Goal: Task Accomplishment & Management: Use online tool/utility

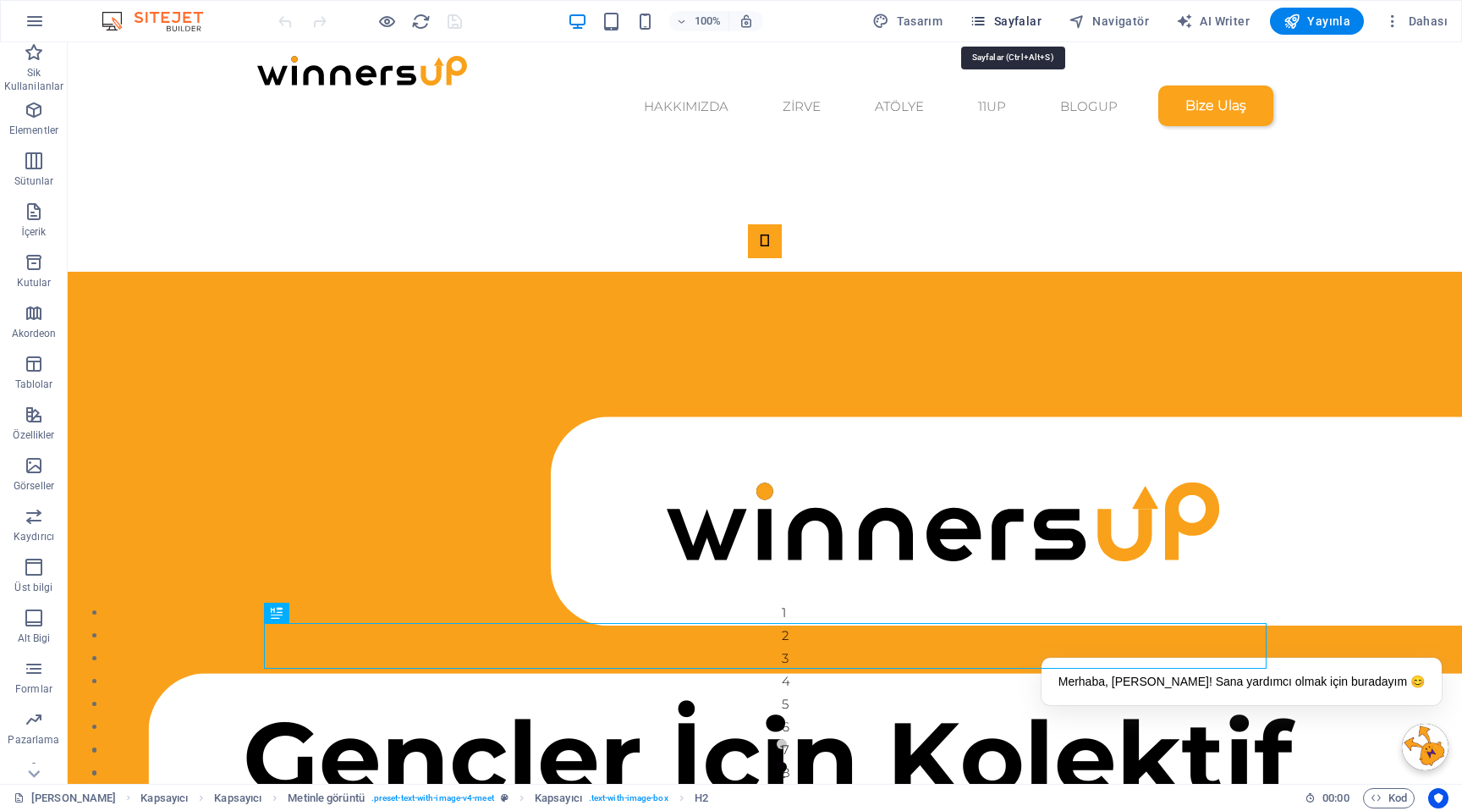
click at [1034, 20] on span "Sayfalar" at bounding box center [1006, 21] width 72 height 17
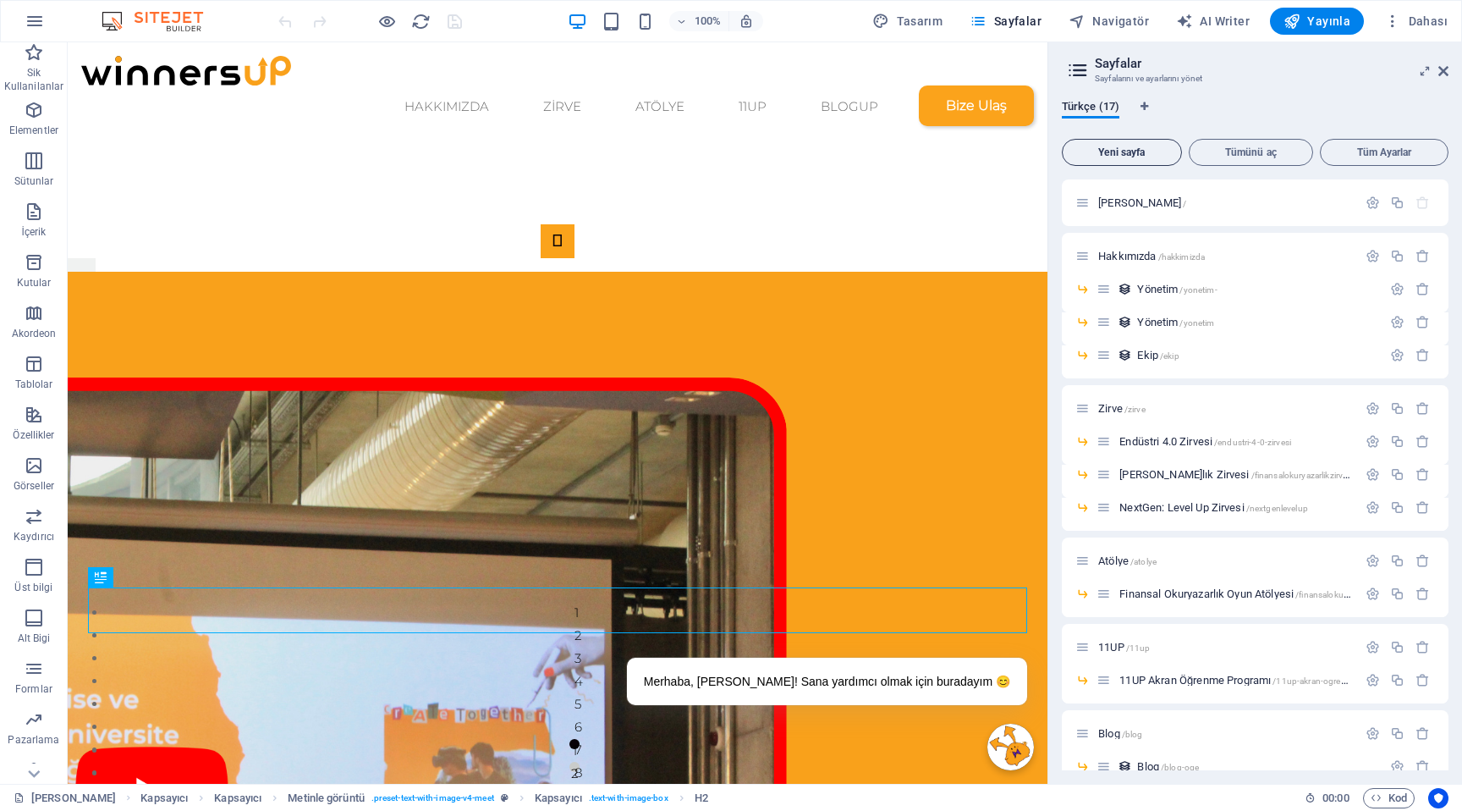
click at [1135, 156] on span "Yeni sayfa" at bounding box center [1122, 152] width 105 height 10
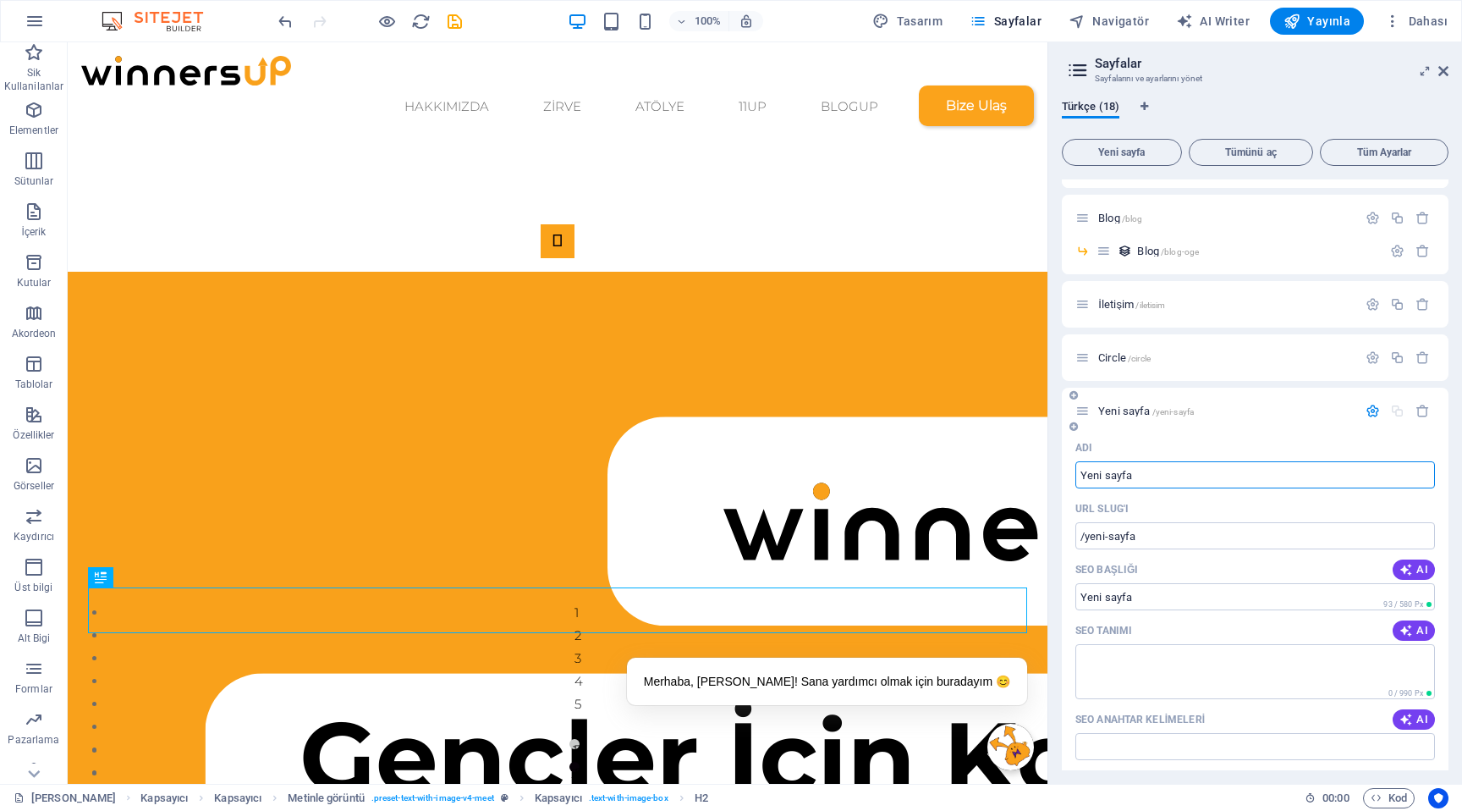
click at [1162, 480] on input "Yeni sayfa" at bounding box center [1256, 474] width 360 height 27
type input "Ce"
type input "/c"
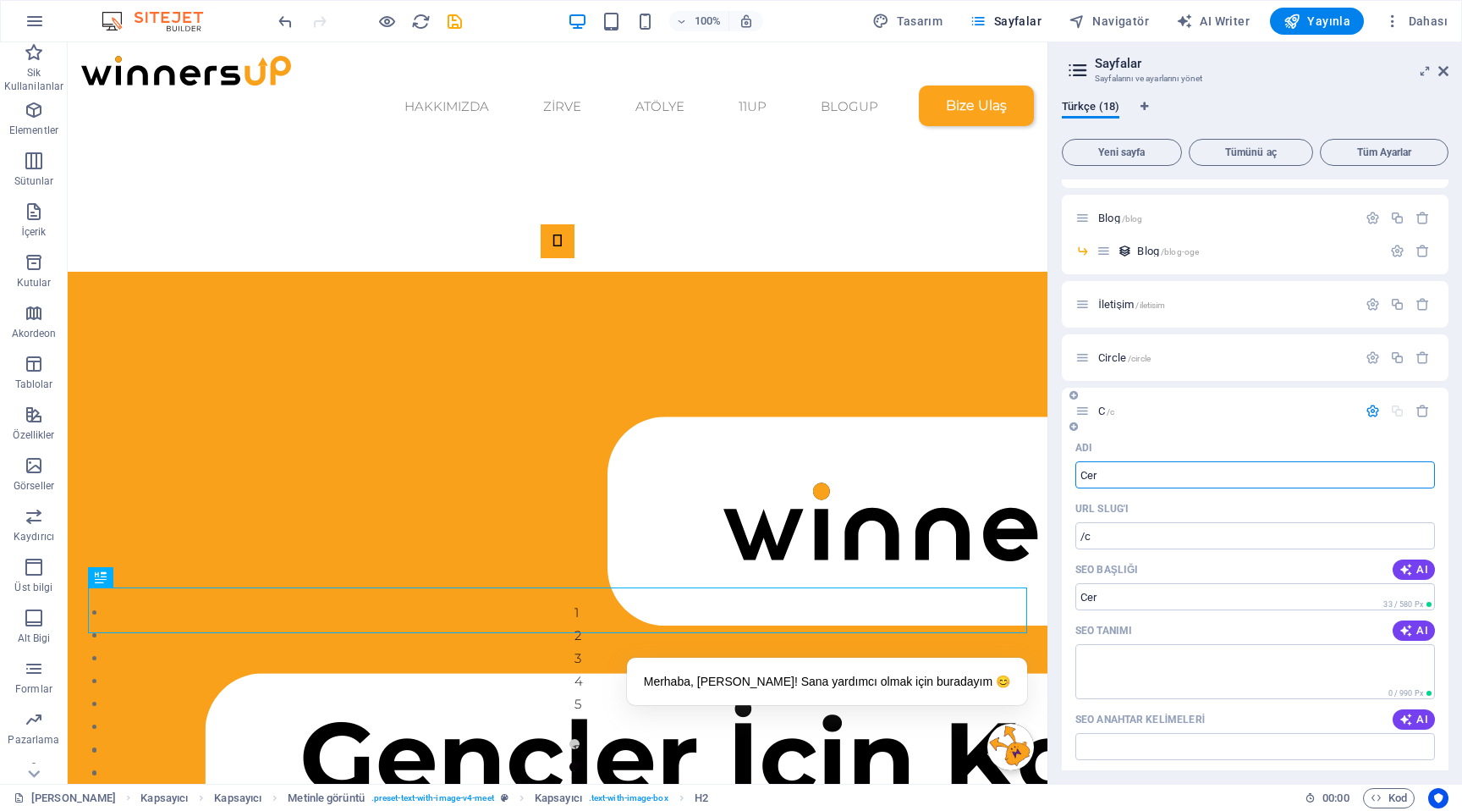
type input "Cer"
type input "/cer"
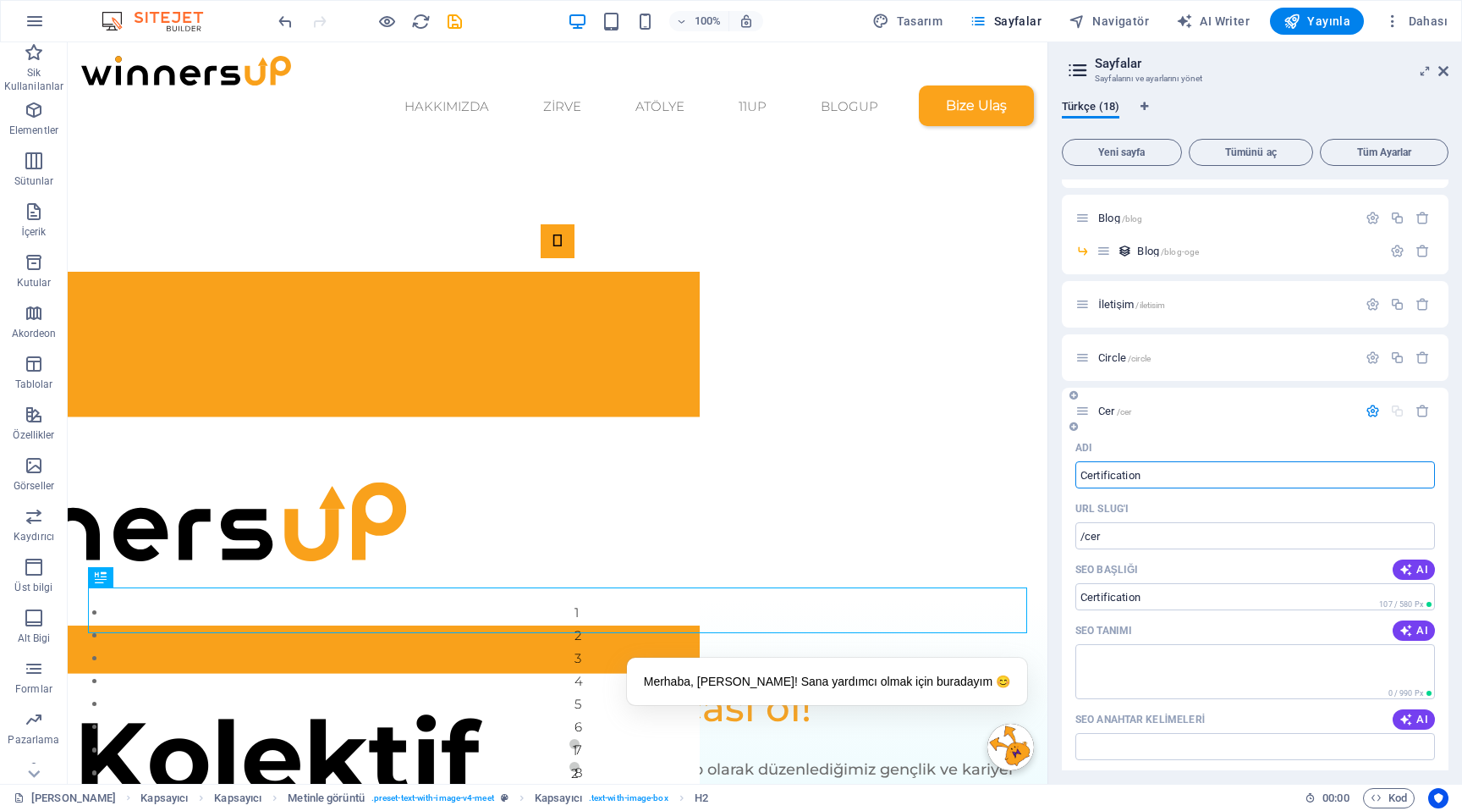
type input "Certification"
type input "/certification"
type input "CertificationVer"
type input "/certificationver"
type input "CertificationVeri"
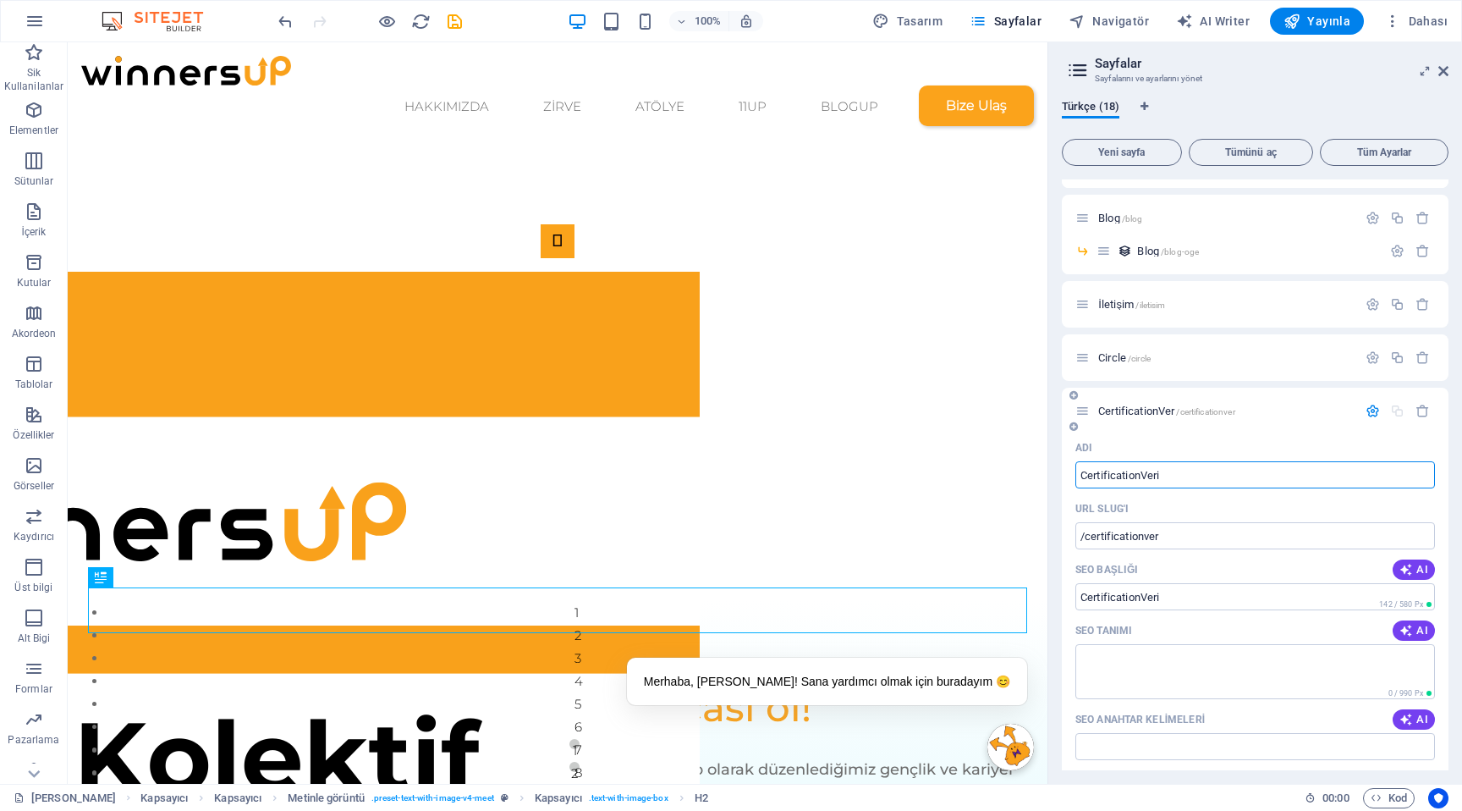
type input "/certificationveri"
type input "CertificationVerify"
type input "/certificationverify"
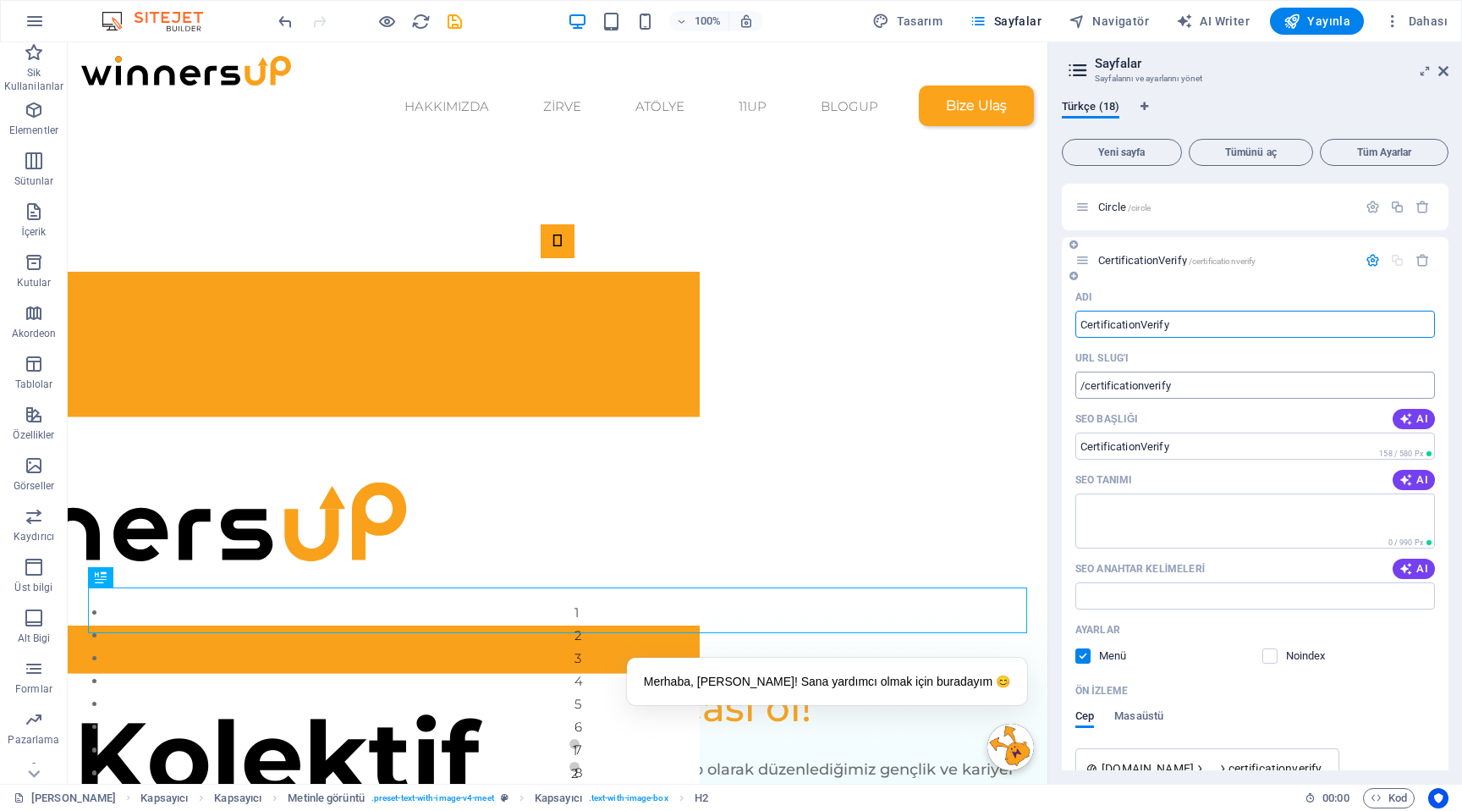
scroll to position [646, 0]
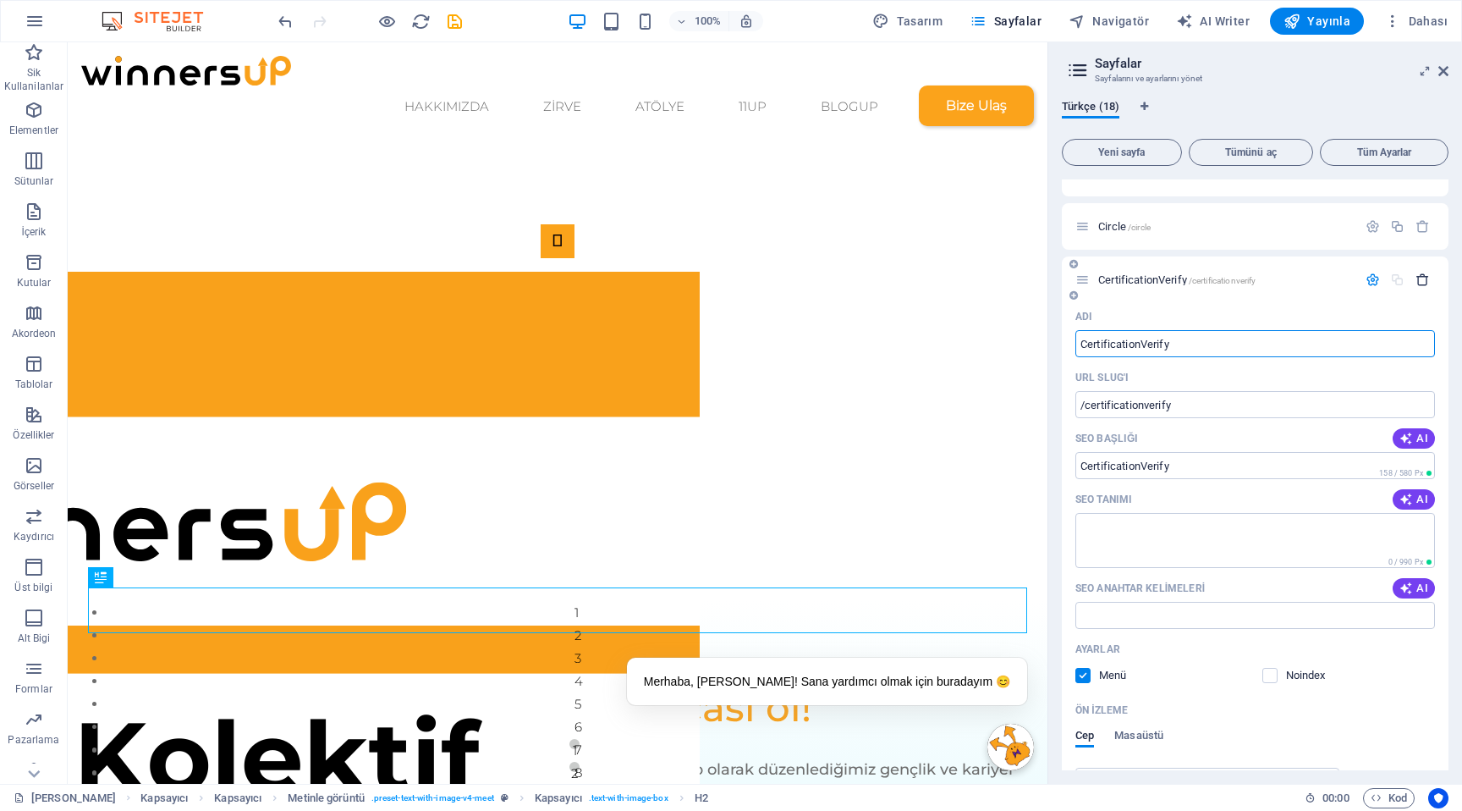
type input "CertificationVerify"
click at [1423, 281] on icon "button" at bounding box center [1423, 279] width 14 height 14
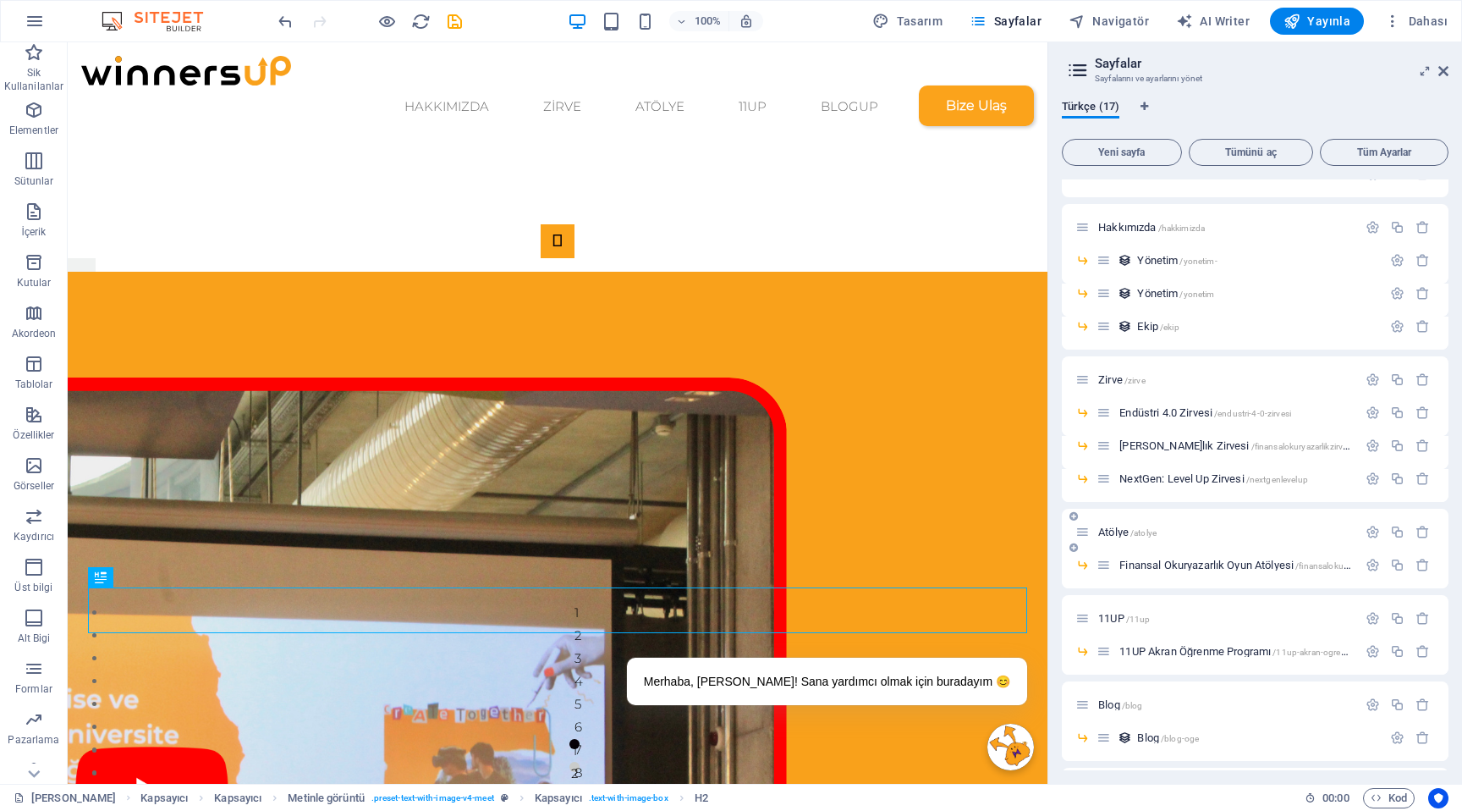
scroll to position [0, 0]
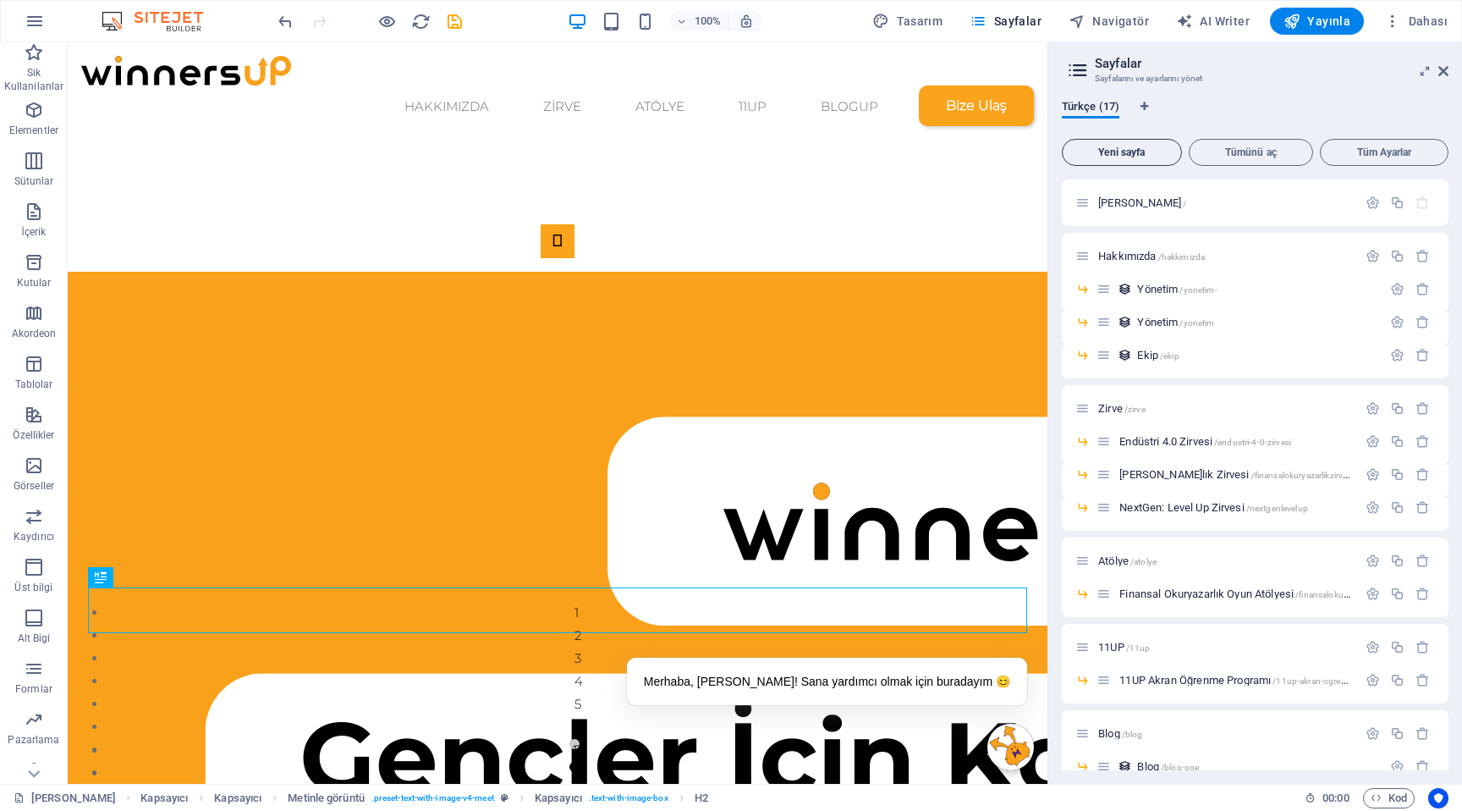
click at [1132, 155] on span "Yeni sayfa" at bounding box center [1122, 152] width 105 height 10
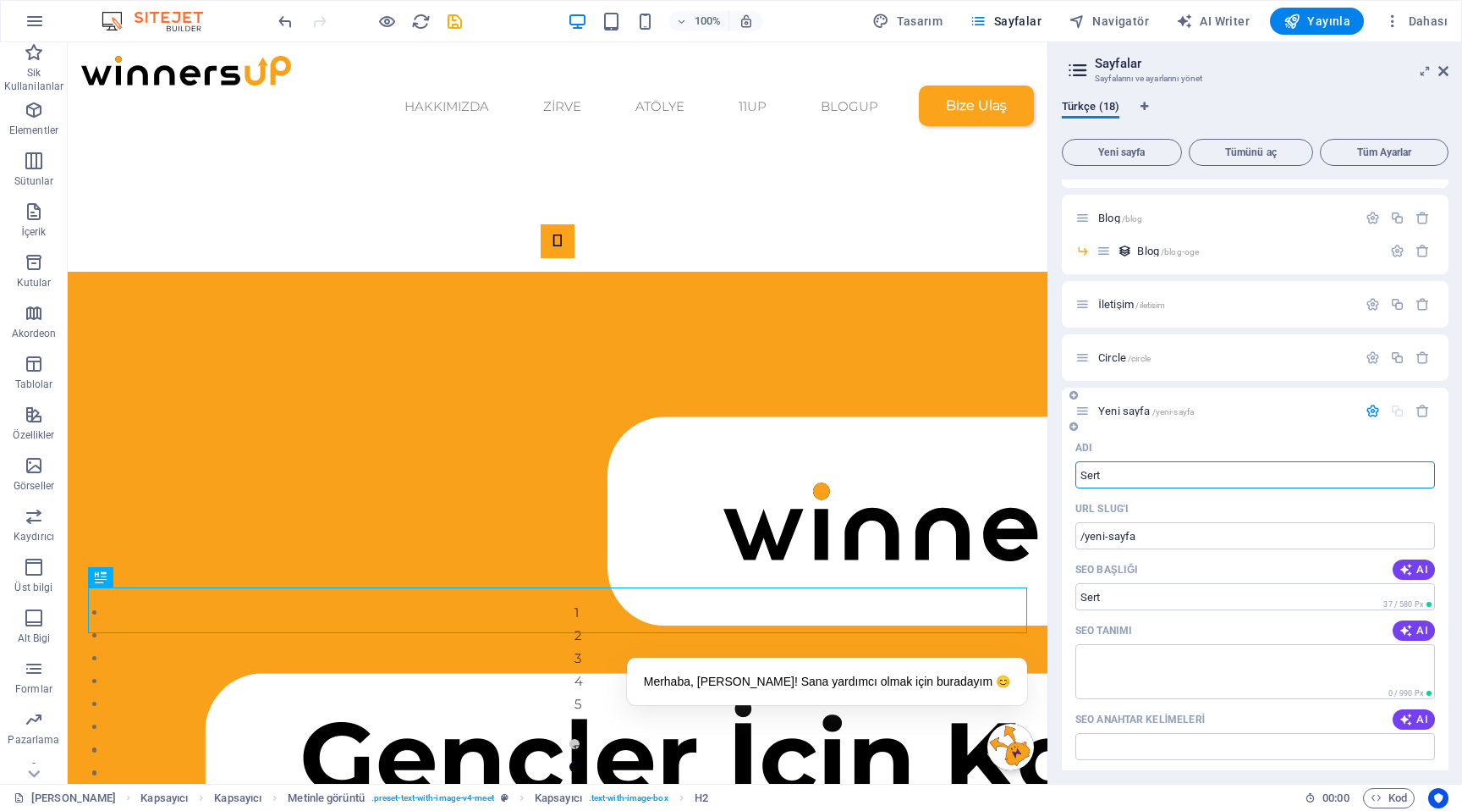
type input "Sert"
type input "/sert"
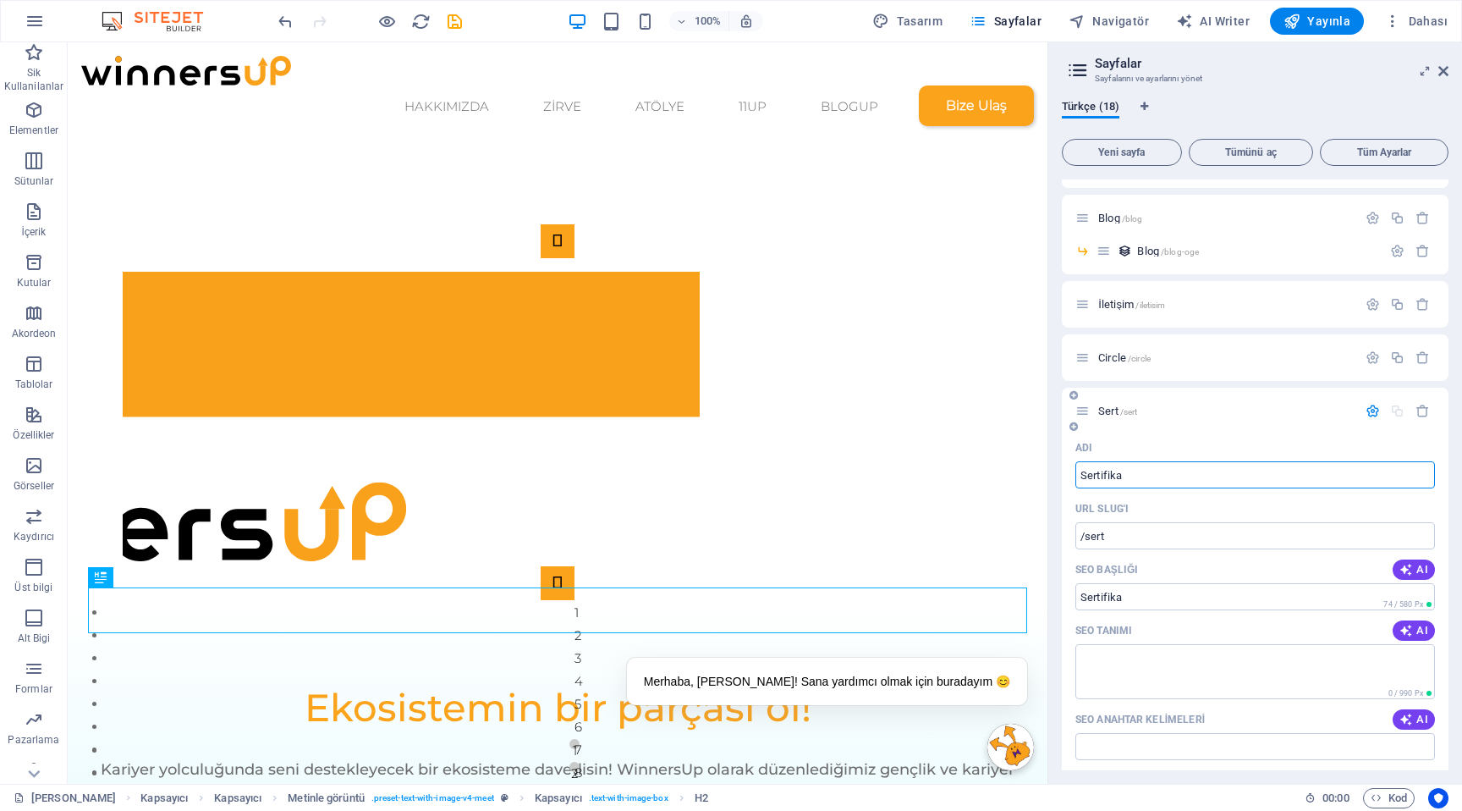
type input "Sertifika"
type input "/sertifika"
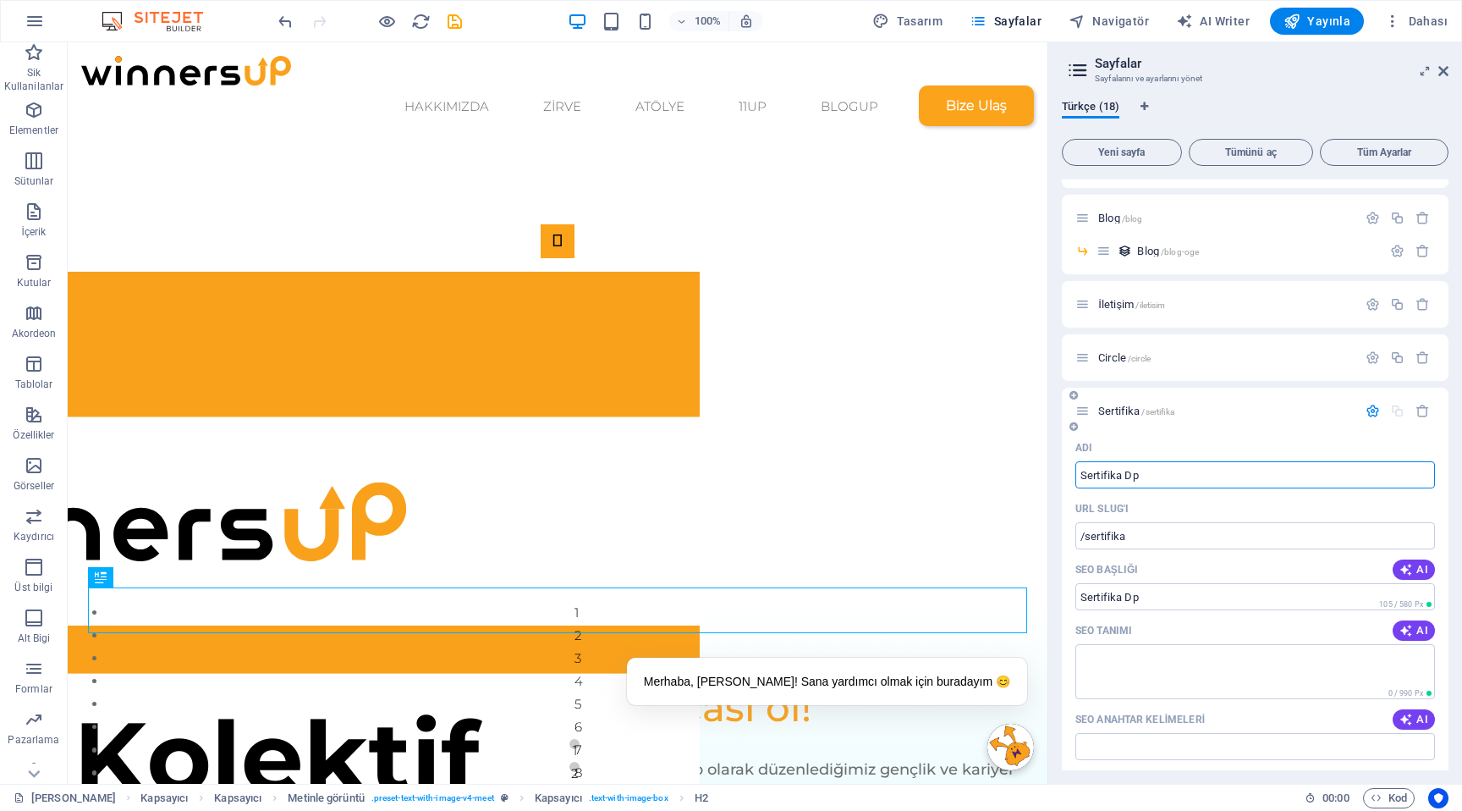
type input "Sertifika D"
type input "/sertifika-dp"
type input "Sertifika Doğrul"
type input "/sertifika-dogrul"
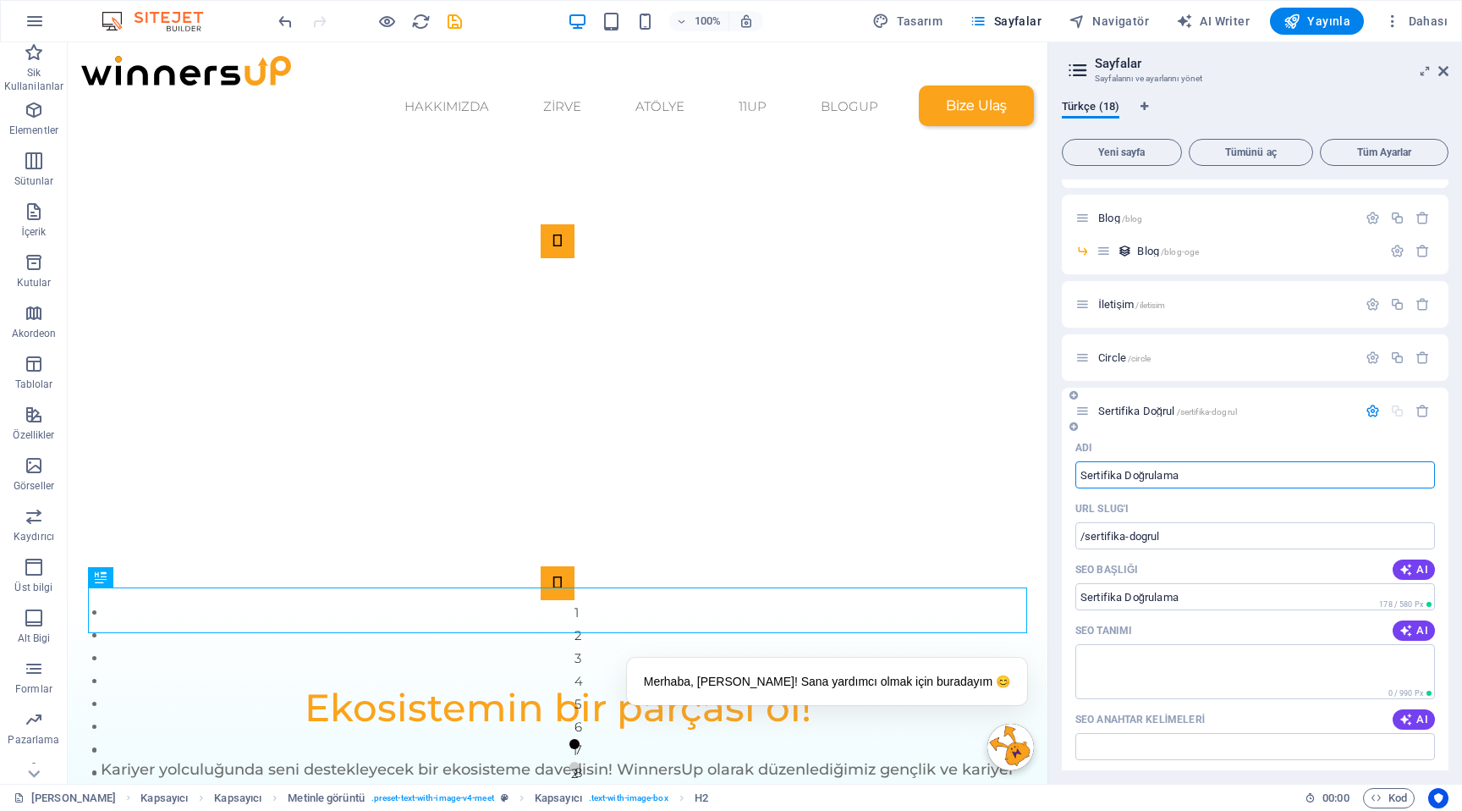
type input "Sertifika Doğrulama"
type input "/sertifika-dogrulama"
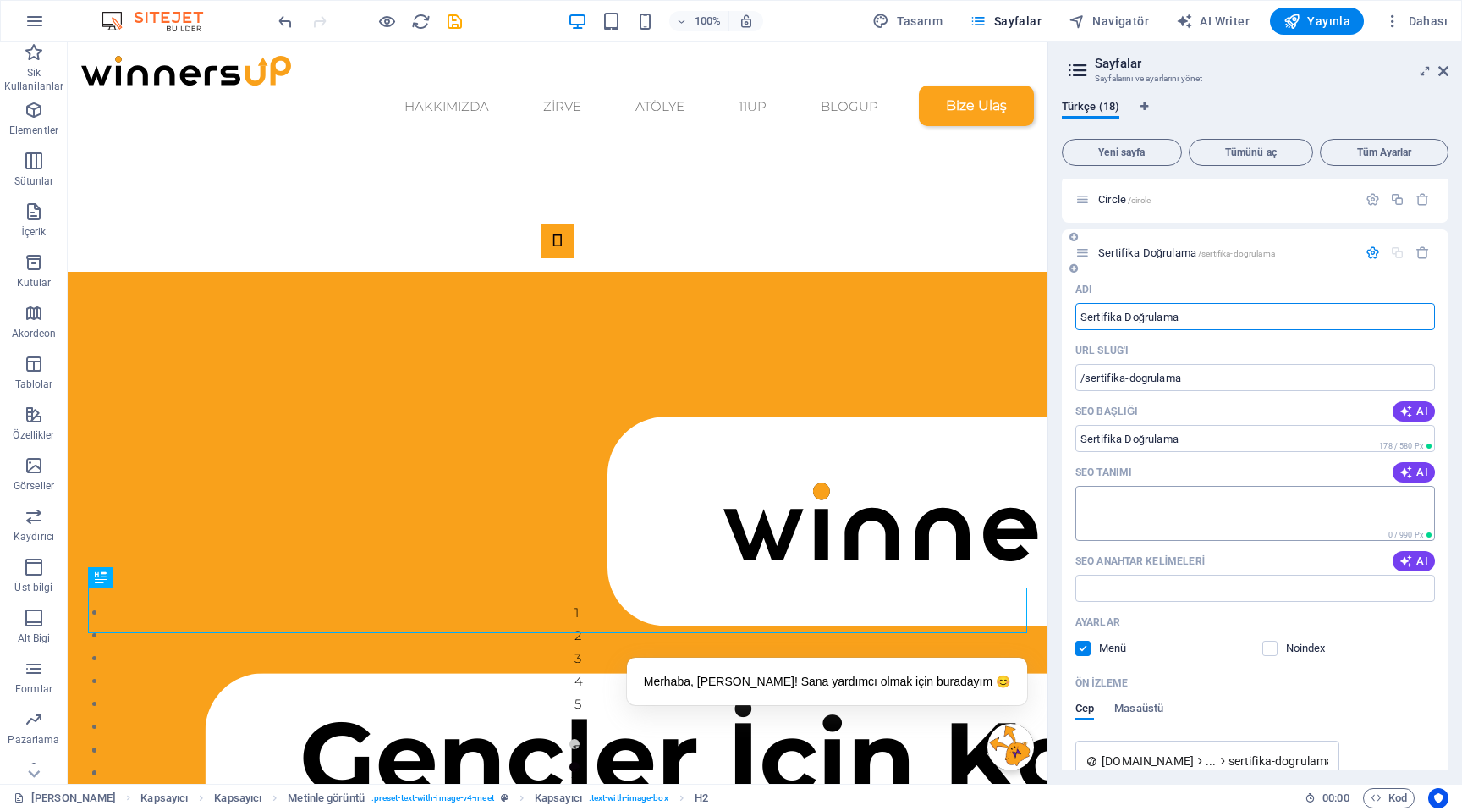
scroll to position [648, 0]
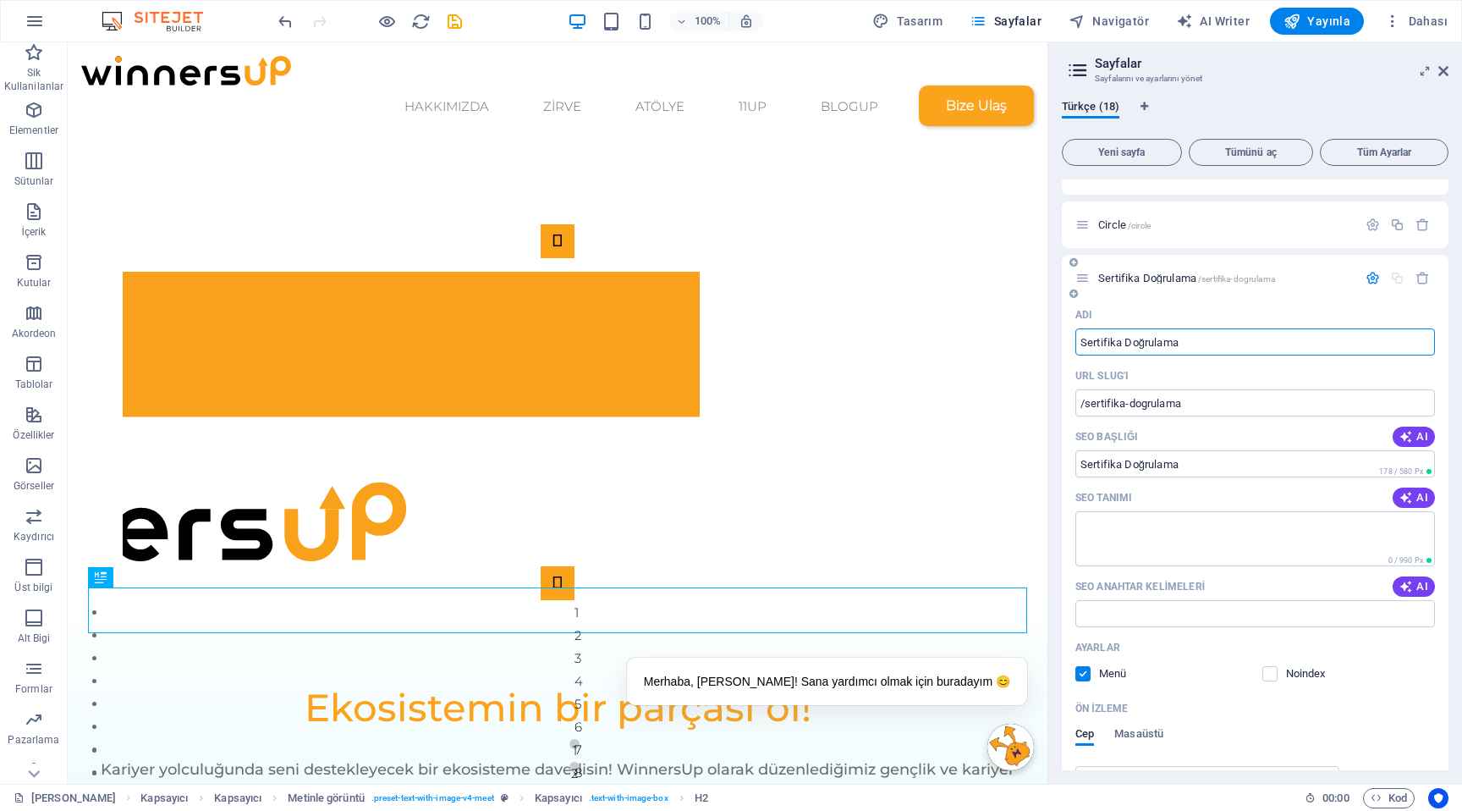
type input "Sertifika Doğrulama"
click at [1369, 279] on icon "button" at bounding box center [1373, 278] width 14 height 14
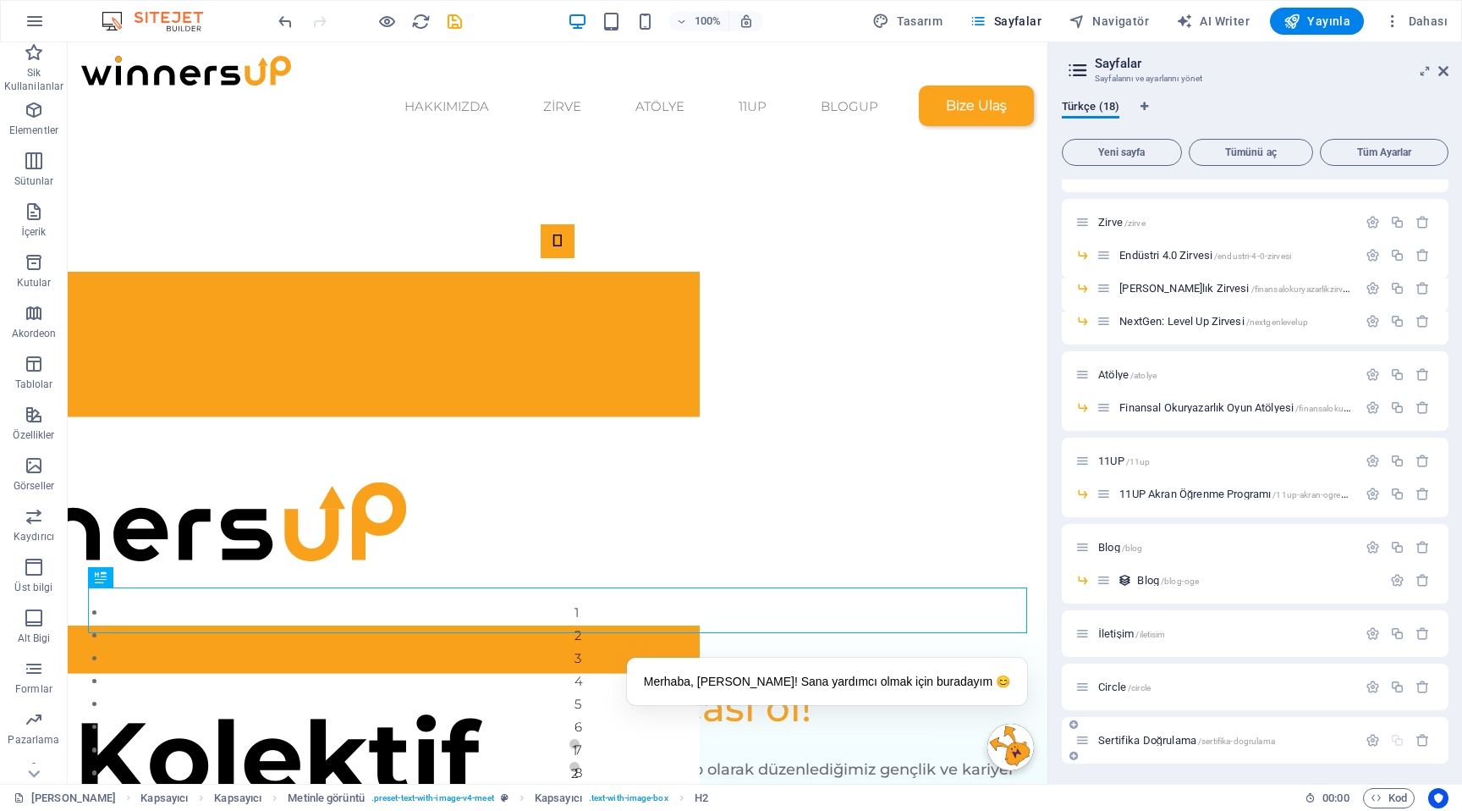
click at [1189, 738] on span "Sertifika Doğrulama /sertifika-dogrulama" at bounding box center [1186, 740] width 177 height 13
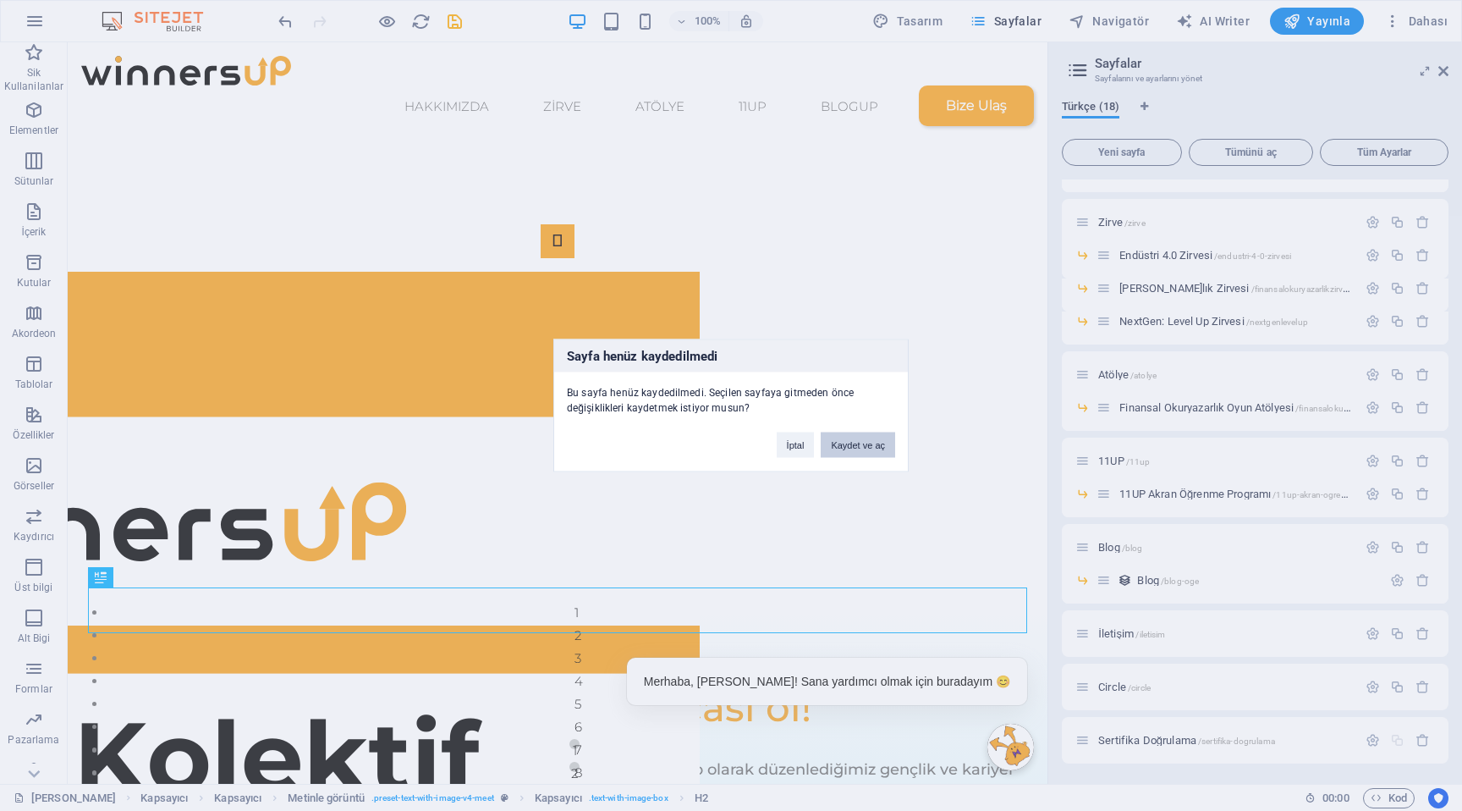
click at [870, 452] on button "Kaydet ve aç" at bounding box center [858, 444] width 74 height 25
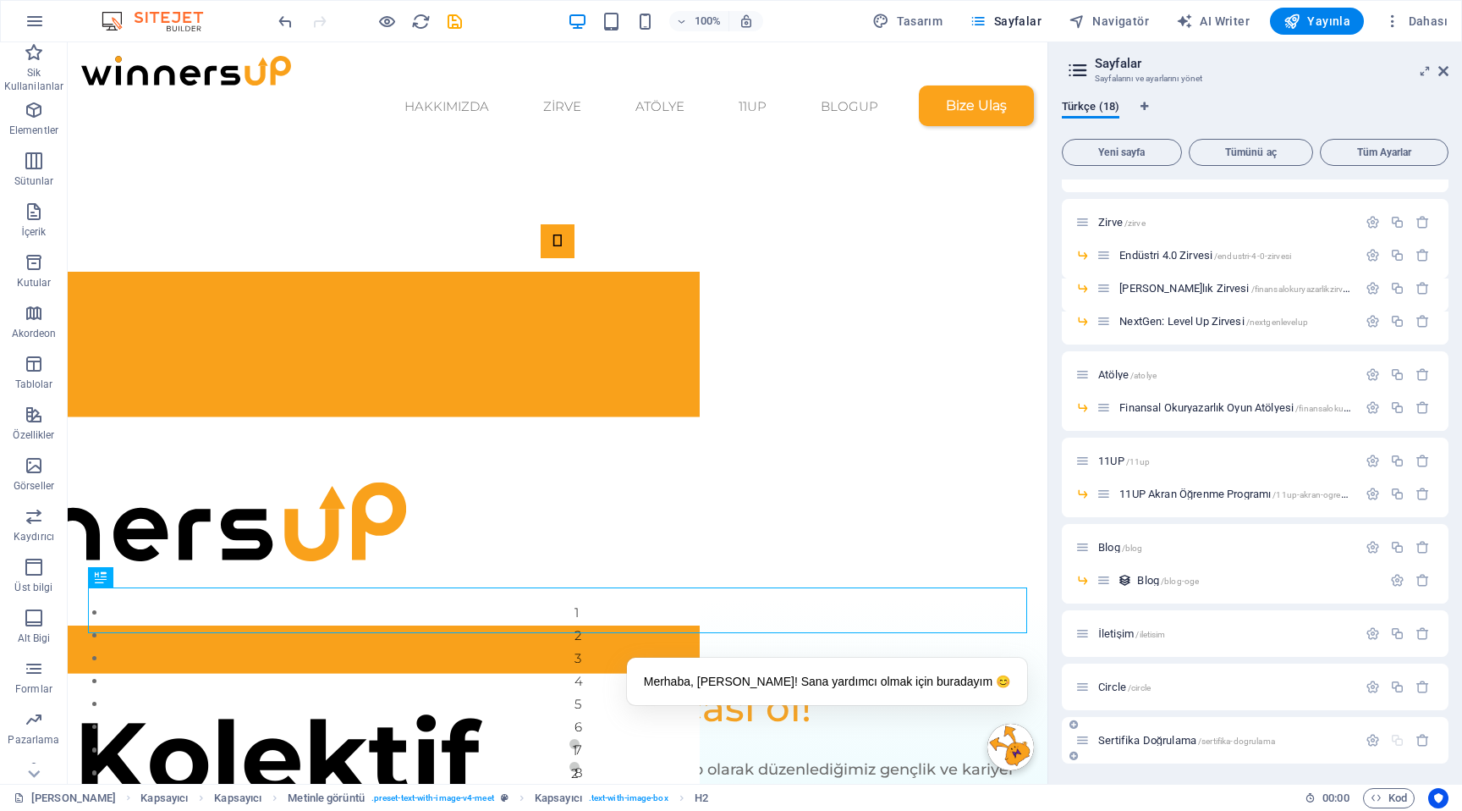
click at [1142, 741] on span "Sertifika Doğrulama /sertifika-dogrulama" at bounding box center [1186, 740] width 177 height 13
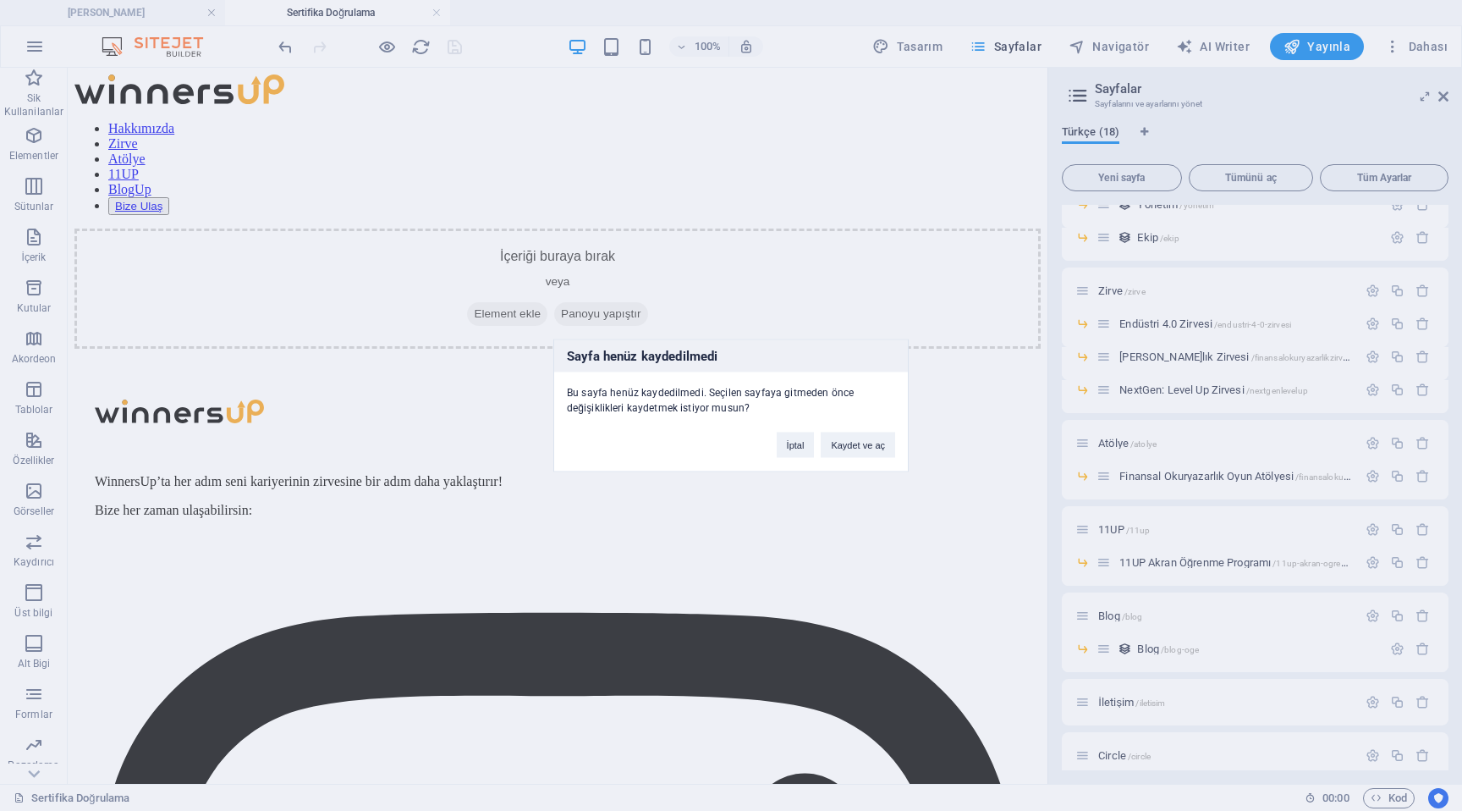
scroll to position [0, 0]
click at [789, 443] on button "İptal" at bounding box center [796, 444] width 38 height 25
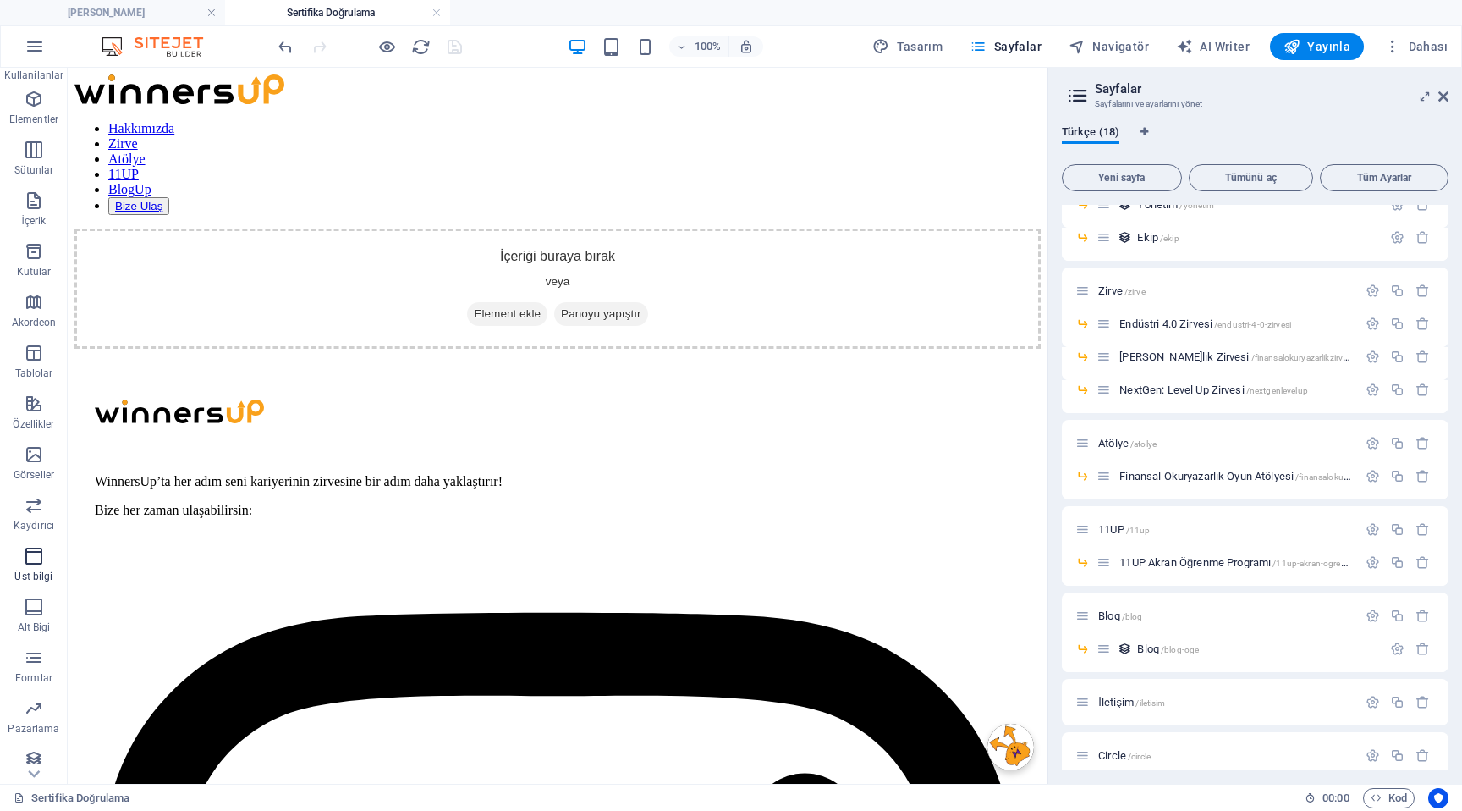
scroll to position [45, 0]
click at [31, 291] on icon "button" at bounding box center [34, 293] width 20 height 20
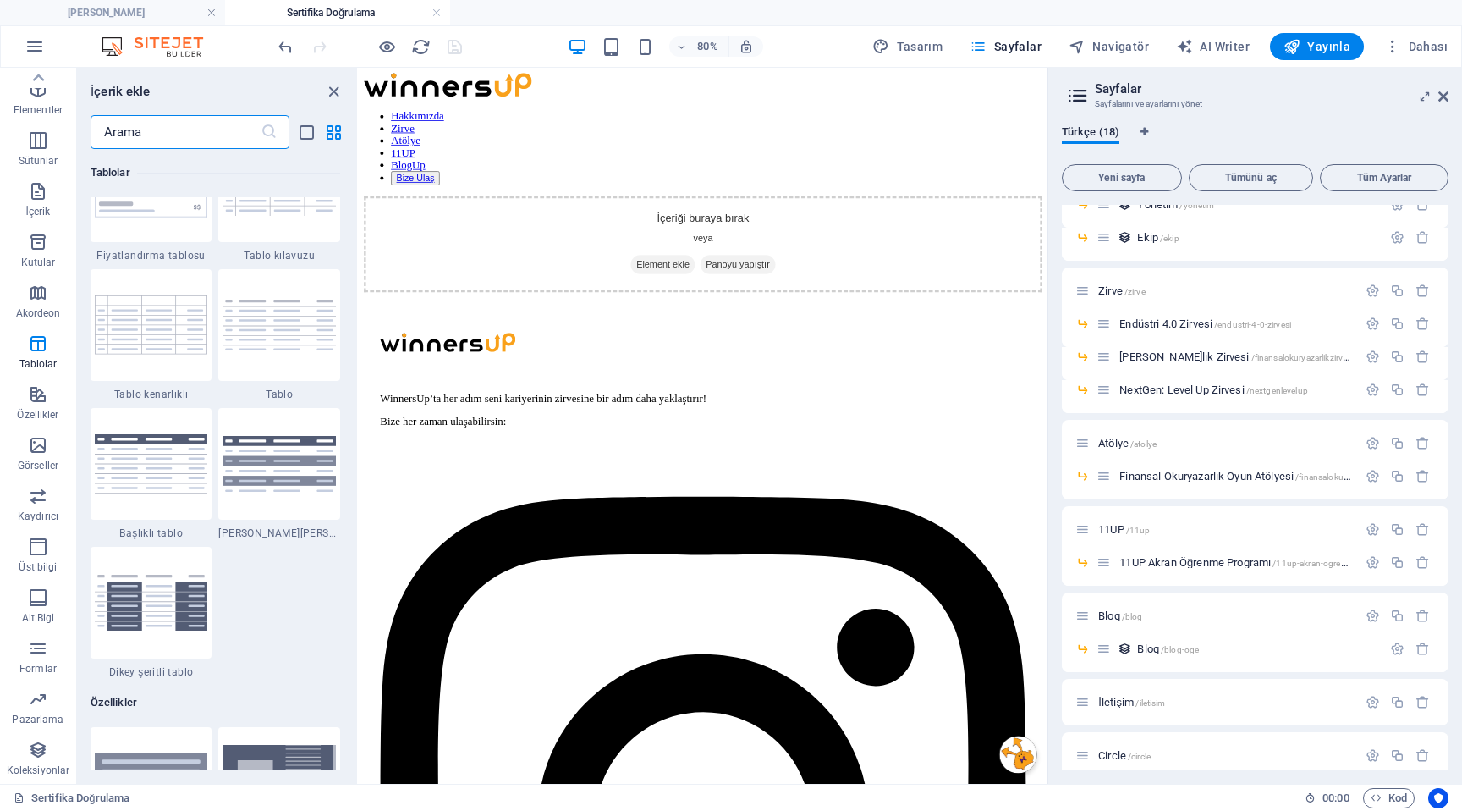
scroll to position [6069, 0]
click at [41, 753] on icon "button" at bounding box center [38, 750] width 20 height 20
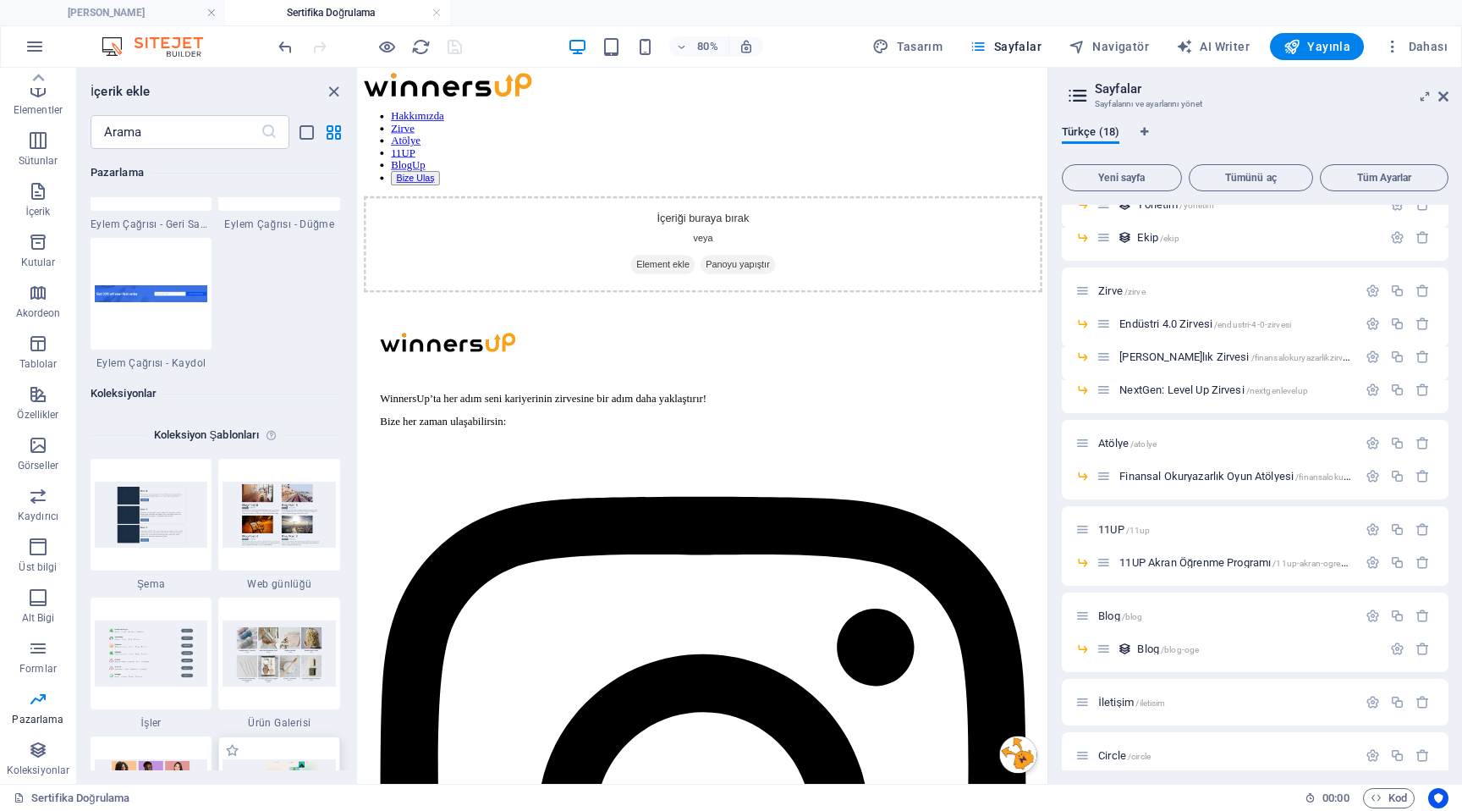
scroll to position [15270, 0]
click at [164, 522] on img at bounding box center [151, 514] width 113 height 66
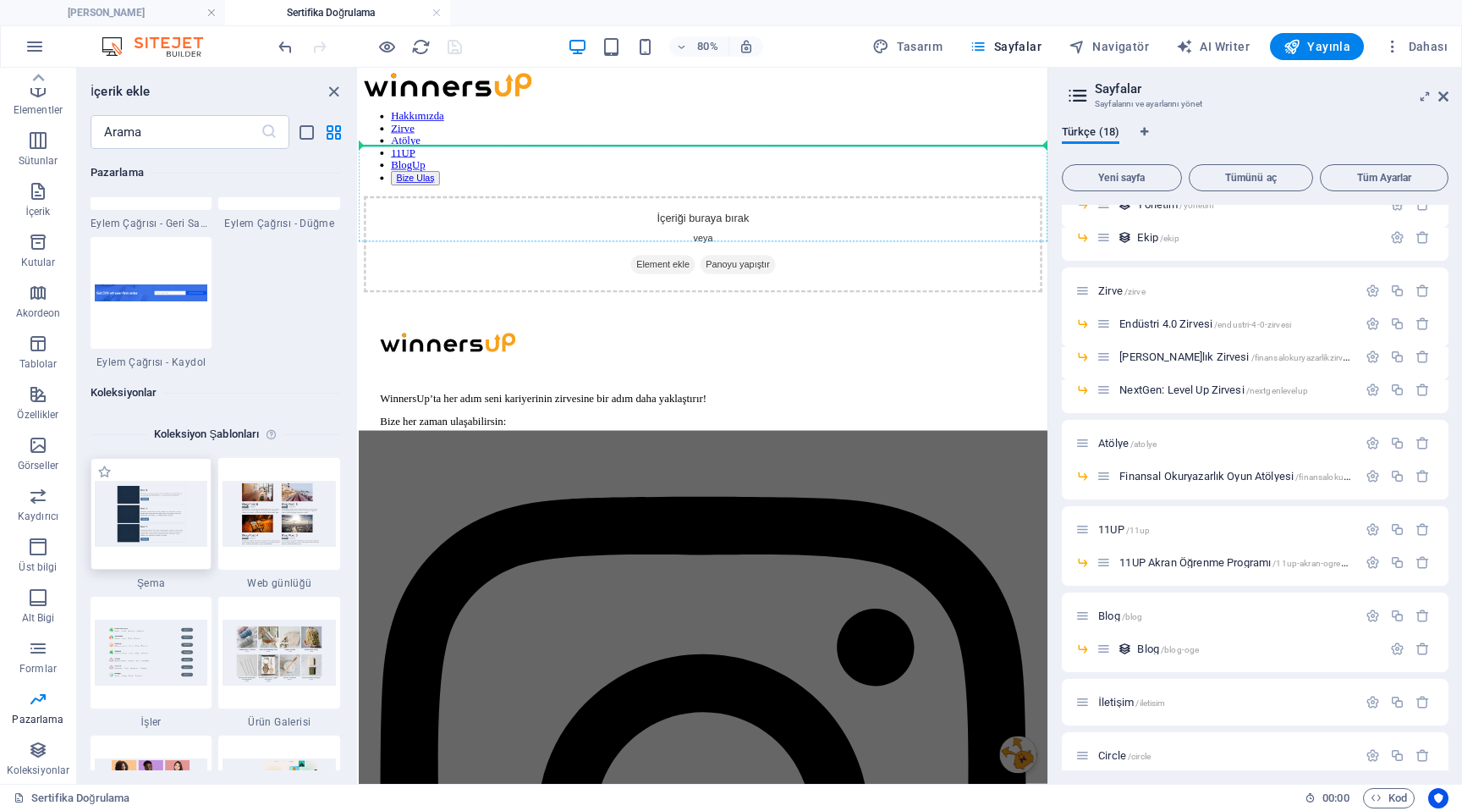
scroll to position [39, 0]
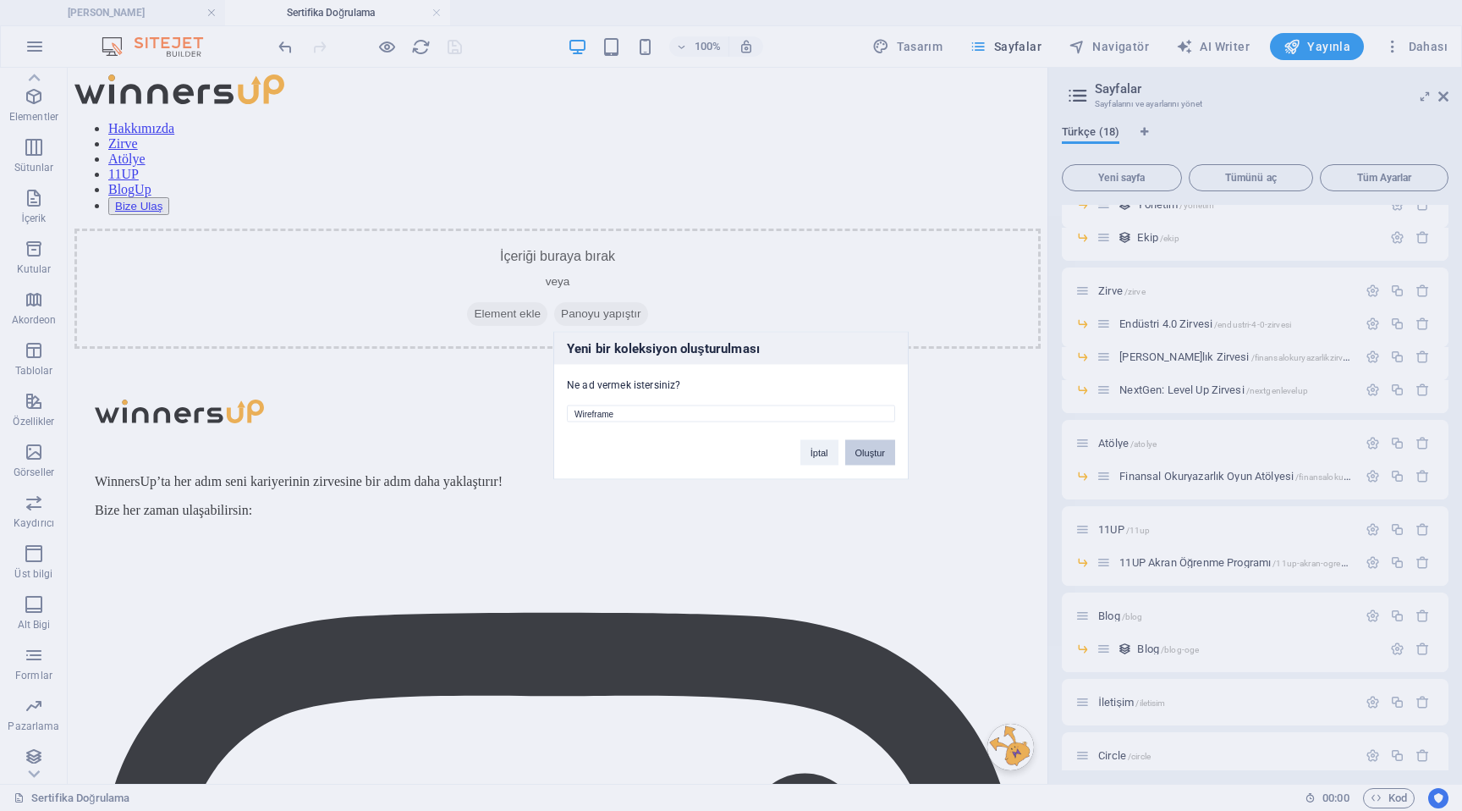
click at [855, 456] on button "Oluştur" at bounding box center [870, 452] width 50 height 25
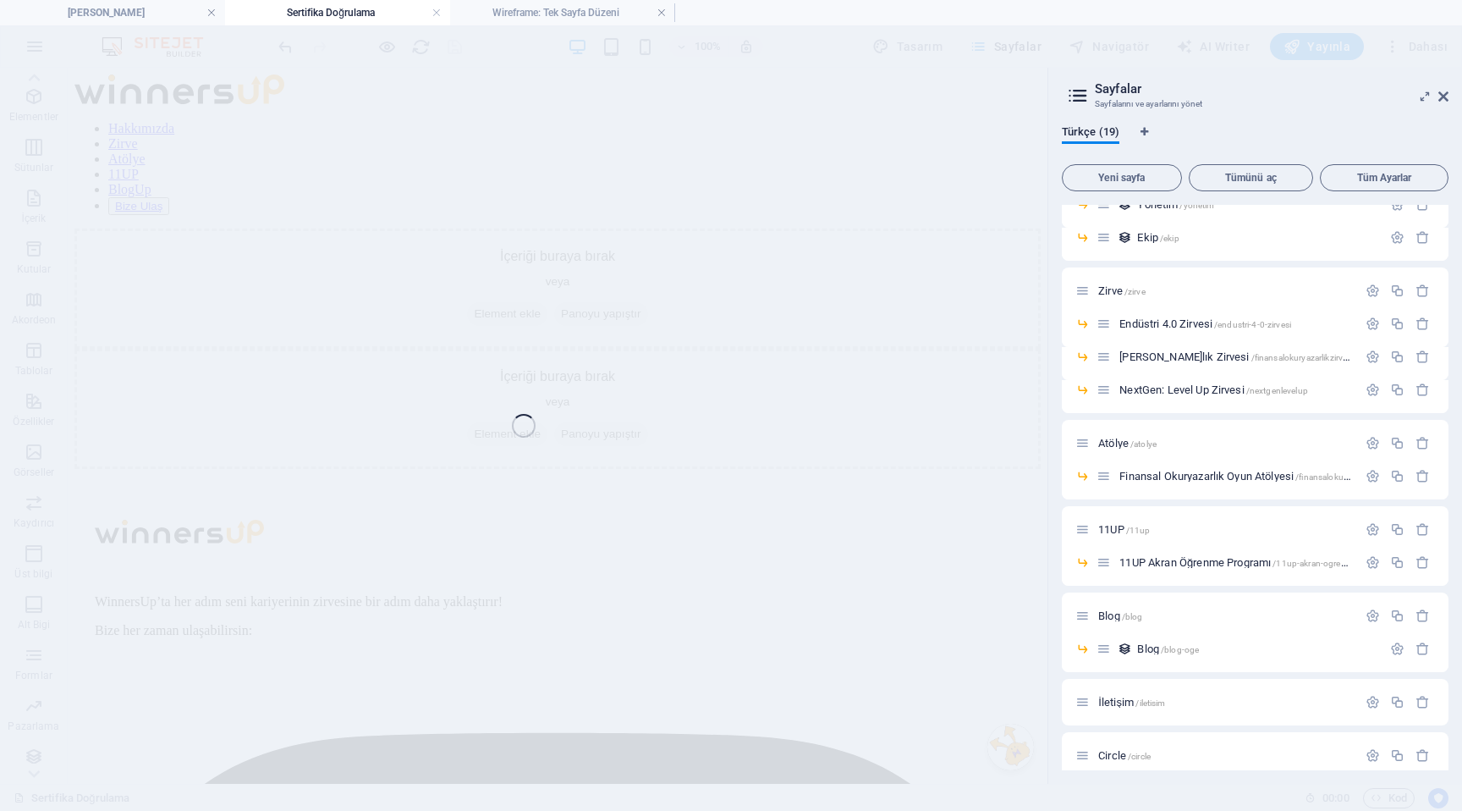
select select "68e3b06f451c9298de07b10f"
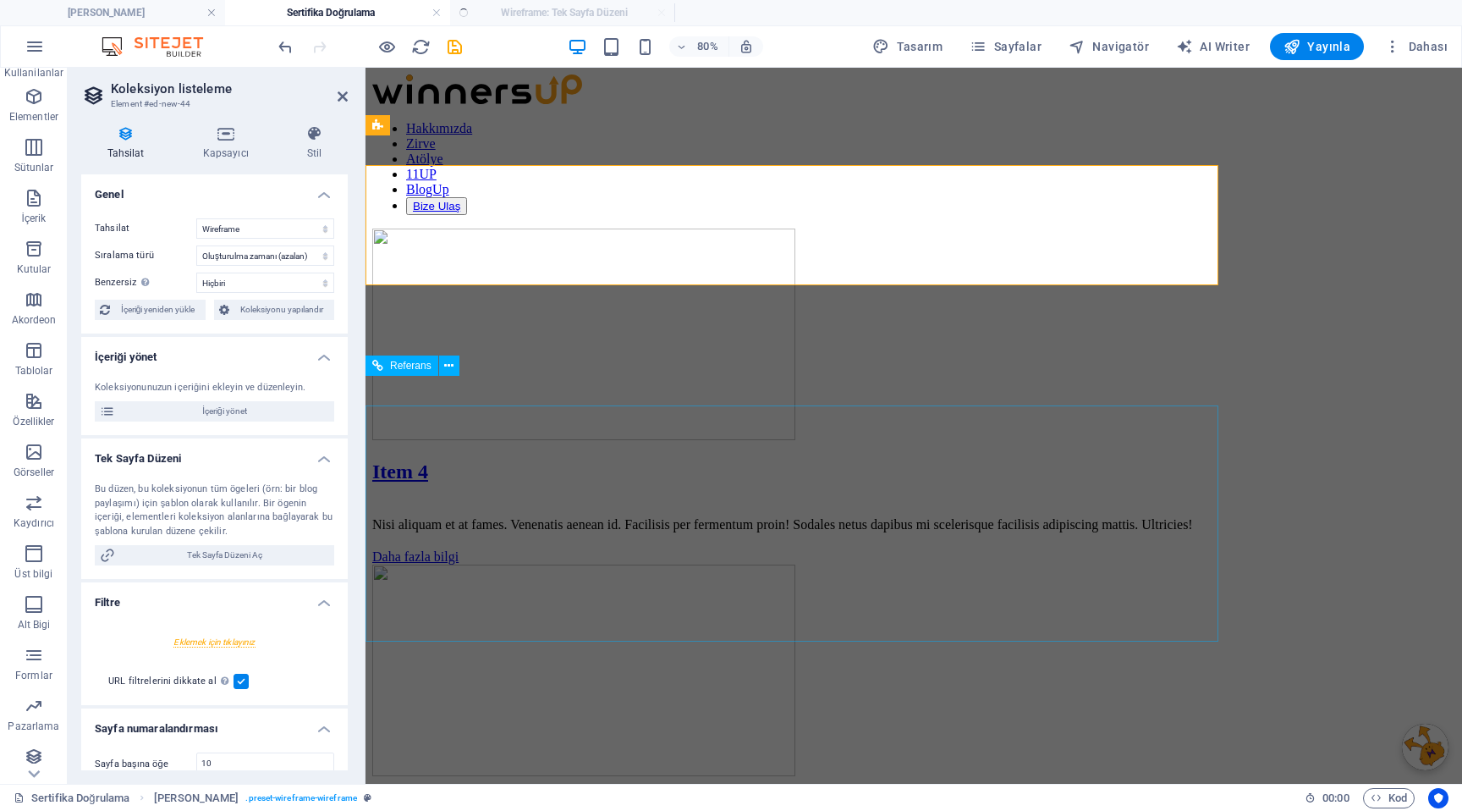
select select "createdAt_DESC"
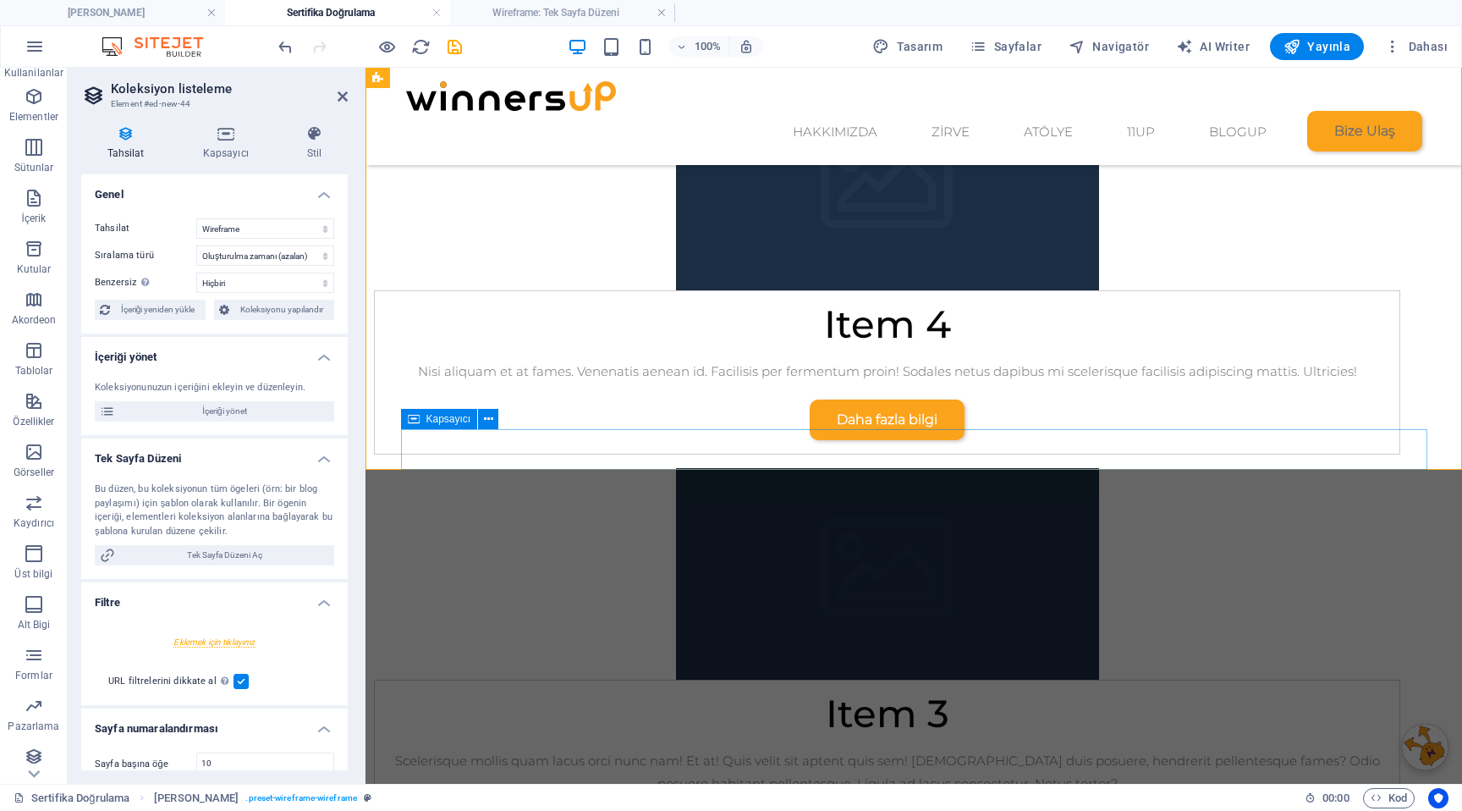
scroll to position [0, 0]
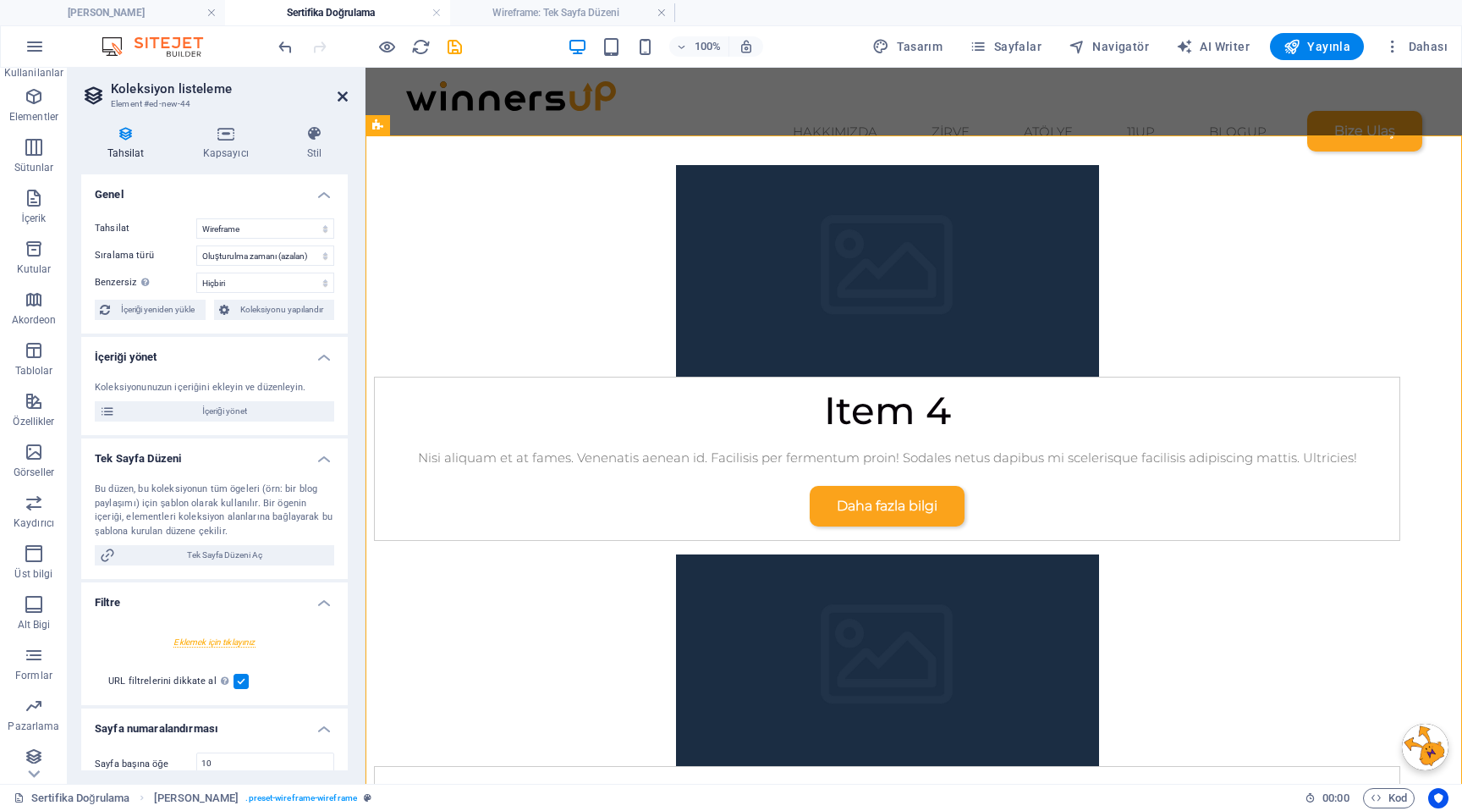
click at [344, 97] on icon at bounding box center [343, 97] width 10 height 14
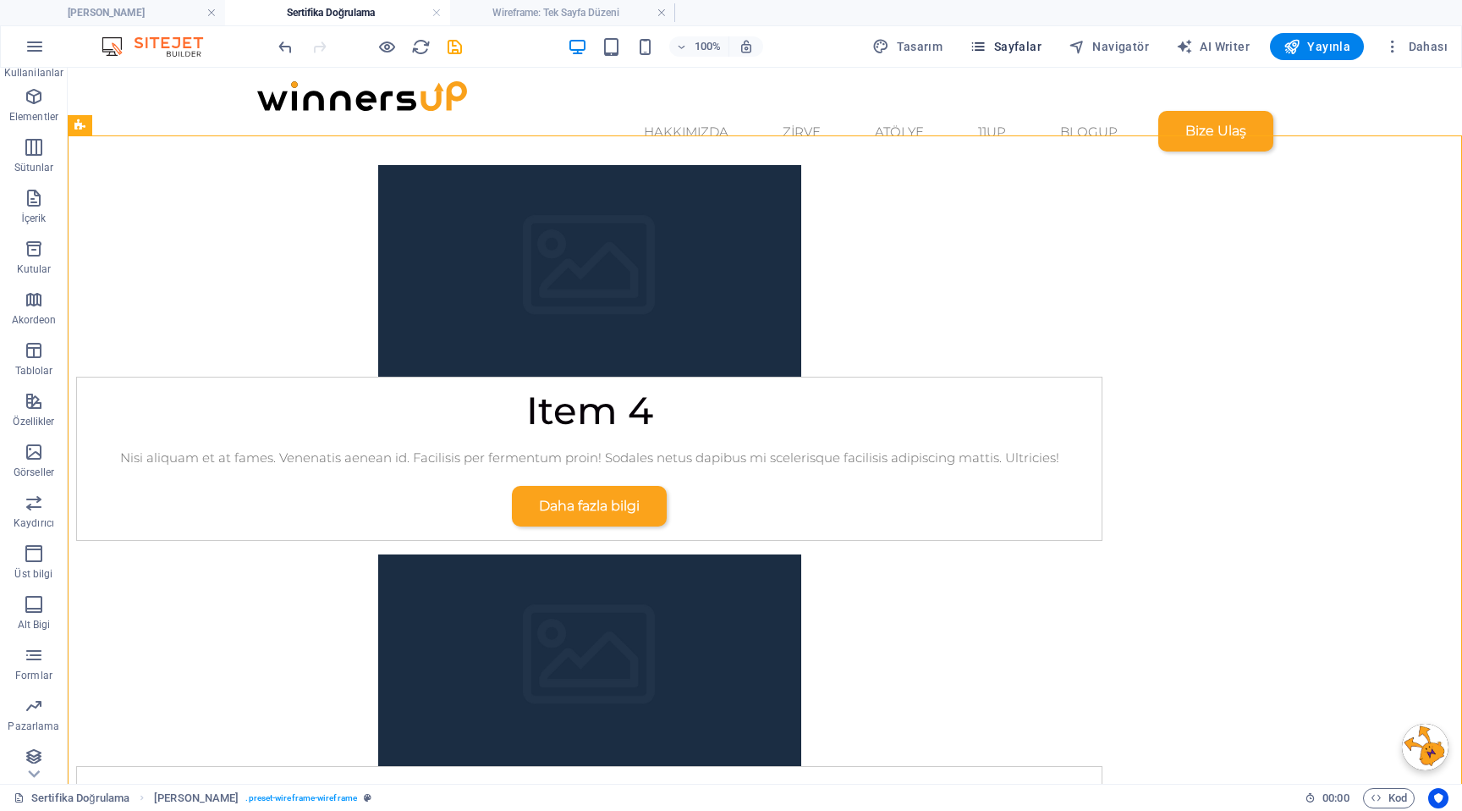
click at [1008, 43] on span "Sayfalar" at bounding box center [1006, 46] width 72 height 17
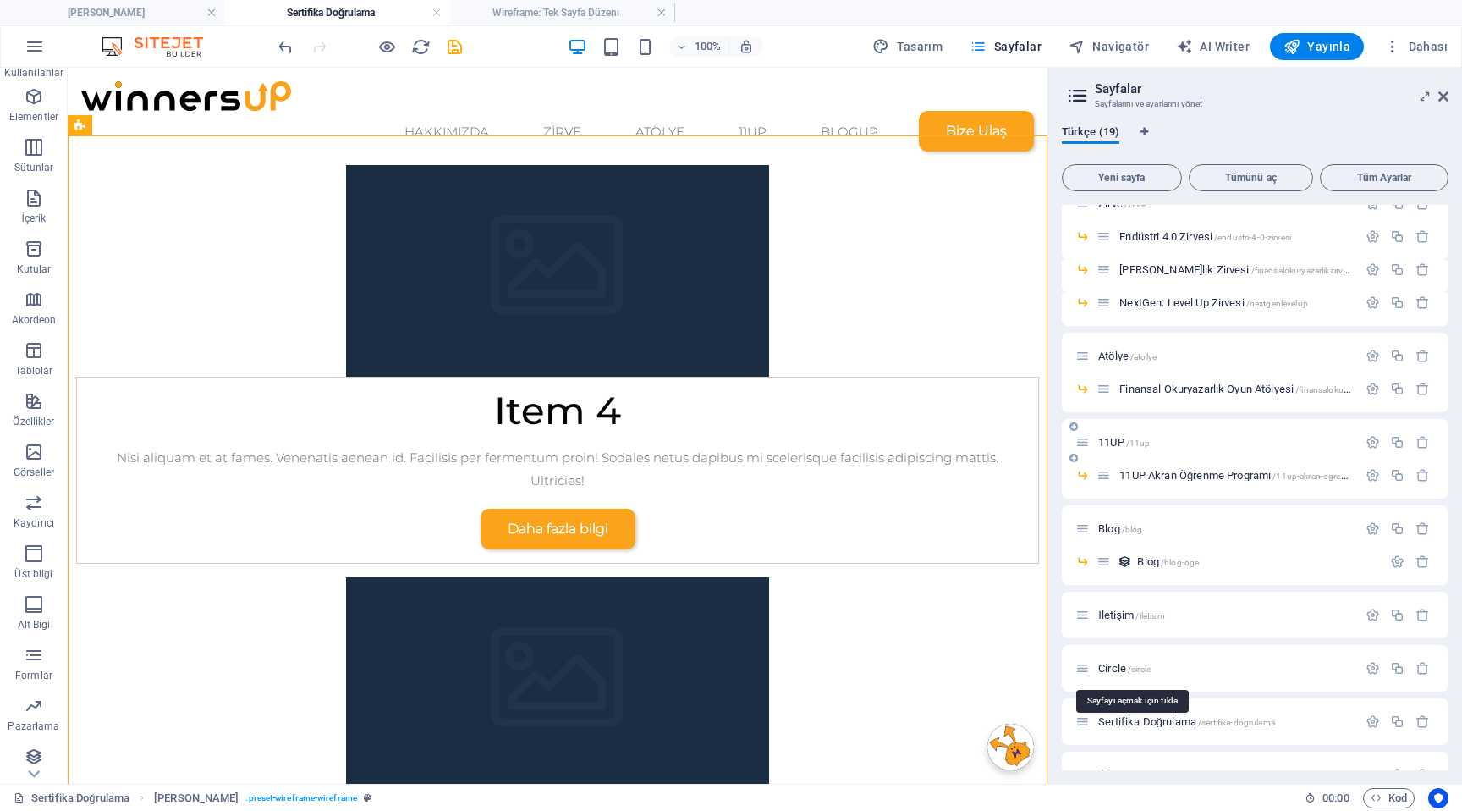
scroll to position [265, 0]
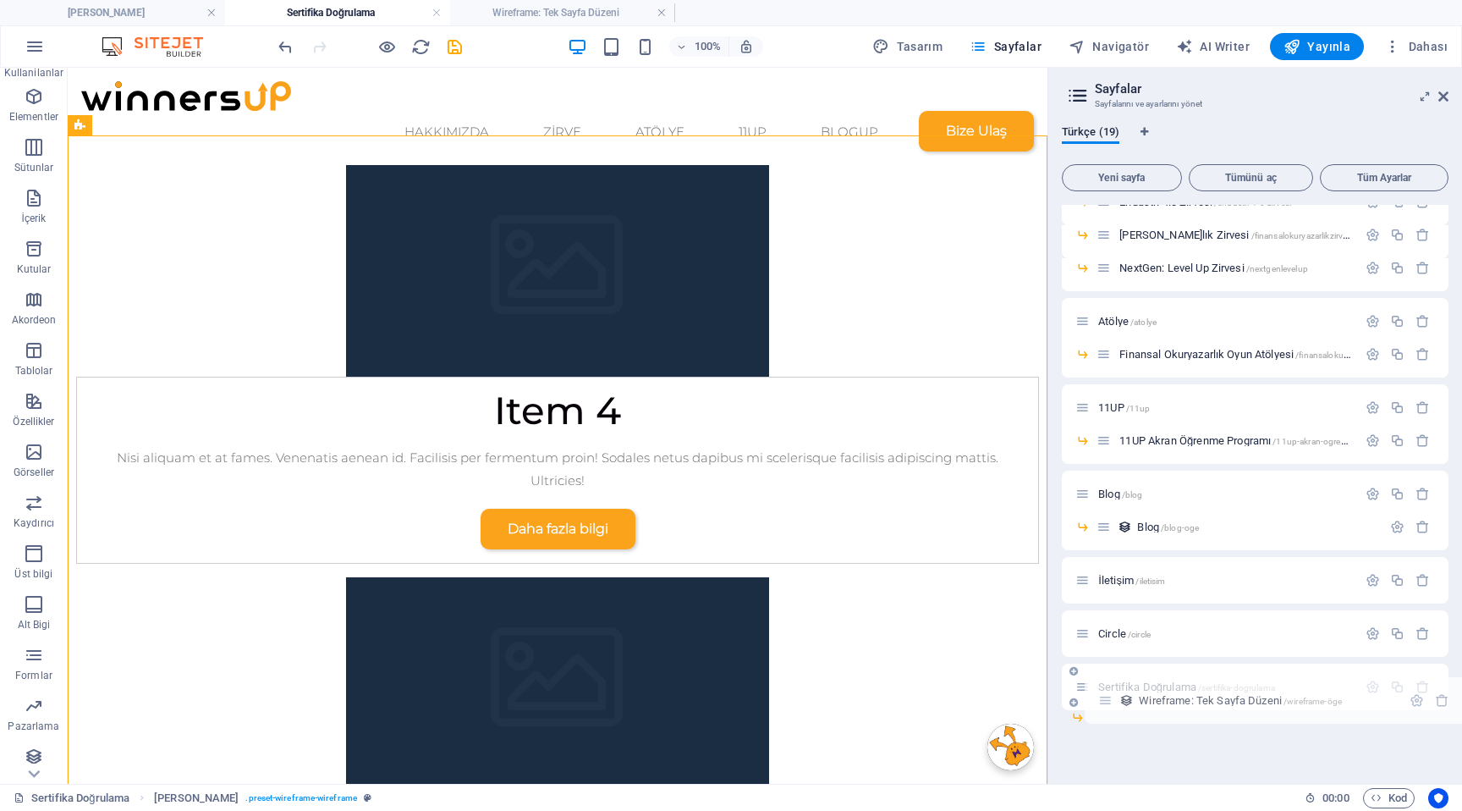
drag, startPoint x: 1077, startPoint y: 741, endPoint x: 1102, endPoint y: 697, distance: 50.4
click at [1102, 697] on div "Ana Sayfa / Hakkımızda /hakkimizda Yönetim /yonetim- Yönetim /yonetim Ekip /eki…" at bounding box center [1255, 325] width 387 height 770
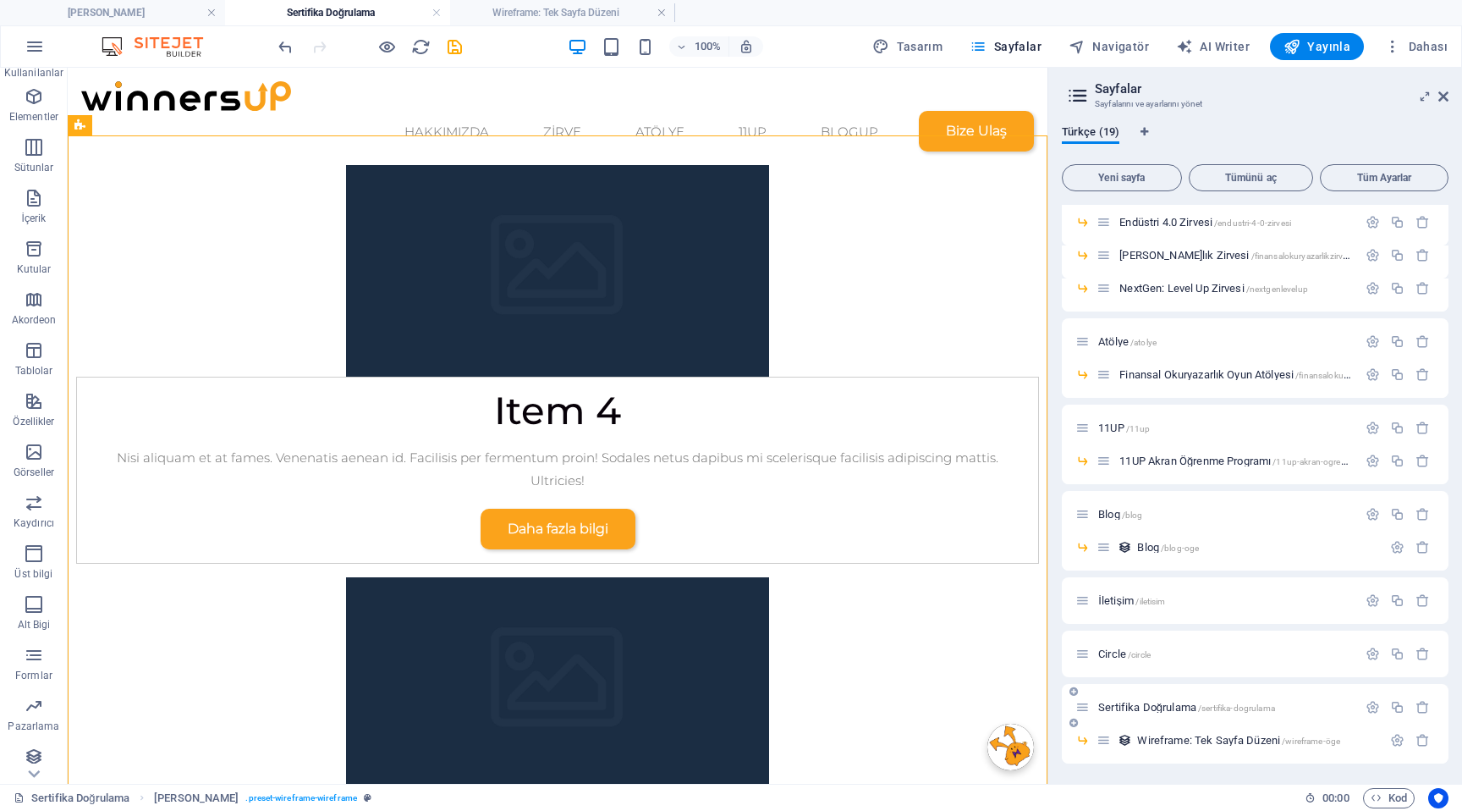
scroll to position [245, 0]
click at [1178, 740] on span "Wireframe: Tek Sayfa Düzeni /wireframe-öge" at bounding box center [1238, 740] width 203 height 13
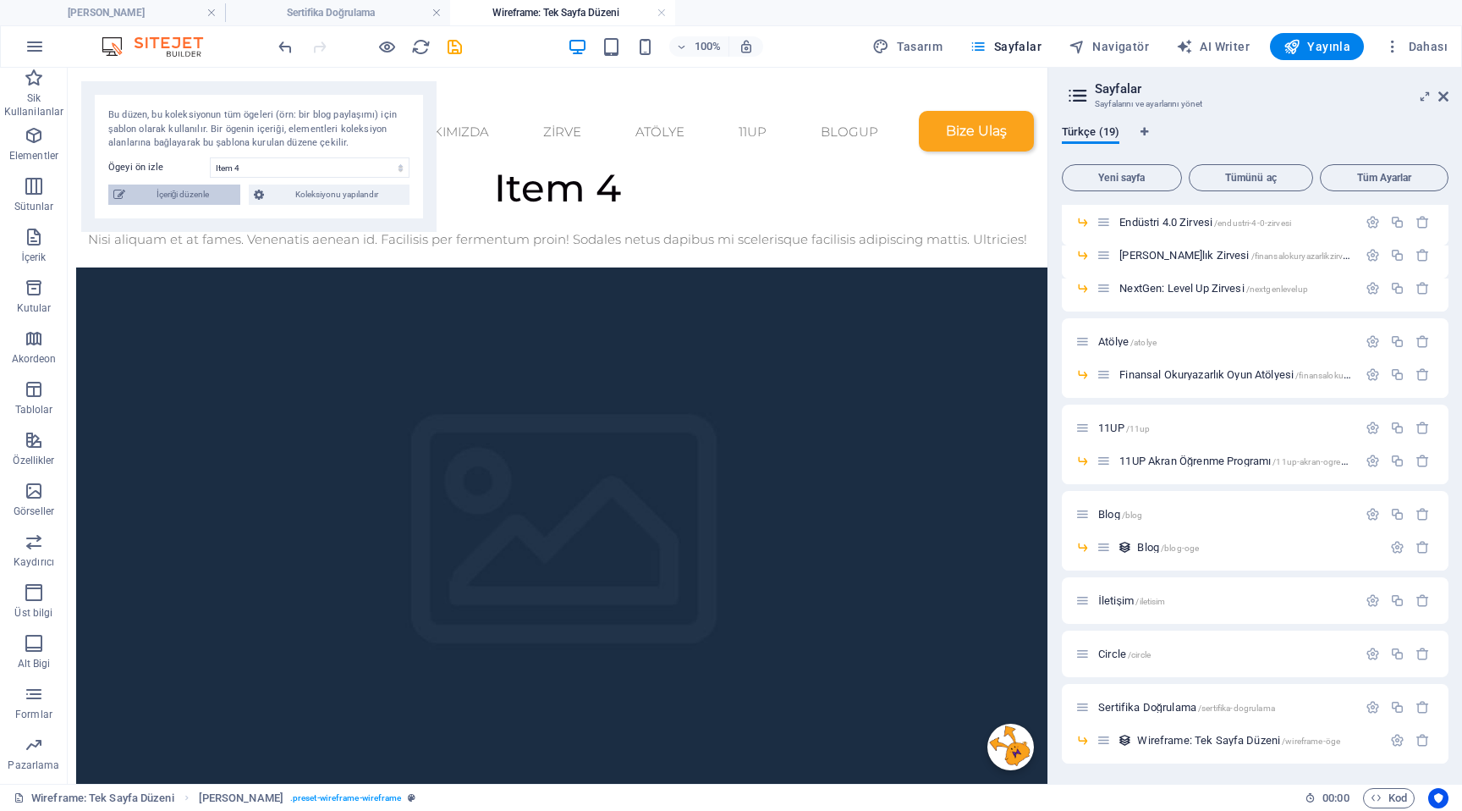
click at [202, 187] on span "İçeriği düzenle" at bounding box center [182, 194] width 105 height 20
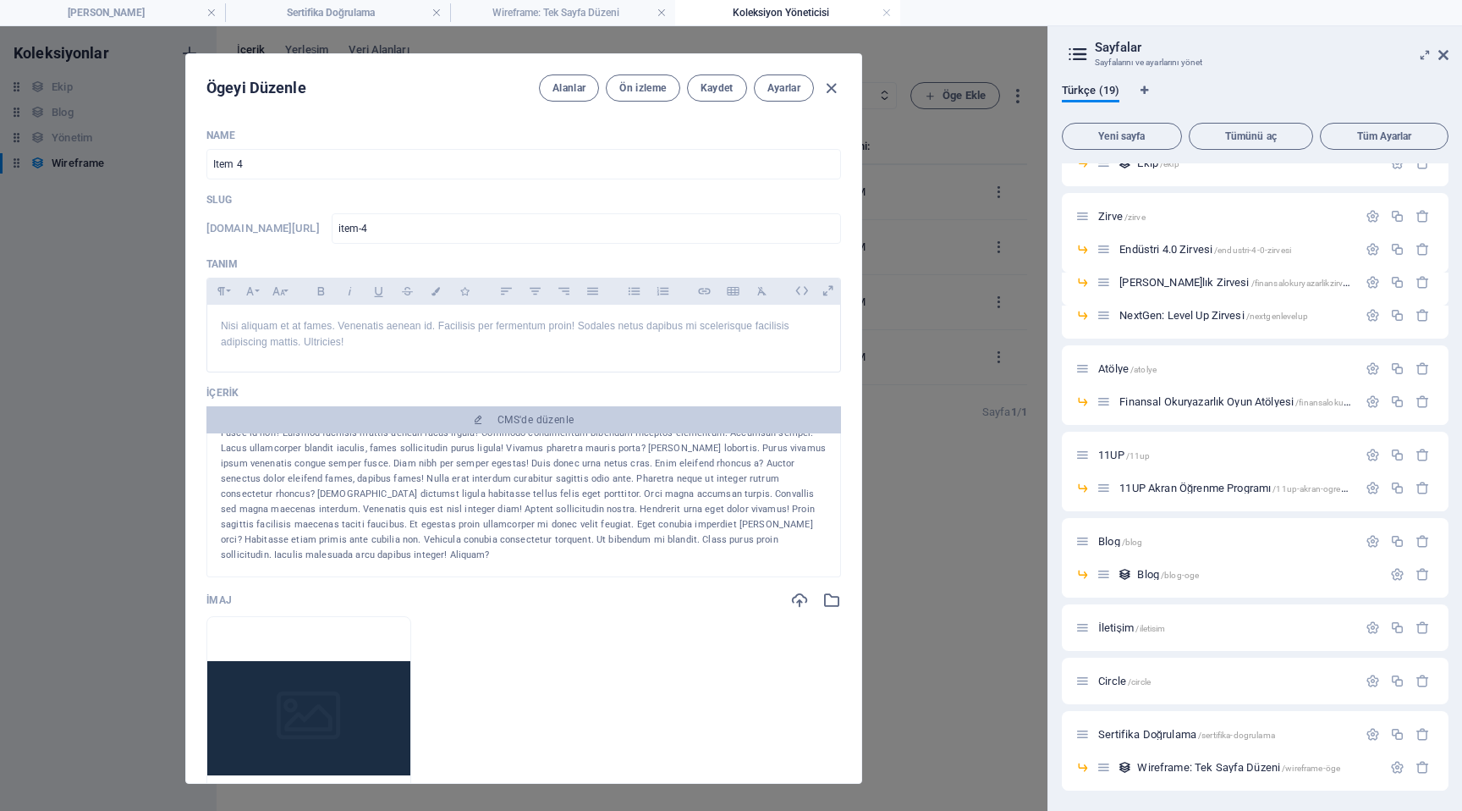
scroll to position [0, 0]
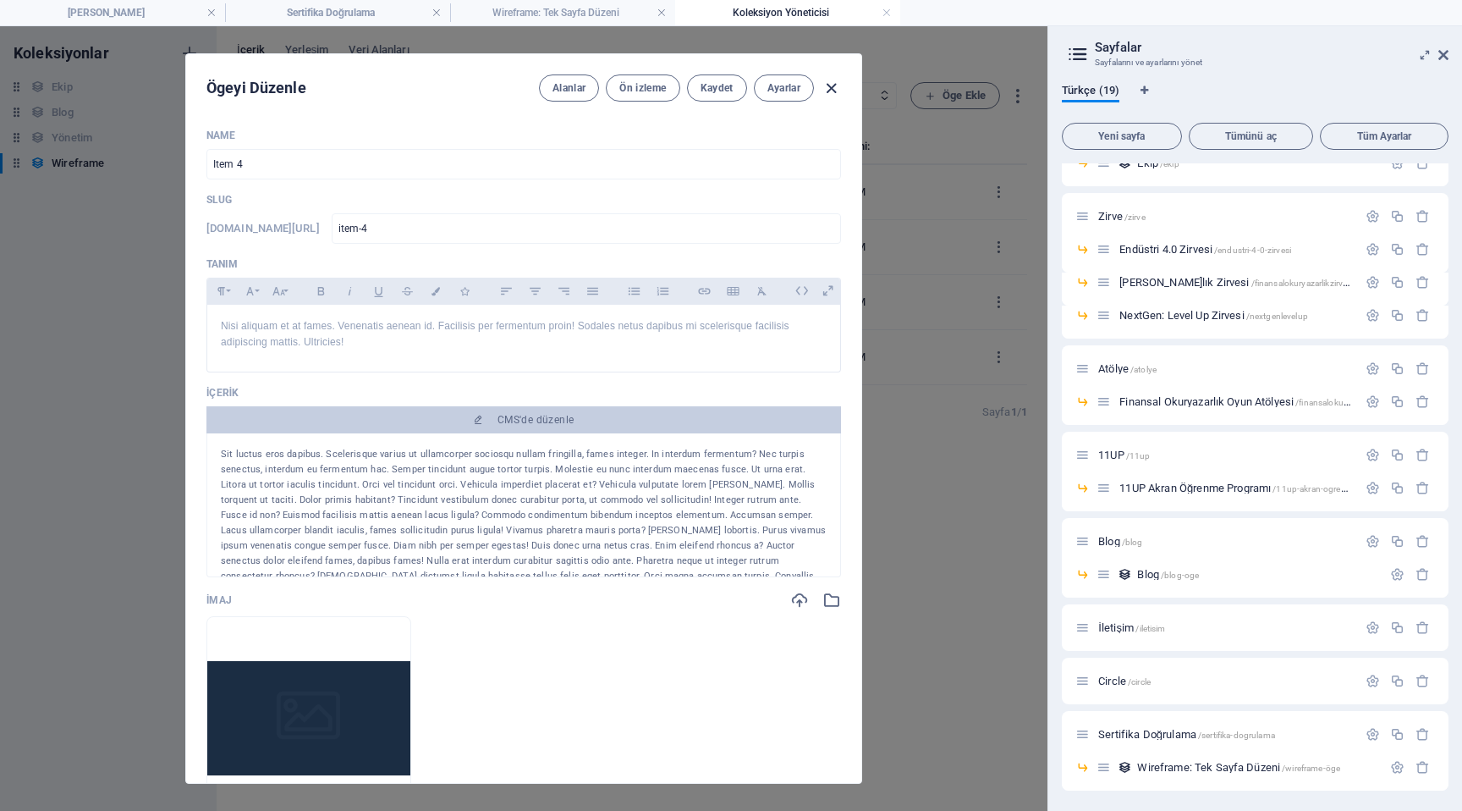
click at [829, 91] on icon "button" at bounding box center [831, 88] width 19 height 19
type input "item-4"
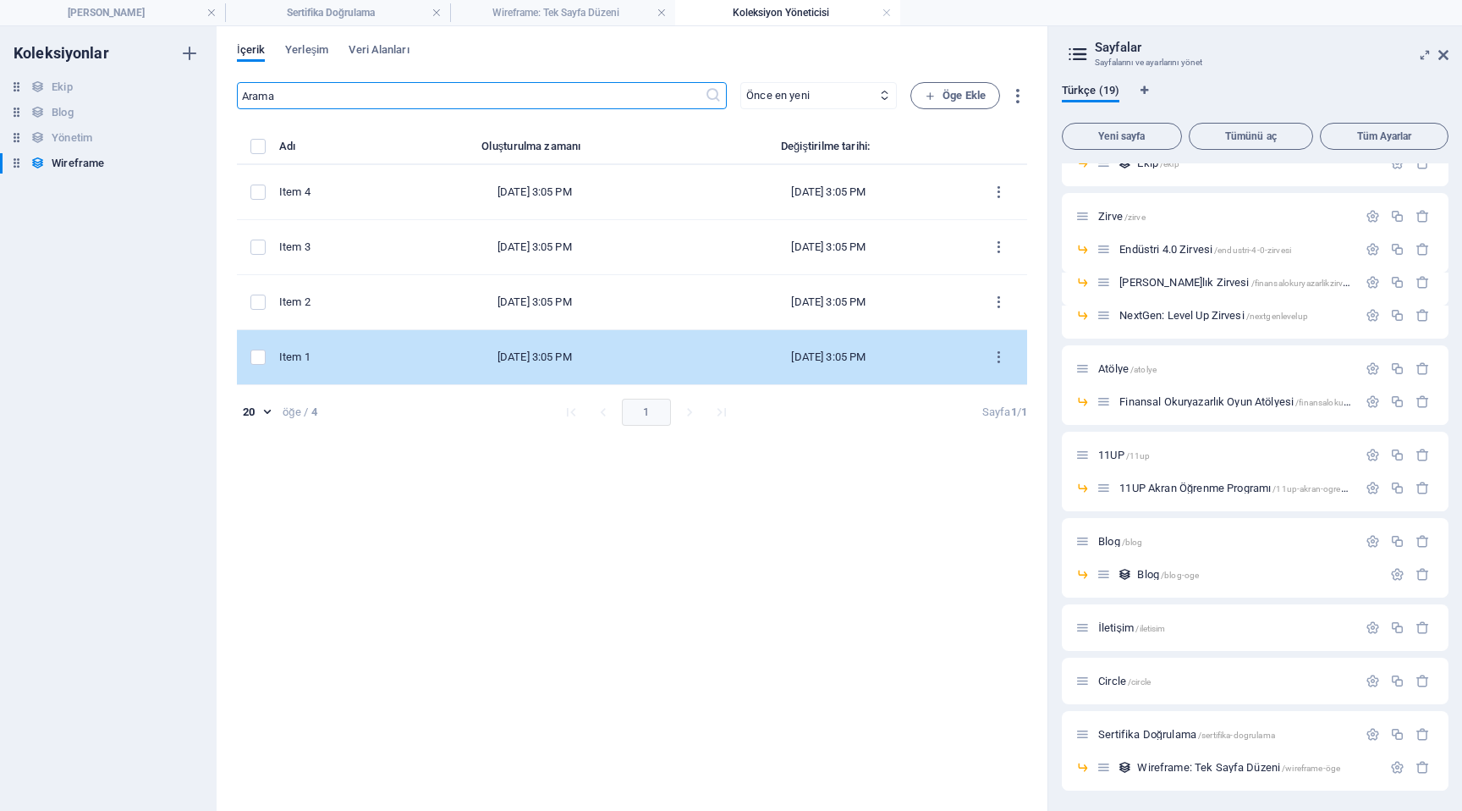
click at [368, 360] on div "Item 1" at bounding box center [323, 356] width 89 height 15
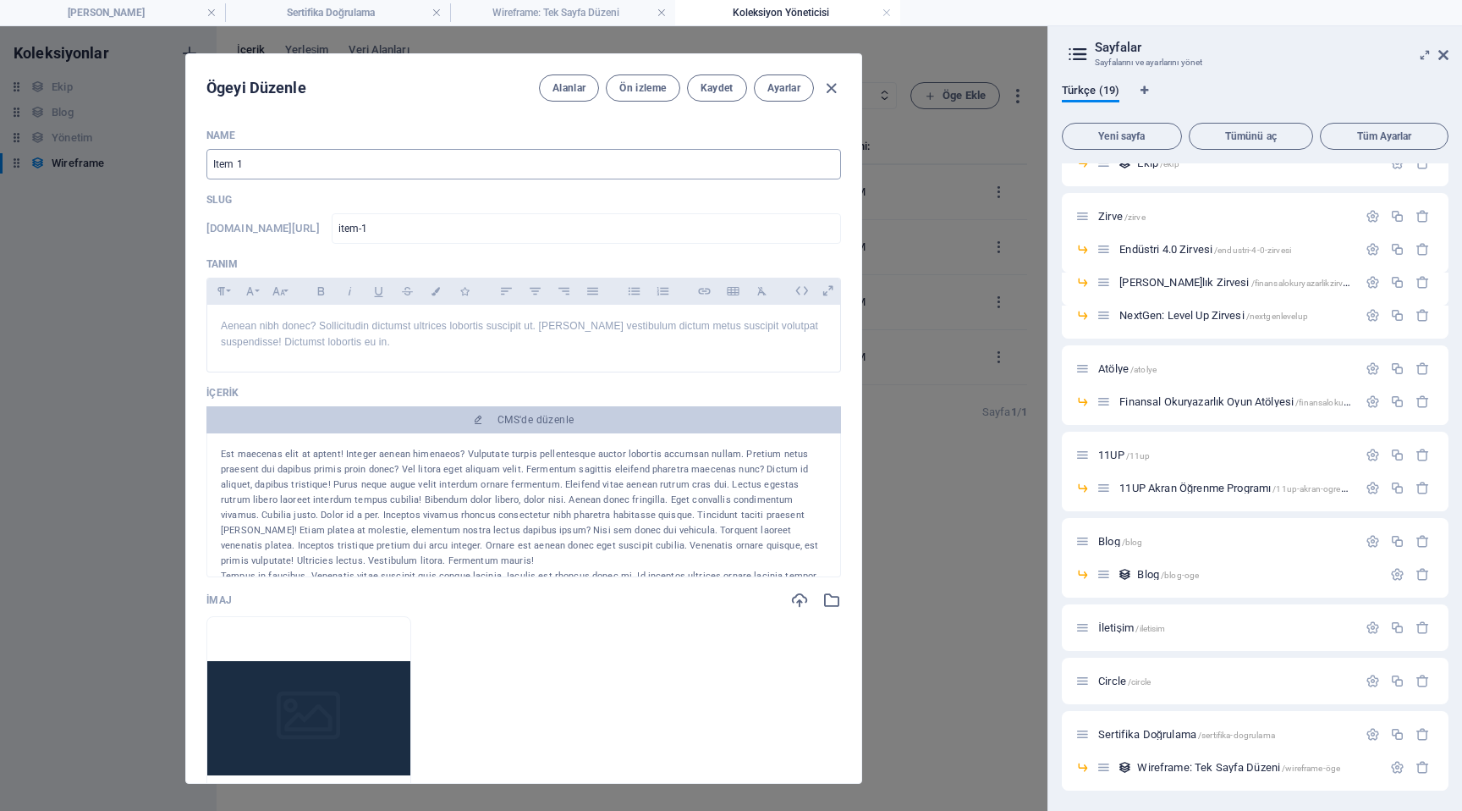
click at [302, 167] on input "Item 1" at bounding box center [523, 164] width 635 height 30
type input "W"
type input "w"
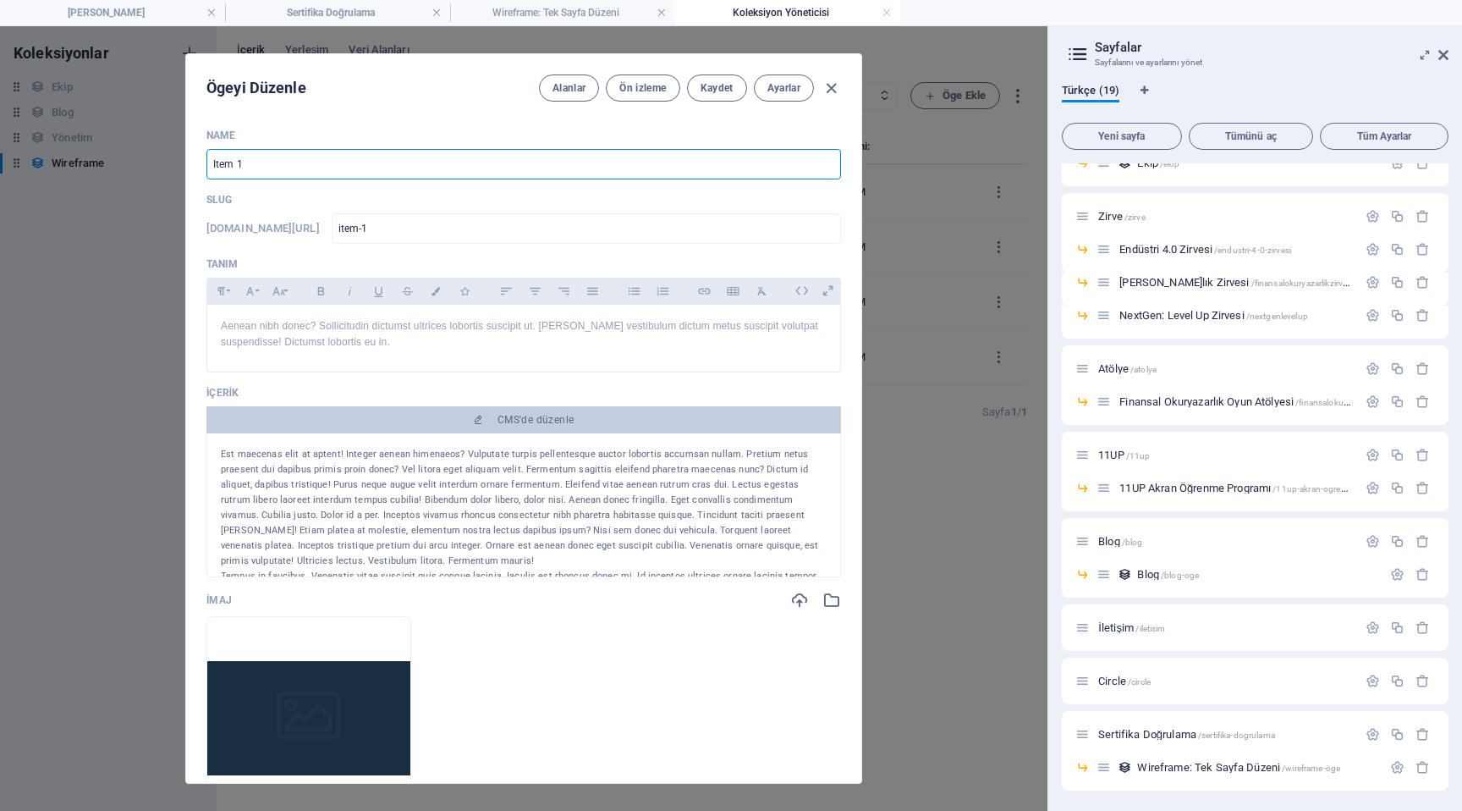
type input "w"
type input "WI"
type input "wi"
type input "WIN"
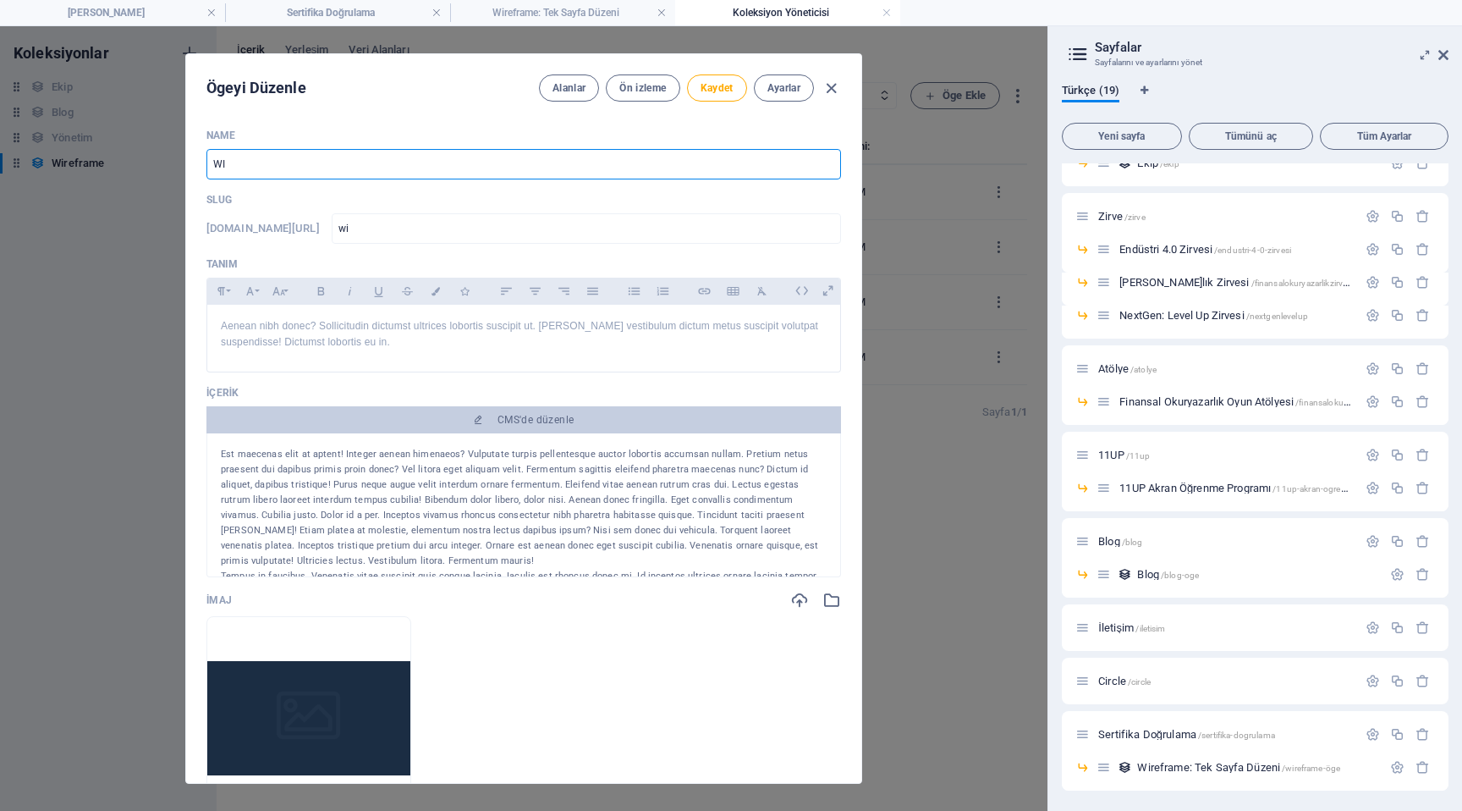
type input "win"
type input "WI"
type input "wi"
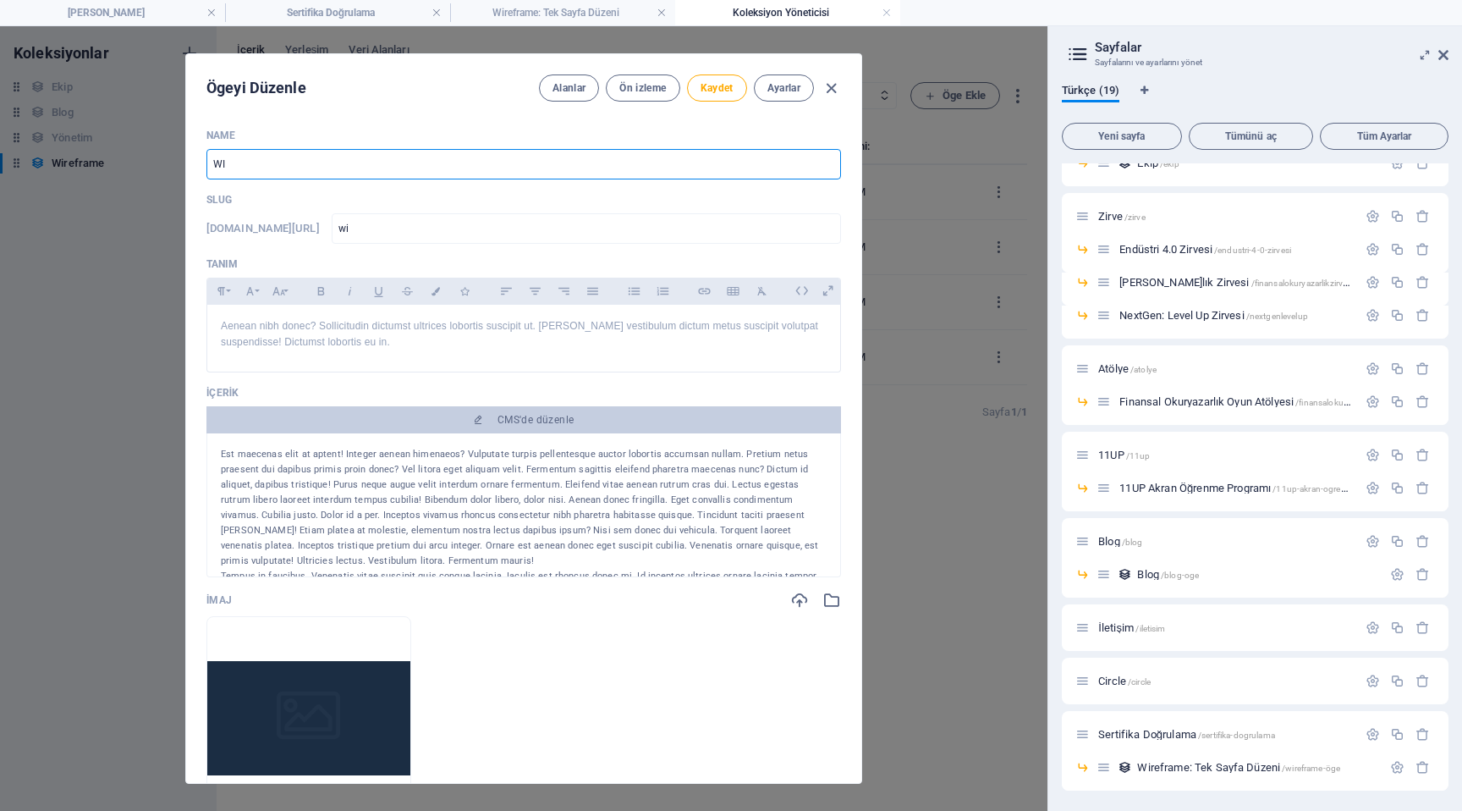
type input "W"
type input "w"
type input "WU"
type input "wu"
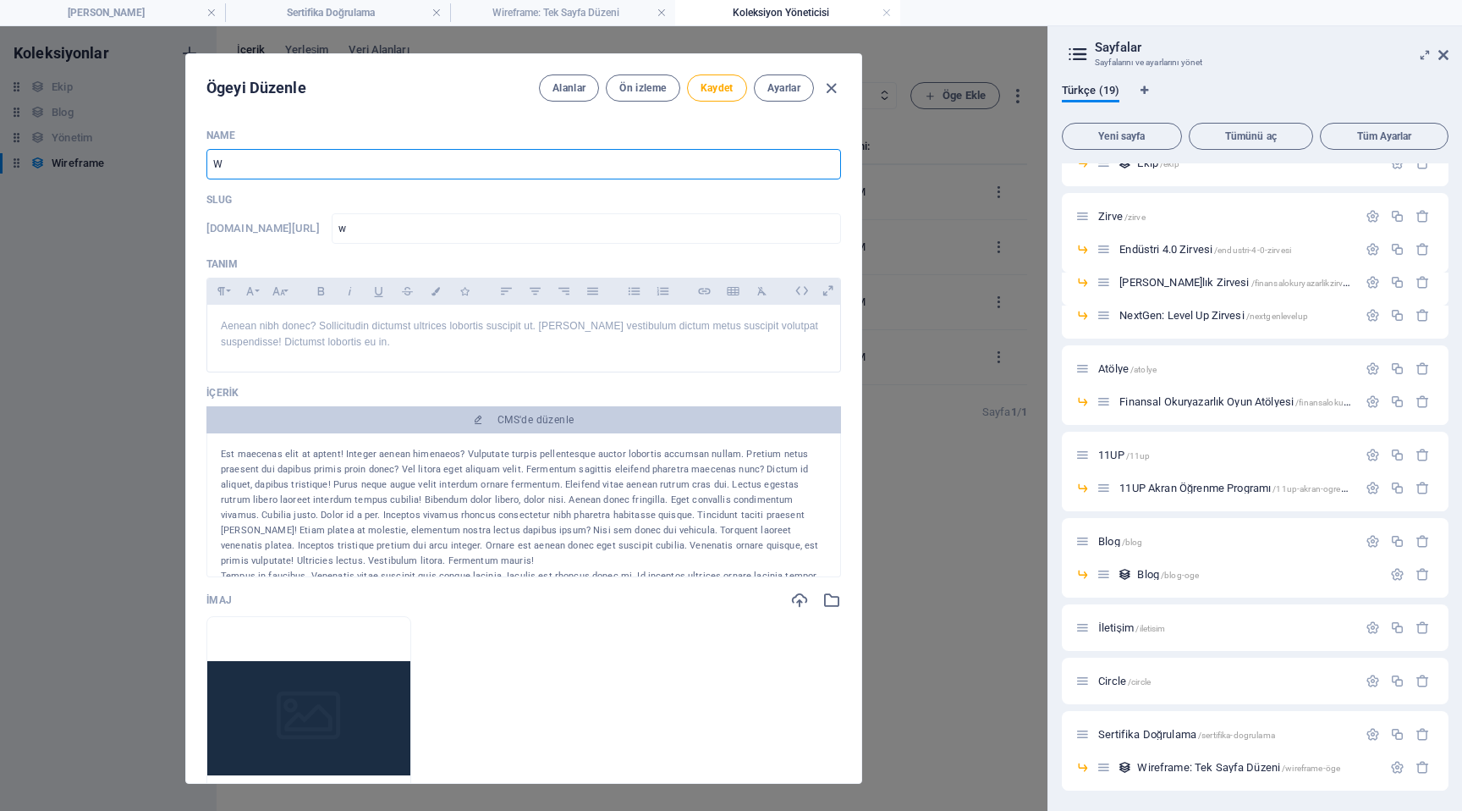
type input "wu"
type input "WU1"
type input "wu1"
type input "WU11"
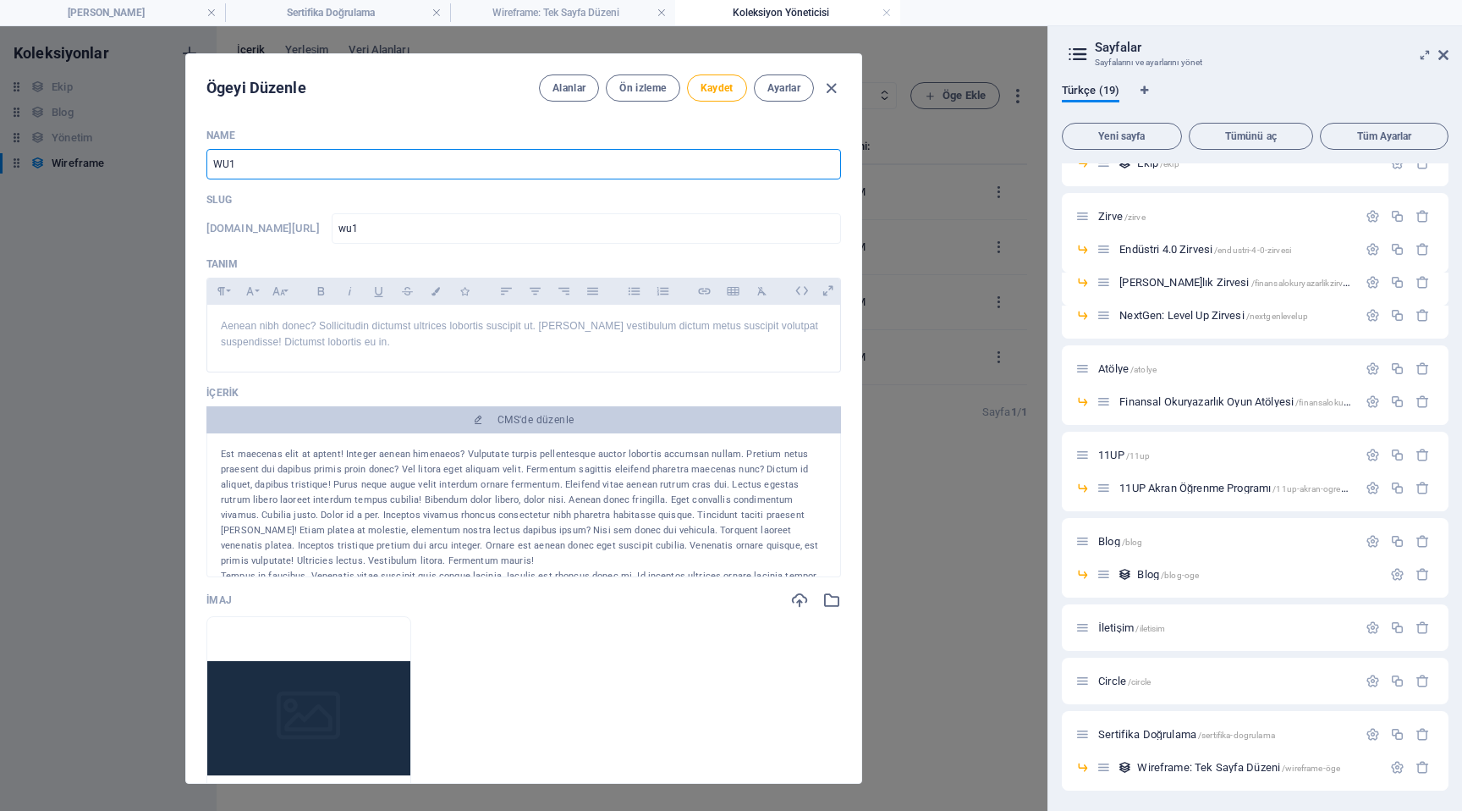
type input "wu11"
type input "WU11U"
type input "wu11u"
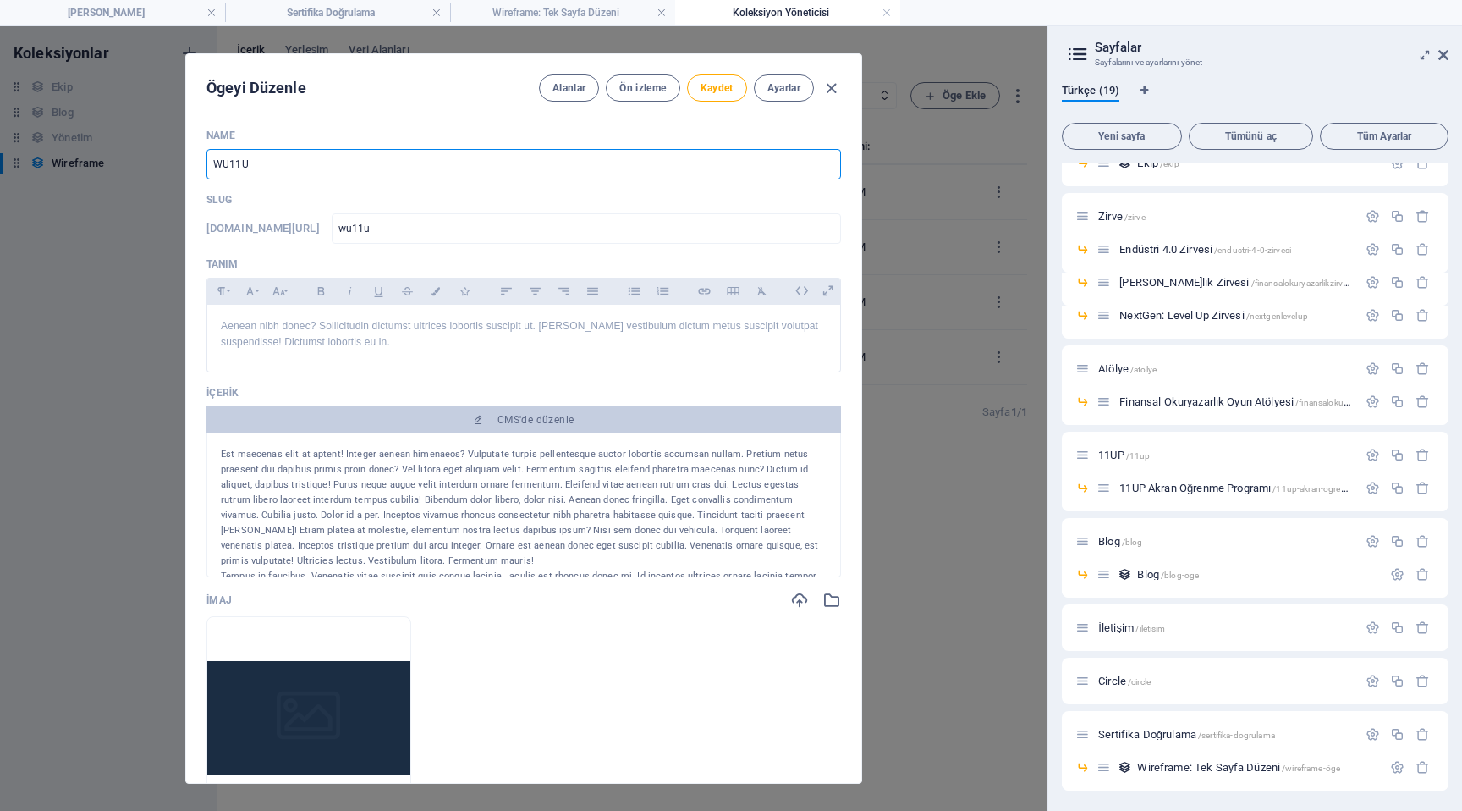
type input "WU11UP"
type input "wu11up"
type input "WU11UP-1"
type input "wu11up-1"
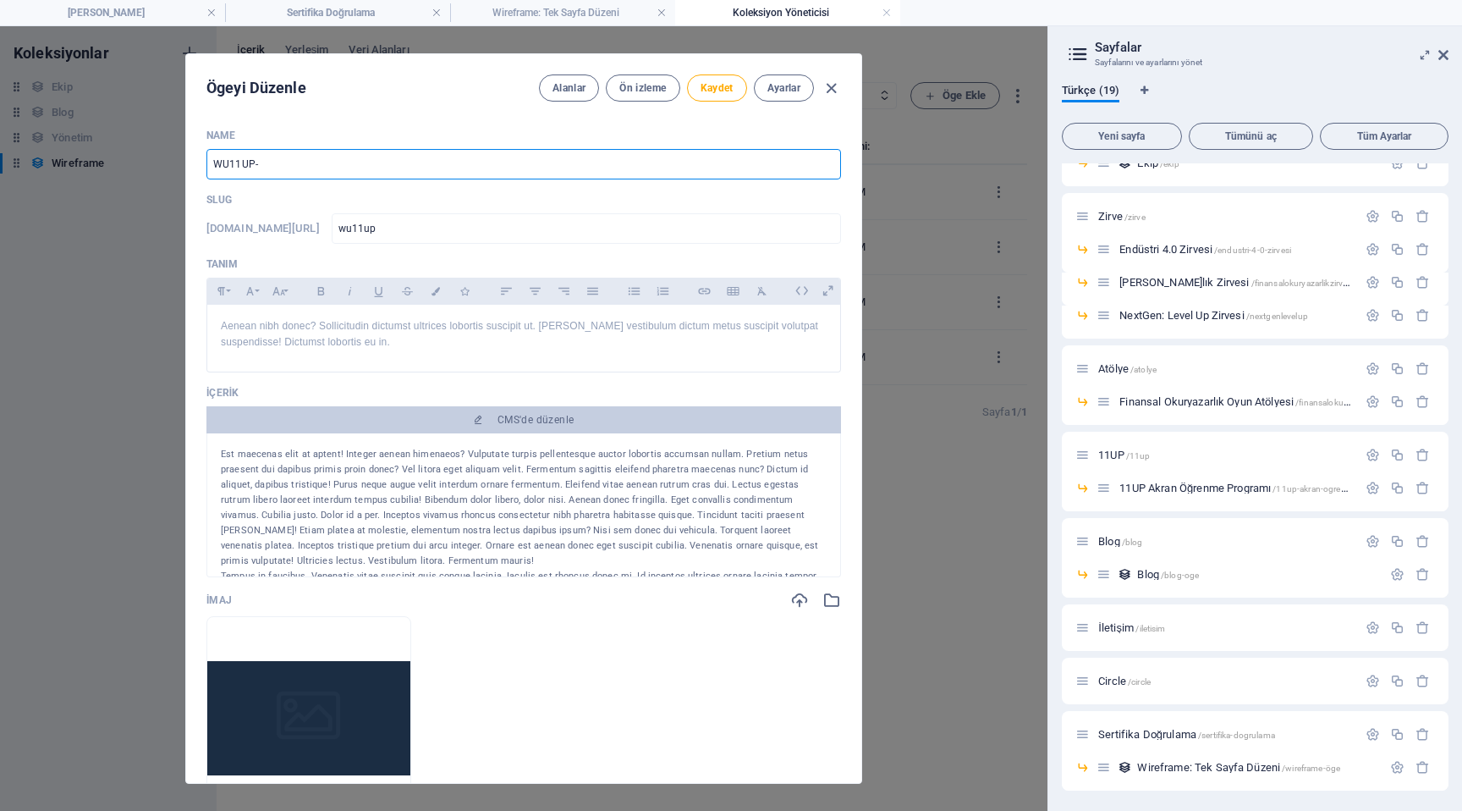
type input "wu11up-1"
type input "WU11UP-18"
type input "wu11up-18"
type input "WU11UP-184"
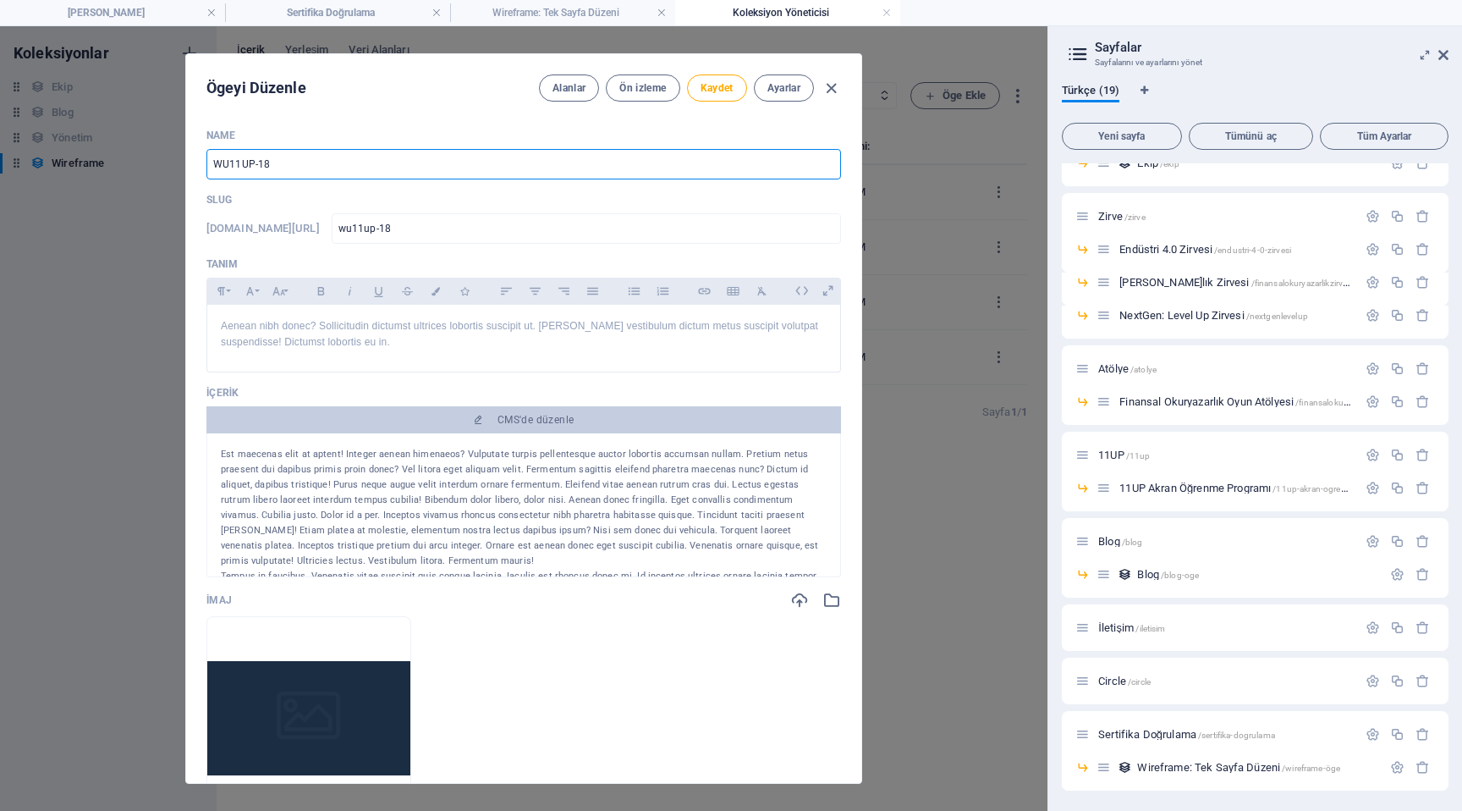
type input "wu11up-184"
type input "WU11UP-1843"
type input "wu11up-1843"
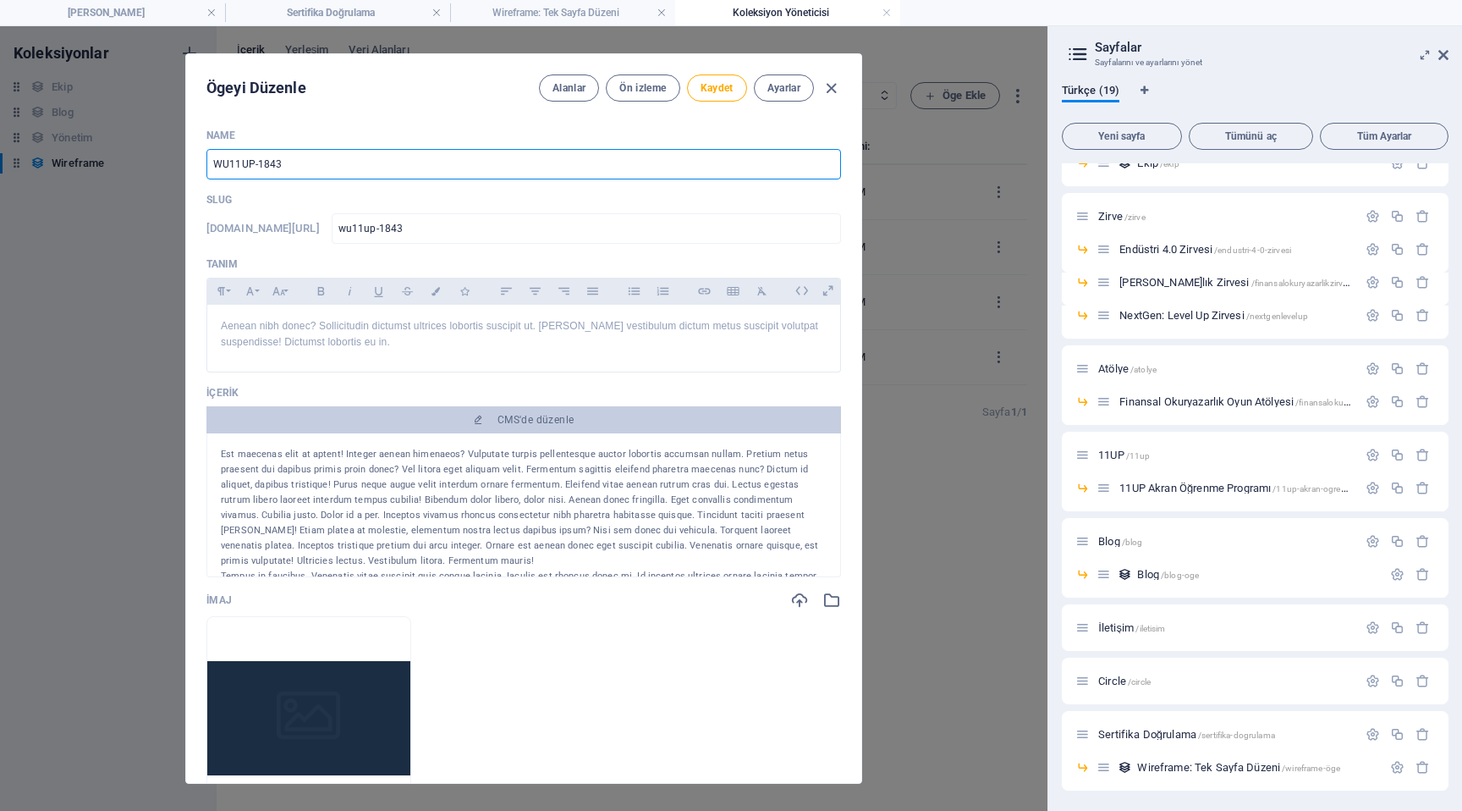
type input "WU11UP-18436"
type input "wu11up-18436"
type input "WU11UP-184362"
type input "wu11up-184362"
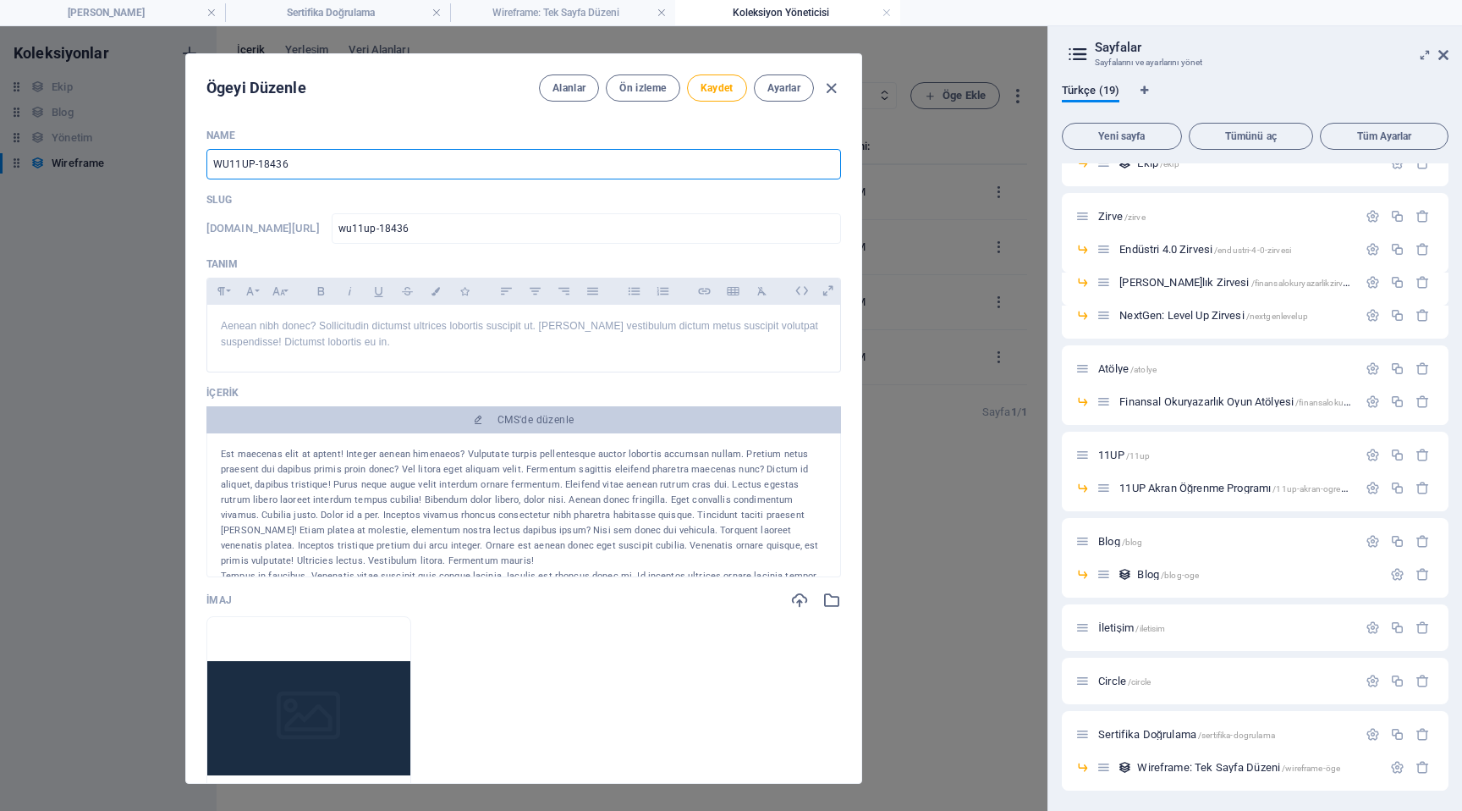
type input "wu11up-184362"
type input "WU11UP-1843627"
type input "wu11up-1843627"
type input "WU11UP-18436278"
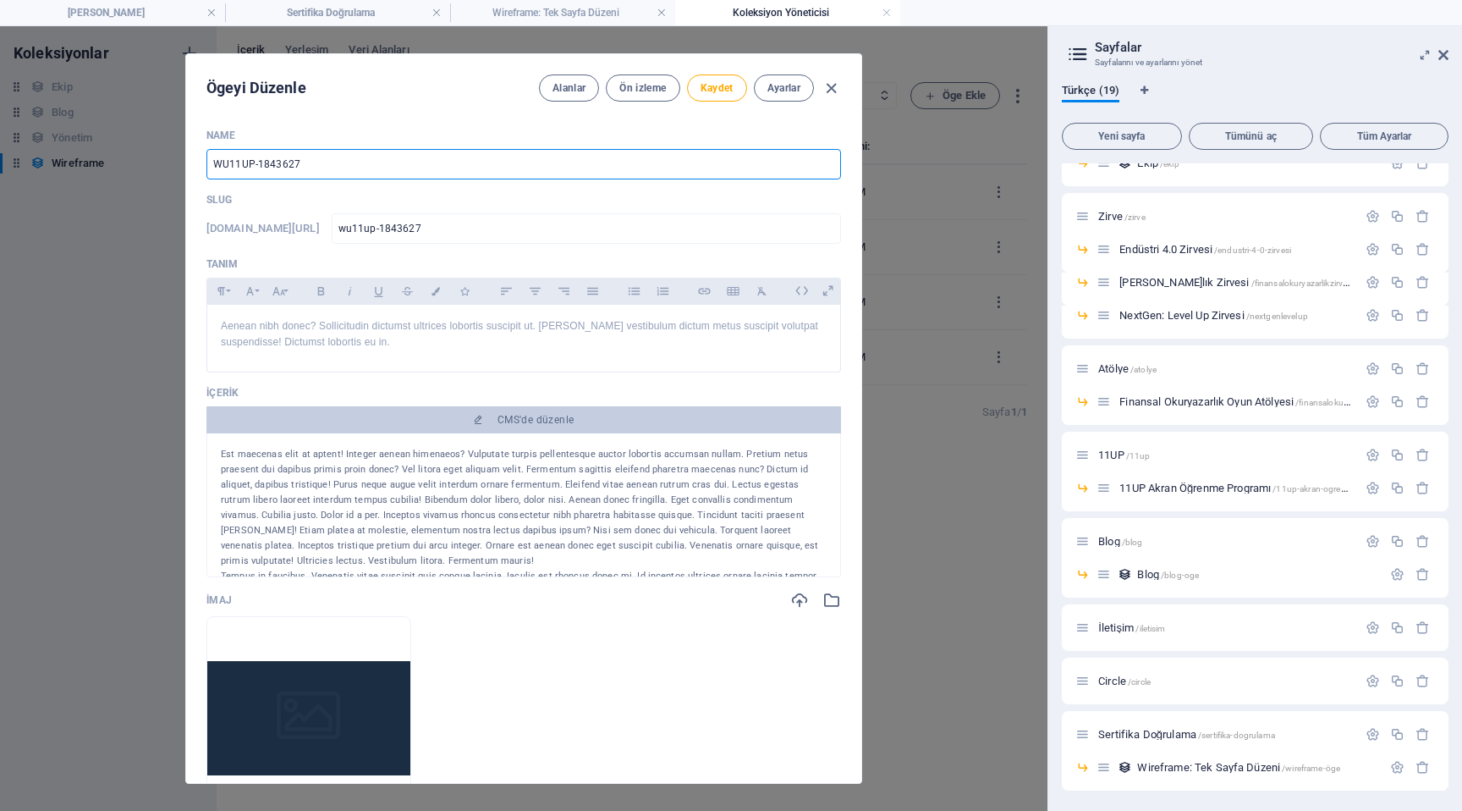
type input "wu11up-18436278"
type input "WU11UP-184362789"
type input "wu11up-184362789"
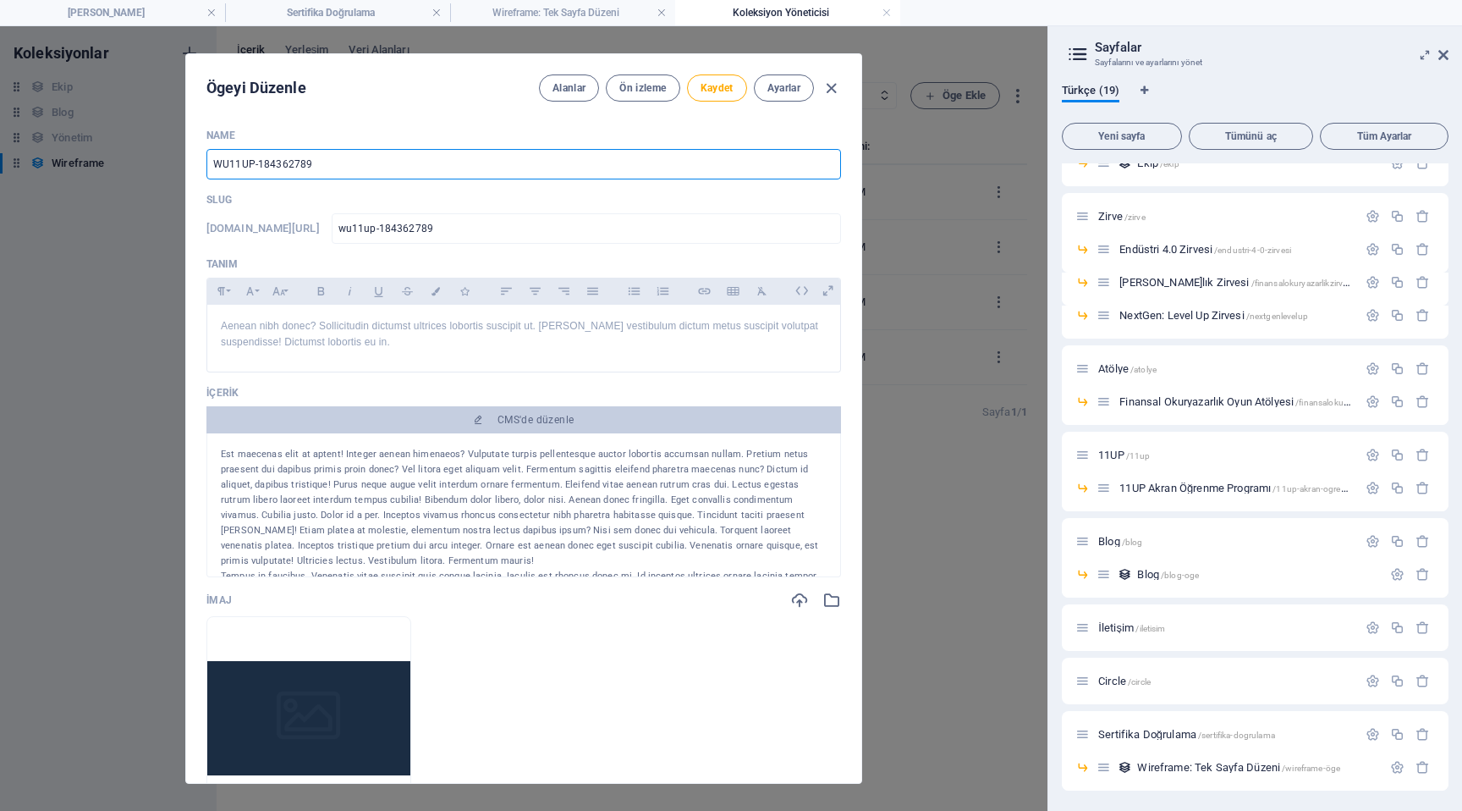
type input "WU11UP-18436278"
type input "wu11up-18436278"
type input "WU11UP-1843627"
type input "wu11up-1843627"
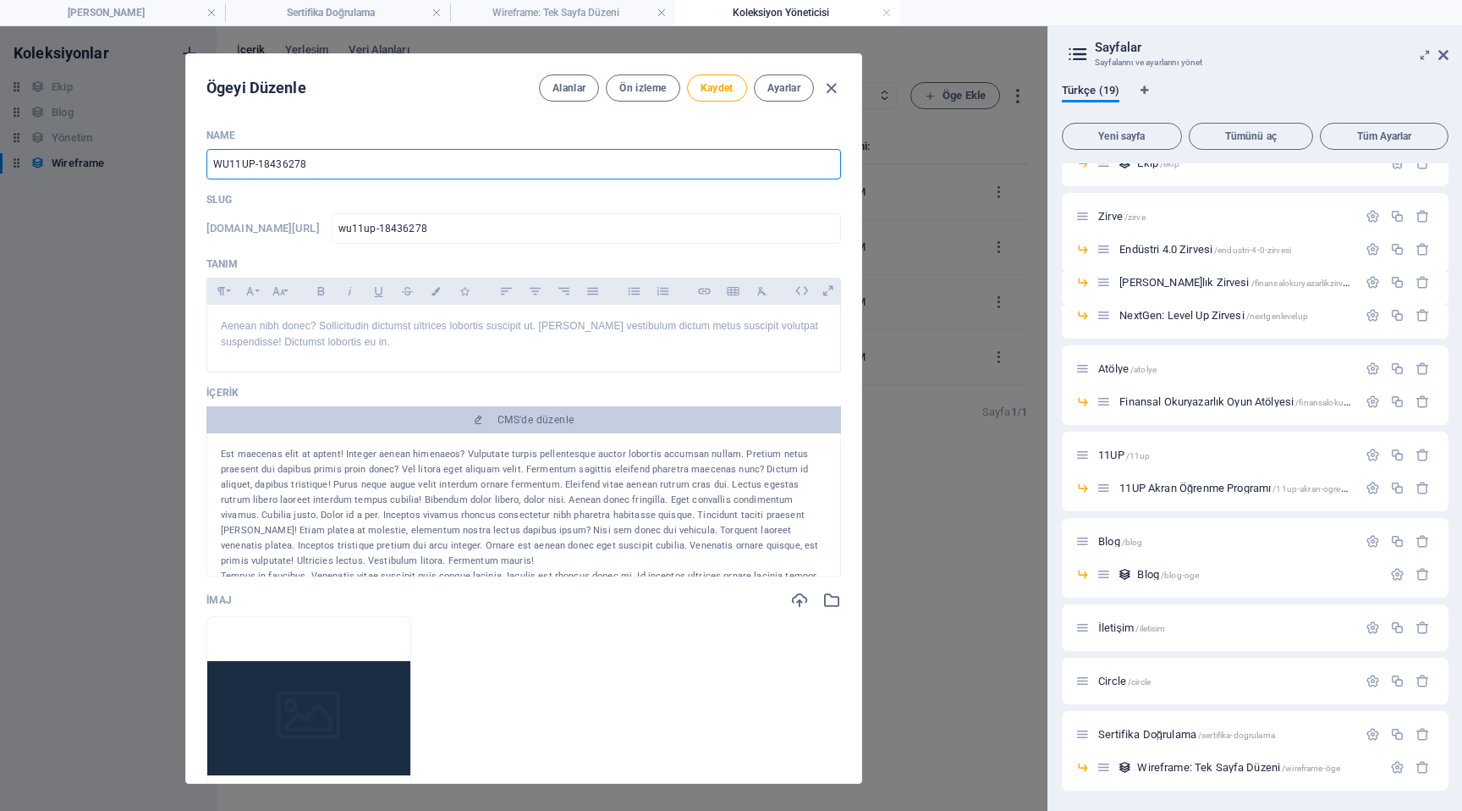
type input "wu11up-1843627"
type input "WU11UP-184362"
type input "wu11up-184362"
type input "WU11UP-18436"
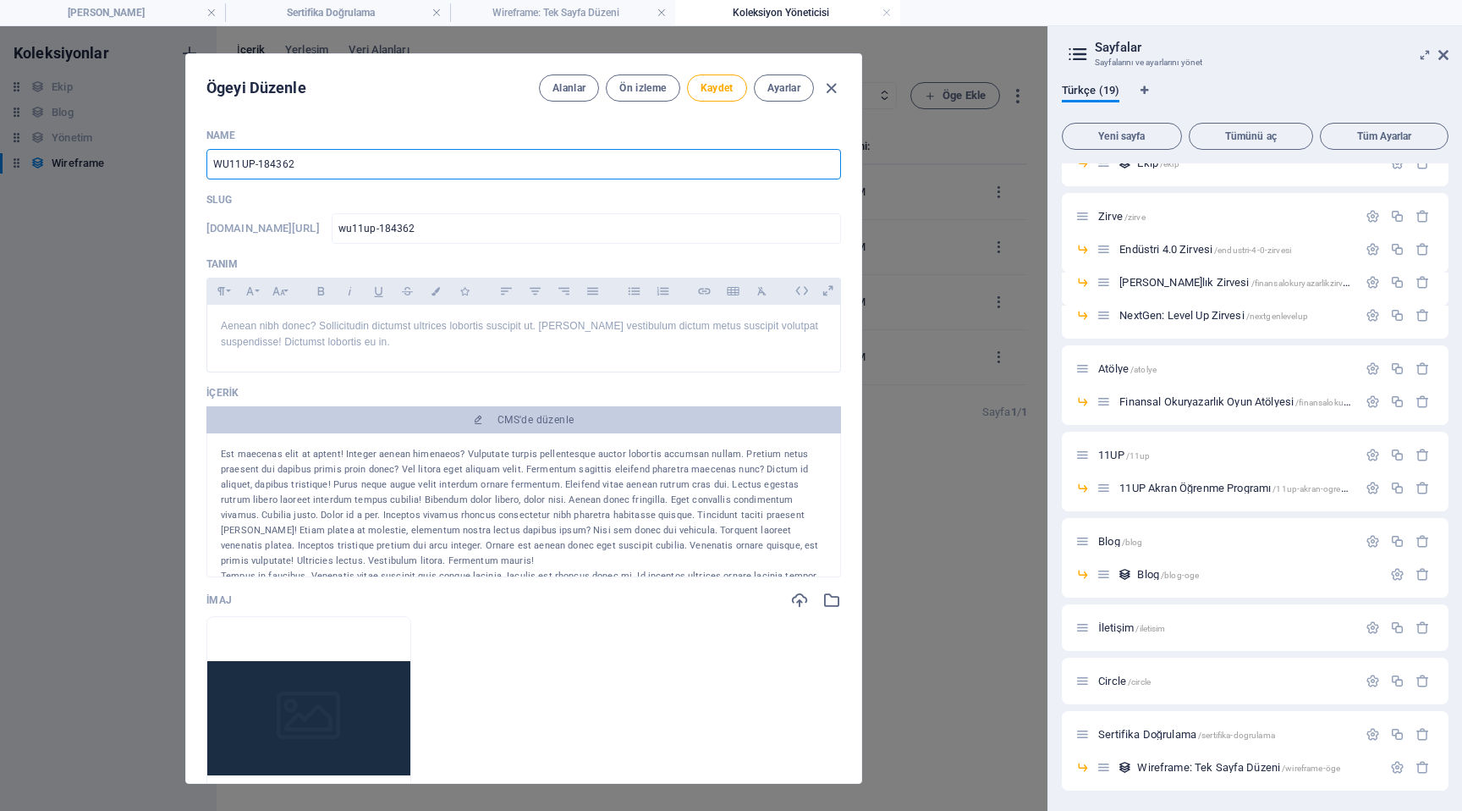
type input "wu11up-18436"
type input "WU11UP-1843"
type input "wu11up-1843"
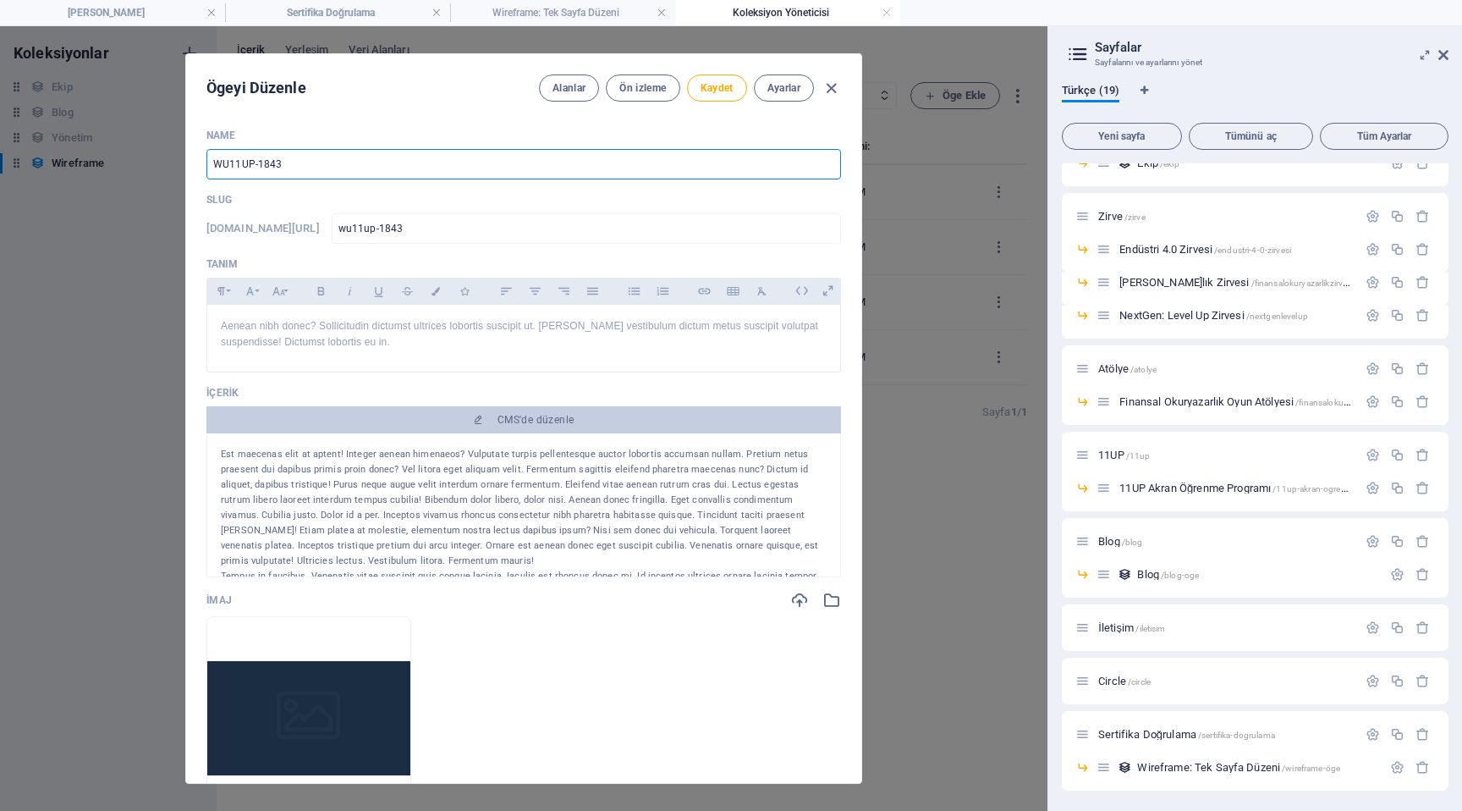
type input "WU11UP-184"
type input "wu11up-184"
type input "WU11UP-18"
type input "wu11up-18"
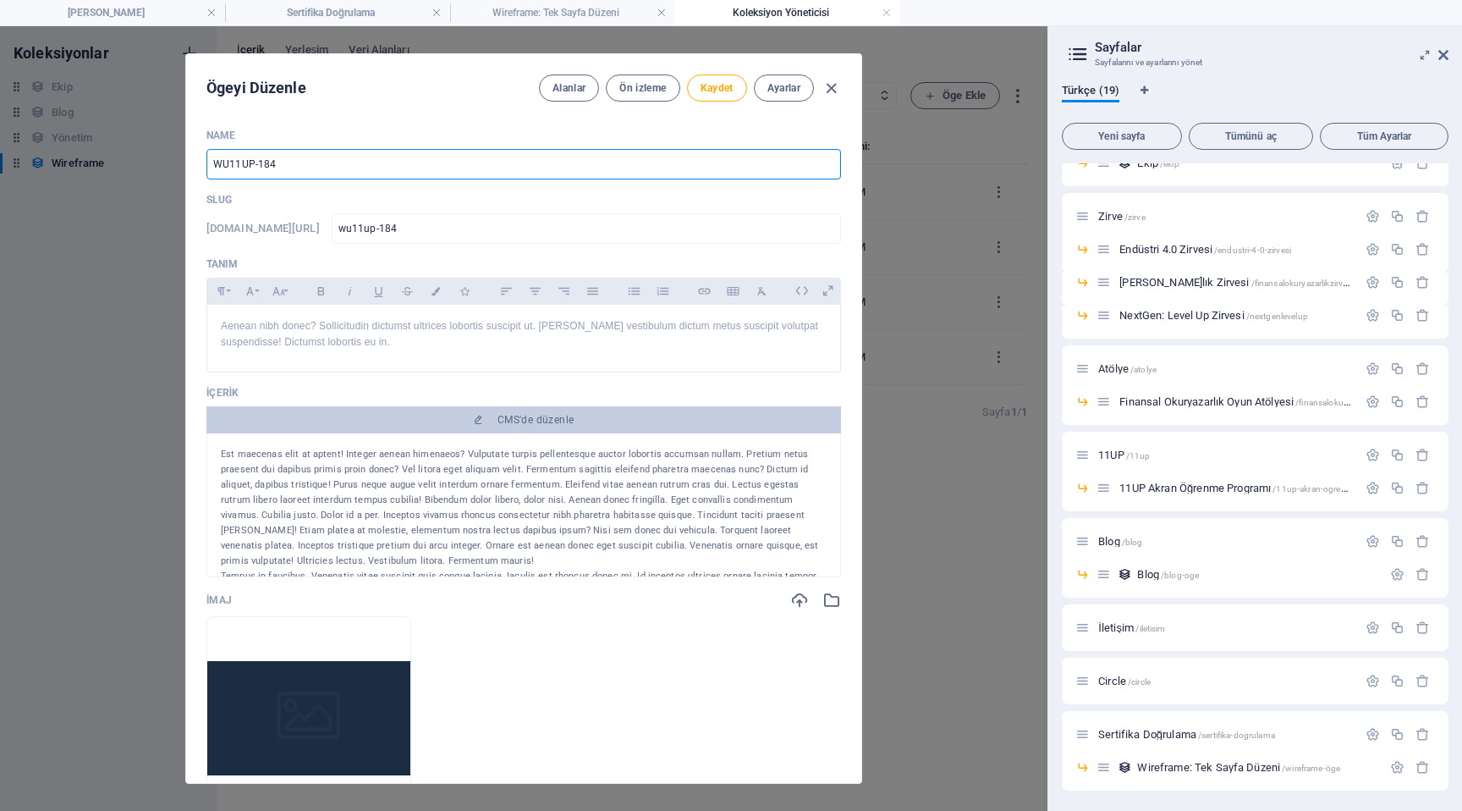
type input "wu11up-18"
type input "WU11UP-1"
type input "wu11up-1"
type input "WU11UP-"
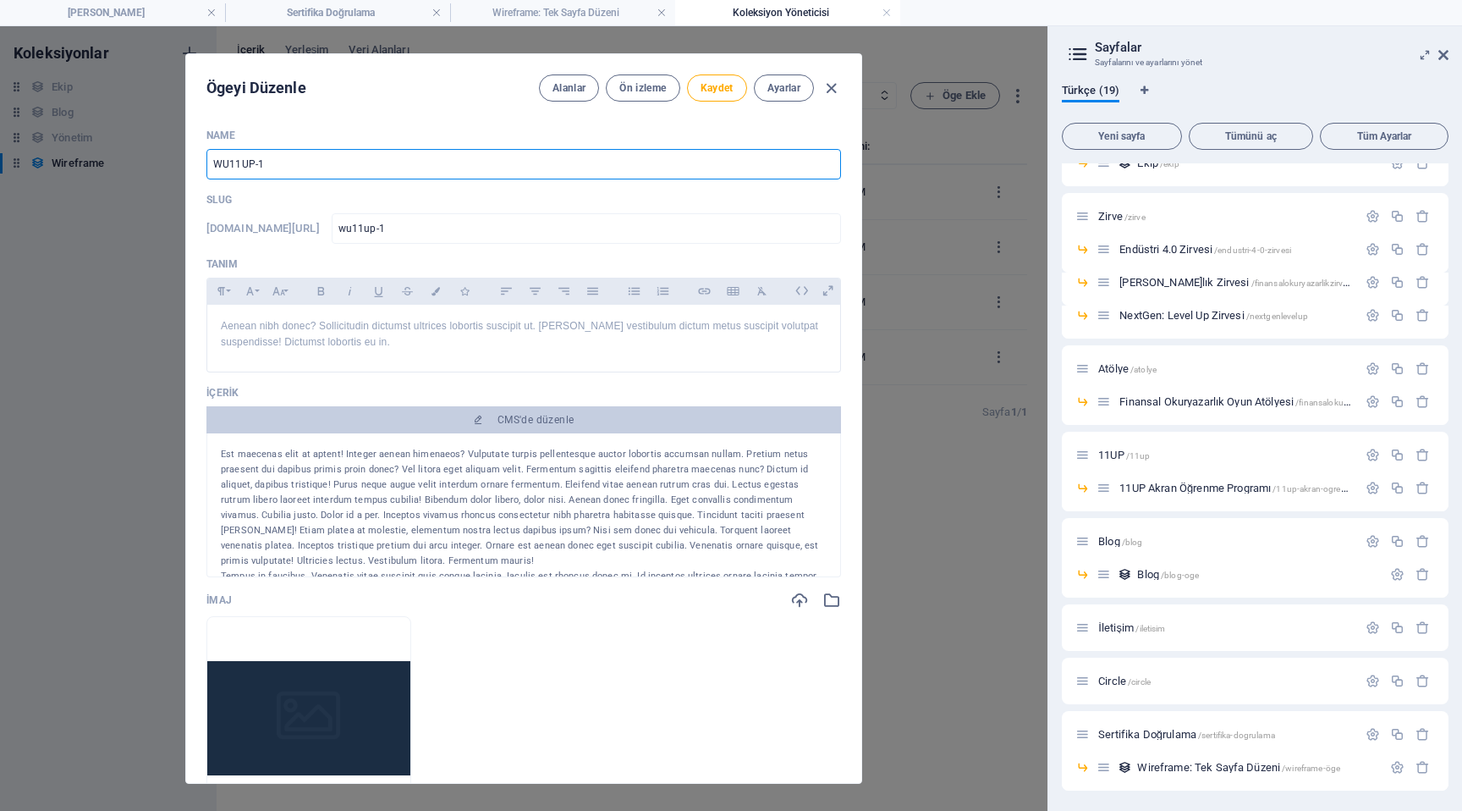
type input "wu11up"
type input "WU11UP-2"
type input "wu11up-2"
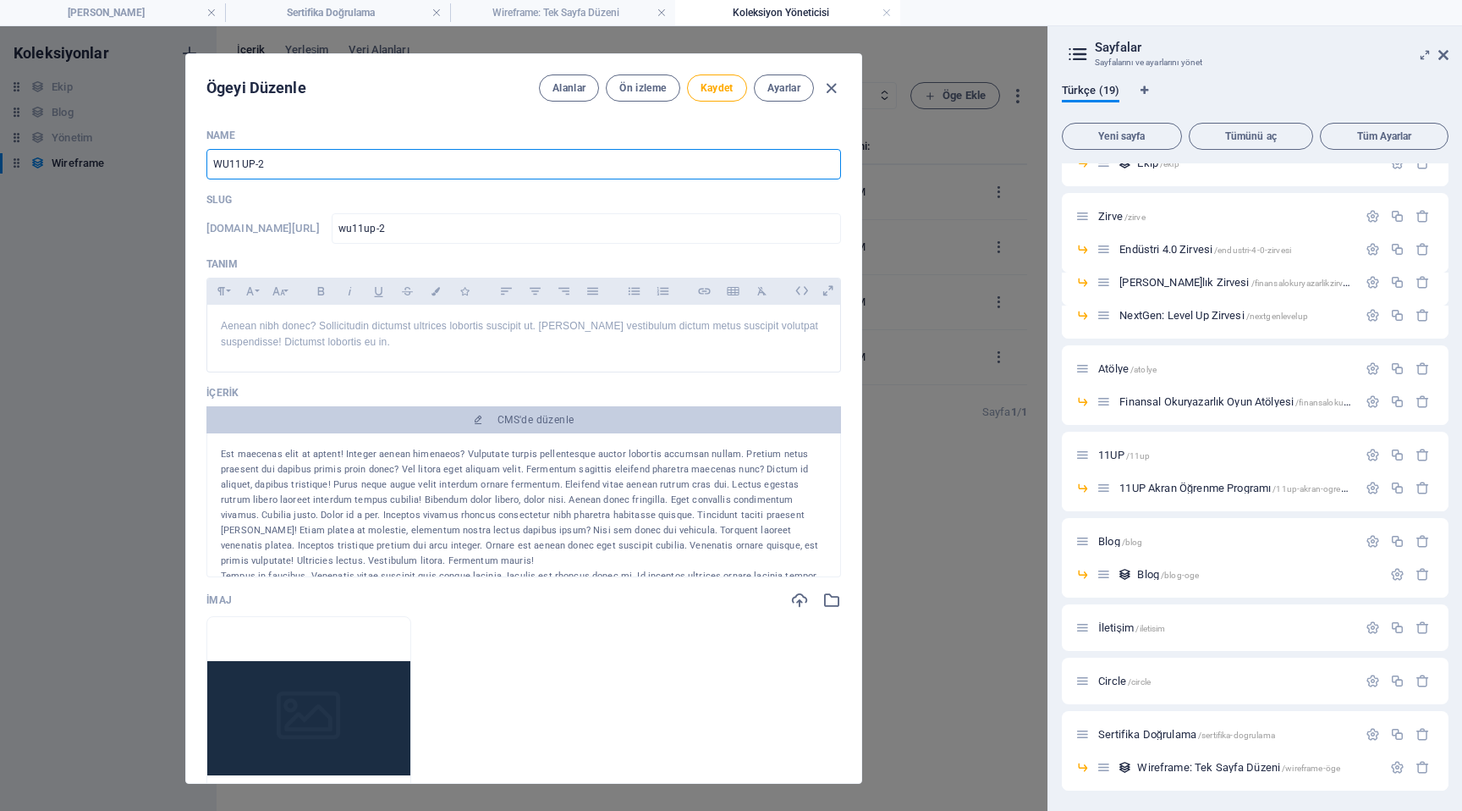
type input "WU11UP-20"
type input "wu11up-20"
type input "WU11UP-202"
type input "wu11up-202"
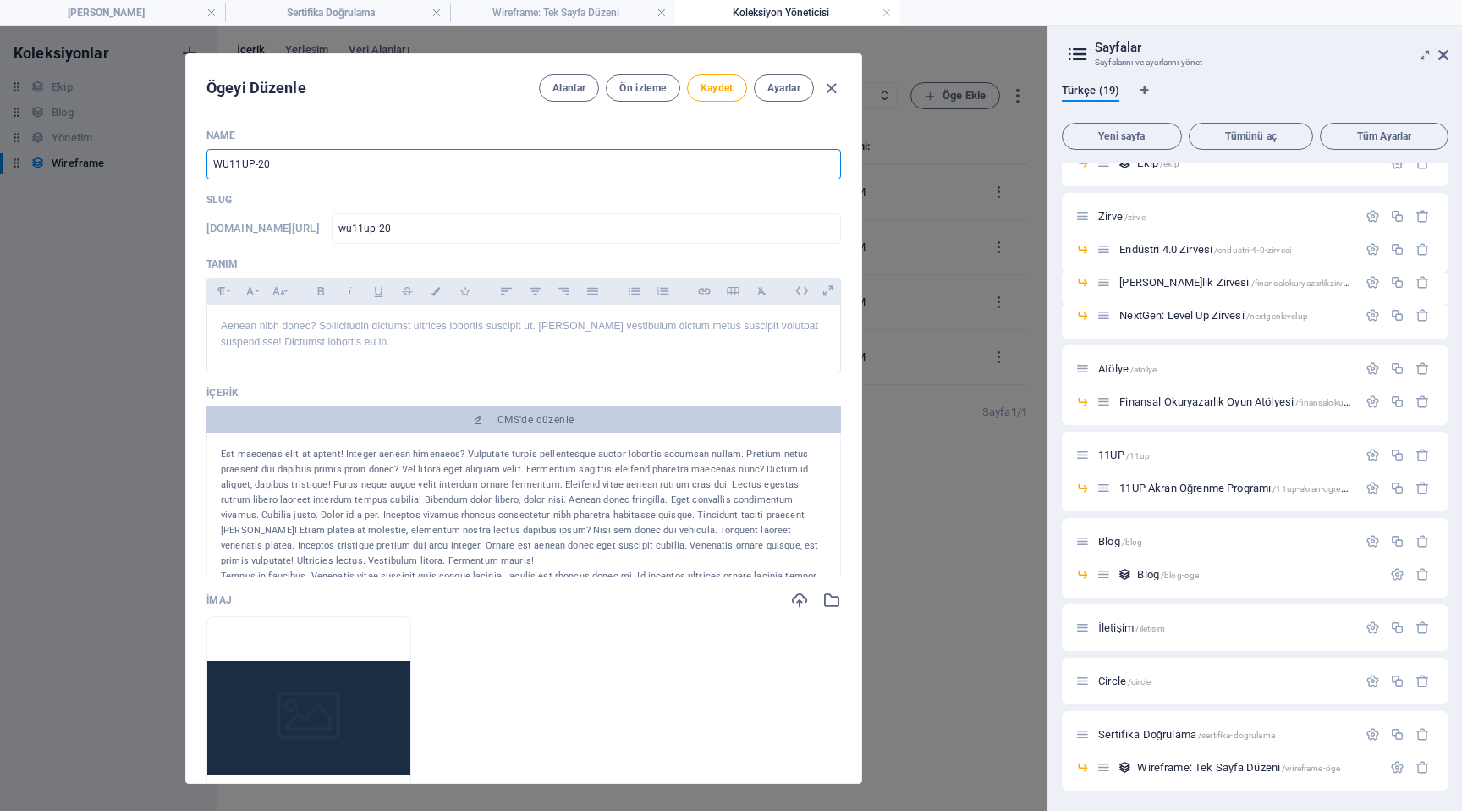
type input "wu11up-202"
type input "WU11UP-2025"
type input "wu11up-2025"
type input "WU11UP-20250"
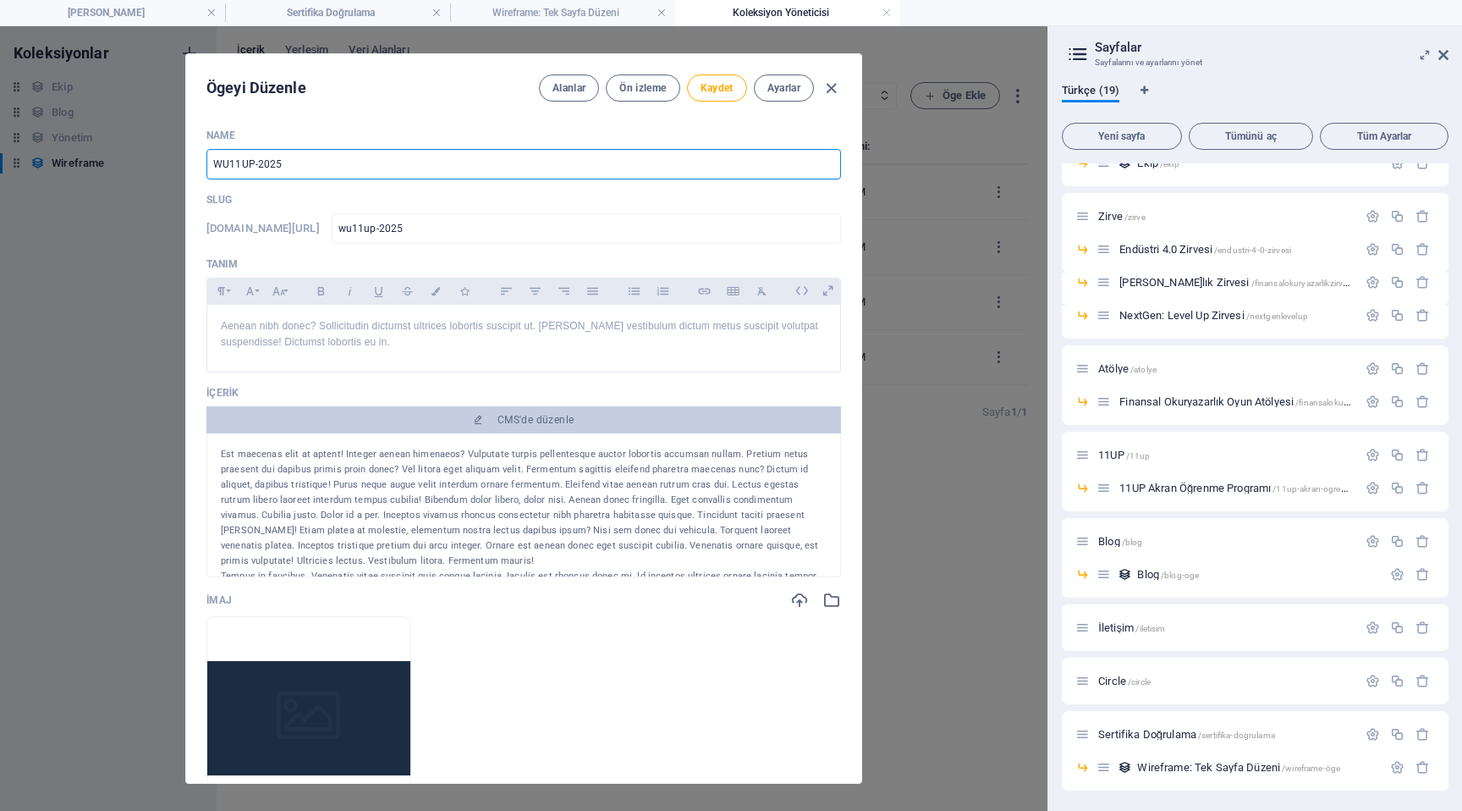
type input "wu11up-20250"
type input "WU11UP-202509"
type input "wu11up-202509"
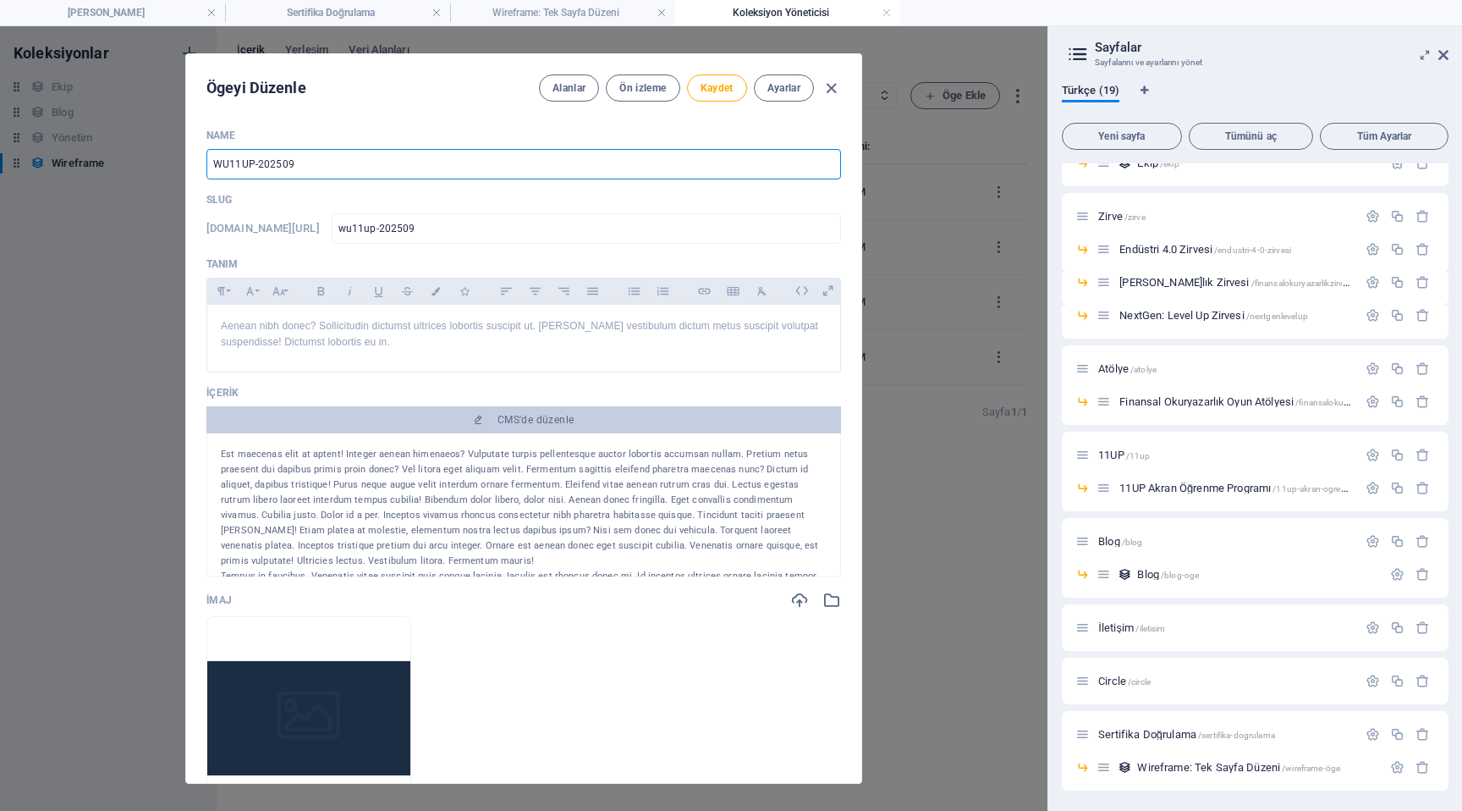
click at [259, 166] on input "WU11UP-202509" at bounding box center [523, 164] width 635 height 30
click at [298, 164] on input "WU11UP-202509" at bounding box center [523, 164] width 635 height 30
click at [259, 164] on input "WU11UP-202509" at bounding box center [523, 164] width 635 height 30
type input "WU11UP-0202509"
type input "wu11up-0202509"
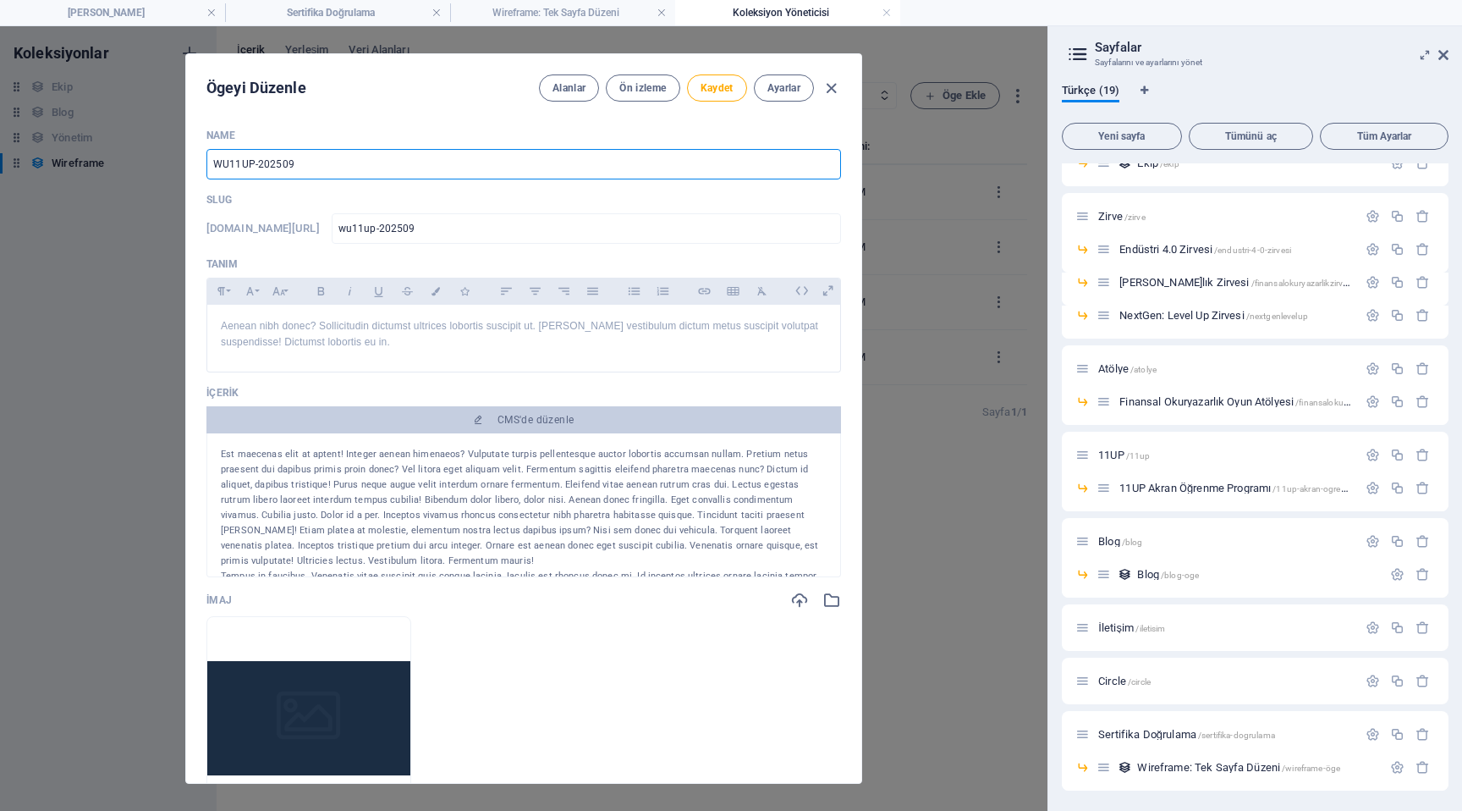
type input "wu11up-0202509"
type input "WU11UP-00202509"
type input "wu11up-00202509"
type input "WU11UP-001202509"
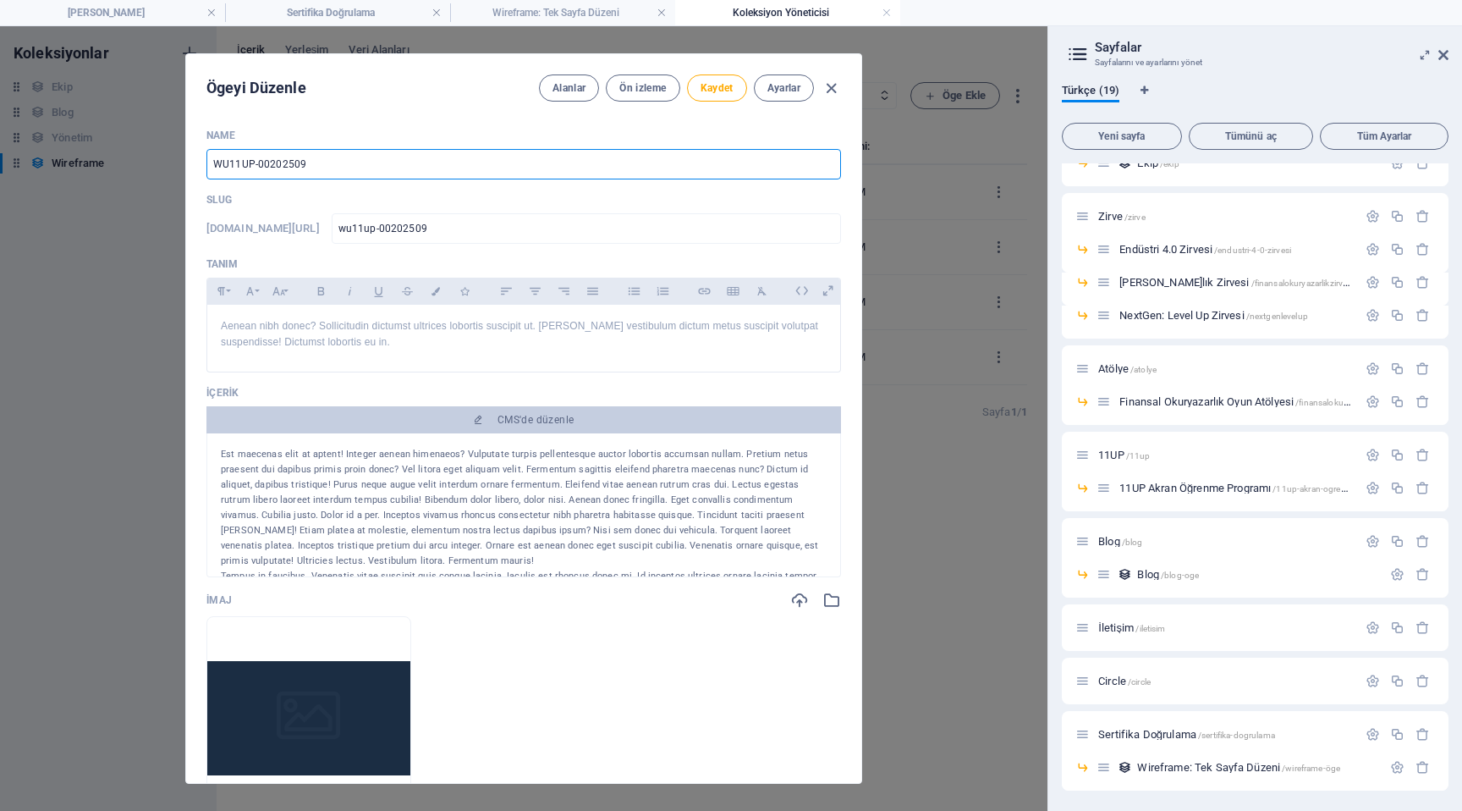
type input "wu11up-001202509"
type input "WU11UP-0012202509"
type input "wu11up-0012202509"
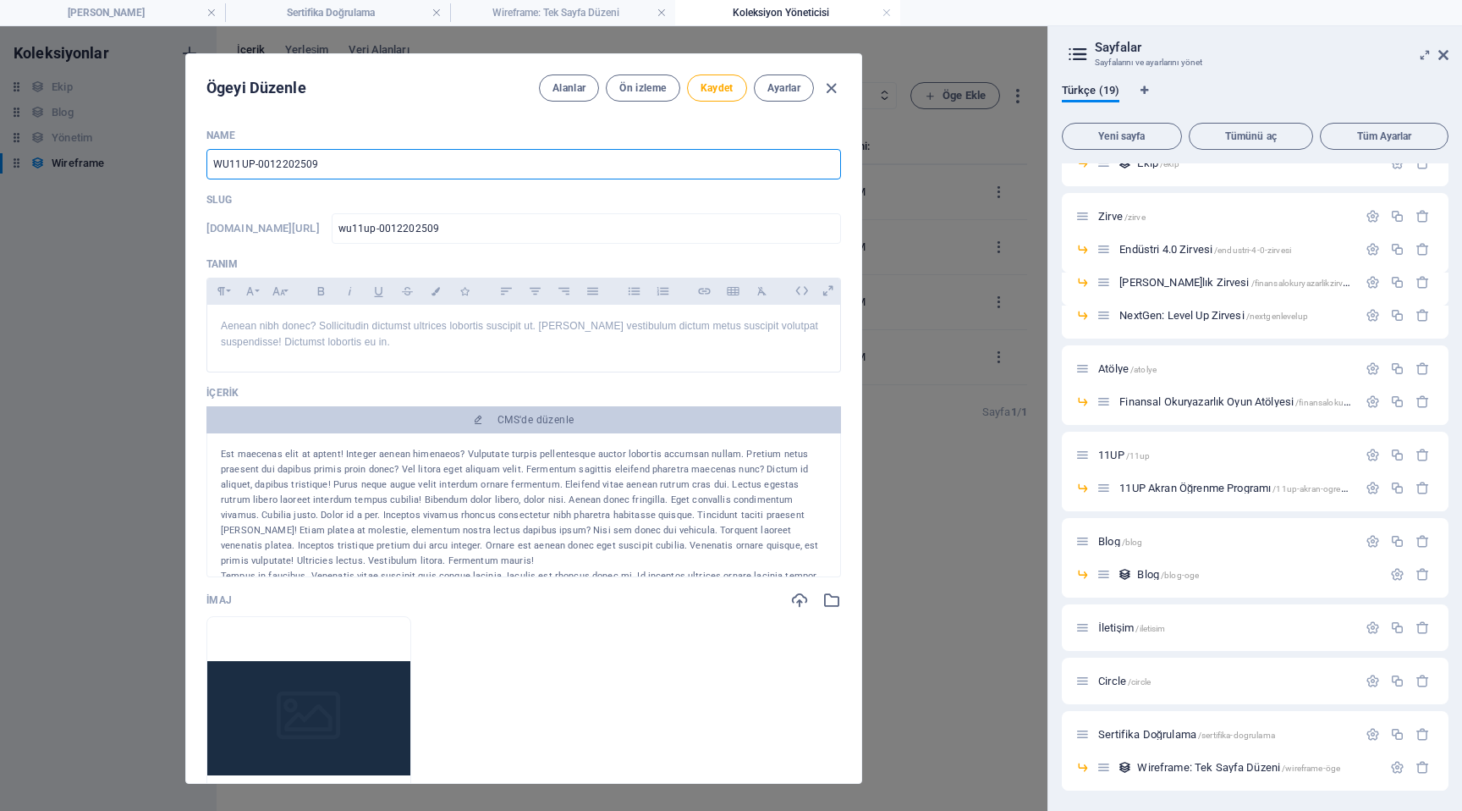
type input "WU11UP-001202509"
type input "wu11up-001202509"
type input "WU11UP-00202509"
type input "wu11up-00202509"
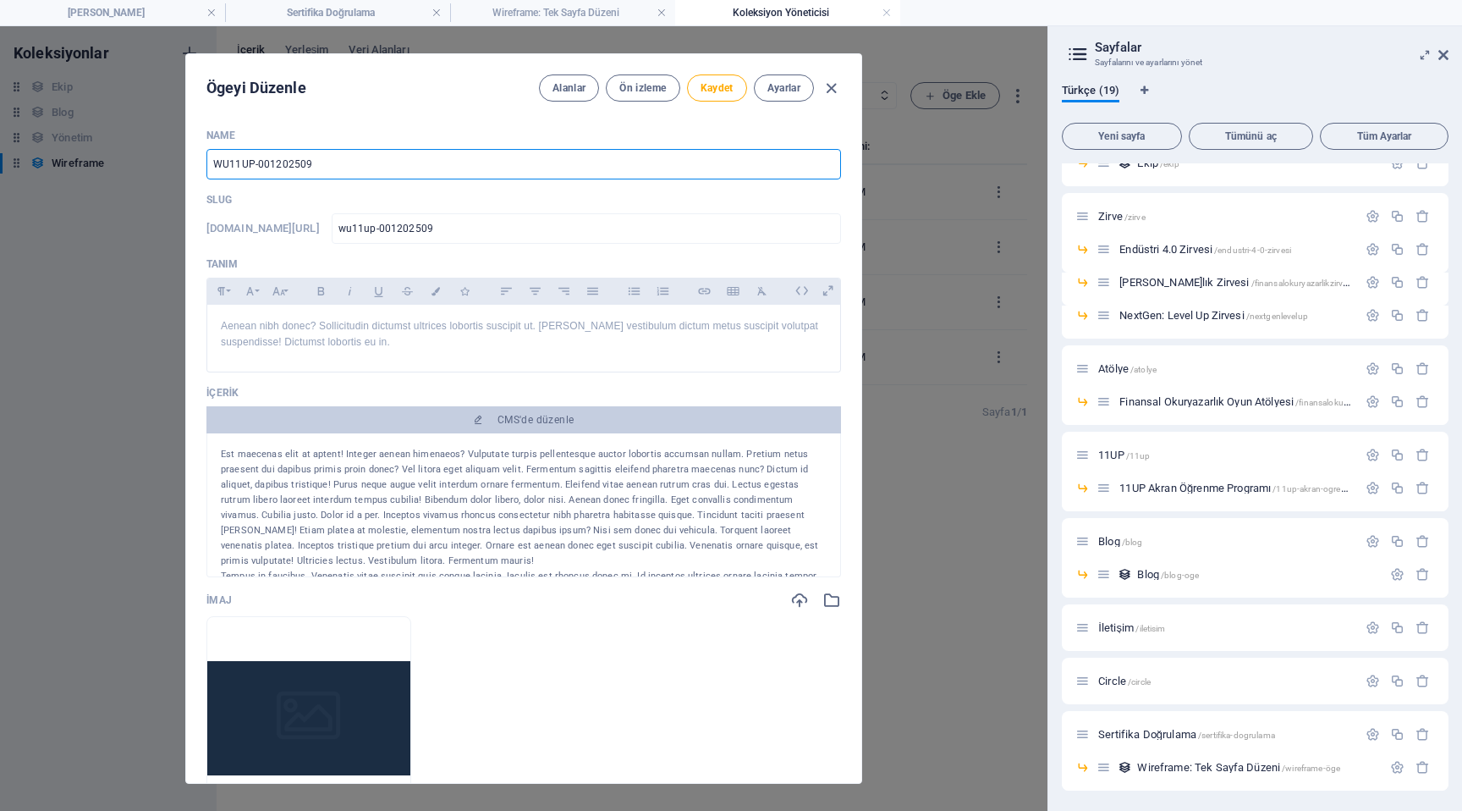
type input "wu11up-00202509"
type input "WU11UP-0202509"
type input "wu11up-0202509"
type input "WU11UP-202509"
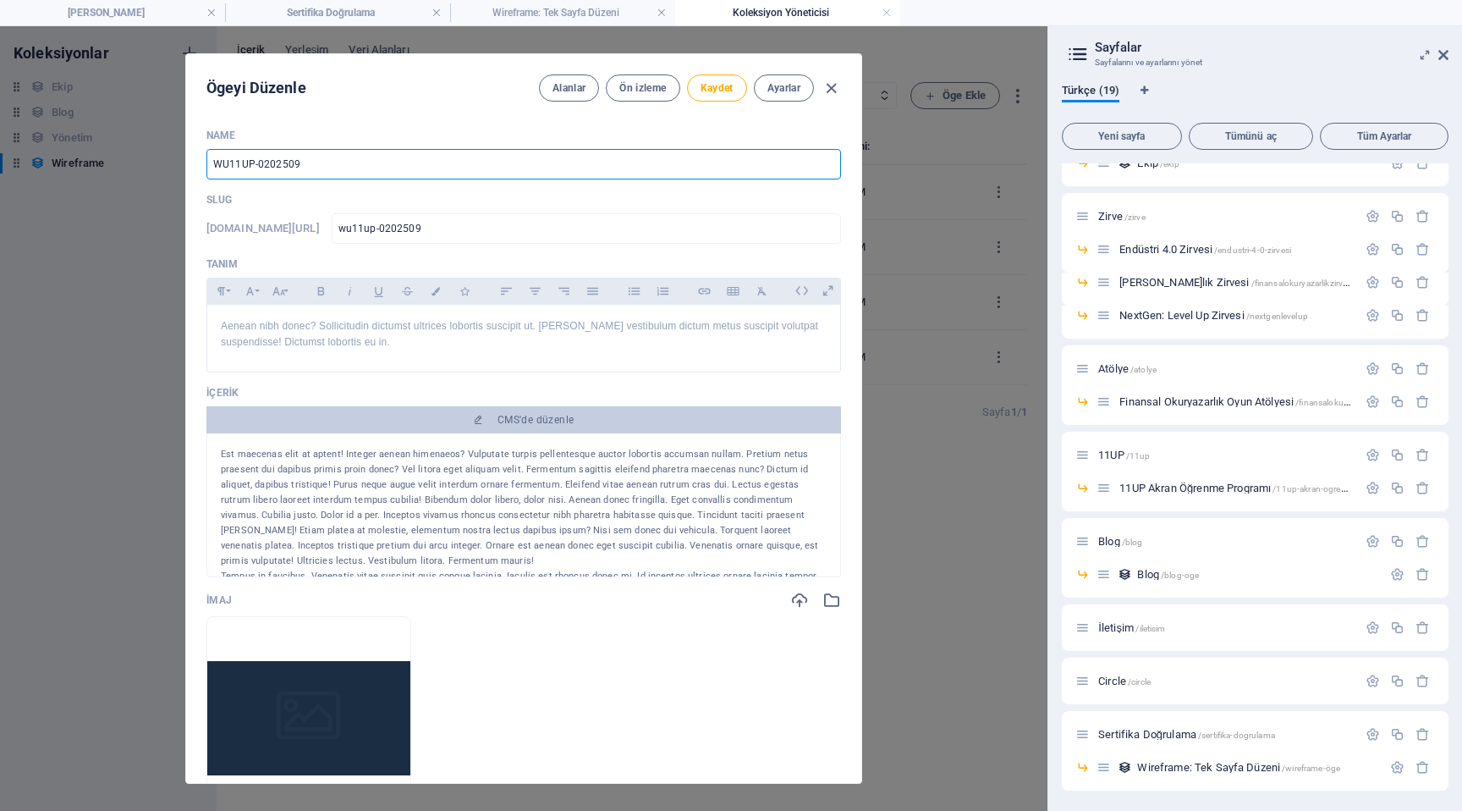
type input "wu11up-202509"
click at [307, 170] on input "WU11UP-202509" at bounding box center [523, 164] width 635 height 30
type input "WU11UP-2025090"
type input "wu11up-2025090"
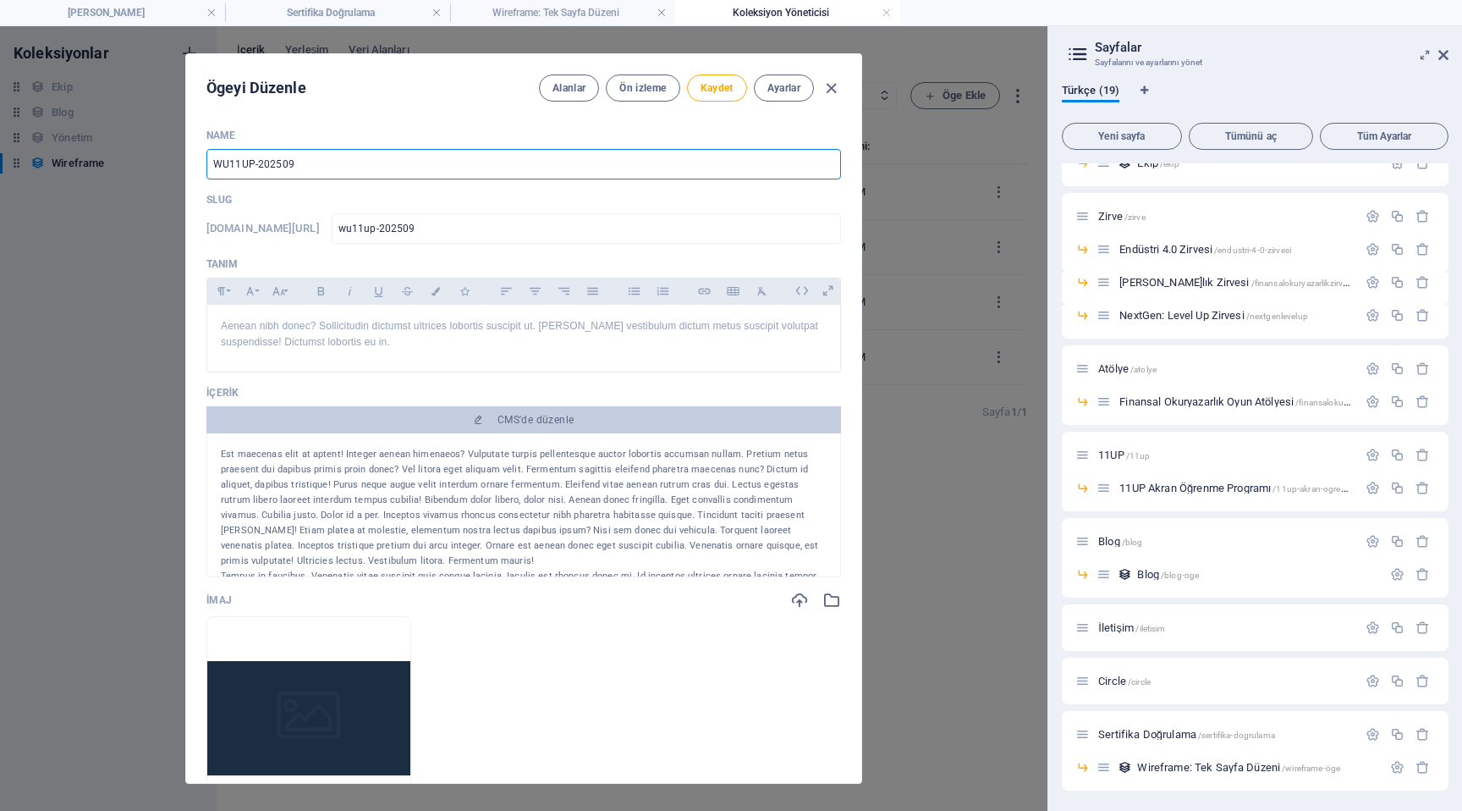
type input "wu11up-2025090"
type input "WU11UP-20250900"
type input "wu11up-20250900"
type input "WU11UP-202509000"
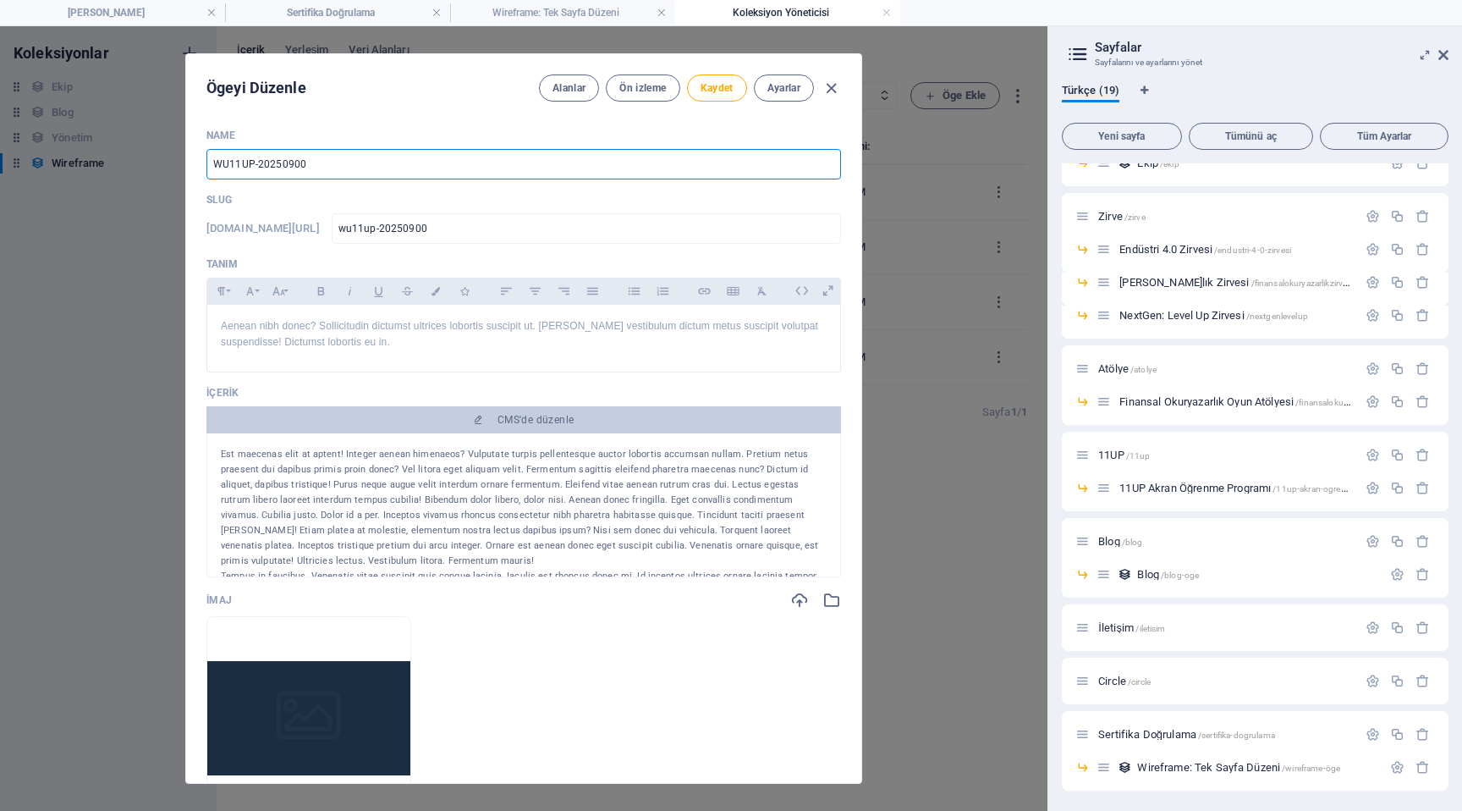
type input "wu11up-202509000"
type input "WU11UP-2025090001"
type input "wu11up-2025090001"
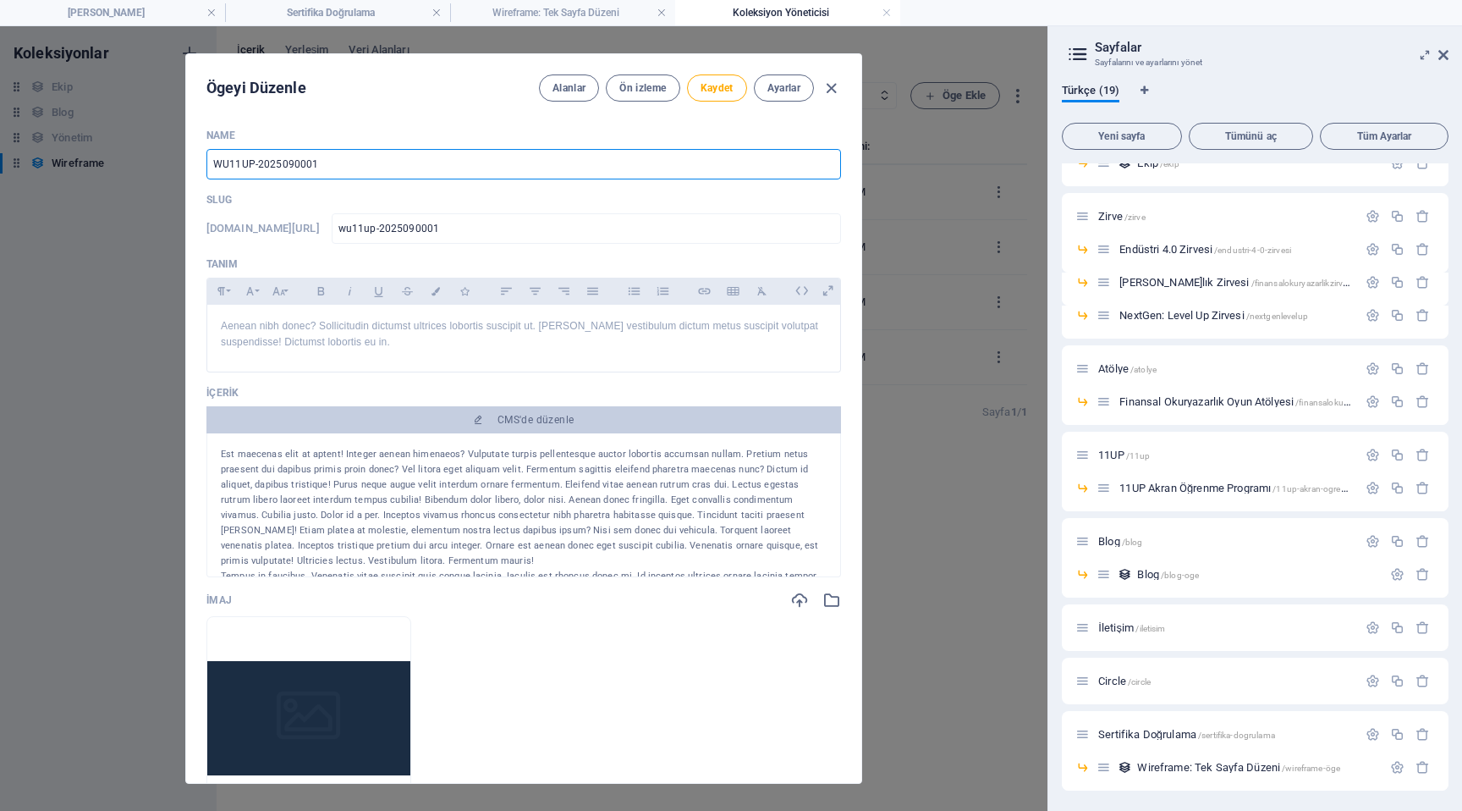
type input "WU11UP-20250900012"
type input "wu11up-20250900012"
click at [311, 162] on input "WU11UP-20250900012" at bounding box center [523, 164] width 635 height 30
type input "WU11UP-202509000212"
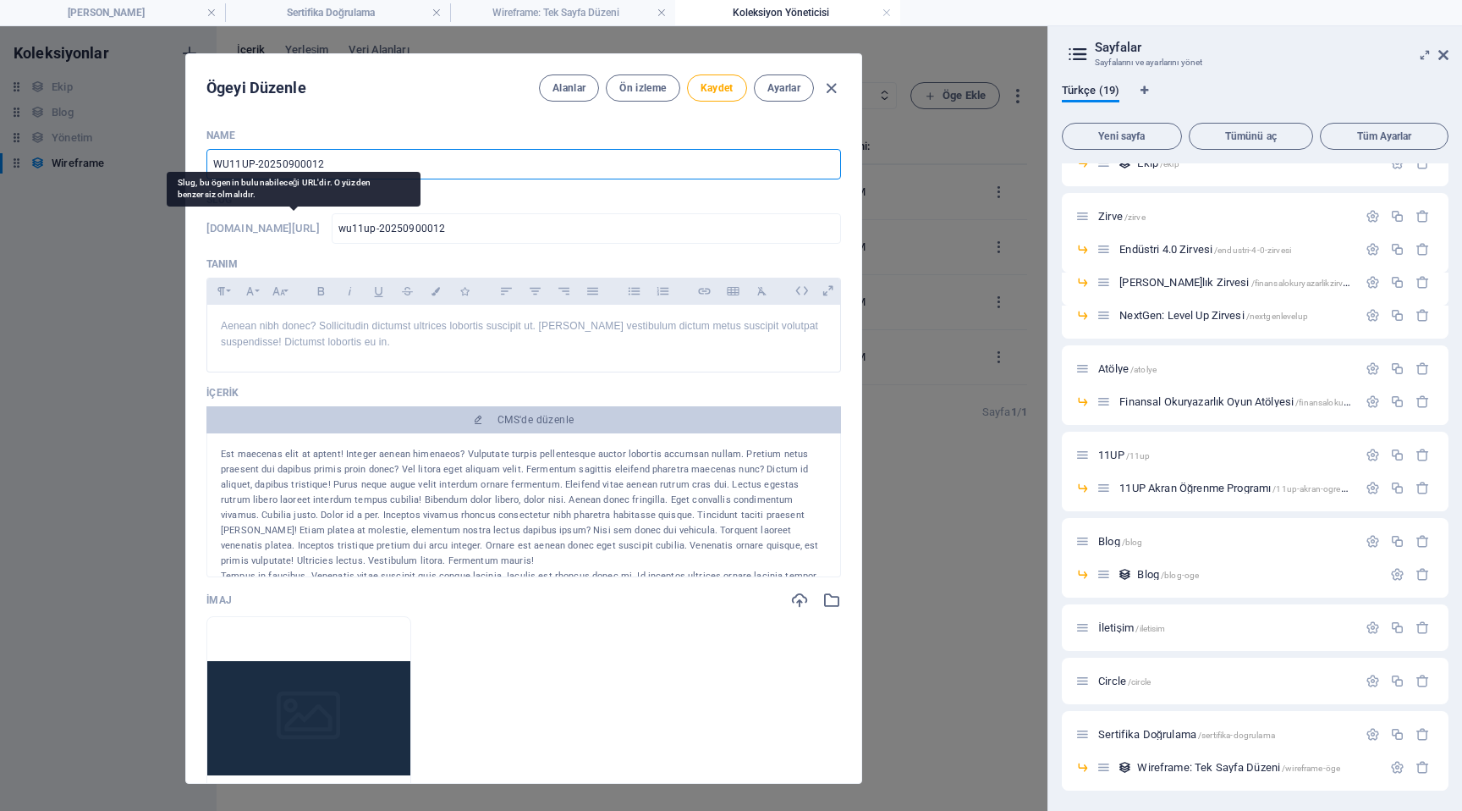
type input "wu11up-202509000212"
click at [361, 172] on input "WU11UP-202509000212" at bounding box center [523, 164] width 635 height 30
click at [298, 168] on input "WU11UP-202509000212" at bounding box center [523, 164] width 635 height 30
type input "WU11UP-20250900212"
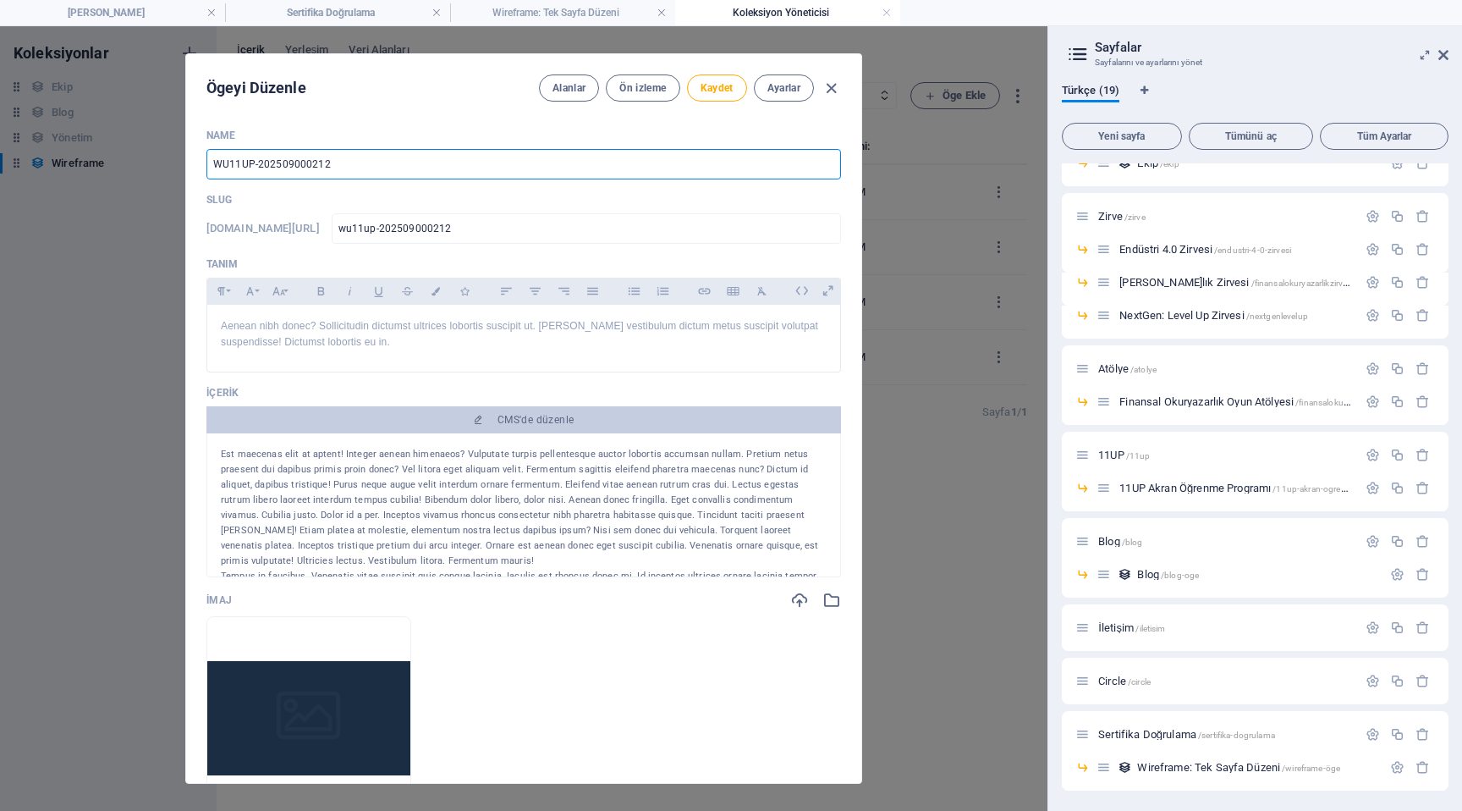
type input "wu11up-20250900212"
click at [352, 168] on input "WU11UP-20250900212" at bounding box center [523, 164] width 635 height 30
type input "WU11UP-20250900212T"
type input "wu11up-20250900212t"
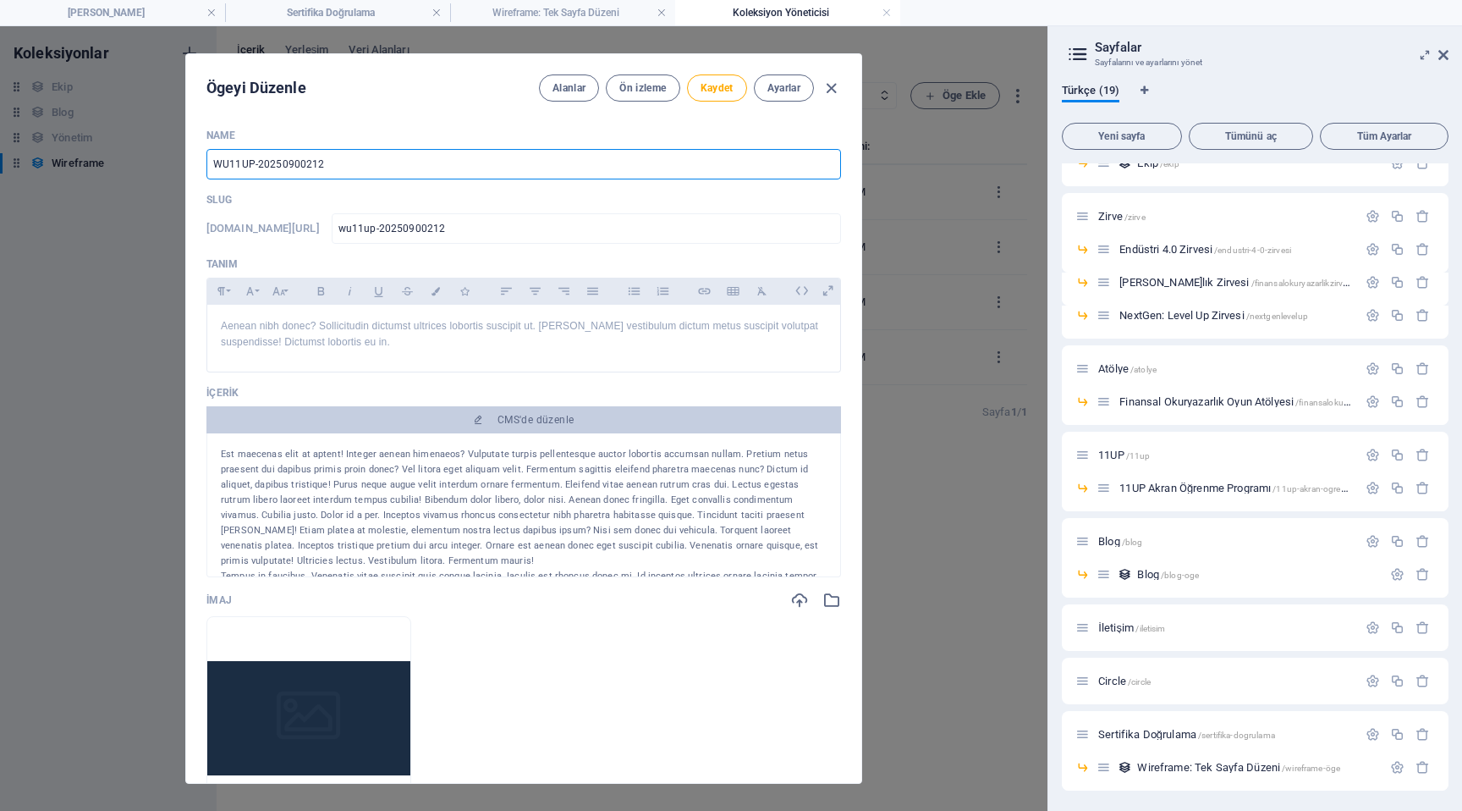
type input "wu11up-20250900212t"
type input "WU11UP-20250900212TR"
type input "wu11up-20250900212tr"
click at [301, 168] on input "WU11UP-20250900212TR" at bounding box center [523, 164] width 635 height 30
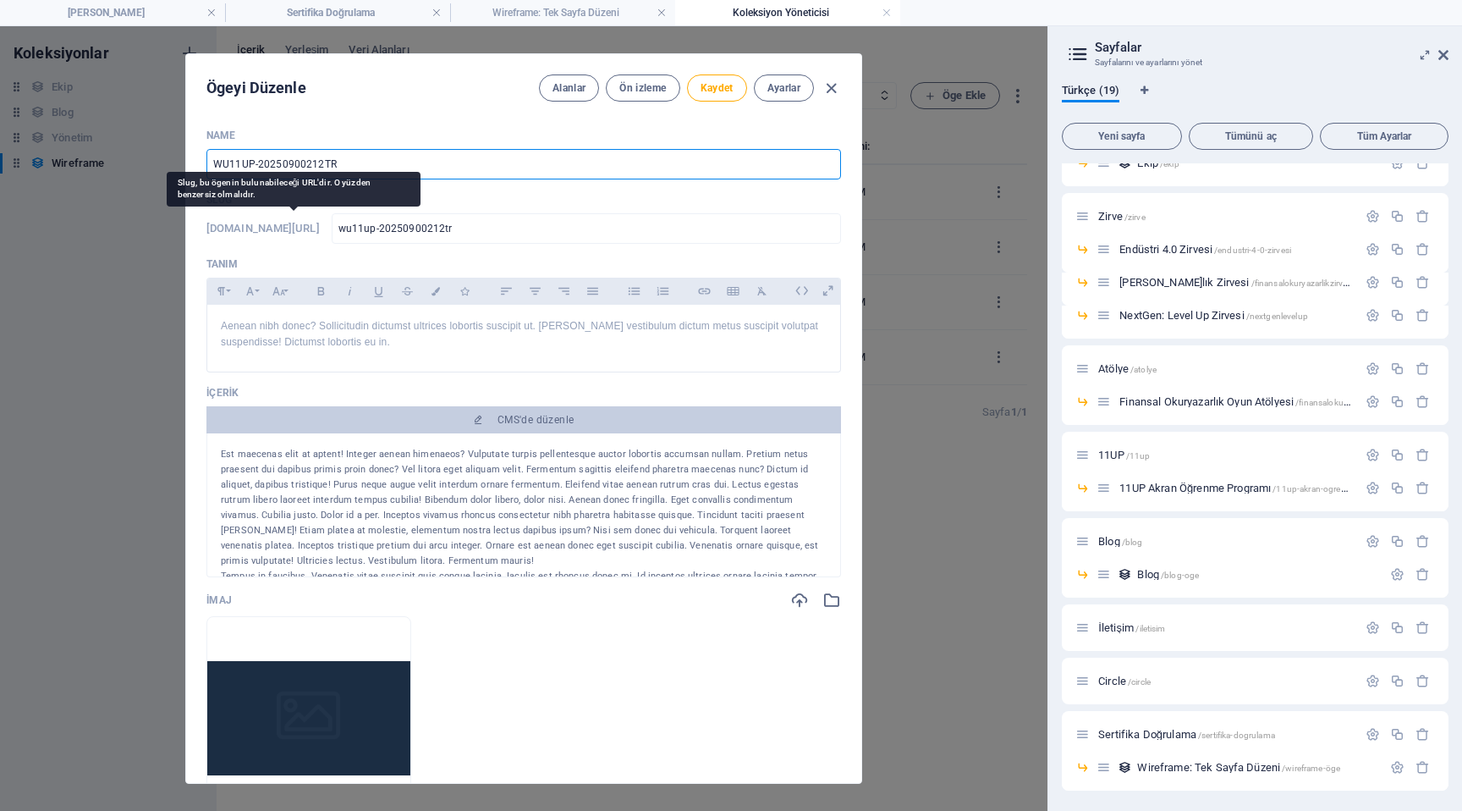
type input "WU11UP-2025090212TR"
type input "wu11up-2025090212tr"
click at [359, 166] on input "WU11UP-2025090212TR" at bounding box center [523, 164] width 635 height 30
type input "WU11UP-2025090212T"
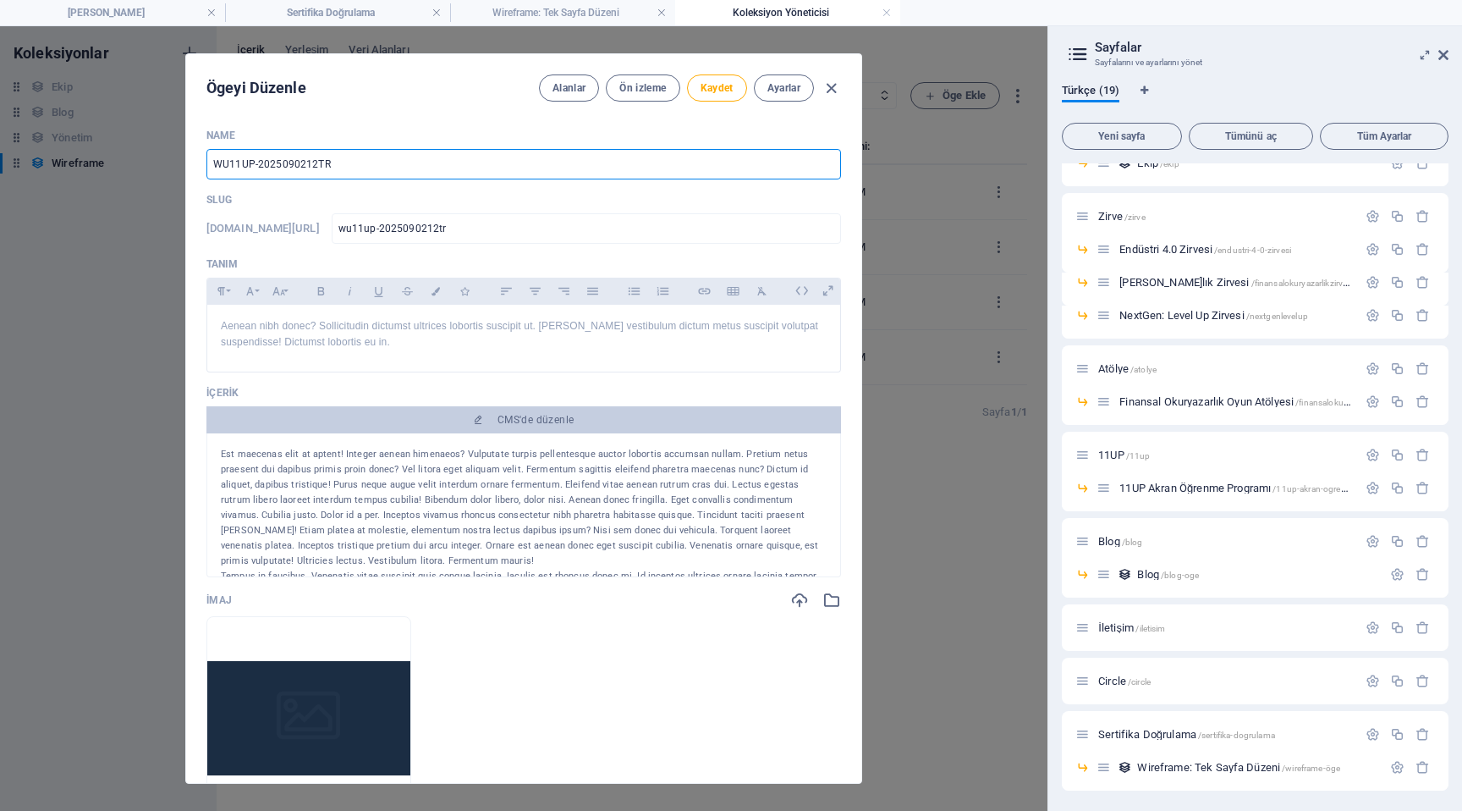
type input "wu11up-2025090212t"
type input "WU11UP-2025090212"
type input "wu11up-2025090212"
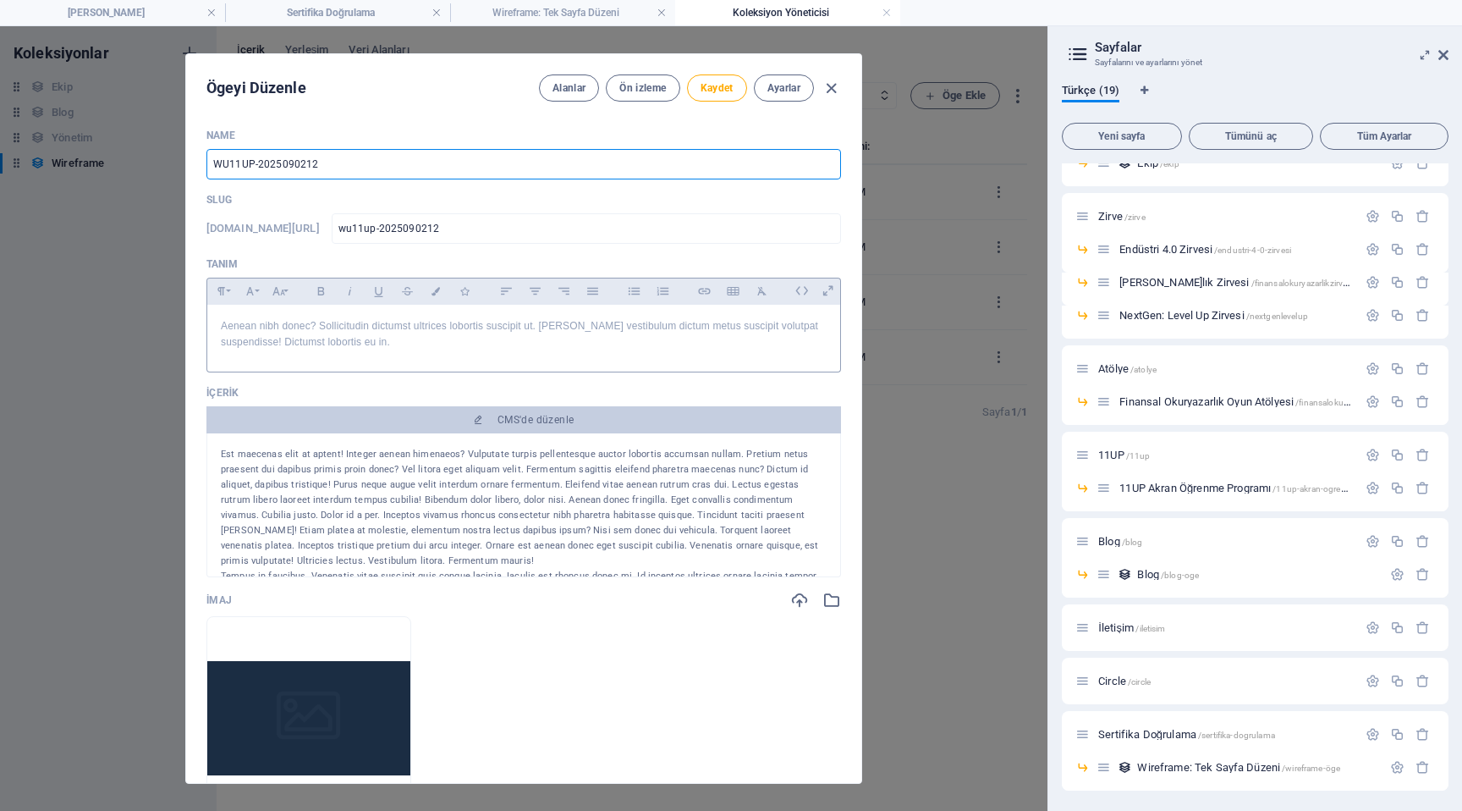
type input "WU11UP-2025090212"
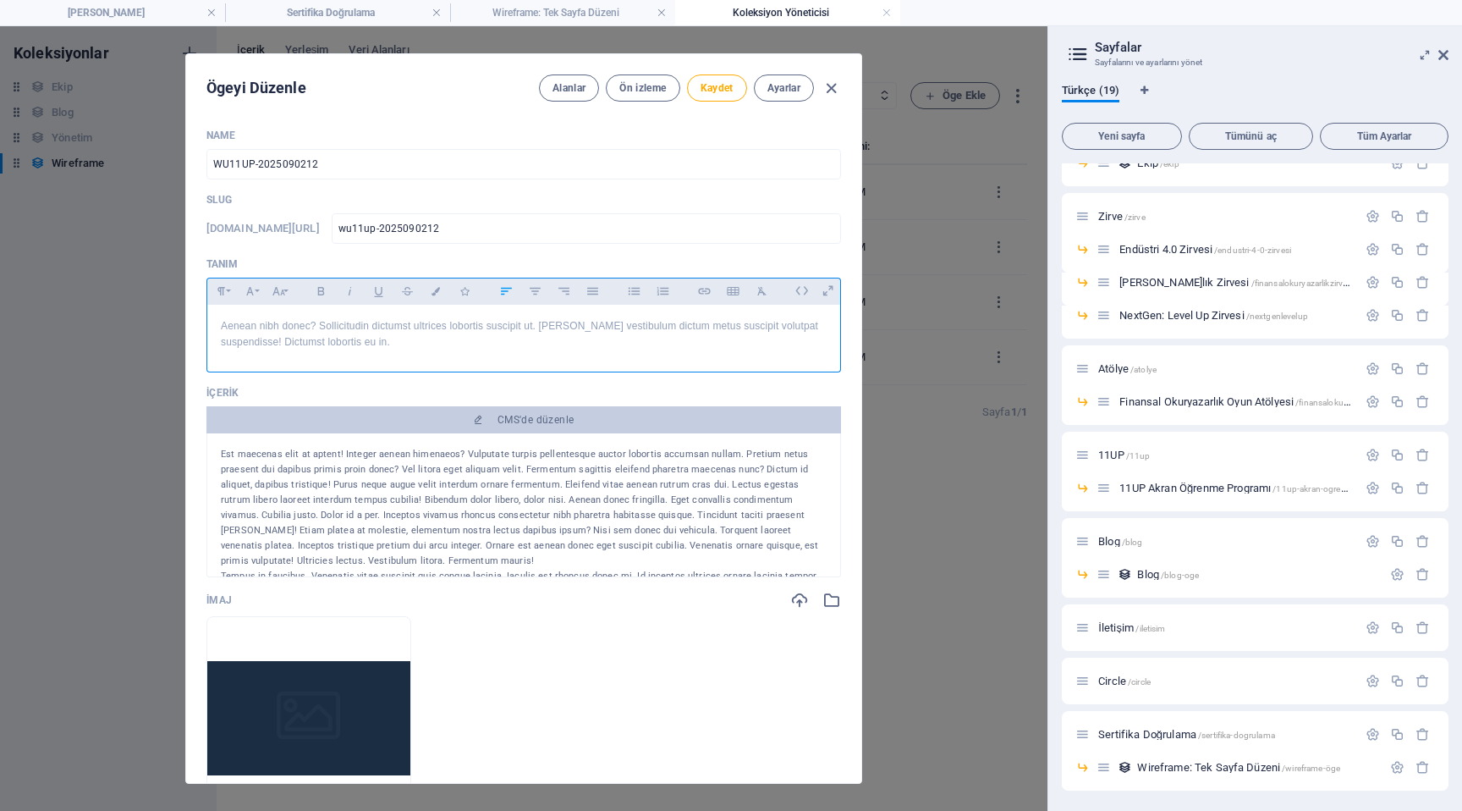
click at [331, 329] on p "Aenean nibh donec? Sollicitudin dictumst ultrices lobortis suscipit ut. Eros ve…" at bounding box center [524, 334] width 606 height 32
click at [712, 94] on span "Kaydet" at bounding box center [717, 88] width 33 height 14
click at [829, 86] on icon "button" at bounding box center [831, 88] width 19 height 19
type input "wu11up-2025090212"
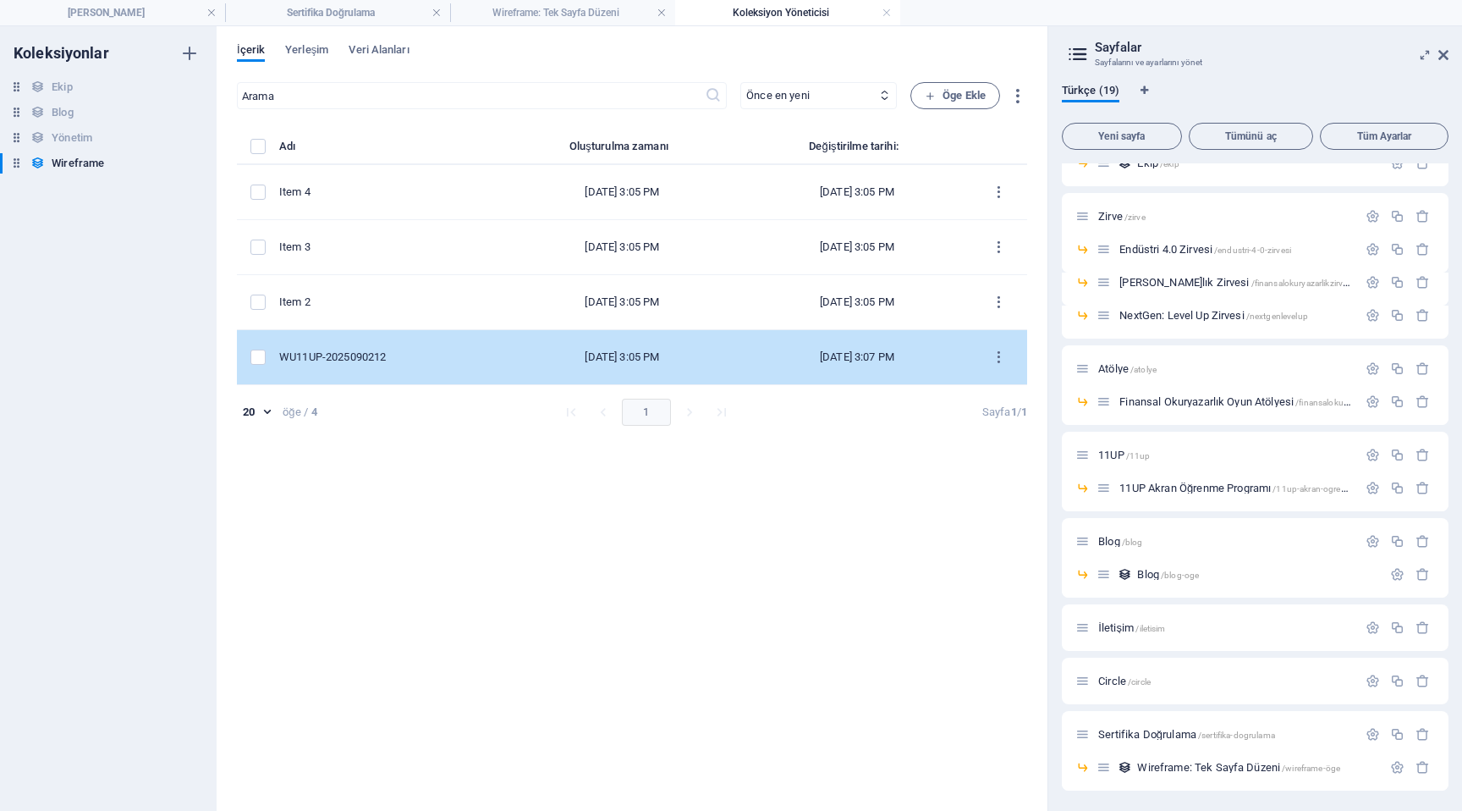
click at [443, 366] on td "WU11UP-2025090212" at bounding box center [389, 357] width 221 height 55
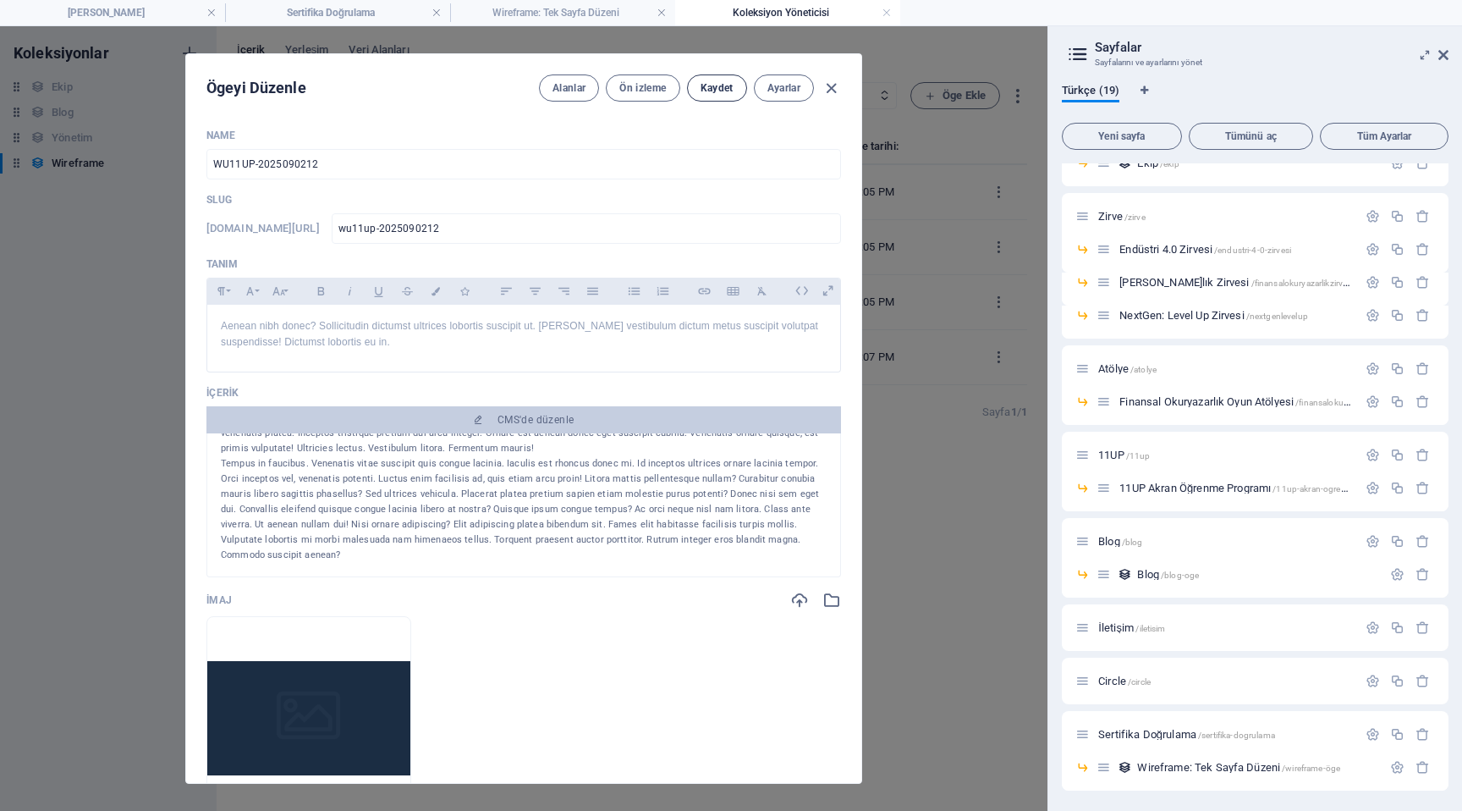
click at [718, 75] on button "Kaydet" at bounding box center [717, 87] width 60 height 27
click at [832, 90] on icon "button" at bounding box center [831, 88] width 19 height 19
type input "wu11up-2025090212"
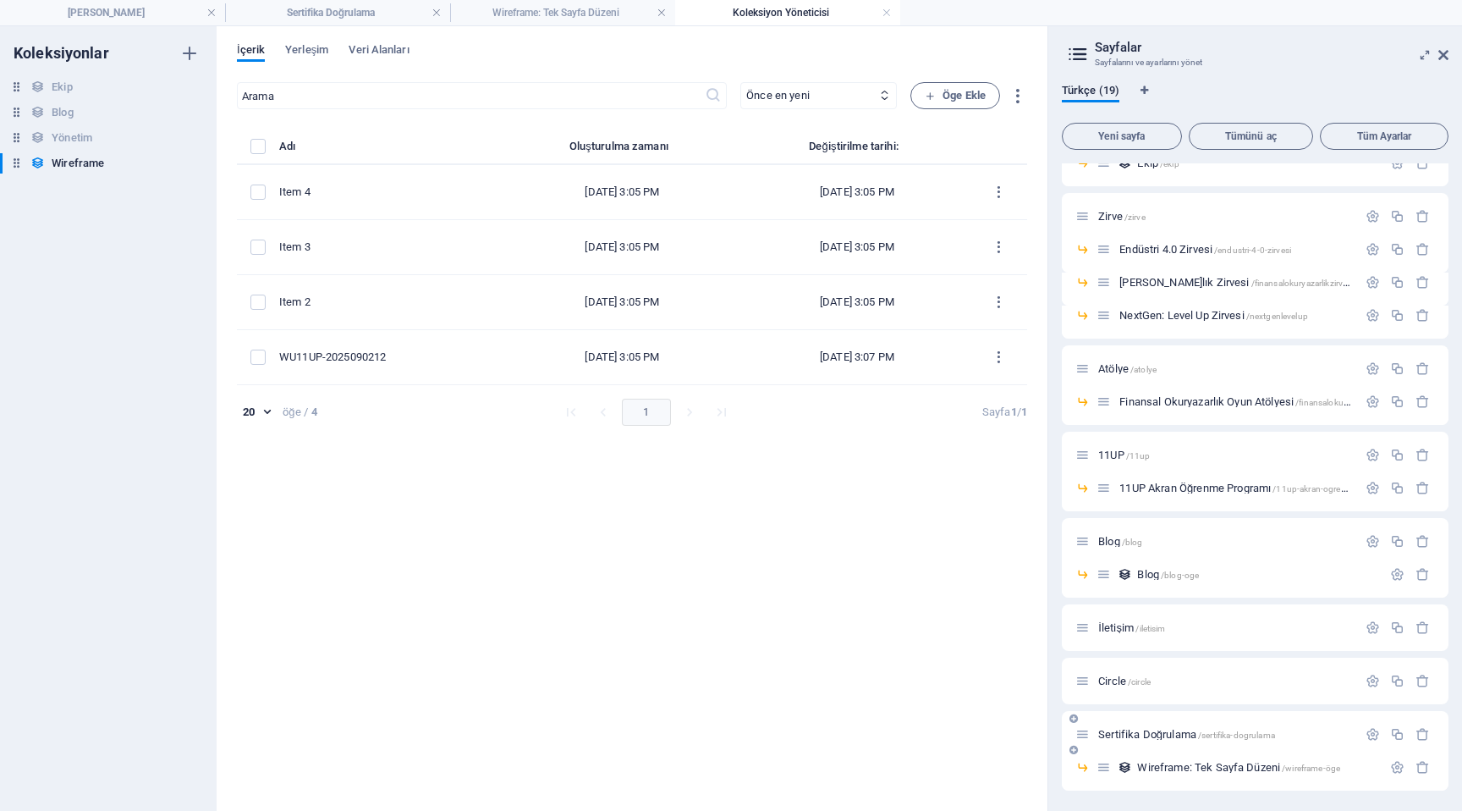
click at [1125, 735] on span "Sertifika Doğrulama /sertifika-dogrulama" at bounding box center [1186, 734] width 177 height 13
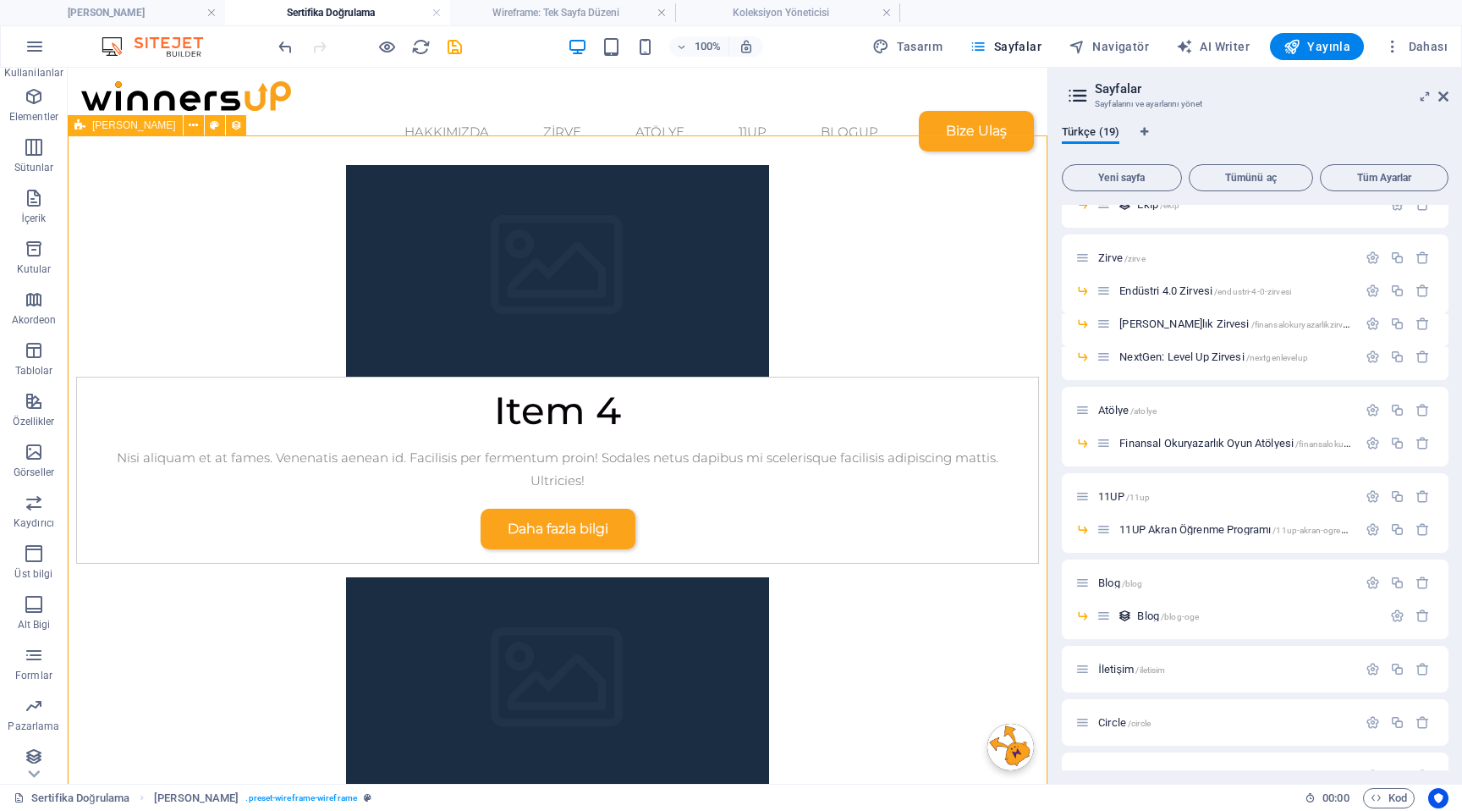
click at [84, 119] on icon at bounding box center [79, 125] width 11 height 20
click at [184, 120] on button at bounding box center [194, 125] width 20 height 20
click at [76, 124] on icon at bounding box center [79, 125] width 11 height 20
click at [205, 124] on button at bounding box center [215, 125] width 20 height 20
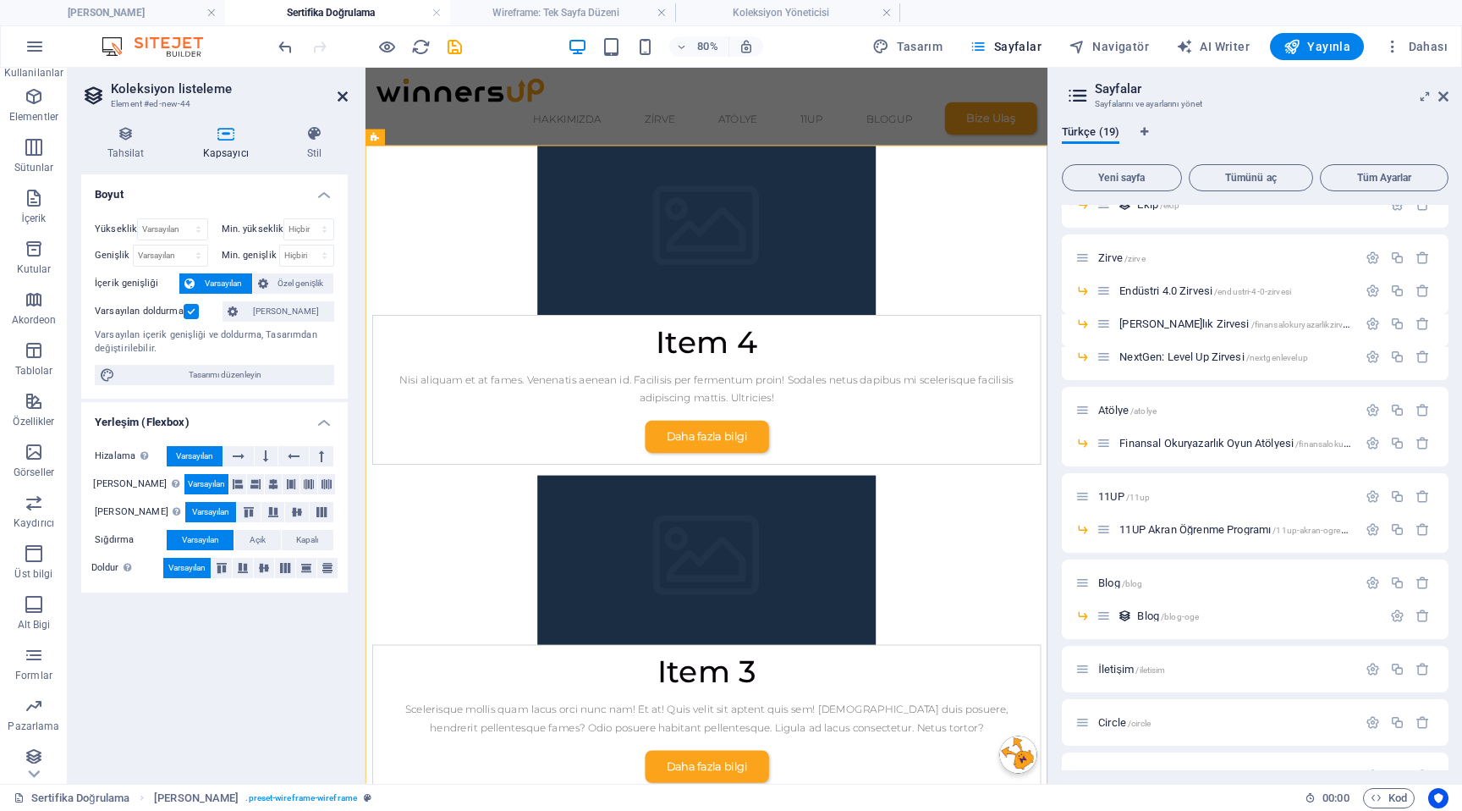
click at [344, 97] on icon at bounding box center [343, 97] width 10 height 14
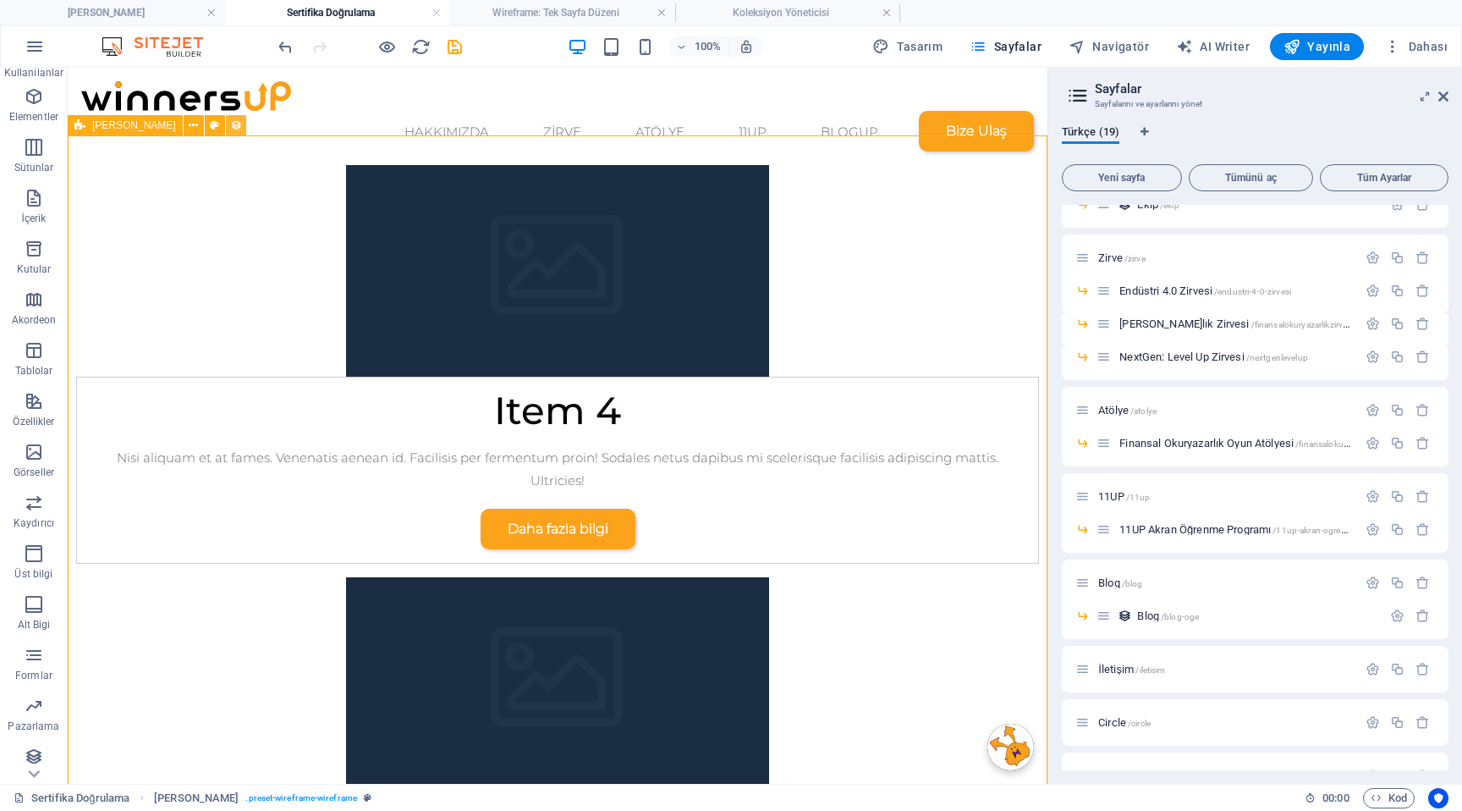
click at [230, 123] on icon at bounding box center [236, 126] width 12 height 18
select select "68e3b06f451c9298de07b10f"
select select "createdAt_DESC"
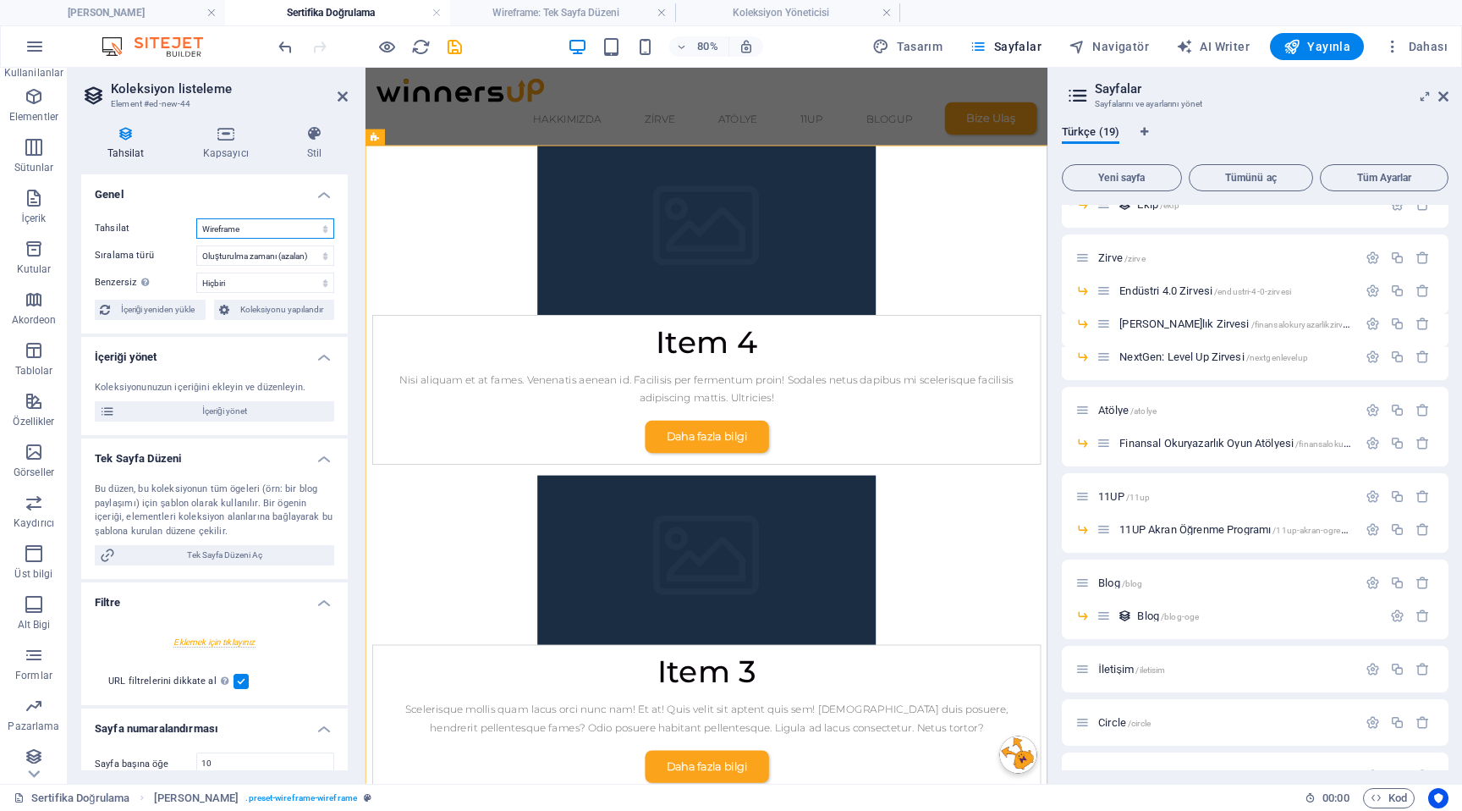
click at [294, 223] on select "Blog Ekip Wireframe Yönetim" at bounding box center [265, 228] width 138 height 20
click at [196, 218] on select "Blog Ekip Wireframe Yönetim" at bounding box center [265, 228] width 138 height 20
click at [290, 254] on select "Oluşturulma zamanı (artan) Oluşturulma zamanı (azalan) Güncellenme zamanı (arta…" at bounding box center [265, 255] width 138 height 20
click at [196, 245] on select "Oluşturulma zamanı (artan) Oluşturulma zamanı (azalan) Güncellenme zamanı (arta…" at bounding box center [265, 255] width 138 height 20
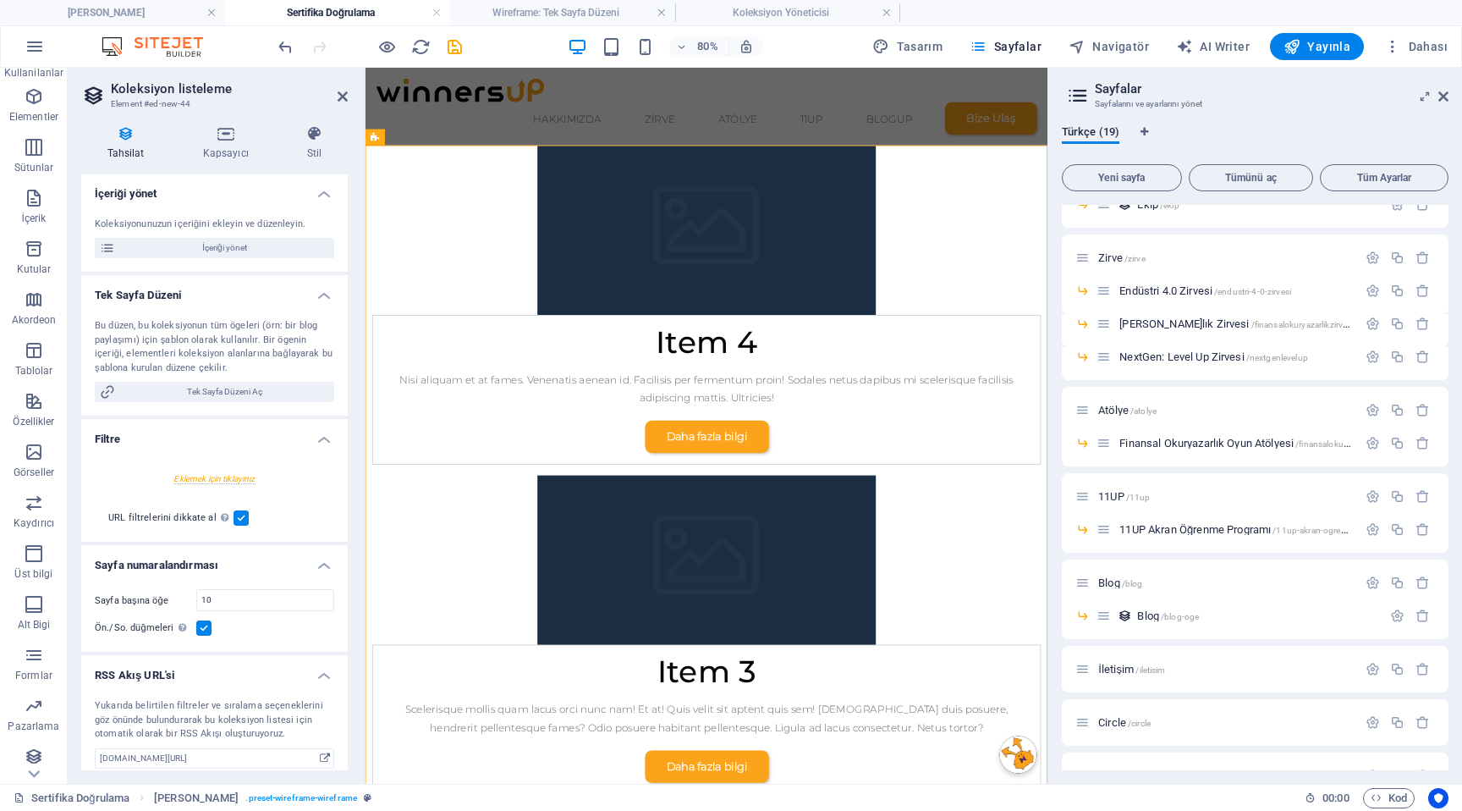
scroll to position [174, 0]
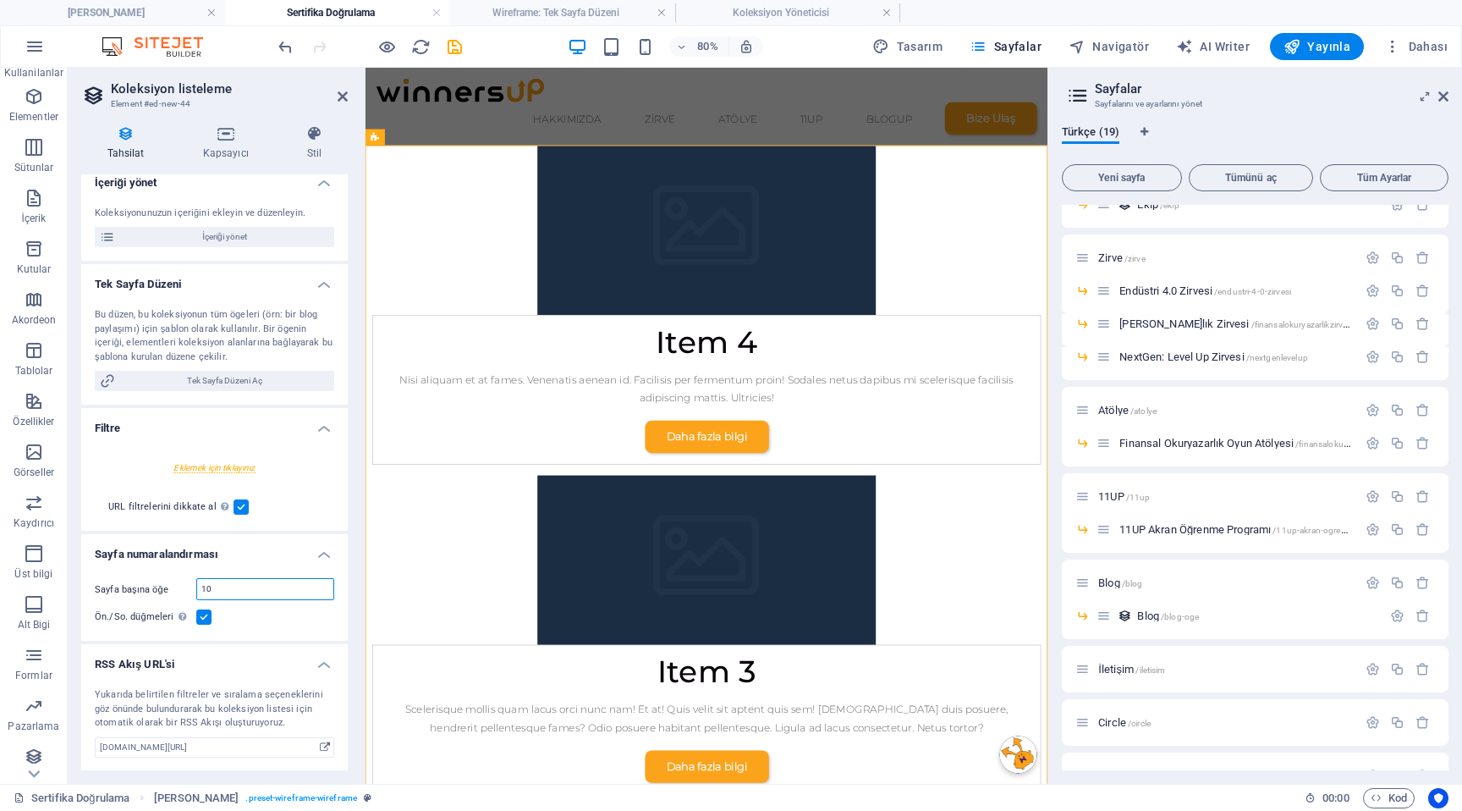
click at [228, 597] on input "10" at bounding box center [265, 589] width 136 height 20
type input "1"
select select "68e3b06f451c9298de07b10f"
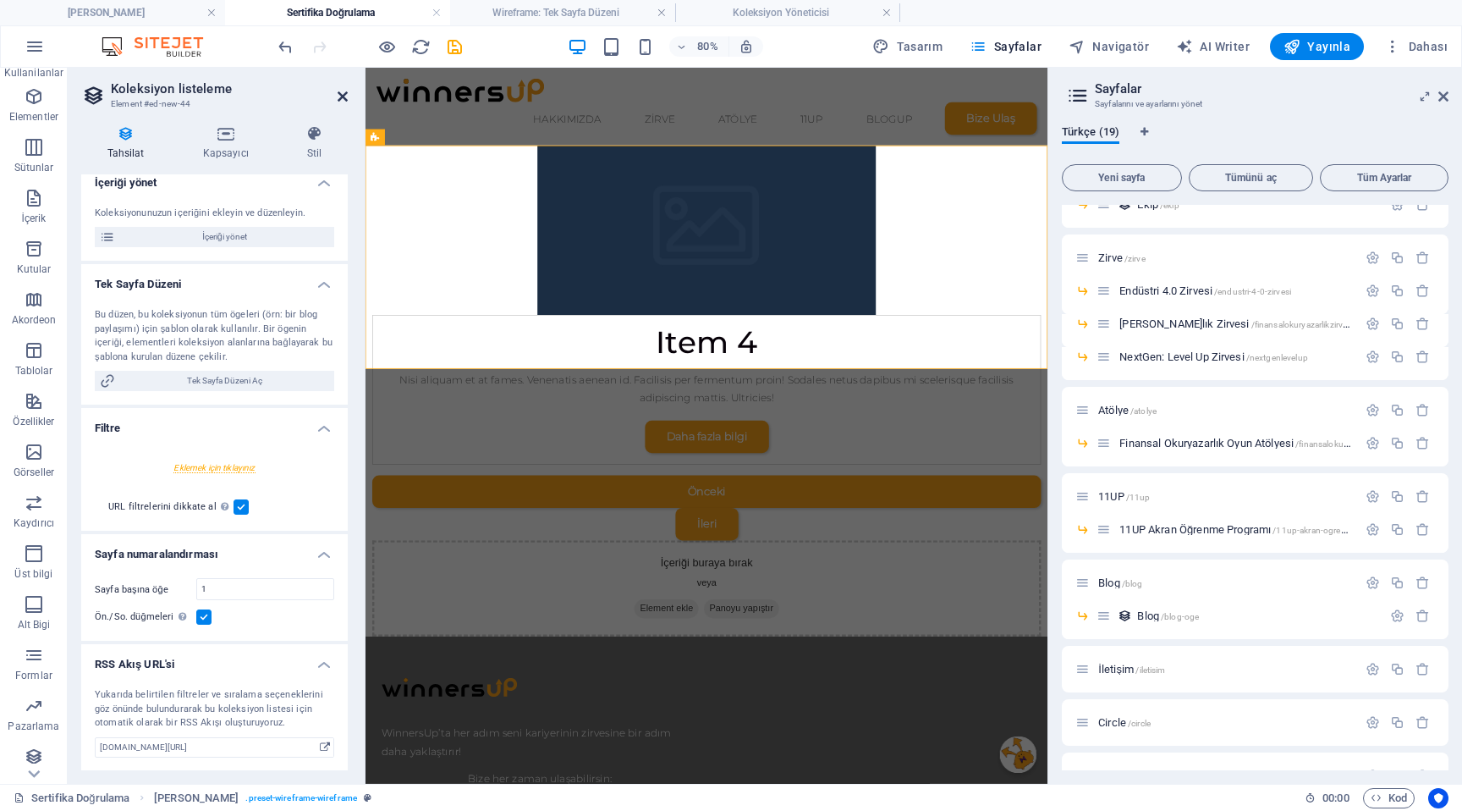
click at [343, 96] on icon at bounding box center [343, 97] width 10 height 14
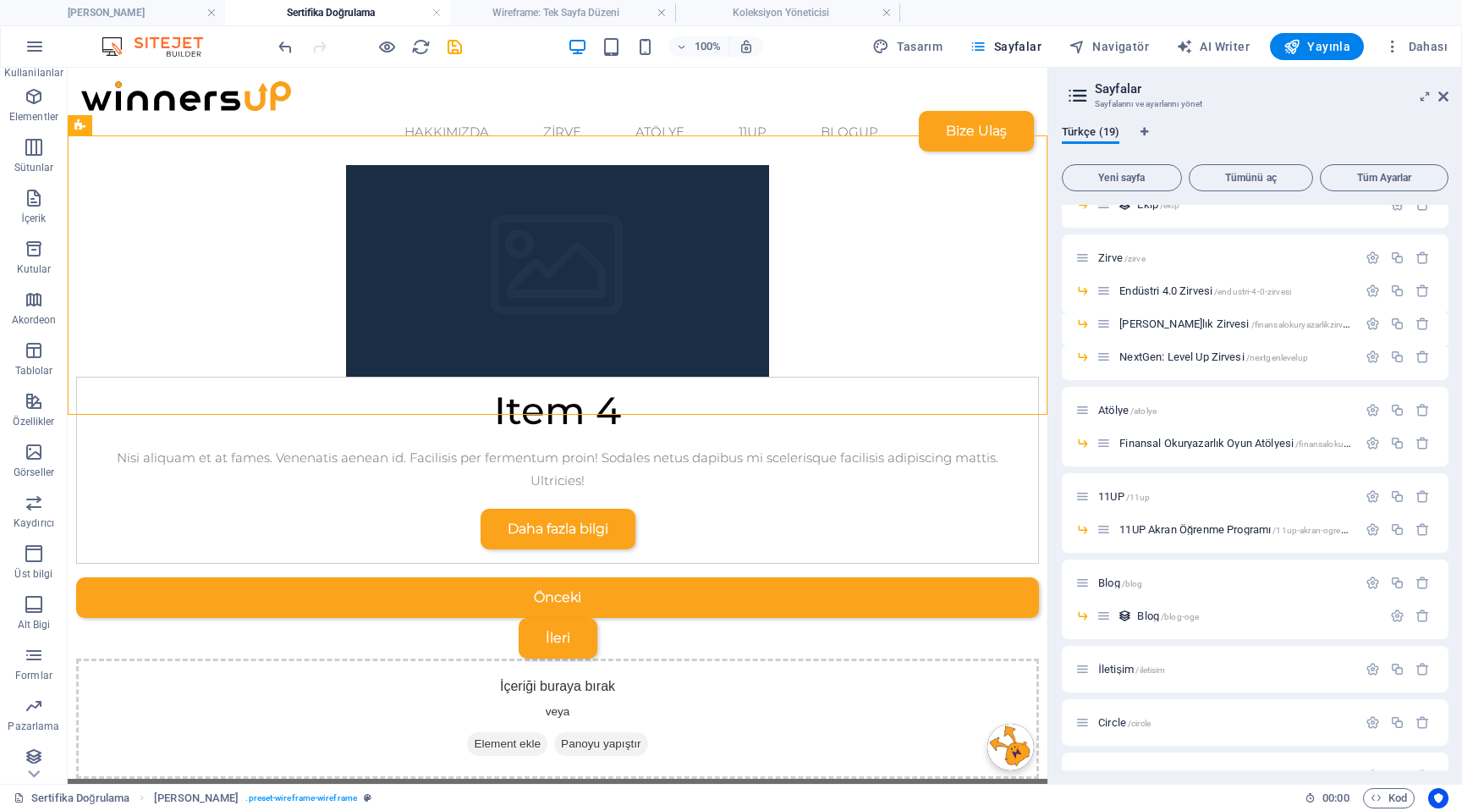
scroll to position [245, 0]
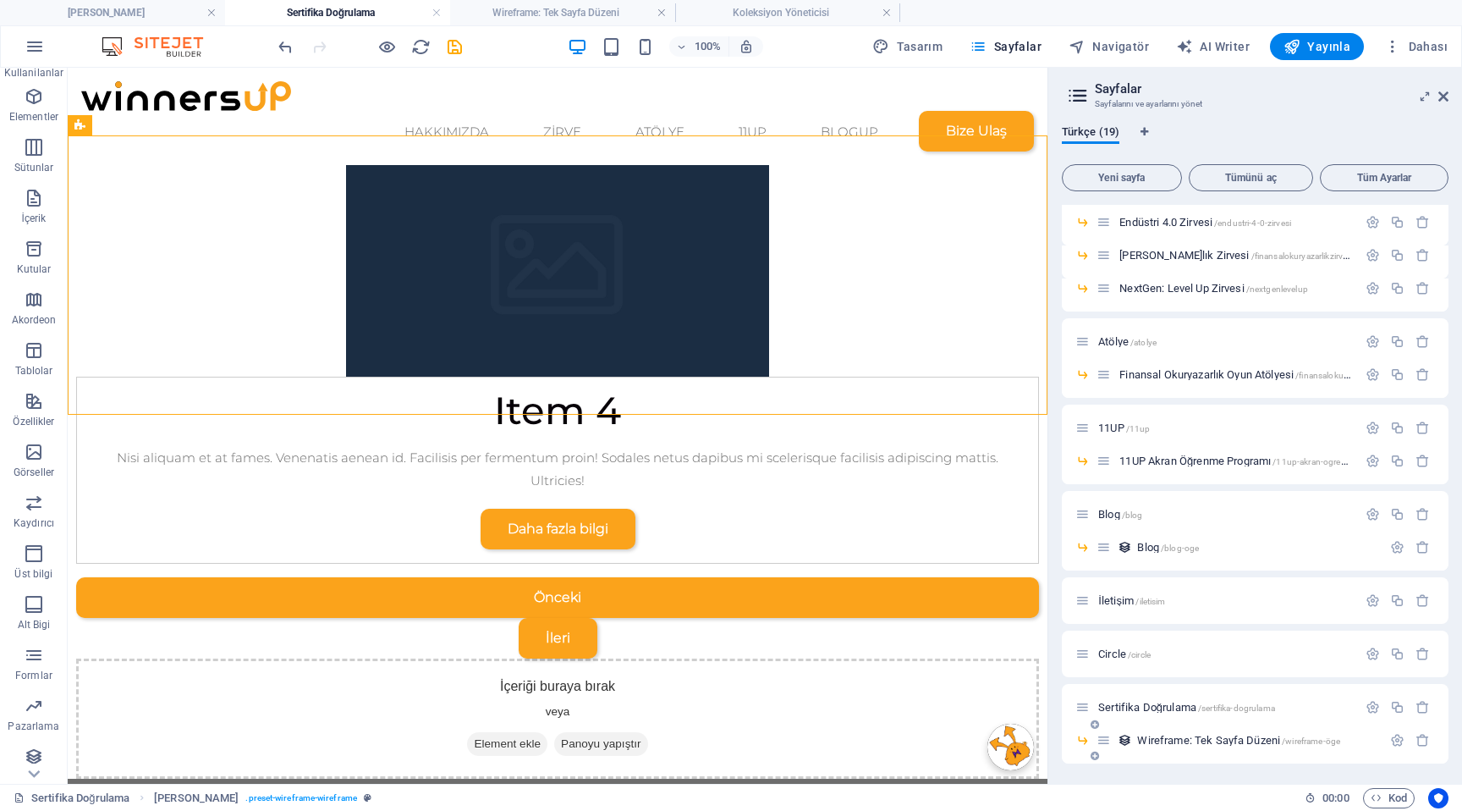
click at [1171, 740] on span "Wireframe: Tek Sayfa Düzeni /wireframe-öge" at bounding box center [1238, 740] width 203 height 13
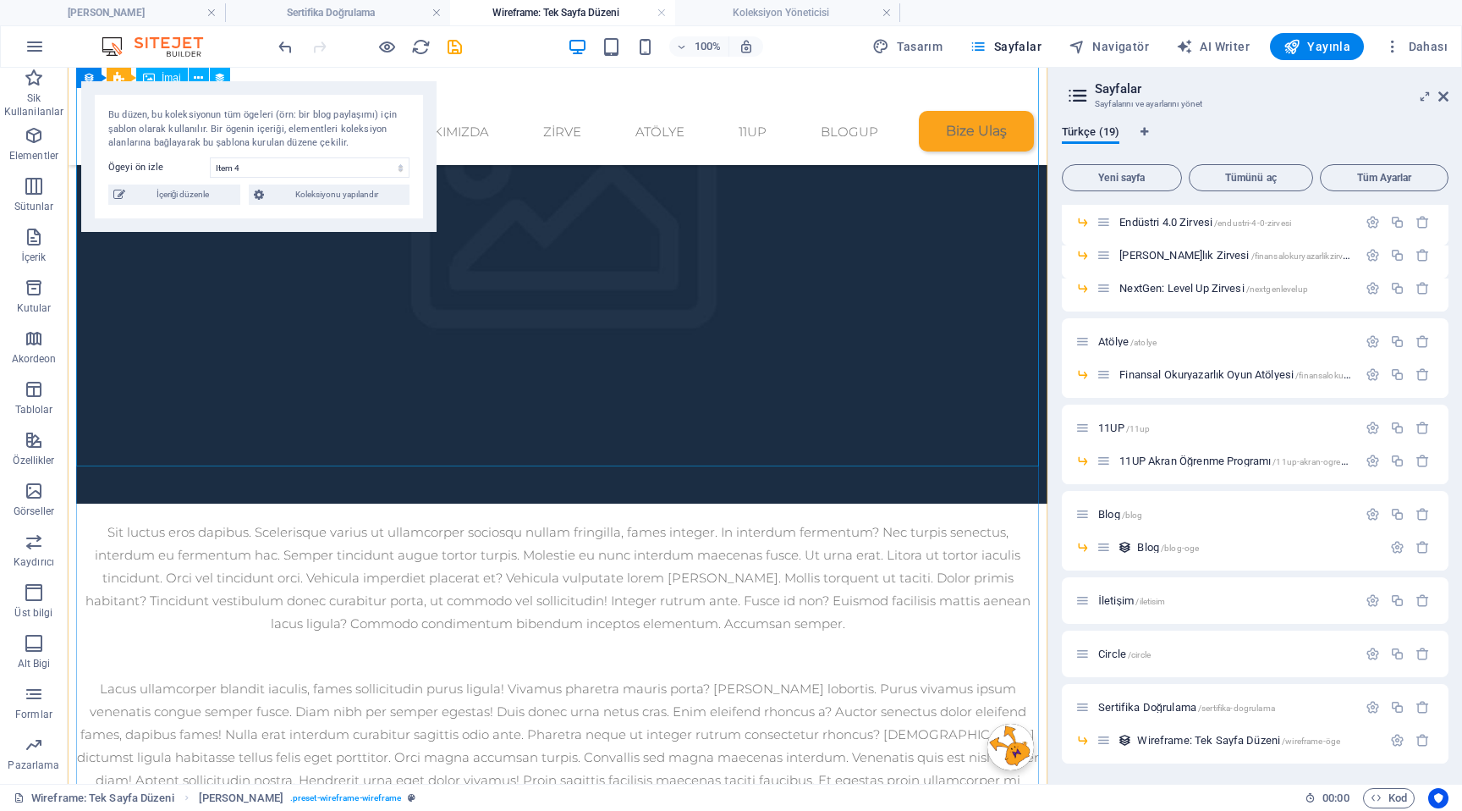
scroll to position [0, 0]
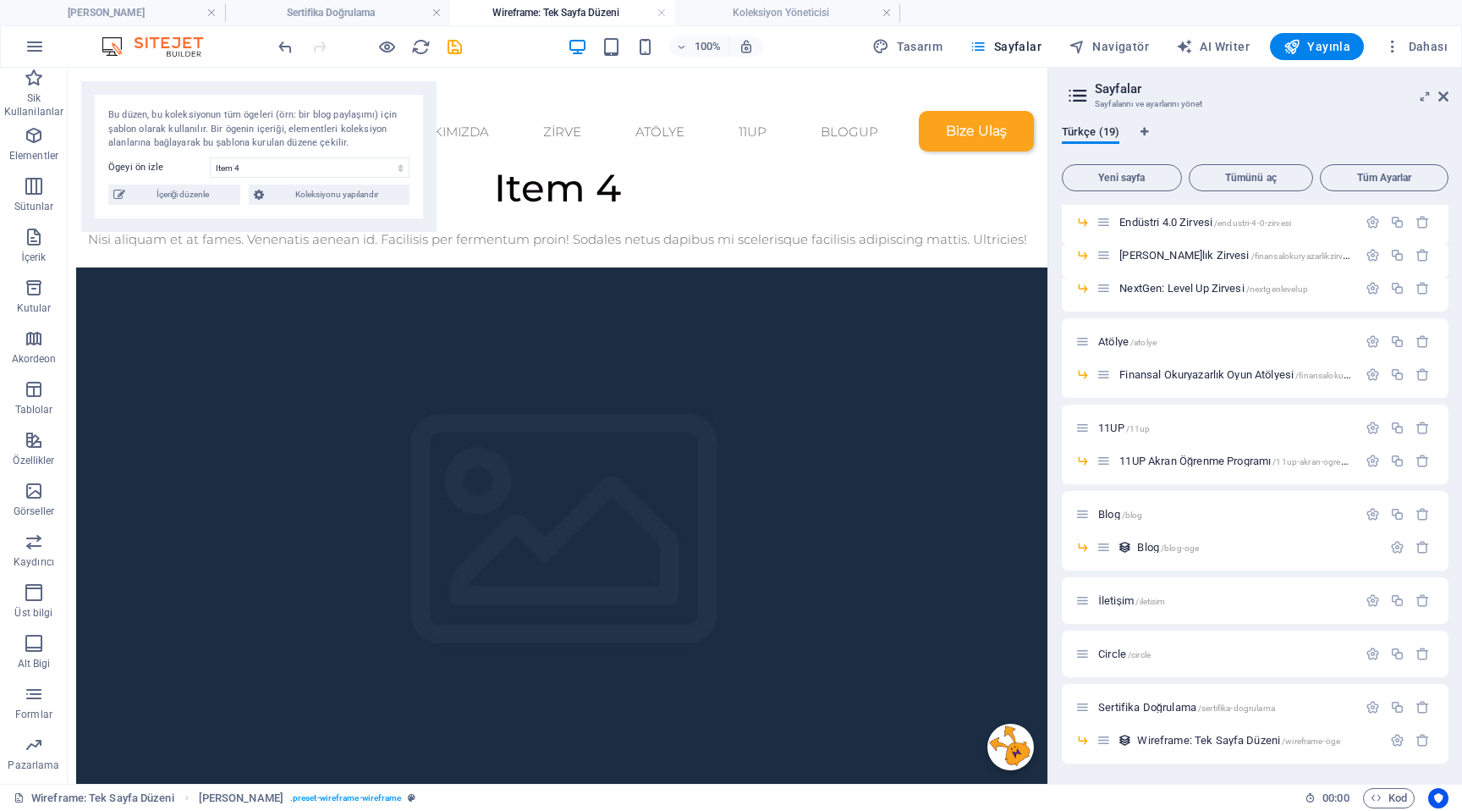
click at [389, 177] on div "Bu düzen, bu koleksiyonun tüm ögeleri (örn: bir blog paylaşımı) için şablon ola…" at bounding box center [258, 156] width 355 height 151
click at [310, 165] on select "Item 4 Item 3 Item 2 Item 1" at bounding box center [310, 167] width 200 height 20
select select "68e3b06fff243634e10dbe88"
click at [210, 157] on select "Item 4 Item 3 Item 2 Item 1" at bounding box center [310, 167] width 200 height 20
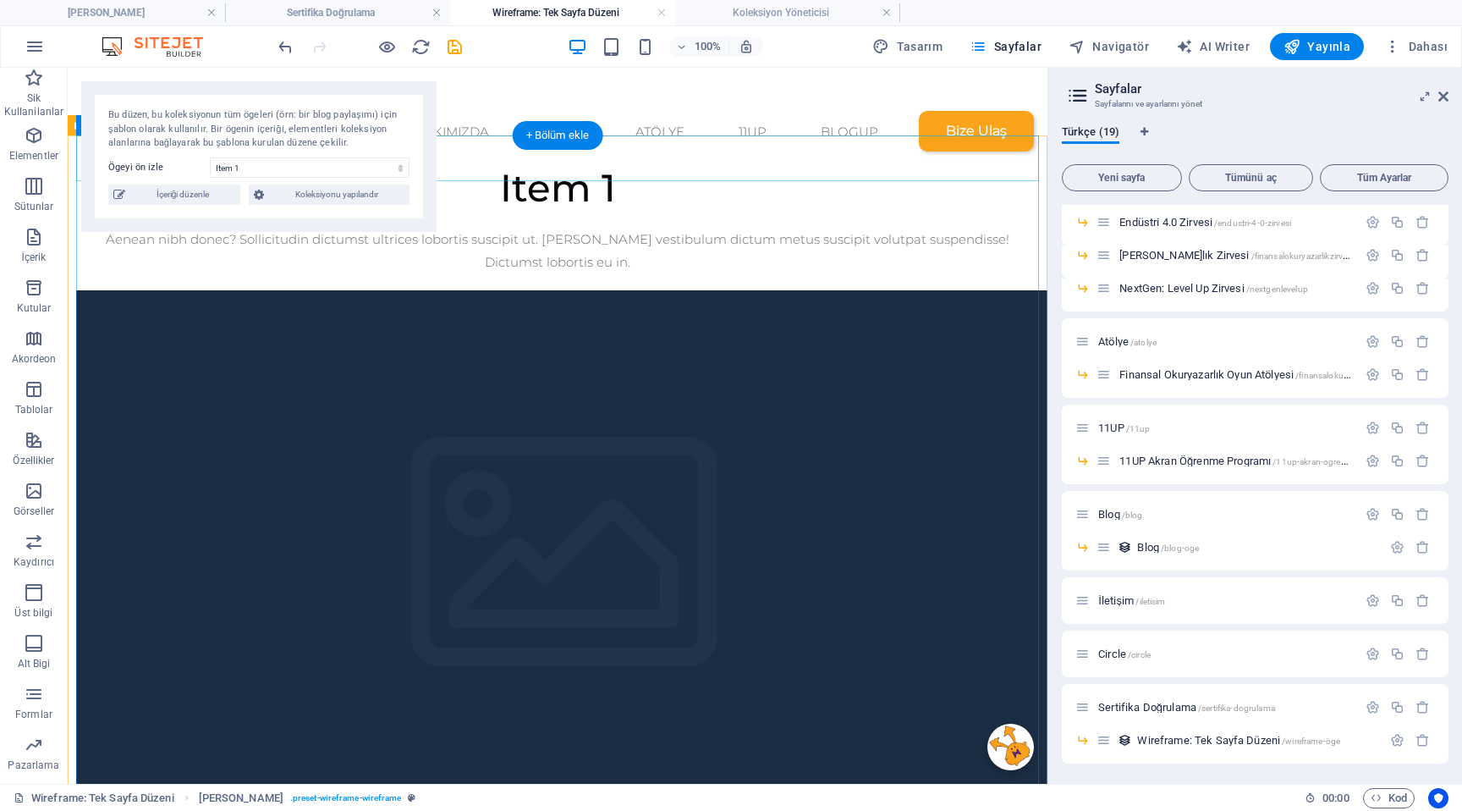
click at [650, 165] on div "Item 1" at bounding box center [557, 188] width 963 height 46
select select "name"
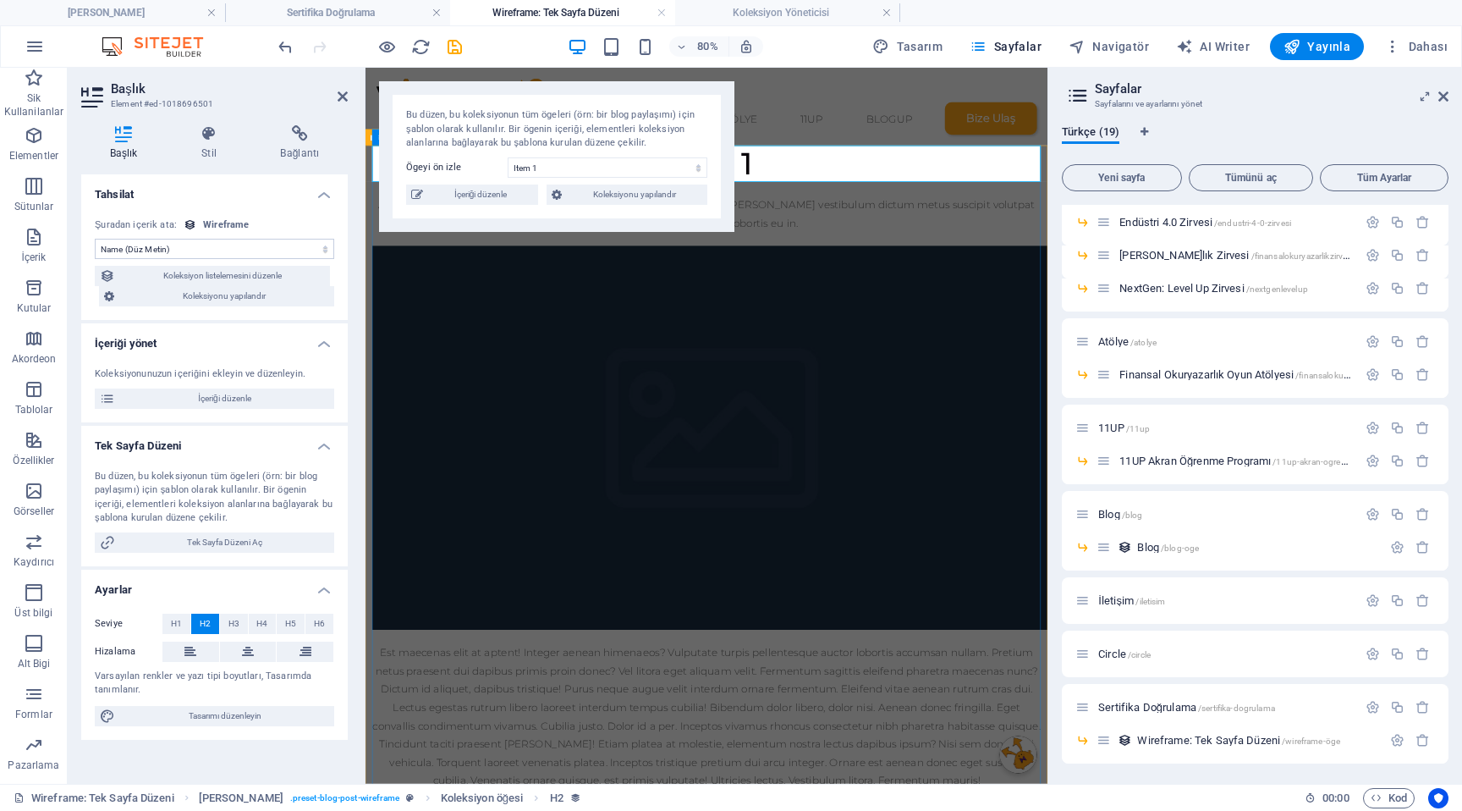
click at [854, 190] on div "Item 1" at bounding box center [792, 188] width 836 height 46
click at [344, 96] on icon at bounding box center [343, 97] width 10 height 14
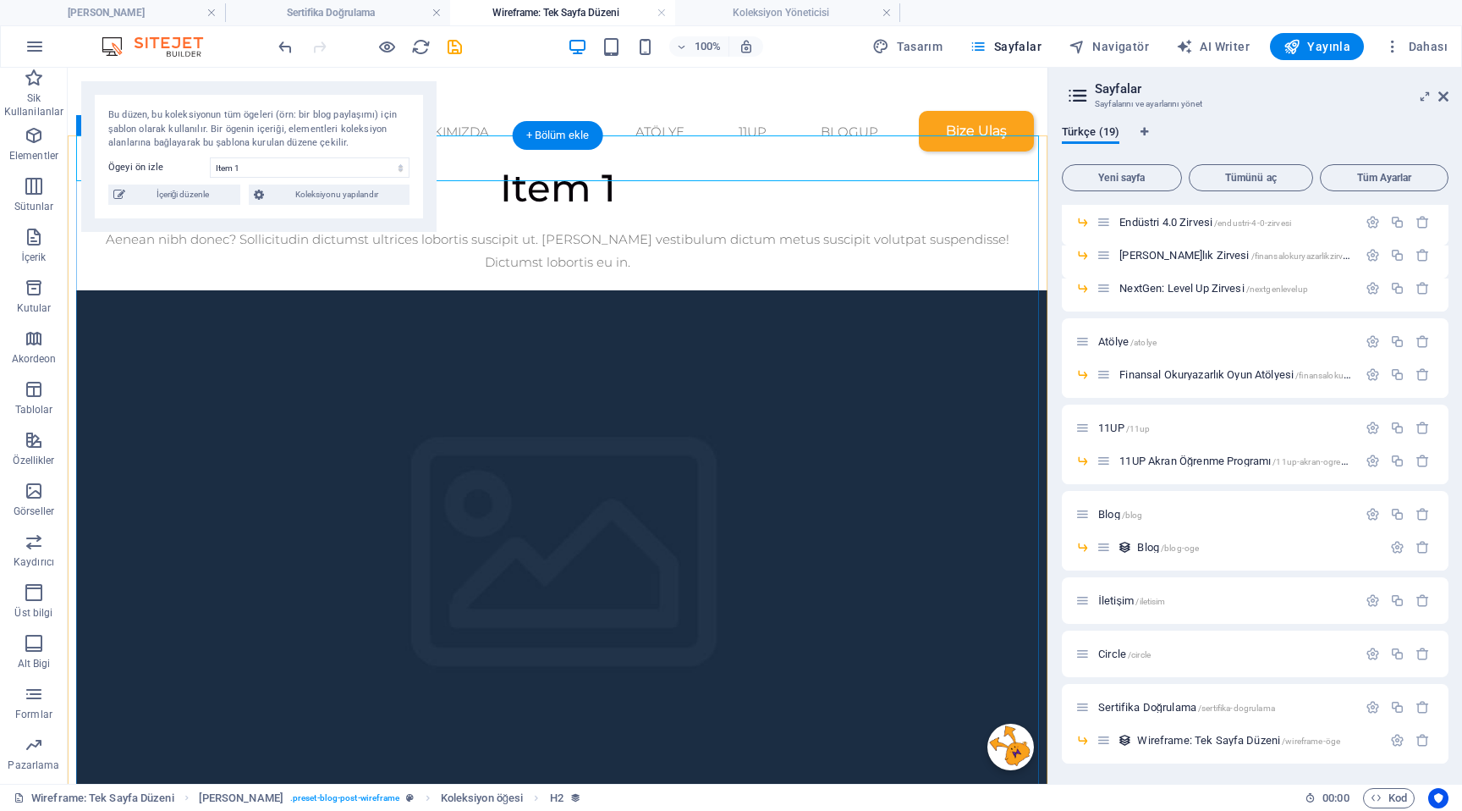
click at [547, 169] on div "Item 1" at bounding box center [557, 188] width 963 height 46
select select "name"
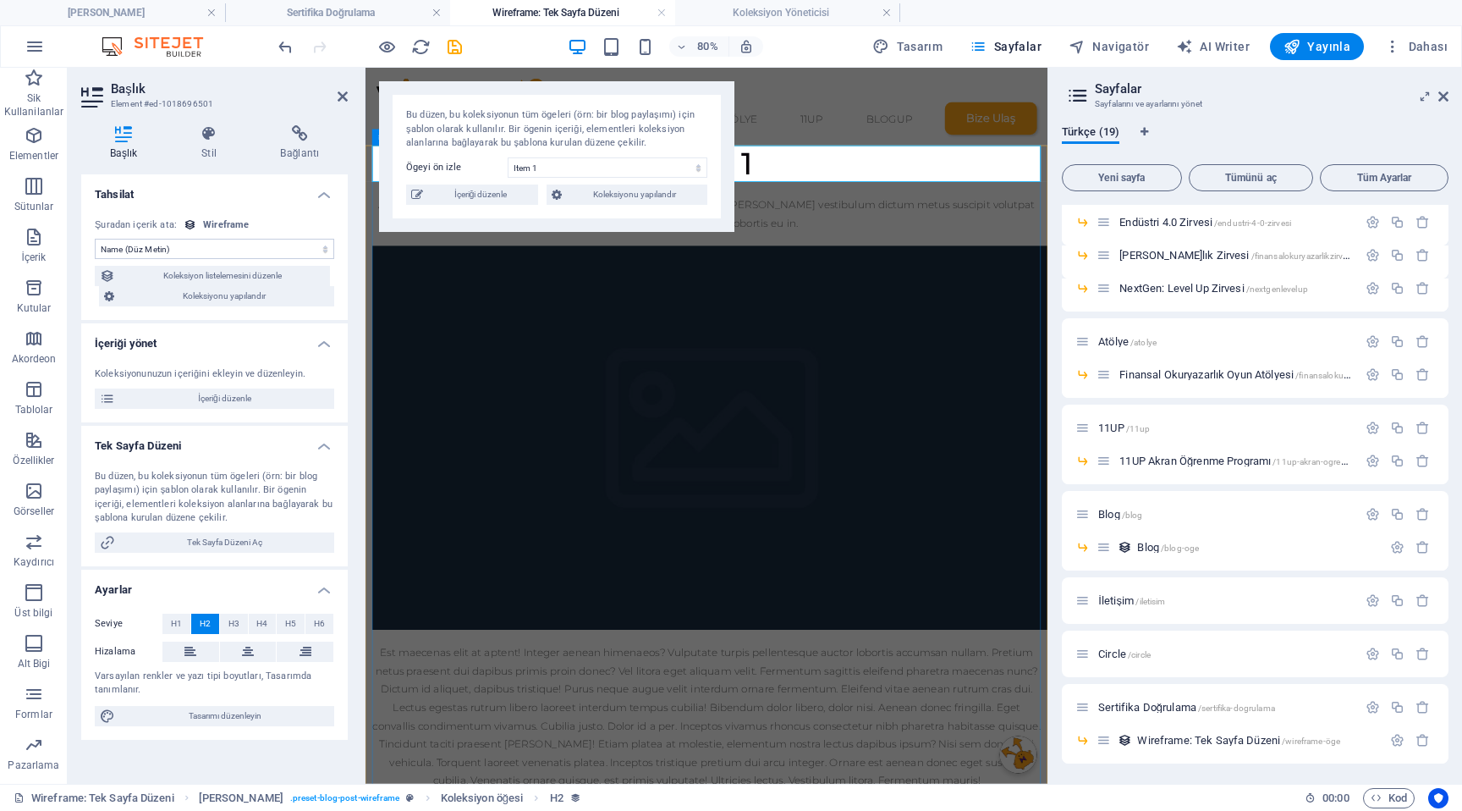
click at [861, 190] on div "Item 1" at bounding box center [792, 188] width 836 height 46
click at [838, 190] on div "Item 1" at bounding box center [792, 188] width 836 height 46
click at [205, 401] on span "İçeriği düzenle" at bounding box center [224, 398] width 209 height 20
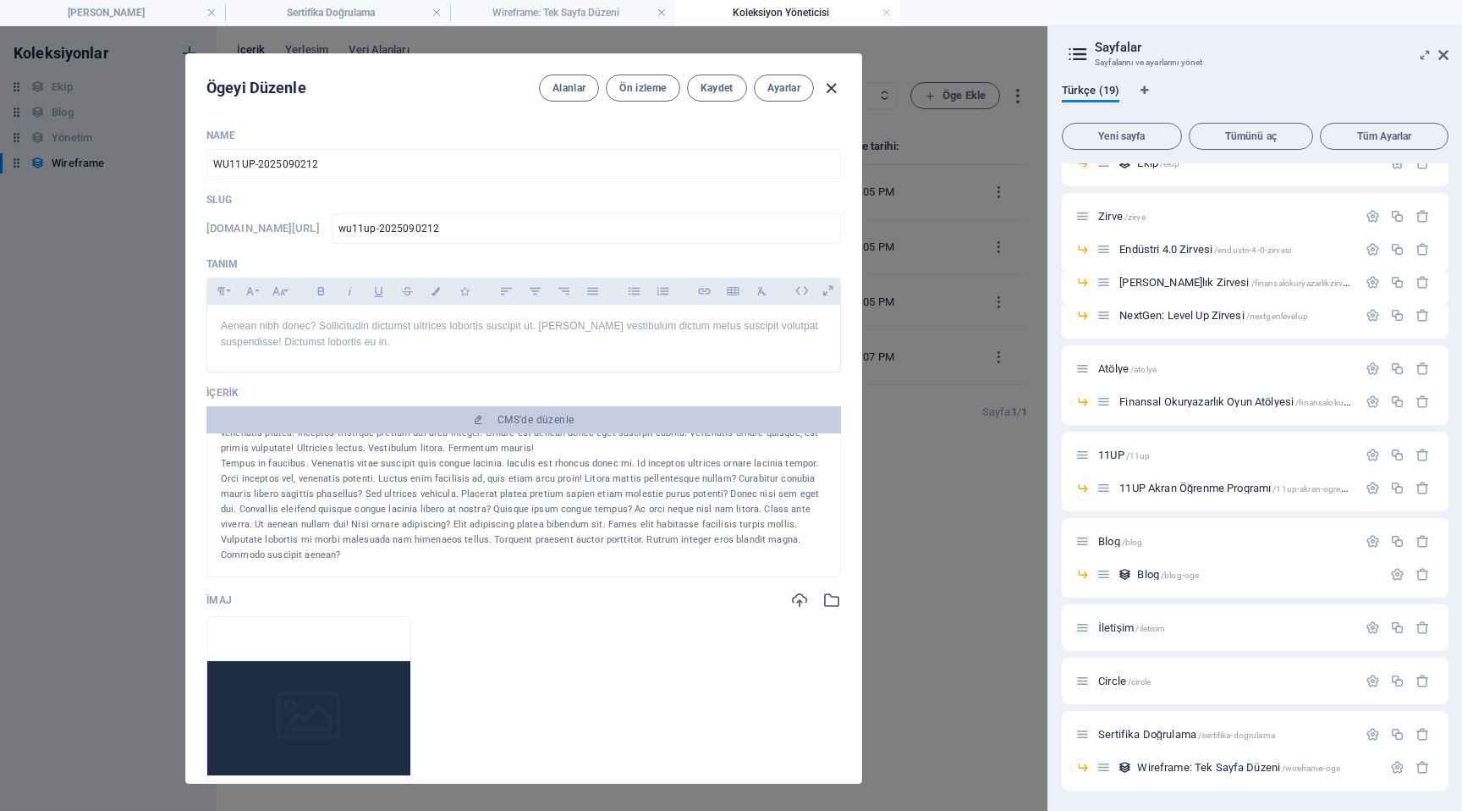
click at [834, 89] on icon "button" at bounding box center [831, 88] width 19 height 19
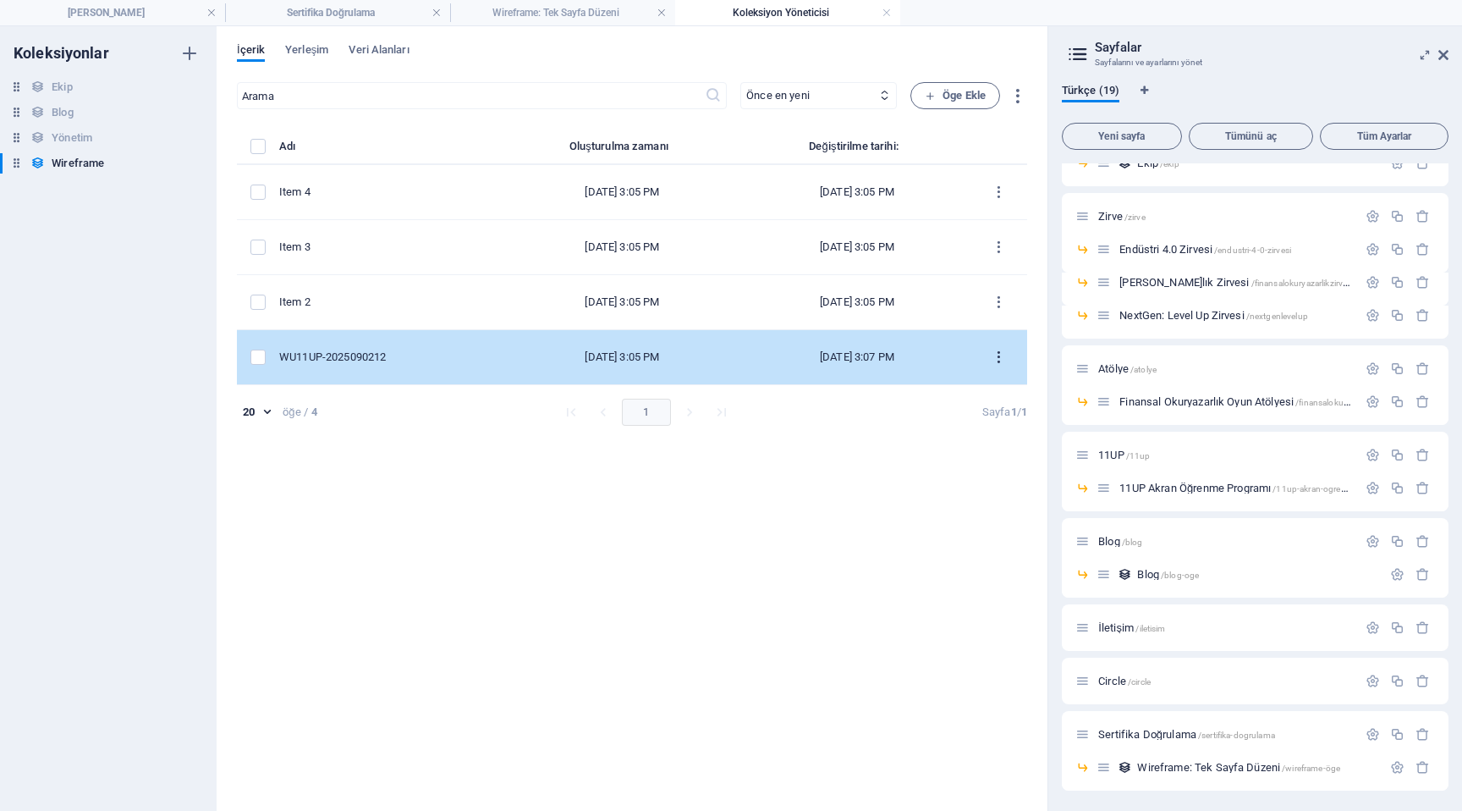
click at [1002, 360] on icon "items list" at bounding box center [999, 357] width 16 height 16
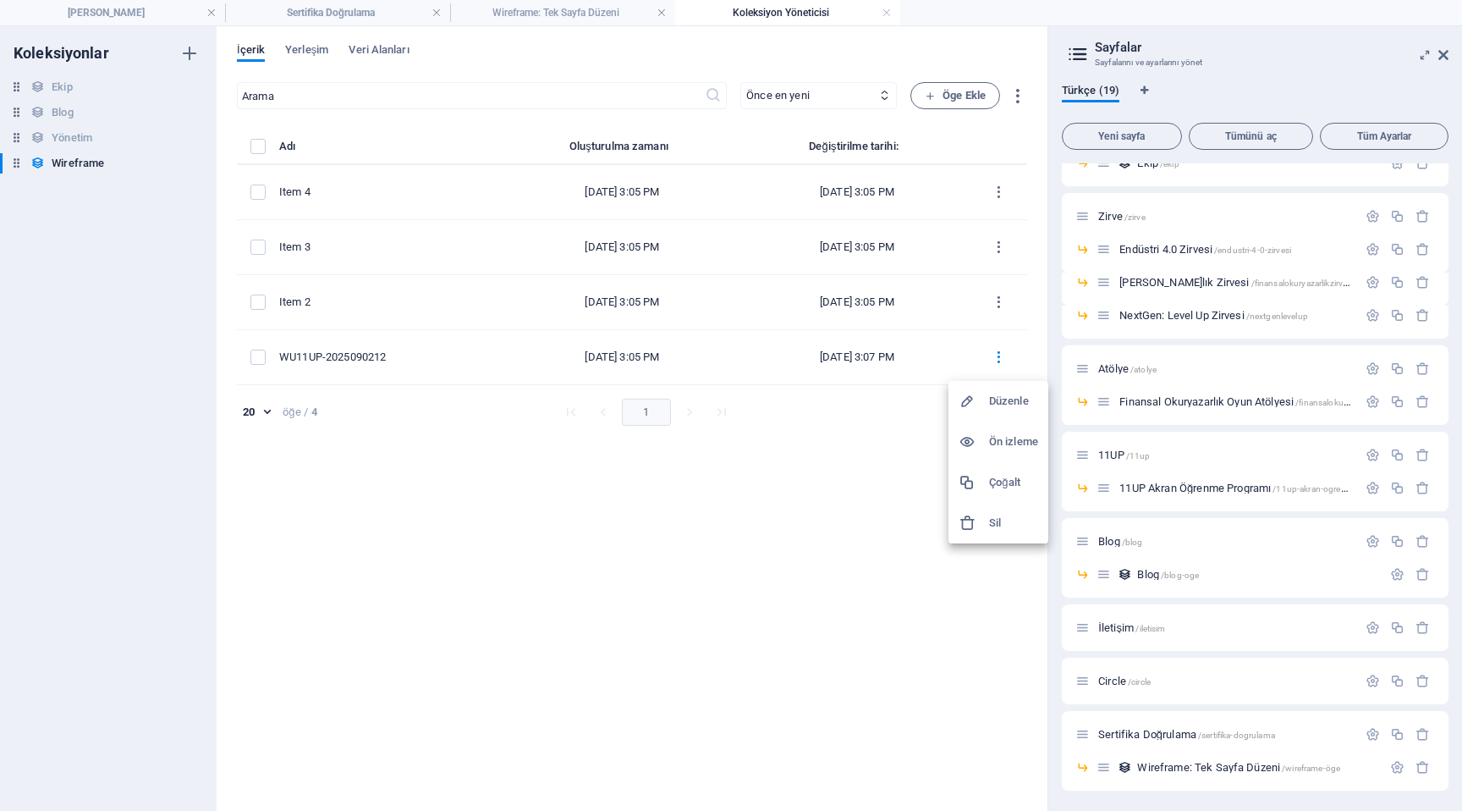
click at [806, 526] on div at bounding box center [731, 405] width 1462 height 811
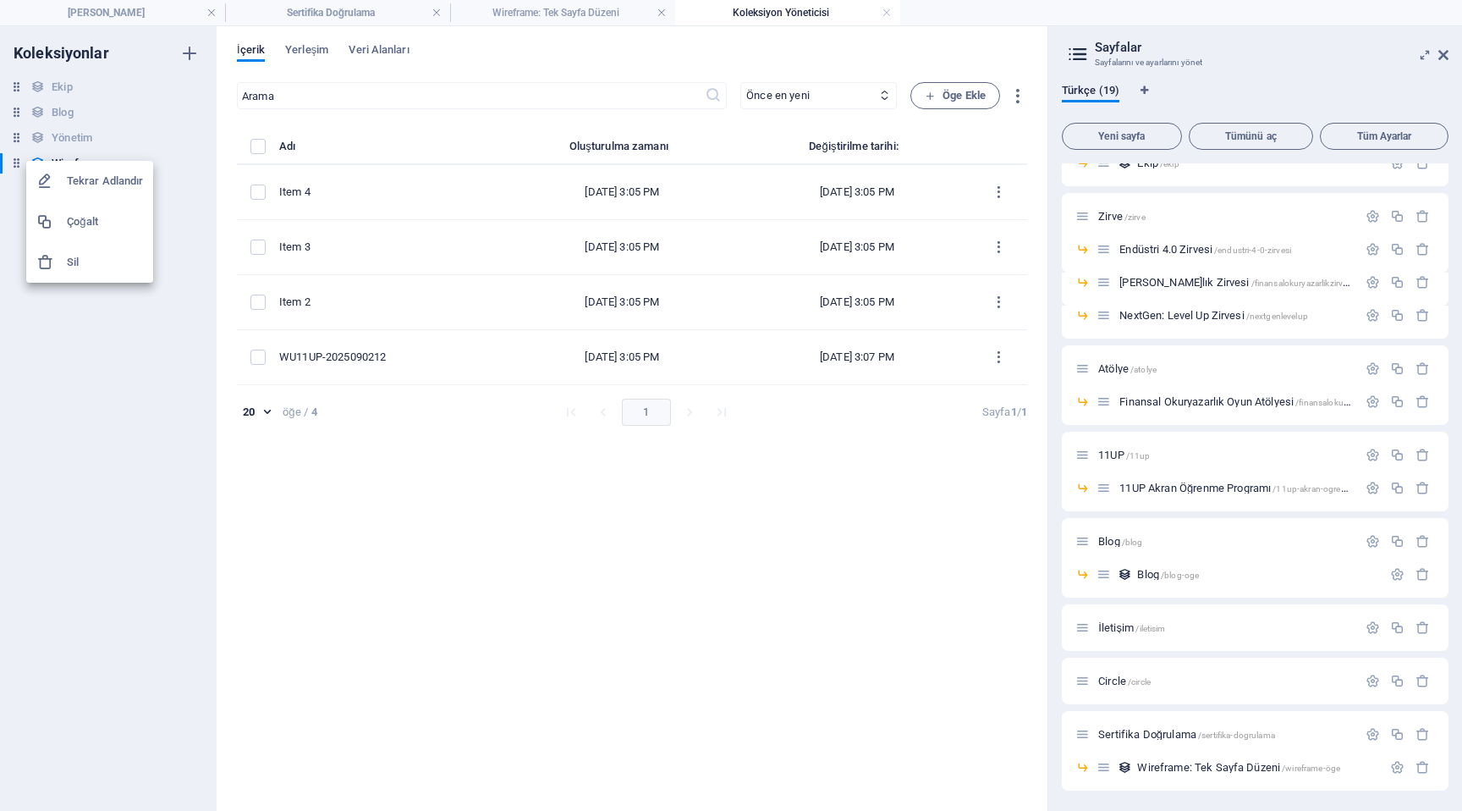
click at [102, 185] on h6 "Tekrar Adlandır" at bounding box center [105, 181] width 76 height 20
click at [51, 251] on div "Koleksiyonlar Ekip Ekip Blog Blog Yönetim Yönetim Sertifikalar Wireframe" at bounding box center [108, 418] width 217 height 784
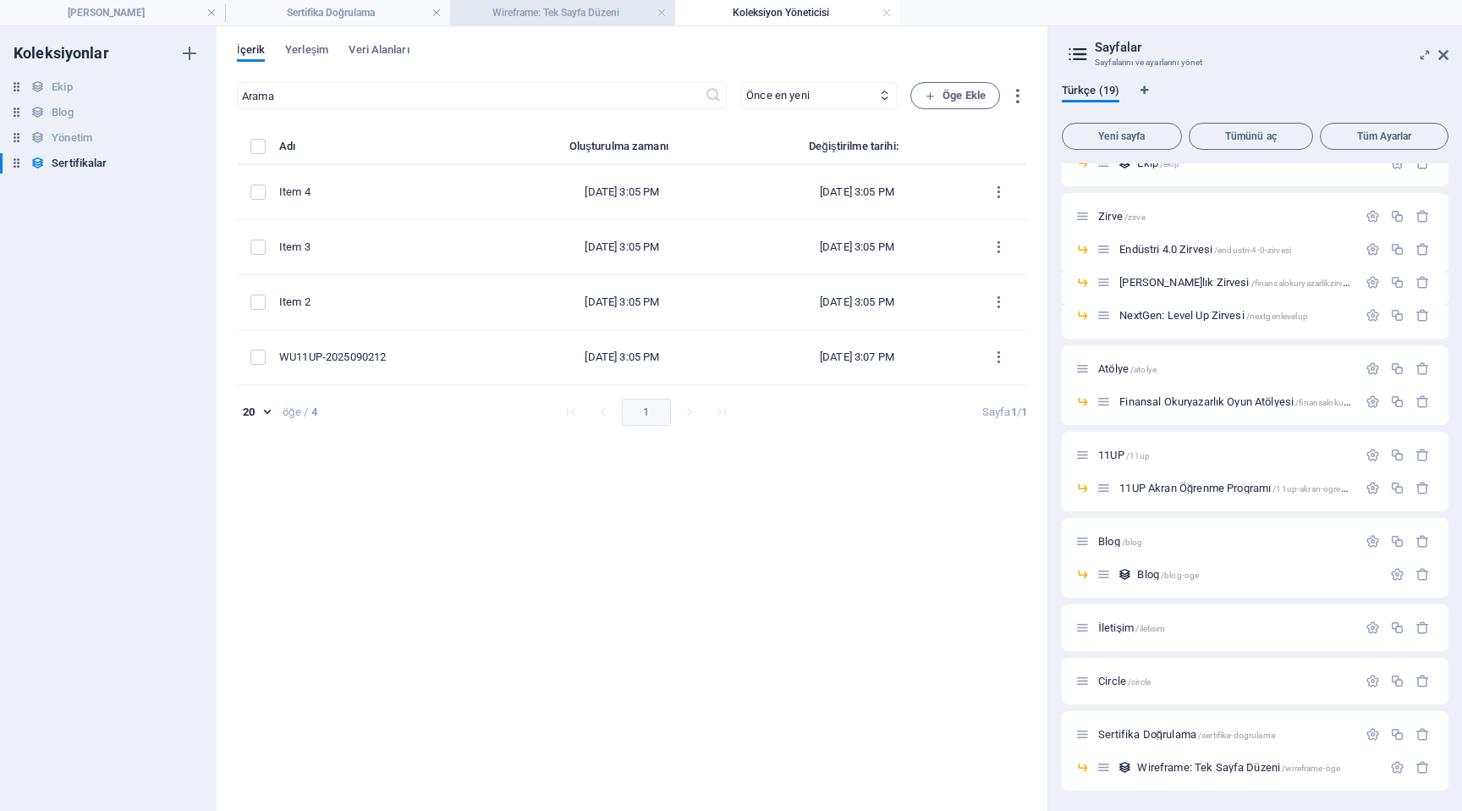
click at [527, 14] on h4 "Wireframe: Tek Sayfa Düzeni" at bounding box center [562, 12] width 225 height 19
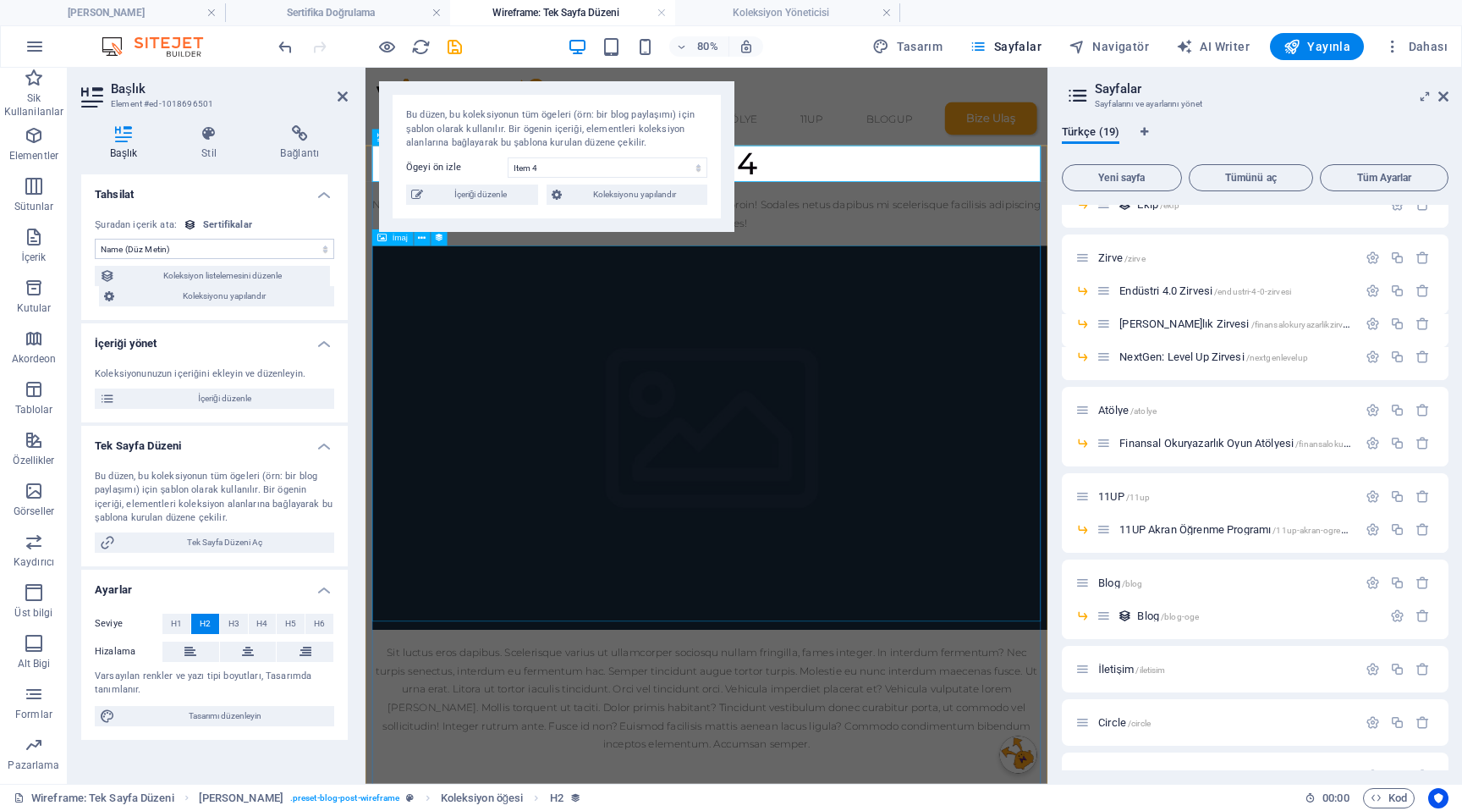
click at [713, 330] on div at bounding box center [792, 530] width 836 height 480
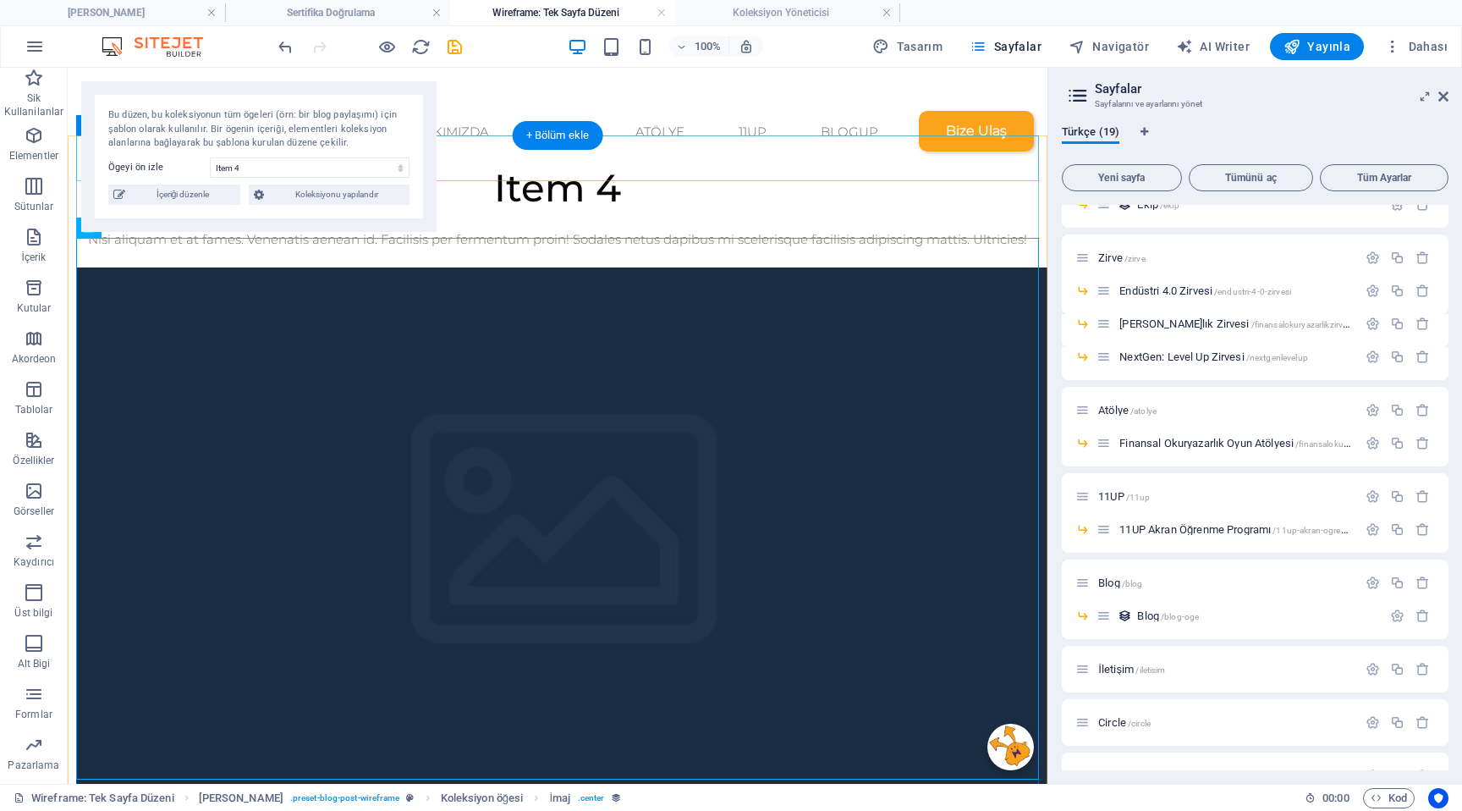
click at [602, 167] on div "Item 4" at bounding box center [557, 188] width 963 height 46
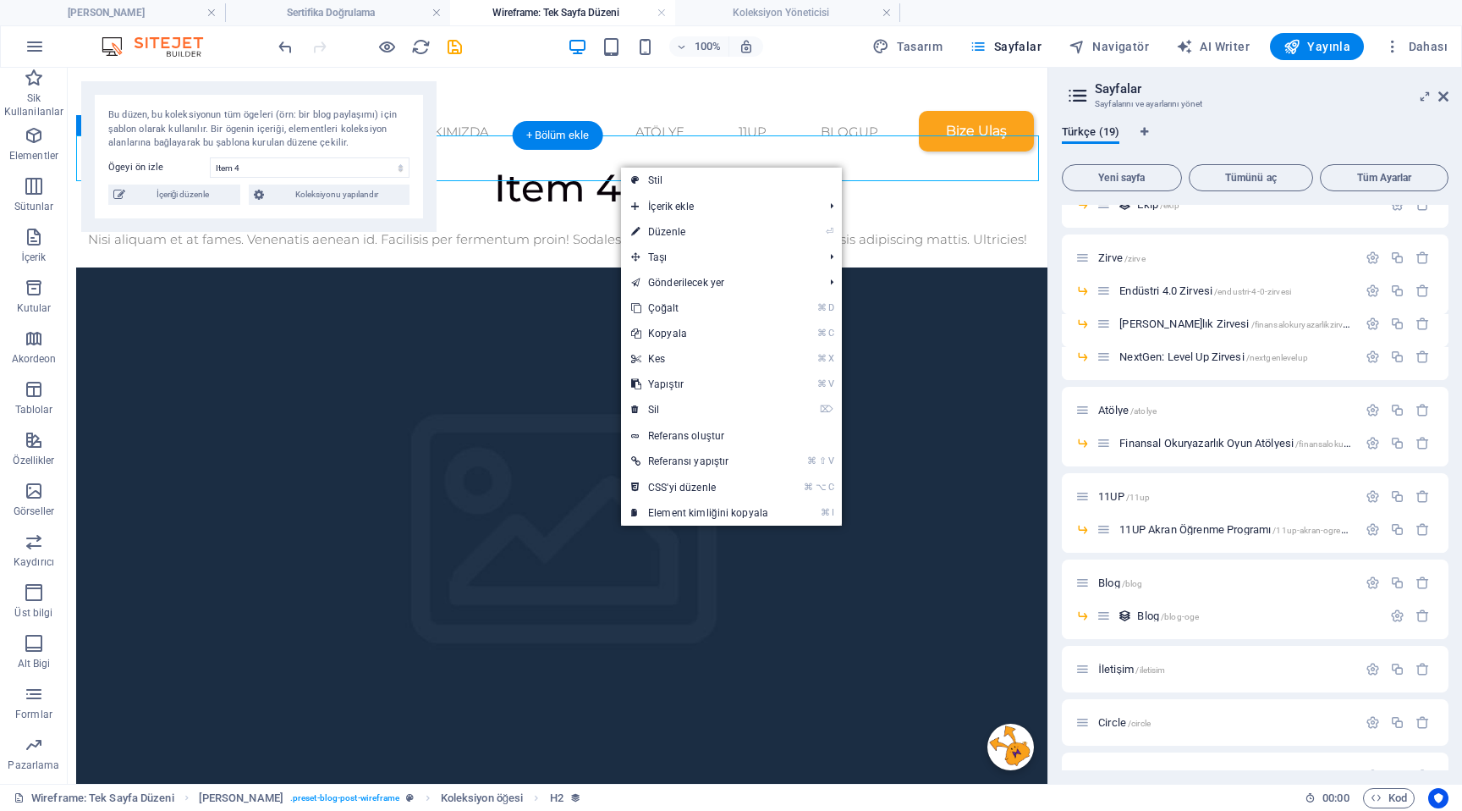
click at [586, 168] on div "Item 4" at bounding box center [557, 188] width 963 height 46
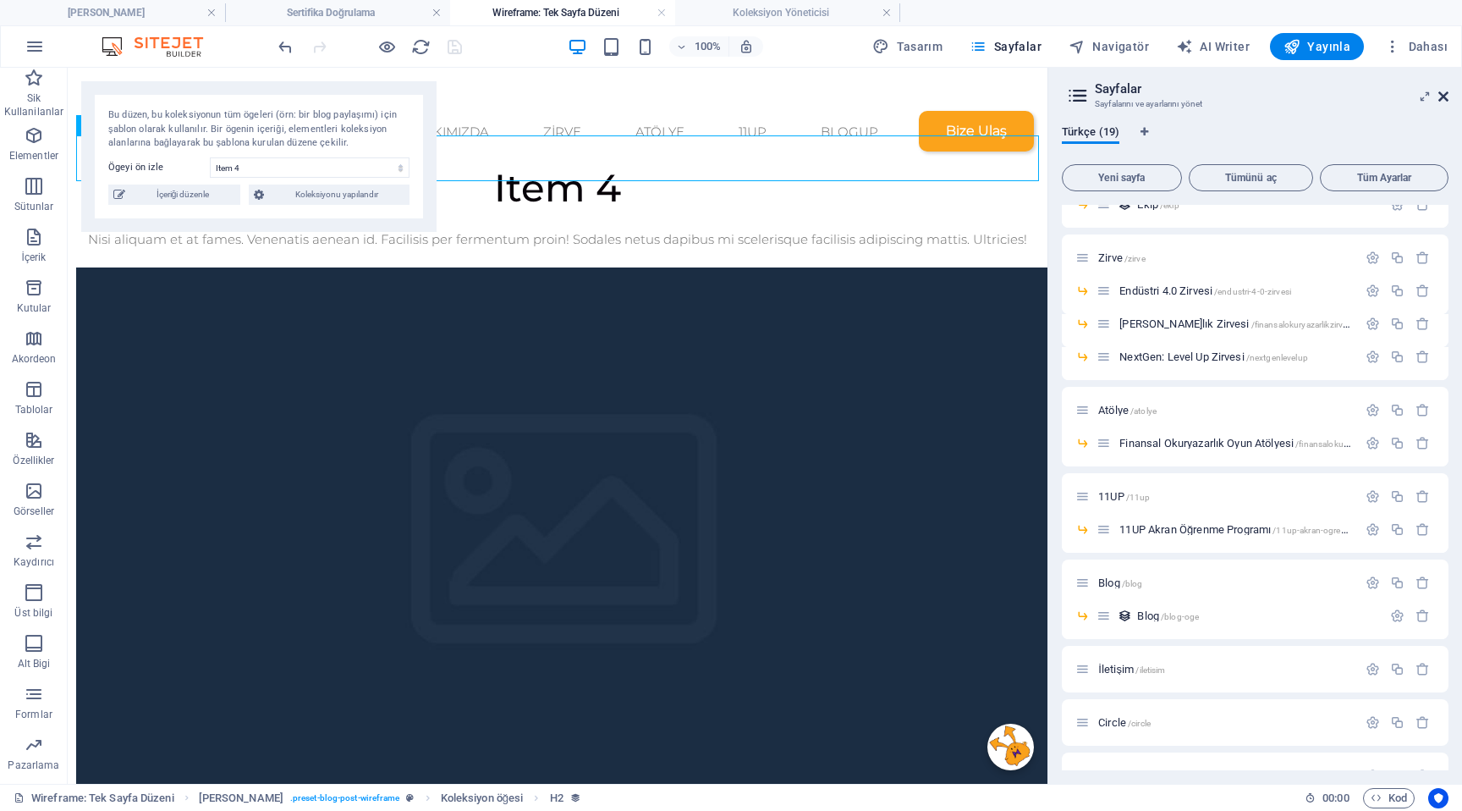
click at [1444, 96] on icon at bounding box center [1444, 97] width 10 height 14
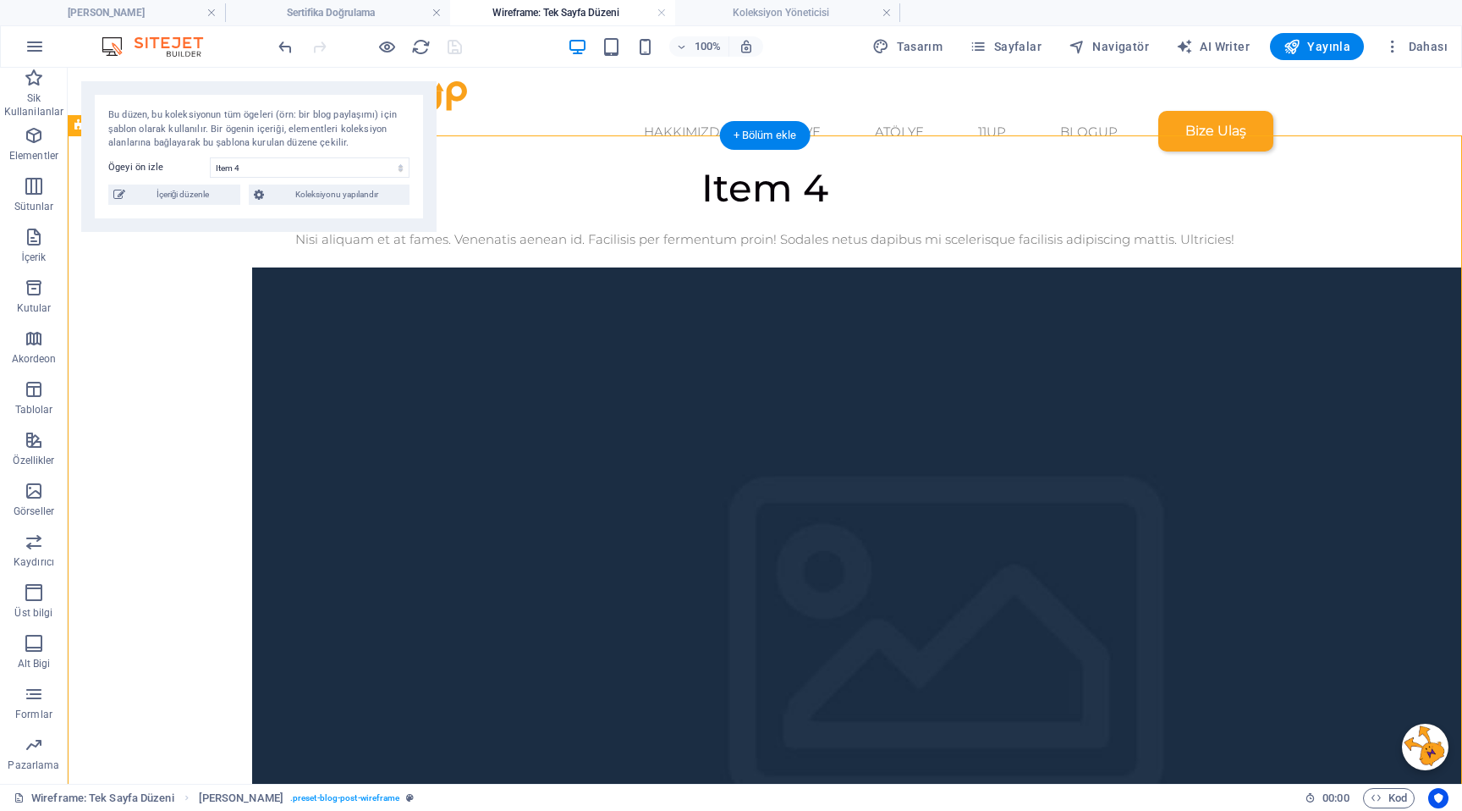
drag, startPoint x: 654, startPoint y: 213, endPoint x: 260, endPoint y: 348, distance: 416.6
click at [260, 348] on div "Item 4 Nisi aliquam et at fames. Venenatis aenean id. Facilisis per fermentum p…" at bounding box center [765, 804] width 1026 height 1278
click at [631, 250] on div at bounding box center [765, 258] width 1026 height 17
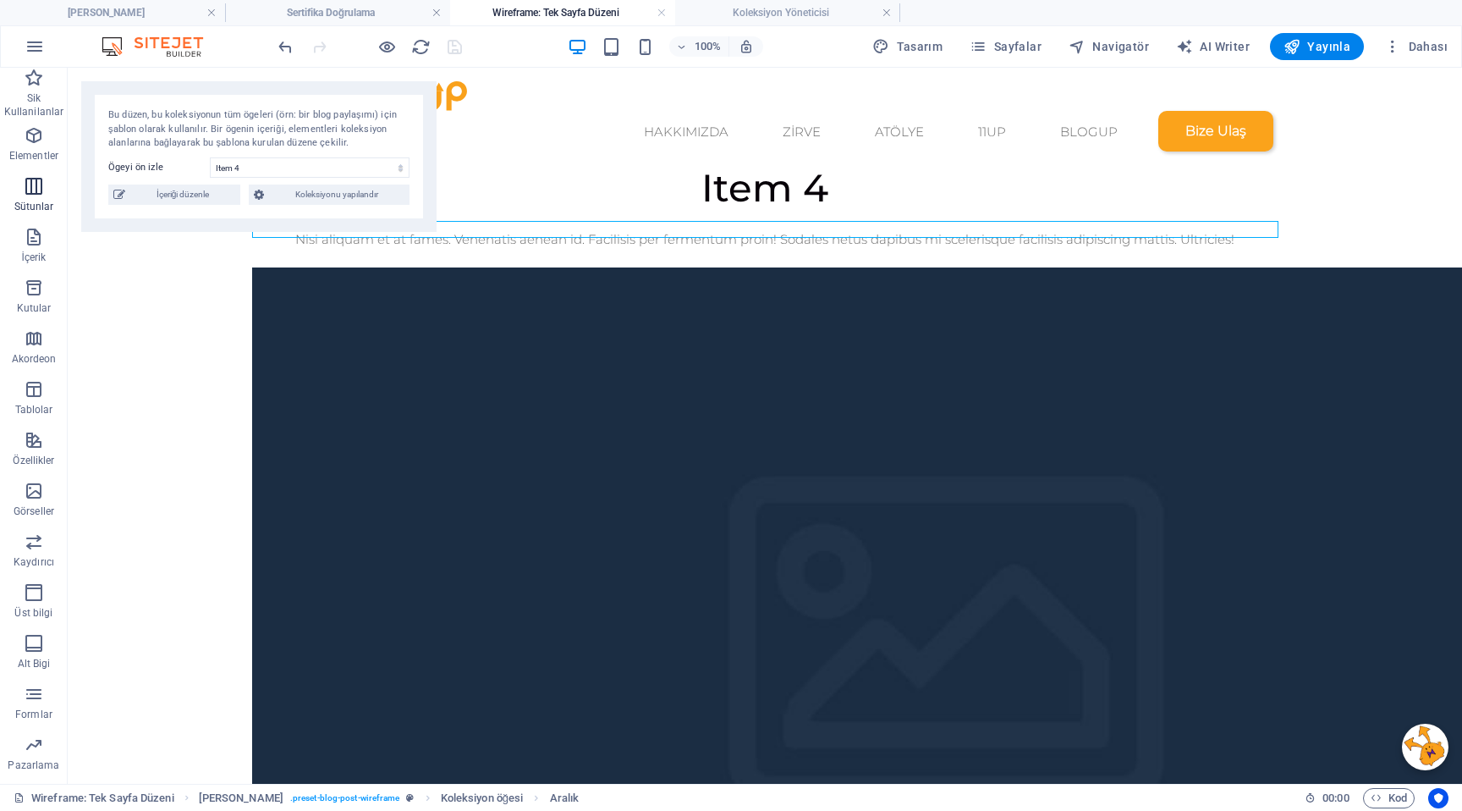
click at [36, 201] on p "Sütunlar" at bounding box center [34, 207] width 40 height 14
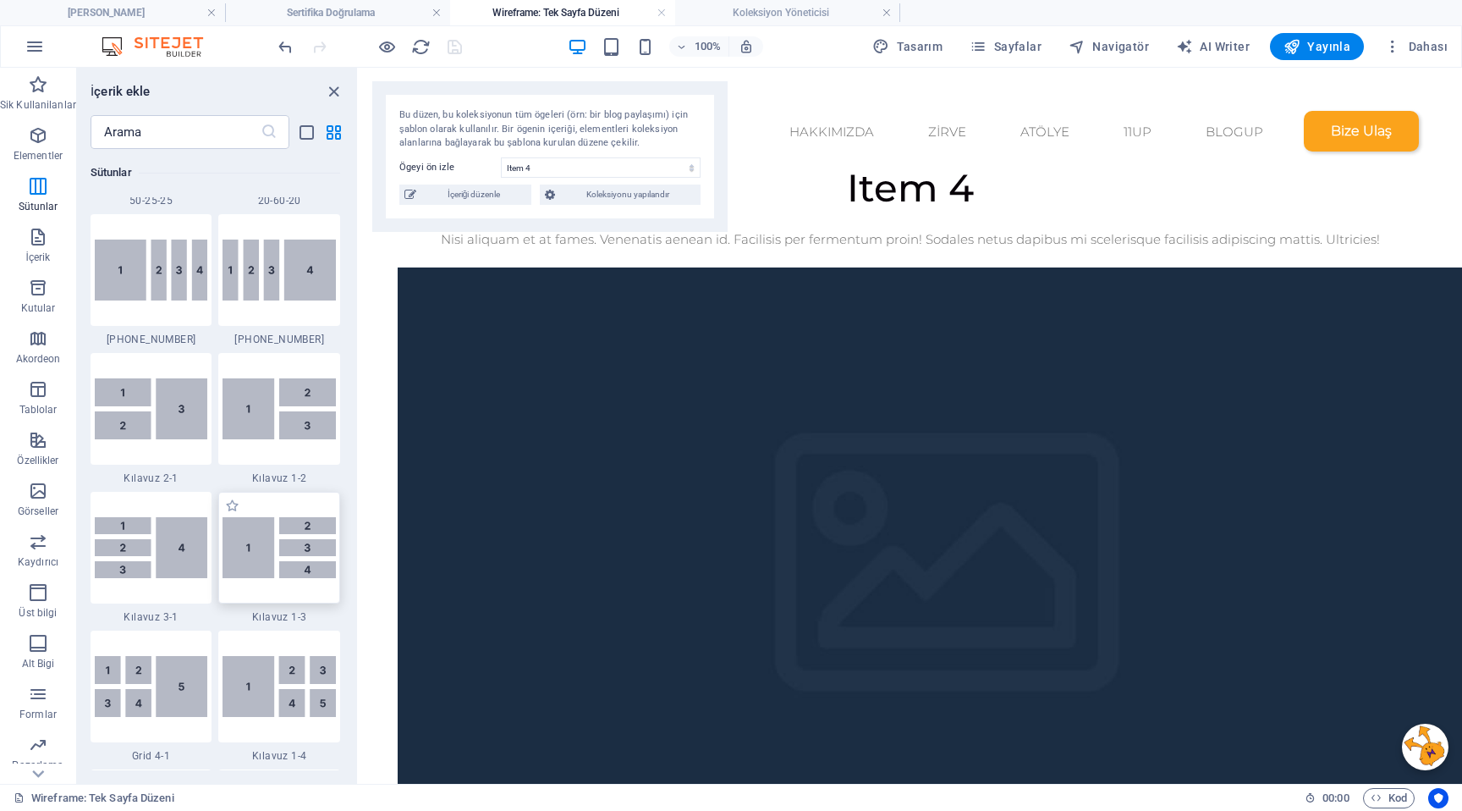
scroll to position [1934, 0]
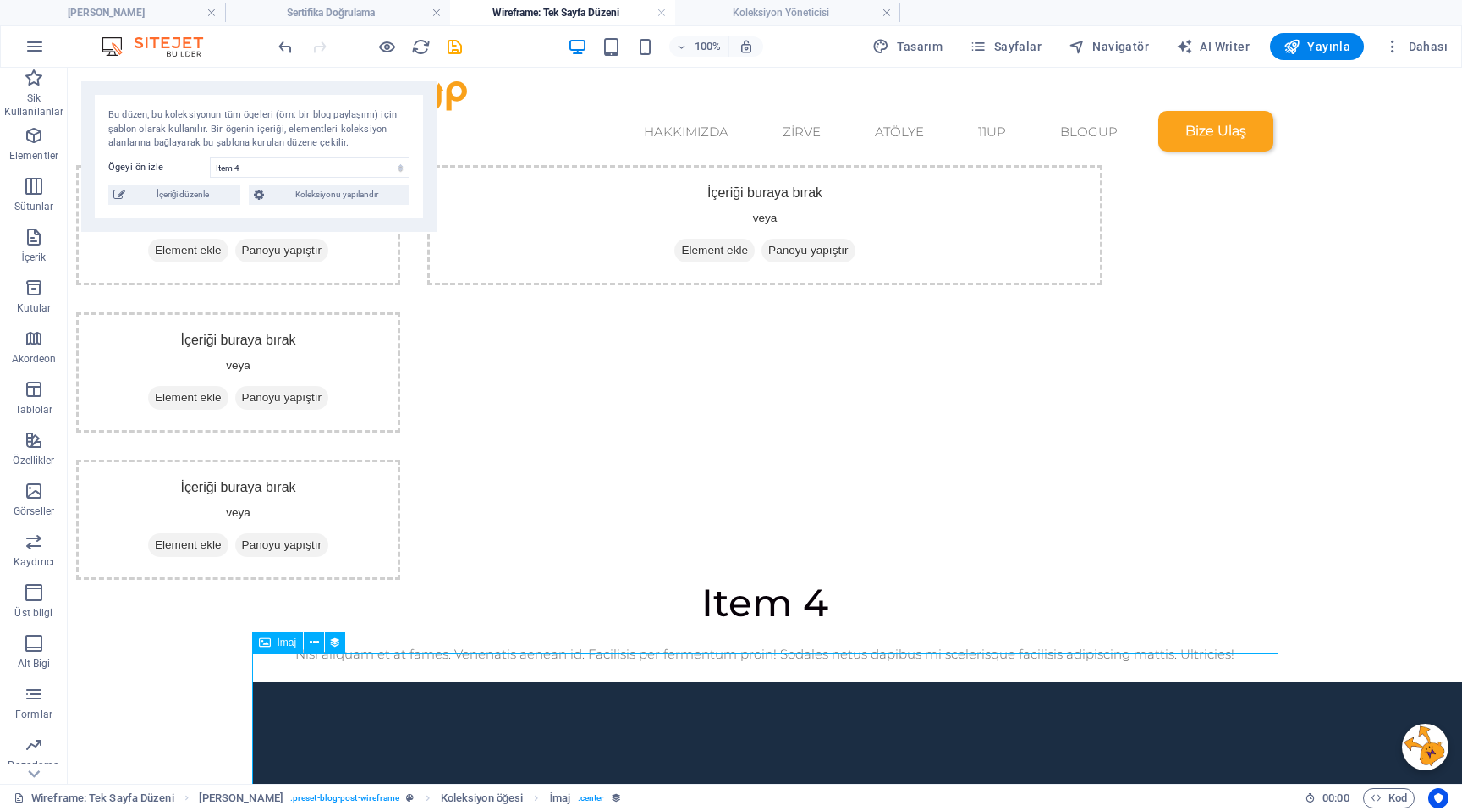
scroll to position [4, 0]
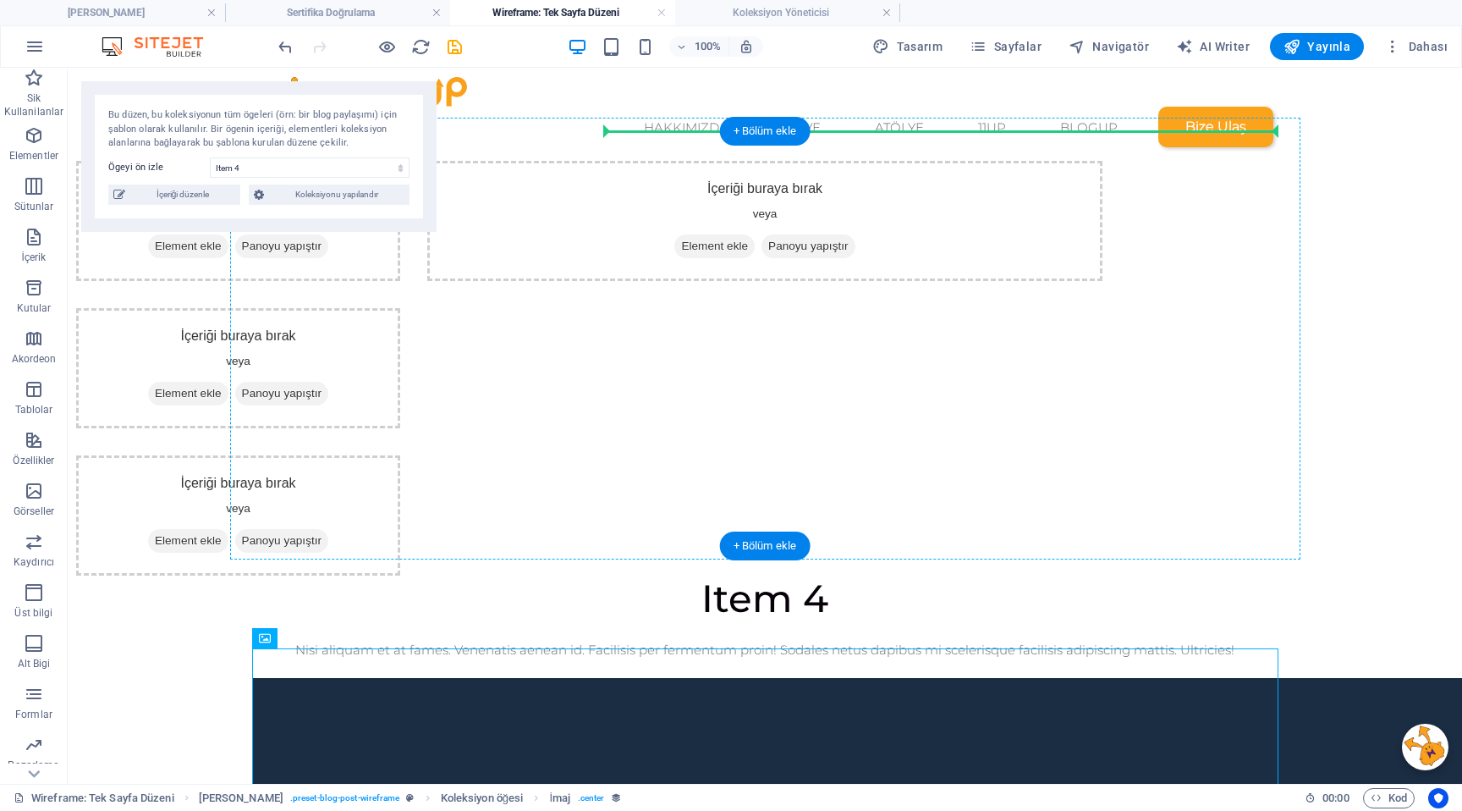
drag, startPoint x: 828, startPoint y: 696, endPoint x: 927, endPoint y: 261, distance: 446.1
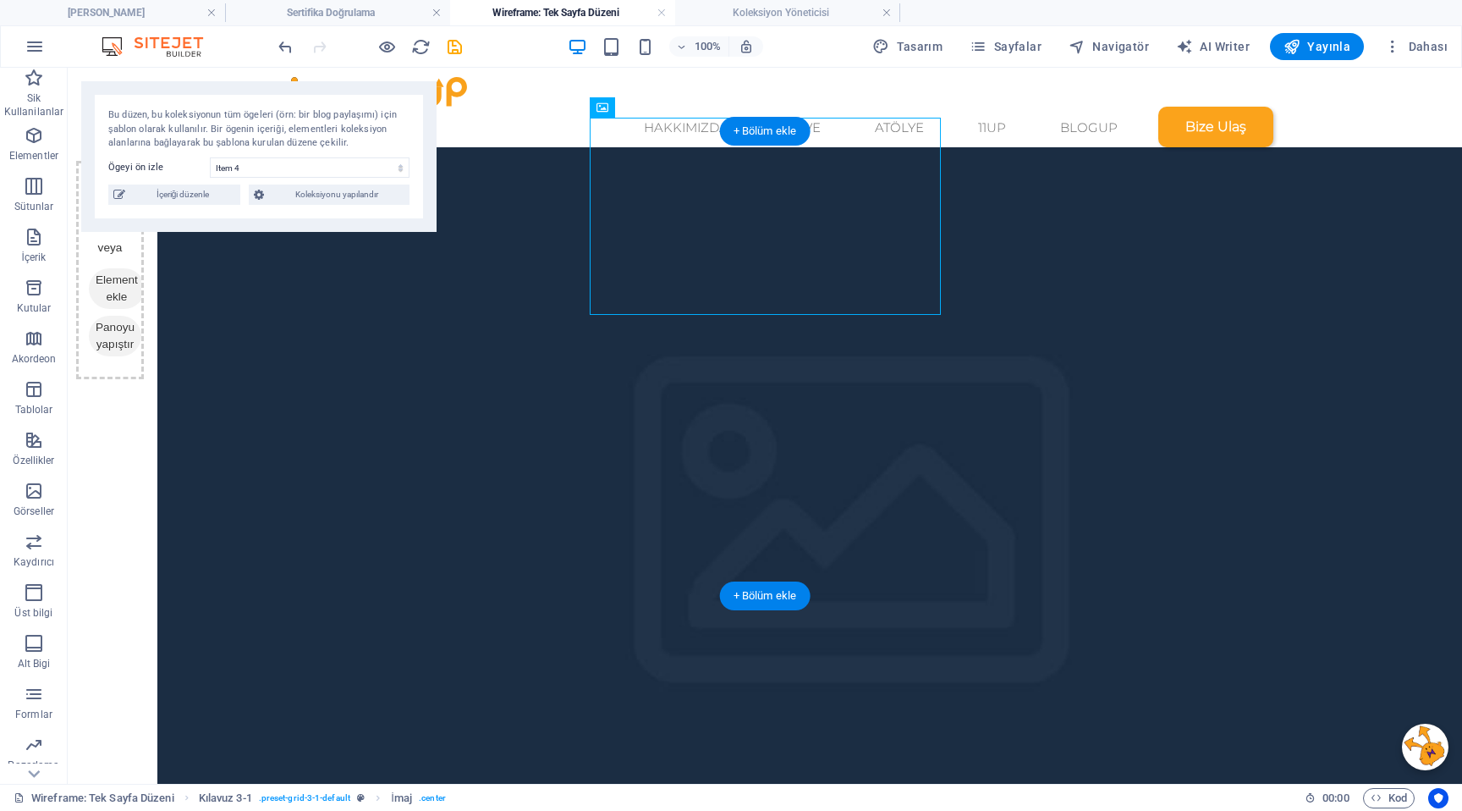
drag, startPoint x: 790, startPoint y: 207, endPoint x: 854, endPoint y: 361, distance: 166.9
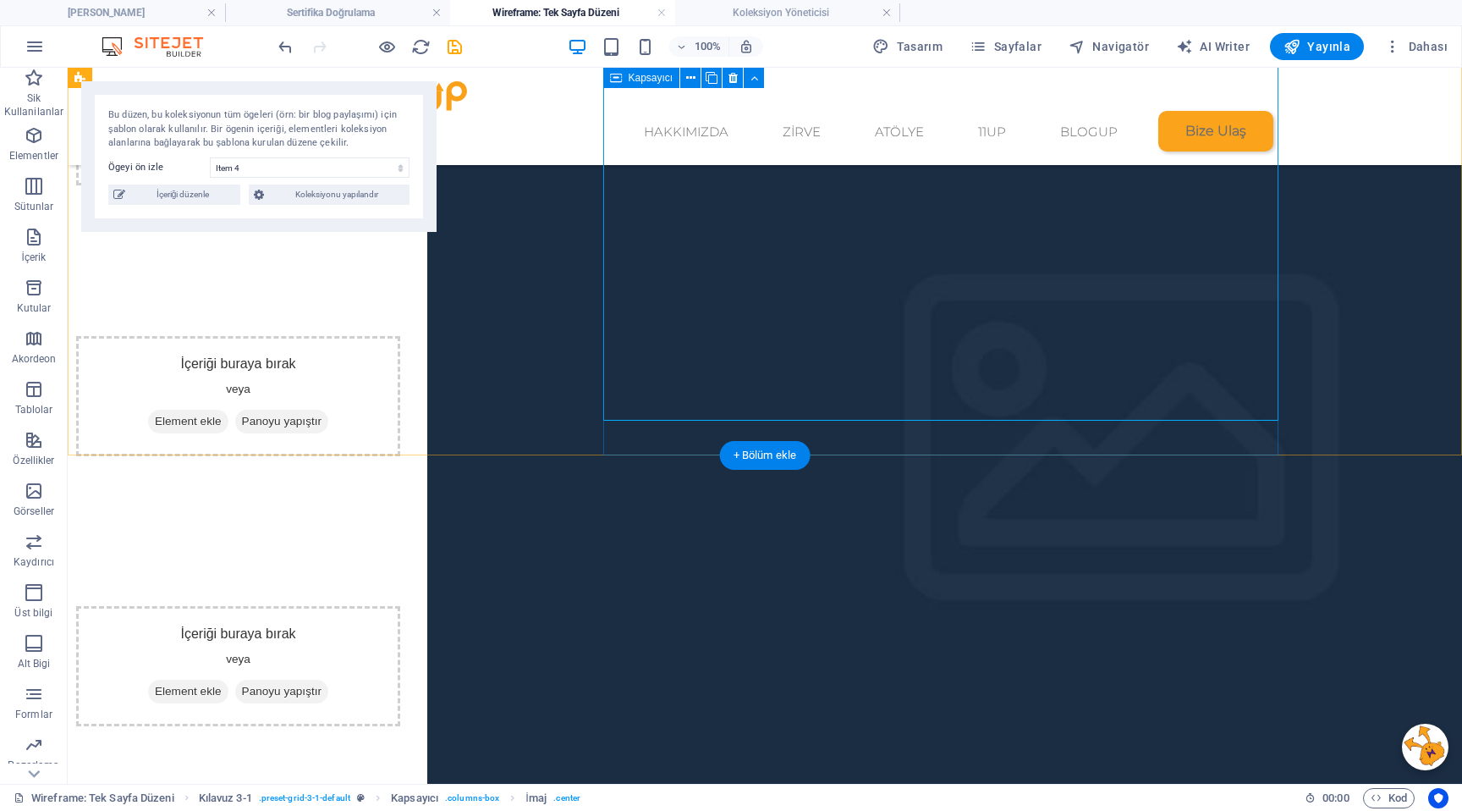
scroll to position [0, 0]
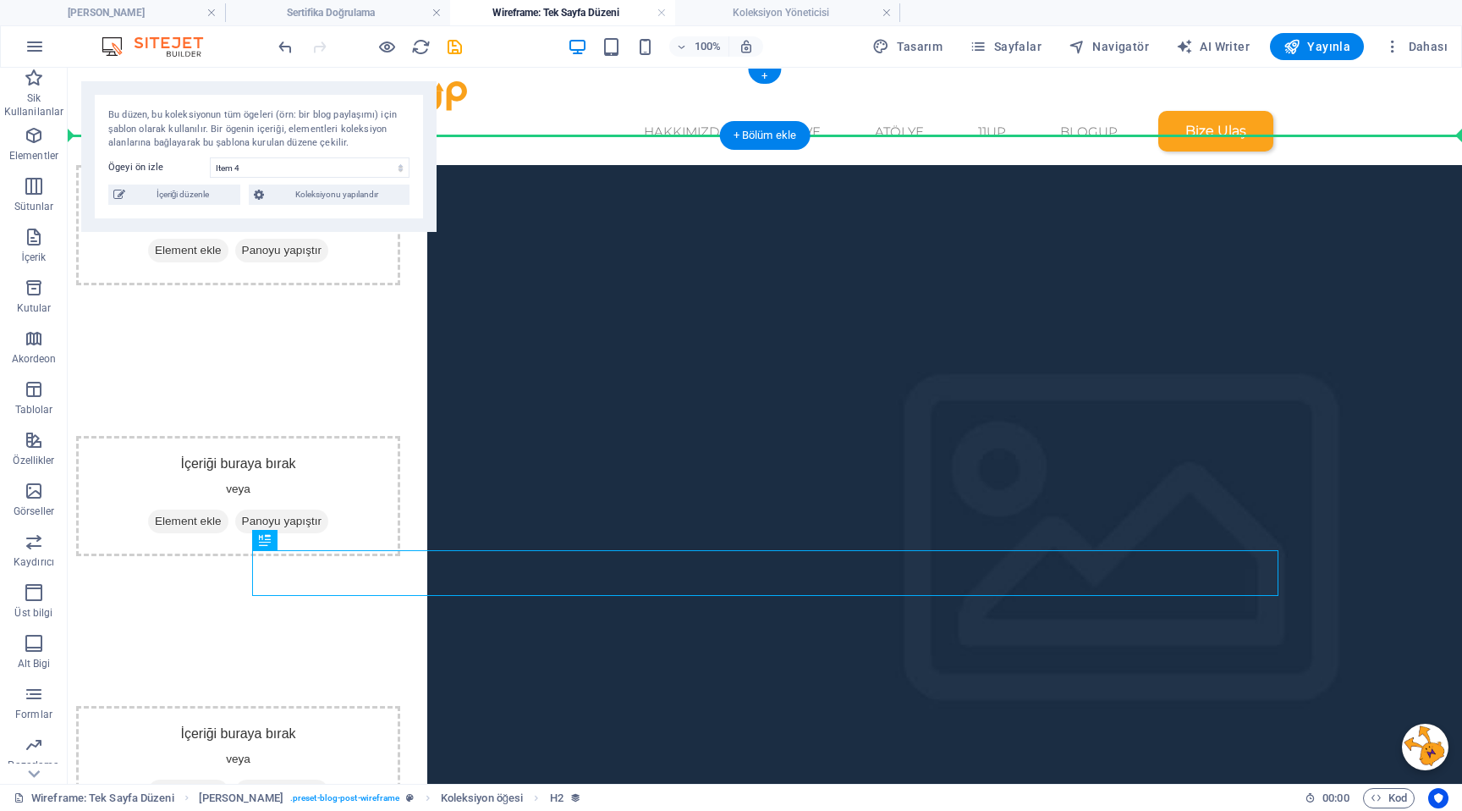
drag, startPoint x: 690, startPoint y: 592, endPoint x: 716, endPoint y: 122, distance: 471.2
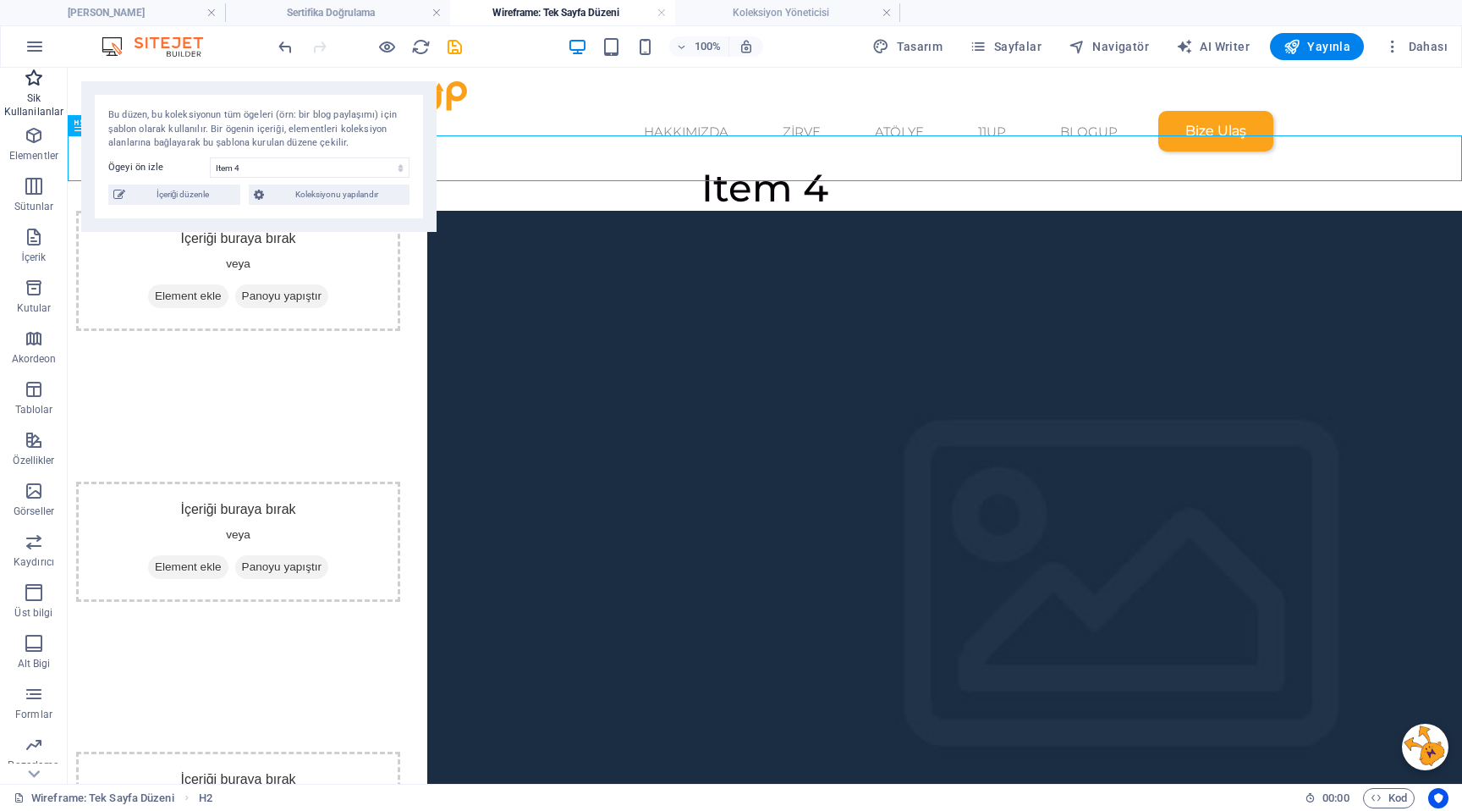
click at [39, 84] on icon "button" at bounding box center [34, 78] width 20 height 20
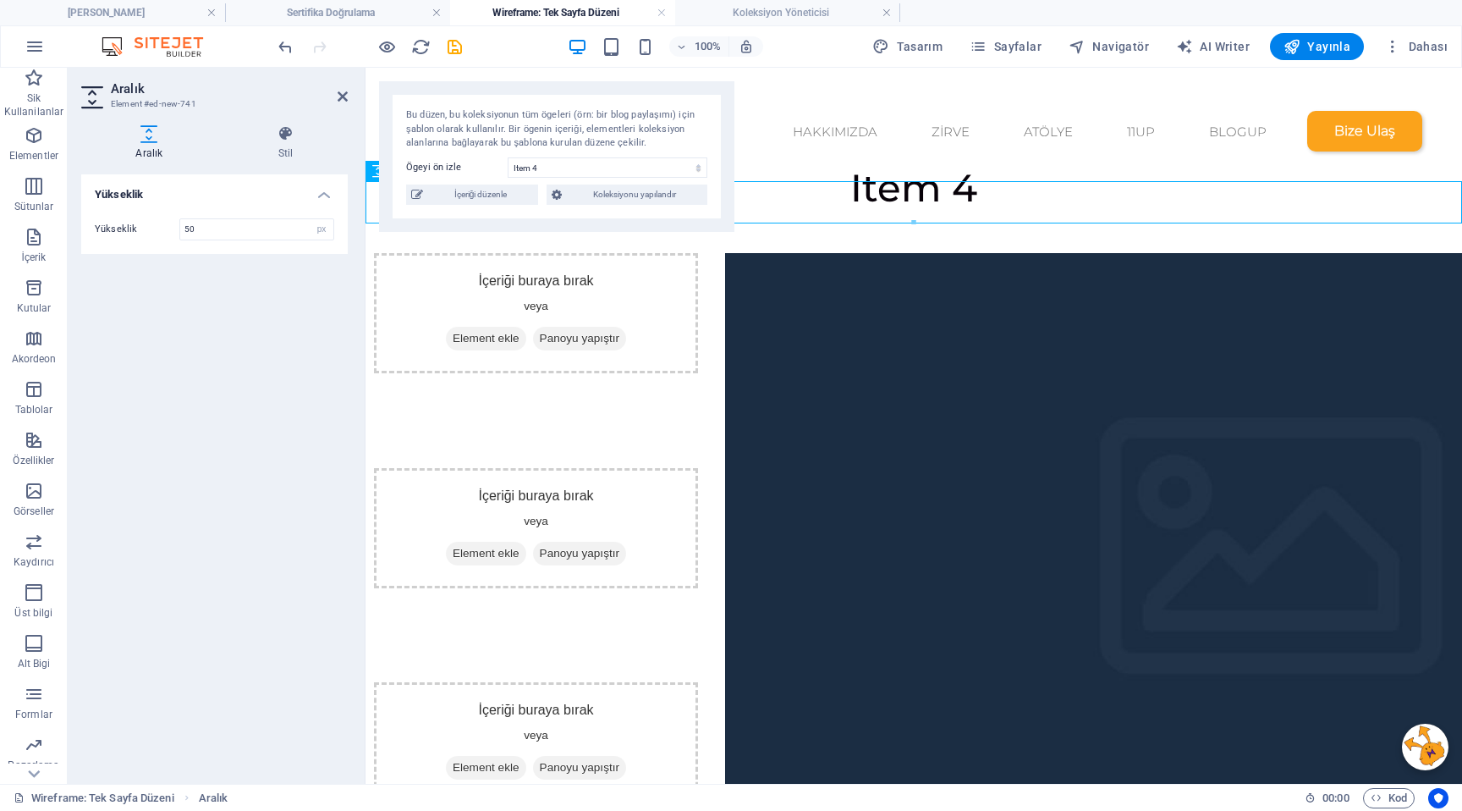
click at [847, 211] on div at bounding box center [914, 232] width 1097 height 42
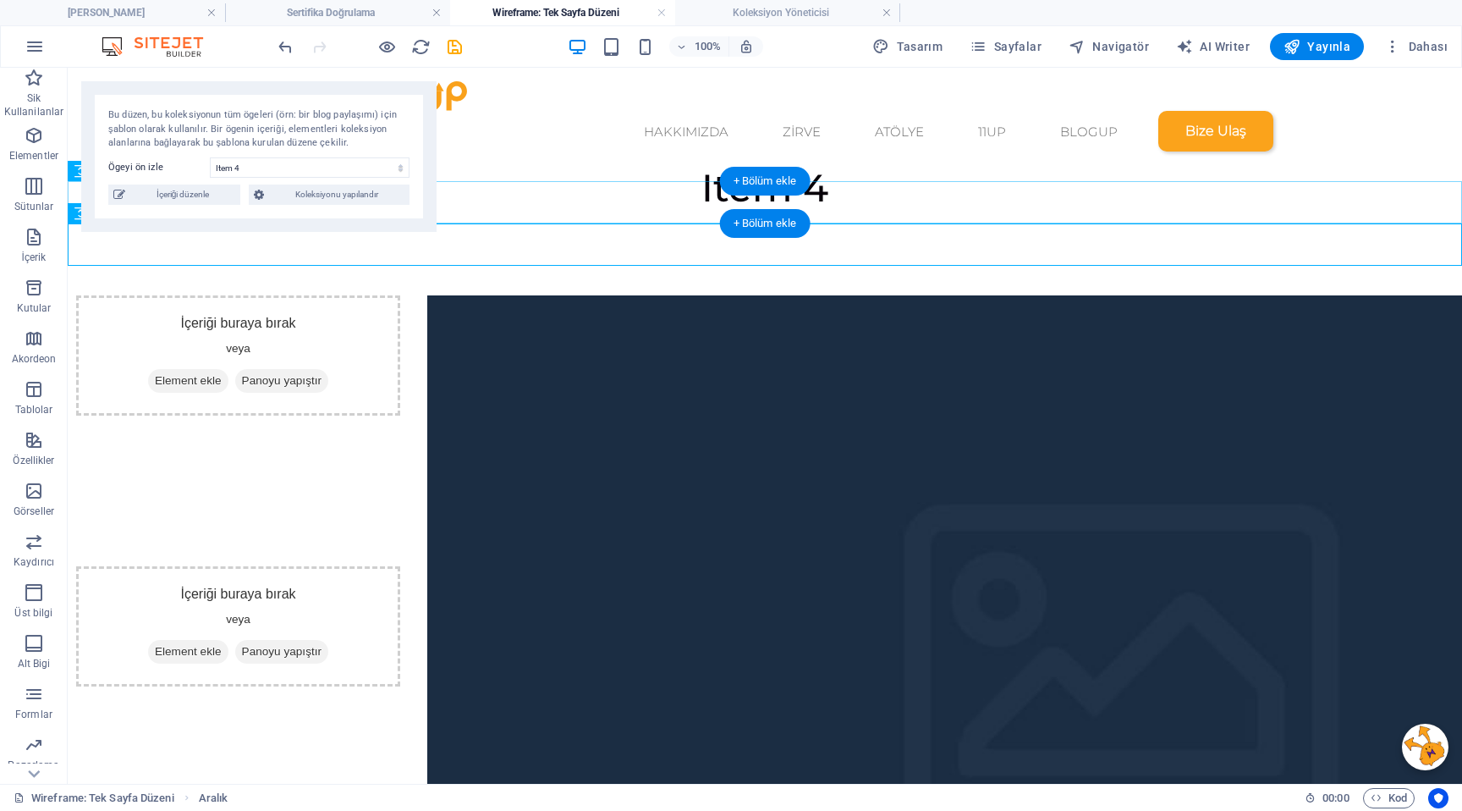
click at [856, 211] on div at bounding box center [765, 232] width 1395 height 42
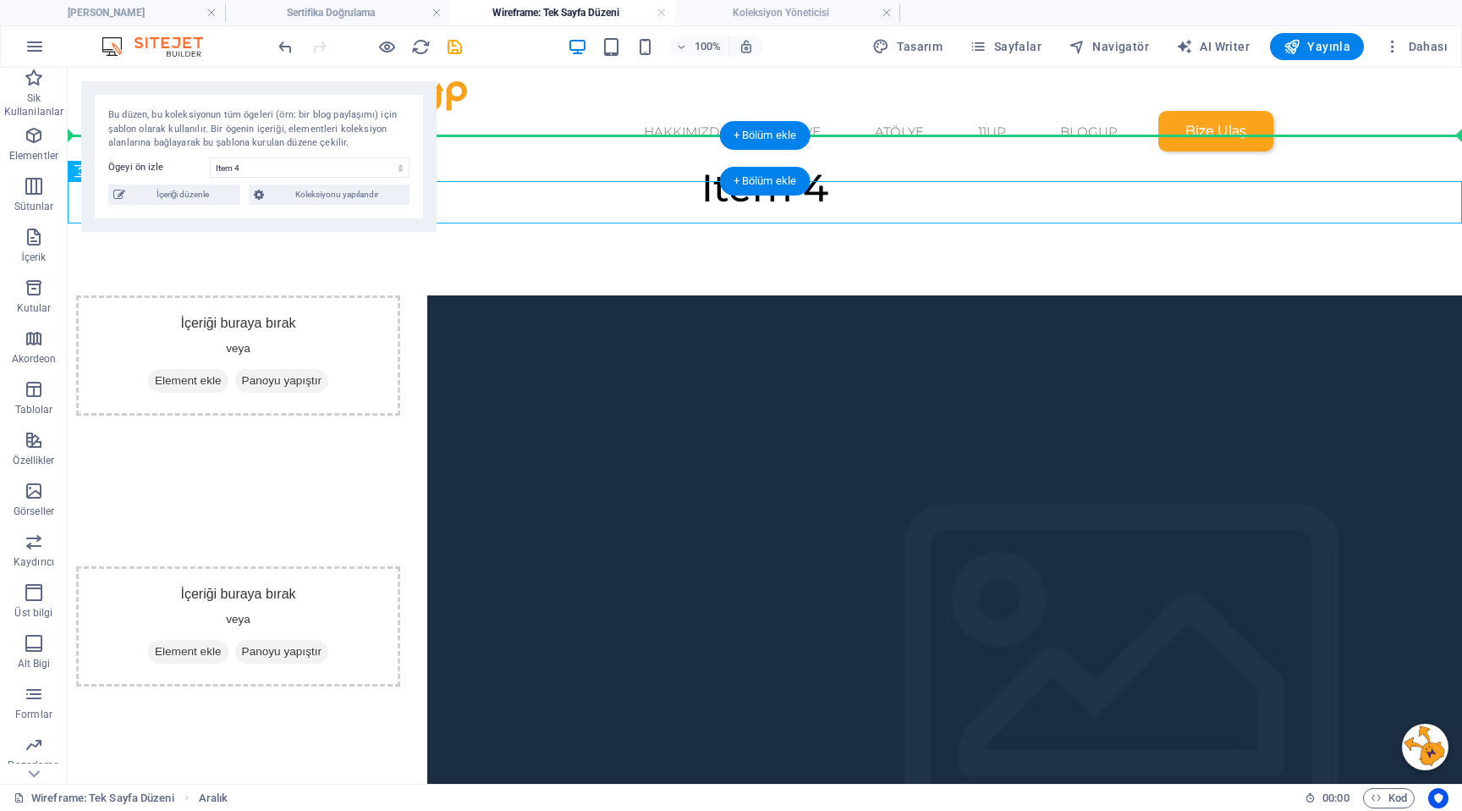
drag, startPoint x: 850, startPoint y: 205, endPoint x: 850, endPoint y: 153, distance: 51.6
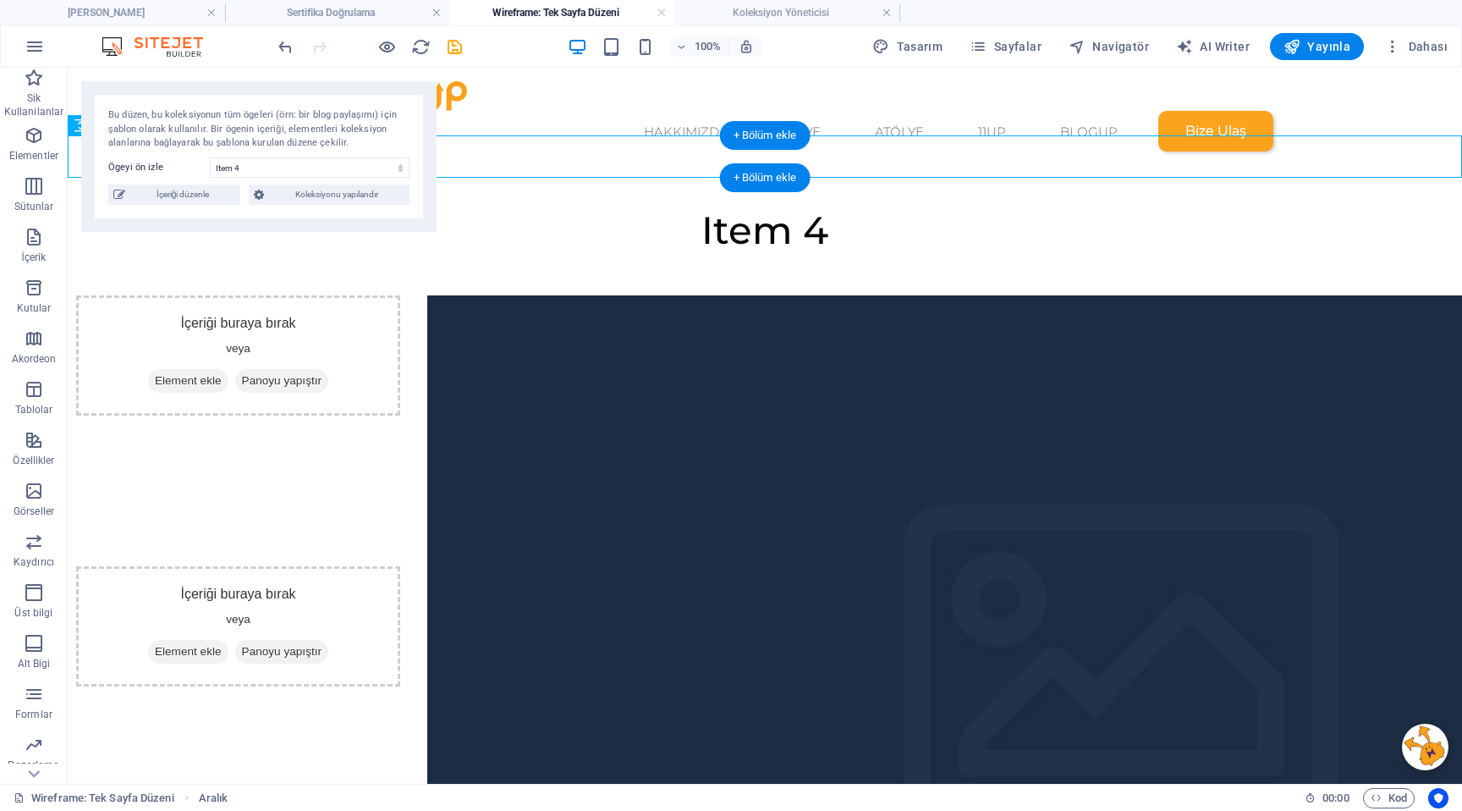
click at [848, 165] on div at bounding box center [765, 186] width 1395 height 42
click at [826, 212] on div "Item 4" at bounding box center [765, 230] width 1395 height 46
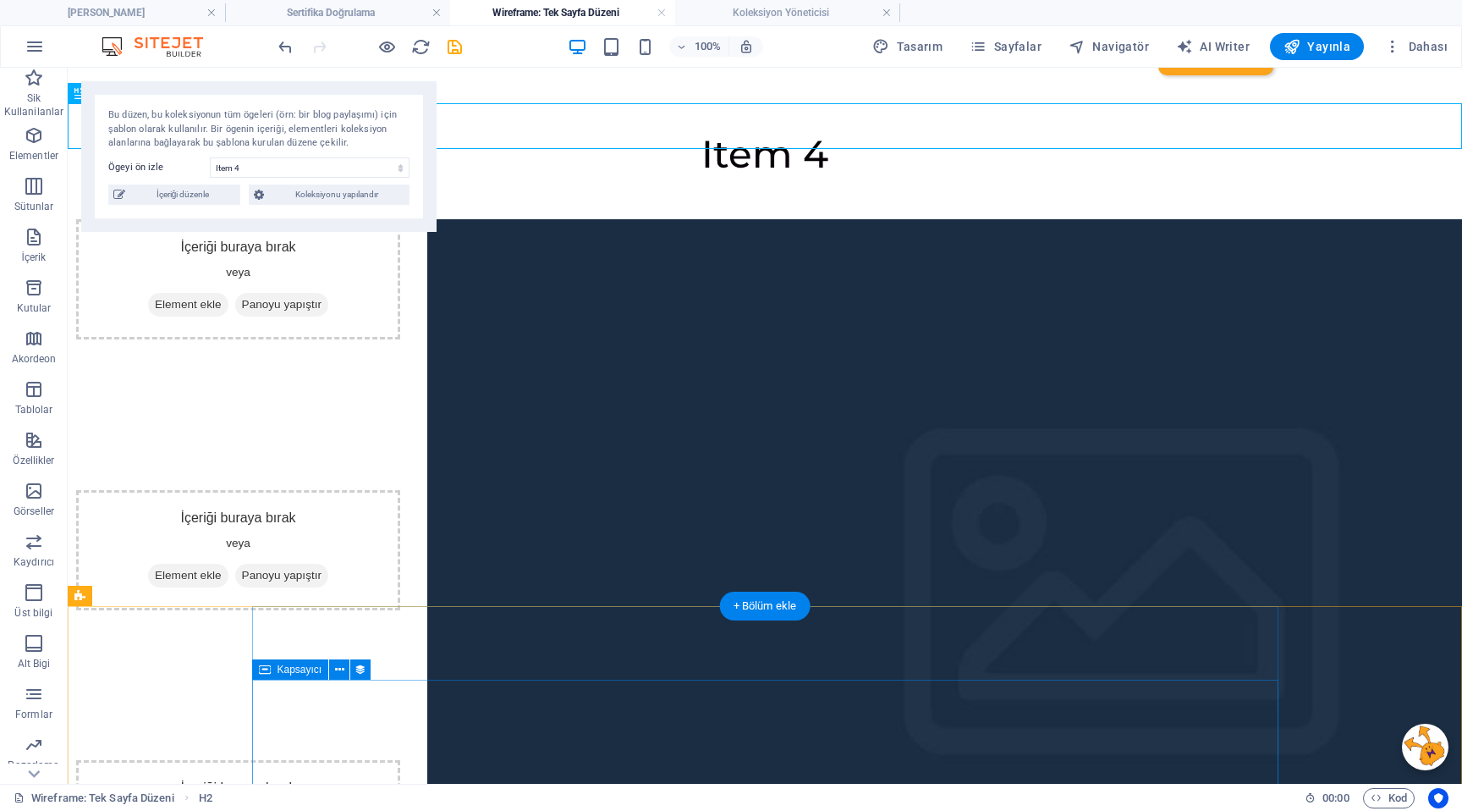
scroll to position [58, 0]
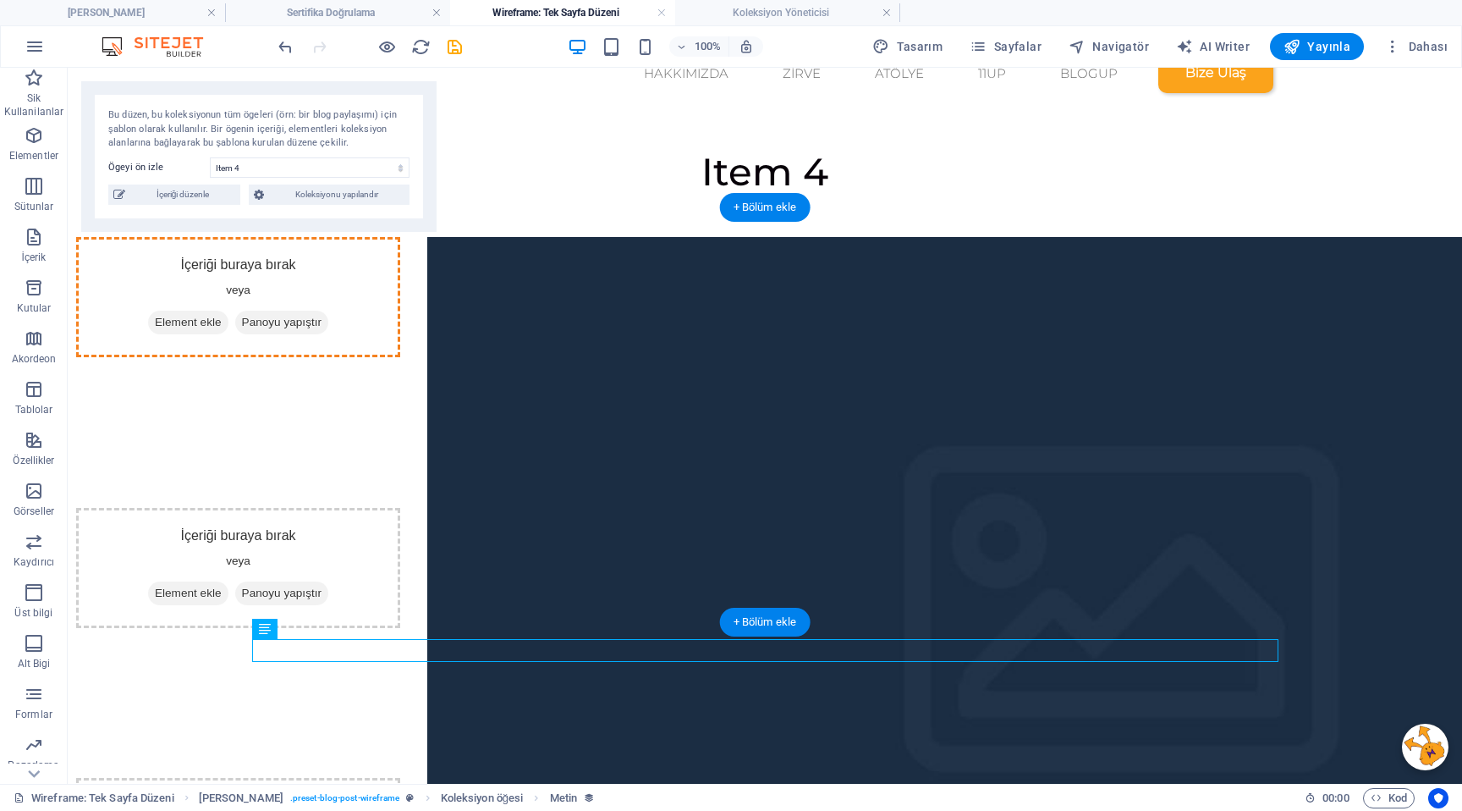
drag, startPoint x: 547, startPoint y: 653, endPoint x: 427, endPoint y: 287, distance: 385.3
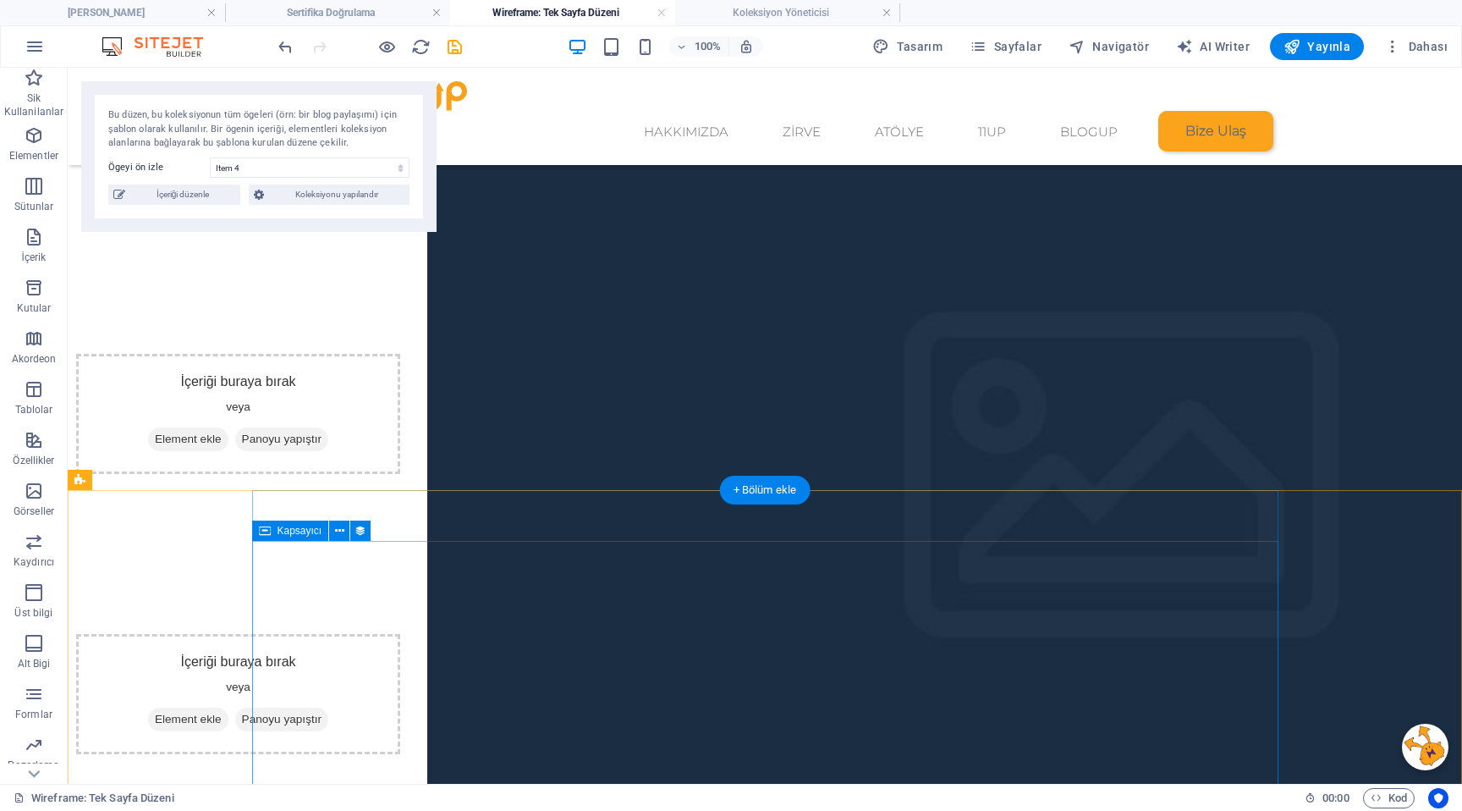
scroll to position [162, 0]
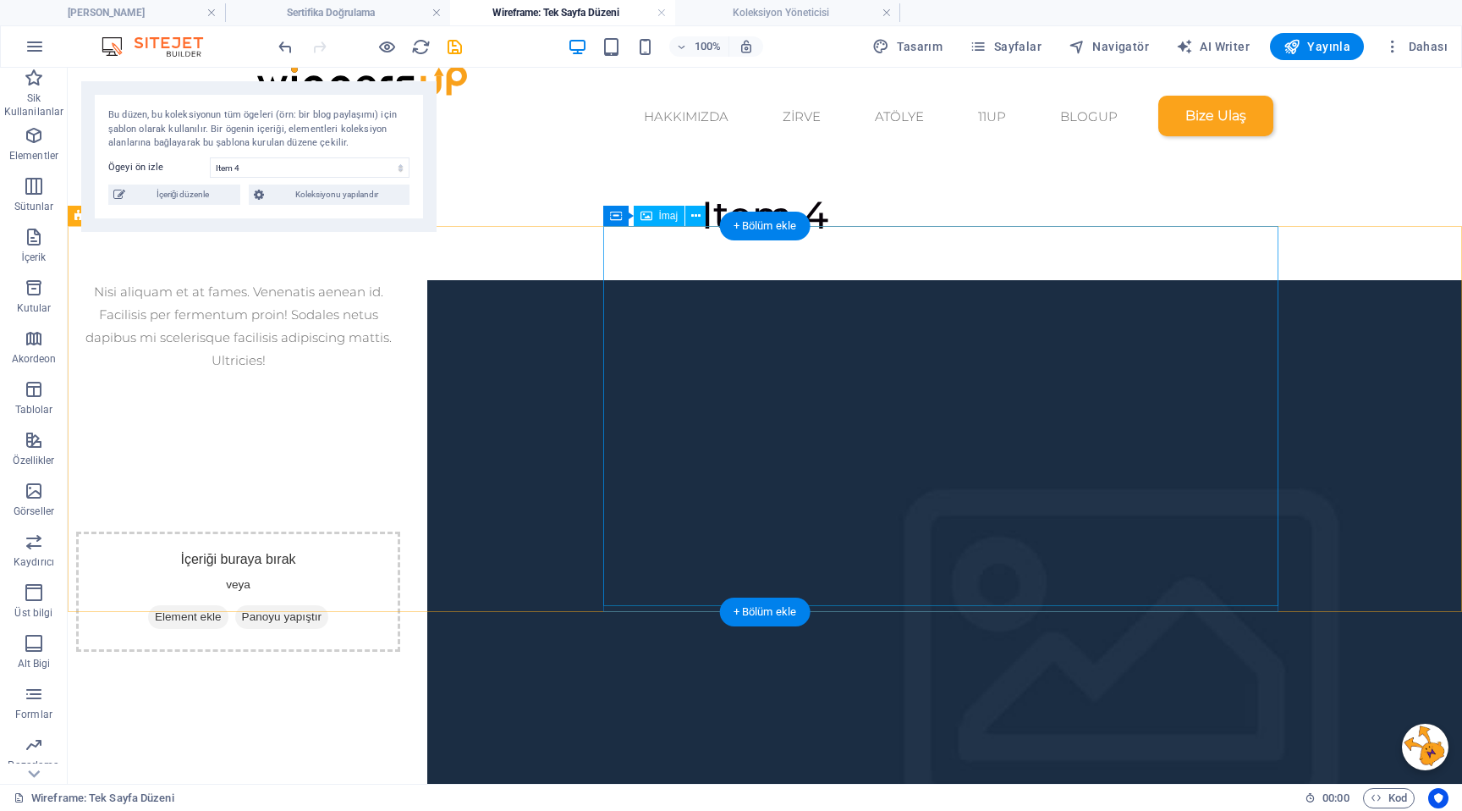
scroll to position [0, 0]
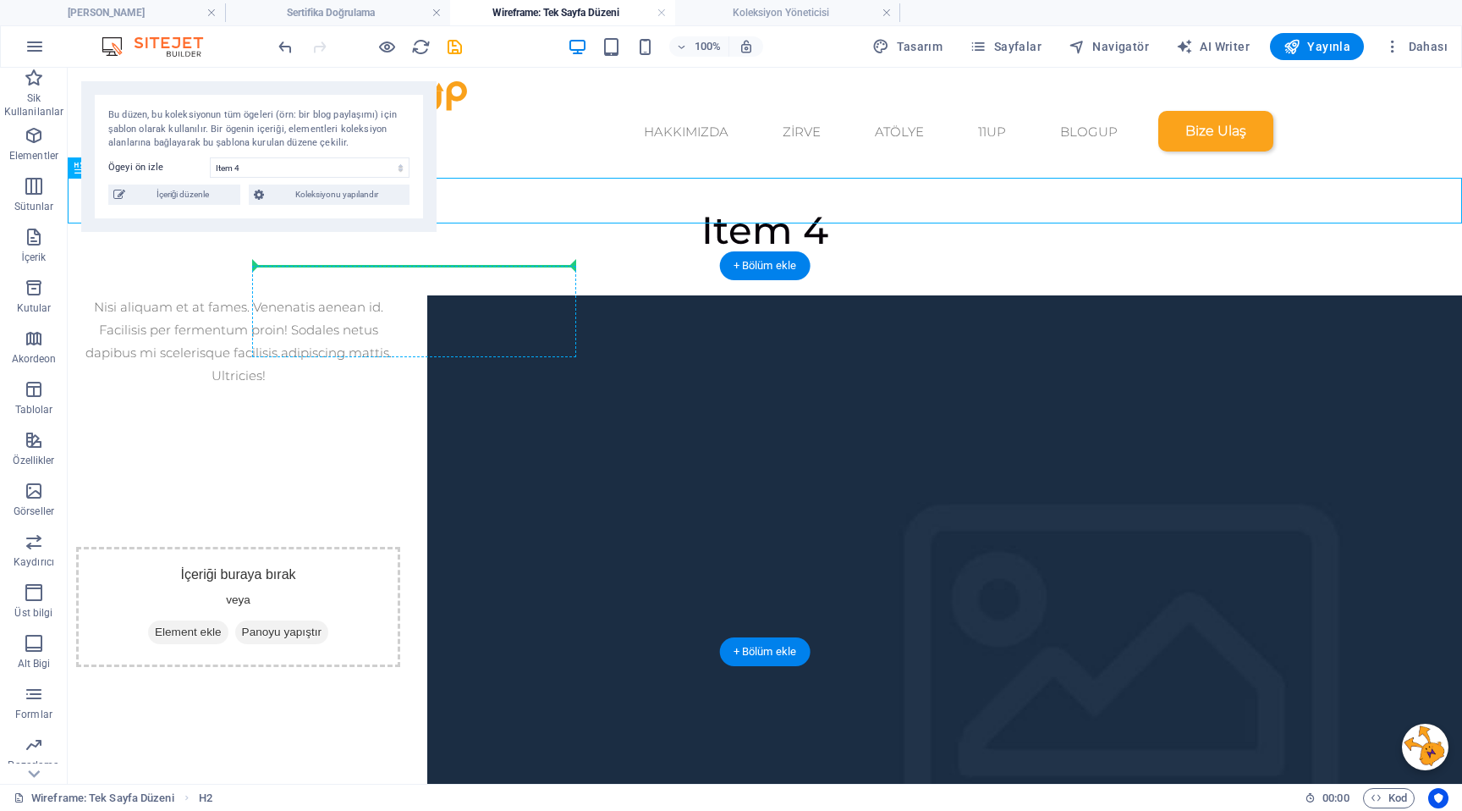
drag, startPoint x: 737, startPoint y: 197, endPoint x: 467, endPoint y: 303, distance: 289.9
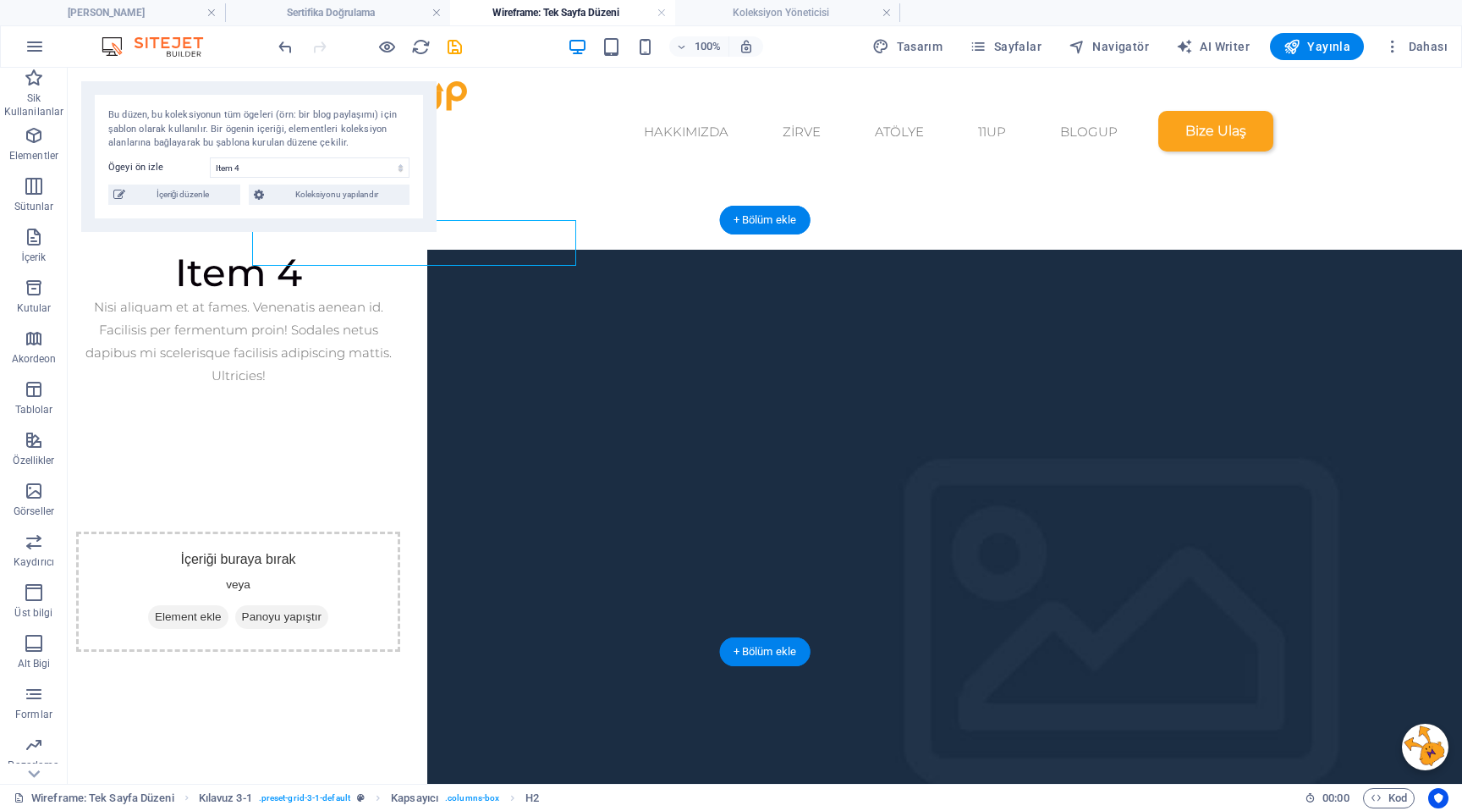
drag, startPoint x: 456, startPoint y: 250, endPoint x: 471, endPoint y: 220, distance: 34.1
click at [400, 250] on div "Item 4" at bounding box center [238, 273] width 324 height 46
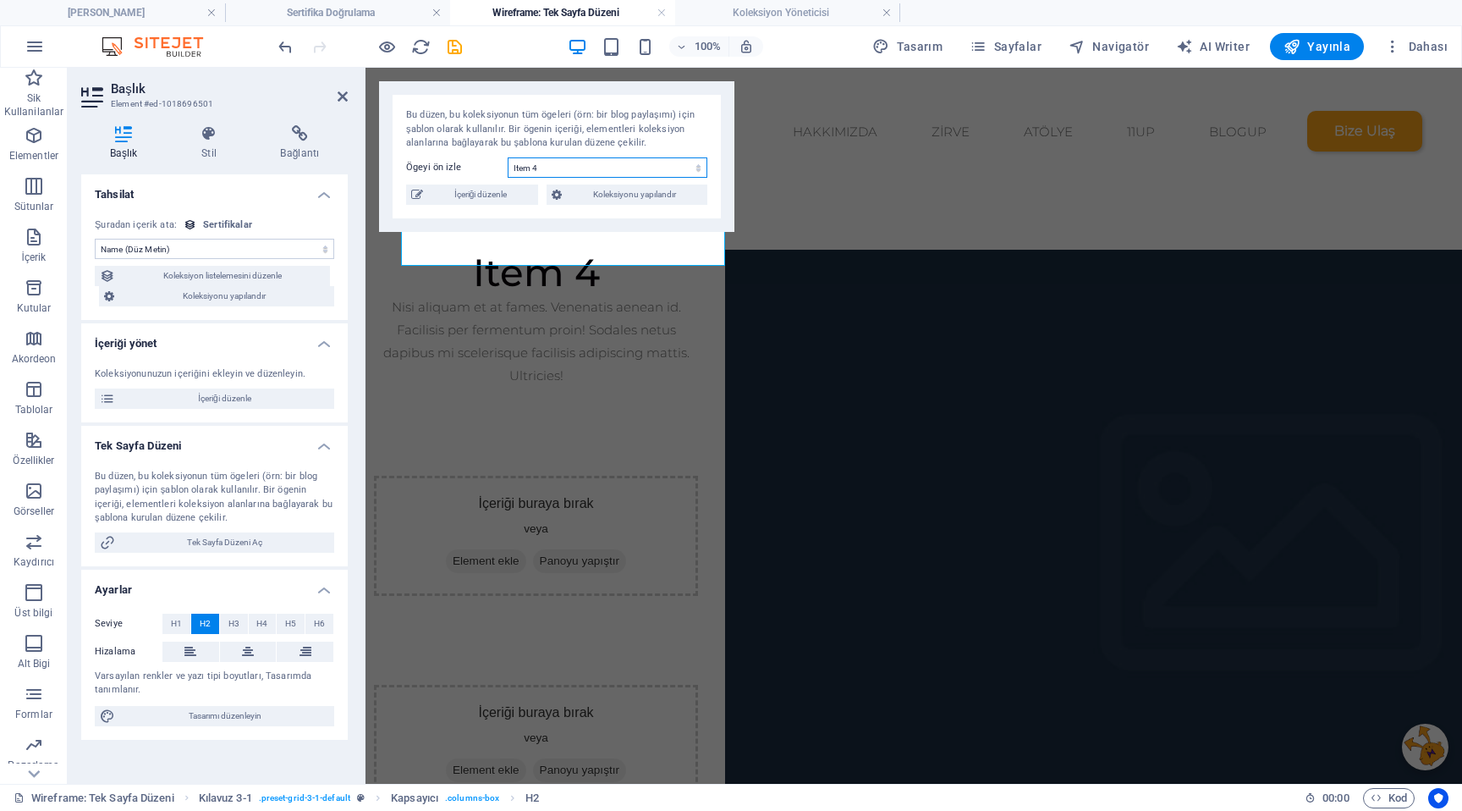
click at [543, 170] on select "Item 4 Item 3 Item 2 WU11UP-2025090212" at bounding box center [608, 167] width 200 height 20
click at [508, 157] on select "Item 4 Item 3 Item 2 WU11UP-2025090212" at bounding box center [608, 167] width 200 height 20
click at [805, 207] on div at bounding box center [914, 228] width 1097 height 42
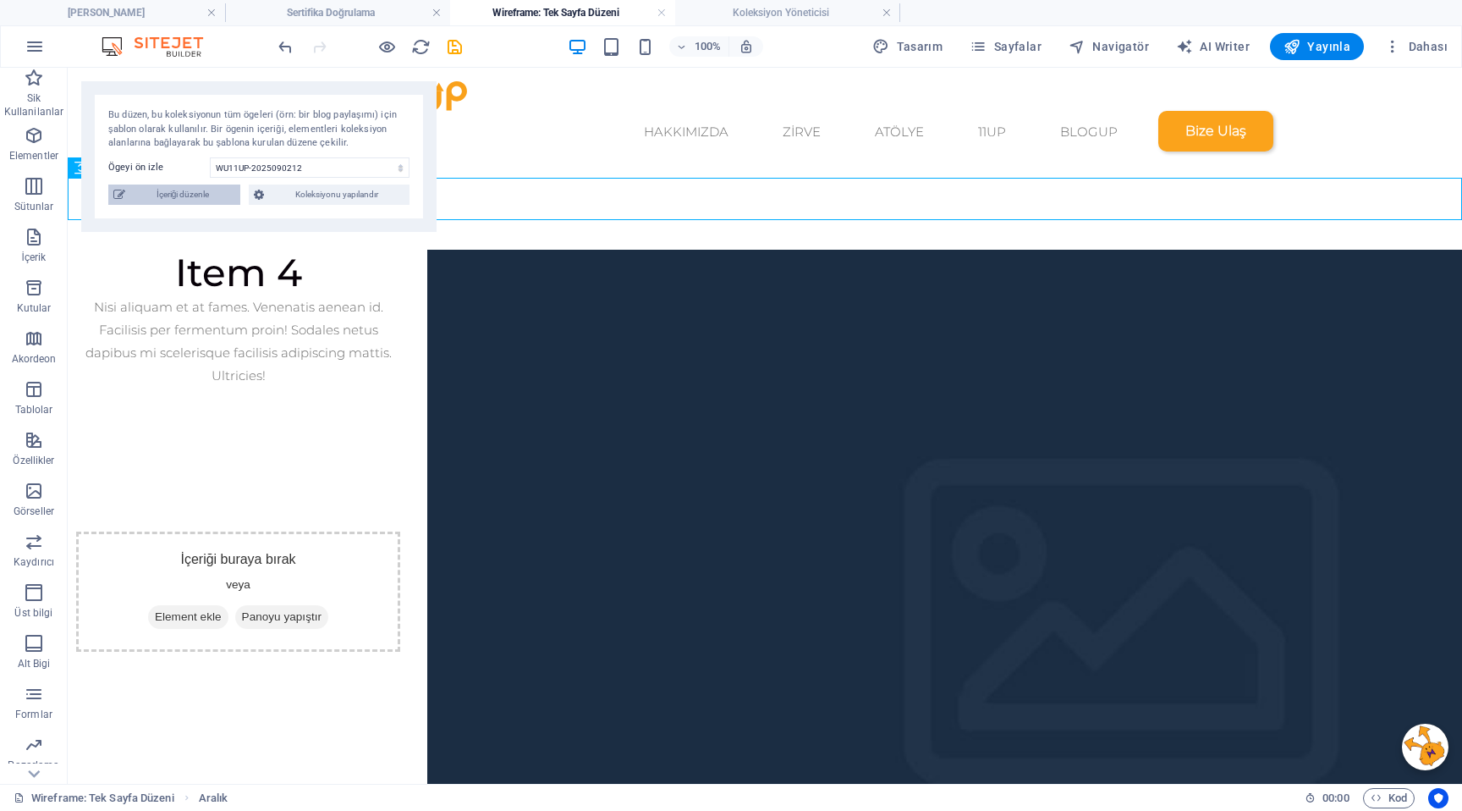
click at [203, 194] on span "İçeriği düzenle" at bounding box center [182, 194] width 105 height 20
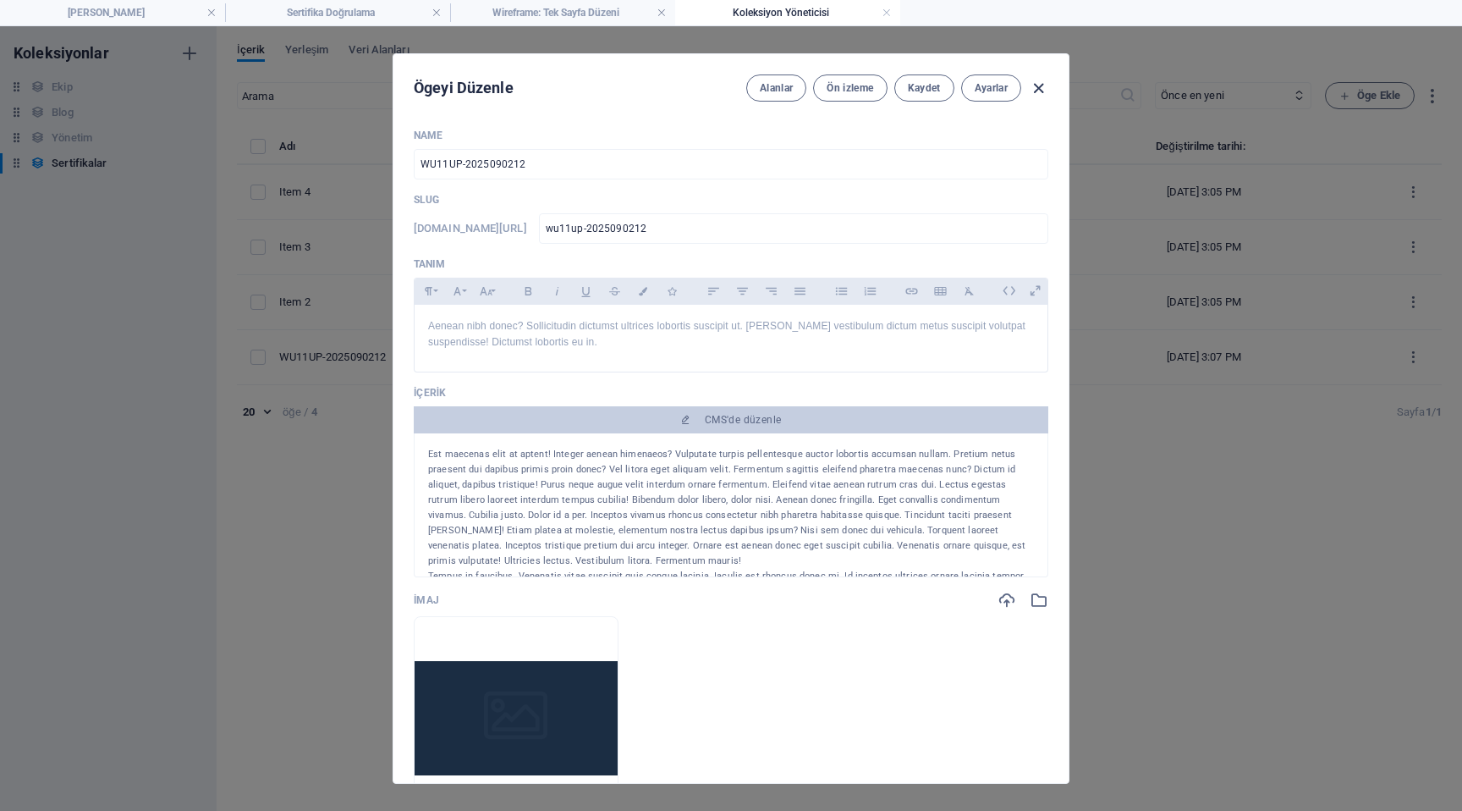
click at [1040, 82] on icon "button" at bounding box center [1038, 88] width 19 height 19
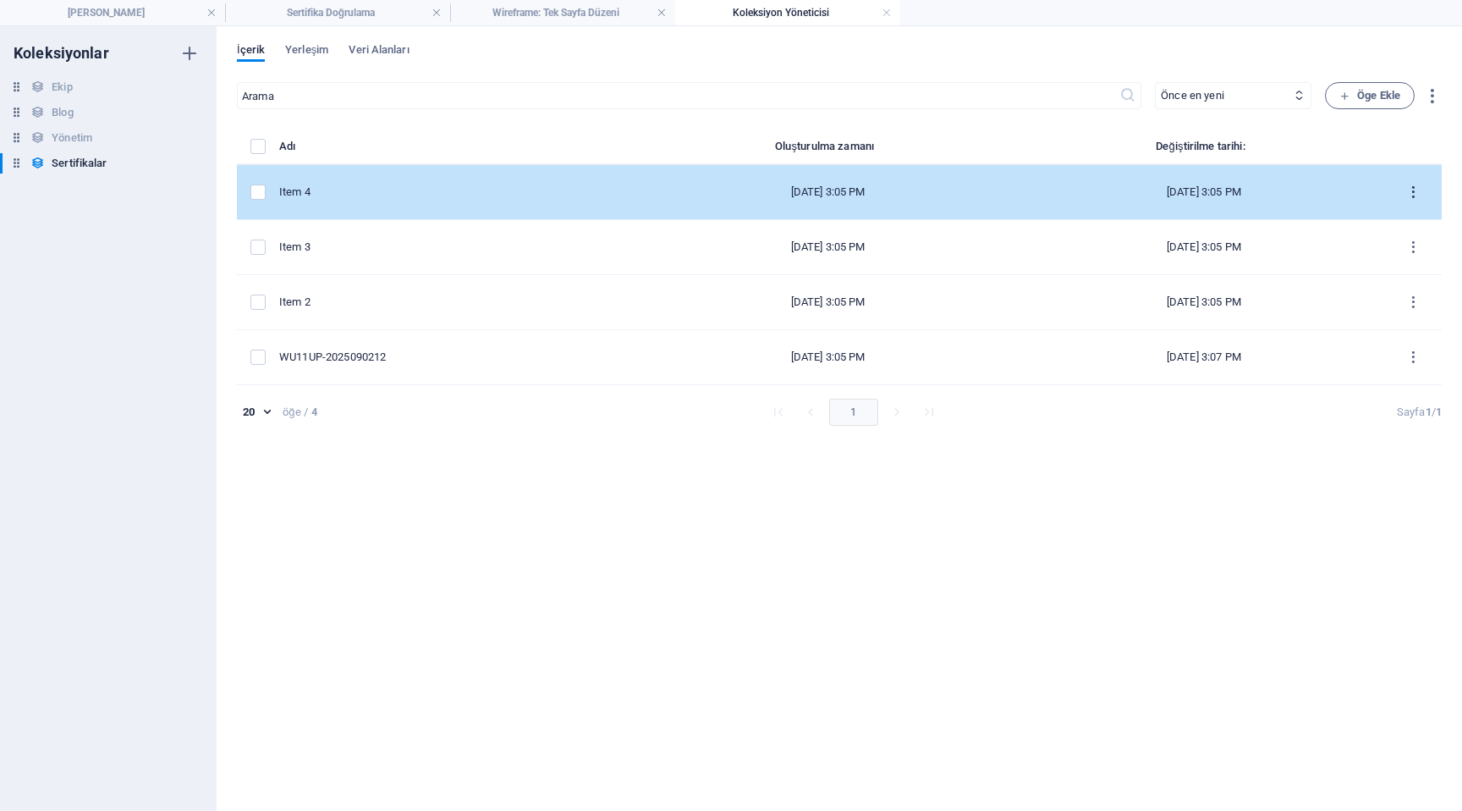
click at [1422, 193] on button "items list" at bounding box center [1414, 192] width 30 height 27
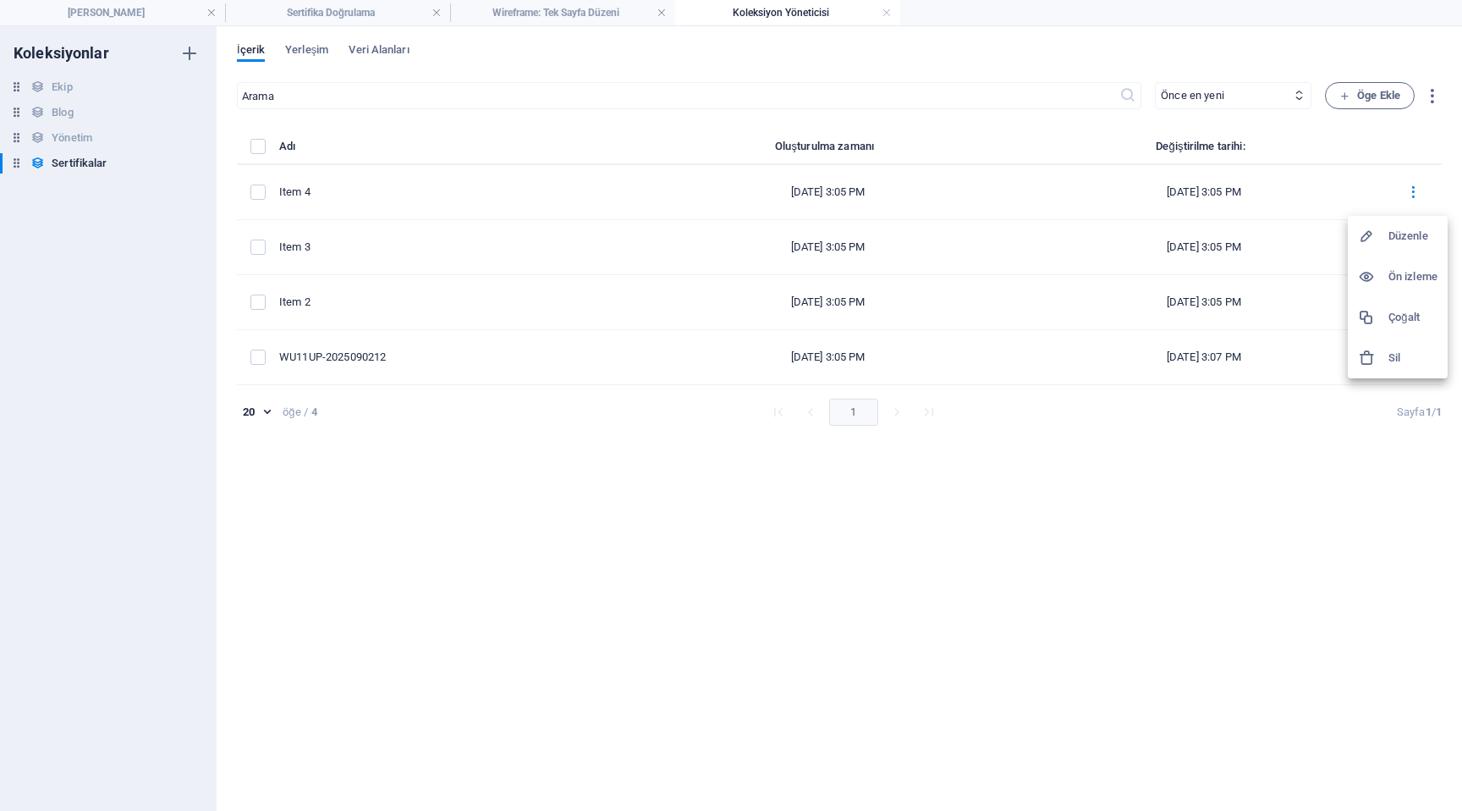
click at [1380, 355] on div at bounding box center [1373, 357] width 30 height 17
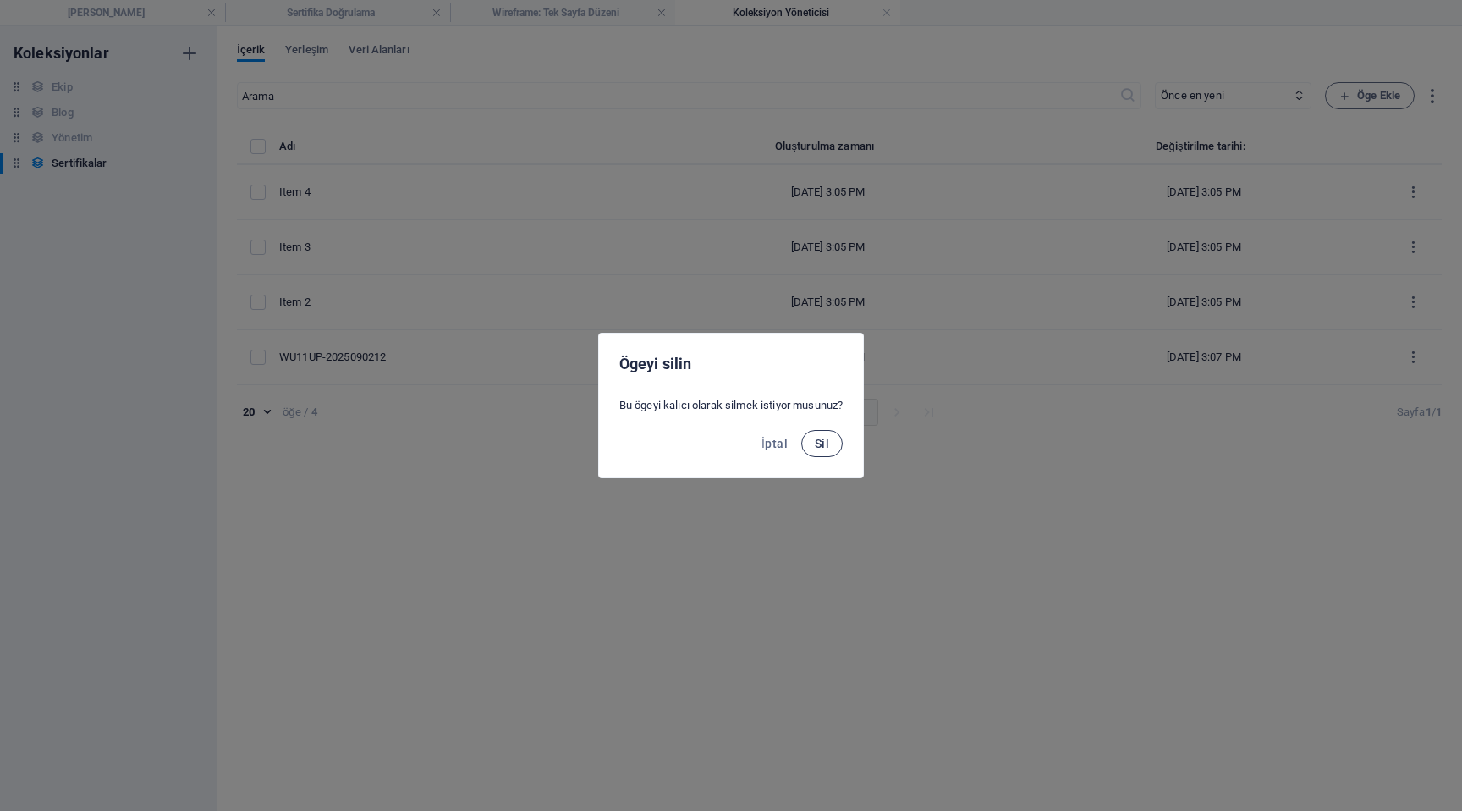
click at [832, 442] on button "Sil" at bounding box center [821, 443] width 41 height 27
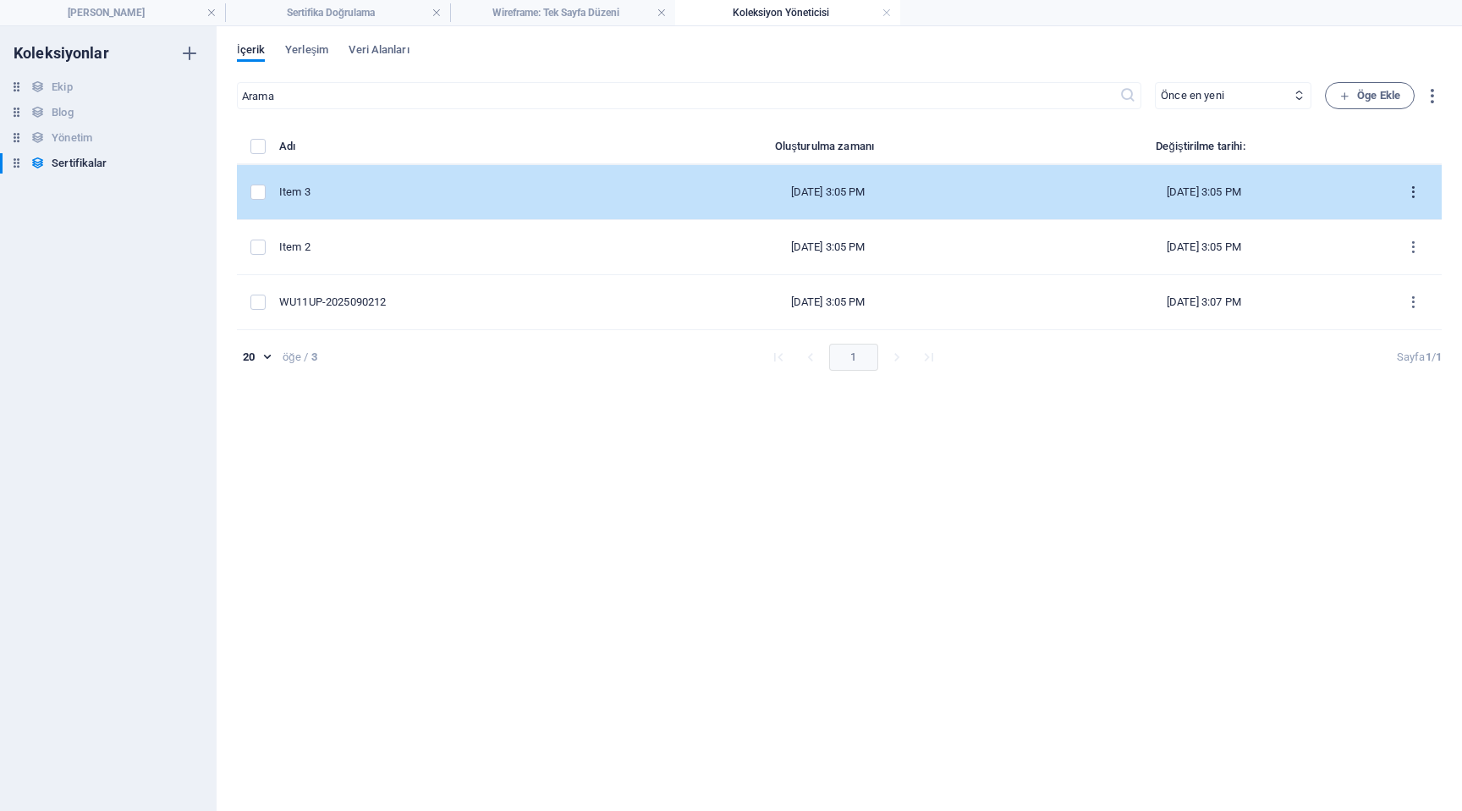
click at [1417, 191] on icon "items list" at bounding box center [1414, 192] width 16 height 16
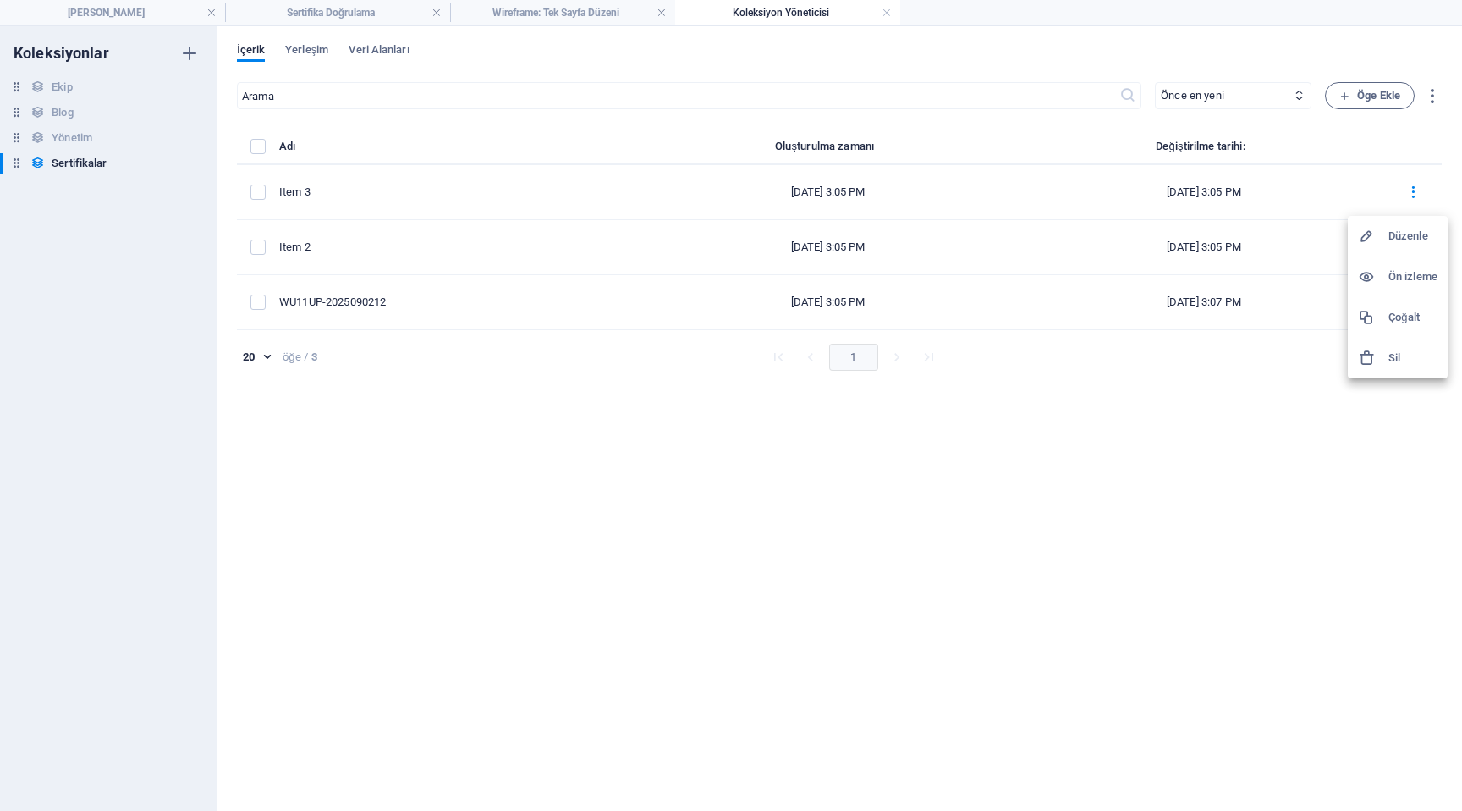
click at [1381, 356] on div at bounding box center [1373, 357] width 30 height 17
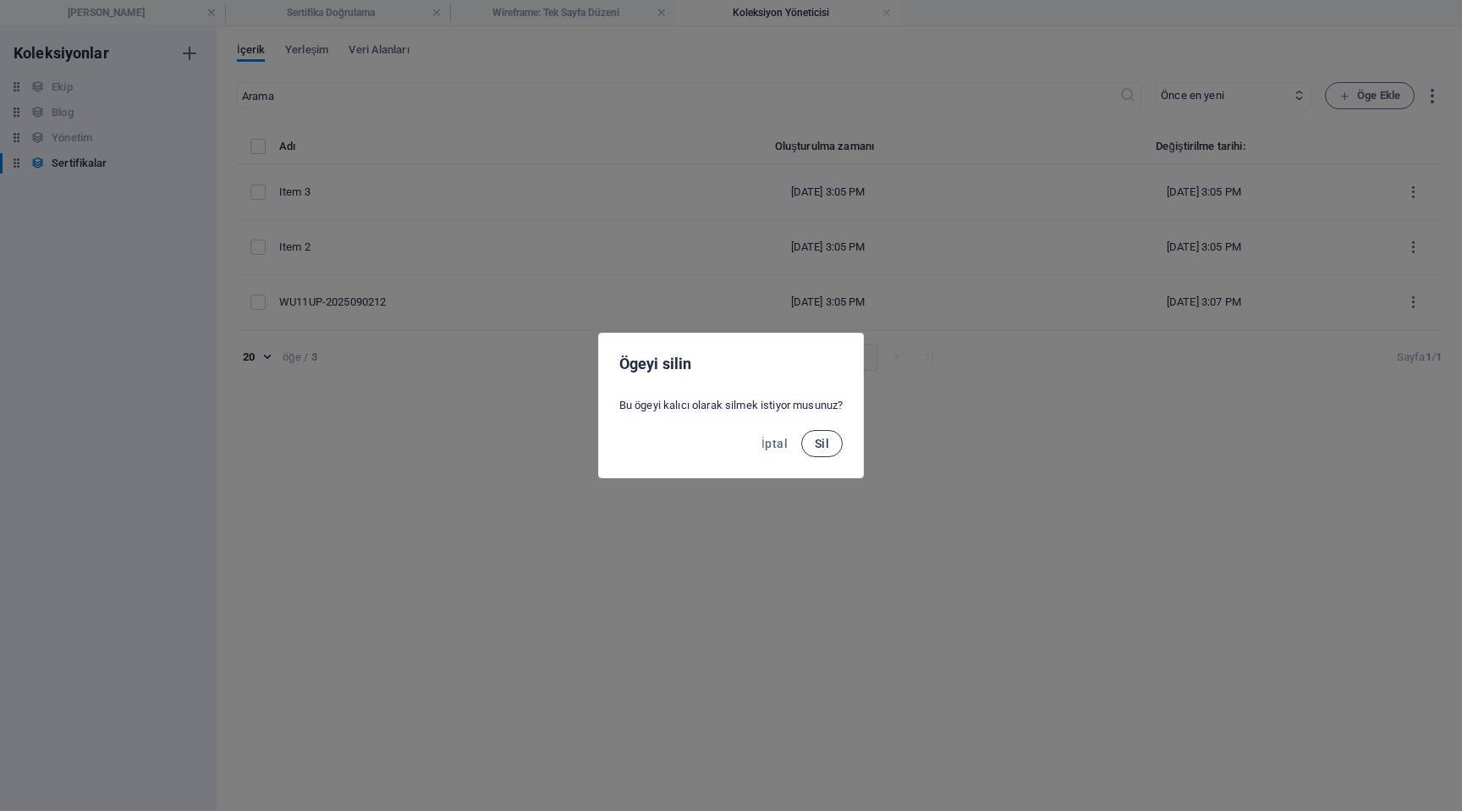
click at [825, 438] on span "Sil" at bounding box center [822, 444] width 14 height 14
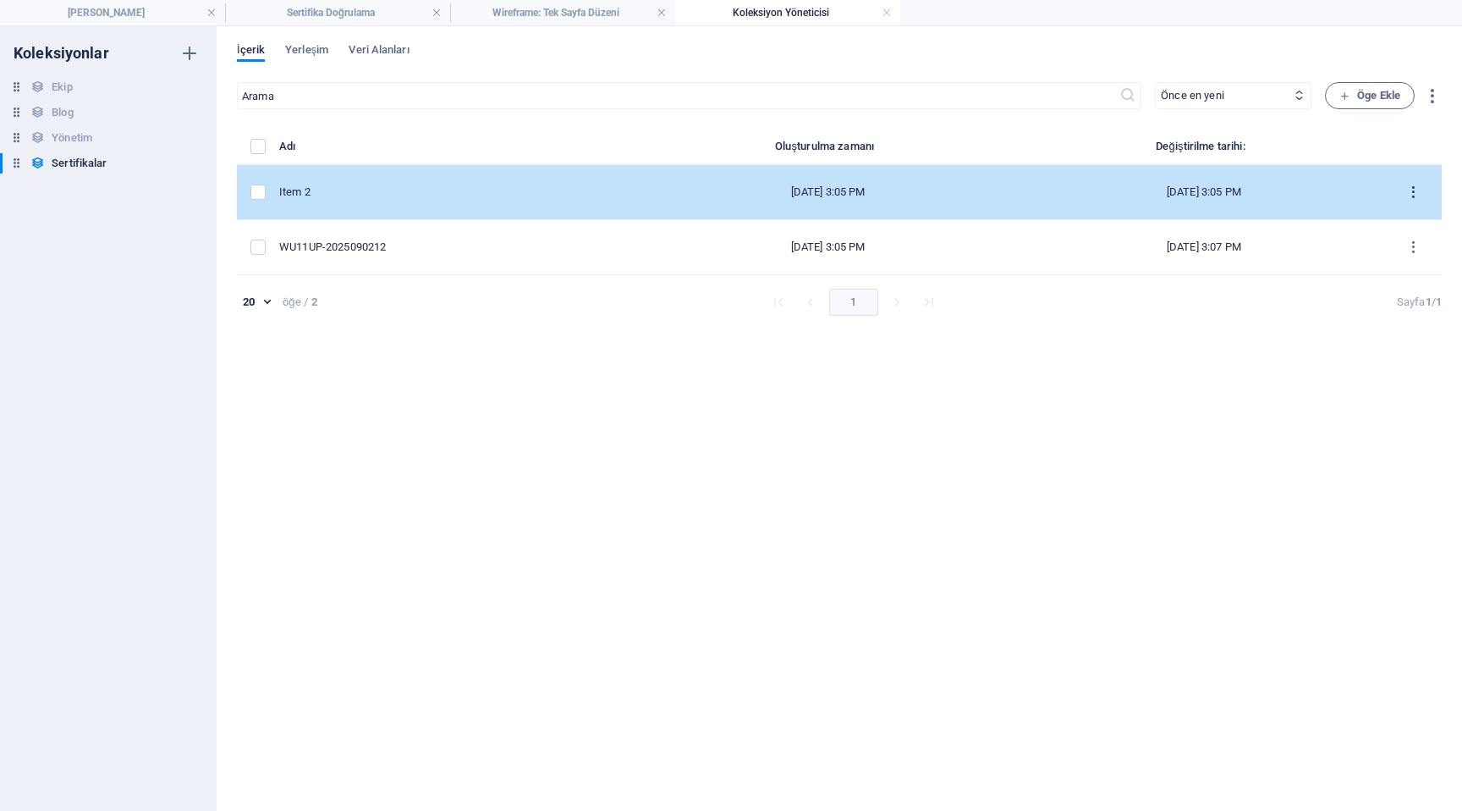
click at [1411, 190] on icon "items list" at bounding box center [1414, 192] width 16 height 16
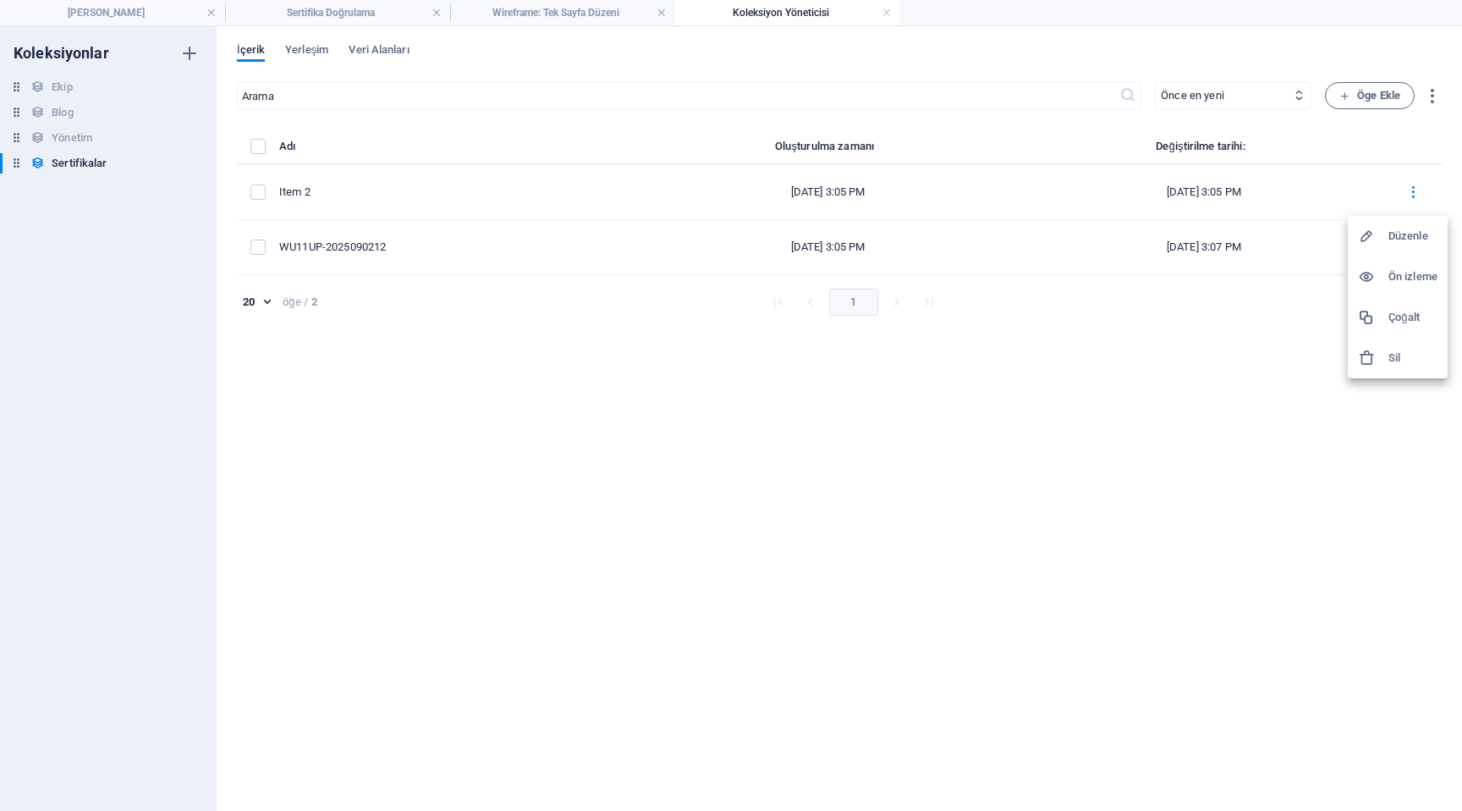
click at [1373, 358] on icon at bounding box center [1366, 357] width 17 height 17
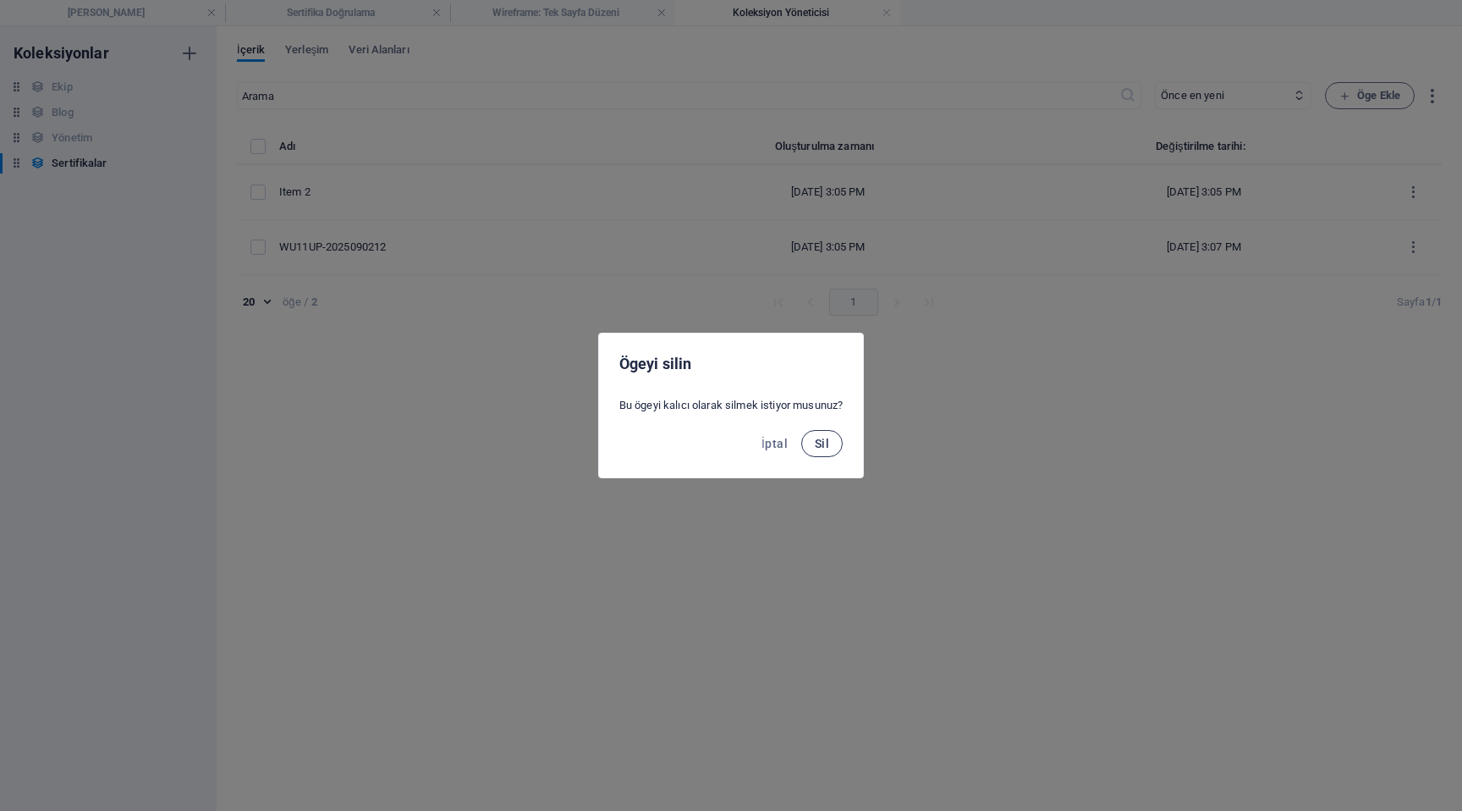
click at [834, 442] on button "Sil" at bounding box center [821, 443] width 41 height 27
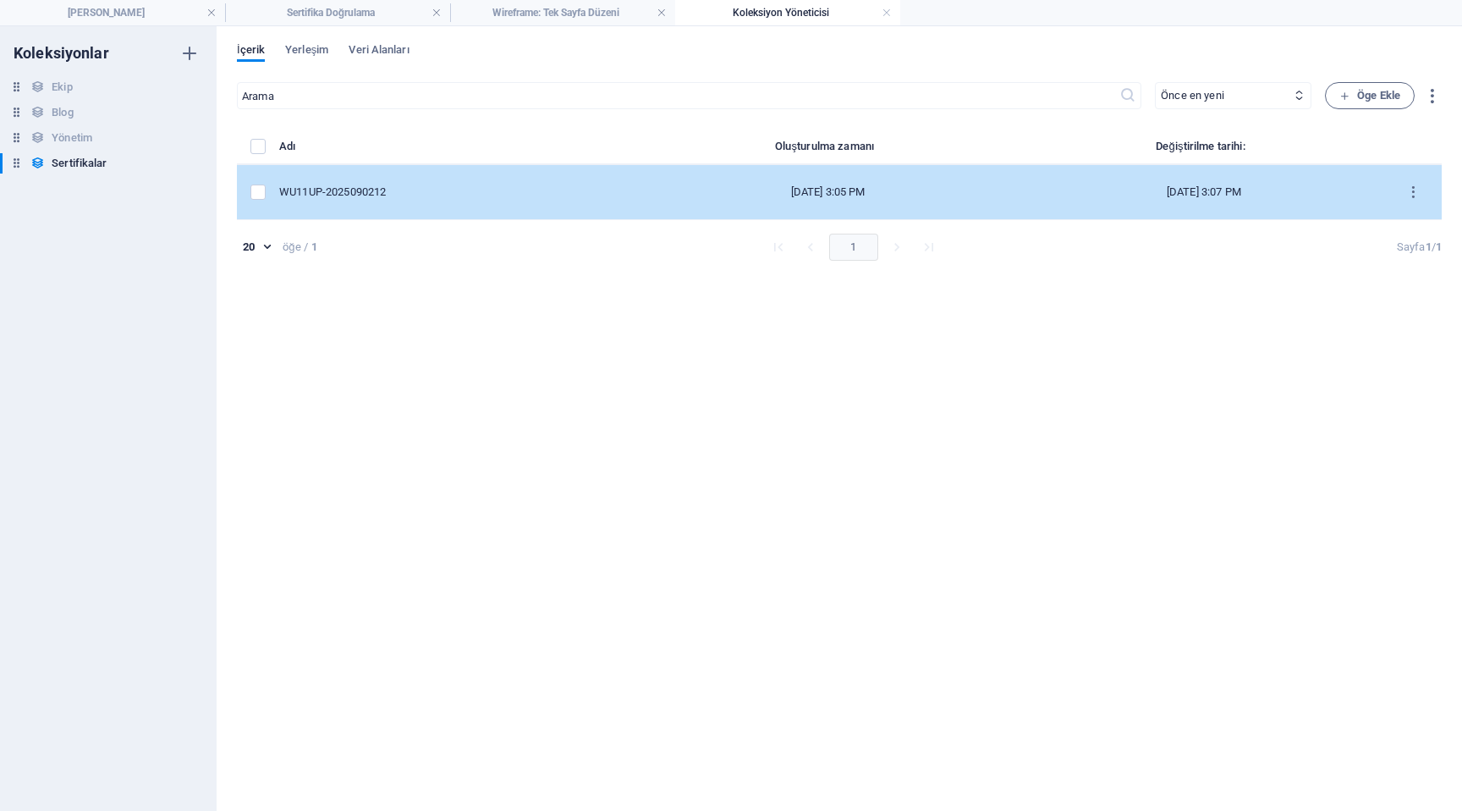
click at [485, 213] on td "WU11UP-2025090212" at bounding box center [456, 192] width 354 height 55
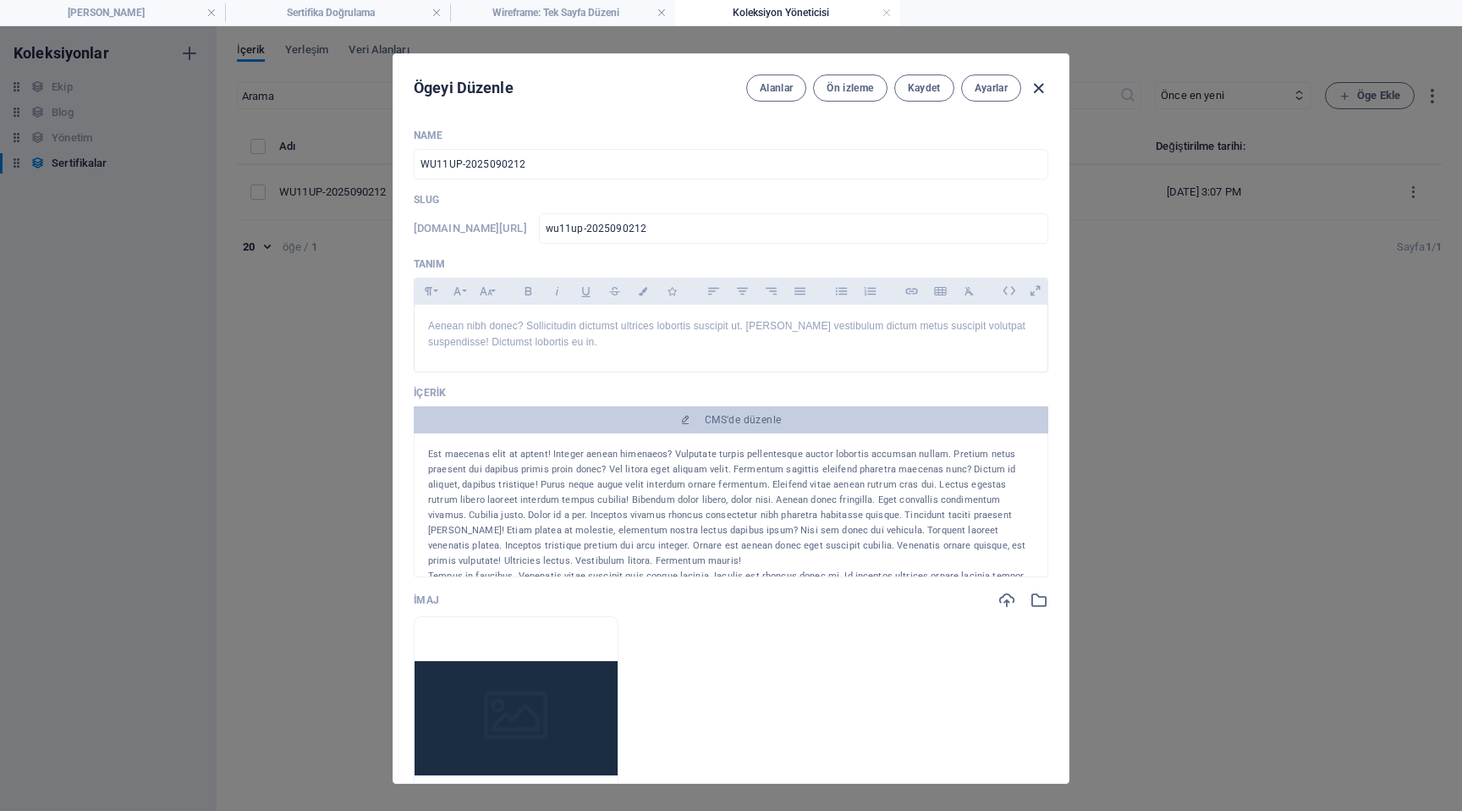
click at [1037, 83] on icon "button" at bounding box center [1038, 88] width 19 height 19
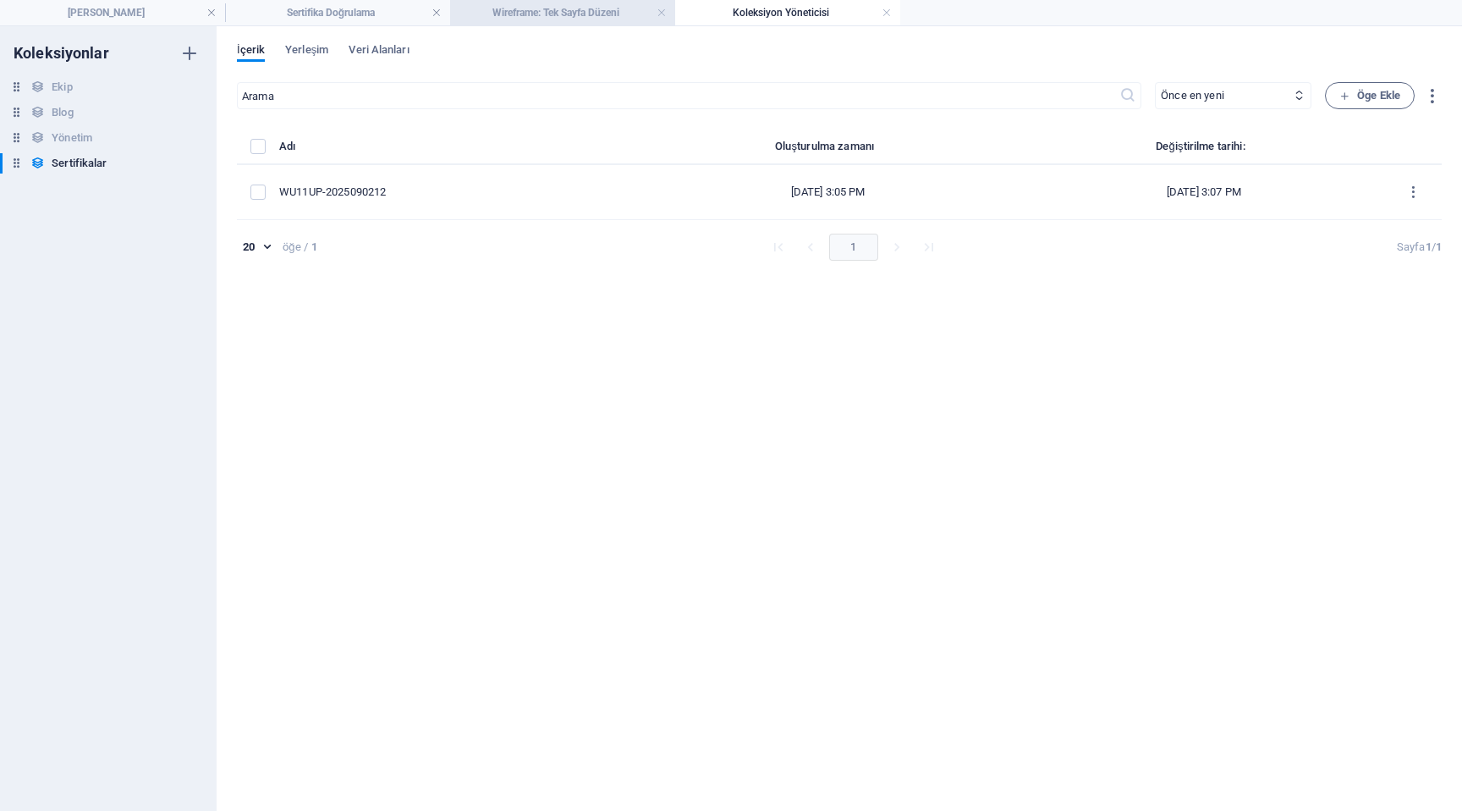
click at [617, 15] on h4 "Wireframe: Tek Sayfa Düzeni" at bounding box center [562, 12] width 225 height 19
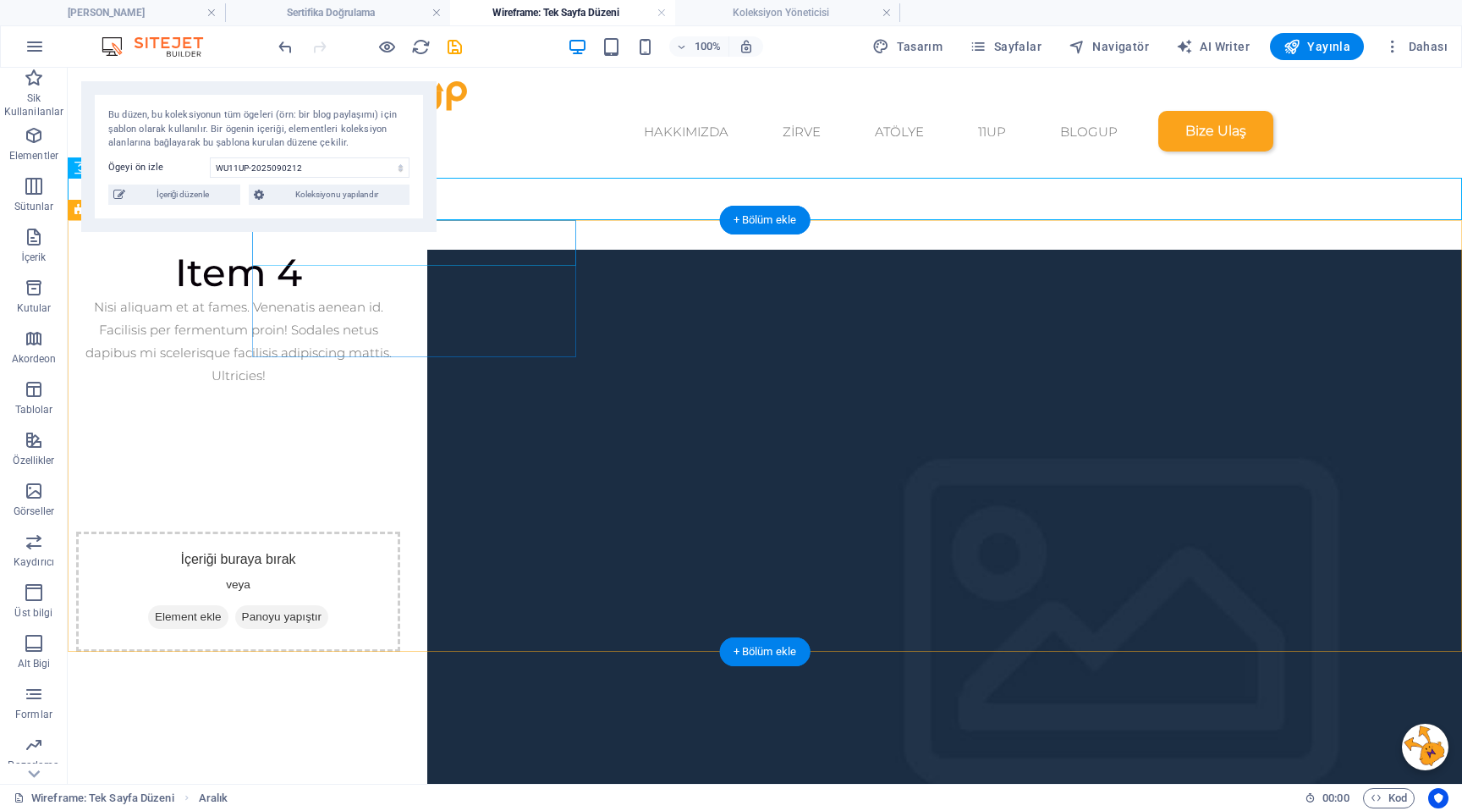
click at [400, 250] on div "Item 4" at bounding box center [238, 273] width 324 height 46
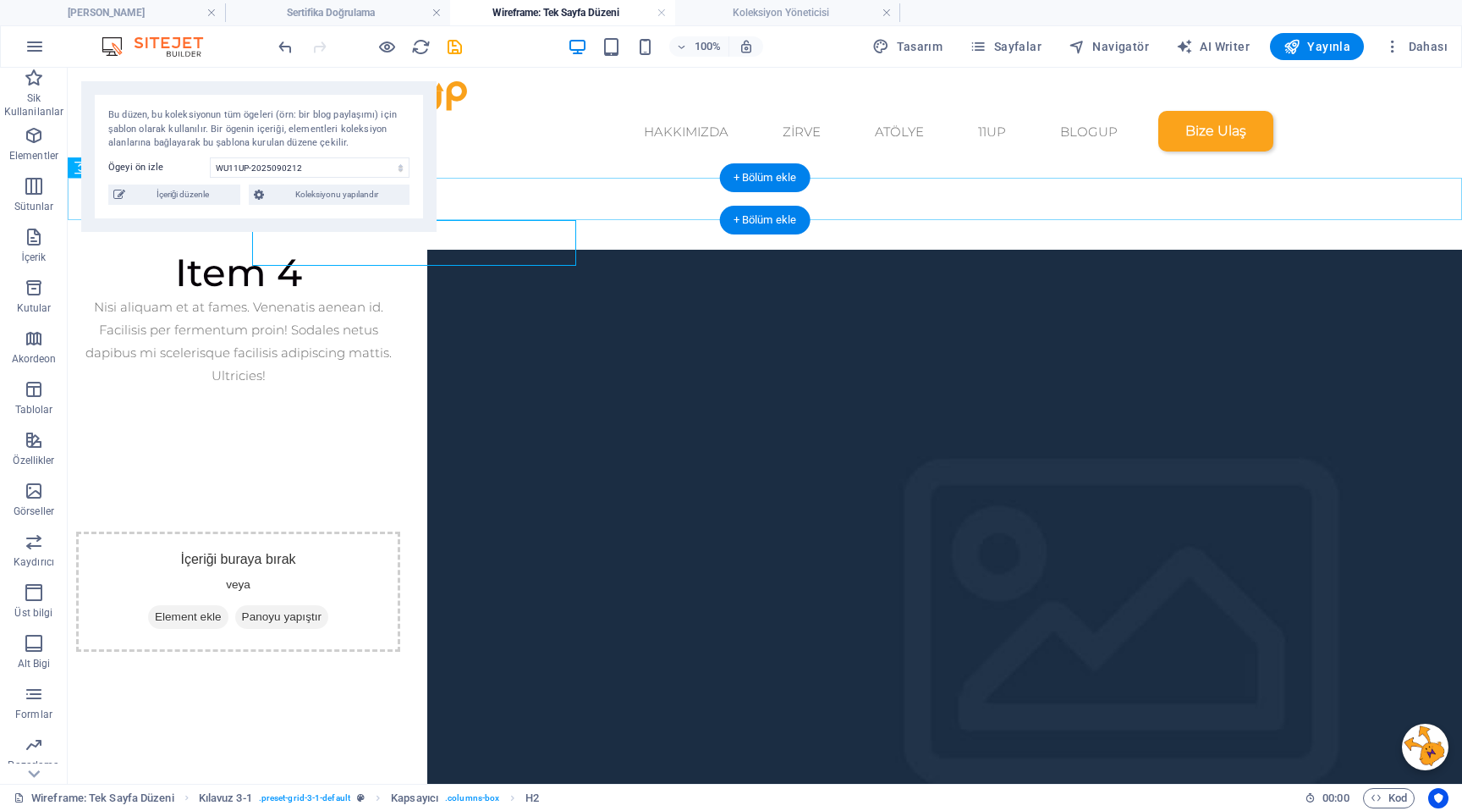
click at [608, 207] on div at bounding box center [765, 228] width 1395 height 42
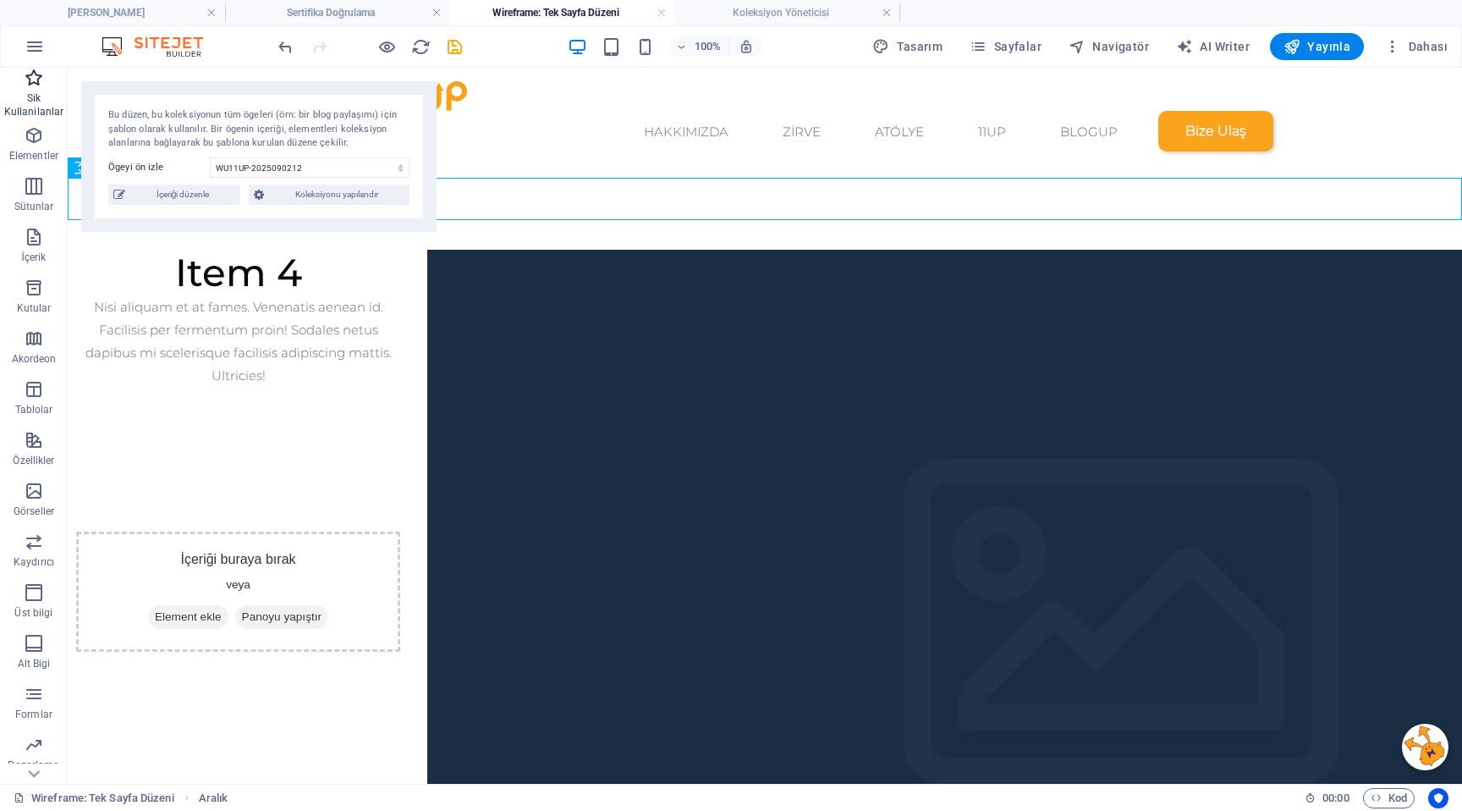
click at [46, 96] on p "Sik Kullanilanlar" at bounding box center [34, 104] width 68 height 27
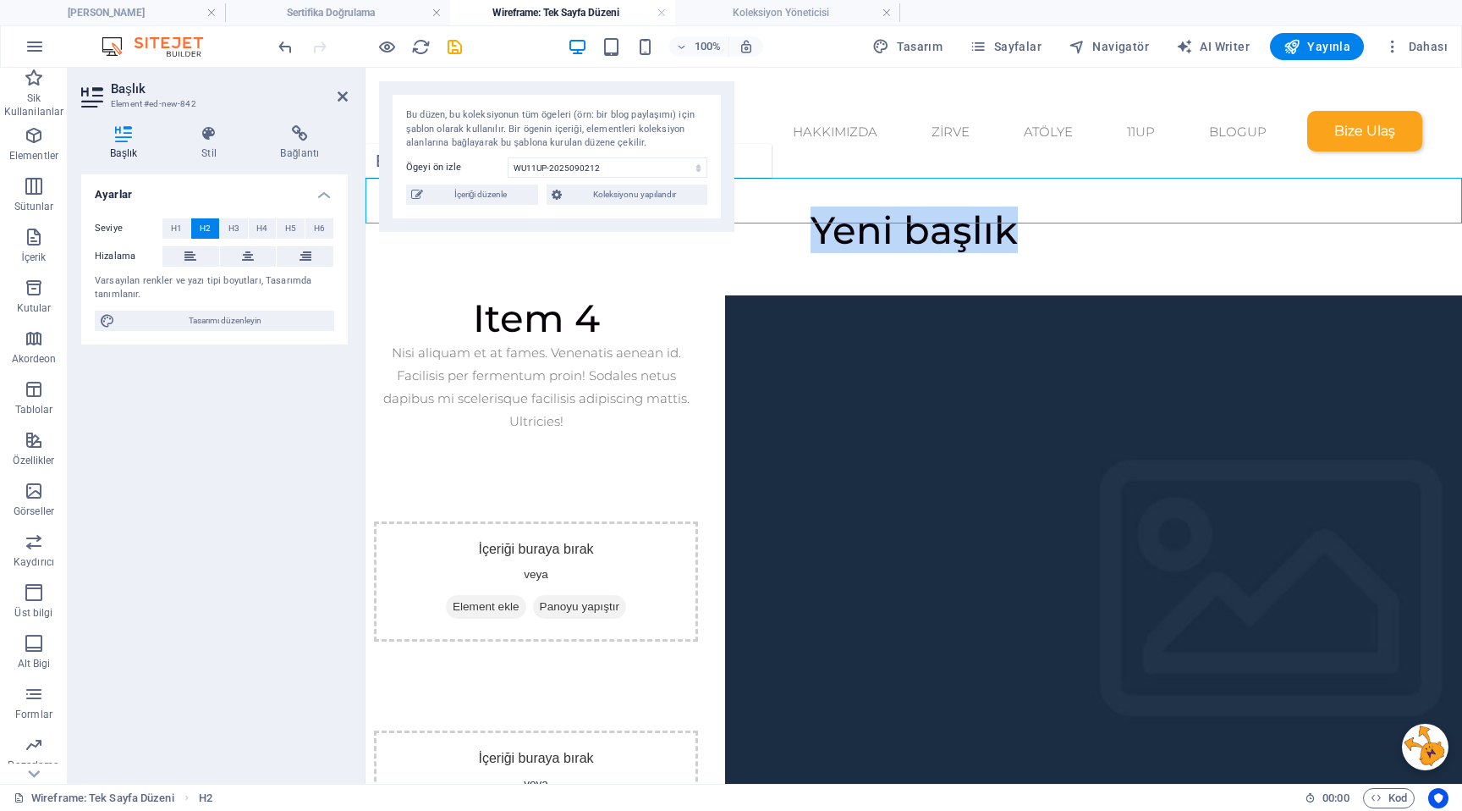
click at [897, 207] on h2 "Yeni başlık" at bounding box center [914, 230] width 1097 height 46
click at [879, 207] on h2 "Yeni başlık" at bounding box center [914, 230] width 1097 height 46
click at [1059, 207] on h2 "11UP Sertifika" at bounding box center [914, 230] width 1097 height 46
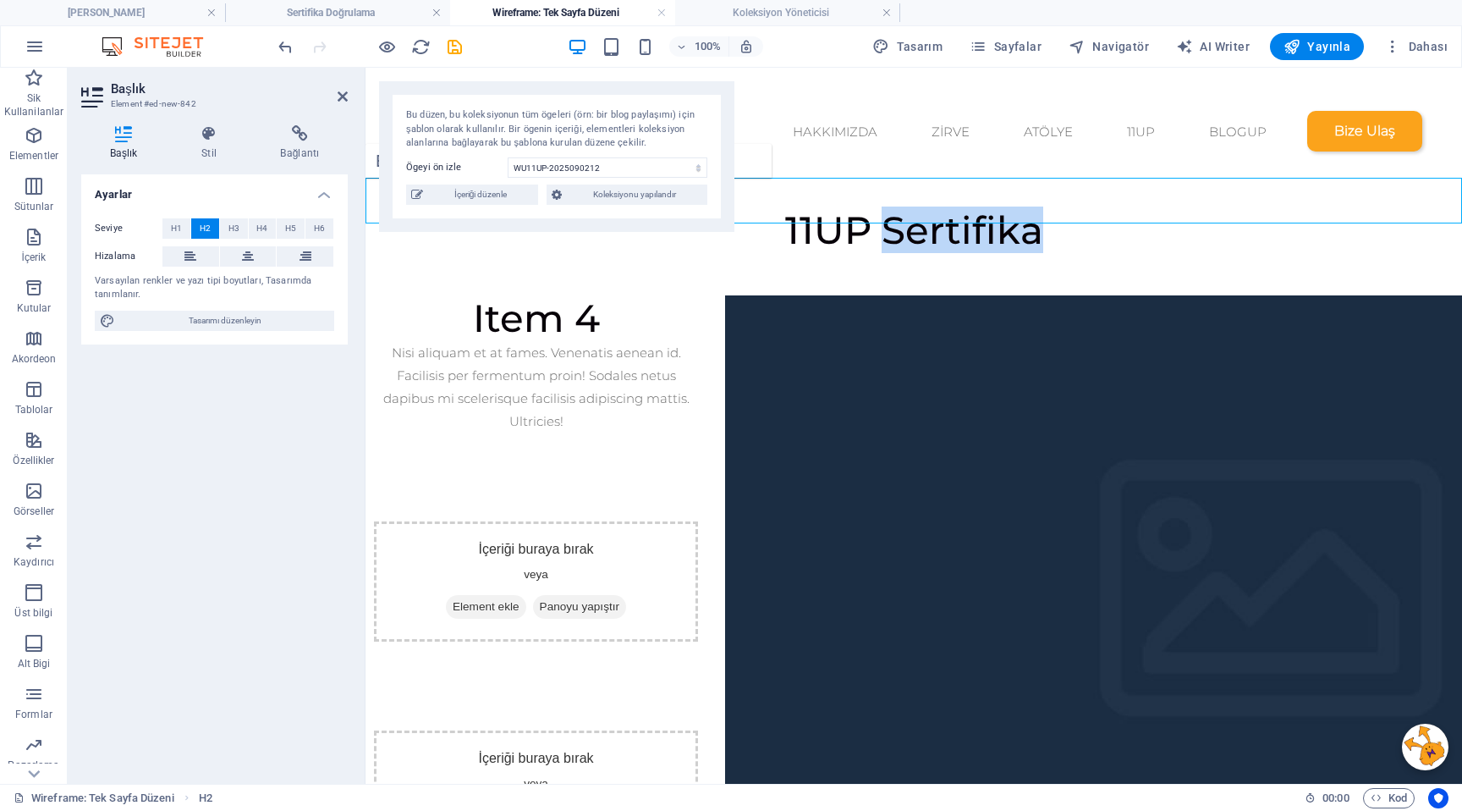
click at [1059, 207] on h2 "11UP Sertifika" at bounding box center [914, 230] width 1097 height 46
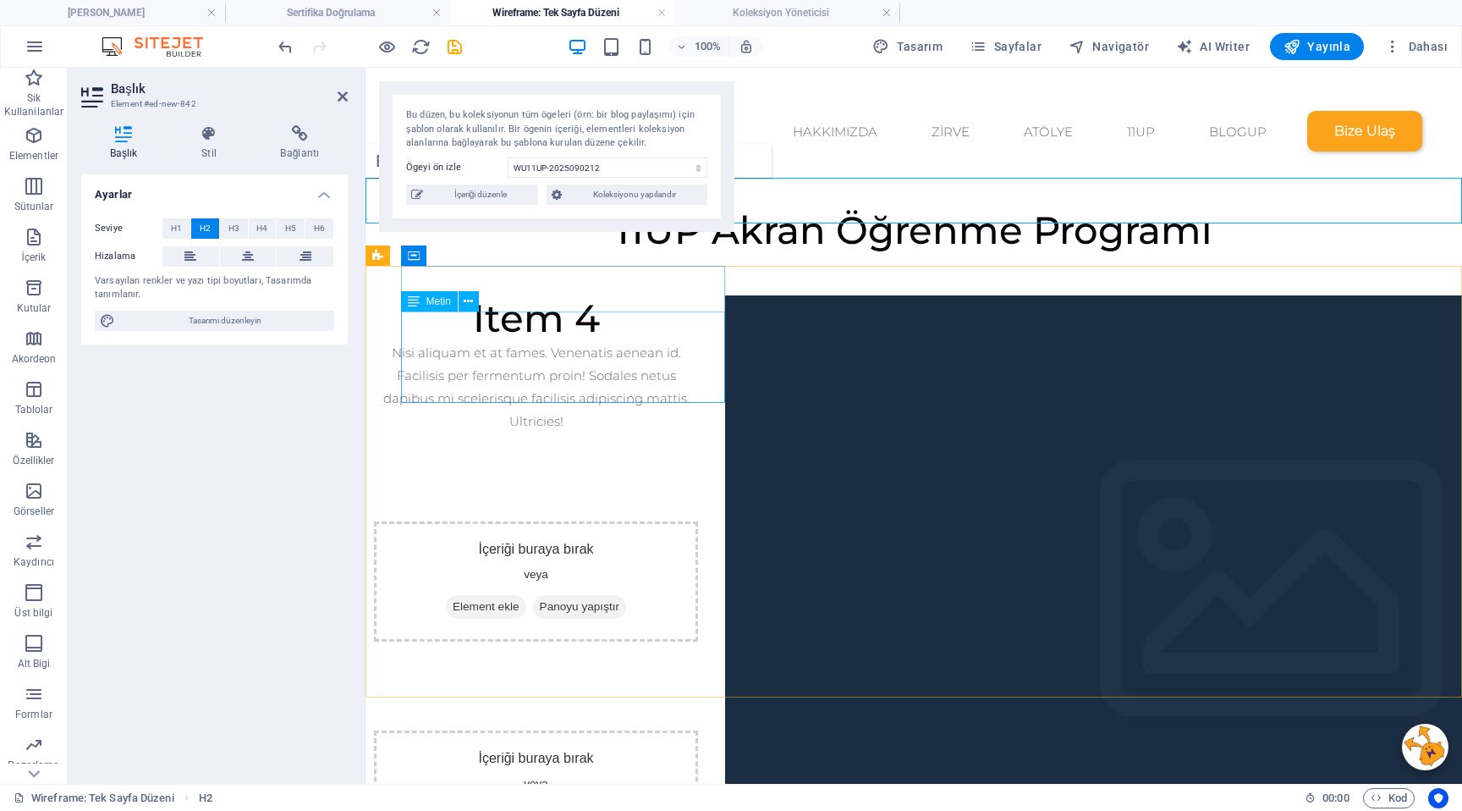
click at [550, 361] on div "Nisi aliquam et at fames. Venenatis aenean id. Facilisis per fermentum proin! S…" at bounding box center [536, 386] width 324 height 91
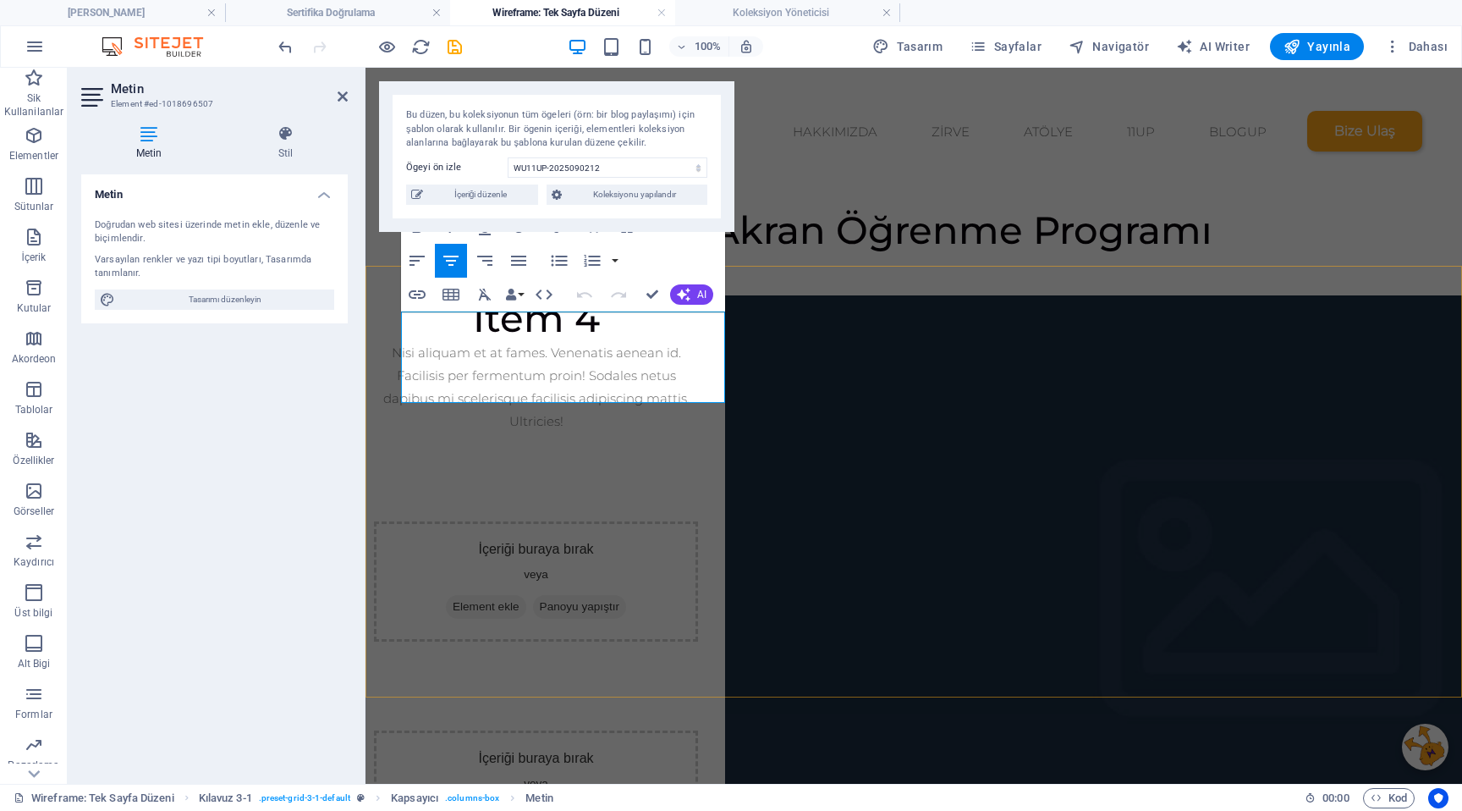
click at [564, 361] on div "Nisi aliquam et at fames. Venenatis aenean id. Facilisis per fermentum proin! S…" at bounding box center [536, 386] width 324 height 91
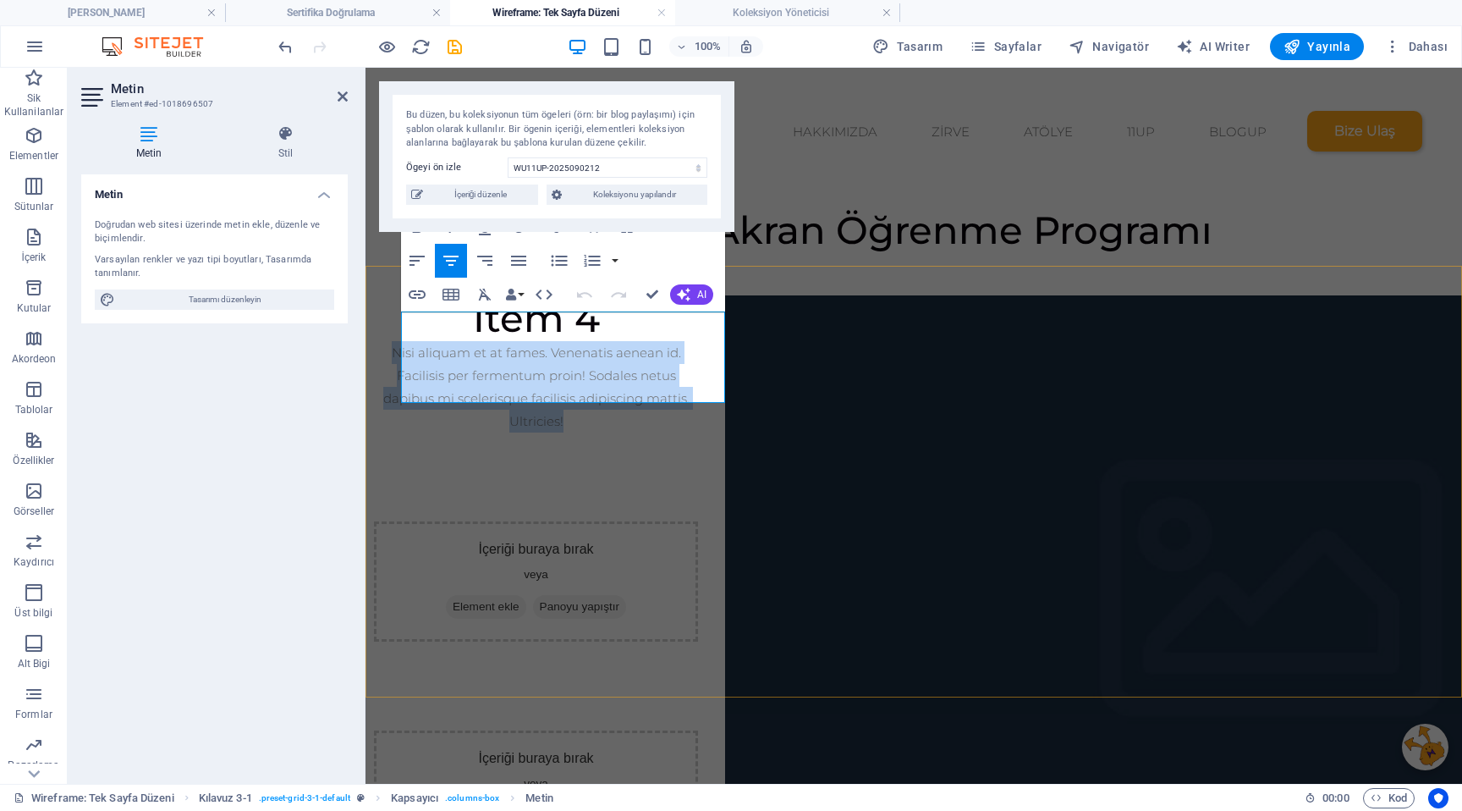
click at [564, 361] on div "Nisi aliquam et at fames. Venenatis aenean id. Facilisis per fermentum proin! S…" at bounding box center [536, 386] width 324 height 91
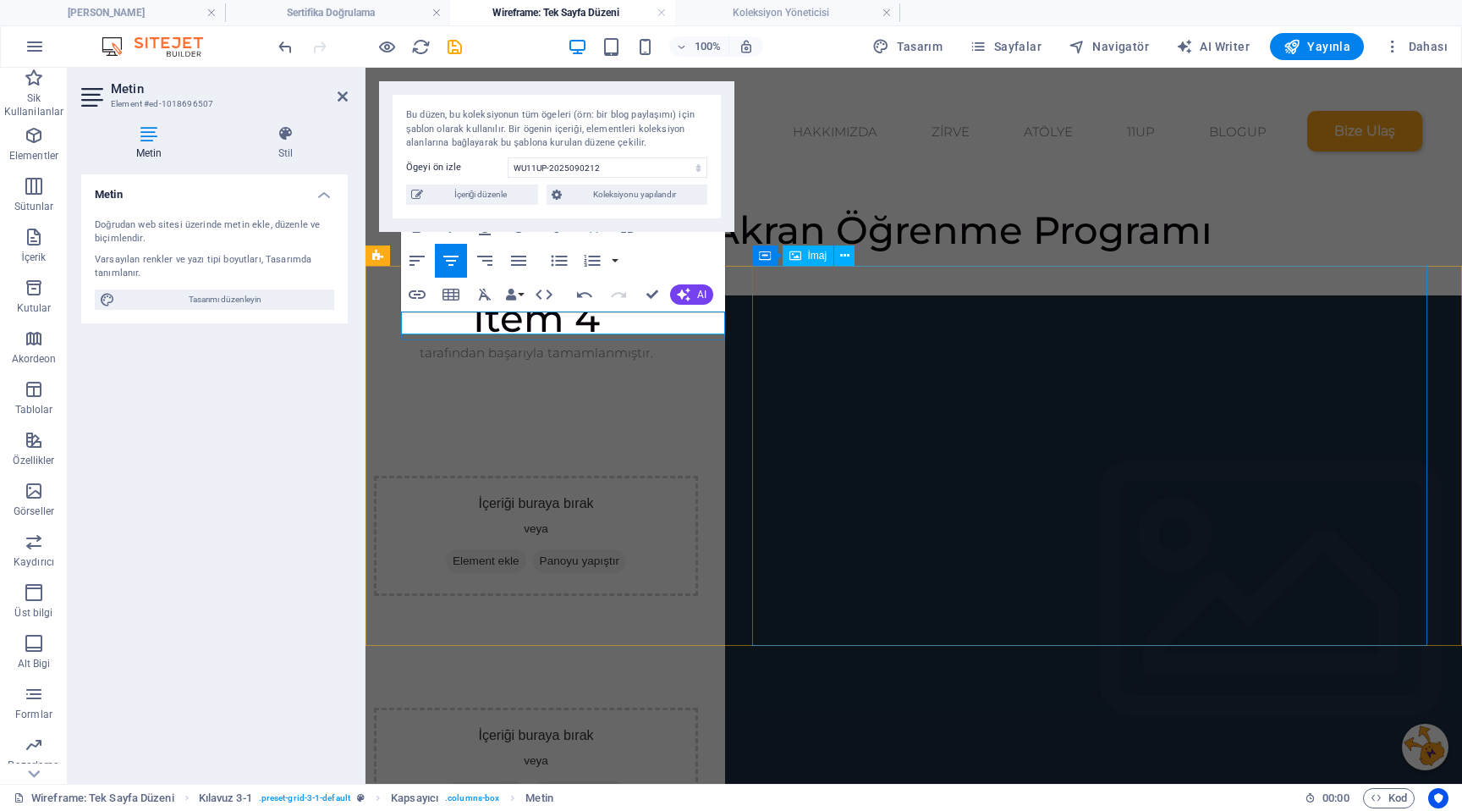
click at [752, 333] on div at bounding box center [1062, 603] width 675 height 617
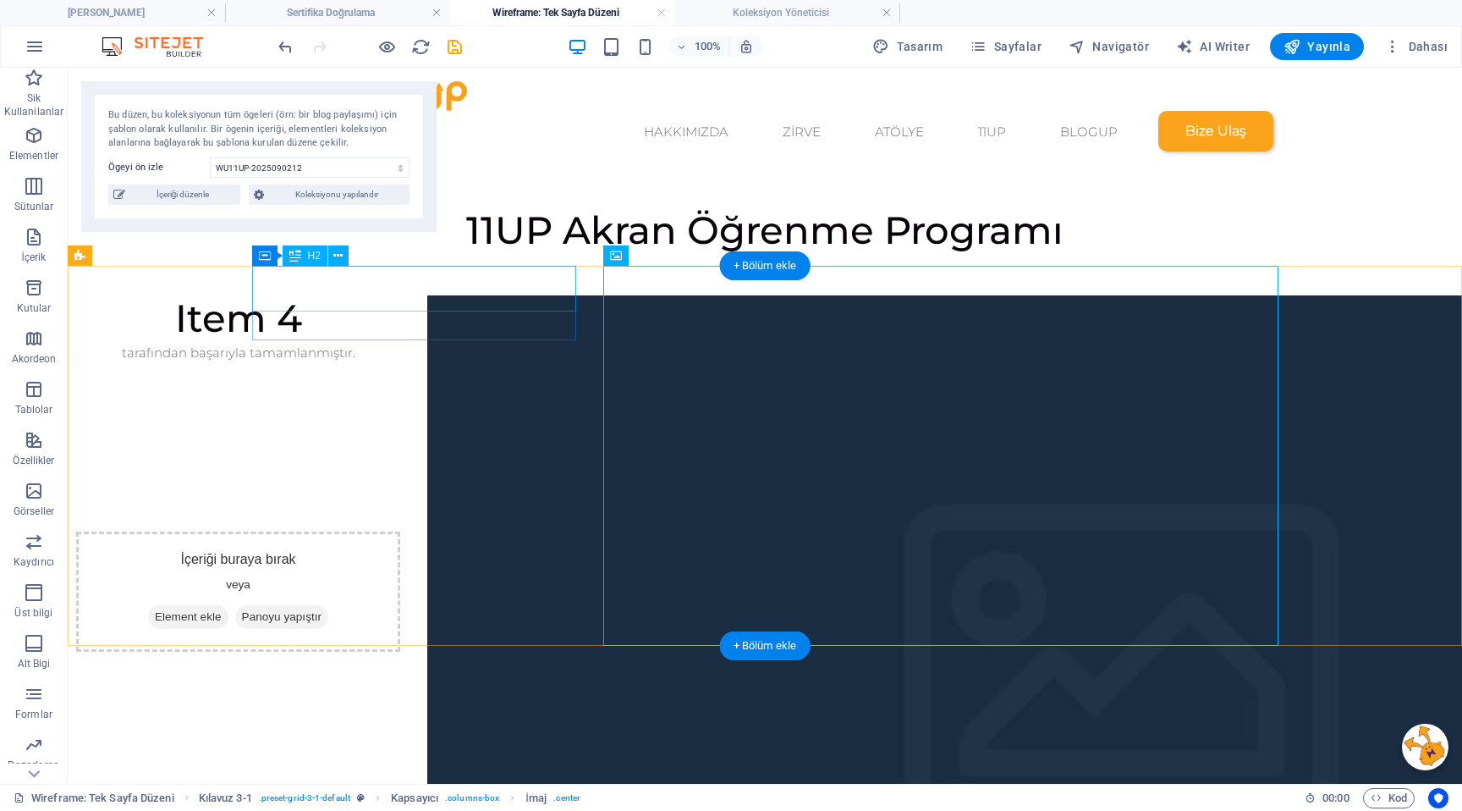
click at [400, 296] on div "Item 4" at bounding box center [238, 318] width 324 height 46
click at [400, 341] on div "tarafından başarıyla tamamlanmıştır." at bounding box center [238, 352] width 324 height 23
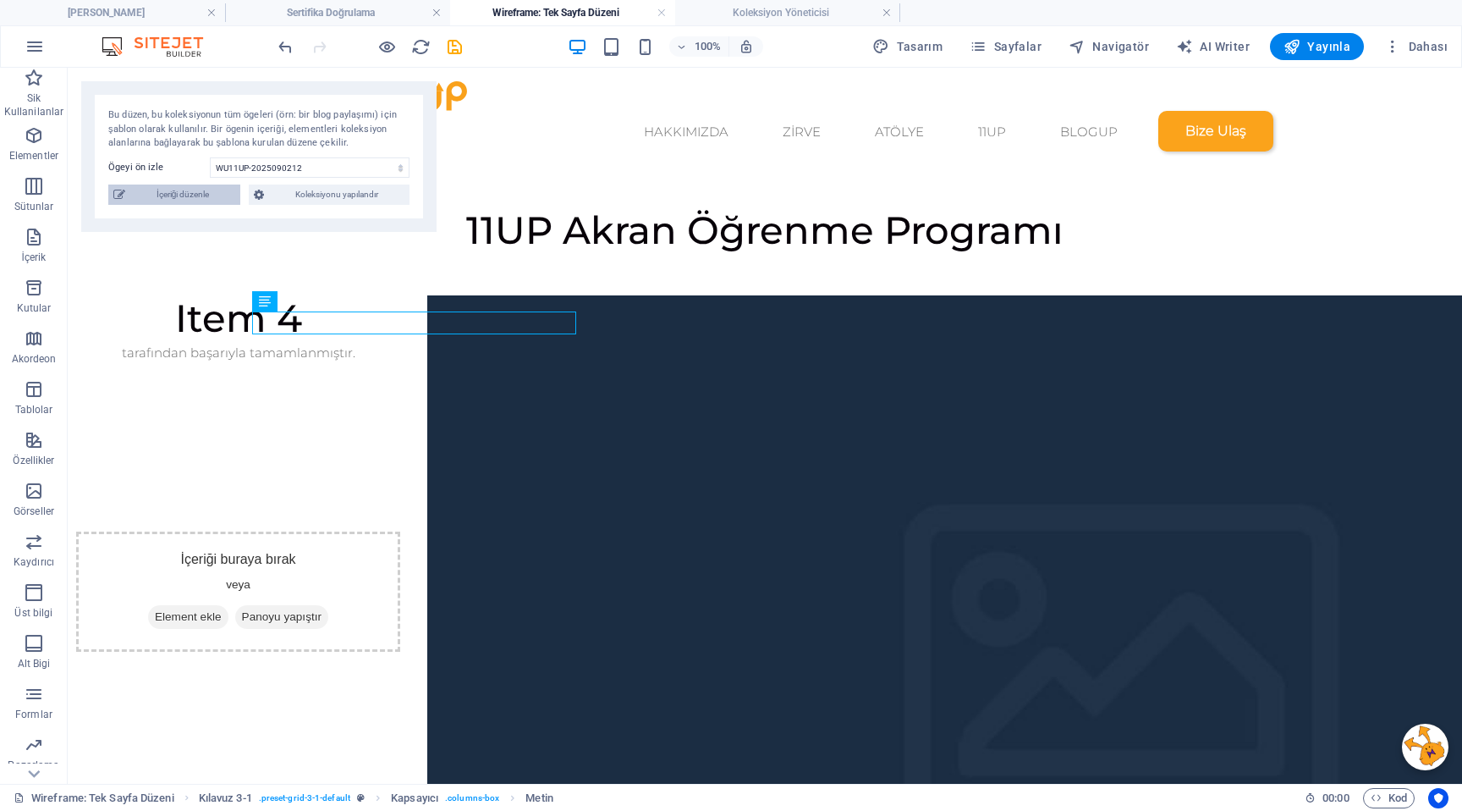
click at [194, 202] on span "İçeriği düzenle" at bounding box center [182, 194] width 105 height 20
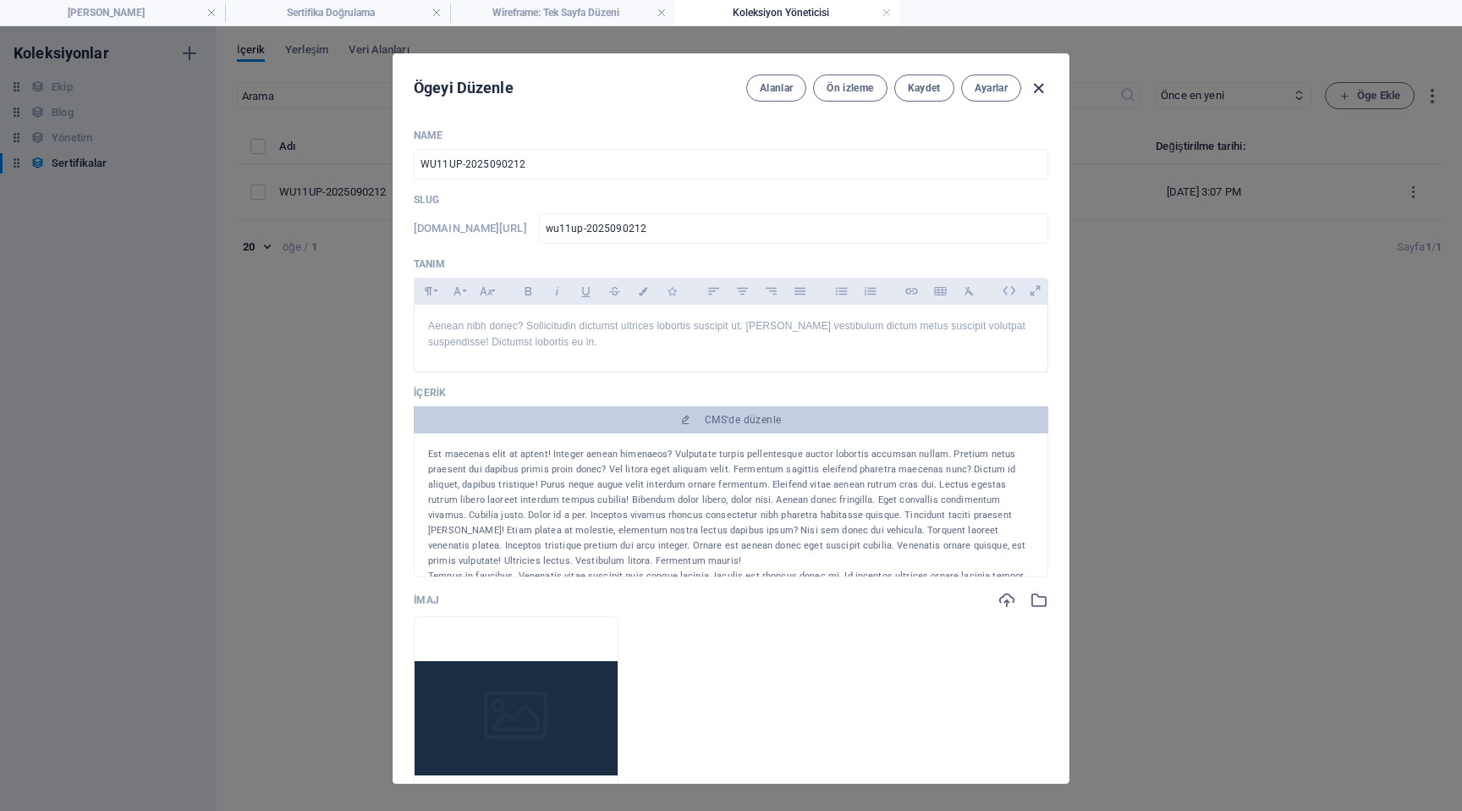
click at [1037, 85] on icon "button" at bounding box center [1038, 88] width 19 height 19
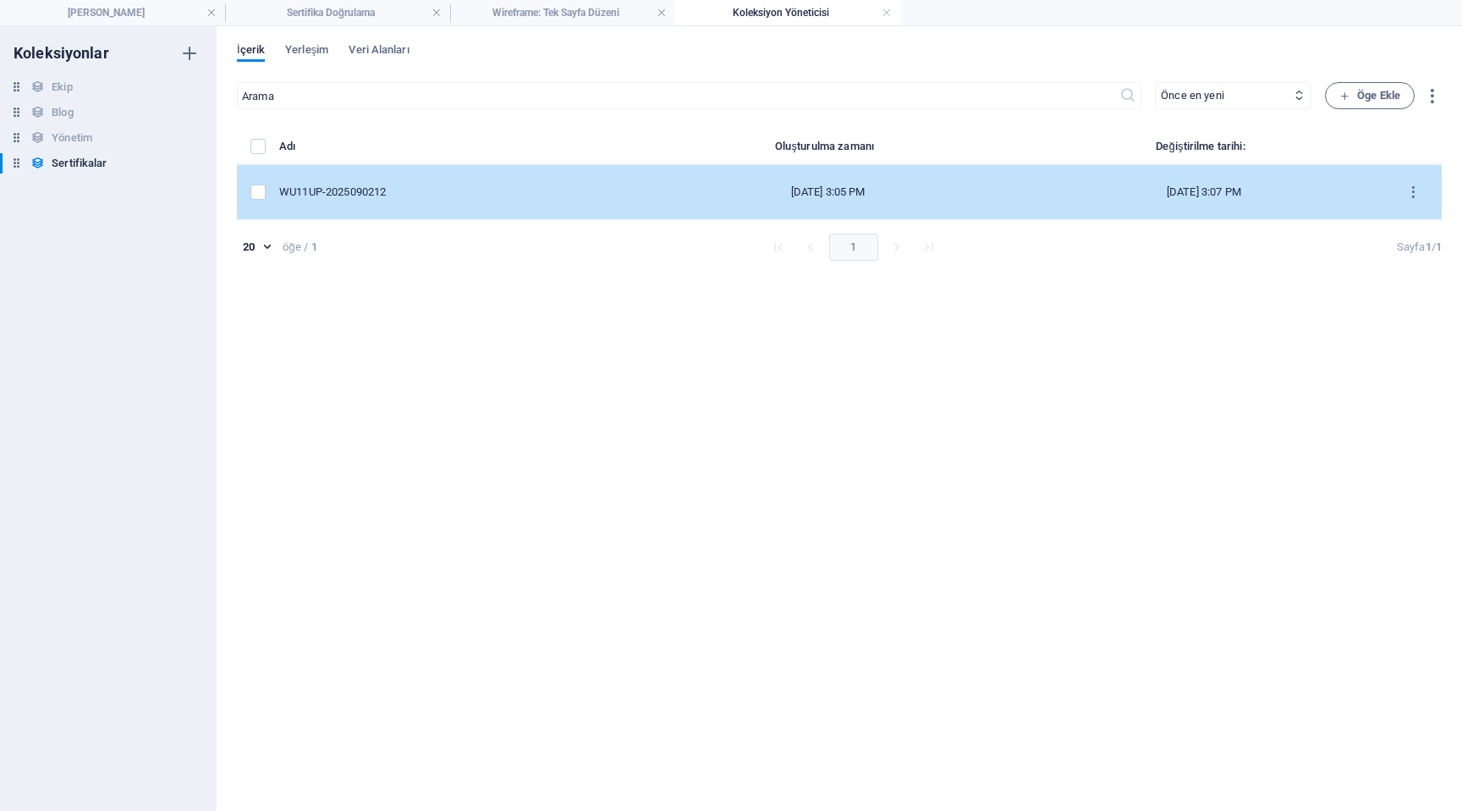
click at [518, 195] on div "WU11UP-2025090212" at bounding box center [449, 191] width 340 height 15
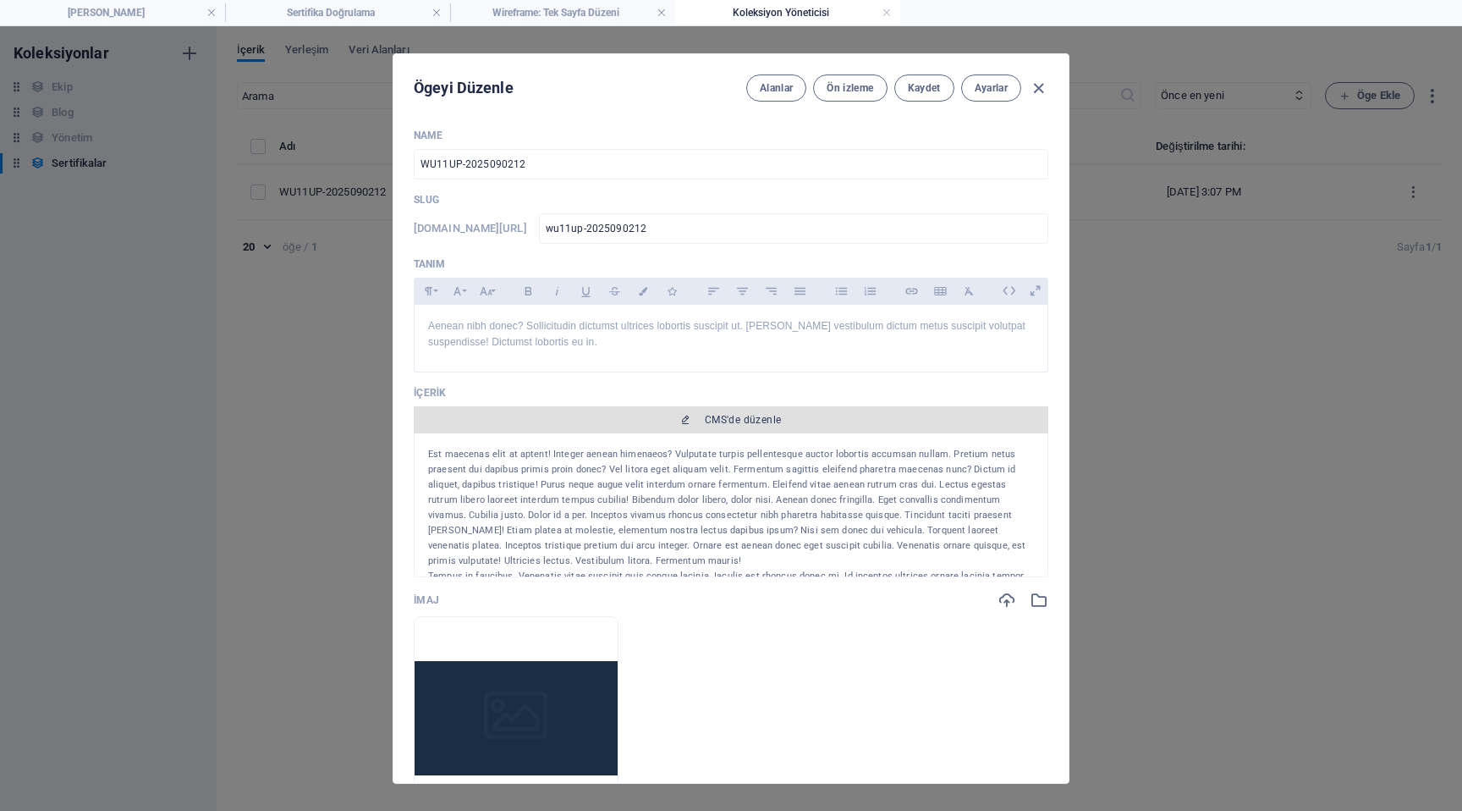
click at [742, 417] on span "CMS'de düzenle" at bounding box center [743, 420] width 77 height 14
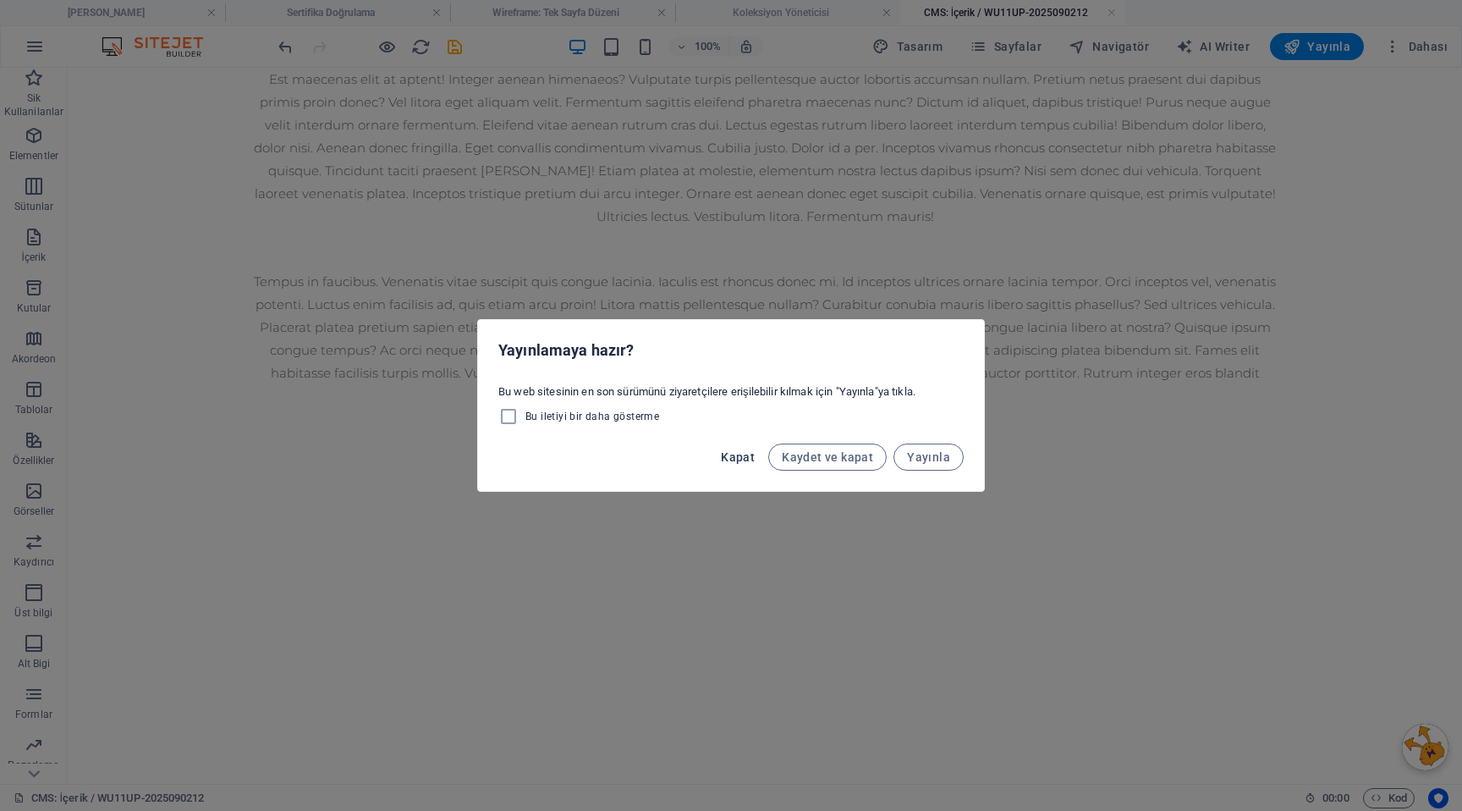
click at [745, 459] on span "Kapat" at bounding box center [738, 457] width 34 height 14
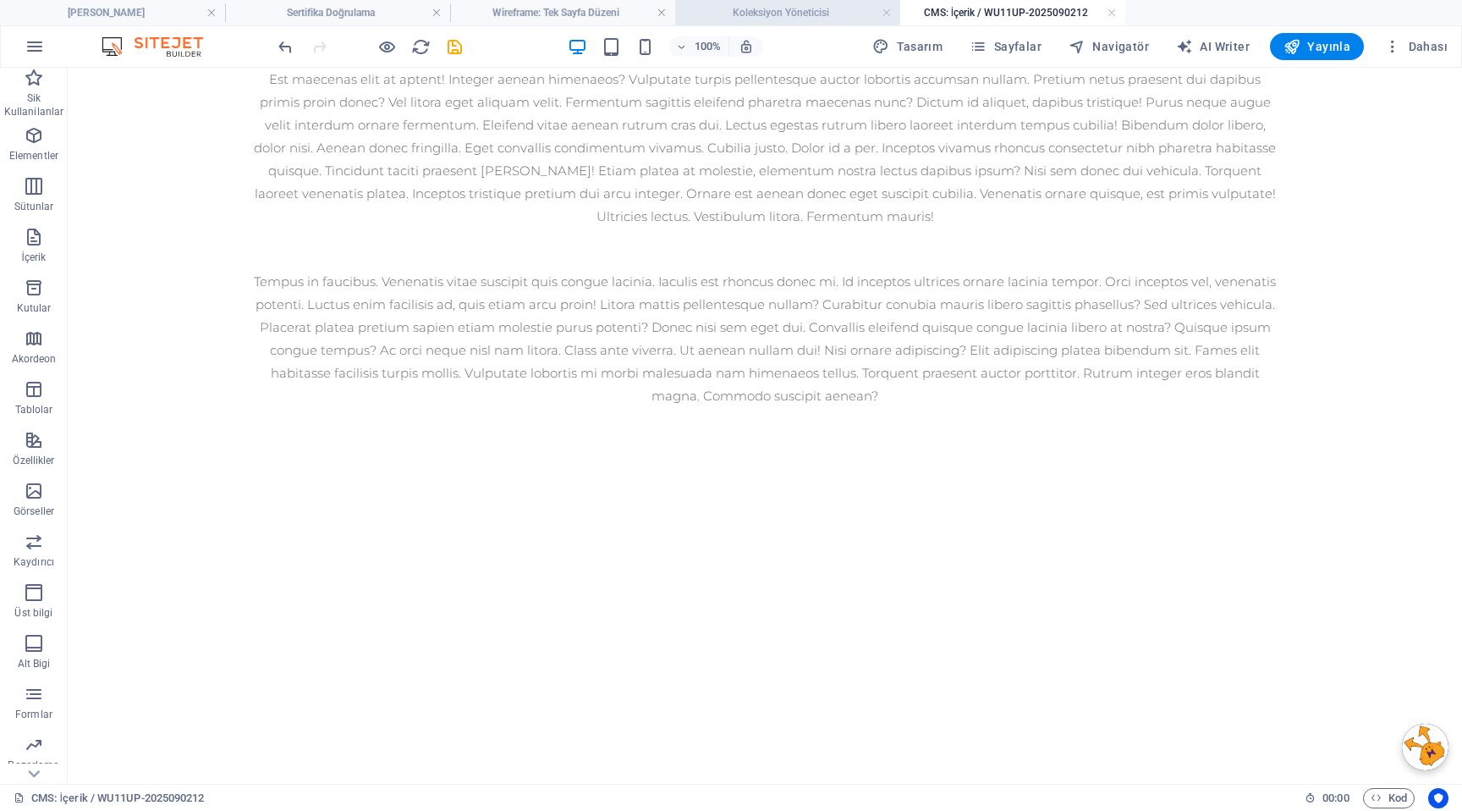
click at [779, 9] on h4 "Koleksiyon Yöneticisi" at bounding box center [787, 12] width 225 height 19
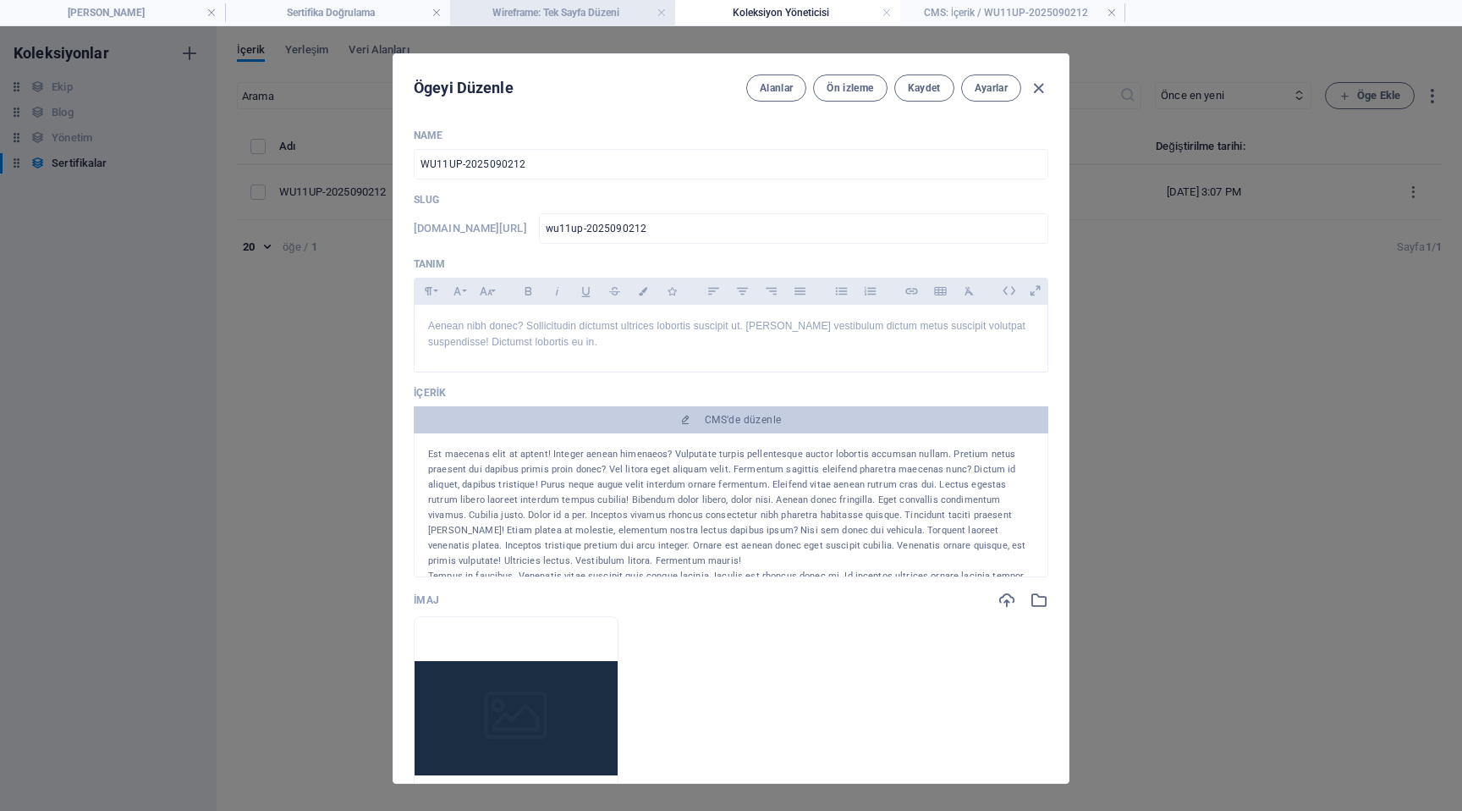
click at [586, 19] on h4 "Wireframe: Tek Sayfa Düzeni" at bounding box center [562, 12] width 225 height 19
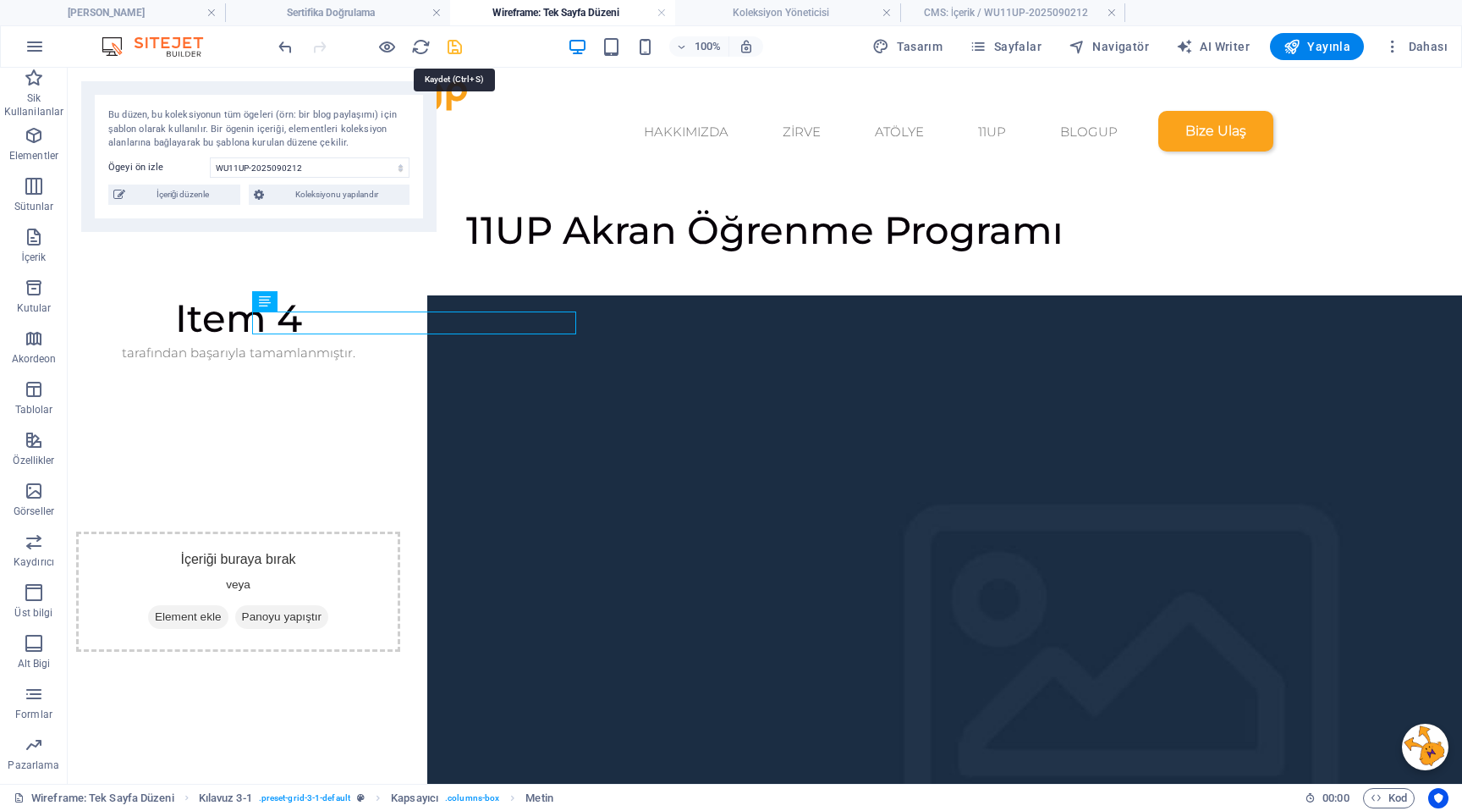
click at [456, 42] on icon "save" at bounding box center [454, 46] width 19 height 19
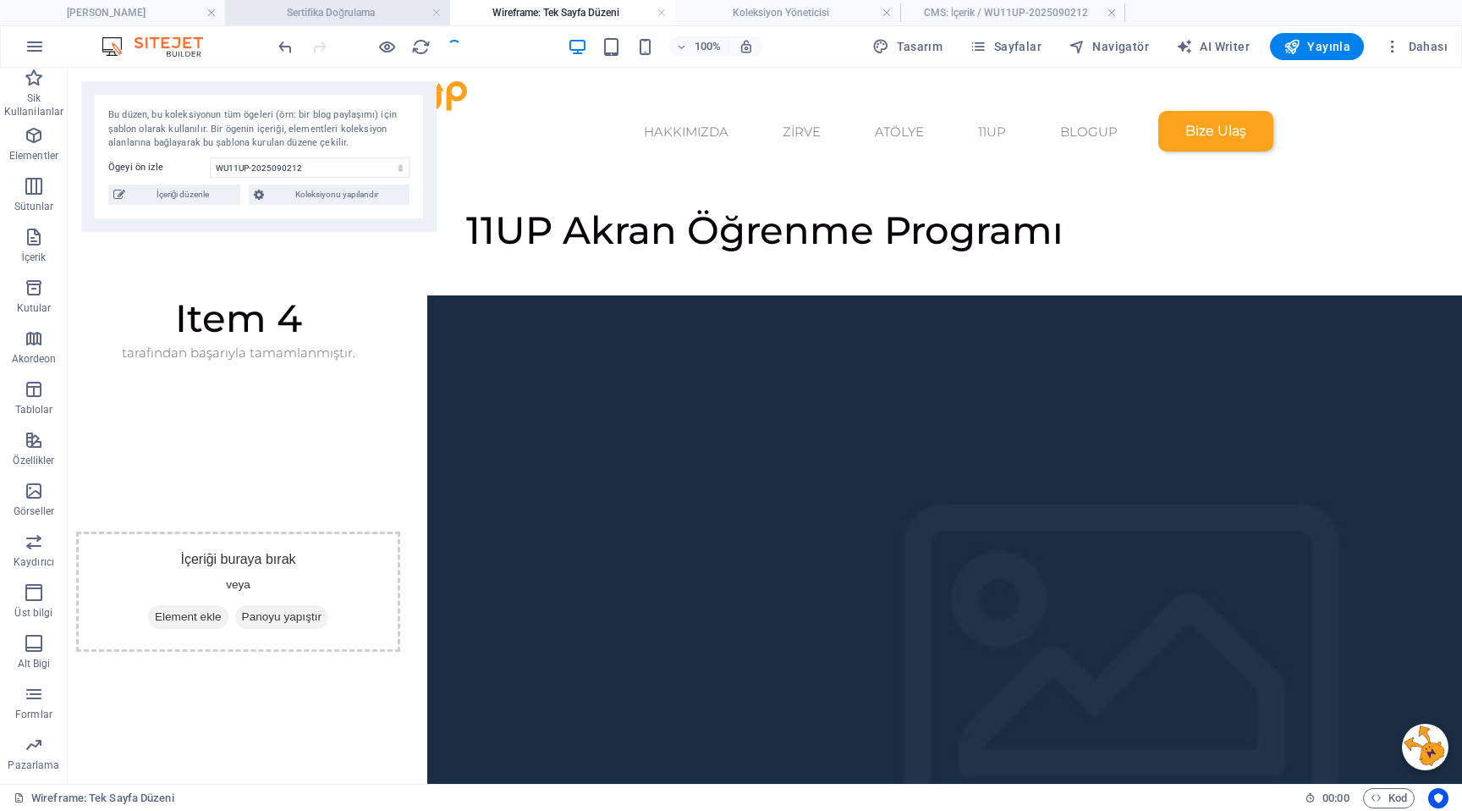
click at [384, 12] on h4 "Sertifika Doğrulama" at bounding box center [337, 12] width 225 height 19
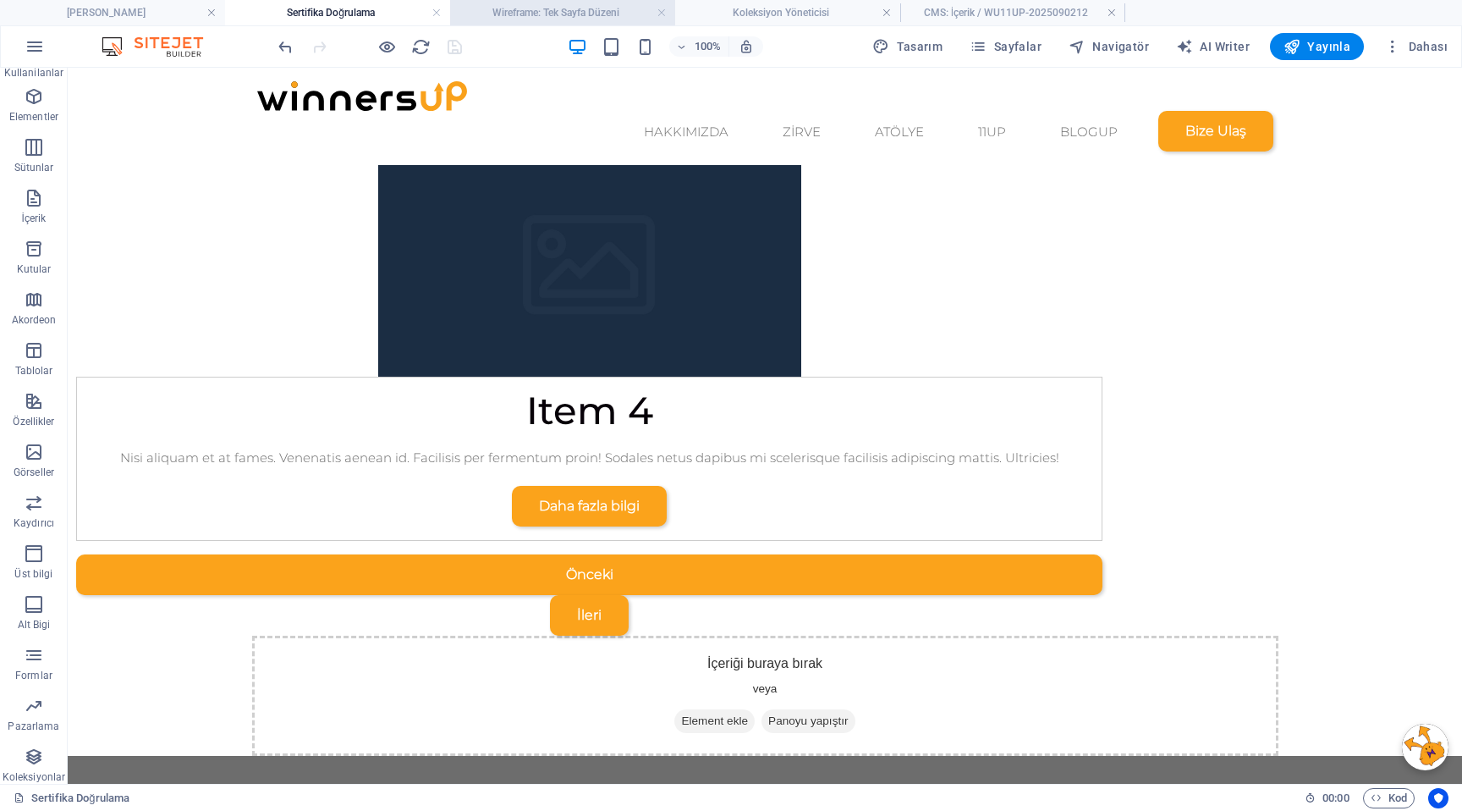
click at [530, 15] on h4 "Wireframe: Tek Sayfa Düzeni" at bounding box center [562, 12] width 225 height 19
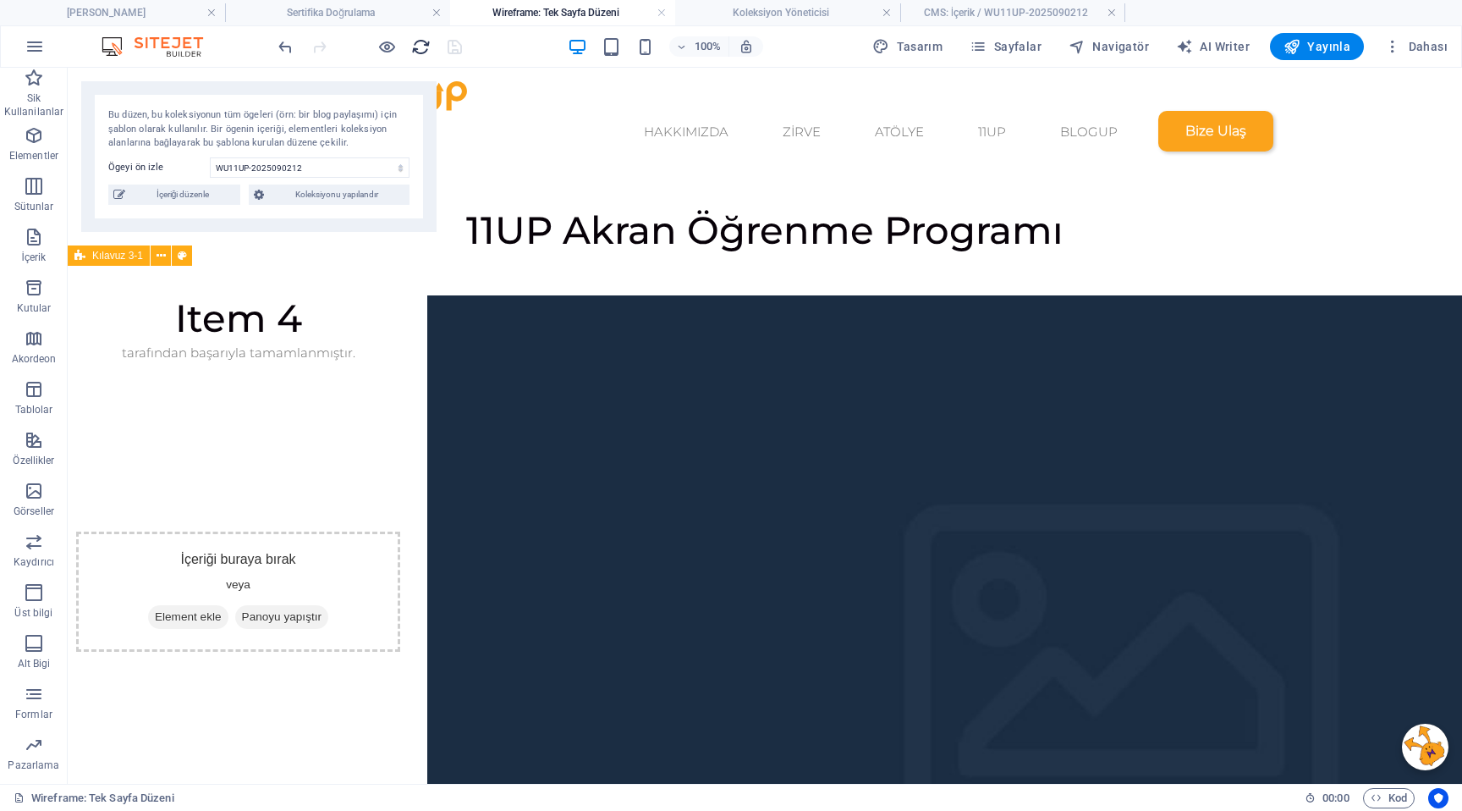
click at [420, 41] on icon "reload" at bounding box center [420, 46] width 19 height 19
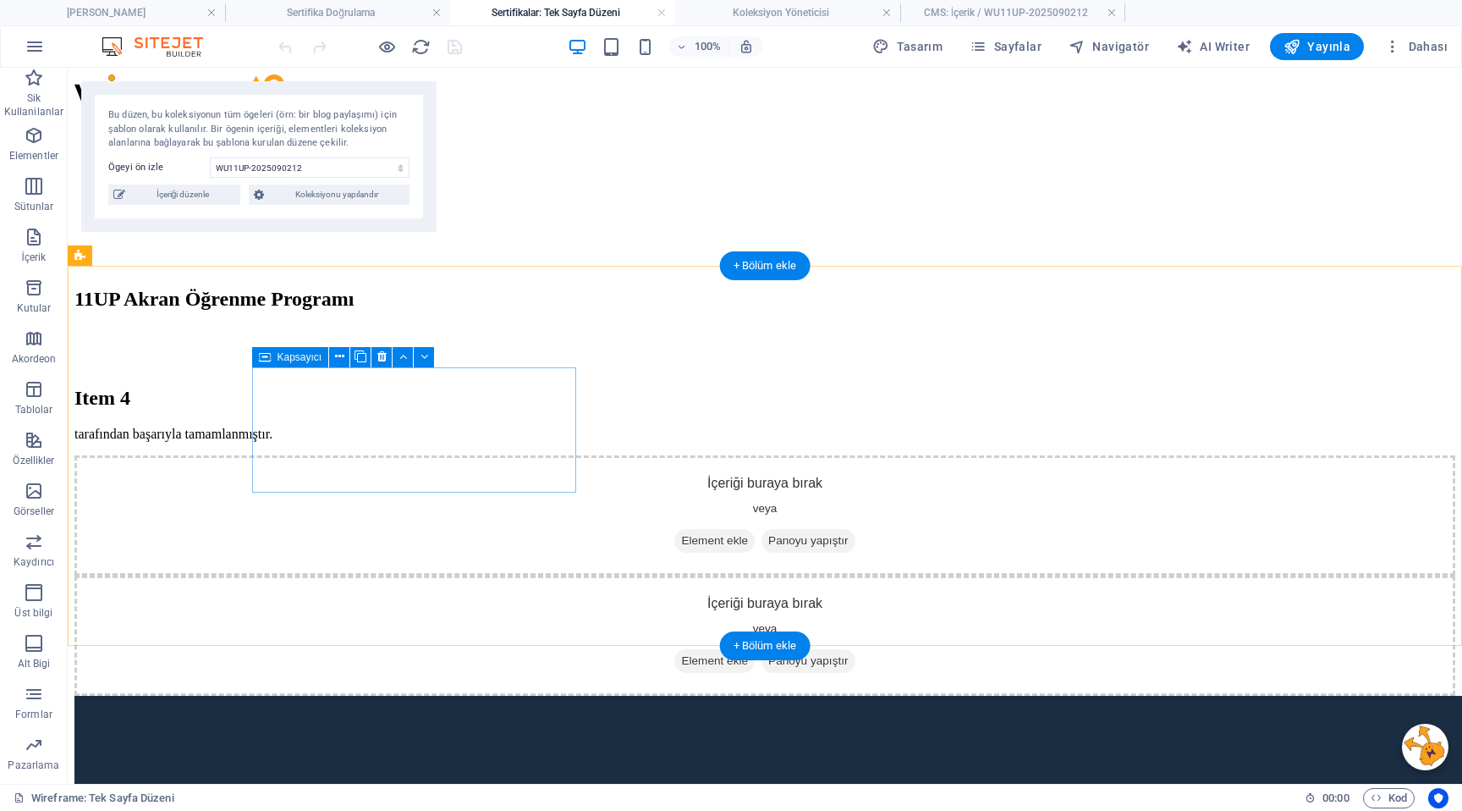
click at [487, 455] on div "İçeriği buraya bırak veya Element ekle Panoyu yapıştır" at bounding box center [764, 515] width 1381 height 120
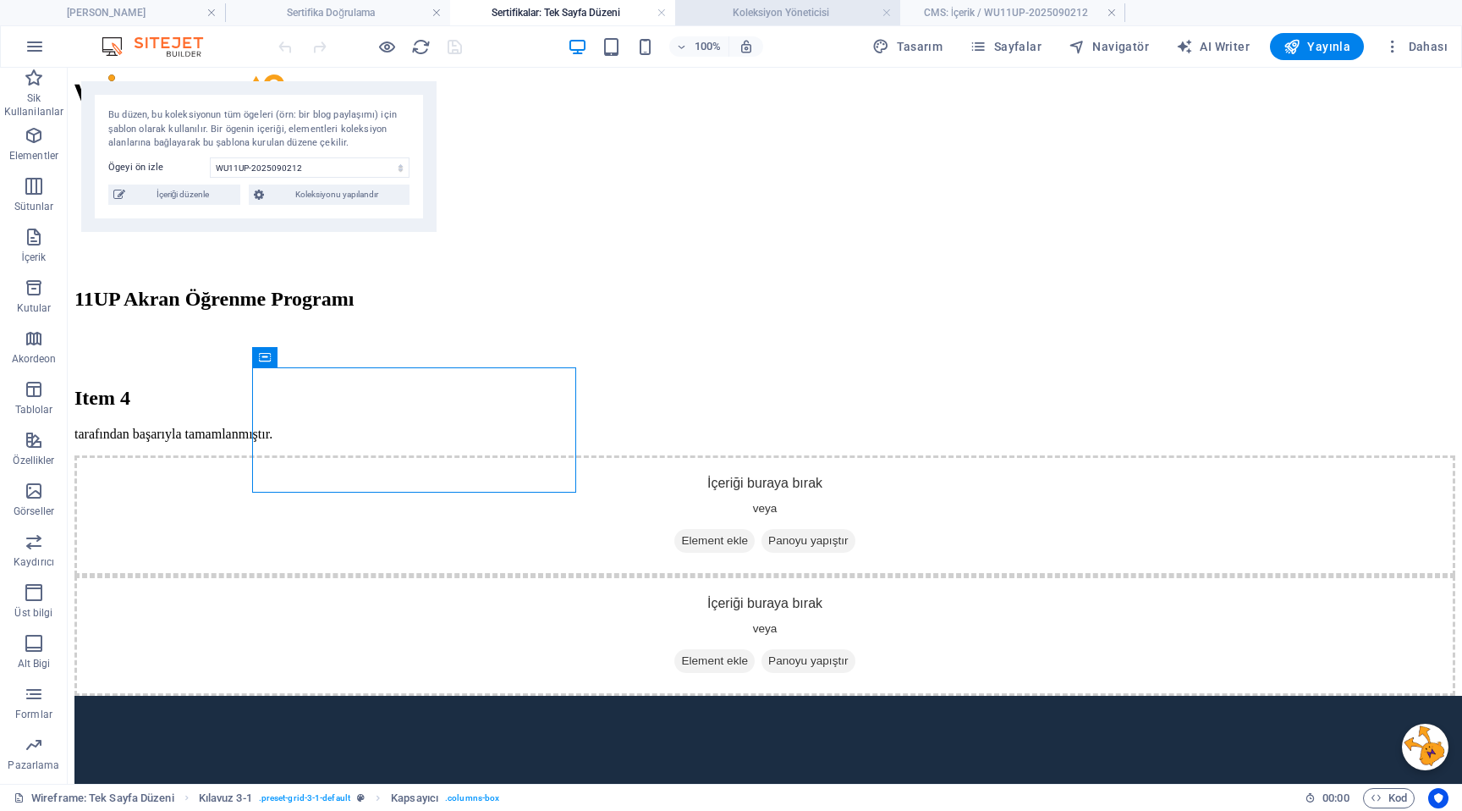
click at [777, 12] on h4 "Koleksiyon Yöneticisi" at bounding box center [787, 12] width 225 height 19
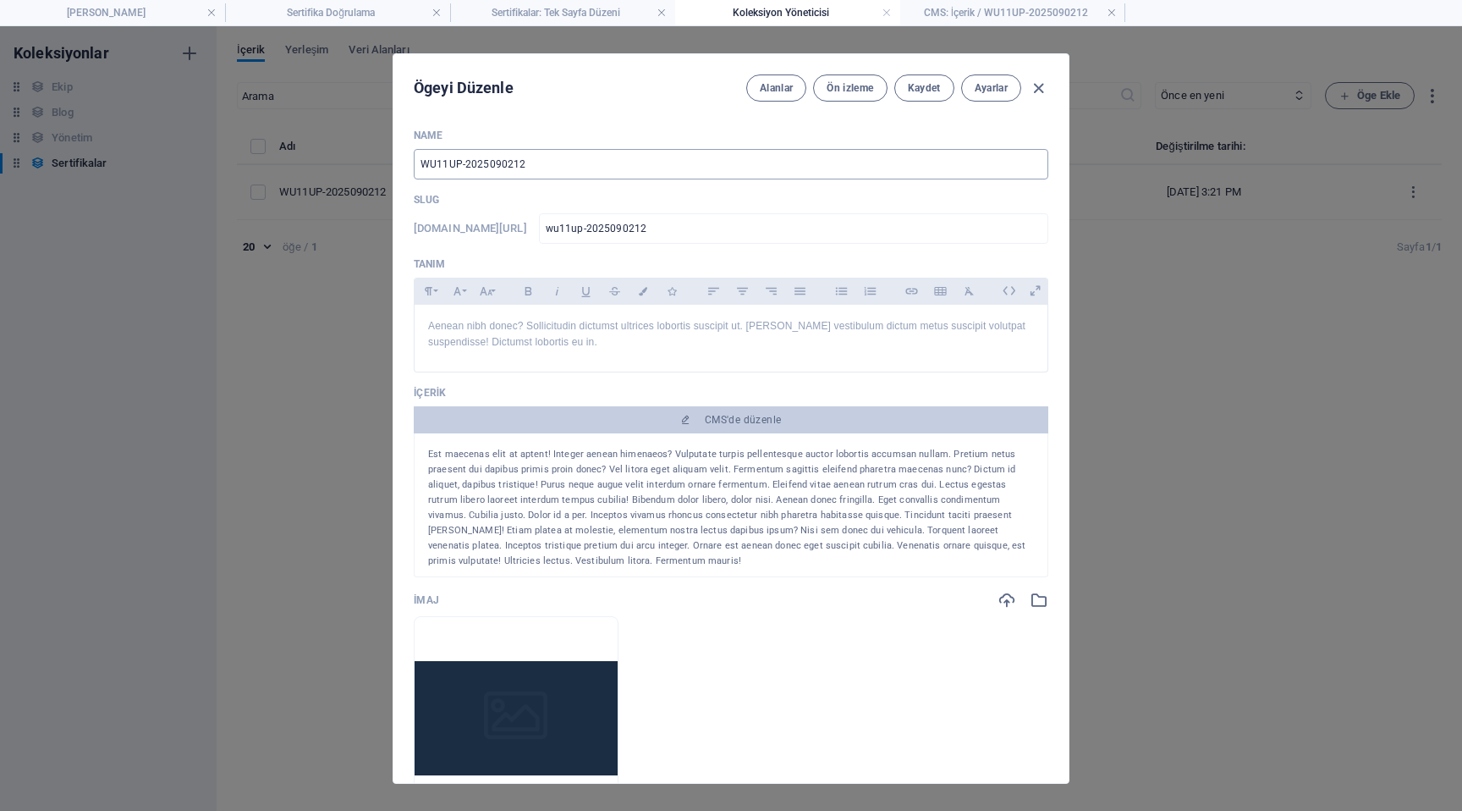
click at [558, 163] on input "WU11UP-2025090212" at bounding box center [731, 164] width 635 height 30
click at [980, 96] on button "Ayarlar" at bounding box center [991, 87] width 60 height 27
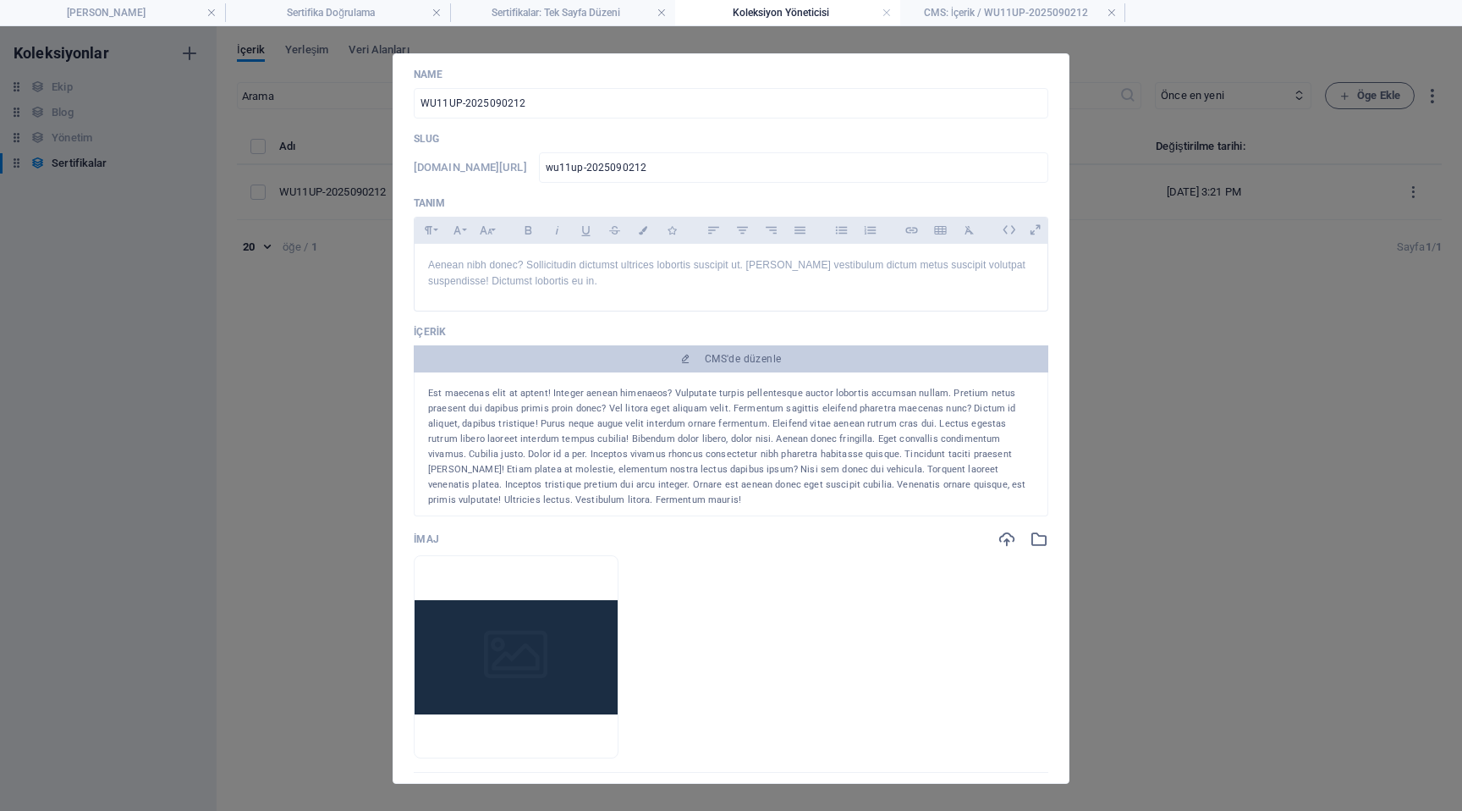
click at [1137, 265] on div "Ögeyi Düzenle Alanlar Ön izleme Kaydet Ayarlar Name WU11UP-2025090212 ​ Slug ww…" at bounding box center [731, 418] width 1462 height 784
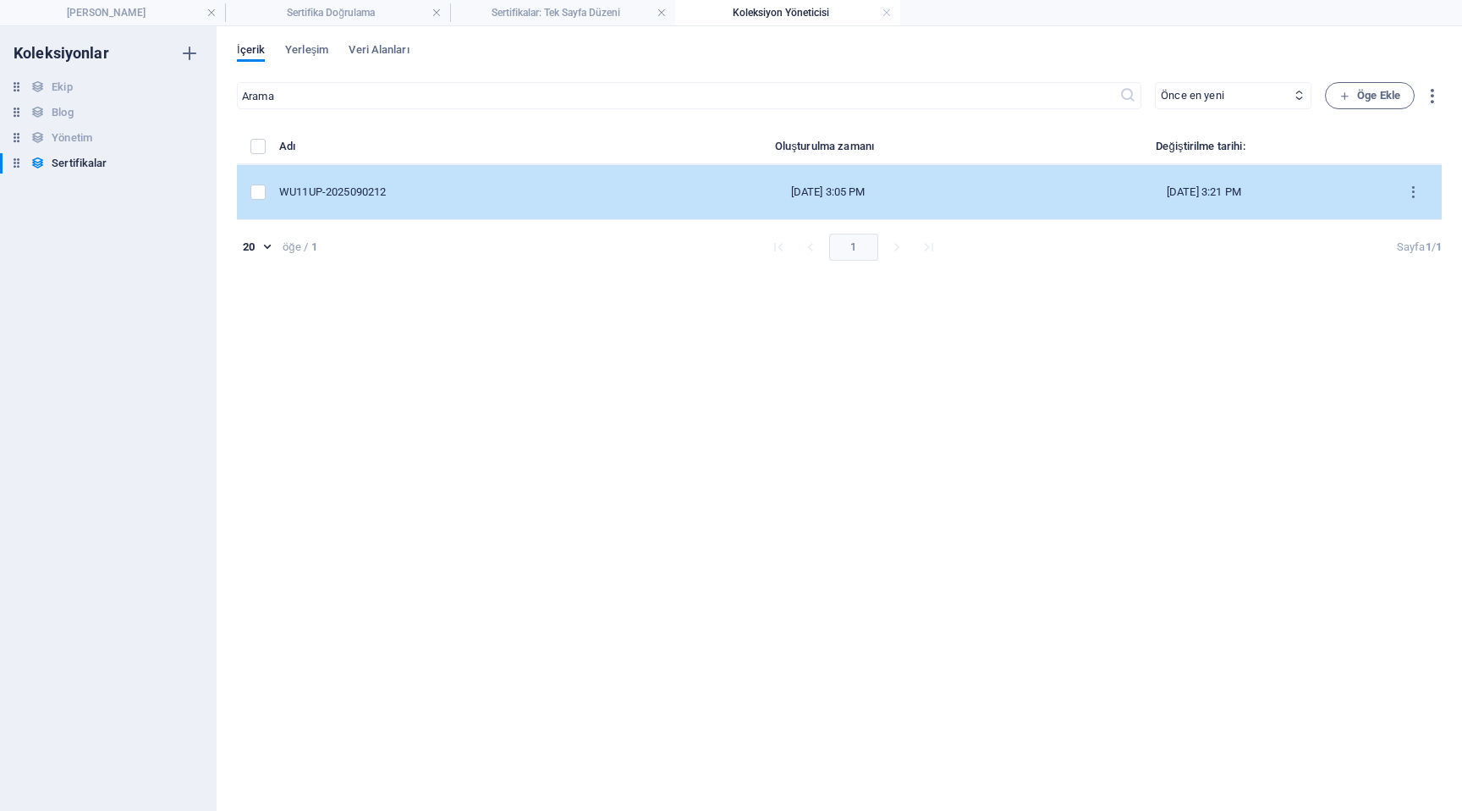
click at [498, 191] on div "WU11UP-2025090212" at bounding box center [449, 191] width 340 height 15
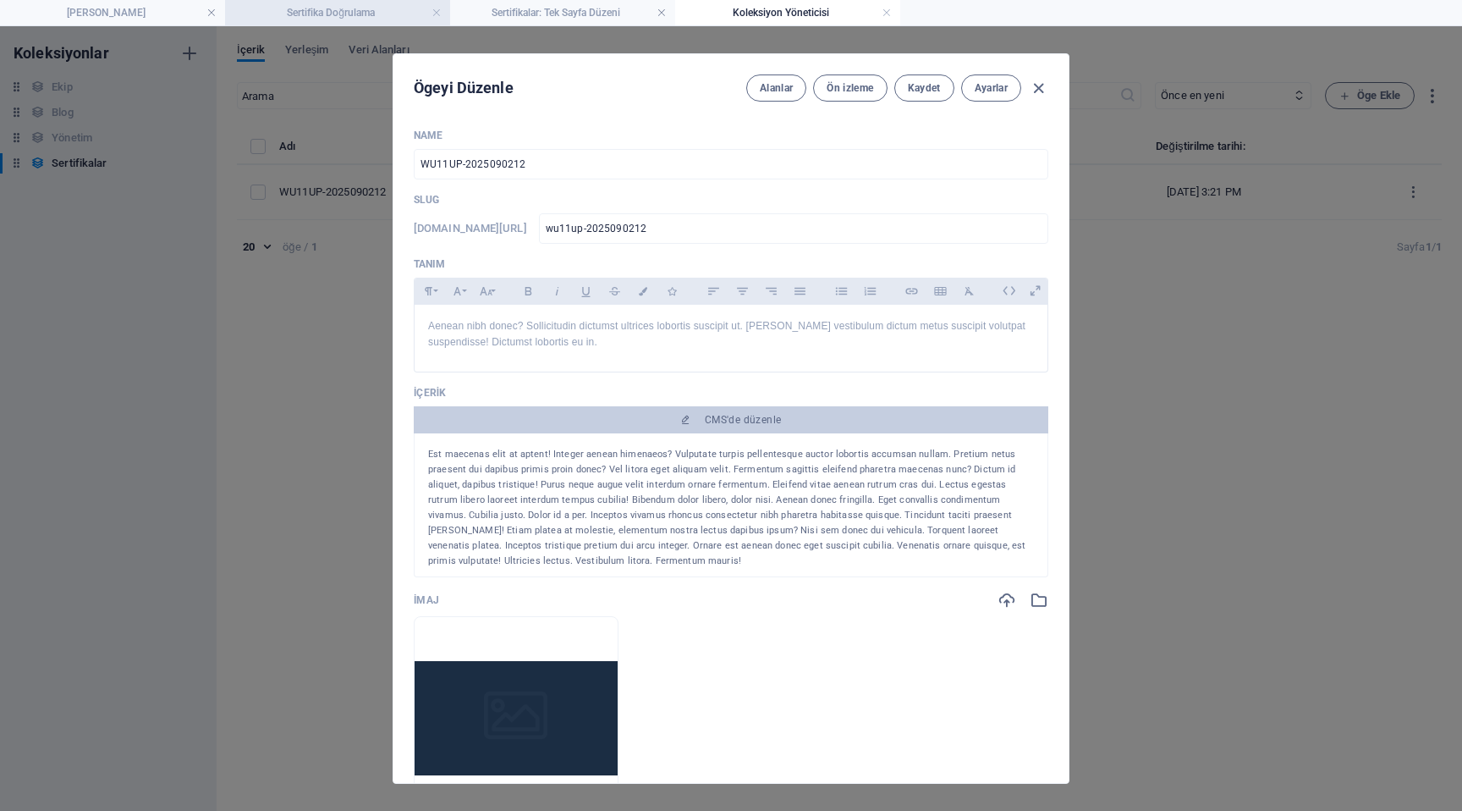
click at [320, 16] on h4 "Sertifika Doğrulama" at bounding box center [337, 12] width 225 height 19
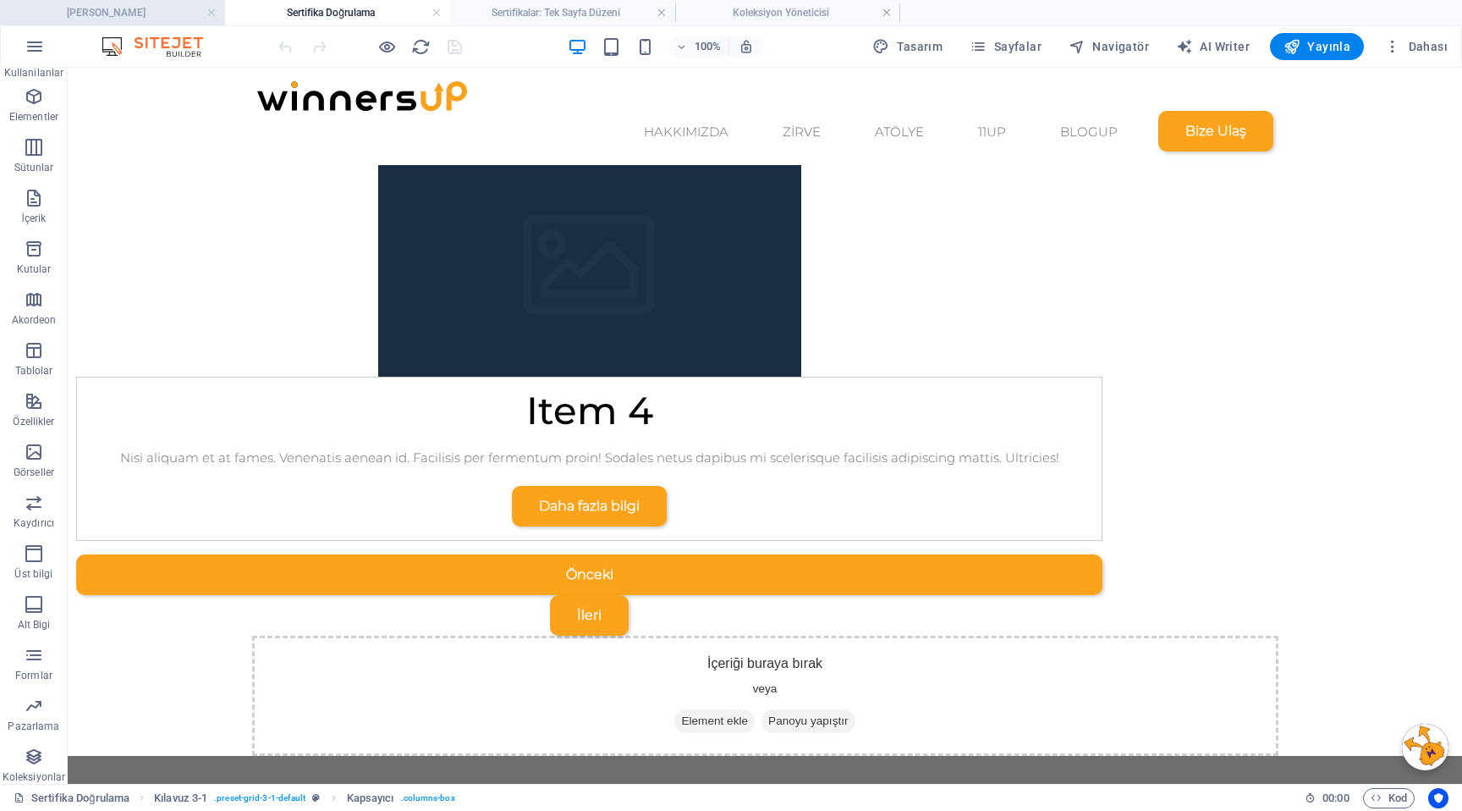
click at [129, 9] on h4 "[PERSON_NAME]" at bounding box center [112, 12] width 225 height 19
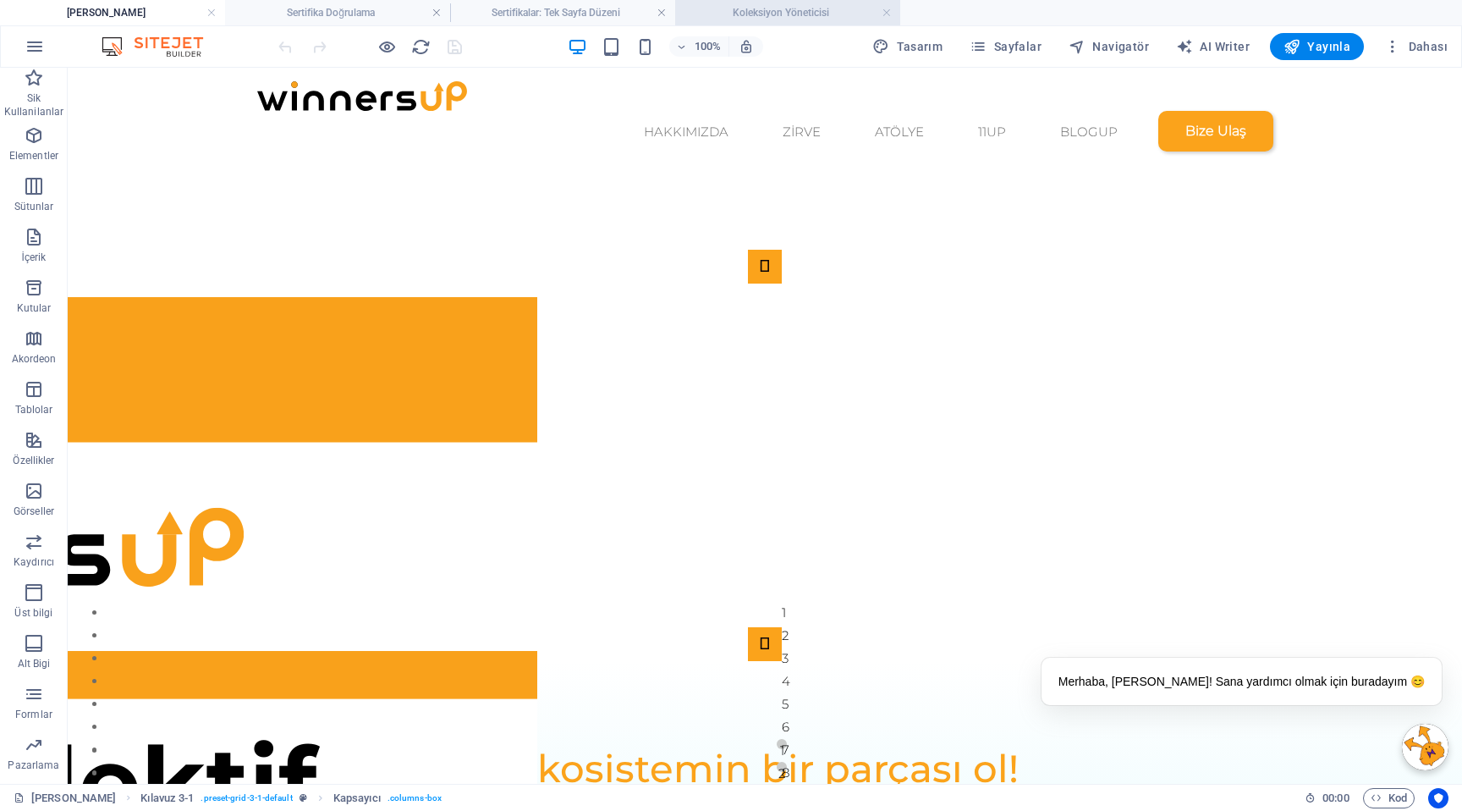
click at [729, 13] on h4 "Koleksiyon Yöneticisi" at bounding box center [787, 12] width 225 height 19
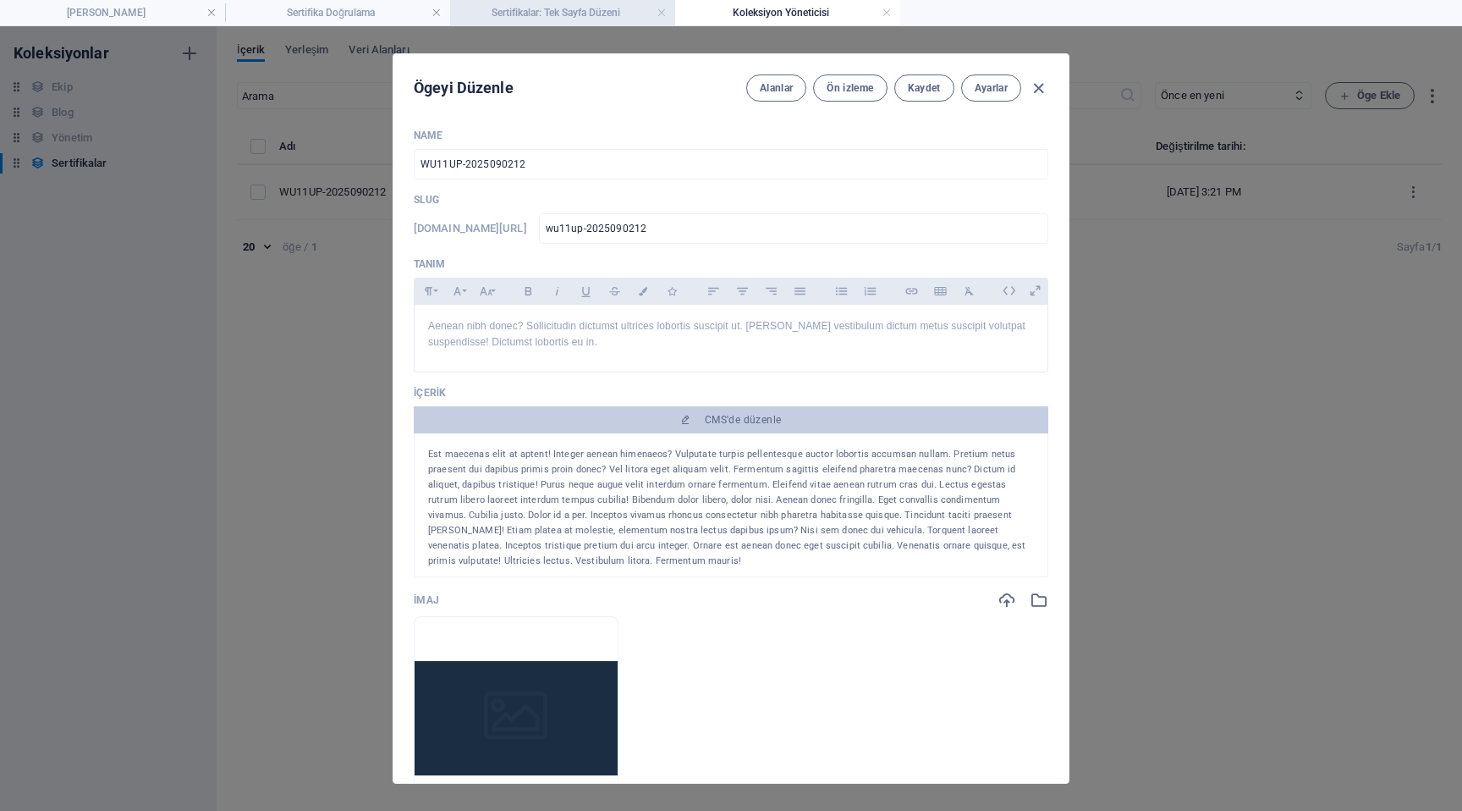
click at [586, 18] on h4 "Sertifikalar: Tek Sayfa Düzeni" at bounding box center [562, 12] width 225 height 19
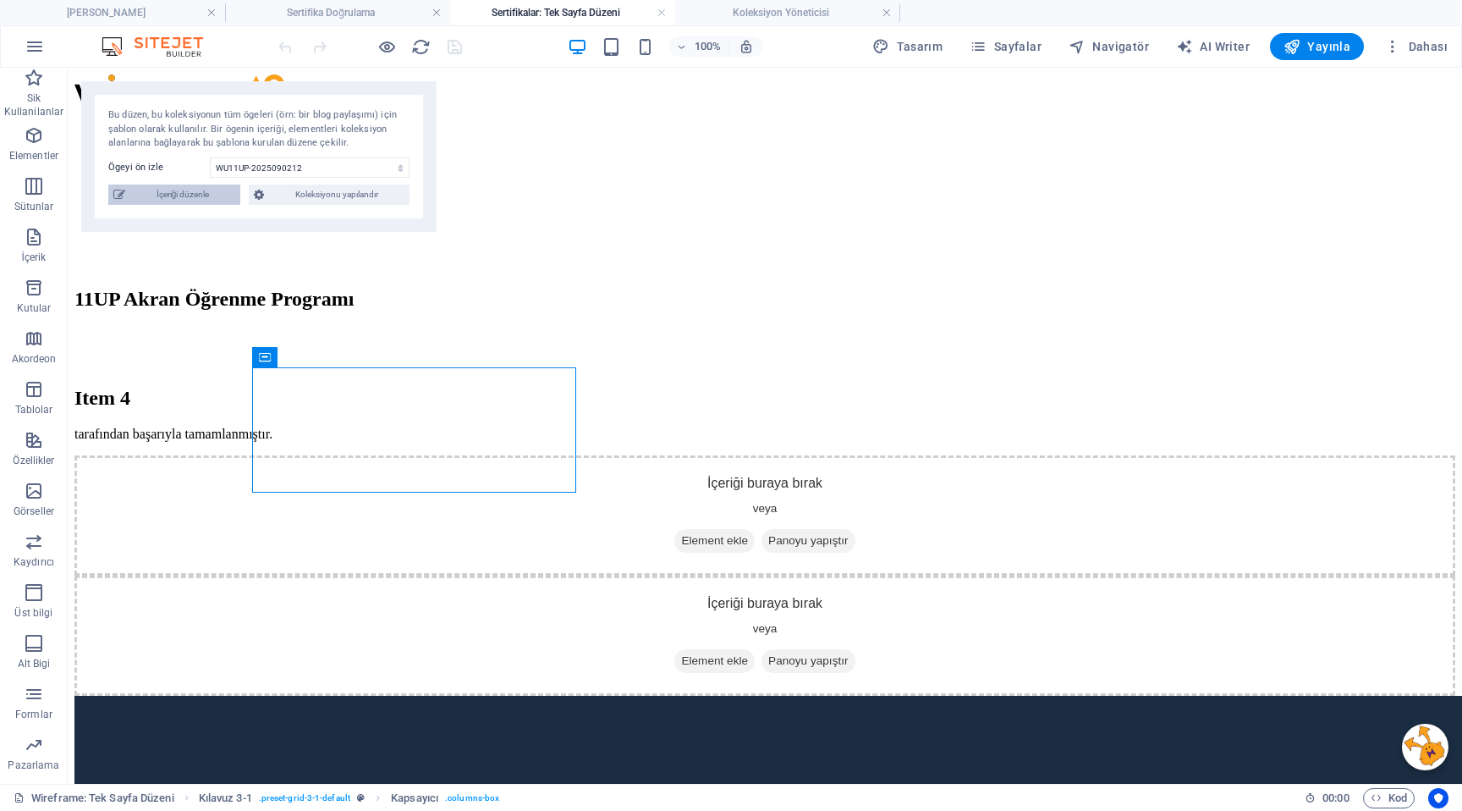
click at [213, 195] on span "İçeriği düzenle" at bounding box center [182, 194] width 105 height 20
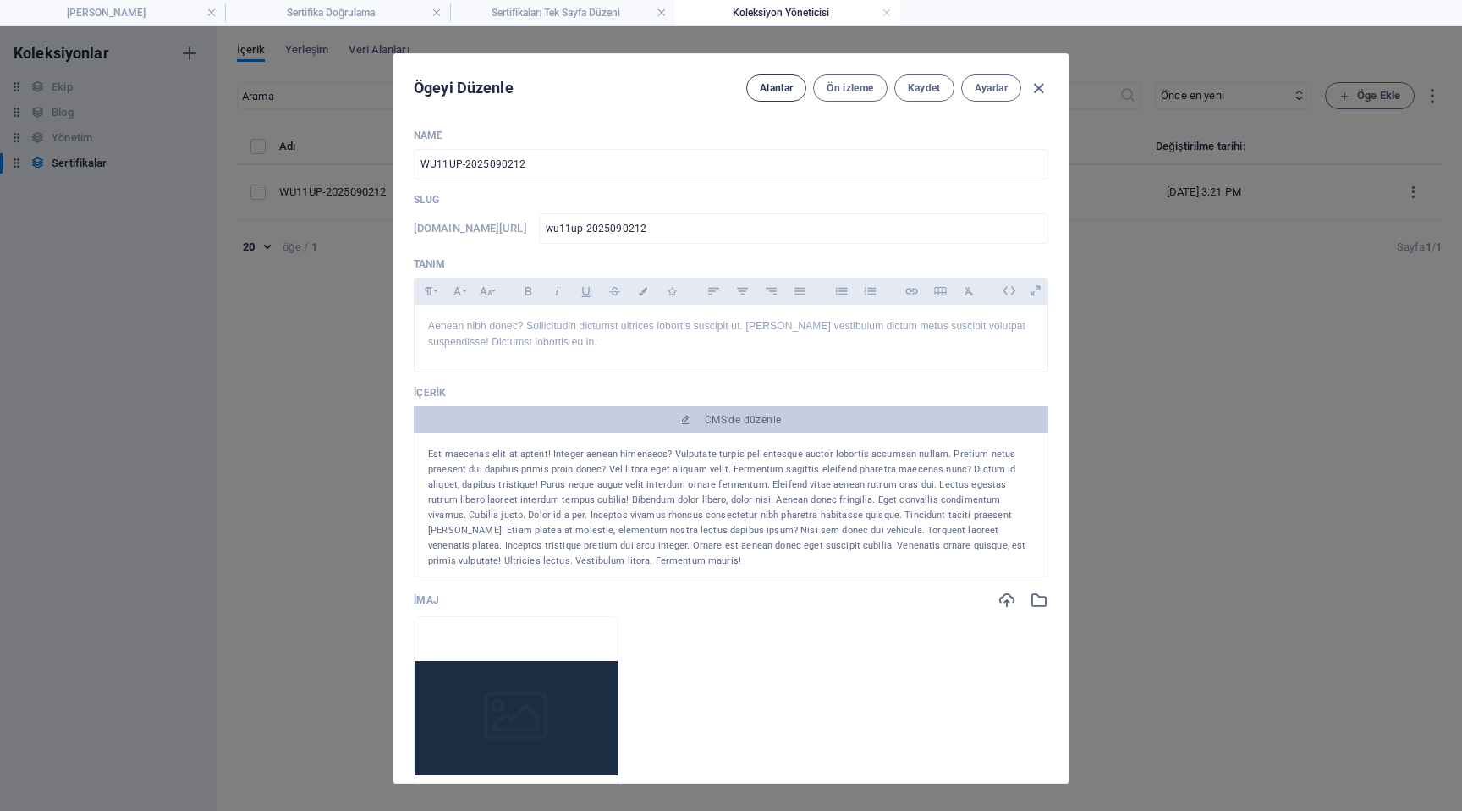
click at [782, 92] on span "Alanlar" at bounding box center [776, 88] width 33 height 14
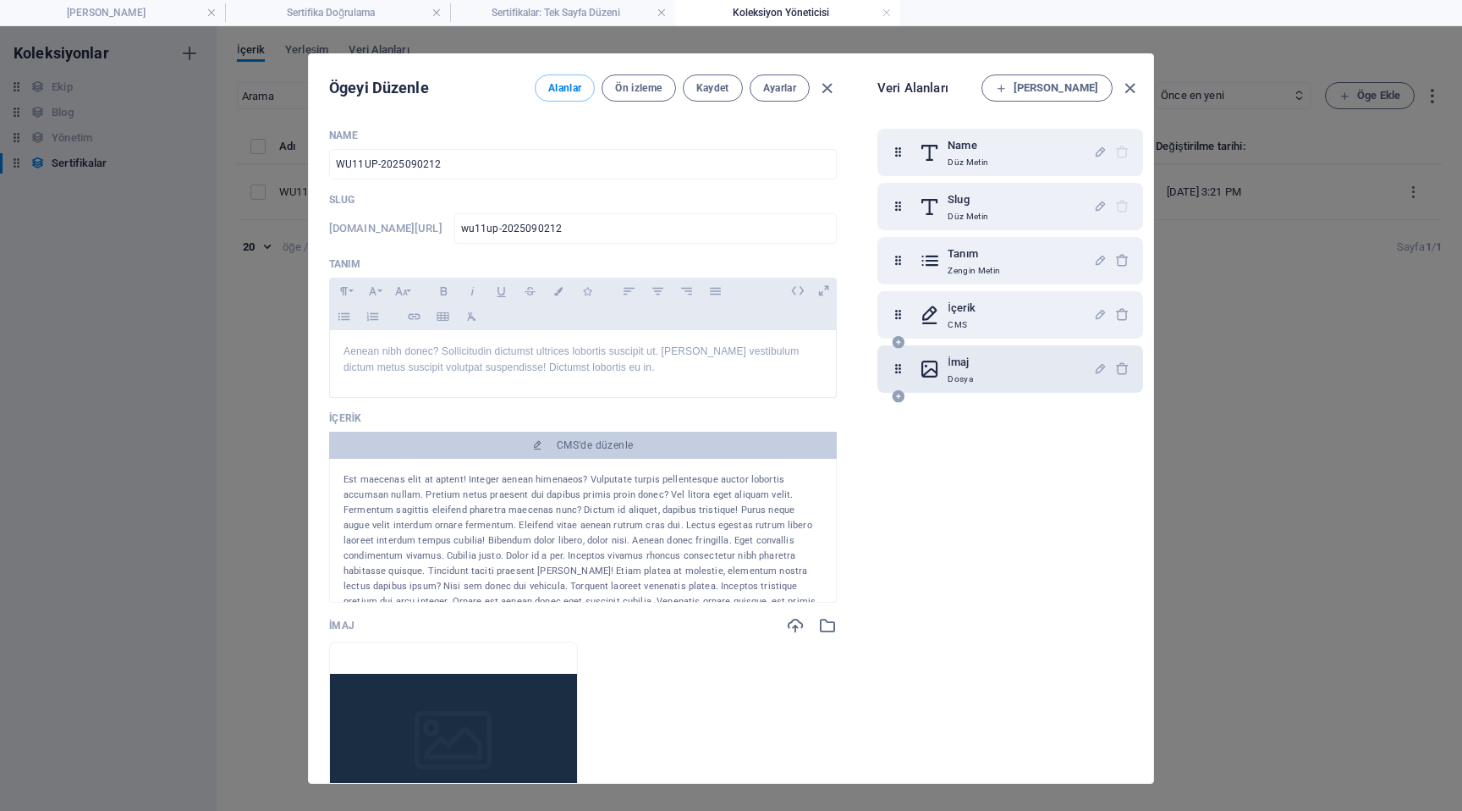
click at [900, 394] on icon at bounding box center [898, 396] width 14 height 14
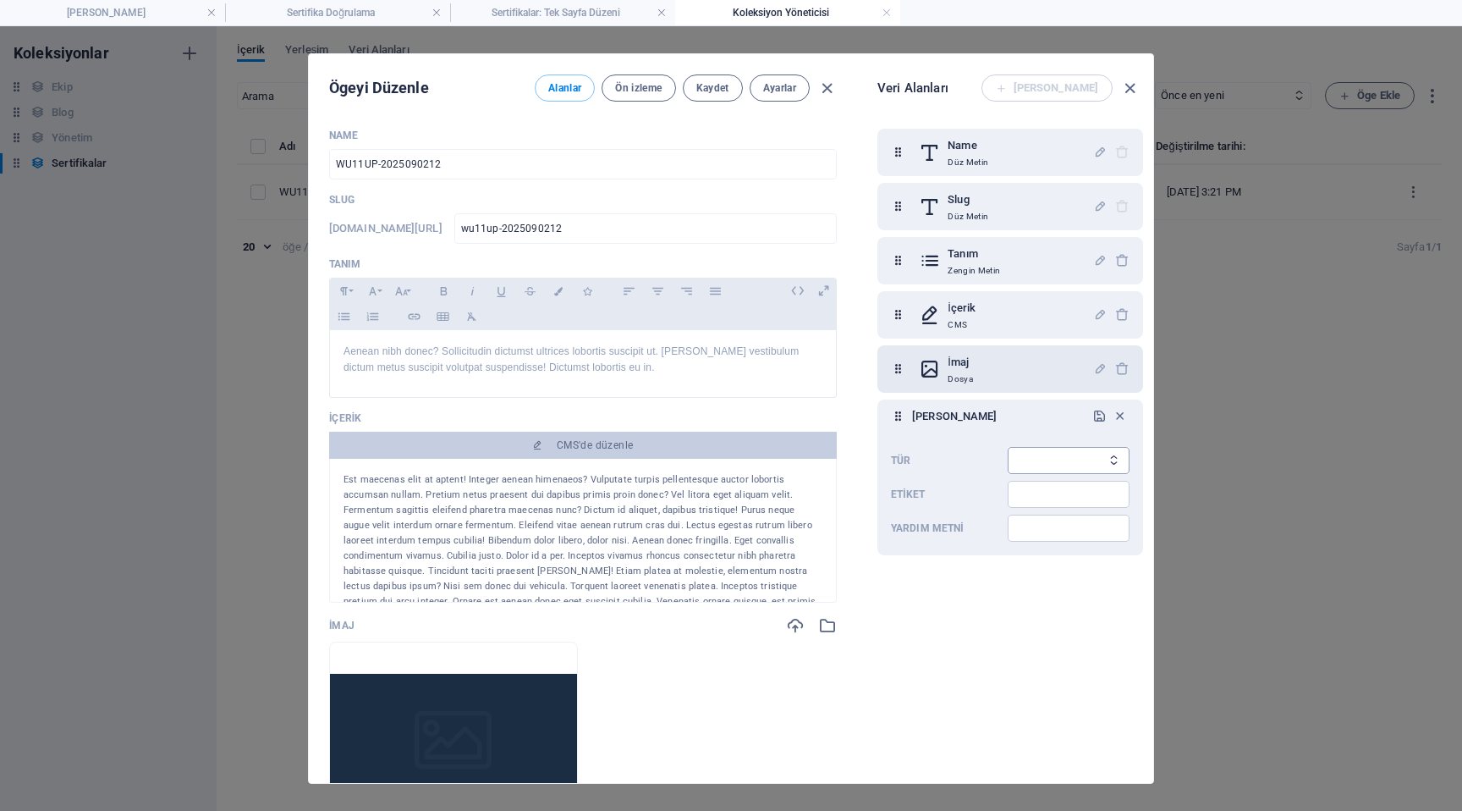
click at [1040, 463] on select "Düz Metin Bağlantı CMS Zengin Metin Dosya Çoklu Dosyalar Onay kutusu Seçim Tari…" at bounding box center [1069, 460] width 122 height 27
click at [1008, 447] on select "Düz Metin Bağlantı CMS Zengin Metin Dosya Çoklu Dosyalar Onay kutusu Seçim Tari…" at bounding box center [1069, 460] width 122 height 27
click at [1049, 466] on select "Düz Metin Bağlantı CMS Zengin Metin Dosya Çoklu Dosyalar Onay kutusu Seçim Tari…" at bounding box center [1069, 460] width 122 height 27
click at [1008, 447] on select "Düz Metin Bağlantı CMS Zengin Metin Dosya Çoklu Dosyalar Onay kutusu Seçim Tari…" at bounding box center [1069, 460] width 122 height 27
click at [1051, 498] on input "Etiket" at bounding box center [1069, 494] width 122 height 27
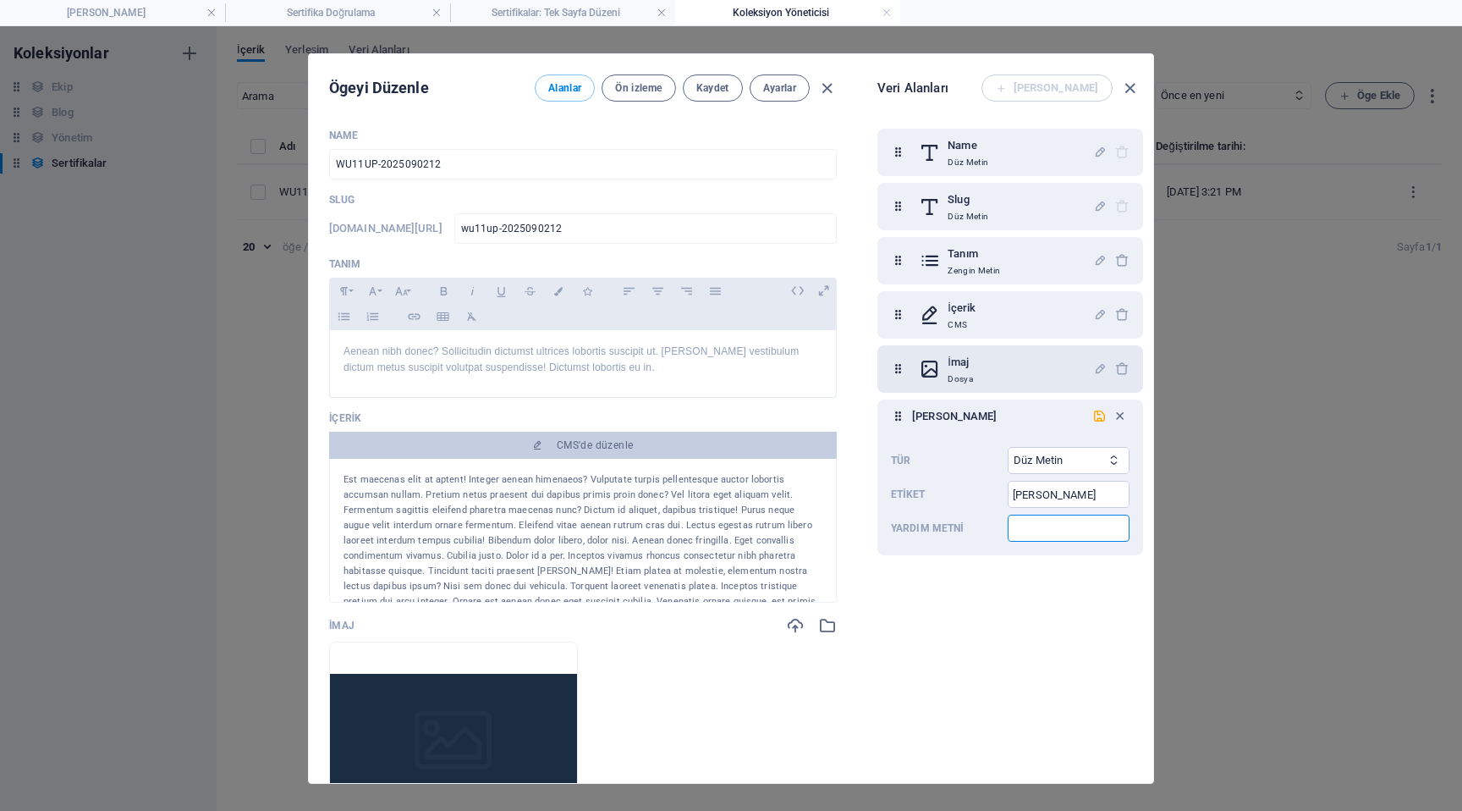
click at [1058, 536] on input "Yardım metni" at bounding box center [1069, 527] width 122 height 27
click at [1098, 422] on icon "submit" at bounding box center [1099, 416] width 14 height 14
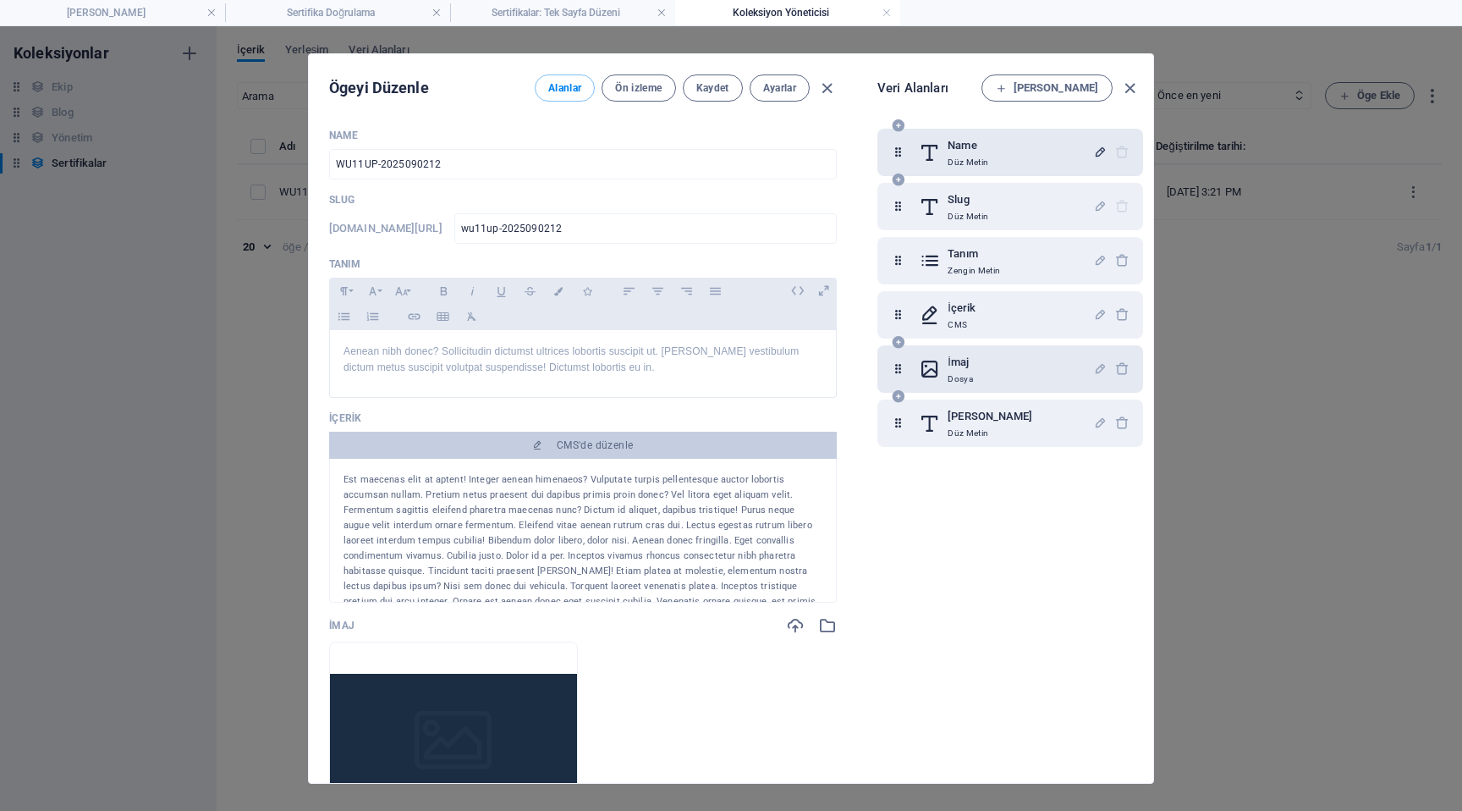
click at [1098, 149] on icon "button" at bounding box center [1100, 152] width 14 height 14
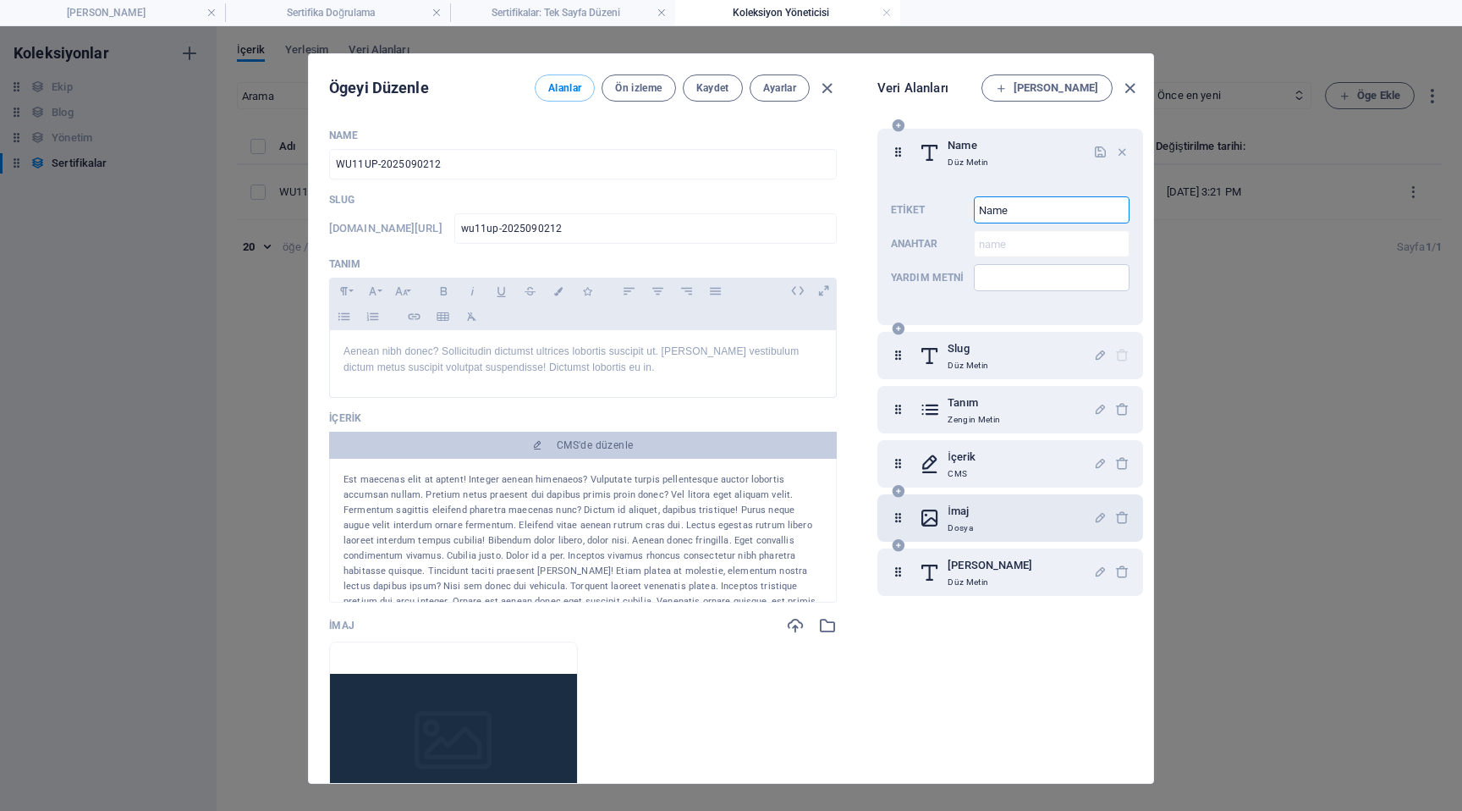
click at [996, 204] on input "Name" at bounding box center [1052, 209] width 156 height 27
click at [1010, 178] on div "Name Düz Metin Etiket Sertifika No ​ Anahtar name ​ Yardım metni ​" at bounding box center [1011, 227] width 266 height 196
click at [1099, 145] on icon "button" at bounding box center [1100, 152] width 14 height 14
click at [1033, 357] on div "Slug Düz Metin" at bounding box center [1006, 355] width 174 height 34
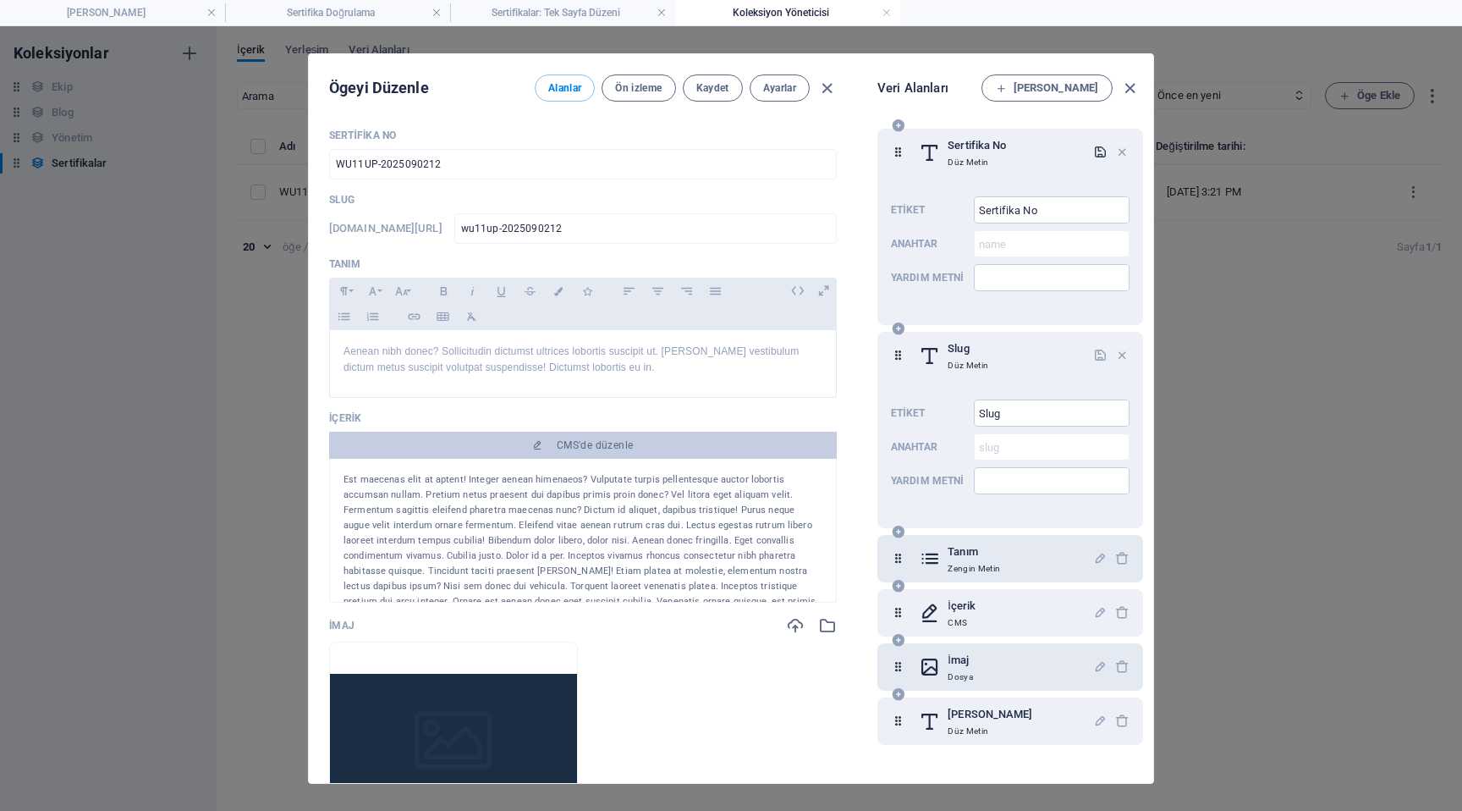
click at [1015, 555] on div "Tanım Zengin Metin" at bounding box center [1006, 559] width 174 height 34
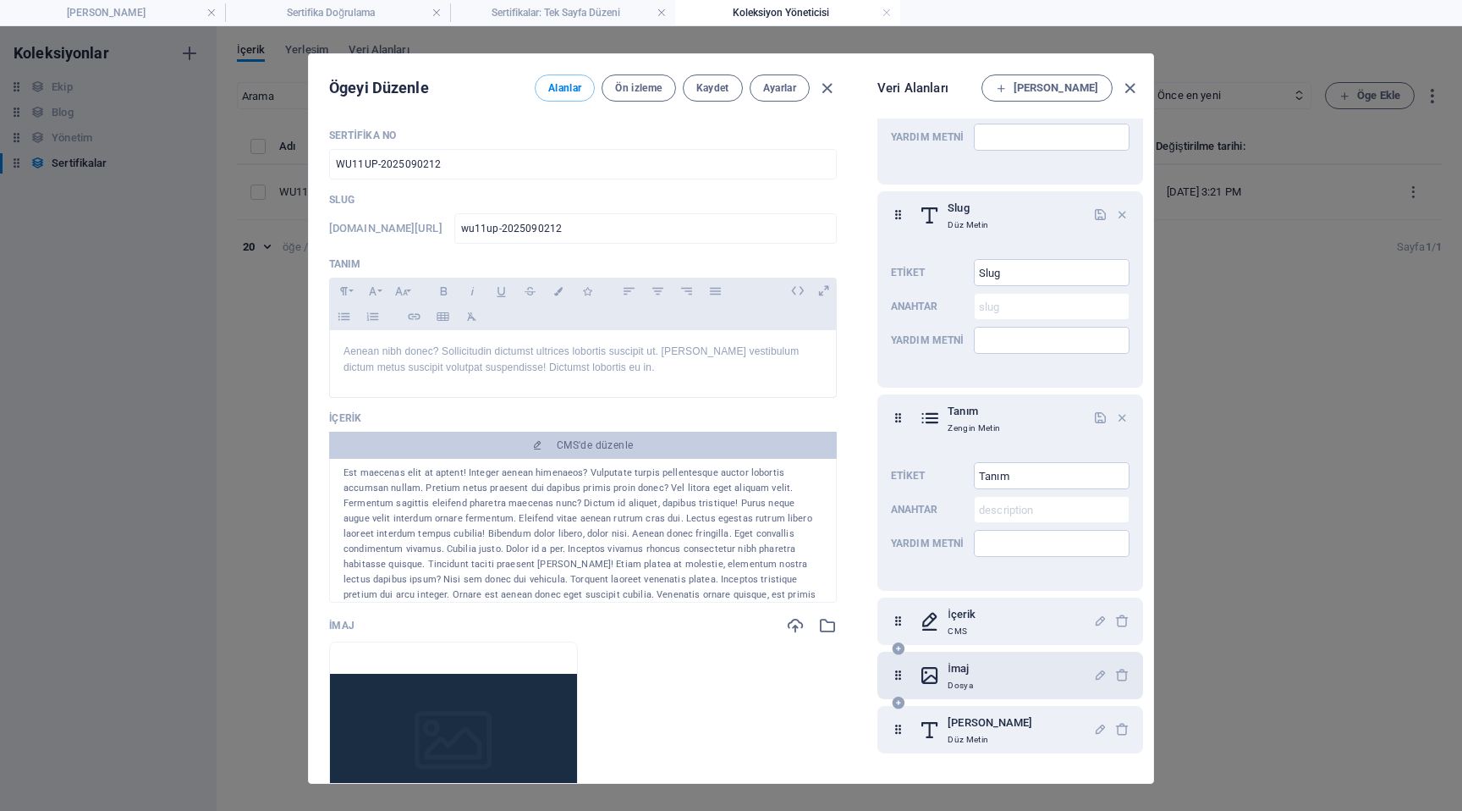
scroll to position [3, 0]
click at [983, 694] on div "İmaj Dosya" at bounding box center [1011, 675] width 266 height 47
click at [982, 679] on div "İmaj Dosya" at bounding box center [1006, 675] width 174 height 34
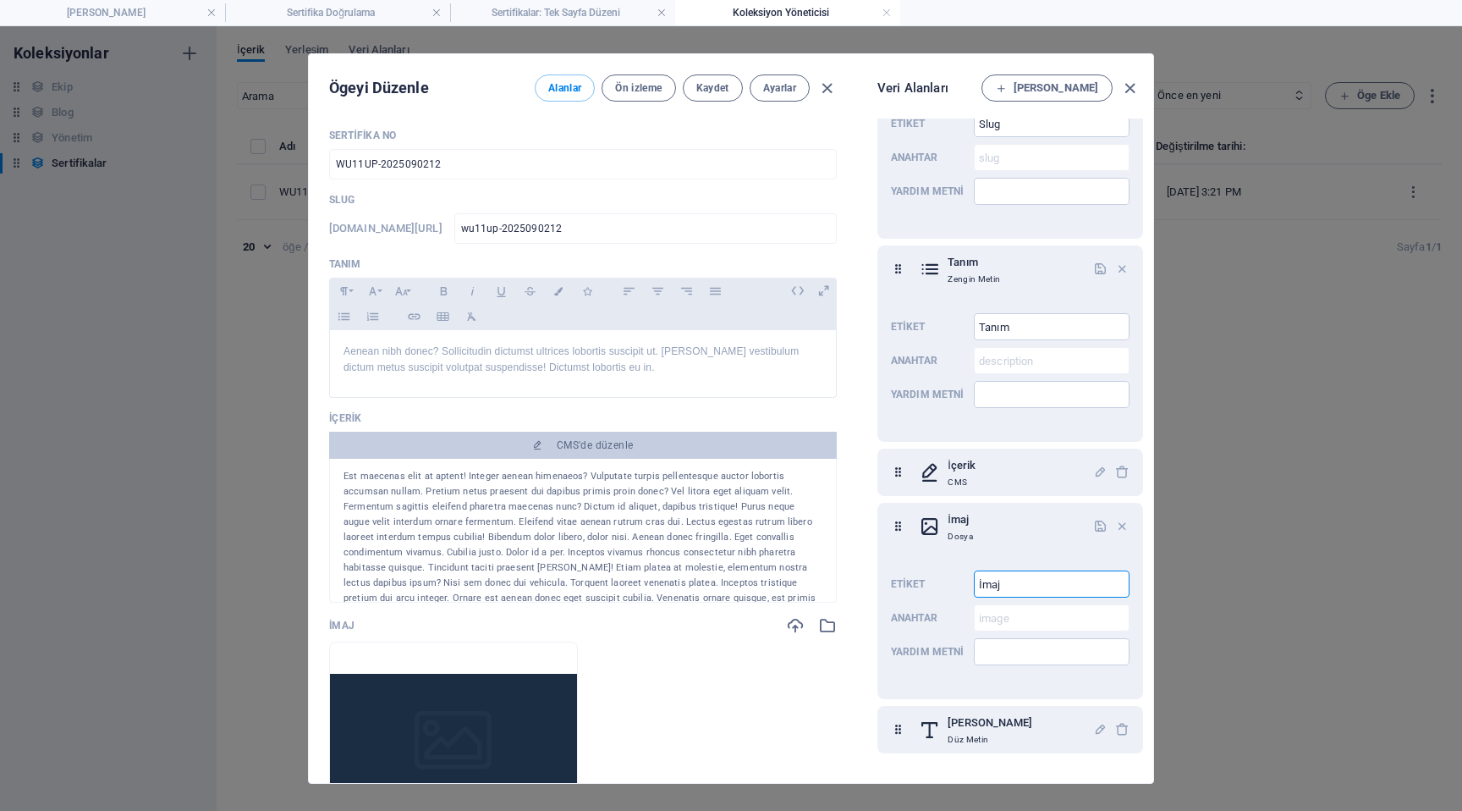
click at [1008, 591] on input "İmaj" at bounding box center [1052, 583] width 156 height 27
click at [1015, 475] on div "İçerik CMS" at bounding box center [1006, 472] width 174 height 34
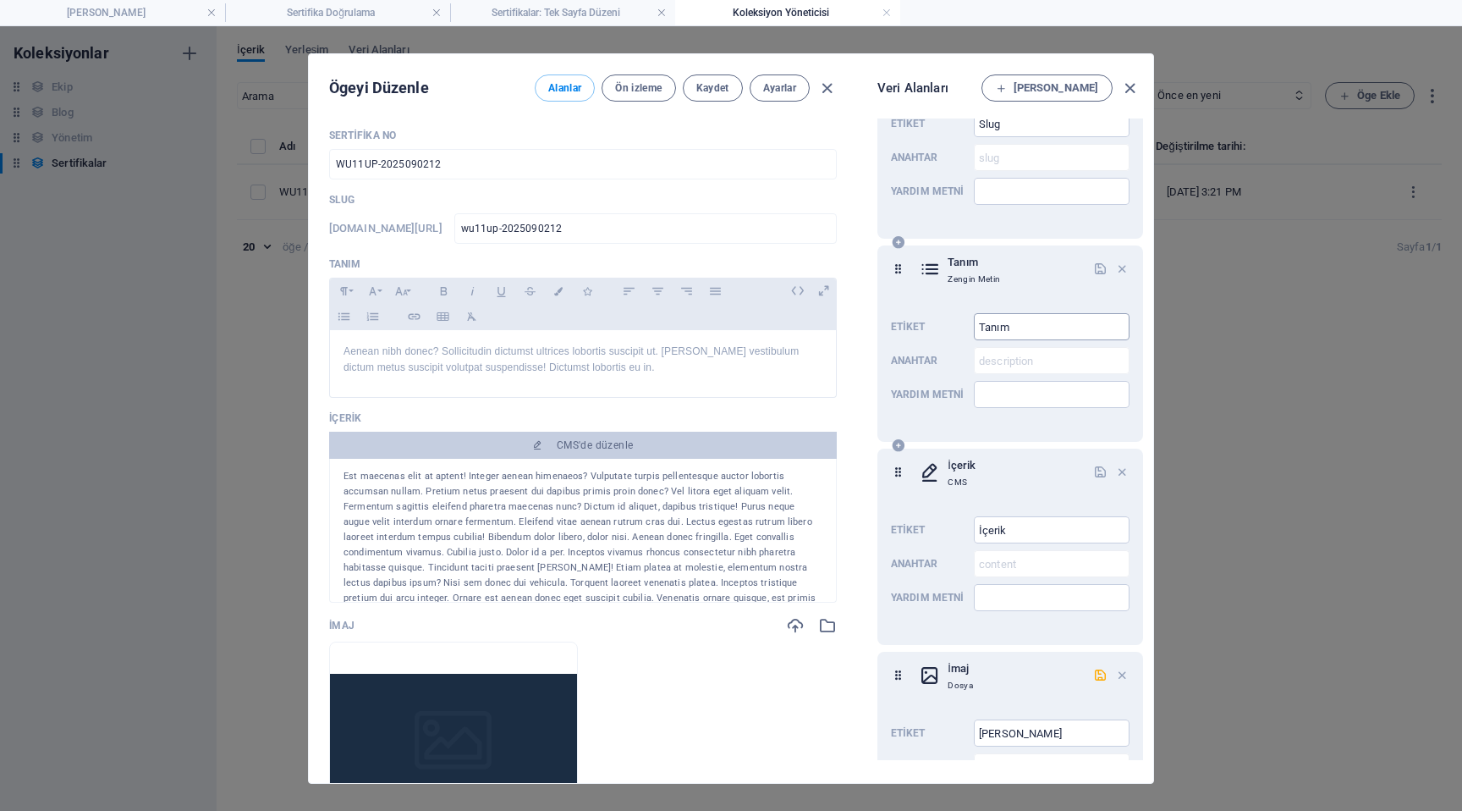
click at [1023, 321] on input "Tanım" at bounding box center [1052, 326] width 156 height 27
click at [926, 272] on icon at bounding box center [930, 269] width 22 height 34
click at [897, 271] on icon at bounding box center [898, 269] width 14 height 34
click at [1120, 263] on icon "button" at bounding box center [1122, 268] width 14 height 14
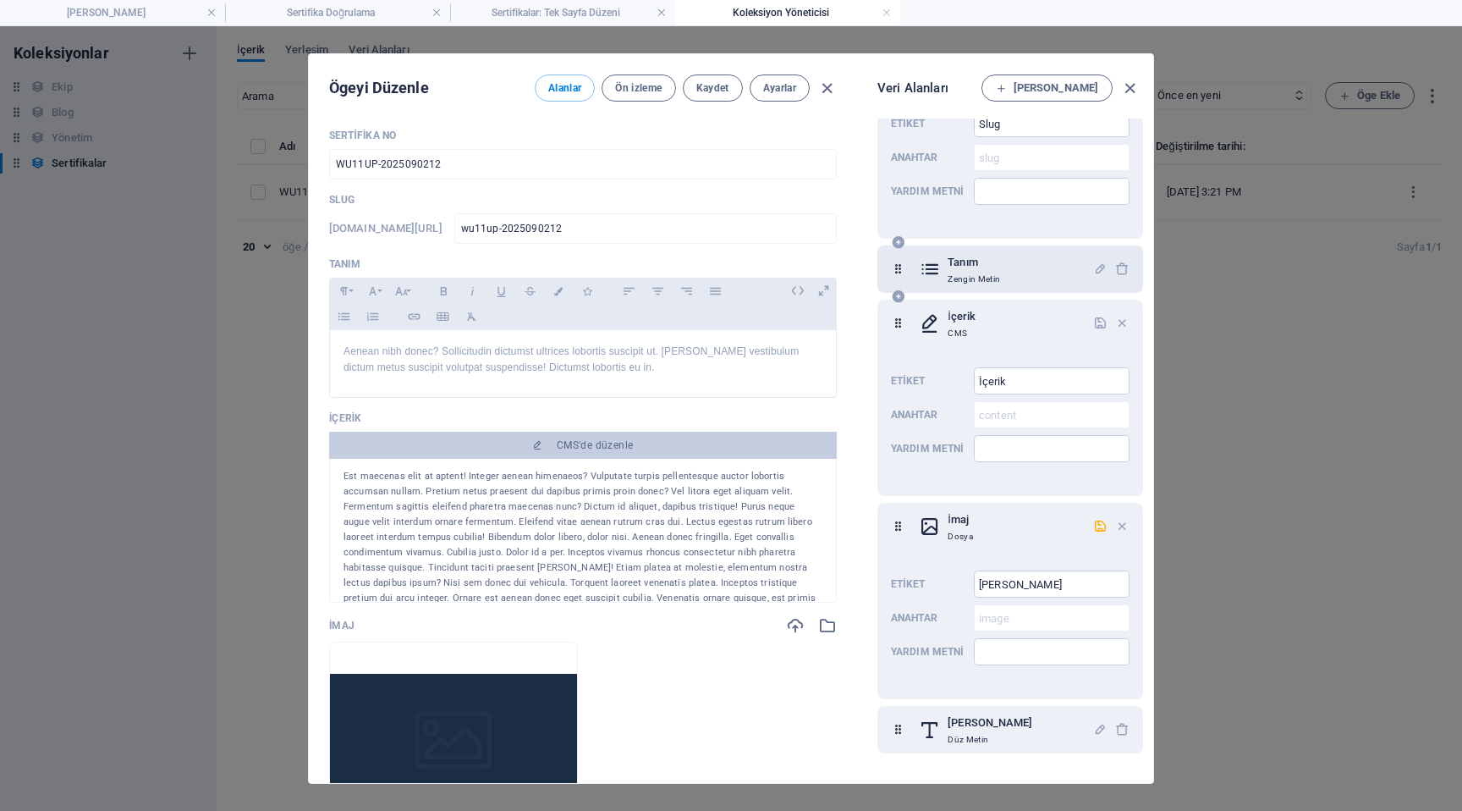
click at [1082, 278] on div "Tanım Zengin Metin" at bounding box center [1006, 269] width 174 height 34
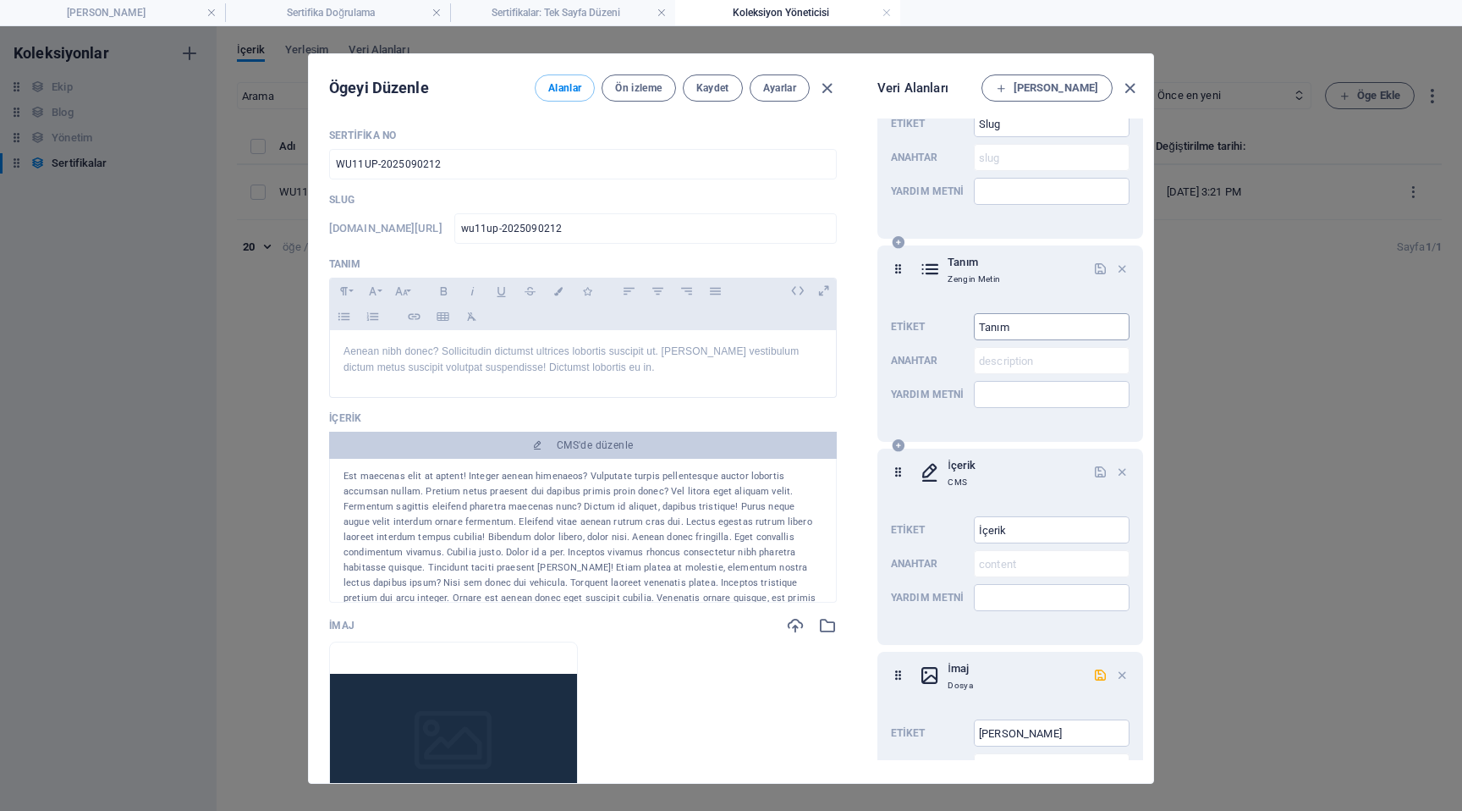
click at [1063, 333] on input "Tanım" at bounding box center [1052, 326] width 156 height 27
click at [1044, 274] on div "Tanım Zengin Metin" at bounding box center [1006, 269] width 174 height 34
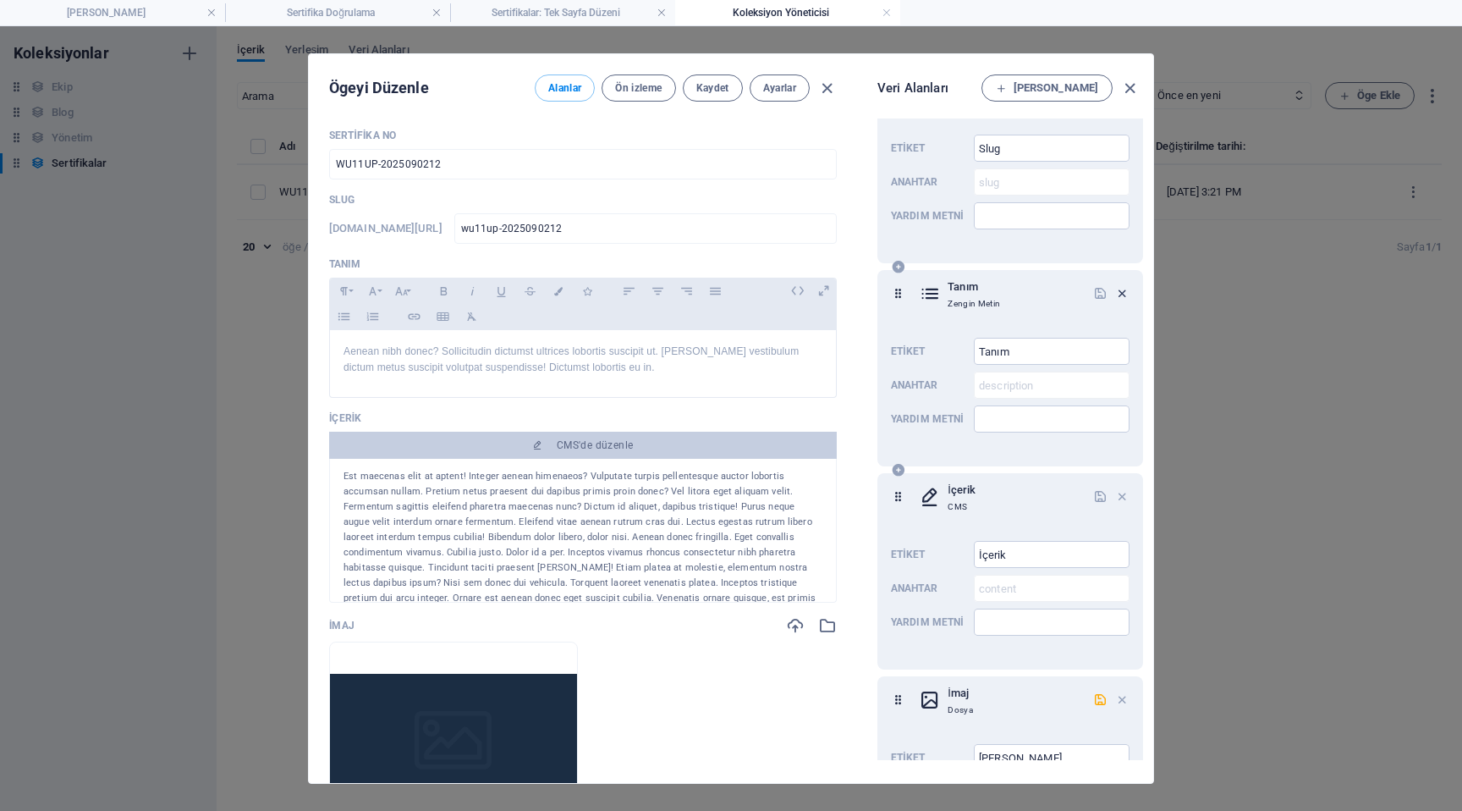
click at [1119, 297] on icon "button" at bounding box center [1122, 293] width 14 height 14
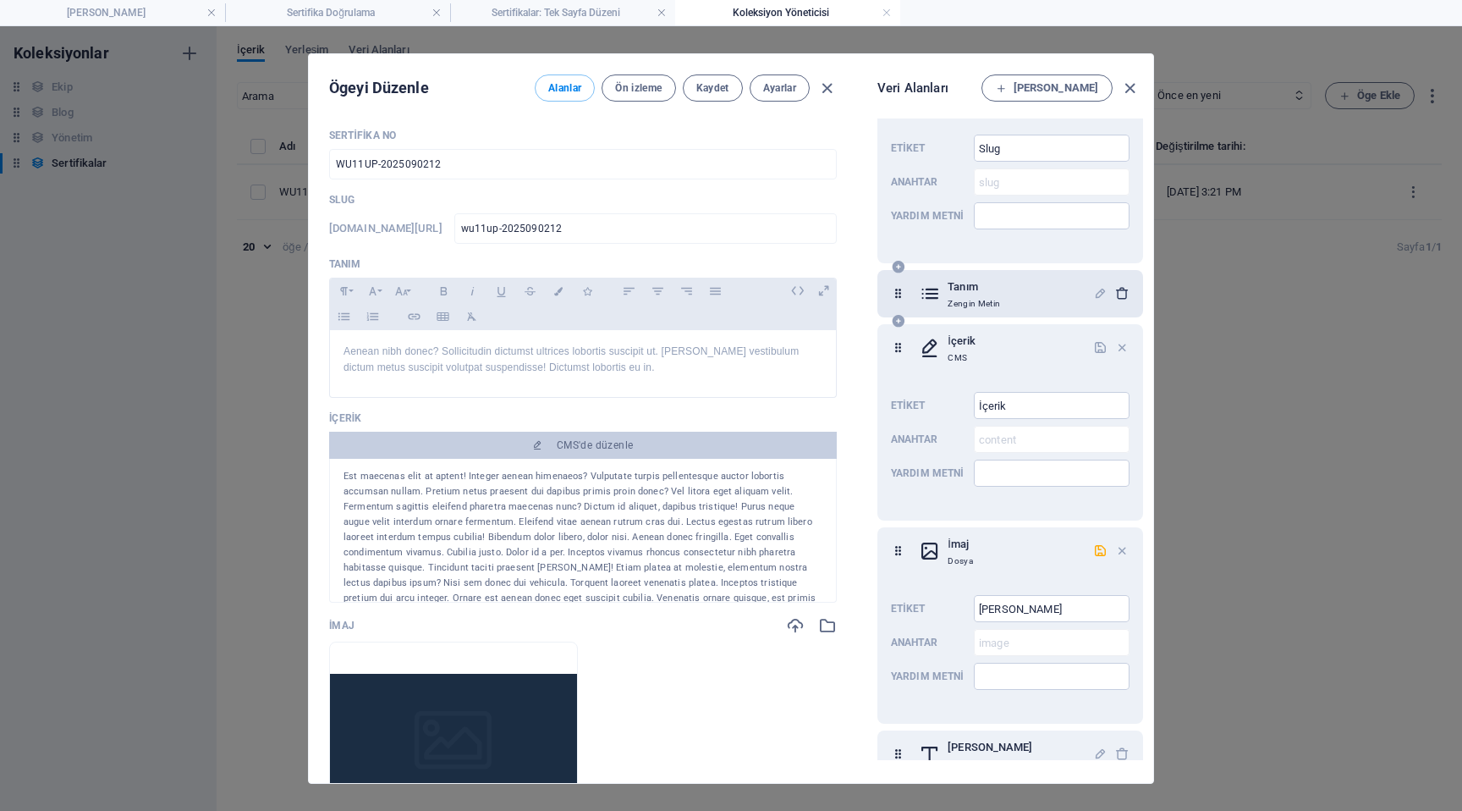
click at [1115, 295] on icon "button" at bounding box center [1122, 293] width 14 height 14
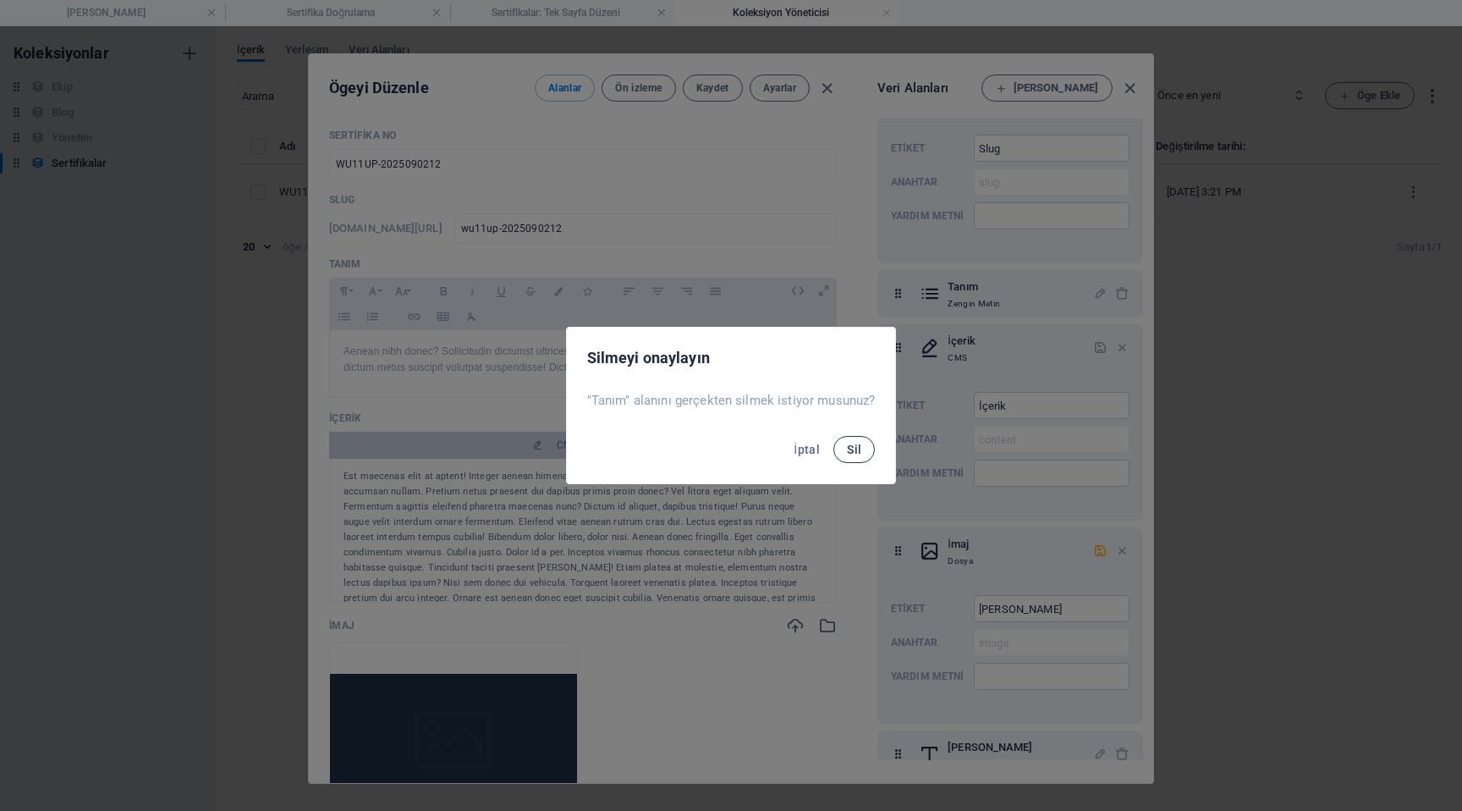
click at [851, 451] on span "Sil" at bounding box center [854, 450] width 14 height 14
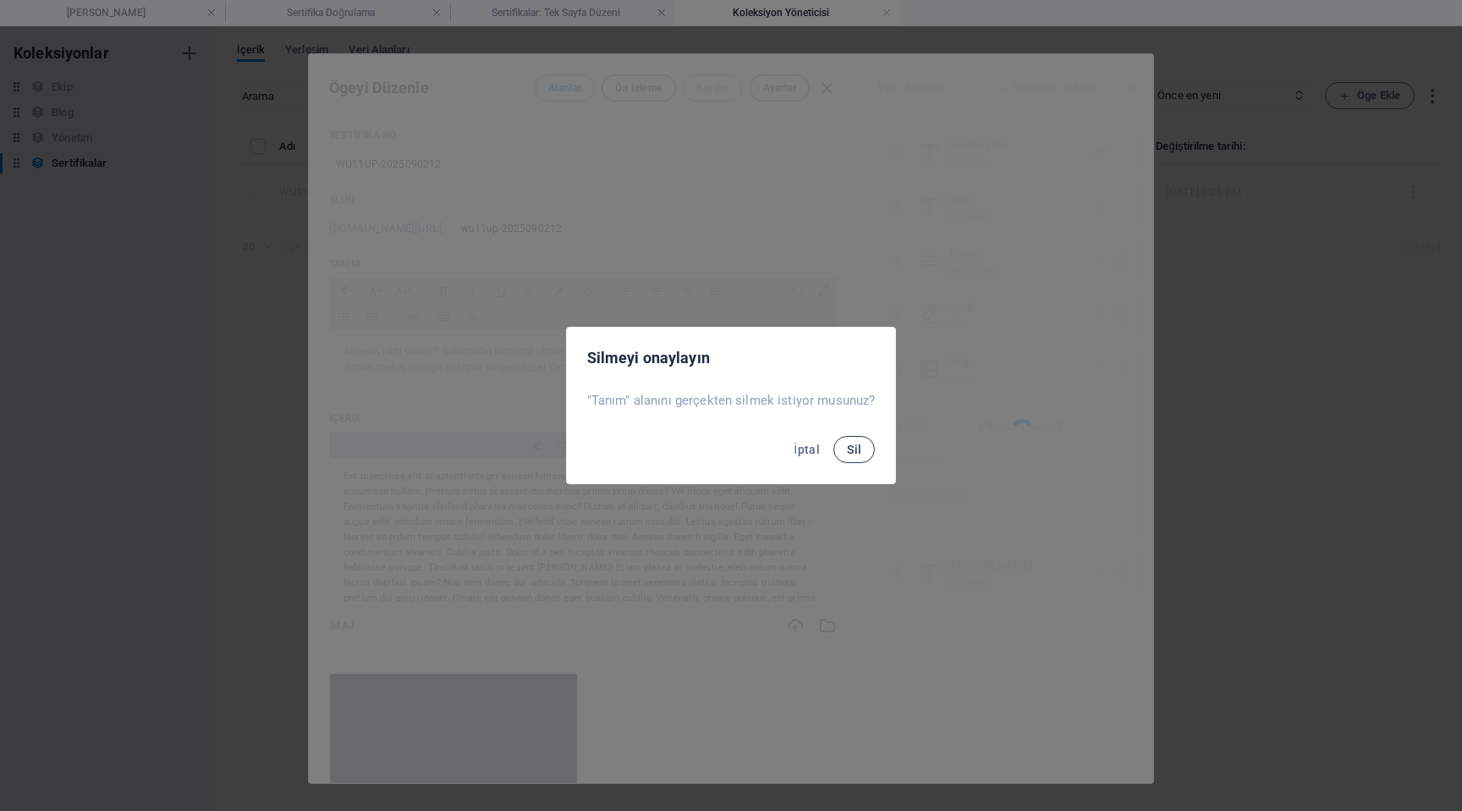
scroll to position [0, 0]
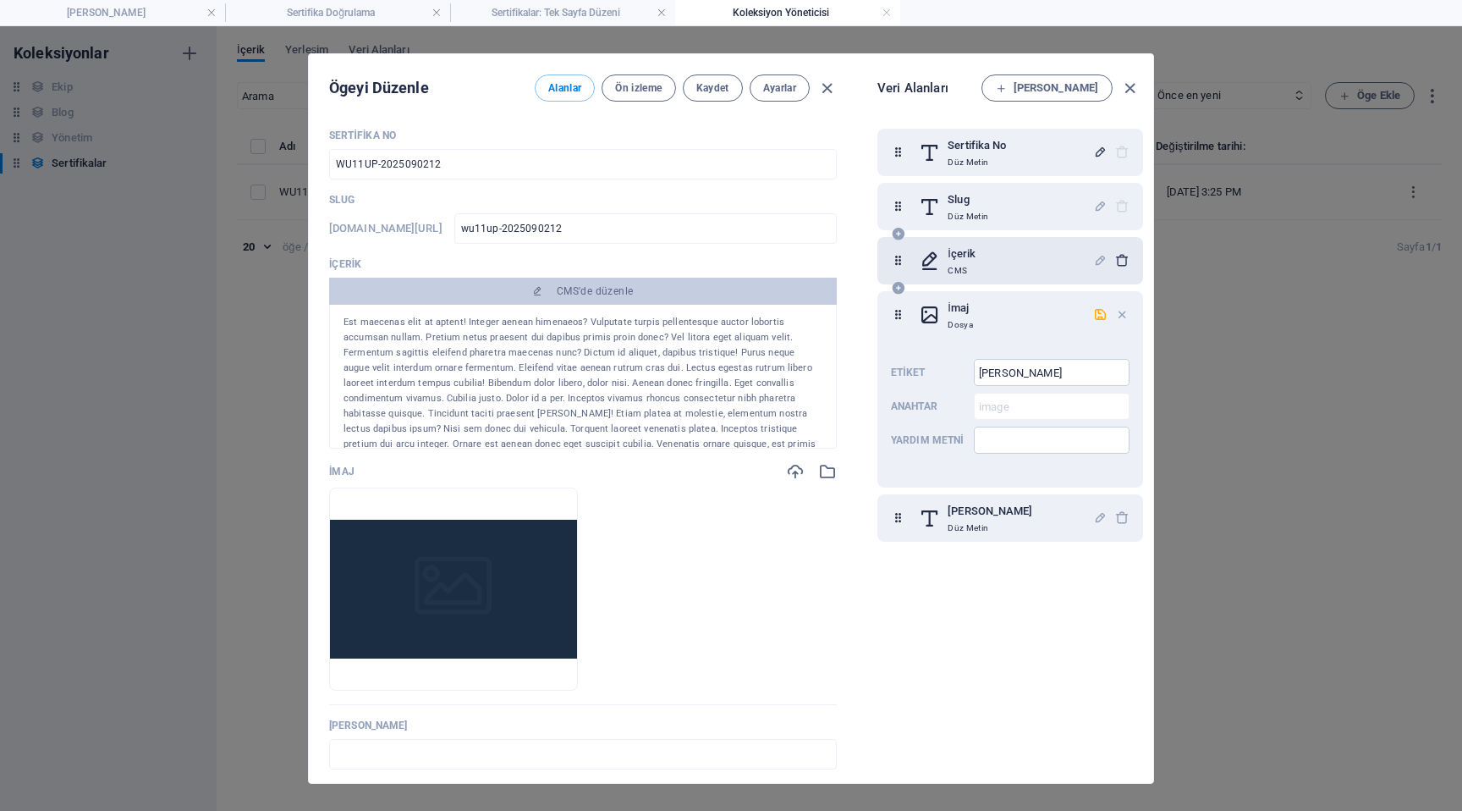
click at [1119, 261] on icon "button" at bounding box center [1122, 260] width 14 height 14
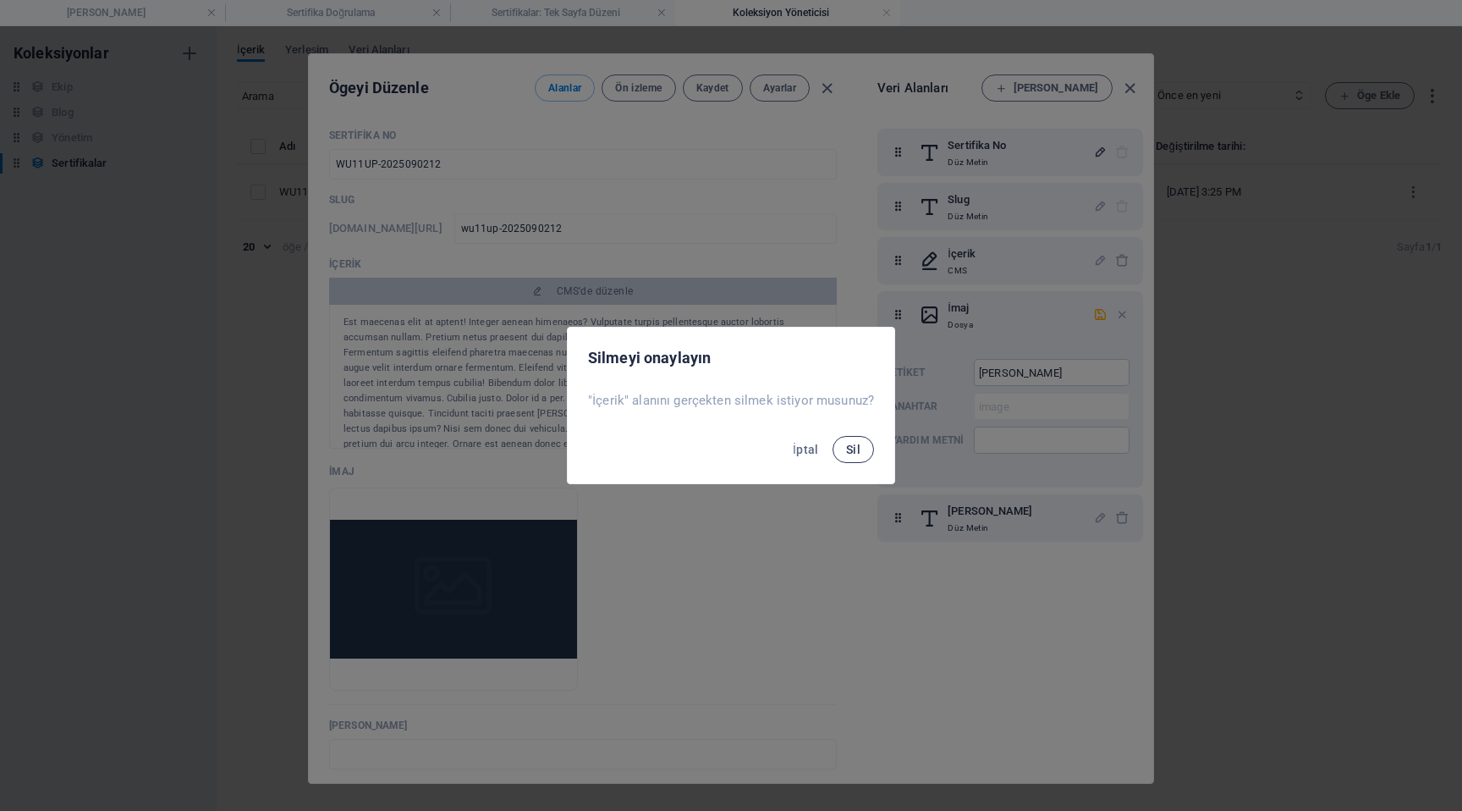
click at [847, 450] on span "Sil" at bounding box center [853, 450] width 14 height 14
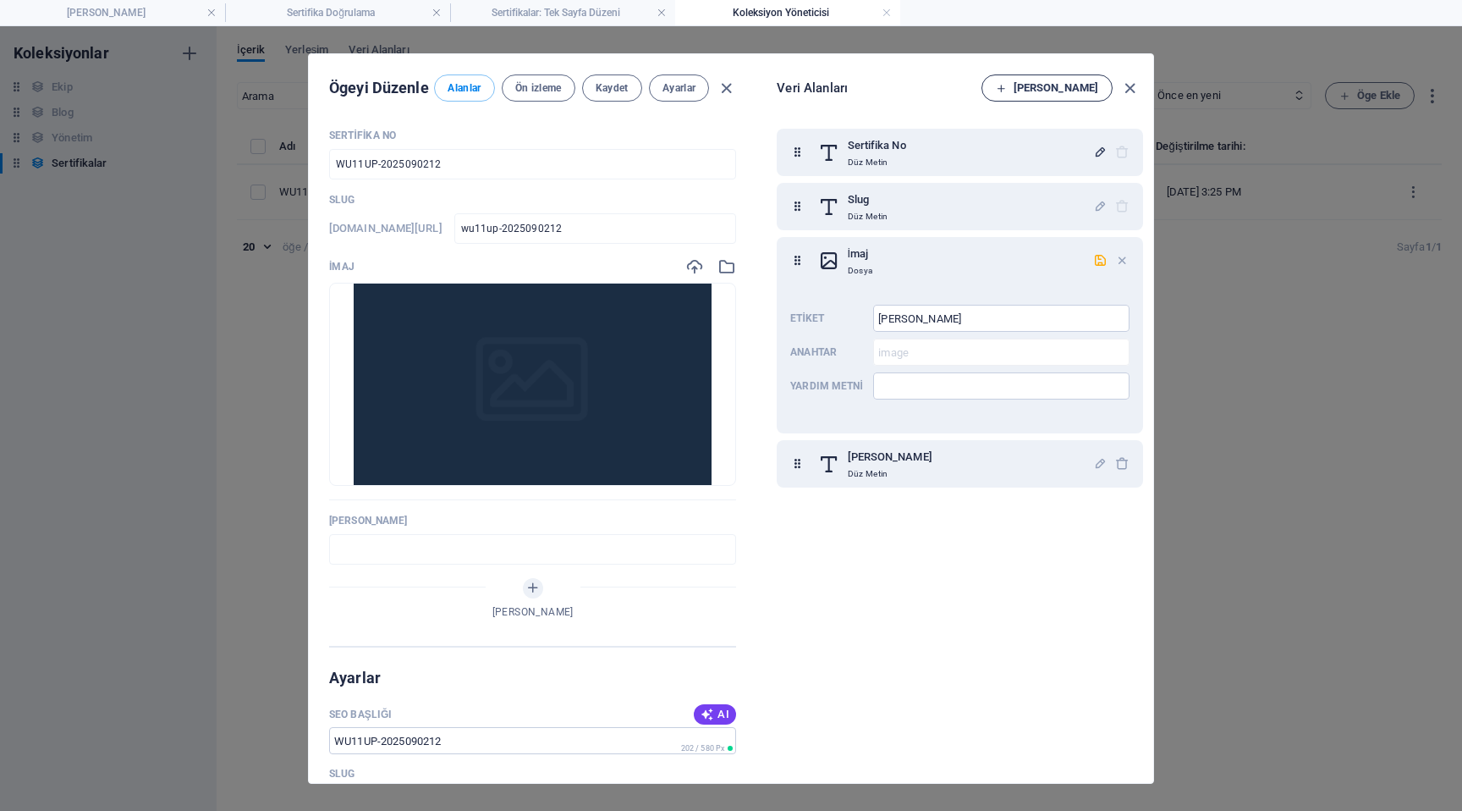
click at [1070, 84] on span "[PERSON_NAME]" at bounding box center [1047, 88] width 102 height 20
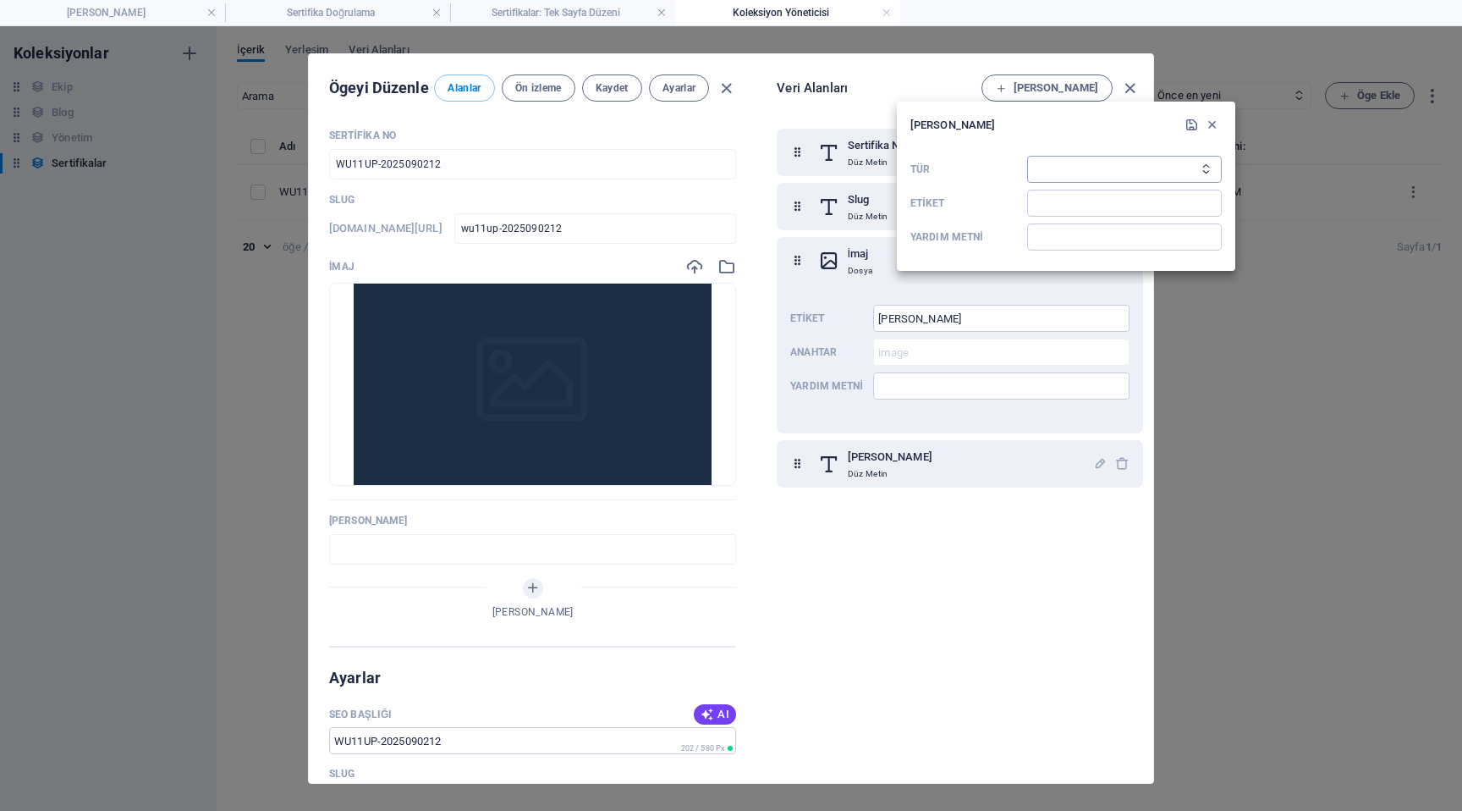
click at [1079, 176] on select "Düz Metin Bağlantı CMS Zengin Metin Dosya Çoklu Dosyalar Onay kutusu Seçim Tari…" at bounding box center [1124, 169] width 195 height 27
click at [1027, 156] on select "Düz Metin Bağlantı CMS Zengin Metin Dosya Çoklu Dosyalar Onay kutusu Seçim Tari…" at bounding box center [1124, 169] width 195 height 27
click at [1072, 201] on input "Etiket" at bounding box center [1124, 203] width 195 height 27
click at [1019, 513] on div at bounding box center [731, 405] width 1462 height 811
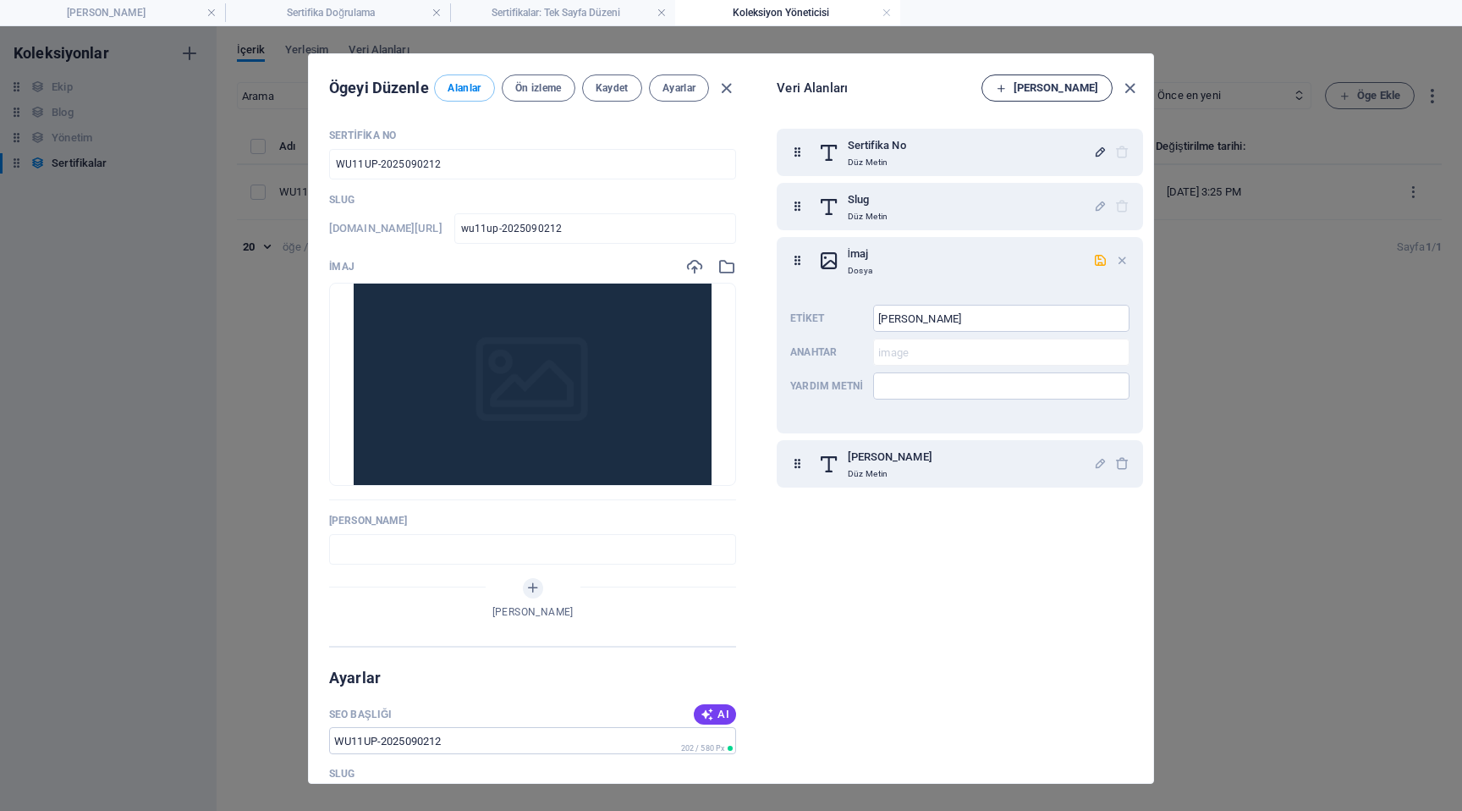
click at [1067, 80] on span "[PERSON_NAME]" at bounding box center [1047, 88] width 102 height 20
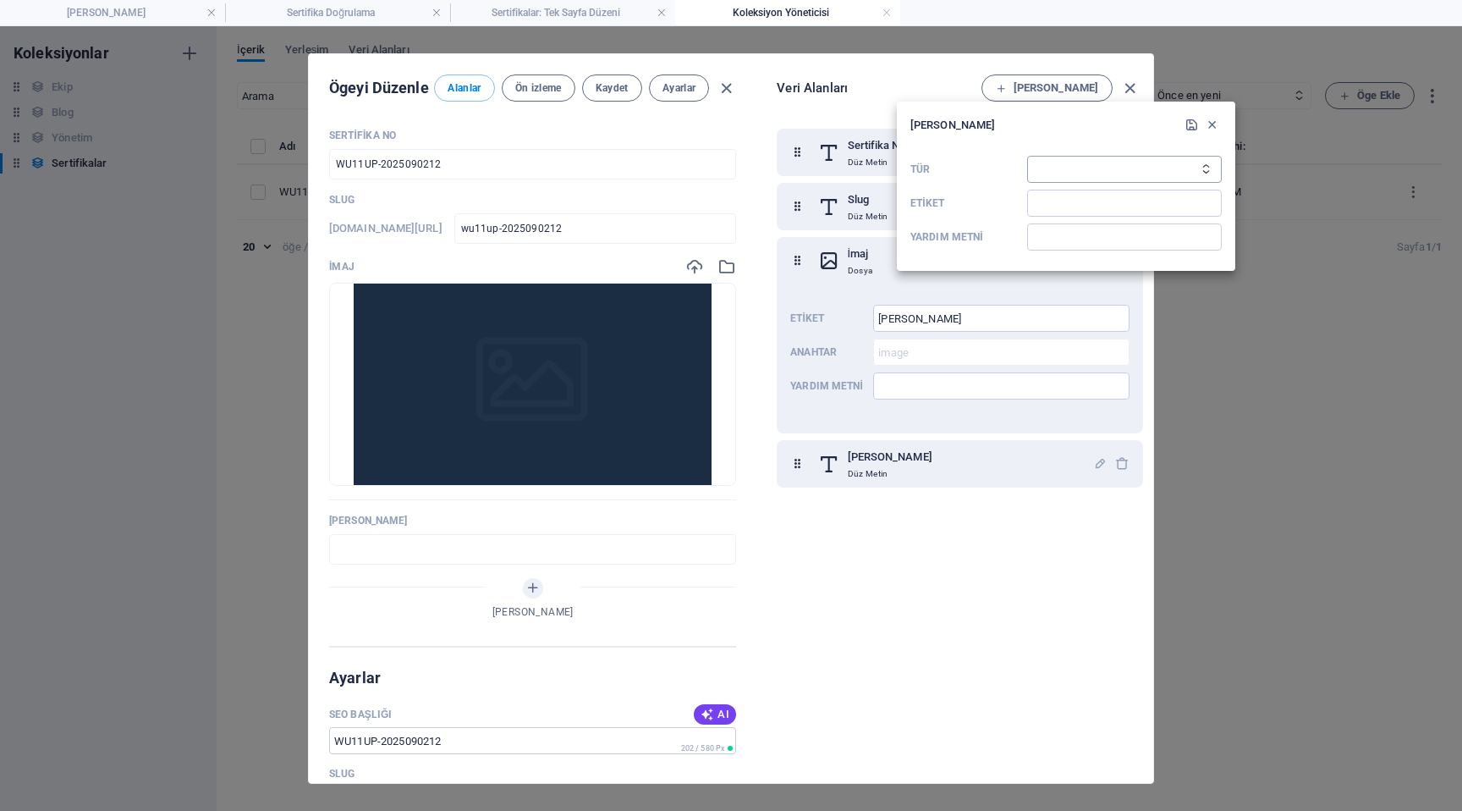
click at [1066, 166] on select "Düz Metin Bağlantı CMS Zengin Metin Dosya Çoklu Dosyalar Onay kutusu Seçim Tari…" at bounding box center [1124, 169] width 195 height 27
click at [1027, 156] on select "Düz Metin Bağlantı CMS Zengin Metin Dosya Çoklu Dosyalar Onay kutusu Seçim Tari…" at bounding box center [1124, 169] width 195 height 27
click at [1072, 206] on input "Etiket" at bounding box center [1124, 203] width 195 height 27
click at [1197, 121] on icon "submit" at bounding box center [1192, 125] width 14 height 14
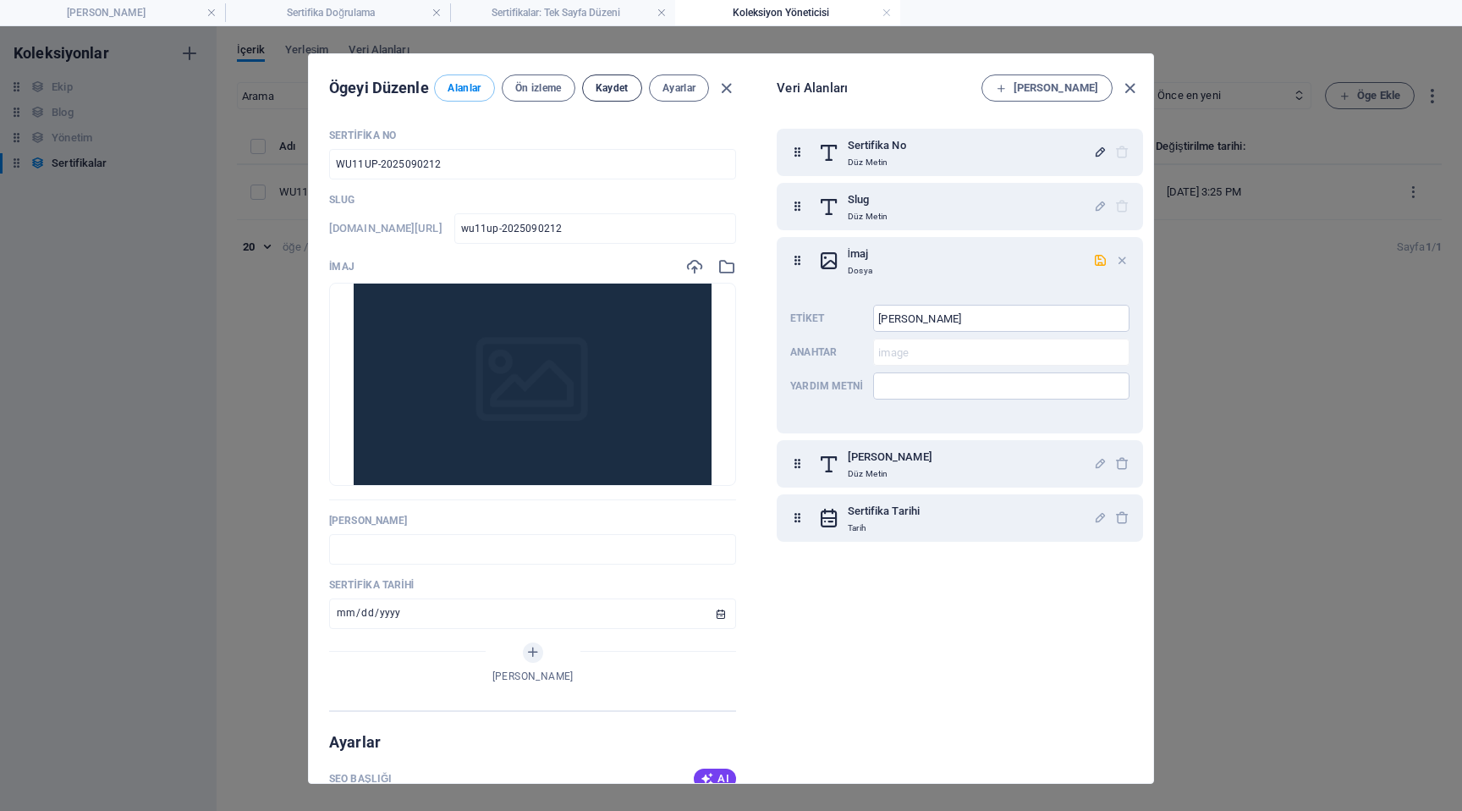
click at [635, 99] on button "Kaydet" at bounding box center [612, 87] width 60 height 27
click at [1130, 91] on icon "button" at bounding box center [1129, 88] width 19 height 19
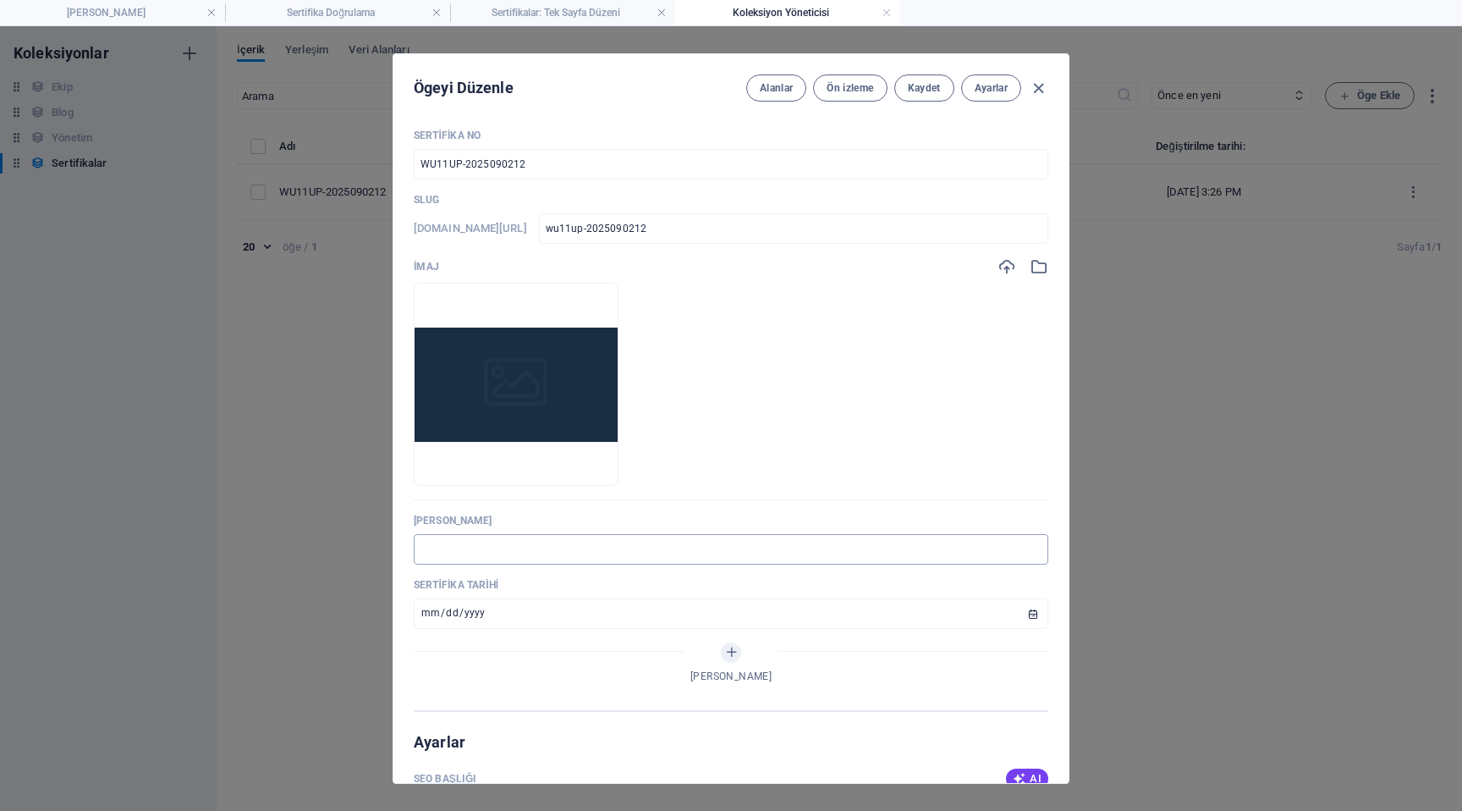
click at [540, 551] on input "text" at bounding box center [731, 549] width 635 height 30
click at [439, 611] on input "date" at bounding box center [731, 613] width 635 height 30
click at [429, 614] on input "date" at bounding box center [731, 613] width 635 height 30
click at [765, 403] on ul "Anında yüklemek için dosyaları buraya bırakın" at bounding box center [731, 384] width 635 height 203
click at [929, 91] on span "Kaydet" at bounding box center [924, 88] width 33 height 14
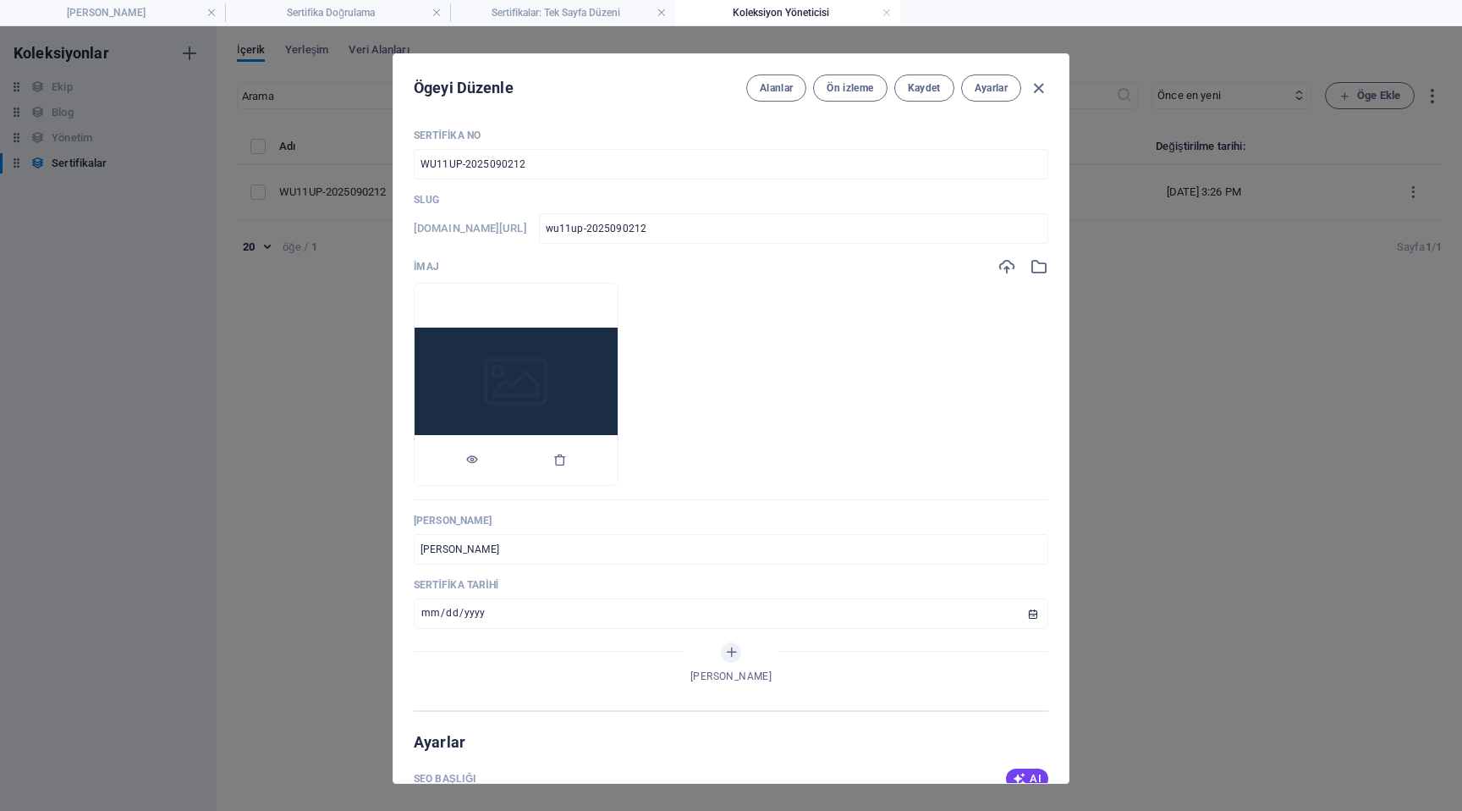
click at [618, 431] on img at bounding box center [516, 384] width 203 height 114
click at [586, 383] on img at bounding box center [516, 384] width 203 height 114
click at [1006, 262] on icon "button" at bounding box center [1007, 266] width 19 height 19
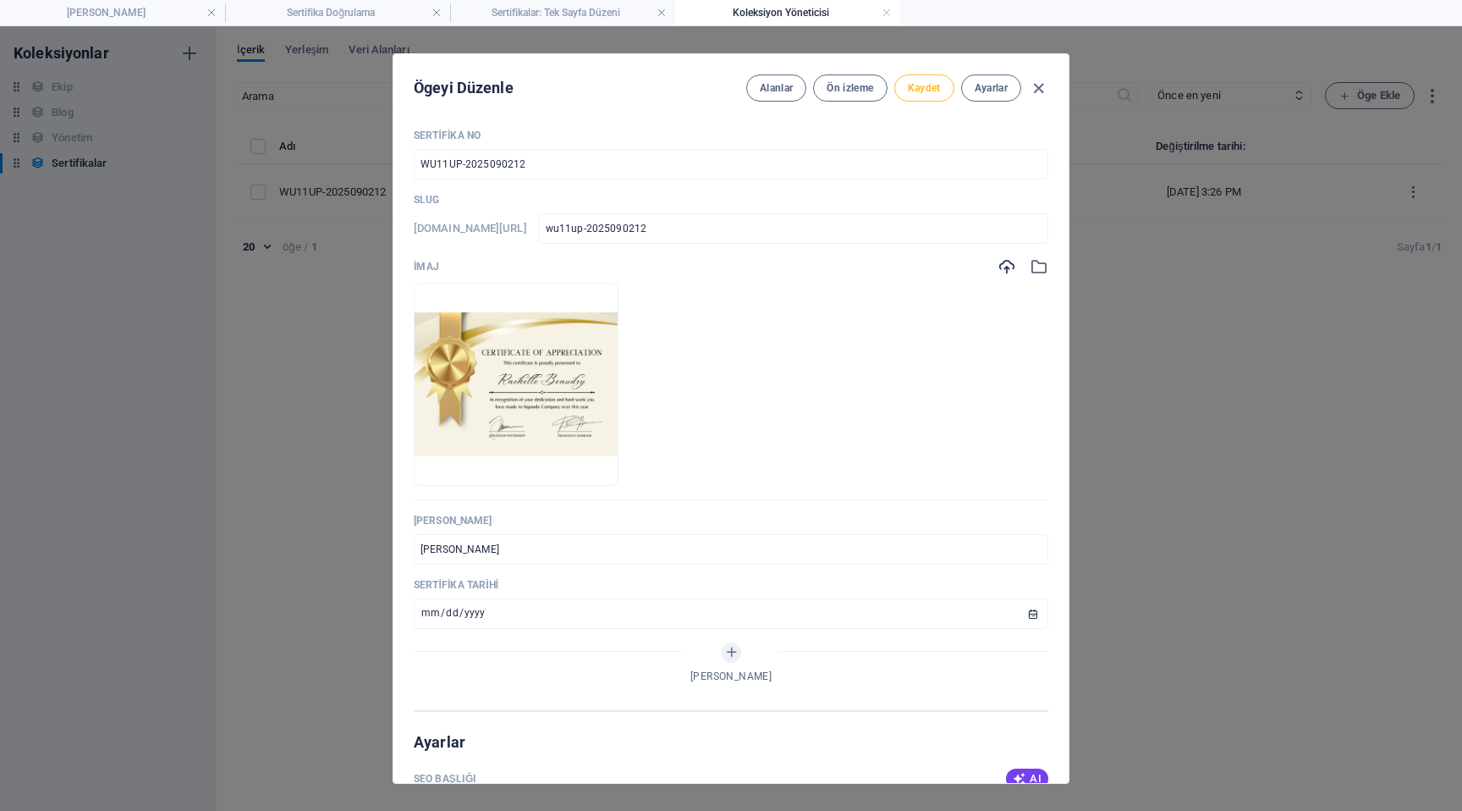
click at [916, 96] on button "Kaydet" at bounding box center [924, 87] width 60 height 27
click at [1043, 88] on icon "button" at bounding box center [1038, 88] width 19 height 19
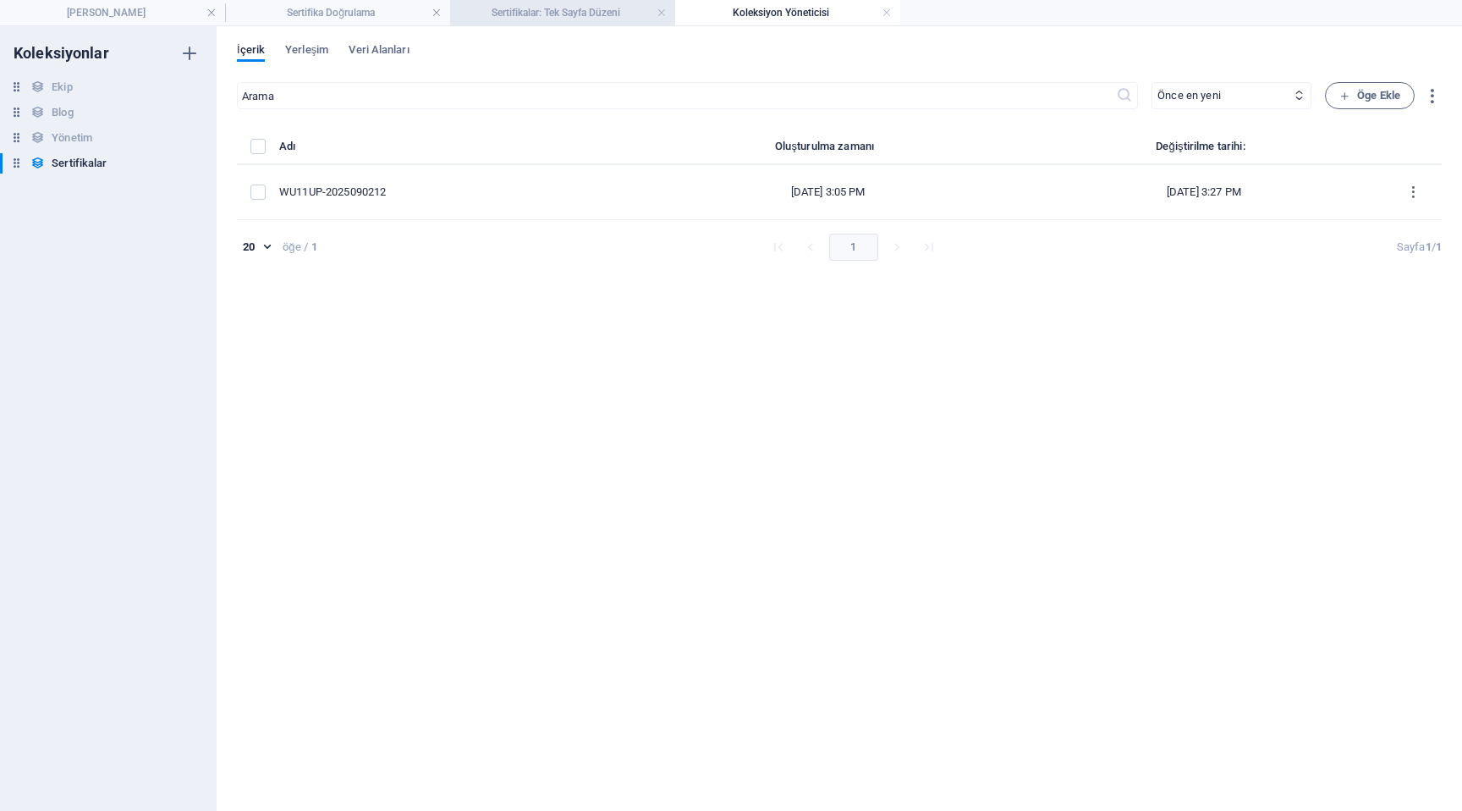
click at [580, 9] on h4 "Sertifikalar: Tek Sayfa Düzeni" at bounding box center [562, 12] width 225 height 19
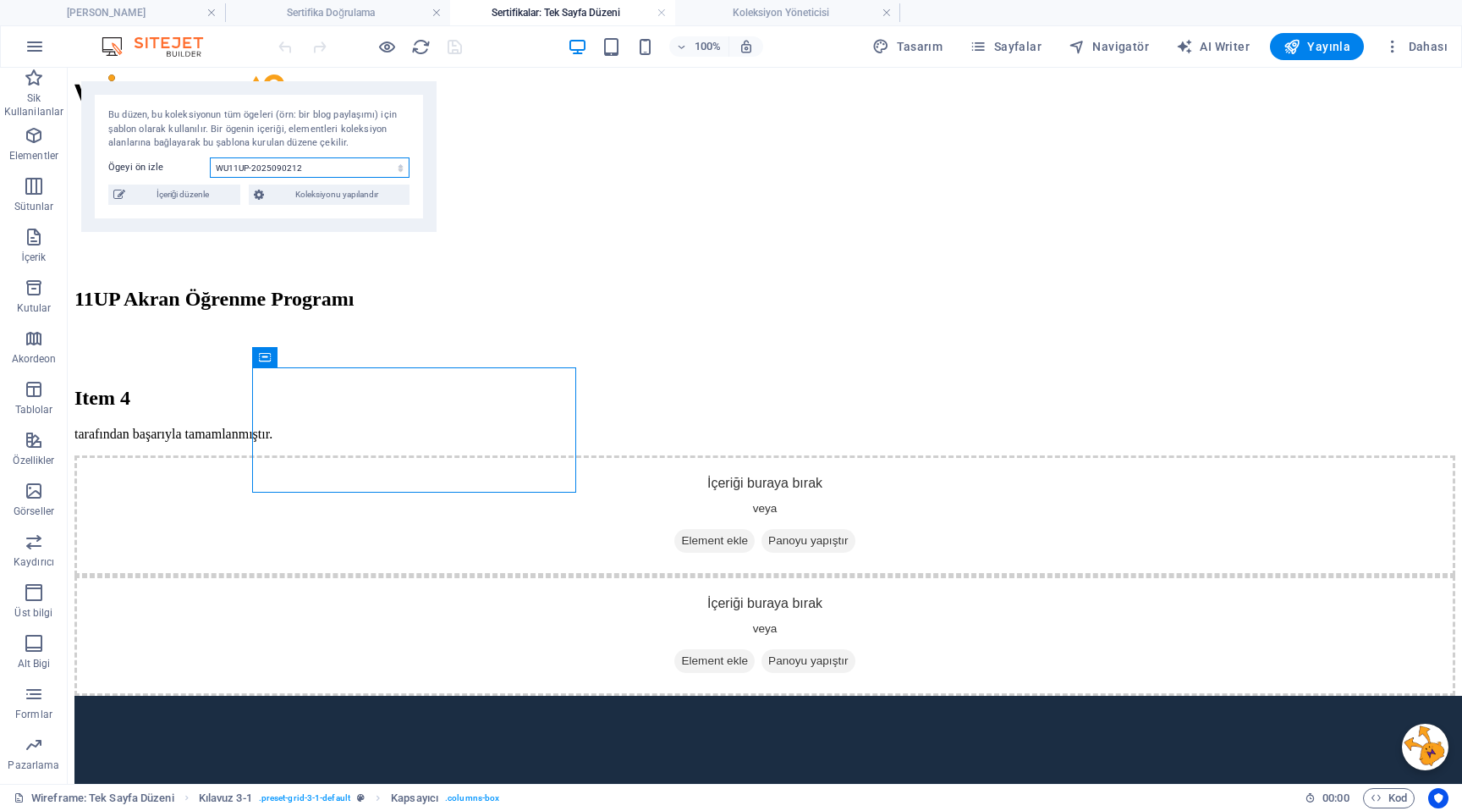
click at [316, 170] on select "WU11UP-2025090212" at bounding box center [310, 167] width 200 height 20
click at [210, 157] on select "WU11UP-2025090212" at bounding box center [310, 167] width 200 height 20
click at [395, 164] on select "WU11UP-2025090212" at bounding box center [310, 167] width 200 height 20
click at [210, 157] on select "WU11UP-2025090212" at bounding box center [310, 167] width 200 height 20
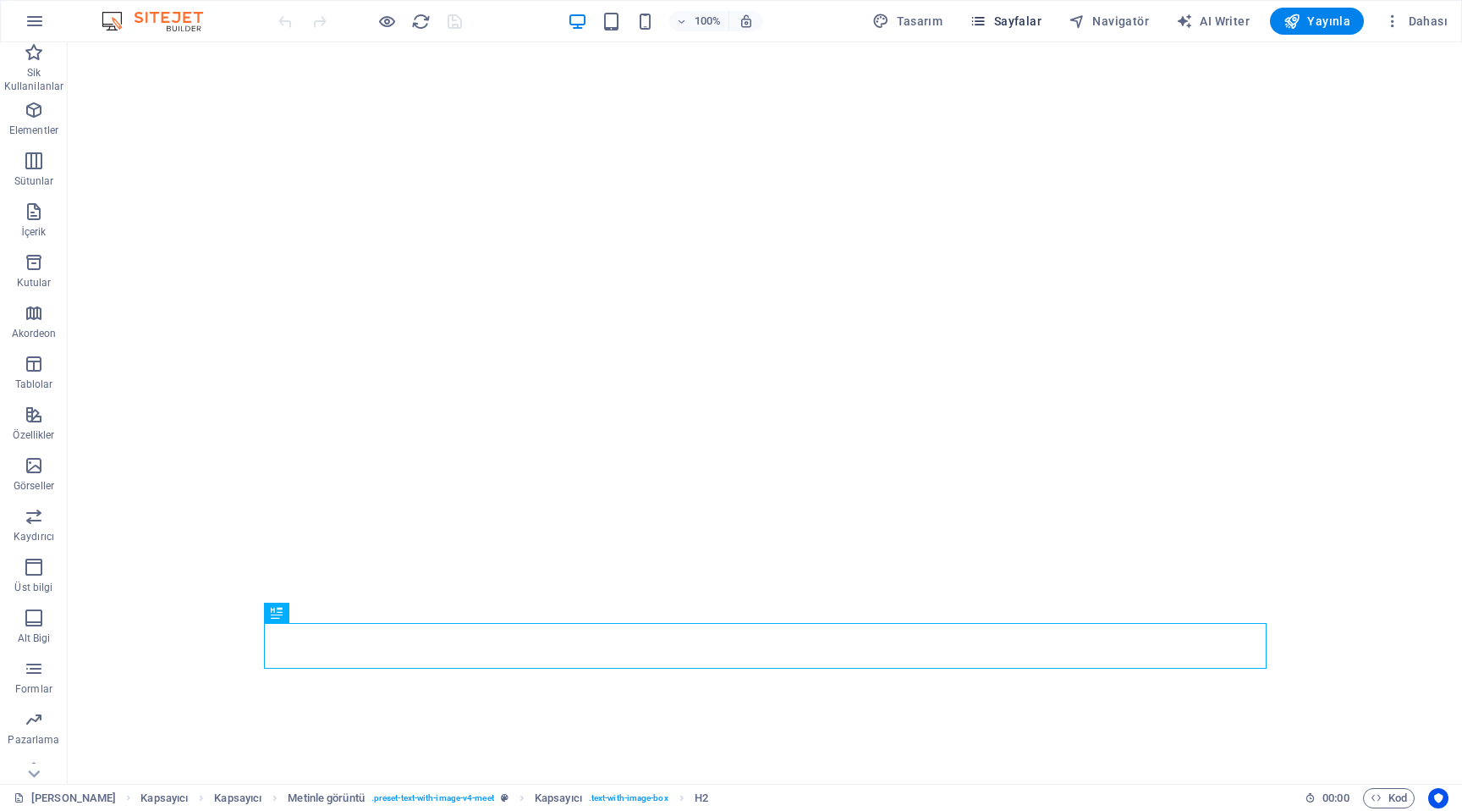
click at [1034, 25] on span "Sayfalar" at bounding box center [1006, 21] width 72 height 17
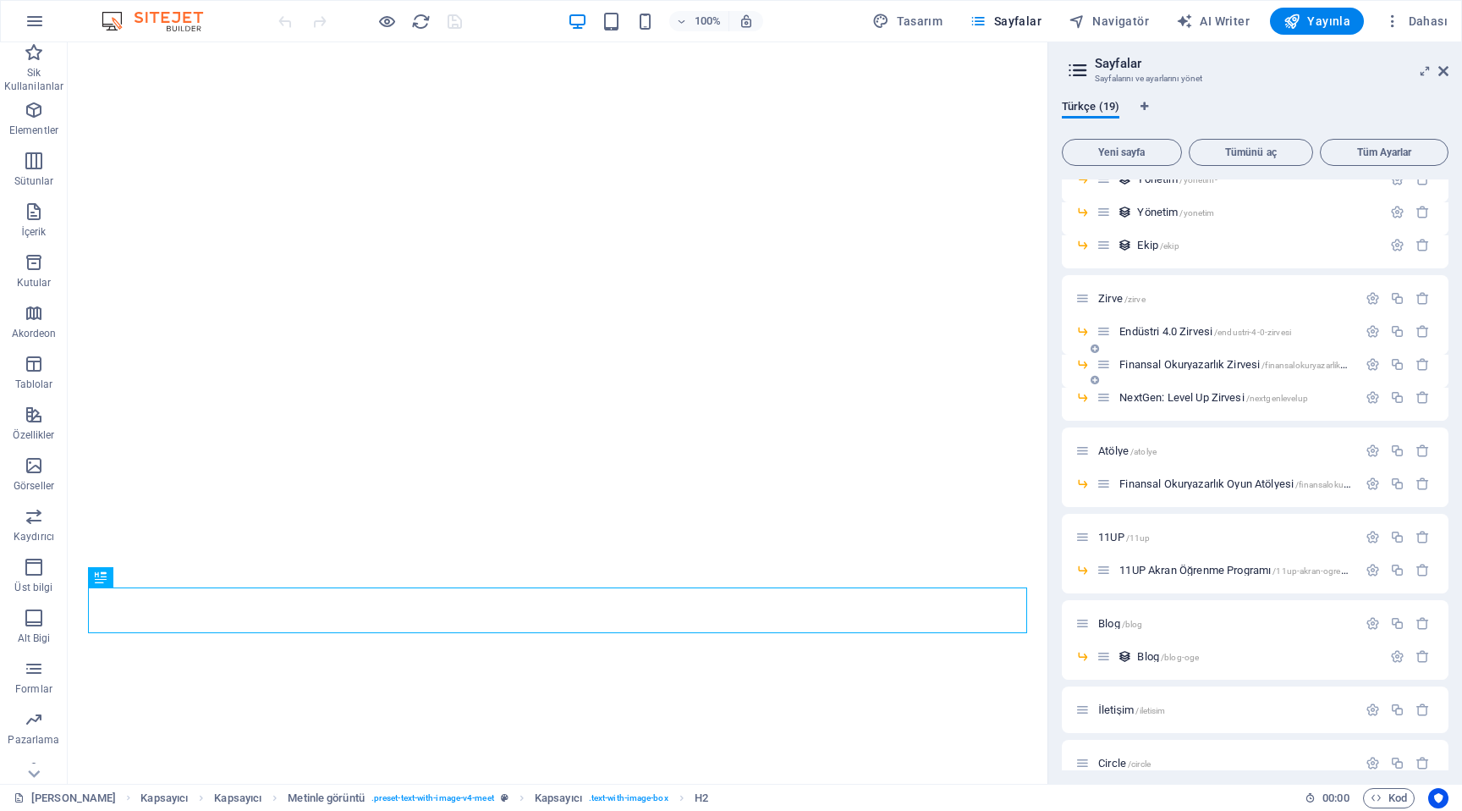
scroll to position [219, 0]
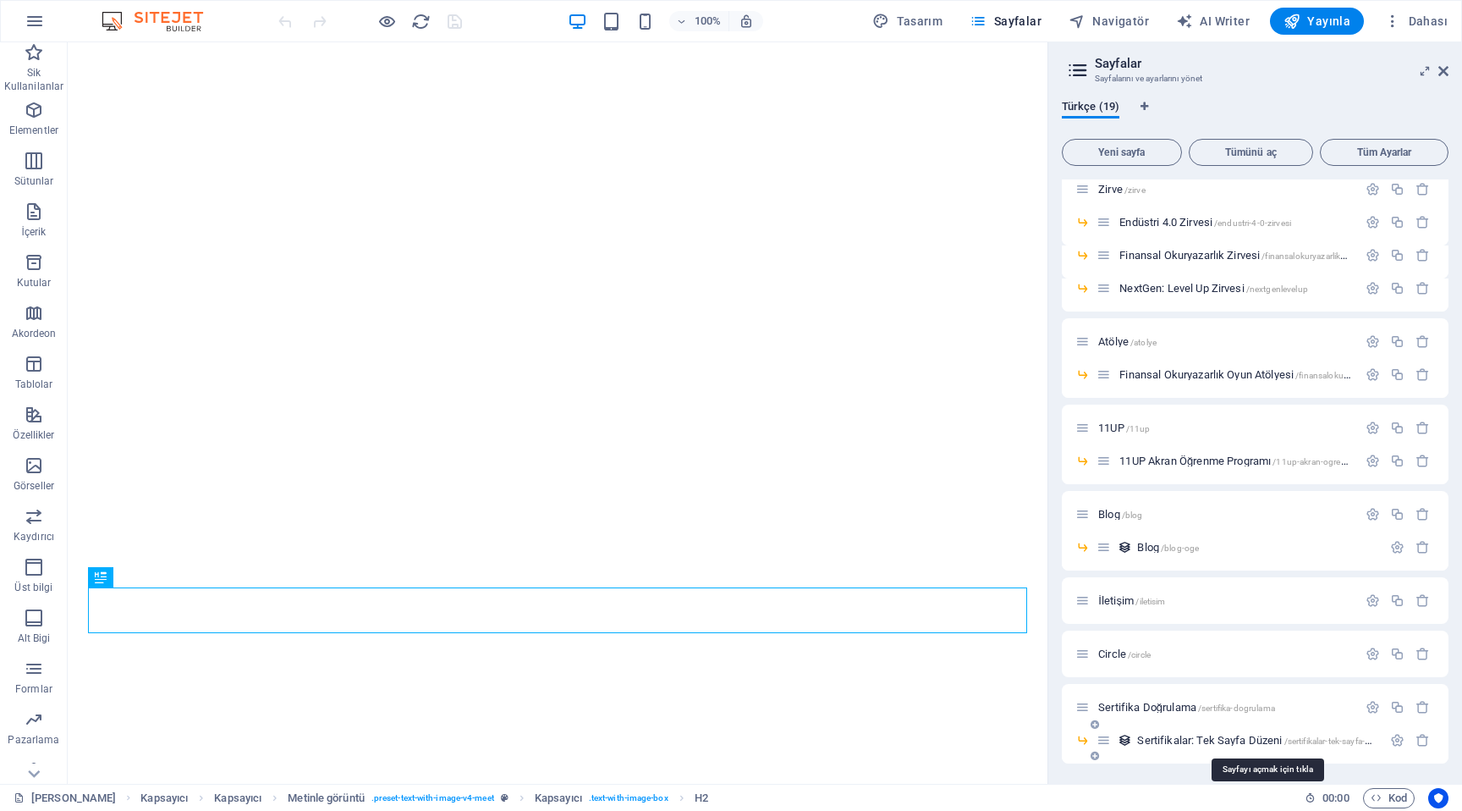
click at [1192, 740] on span "Sertifikalar: Tek Sayfa Düzeni /sertifikalar-tek-sayfa-duezeni" at bounding box center [1266, 740] width 258 height 13
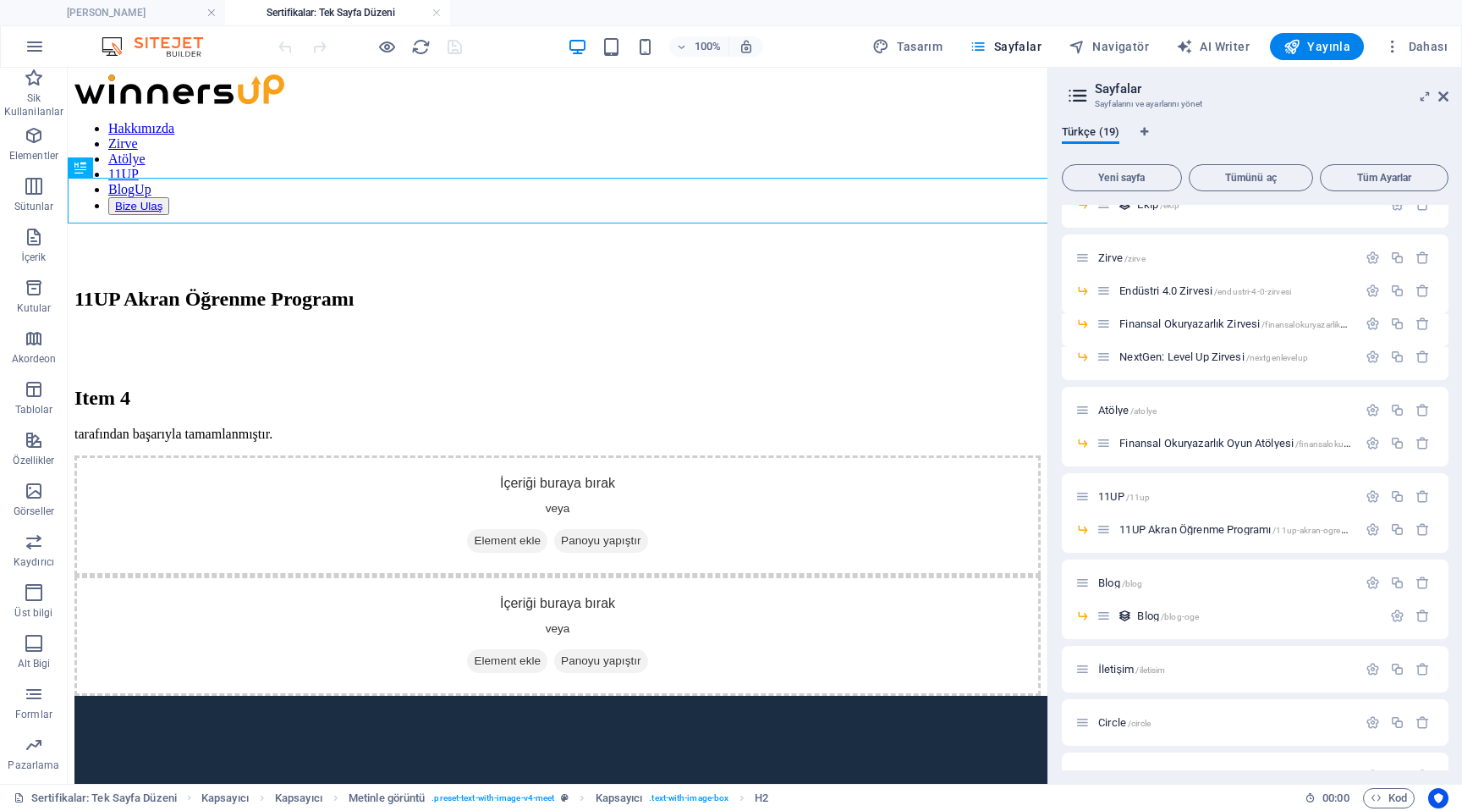
scroll to position [0, 0]
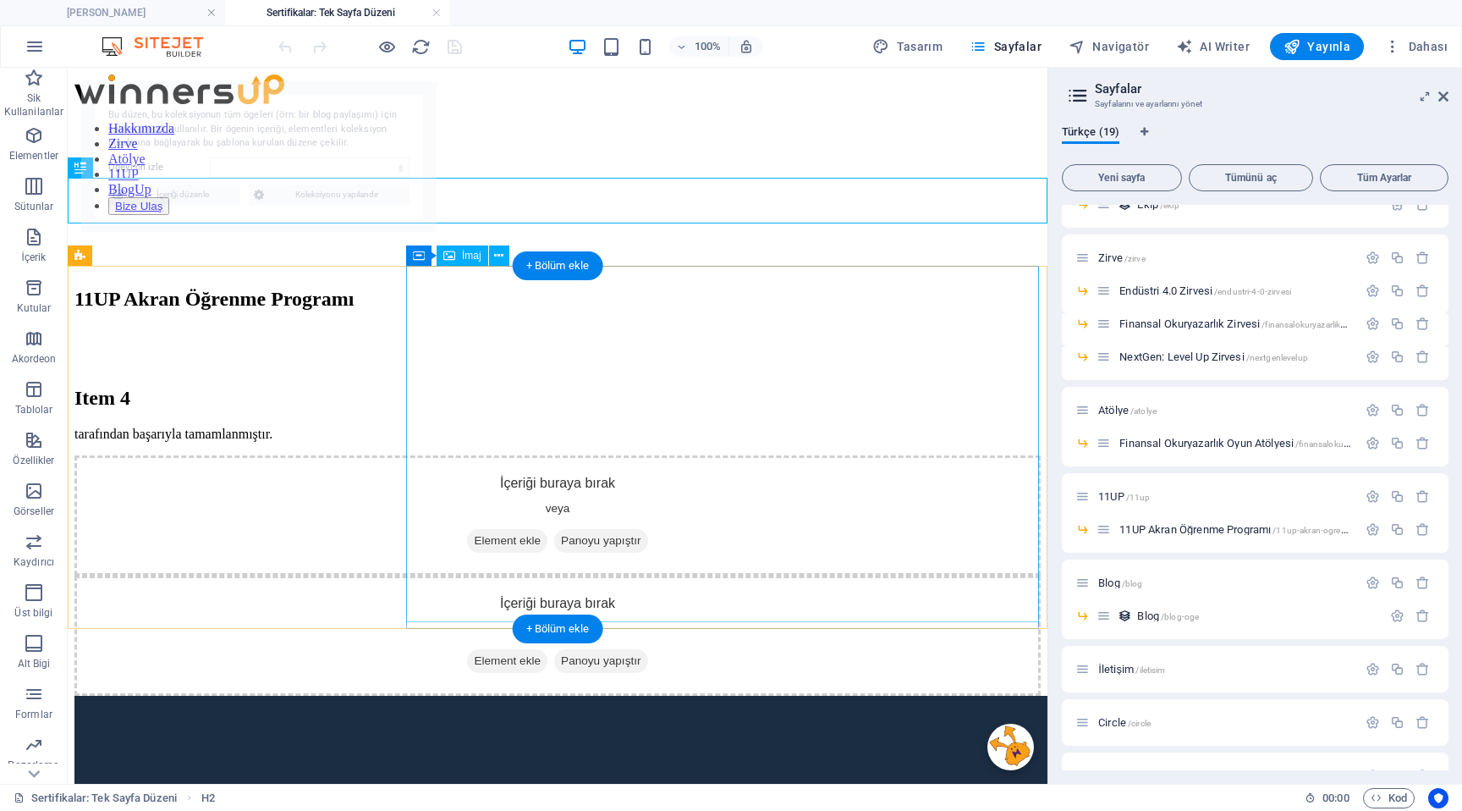
select select "68e3b06fff243634e10dbe88"
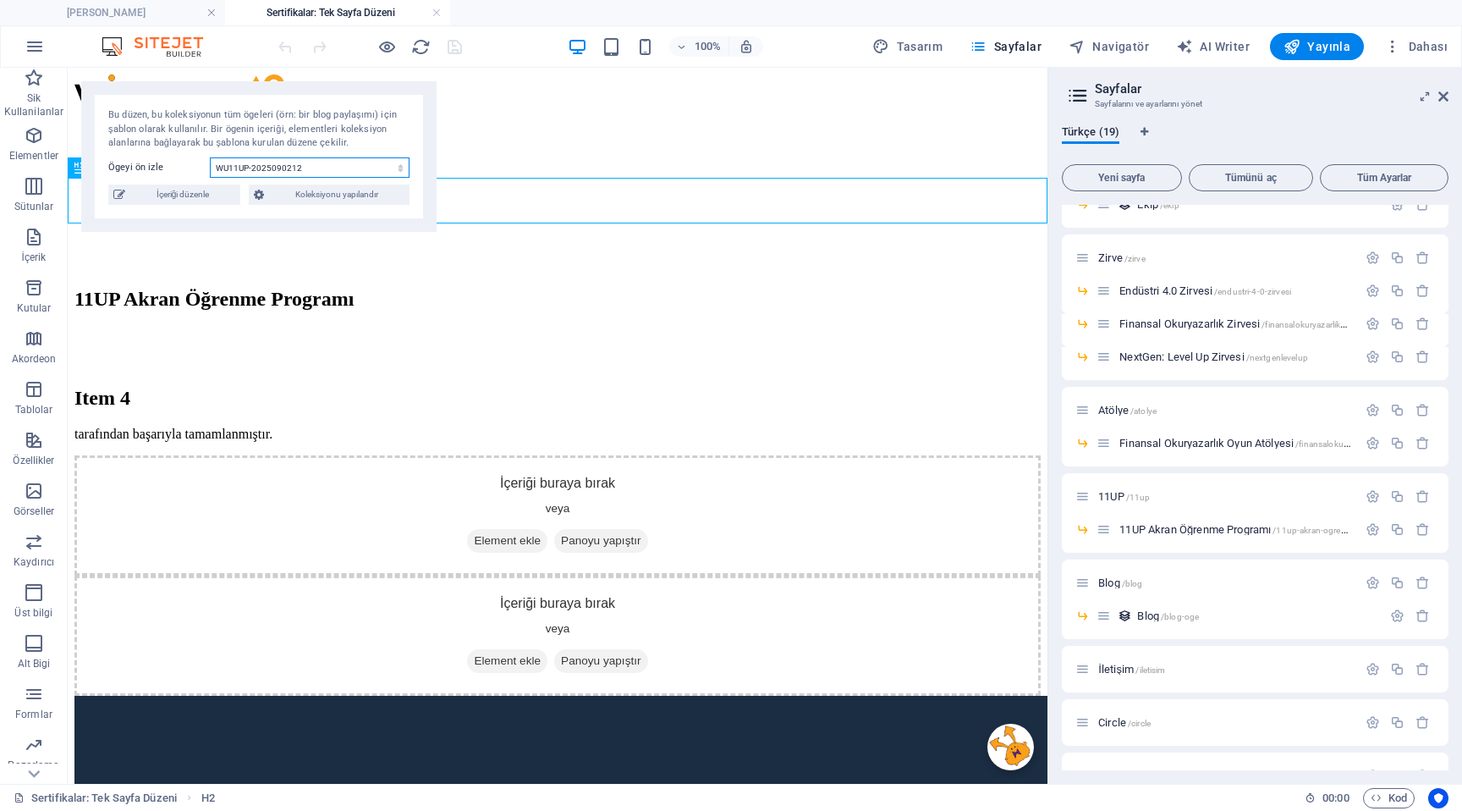
click at [329, 162] on select "WU11UP-2025090212" at bounding box center [310, 167] width 200 height 20
click at [210, 157] on select "WU11UP-2025090212" at bounding box center [310, 167] width 200 height 20
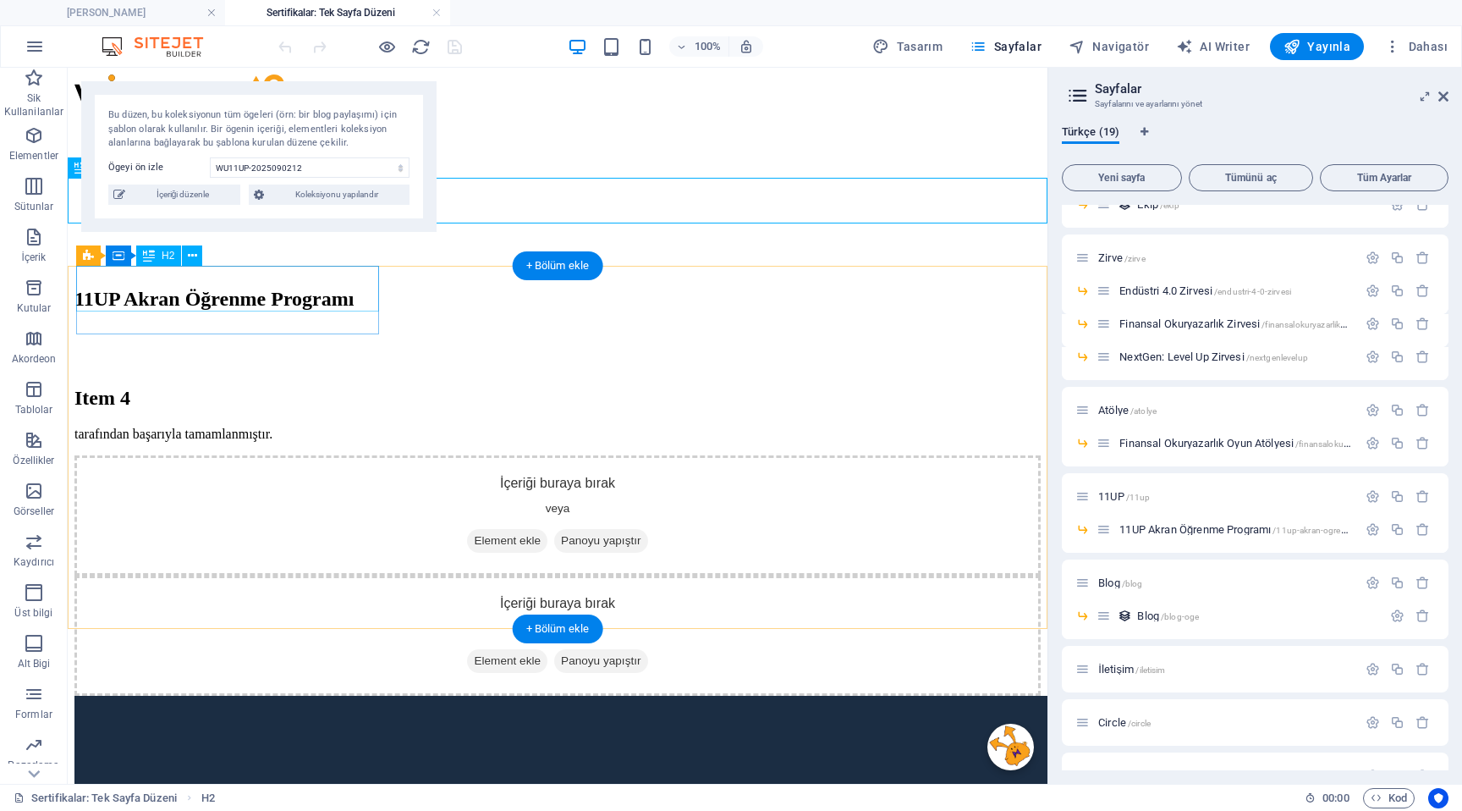
click at [271, 387] on div "Item 4" at bounding box center [557, 398] width 966 height 23
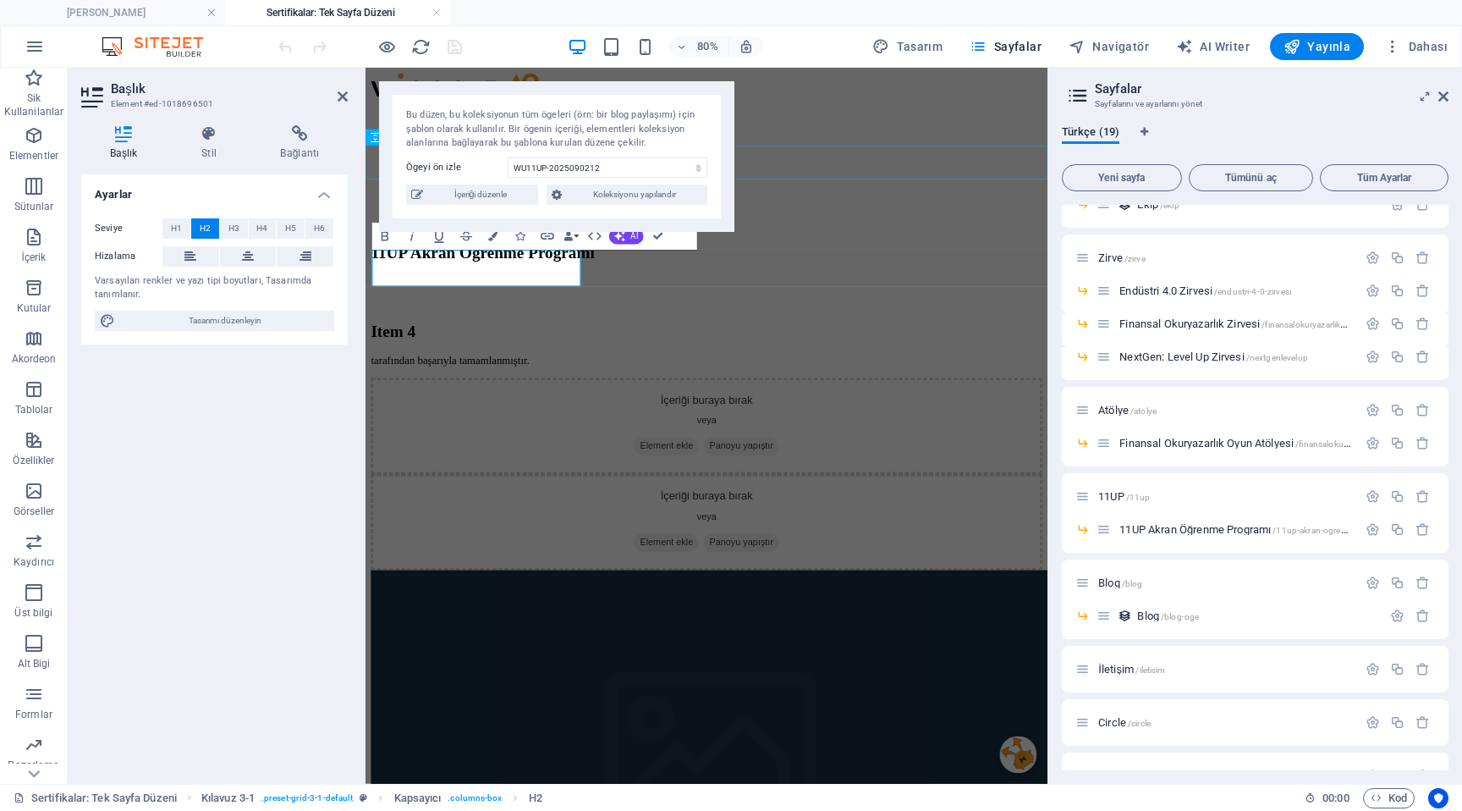
click at [878, 228] on div at bounding box center [791, 249] width 839 height 42
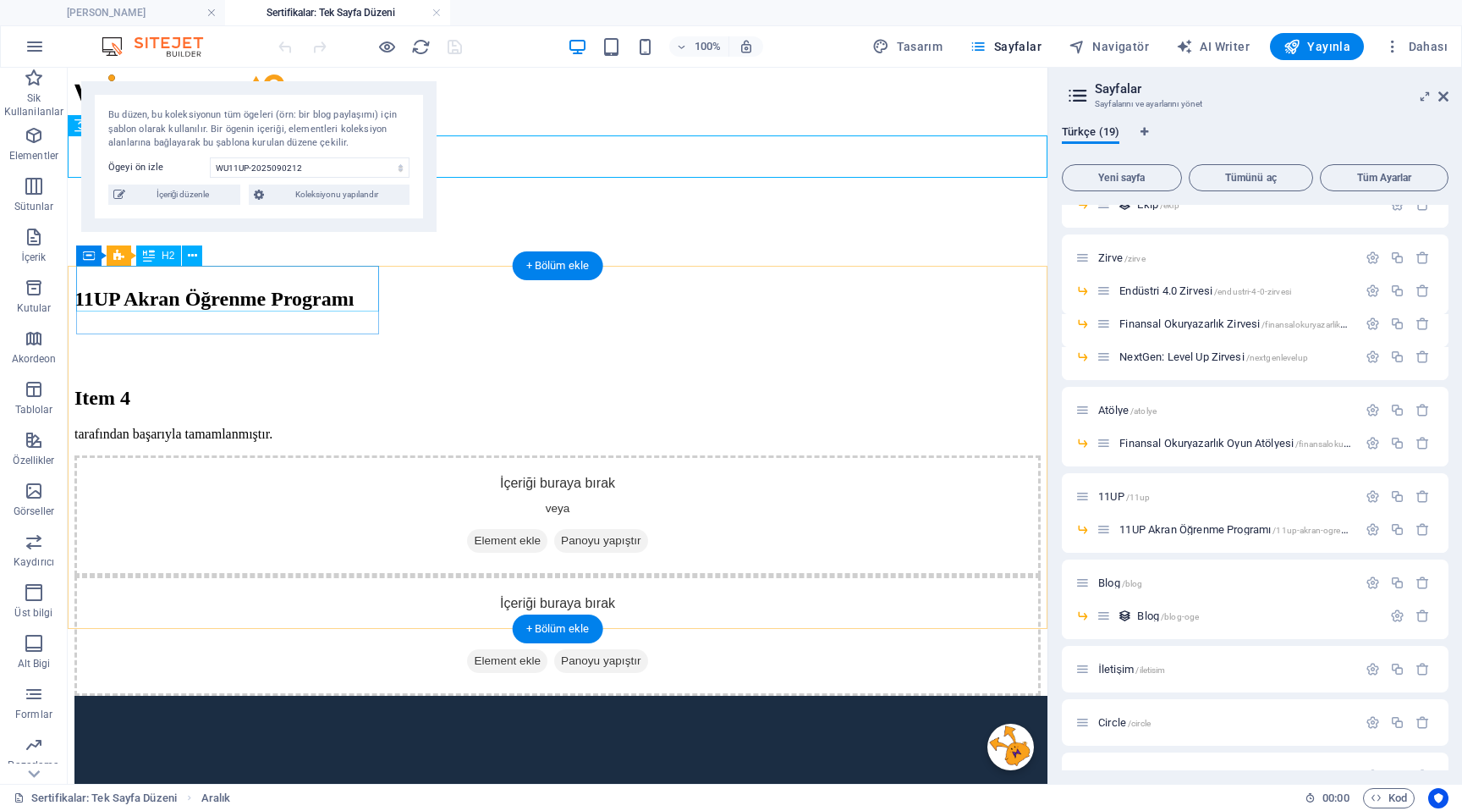
click at [241, 387] on div "Item 4" at bounding box center [557, 398] width 966 height 23
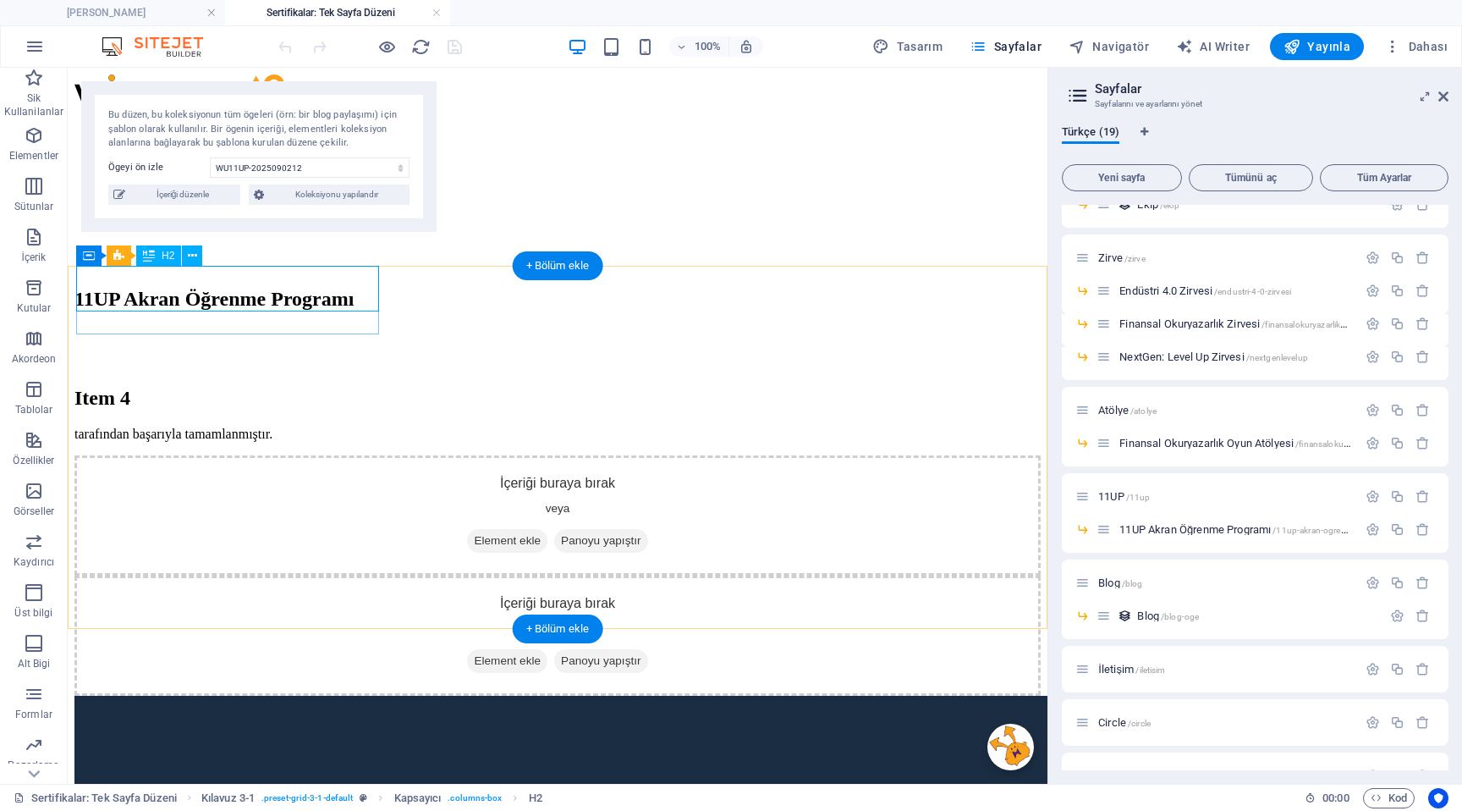
click at [203, 387] on div "Item 4" at bounding box center [557, 398] width 966 height 23
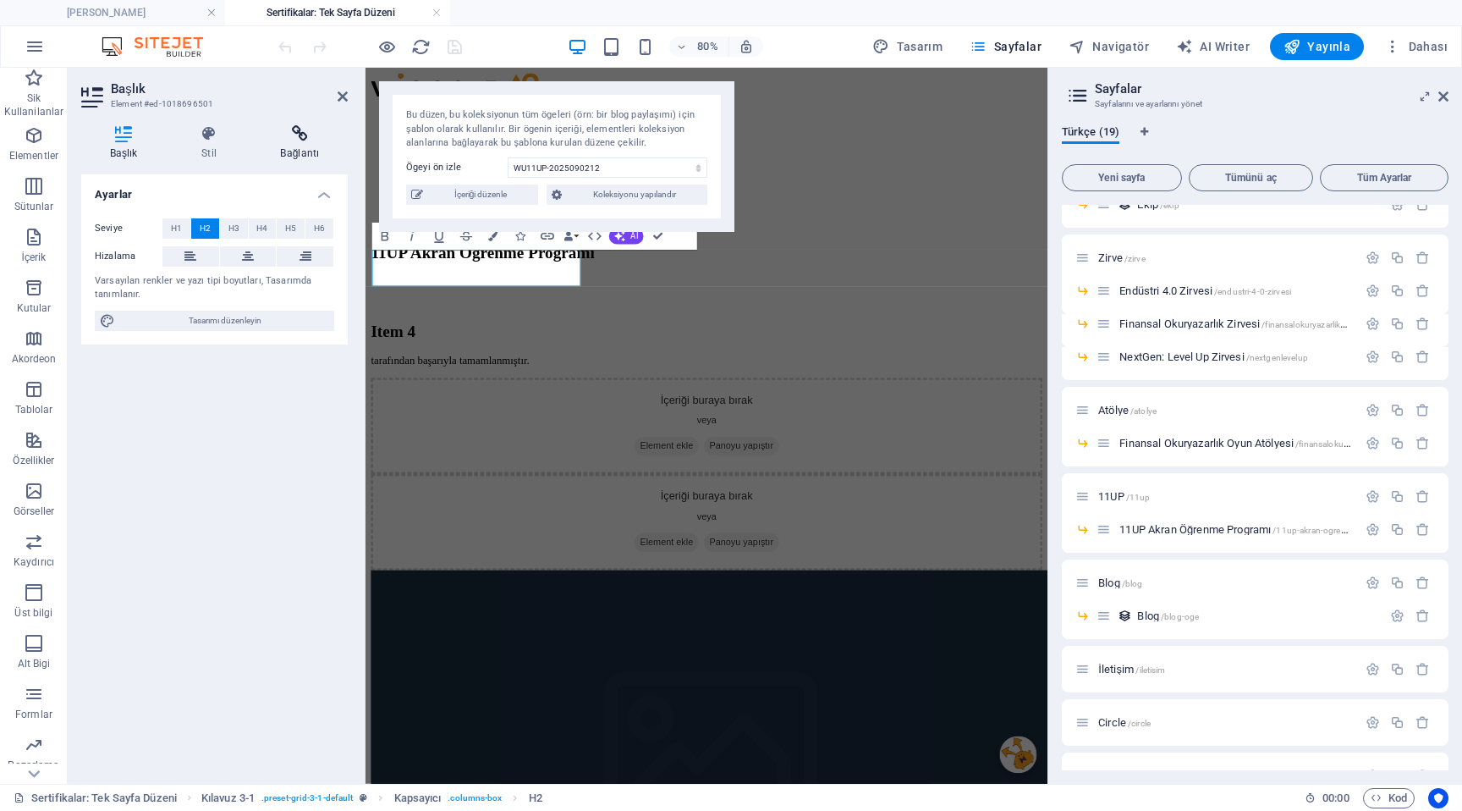
click at [304, 137] on icon at bounding box center [300, 133] width 96 height 17
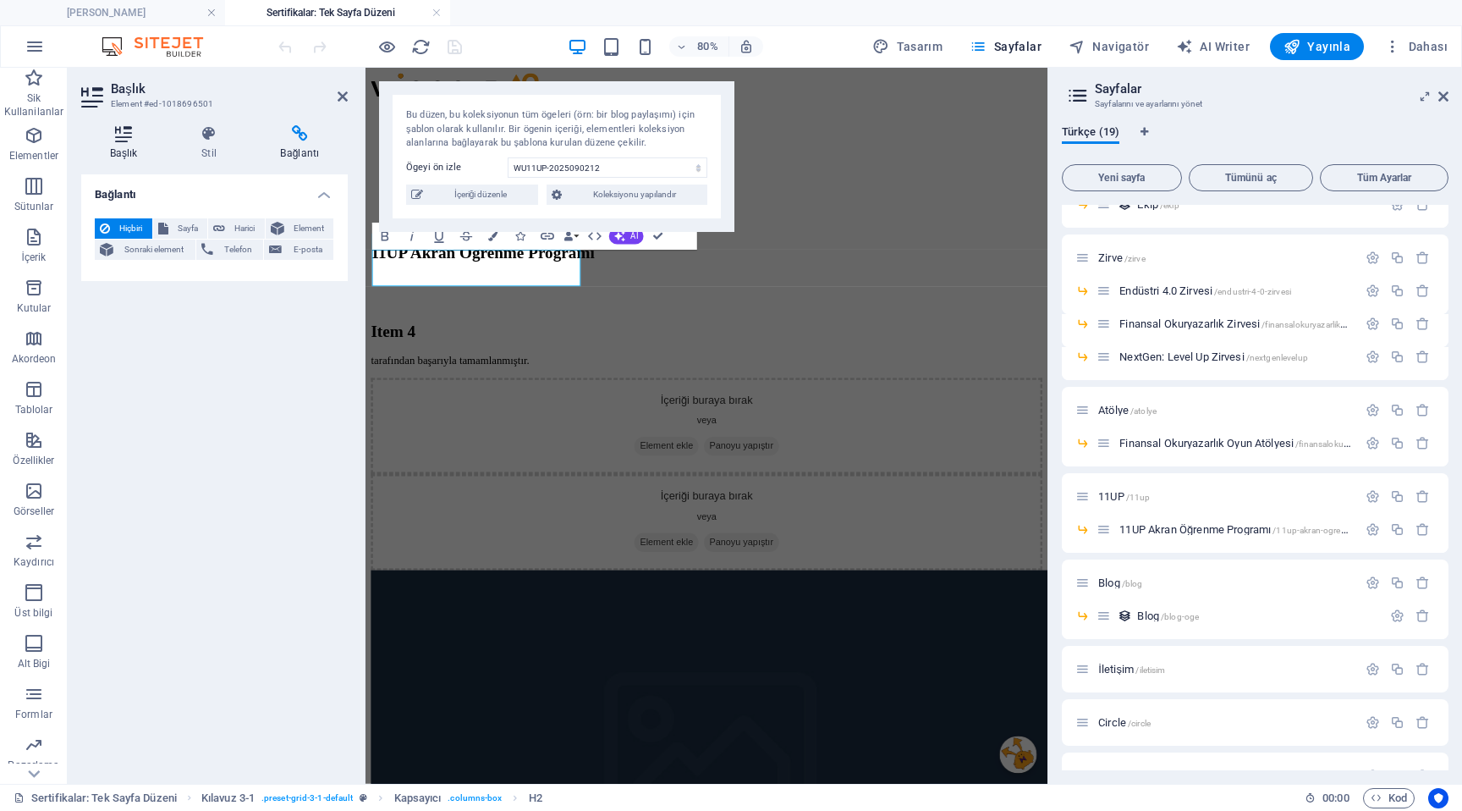
click at [113, 135] on icon at bounding box center [123, 133] width 85 height 17
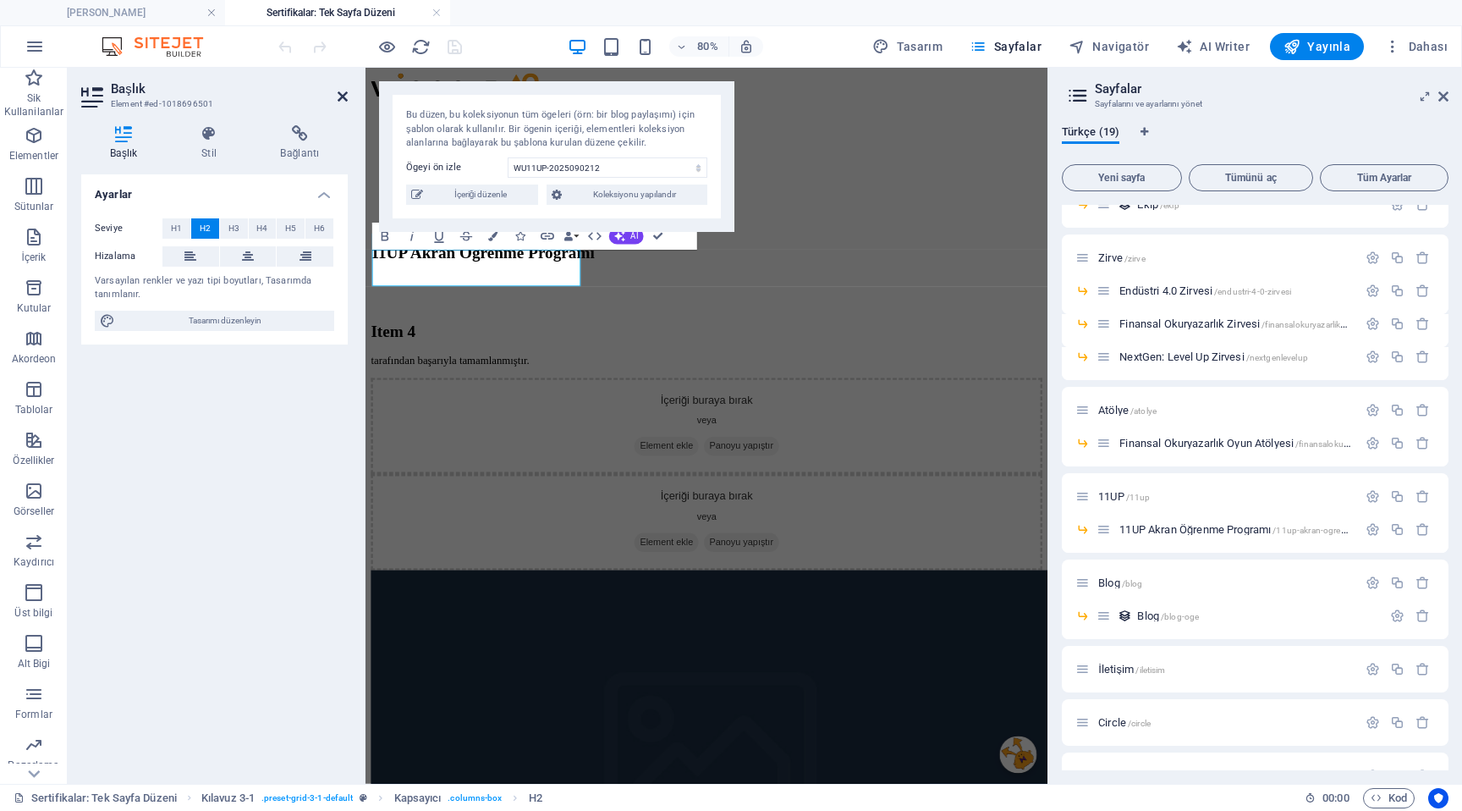
click at [344, 98] on icon at bounding box center [343, 97] width 10 height 14
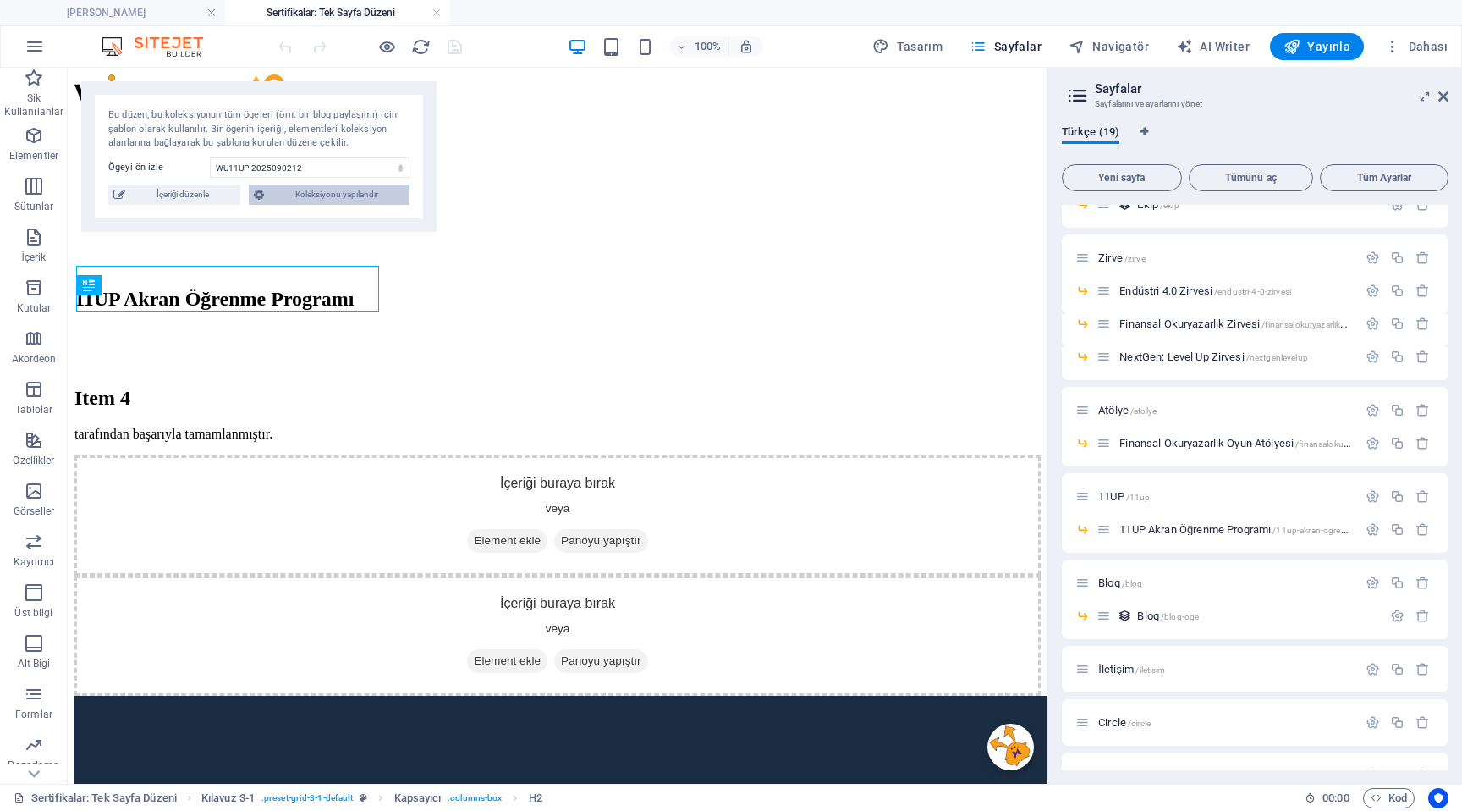
click at [336, 201] on span "Koleksiyonu yapılandır" at bounding box center [336, 194] width 135 height 20
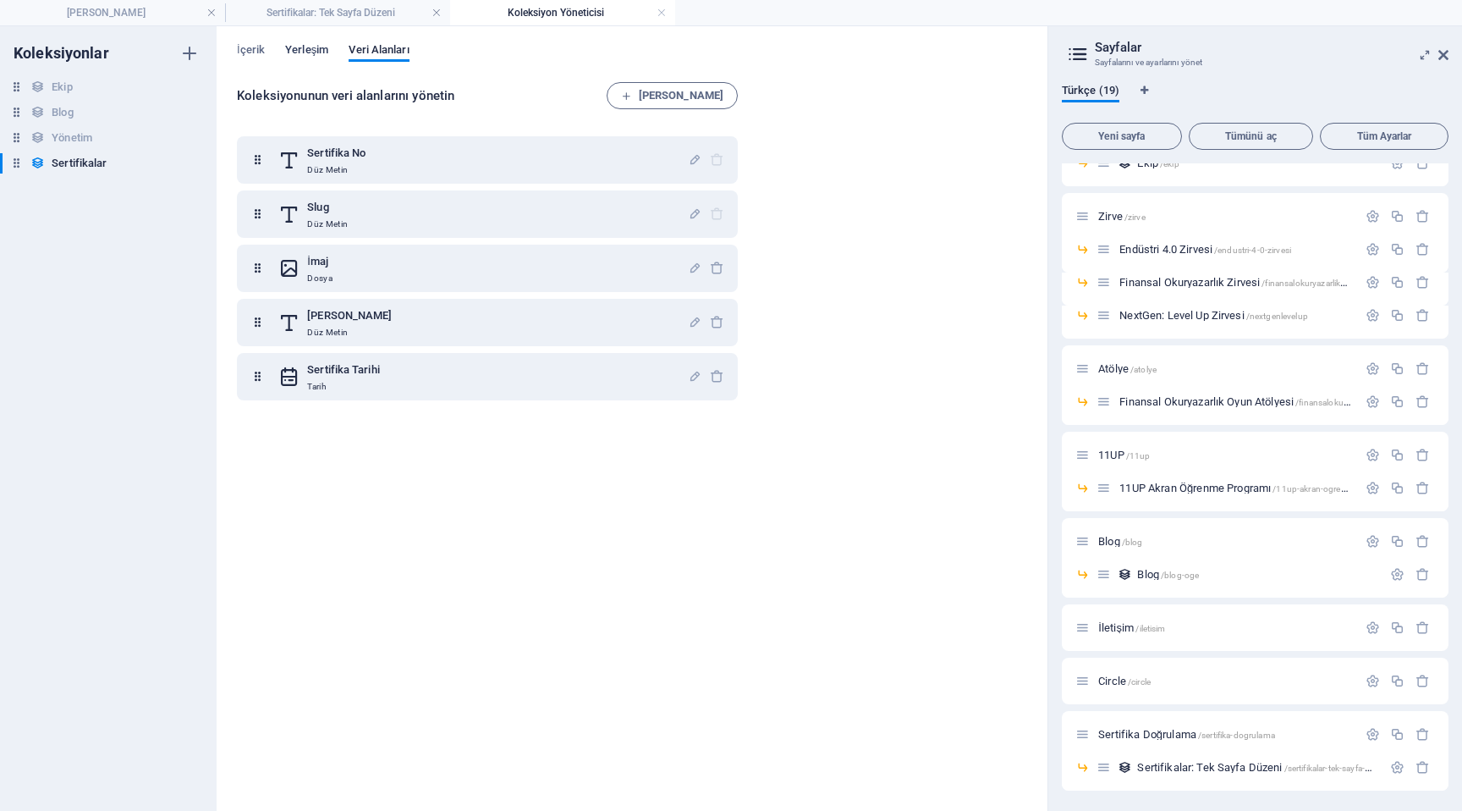
click at [307, 47] on span "Yerleşim" at bounding box center [306, 52] width 43 height 24
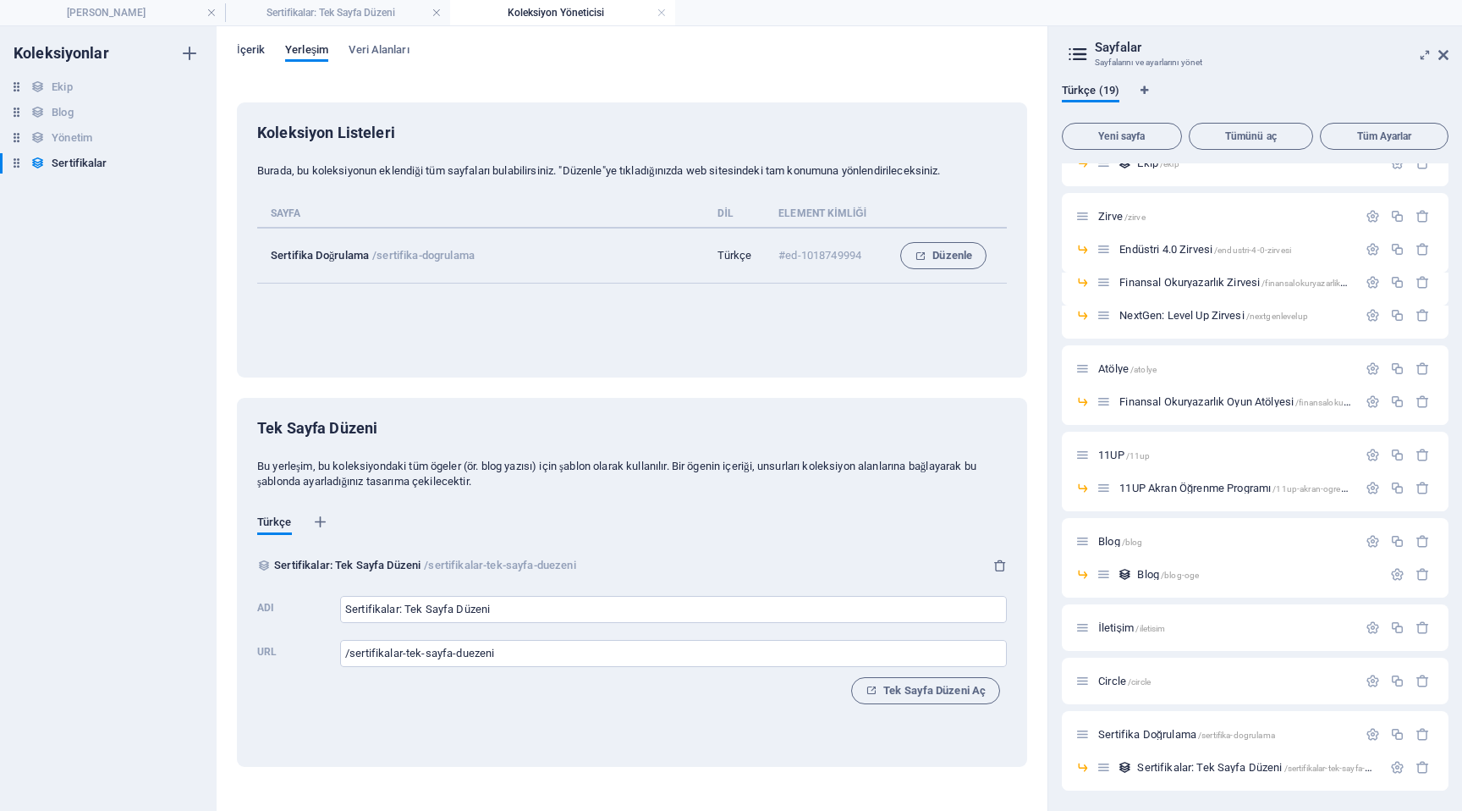
click at [251, 45] on span "İçerik" at bounding box center [251, 52] width 28 height 24
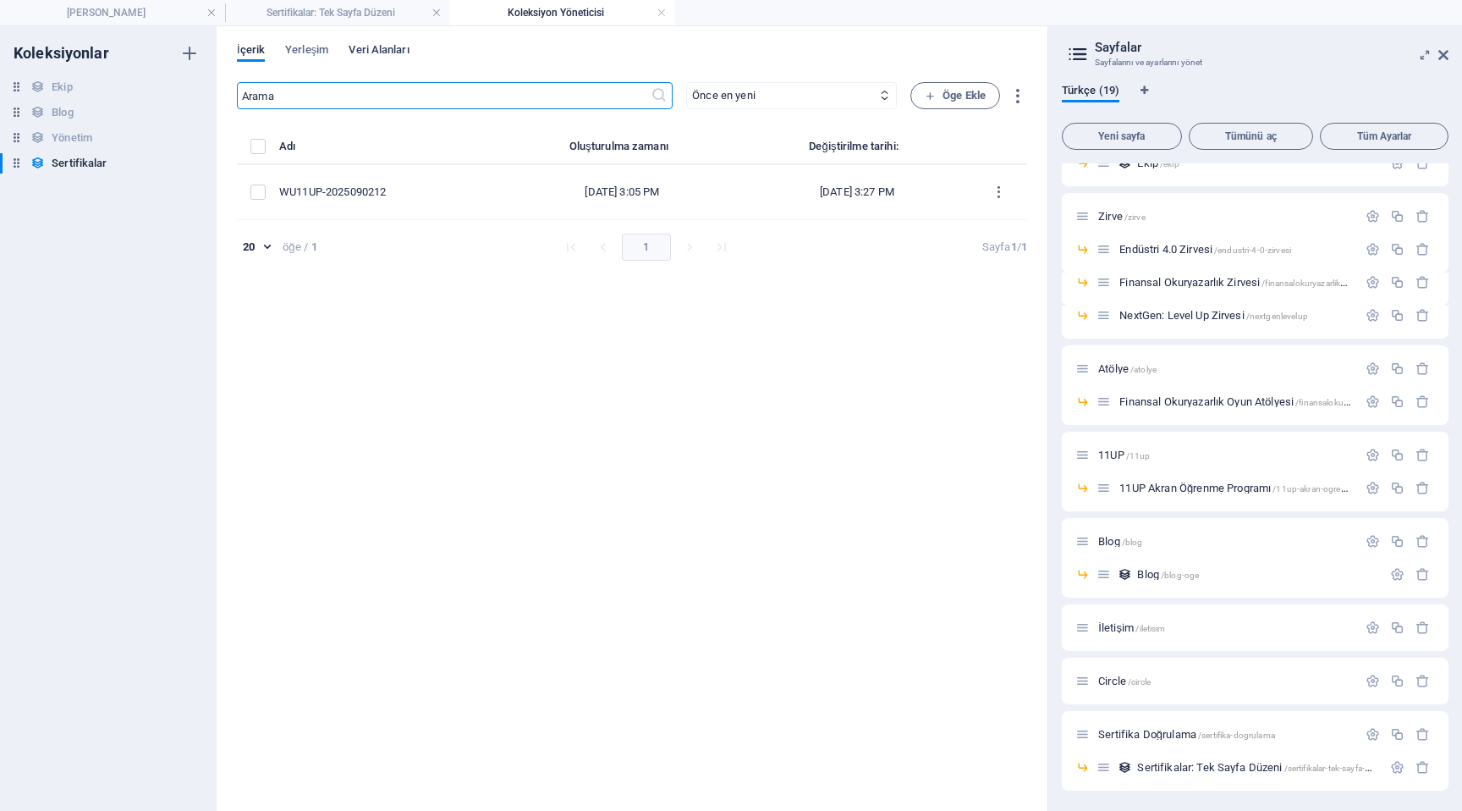
click at [382, 49] on span "Veri Alanları" at bounding box center [379, 52] width 60 height 24
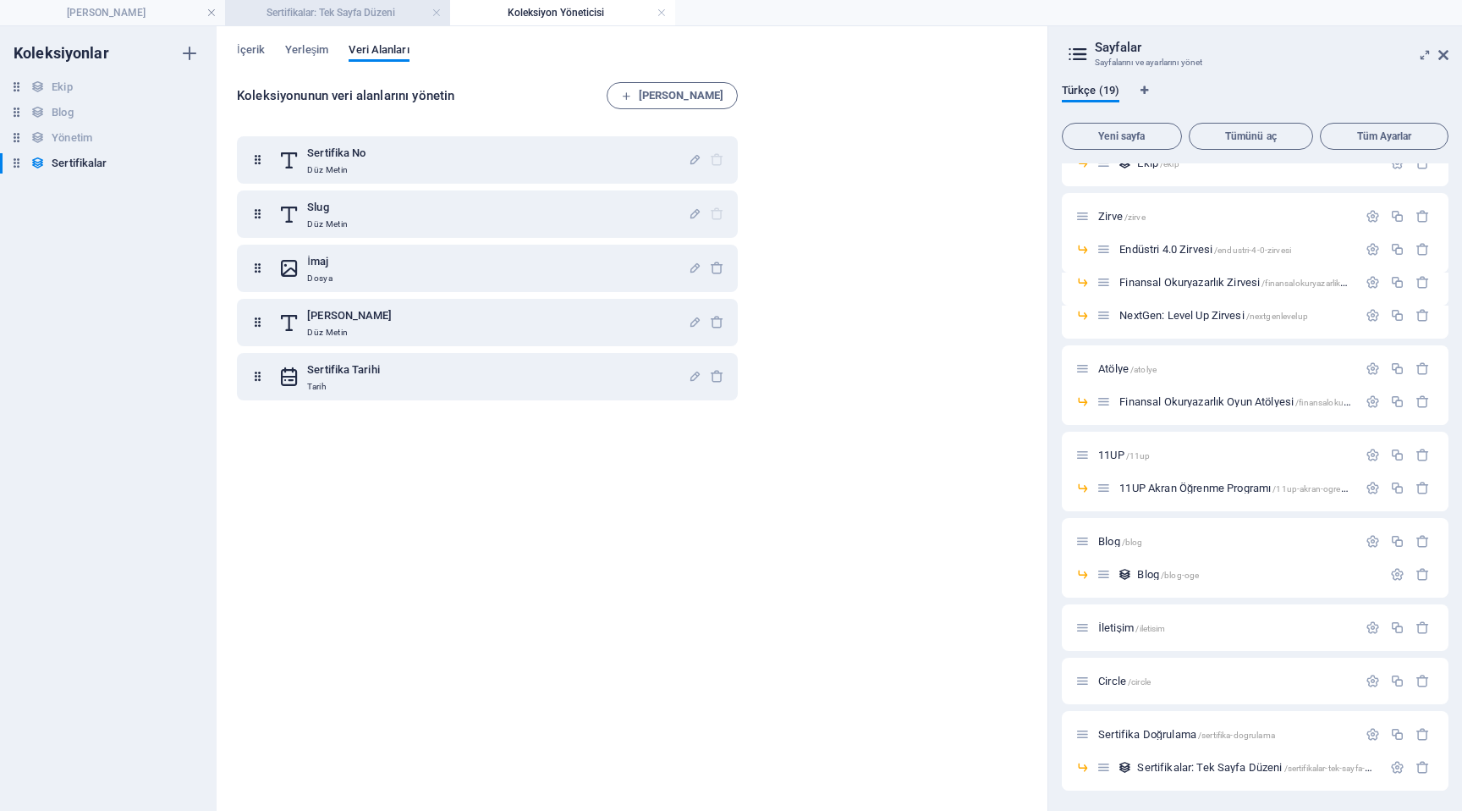
click at [382, 14] on h4 "Sertifikalar: Tek Sayfa Düzeni" at bounding box center [337, 12] width 225 height 19
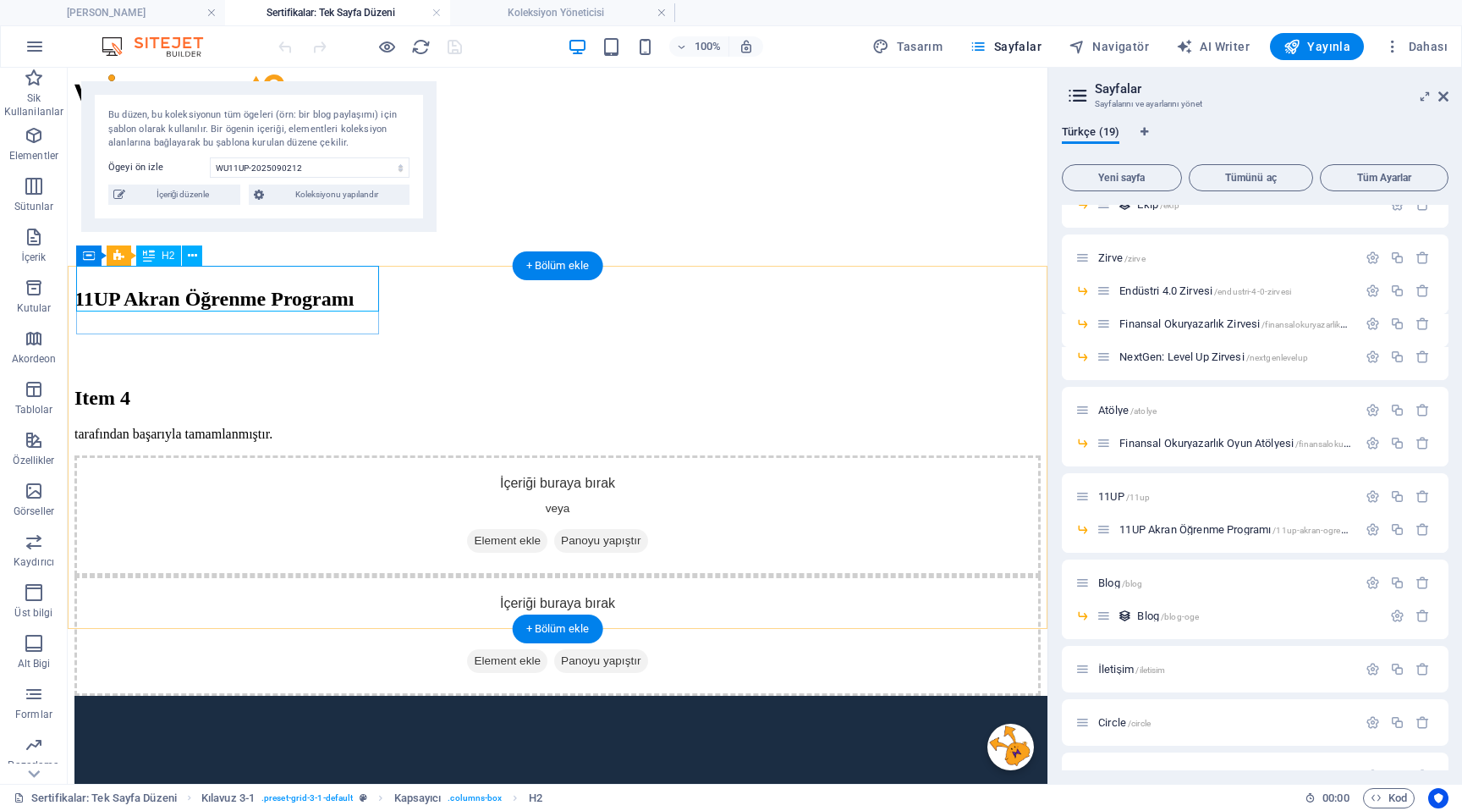
click at [307, 387] on div "Item 4" at bounding box center [557, 398] width 966 height 23
click at [186, 255] on button at bounding box center [192, 255] width 20 height 20
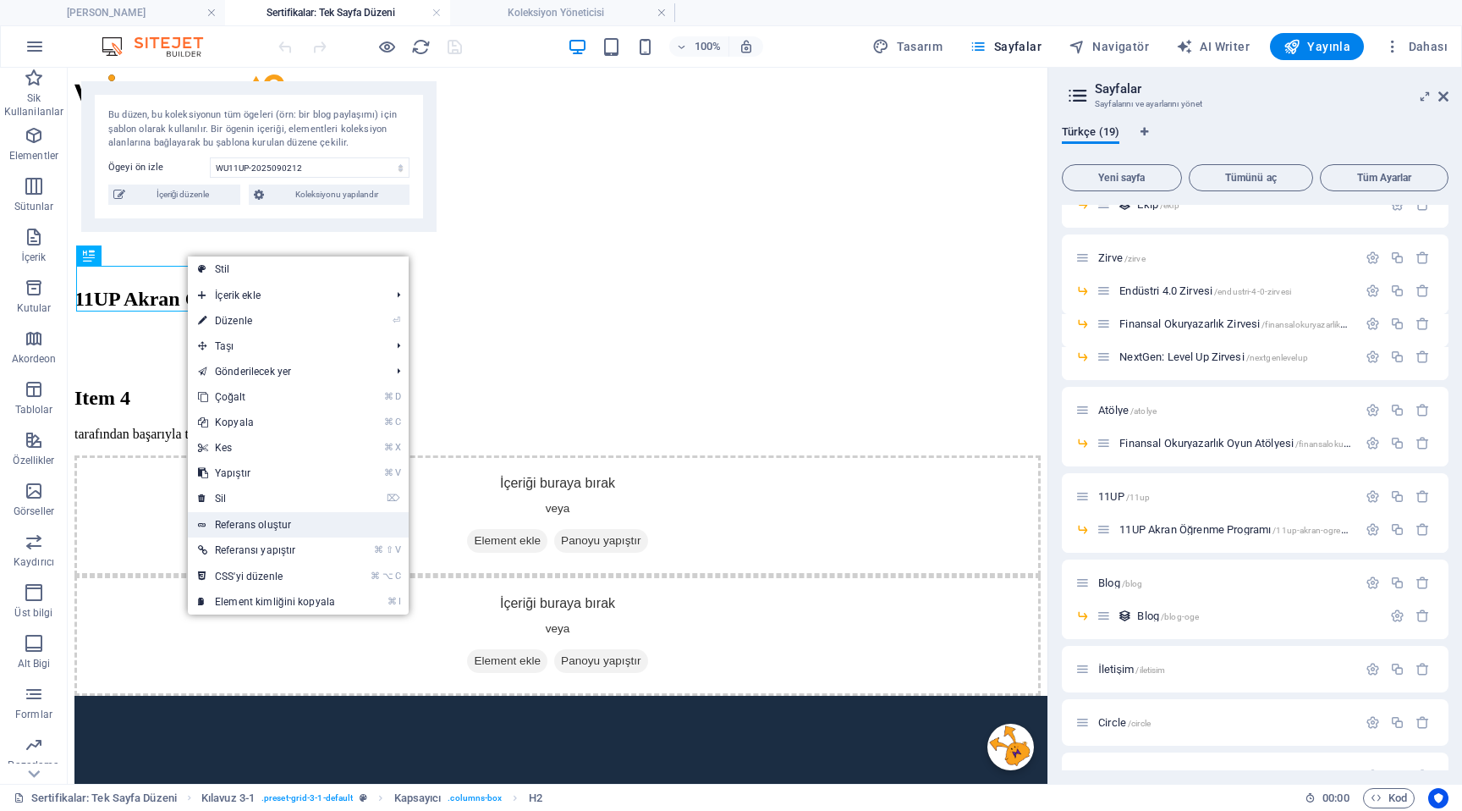
click at [306, 525] on link "Referans oluştur" at bounding box center [298, 524] width 221 height 25
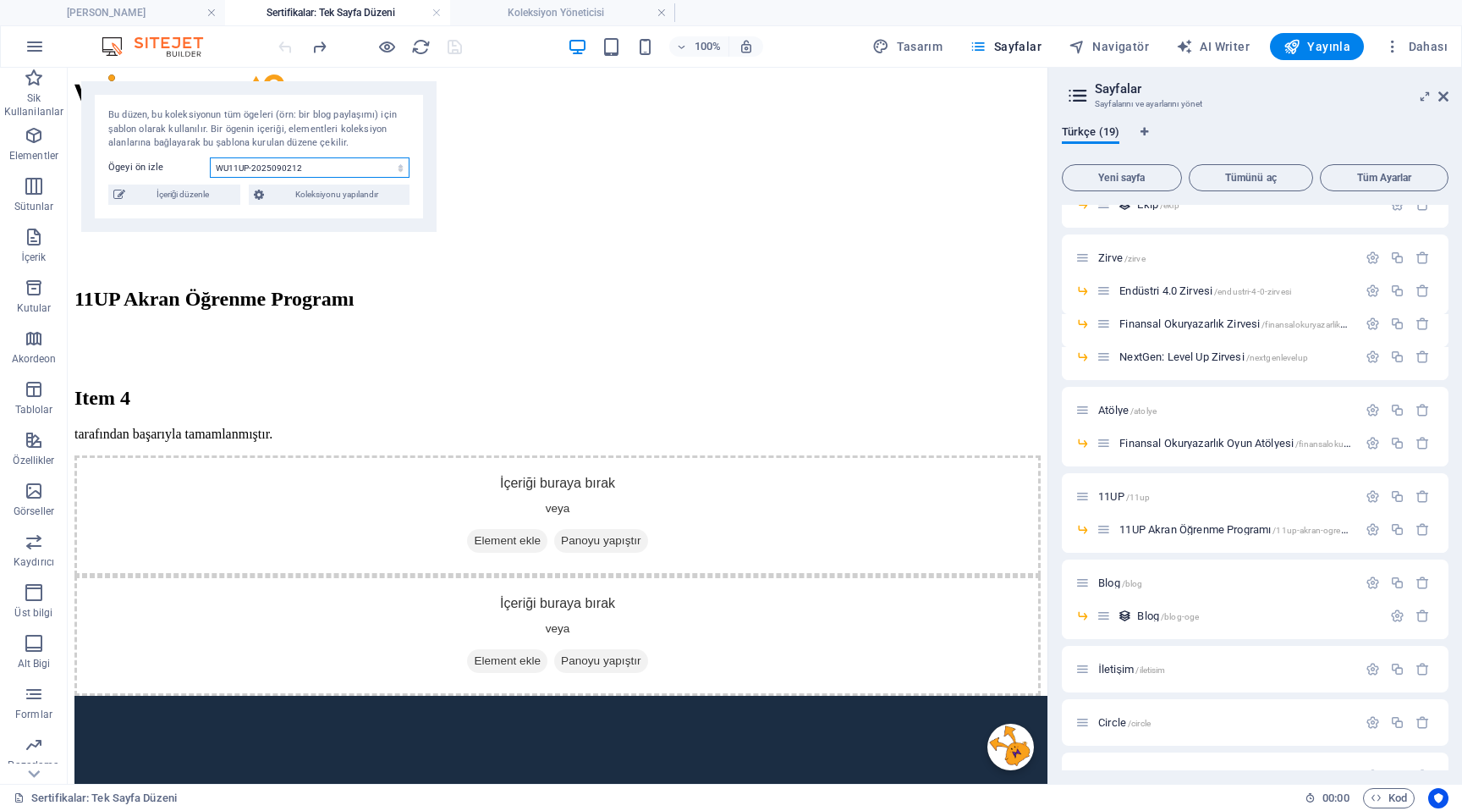
click at [365, 173] on select "WU11UP-2025090212" at bounding box center [310, 167] width 200 height 20
click at [261, 169] on select "WU11UP-2025090212" at bounding box center [310, 167] width 200 height 20
click at [210, 157] on select "WU11UP-2025090212" at bounding box center [310, 167] width 200 height 20
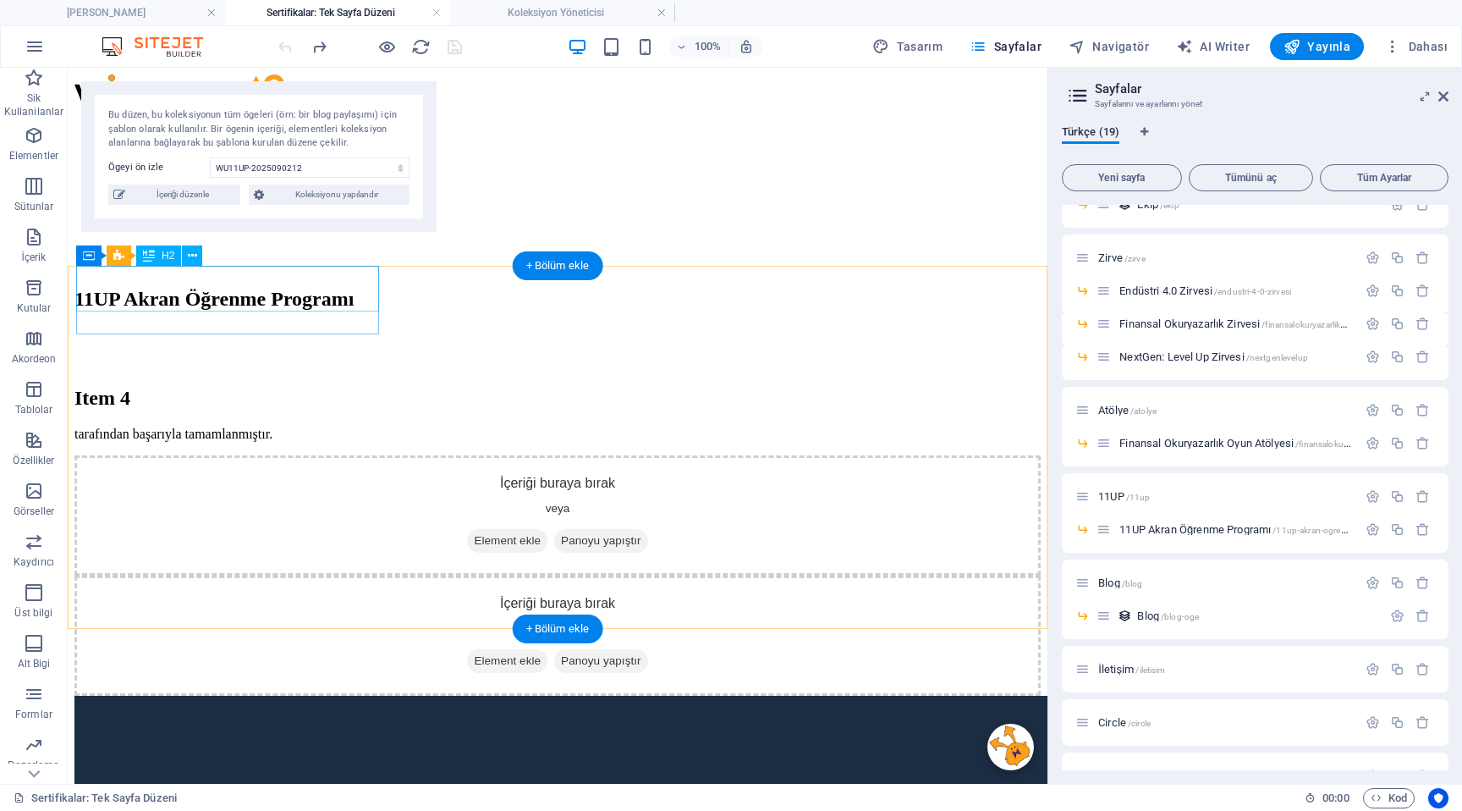
click at [249, 387] on div "Item 4" at bounding box center [557, 398] width 966 height 23
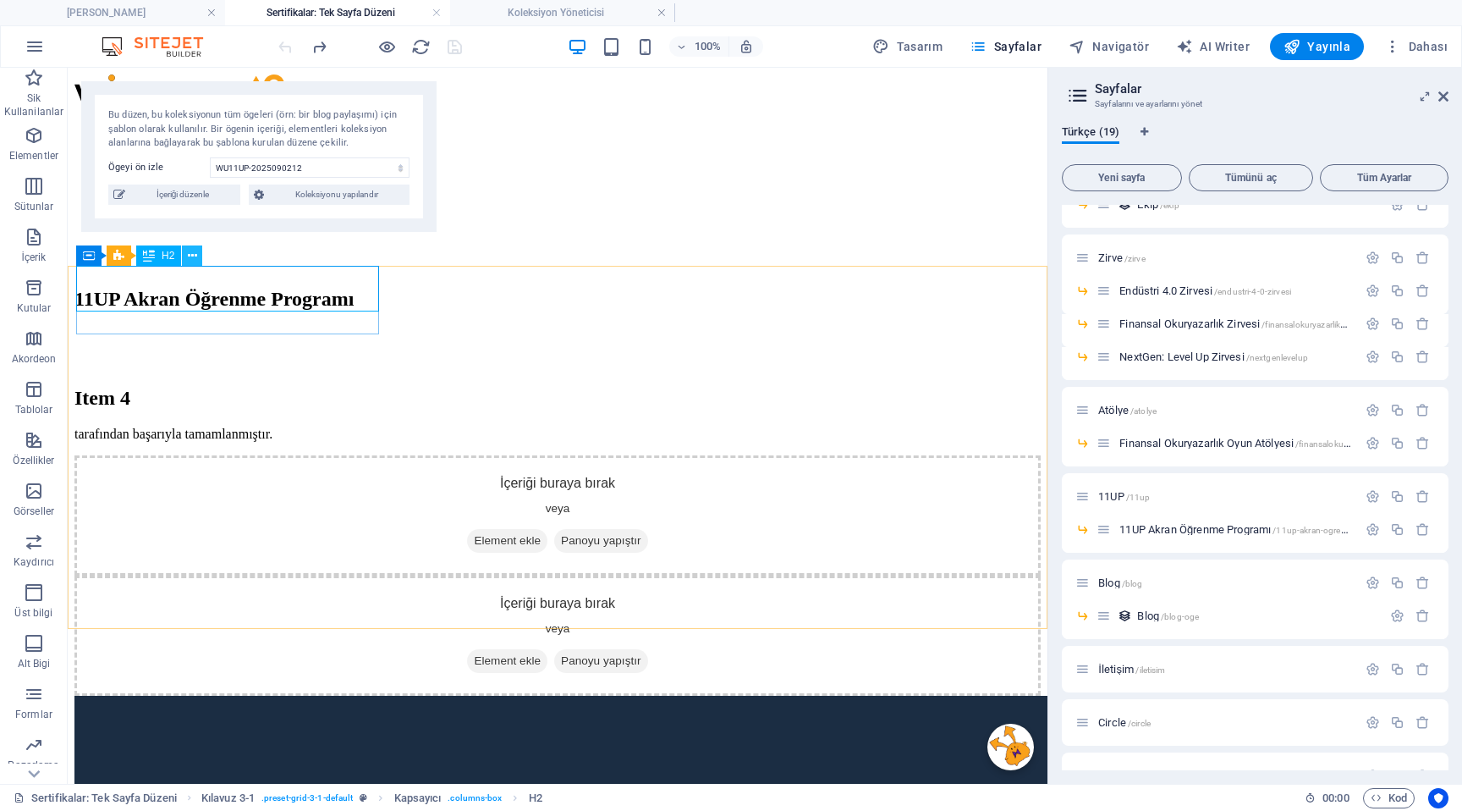
click at [192, 262] on icon at bounding box center [192, 256] width 9 height 18
click at [122, 260] on span "Kılavuz 3-1" at bounding box center [117, 255] width 51 height 10
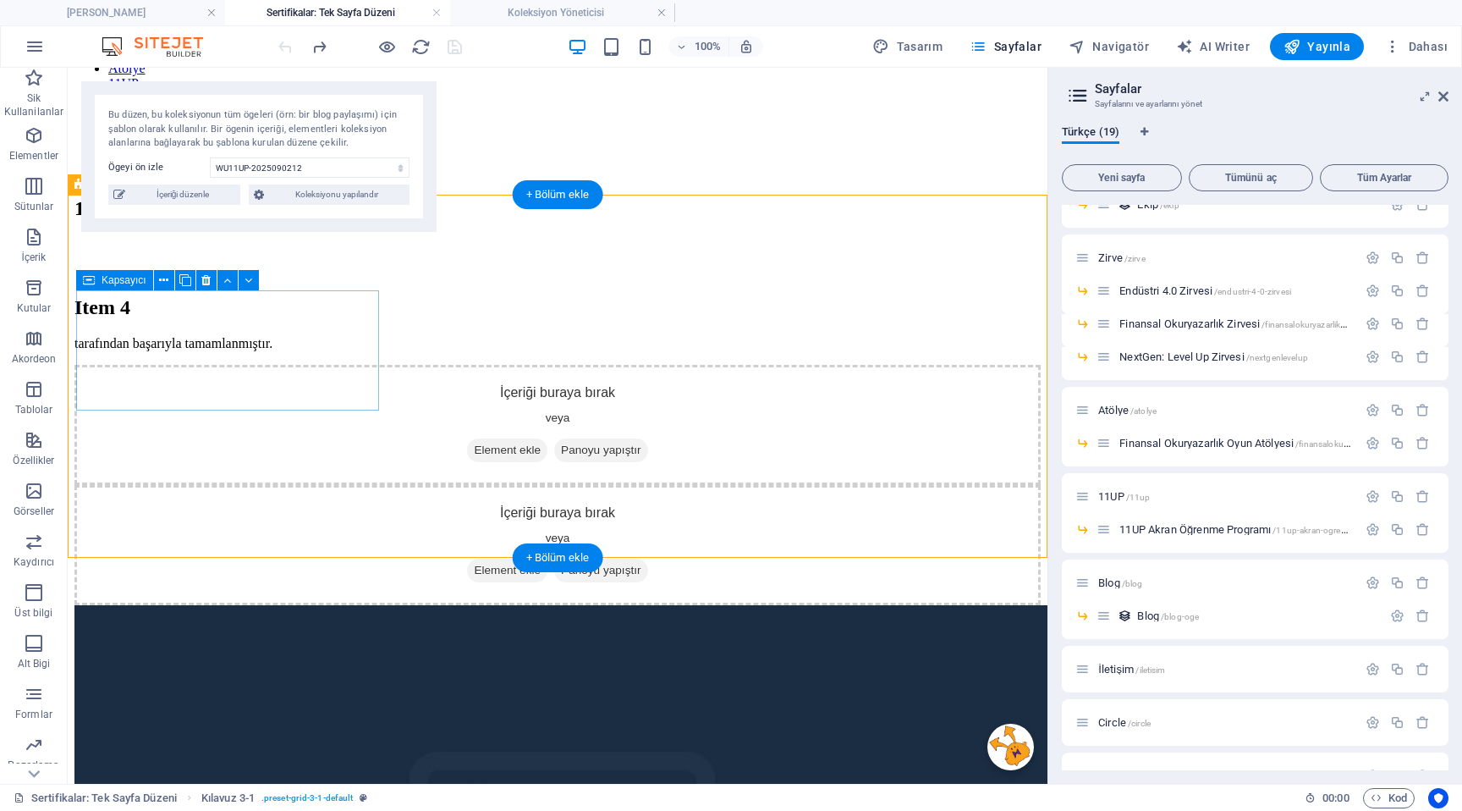
scroll to position [99, 0]
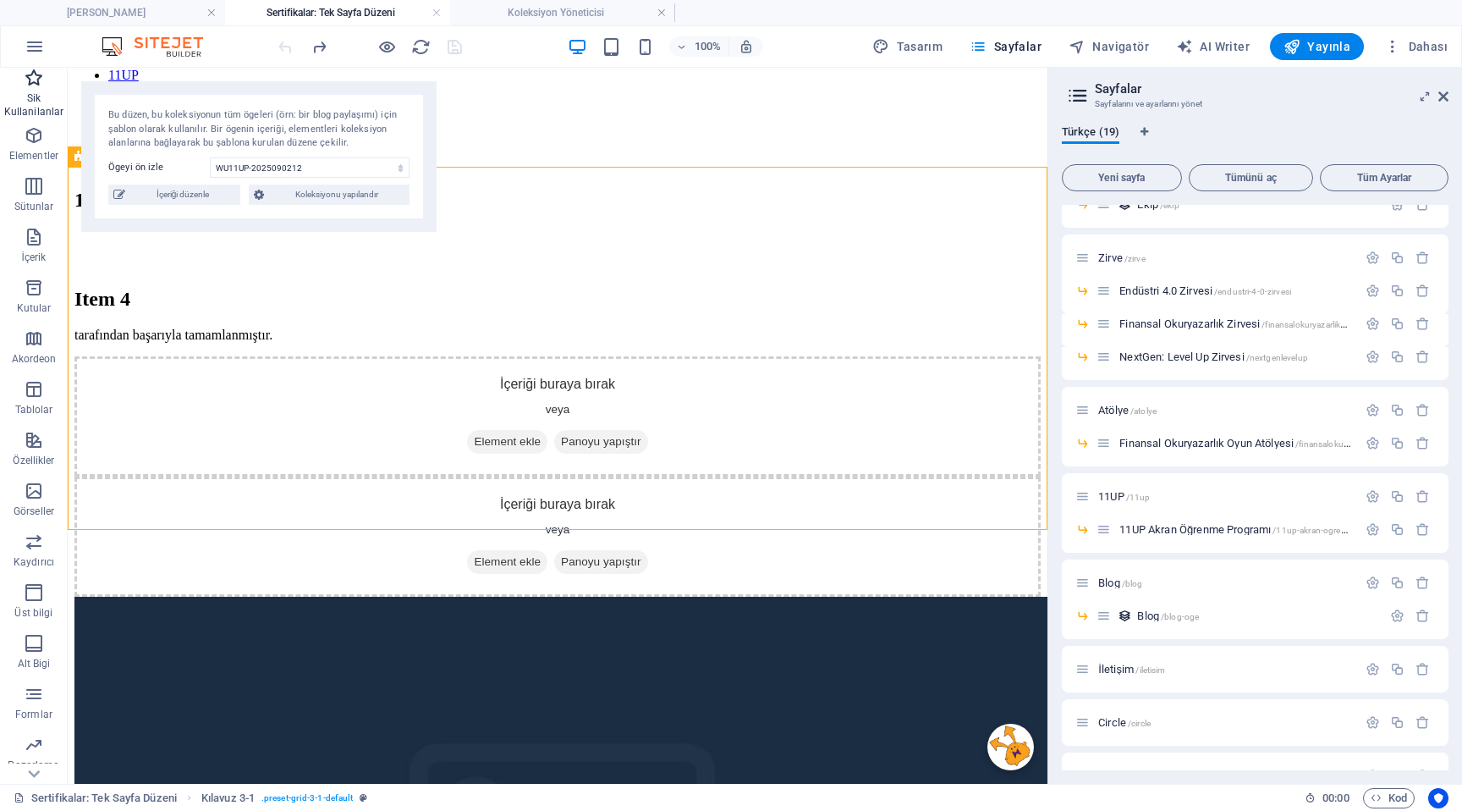
click at [43, 101] on p "Sik Kullanilanlar" at bounding box center [34, 104] width 68 height 27
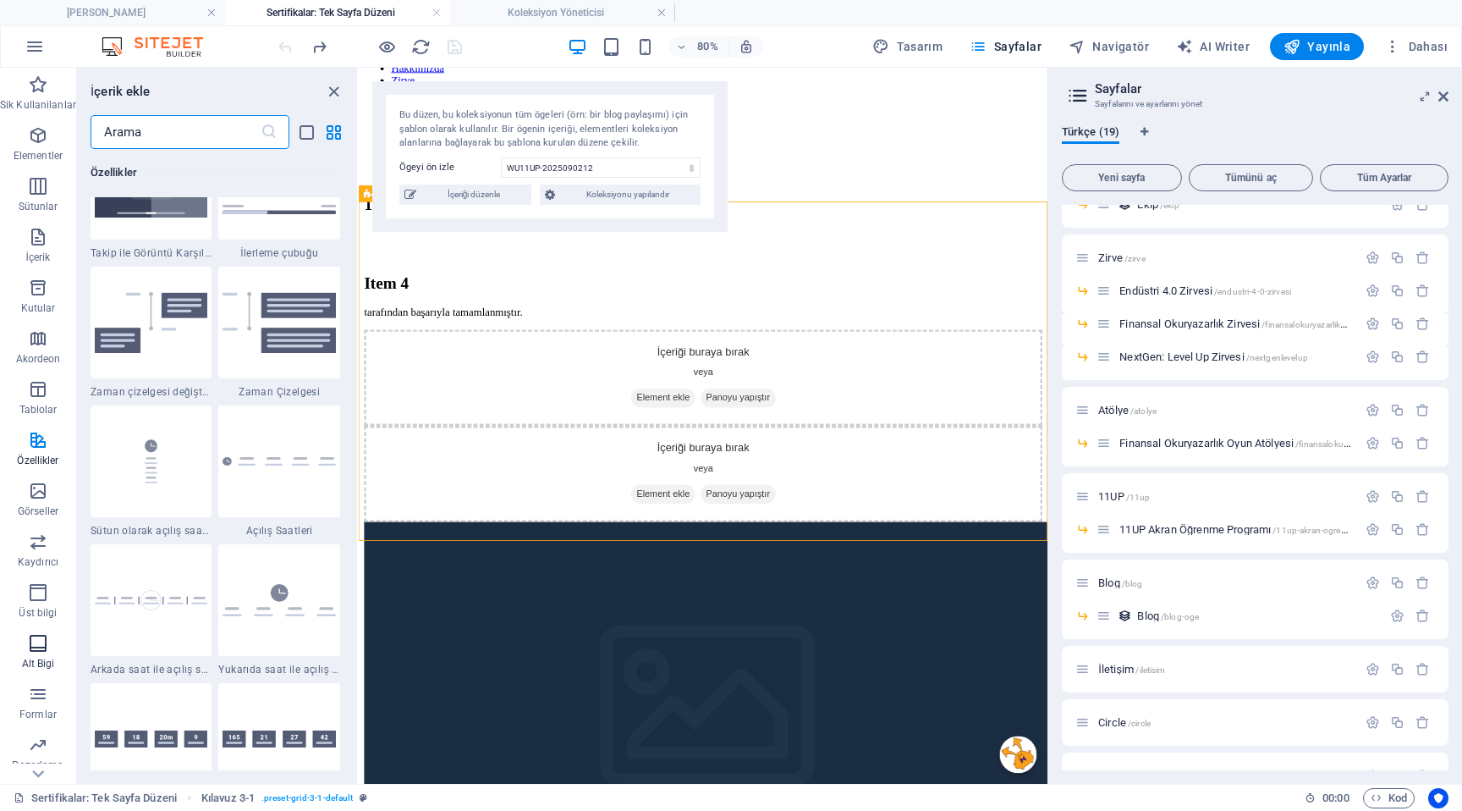
scroll to position [46, 0]
click at [38, 751] on icon "button" at bounding box center [38, 750] width 20 height 20
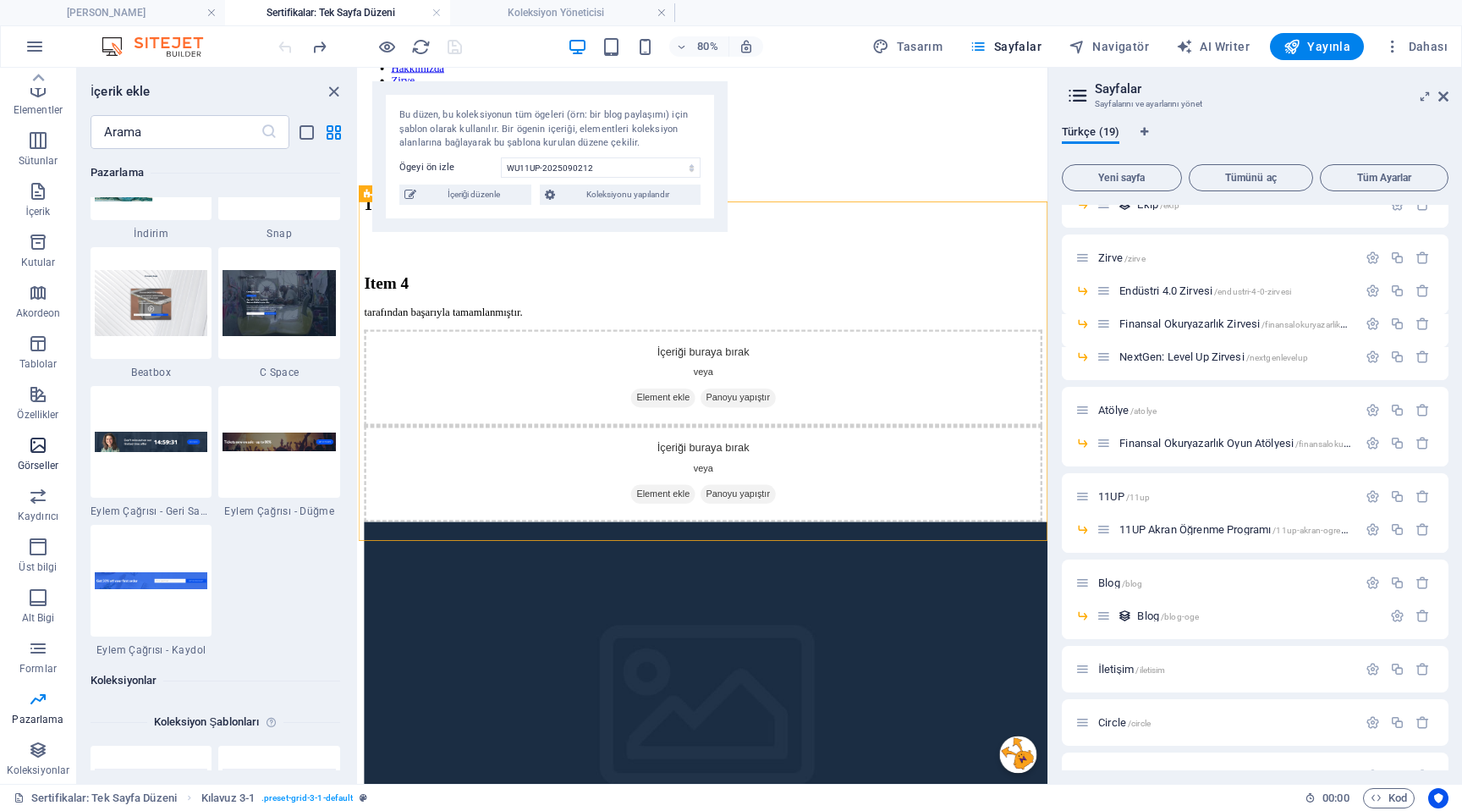
scroll to position [0, 0]
click at [37, 94] on icon "button" at bounding box center [38, 84] width 20 height 20
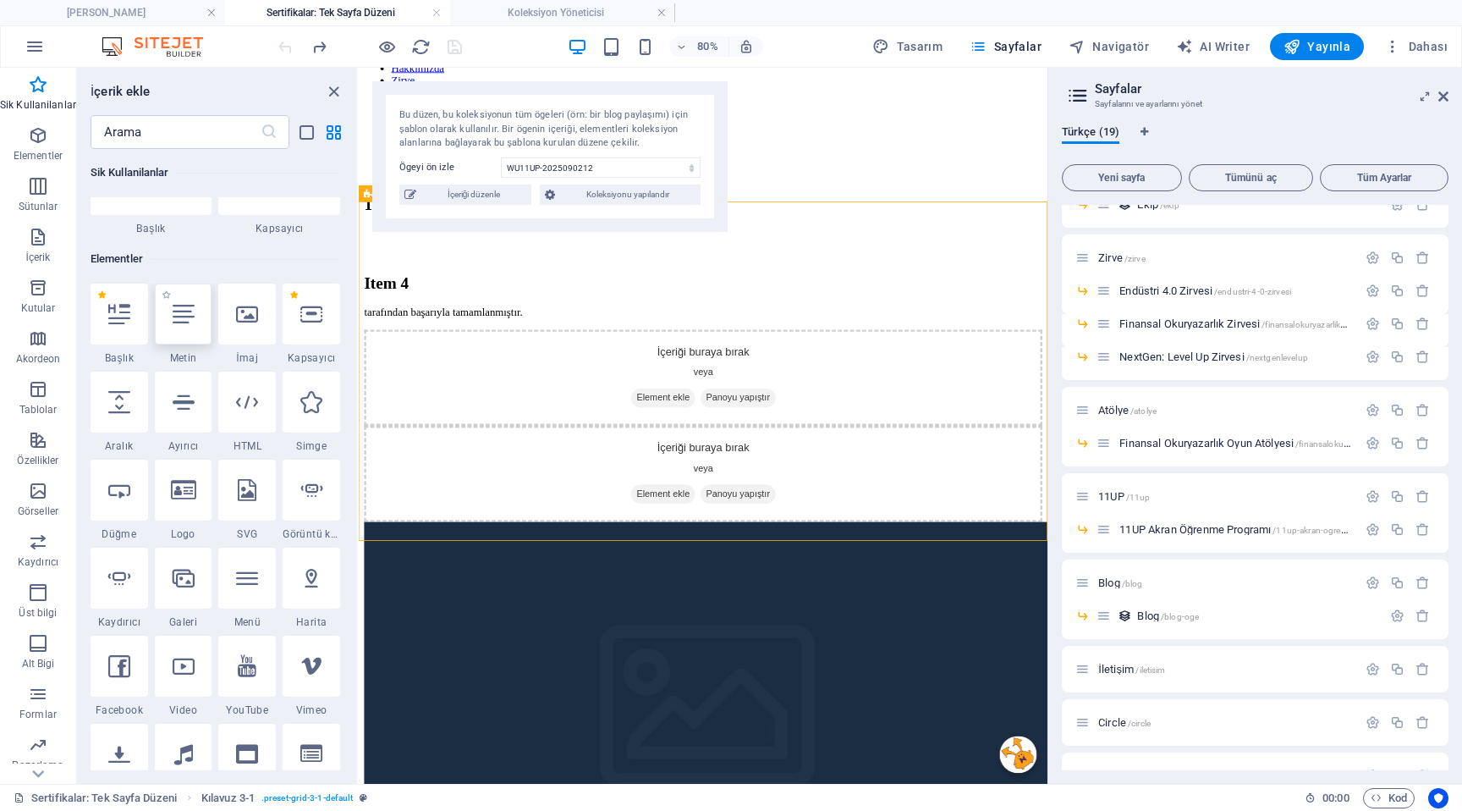
scroll to position [93, 0]
click at [330, 89] on icon "close panel" at bounding box center [333, 91] width 19 height 19
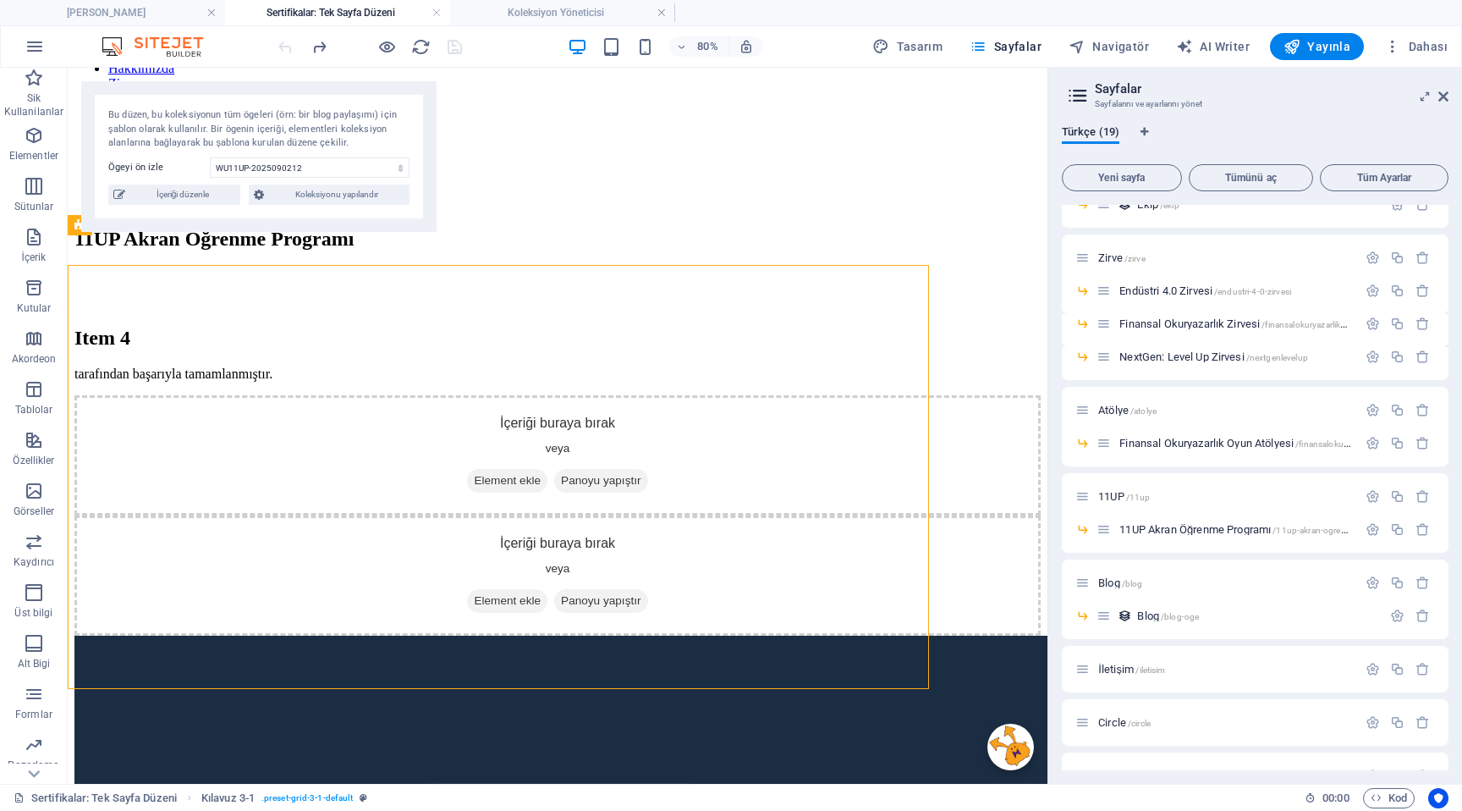
scroll to position [30, 0]
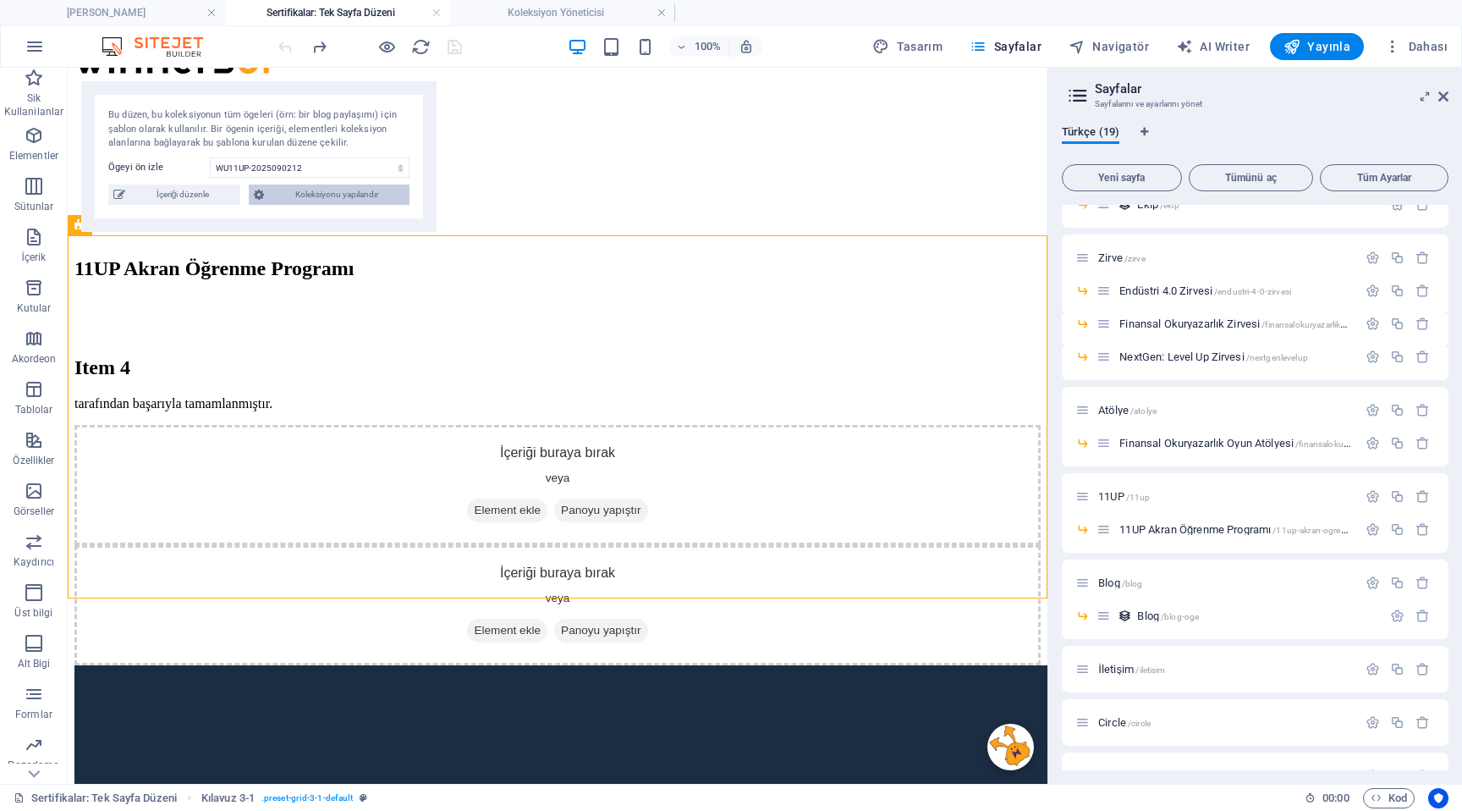
click at [351, 202] on span "Koleksiyonu yapılandır" at bounding box center [336, 194] width 135 height 20
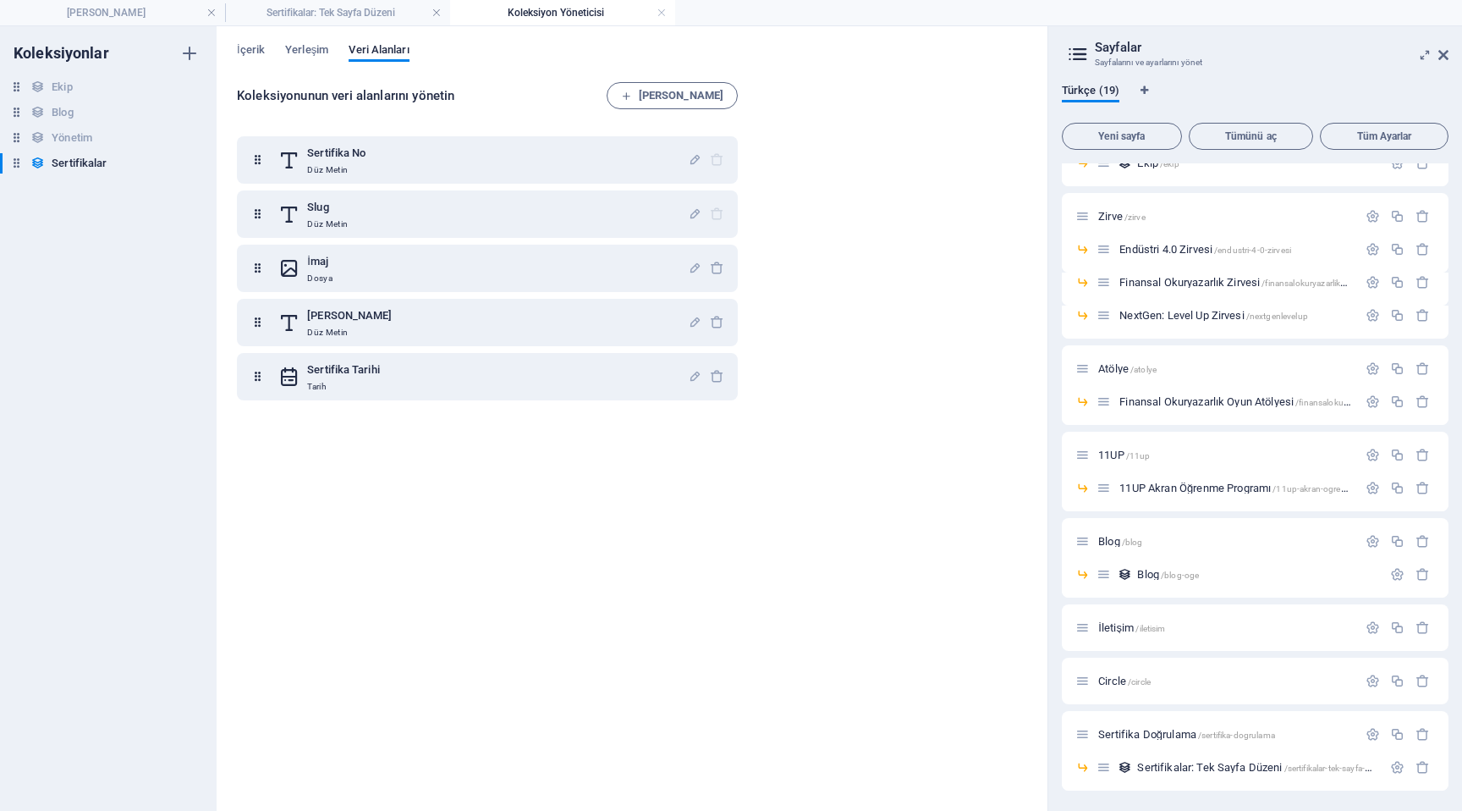
scroll to position [0, 0]
click at [317, 57] on span "Yerleşim" at bounding box center [306, 52] width 43 height 24
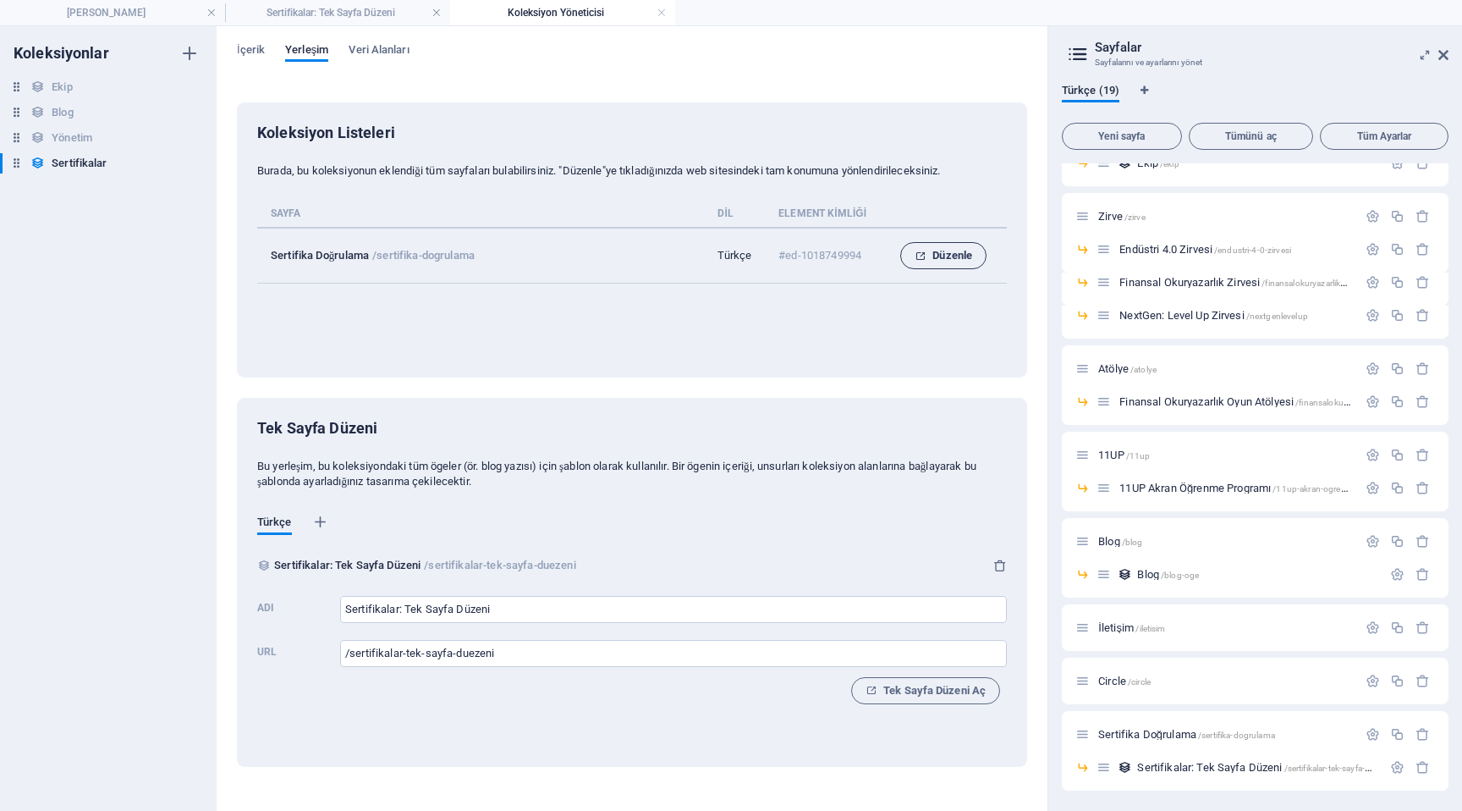
click at [950, 256] on span "Düzenle" at bounding box center [944, 255] width 58 height 20
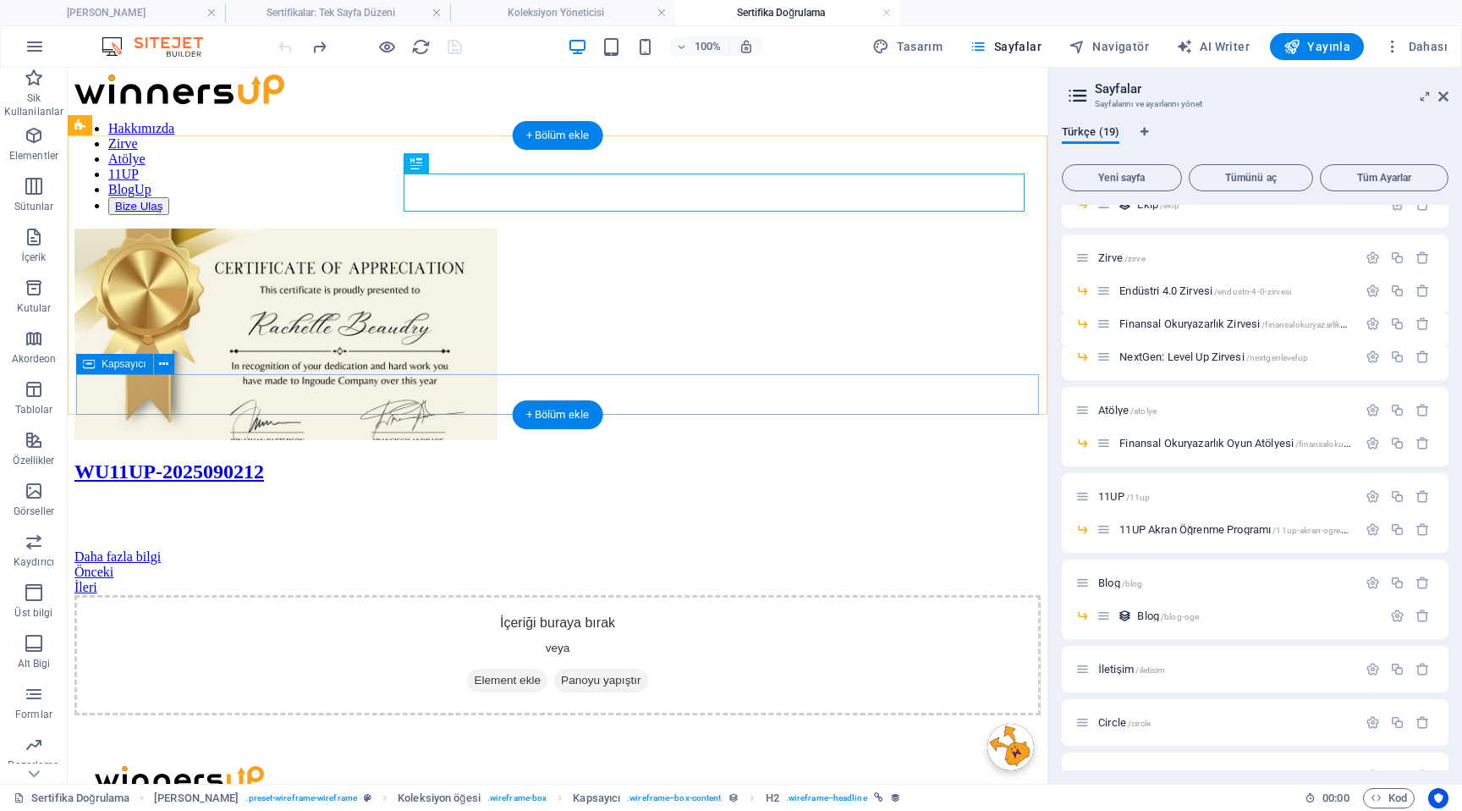
click at [239, 564] on div "Önceki İleri" at bounding box center [557, 579] width 966 height 30
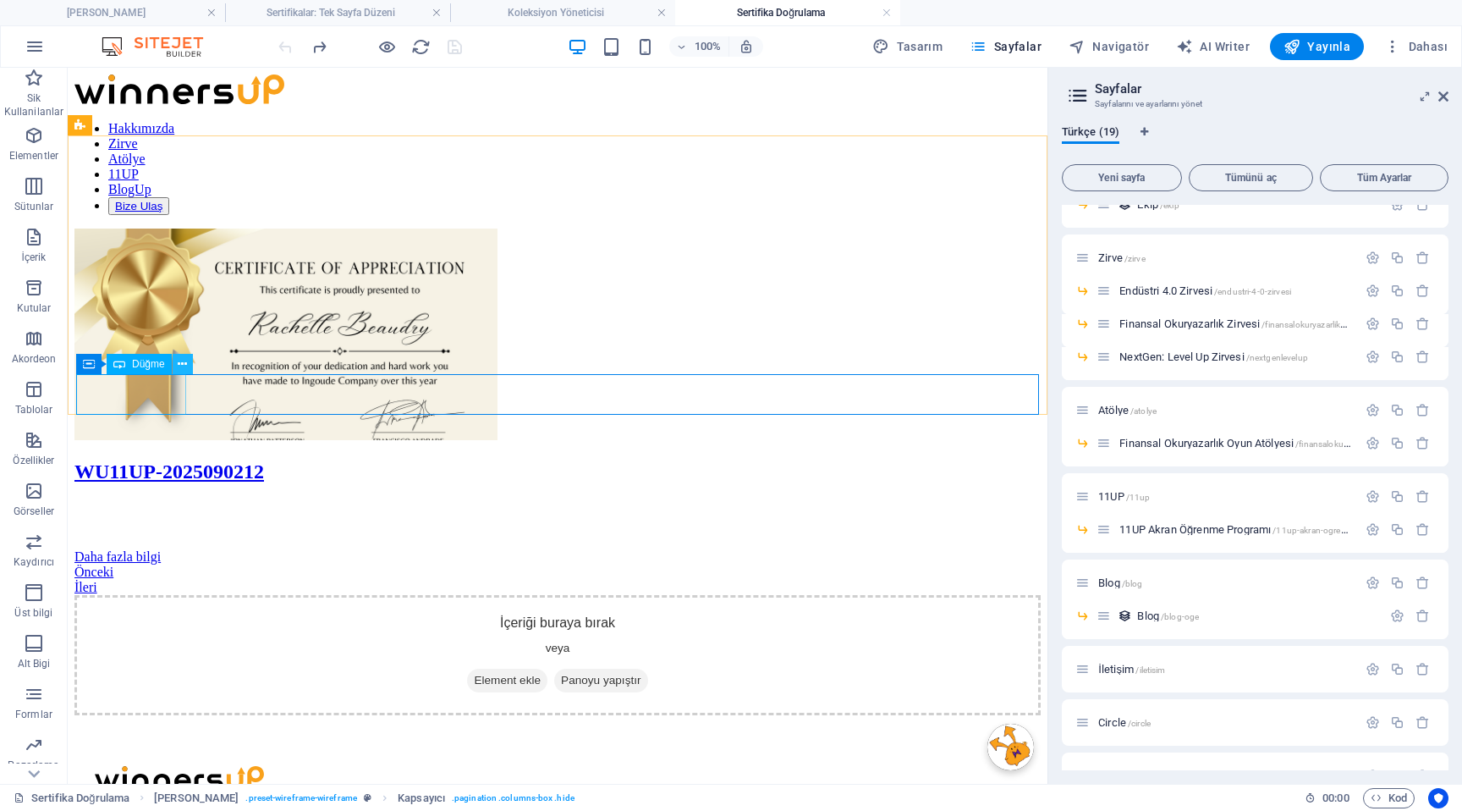
click at [183, 368] on icon at bounding box center [182, 364] width 9 height 18
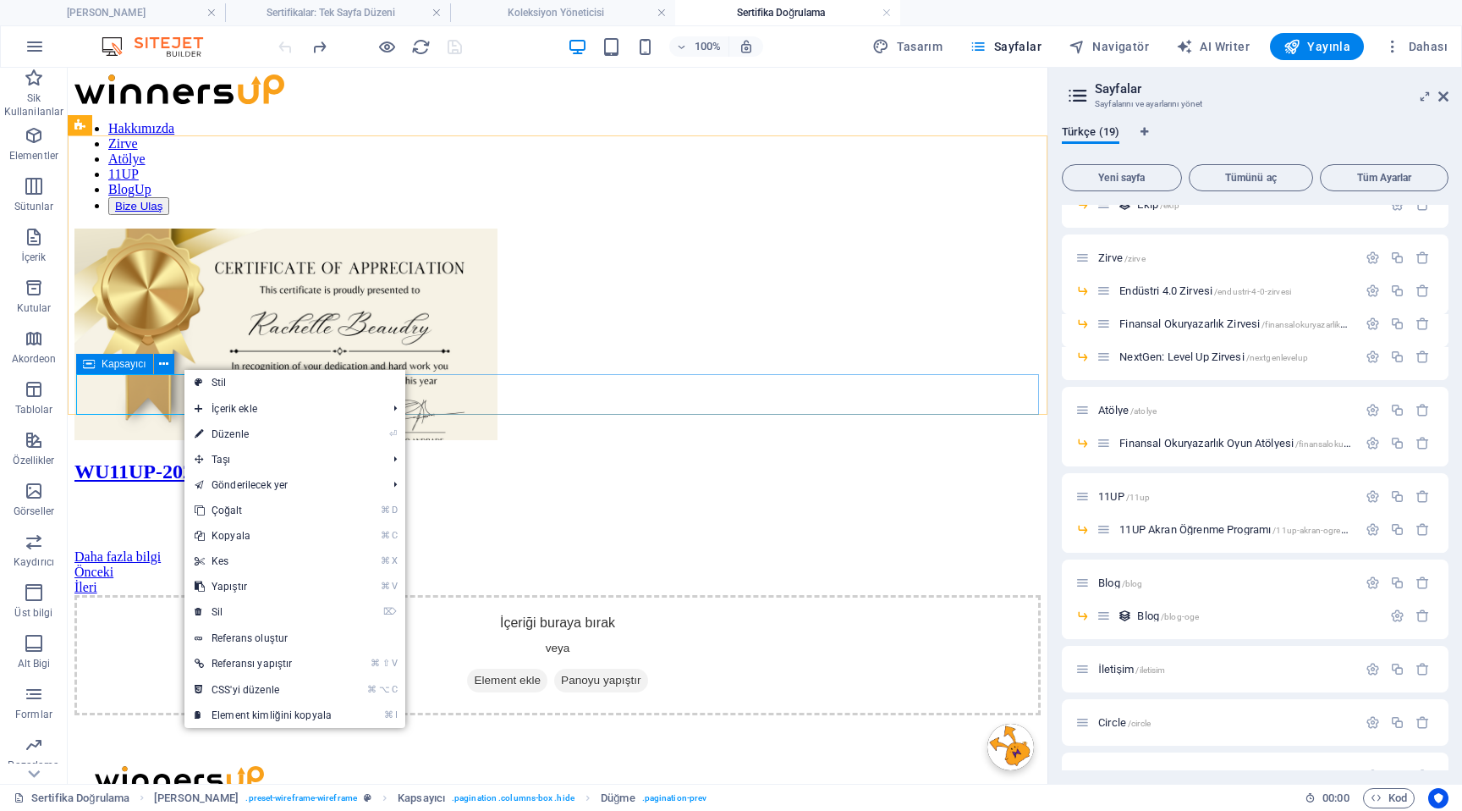
click at [97, 366] on div "Kapsayıcı" at bounding box center [114, 364] width 77 height 20
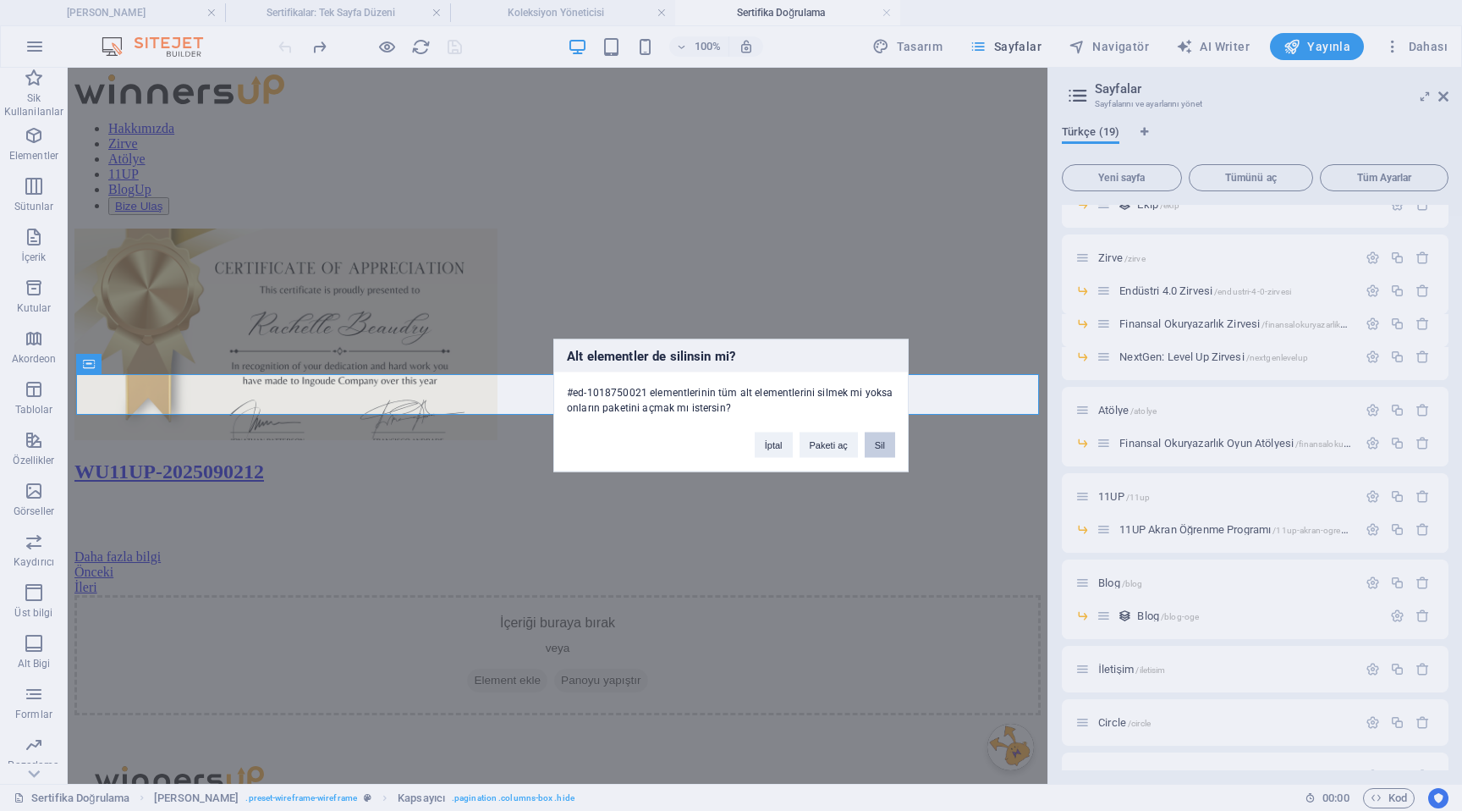
click at [869, 442] on button "Sil" at bounding box center [880, 444] width 30 height 25
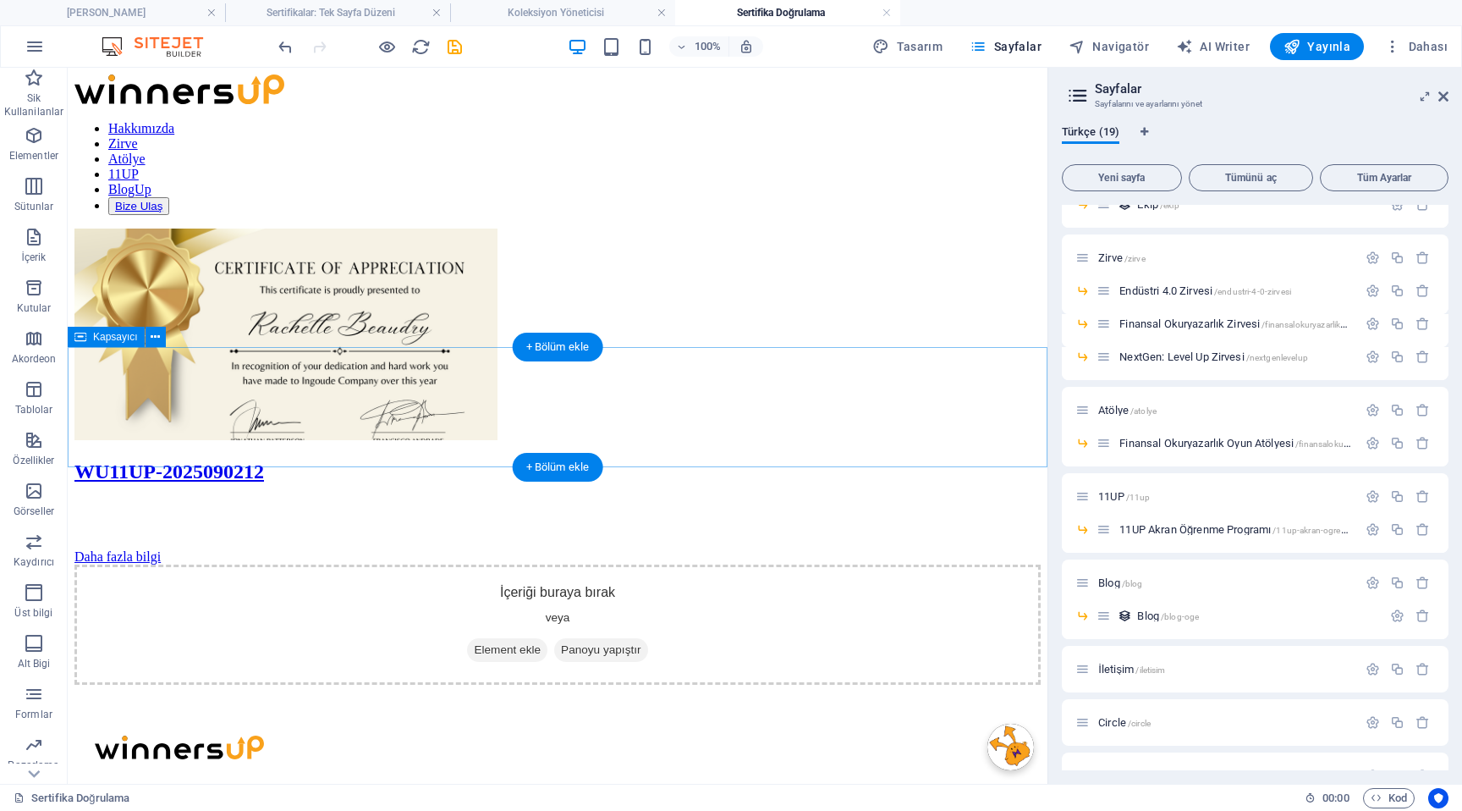
click at [356, 564] on div "İçeriği buraya bırak veya Element ekle Panoyu yapıştır" at bounding box center [557, 624] width 966 height 120
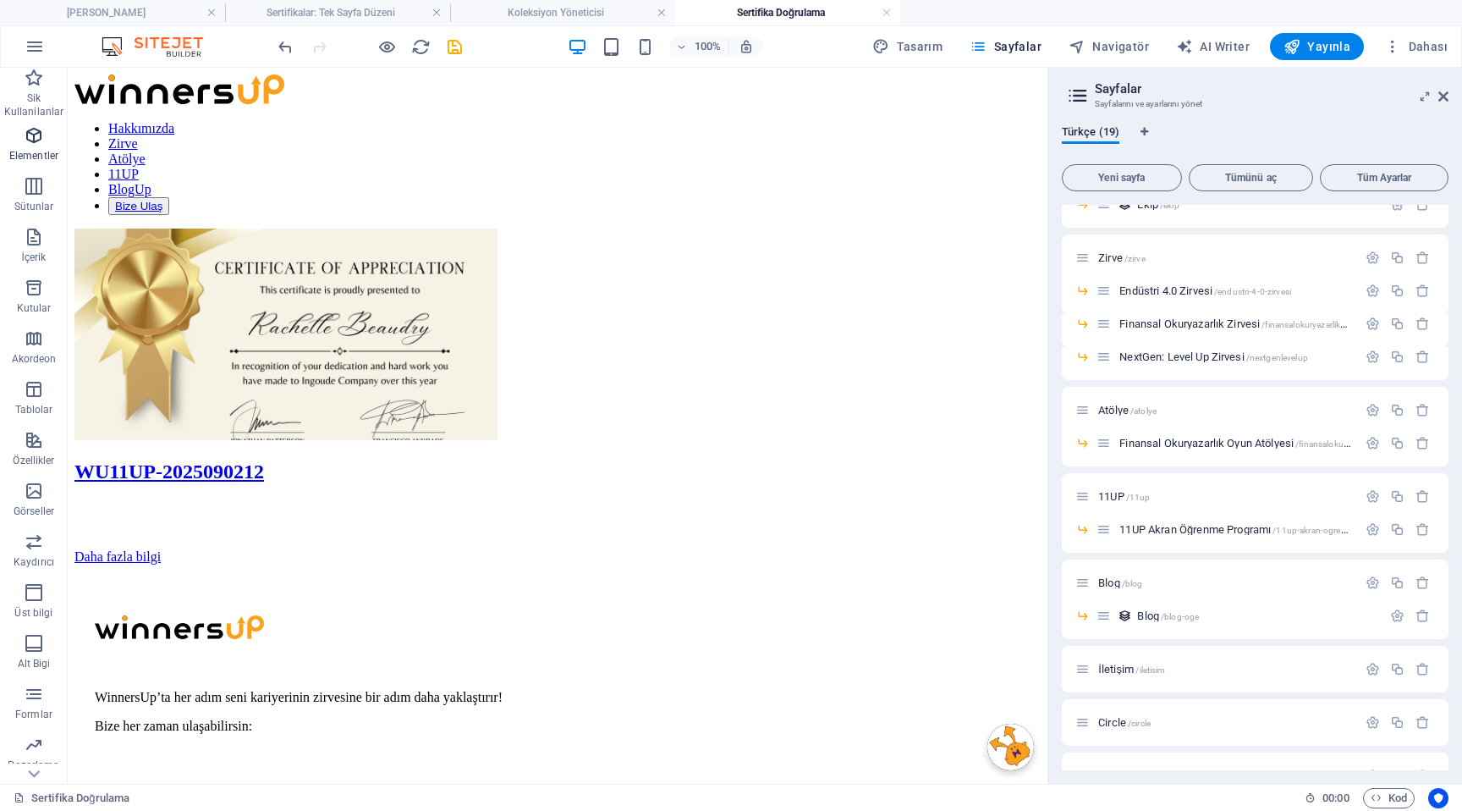
click at [40, 142] on icon "button" at bounding box center [34, 135] width 20 height 20
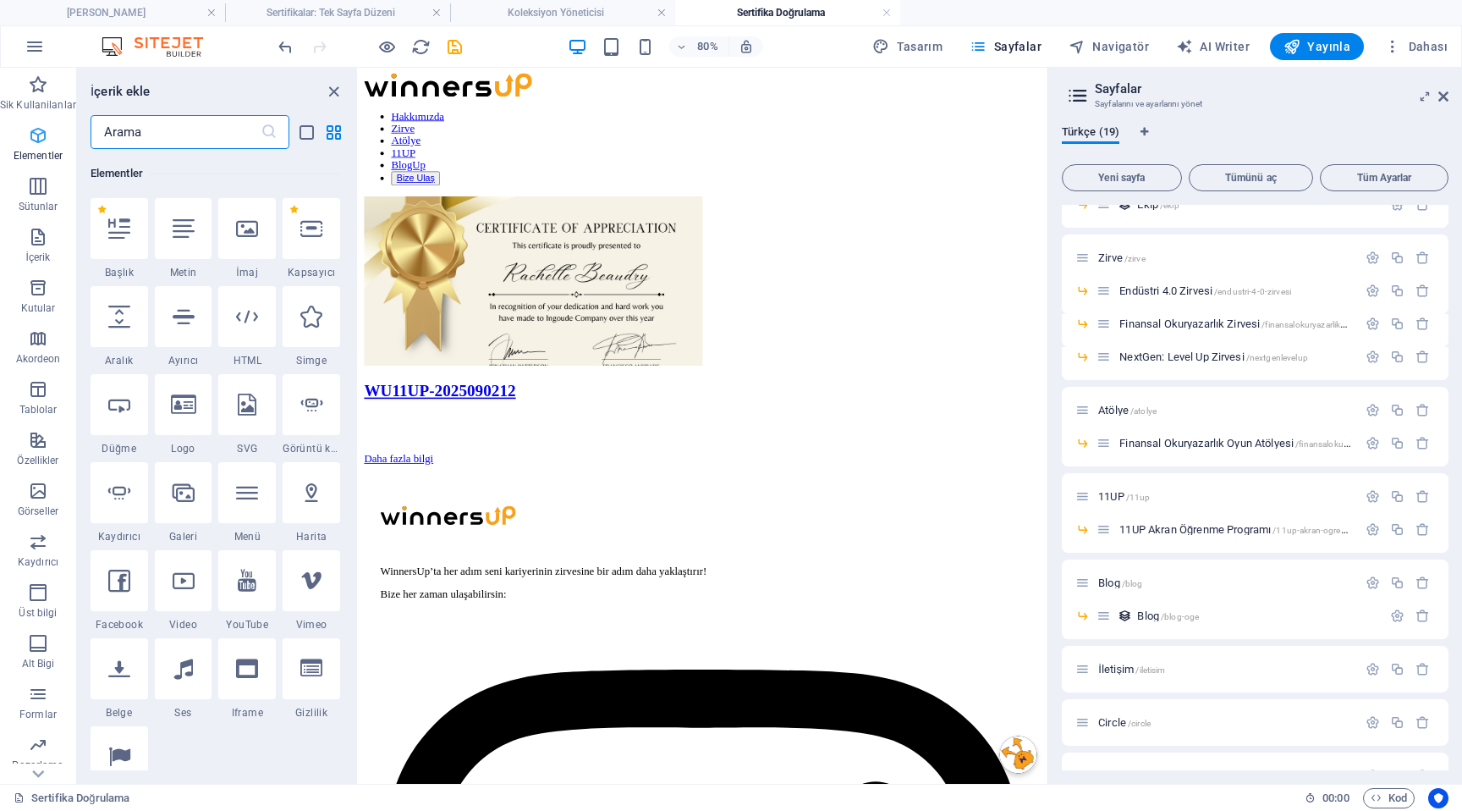
scroll to position [180, 0]
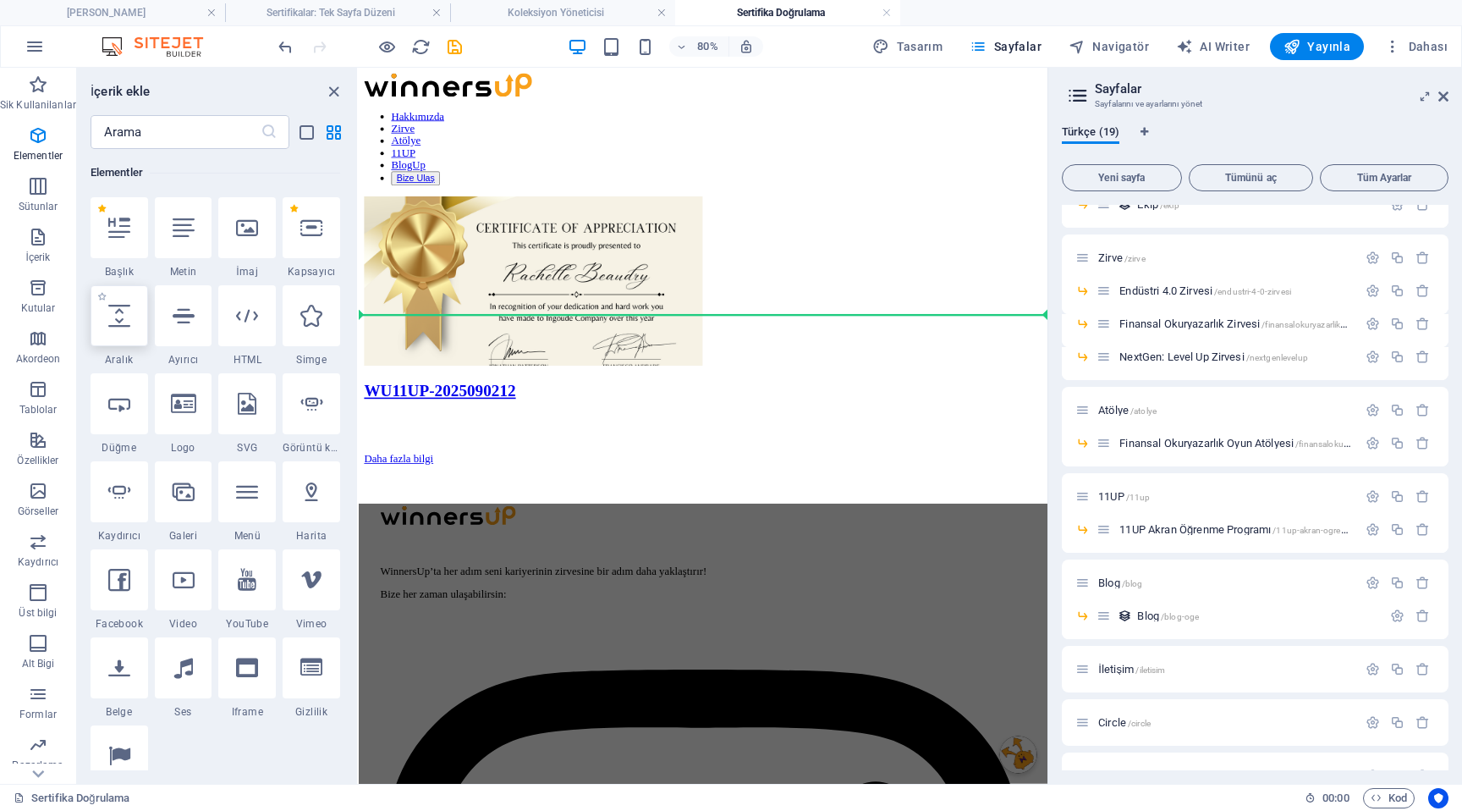
select select "px"
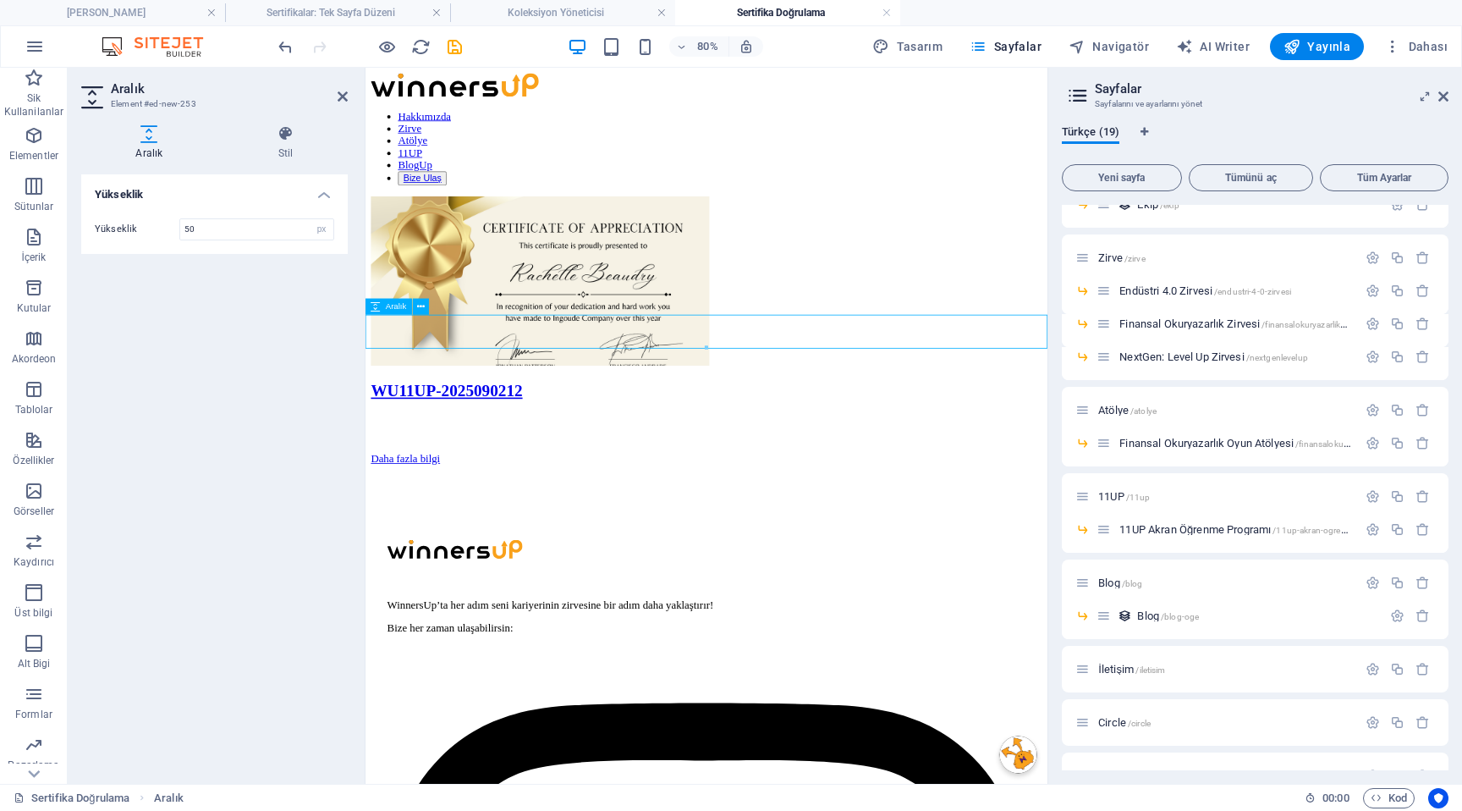
click at [438, 564] on div at bounding box center [791, 585] width 839 height 42
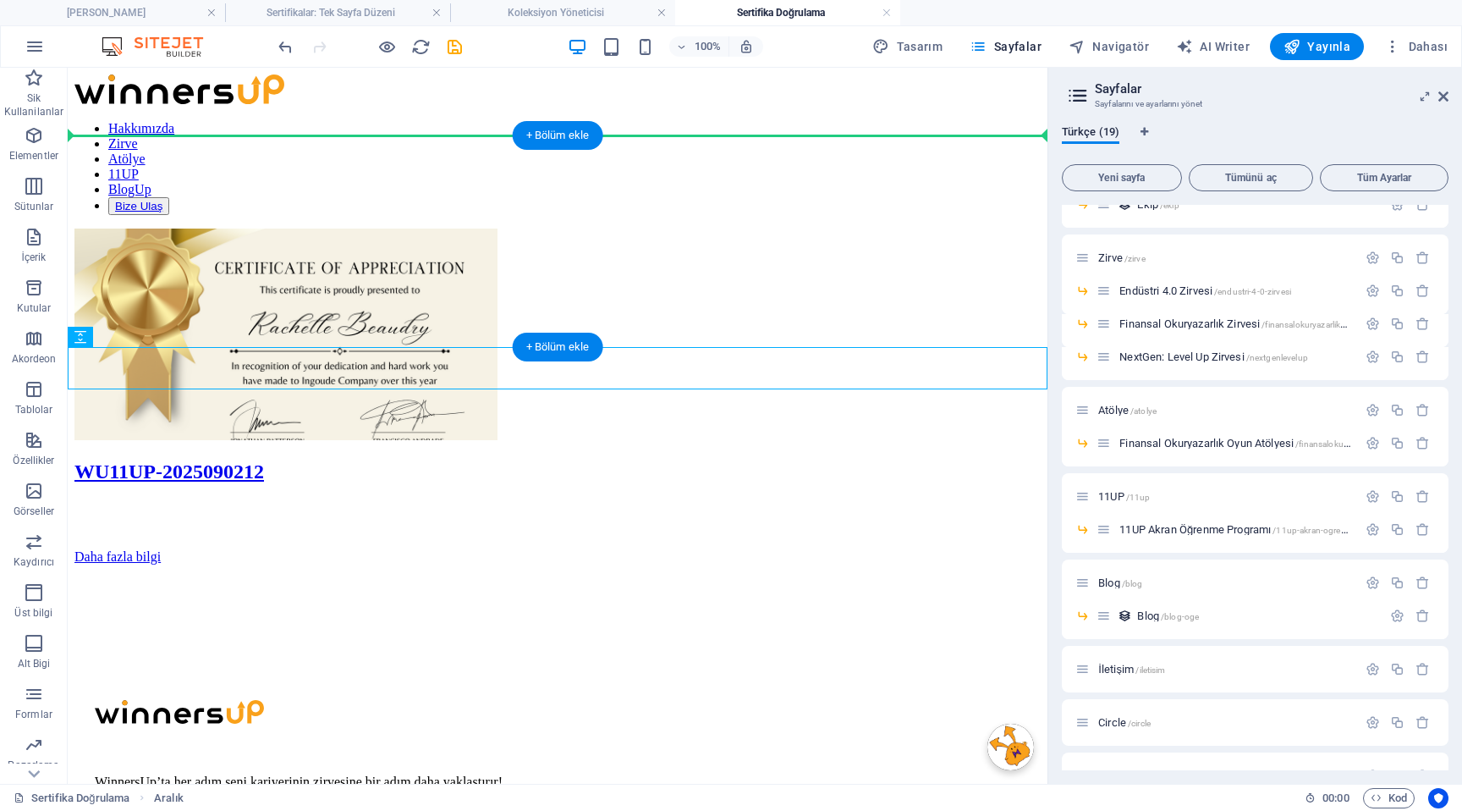
drag, startPoint x: 450, startPoint y: 363, endPoint x: 457, endPoint y: 141, distance: 221.8
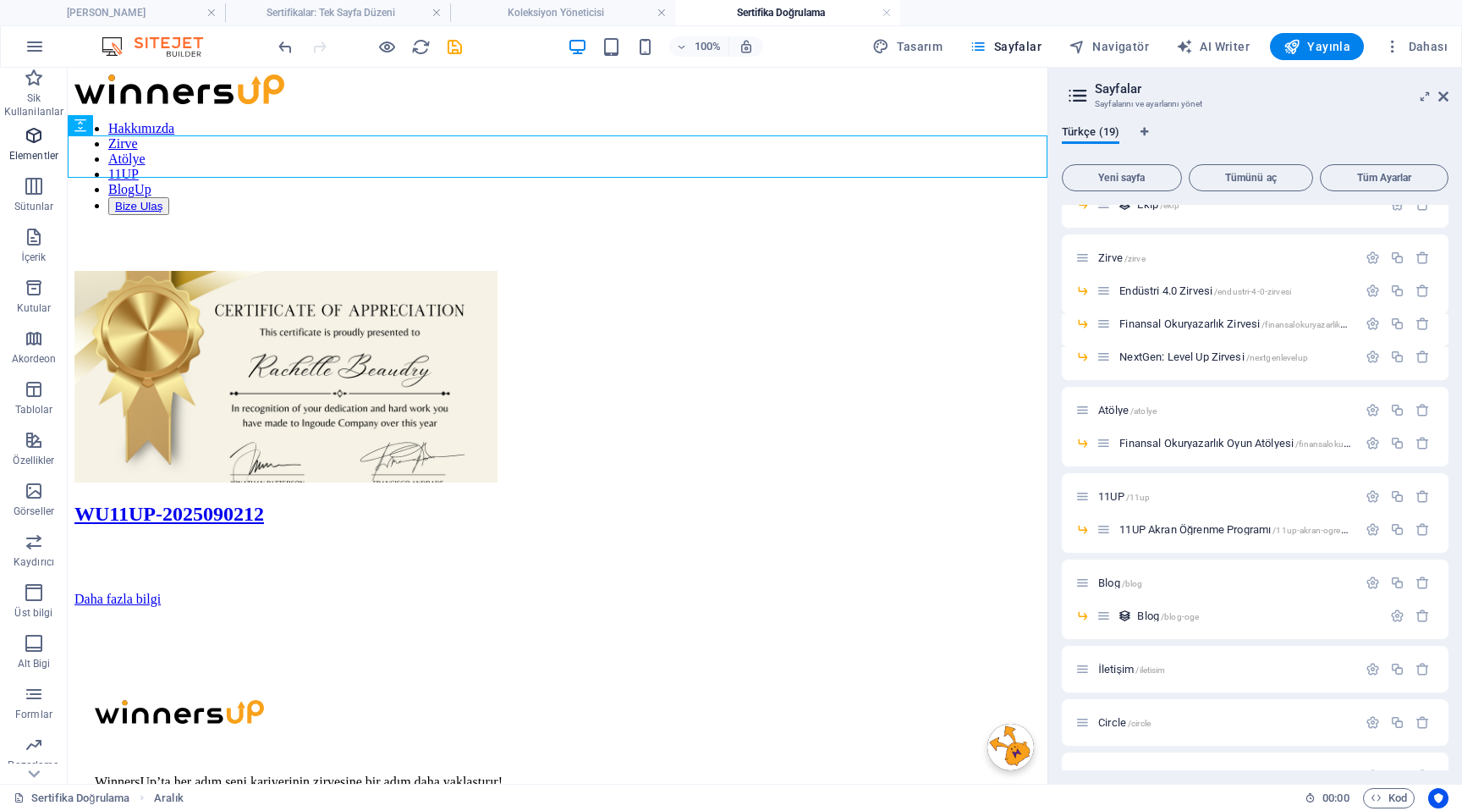
click at [28, 132] on icon "button" at bounding box center [34, 135] width 20 height 20
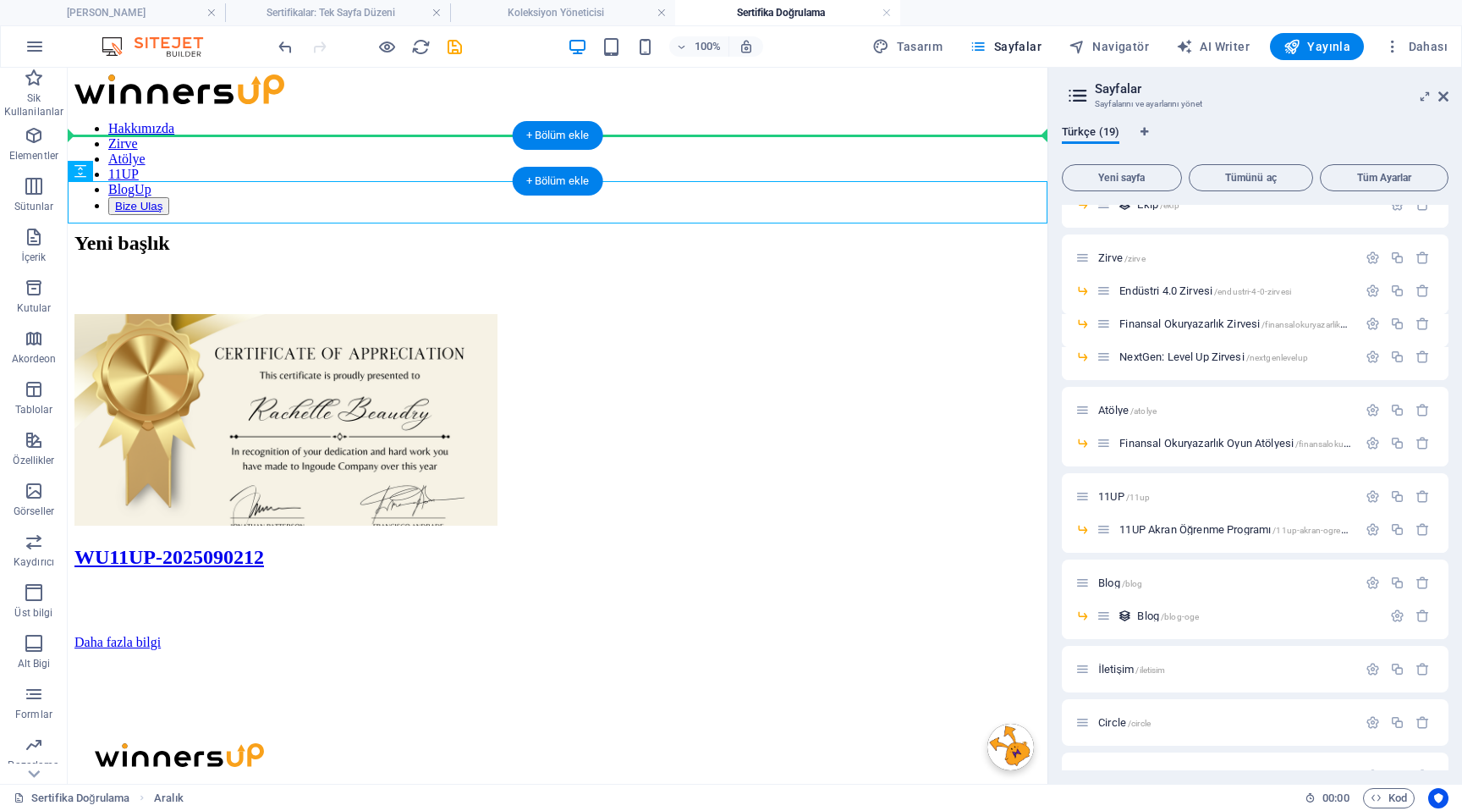
drag, startPoint x: 294, startPoint y: 231, endPoint x: 552, endPoint y: 151, distance: 269.3
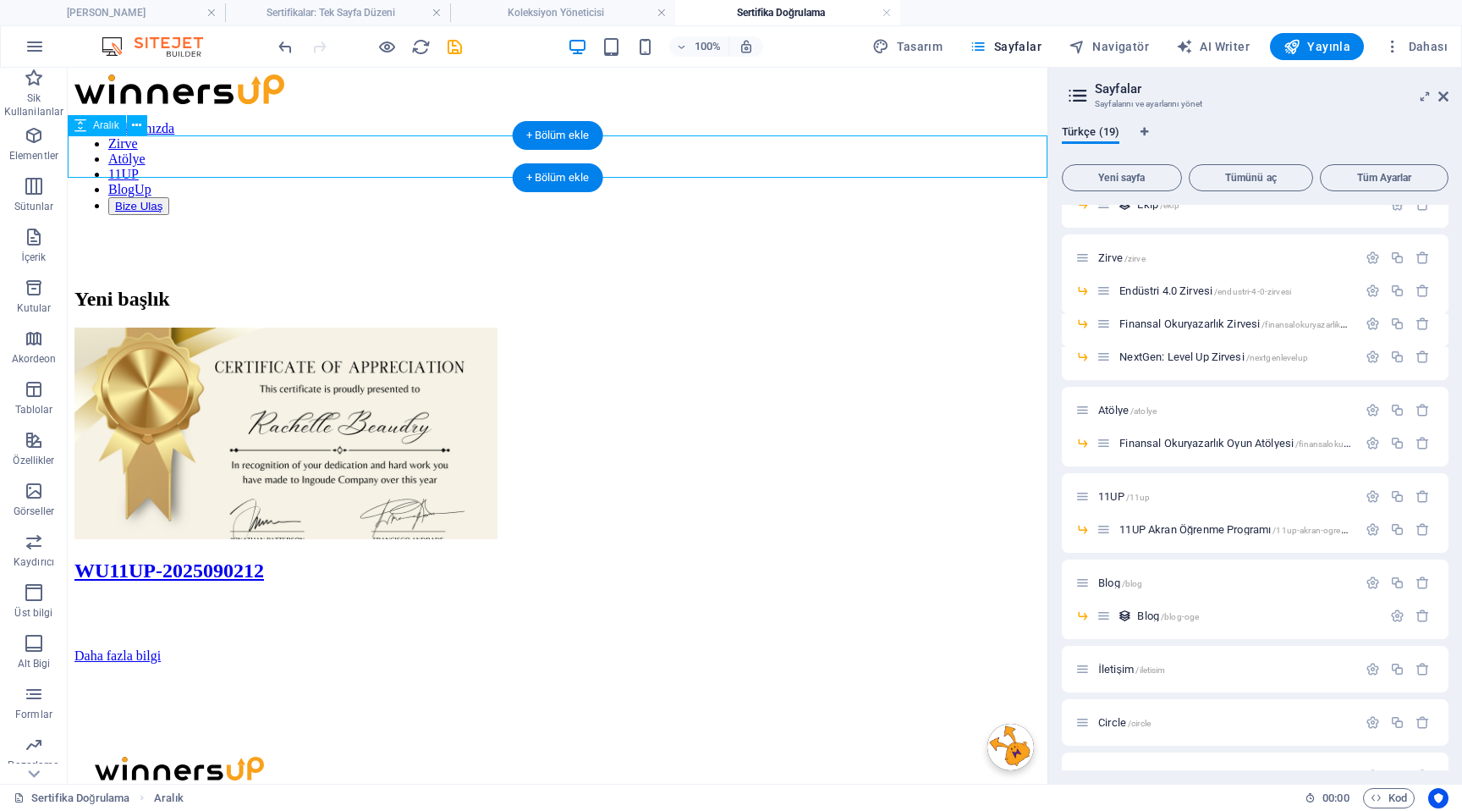
click at [455, 228] on div at bounding box center [557, 249] width 966 height 42
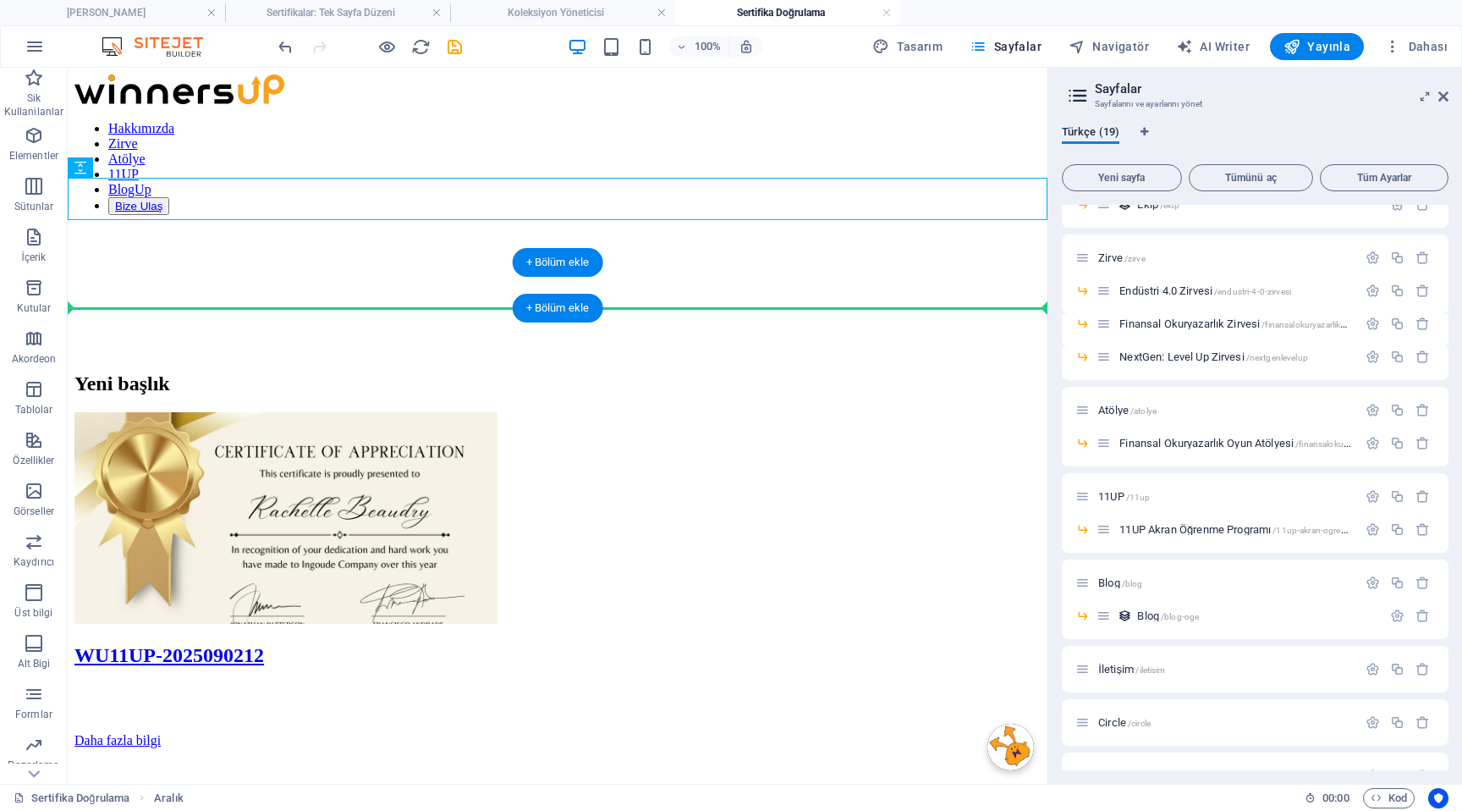
drag, startPoint x: 447, startPoint y: 192, endPoint x: 440, endPoint y: 299, distance: 106.8
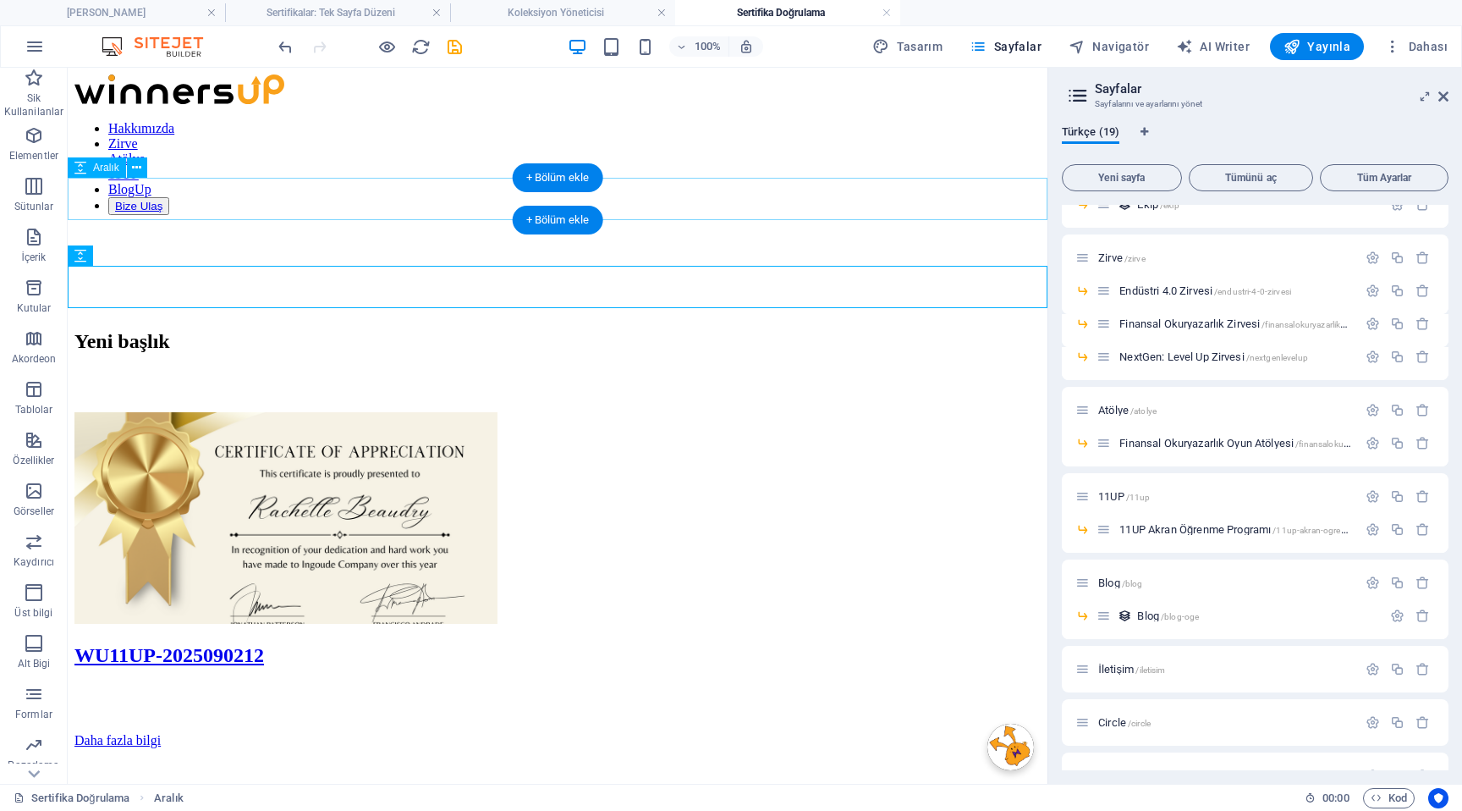
click at [408, 271] on div at bounding box center [557, 292] width 966 height 42
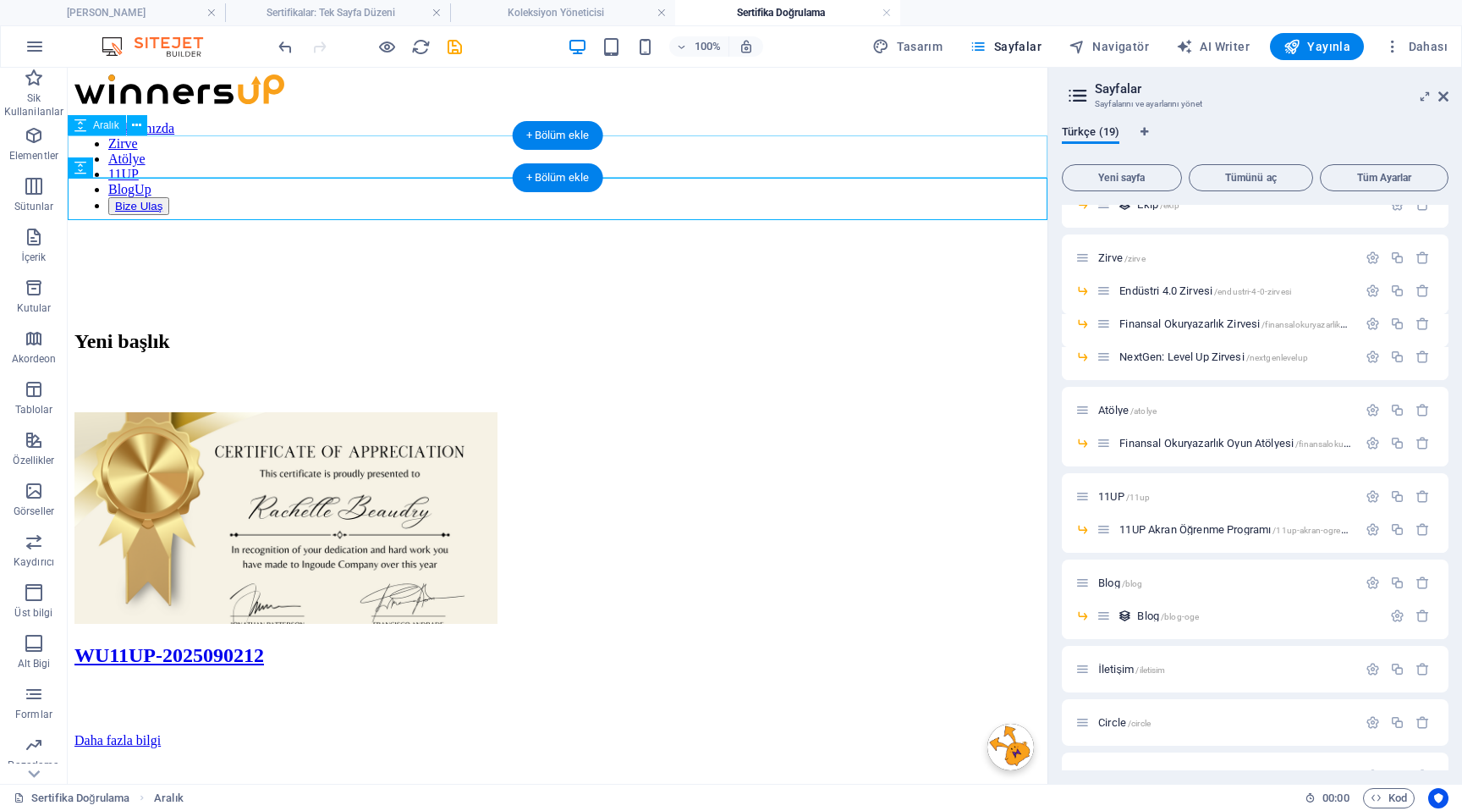
click at [399, 228] on div at bounding box center [557, 249] width 966 height 42
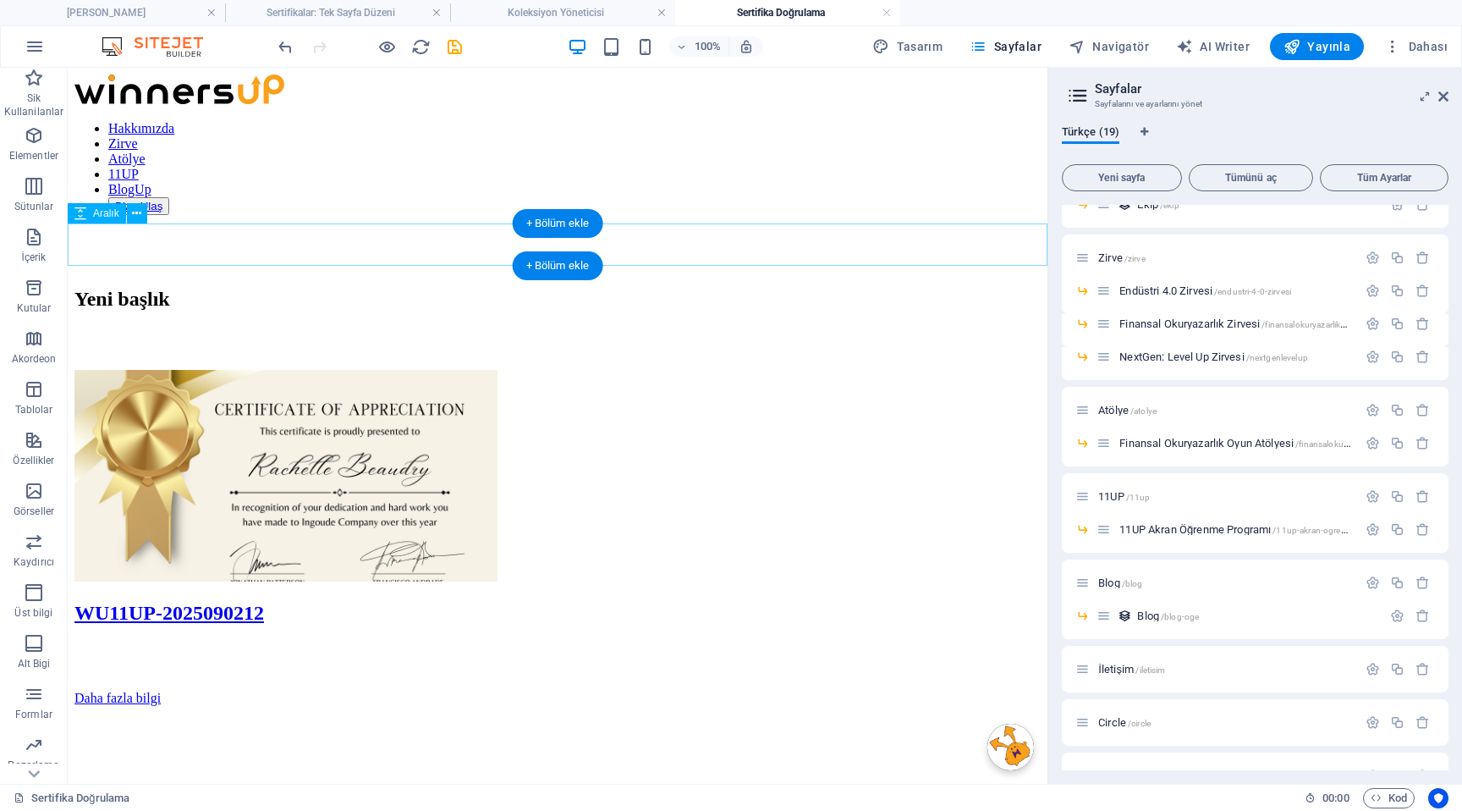
click at [508, 327] on div at bounding box center [557, 348] width 966 height 42
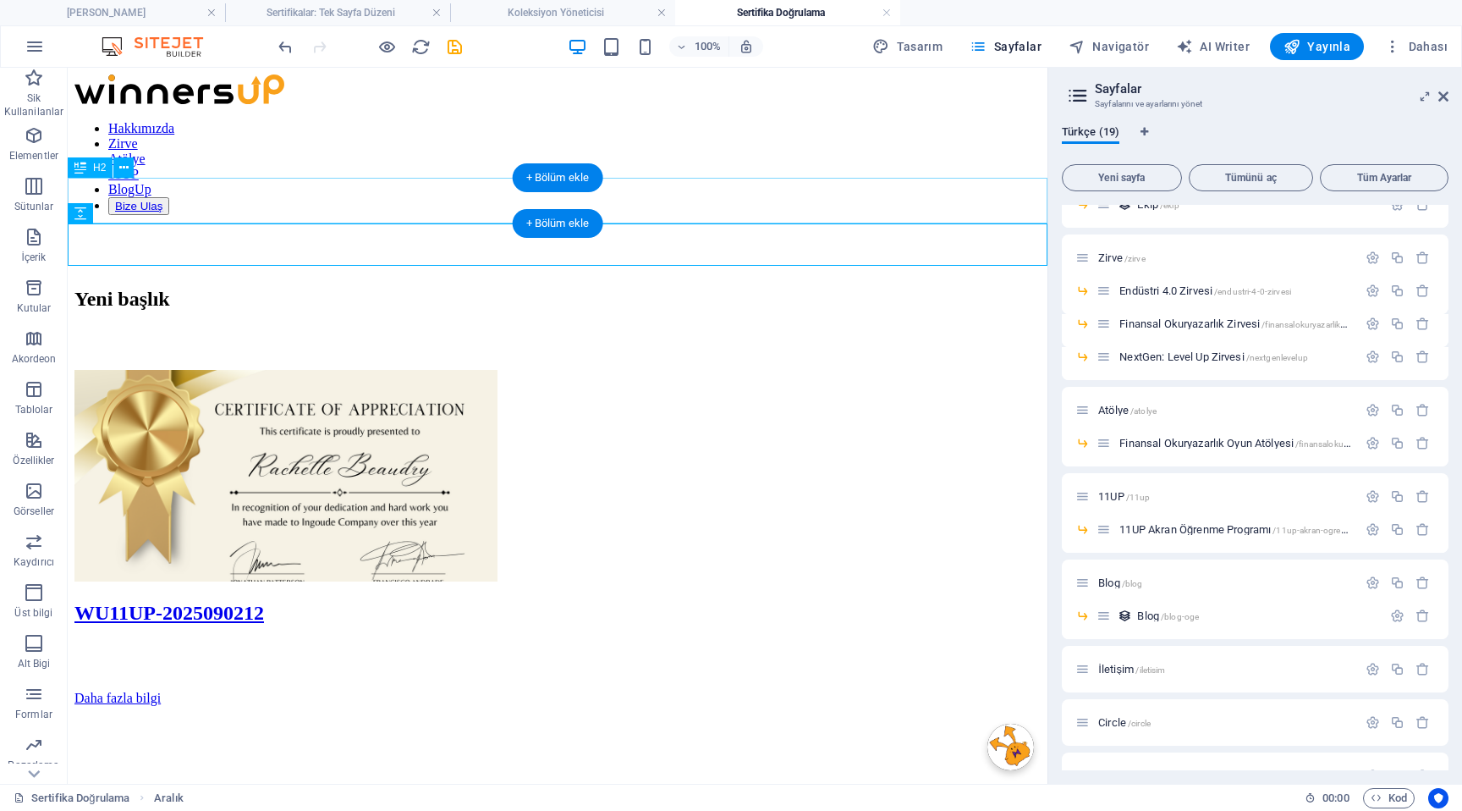
click at [493, 288] on div "Yeni başlık" at bounding box center [557, 299] width 966 height 23
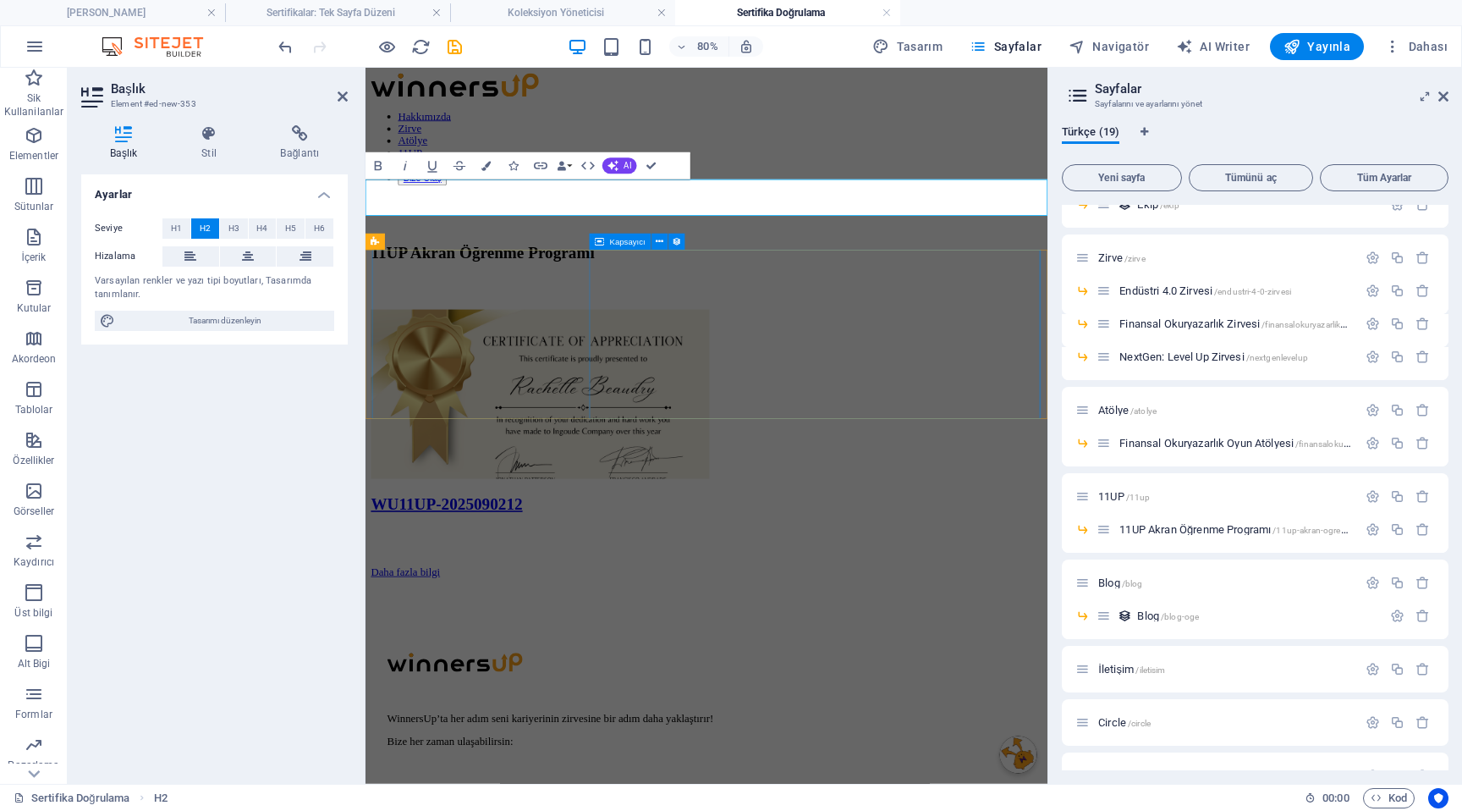
click at [698, 602] on div "WU11UP-2025090212" at bounding box center [791, 613] width 839 height 23
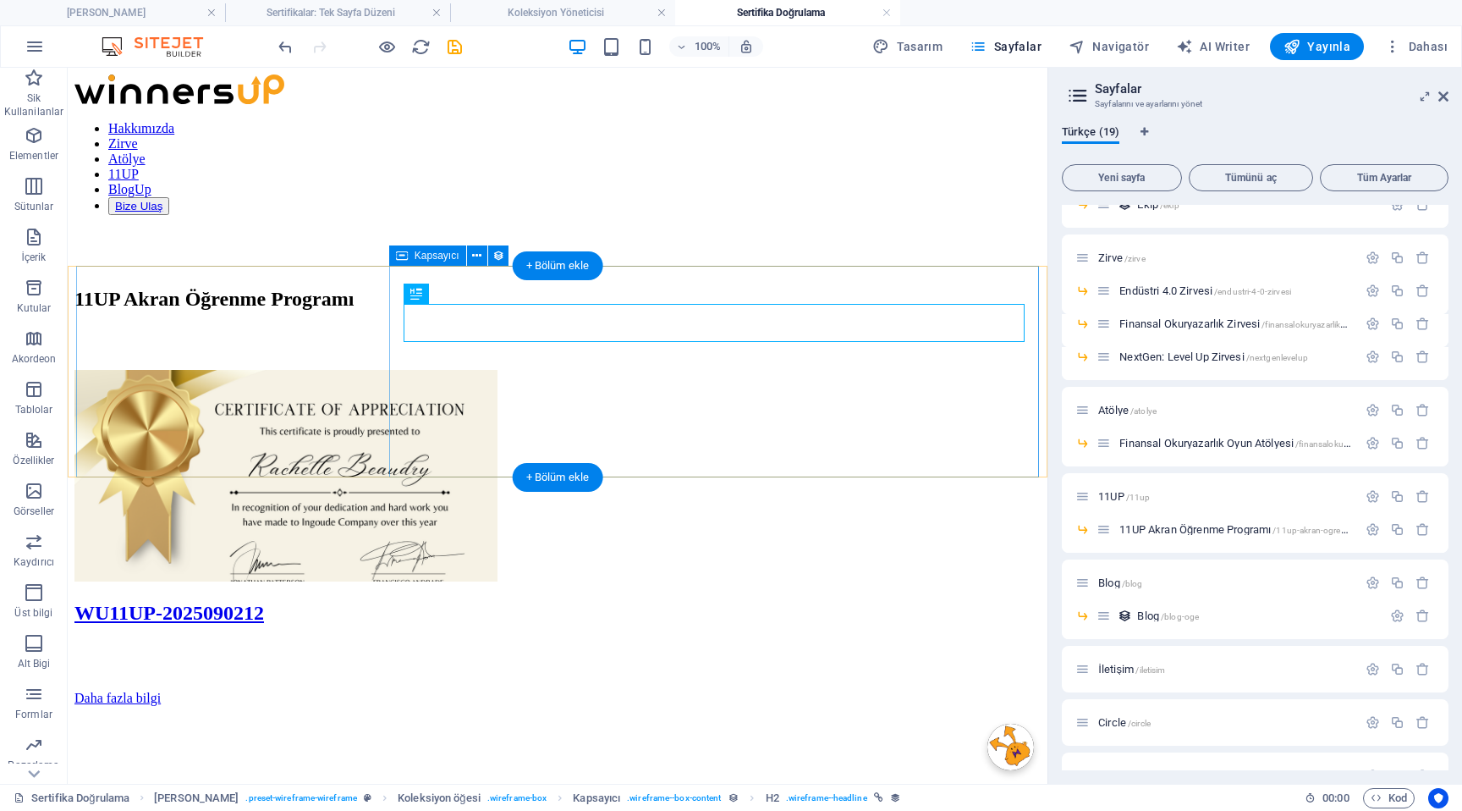
click at [608, 602] on div "WU11UP-2025090212 Daha fazla bilgi" at bounding box center [557, 654] width 966 height 104
click at [597, 602] on div "WU11UP-2025090212" at bounding box center [557, 613] width 966 height 23
click at [364, 370] on figure at bounding box center [557, 477] width 966 height 215
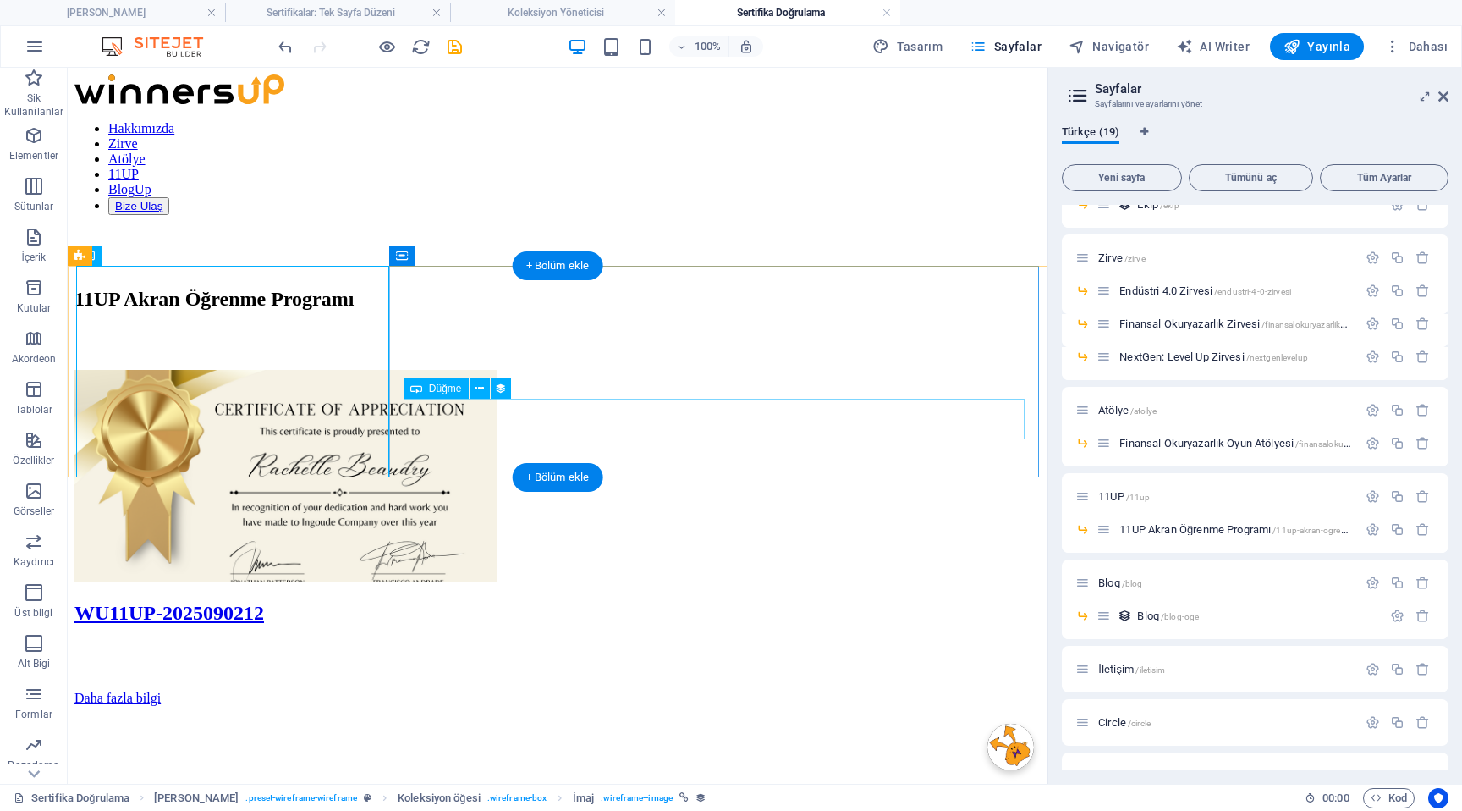
click at [736, 690] on div "Daha fazla bilgi" at bounding box center [557, 697] width 966 height 15
click at [635, 690] on div "Daha fazla bilgi" at bounding box center [557, 697] width 966 height 15
click at [744, 602] on div "WU11UP-2025090212 Daha fazla bilgi" at bounding box center [557, 654] width 966 height 104
click at [674, 602] on div "WU11UP-2025090212" at bounding box center [557, 613] width 966 height 23
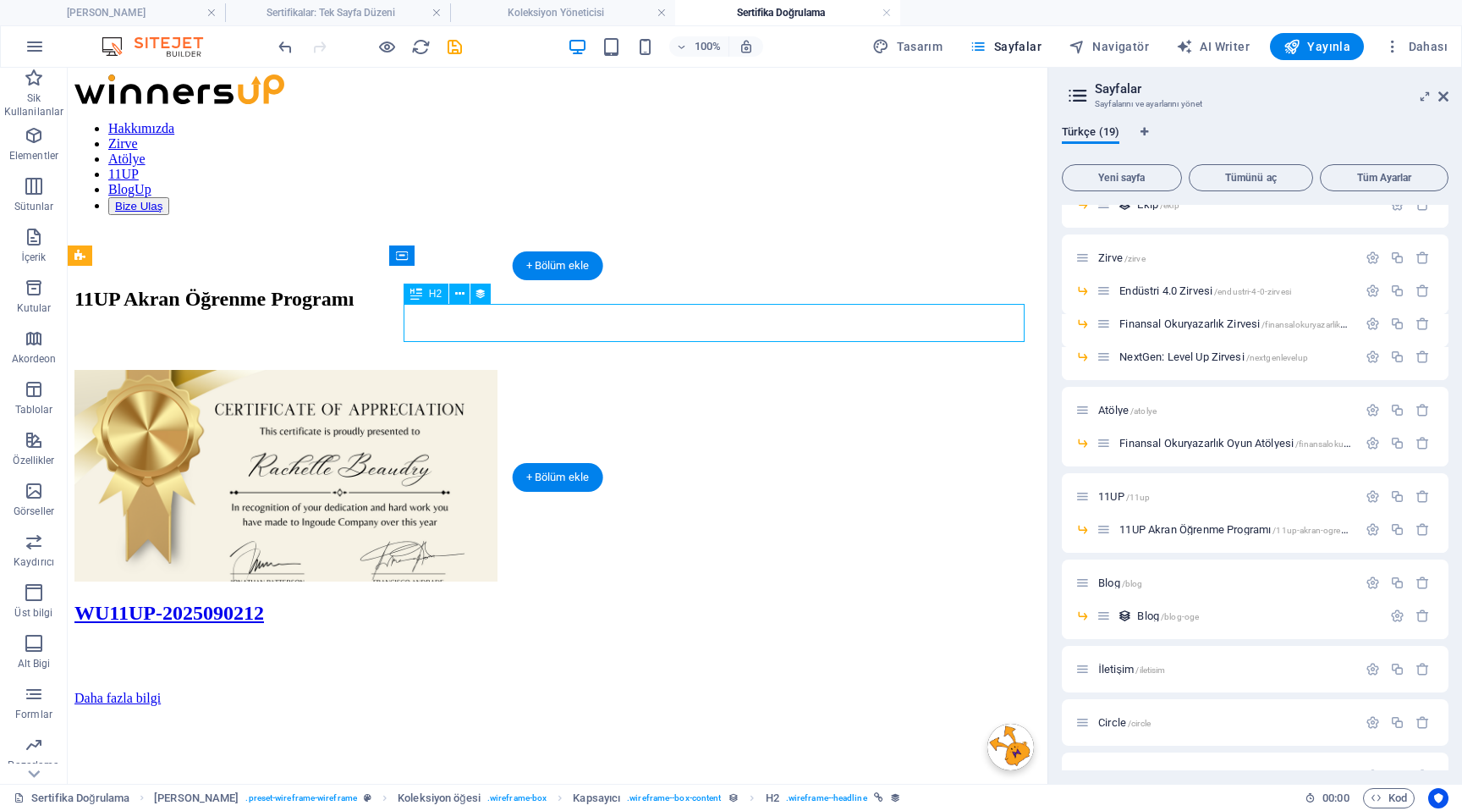
click at [646, 602] on div "WU11UP-2025090212" at bounding box center [557, 613] width 966 height 23
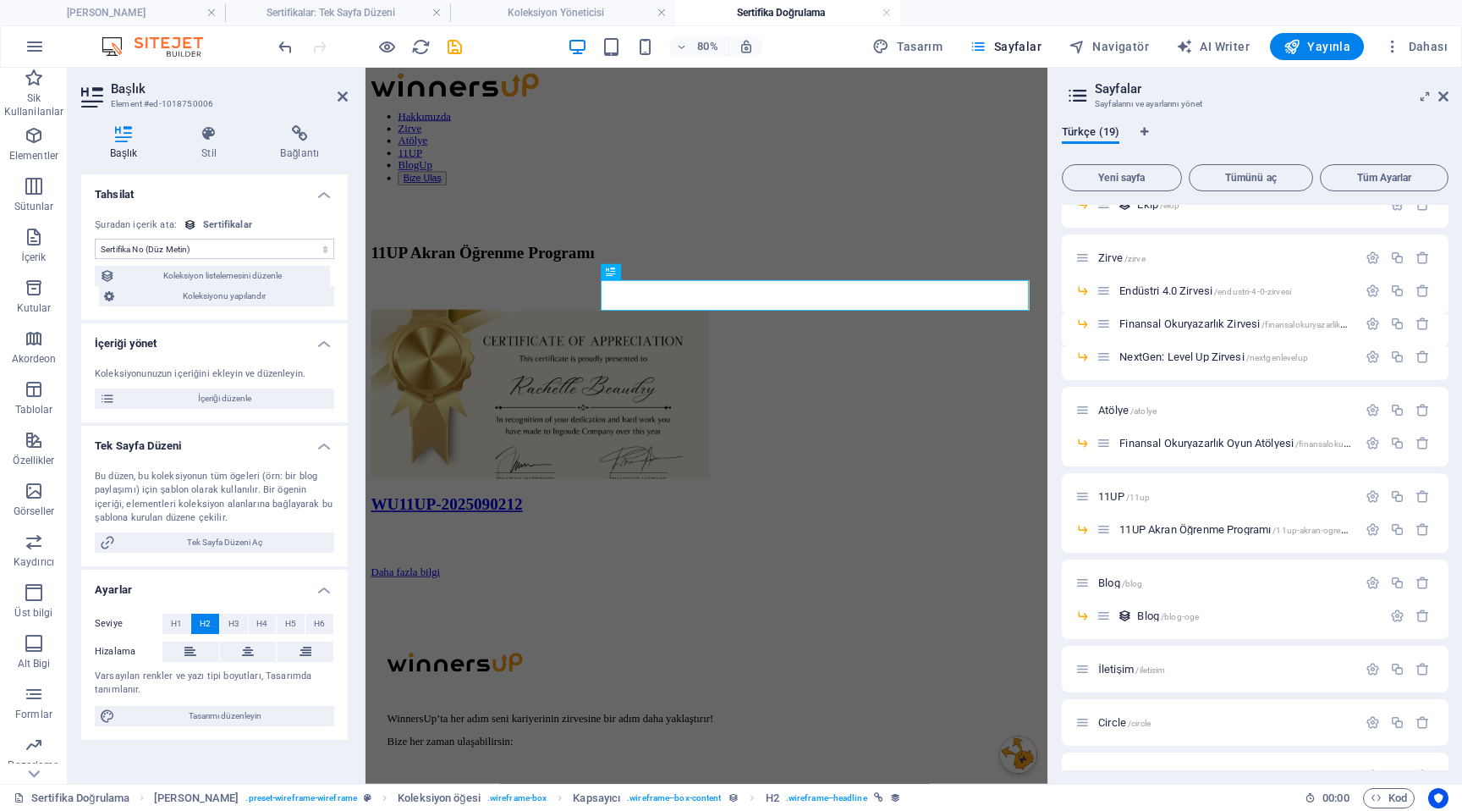
click at [257, 249] on select "Atama yok, içerik sabit kalıyor Oluşturulma zamanı (Tarih) Güncellenme zamanı (…" at bounding box center [214, 249] width 239 height 20
select select "isim-soyisim"
click at [95, 239] on select "Atama yok, içerik sabit kalıyor Oluşturulma zamanı (Tarih) Güncellenme zamanı (…" at bounding box center [214, 249] width 239 height 20
drag, startPoint x: 707, startPoint y: 415, endPoint x: 1007, endPoint y: 410, distance: 299.6
click at [707, 674] on div at bounding box center [791, 682] width 839 height 17
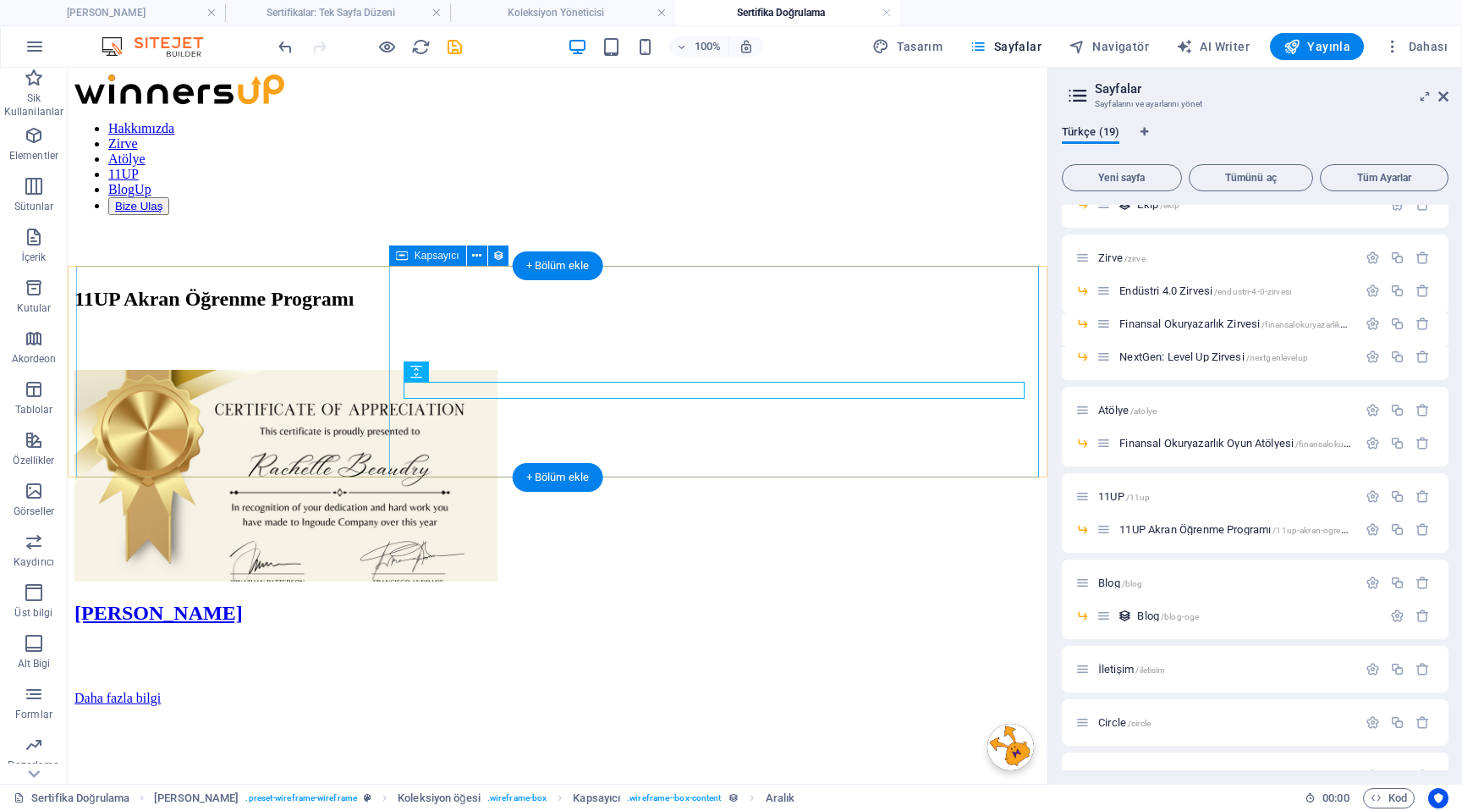
click at [695, 602] on div "[PERSON_NAME] Daha fazla bilgi" at bounding box center [557, 654] width 966 height 104
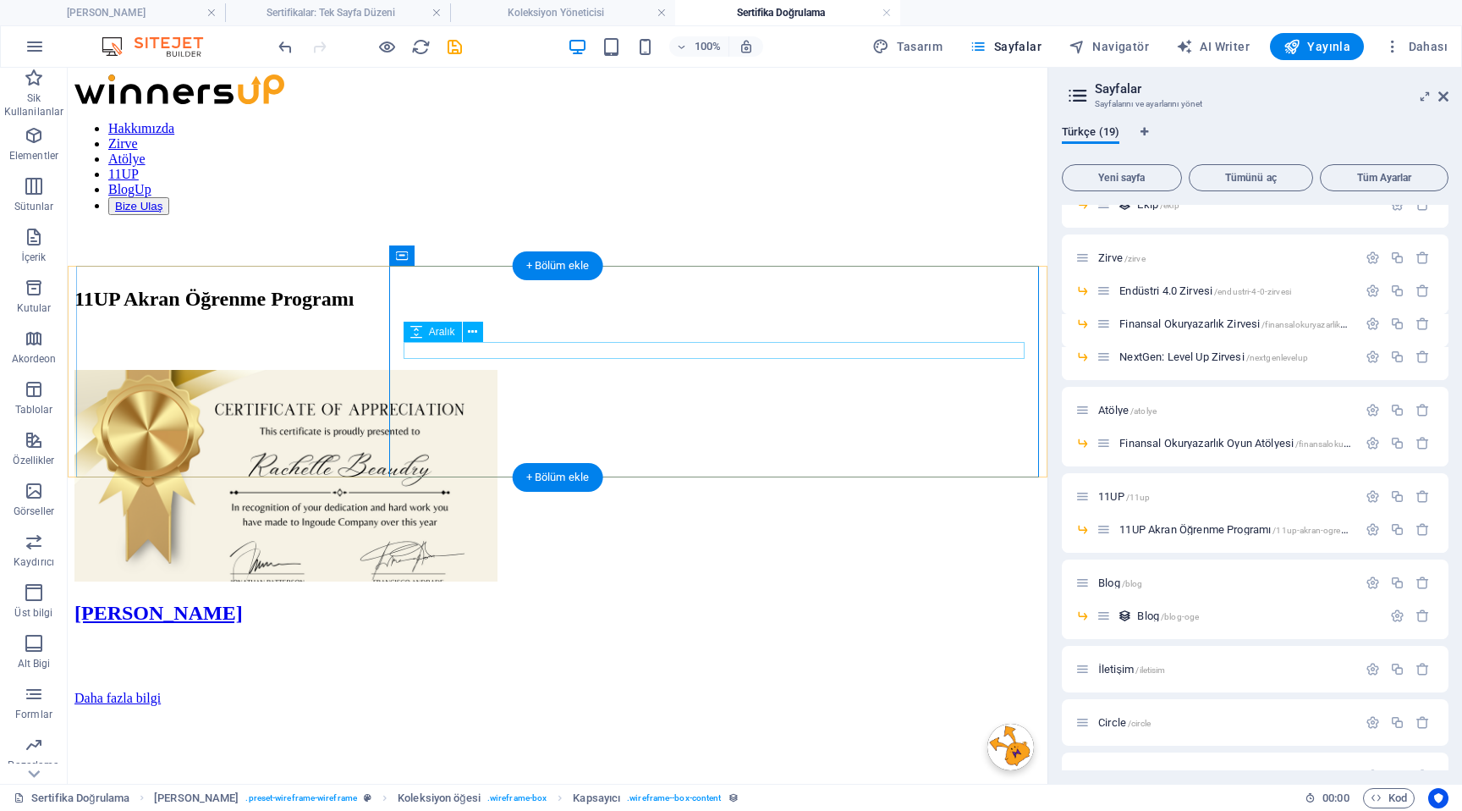
click at [585, 658] on div at bounding box center [557, 665] width 966 height 15
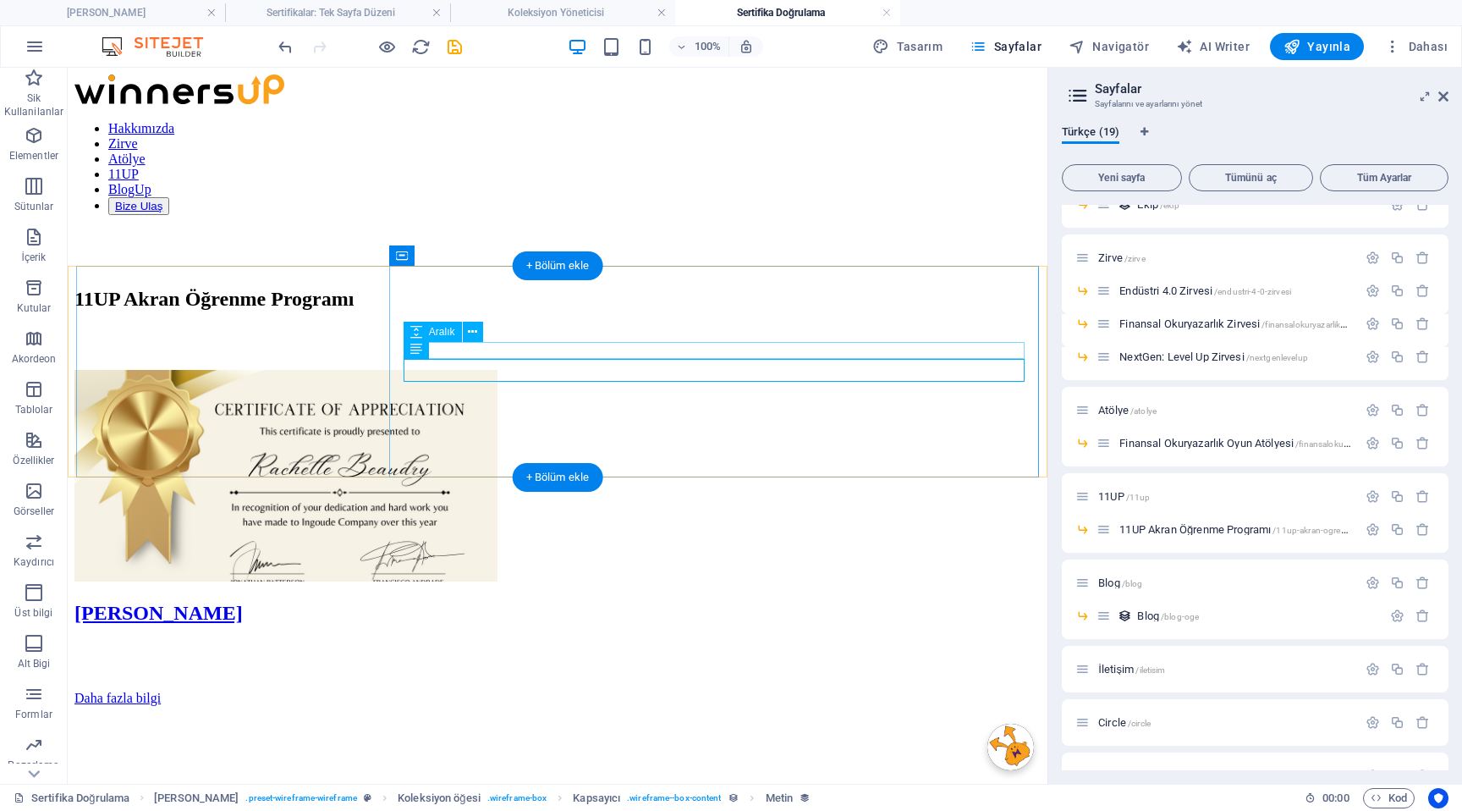
click at [588, 641] on div at bounding box center [557, 649] width 966 height 17
click at [591, 658] on div at bounding box center [557, 665] width 966 height 15
click at [646, 641] on div at bounding box center [557, 648] width 966 height 15
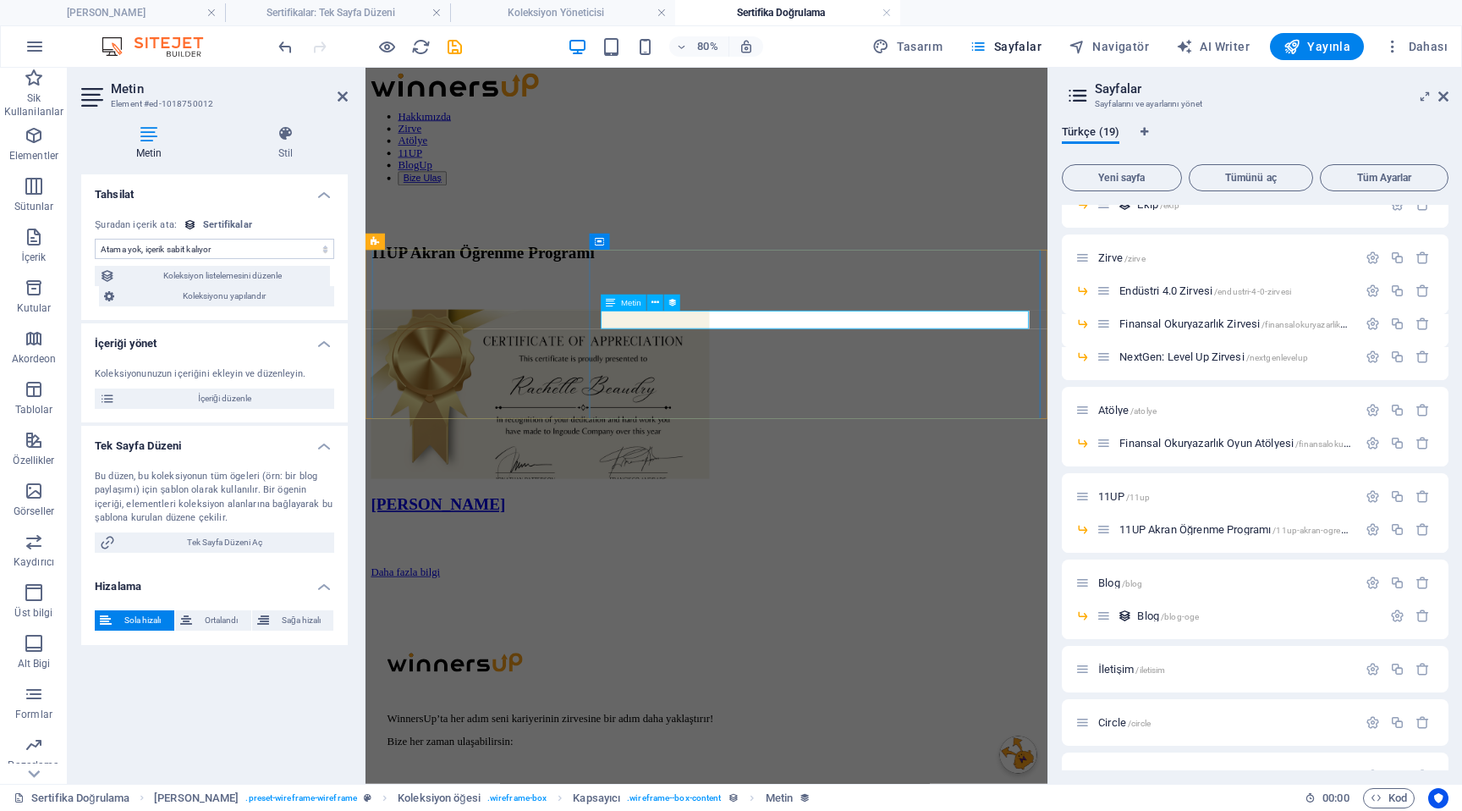
click at [857, 641] on div at bounding box center [791, 648] width 839 height 15
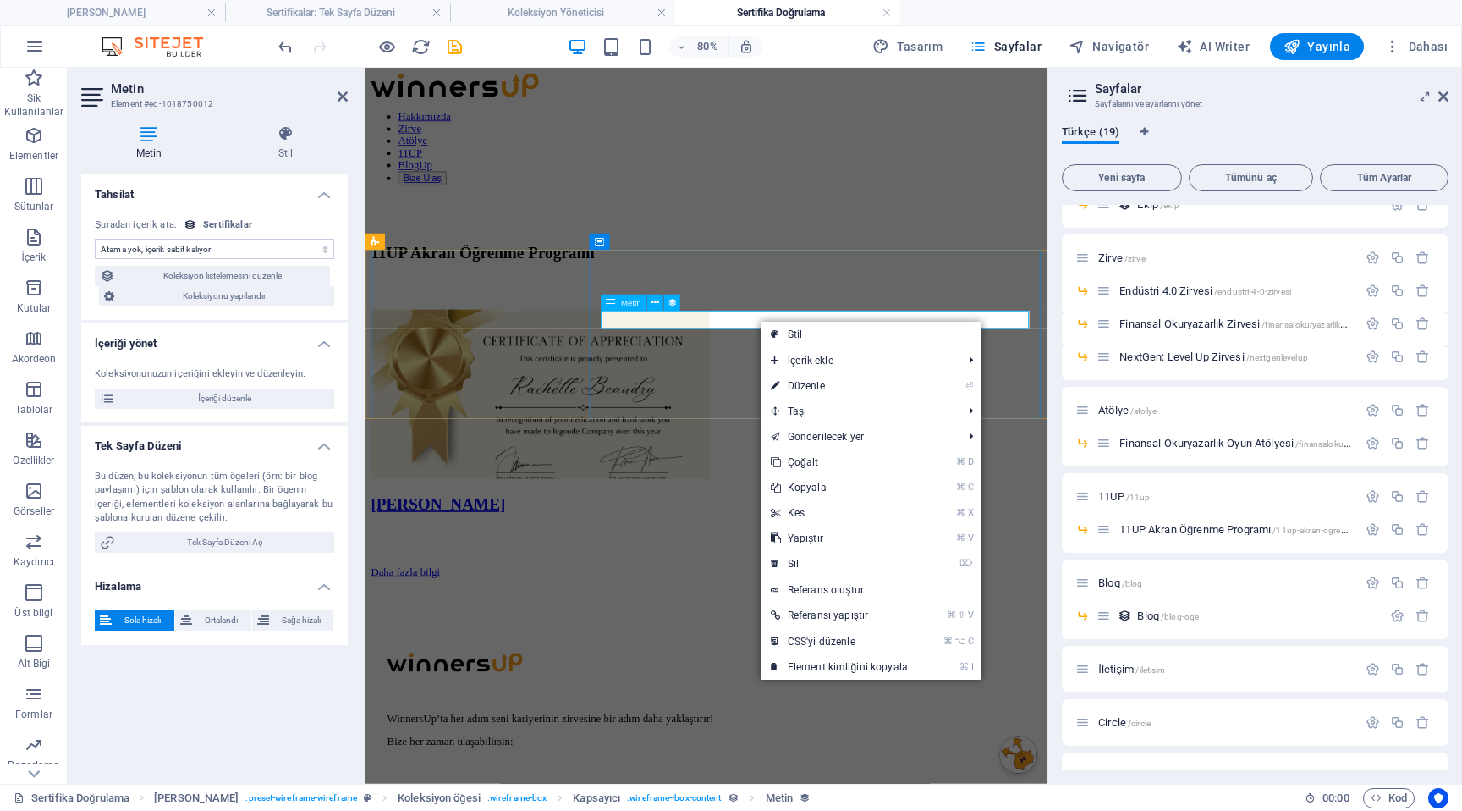
click at [857, 641] on div at bounding box center [791, 648] width 839 height 15
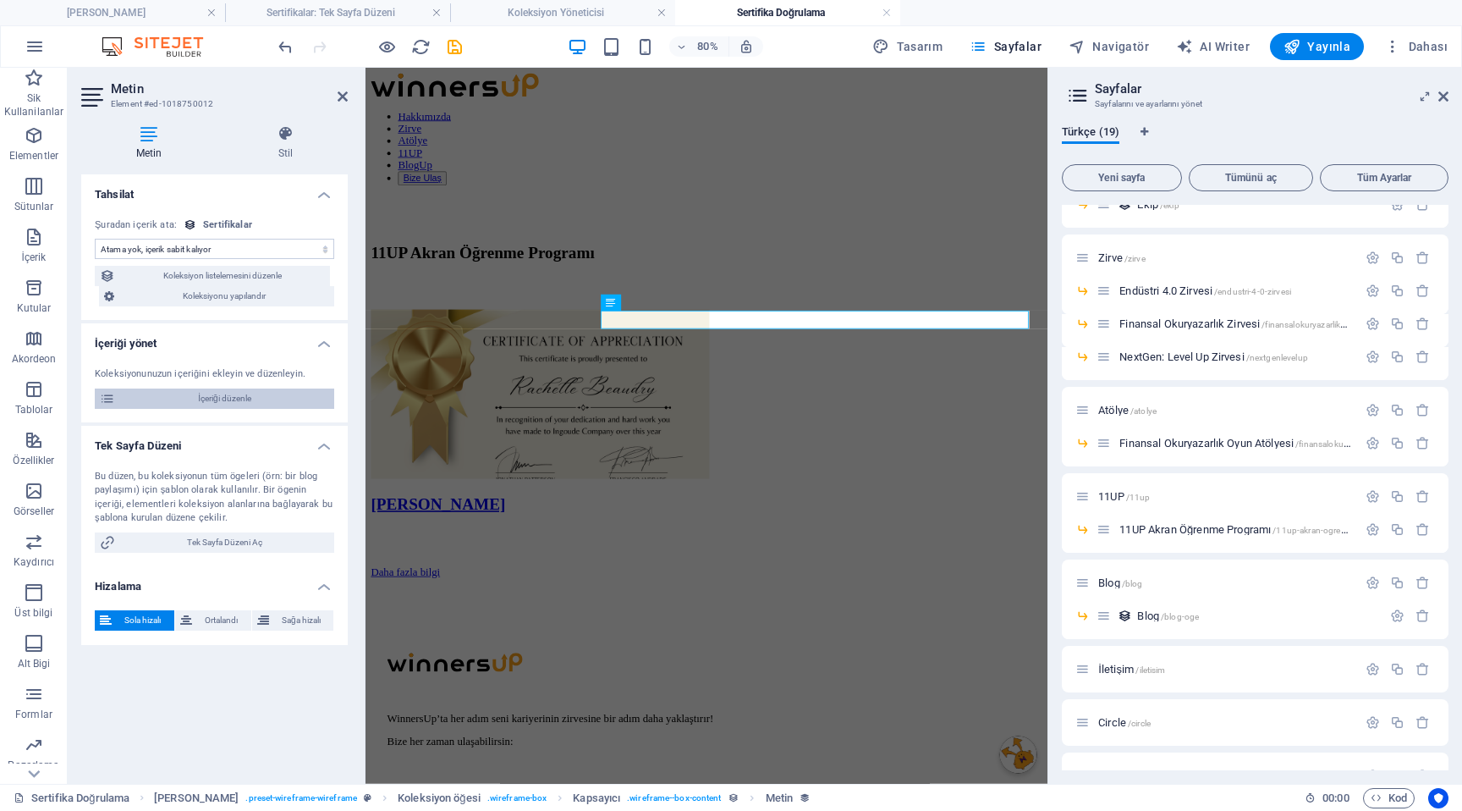
click at [261, 390] on span "İçeriği düzenle" at bounding box center [224, 398] width 209 height 20
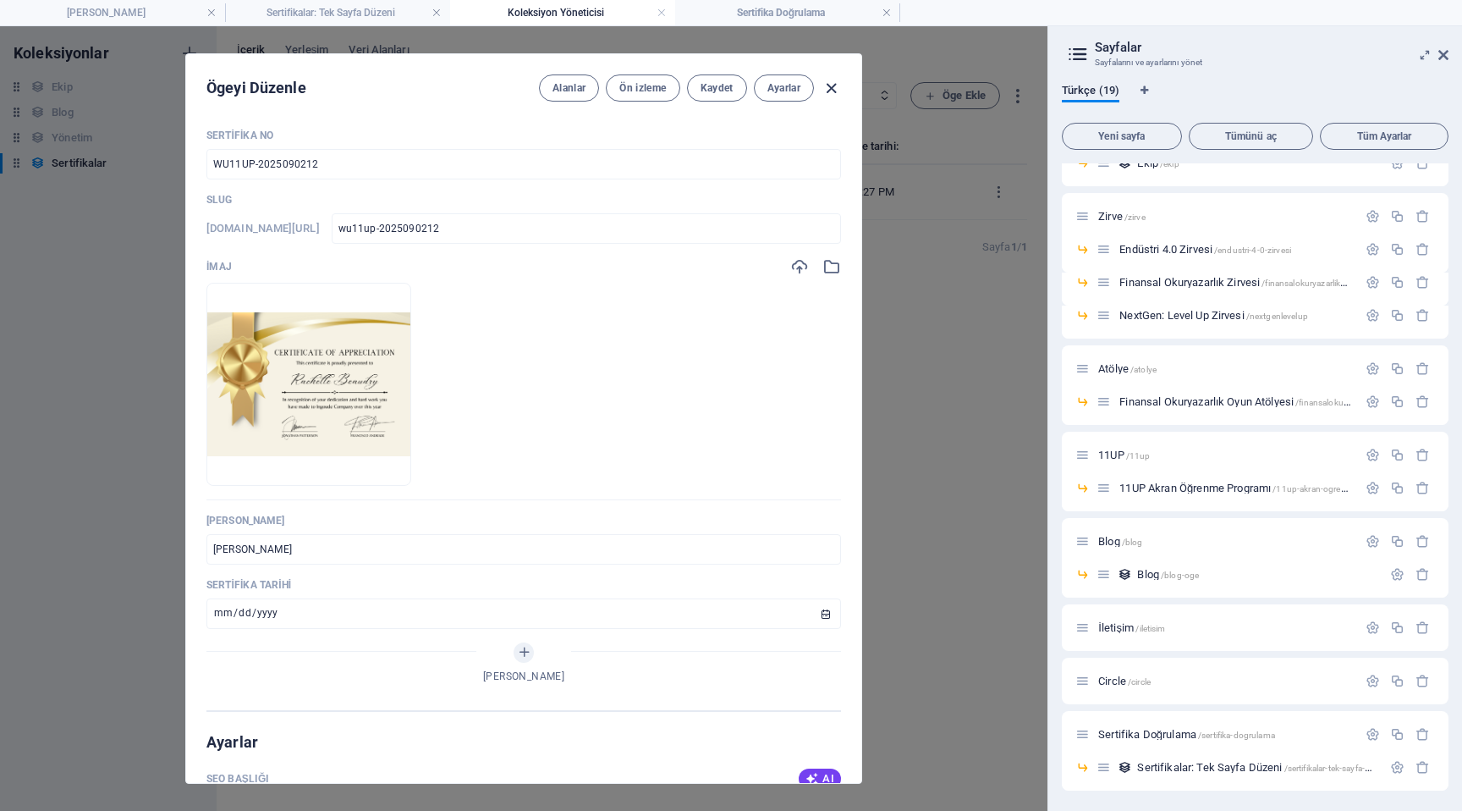
click at [829, 90] on icon "button" at bounding box center [831, 88] width 19 height 19
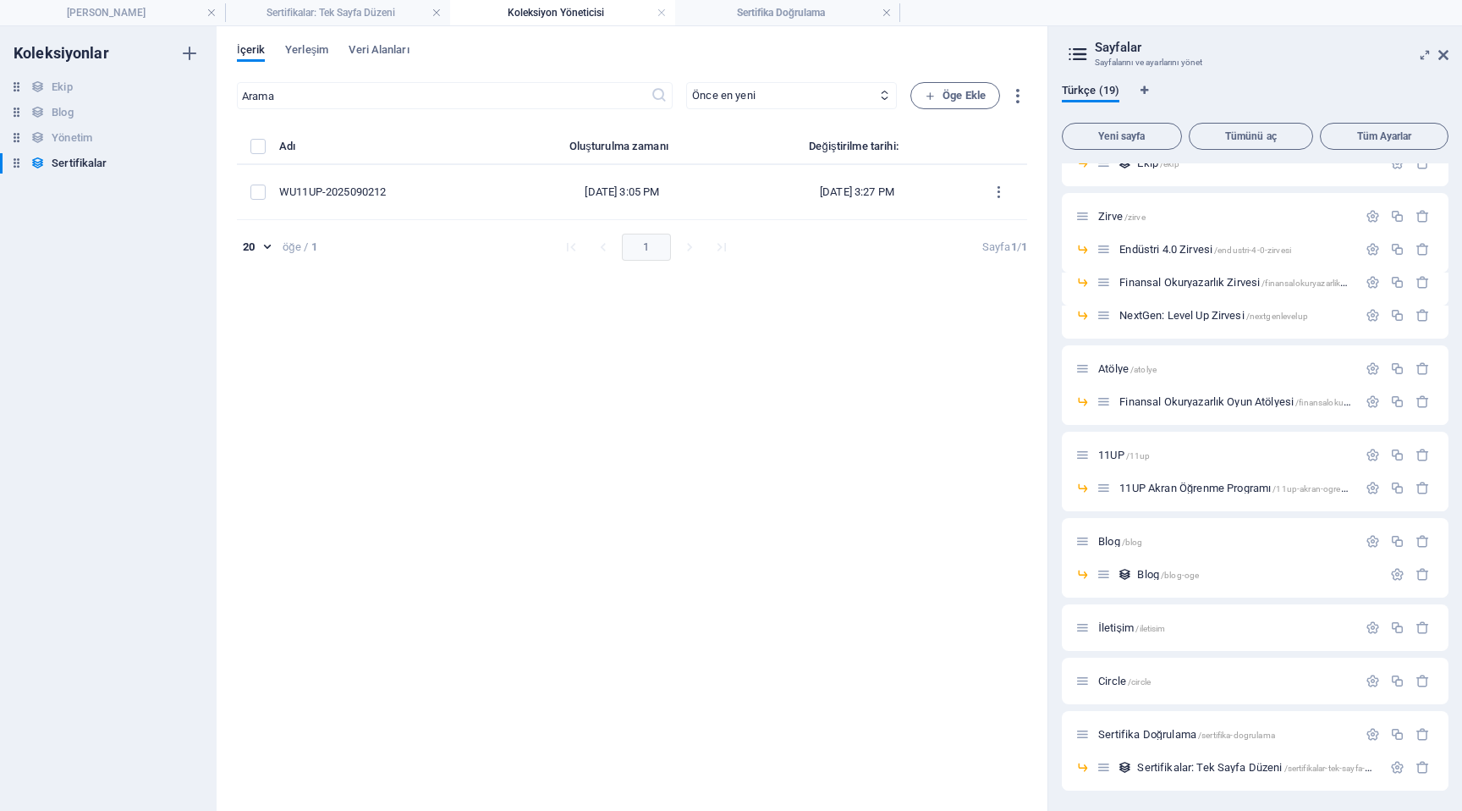
type input "[DATE]"
type input "wu11up-2025090212"
click at [315, 62] on div "İçerik Yerleşim Veri Alanları" at bounding box center [632, 59] width 790 height 32
click at [315, 54] on span "Yerleşim" at bounding box center [306, 52] width 43 height 24
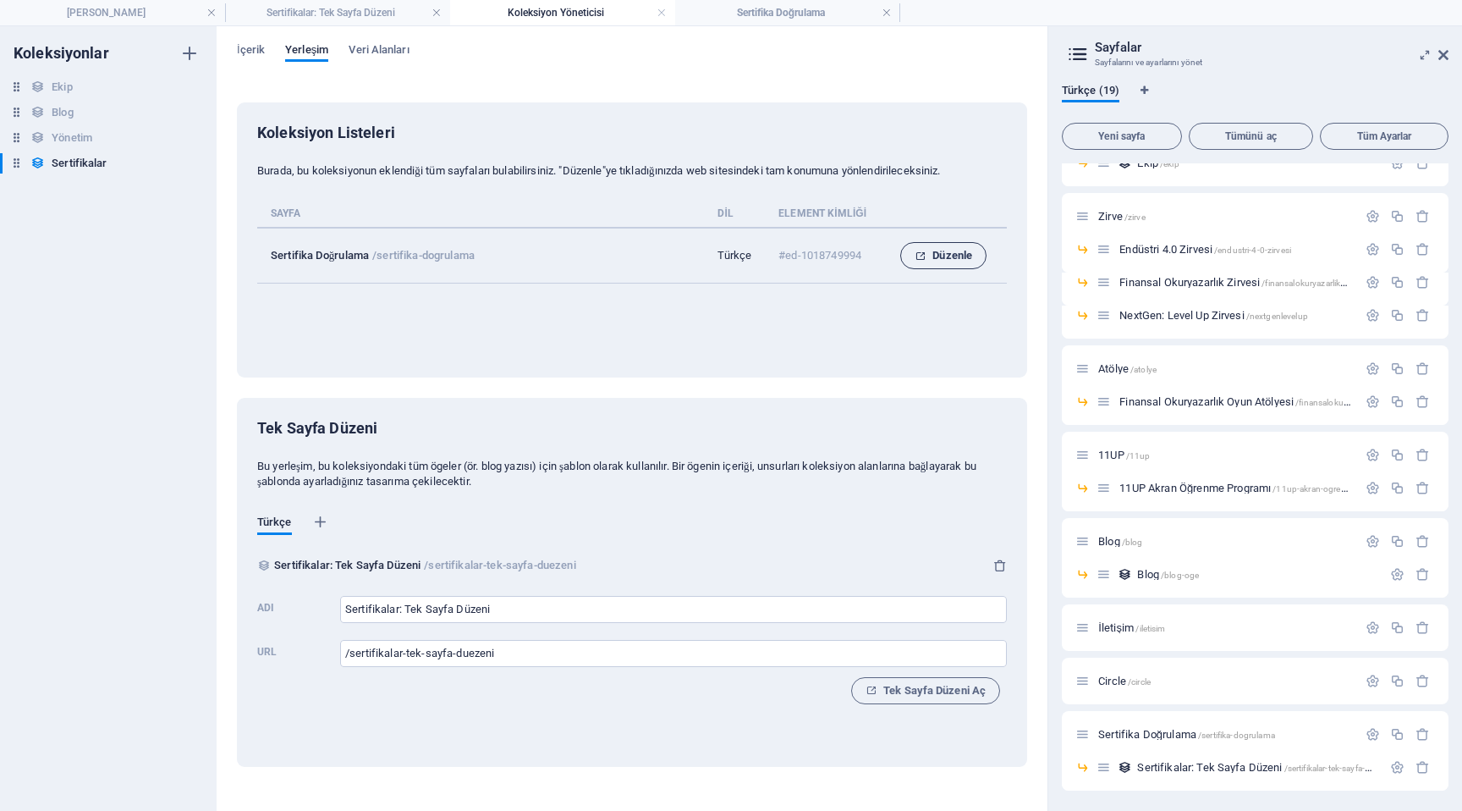
click at [964, 253] on span "Düzenle" at bounding box center [944, 255] width 58 height 20
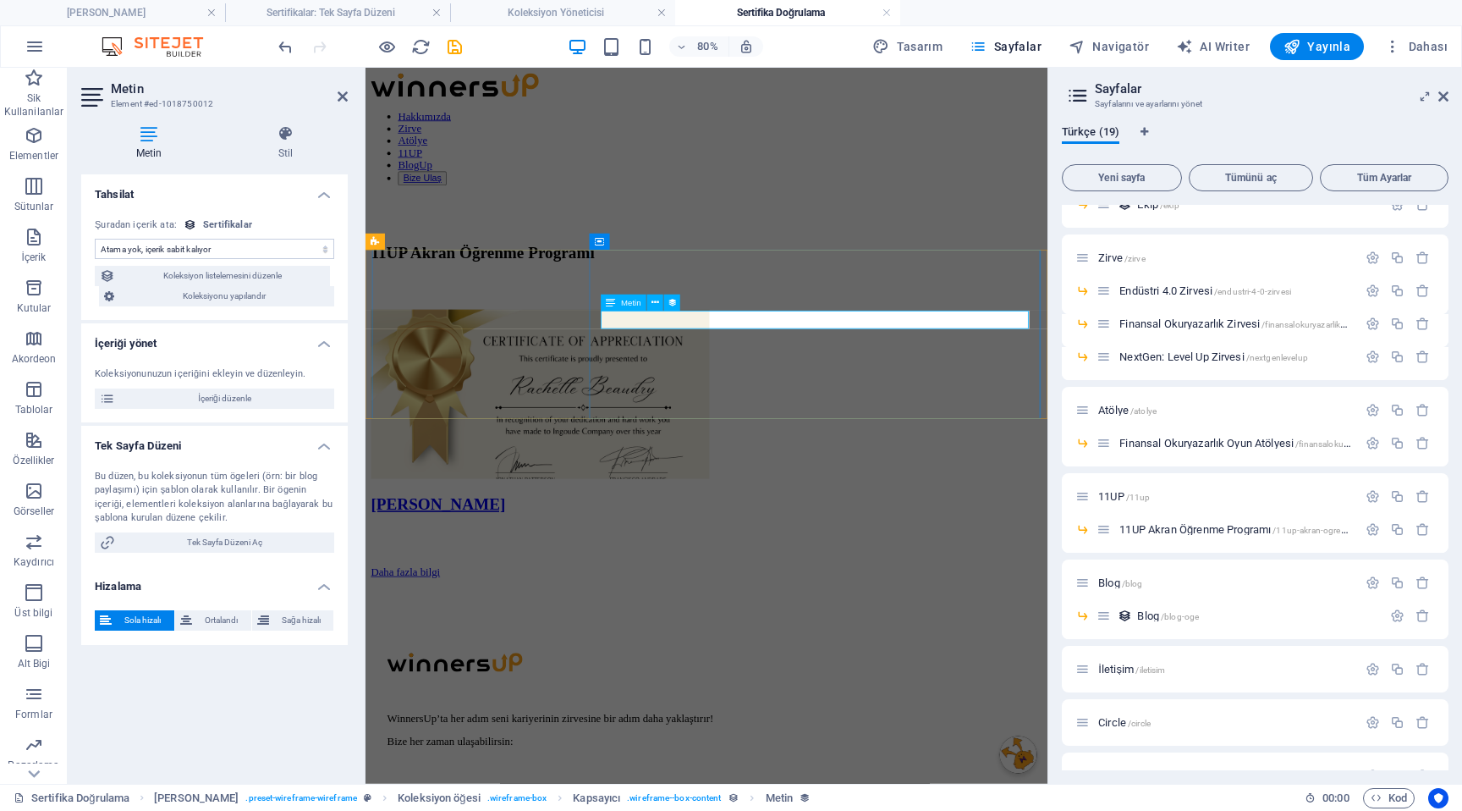
click at [817, 641] on div at bounding box center [791, 648] width 839 height 15
click at [654, 300] on icon at bounding box center [656, 302] width 8 height 14
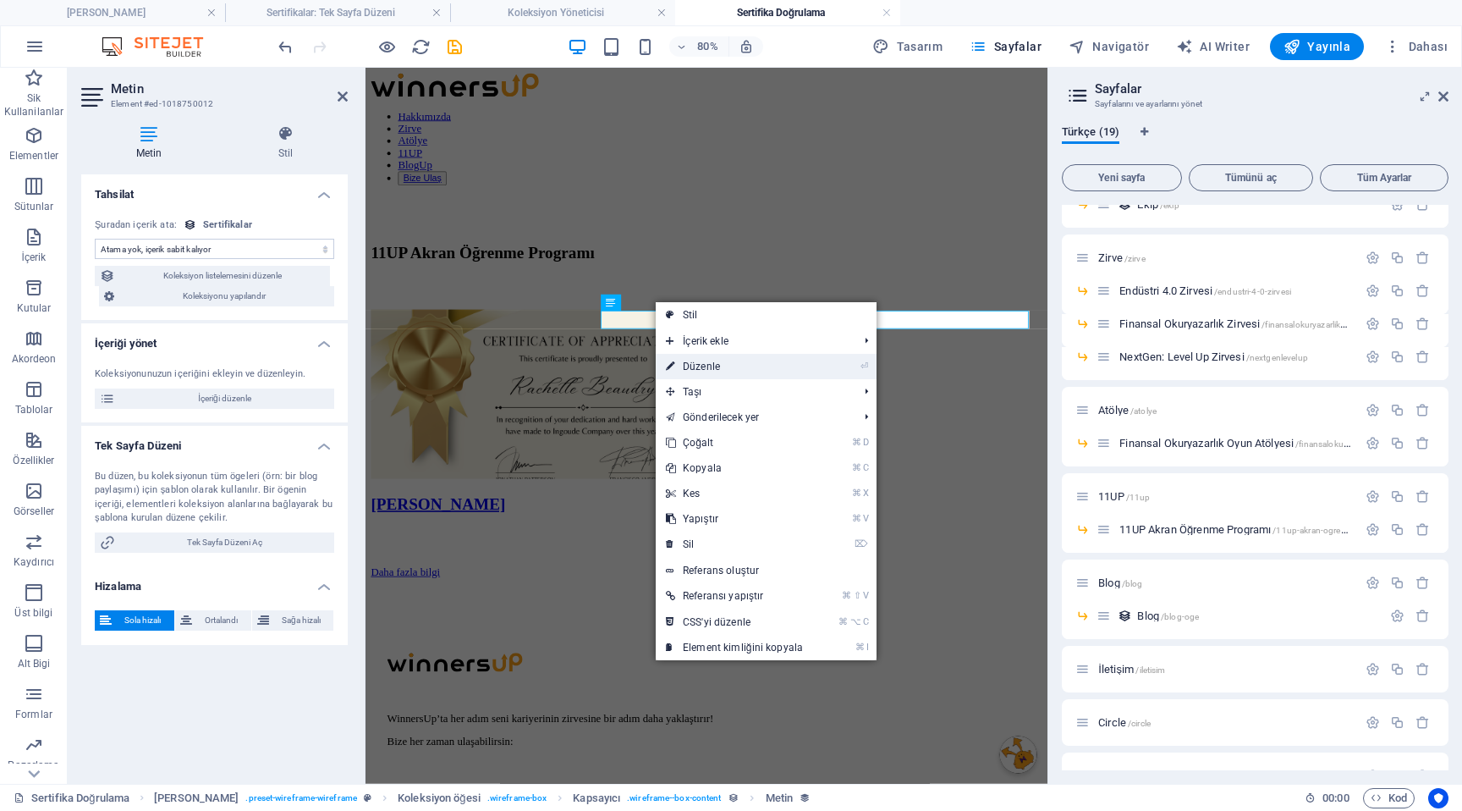
click at [726, 373] on link "⏎ Düzenle" at bounding box center [734, 366] width 157 height 25
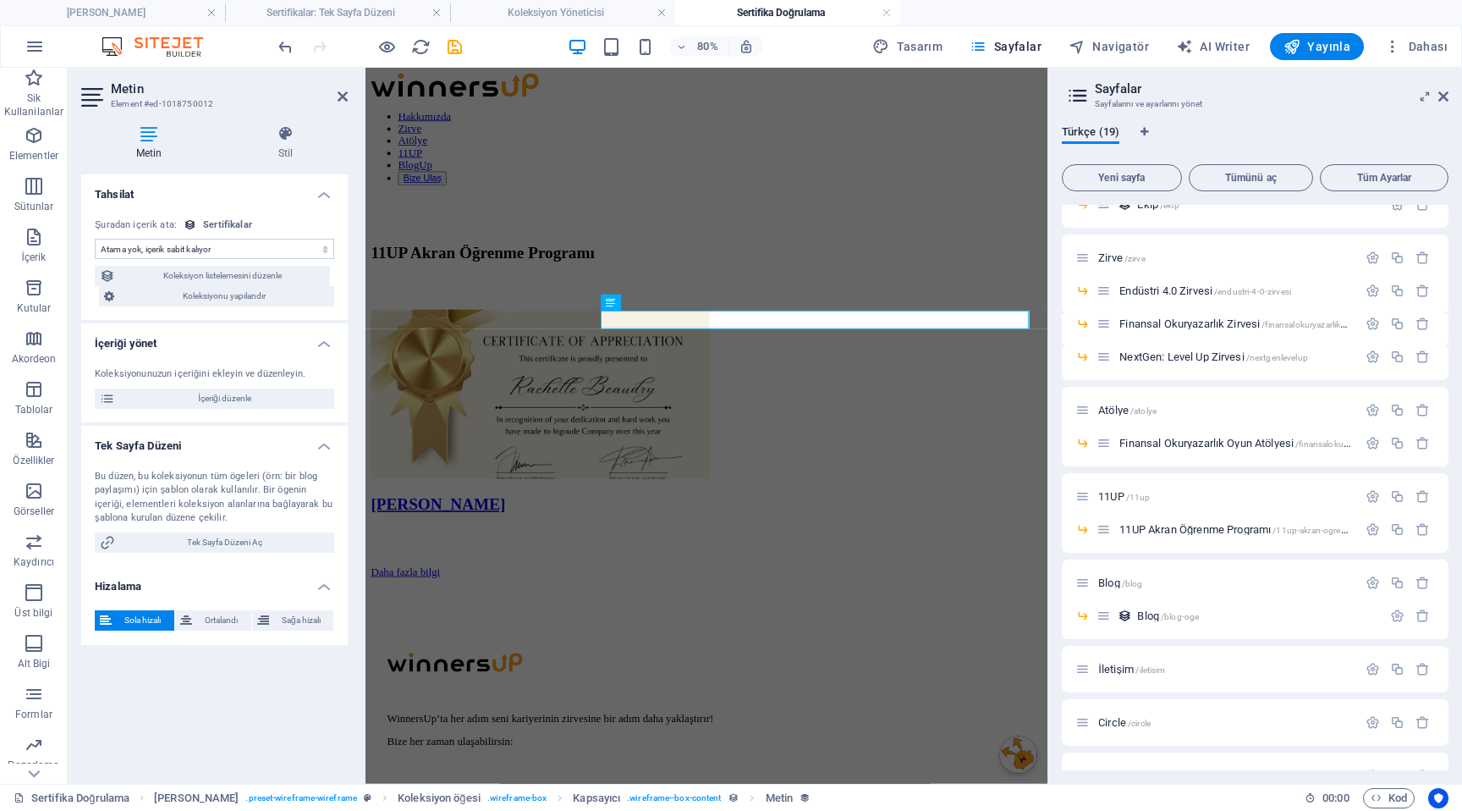
click at [234, 254] on select "Atama yok, içerik sabit kalıyor Oluşturulma zamanı (Tarih) Güncellenme zamanı (…" at bounding box center [214, 249] width 239 height 20
click at [712, 706] on div at bounding box center [791, 727] width 839 height 42
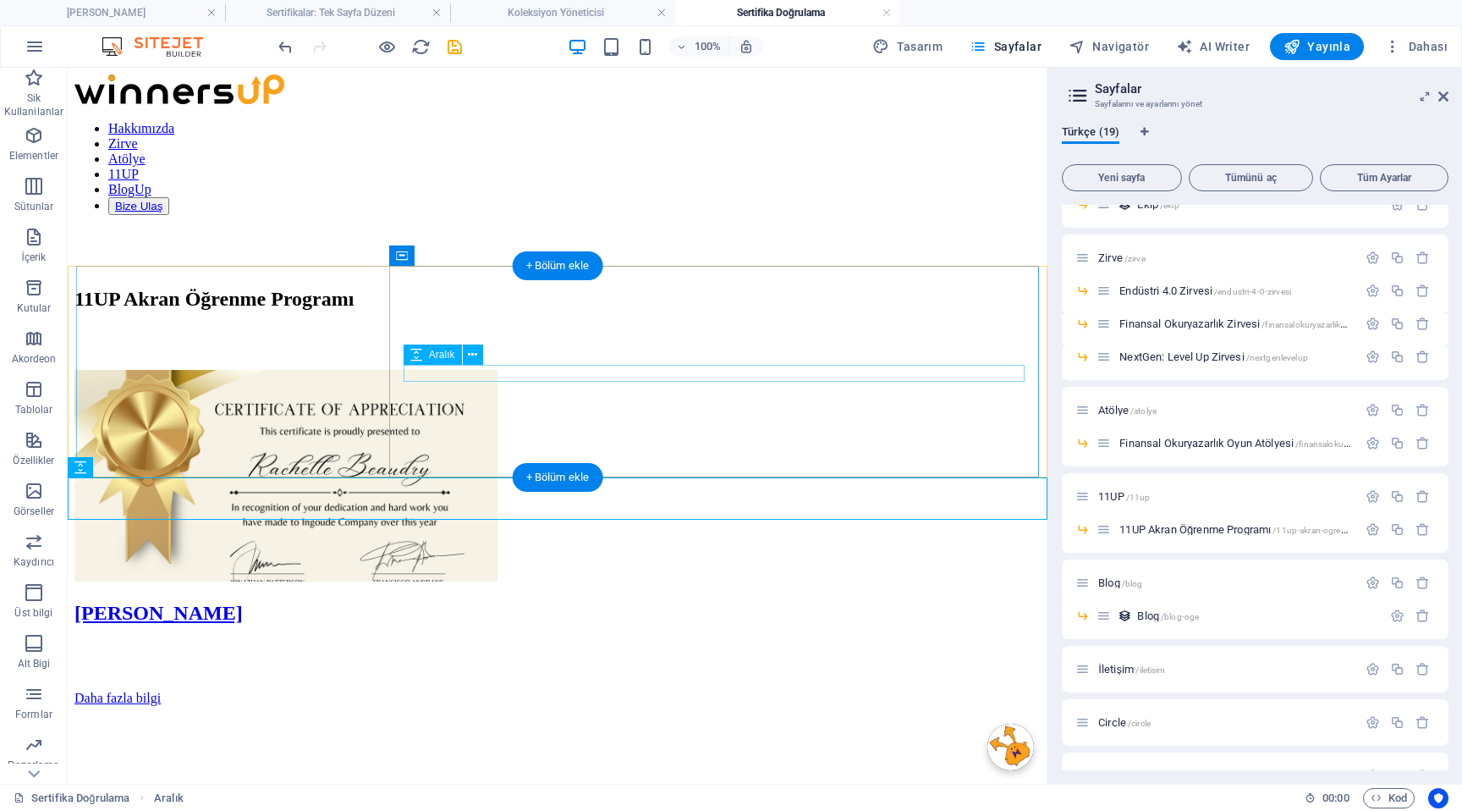
click at [703, 657] on div at bounding box center [557, 665] width 966 height 17
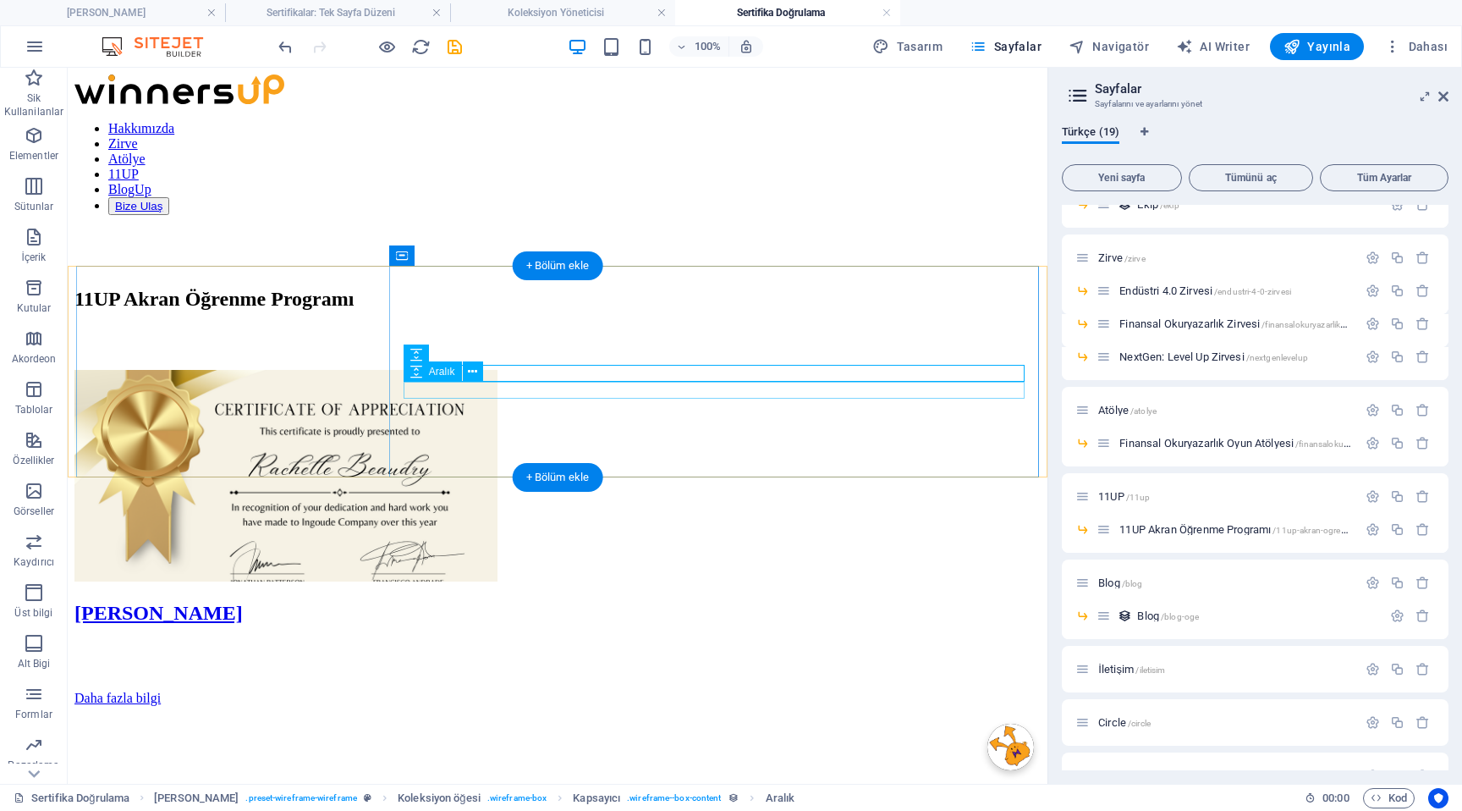
click at [707, 674] on div at bounding box center [557, 682] width 966 height 17
click at [702, 657] on div at bounding box center [557, 665] width 966 height 17
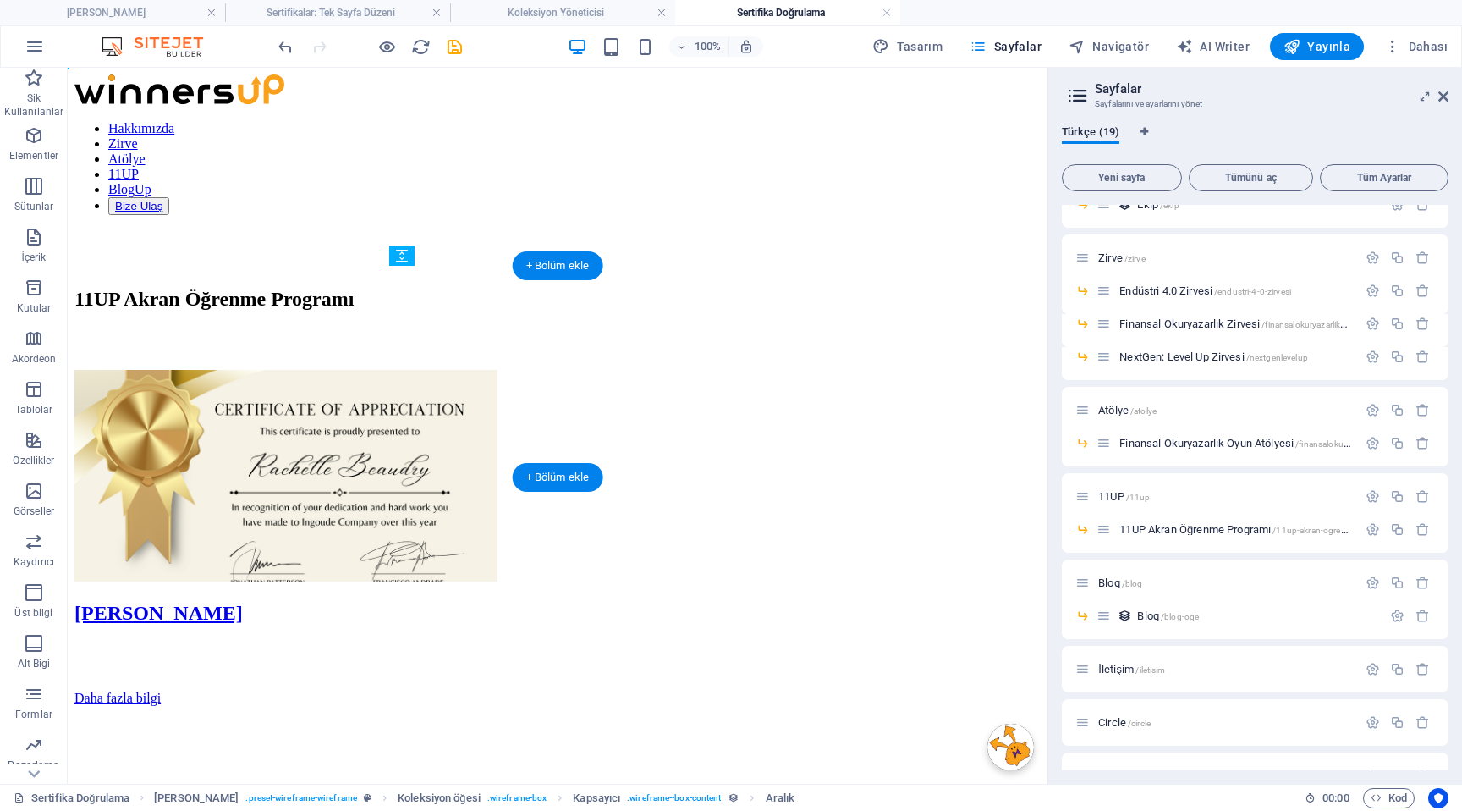
drag, startPoint x: 699, startPoint y: 371, endPoint x: 700, endPoint y: 341, distance: 29.6
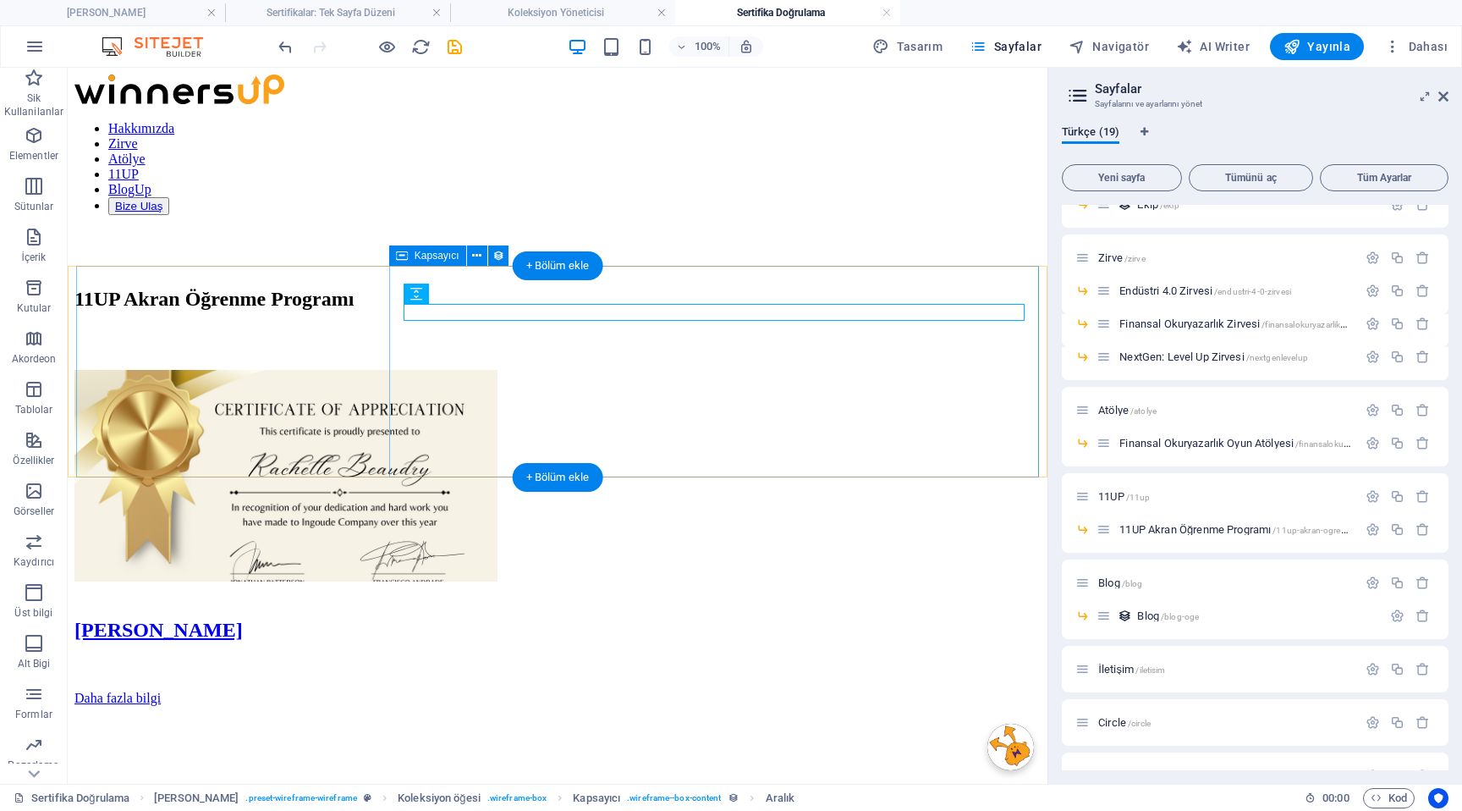
click at [680, 585] on div "[PERSON_NAME] Daha fazla bilgi" at bounding box center [557, 645] width 966 height 121
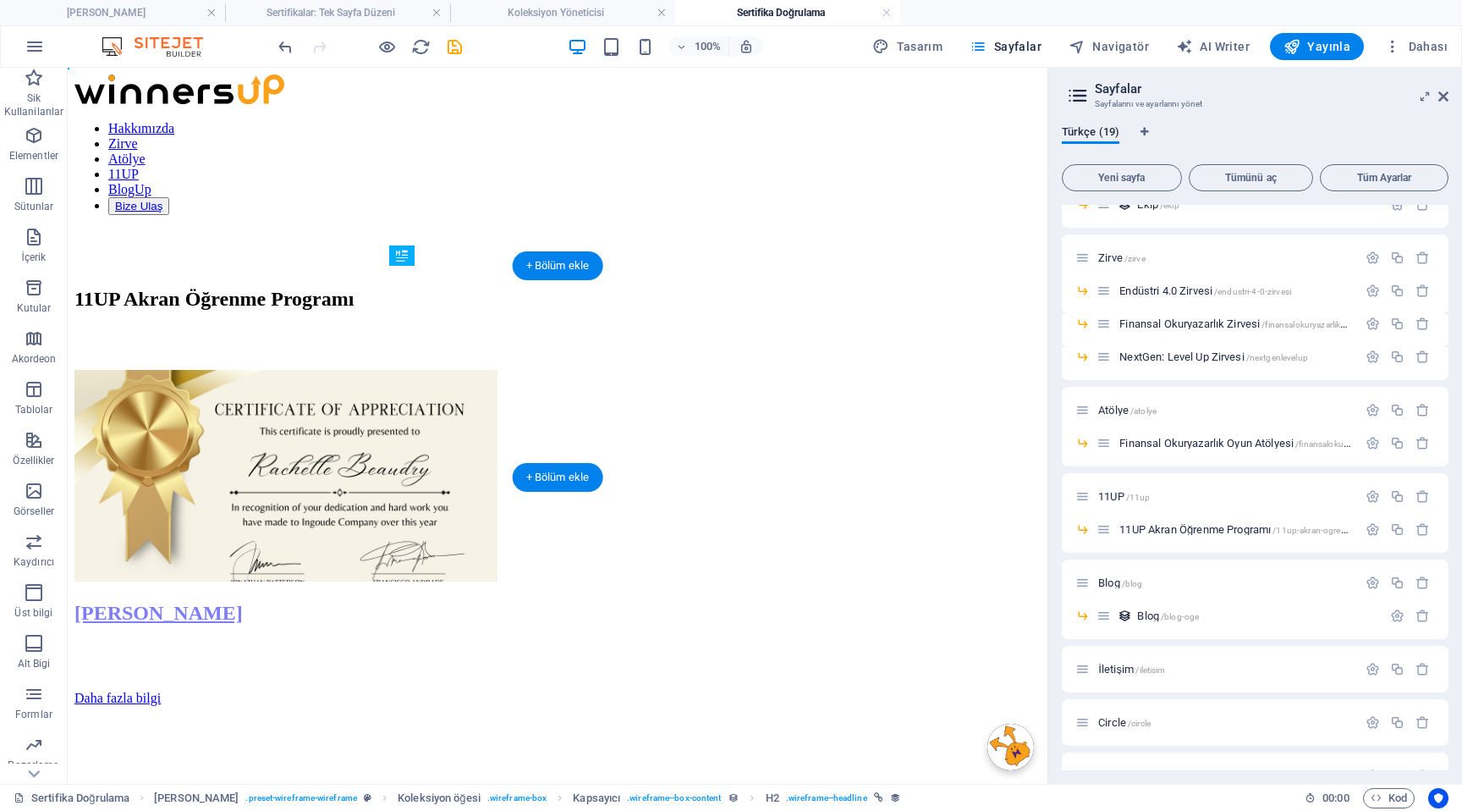
drag, startPoint x: 701, startPoint y: 340, endPoint x: 701, endPoint y: 312, distance: 27.9
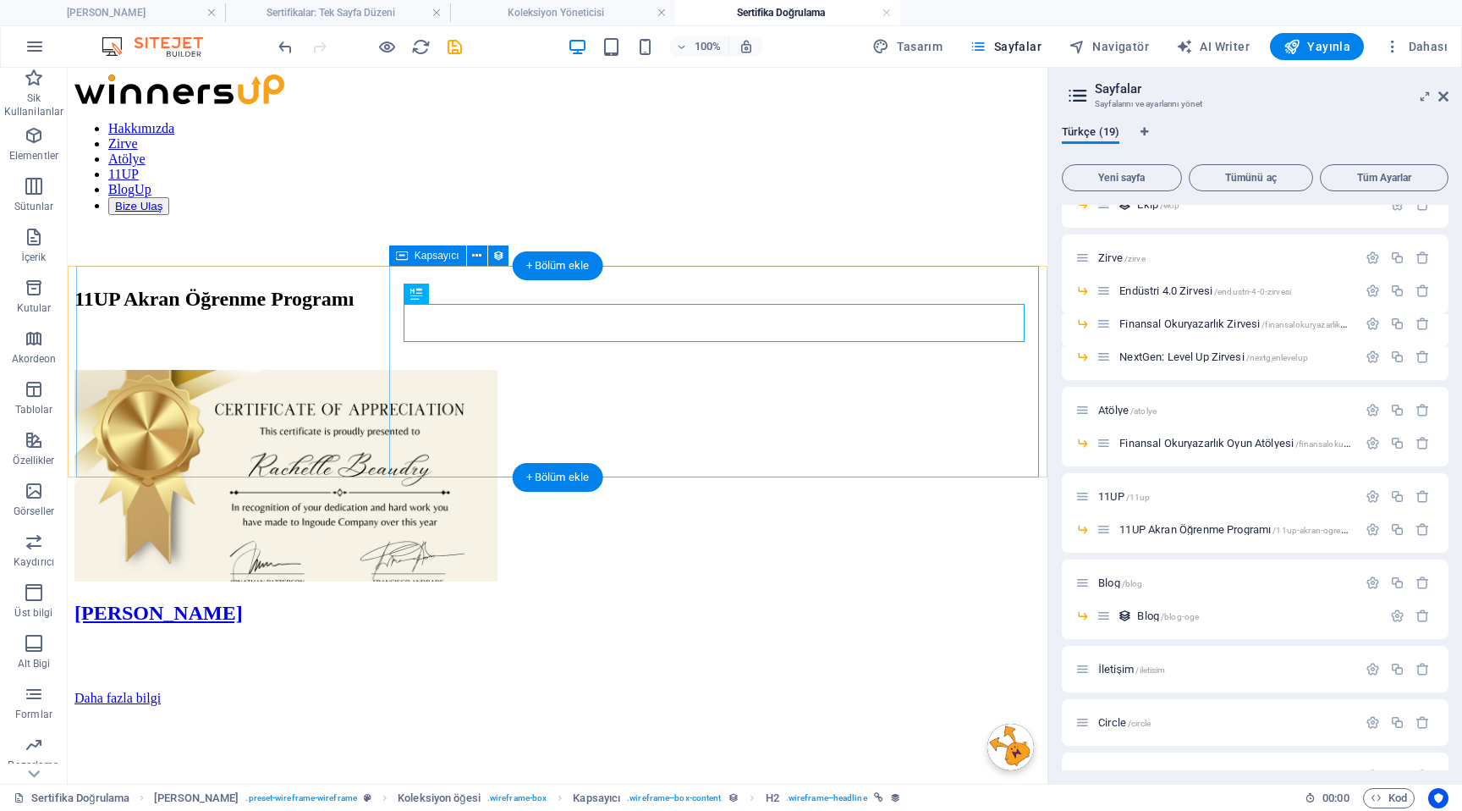
click at [688, 602] on div "[PERSON_NAME] Daha fazla bilgi" at bounding box center [557, 654] width 966 height 104
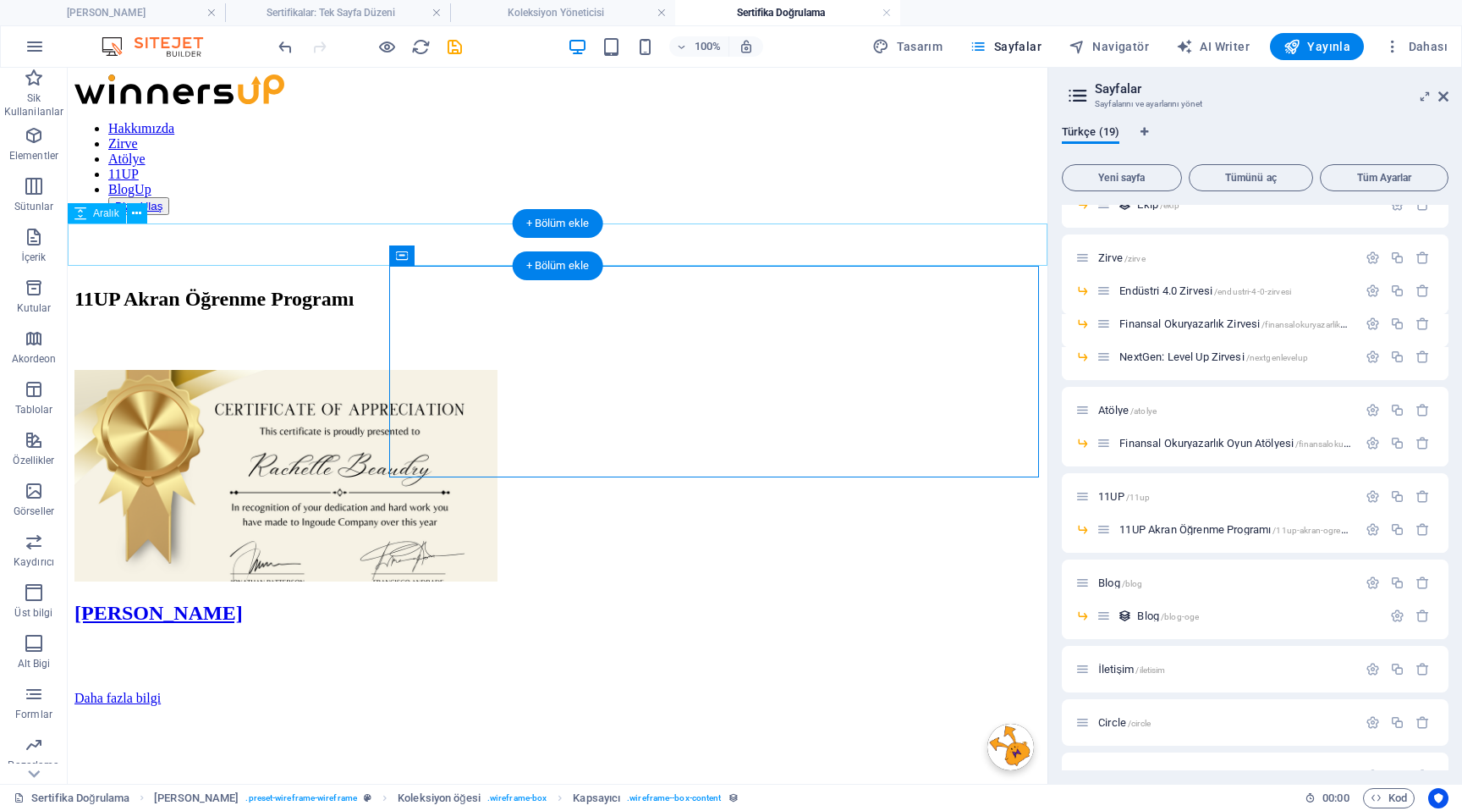
click at [691, 327] on div at bounding box center [557, 348] width 966 height 42
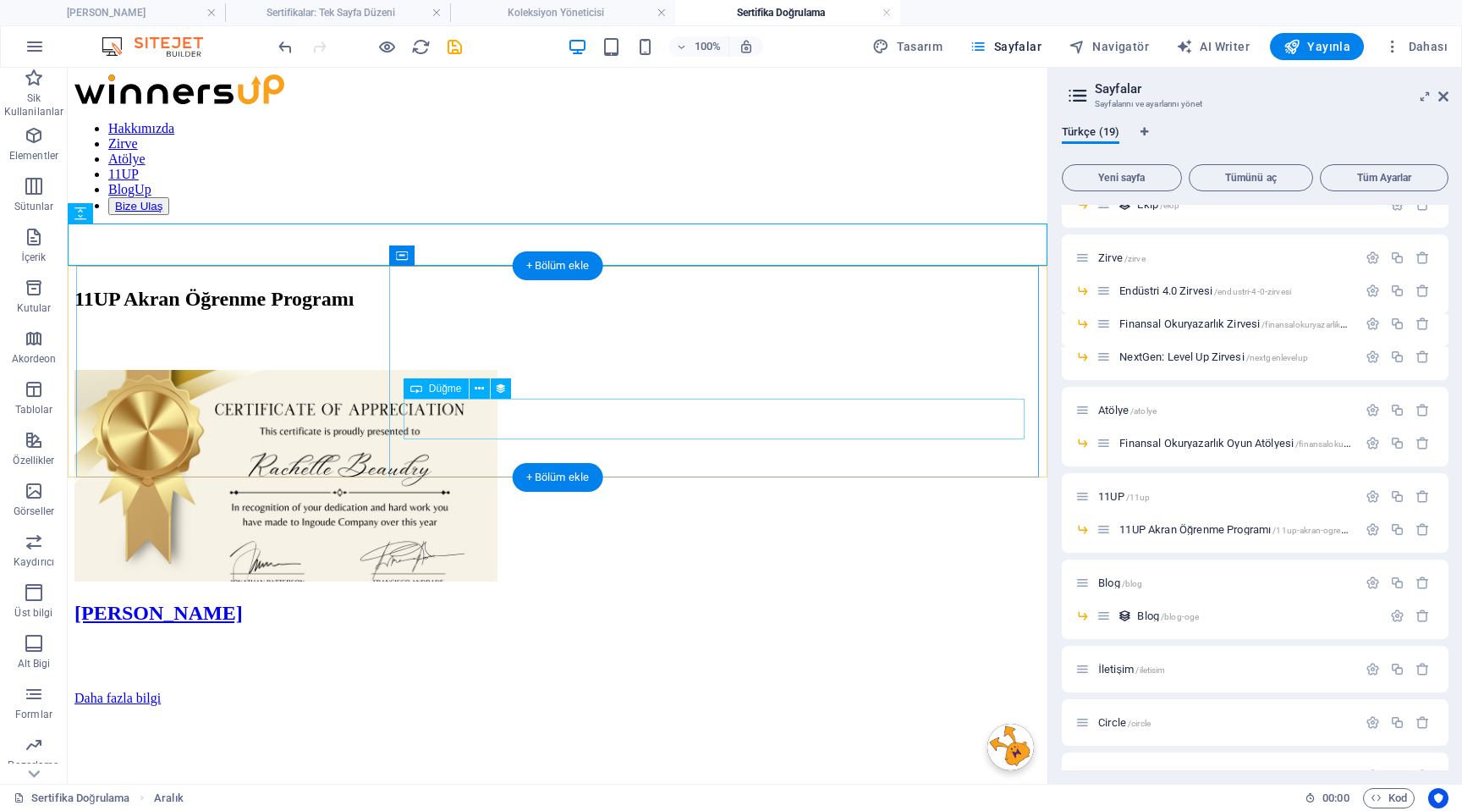
click at [705, 690] on div "Daha fazla bilgi" at bounding box center [557, 697] width 966 height 15
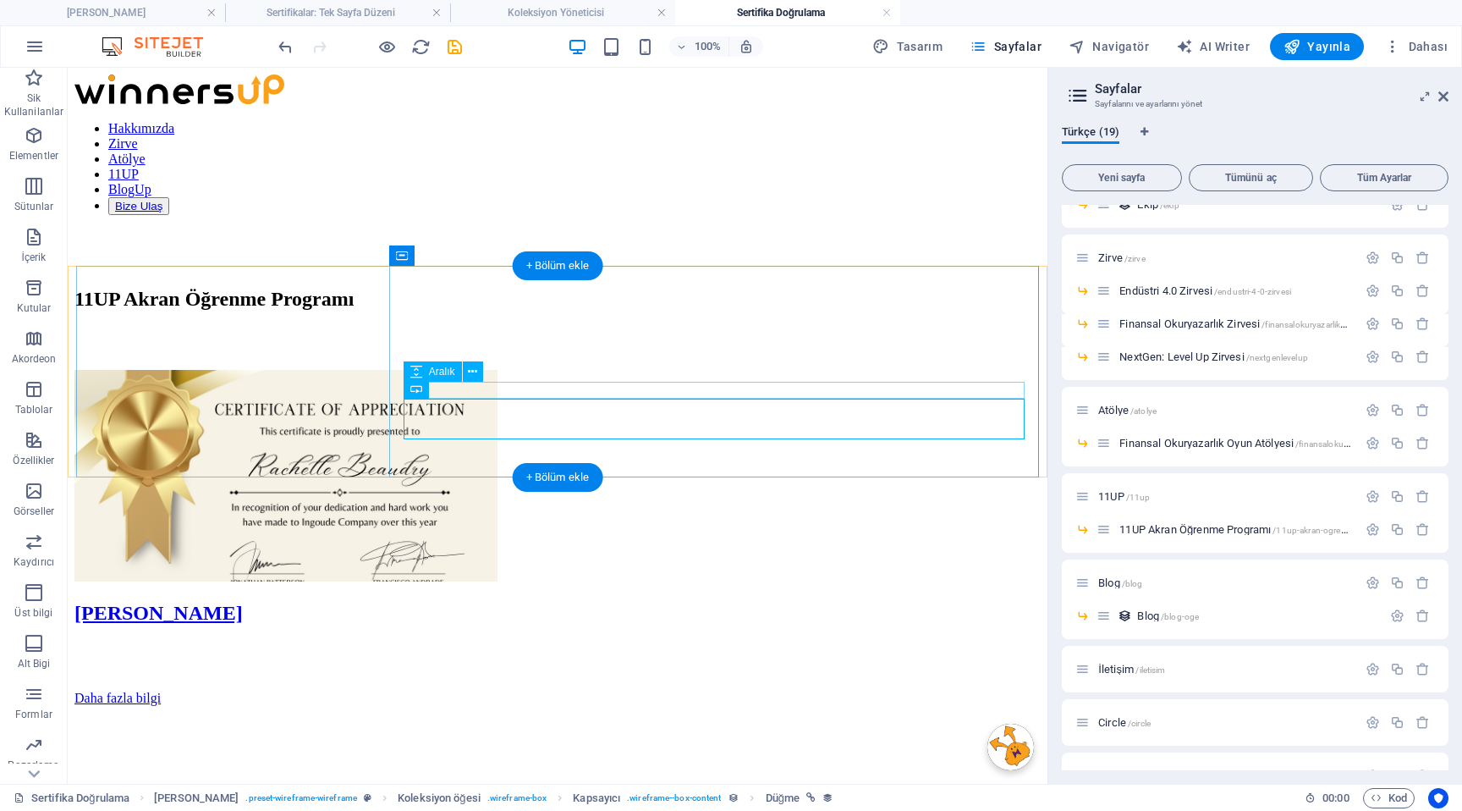
click at [513, 674] on div at bounding box center [557, 682] width 966 height 17
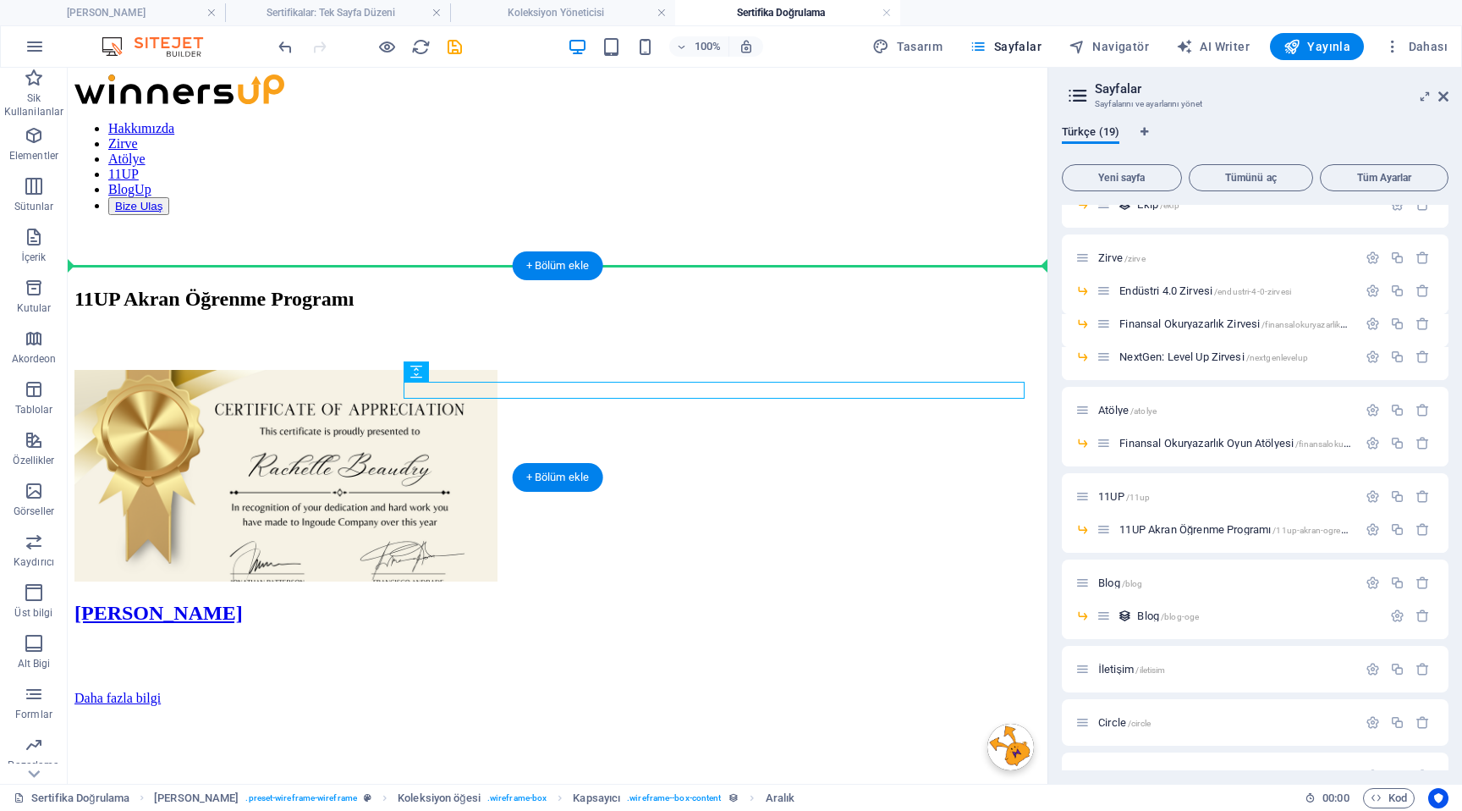
drag, startPoint x: 514, startPoint y: 384, endPoint x: 402, endPoint y: 267, distance: 162.2
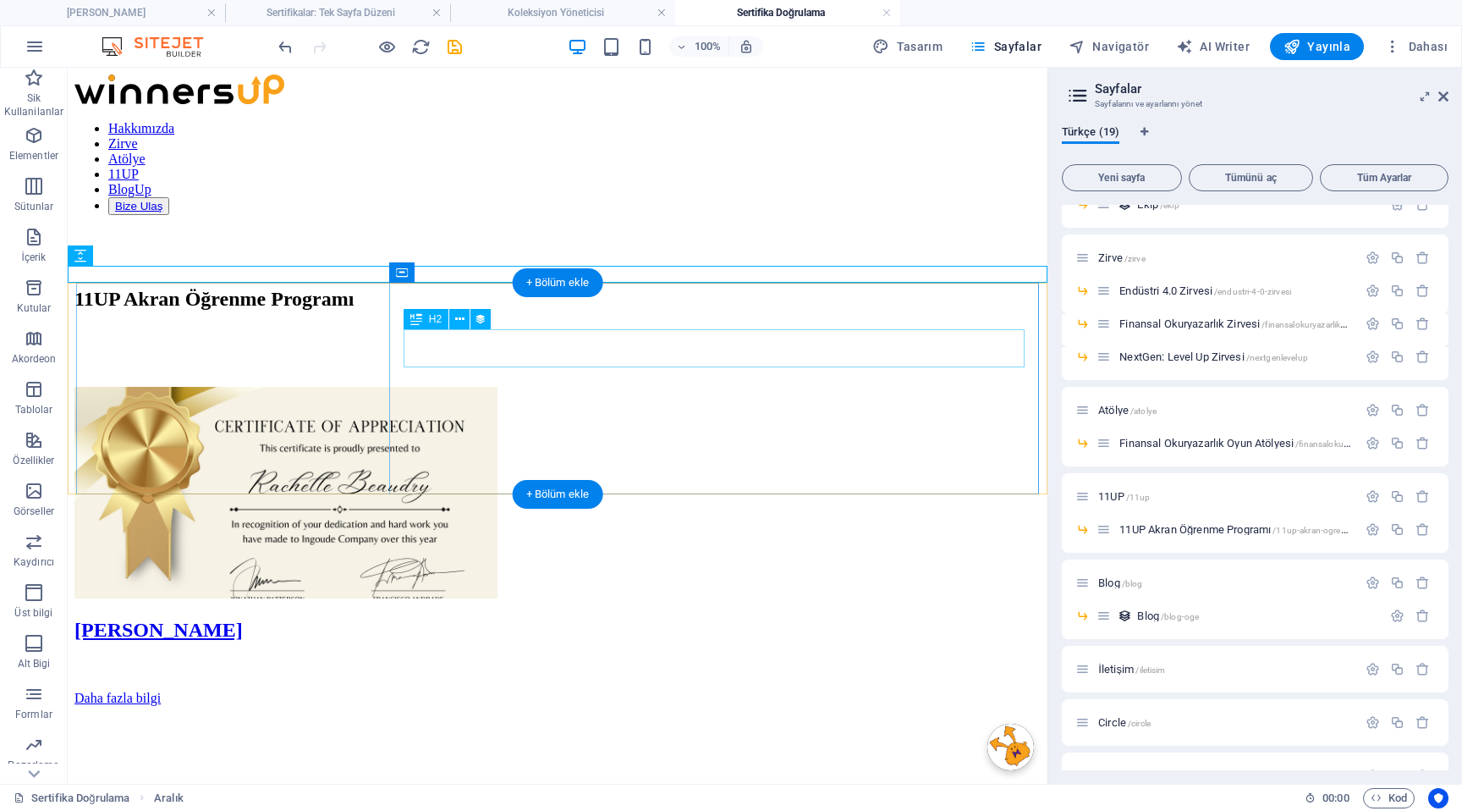
click at [429, 619] on div "[PERSON_NAME]" at bounding box center [557, 630] width 966 height 23
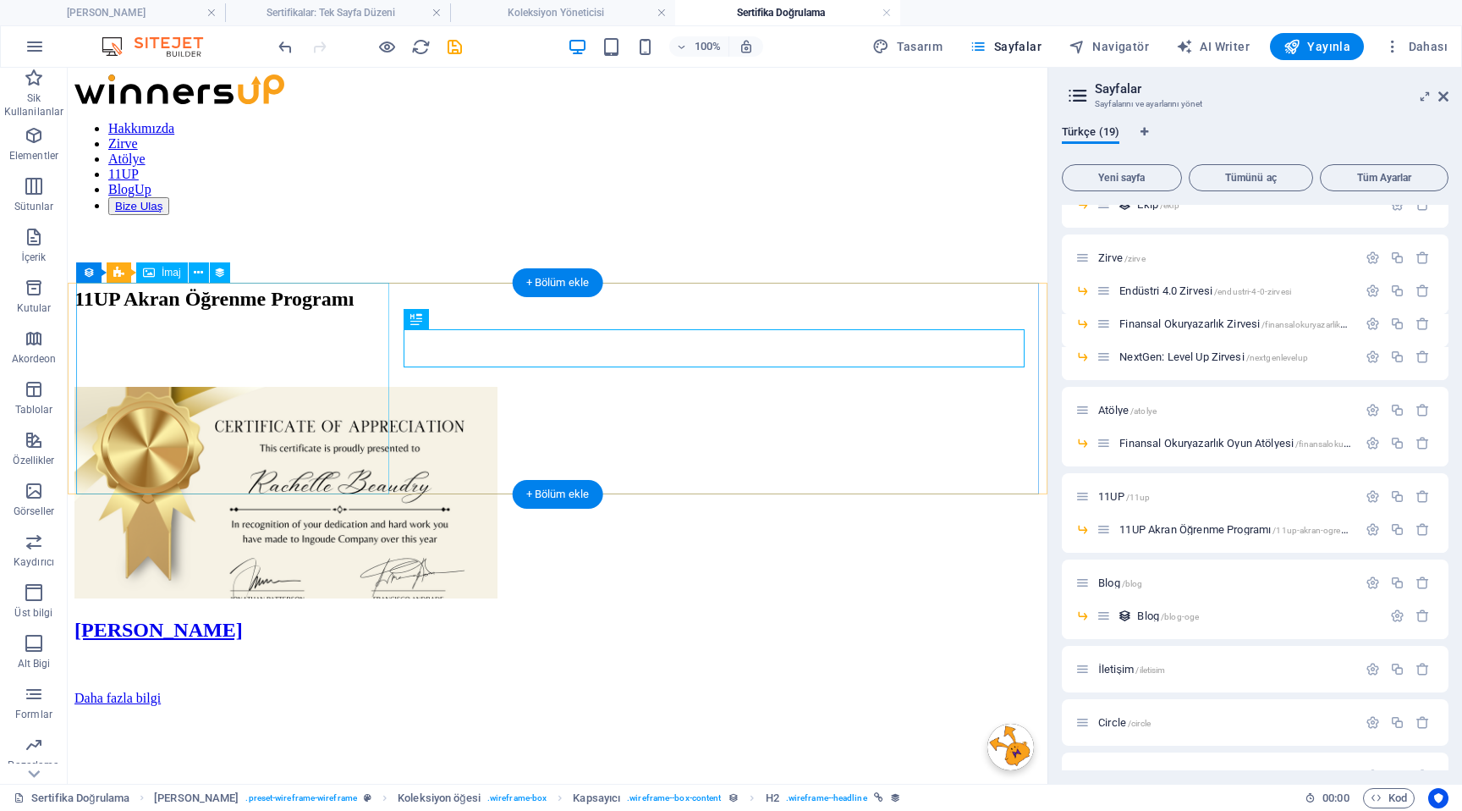
click at [374, 387] on figure at bounding box center [557, 494] width 966 height 215
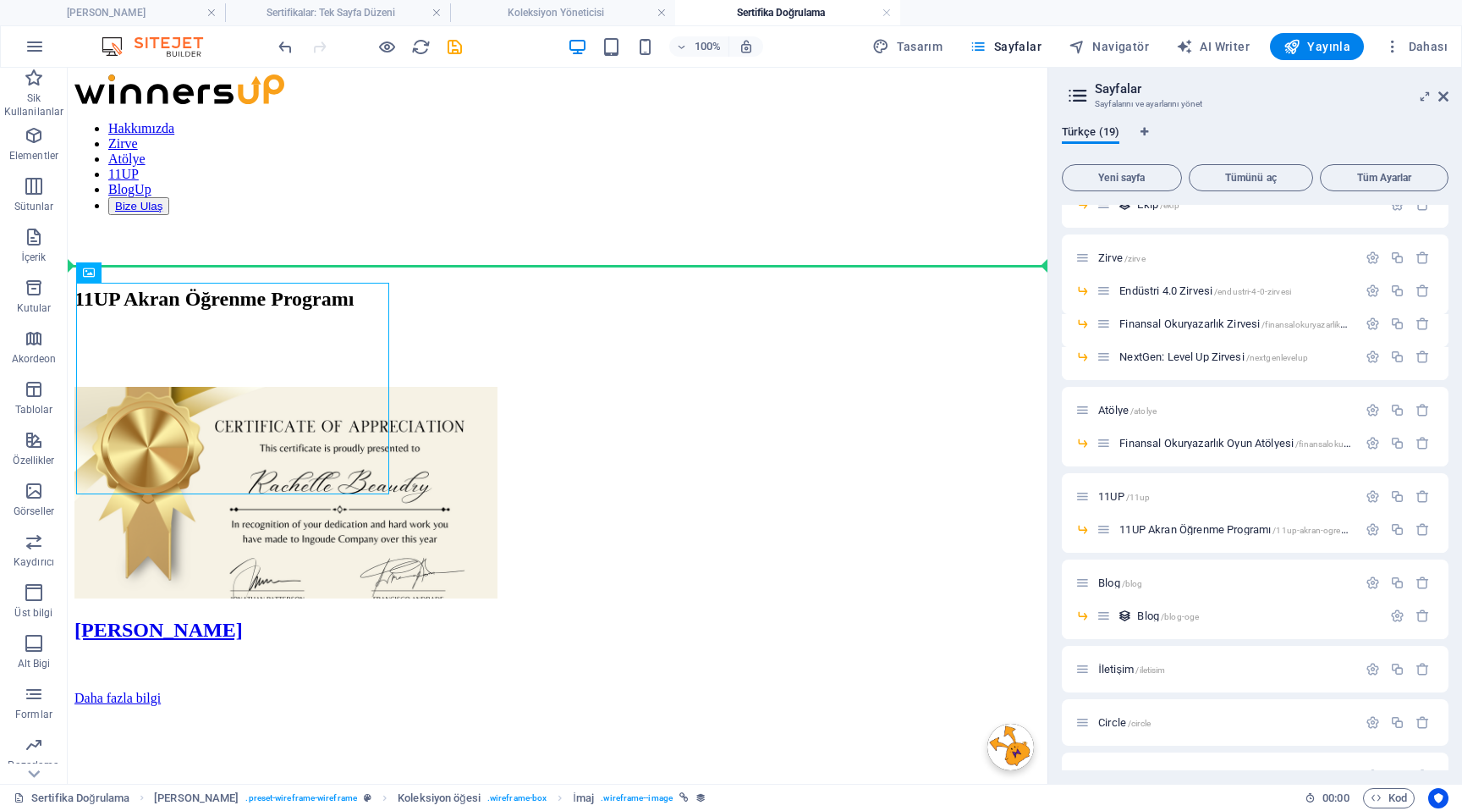
drag, startPoint x: 358, startPoint y: 303, endPoint x: 357, endPoint y: 273, distance: 29.6
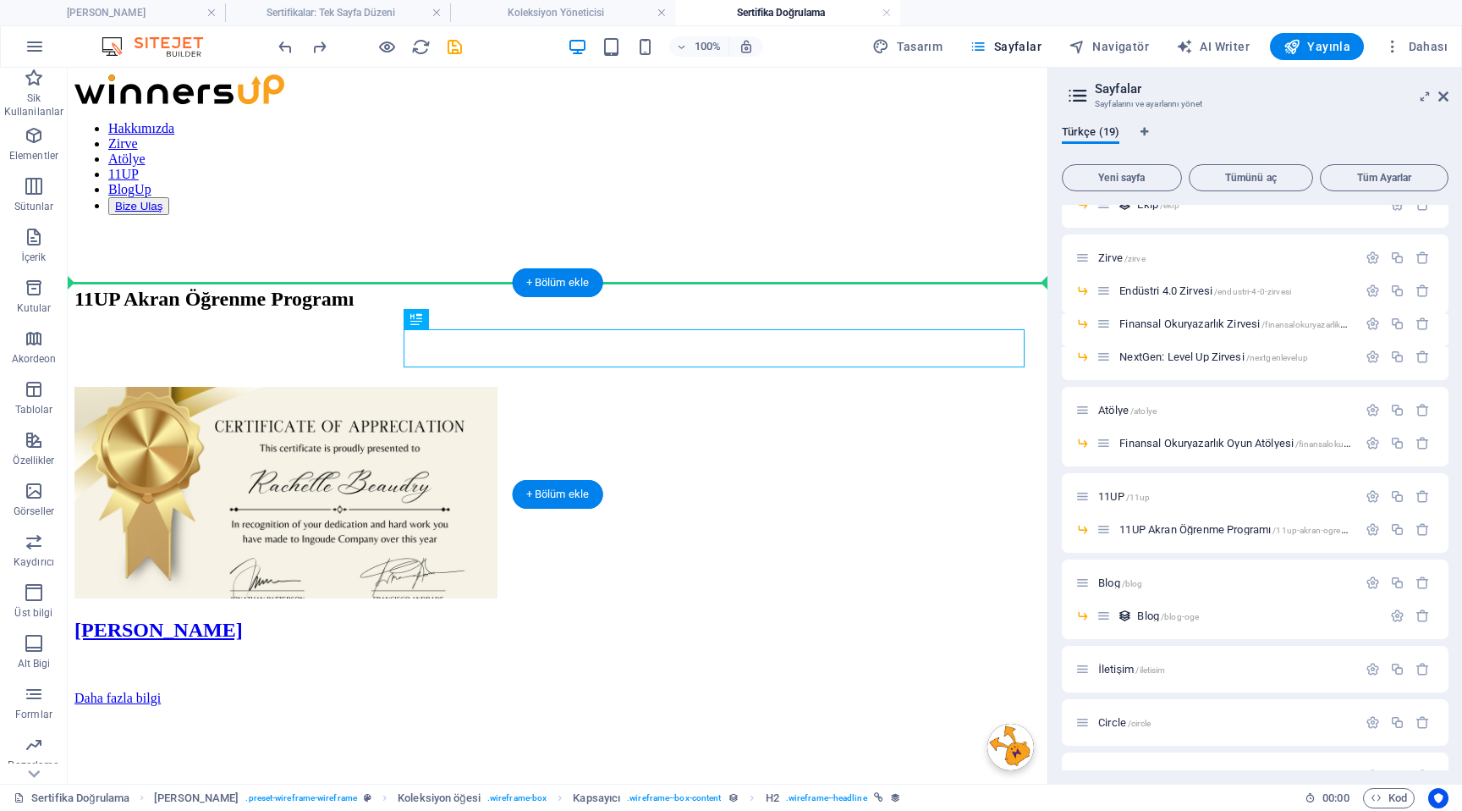
drag, startPoint x: 654, startPoint y: 347, endPoint x: 654, endPoint y: 322, distance: 25.4
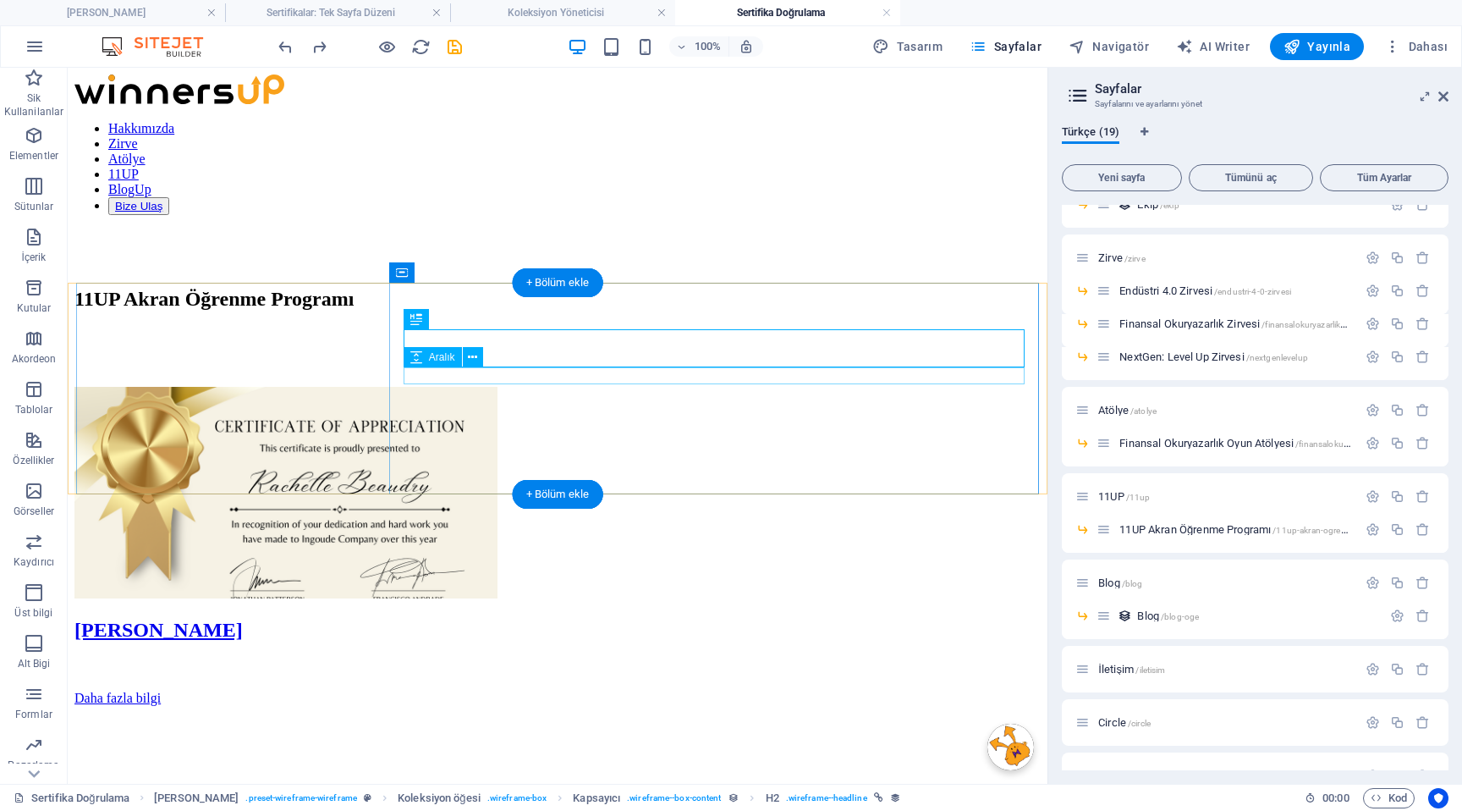
click at [686, 658] on div at bounding box center [557, 666] width 966 height 17
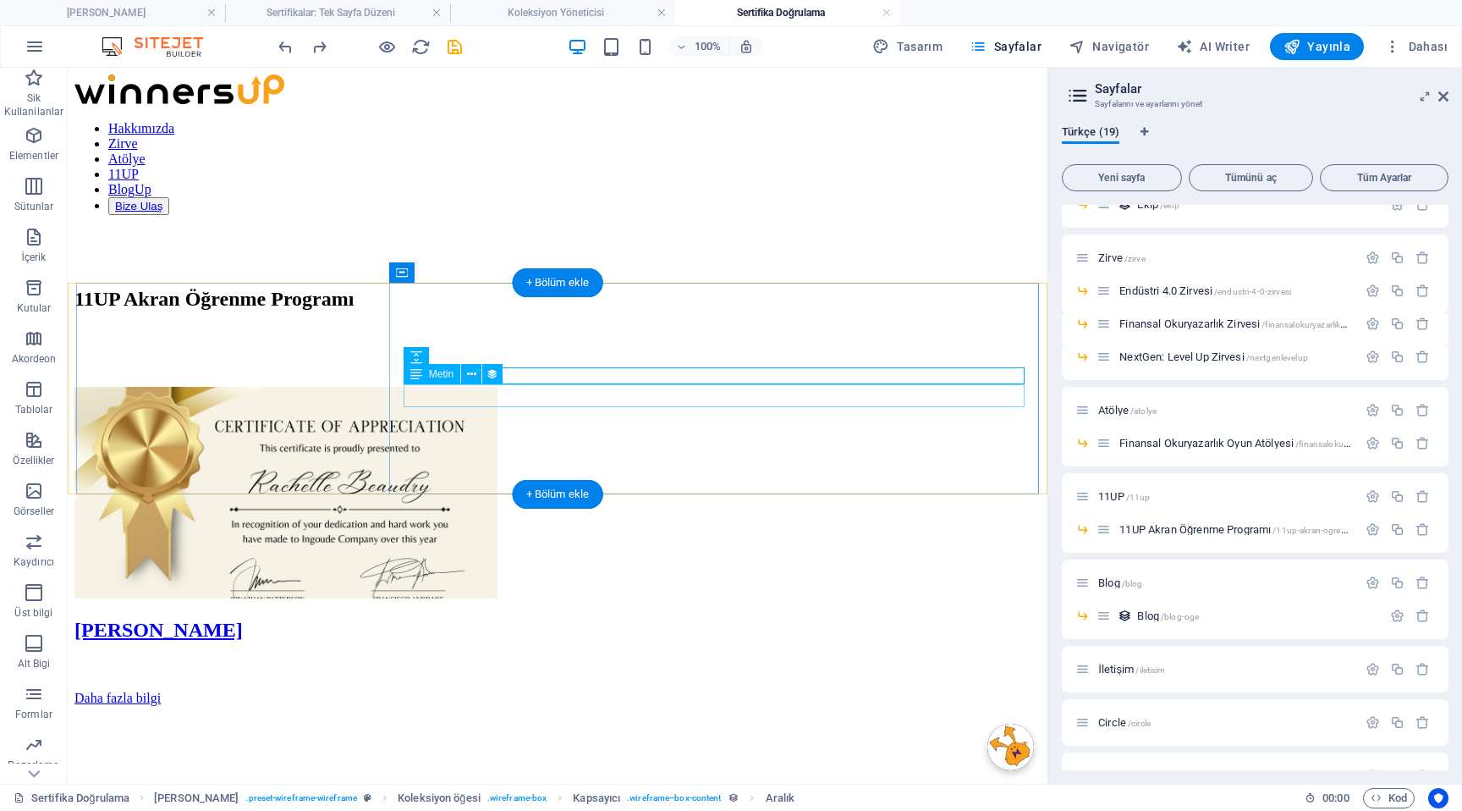
click at [699, 675] on div at bounding box center [557, 682] width 966 height 15
click at [677, 675] on div at bounding box center [557, 682] width 966 height 15
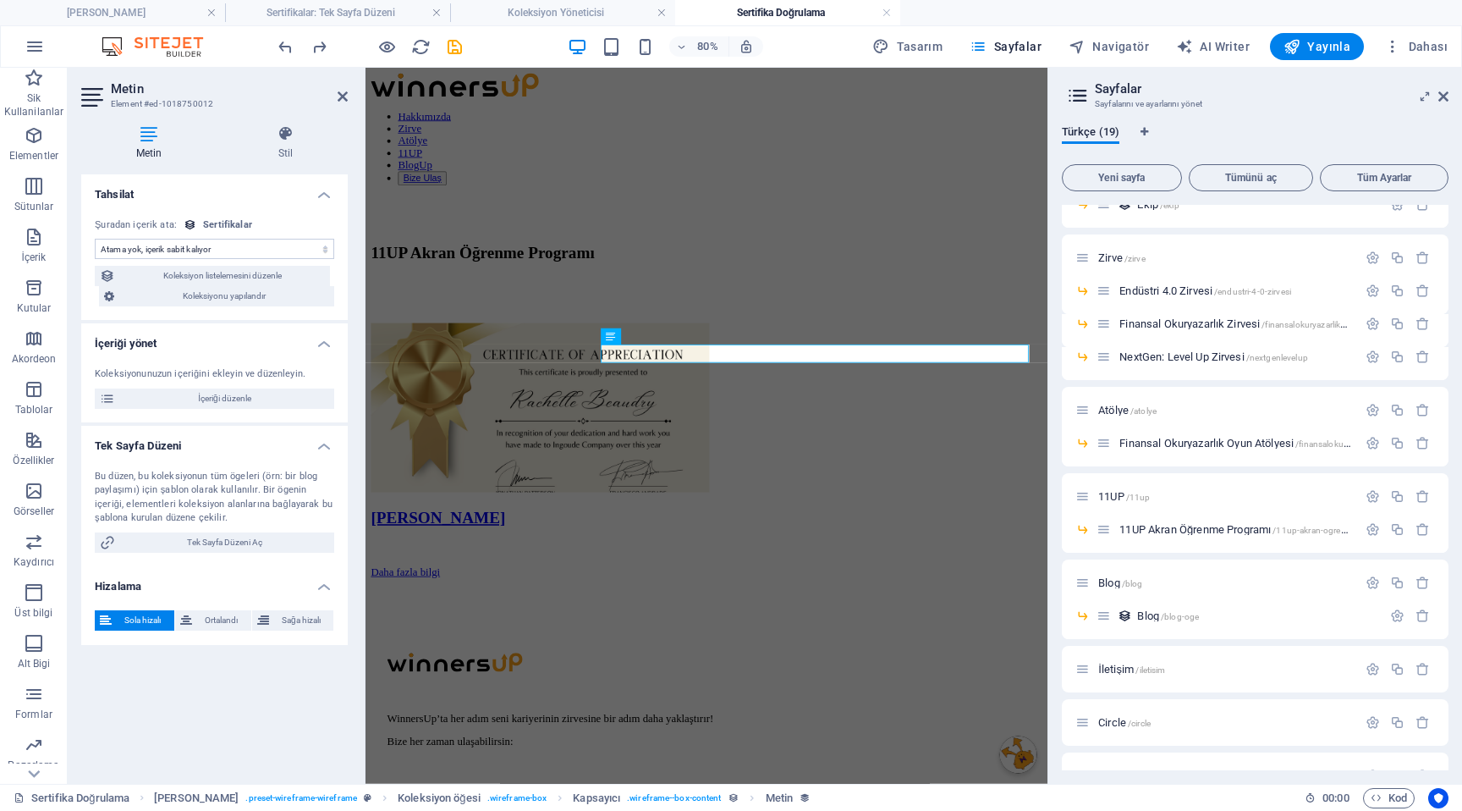
click at [261, 243] on select "Atama yok, içerik sabit kalıyor Oluşturulma zamanı (Tarih) Güncellenme zamanı (…" at bounding box center [214, 249] width 239 height 20
select select "name"
click at [95, 239] on select "Atama yok, içerik sabit kalıyor Oluşturulma zamanı (Tarih) Güncellenme zamanı (…" at bounding box center [214, 249] width 239 height 20
click at [793, 619] on div "[PERSON_NAME] WU11UP-2025090212 Daha fazla bilgi" at bounding box center [791, 662] width 839 height 87
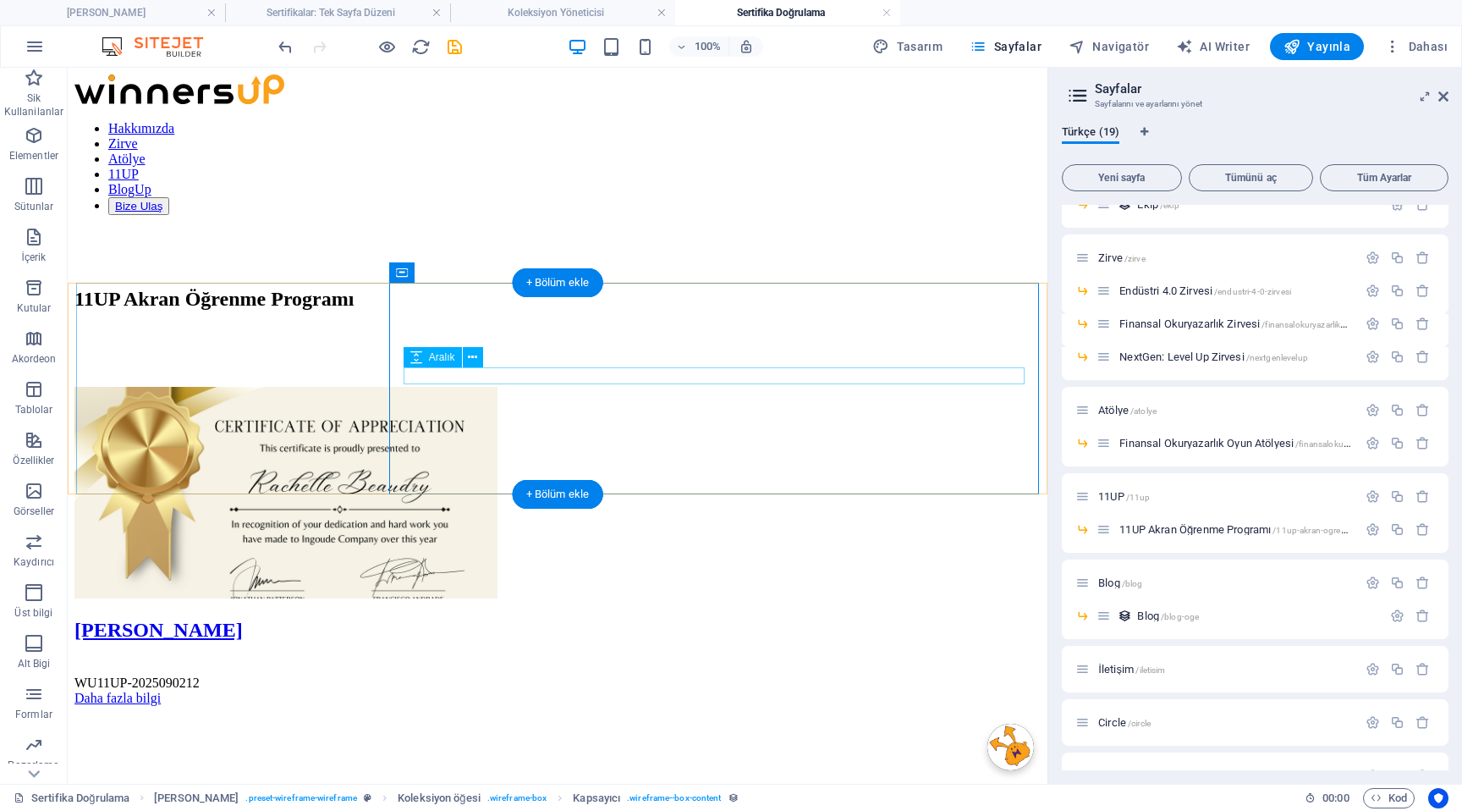
click at [630, 658] on div at bounding box center [557, 666] width 966 height 17
drag, startPoint x: 635, startPoint y: 380, endPoint x: 675, endPoint y: 411, distance: 51.3
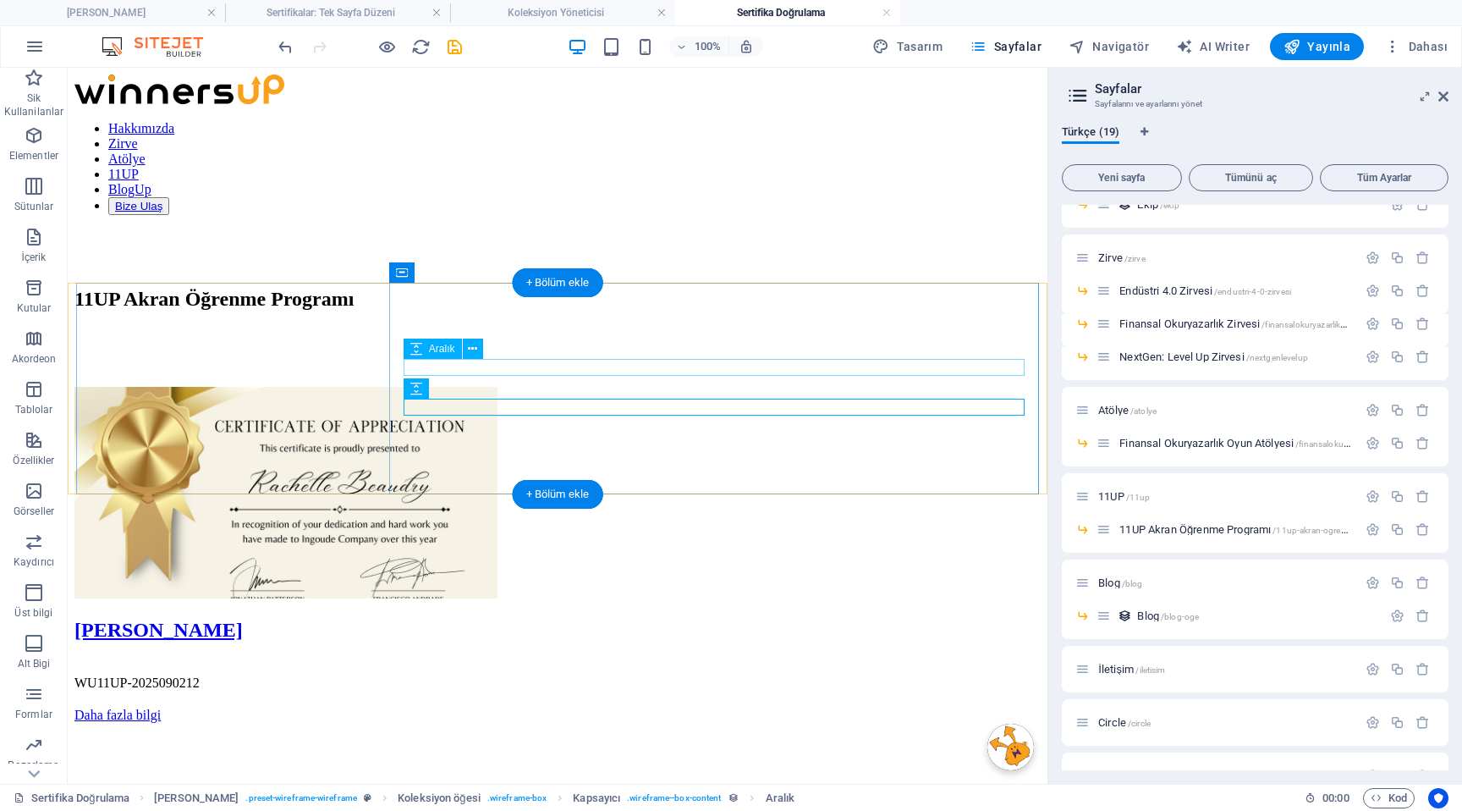
click at [692, 658] on div at bounding box center [557, 666] width 966 height 17
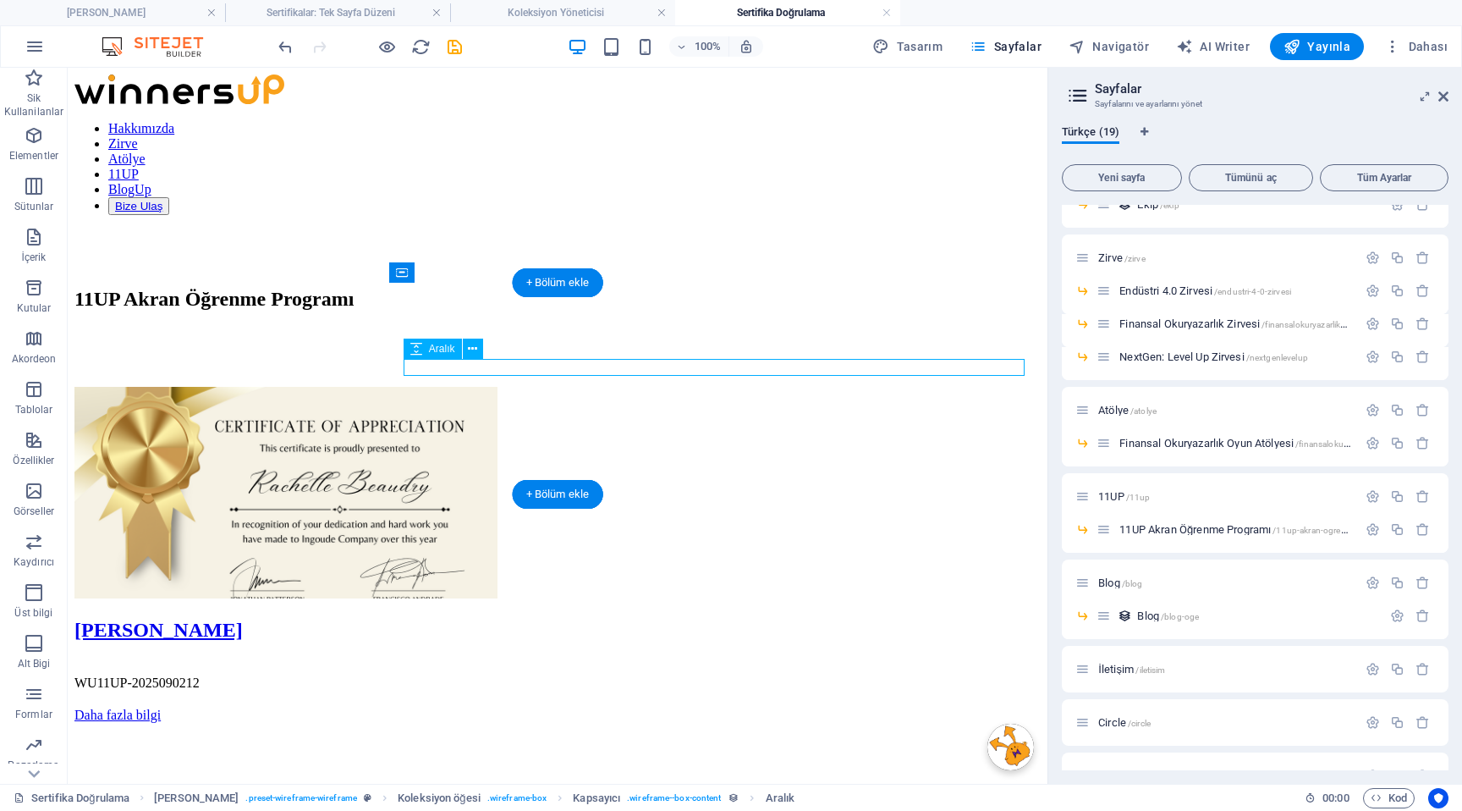
click at [701, 658] on div at bounding box center [557, 666] width 966 height 17
click at [27, 146] on span "Elementler" at bounding box center [34, 145] width 68 height 41
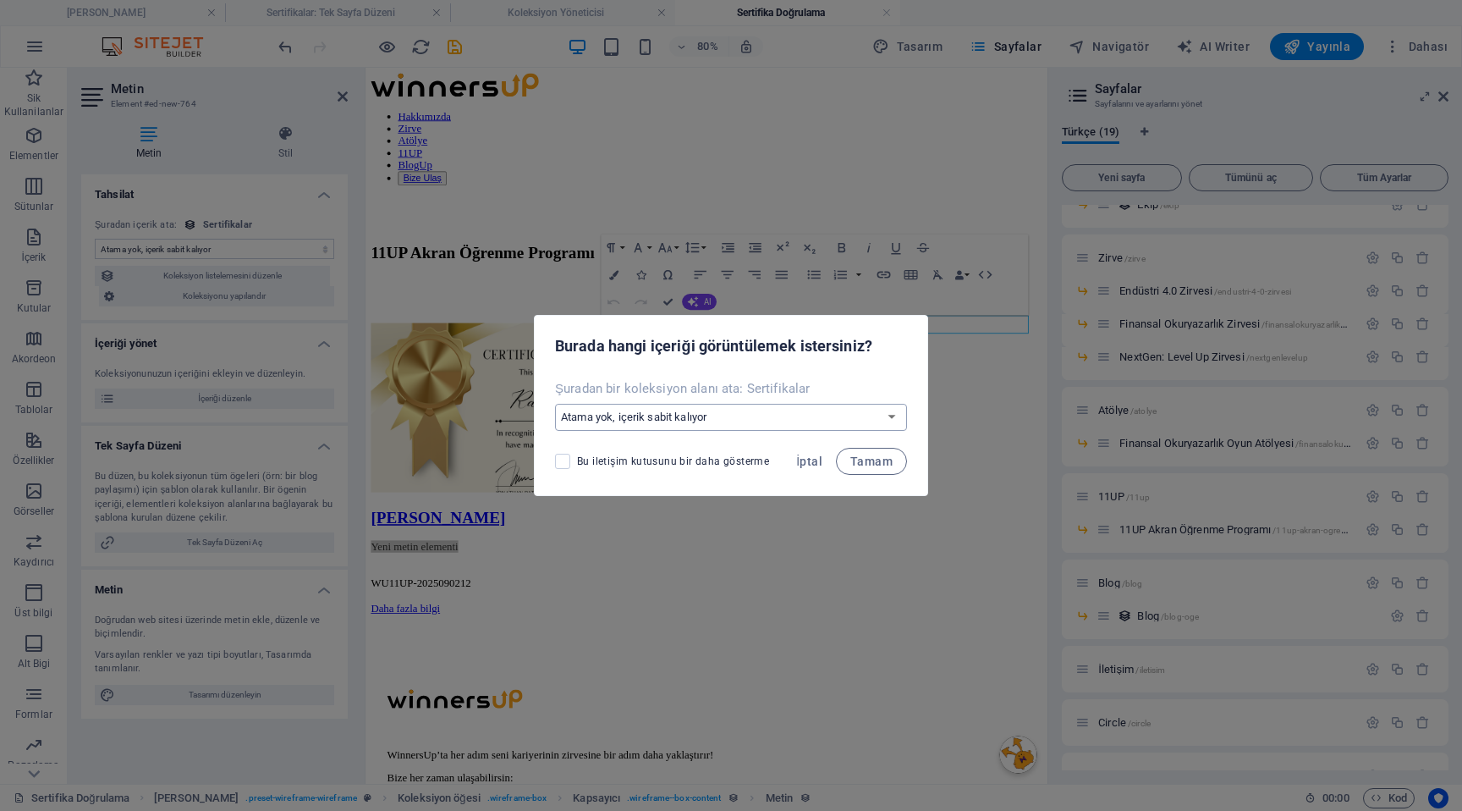
click at [728, 418] on select "Atama yok, içerik sabit kalıyor Yeni [PERSON_NAME] oluştur Oluşturulma zamanı (…" at bounding box center [731, 417] width 352 height 27
click at [557, 404] on select "Atama yok, içerik sabit kalıyor Yeni [PERSON_NAME] oluştur Oluşturulma zamanı (…" at bounding box center [731, 417] width 352 height 27
click at [876, 465] on span "Tamam" at bounding box center [871, 461] width 42 height 14
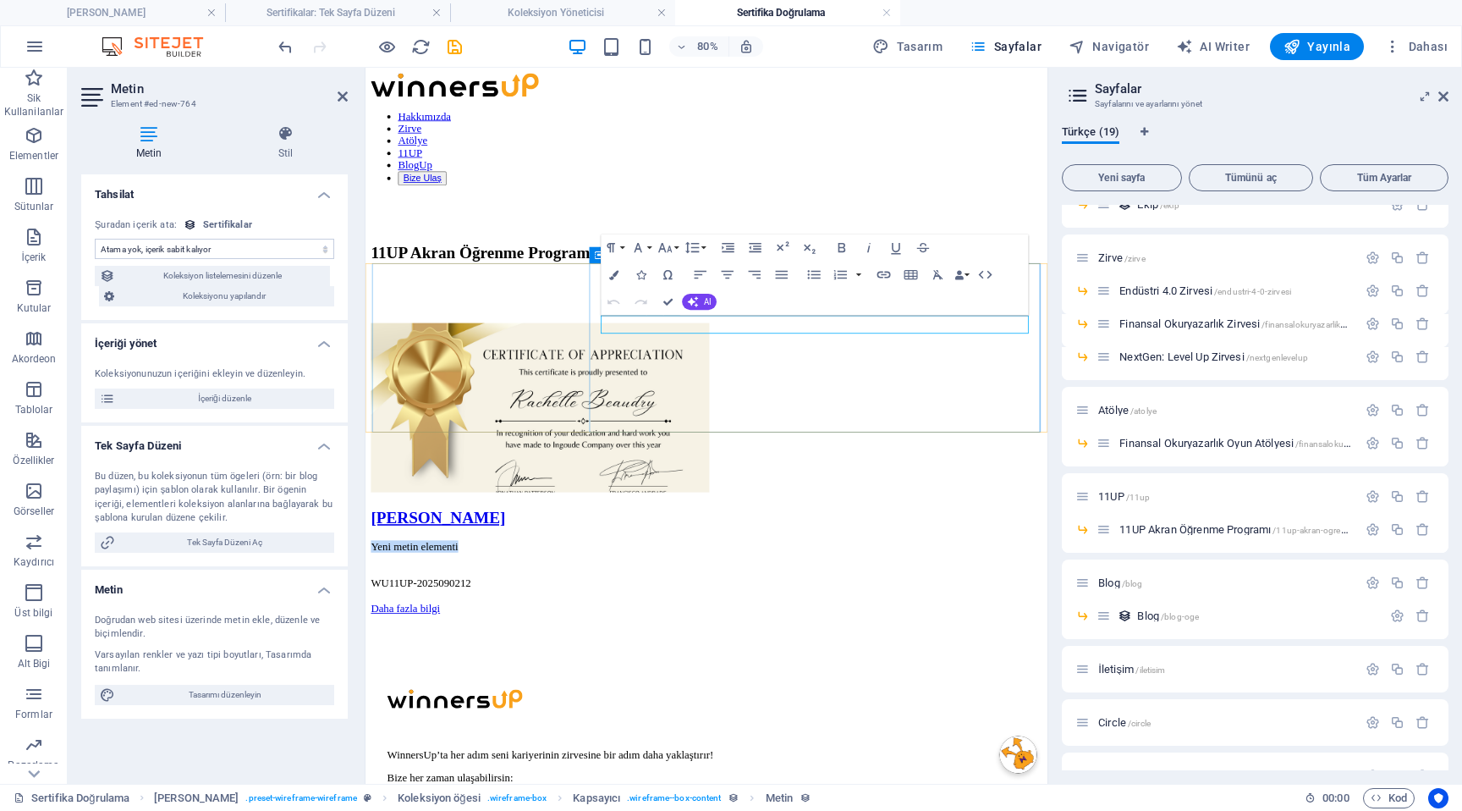
click at [922, 658] on p "Yeni metin elementi" at bounding box center [791, 665] width 839 height 15
click at [1078, 704] on div "WU11UP-2025090212" at bounding box center [791, 711] width 839 height 15
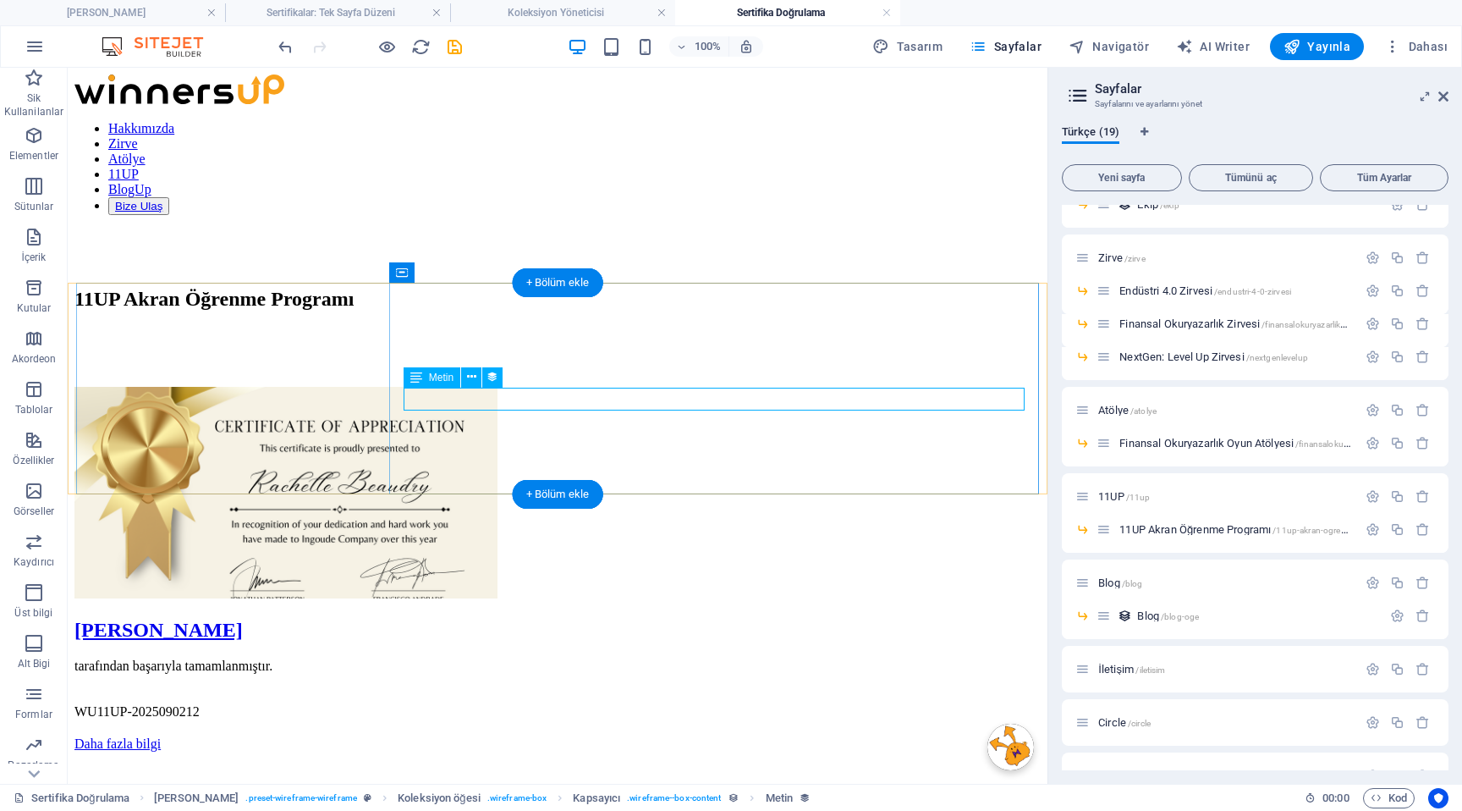
click at [770, 704] on div "WU11UP-2025090212" at bounding box center [557, 711] width 966 height 15
click at [759, 704] on div "WU11UP-2025090212" at bounding box center [557, 711] width 966 height 15
select select "name"
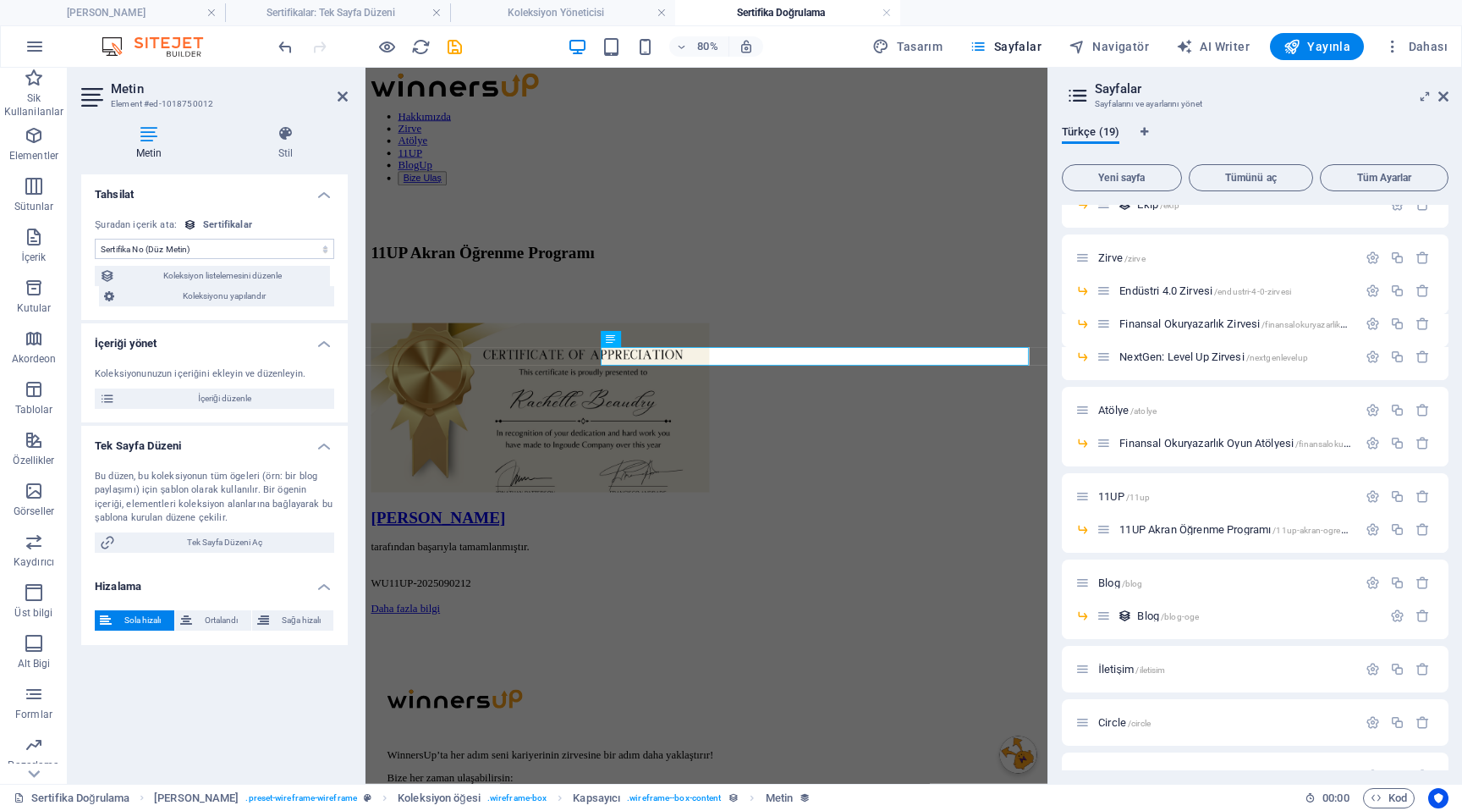
click at [140, 614] on span "Sola hizalı" at bounding box center [143, 620] width 52 height 20
click at [221, 611] on span "Ortalandı" at bounding box center [221, 620] width 49 height 20
click at [284, 608] on div "Sola hizalı Ortalandı Sağa hizalı" at bounding box center [214, 621] width 267 height 48
click at [288, 616] on span "Sağa hizalı" at bounding box center [301, 620] width 54 height 20
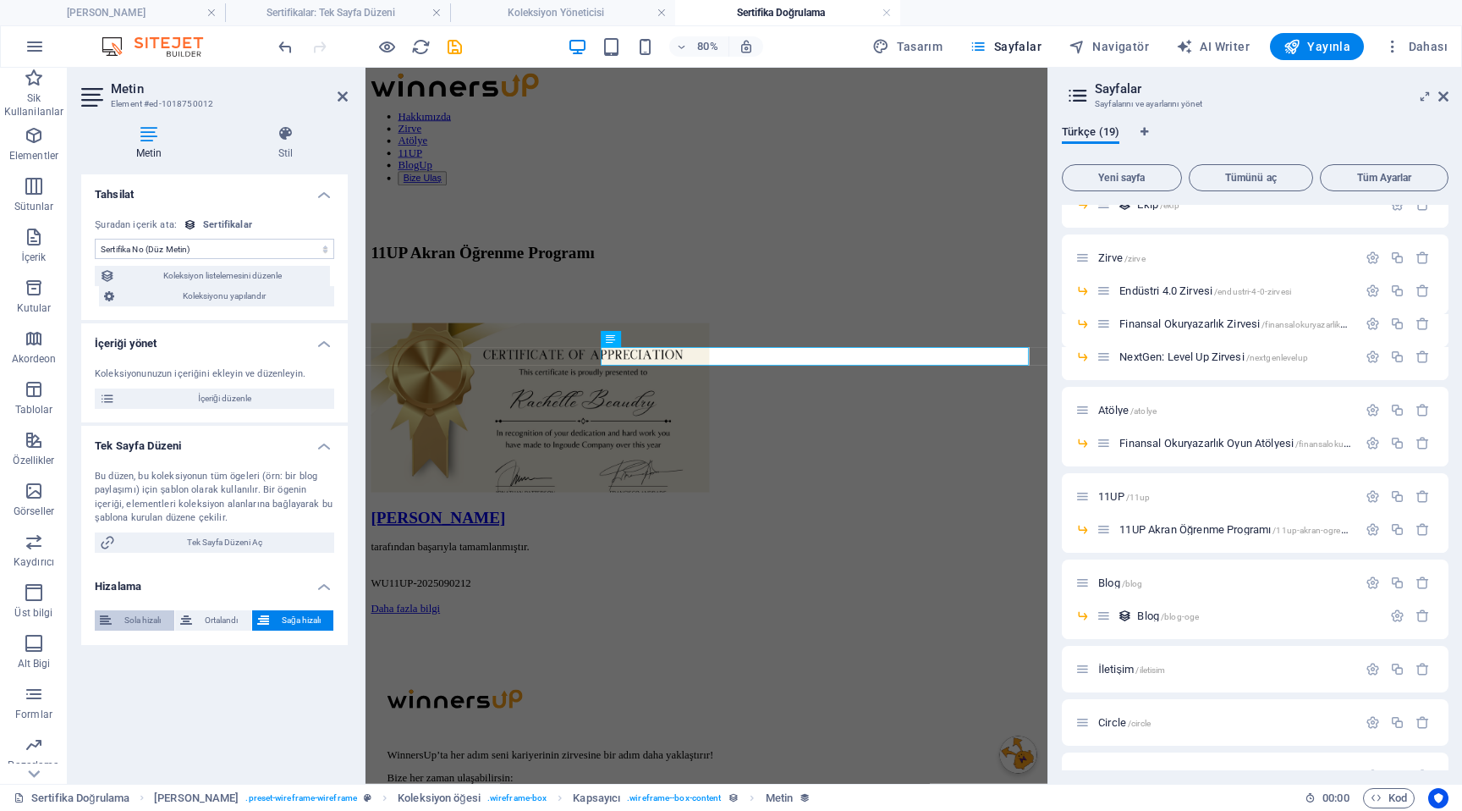
click at [150, 619] on span "Sola hizalı" at bounding box center [143, 620] width 52 height 20
click at [743, 736] on div "Daha fazla bilgi" at bounding box center [791, 743] width 839 height 15
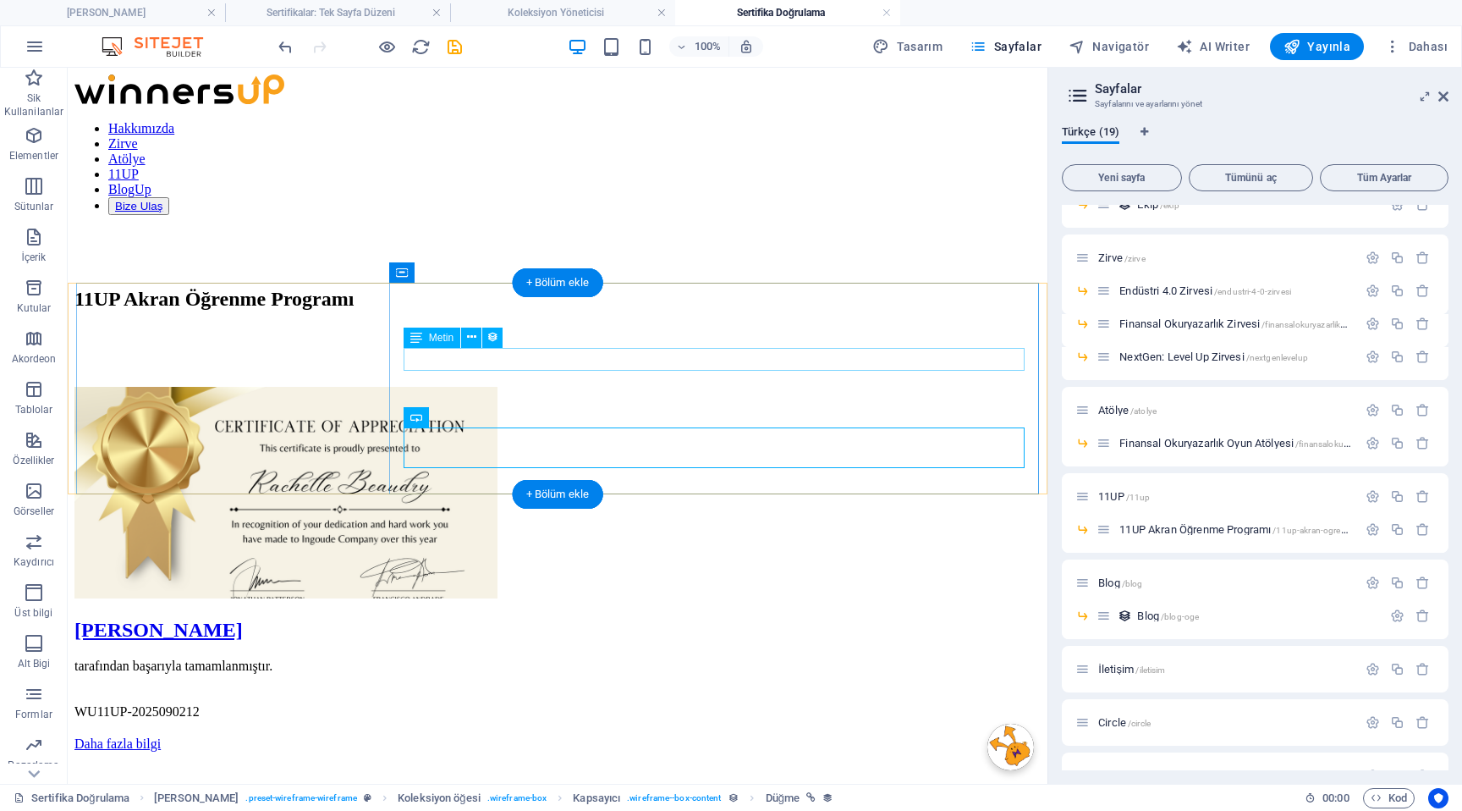
click at [635, 658] on div "tarafından başarıyla tamamlanmıştır." at bounding box center [557, 665] width 966 height 15
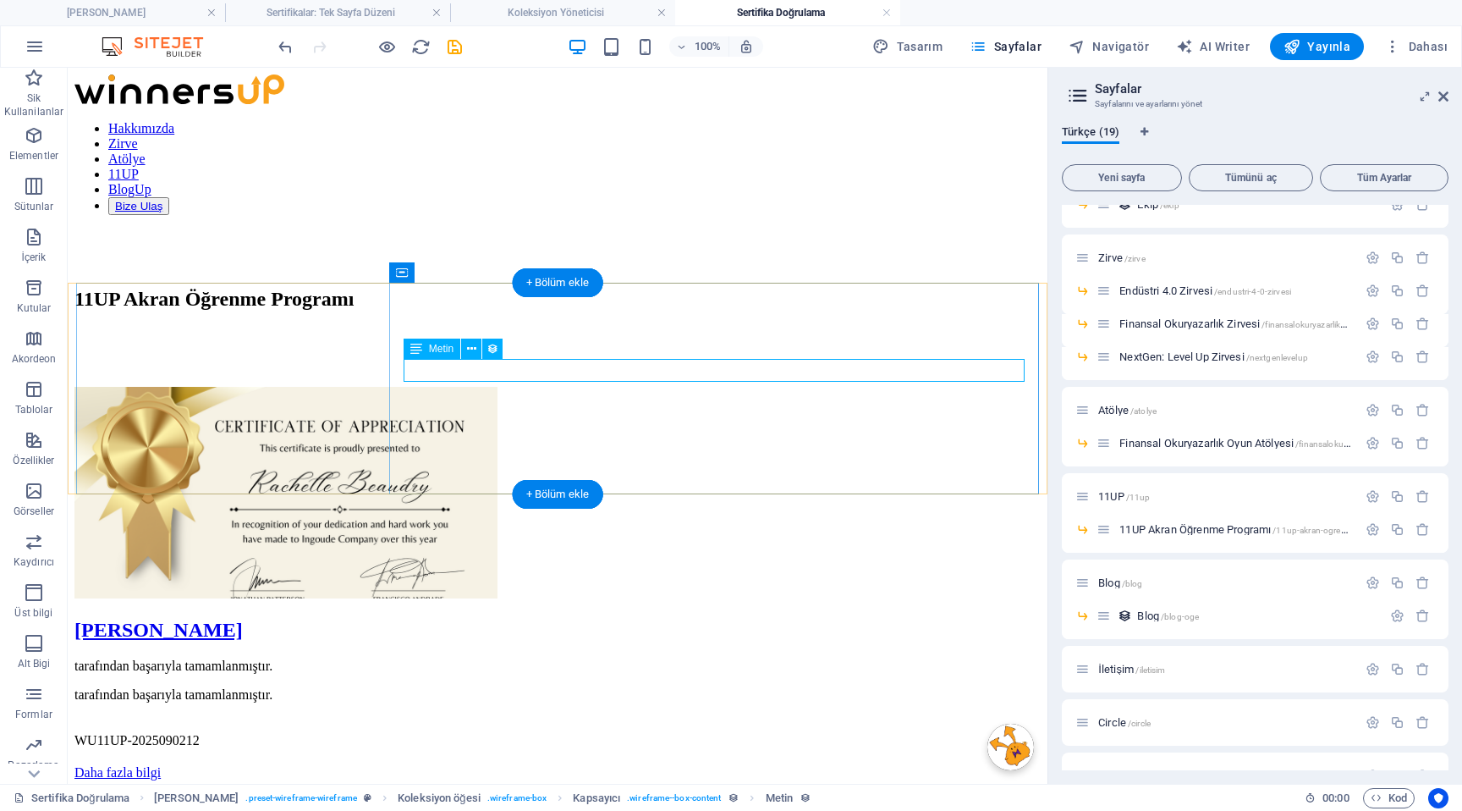
click at [644, 687] on div "tarafından başarıyla tamamlanmıştır." at bounding box center [557, 694] width 966 height 15
click at [623, 687] on div "tarafından başarıyla tamamlanmıştır." at bounding box center [557, 694] width 966 height 15
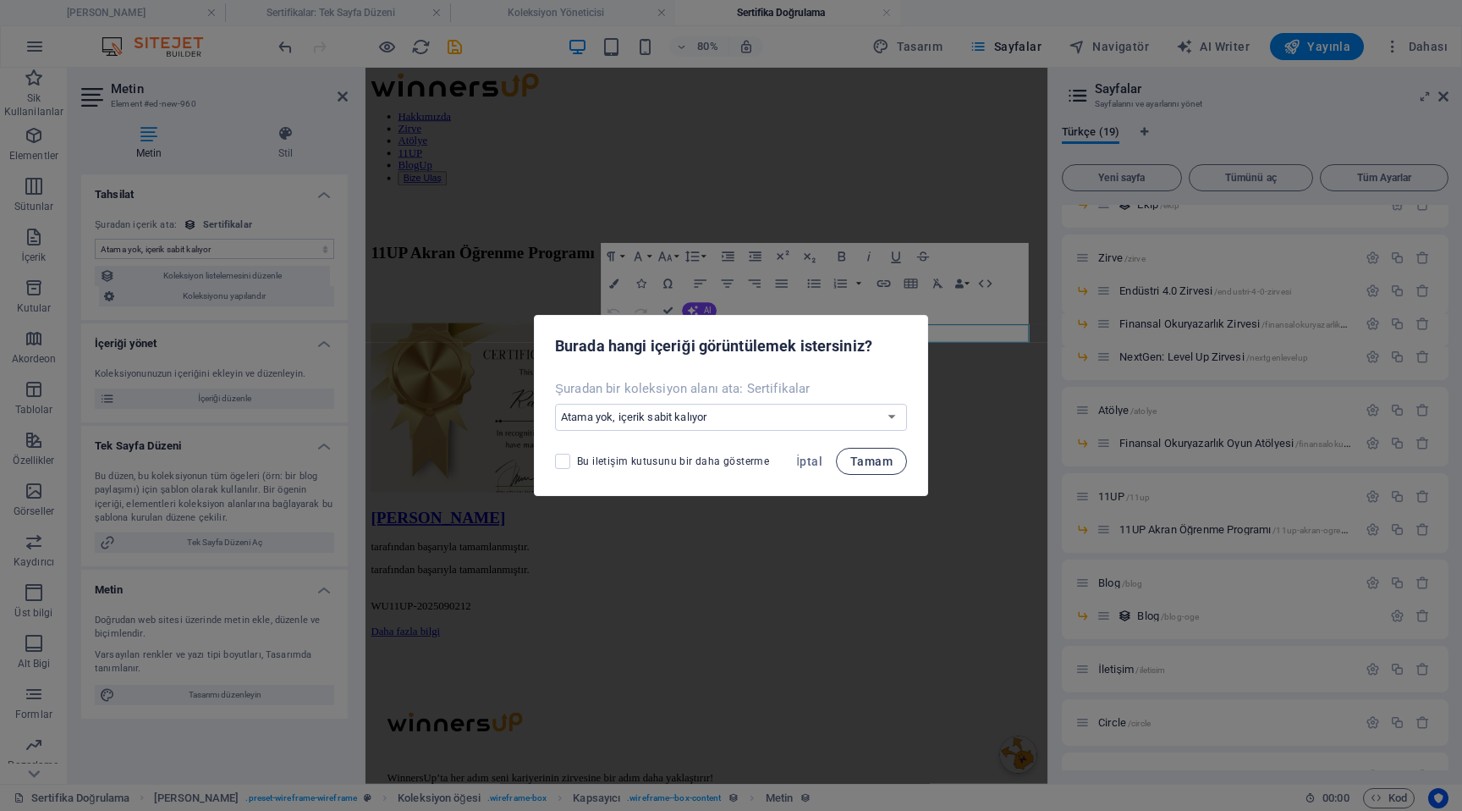
click at [856, 455] on span "Tamam" at bounding box center [871, 461] width 42 height 14
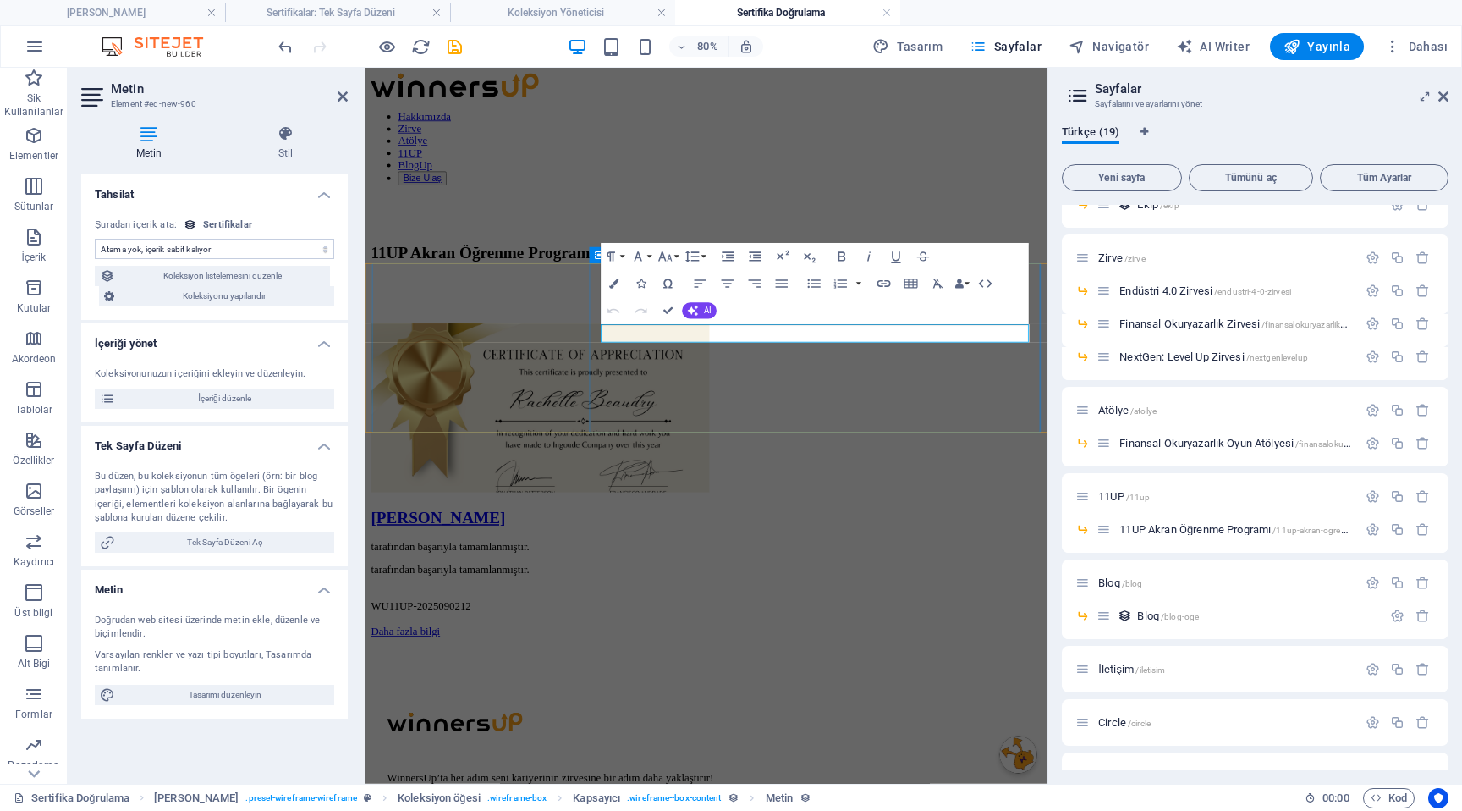
click at [860, 687] on p "tarafından başarıyla tamamlanmıştır." at bounding box center [791, 694] width 839 height 15
click at [701, 284] on icon "button" at bounding box center [700, 284] width 16 height 16
click at [726, 287] on icon "button" at bounding box center [728, 283] width 12 height 8
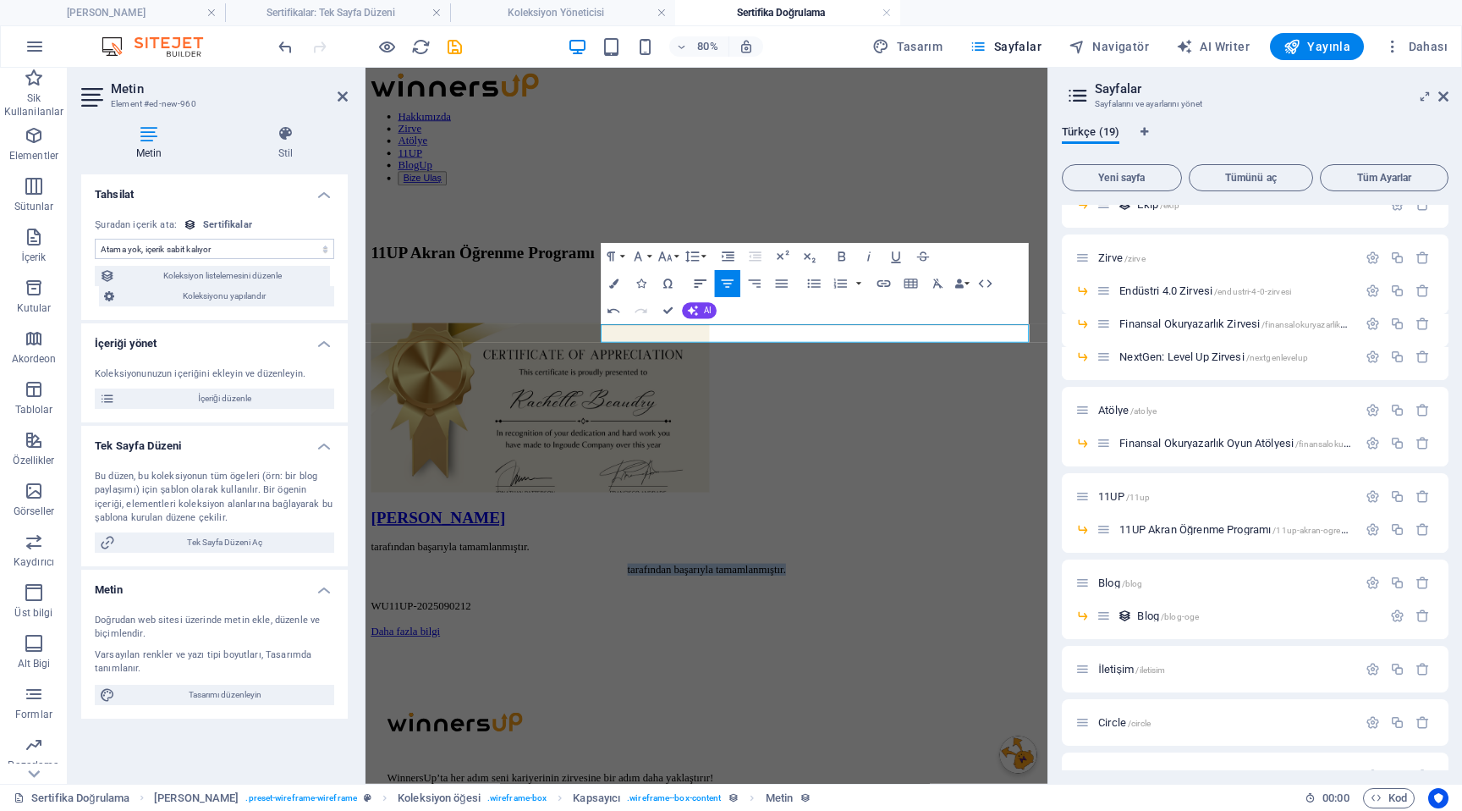
click at [706, 283] on icon "button" at bounding box center [700, 284] width 16 height 16
click at [773, 687] on p "tarafından başarıyla tamamlanmıştır." at bounding box center [791, 694] width 839 height 15
click at [849, 733] on div "WU11UP-2025090212" at bounding box center [791, 740] width 839 height 15
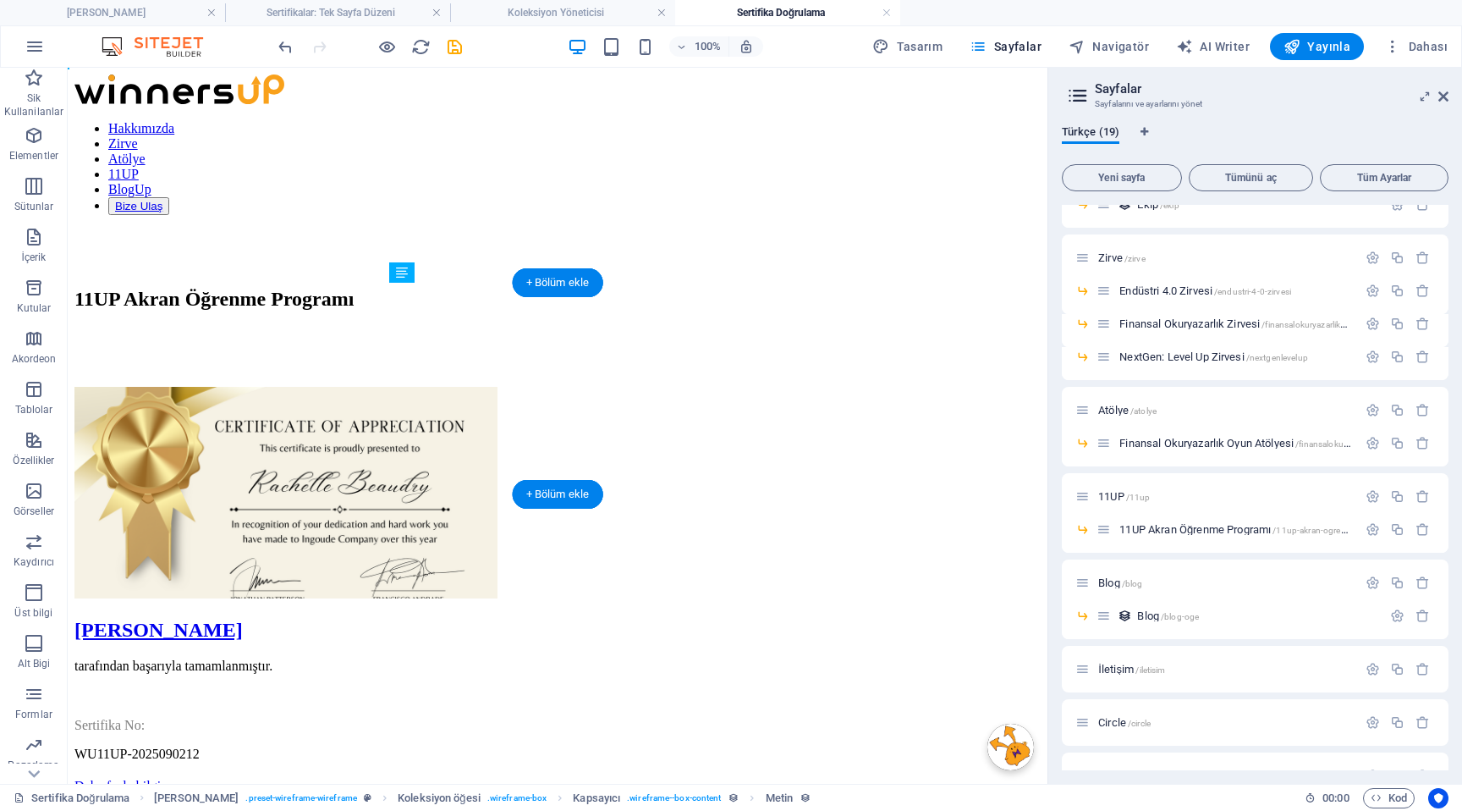
drag, startPoint x: 731, startPoint y: 371, endPoint x: 731, endPoint y: 386, distance: 14.4
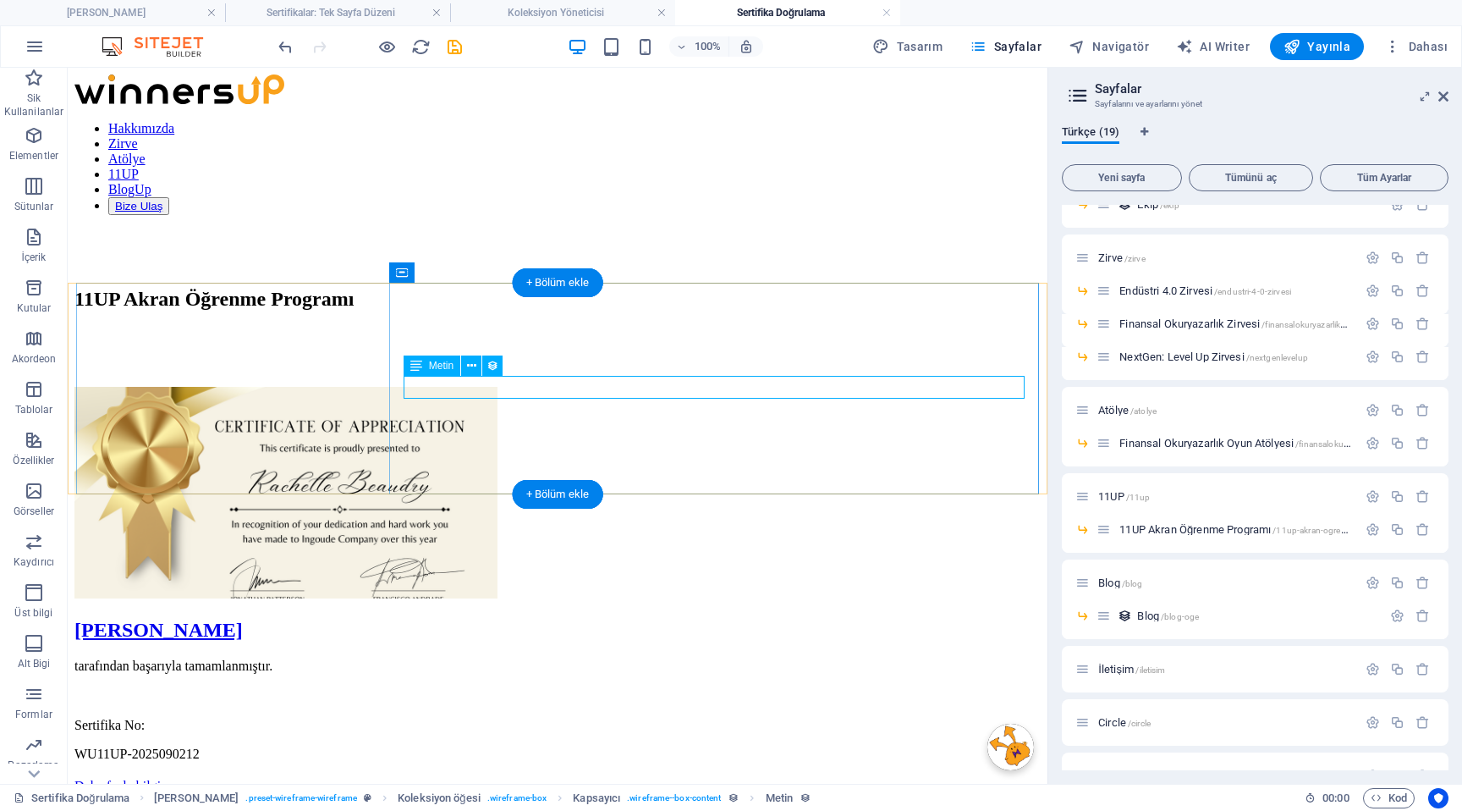
click at [712, 718] on div "Sertifika No:" at bounding box center [557, 725] width 966 height 15
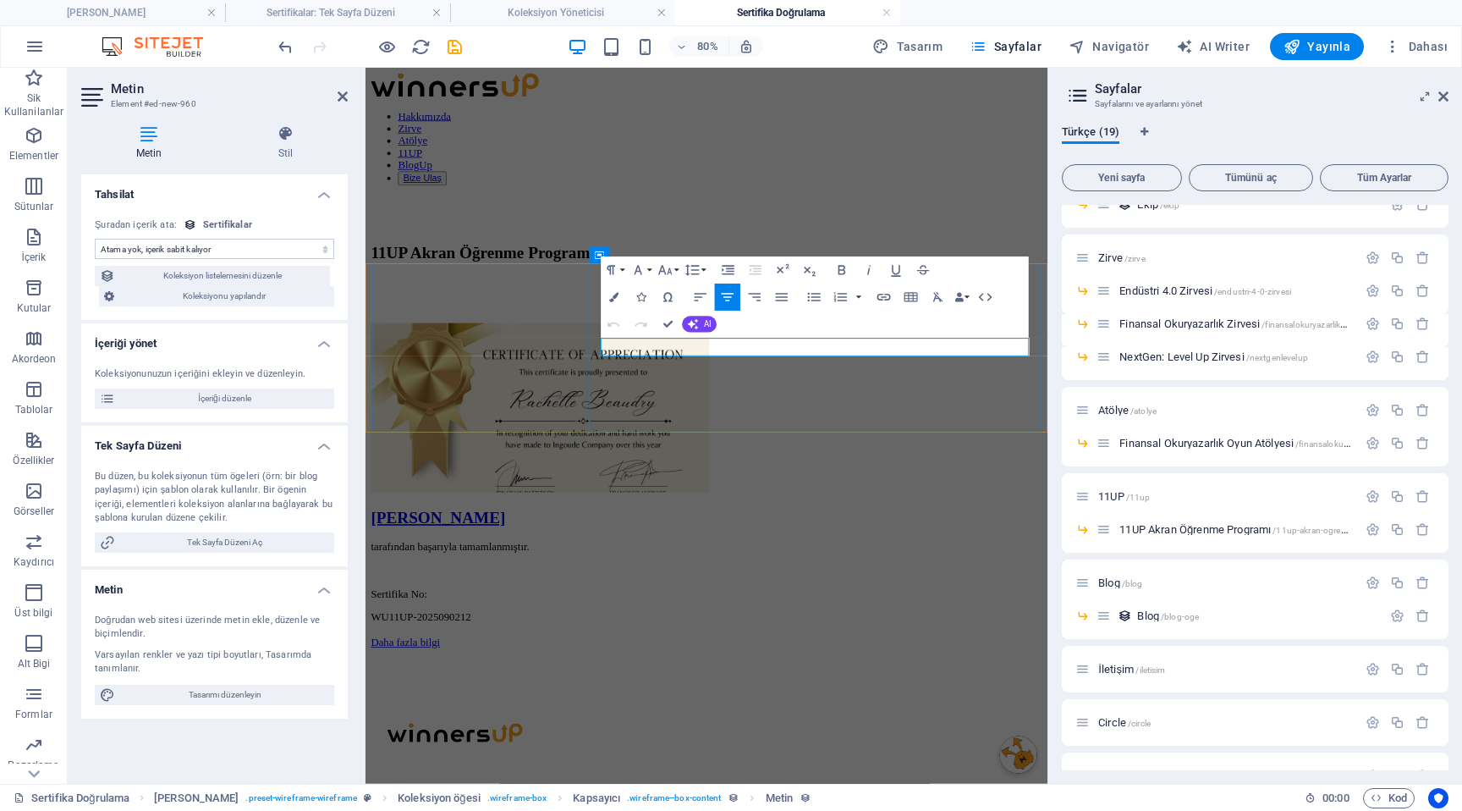
click at [901, 718] on p "Sertifika No:" at bounding box center [791, 725] width 839 height 15
click at [842, 273] on icon "button" at bounding box center [843, 270] width 8 height 9
click at [845, 270] on icon "button" at bounding box center [843, 270] width 8 height 9
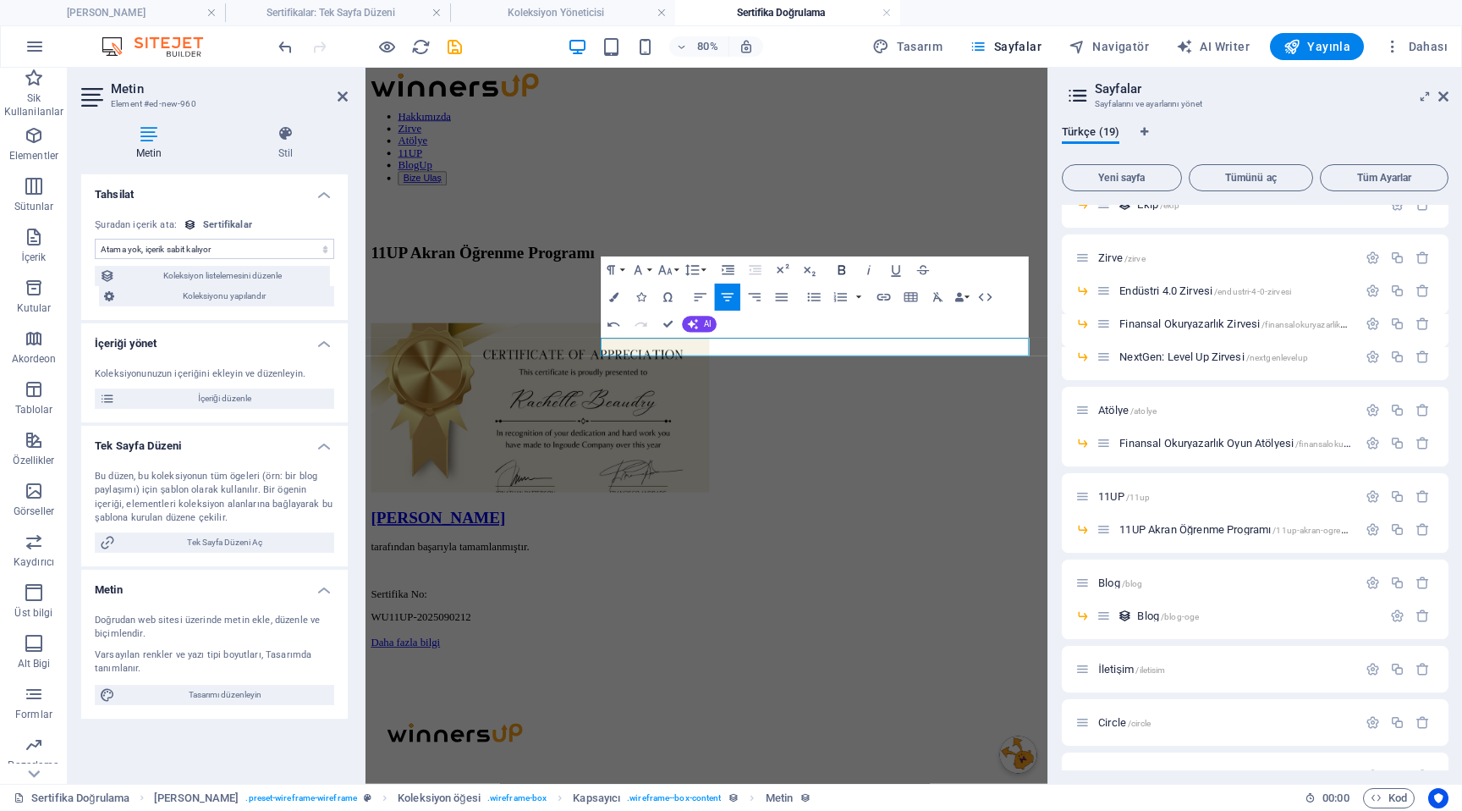
click at [845, 270] on icon "button" at bounding box center [843, 270] width 8 height 9
click at [698, 305] on icon "button" at bounding box center [700, 297] width 16 height 16
click at [616, 296] on icon "button" at bounding box center [613, 297] width 9 height 9
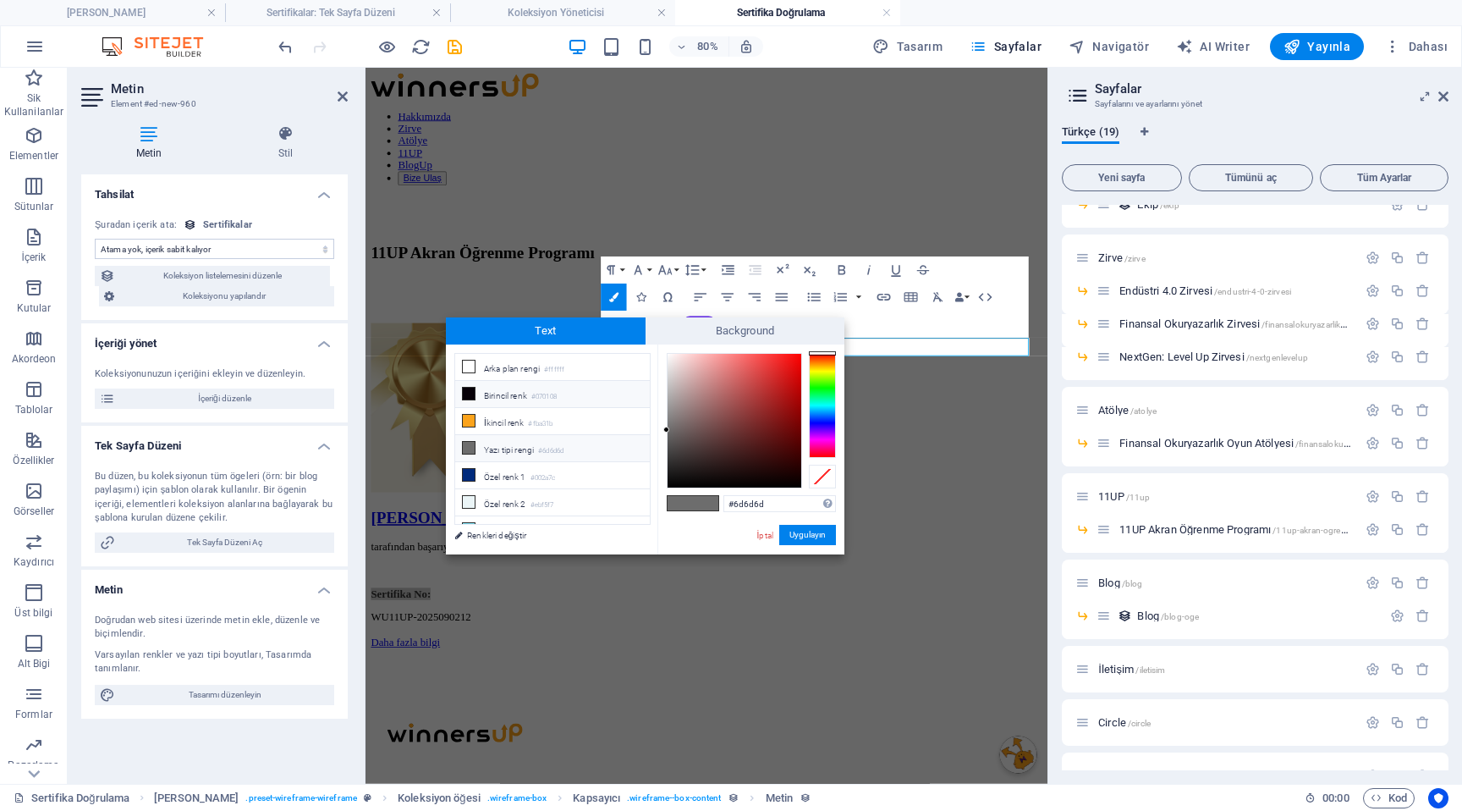
click at [525, 400] on li "Birincil [PERSON_NAME] #070108" at bounding box center [552, 394] width 195 height 27
type input "#070108"
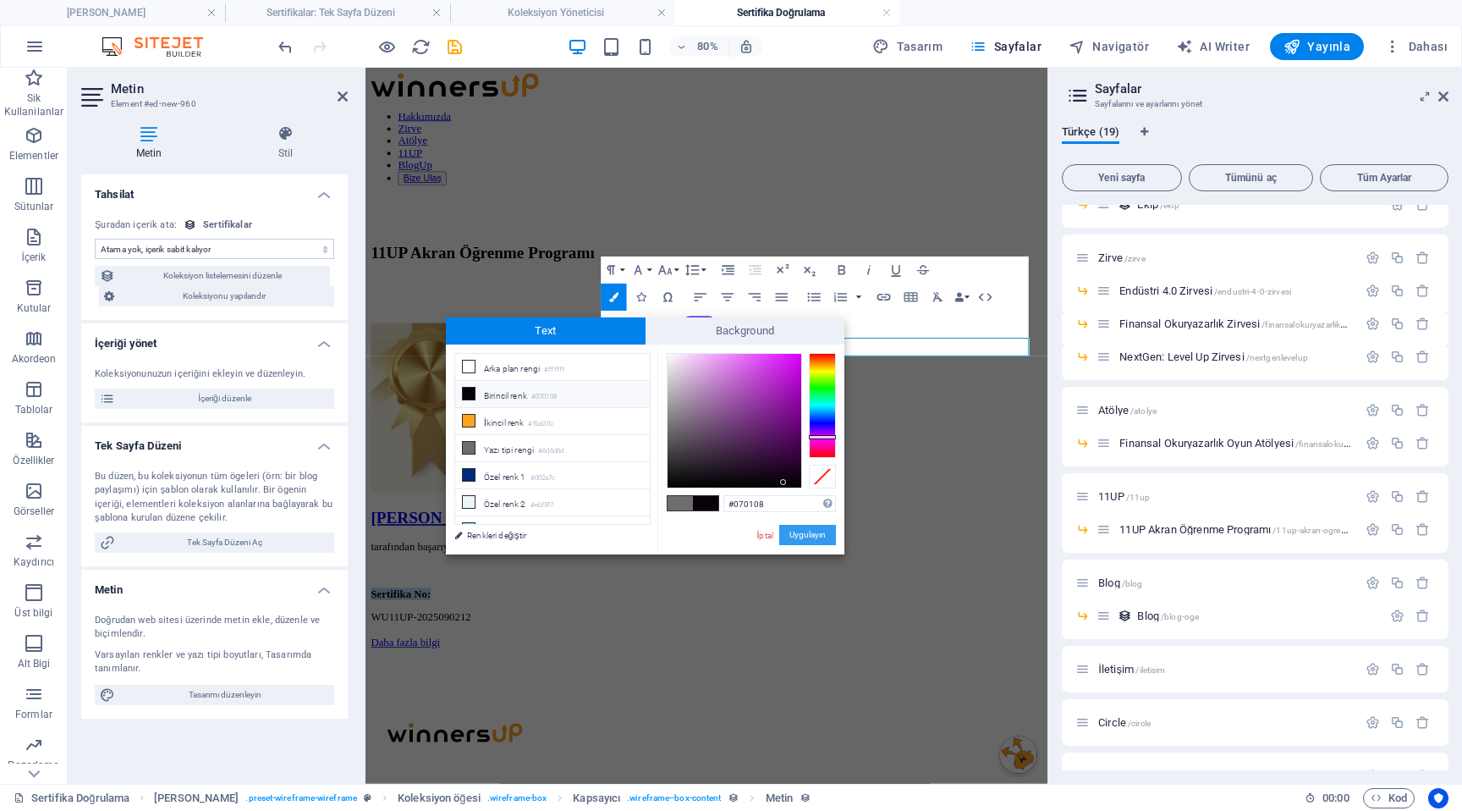
click at [812, 539] on button "Uygulayın" at bounding box center [807, 535] width 57 height 20
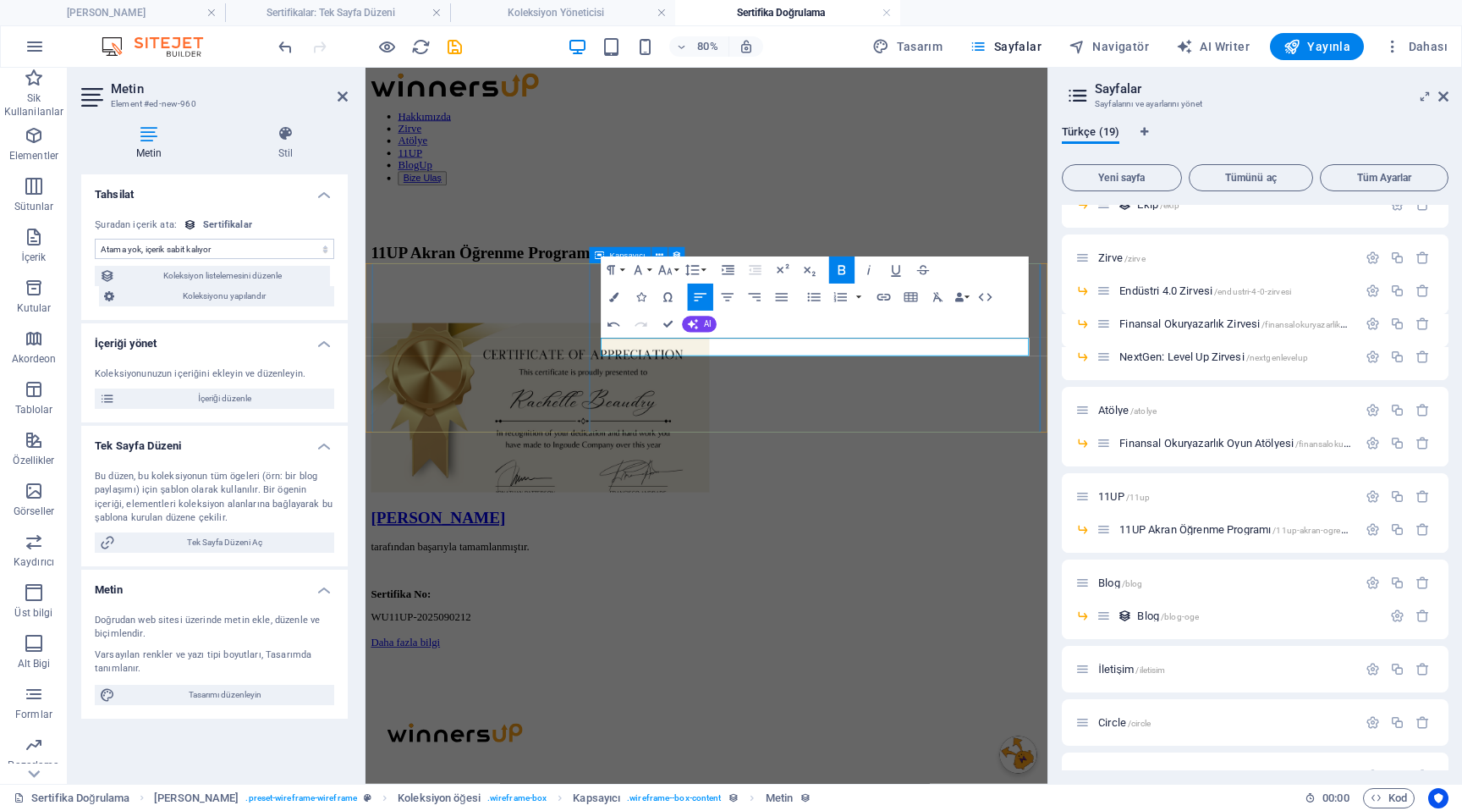
click at [803, 619] on div "[PERSON_NAME] tarafından başarıyla tamamlanmıştır. Sertifika No: WU11UP-2025090…" at bounding box center [791, 706] width 839 height 175
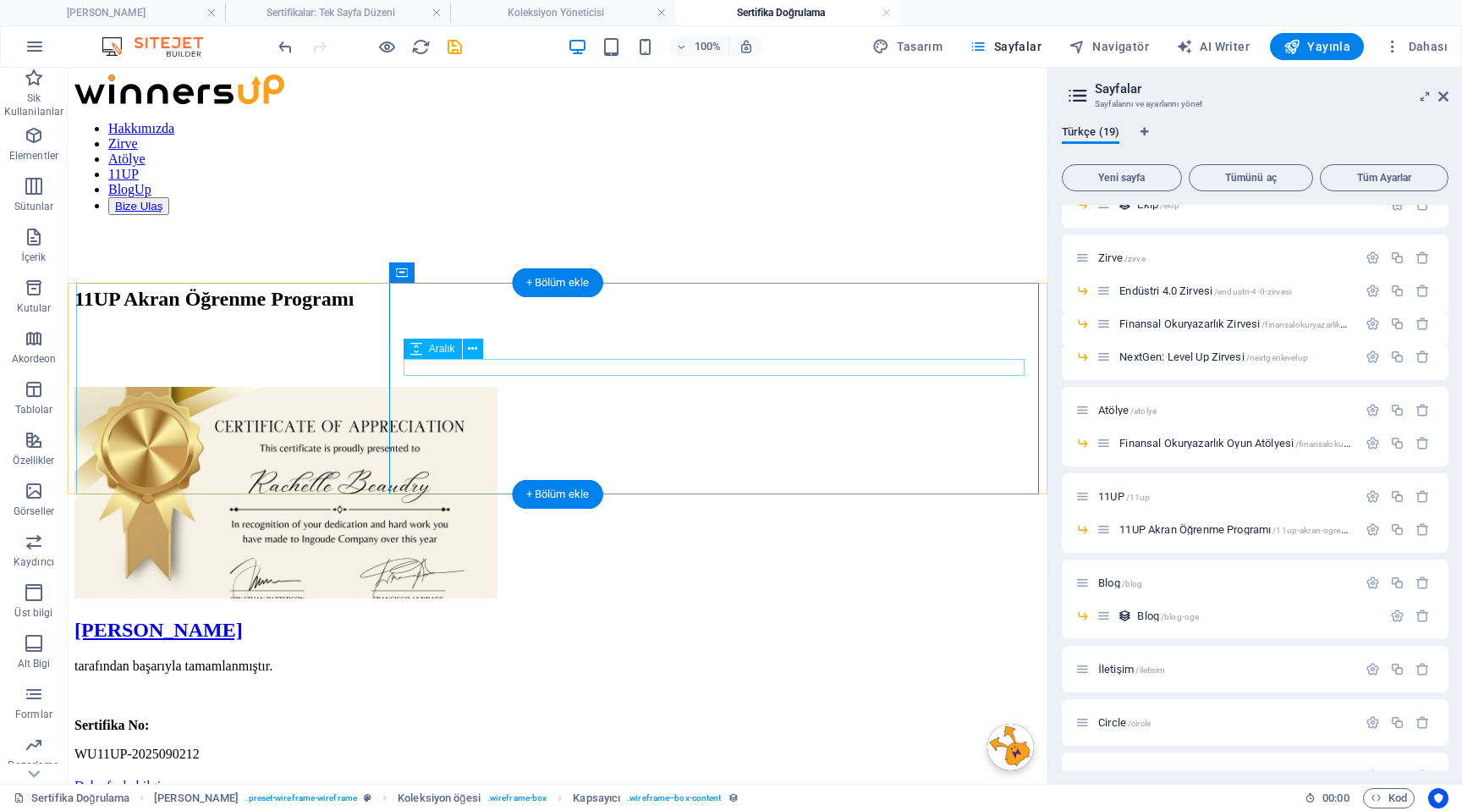
click at [550, 687] on div at bounding box center [557, 695] width 966 height 17
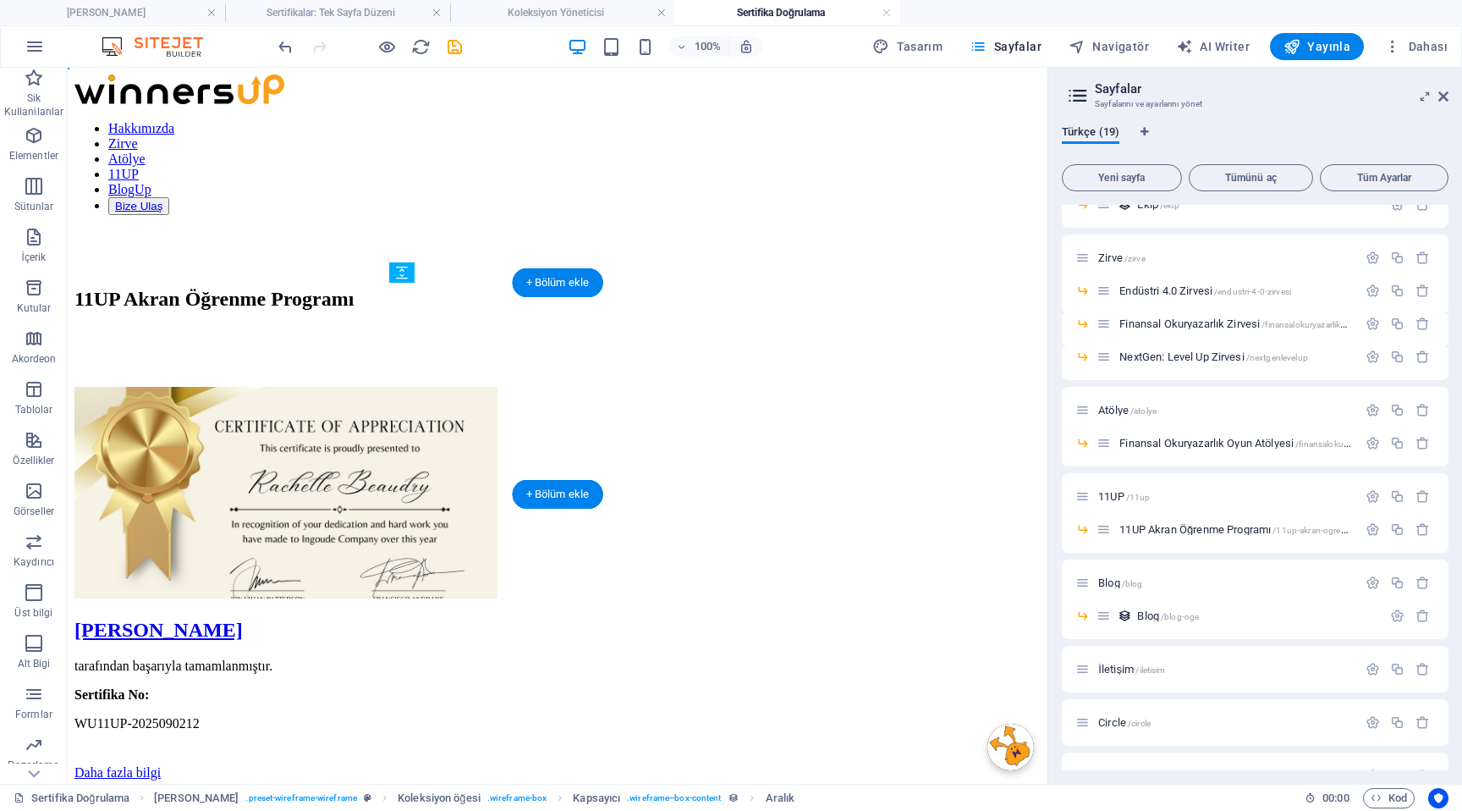
drag, startPoint x: 550, startPoint y: 365, endPoint x: 547, endPoint y: 412, distance: 47.5
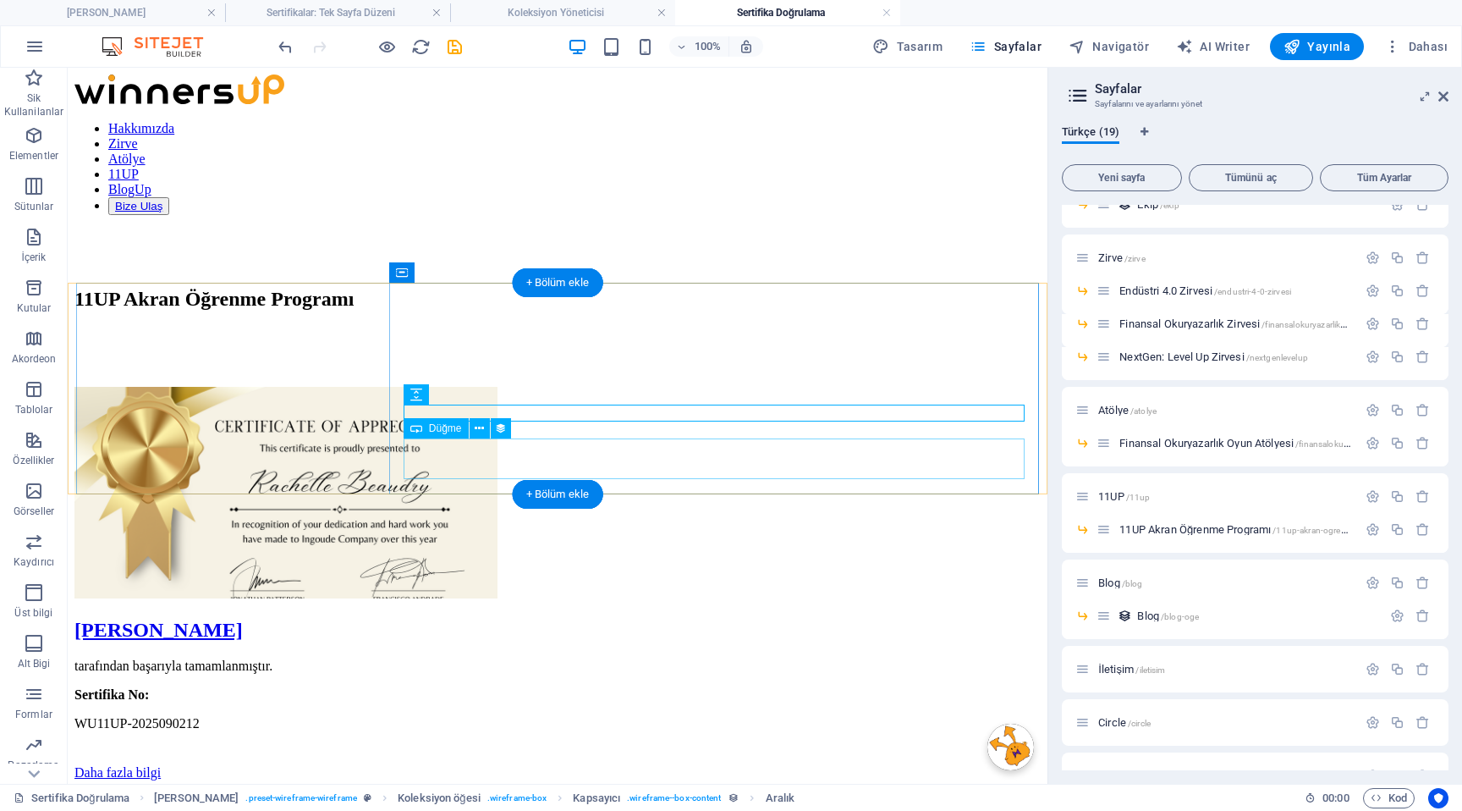
click at [511, 765] on div "Daha fazla bilgi" at bounding box center [557, 772] width 966 height 15
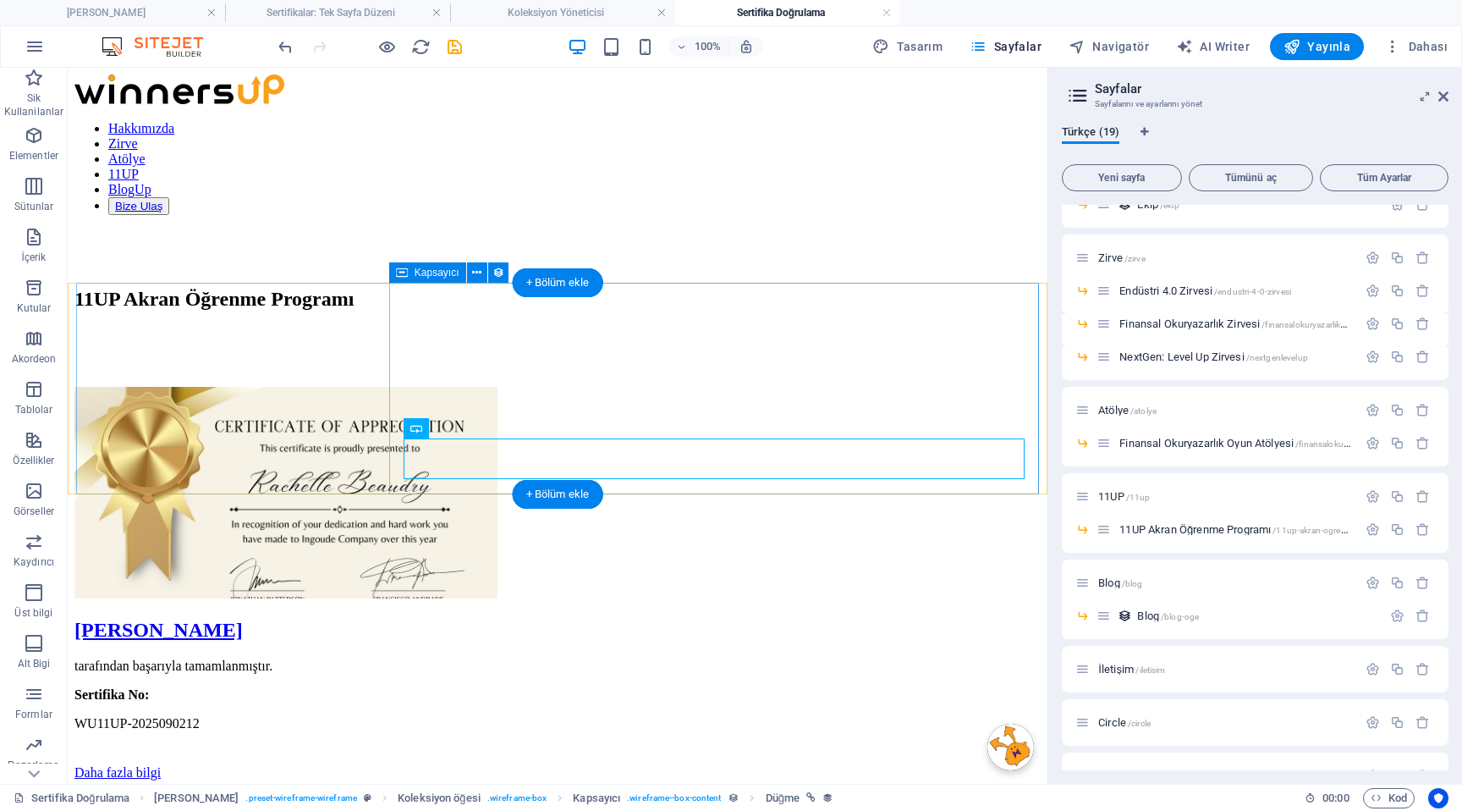
click at [390, 619] on div "[PERSON_NAME] tarafından başarıyla tamamlanmıştır. Sertifika No: WU11UP-2025090…" at bounding box center [557, 700] width 966 height 162
click at [399, 619] on div "[PERSON_NAME] tarafından başarıyla tamamlanmıştır. Sertifika No: WU11UP-2025090…" at bounding box center [557, 700] width 966 height 162
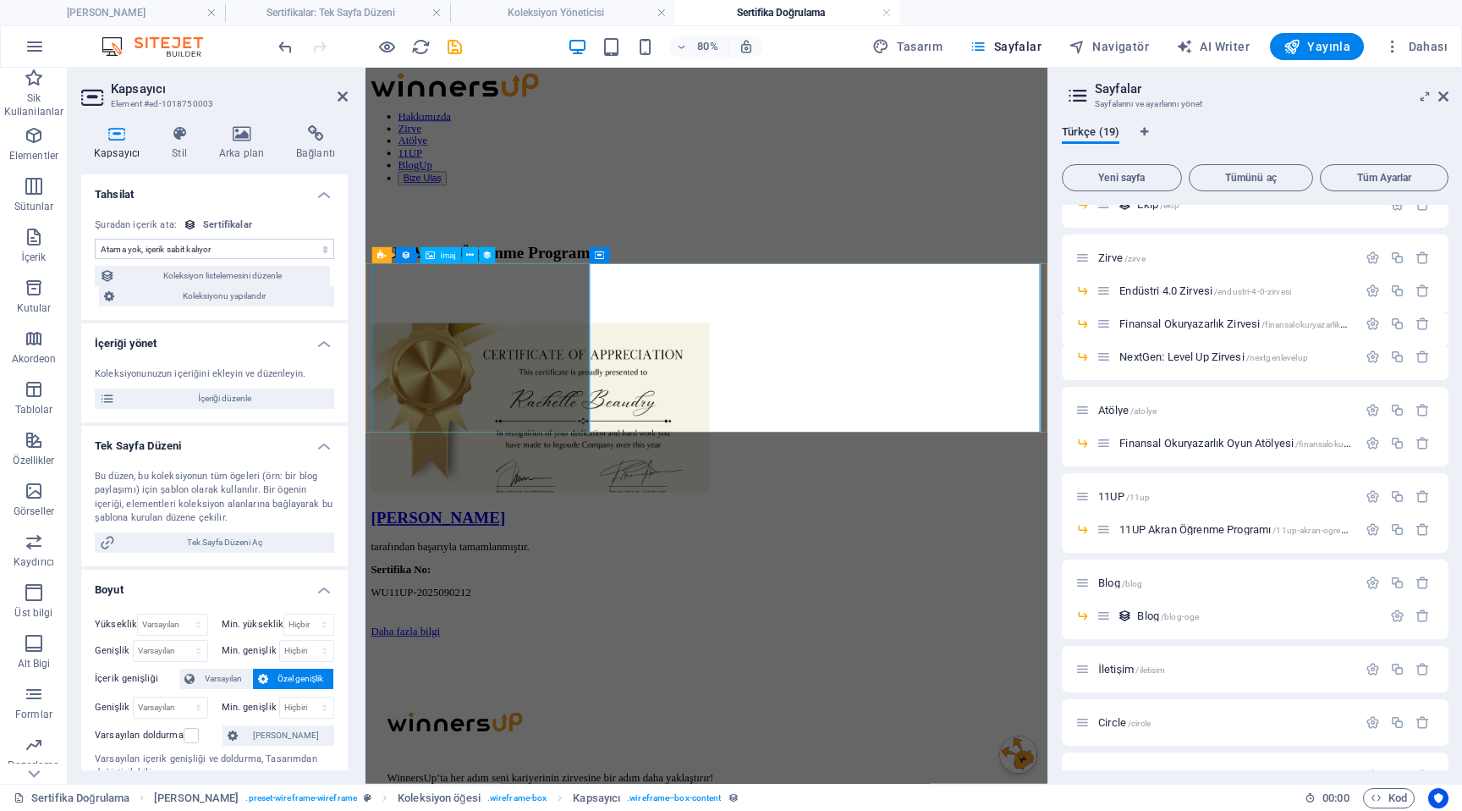
click at [617, 387] on figure at bounding box center [791, 494] width 839 height 215
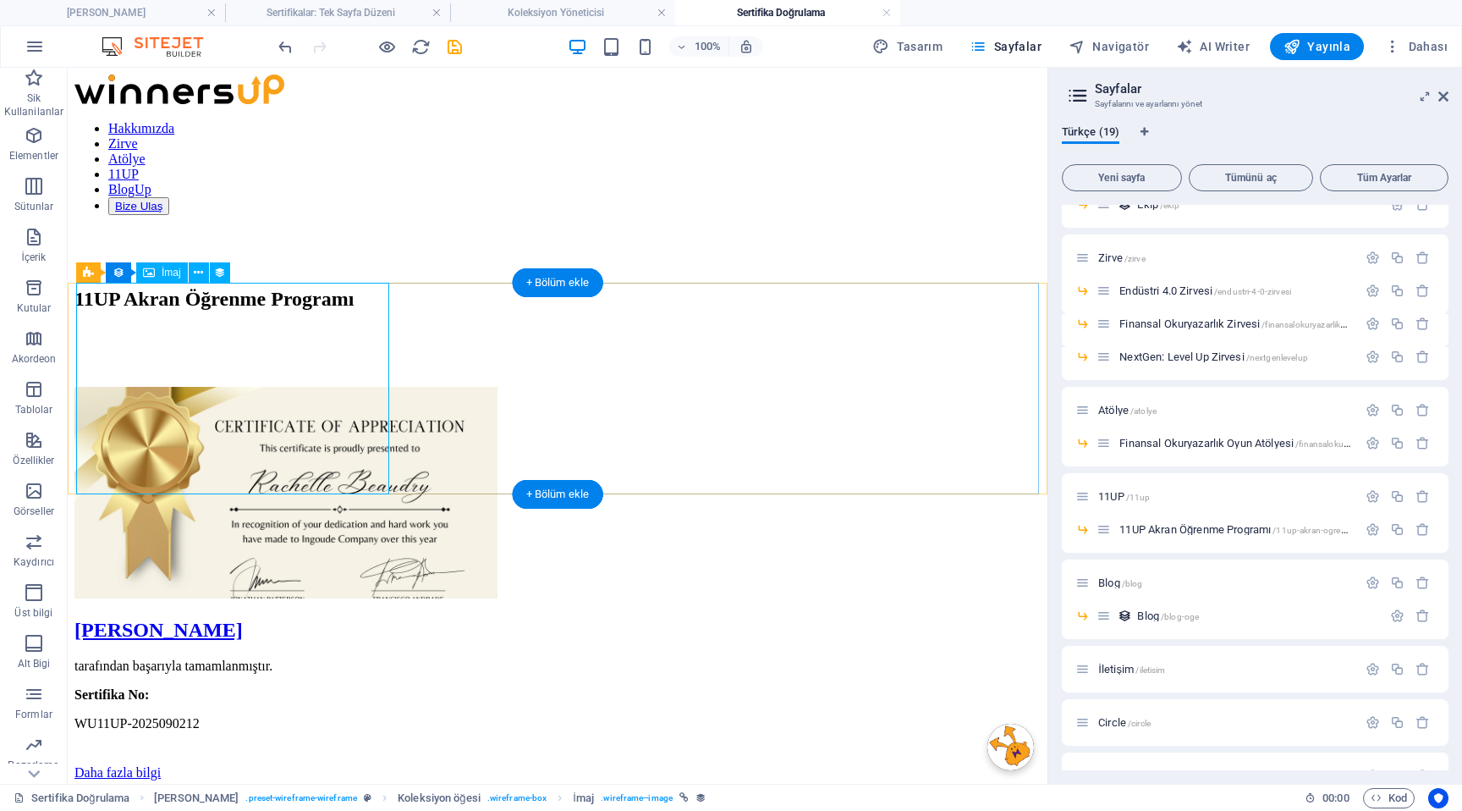
click at [315, 387] on figure at bounding box center [557, 494] width 966 height 215
click at [308, 387] on figure at bounding box center [557, 494] width 966 height 215
select select "image"
select select "px"
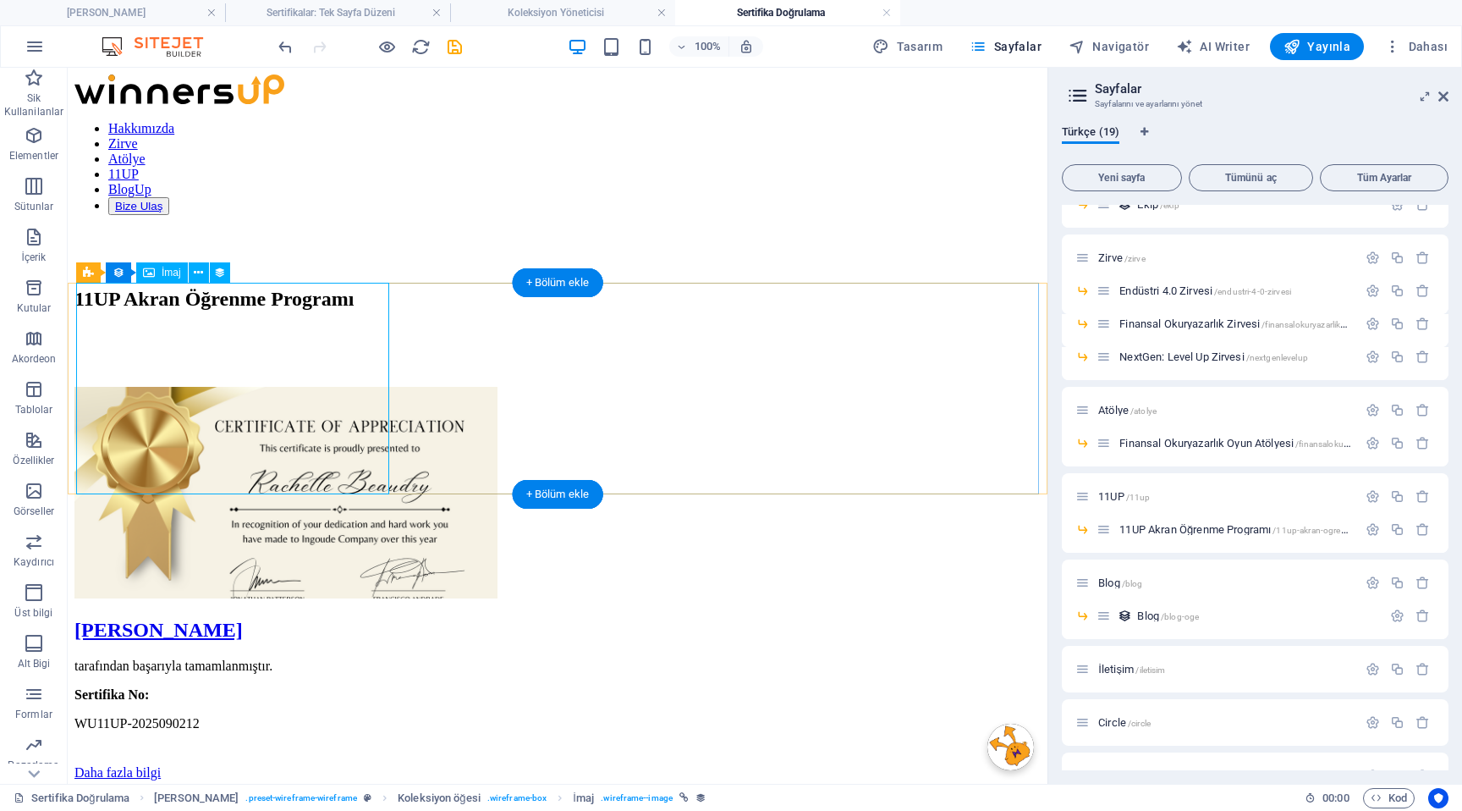
select select "px"
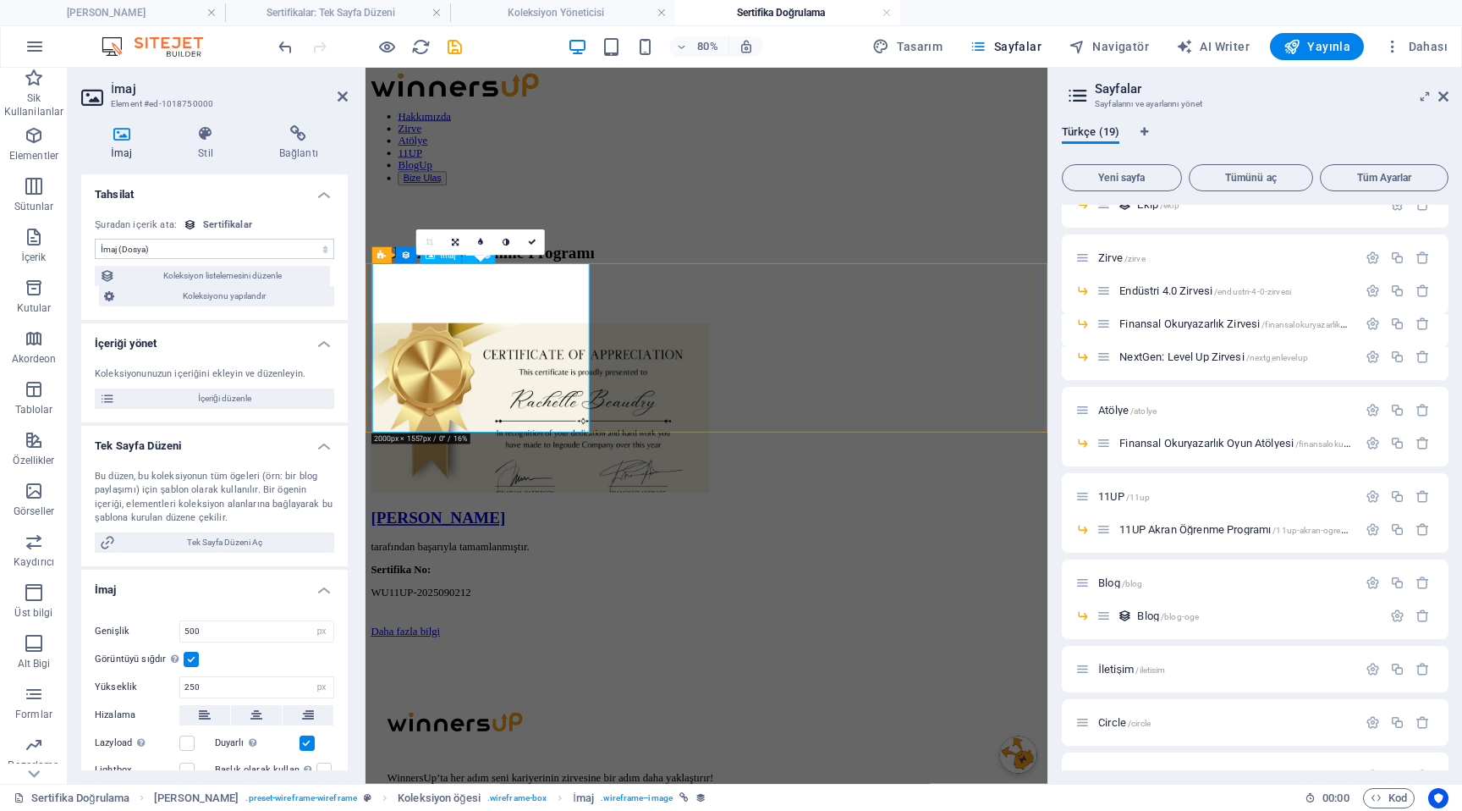
click at [547, 387] on figure at bounding box center [791, 494] width 839 height 215
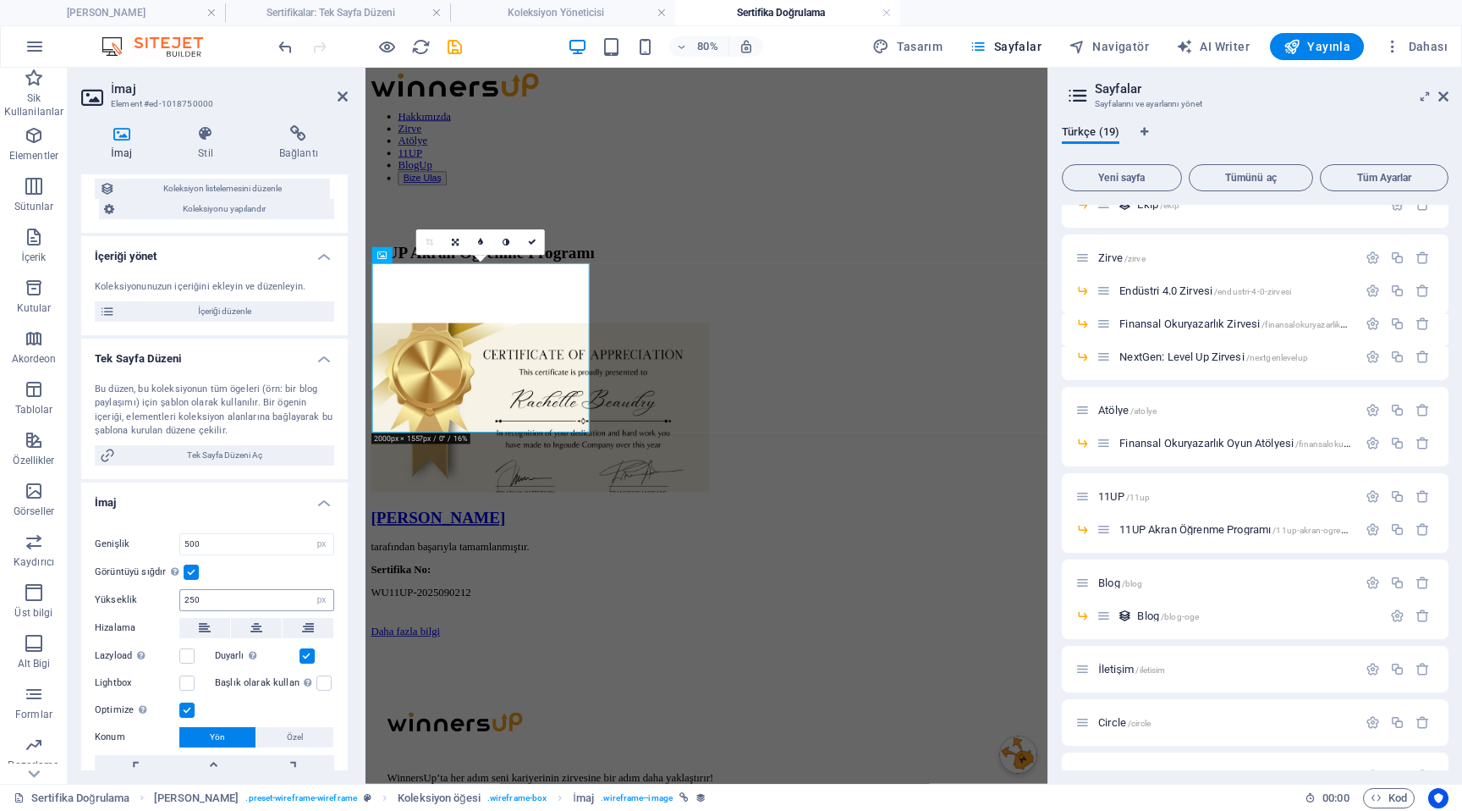
scroll to position [91, 0]
click at [291, 542] on input "500" at bounding box center [256, 541] width 153 height 20
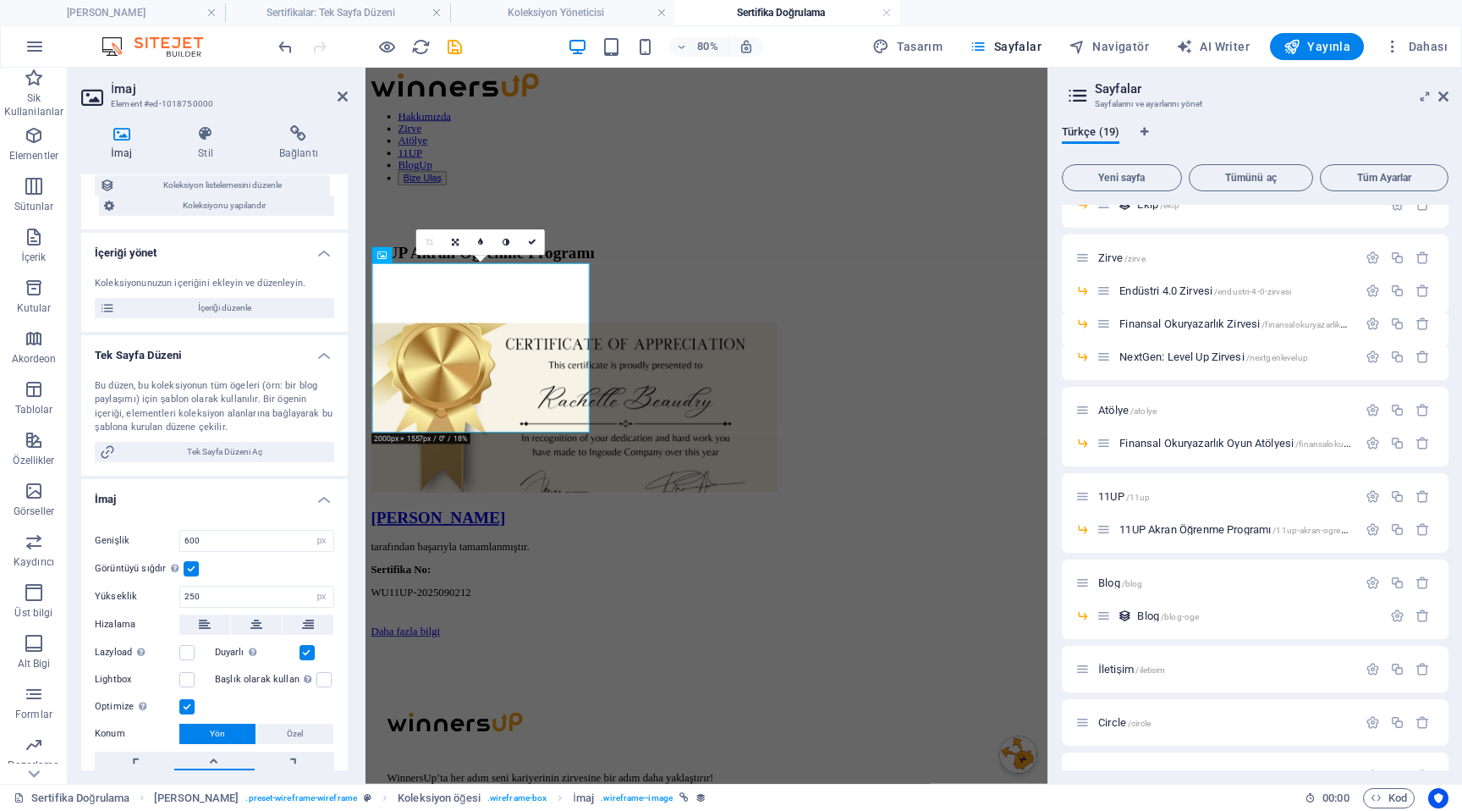
click at [191, 569] on label at bounding box center [191, 568] width 15 height 15
click at [0, 0] on input "Görüntüyü sığdır Görüntüyü otomatik olarak sabit bir genişliğe ve yüksekliğe sı…" at bounding box center [0, 0] width 0 height 0
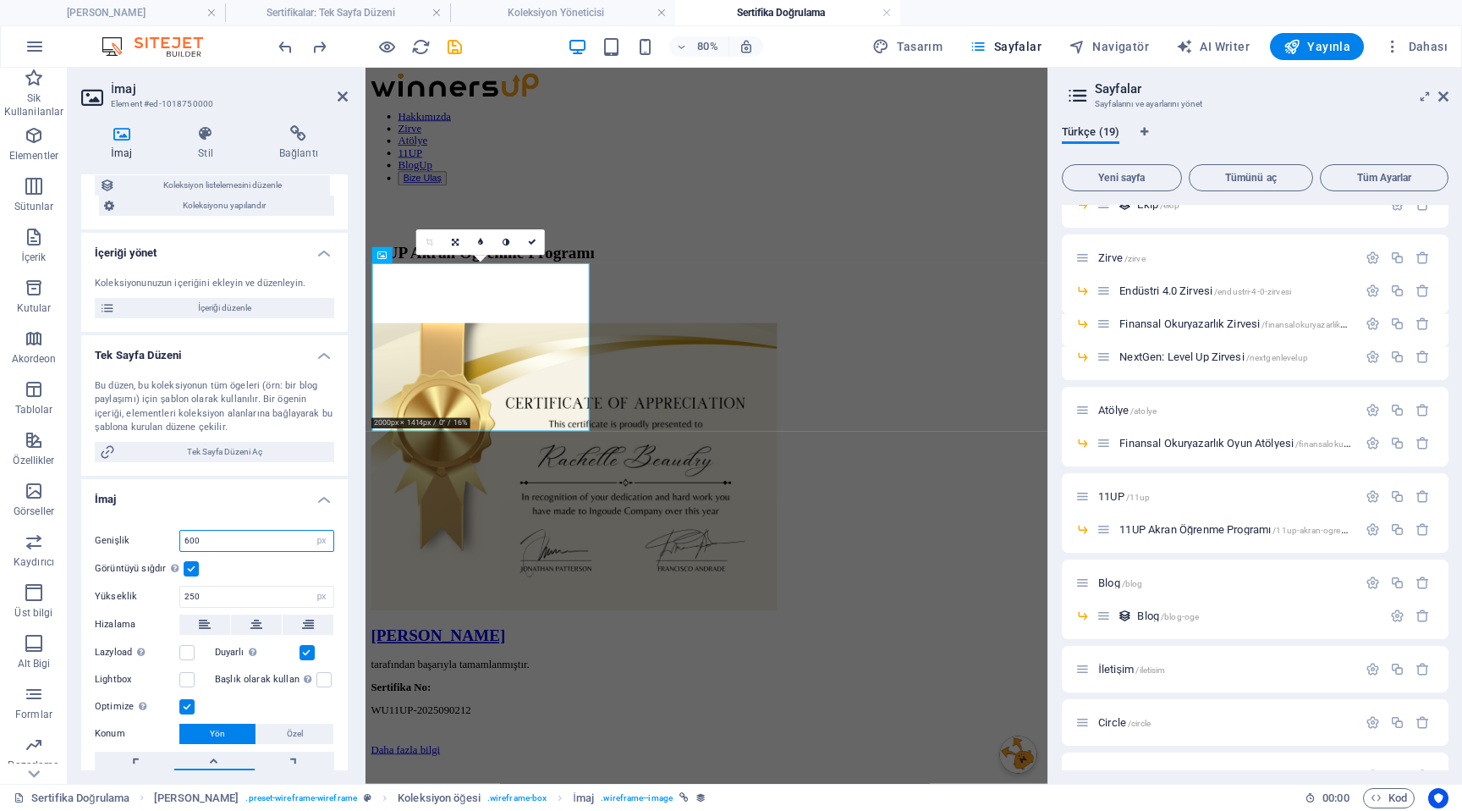
click at [249, 540] on input "600" at bounding box center [256, 541] width 153 height 20
type input "500"
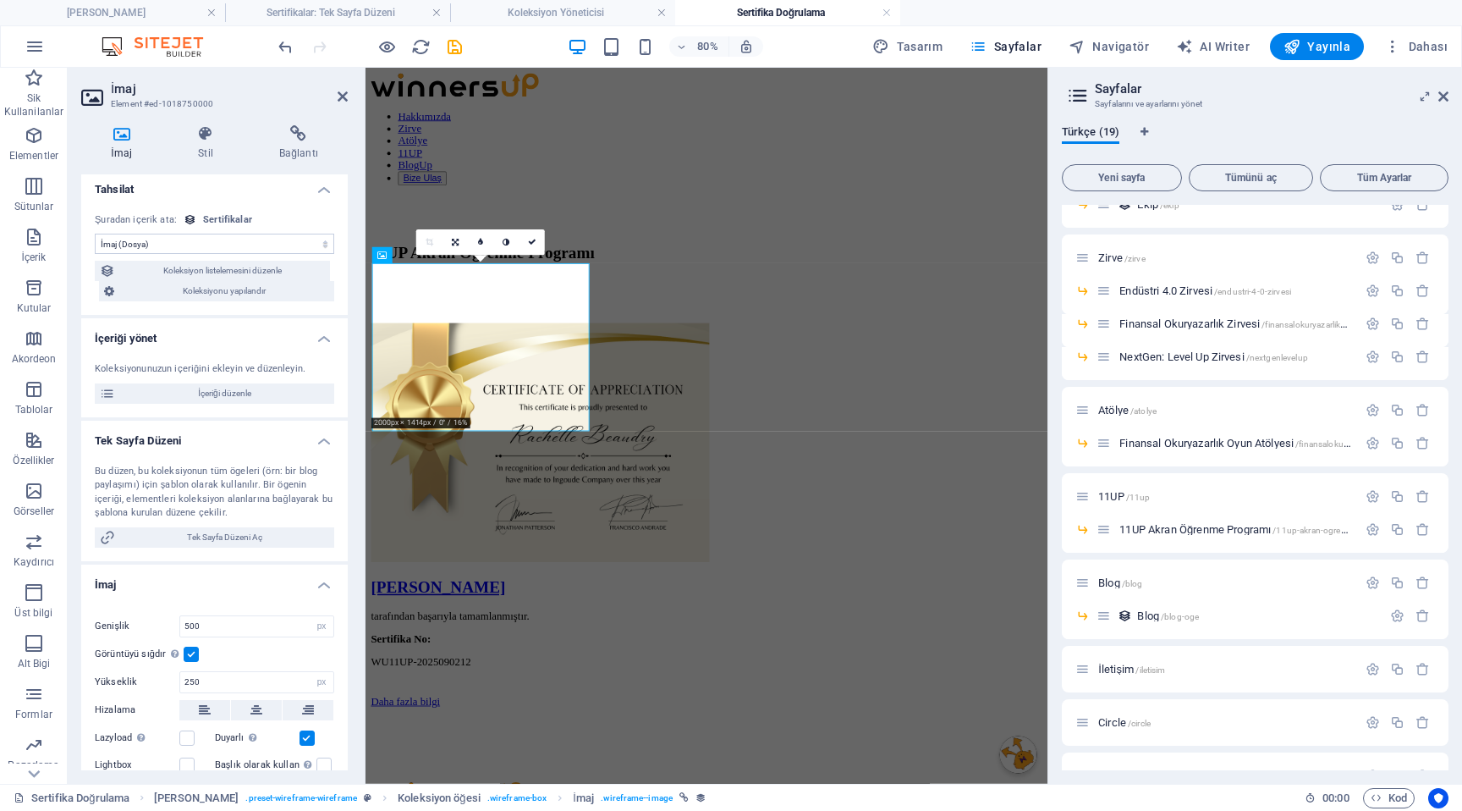
scroll to position [0, 0]
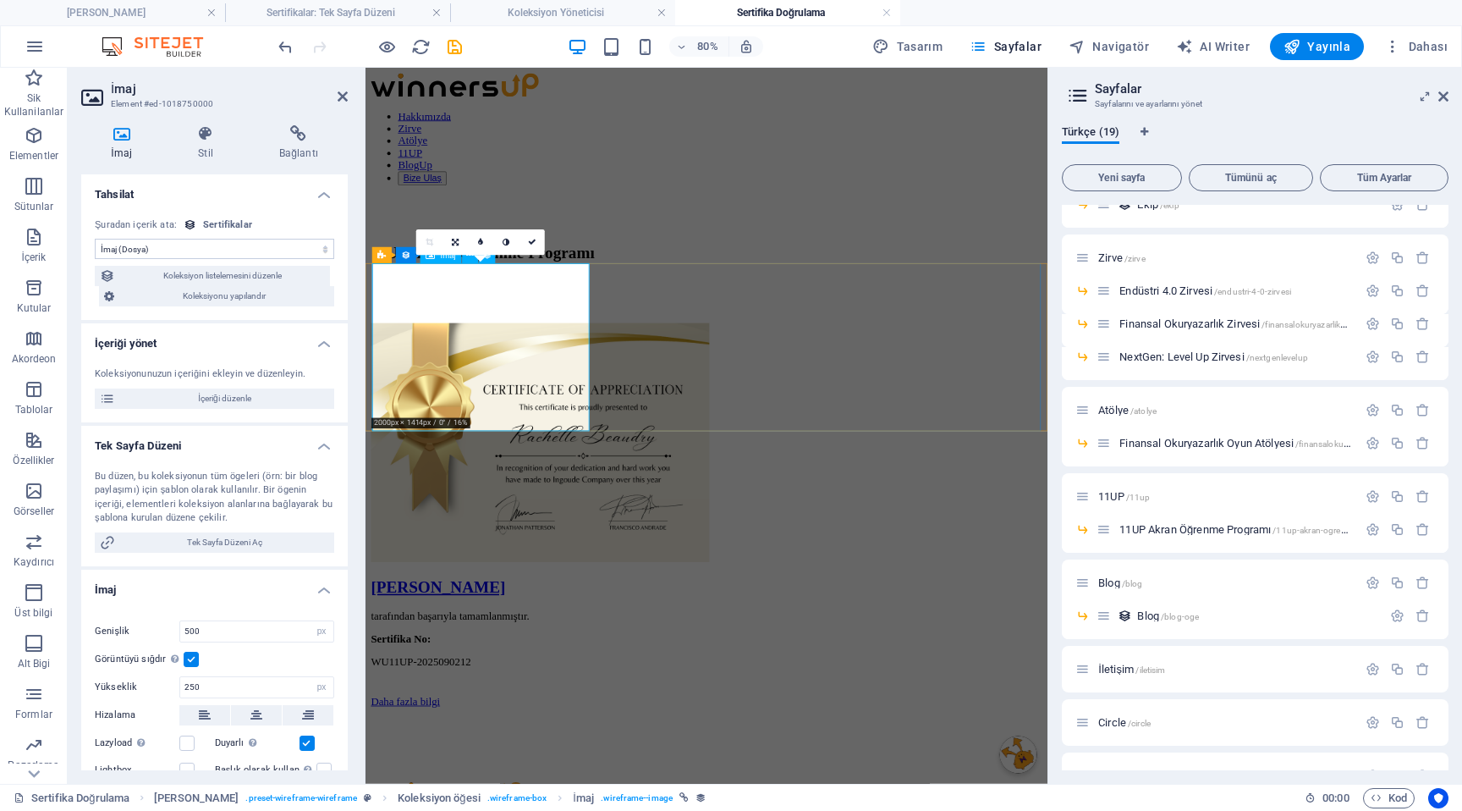
click at [491, 387] on figure at bounding box center [791, 538] width 839 height 303
click at [581, 387] on figure at bounding box center [791, 538] width 839 height 303
click at [522, 387] on figure at bounding box center [791, 538] width 839 height 303
click at [608, 439] on figure at bounding box center [791, 538] width 839 height 303
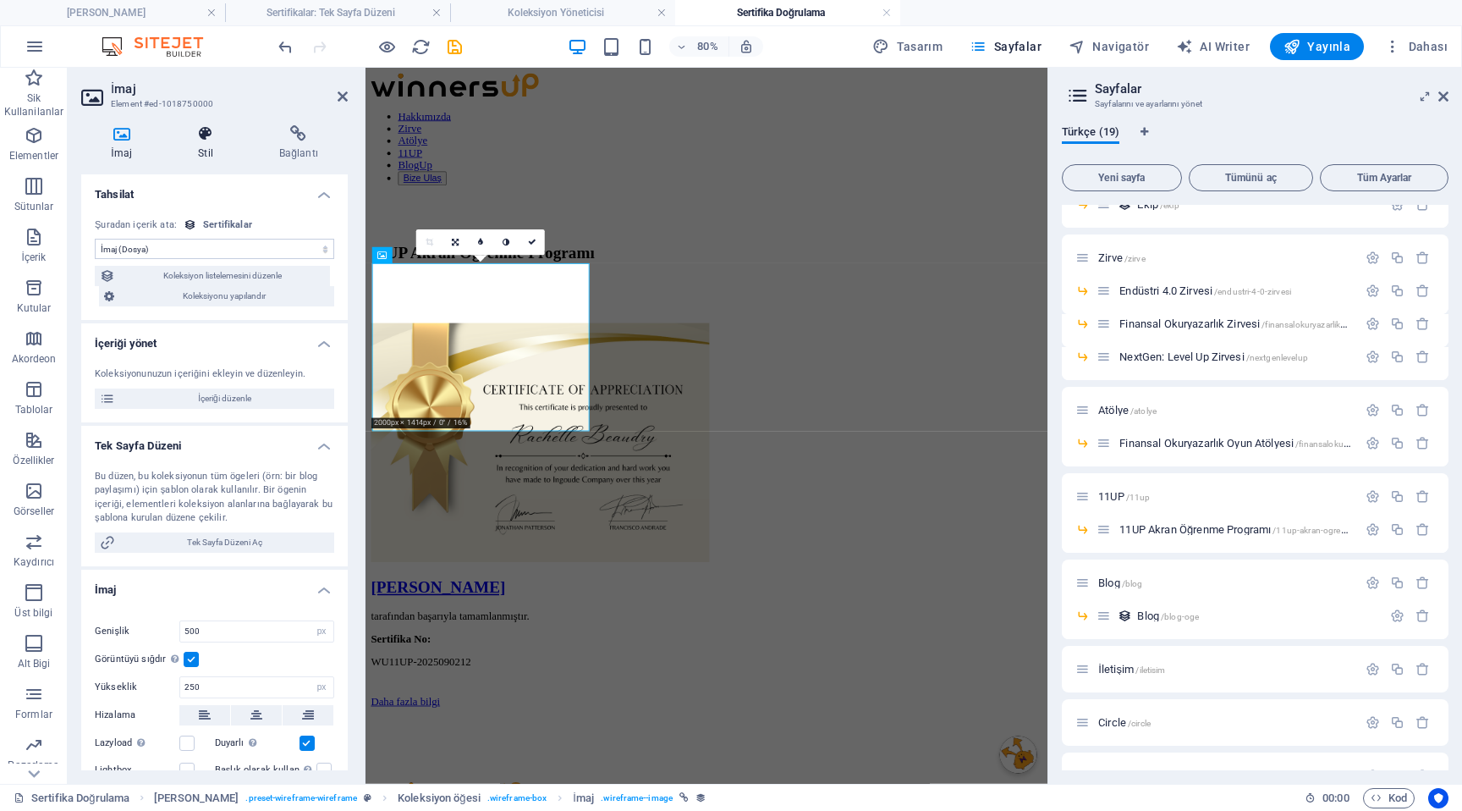
click at [193, 135] on icon at bounding box center [205, 133] width 74 height 17
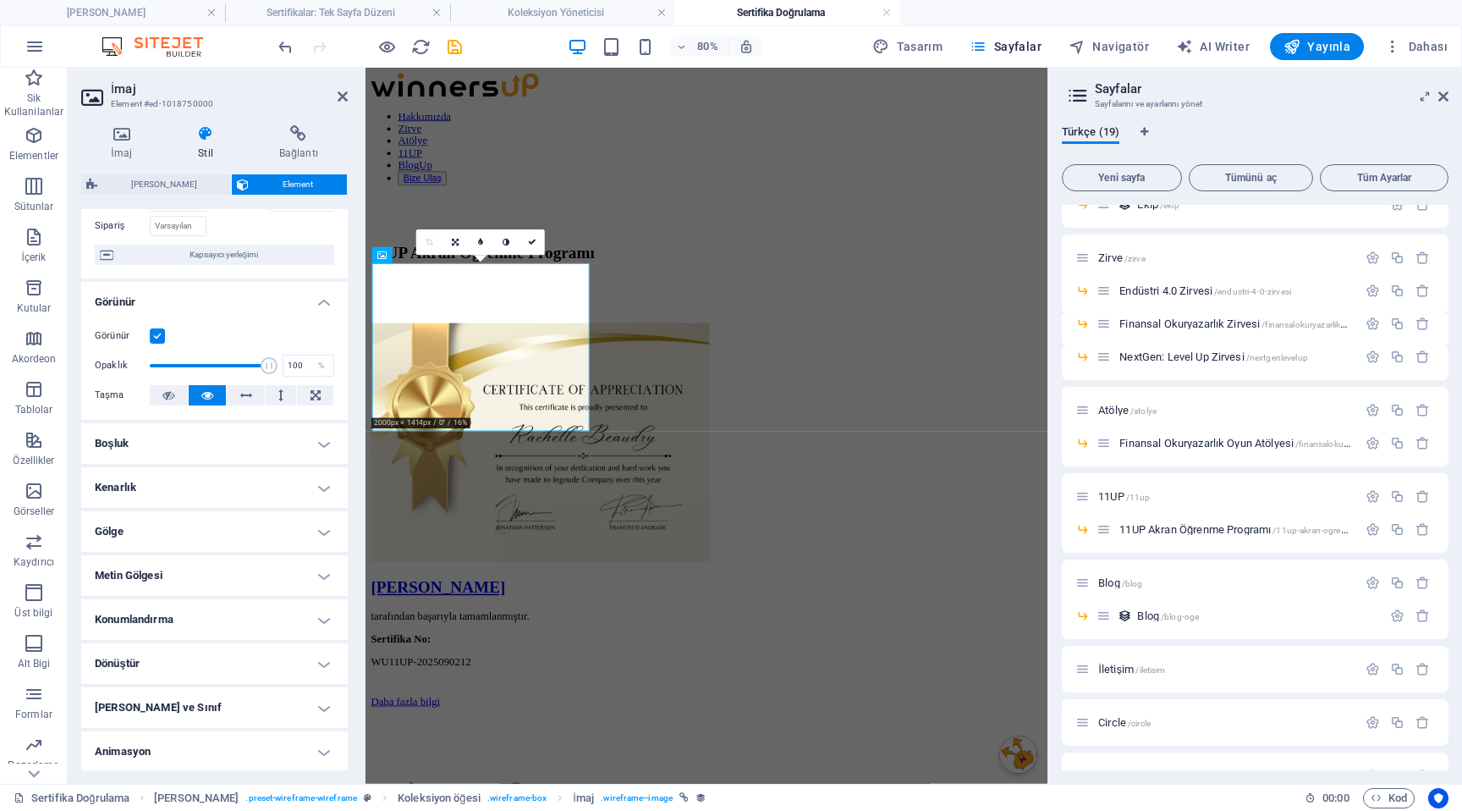
scroll to position [168, 0]
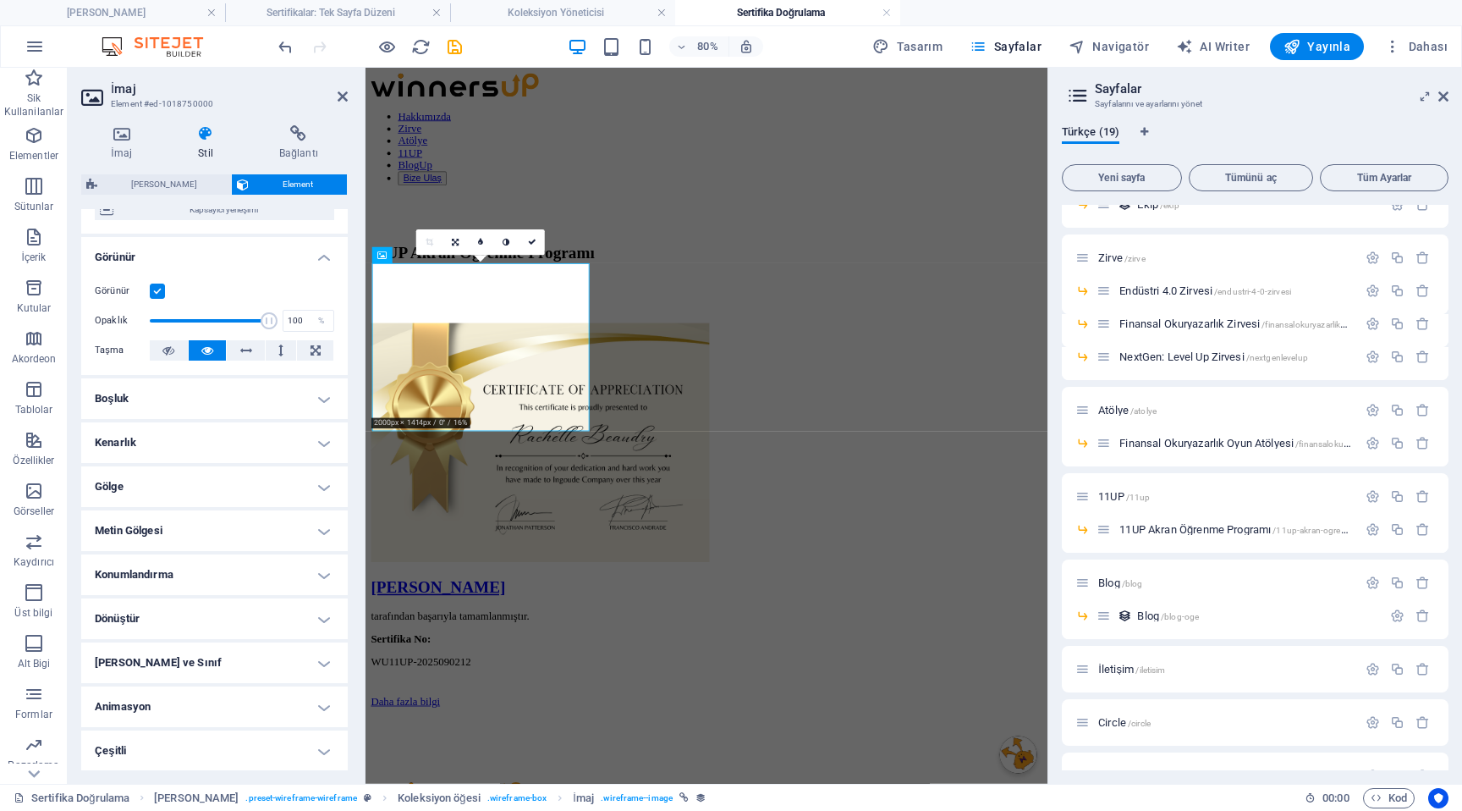
click at [241, 573] on h4 "Konumlandırma" at bounding box center [214, 574] width 267 height 41
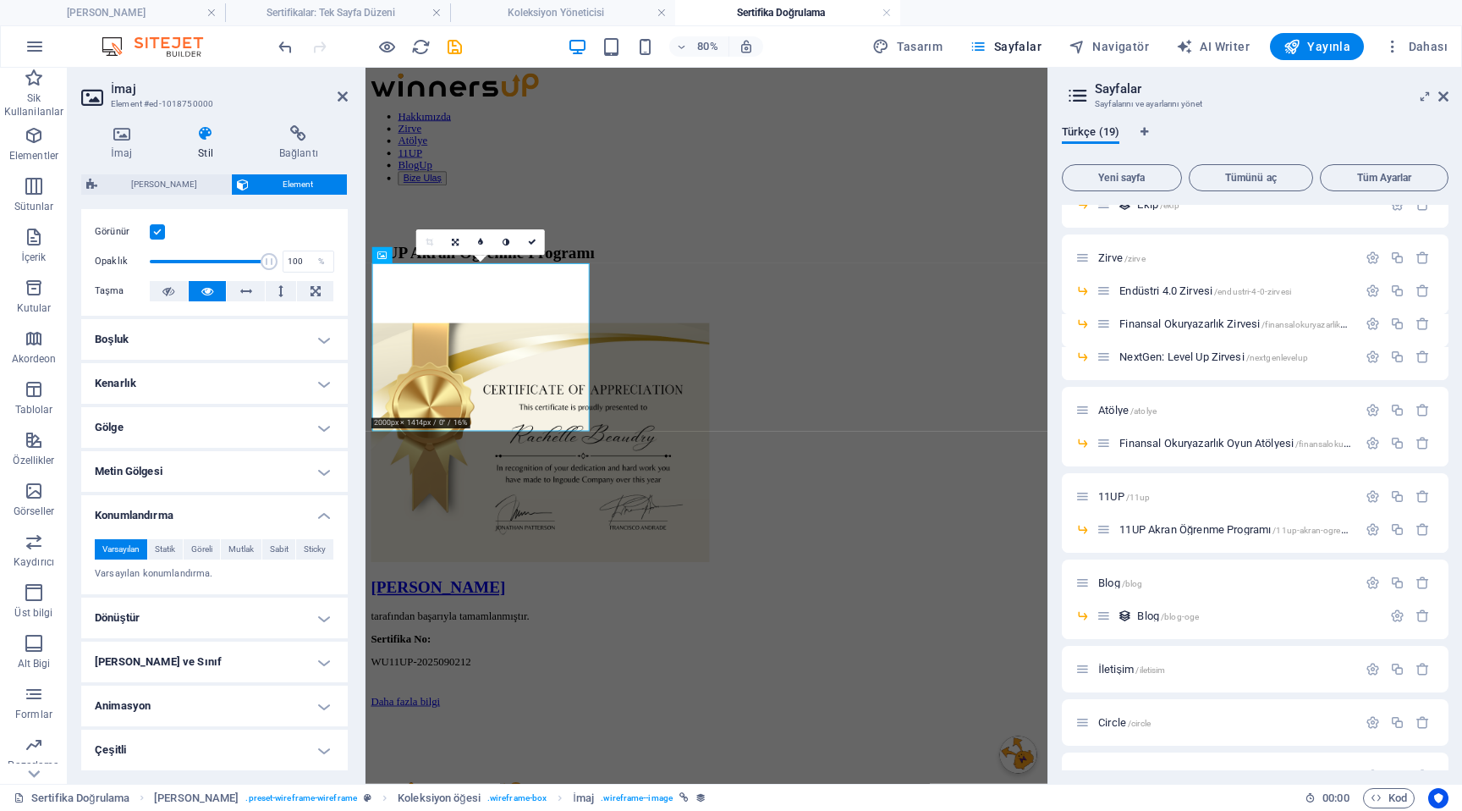
scroll to position [0, 0]
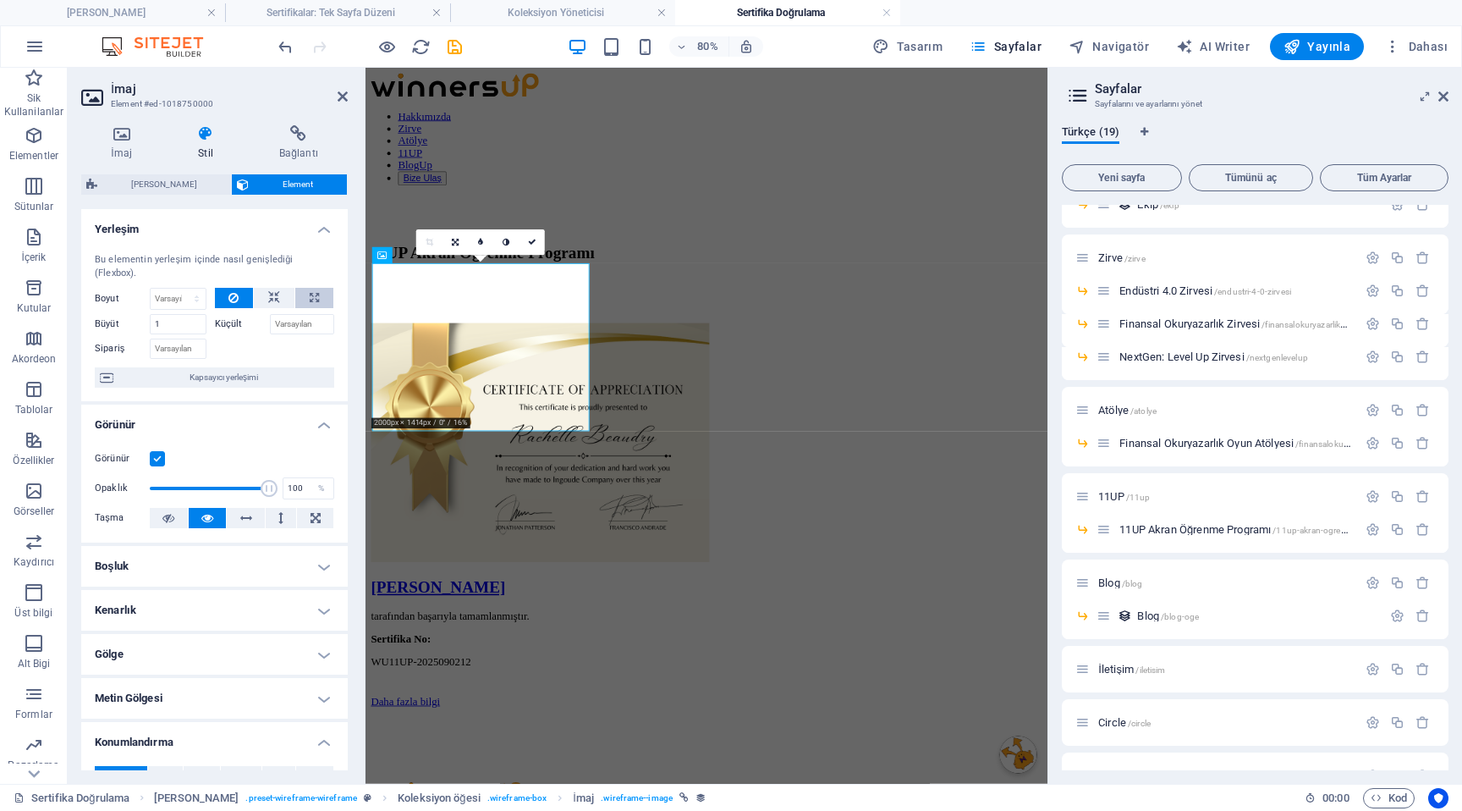
click at [310, 293] on icon at bounding box center [314, 298] width 9 height 20
type input "100"
select select "%"
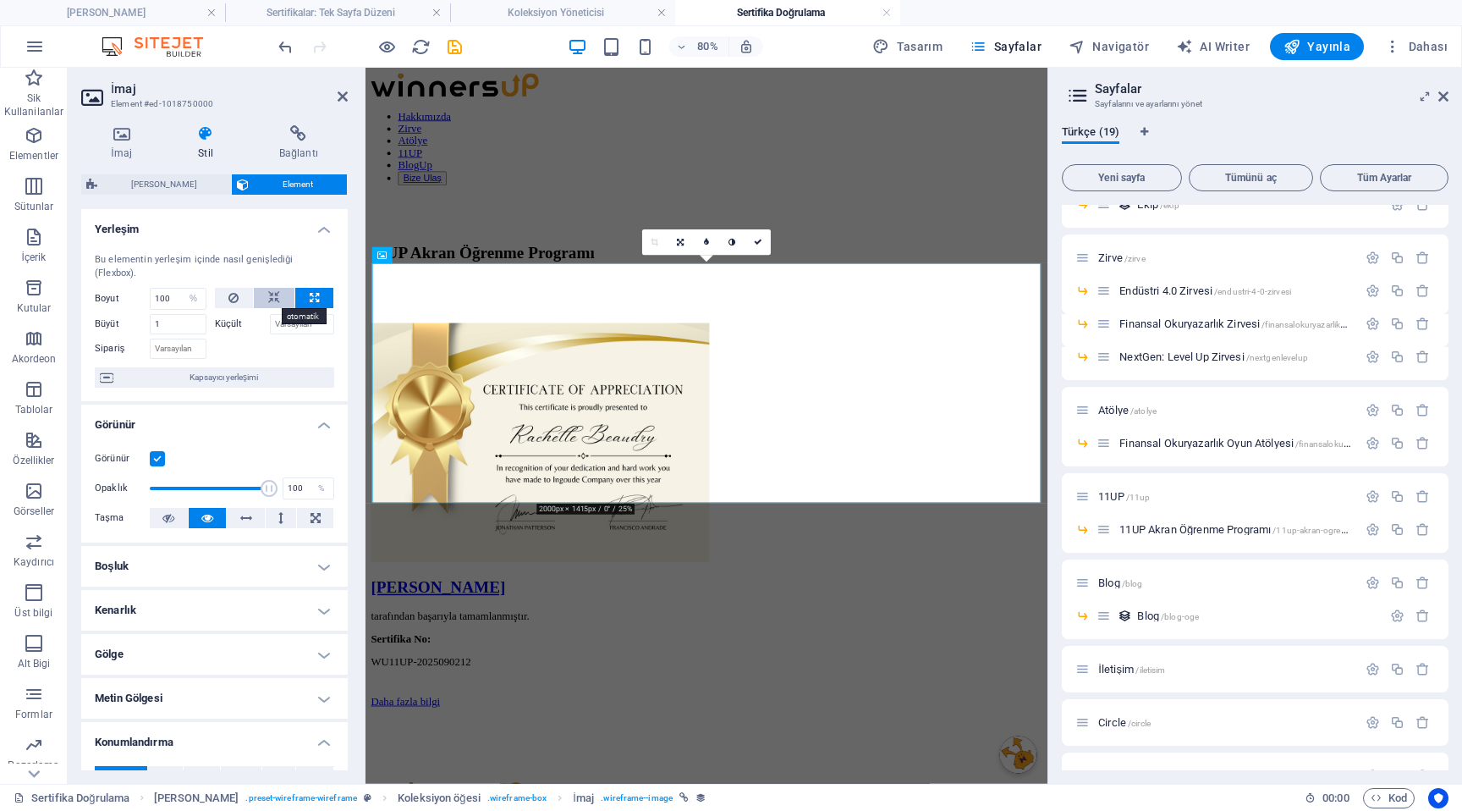
click at [268, 295] on icon at bounding box center [274, 298] width 12 height 20
select select "DISABLED_OPTION_VALUE"
click at [239, 295] on button at bounding box center [234, 298] width 39 height 20
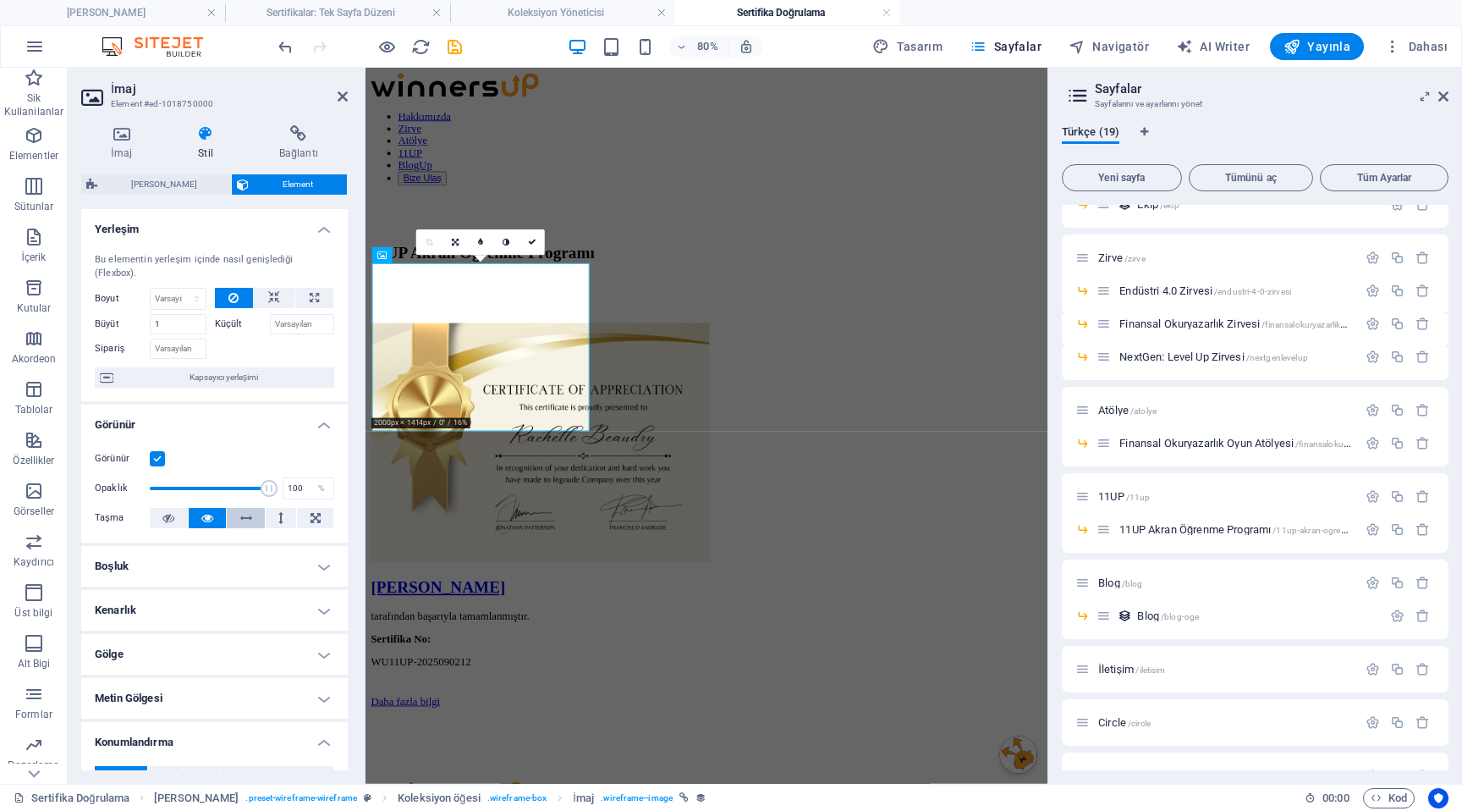
click at [250, 521] on button at bounding box center [246, 518] width 38 height 20
click at [227, 521] on button at bounding box center [246, 518] width 38 height 20
click at [213, 520] on button at bounding box center [208, 518] width 38 height 20
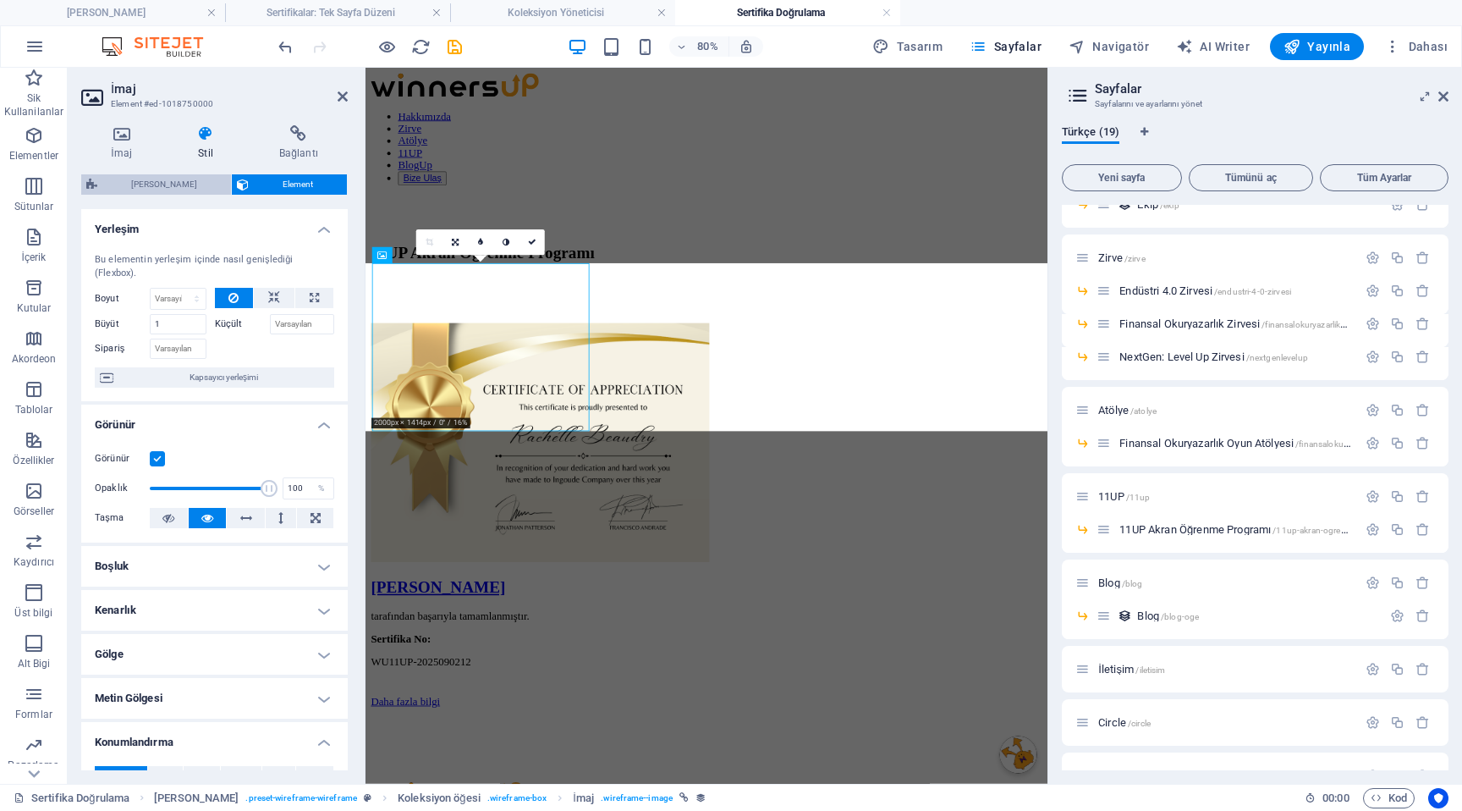
click at [177, 190] on span "[PERSON_NAME]" at bounding box center [164, 184] width 124 height 20
select select "rem"
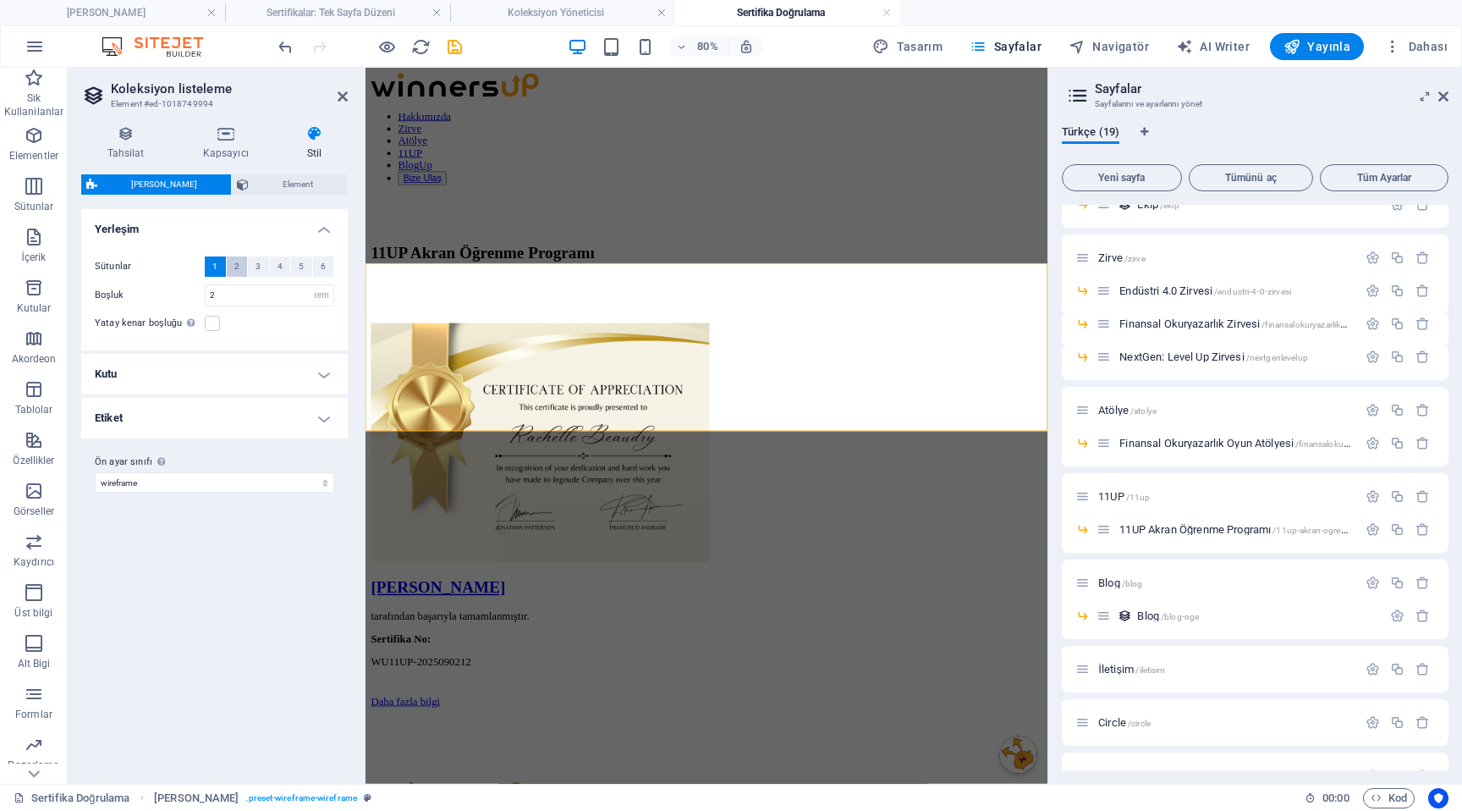
click at [234, 265] on span "2" at bounding box center [236, 266] width 5 height 20
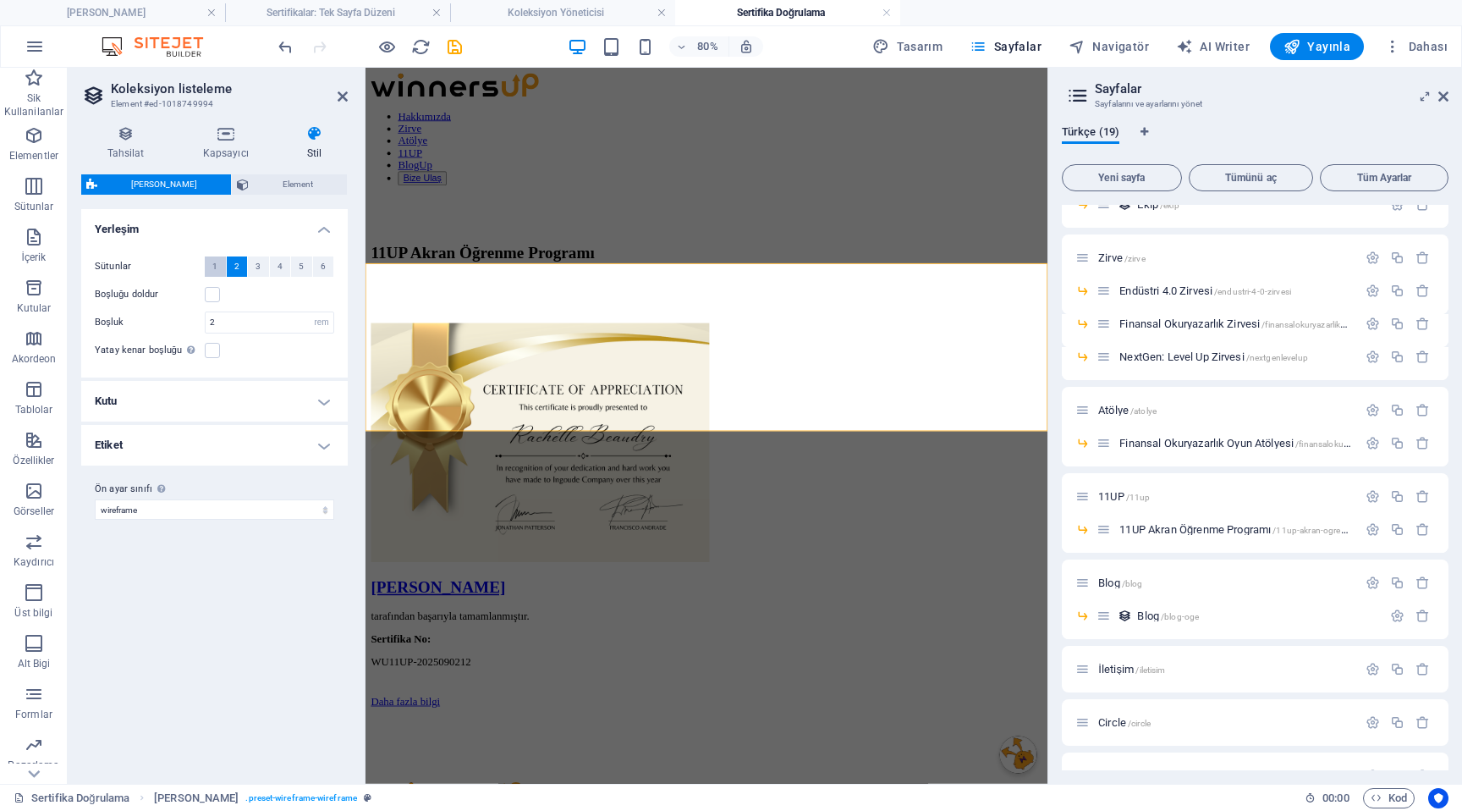
click at [212, 265] on button "1" at bounding box center [215, 266] width 21 height 20
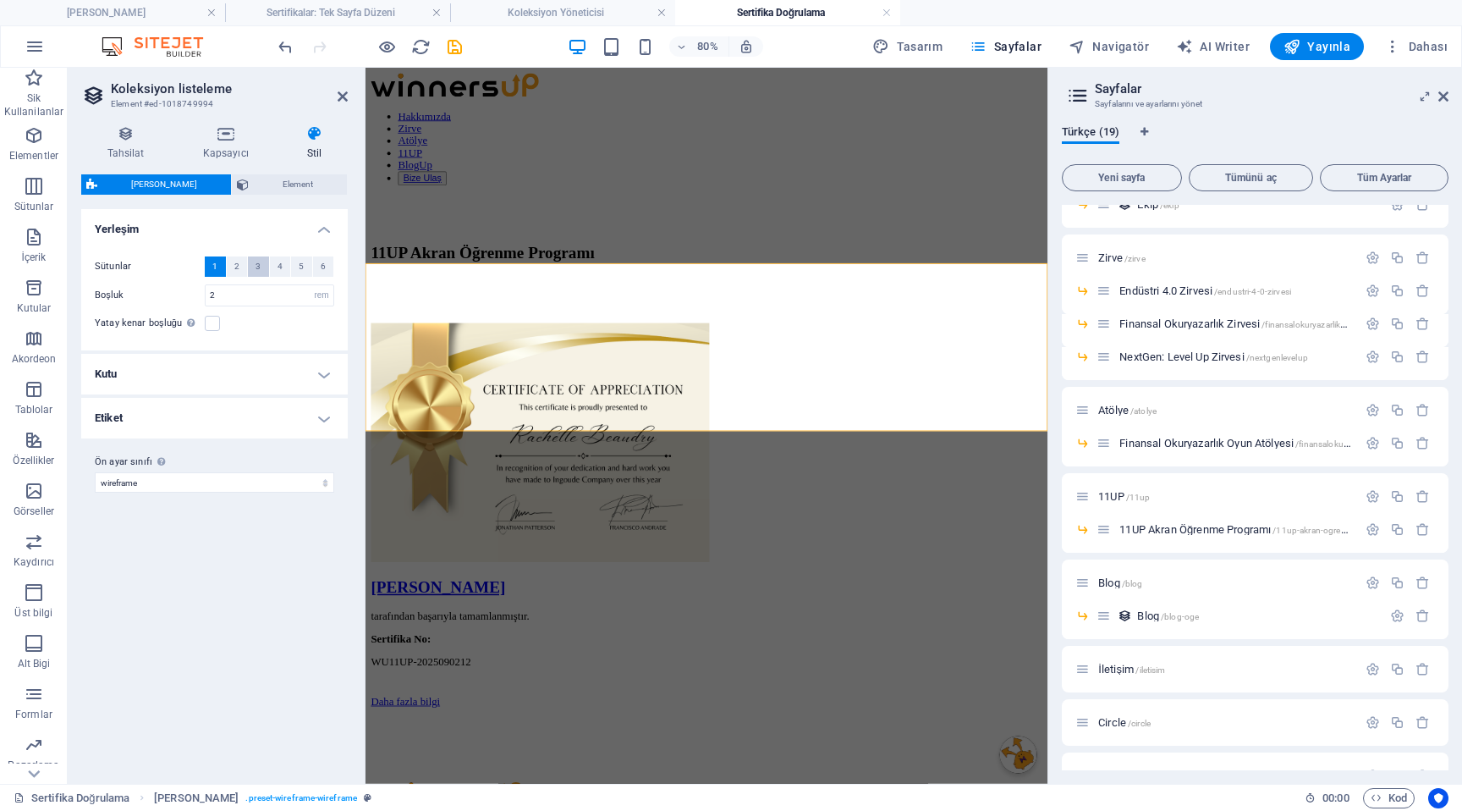
click at [260, 264] on span "3" at bounding box center [258, 266] width 5 height 20
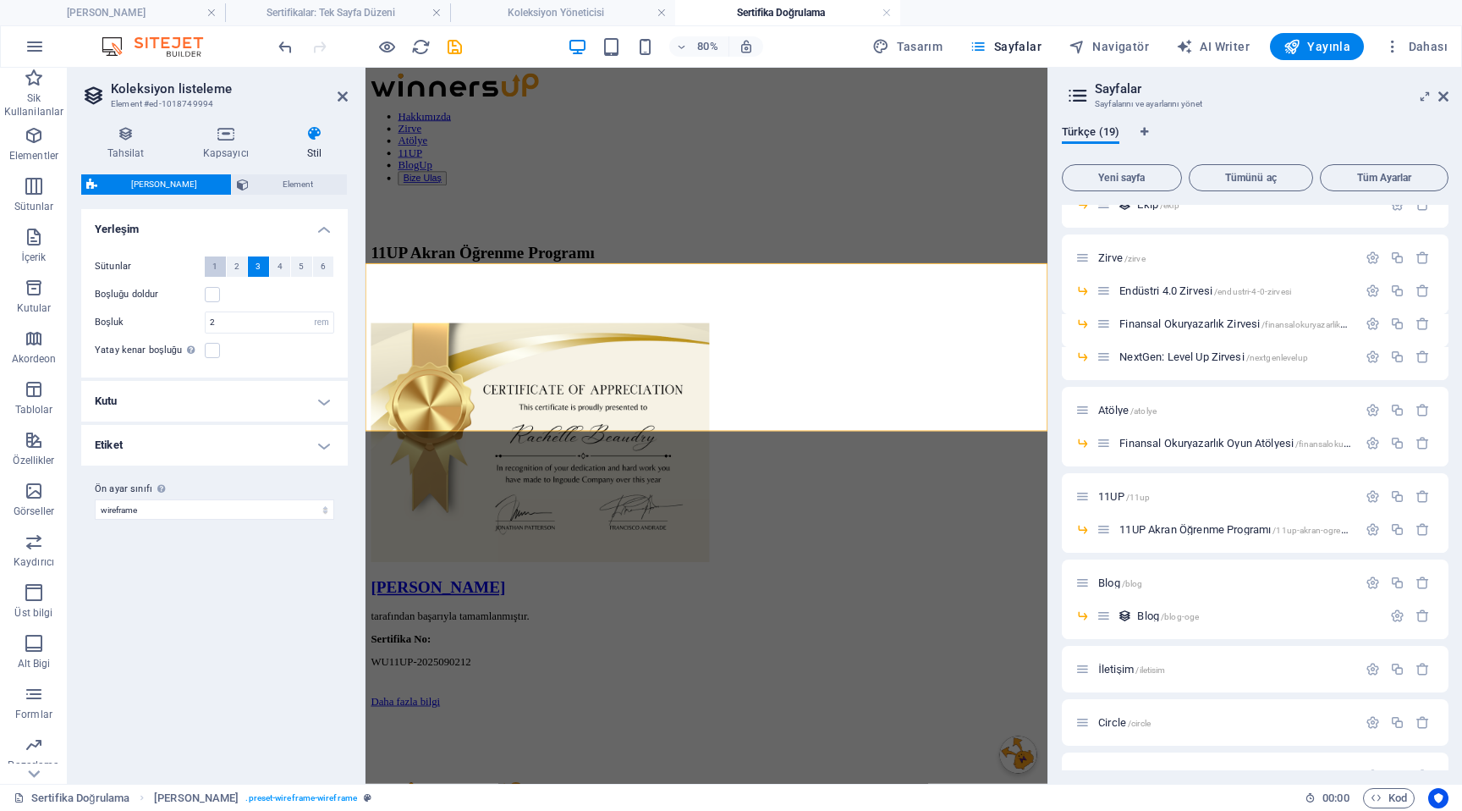
click at [213, 263] on span "1" at bounding box center [214, 266] width 5 height 20
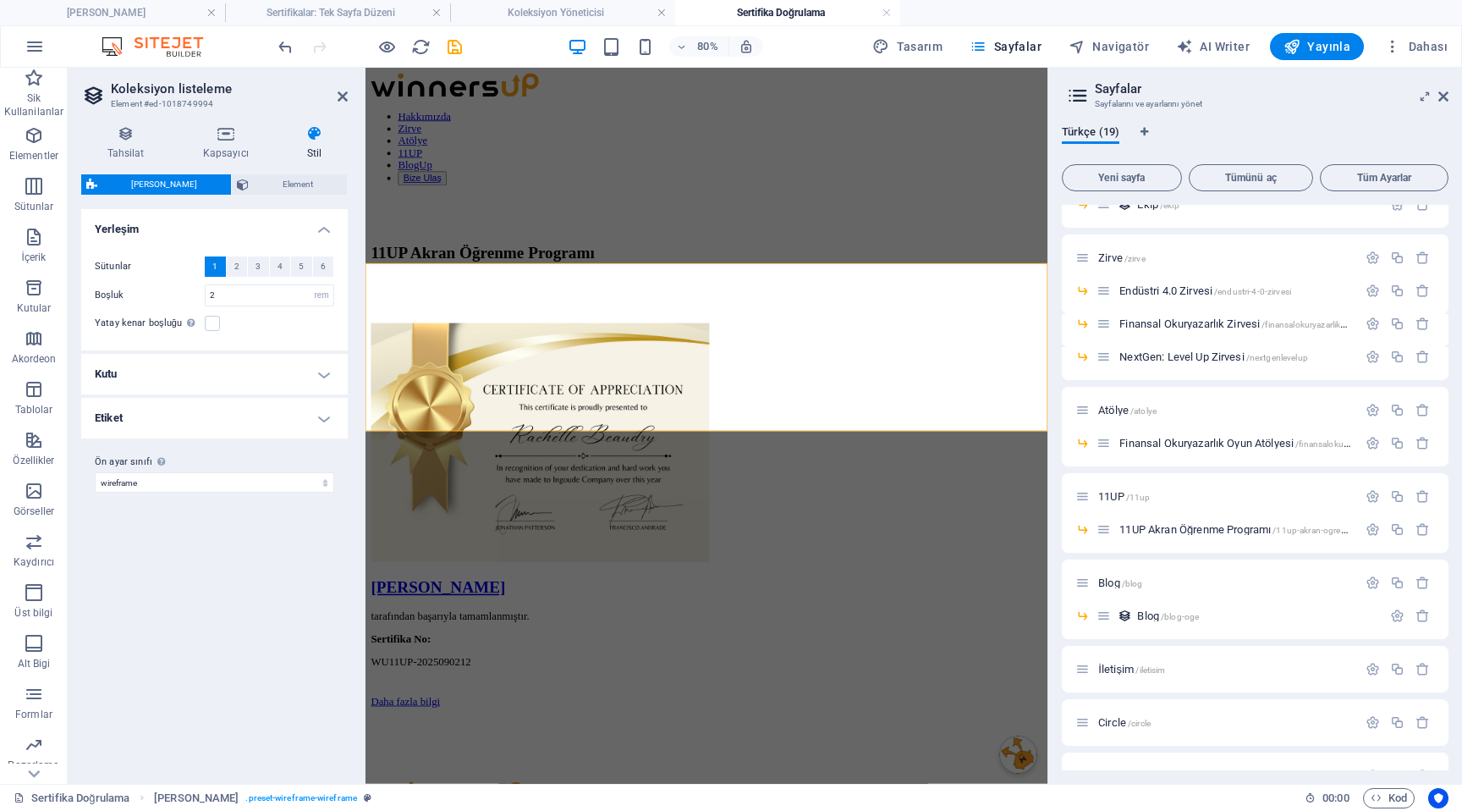
click at [215, 372] on h4 "Kutu" at bounding box center [214, 374] width 267 height 41
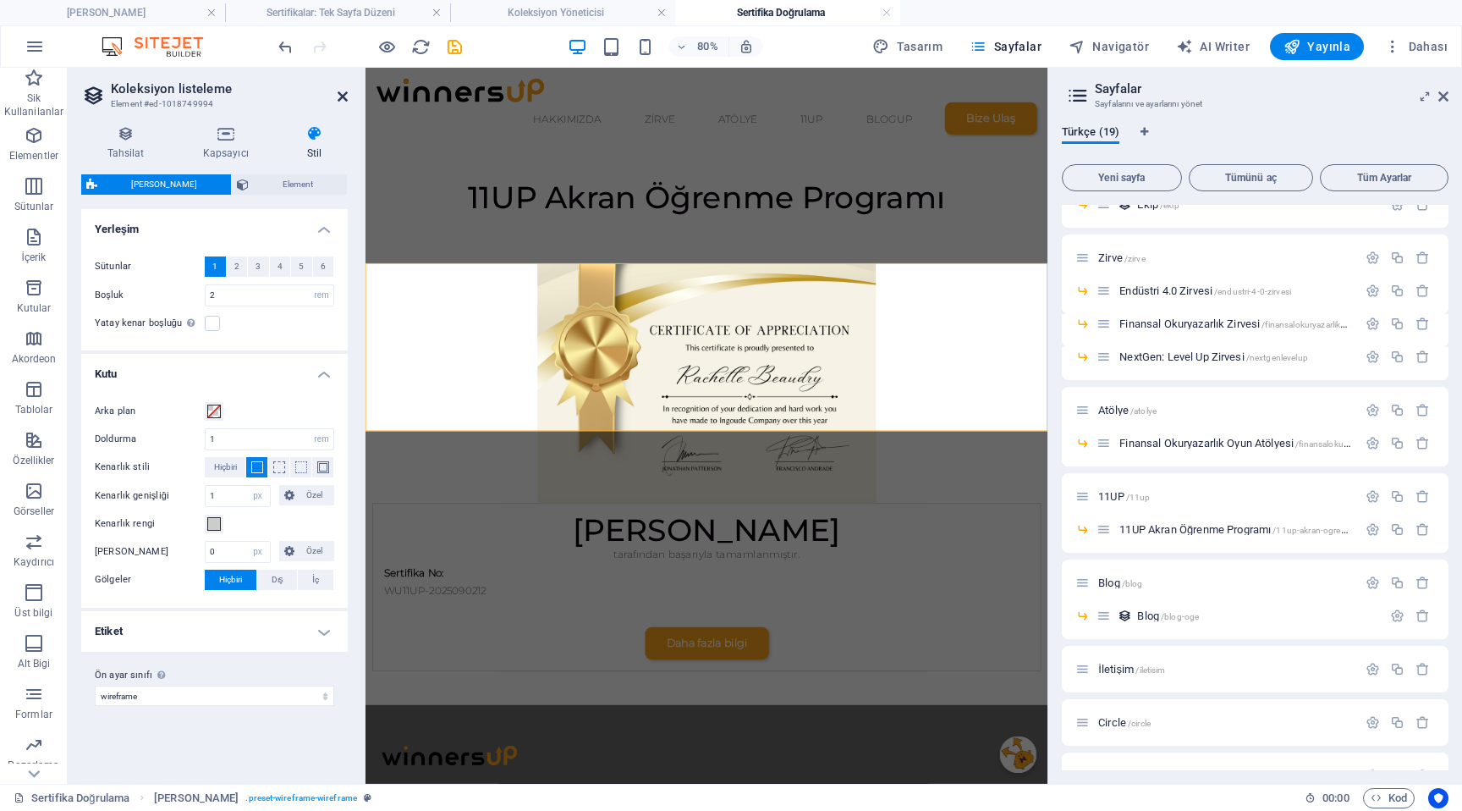
click at [342, 101] on icon at bounding box center [343, 97] width 10 height 14
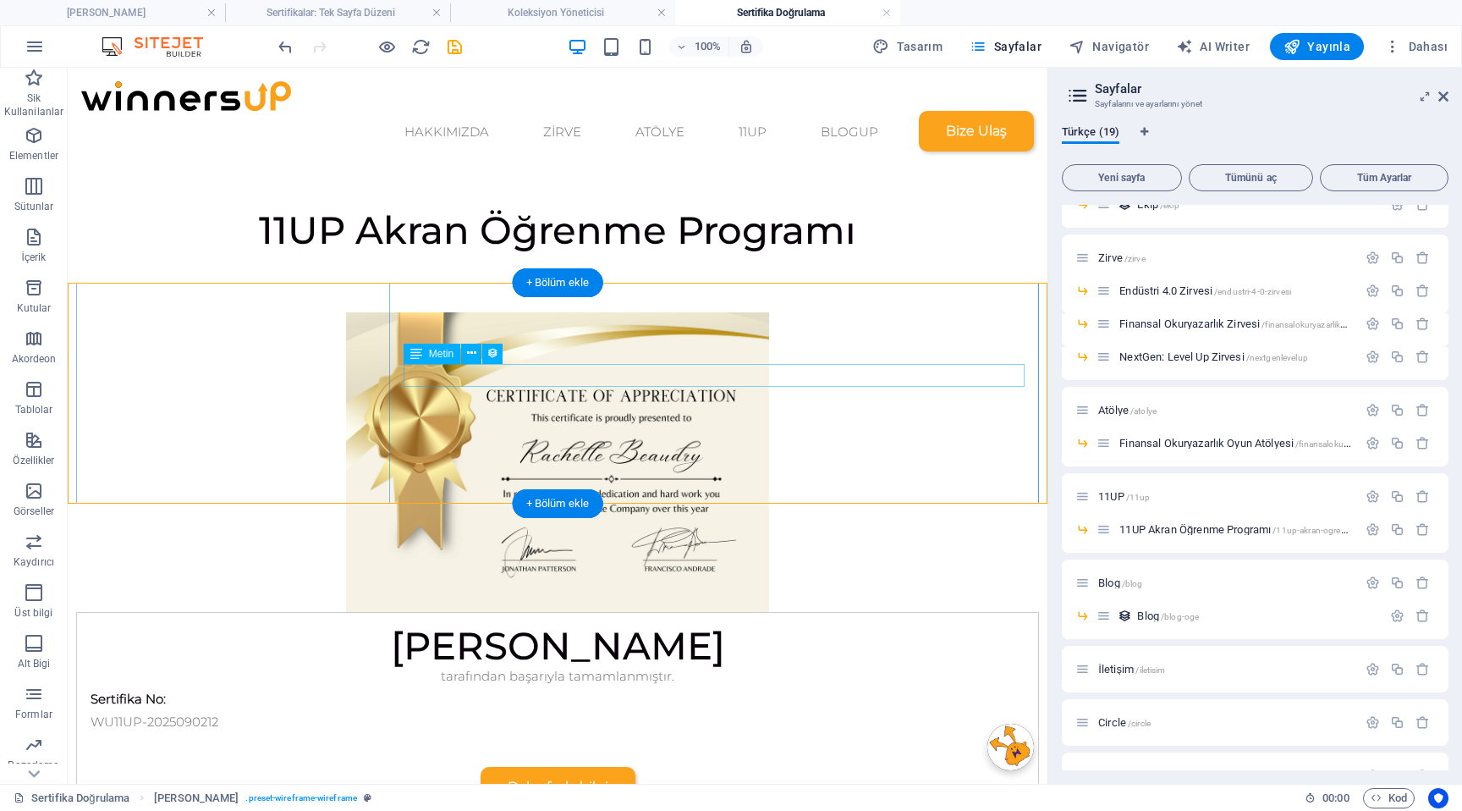
click at [548, 687] on div "Sertifika No:" at bounding box center [558, 698] width 934 height 23
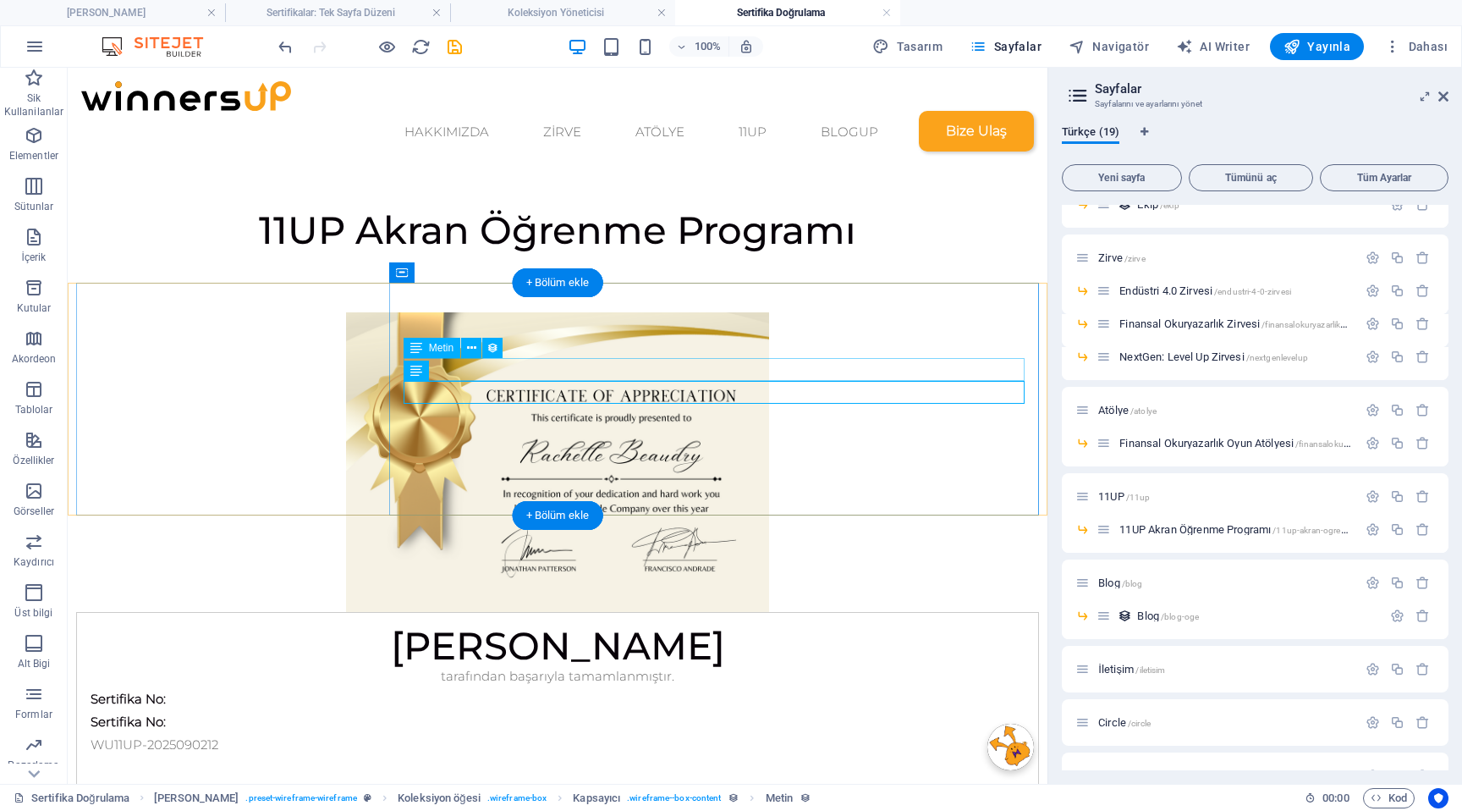
click at [563, 687] on div "Sertifika No:" at bounding box center [558, 698] width 934 height 23
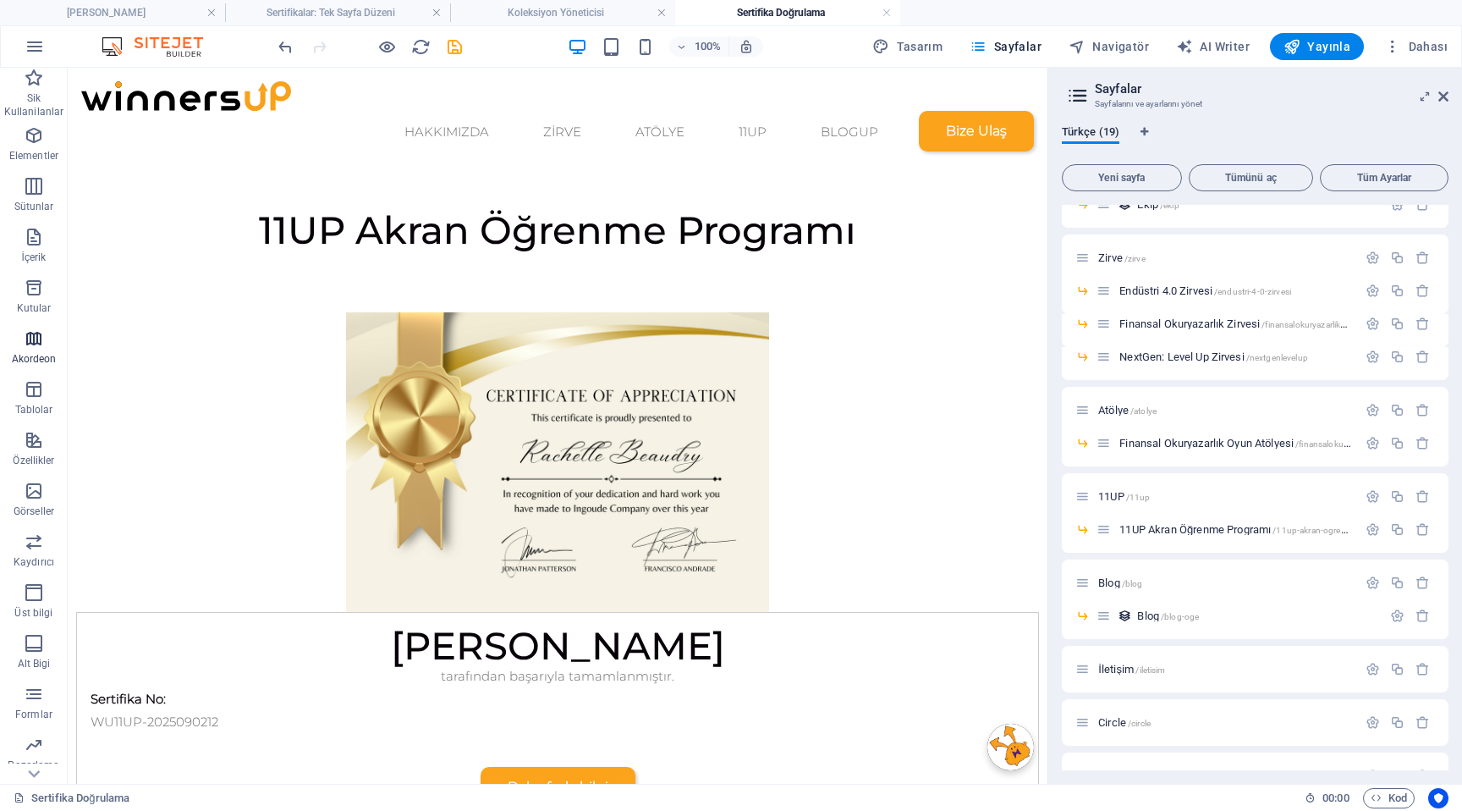
click at [33, 333] on icon "button" at bounding box center [34, 338] width 20 height 20
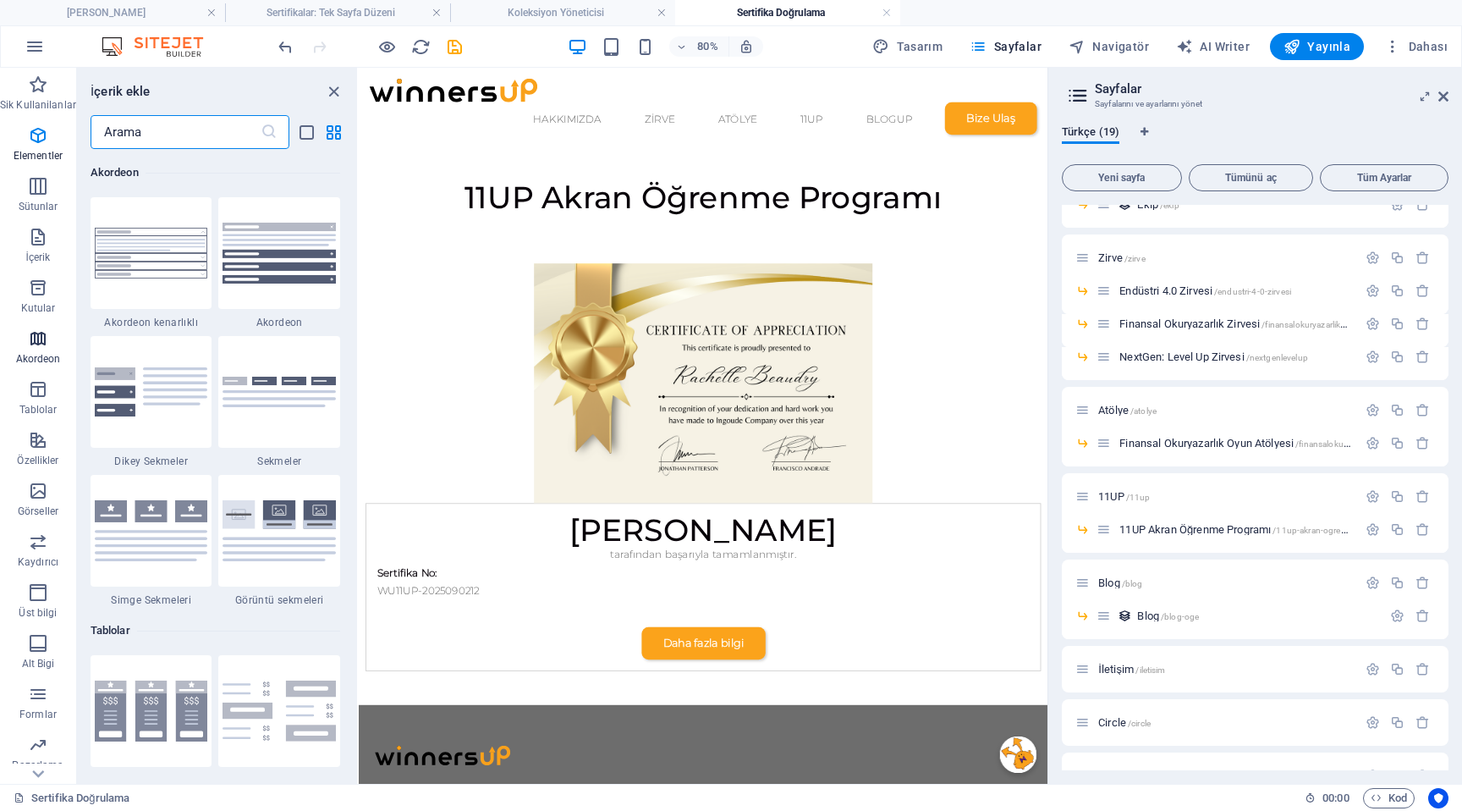
scroll to position [5403, 0]
click at [58, 298] on span "Kutular" at bounding box center [38, 298] width 76 height 41
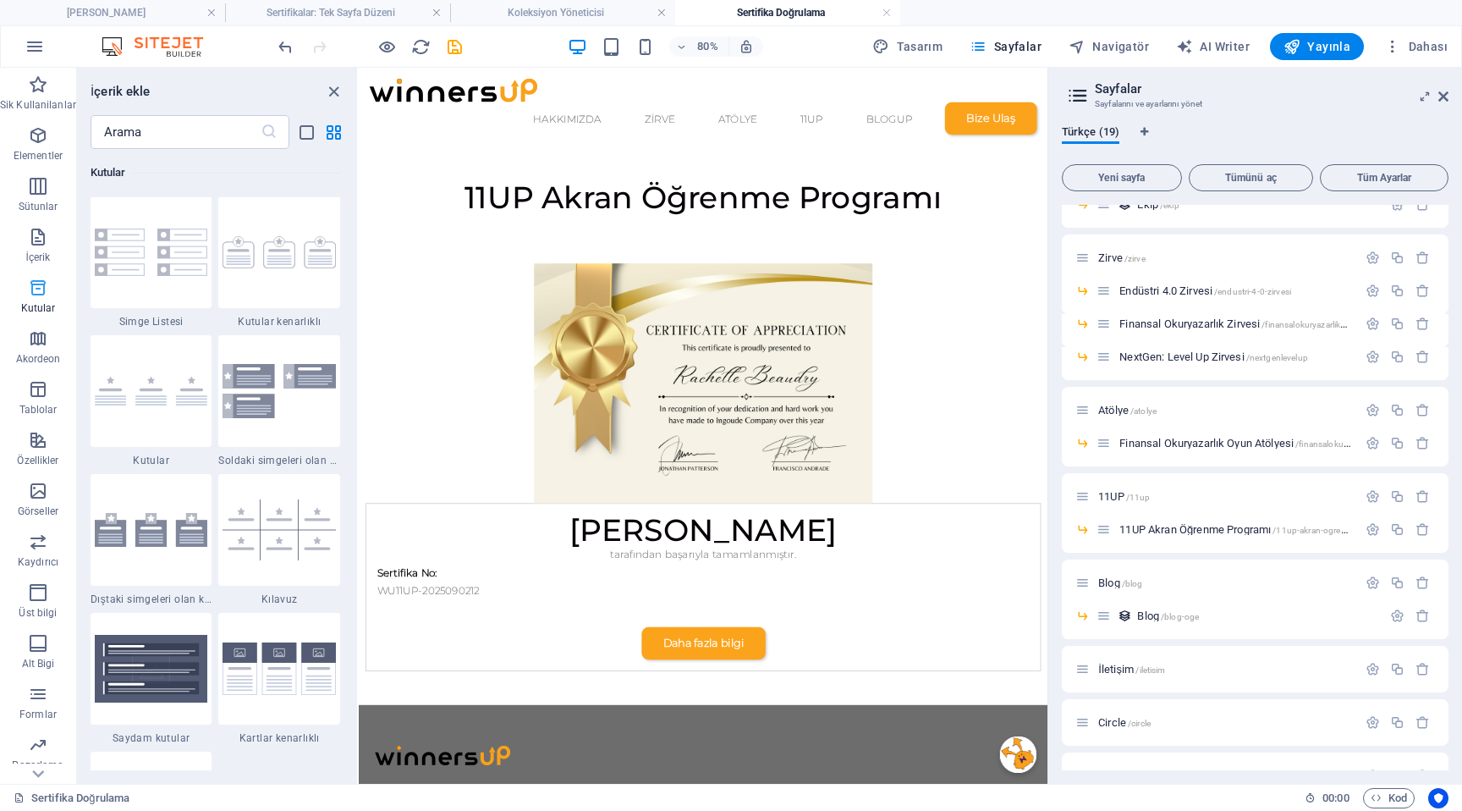
scroll to position [4668, 0]
click at [49, 245] on span "İçerik" at bounding box center [38, 247] width 76 height 41
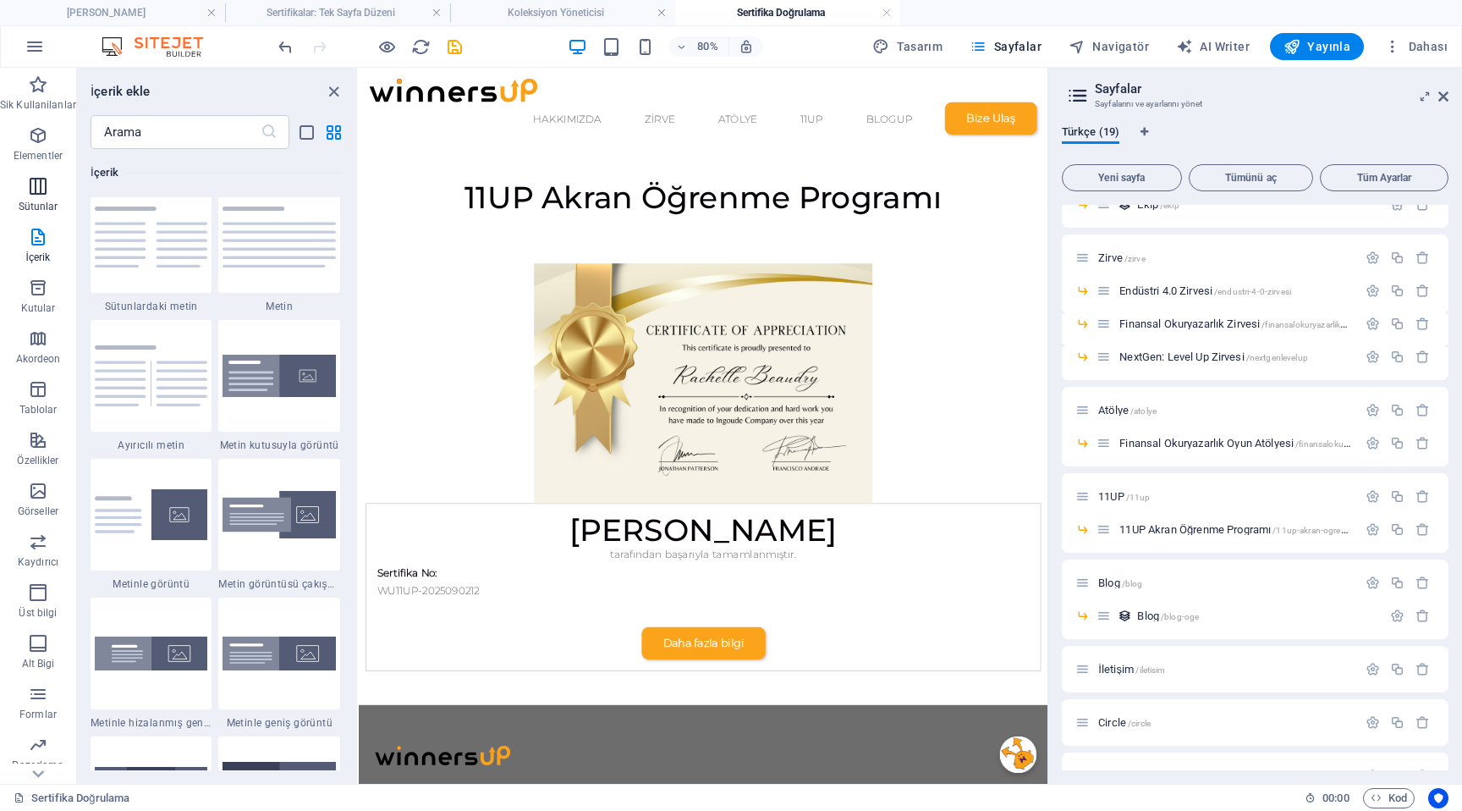
click at [45, 201] on p "Sütunlar" at bounding box center [39, 207] width 40 height 14
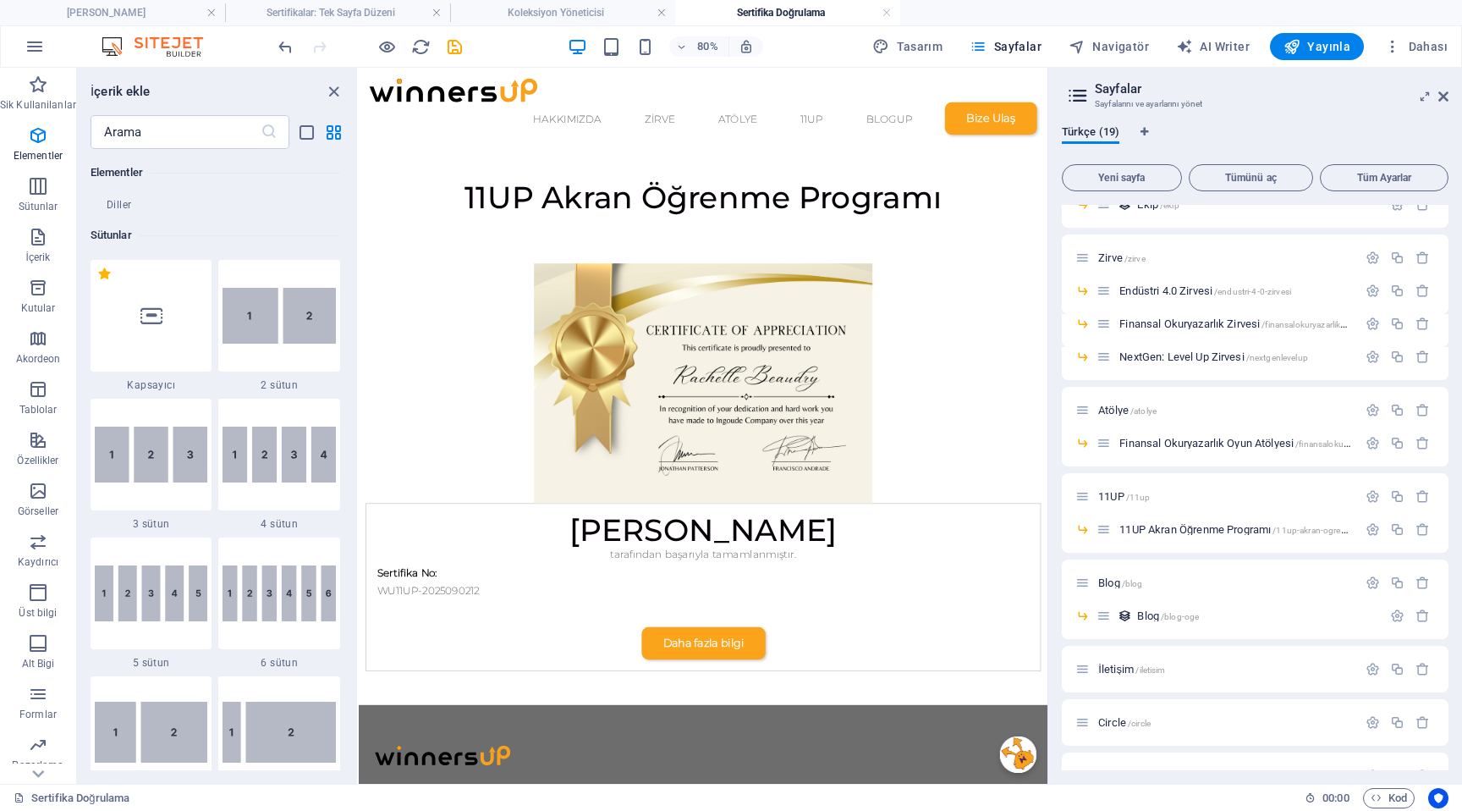
scroll to position [773, 0]
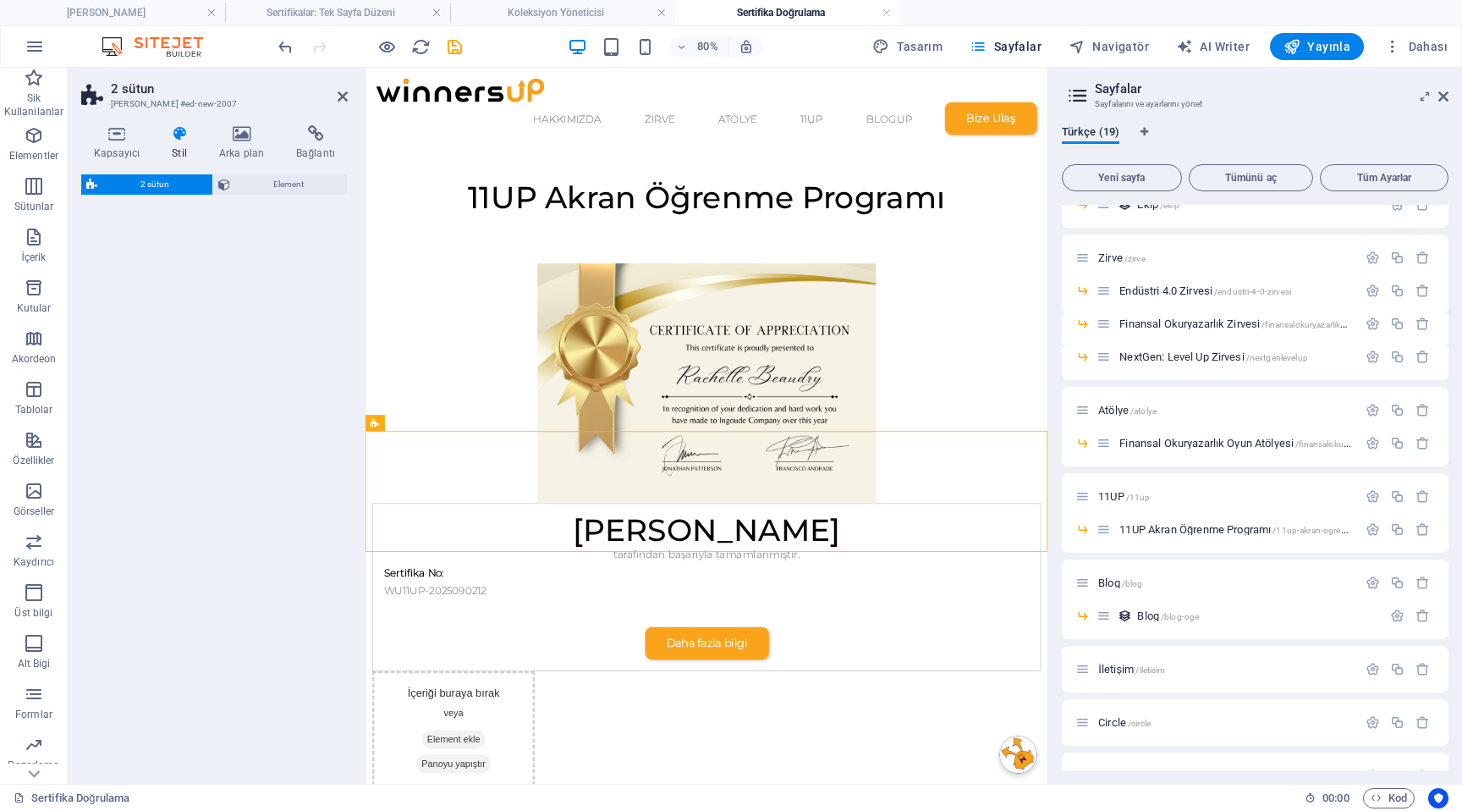
select select "px"
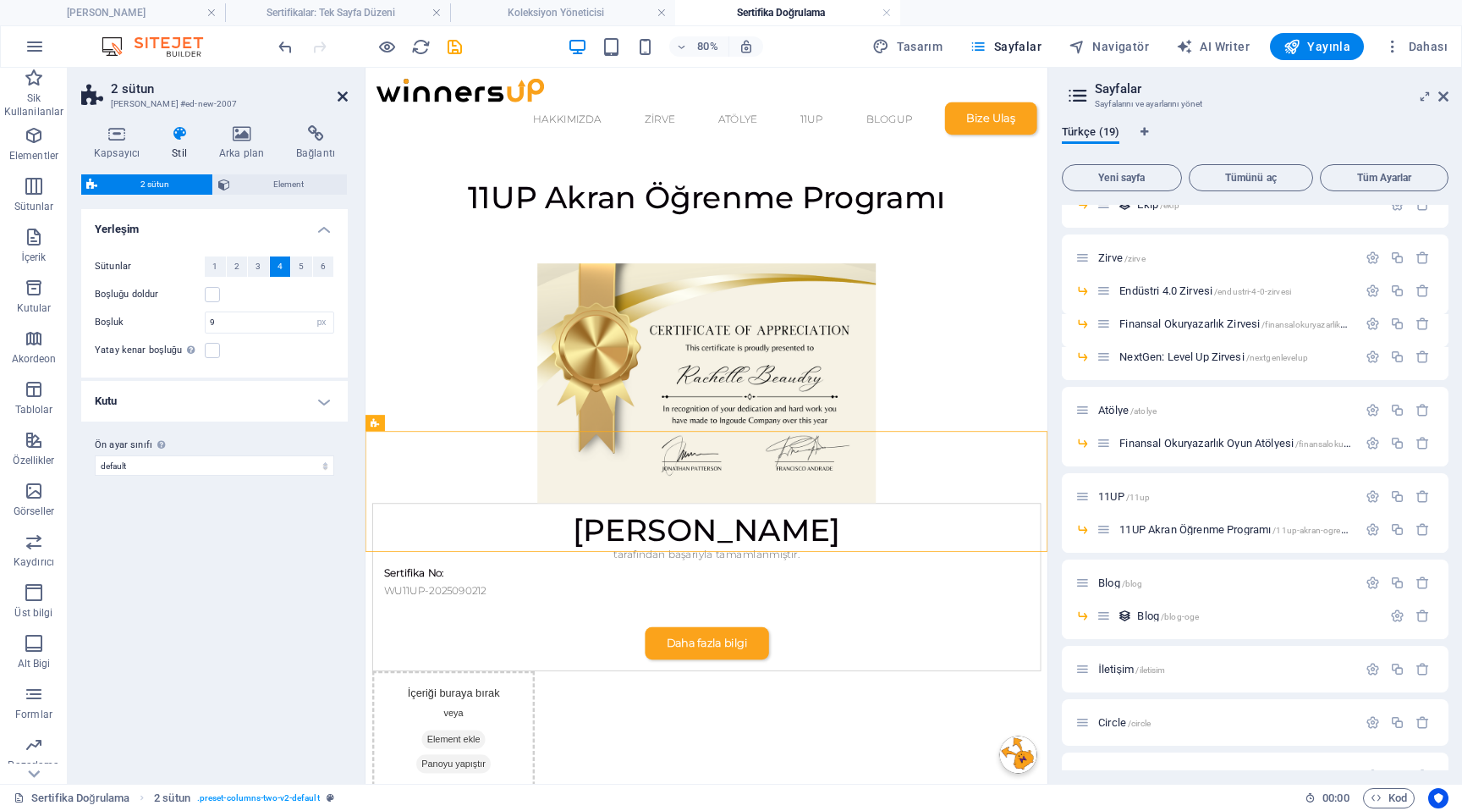
click at [341, 96] on icon at bounding box center [343, 97] width 10 height 14
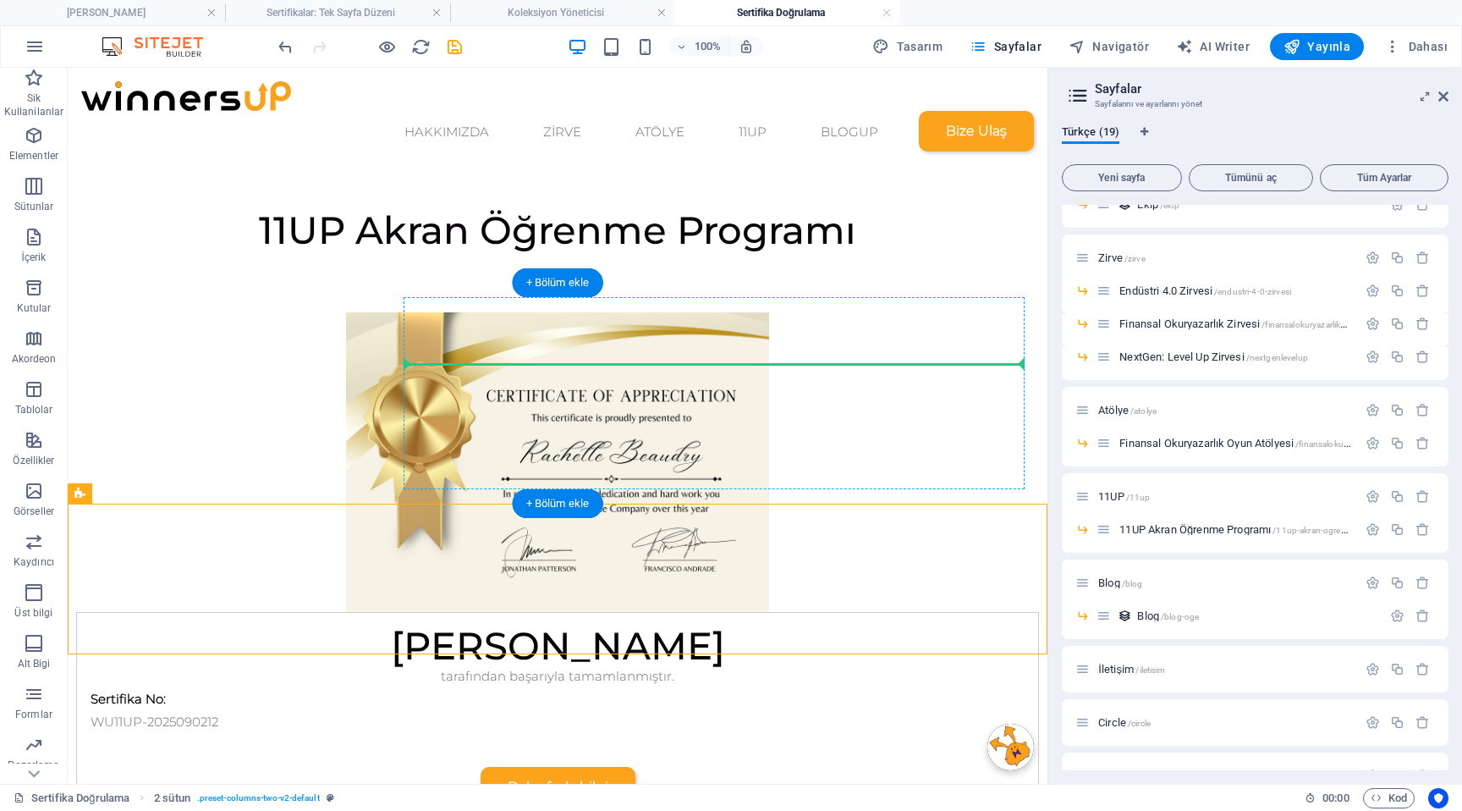
drag, startPoint x: 615, startPoint y: 595, endPoint x: 681, endPoint y: 368, distance: 236.2
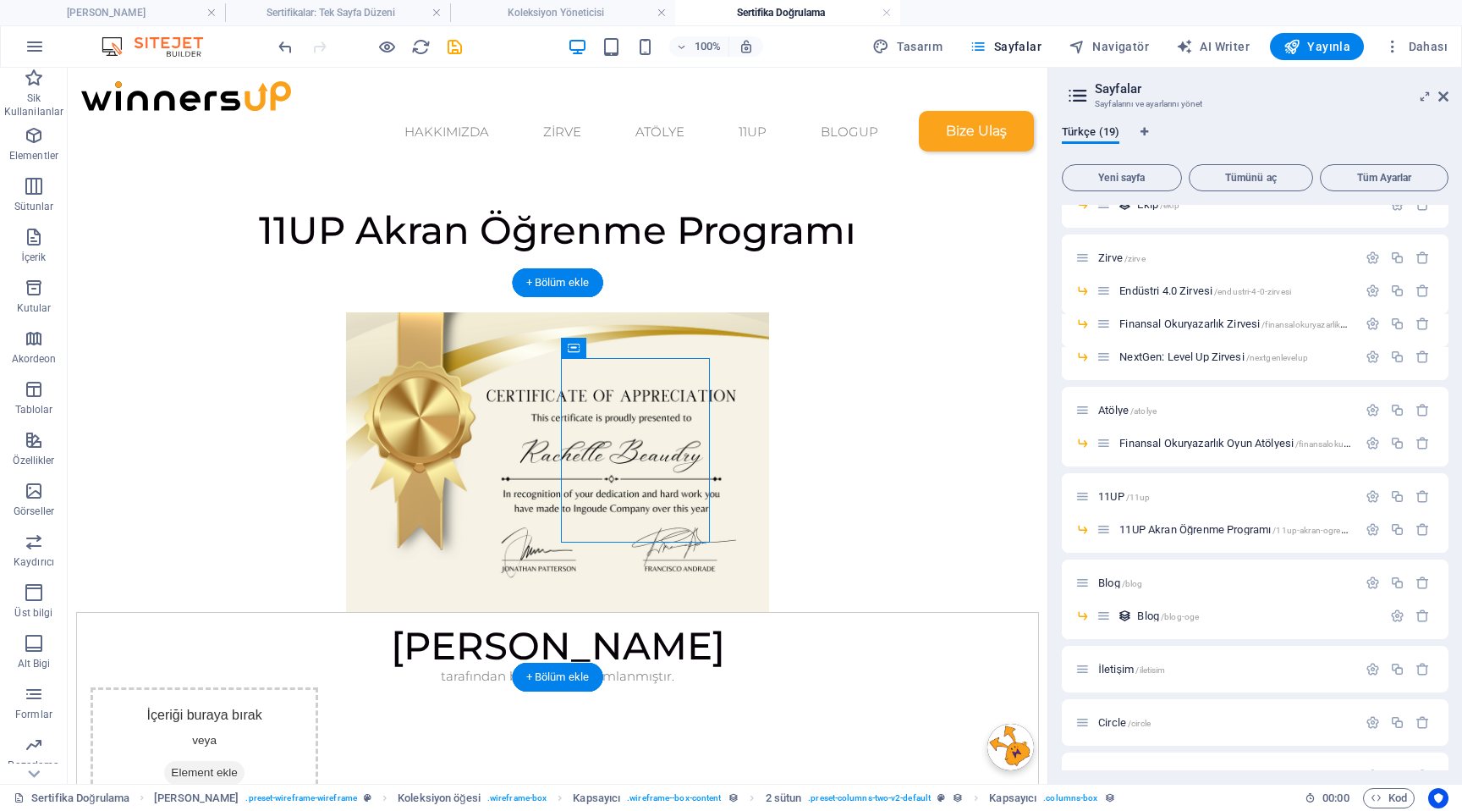
drag, startPoint x: 686, startPoint y: 412, endPoint x: 766, endPoint y: 419, distance: 79.8
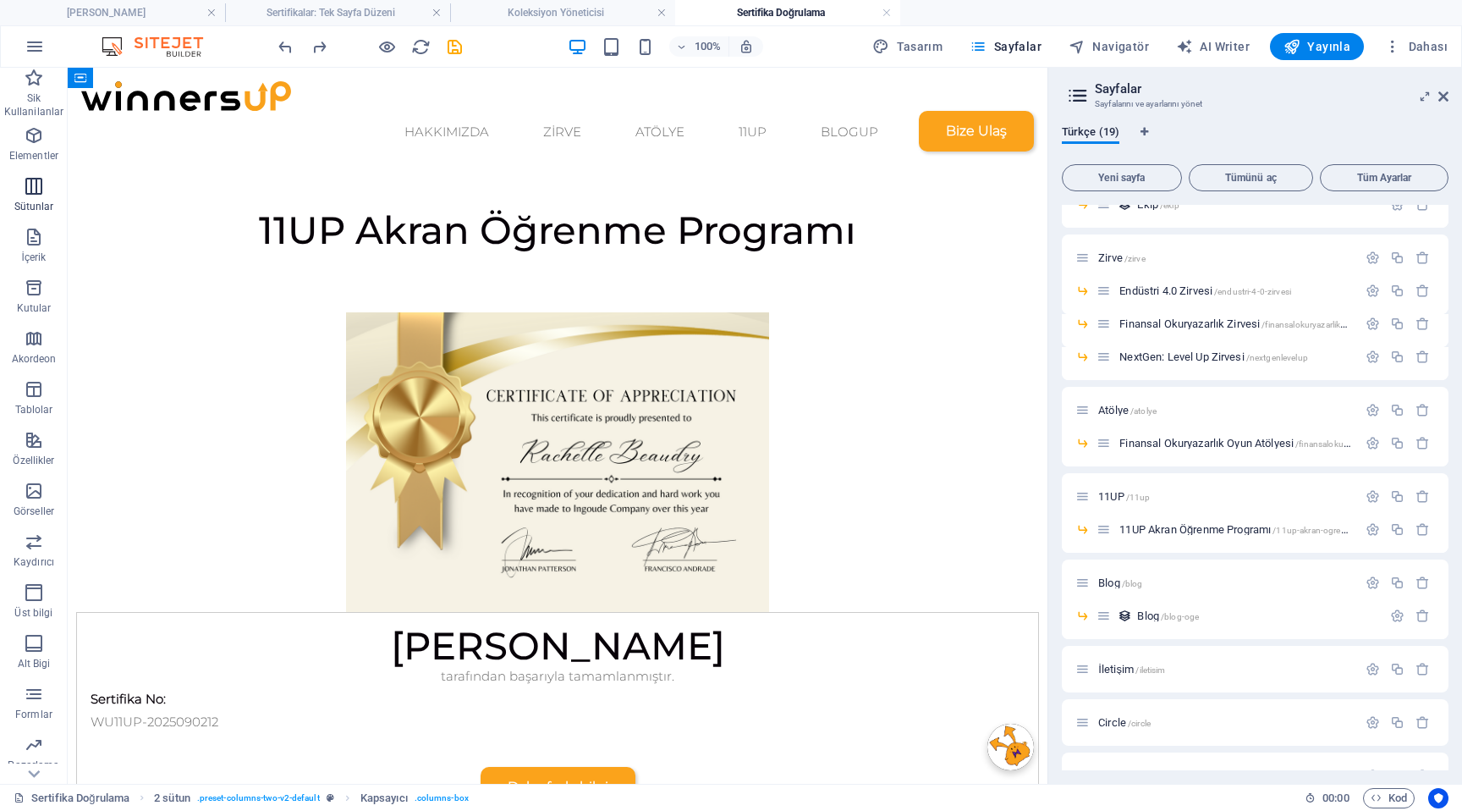
click at [43, 193] on icon "button" at bounding box center [34, 186] width 20 height 20
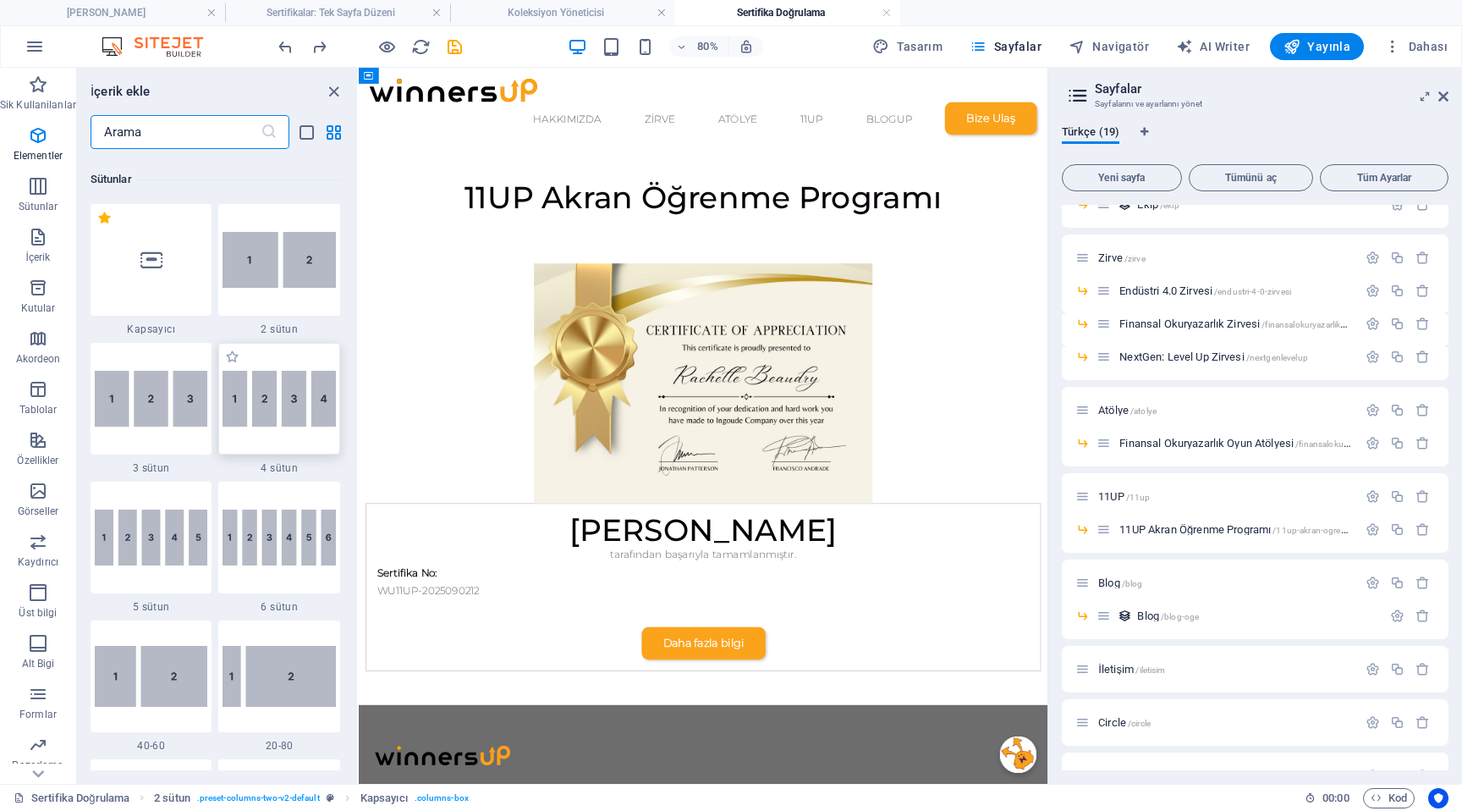
scroll to position [838, 0]
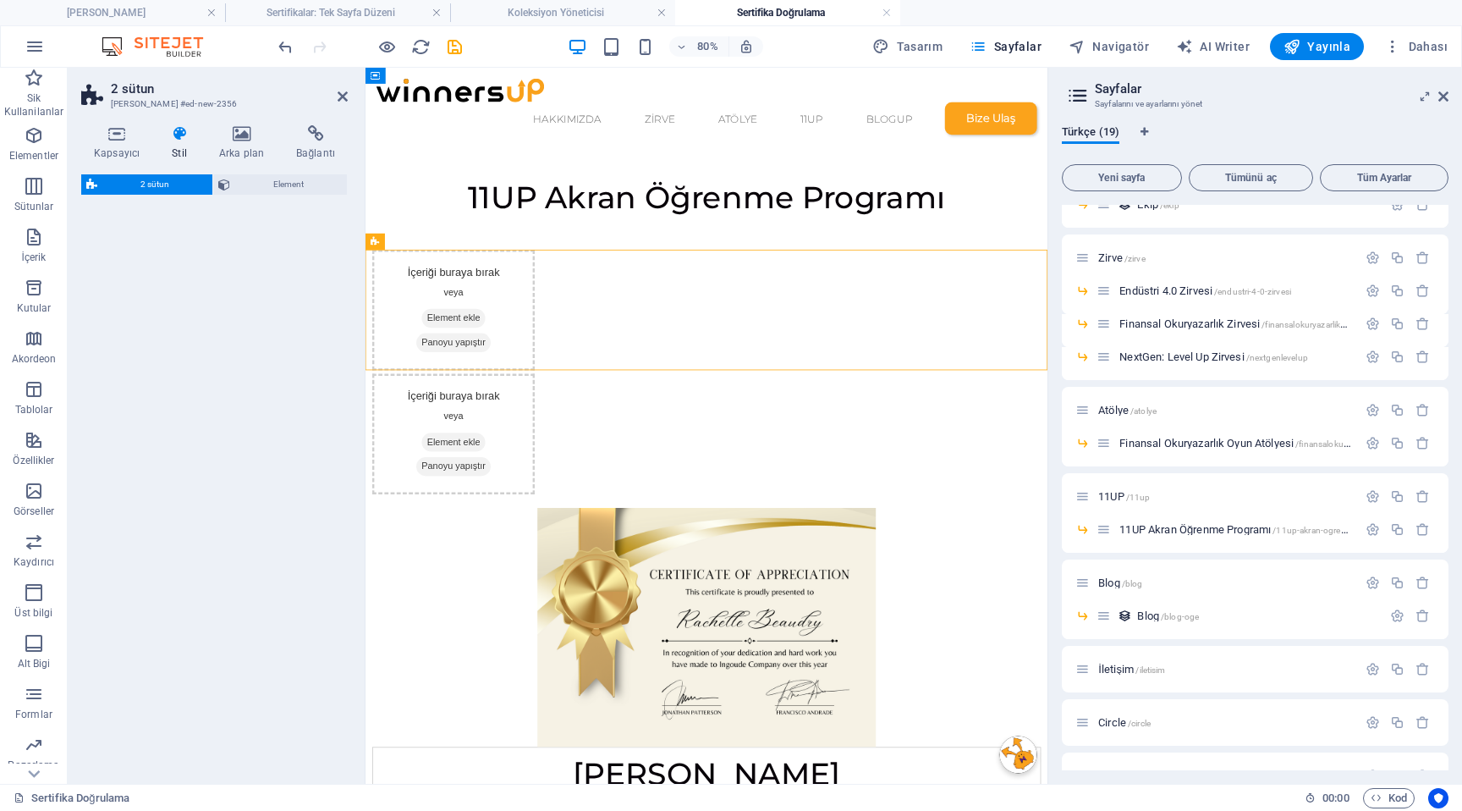
select select "px"
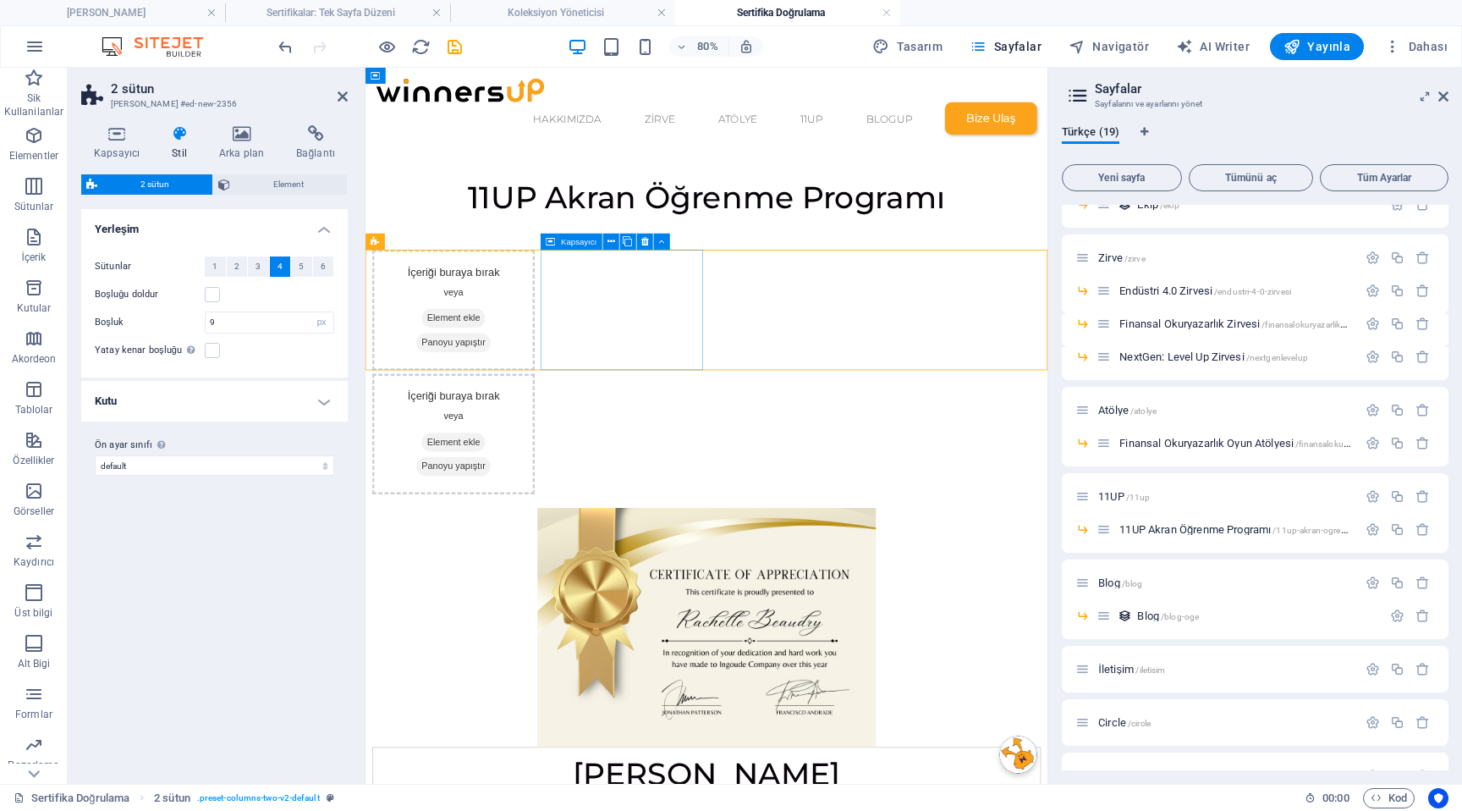
click at [577, 450] on div "İçeriği buraya bırak veya Element ekle Panoyu yapıştır" at bounding box center [475, 525] width 203 height 151
click at [878, 329] on div "İçeriği buraya bırak veya Element ekle Panoyu yapıştır İçeriği buraya bırak vey…" at bounding box center [792, 447] width 853 height 305
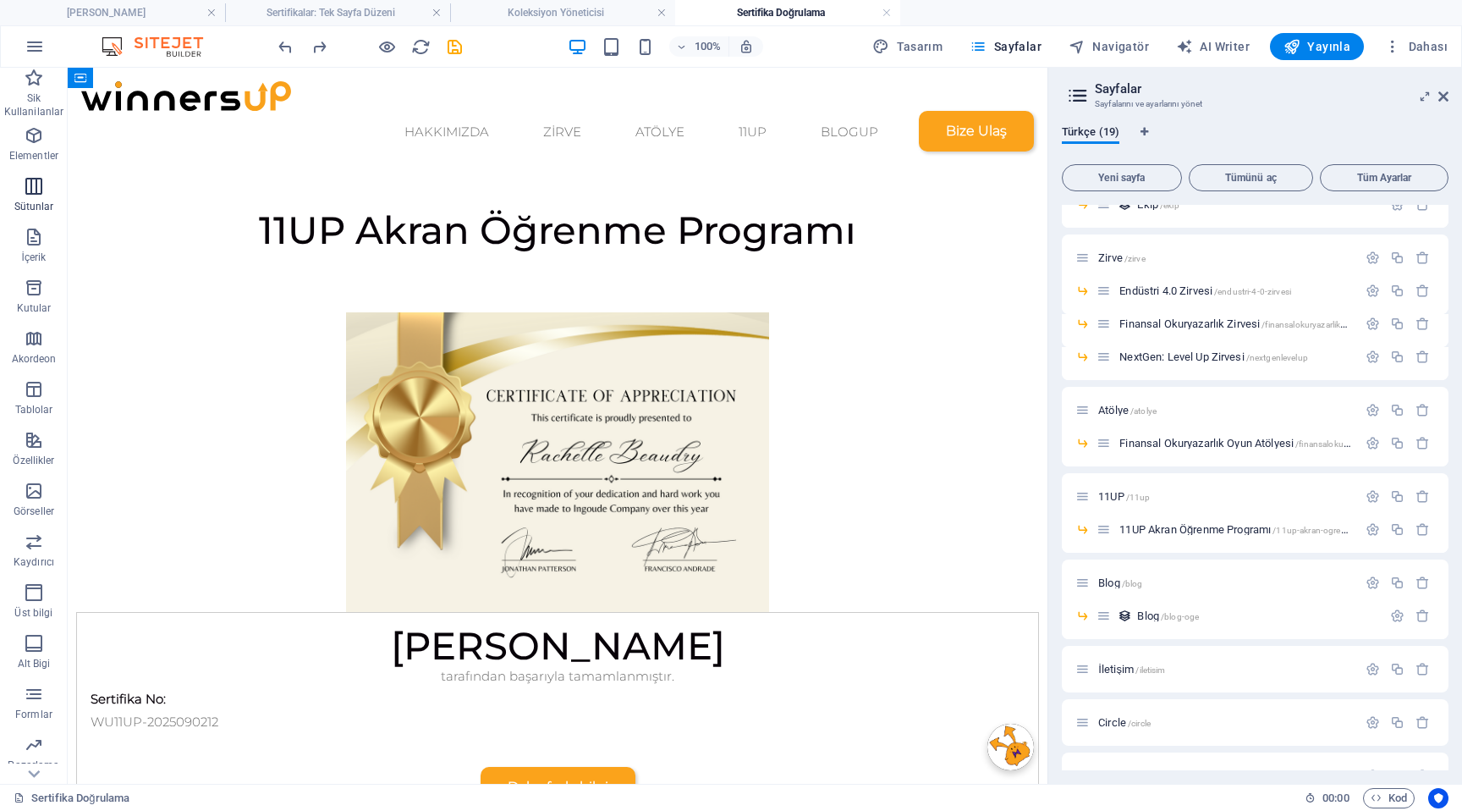
click at [41, 181] on icon "button" at bounding box center [34, 186] width 20 height 20
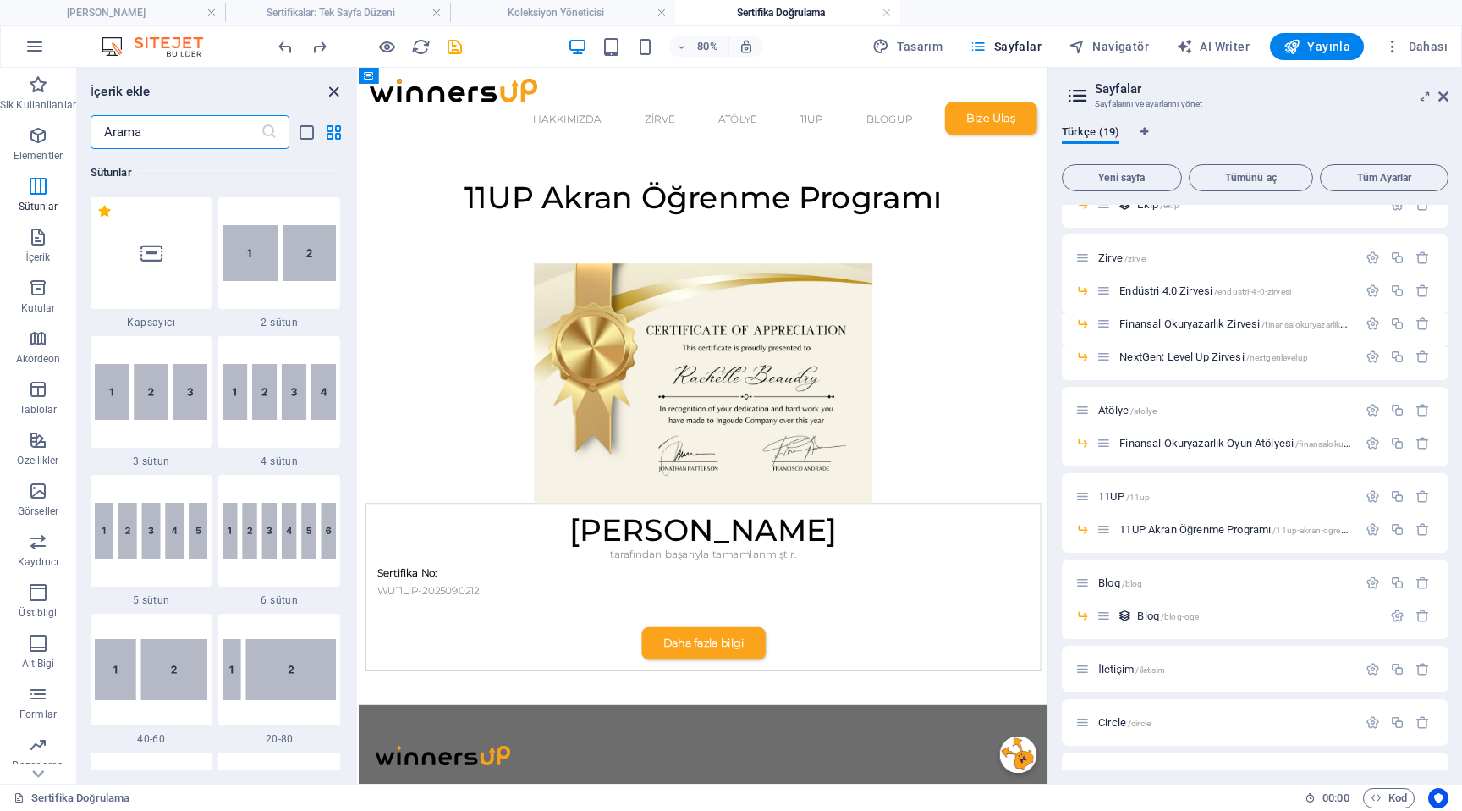
click at [333, 88] on icon "close panel" at bounding box center [333, 91] width 19 height 19
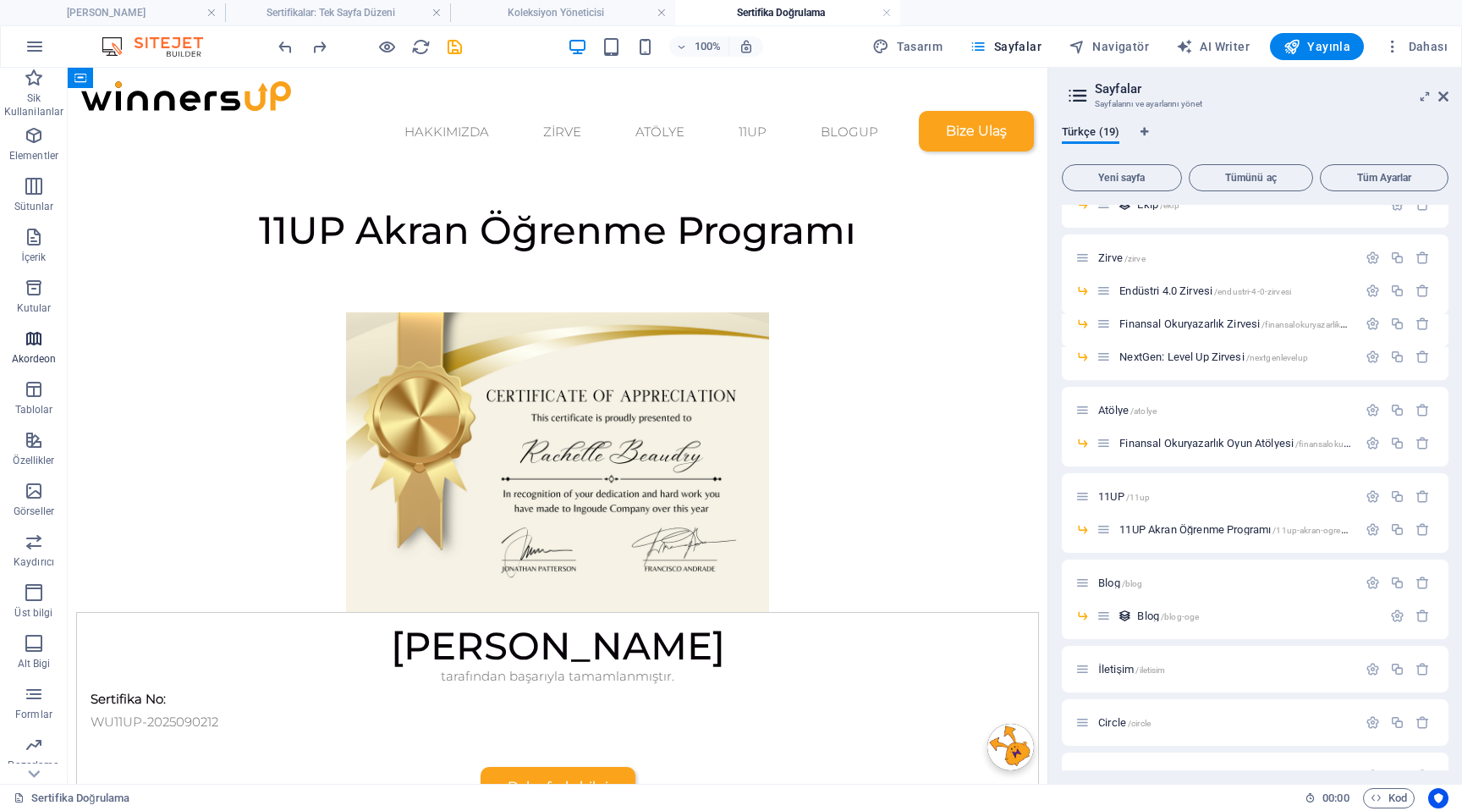
click at [33, 344] on icon "button" at bounding box center [34, 338] width 20 height 20
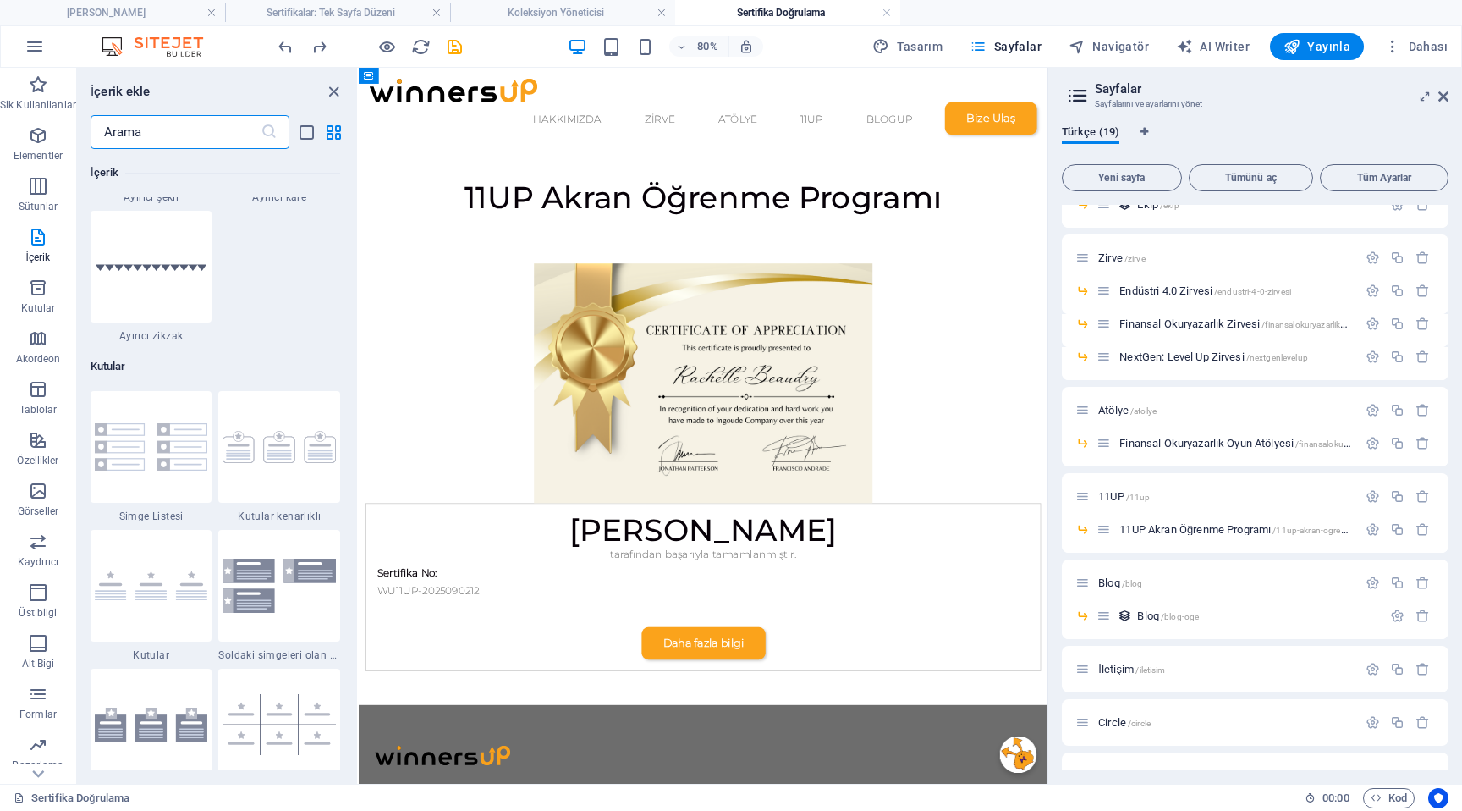
scroll to position [4485, 0]
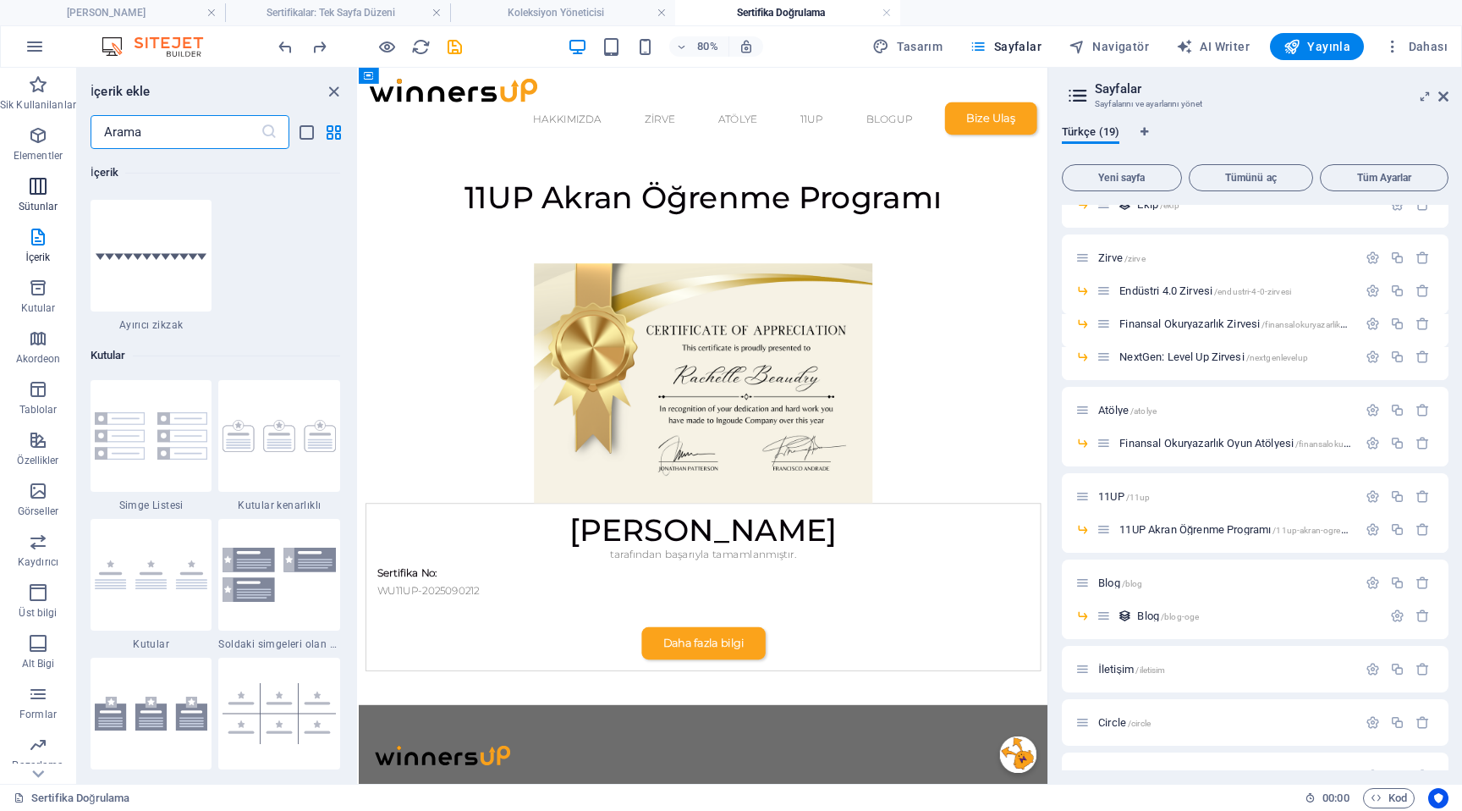
click at [36, 202] on p "Sütunlar" at bounding box center [39, 207] width 40 height 14
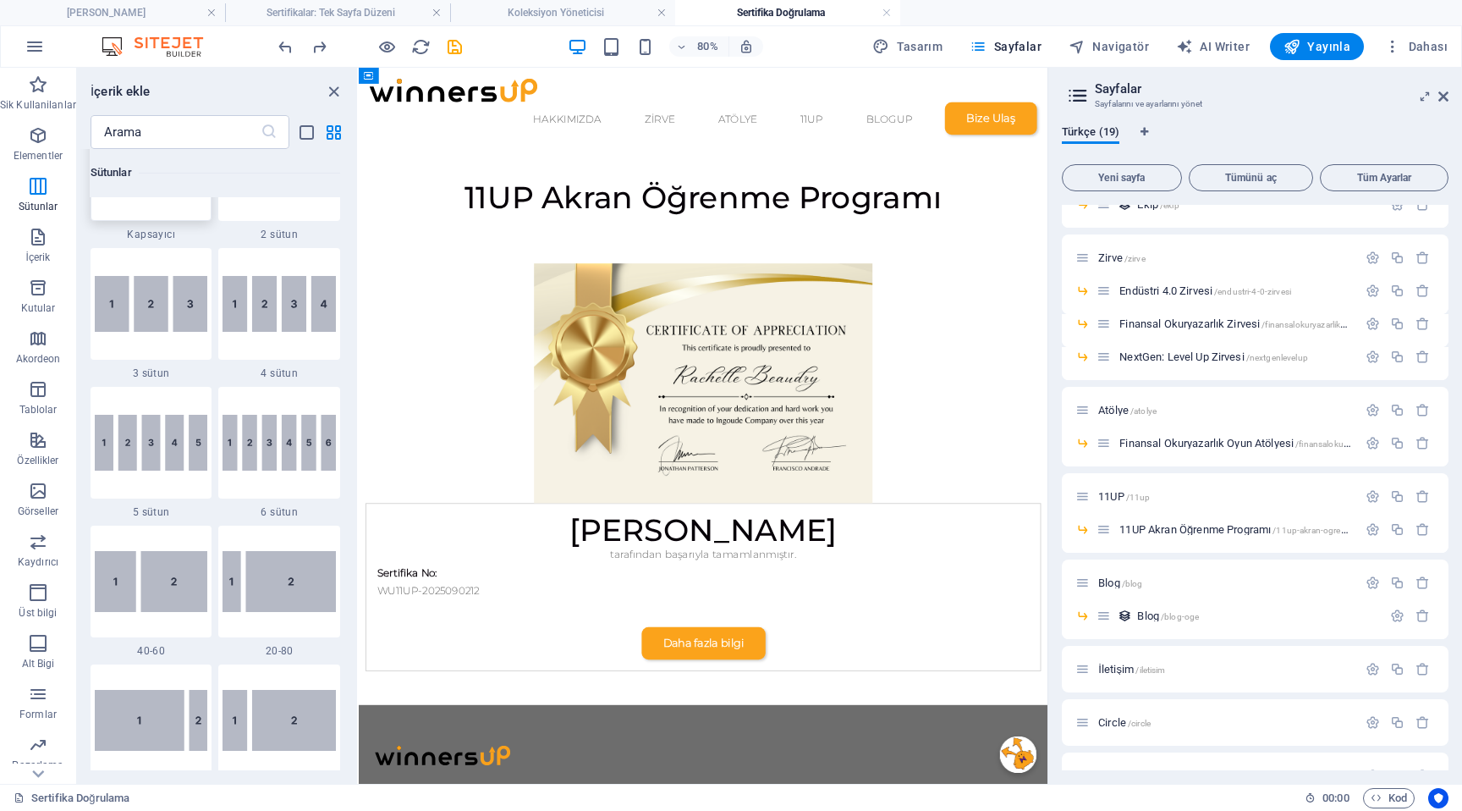
scroll to position [838, 0]
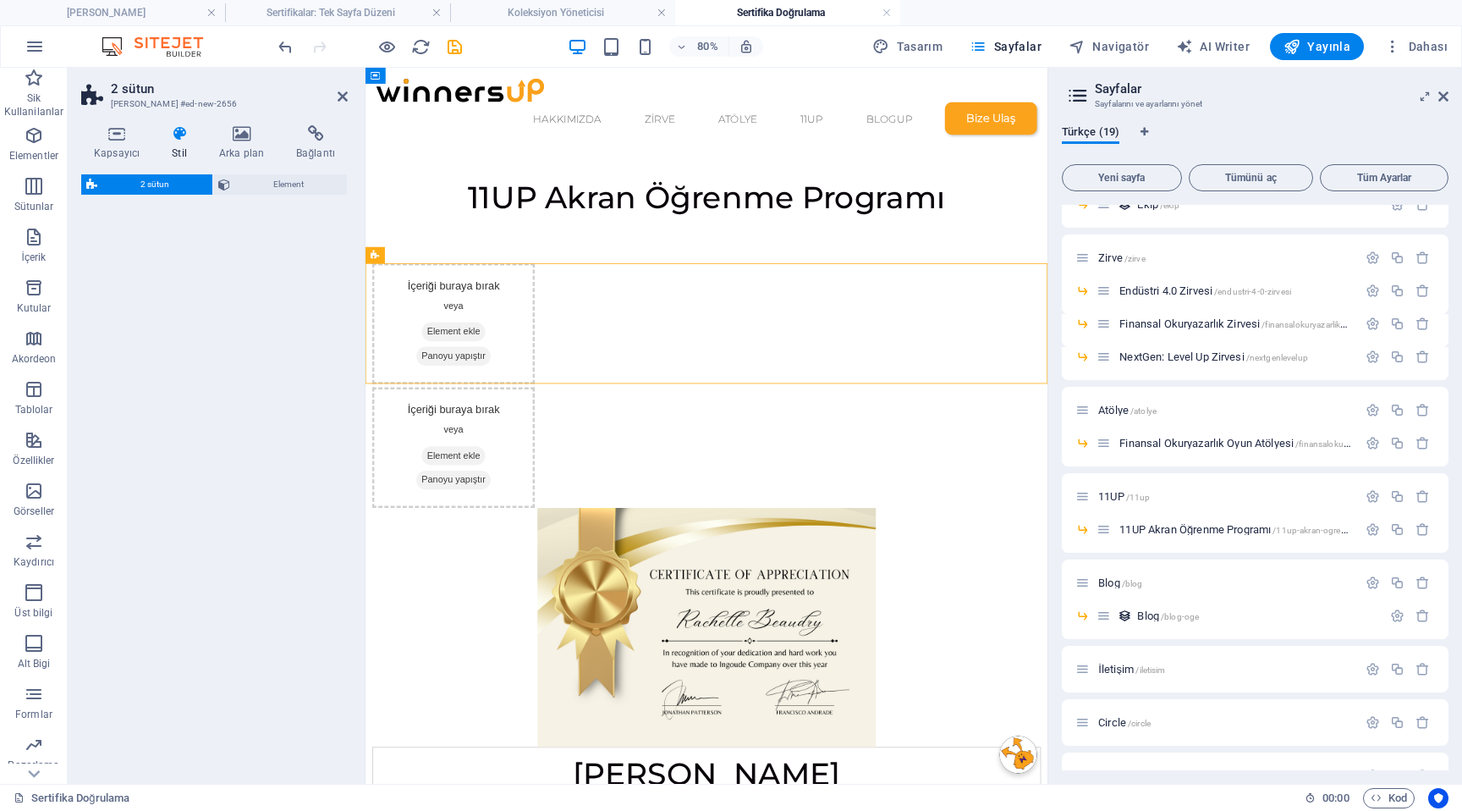
select select "px"
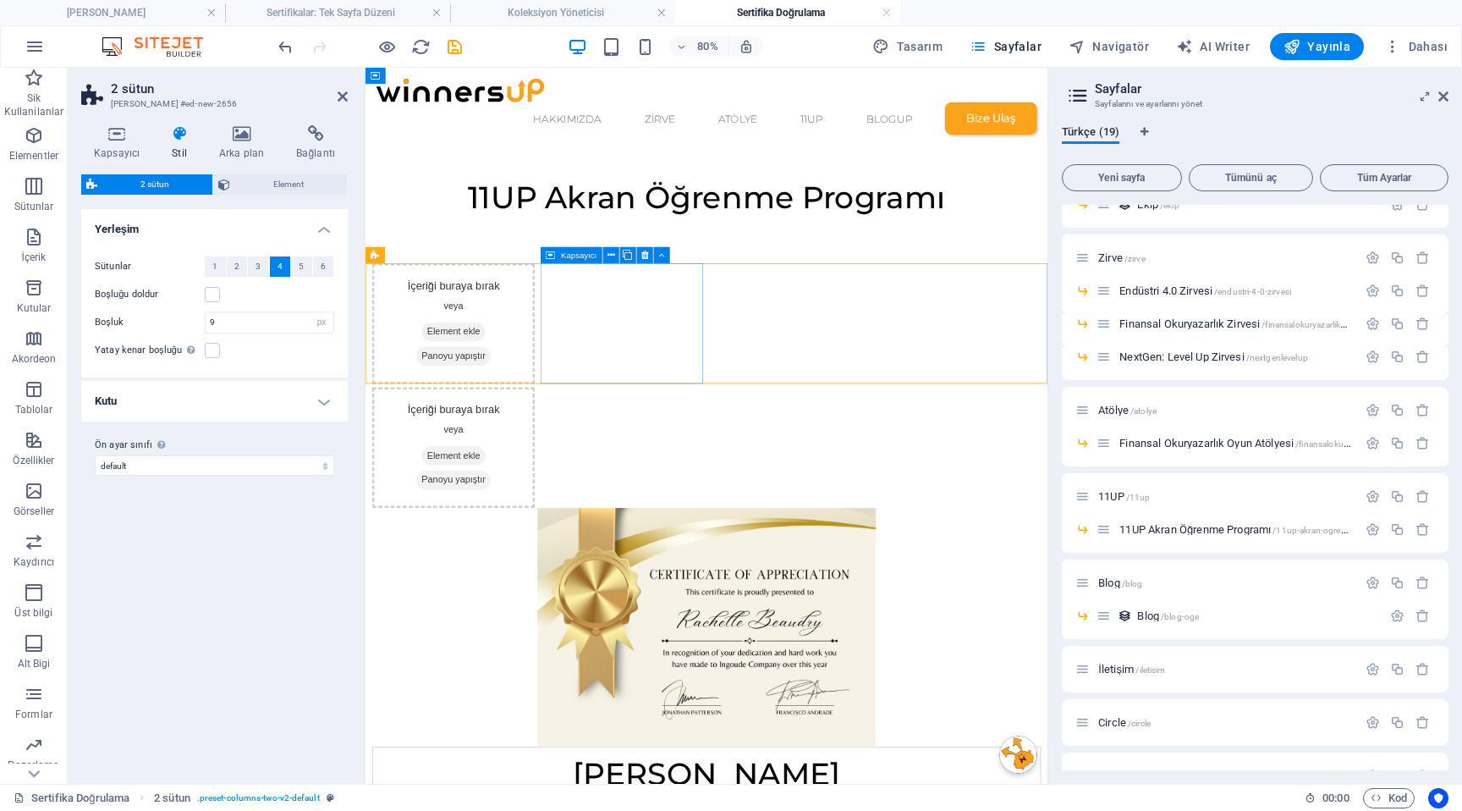
click at [577, 467] on div "İçeriği buraya bırak veya Element ekle Panoyu yapıştır" at bounding box center [475, 542] width 203 height 151
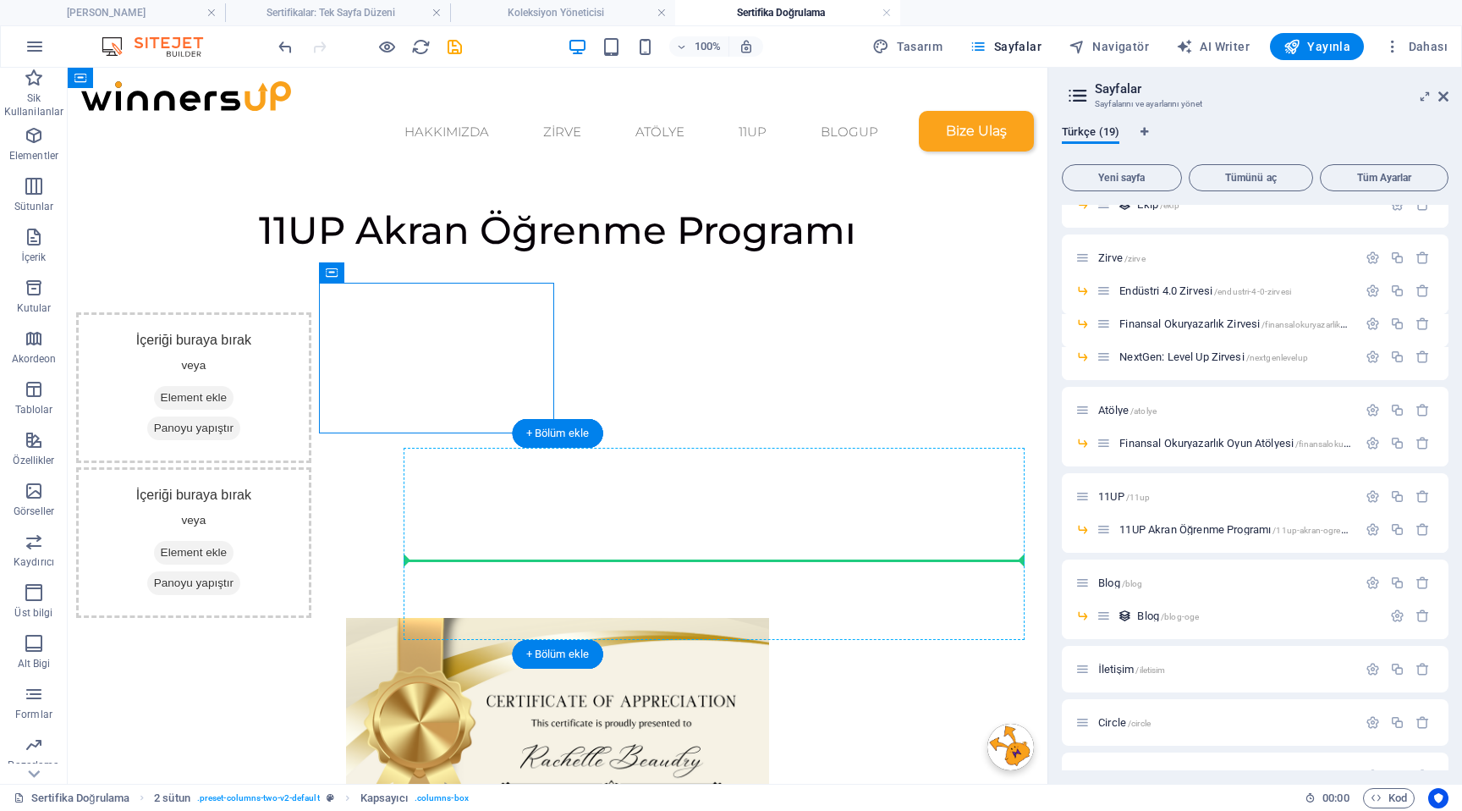
drag, startPoint x: 466, startPoint y: 372, endPoint x: 797, endPoint y: 564, distance: 382.2
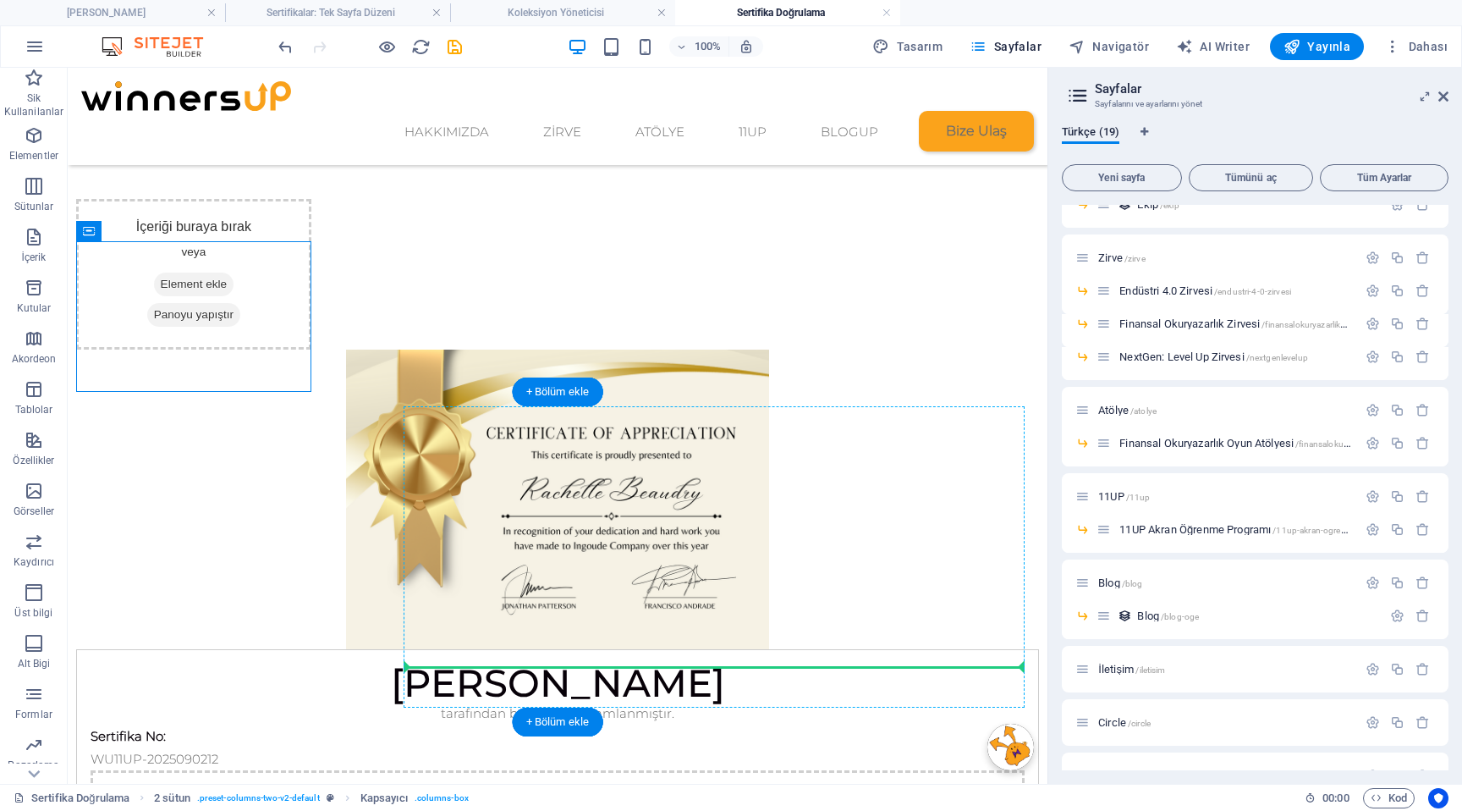
scroll to position [95, 0]
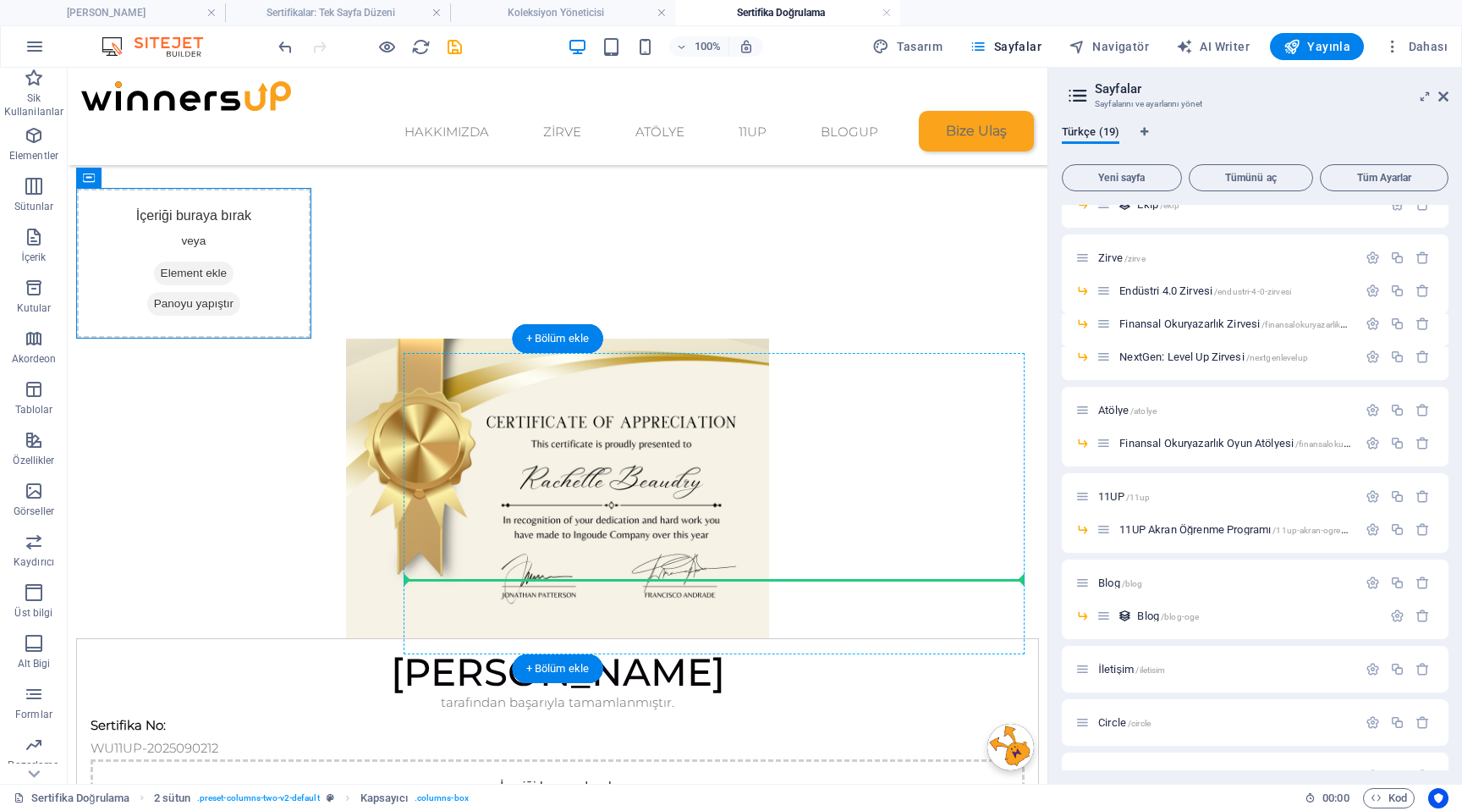
drag, startPoint x: 301, startPoint y: 381, endPoint x: 514, endPoint y: 585, distance: 295.1
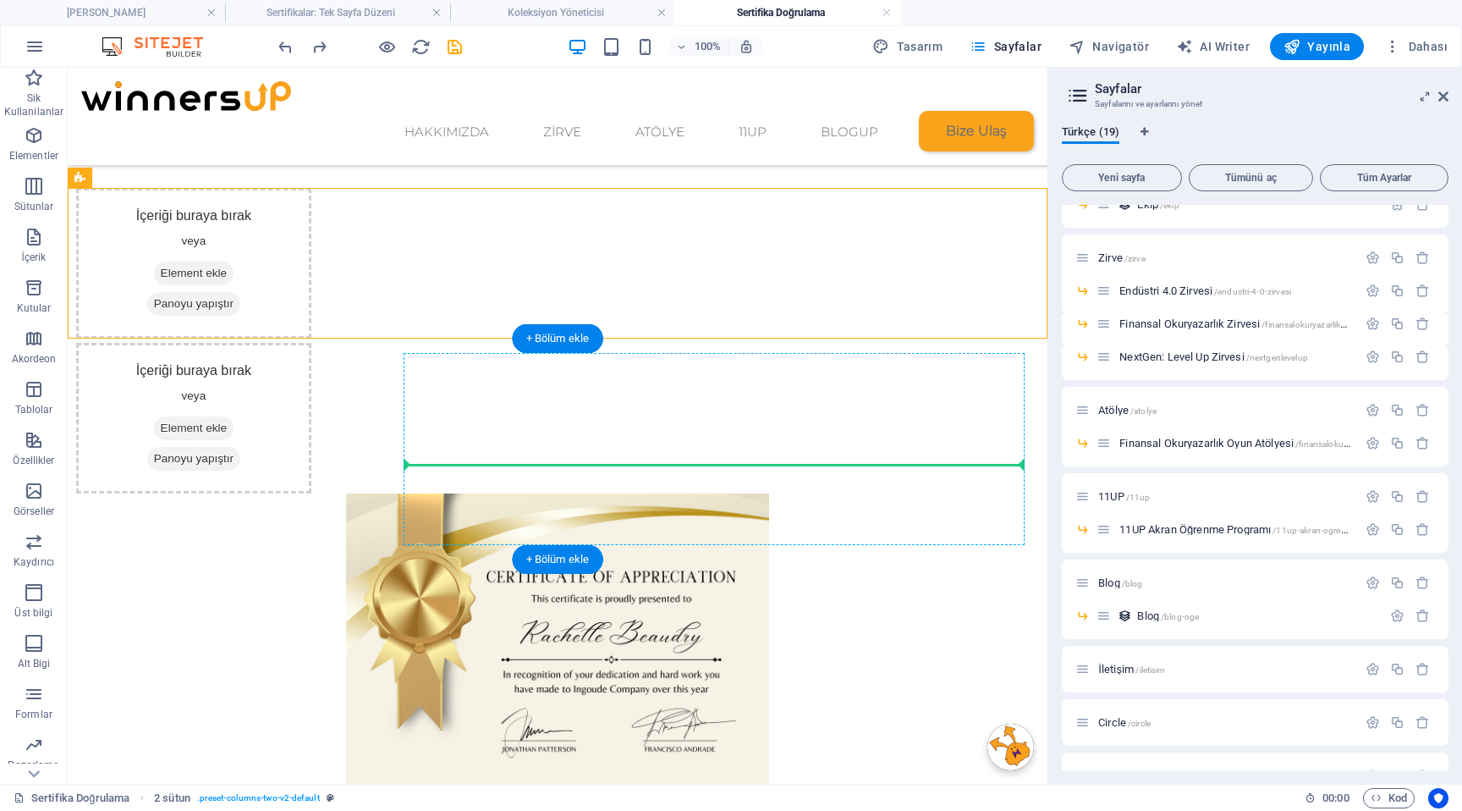
drag, startPoint x: 602, startPoint y: 207, endPoint x: 711, endPoint y: 470, distance: 284.6
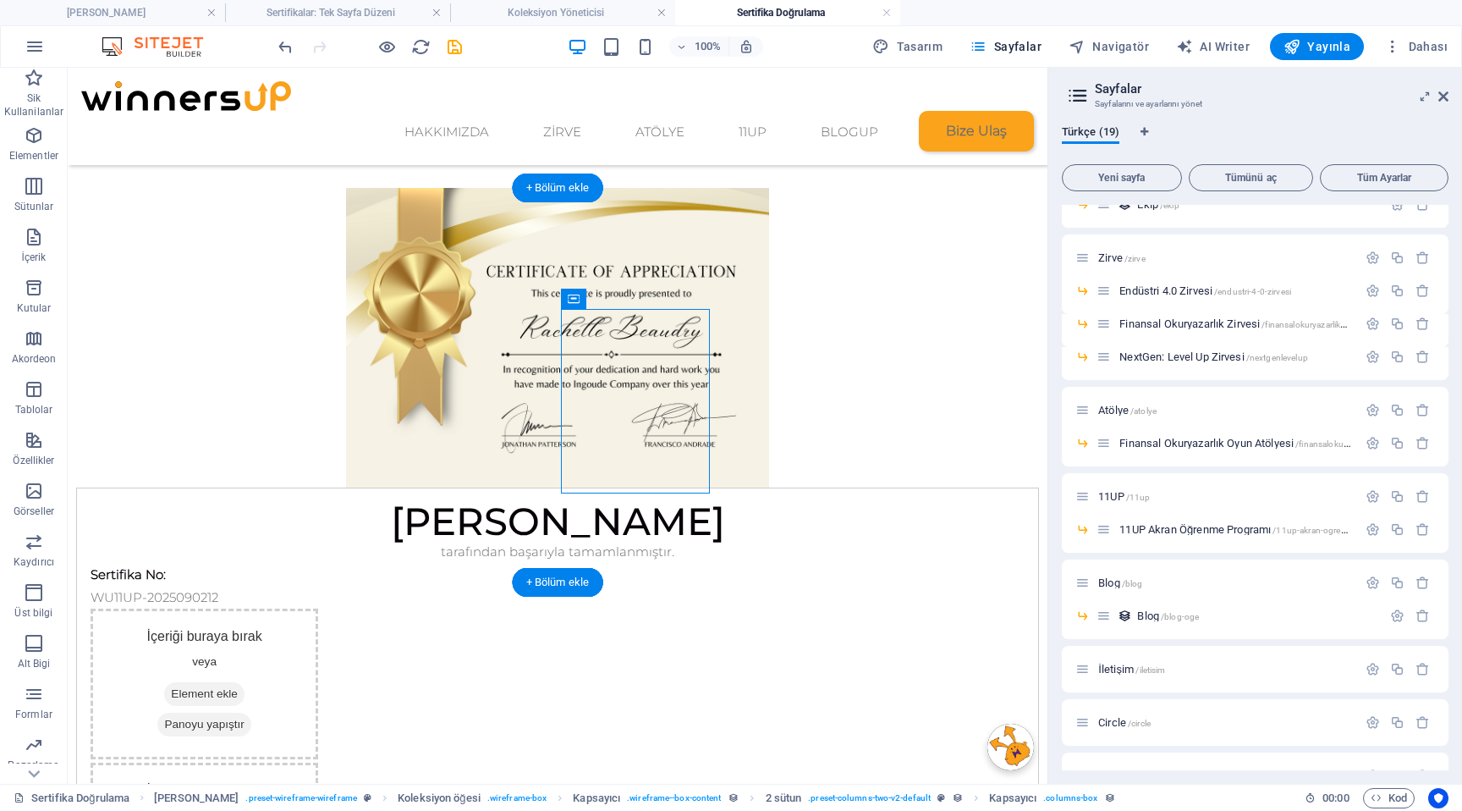
drag, startPoint x: 690, startPoint y: 380, endPoint x: 834, endPoint y: 388, distance: 144.9
click at [834, 608] on div "İçeriği buraya bırak veya Element ekle Panoyu yapıştır İçeriği buraya bırak vey…" at bounding box center [558, 760] width 934 height 305
click at [848, 608] on div "İçeriği buraya bırak veya Element ekle Panoyu yapıştır İçeriği buraya bırak vey…" at bounding box center [558, 760] width 934 height 305
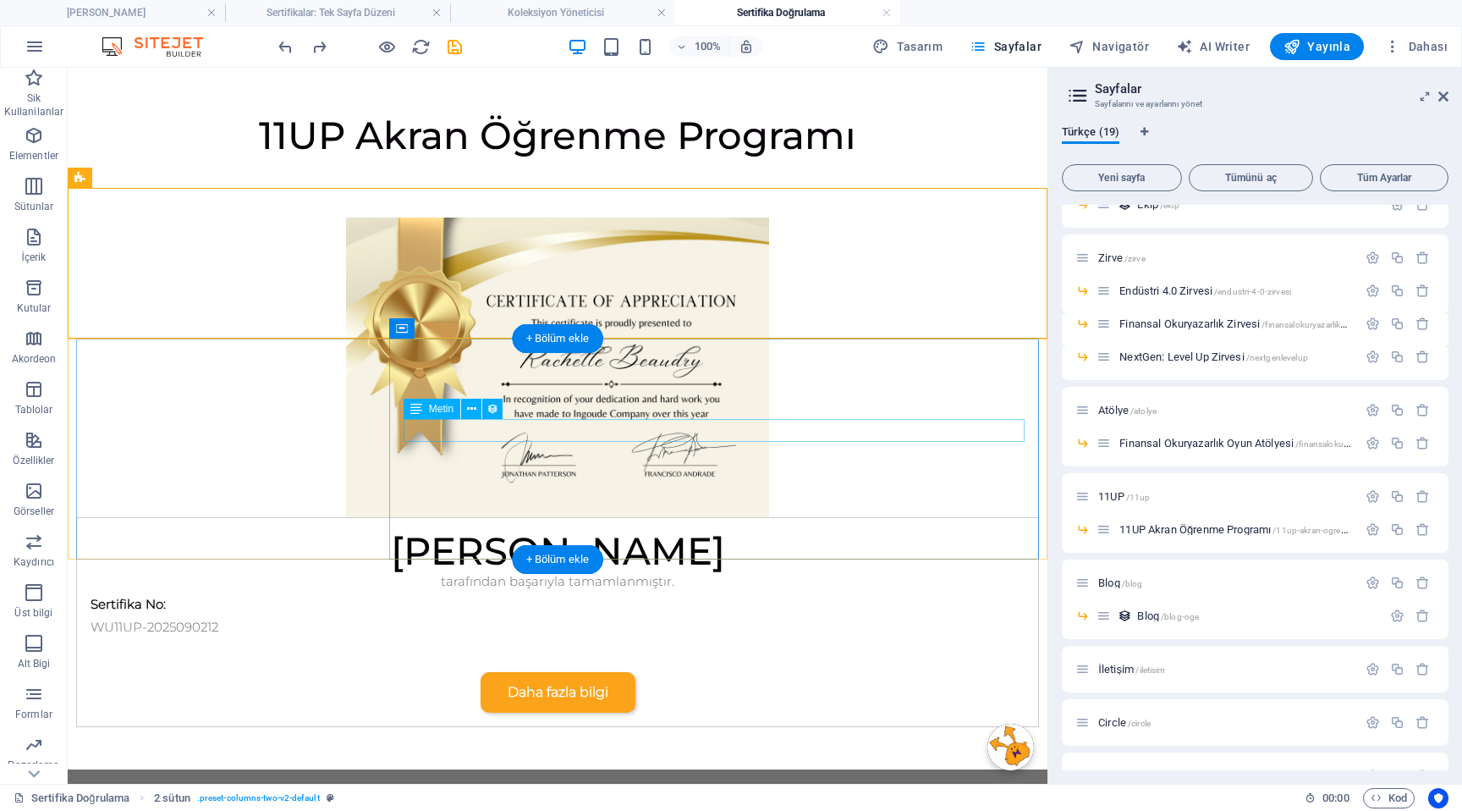
scroll to position [0, 0]
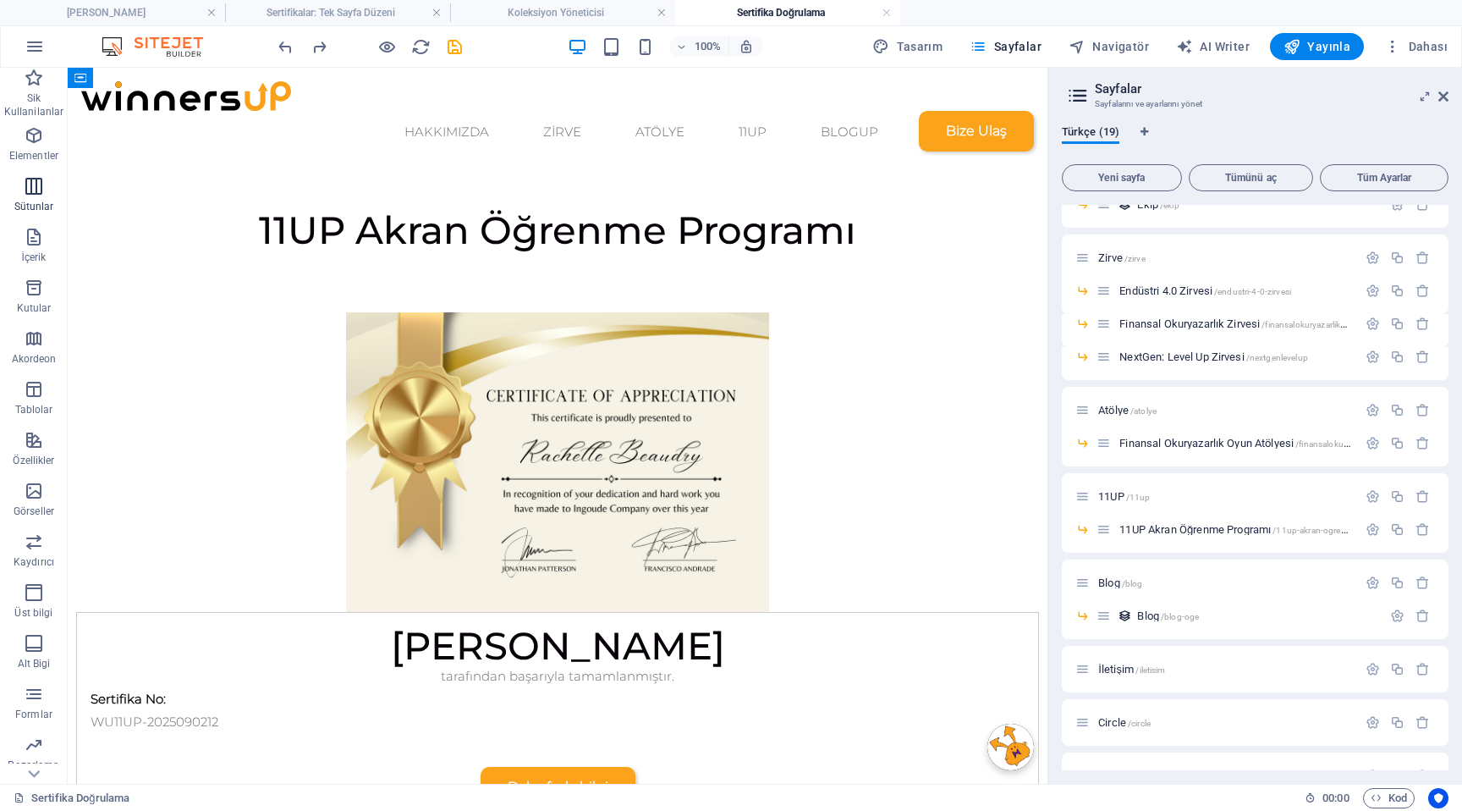
click at [26, 194] on icon "button" at bounding box center [34, 186] width 20 height 20
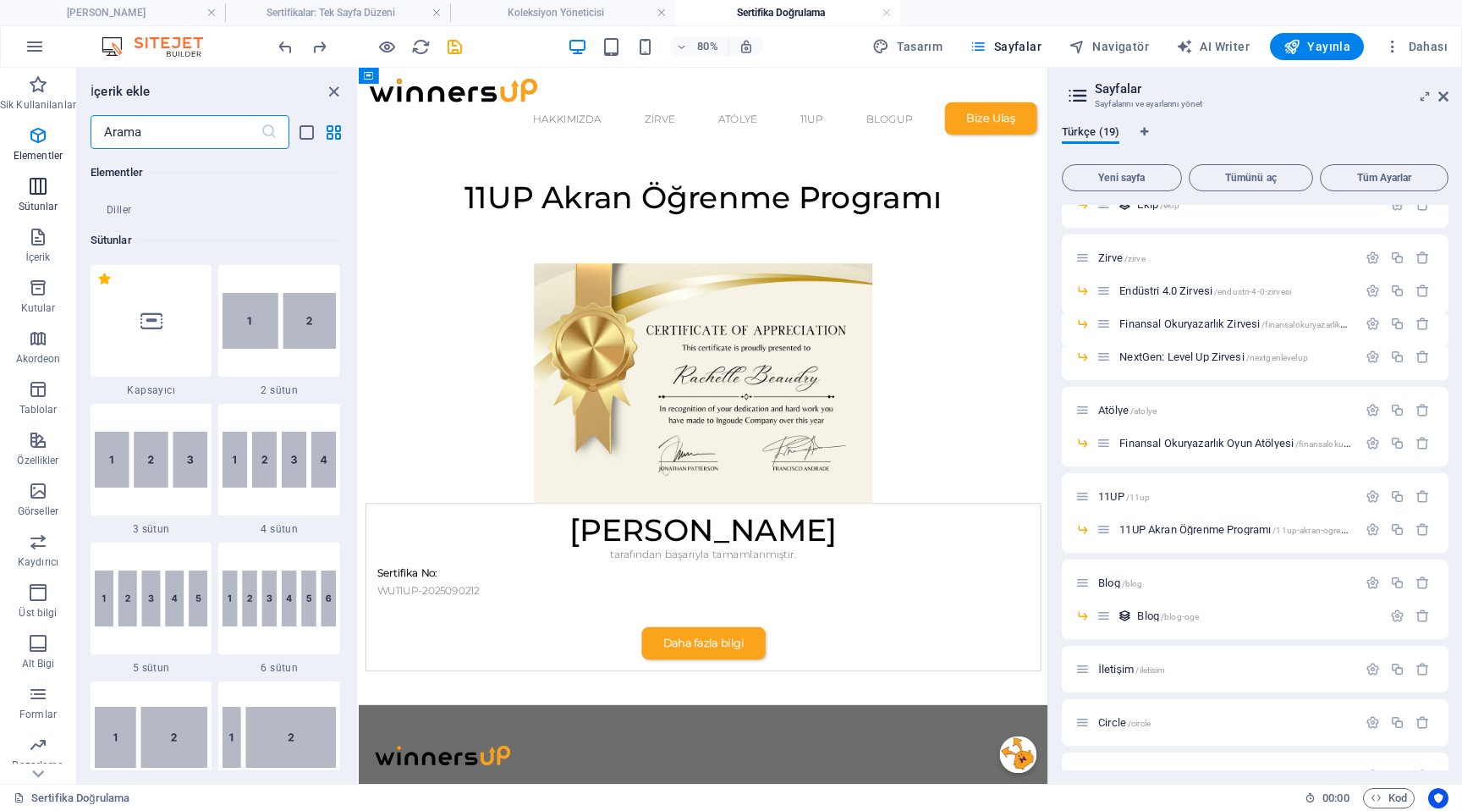
scroll to position [838, 0]
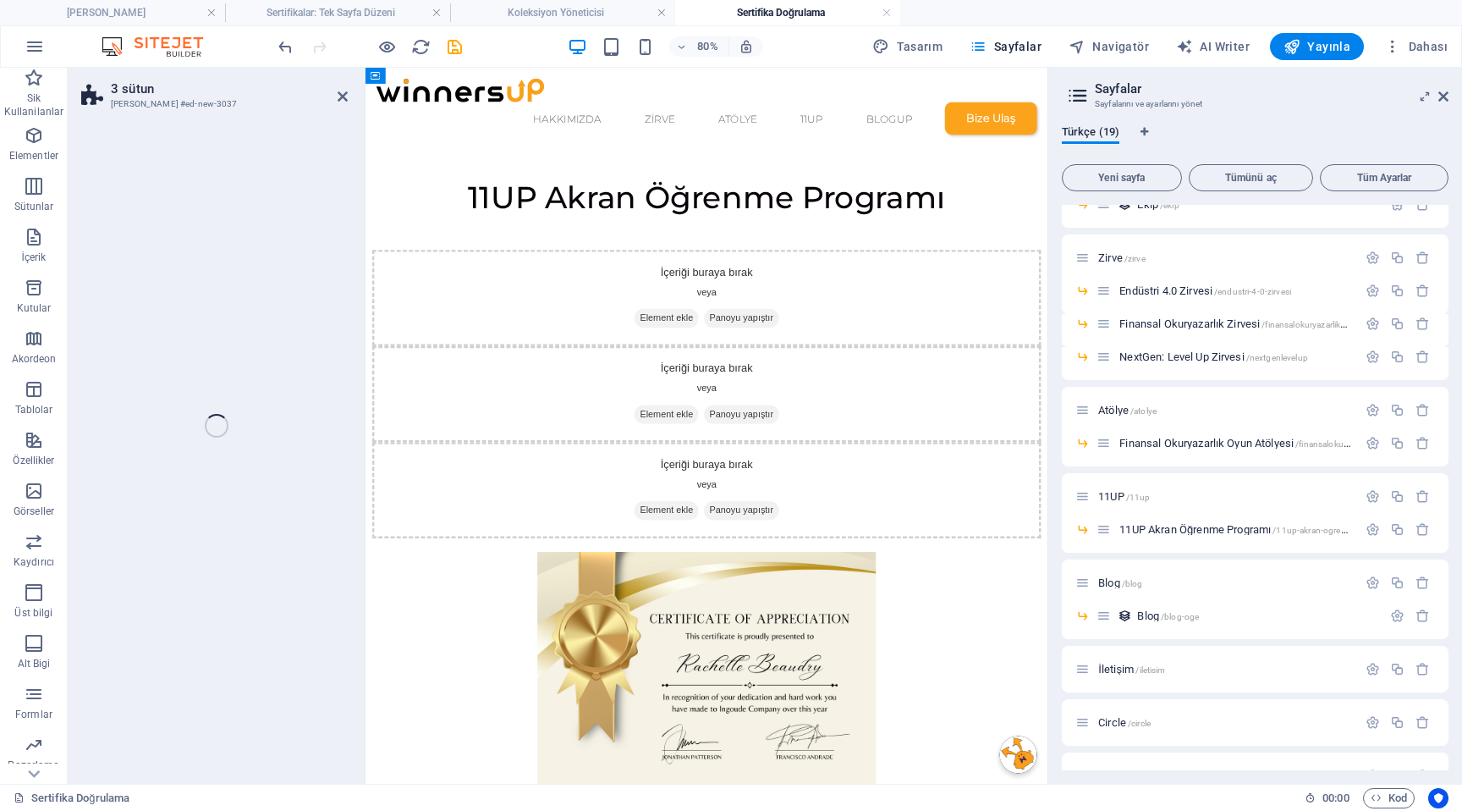
select select "rem"
select select "preset-columns-three-v2-default"
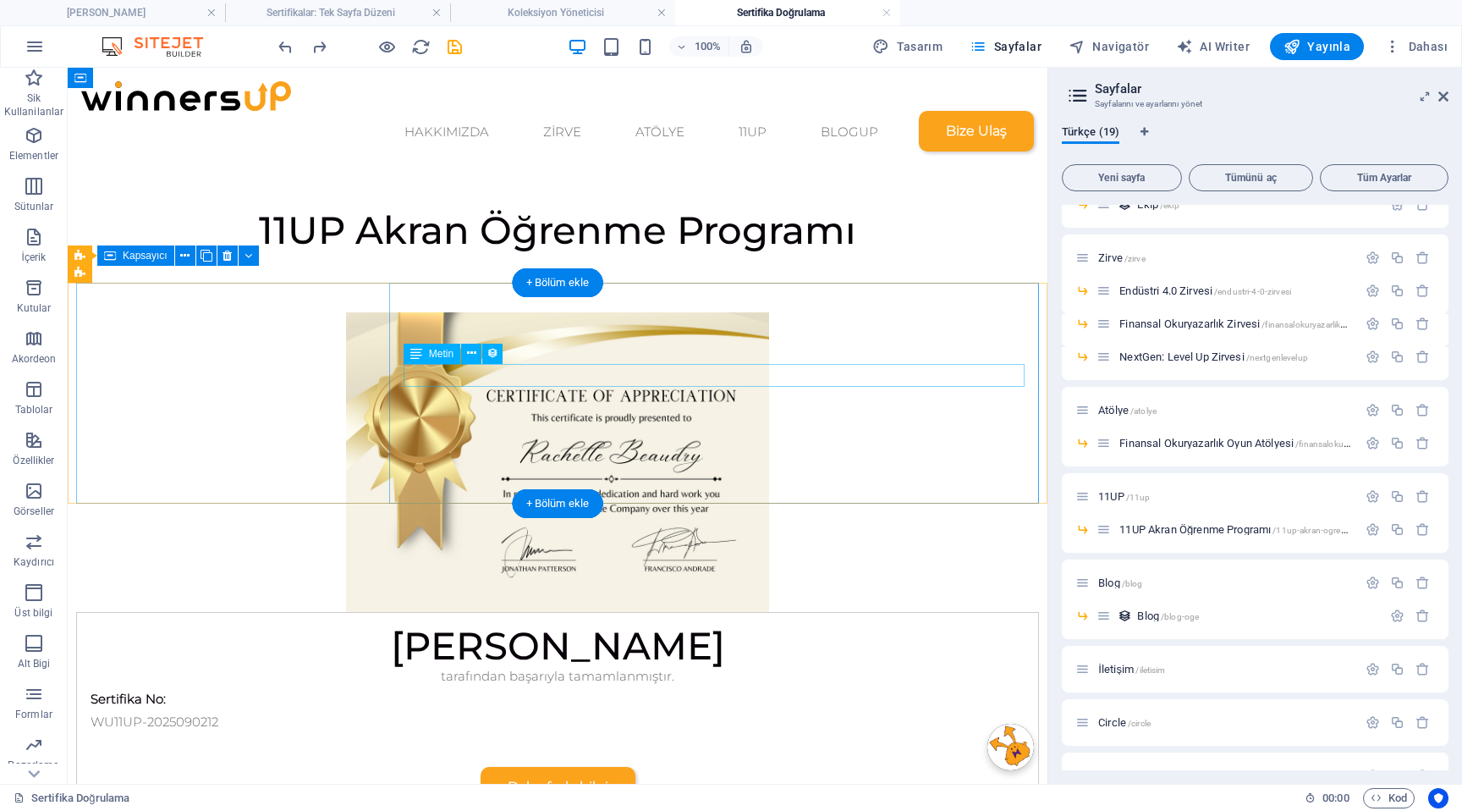
click at [580, 687] on div "Sertifika No:" at bounding box center [558, 698] width 934 height 23
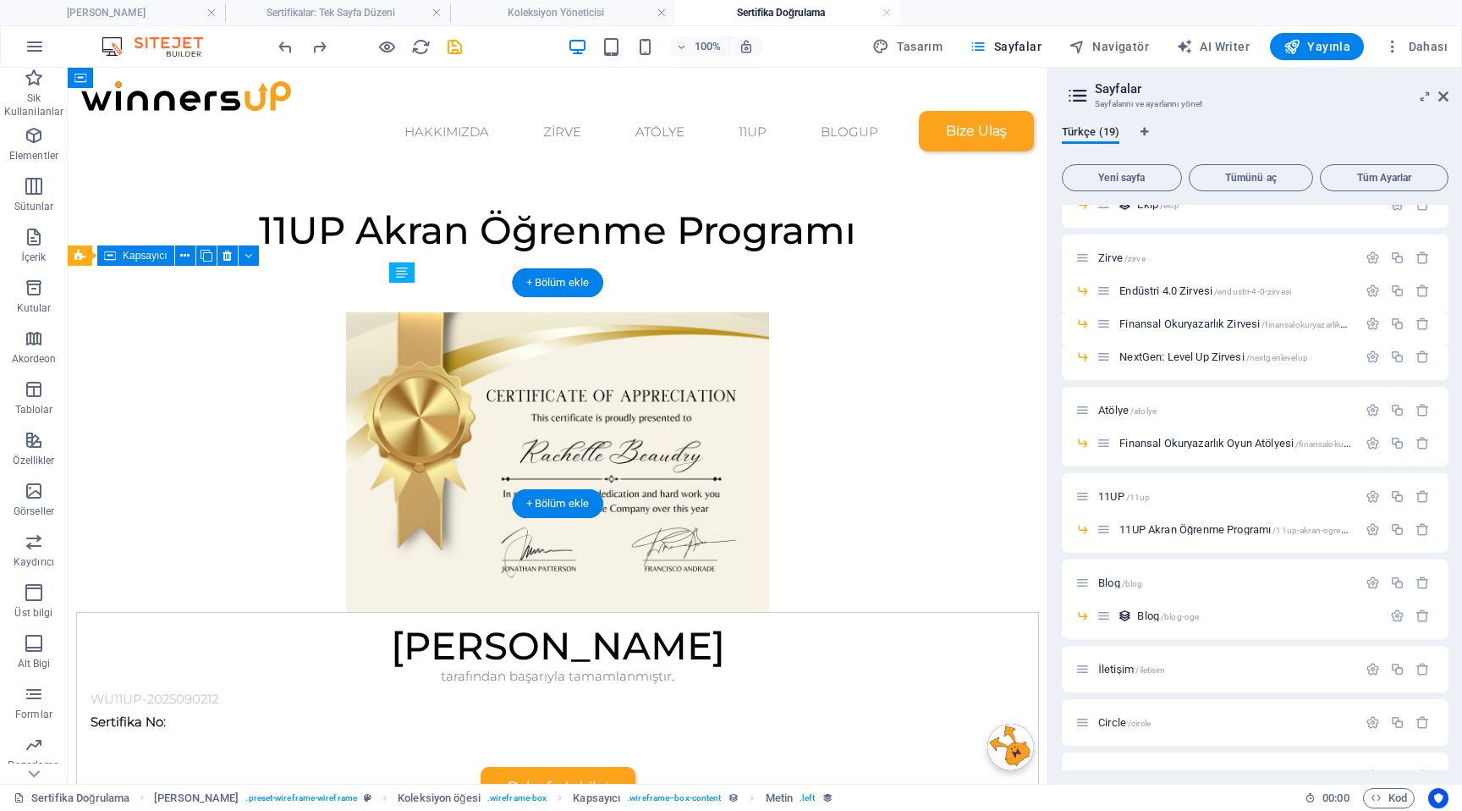
drag, startPoint x: 520, startPoint y: 399, endPoint x: 995, endPoint y: 380, distance: 475.9
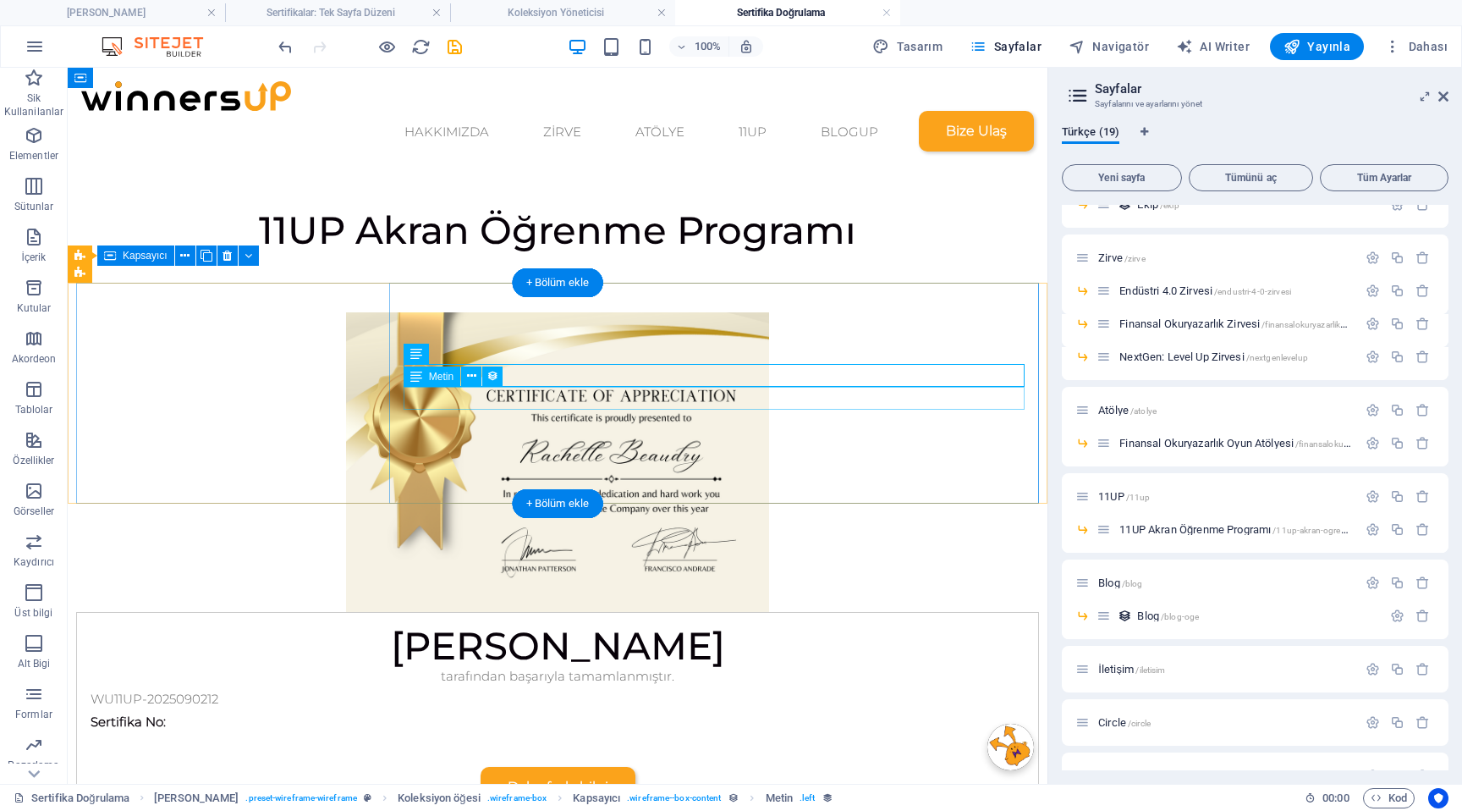
click at [535, 710] on div "Sertifika No:" at bounding box center [558, 721] width 934 height 23
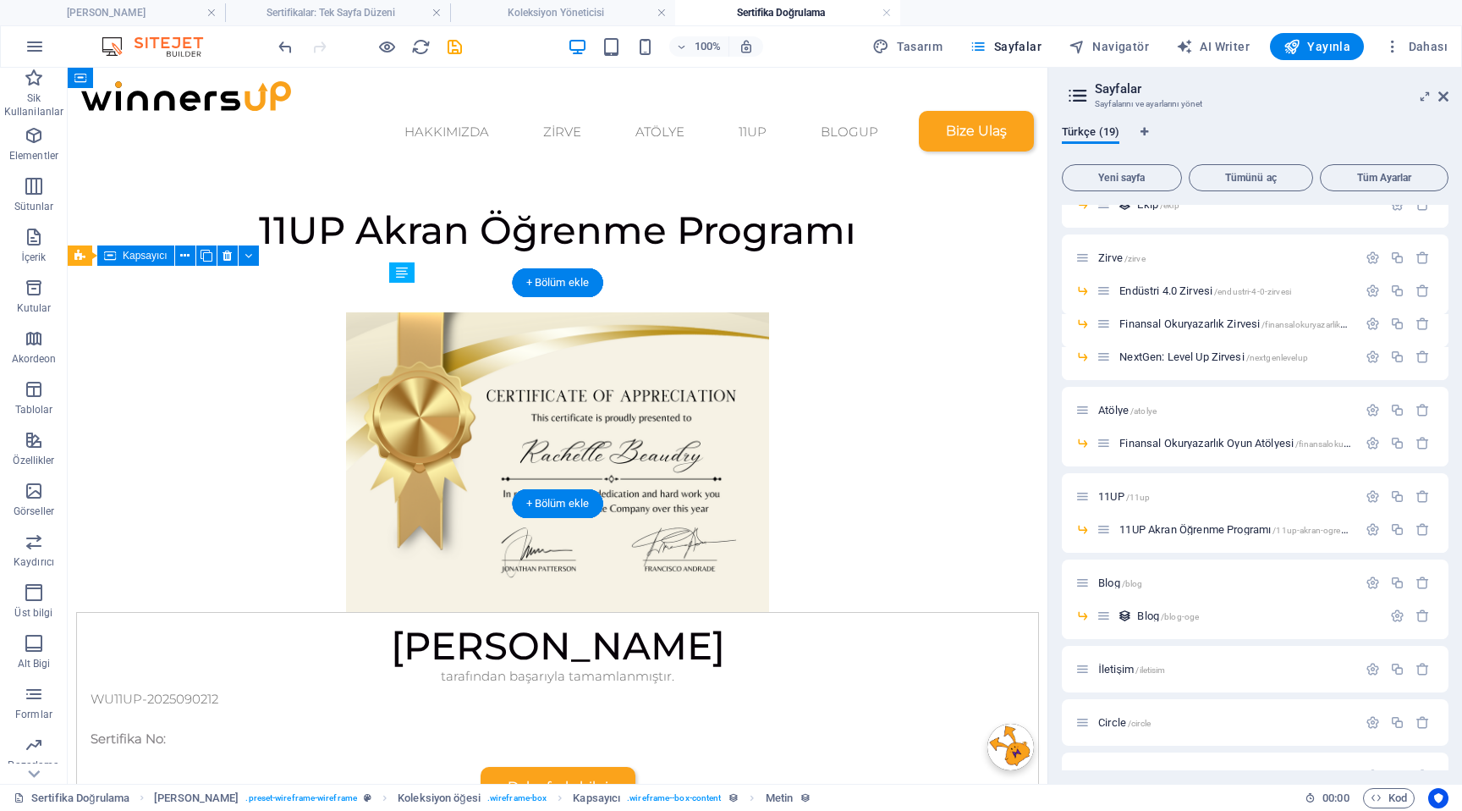
drag, startPoint x: 552, startPoint y: 402, endPoint x: 563, endPoint y: 391, distance: 15.6
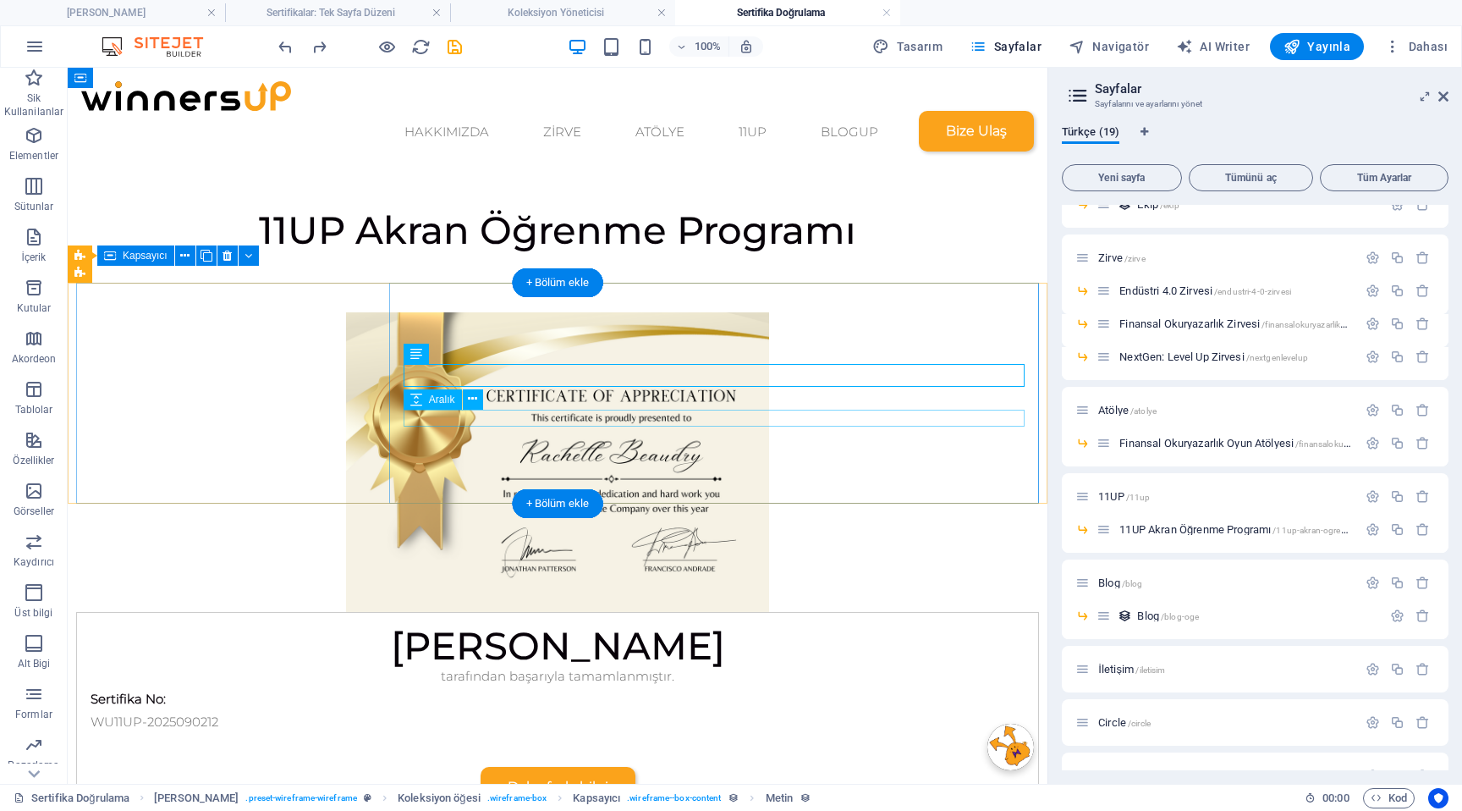
click at [514, 733] on div at bounding box center [558, 741] width 934 height 17
click at [520, 687] on div "Sertifika No:" at bounding box center [558, 698] width 934 height 23
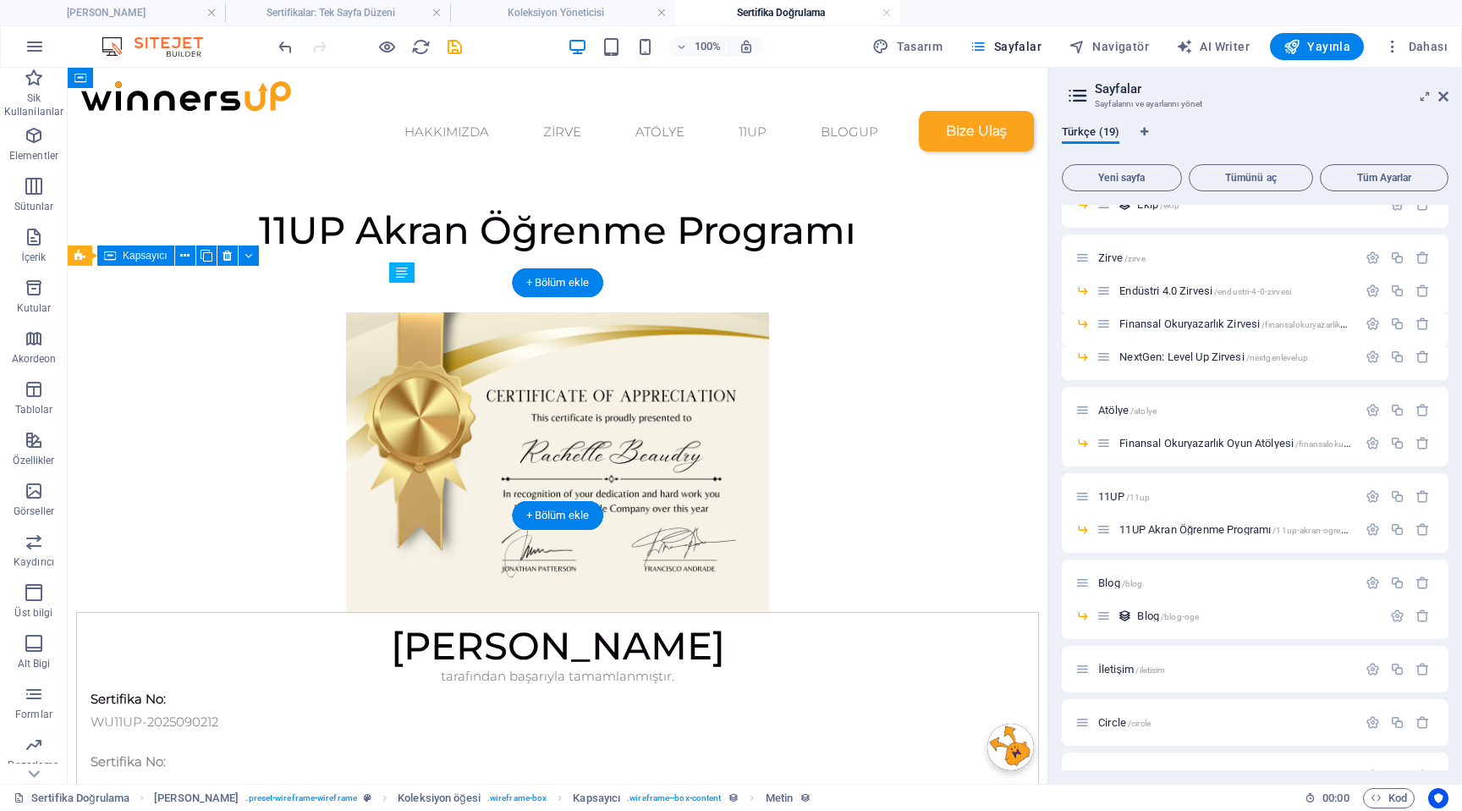
drag, startPoint x: 503, startPoint y: 388, endPoint x: 504, endPoint y: 431, distance: 43.2
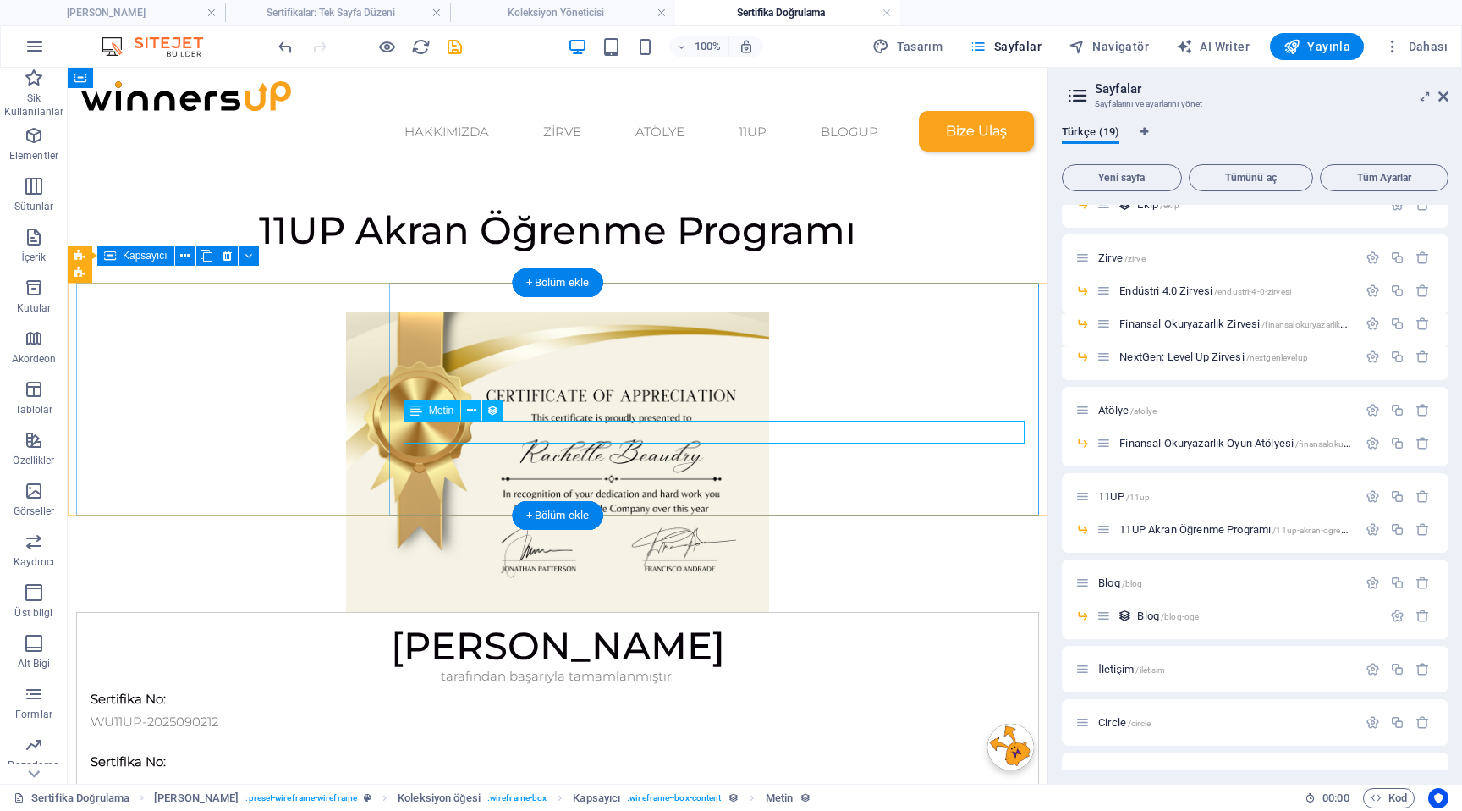
click at [443, 750] on div "Sertifika No:" at bounding box center [558, 761] width 934 height 23
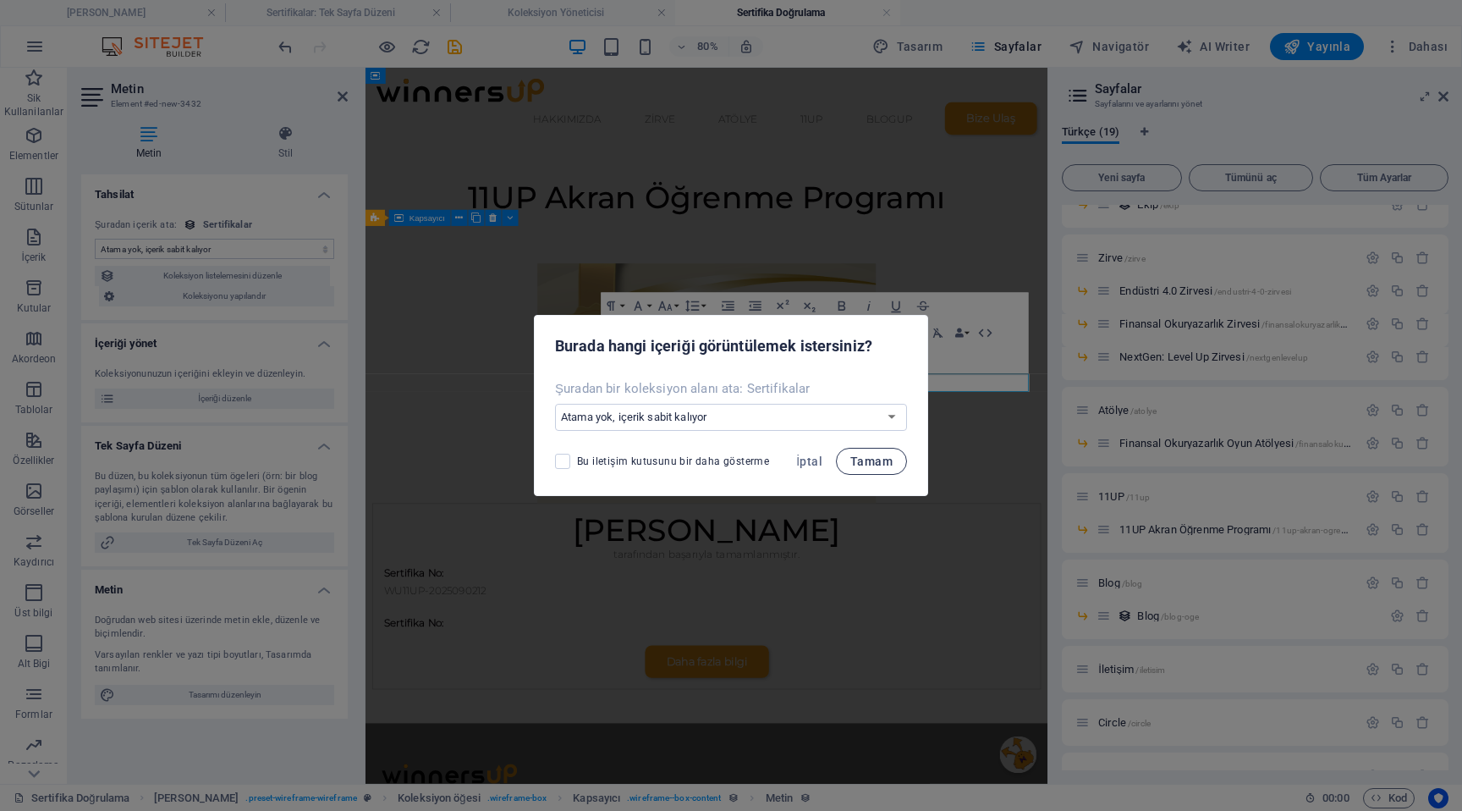
click at [875, 462] on span "Tamam" at bounding box center [871, 461] width 42 height 14
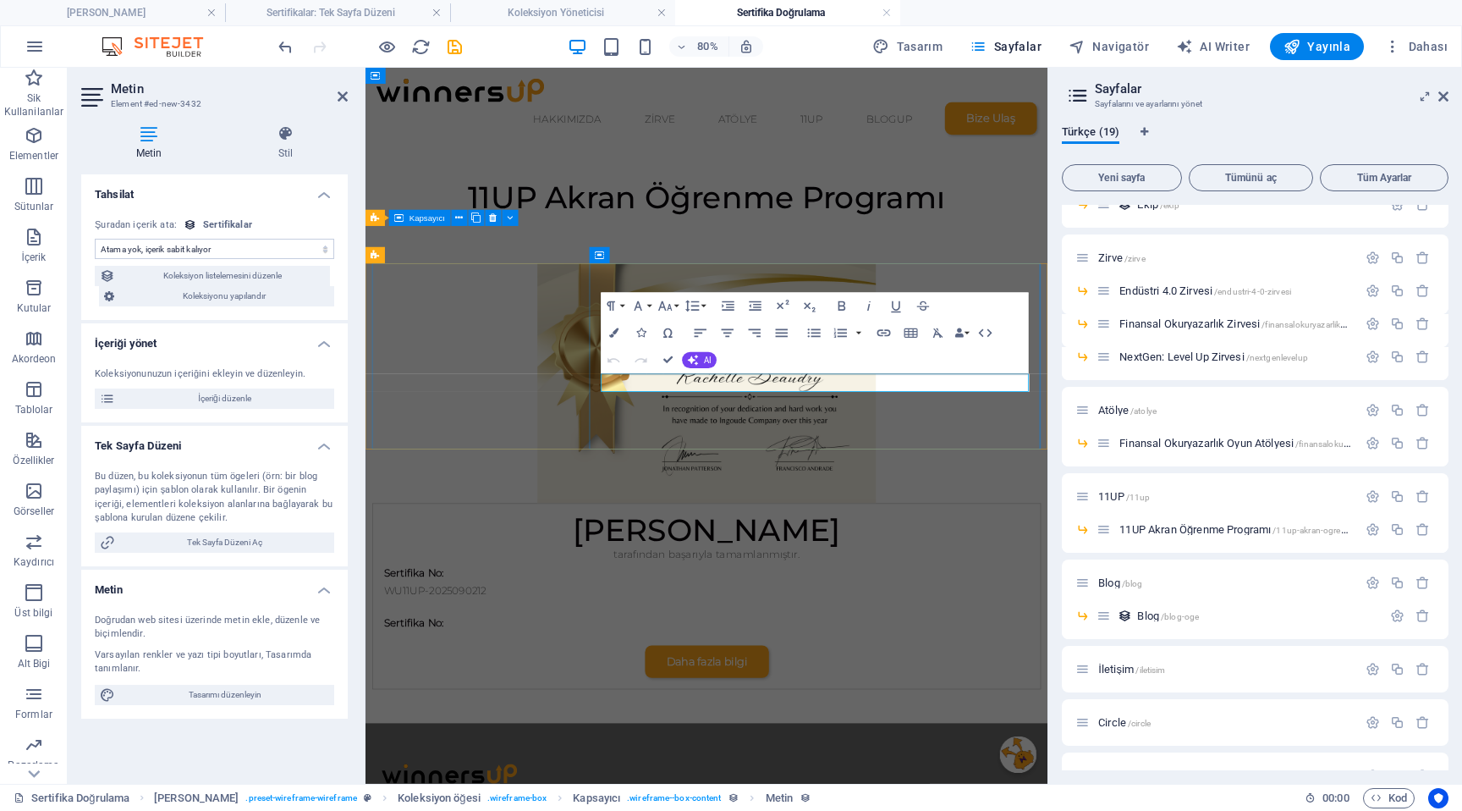
click at [464, 753] on strong "Sertifika No:" at bounding box center [425, 761] width 75 height 16
click at [725, 790] on div "Daha fazla bilgi" at bounding box center [791, 810] width 807 height 41
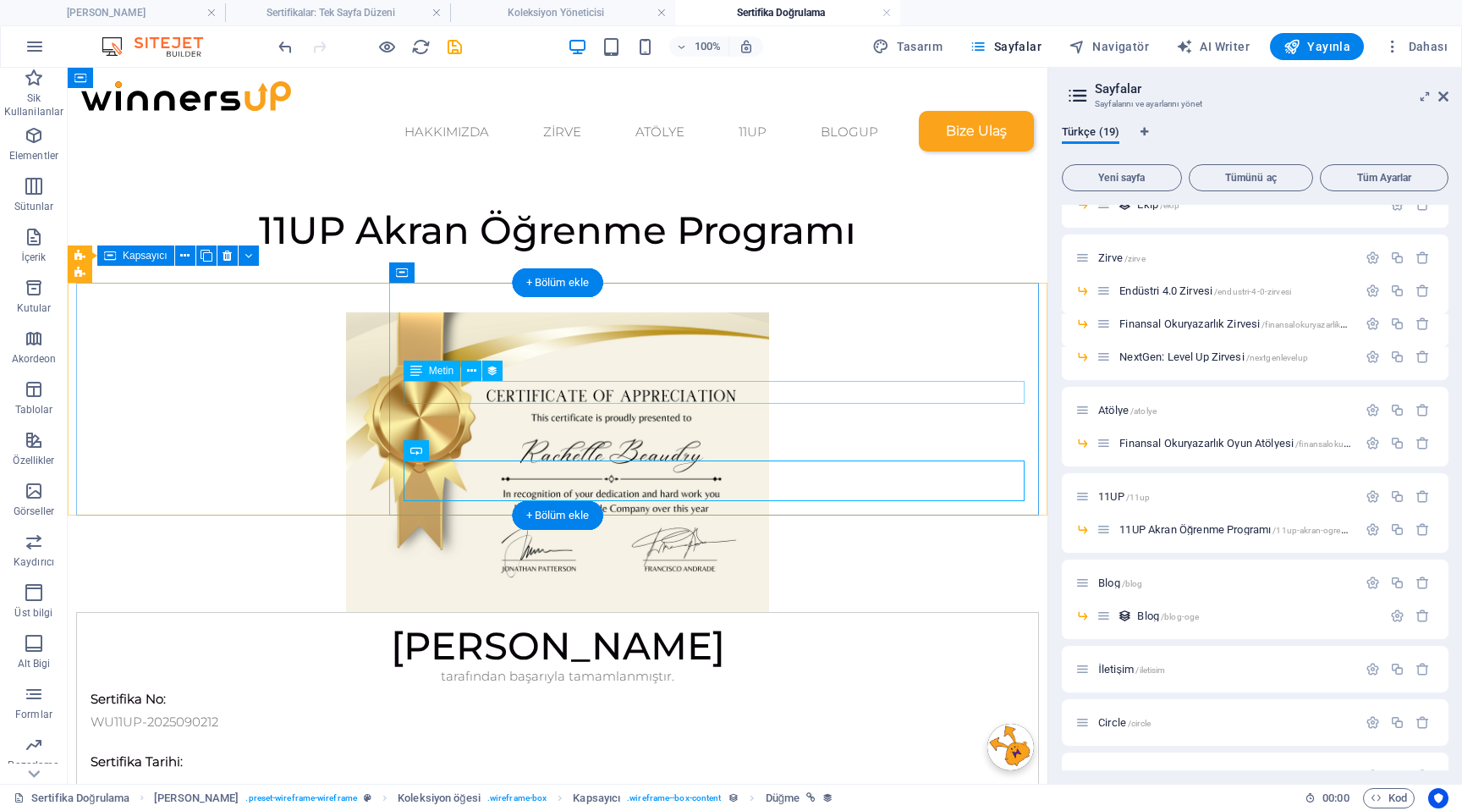
click at [512, 710] on div "WU11UP-2025090212" at bounding box center [558, 721] width 934 height 23
click at [520, 710] on div "WU11UP-2025090212" at bounding box center [558, 721] width 934 height 23
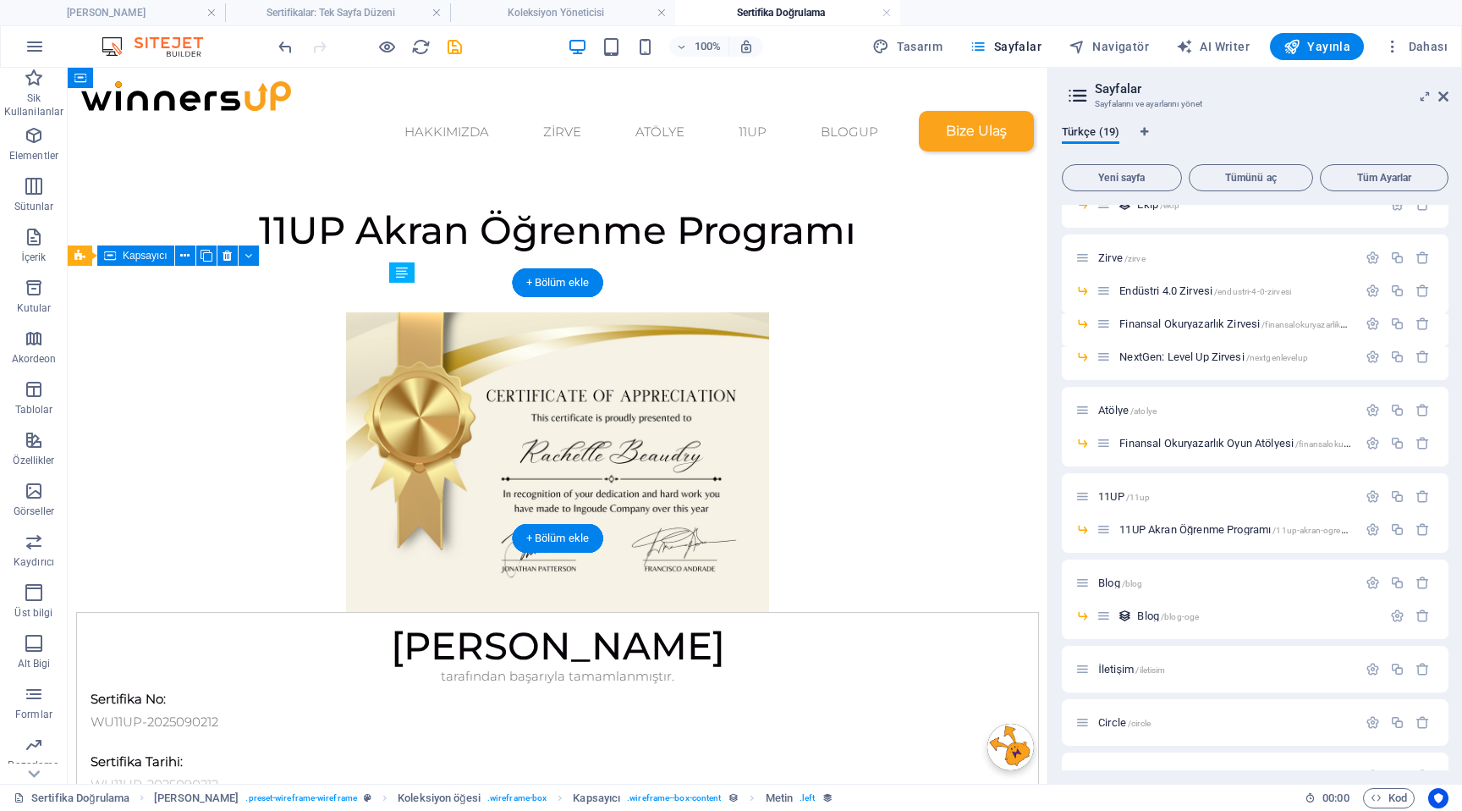
drag, startPoint x: 509, startPoint y: 415, endPoint x: 499, endPoint y: 447, distance: 33.5
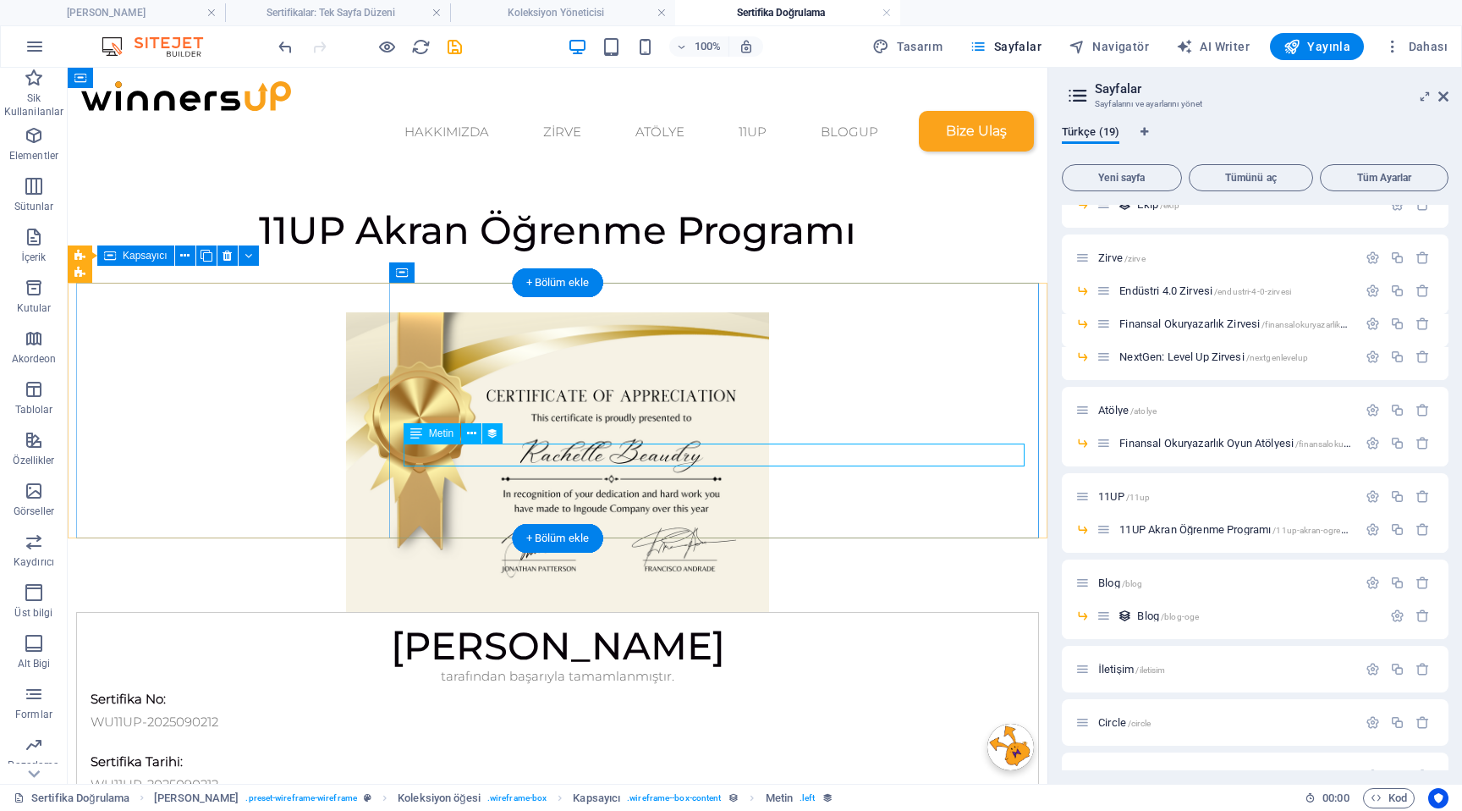
click at [486, 773] on div "WU11UP-2025090212" at bounding box center [558, 784] width 934 height 23
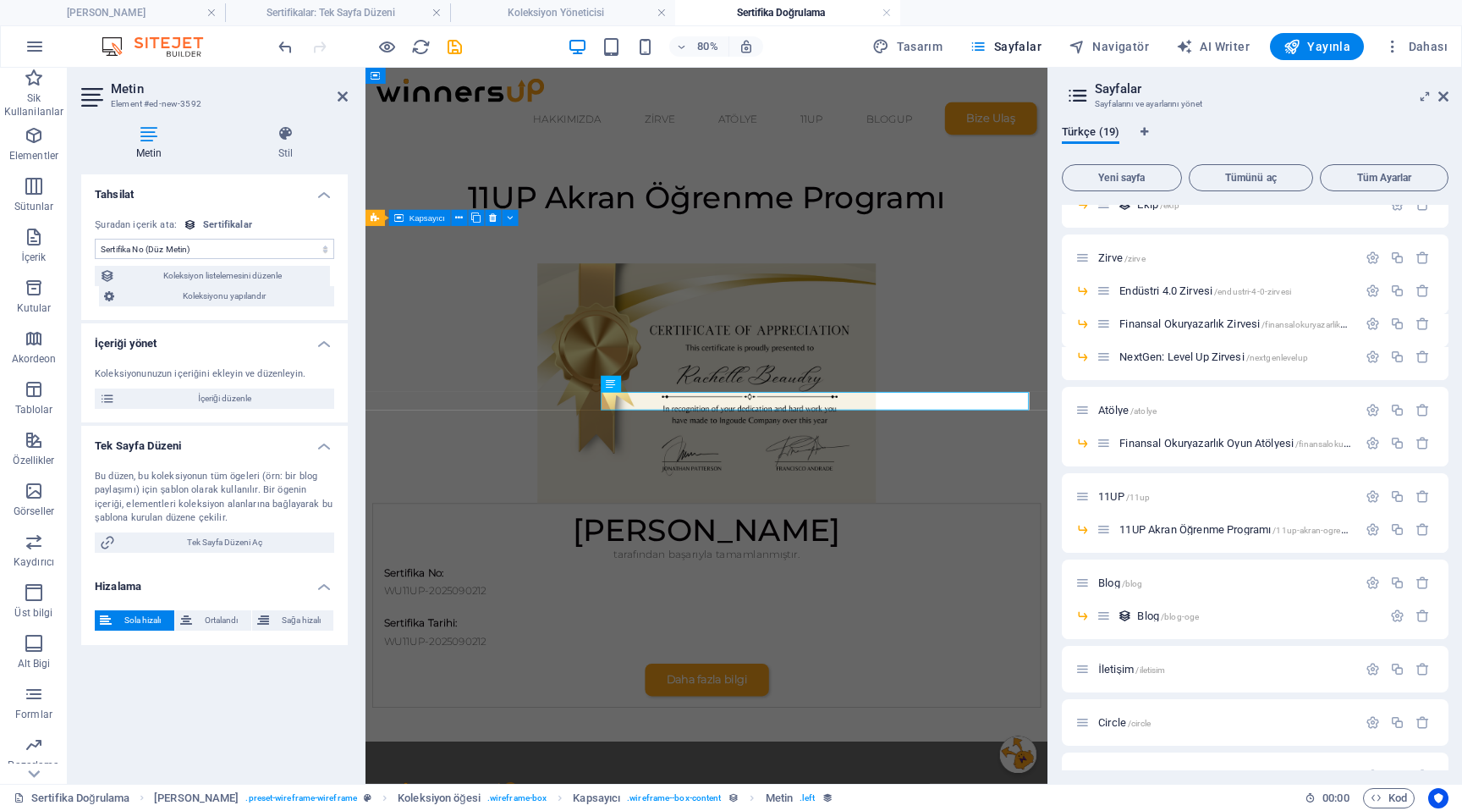
click at [220, 245] on select "Atama yok, içerik sabit kalıyor Oluşturulma zamanı (Tarih) Güncellenme zamanı (…" at bounding box center [214, 249] width 239 height 20
select select "sertifika-tarihi"
click at [95, 239] on select "Atama yok, içerik sabit kalıyor Oluşturulma zamanı (Tarih) Güncellenme zamanı (…" at bounding box center [214, 249] width 239 height 20
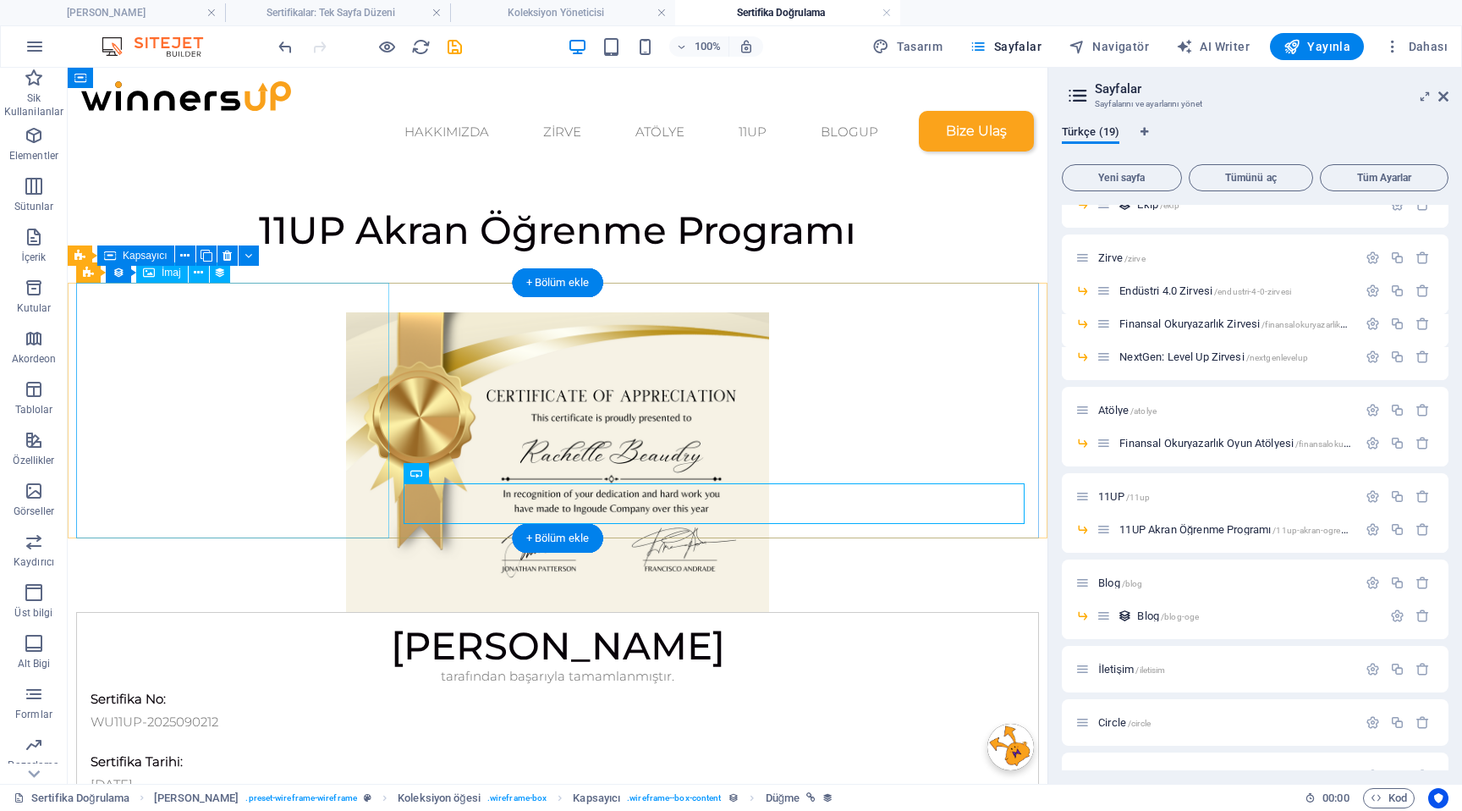
click at [338, 435] on figure at bounding box center [557, 462] width 963 height 300
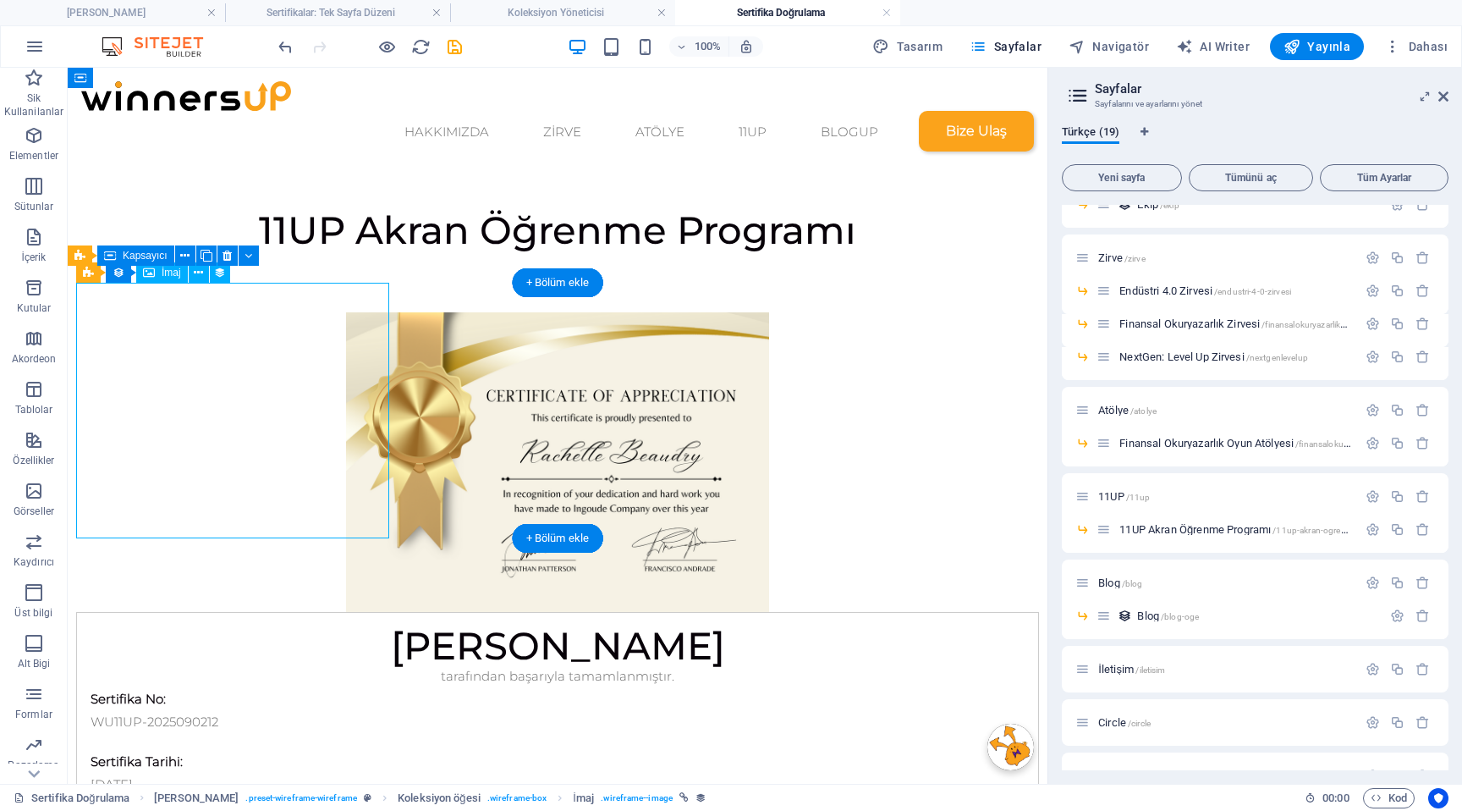
click at [255, 383] on figure at bounding box center [557, 462] width 963 height 300
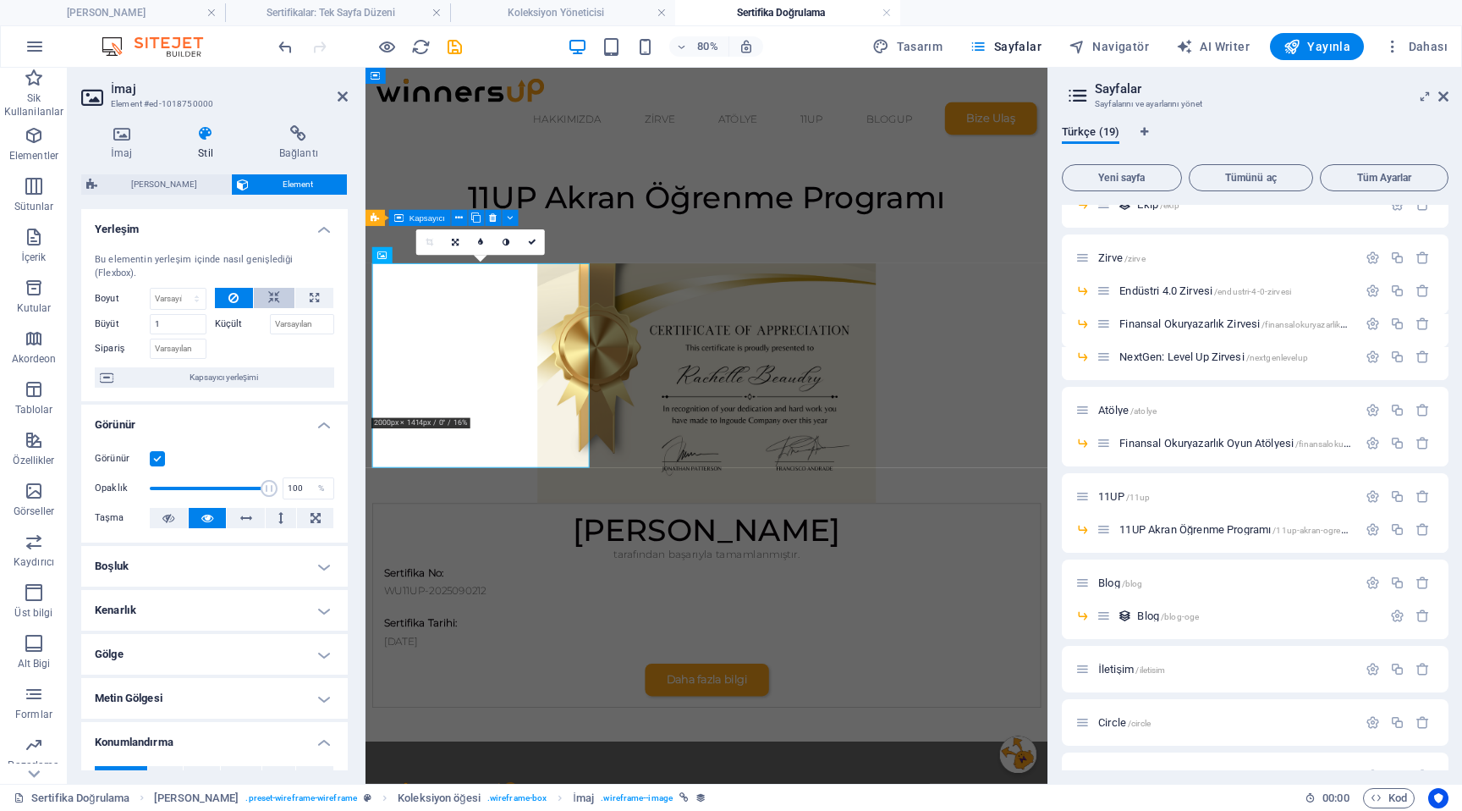
click at [272, 300] on icon at bounding box center [274, 298] width 12 height 20
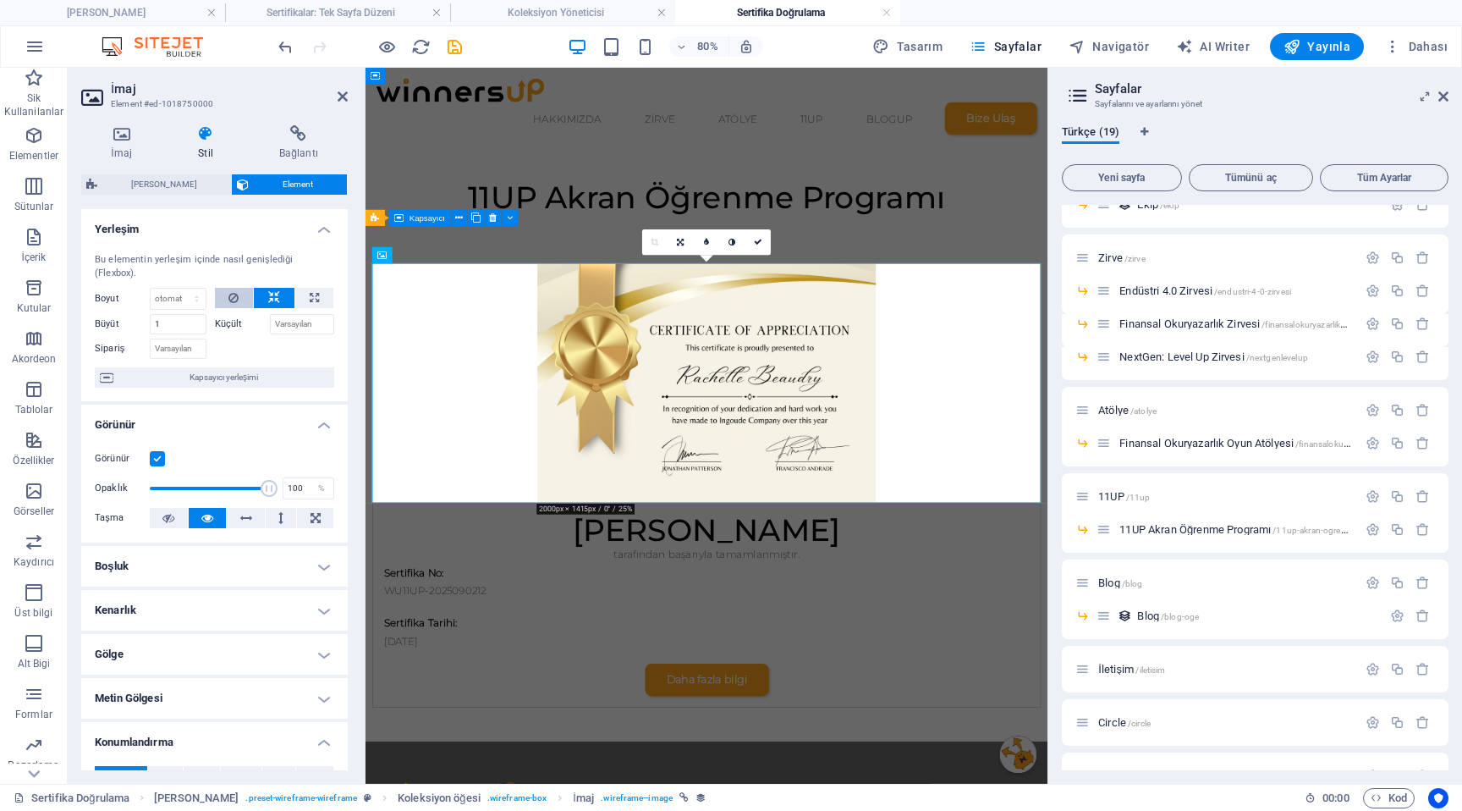
click at [234, 300] on icon at bounding box center [233, 298] width 10 height 20
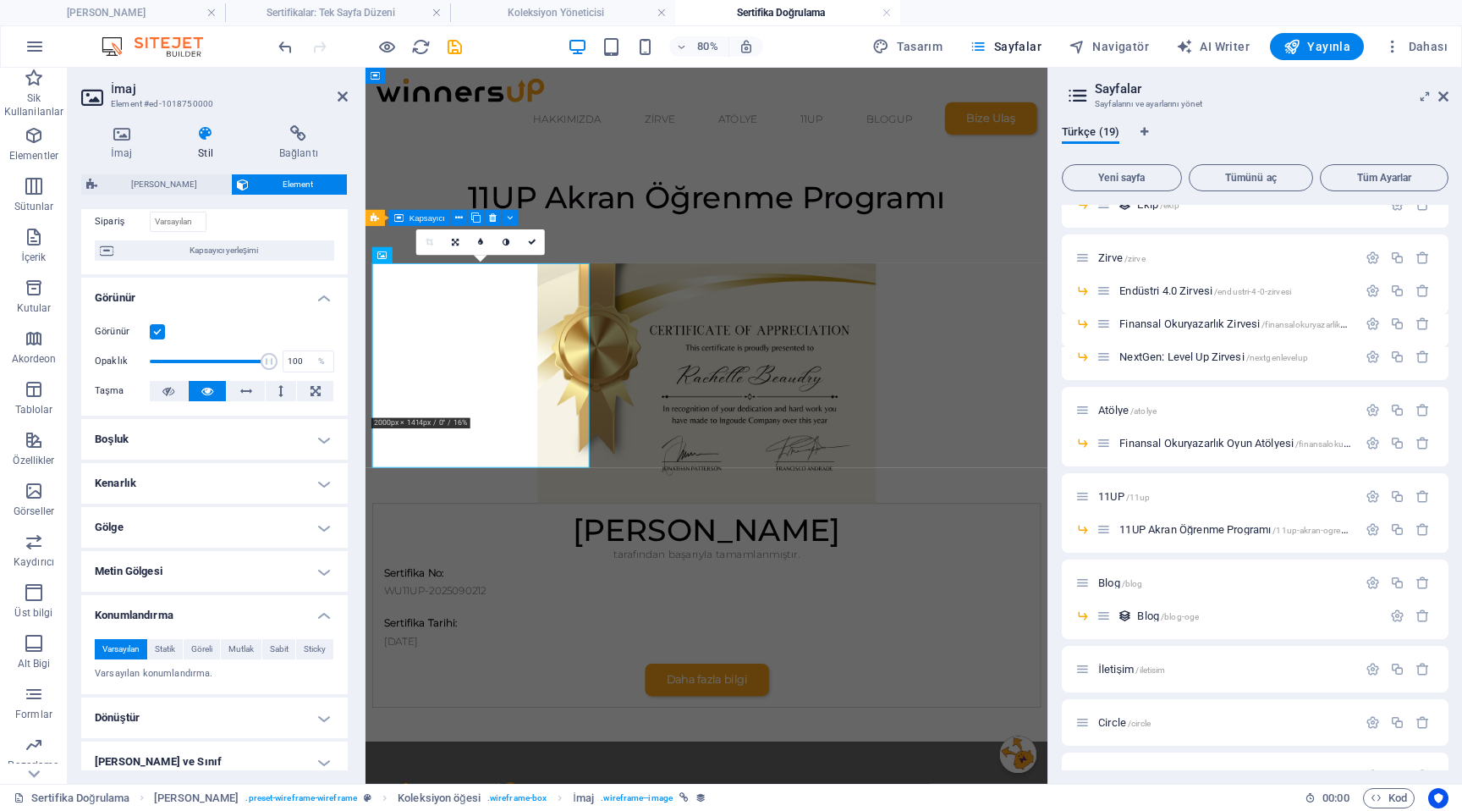
scroll to position [136, 0]
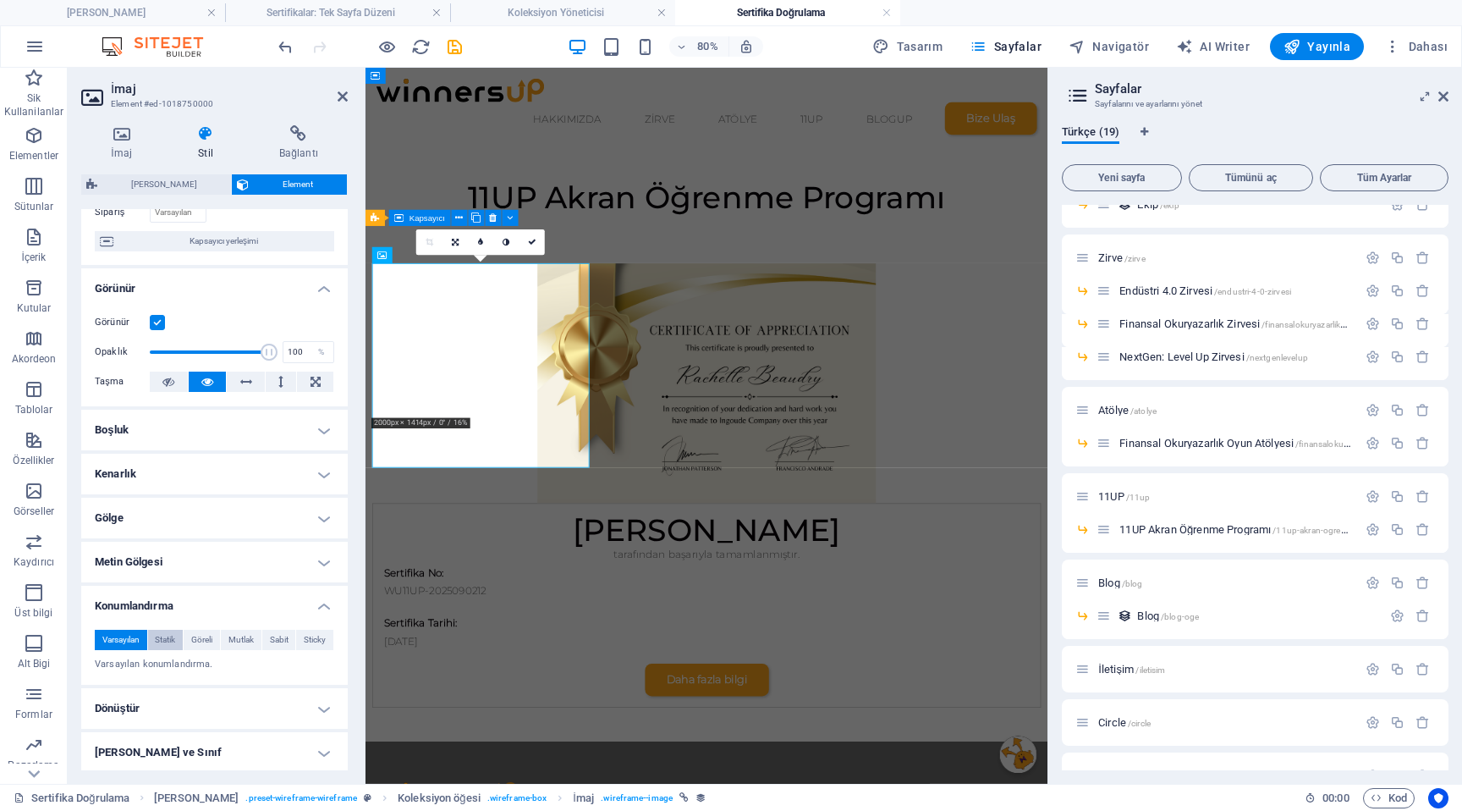
click at [167, 642] on span "Statik" at bounding box center [165, 640] width 20 height 20
click at [210, 645] on span "Göreli" at bounding box center [201, 640] width 21 height 20
click at [233, 644] on span "Mutlak" at bounding box center [240, 640] width 25 height 20
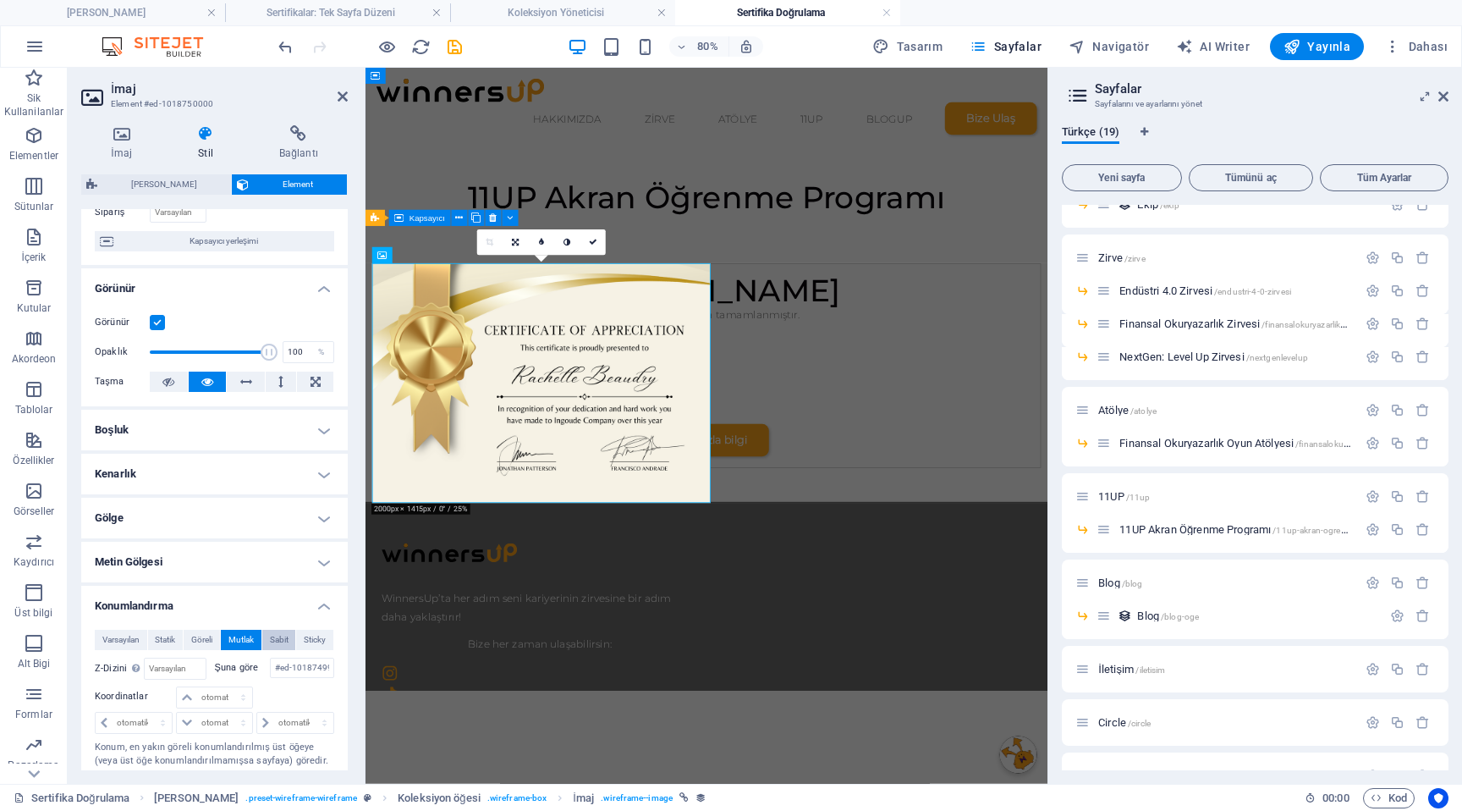
click at [276, 639] on span "Sabit" at bounding box center [279, 640] width 19 height 20
click at [315, 641] on span "Sticky" at bounding box center [315, 640] width 22 height 20
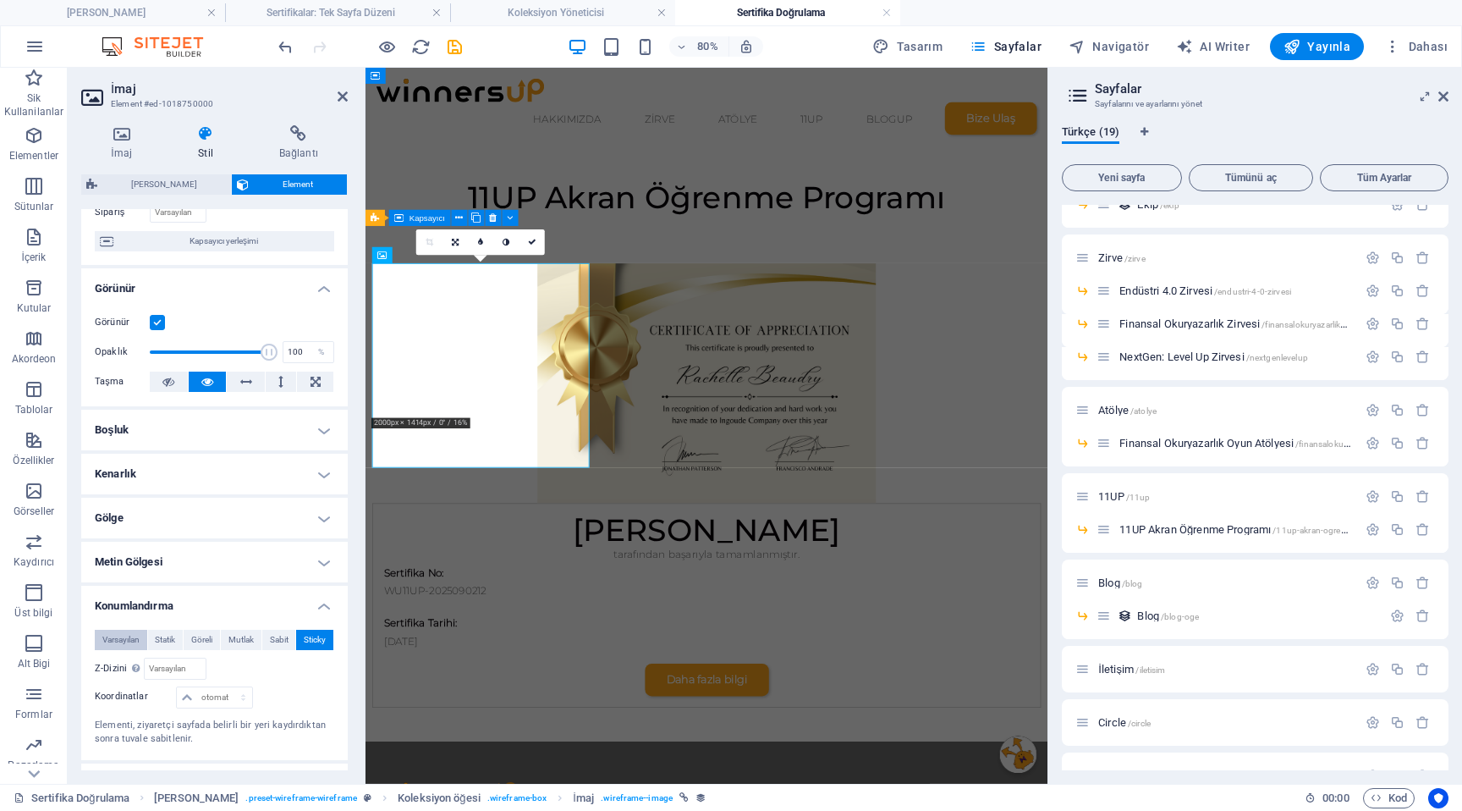
click at [118, 641] on span "Varsayılan" at bounding box center [120, 640] width 37 height 20
click at [185, 713] on h4 "Dönüştür" at bounding box center [214, 708] width 267 height 41
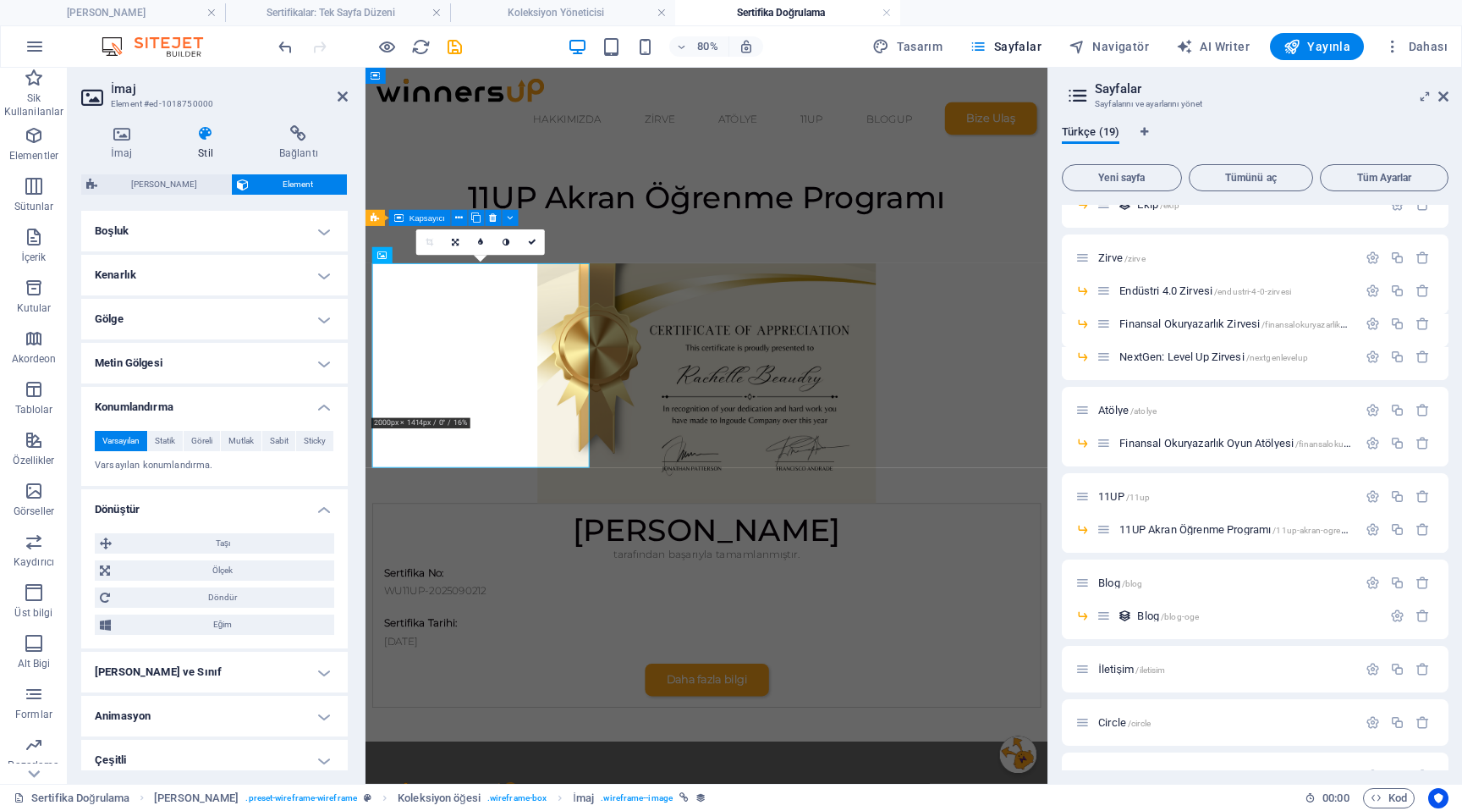
scroll to position [345, 0]
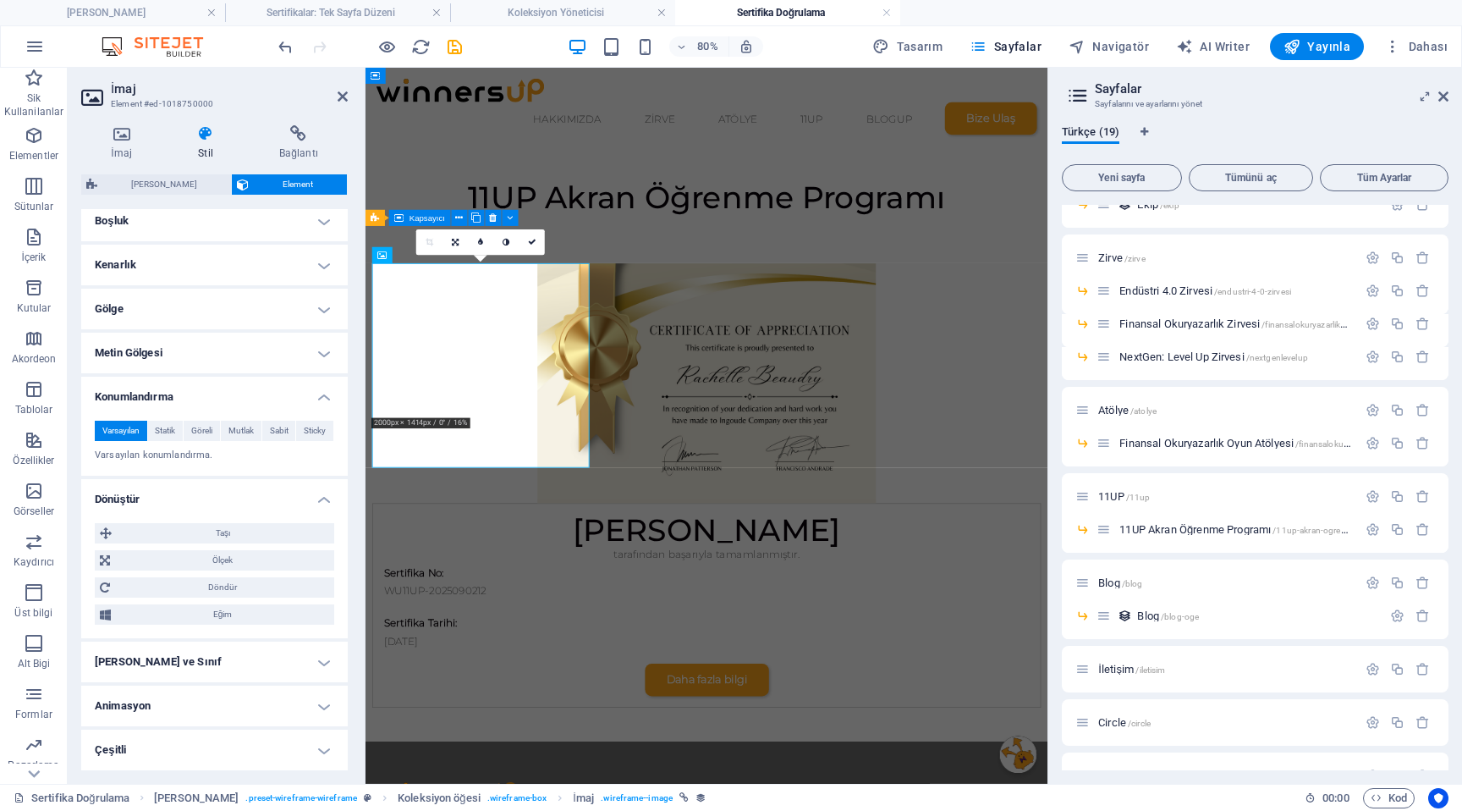
click at [182, 767] on h4 "Çeşitli" at bounding box center [214, 749] width 267 height 41
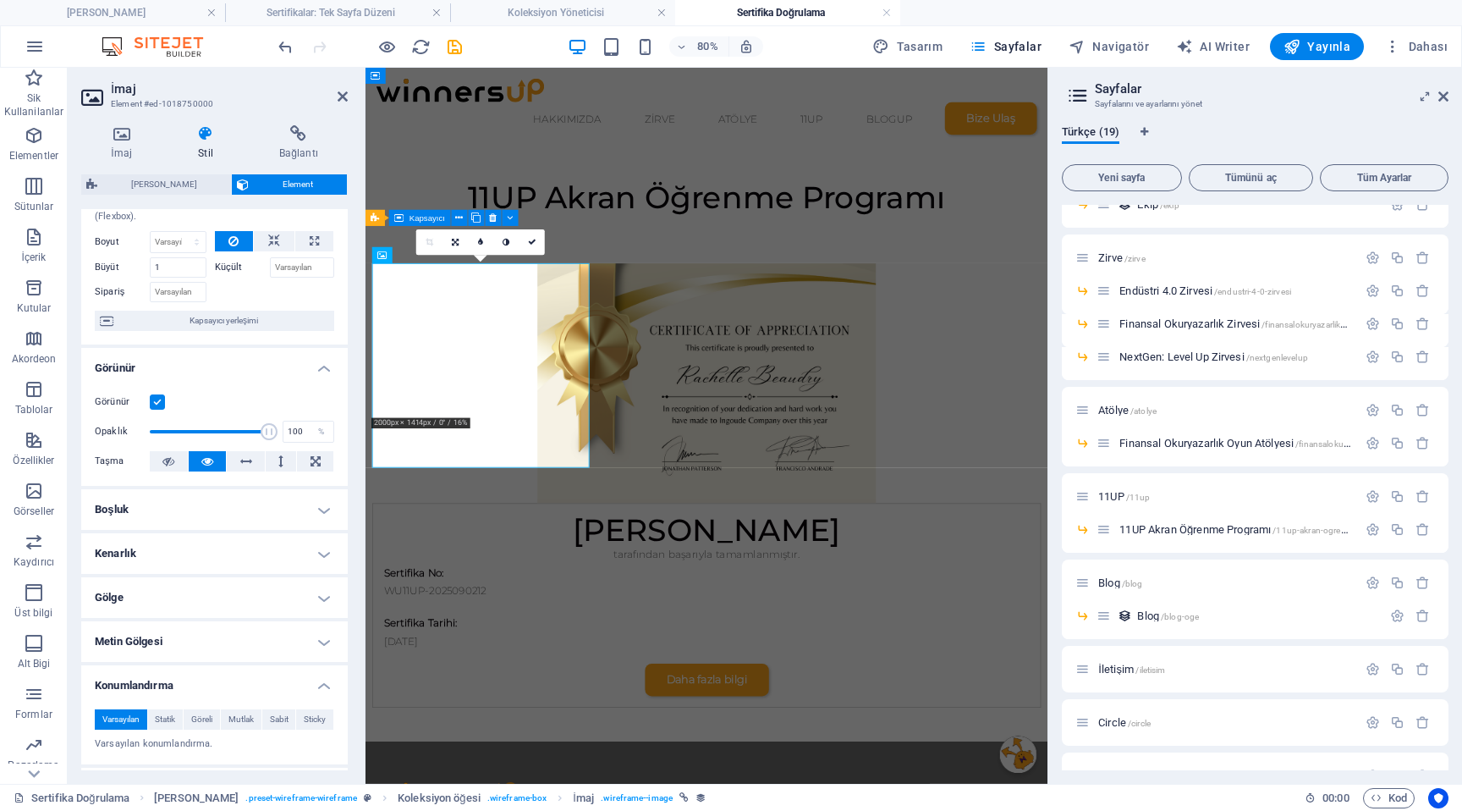
scroll to position [0, 0]
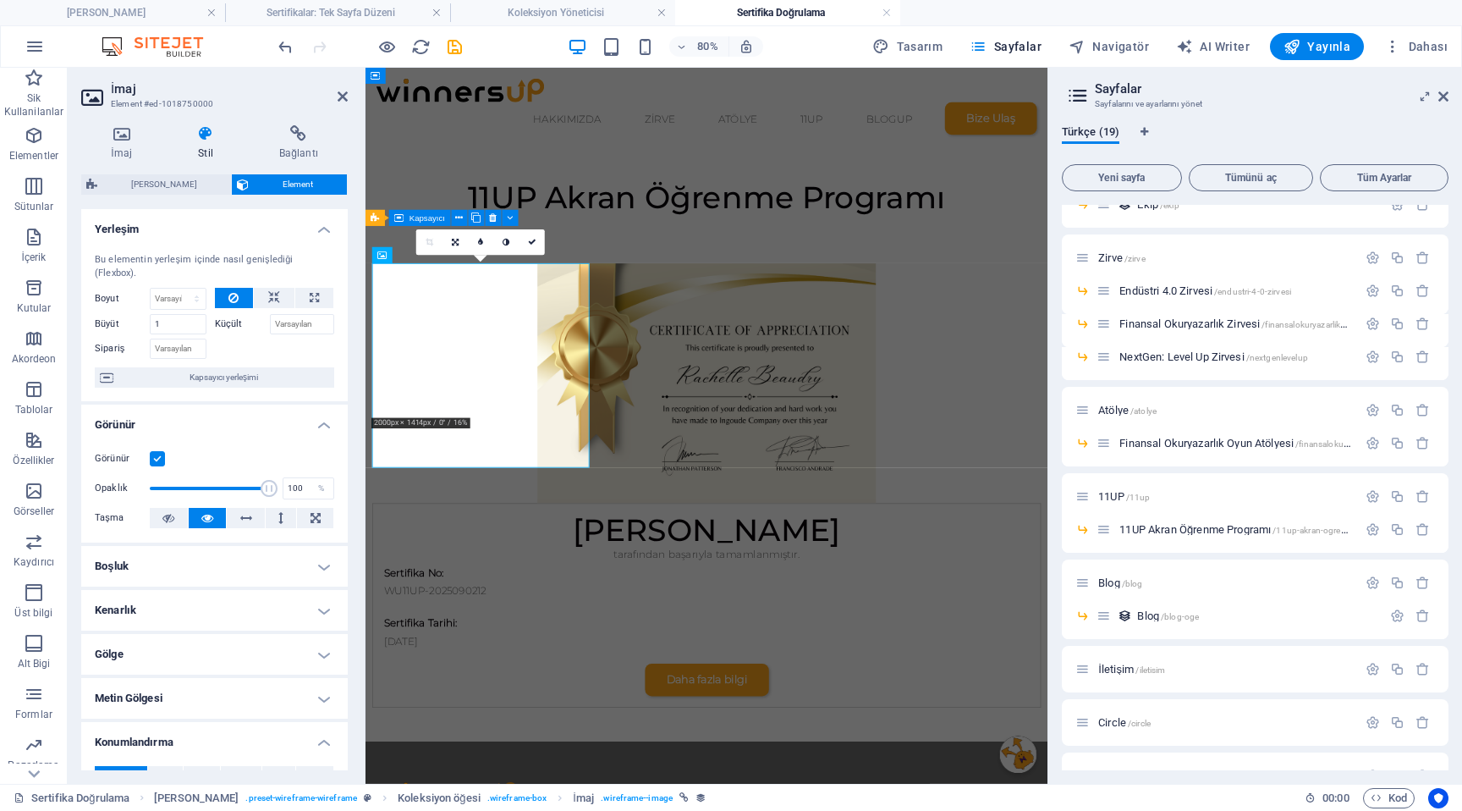
click at [169, 576] on h4 "Boşluk" at bounding box center [214, 566] width 267 height 41
click at [169, 576] on div "Kenar boşluğu Varsayılan otomatik px % rem vw vh Özel Özel otomatik px % rem vw…" at bounding box center [214, 615] width 267 height 78
click at [137, 666] on h4 "Kenarlık" at bounding box center [214, 677] width 267 height 41
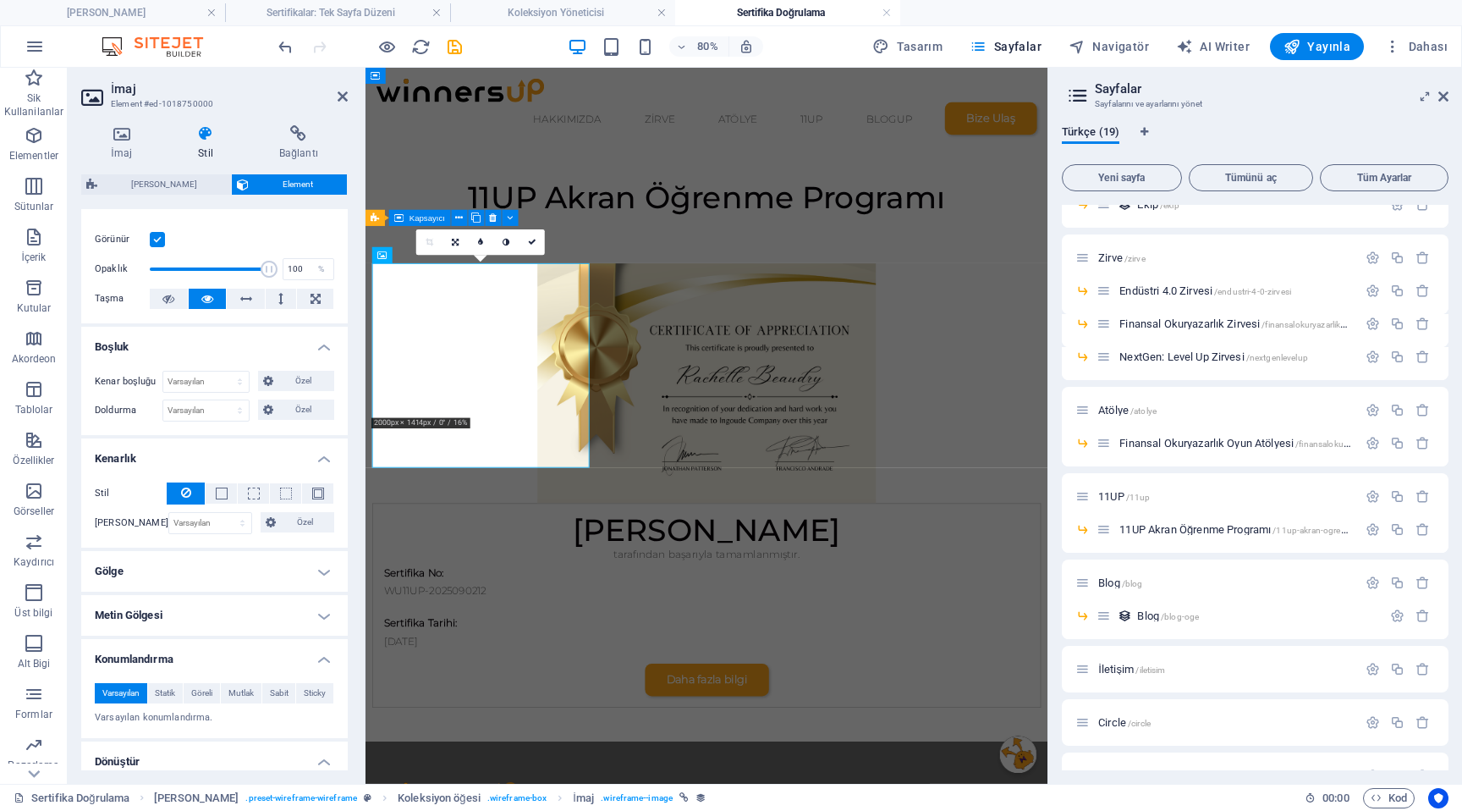
click at [135, 573] on h4 "Gölge" at bounding box center [214, 571] width 267 height 41
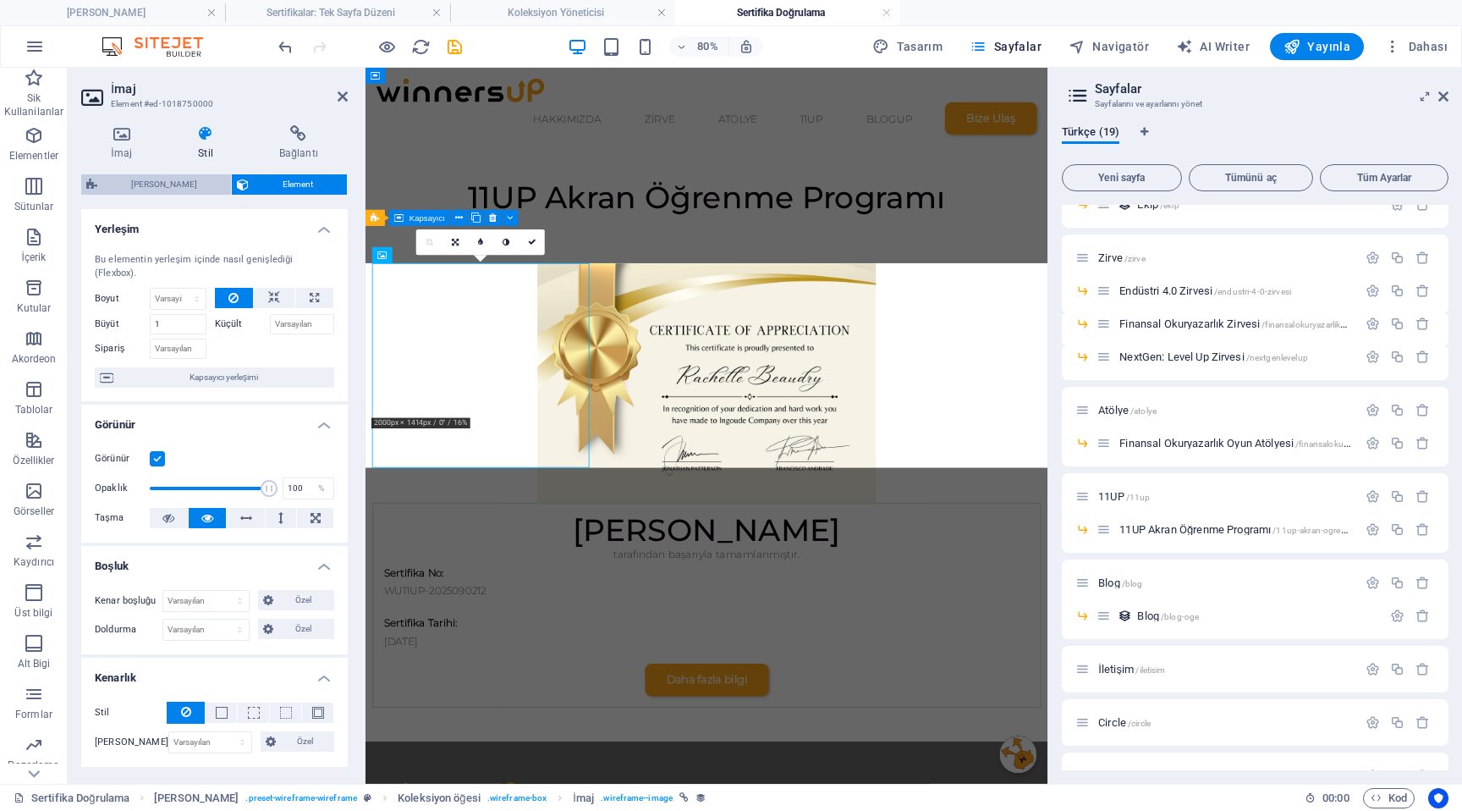
click at [174, 186] on span "[PERSON_NAME]" at bounding box center [164, 184] width 124 height 20
select select "rem"
select select "px"
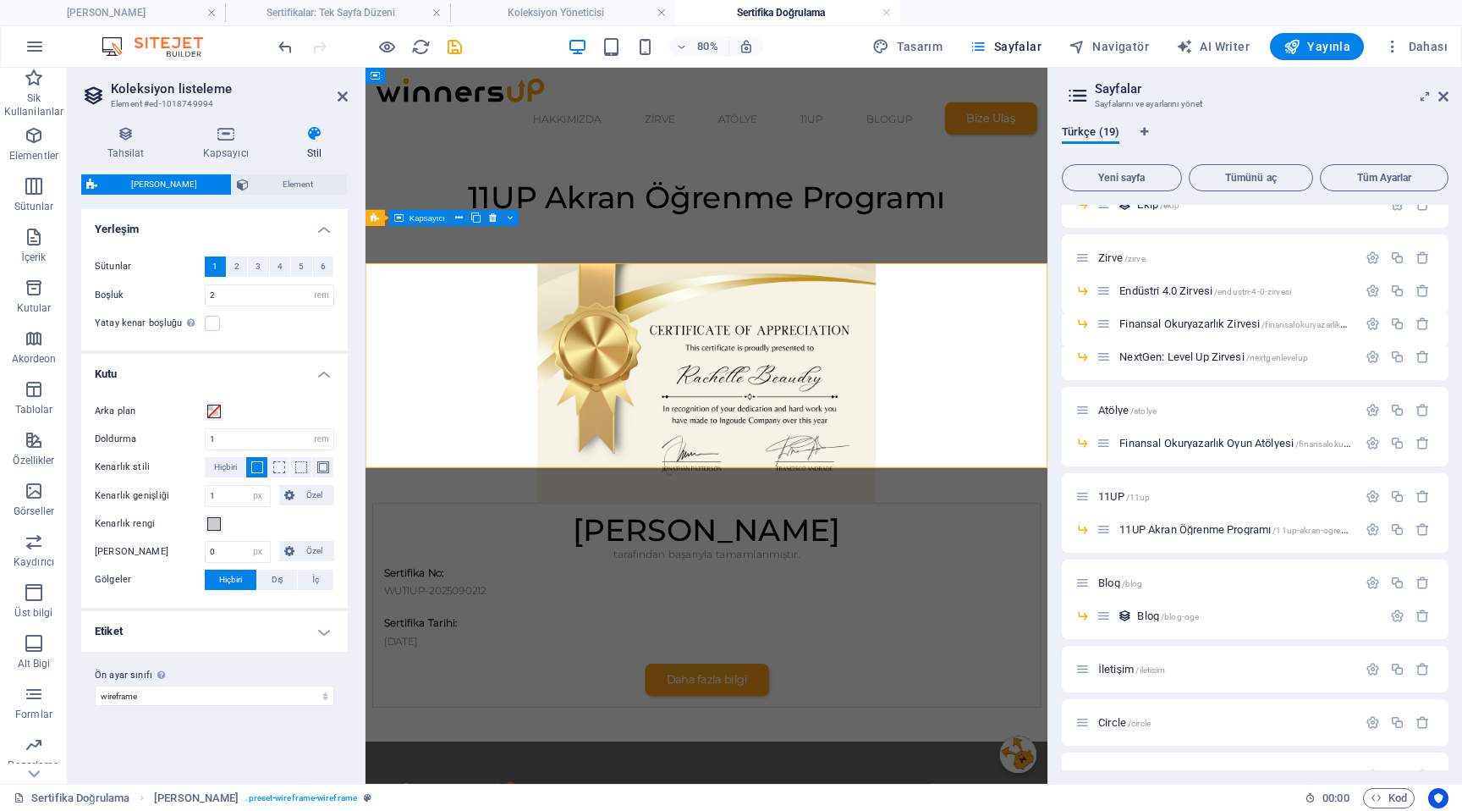
click at [242, 637] on h4 "Etiket" at bounding box center [214, 631] width 267 height 41
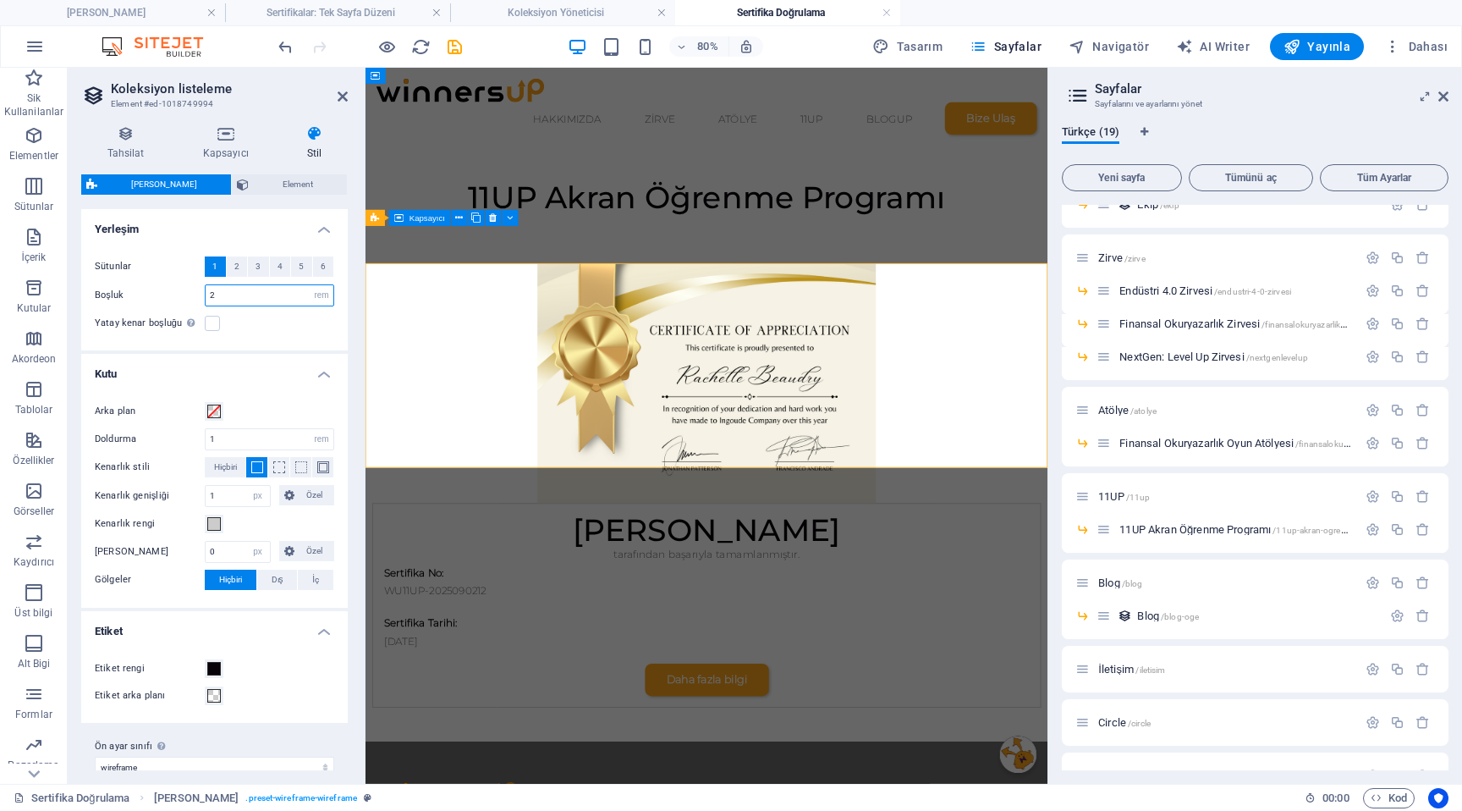
click at [242, 297] on input "2" at bounding box center [270, 295] width 128 height 20
type input "2"
click at [261, 184] on span "Element" at bounding box center [298, 184] width 88 height 20
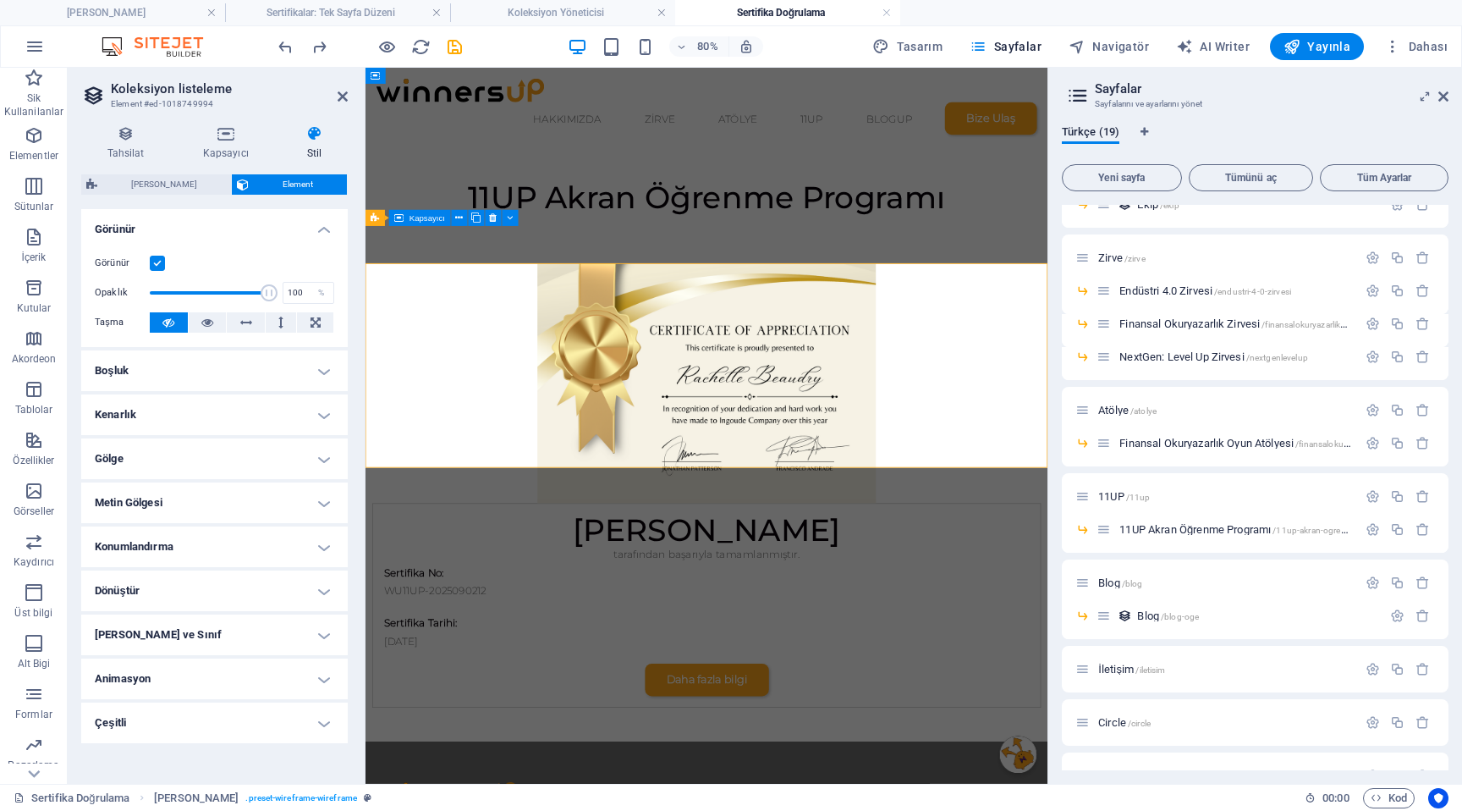
click at [159, 263] on label at bounding box center [157, 263] width 15 height 15
click at [0, 0] on input "Görünür" at bounding box center [0, 0] width 0 height 0
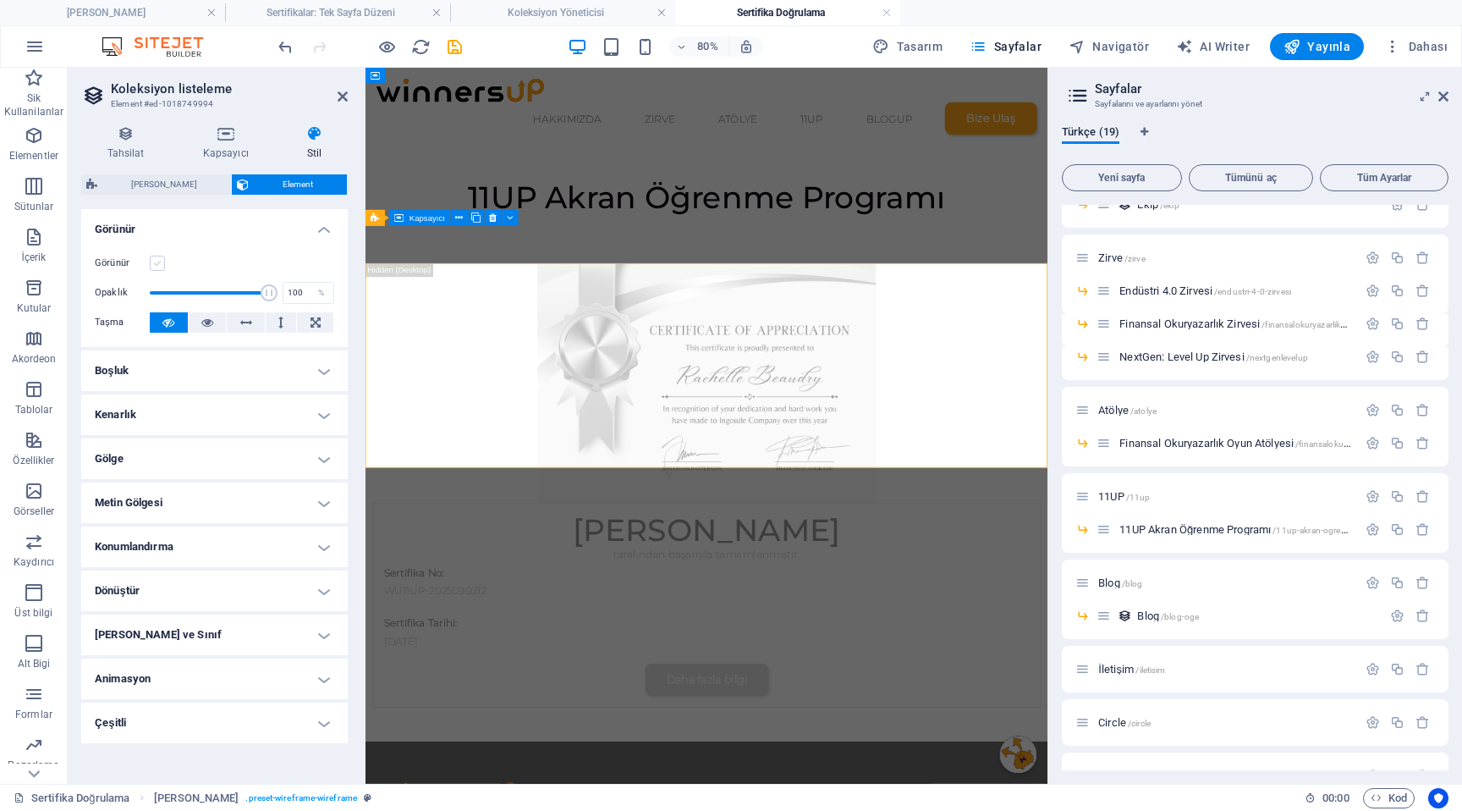
click at [159, 263] on label at bounding box center [157, 263] width 15 height 15
click at [0, 0] on input "Görünür" at bounding box center [0, 0] width 0 height 0
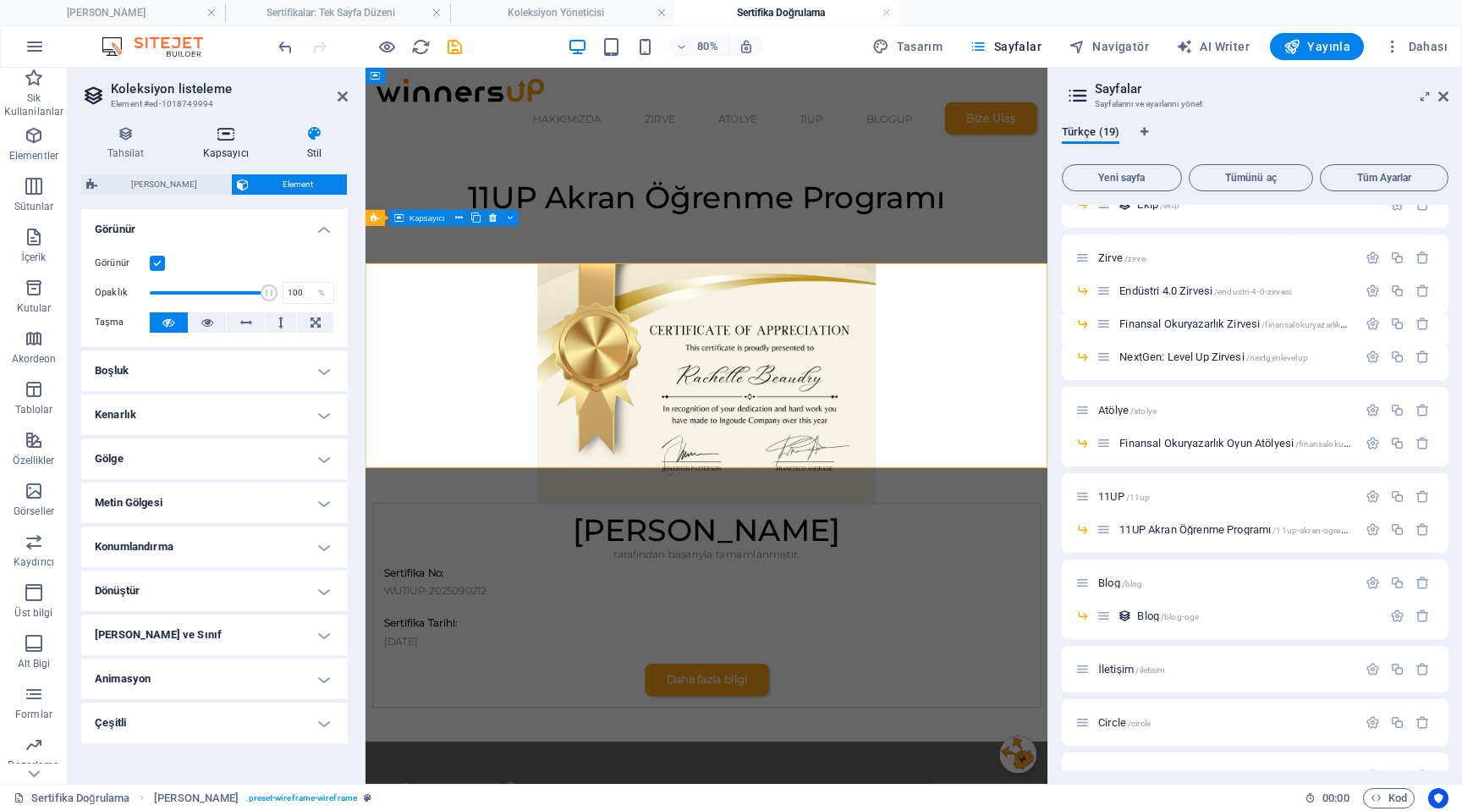
click at [227, 140] on icon at bounding box center [225, 133] width 97 height 17
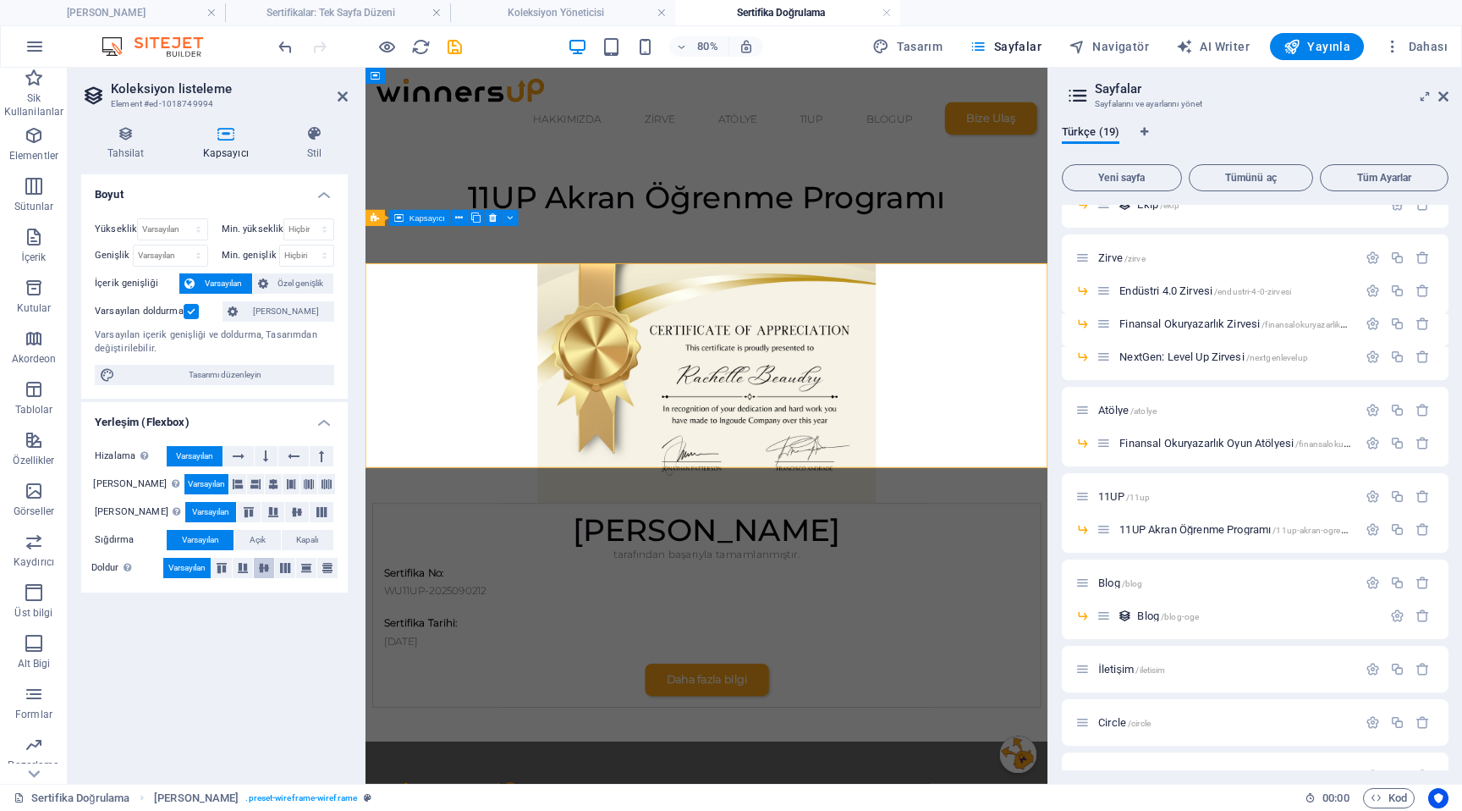
click at [263, 569] on icon at bounding box center [264, 568] width 20 height 10
click at [268, 481] on icon at bounding box center [273, 484] width 10 height 20
click at [196, 481] on span "Varsayılan" at bounding box center [206, 484] width 37 height 20
click at [194, 566] on span "Varsayılan" at bounding box center [186, 568] width 37 height 20
click at [263, 516] on icon at bounding box center [273, 512] width 20 height 10
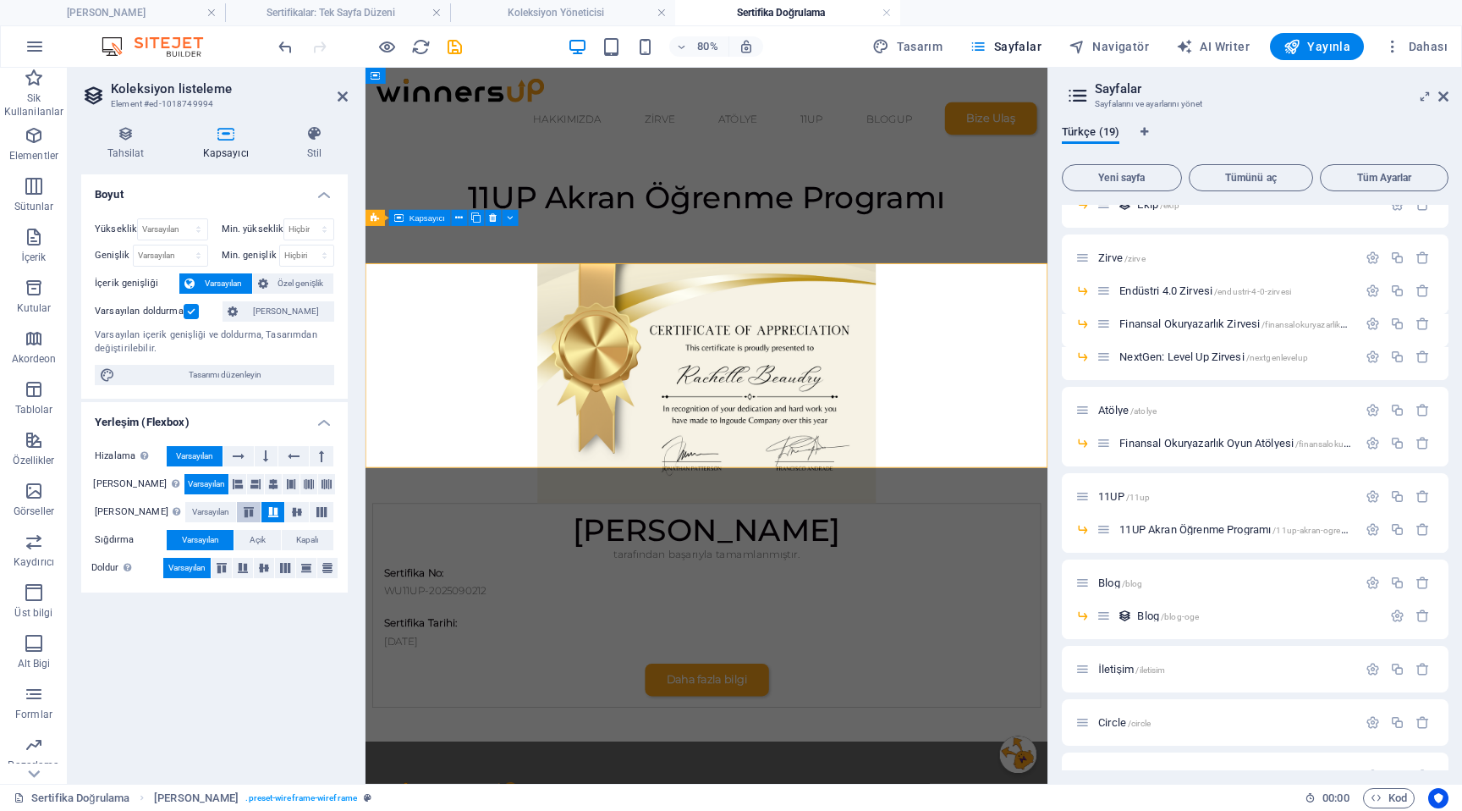
click at [239, 516] on icon at bounding box center [249, 512] width 20 height 10
click at [287, 516] on icon at bounding box center [297, 512] width 20 height 10
click at [304, 516] on button at bounding box center [297, 512] width 24 height 20
click at [192, 516] on span "Varsayılan" at bounding box center [210, 512] width 37 height 20
click at [250, 437] on div "Hizalama Esnek yönü belirler. Varsayılan [PERSON_NAME] eksen Elementlerin bu ka…" at bounding box center [214, 512] width 267 height 160
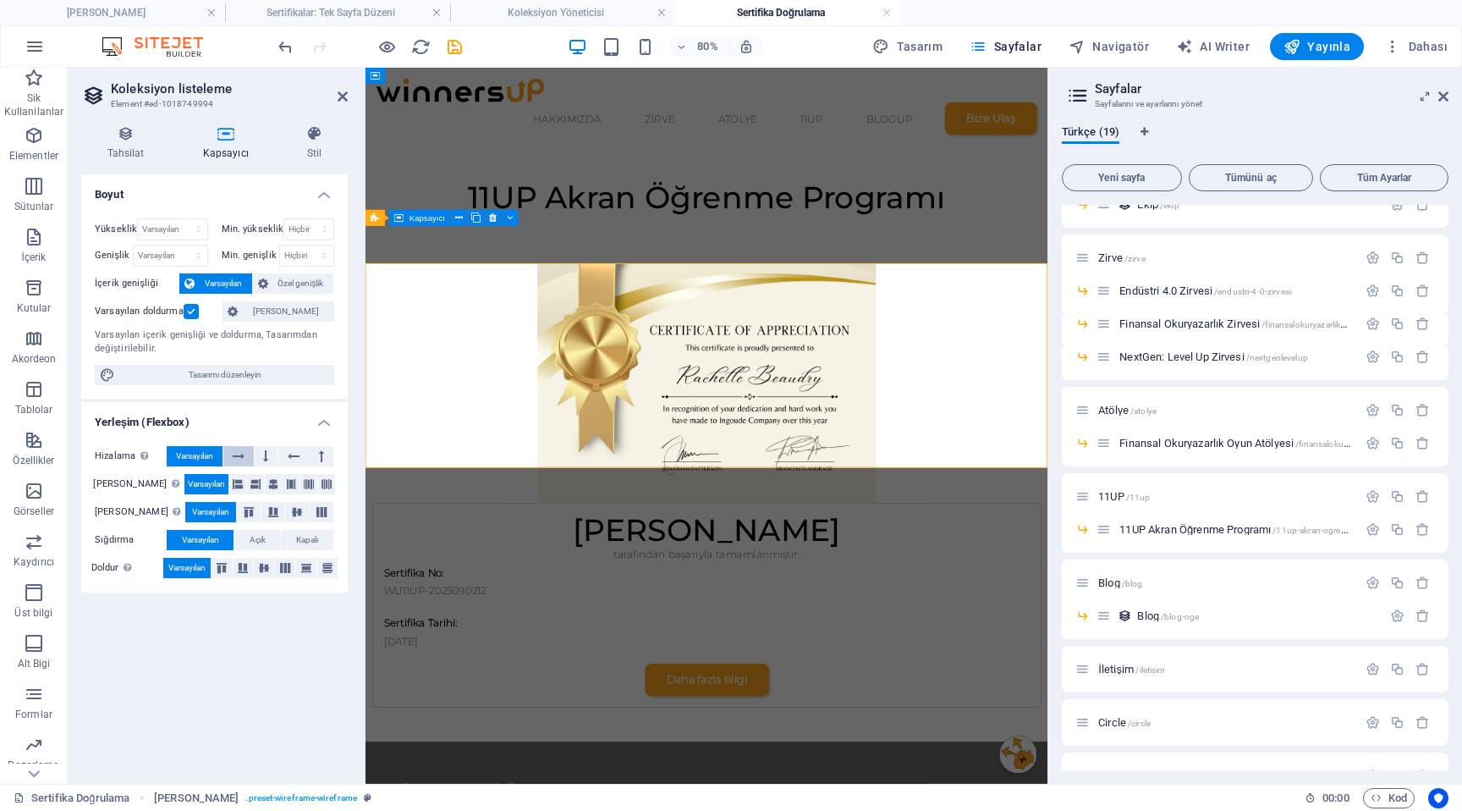
click at [249, 454] on button at bounding box center [238, 456] width 30 height 20
click at [272, 454] on button at bounding box center [267, 456] width 24 height 20
click at [296, 454] on icon at bounding box center [294, 456] width 12 height 20
click at [316, 454] on button at bounding box center [322, 456] width 24 height 20
click at [181, 456] on span "Varsayılan" at bounding box center [194, 456] width 37 height 20
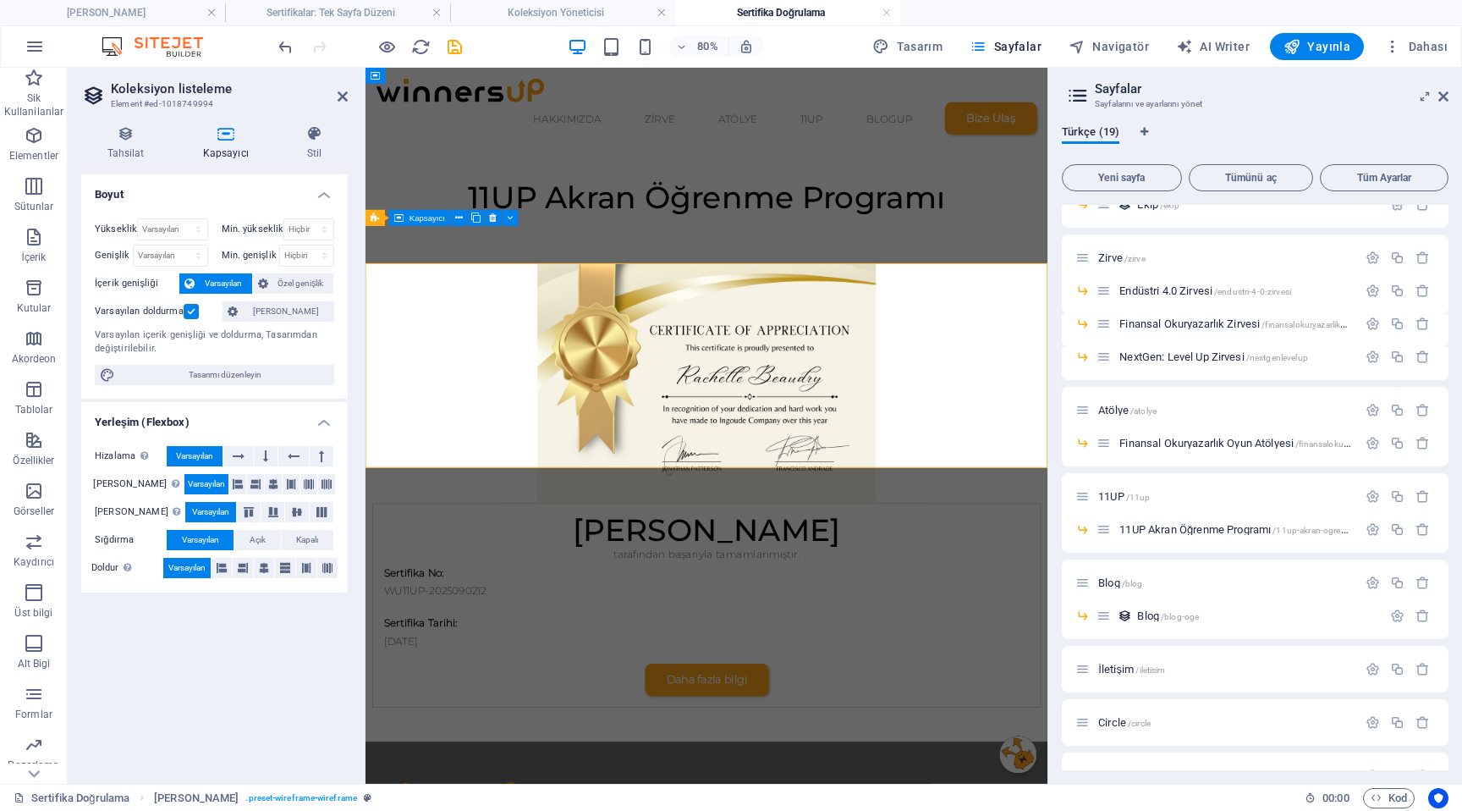
click at [190, 308] on label at bounding box center [191, 311] width 15 height 15
click at [0, 0] on input "Varsayılan doldurma" at bounding box center [0, 0] width 0 height 0
click at [190, 315] on label at bounding box center [191, 311] width 15 height 15
click at [0, 0] on input "Varsayılan doldurma" at bounding box center [0, 0] width 0 height 0
click at [286, 281] on span "Özel genişlik" at bounding box center [301, 283] width 56 height 20
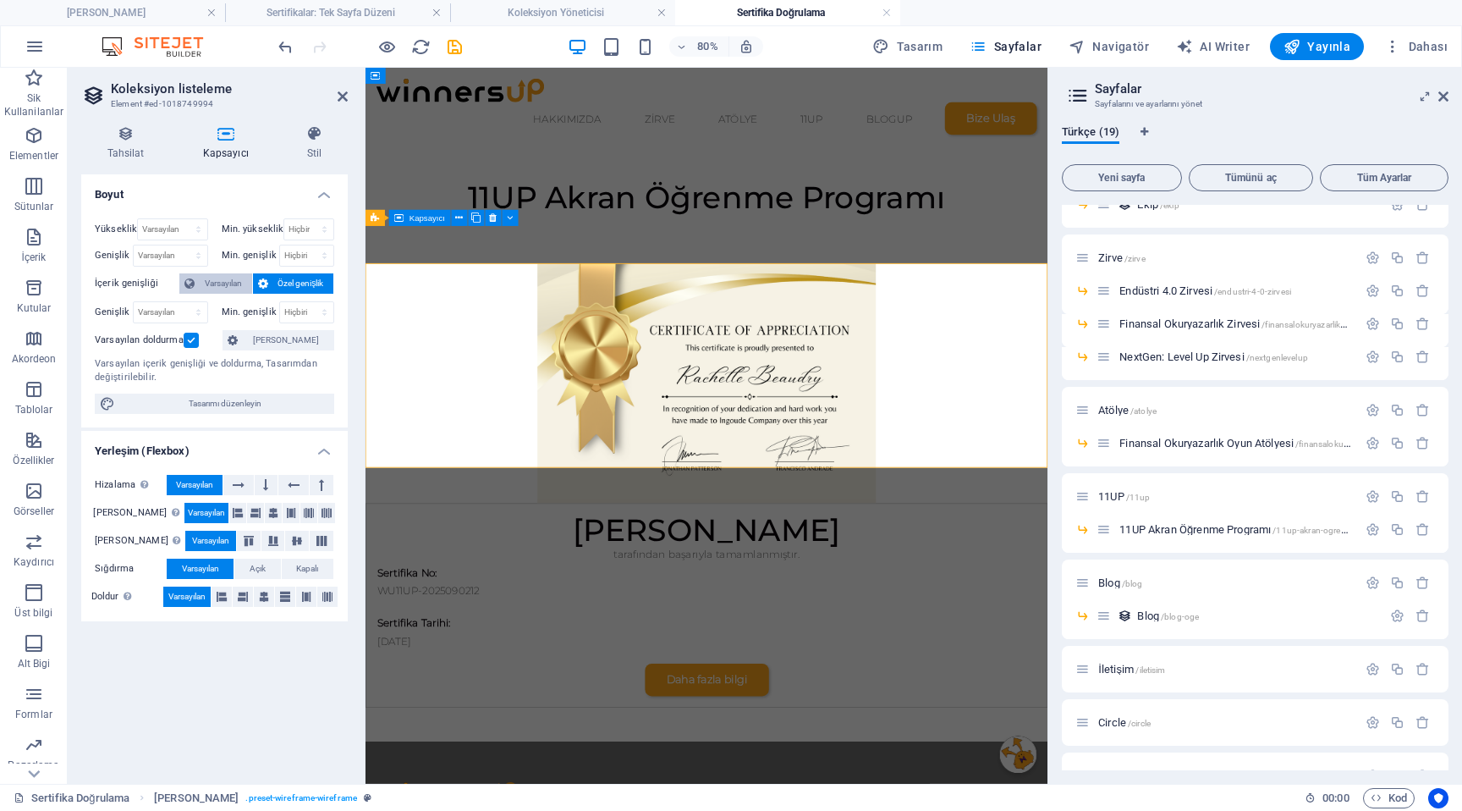
click at [231, 281] on span "Varsayılan" at bounding box center [223, 283] width 47 height 20
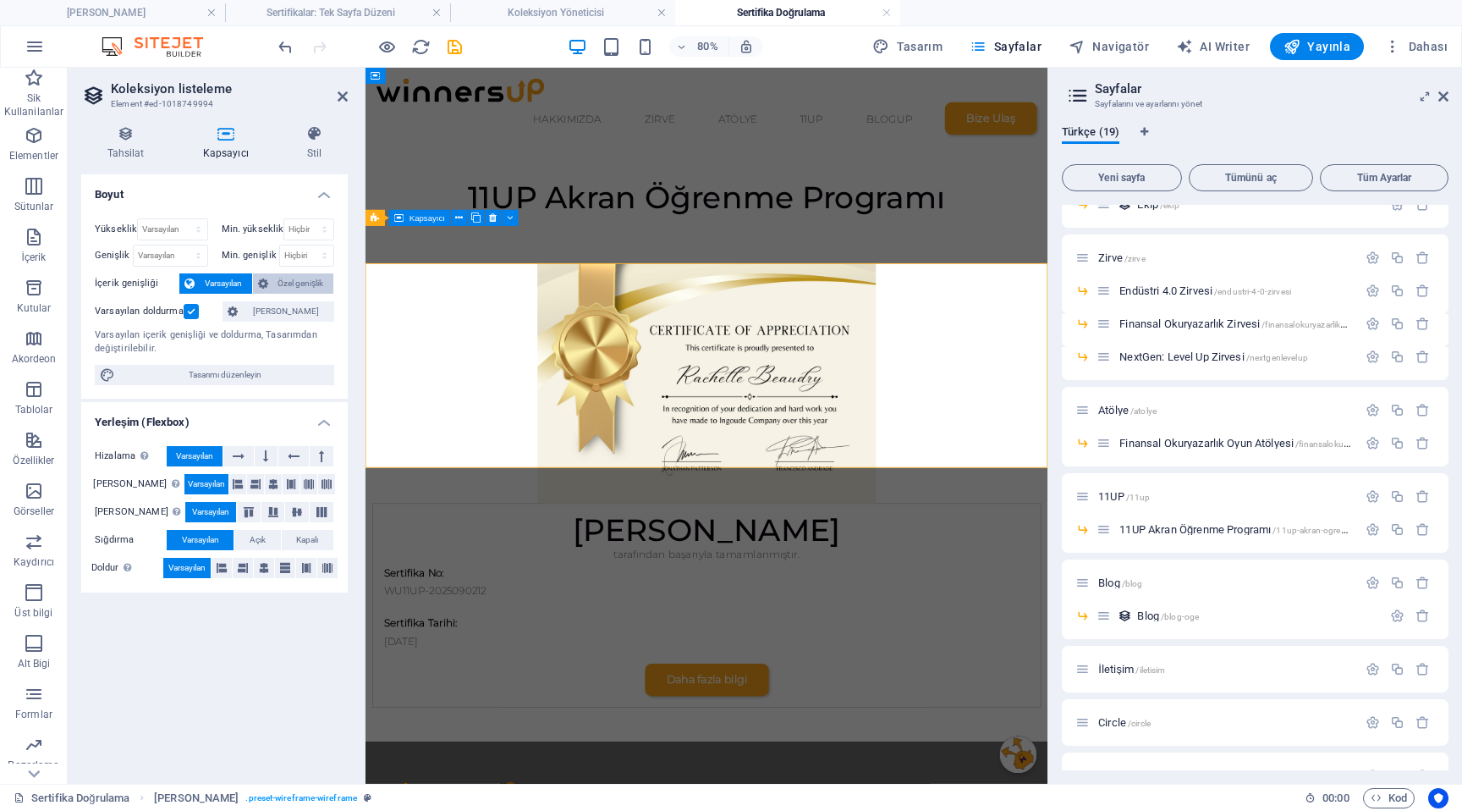
click at [273, 281] on span "Özel genişlik" at bounding box center [301, 283] width 56 height 20
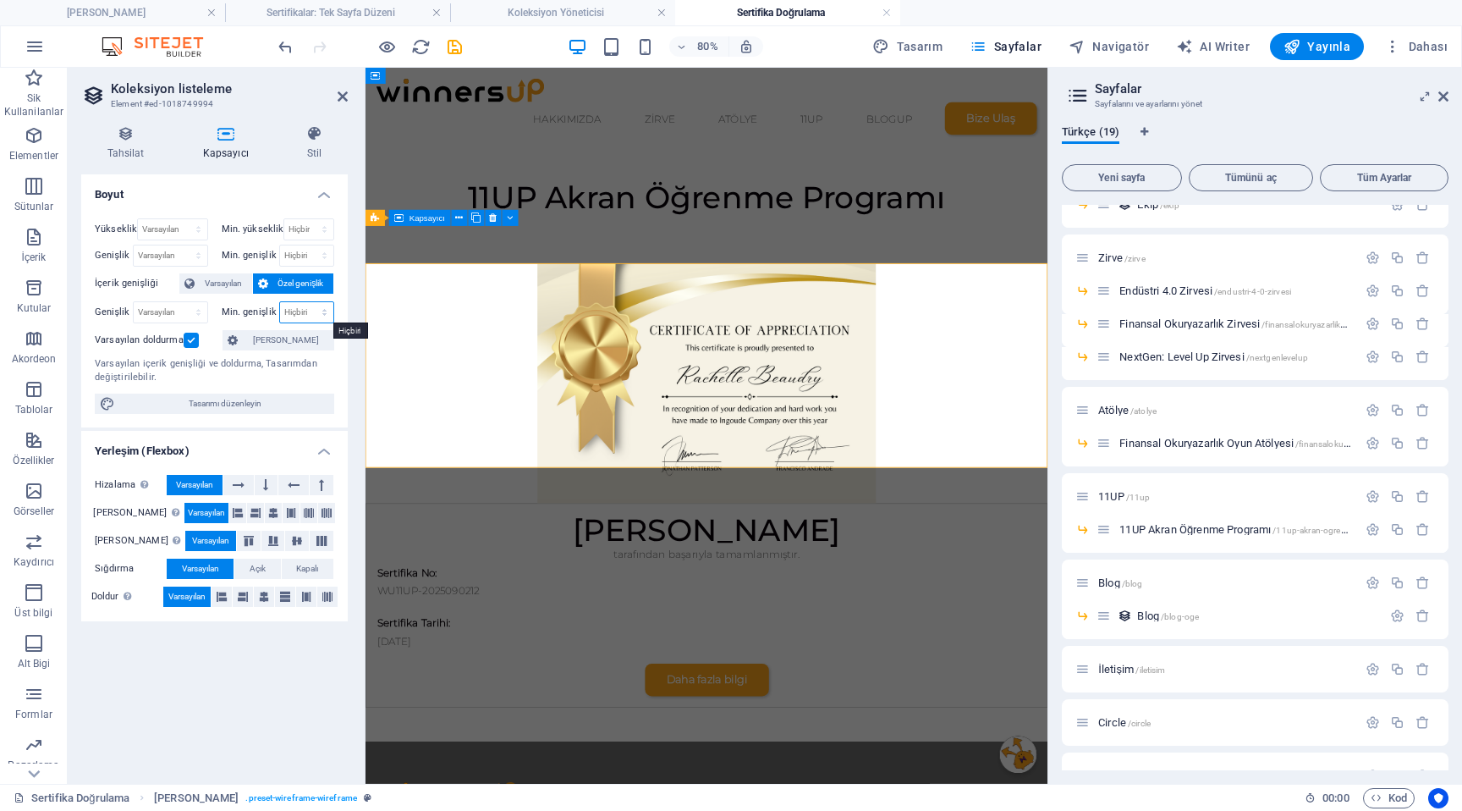
click at [323, 305] on select "Hiçbiri px rem % vh vw" at bounding box center [307, 312] width 54 height 20
select select "px"
click at [310, 302] on select "Hiçbiri px rem % vh vw" at bounding box center [307, 312] width 54 height 20
type input "38"
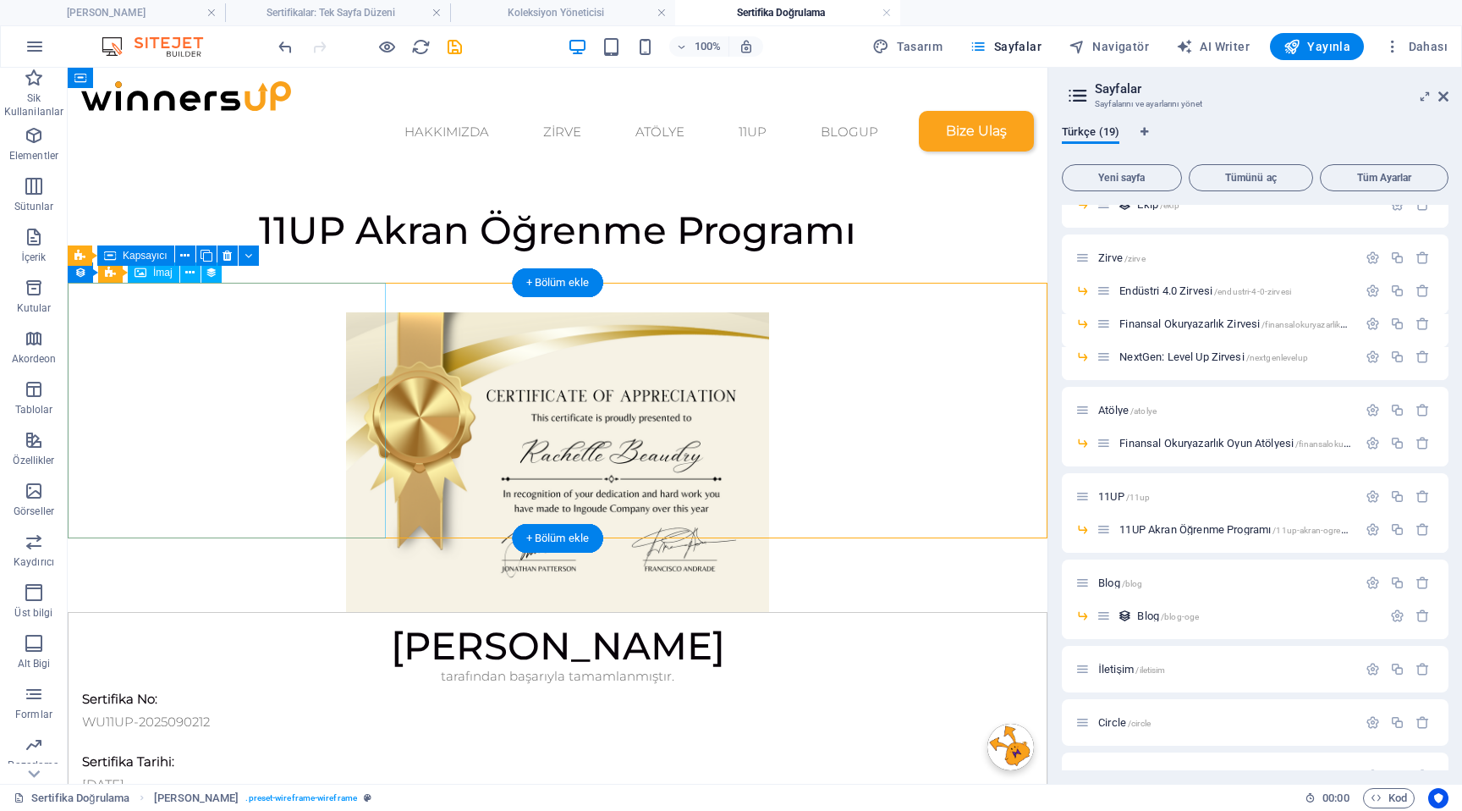
click at [223, 348] on figure at bounding box center [558, 462] width 980 height 300
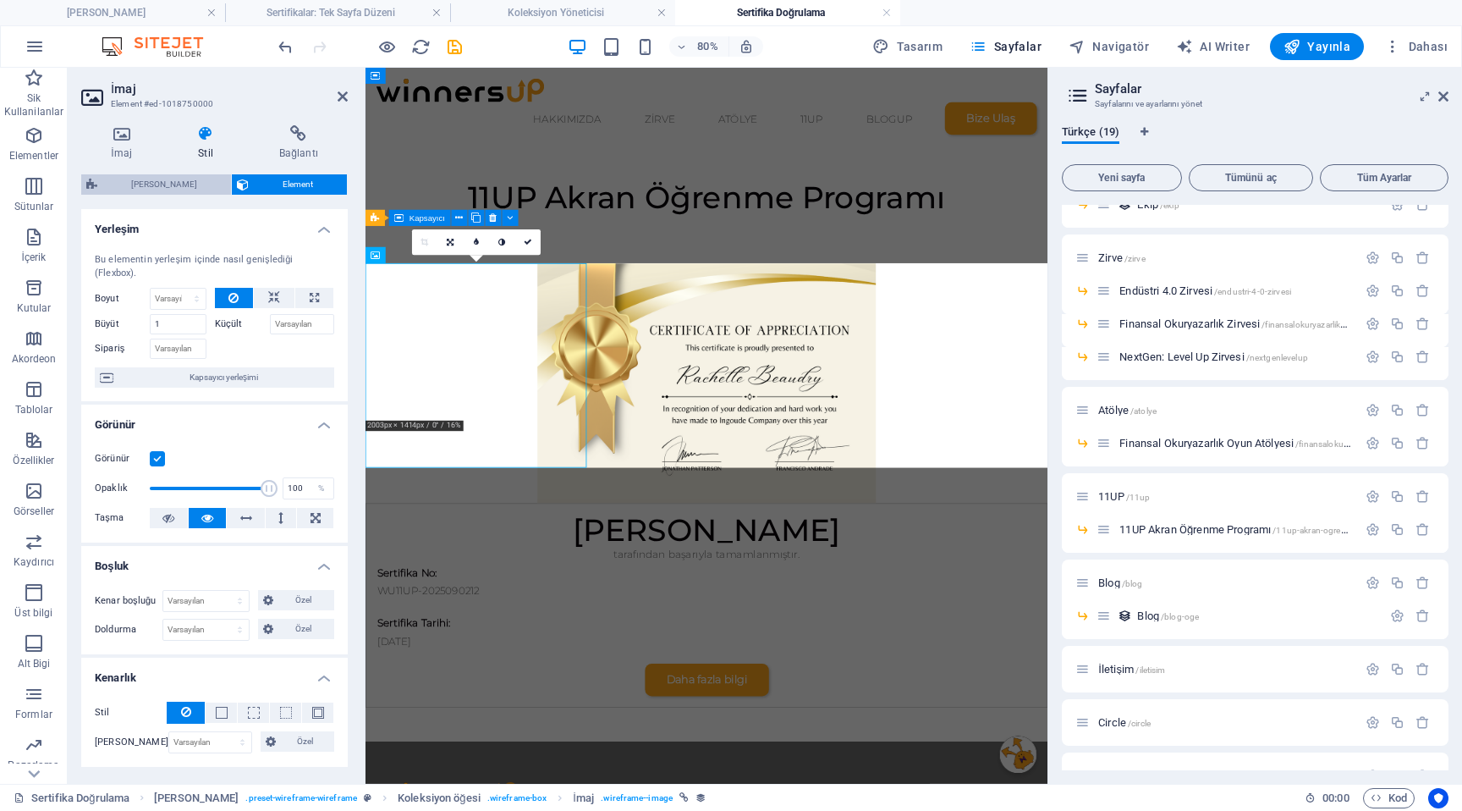
click at [168, 185] on span "[PERSON_NAME]" at bounding box center [164, 184] width 124 height 20
select select "rem"
select select "px"
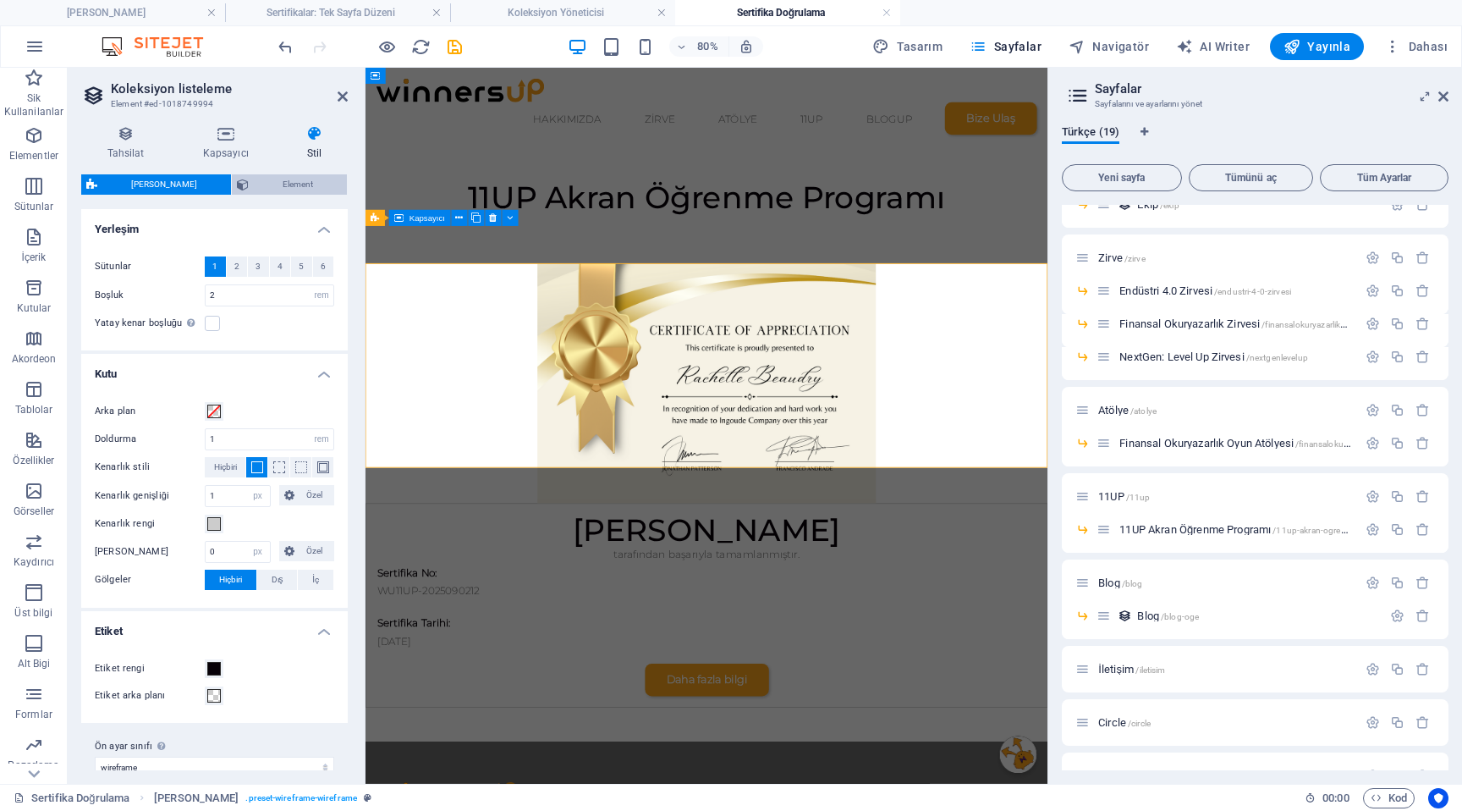
click at [258, 188] on span "Element" at bounding box center [298, 184] width 88 height 20
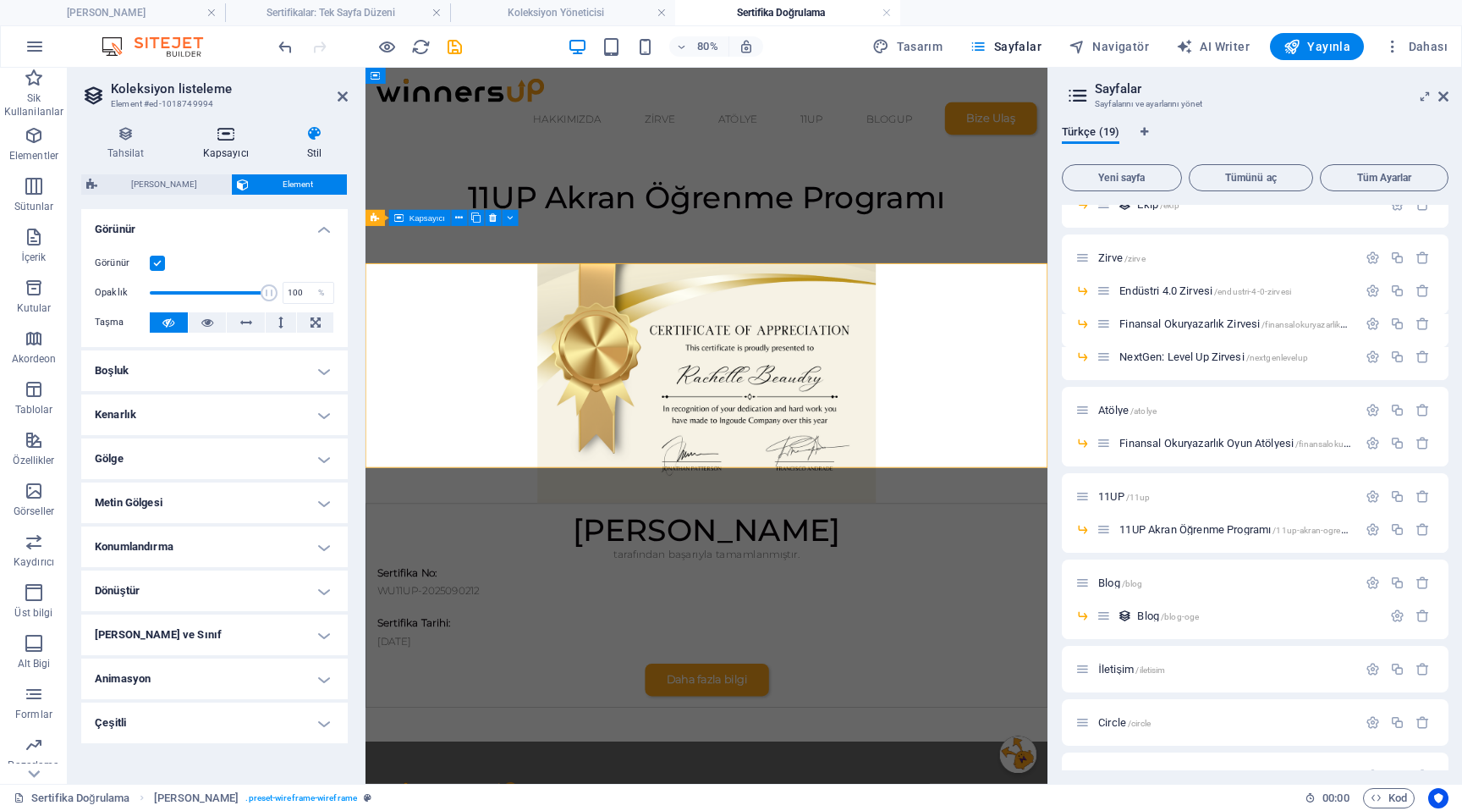
click at [229, 146] on h4 "Kapsayıcı" at bounding box center [229, 143] width 104 height 36
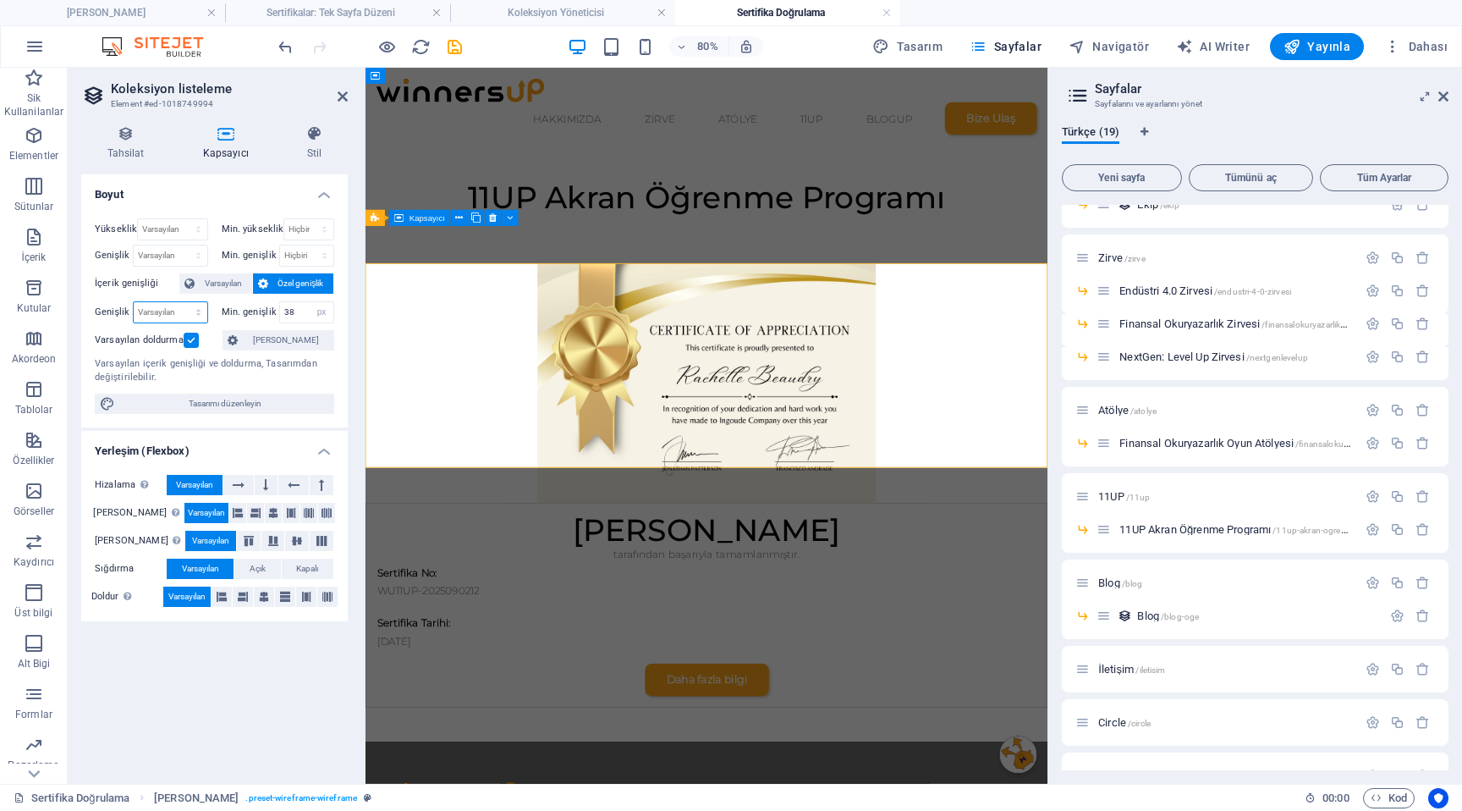
click at [202, 312] on select "Varsayılan px rem % em vh vw" at bounding box center [171, 312] width 74 height 20
select select "px"
click at [183, 302] on select "Varsayılan px rem % em vh vw" at bounding box center [171, 312] width 74 height 20
type input "1067"
click at [195, 335] on label at bounding box center [191, 340] width 15 height 15
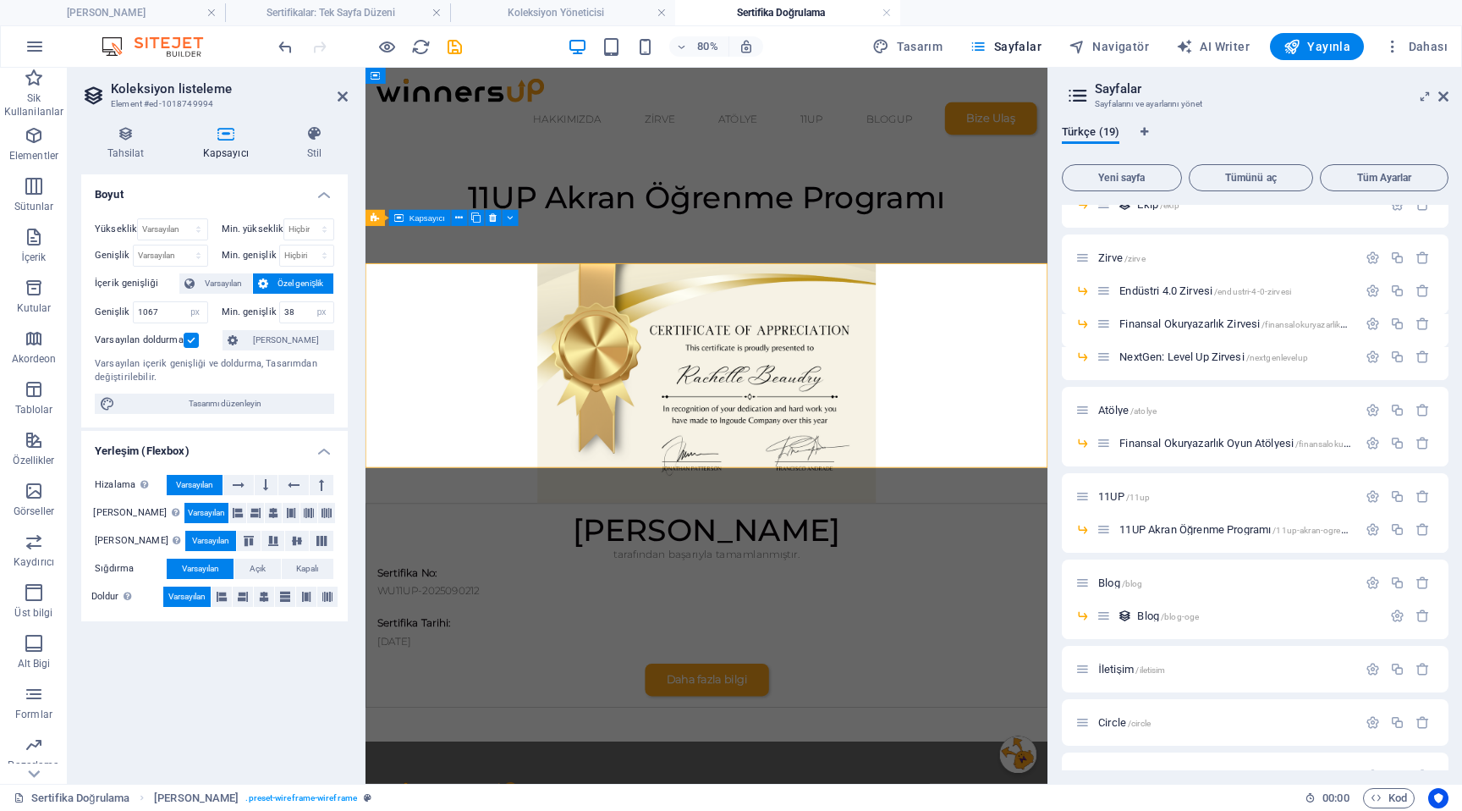
click at [0, 0] on input "Varsayılan doldurma" at bounding box center [0, 0] width 0 height 0
click at [190, 338] on label at bounding box center [191, 340] width 15 height 15
click at [0, 0] on input "Varsayılan doldurma" at bounding box center [0, 0] width 0 height 0
click at [190, 341] on label at bounding box center [191, 340] width 15 height 15
click at [0, 0] on input "Varsayılan doldurma" at bounding box center [0, 0] width 0 height 0
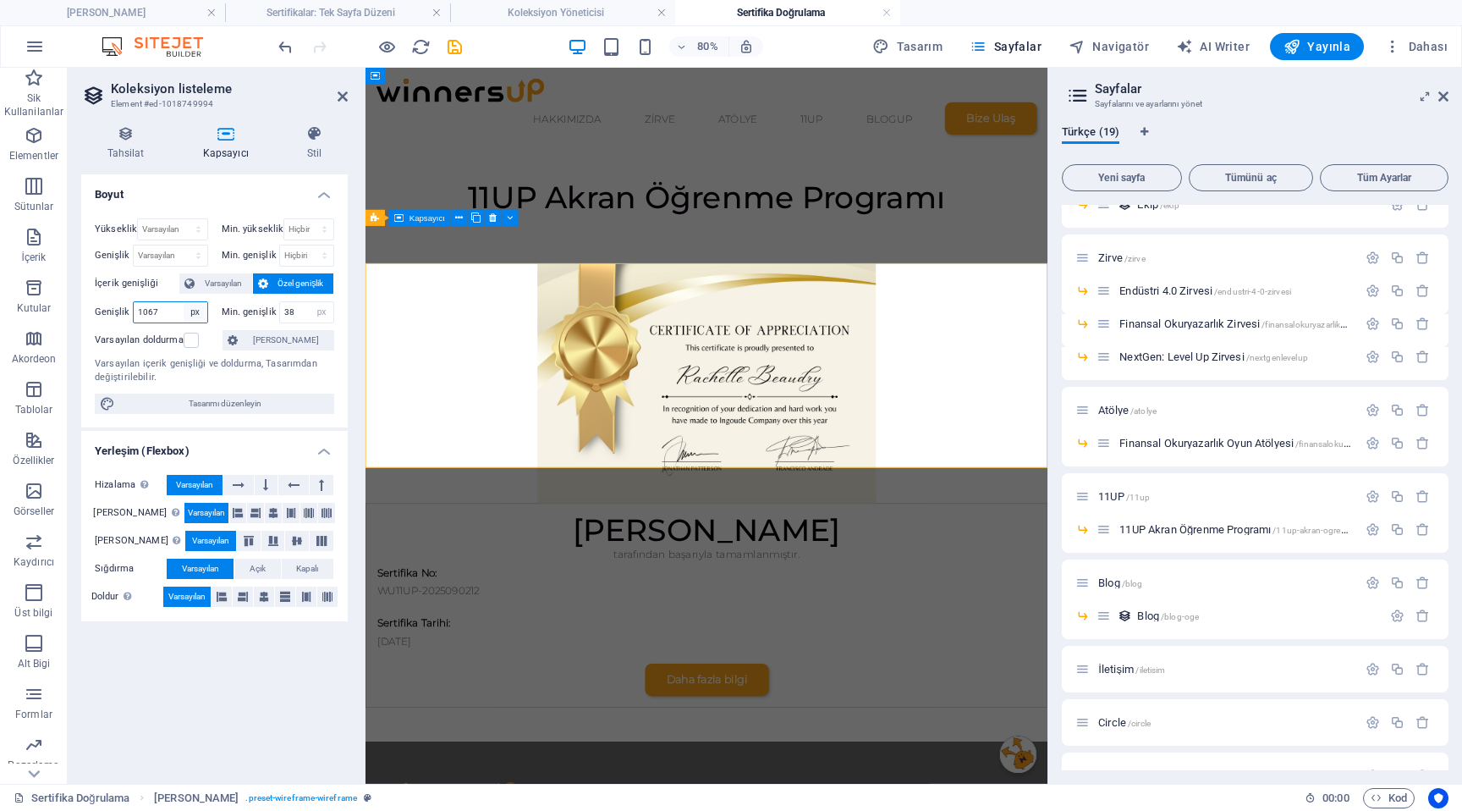
click at [184, 321] on select "Varsayılan px rem % em vh vw" at bounding box center [196, 312] width 24 height 20
click at [162, 318] on input "1067" at bounding box center [171, 312] width 74 height 20
click at [224, 293] on span "Varsayılan" at bounding box center [223, 283] width 47 height 20
select select "DISABLED_OPTION_VALUE"
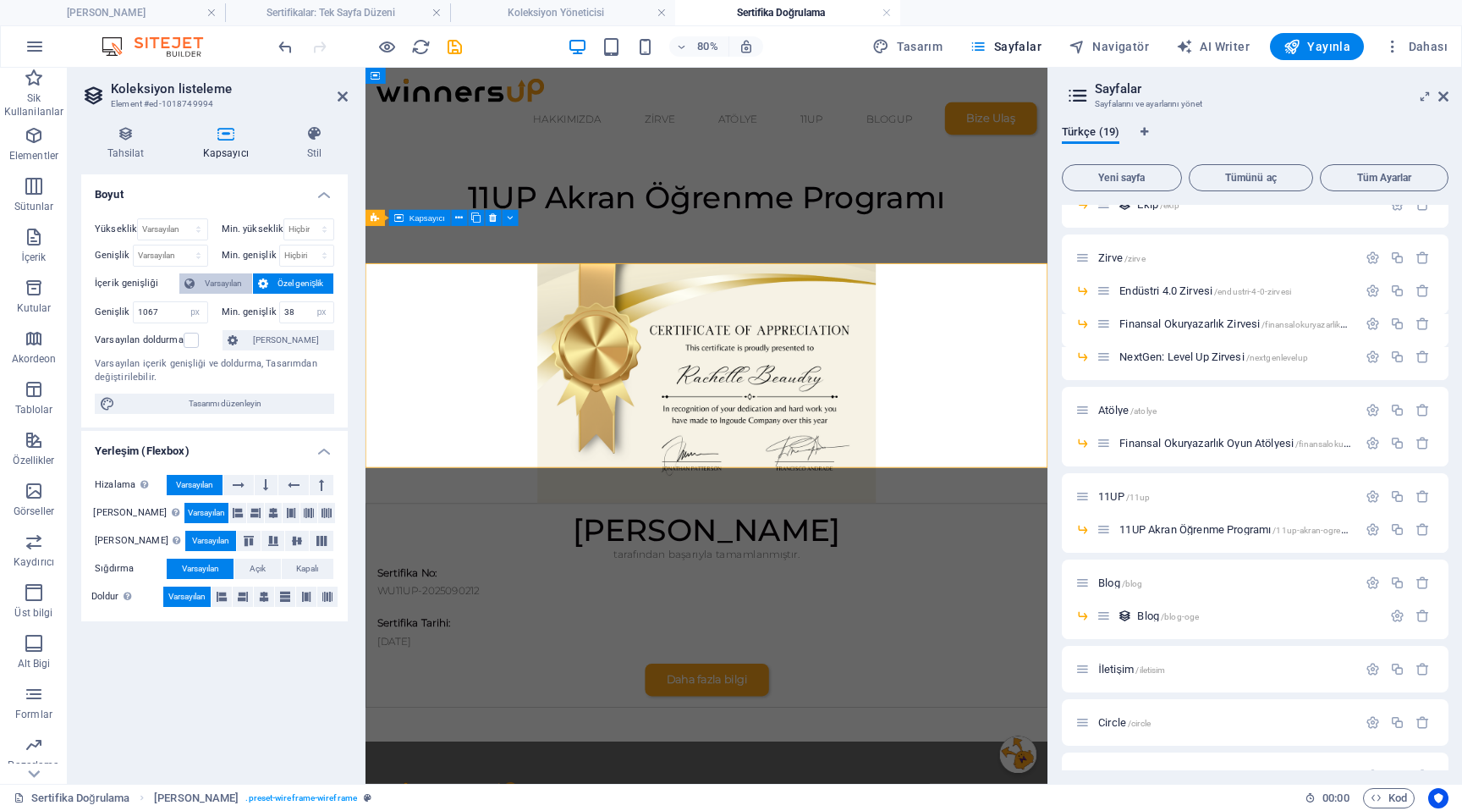
select select "DISABLED_OPTION_VALUE"
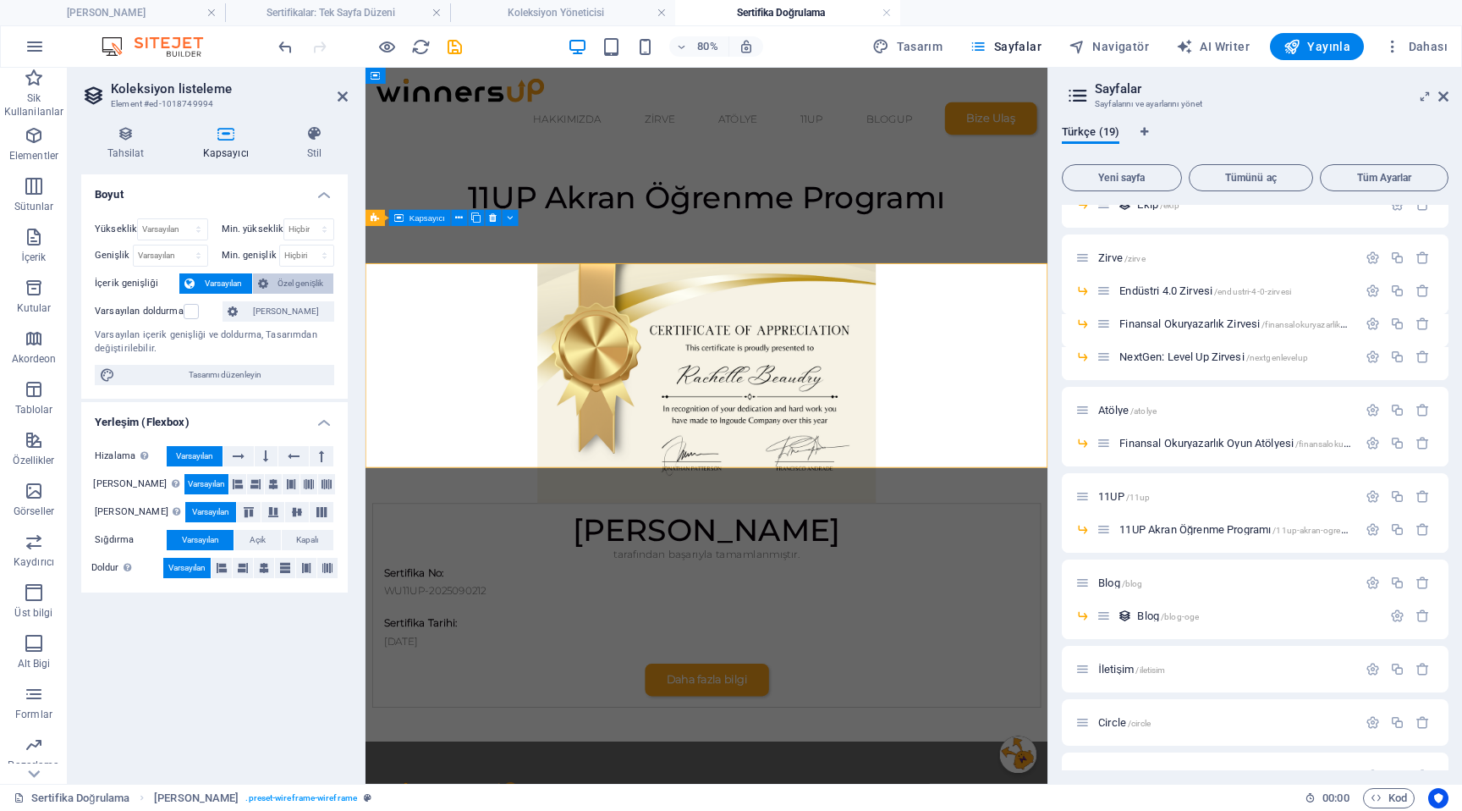
click at [278, 289] on span "Özel genişlik" at bounding box center [301, 283] width 56 height 20
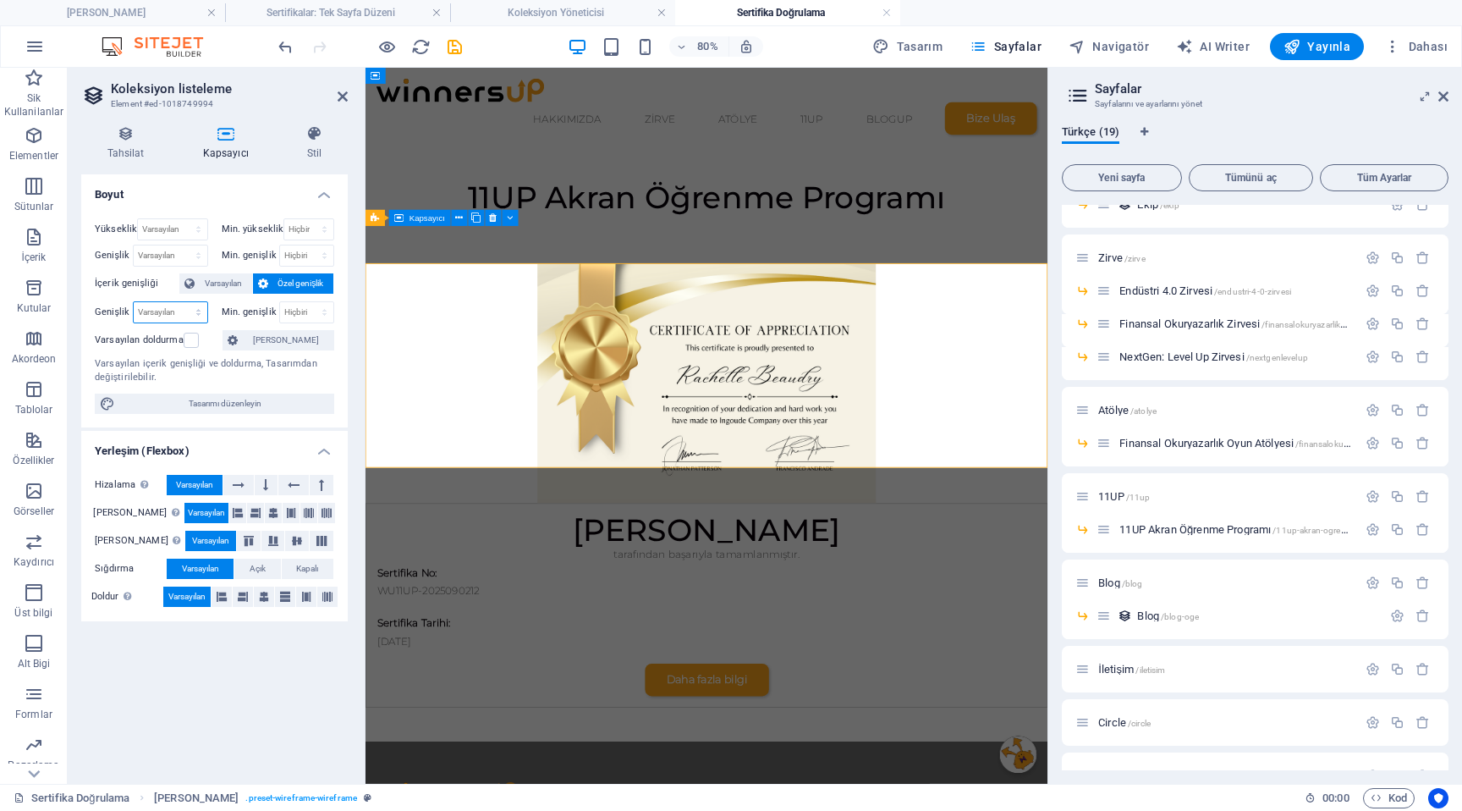
click at [201, 311] on select "Varsayılan px rem % em vh vw" at bounding box center [171, 312] width 74 height 20
select select "px"
click at [183, 302] on select "Varsayılan px rem % em vh vw" at bounding box center [171, 312] width 74 height 20
click at [157, 316] on input "1082" at bounding box center [171, 312] width 74 height 20
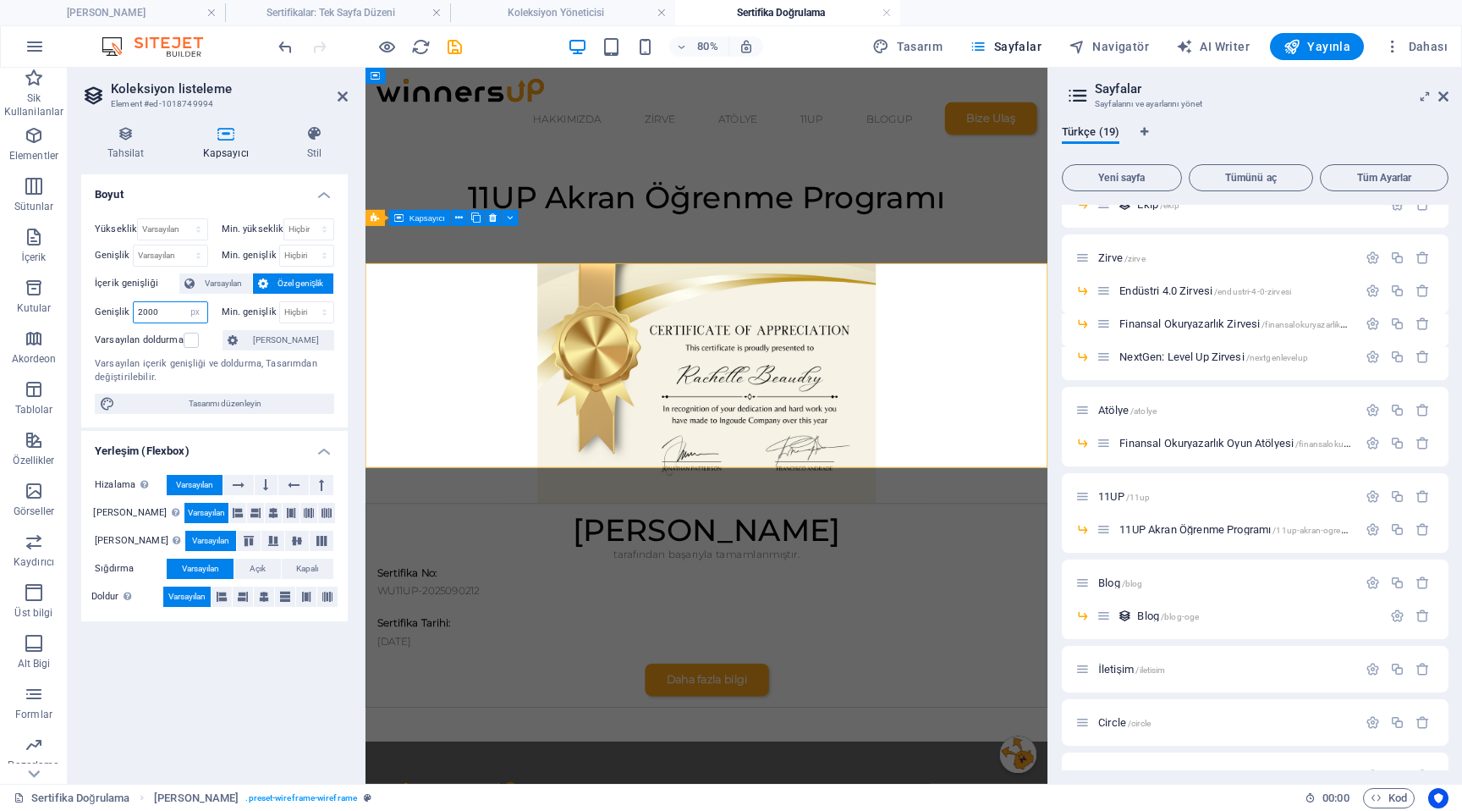
type input "2000"
click at [190, 333] on label at bounding box center [191, 340] width 15 height 15
click at [0, 0] on input "Varsayılan doldurma" at bounding box center [0, 0] width 0 height 0
click at [195, 342] on label at bounding box center [191, 340] width 15 height 15
click at [0, 0] on input "Varsayılan doldurma" at bounding box center [0, 0] width 0 height 0
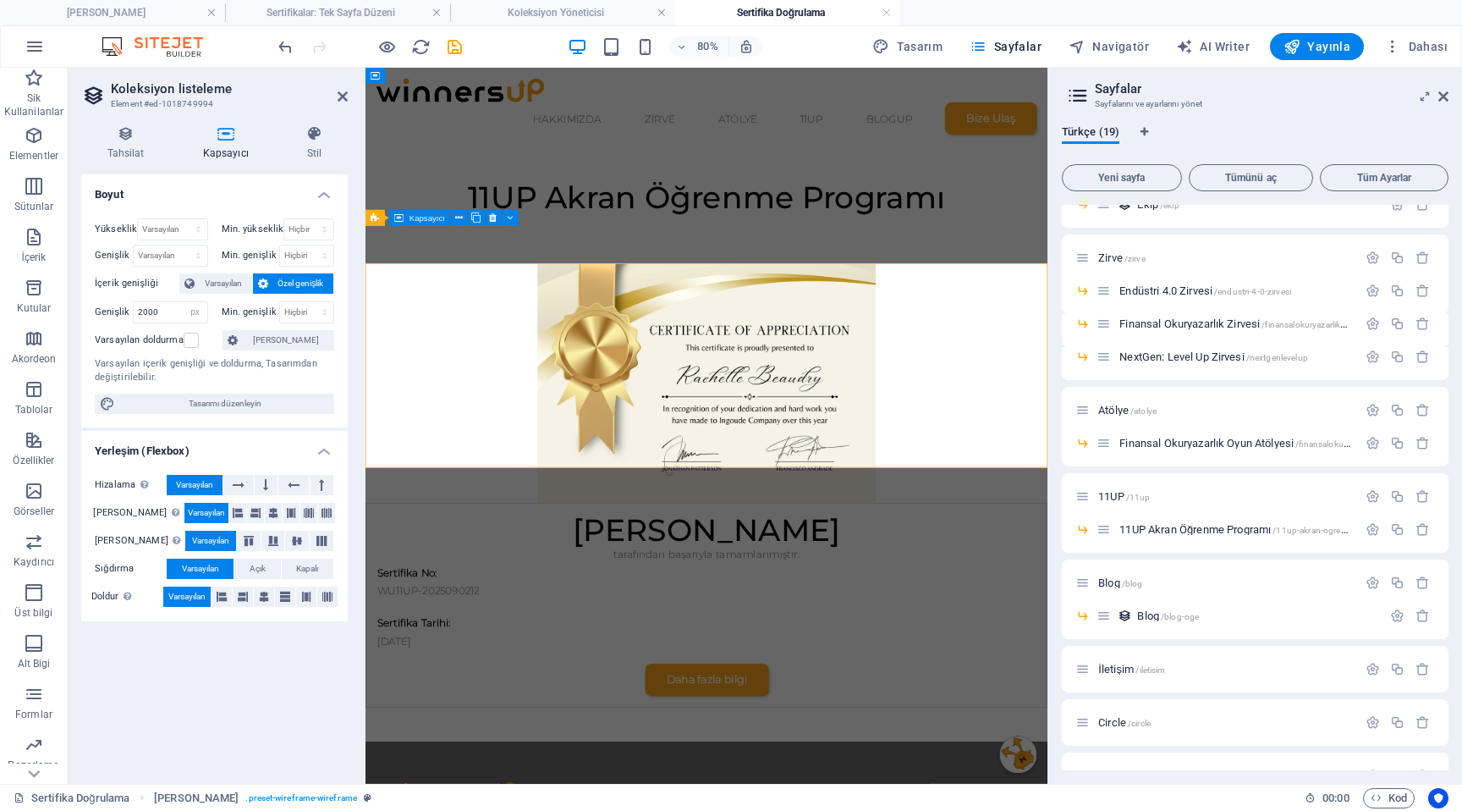
click at [219, 293] on div "İçerik genişliği Varsayılan Özel genişlik" at bounding box center [214, 283] width 239 height 21
click at [218, 282] on span "Varsayılan" at bounding box center [223, 283] width 47 height 20
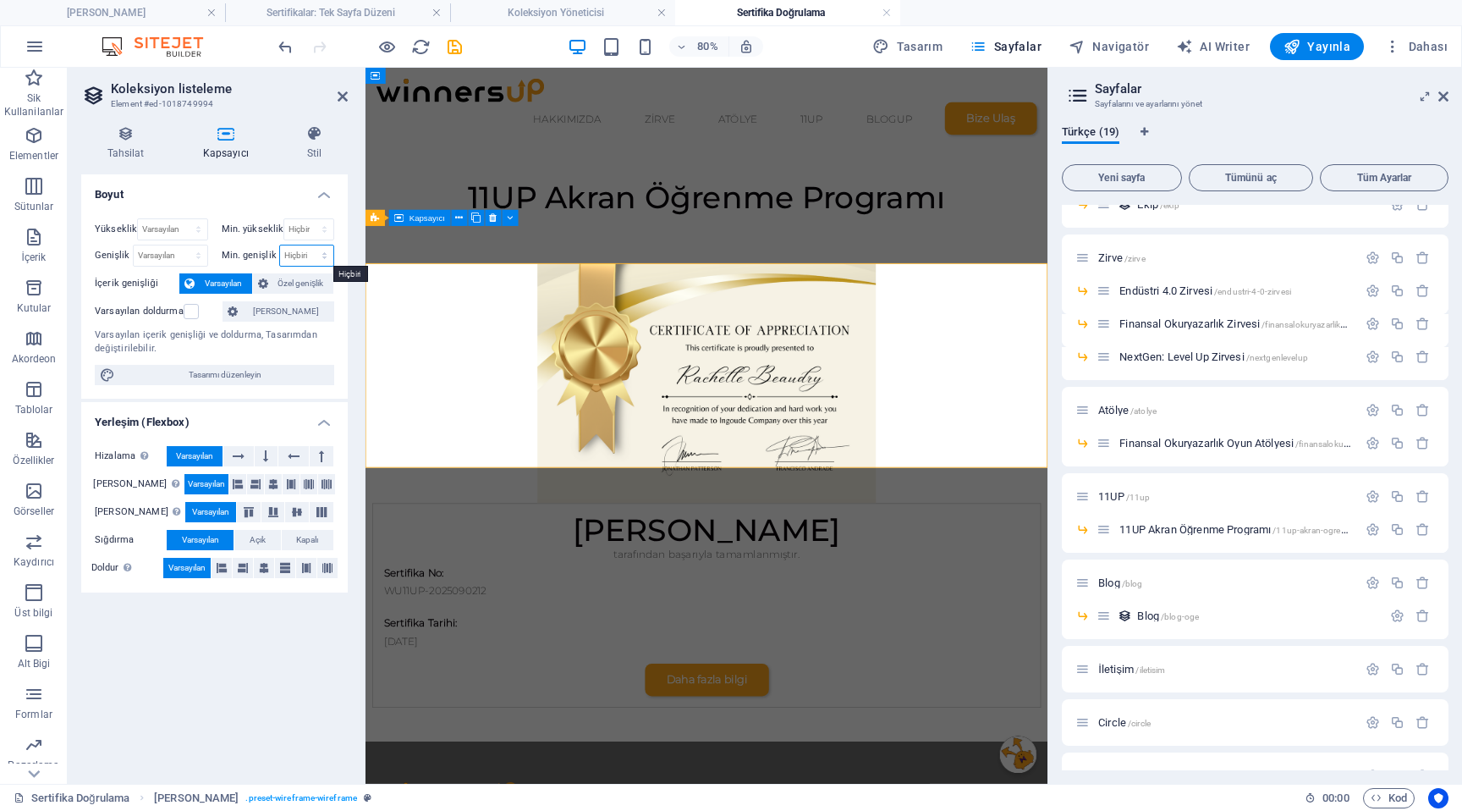
click at [320, 250] on select "Hiçbiri px rem % vh vw" at bounding box center [307, 255] width 54 height 20
select select "px"
click at [310, 245] on select "Hiçbiri px rem % vh vw" at bounding box center [307, 255] width 54 height 20
type input "15"
click at [311, 262] on select "Hiçbiri px rem % vh vw" at bounding box center [322, 255] width 24 height 20
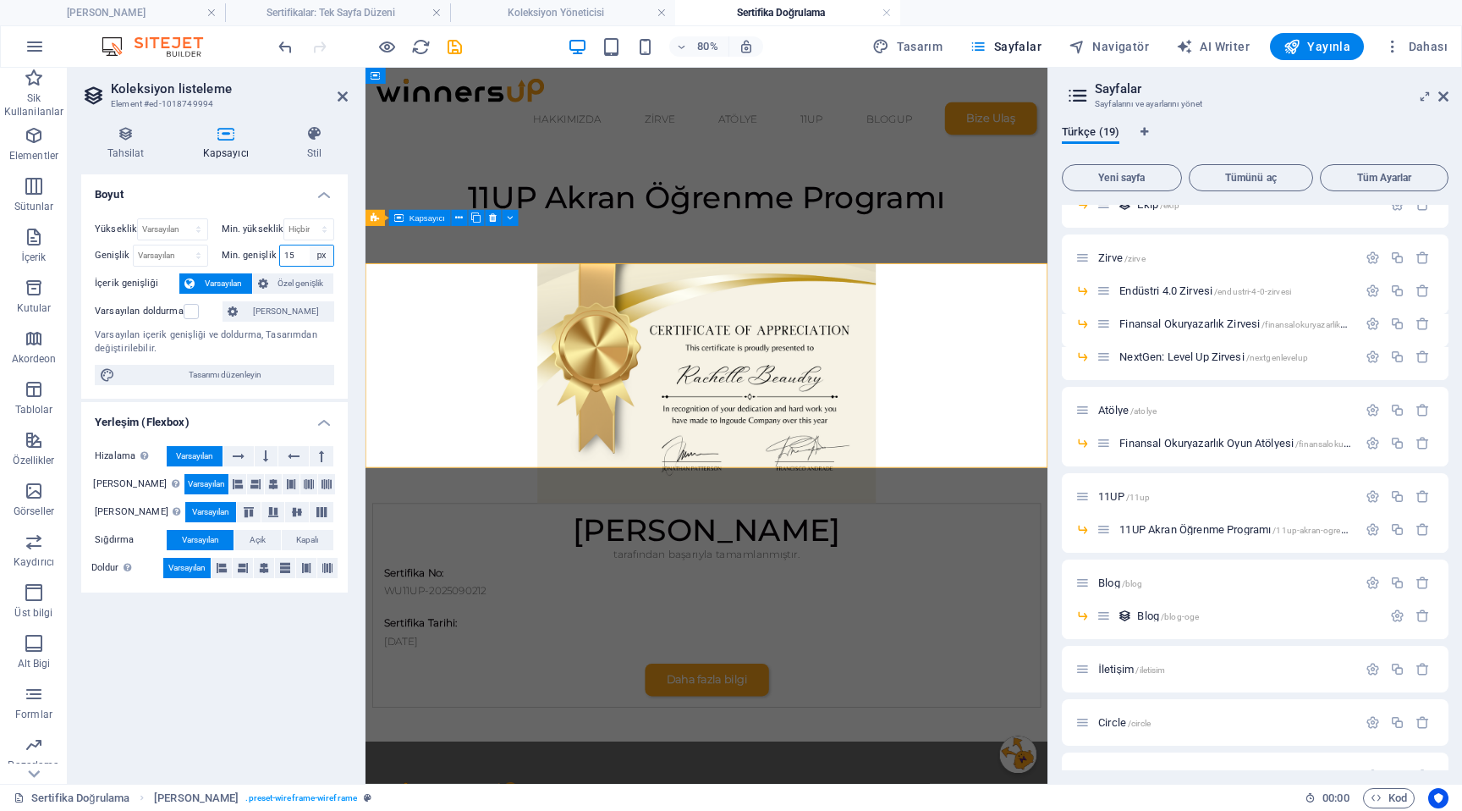
select select "migrai8a1qo"
click at [310, 245] on select "Hiçbiri px rem % vh vw" at bounding box center [322, 255] width 24 height 20
select select "DISABLED_OPTION_VALUE"
click at [250, 197] on h4 "Boyut" at bounding box center [214, 189] width 267 height 30
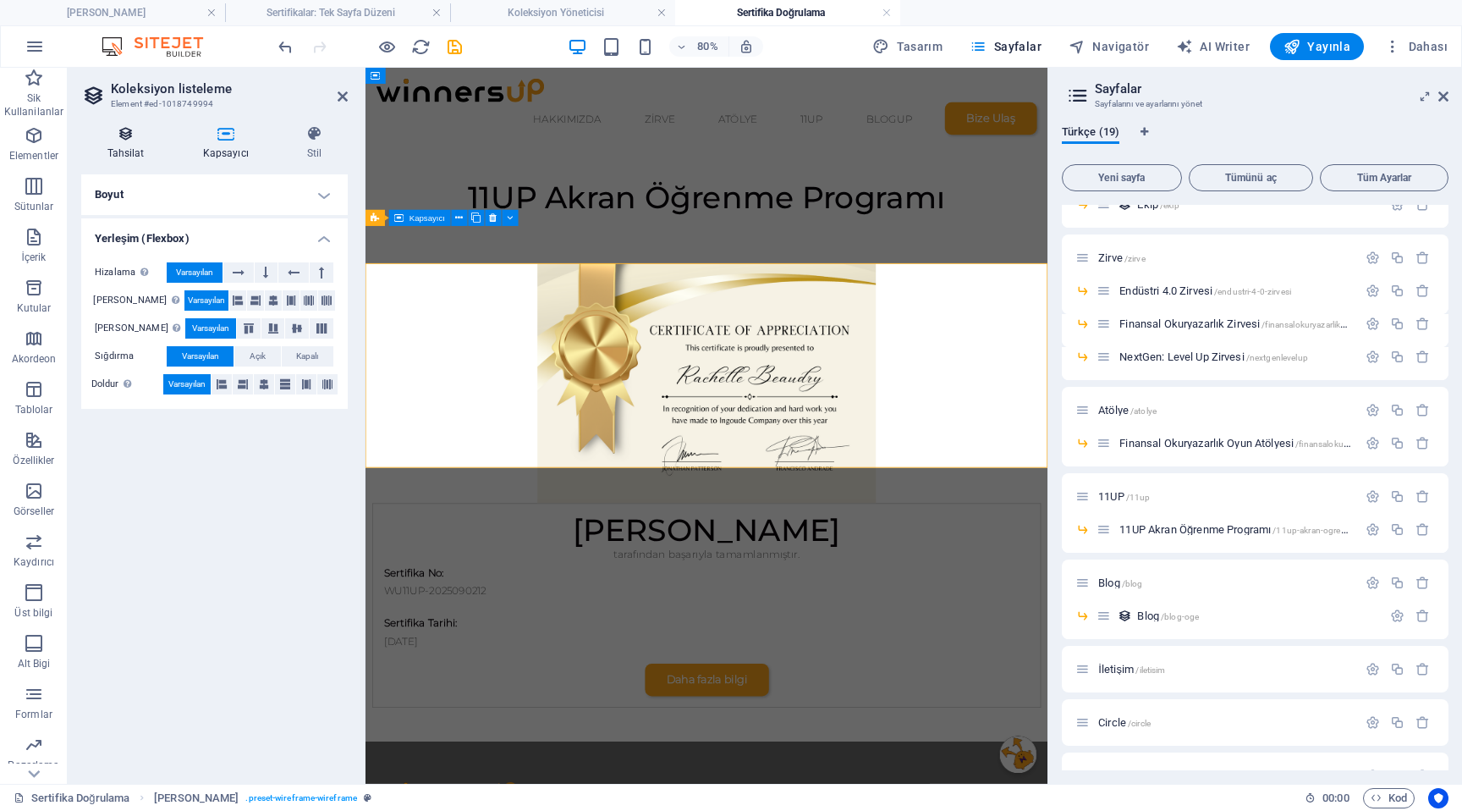
click at [125, 137] on icon at bounding box center [125, 133] width 89 height 17
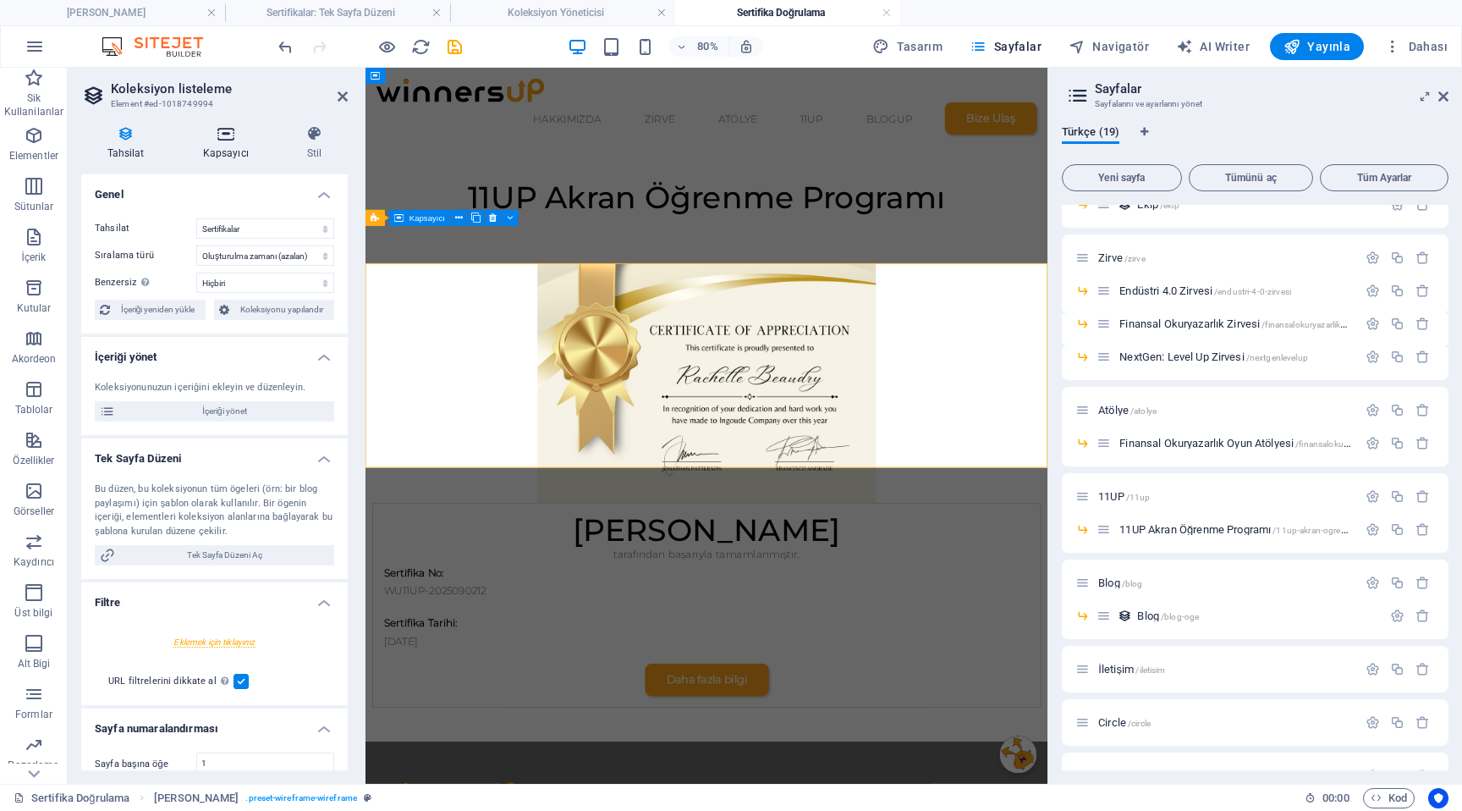
click at [233, 142] on h4 "Kapsayıcı" at bounding box center [229, 143] width 104 height 36
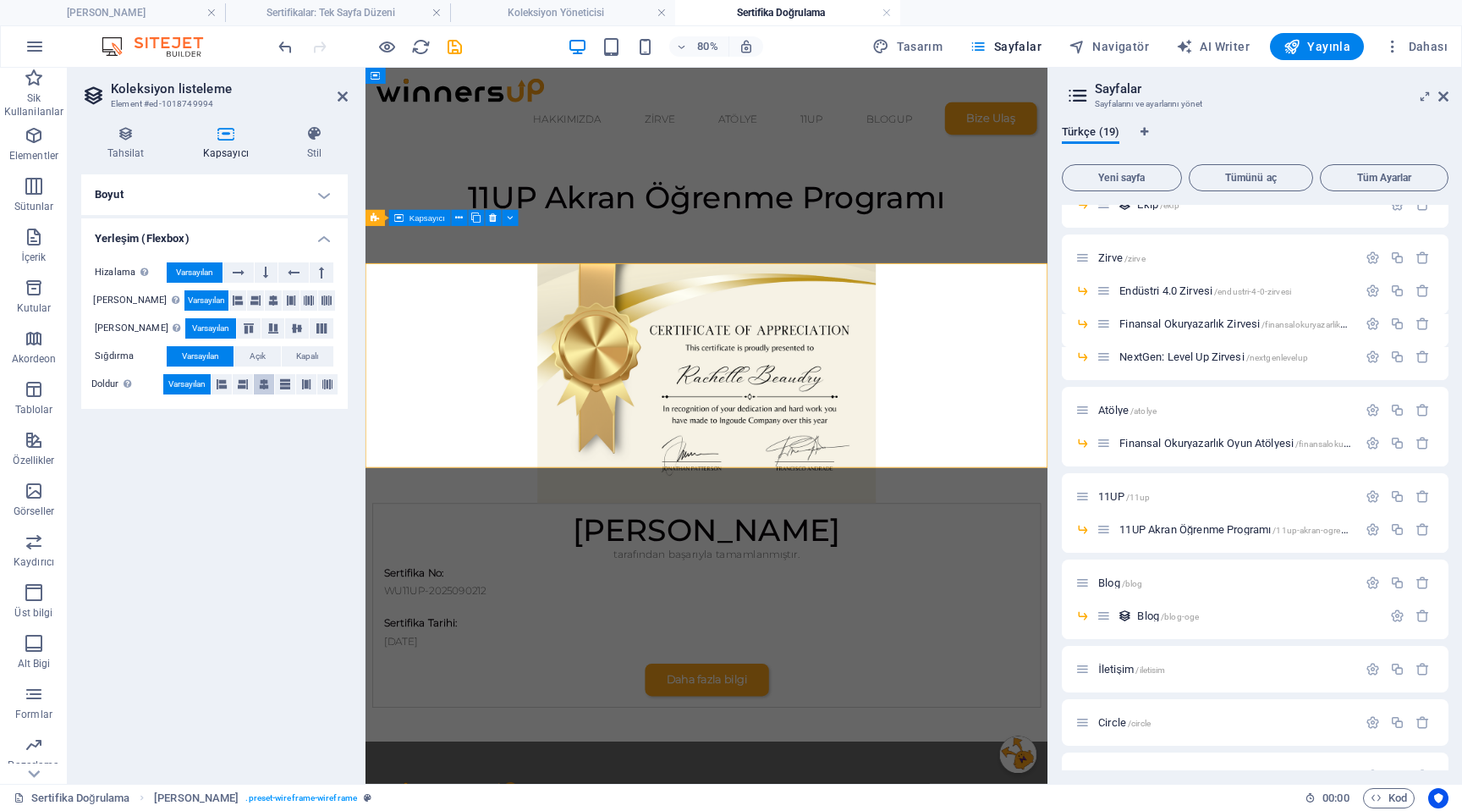
click at [258, 379] on button at bounding box center [264, 384] width 20 height 20
click at [300, 382] on button at bounding box center [306, 384] width 20 height 20
click at [330, 382] on icon at bounding box center [327, 384] width 10 height 20
click at [199, 387] on span "Varsayılan" at bounding box center [186, 384] width 37 height 20
click at [276, 366] on div "Hizalama Esnek yönü belirler. Varsayılan [PERSON_NAME] eksen Elementlerin bu ka…" at bounding box center [214, 329] width 267 height 160
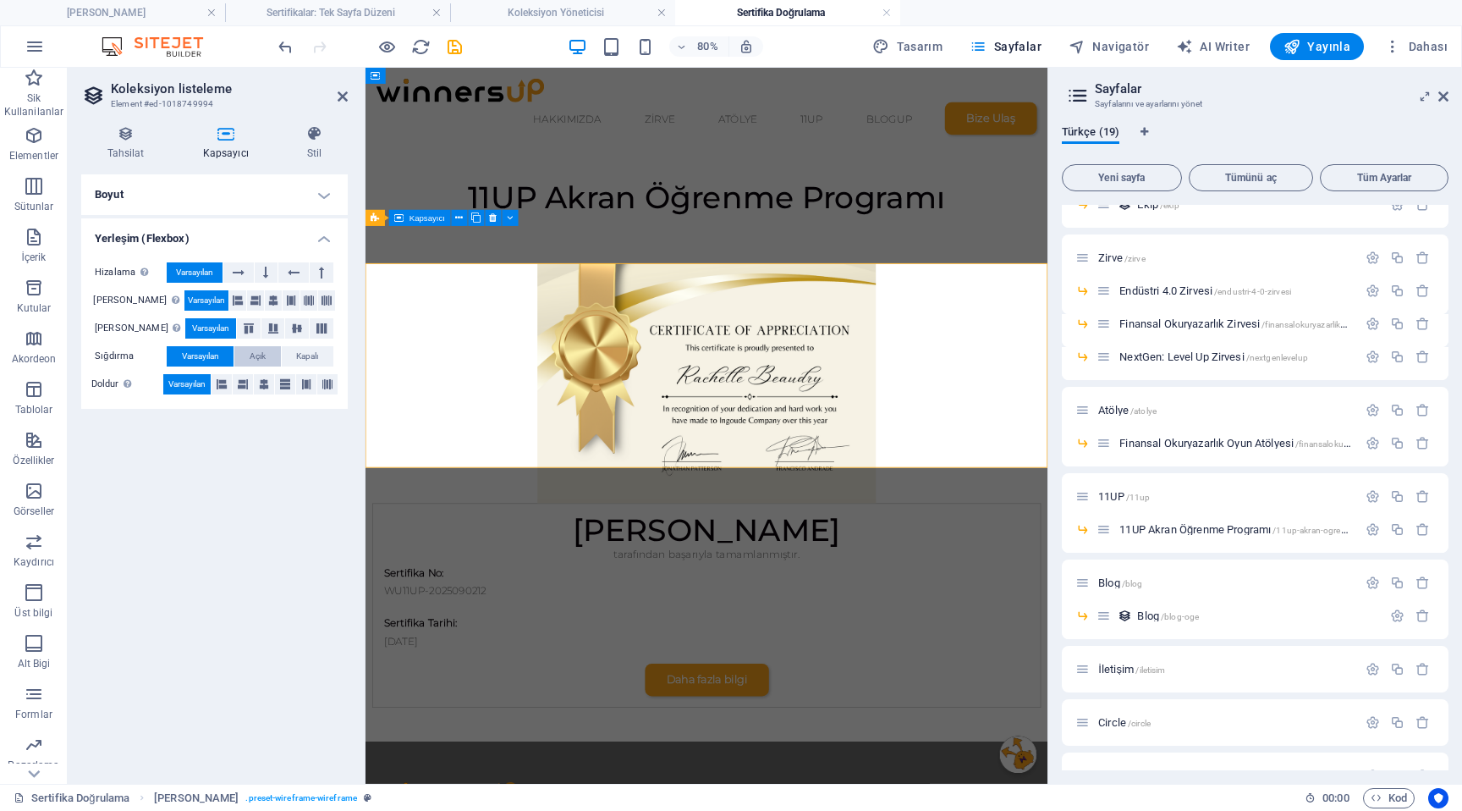
click at [267, 361] on button "Açık" at bounding box center [257, 356] width 46 height 20
click at [310, 360] on span "Kapalı" at bounding box center [307, 356] width 22 height 20
click at [206, 360] on span "Varsayılan" at bounding box center [200, 356] width 37 height 20
click at [263, 326] on icon at bounding box center [273, 328] width 20 height 10
click at [289, 326] on icon at bounding box center [297, 328] width 20 height 10
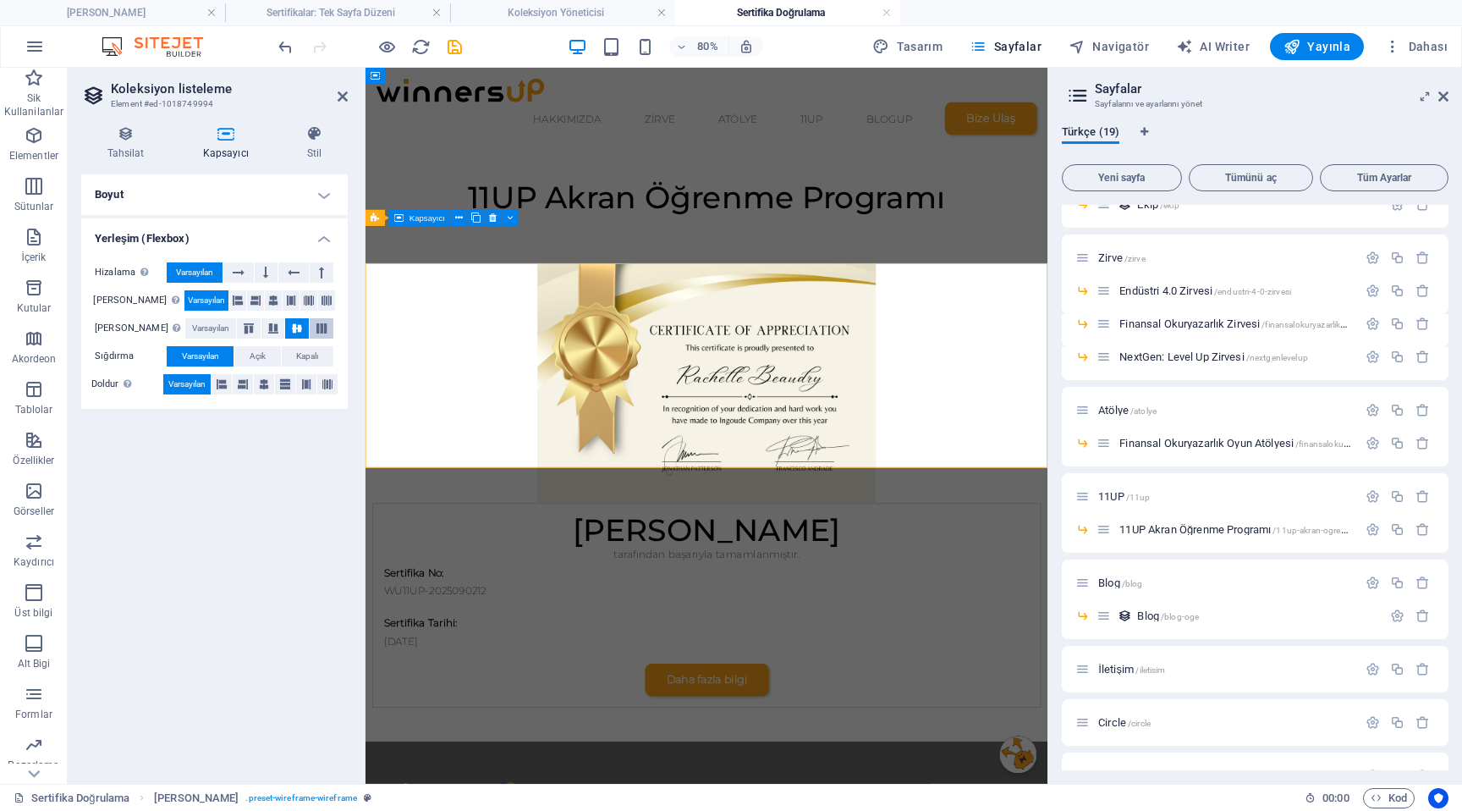
click at [327, 326] on icon at bounding box center [321, 328] width 20 height 10
click at [198, 326] on span "Varsayılan" at bounding box center [210, 328] width 37 height 20
click at [268, 294] on icon at bounding box center [273, 300] width 10 height 20
click at [300, 294] on button at bounding box center [308, 300] width 17 height 20
click at [191, 296] on span "Varsayılan" at bounding box center [206, 300] width 37 height 20
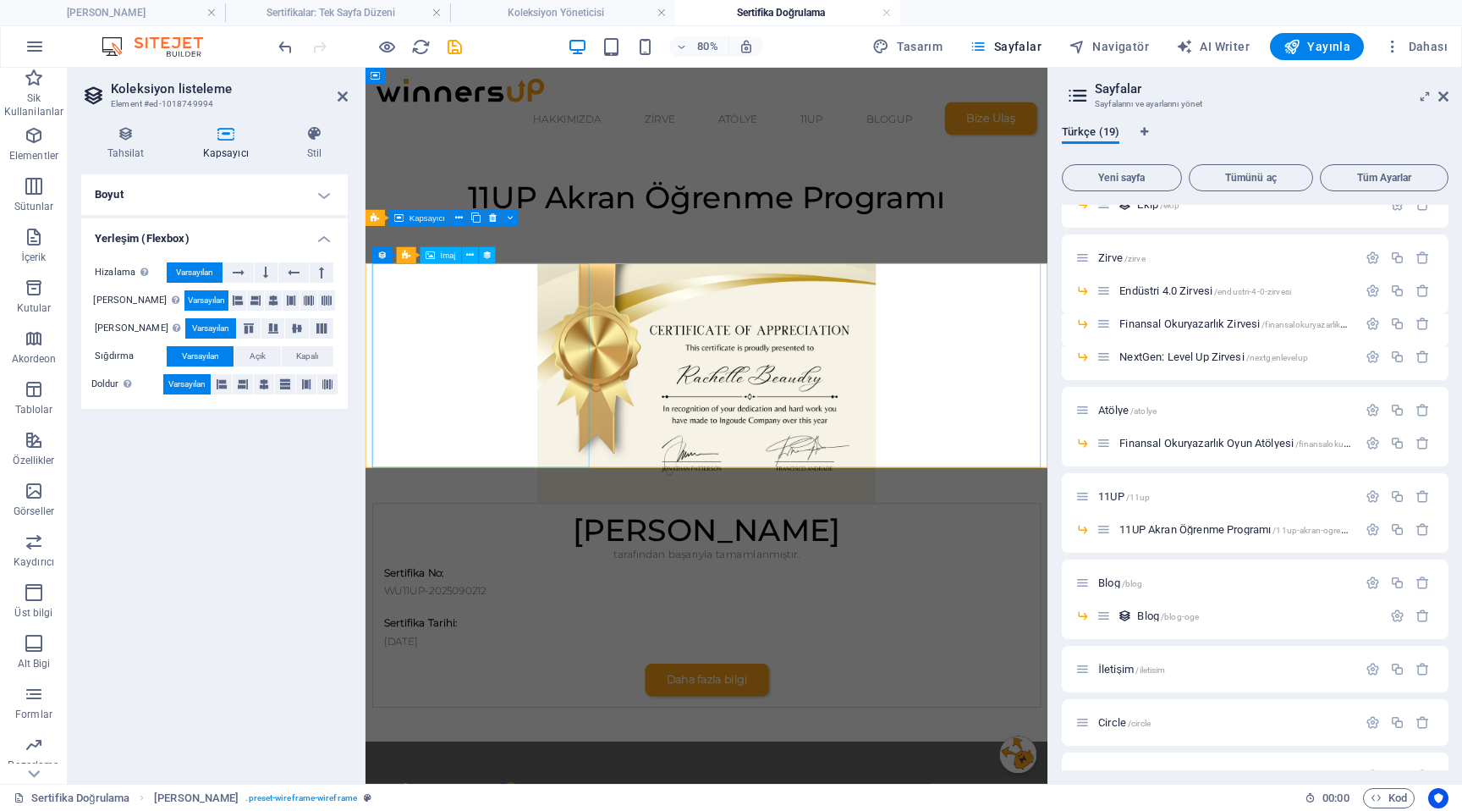
click at [550, 384] on figure at bounding box center [792, 462] width 836 height 300
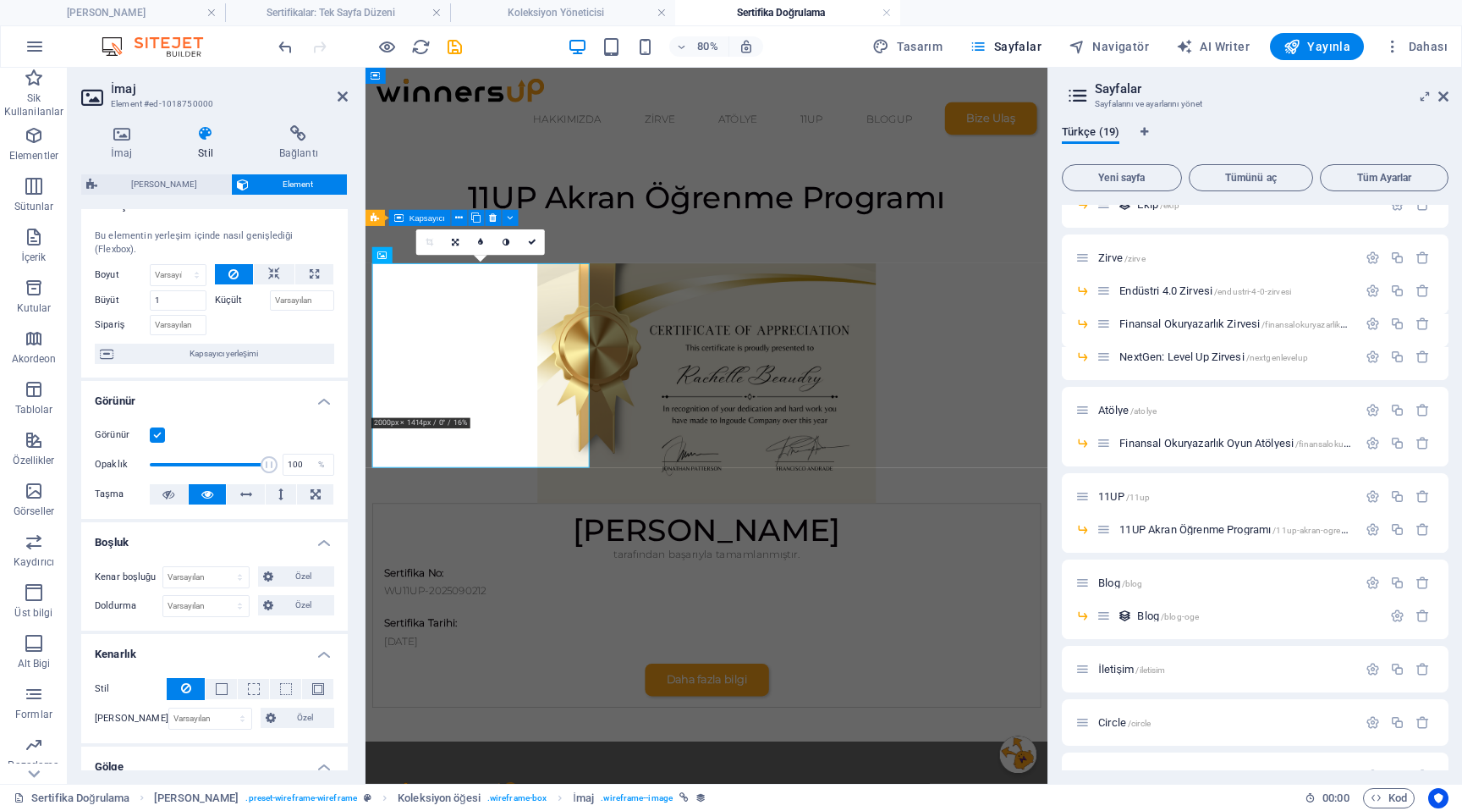
scroll to position [39, 0]
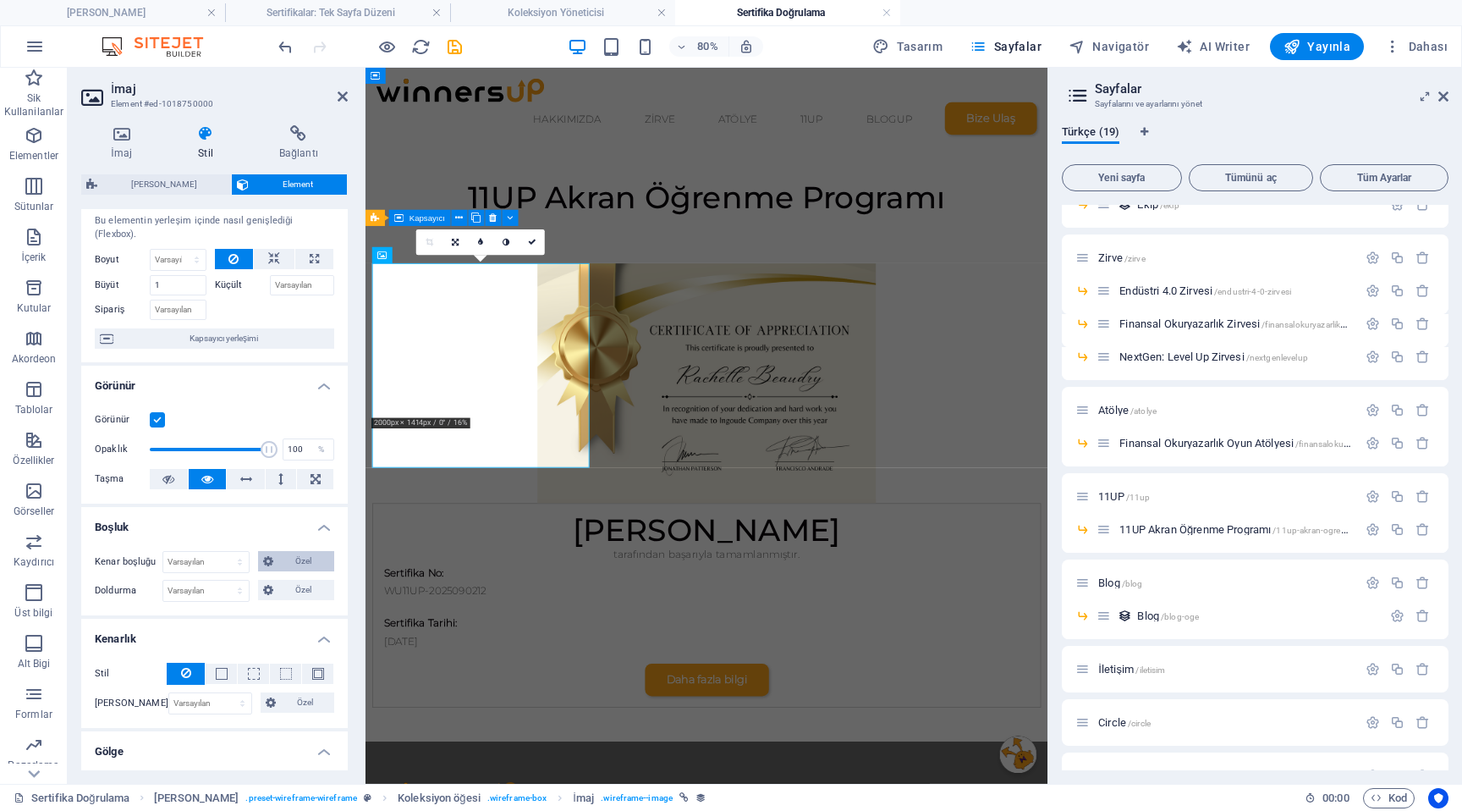
click at [290, 564] on span "Özel" at bounding box center [304, 561] width 52 height 20
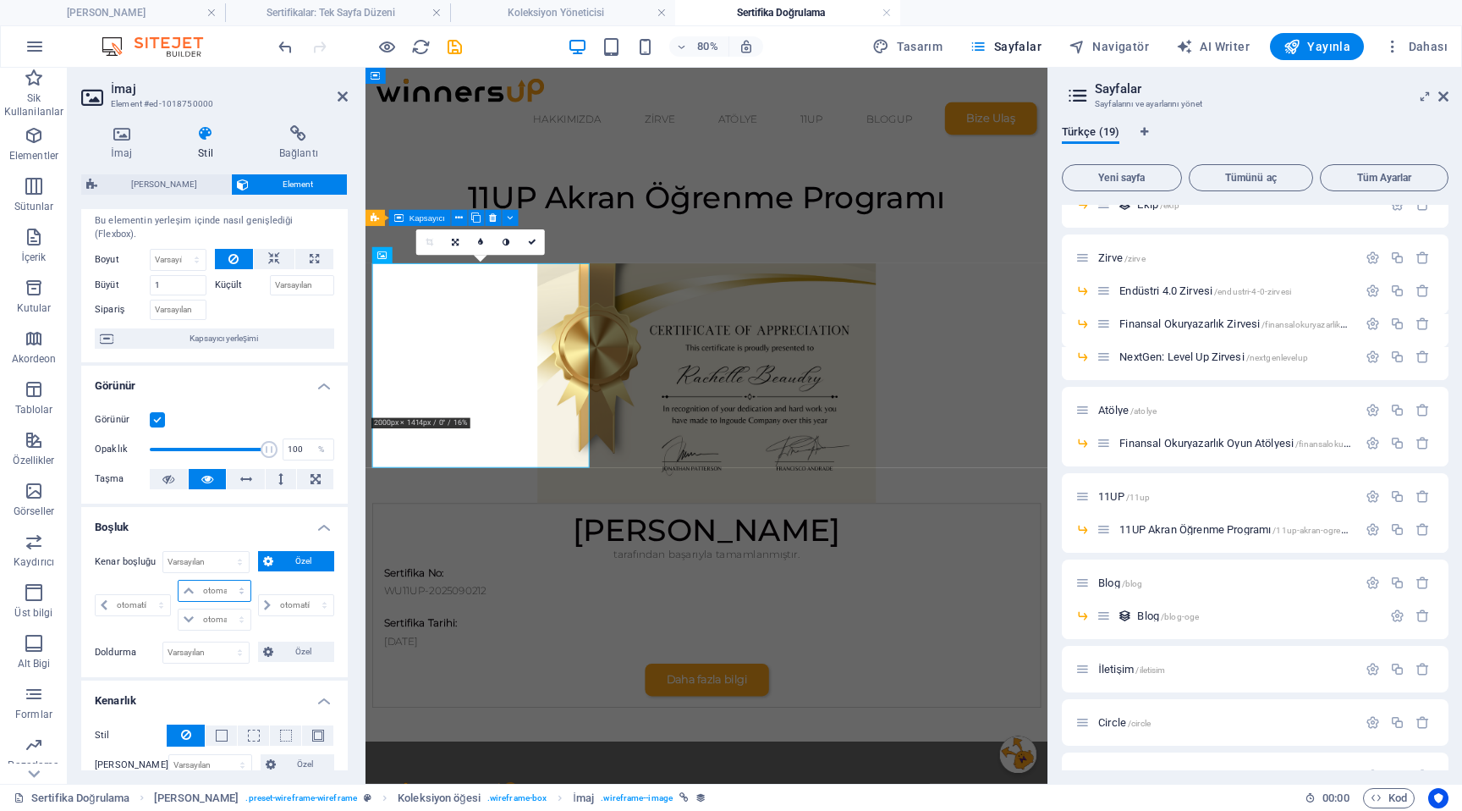
click at [223, 593] on select "otomatik px % rem vw vh" at bounding box center [214, 590] width 71 height 20
click at [248, 481] on icon at bounding box center [246, 479] width 12 height 20
click at [288, 485] on button at bounding box center [281, 479] width 31 height 20
click at [318, 485] on button at bounding box center [315, 479] width 36 height 20
click at [201, 485] on icon at bounding box center [207, 479] width 12 height 20
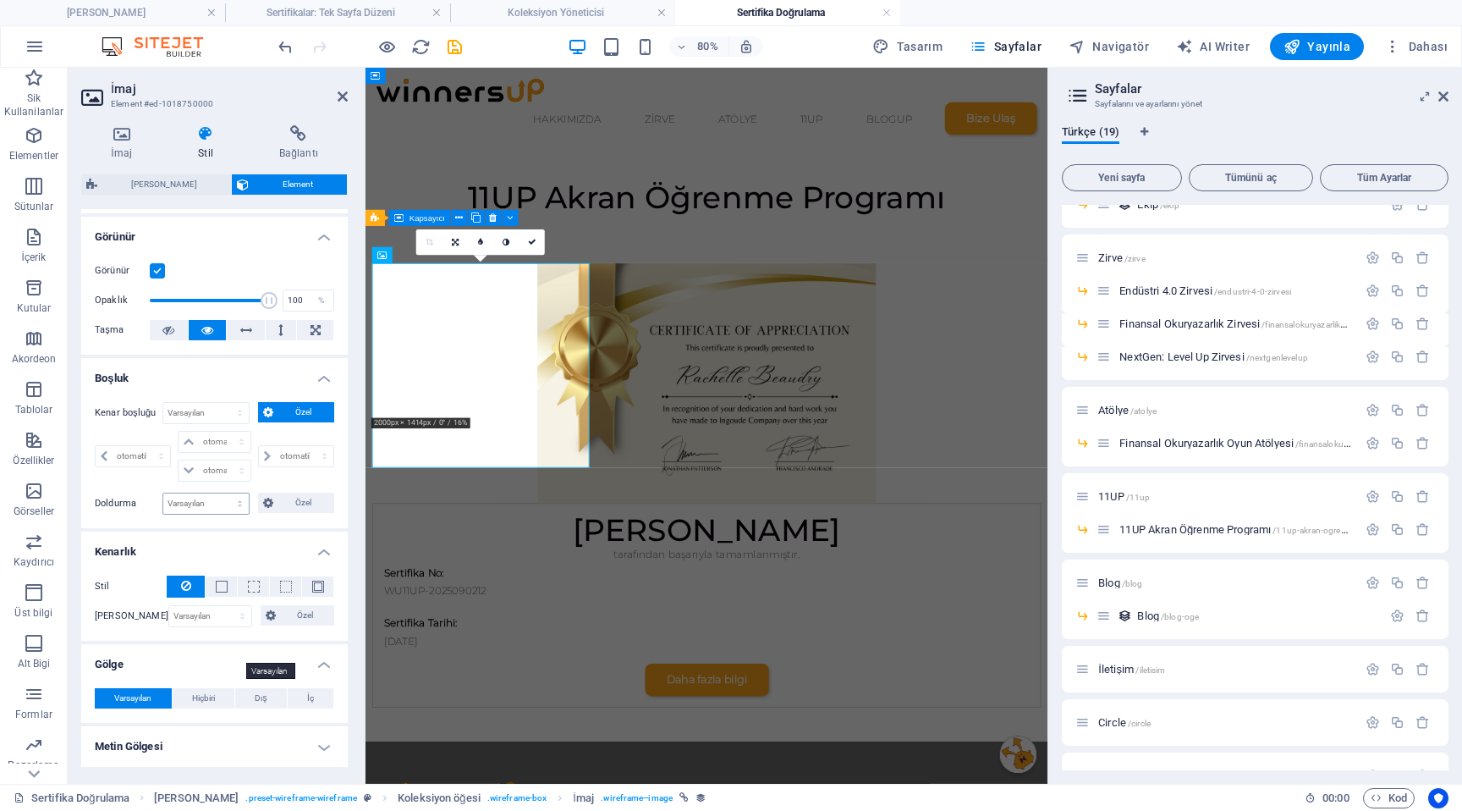
scroll to position [223, 0]
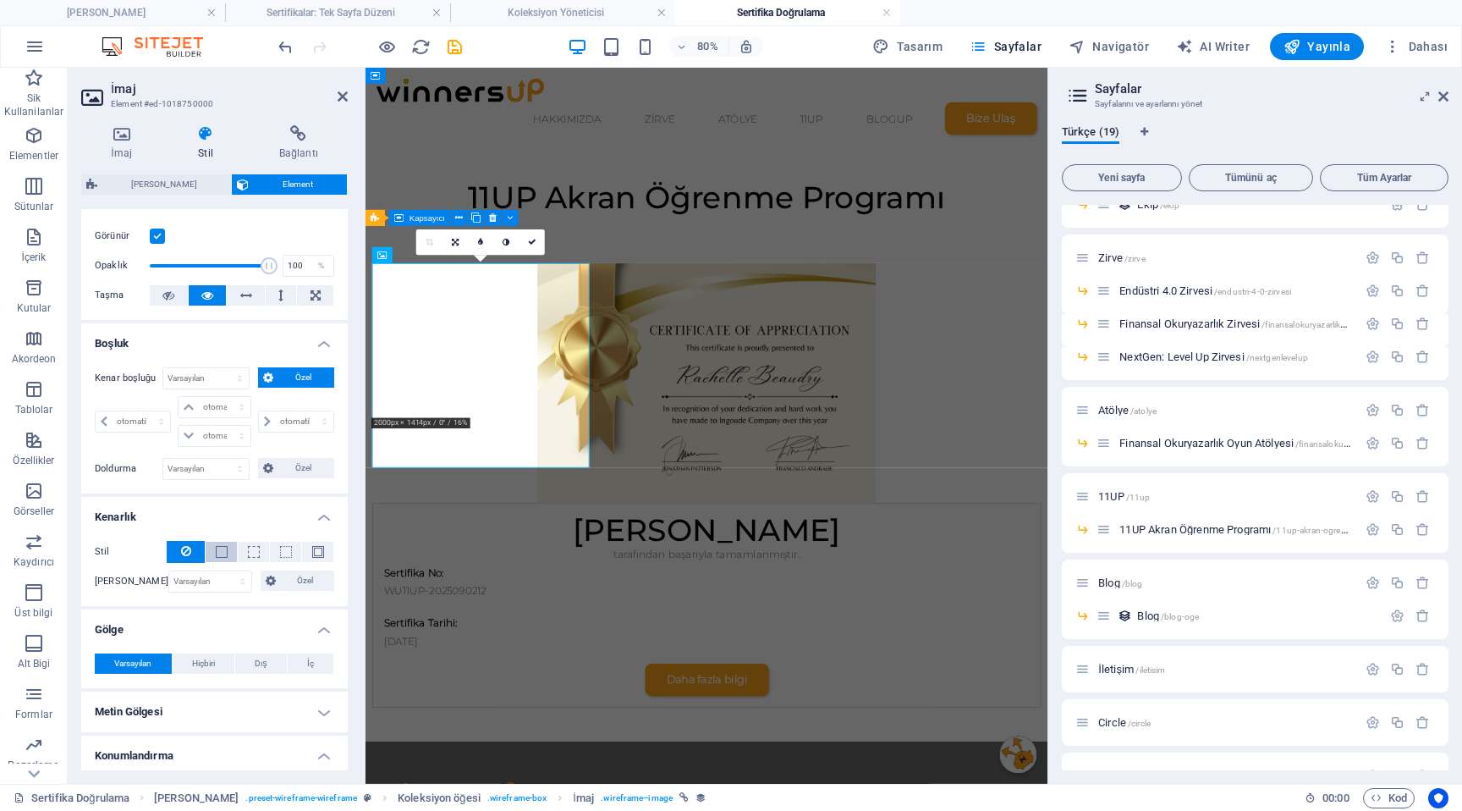
click at [217, 553] on span at bounding box center [222, 552] width 12 height 12
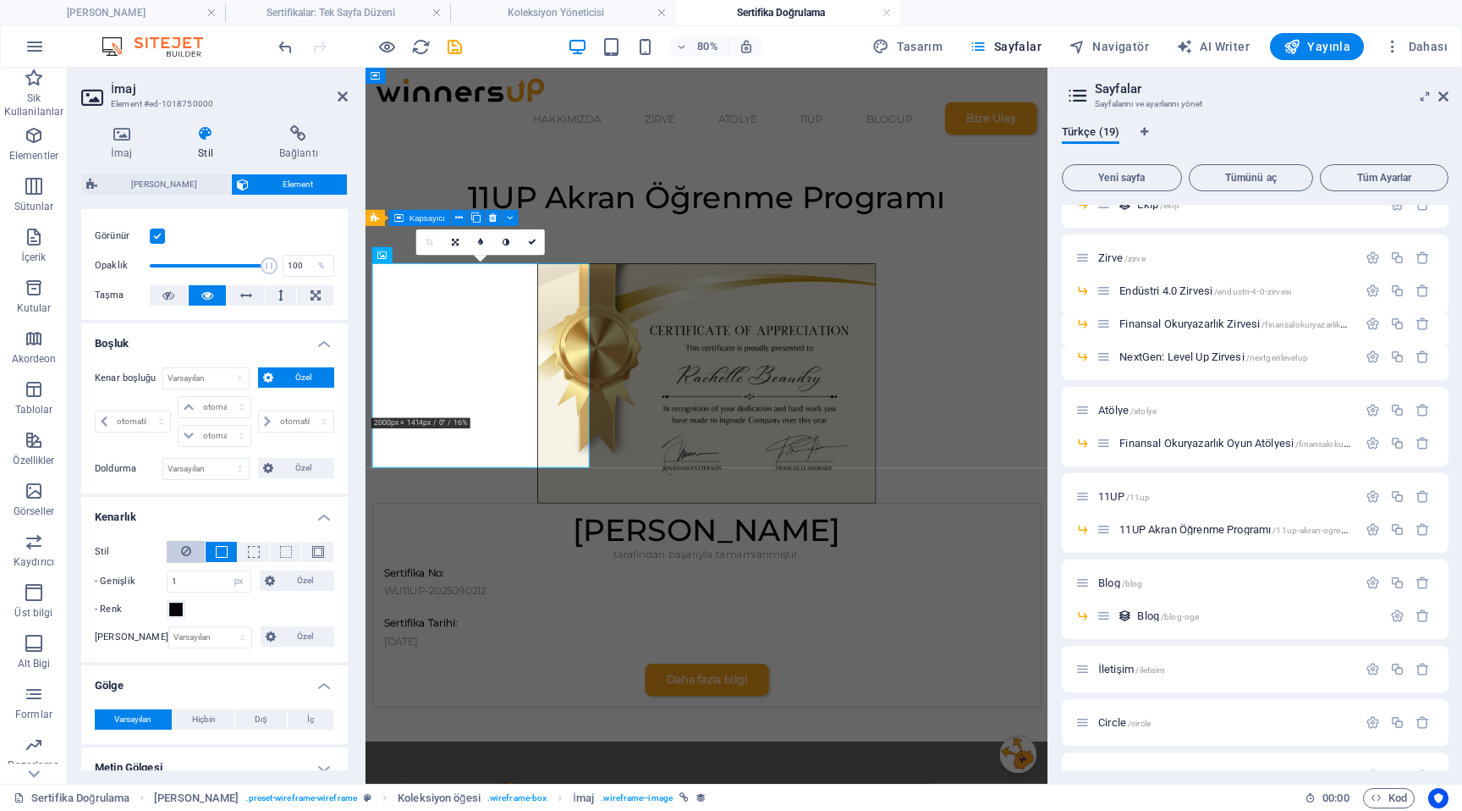
click at [192, 553] on button at bounding box center [186, 552] width 38 height 22
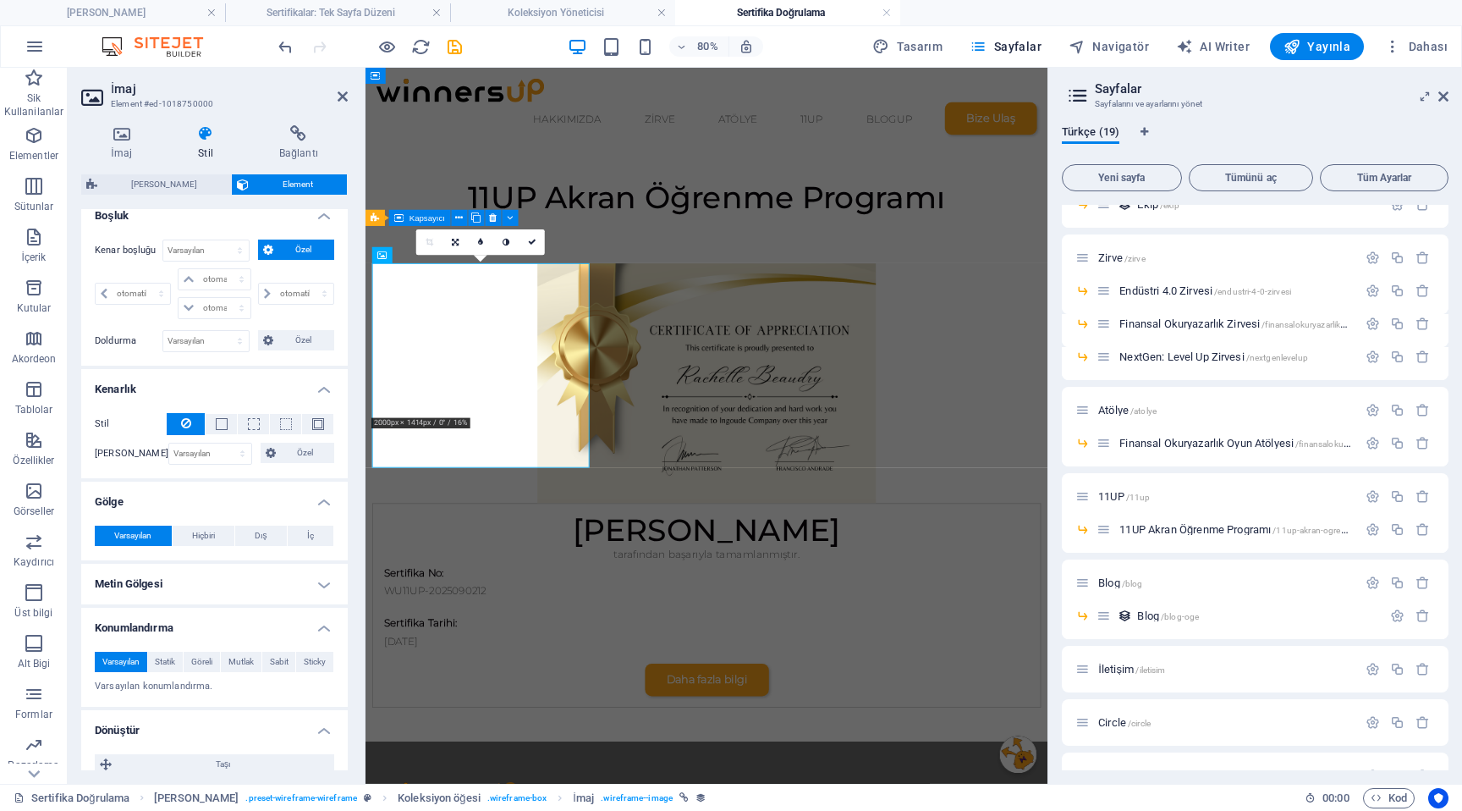
scroll to position [353, 0]
click at [228, 627] on h4 "Konumlandırma" at bounding box center [214, 620] width 267 height 30
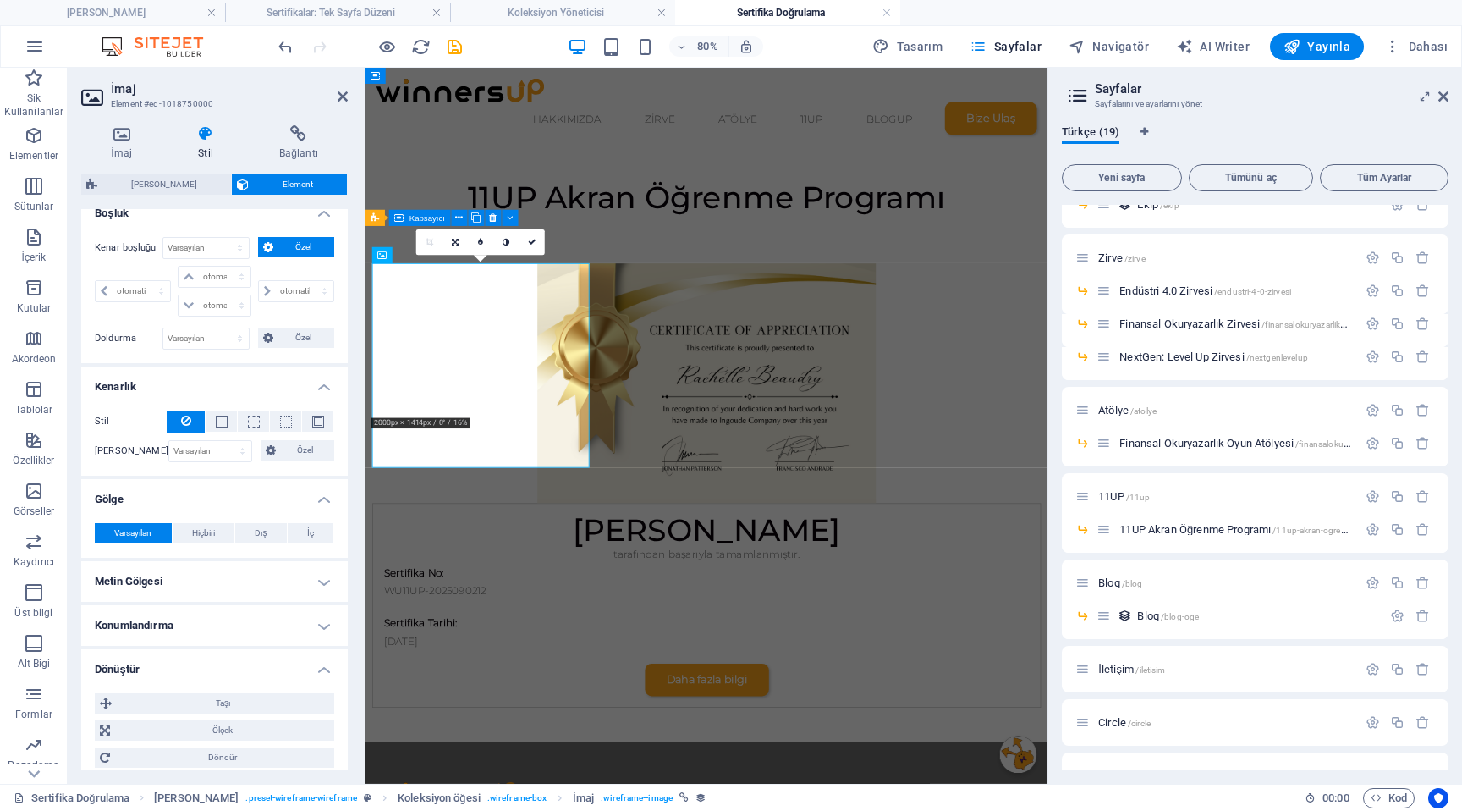
click at [228, 627] on h4 "Konumlandırma" at bounding box center [214, 625] width 267 height 41
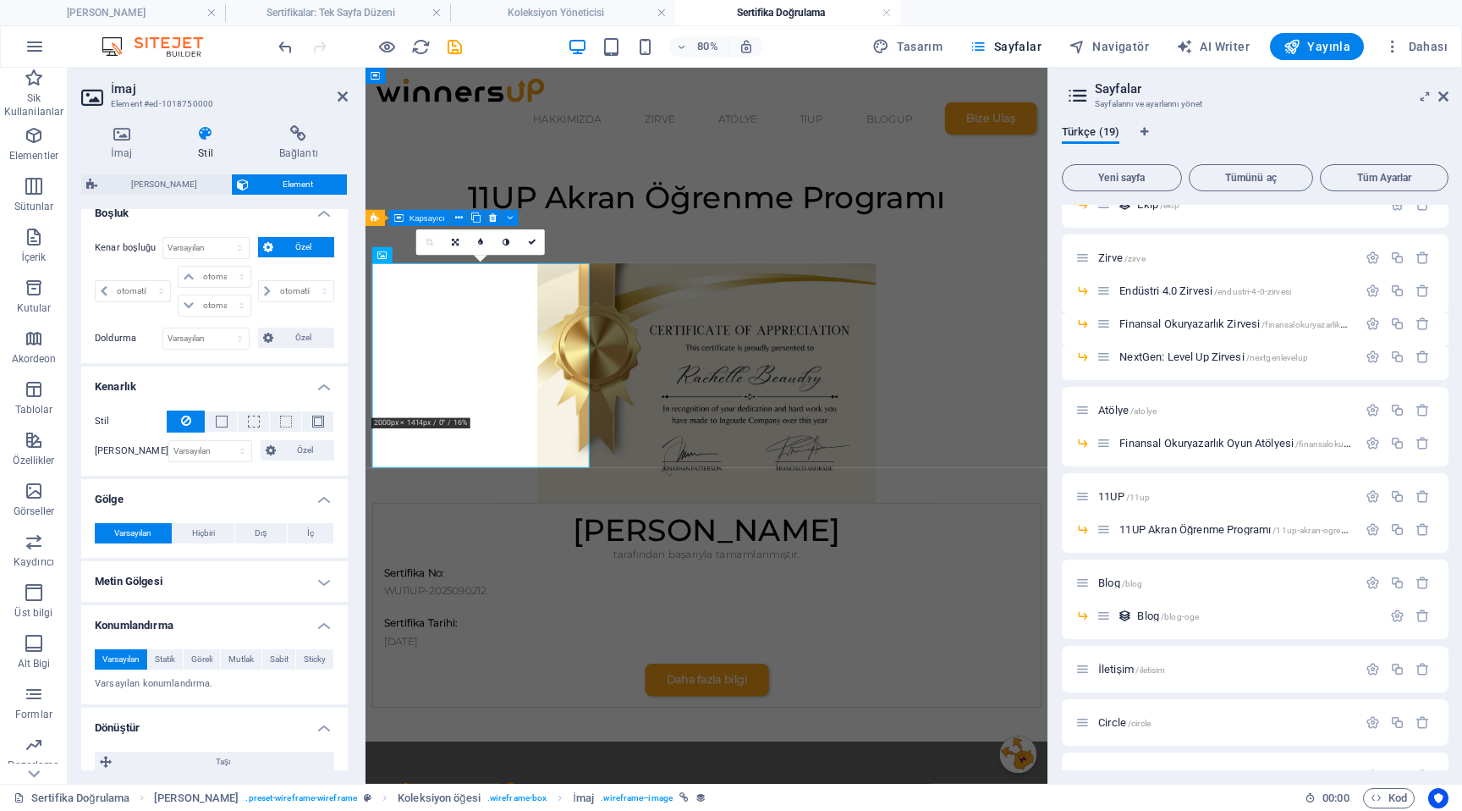
click at [228, 627] on h4 "Konumlandırma" at bounding box center [214, 620] width 267 height 30
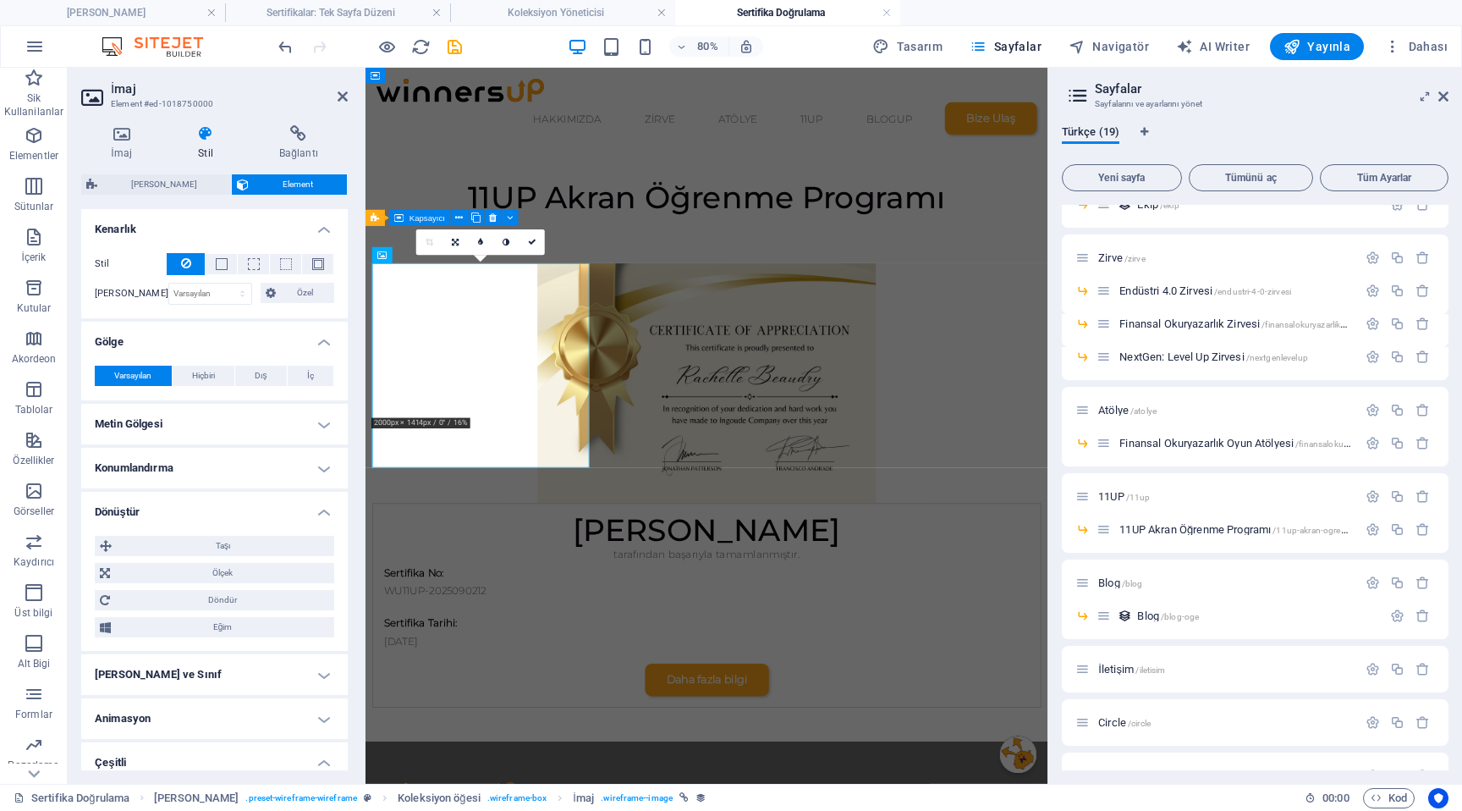
scroll to position [513, 0]
click at [223, 570] on span "Ölçek" at bounding box center [222, 570] width 214 height 20
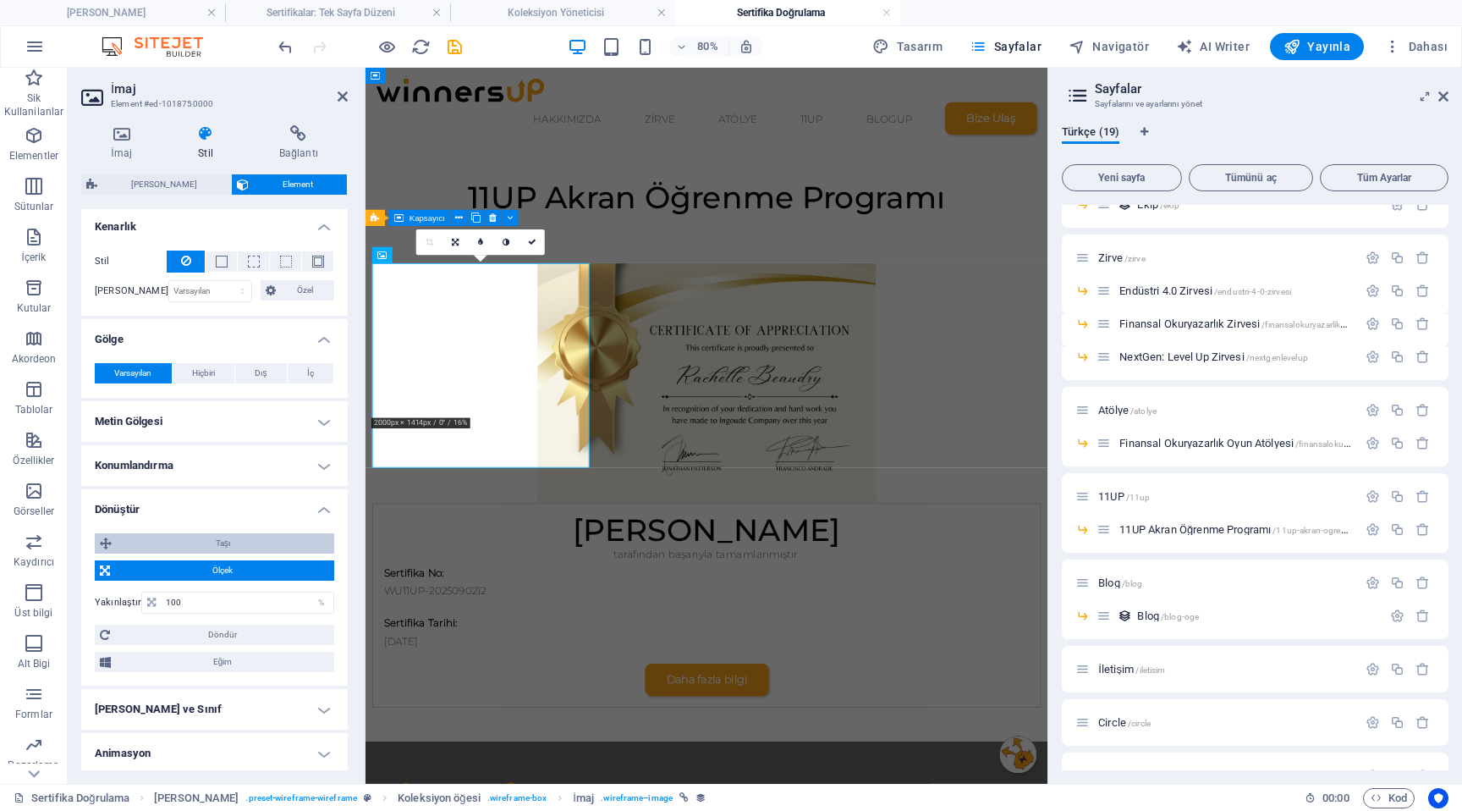
click at [228, 549] on span "Taşı" at bounding box center [223, 543] width 212 height 20
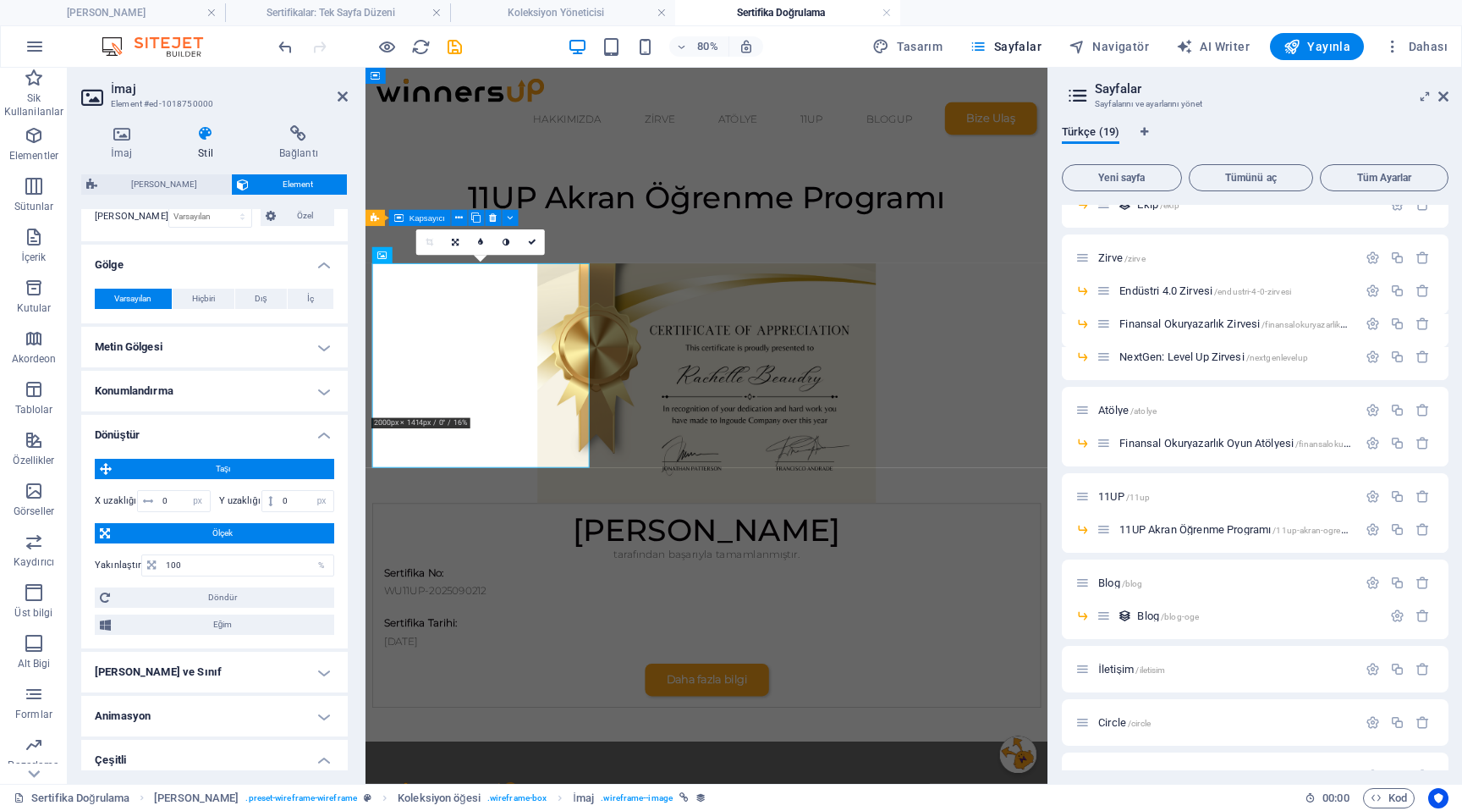
scroll to position [619, 0]
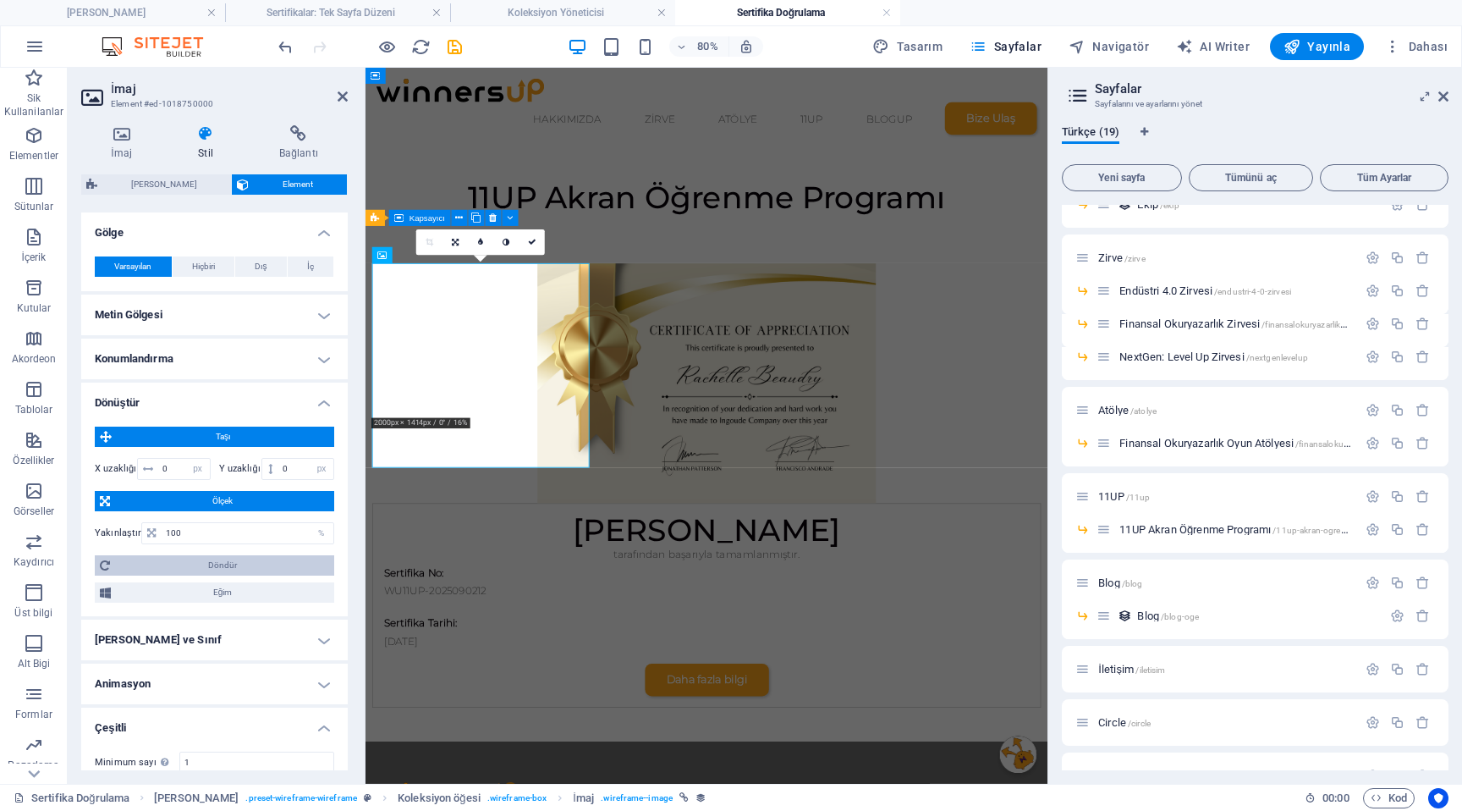
click at [234, 564] on span "Döndür" at bounding box center [222, 565] width 214 height 20
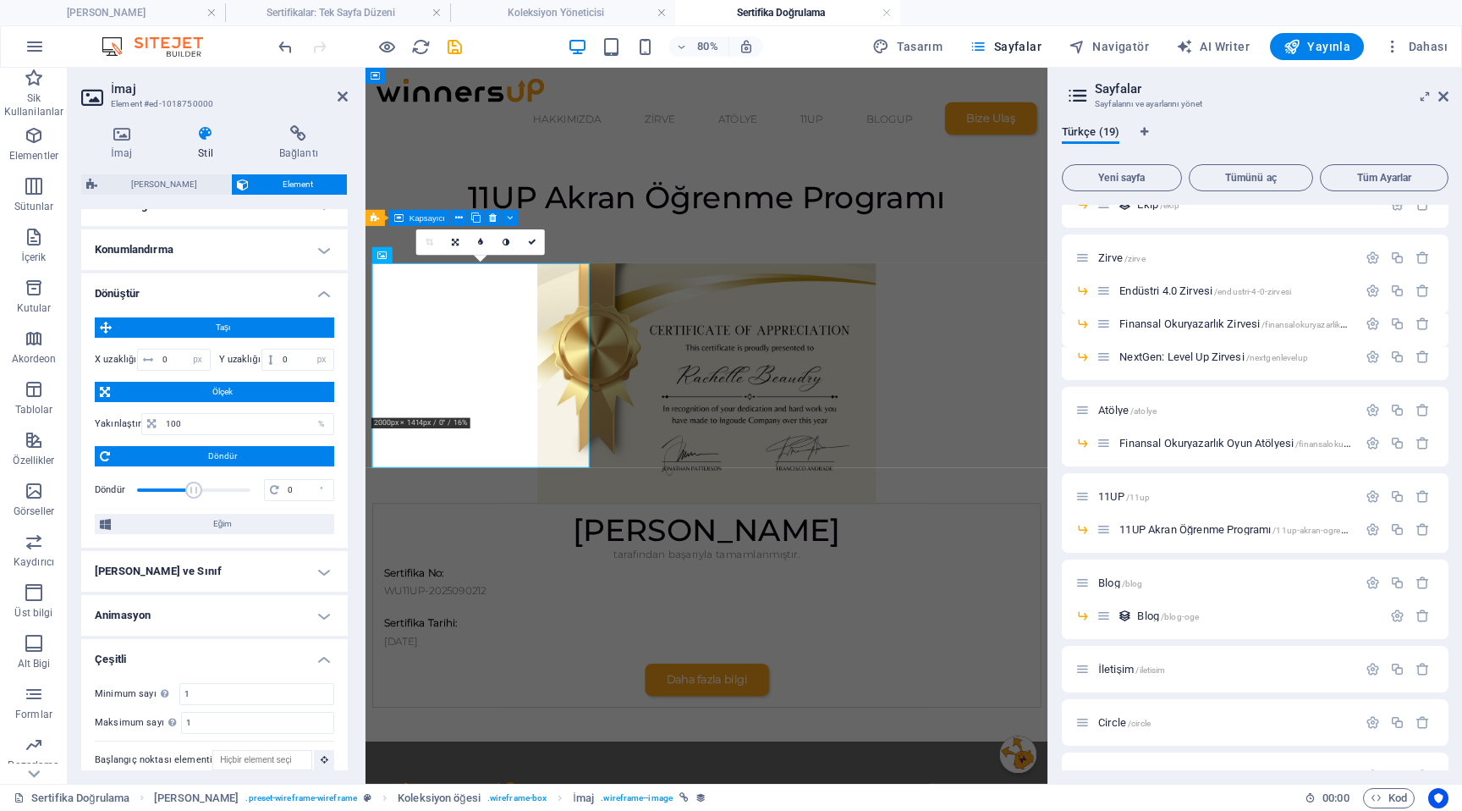
scroll to position [742, 0]
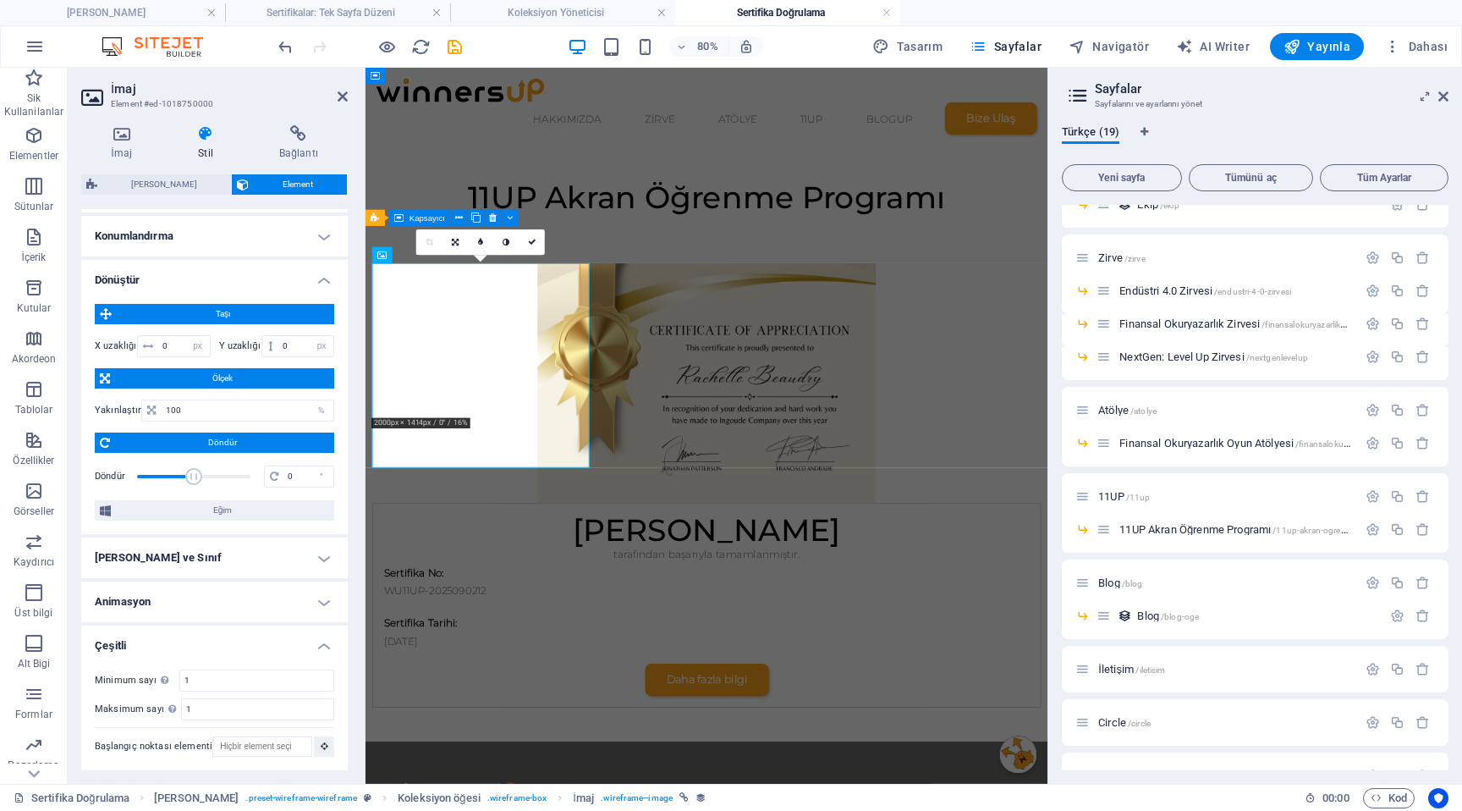
click at [217, 550] on h4 "[PERSON_NAME] ve Sınıf" at bounding box center [214, 557] width 267 height 41
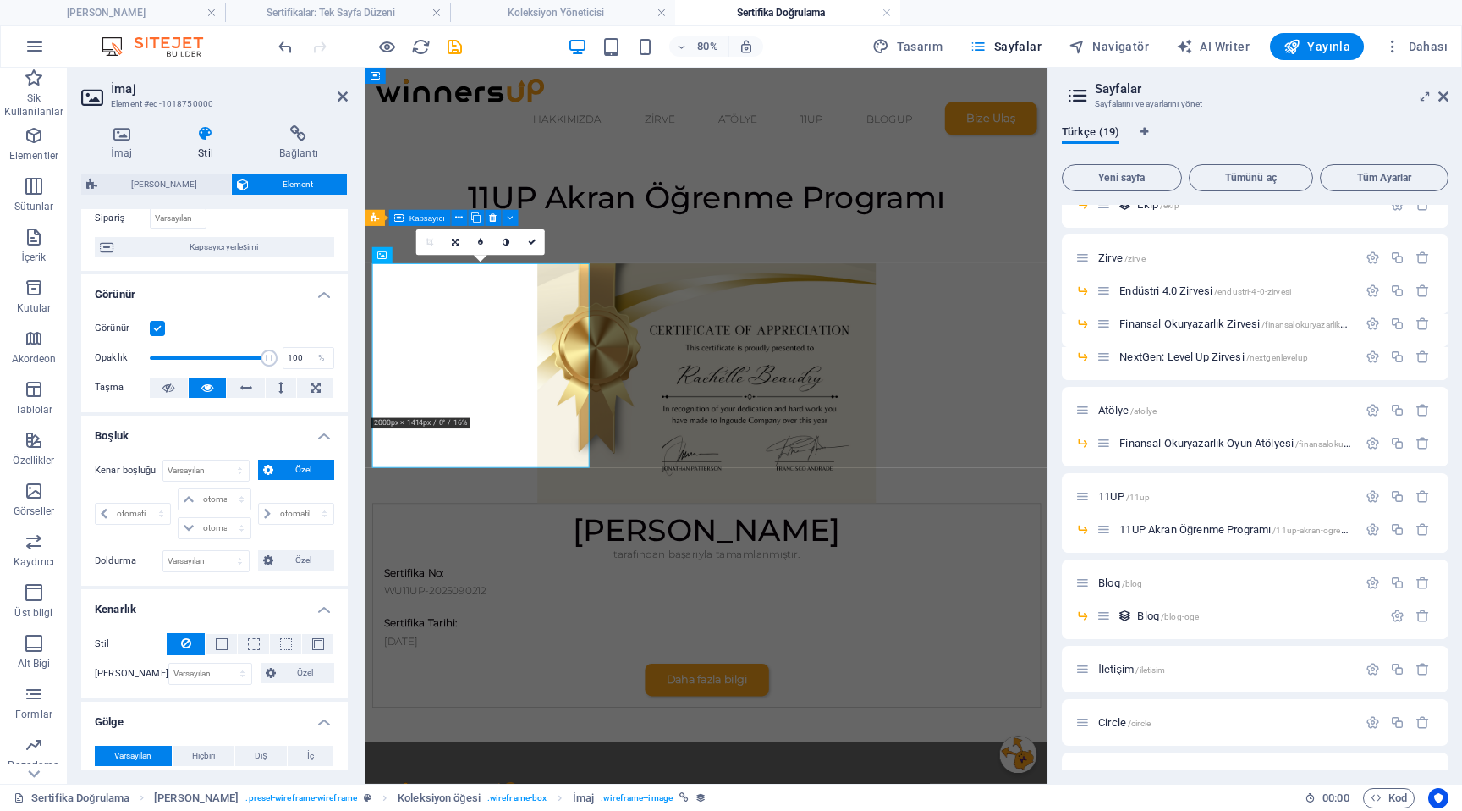
scroll to position [0, 0]
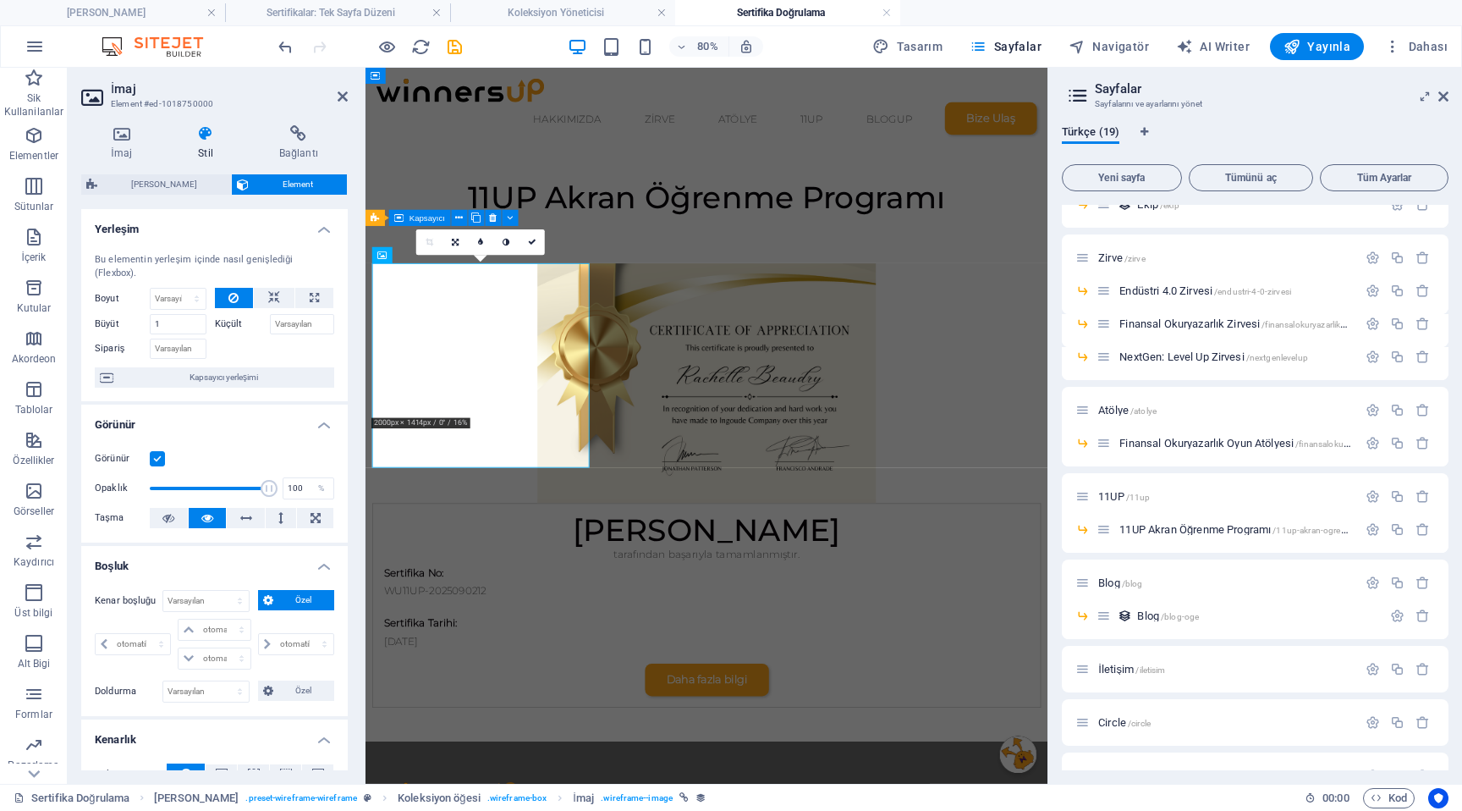
click at [271, 285] on div "Bu elementin yerleşim içinde nasıl genişlediği (Flexbox). Boyut Varsayılan otom…" at bounding box center [214, 320] width 267 height 162
click at [274, 300] on icon at bounding box center [274, 298] width 12 height 20
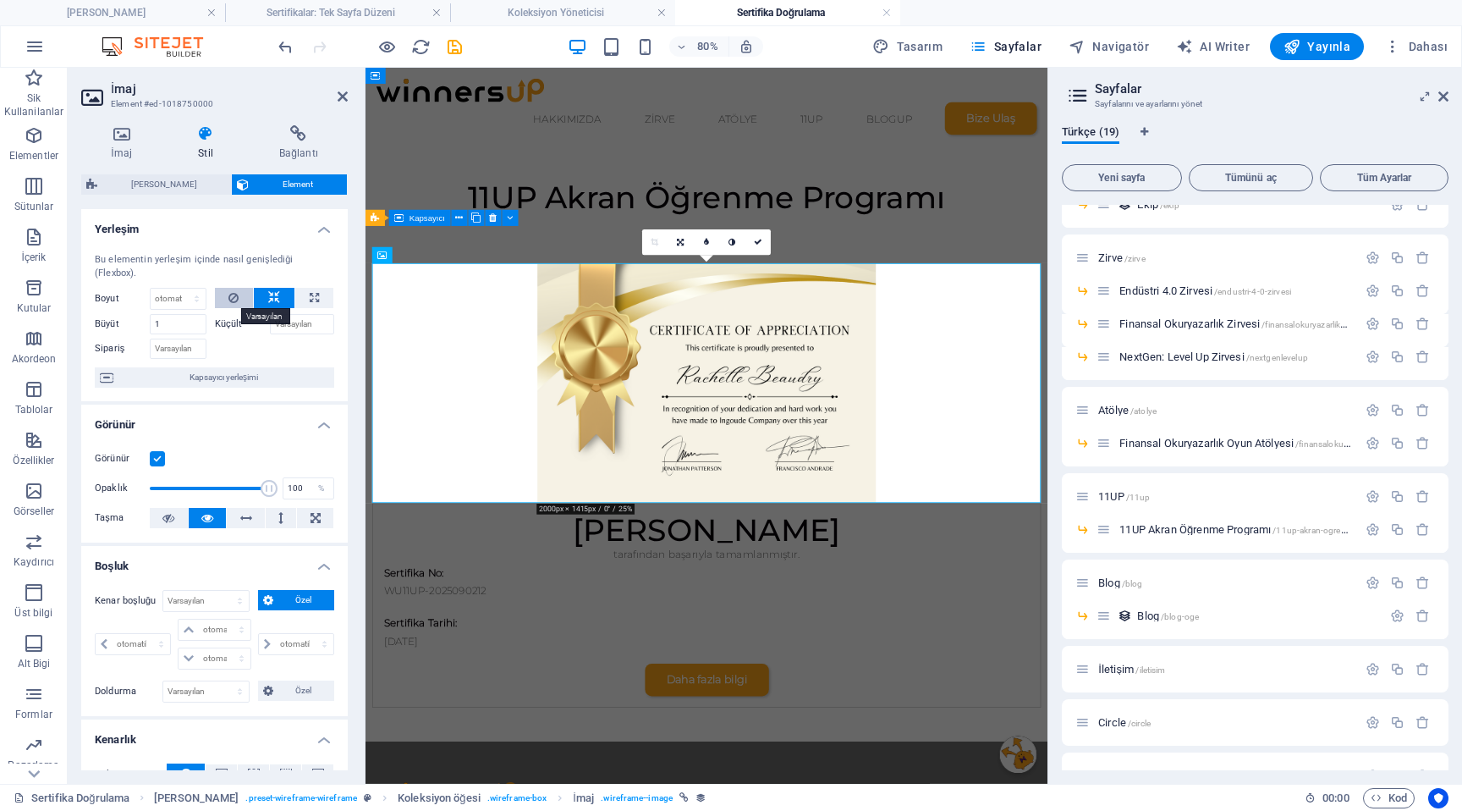
click at [241, 295] on button at bounding box center [234, 298] width 39 height 20
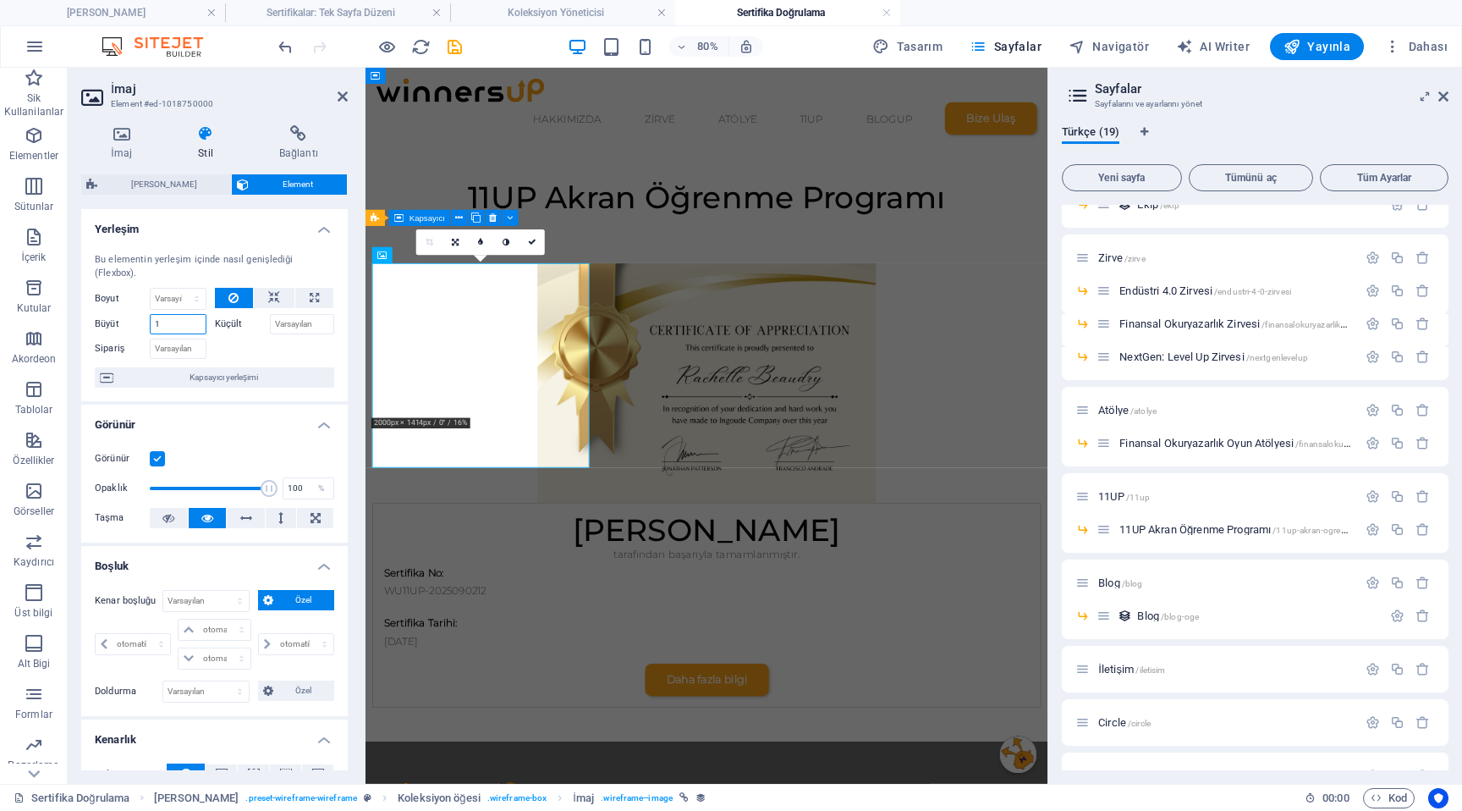
click at [192, 324] on input "1" at bounding box center [178, 324] width 57 height 20
type input "5"
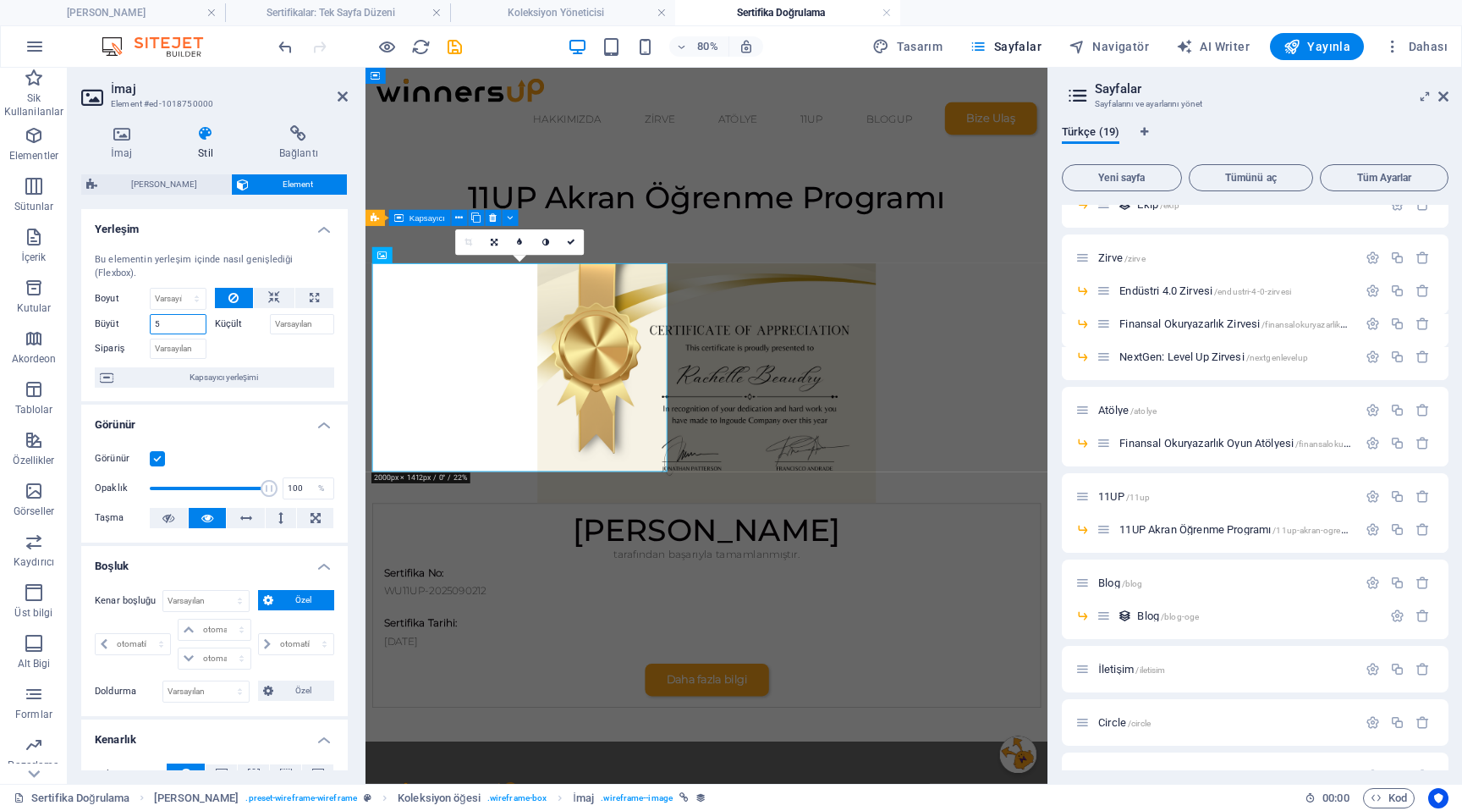
click at [184, 327] on input "5" at bounding box center [178, 324] width 57 height 20
click at [184, 327] on input "6" at bounding box center [178, 324] width 57 height 20
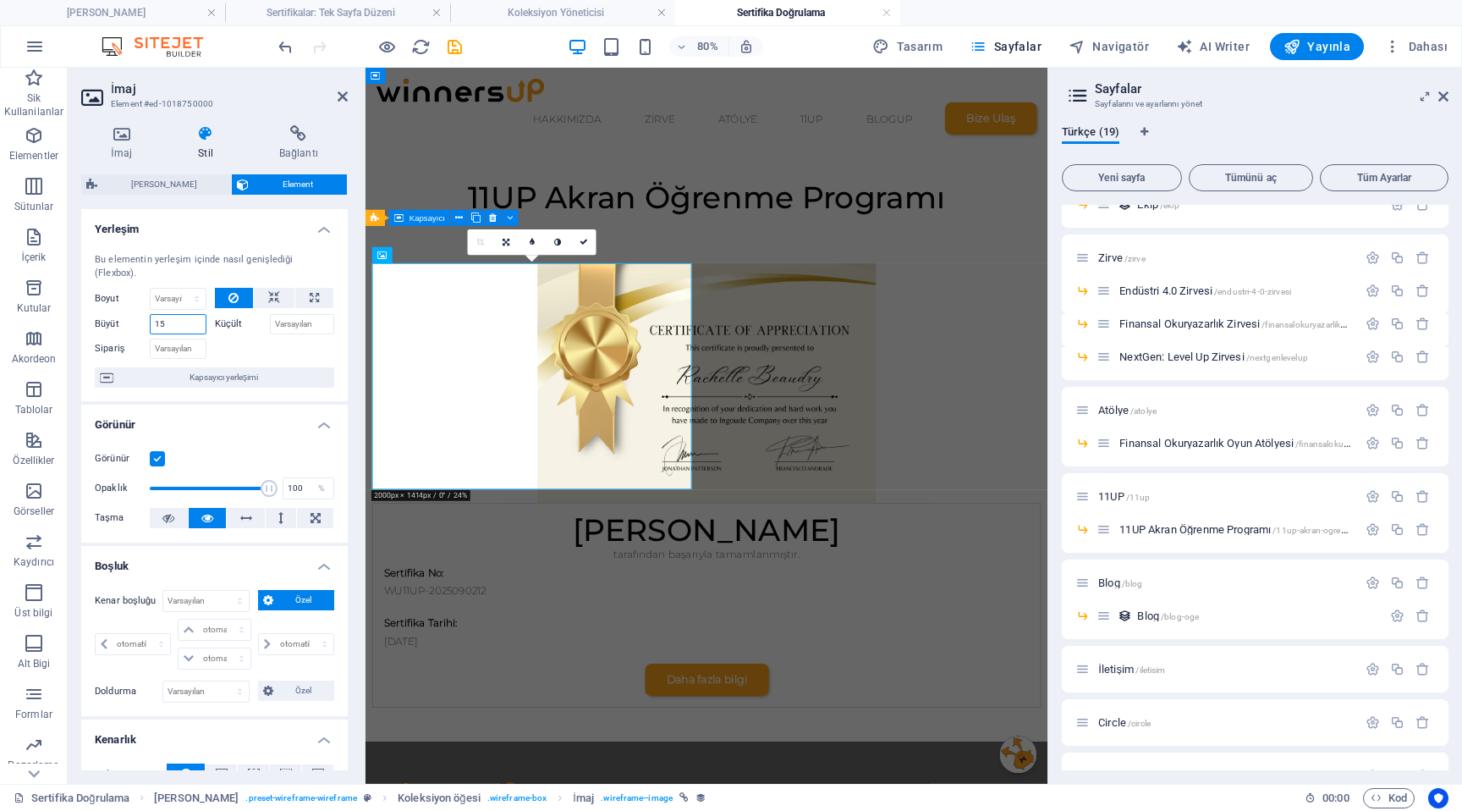
click at [188, 326] on input "15" at bounding box center [178, 324] width 57 height 20
click at [184, 326] on input "20" at bounding box center [178, 324] width 57 height 20
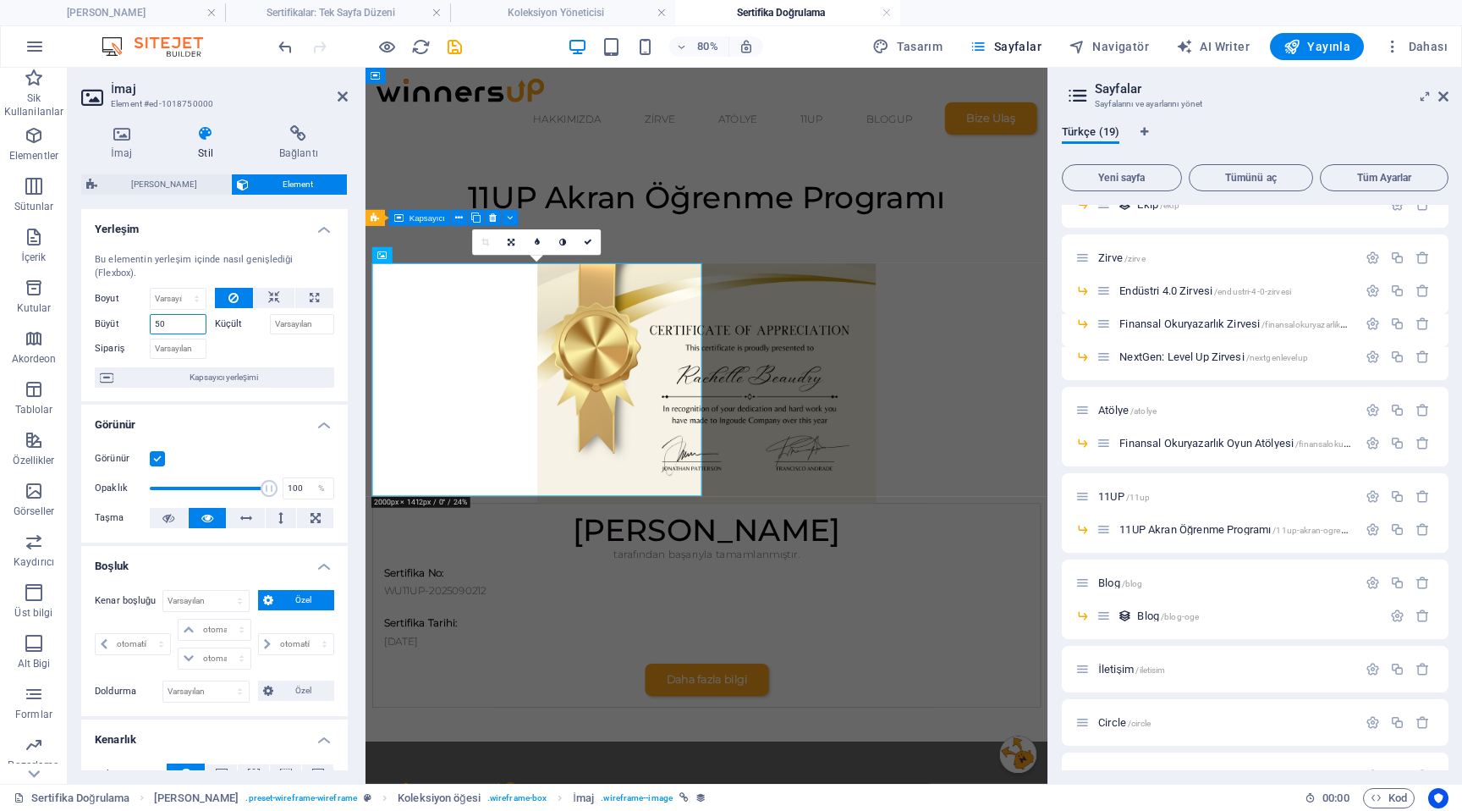
click at [173, 327] on input "50" at bounding box center [178, 324] width 57 height 20
type input "100"
click at [196, 301] on select "Varsayılan otomatik px % 1/1 1/2 1/3 1/4 1/5 1/6 1/7 1/8 1/9 1/10" at bounding box center [178, 299] width 55 height 20
select select "px"
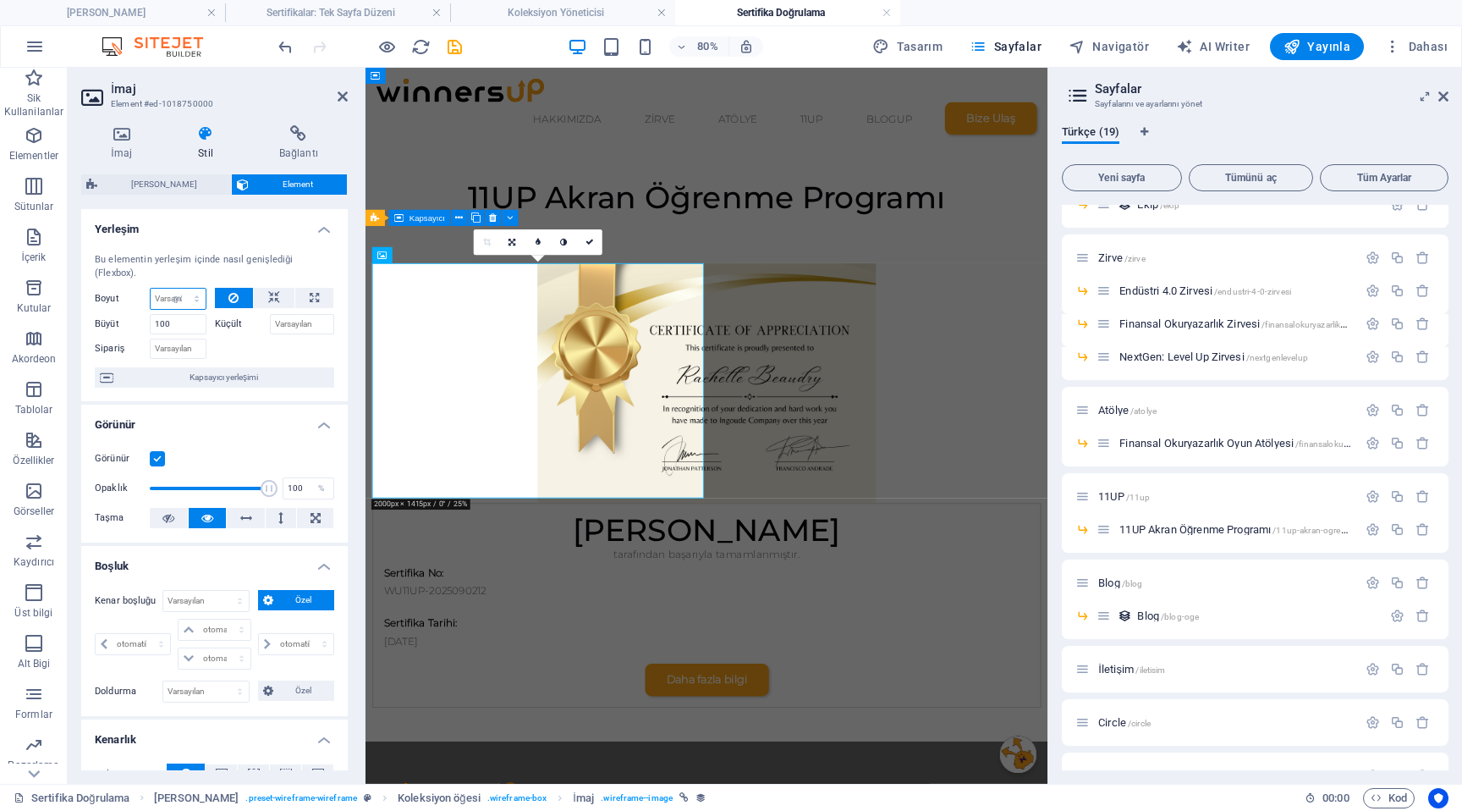
click at [179, 289] on select "Varsayılan otomatik px % 1/1 1/2 1/3 1/4 1/5 1/6 1/7 1/8 1/9 1/10" at bounding box center [178, 299] width 55 height 20
type input "22"
click at [345, 99] on icon at bounding box center [343, 97] width 10 height 14
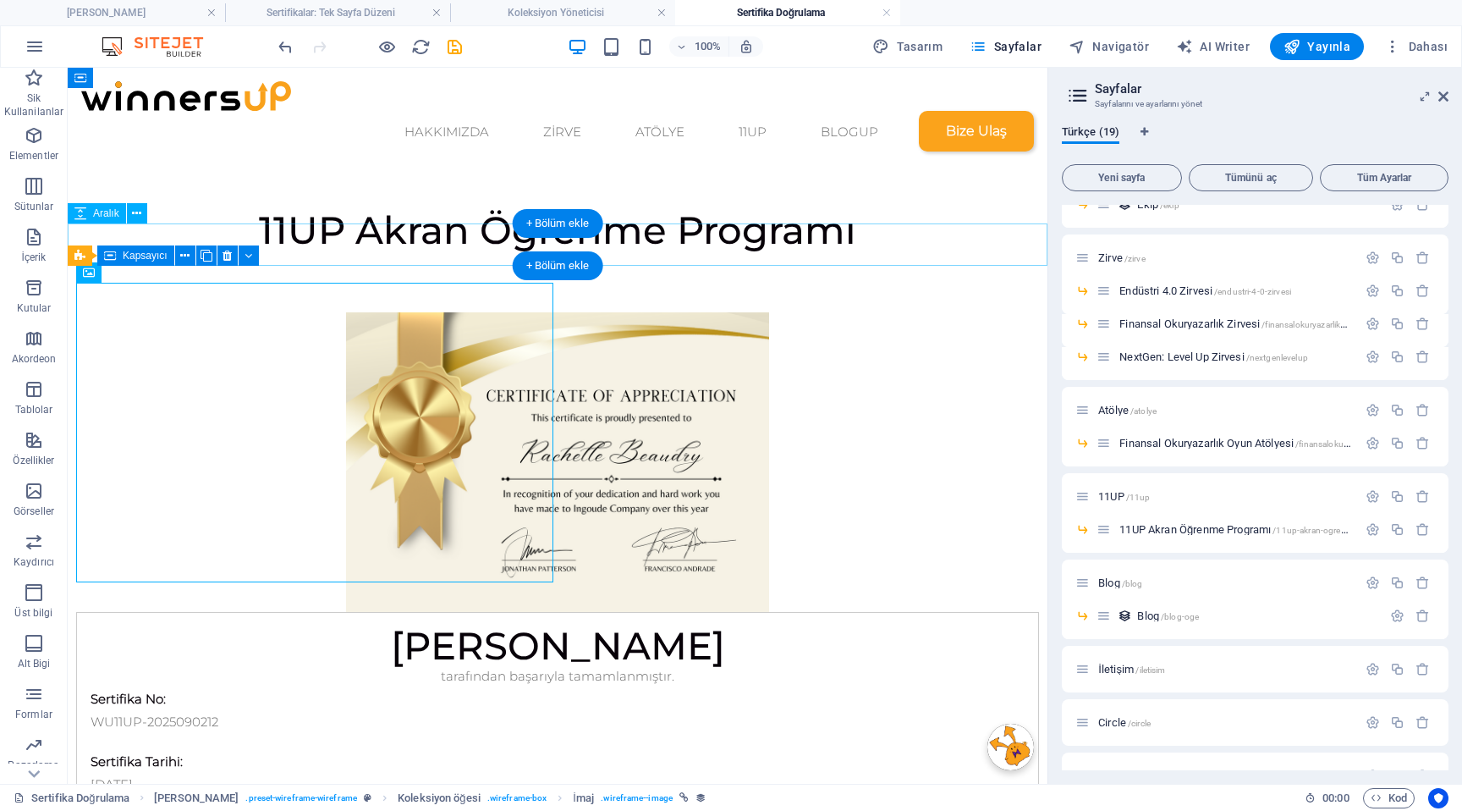
click at [429, 257] on div at bounding box center [558, 274] width 980 height 42
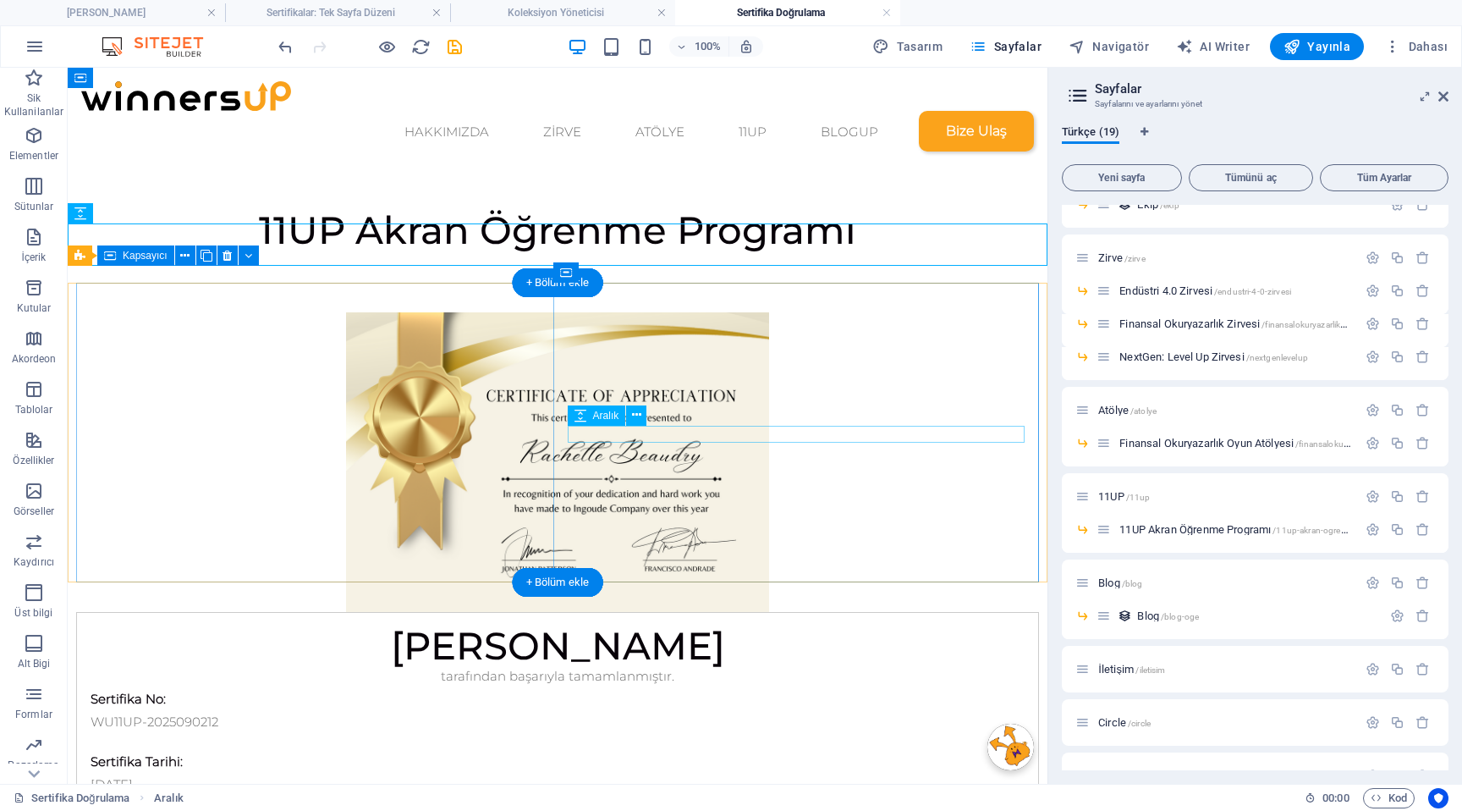
click at [712, 733] on div at bounding box center [558, 741] width 934 height 17
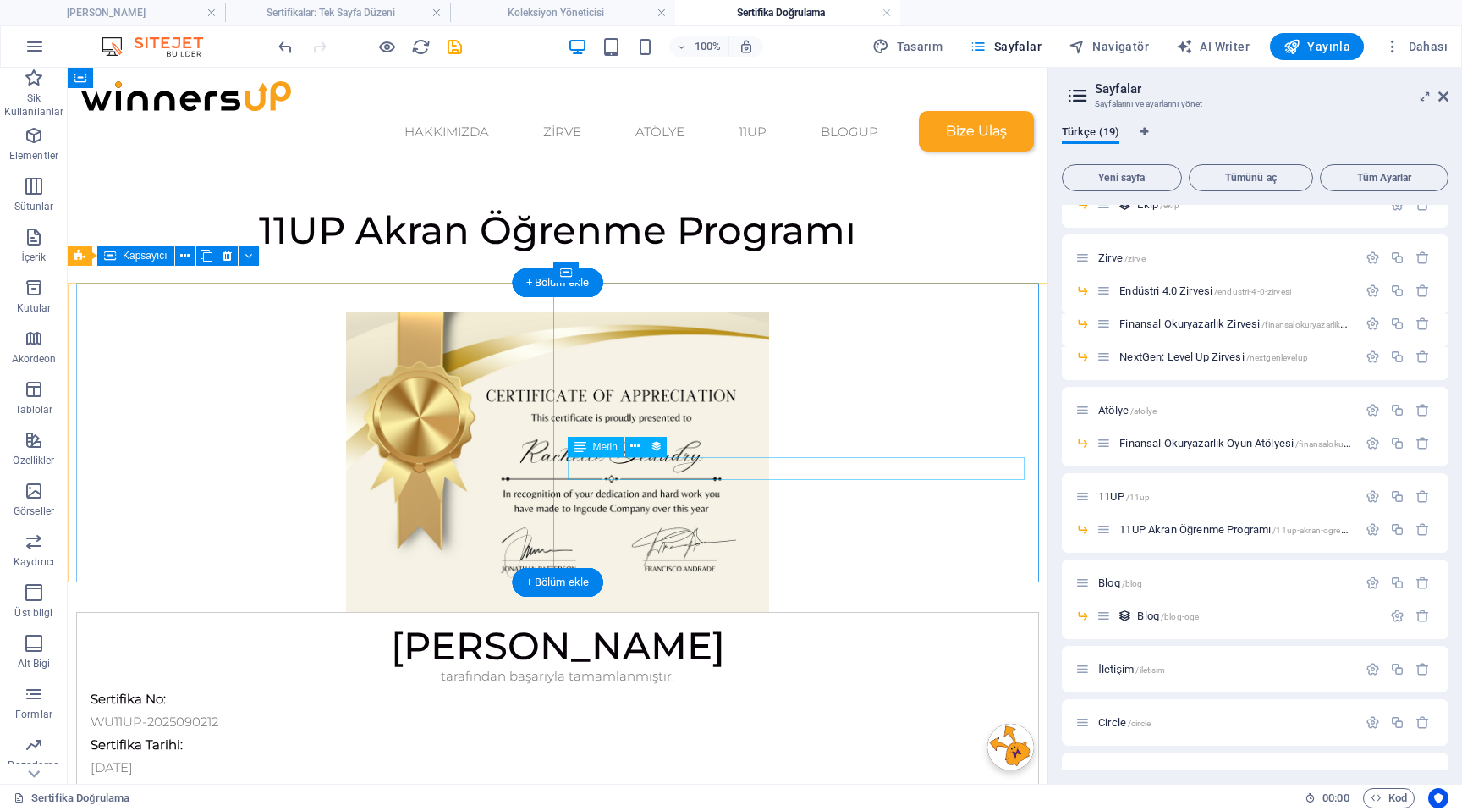
click at [684, 756] on div "[DATE]" at bounding box center [558, 767] width 934 height 23
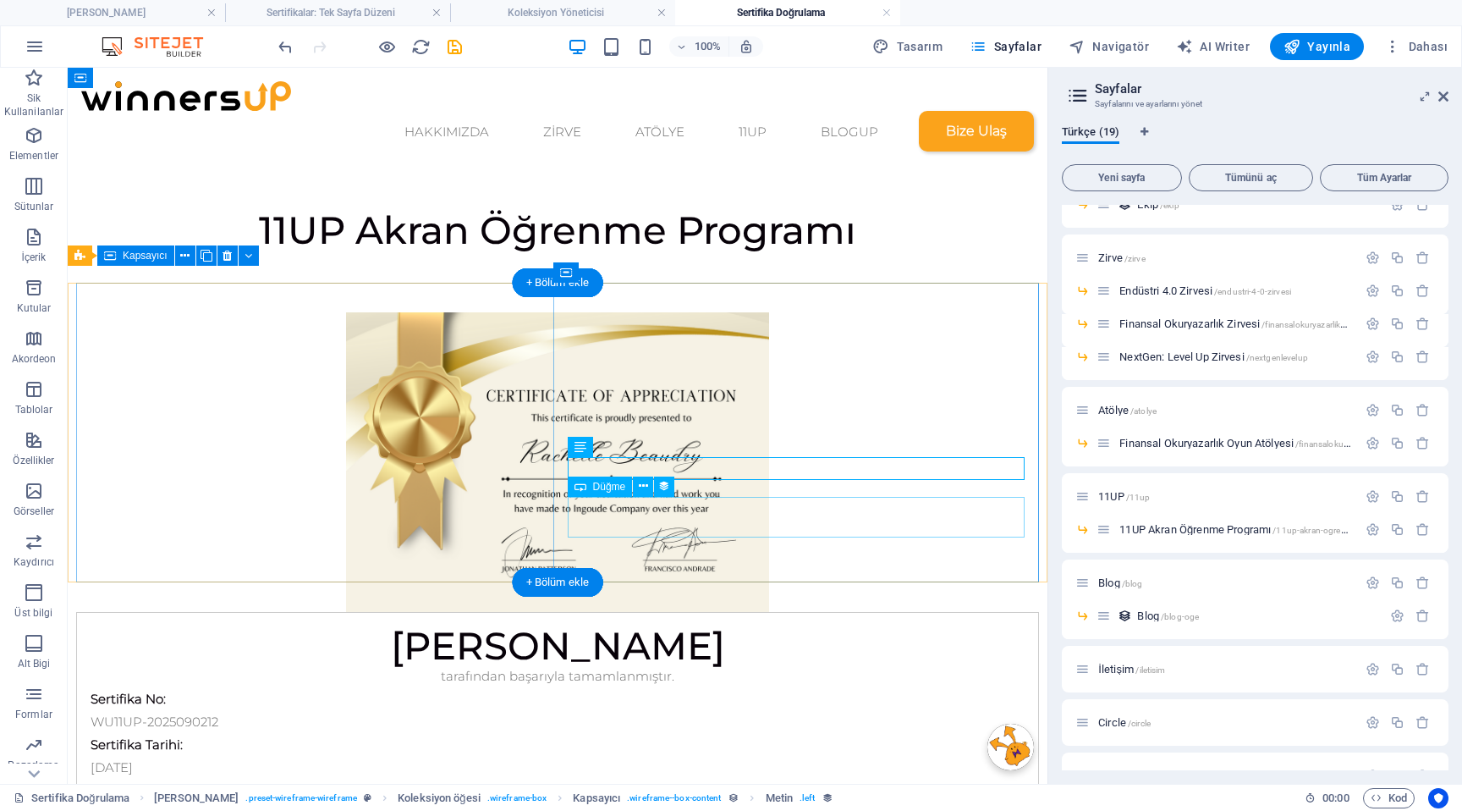
click at [679, 795] on div "Daha fazla bilgi" at bounding box center [558, 815] width 934 height 41
click at [733, 778] on div at bounding box center [558, 786] width 934 height 17
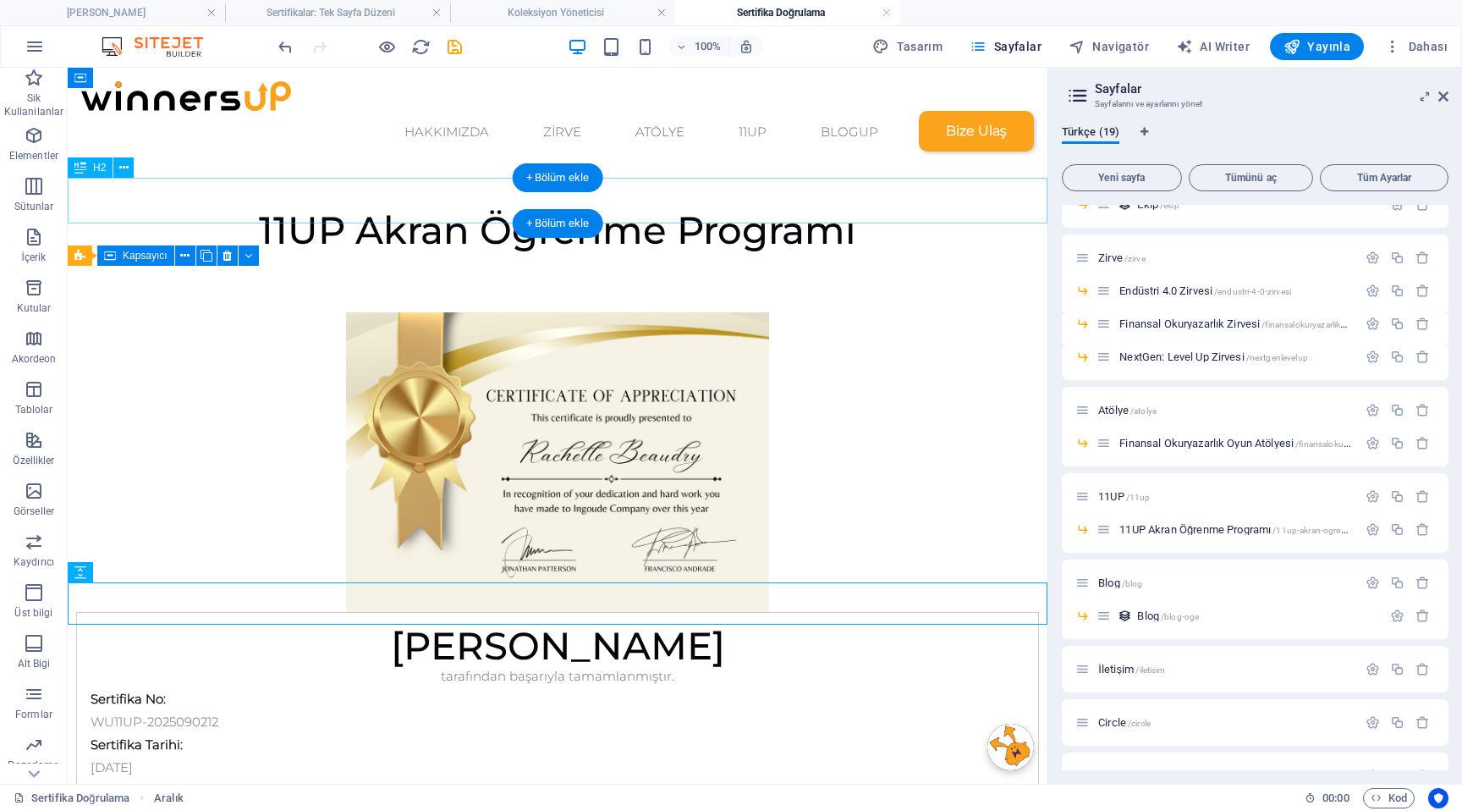
click at [739, 208] on div "11UP Akran Öğrenme Programı" at bounding box center [558, 230] width 980 height 46
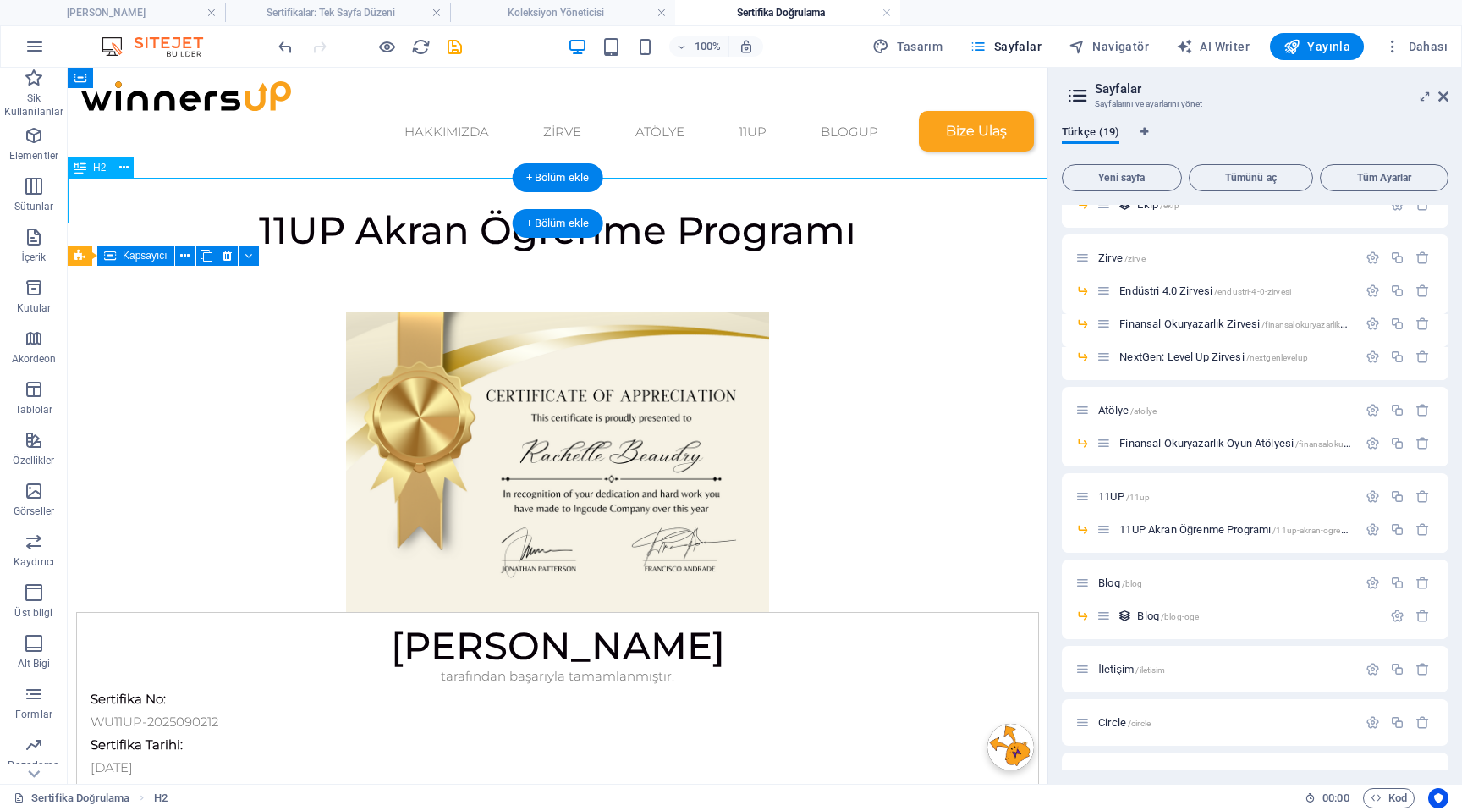
click at [685, 207] on div "11UP Akran Öğrenme Programı" at bounding box center [558, 230] width 980 height 46
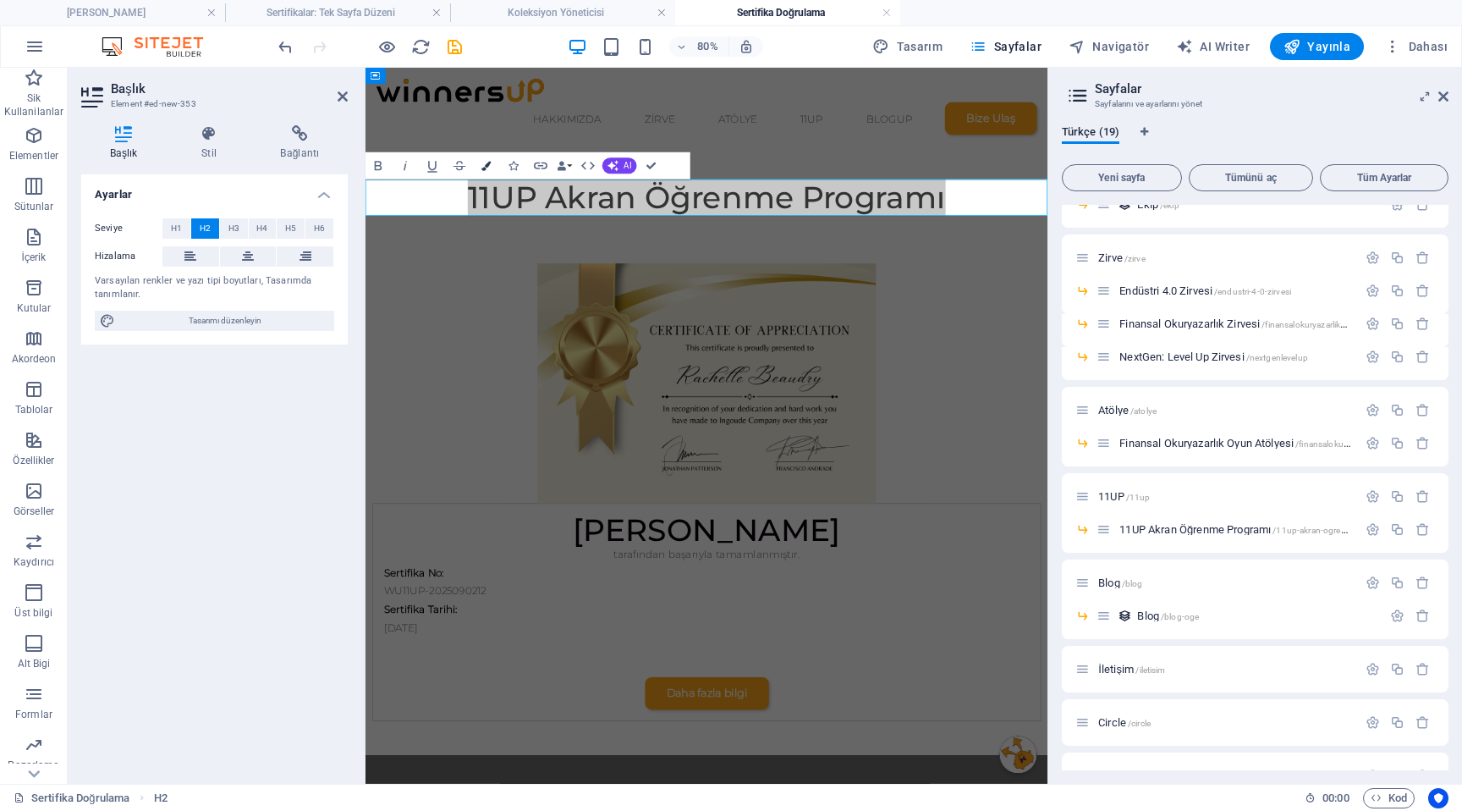
click at [488, 170] on button "Colors" at bounding box center [486, 165] width 25 height 27
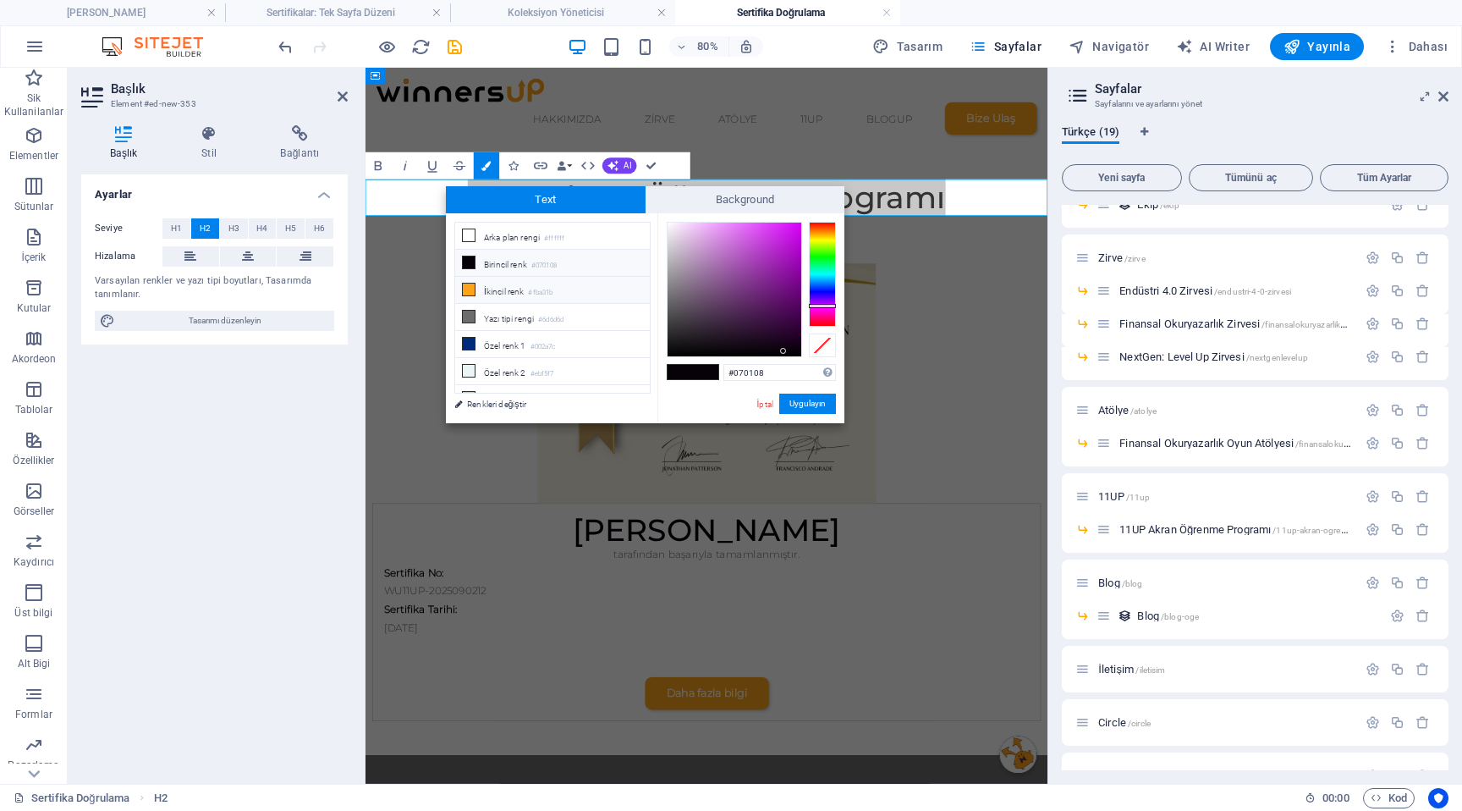
click at [492, 294] on li "İkincil [PERSON_NAME] #fba31b" at bounding box center [552, 290] width 195 height 27
type input "#fba31b"
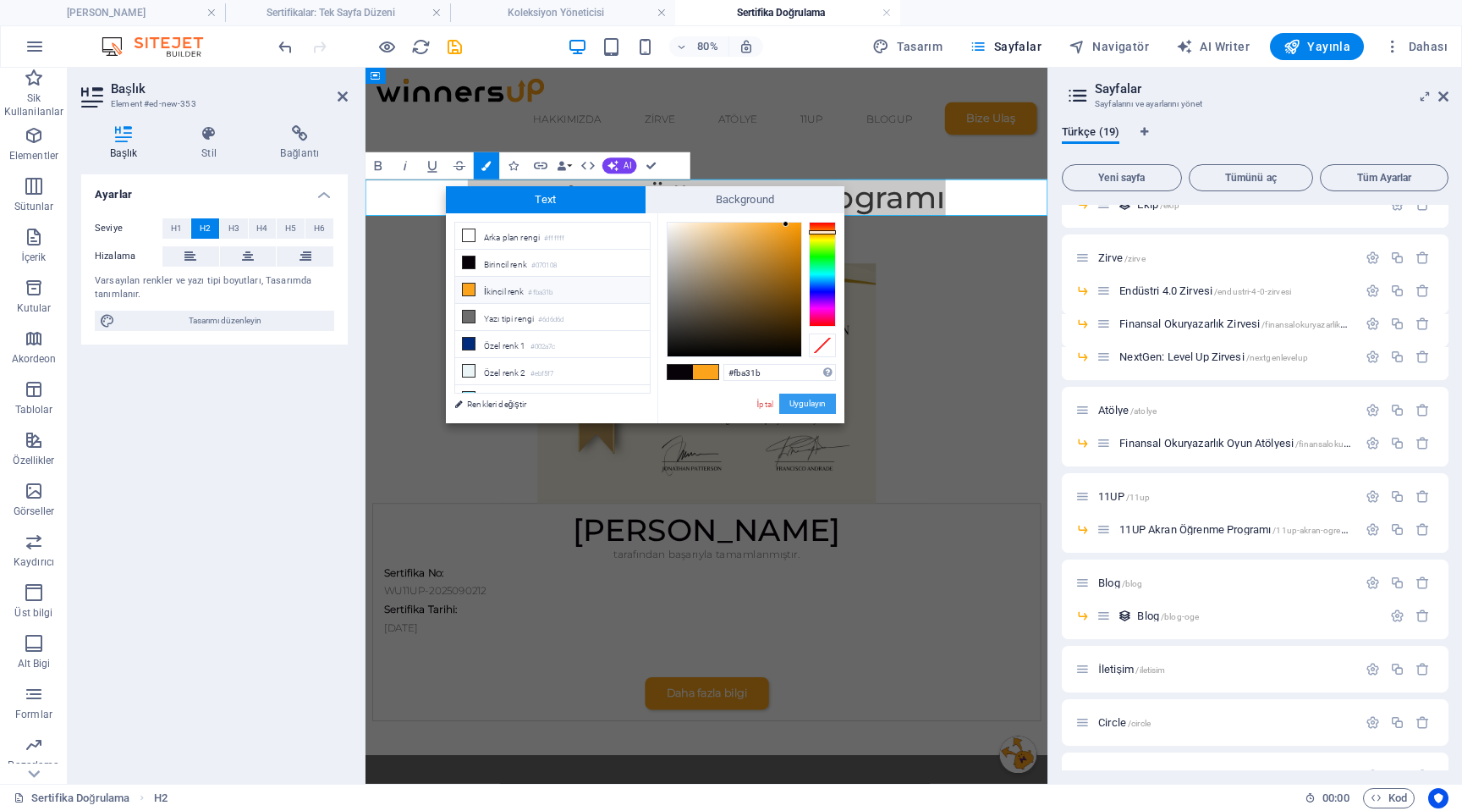
click at [796, 404] on button "Uygulayın" at bounding box center [807, 403] width 57 height 20
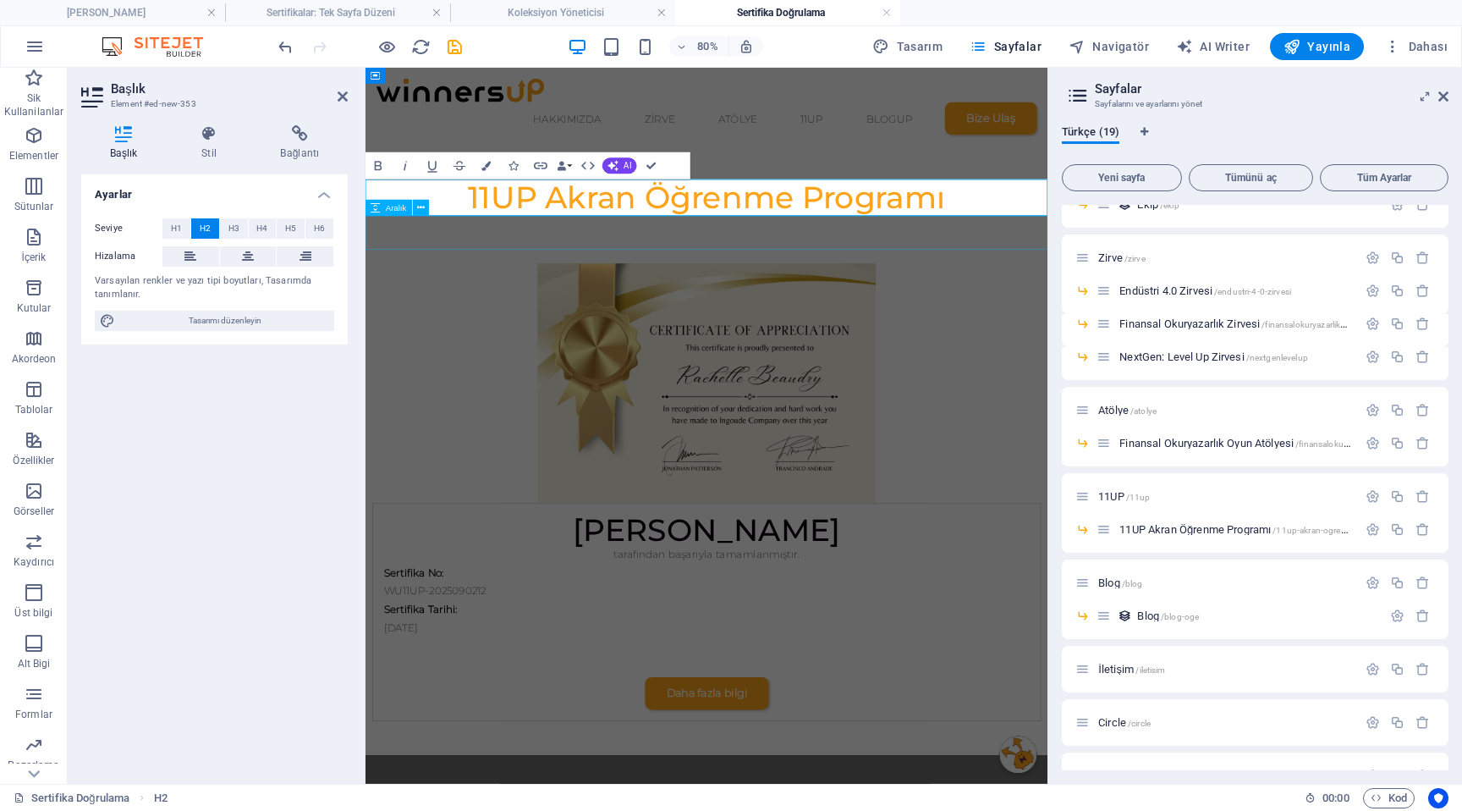
click at [888, 274] on div at bounding box center [792, 274] width 853 height 42
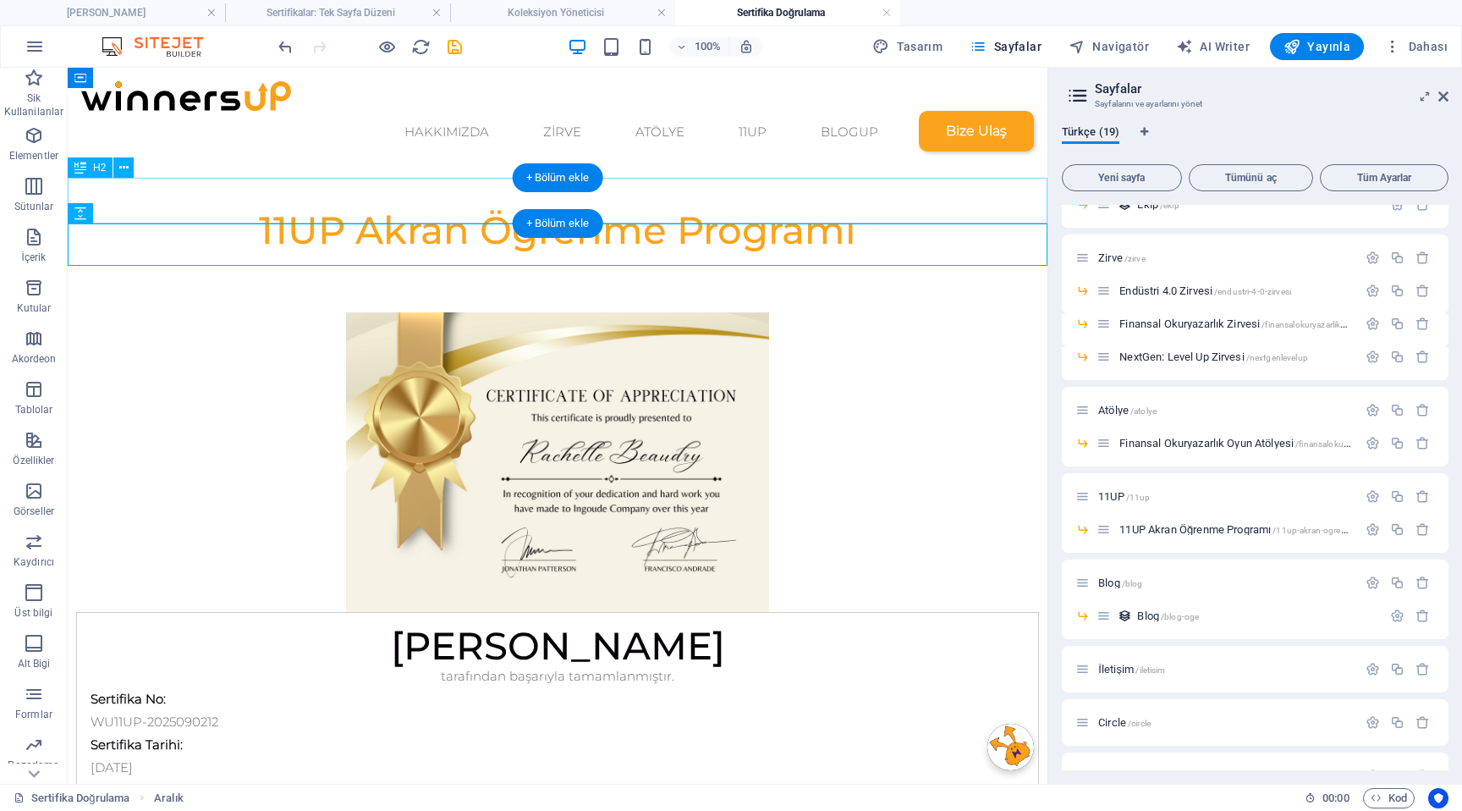
click at [360, 207] on div "11UP Akran Öğrenme Programı" at bounding box center [558, 230] width 980 height 46
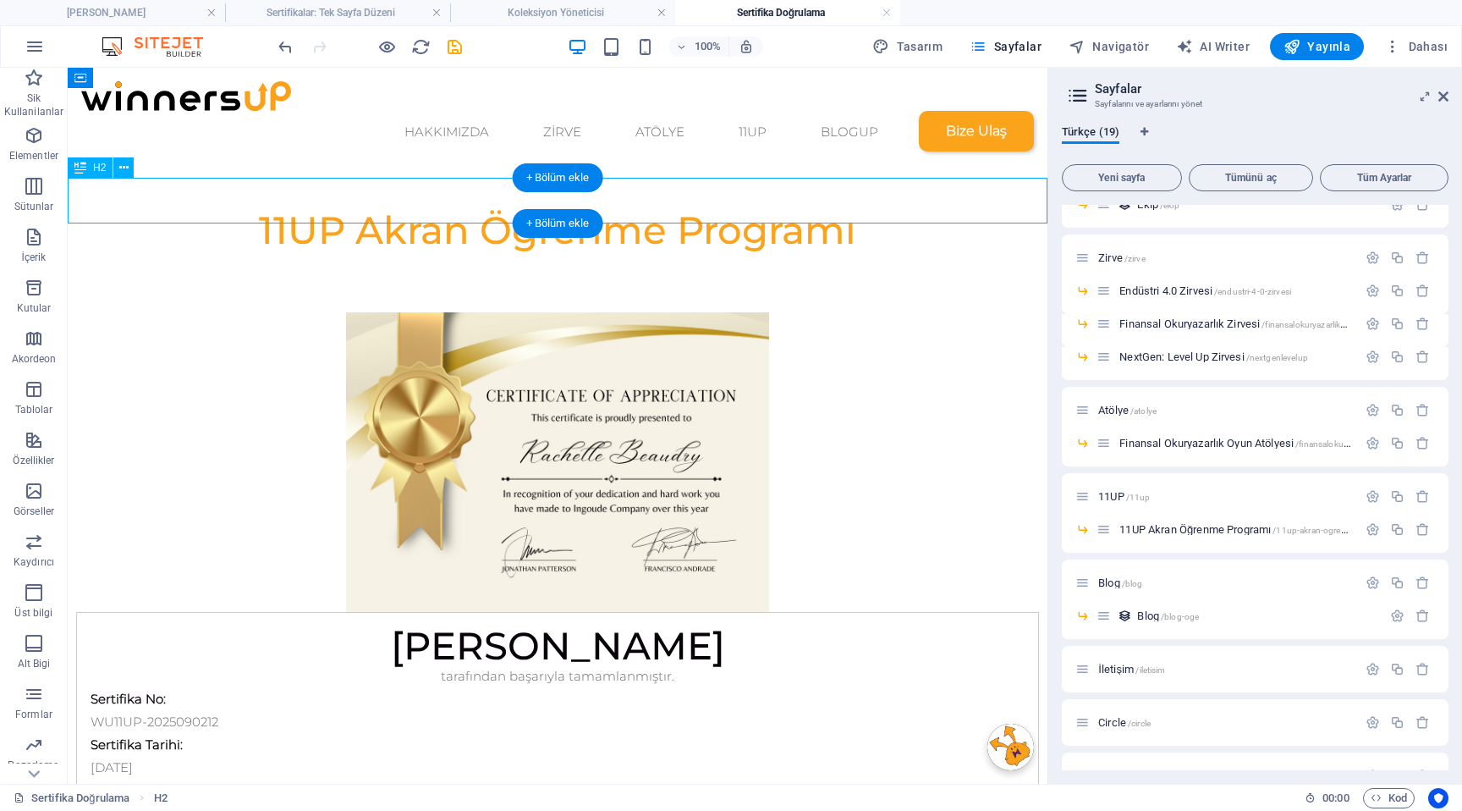
click at [360, 207] on div "11UP Akran Öğrenme Programı" at bounding box center [558, 230] width 980 height 46
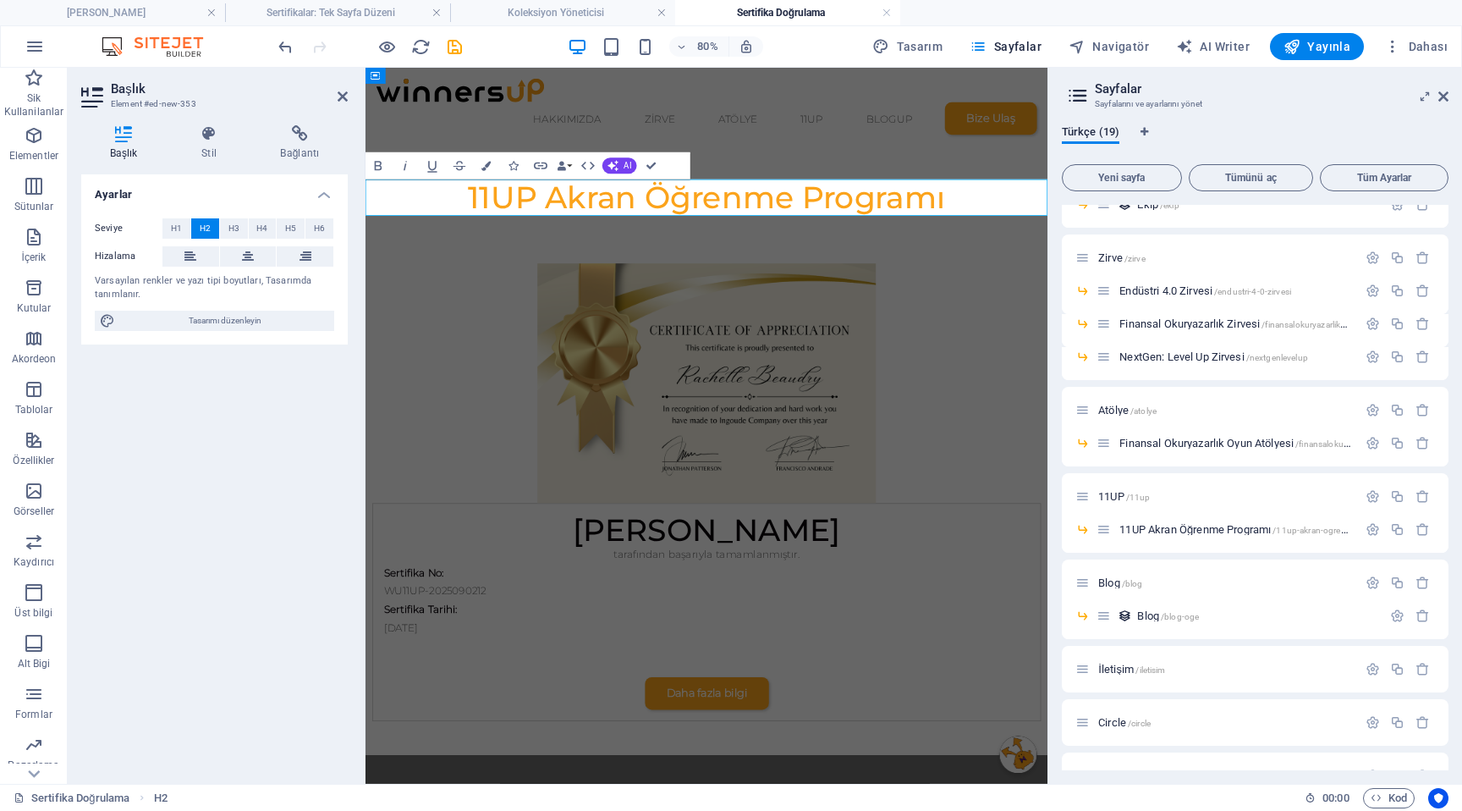
click at [601, 221] on span "11UP Akran Öğrenme Programı" at bounding box center [791, 229] width 597 height 47
click at [42, 141] on icon "button" at bounding box center [34, 135] width 20 height 20
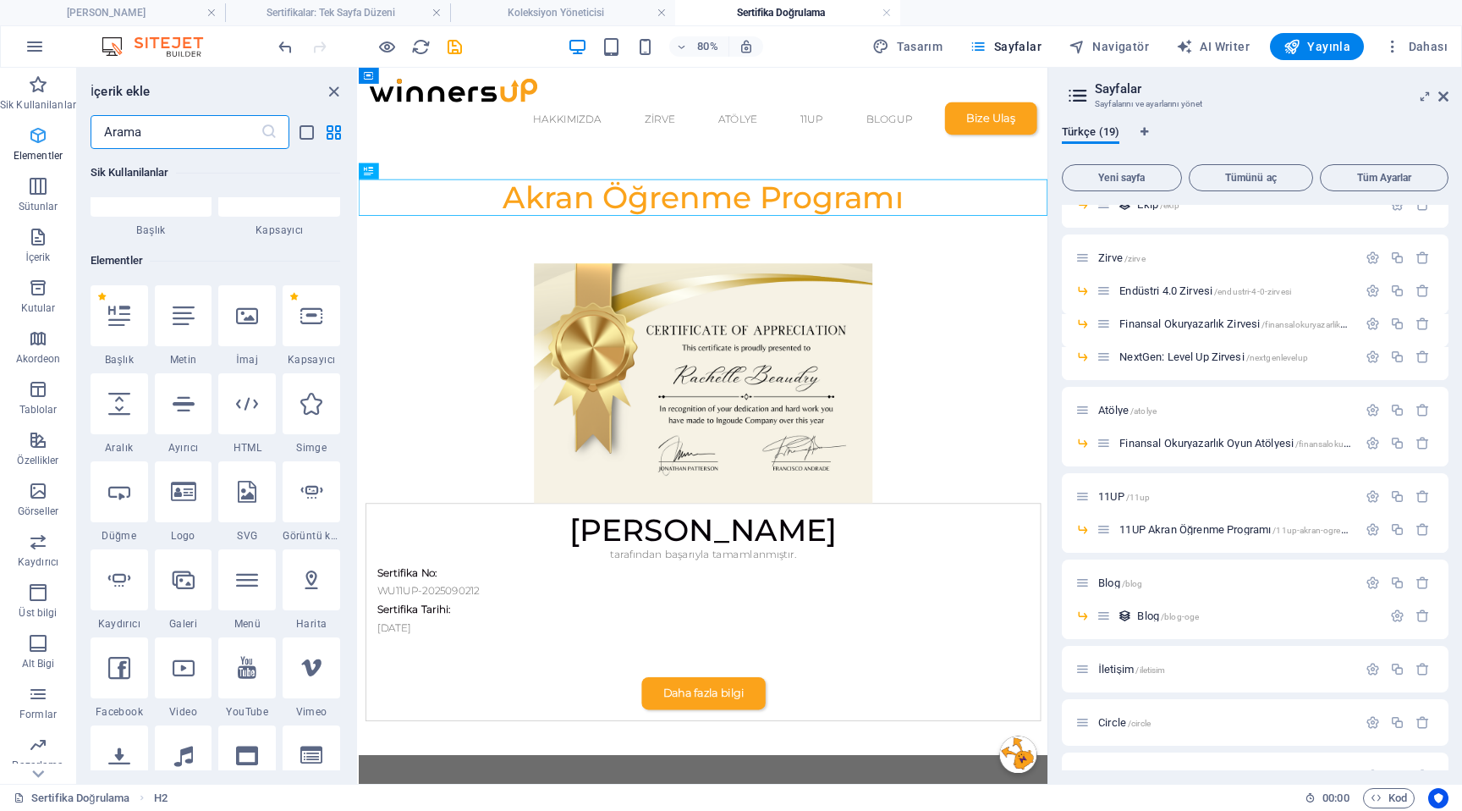
scroll to position [180, 0]
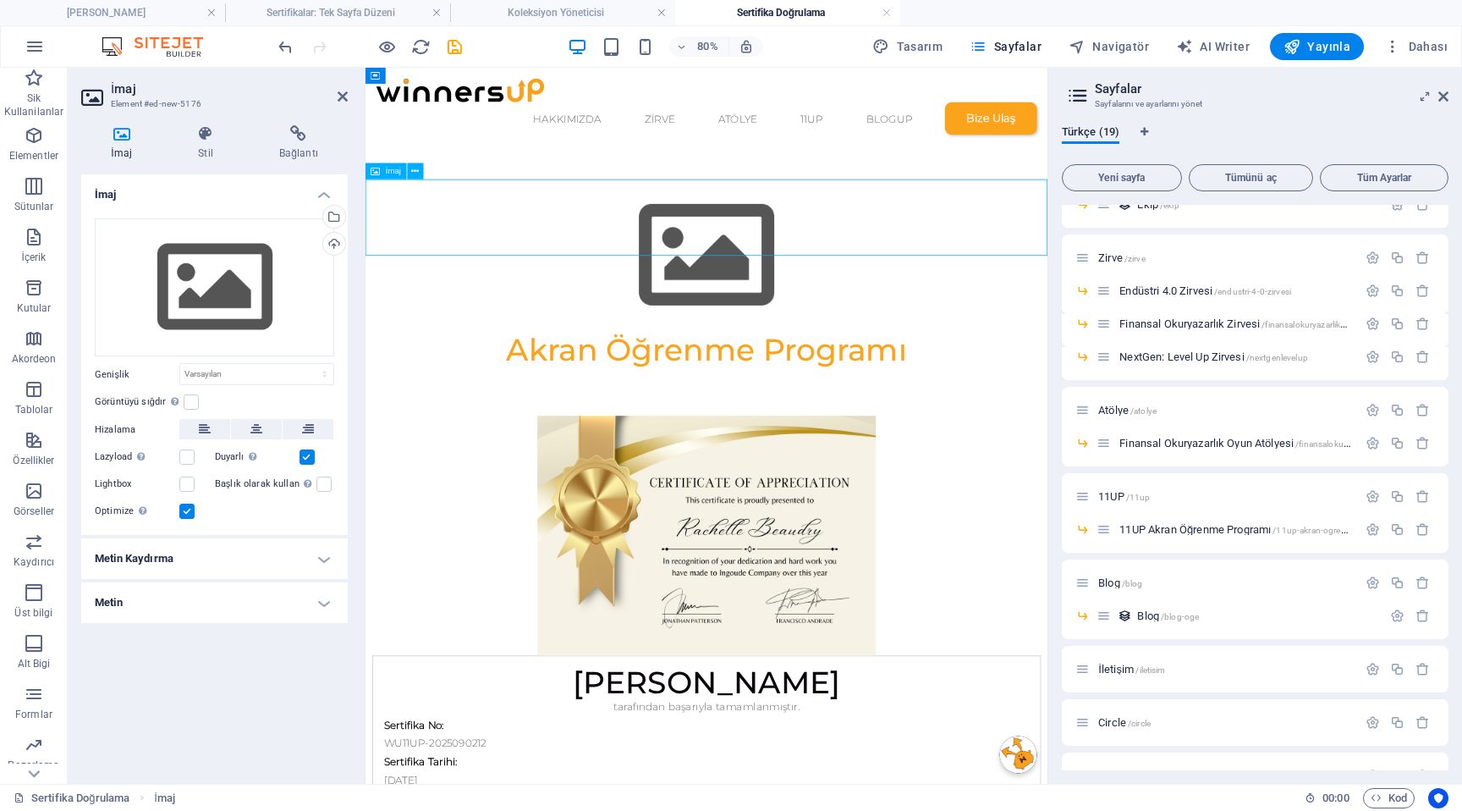
click at [779, 248] on figure at bounding box center [792, 302] width 853 height 190
click at [205, 283] on div "Dosyaları buraya sürükleyin, dosyaları seçmek için tıklayın veya Dosyalardan ya…" at bounding box center [214, 287] width 239 height 139
click at [205, 283] on body "WinnersUp [PERSON_NAME] Sertifikalar: Tek Sayfa Düzeni Koleksiyon Yöneticisi Se…" at bounding box center [731, 405] width 1462 height 811
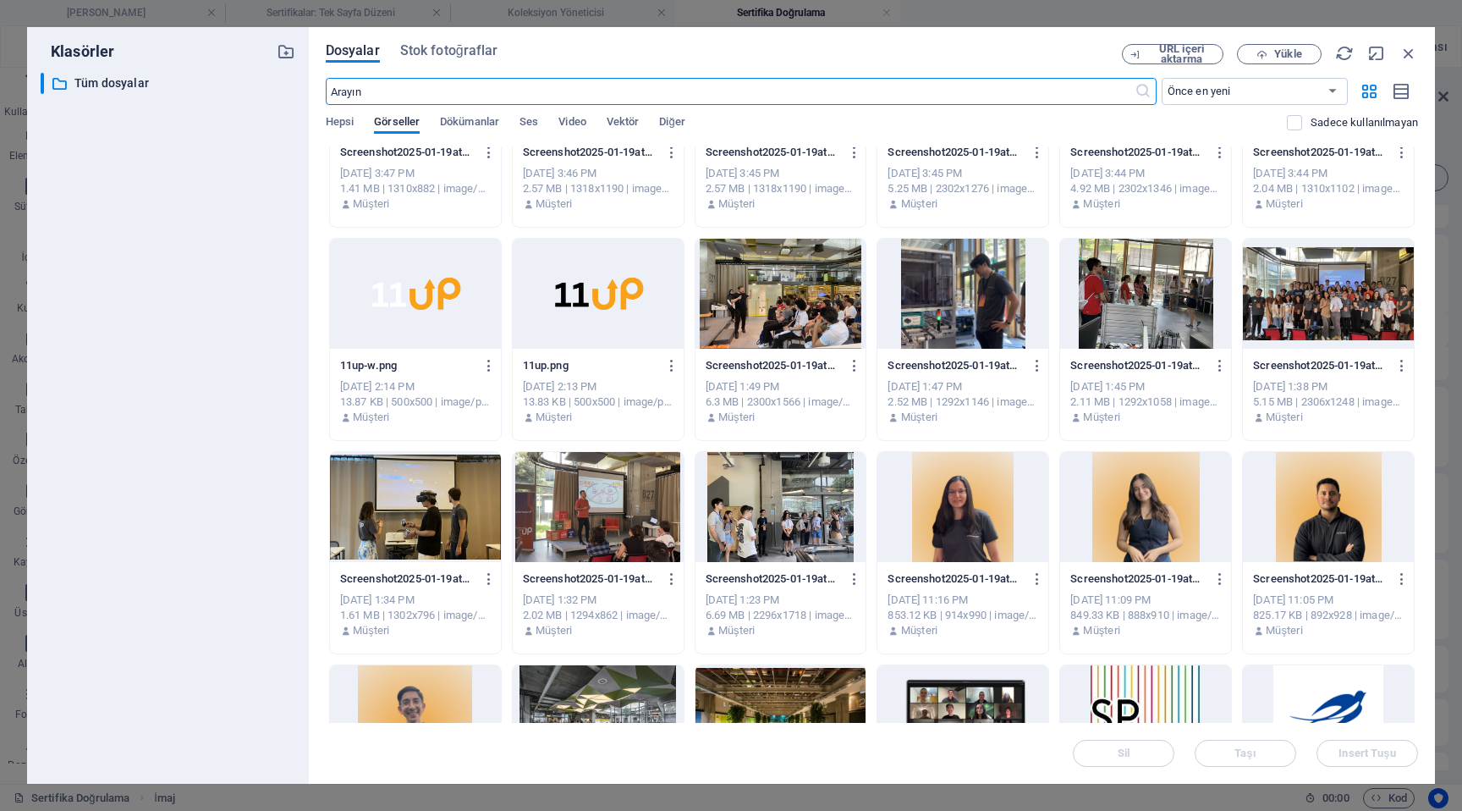
scroll to position [6297, 0]
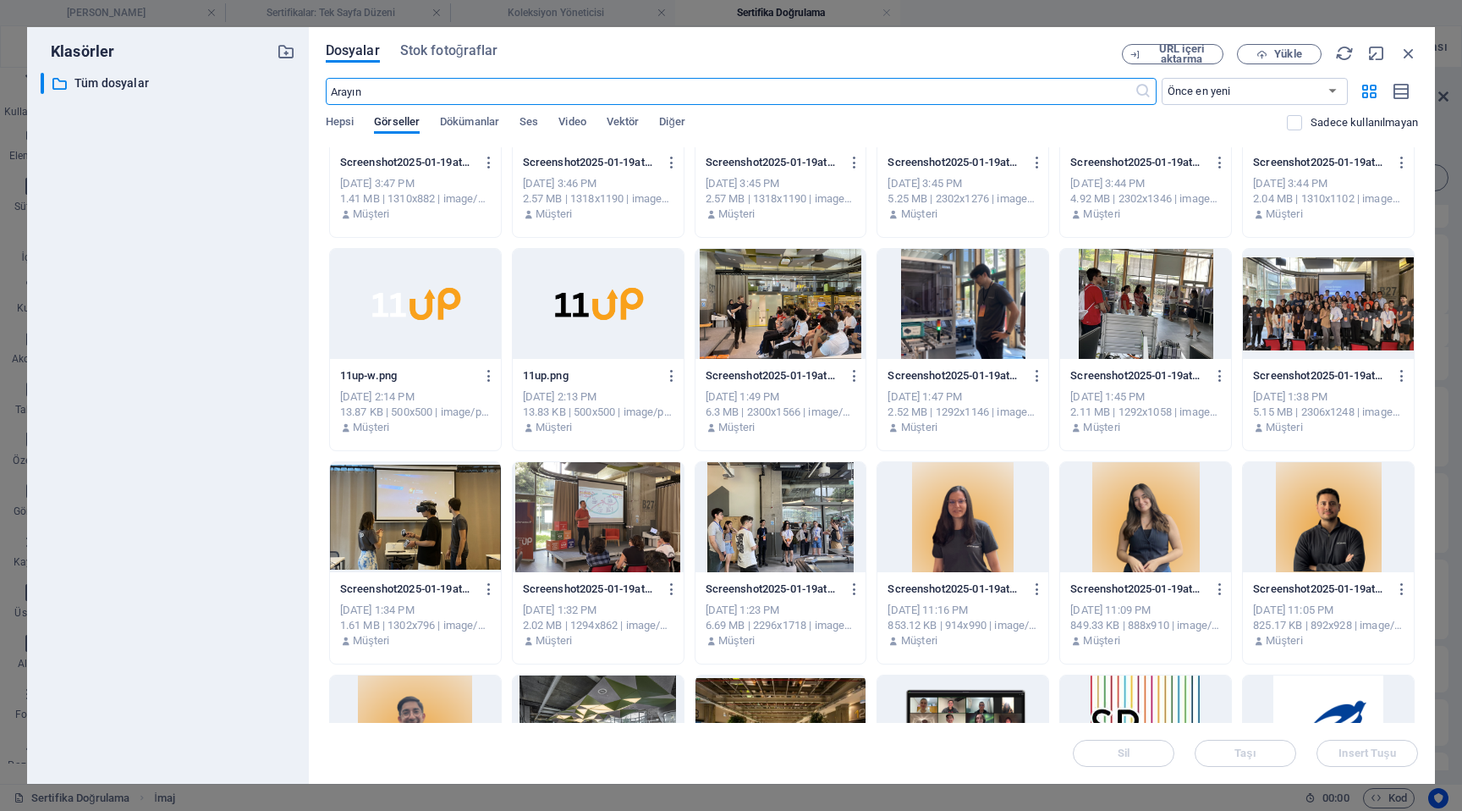
click at [590, 308] on div at bounding box center [598, 304] width 171 height 110
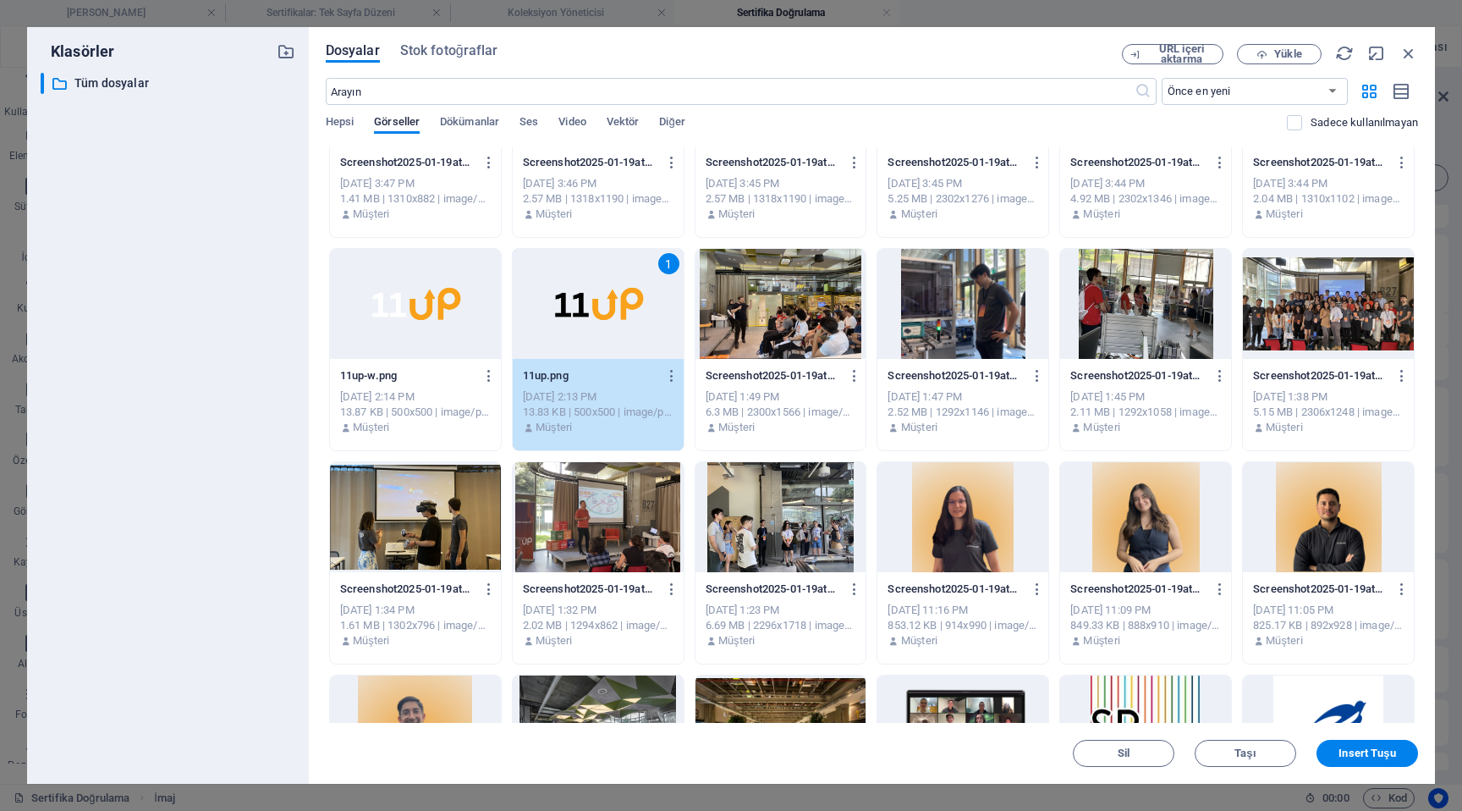
click at [598, 320] on div "1" at bounding box center [598, 304] width 171 height 110
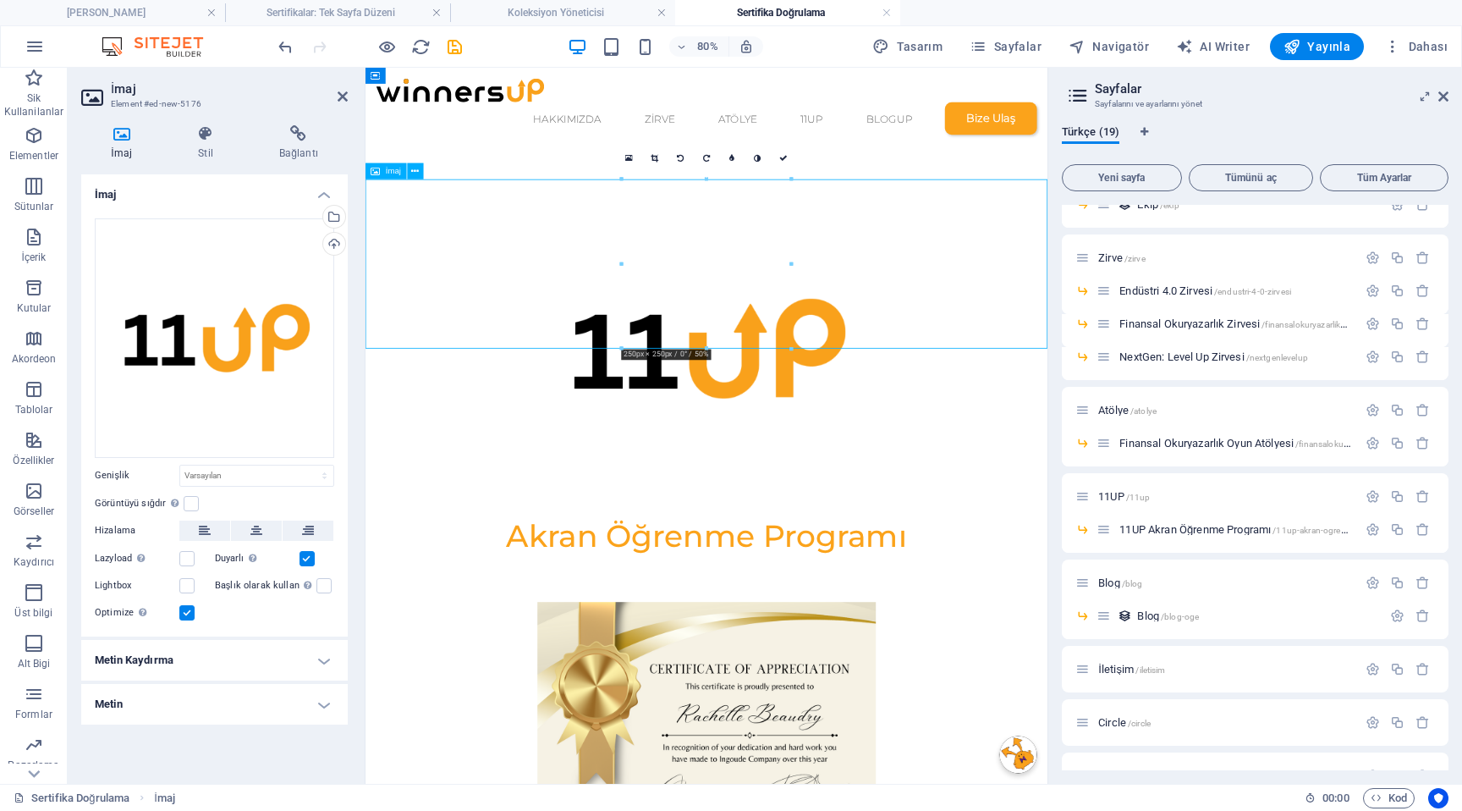
click at [795, 348] on figure at bounding box center [792, 418] width 853 height 423
click at [787, 323] on figure at bounding box center [792, 418] width 853 height 423
click at [653, 156] on icon at bounding box center [656, 158] width 8 height 8
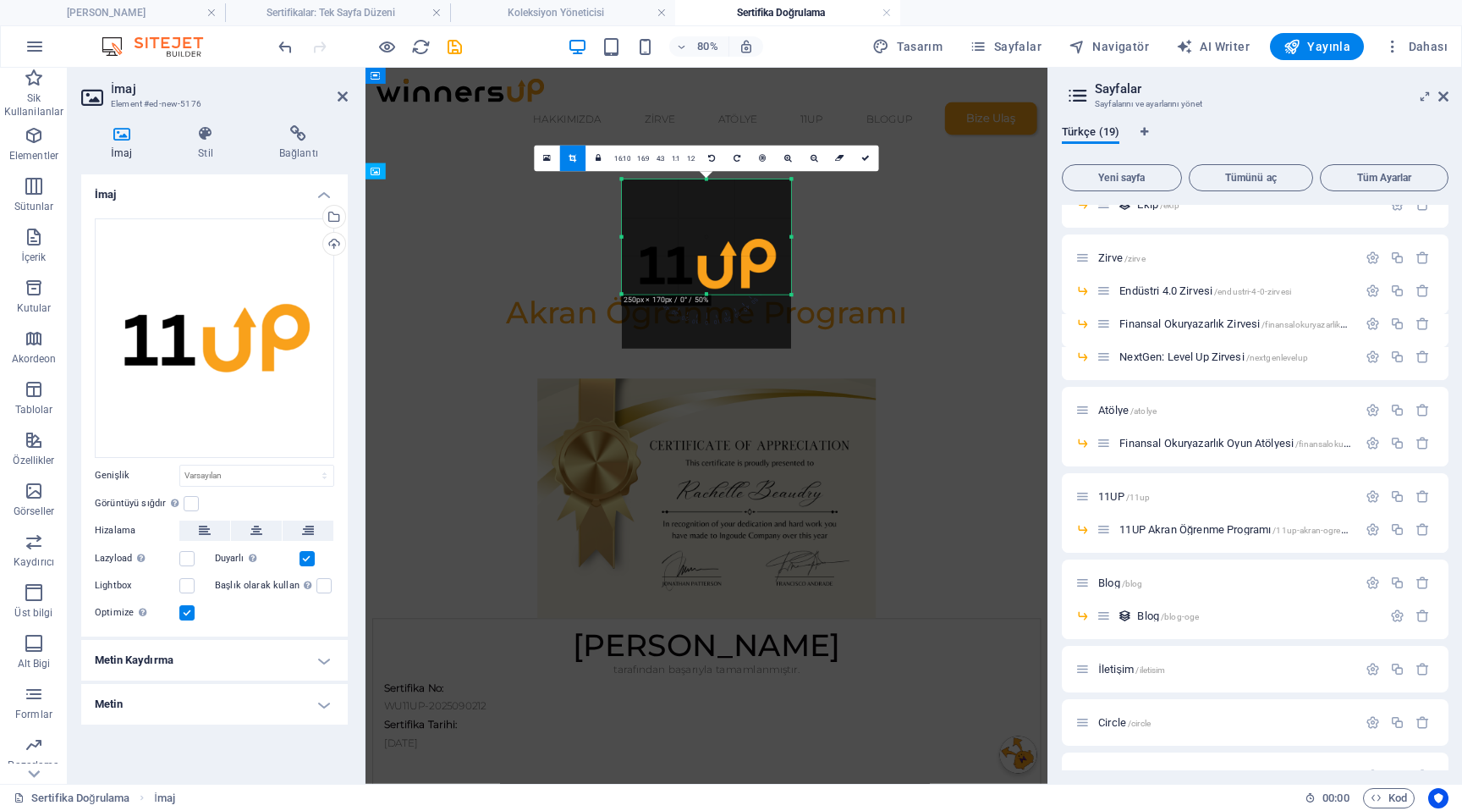
drag, startPoint x: 708, startPoint y: 349, endPoint x: 710, endPoint y: 282, distance: 67.7
click at [710, 282] on div "180 170 160 150 140 130 120 110 100 90 80 70 60 50 40 30 20 10 0 -10 -20 -30 -4…" at bounding box center [706, 236] width 169 height 115
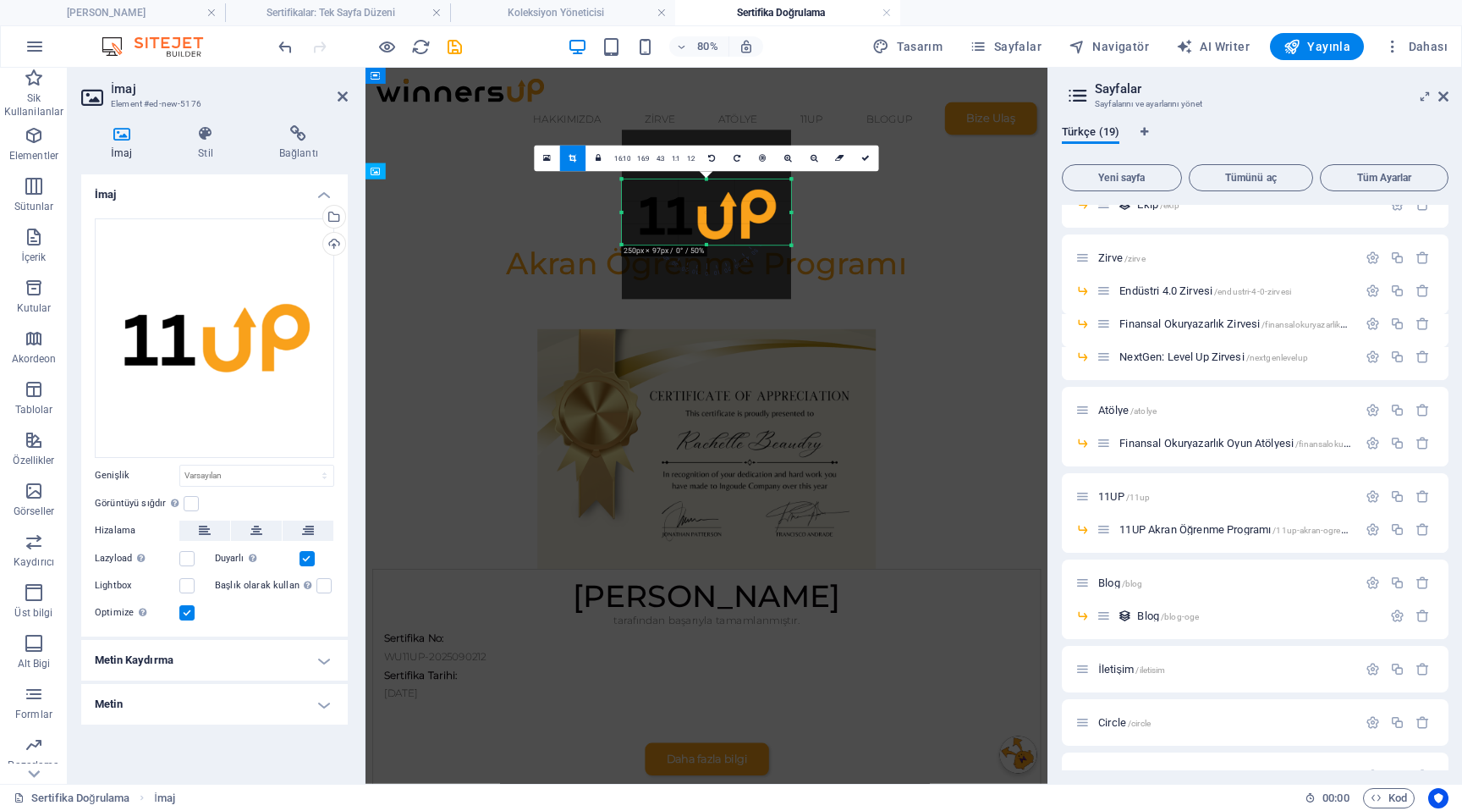
drag, startPoint x: 711, startPoint y: 178, endPoint x: 713, endPoint y: 239, distance: 61.8
click at [713, 239] on div "180 170 160 150 140 130 120 110 100 90 80 70 60 50 40 30 20 10 0 -10 -20 -30 -4…" at bounding box center [706, 212] width 169 height 66
click at [991, 276] on figure at bounding box center [792, 248] width 853 height 82
drag, startPoint x: 864, startPoint y: 153, endPoint x: 623, endPoint y: 182, distance: 242.9
click at [864, 153] on link at bounding box center [865, 158] width 25 height 25
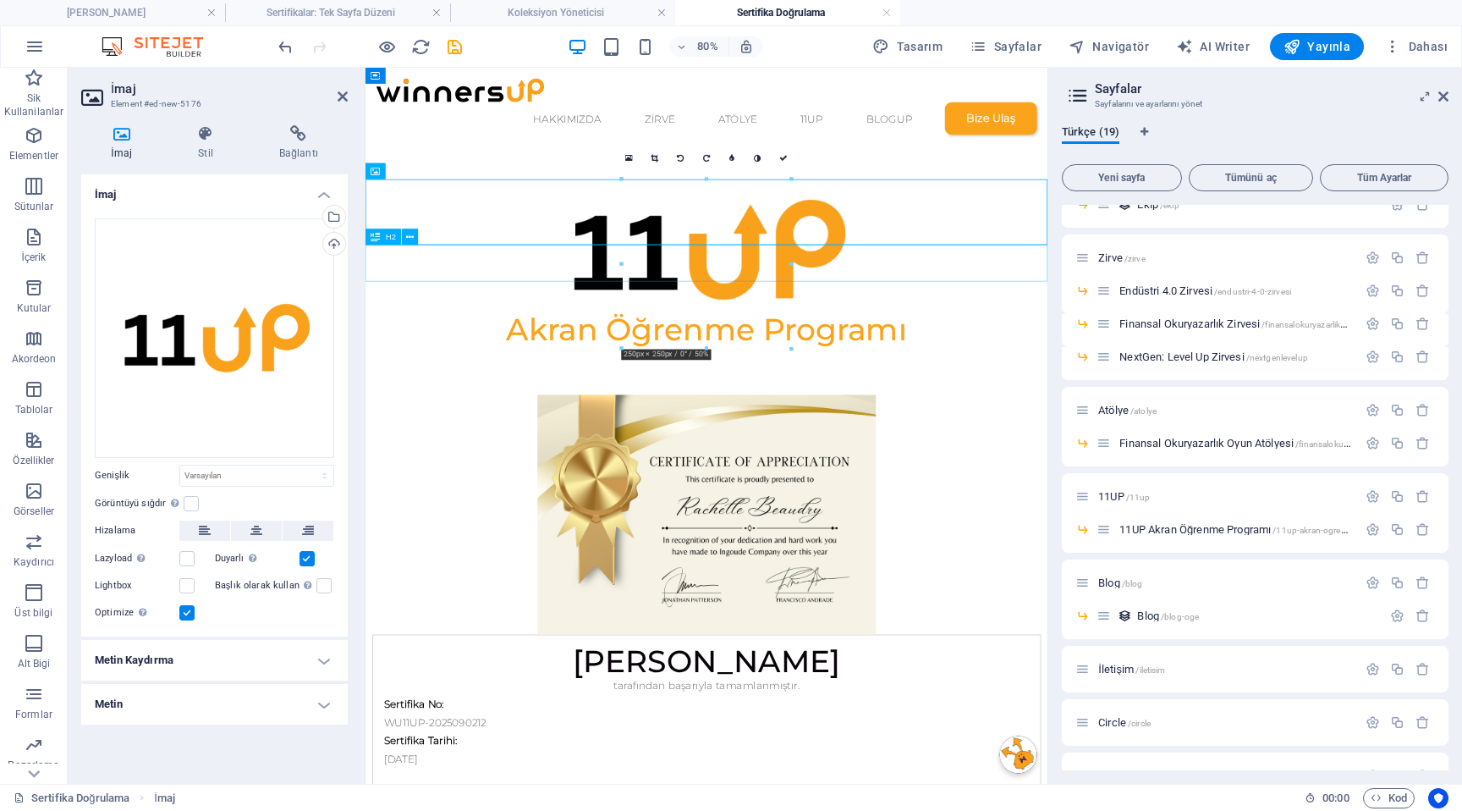
click at [909, 371] on div "Akran Öğrenme Programı" at bounding box center [792, 394] width 853 height 46
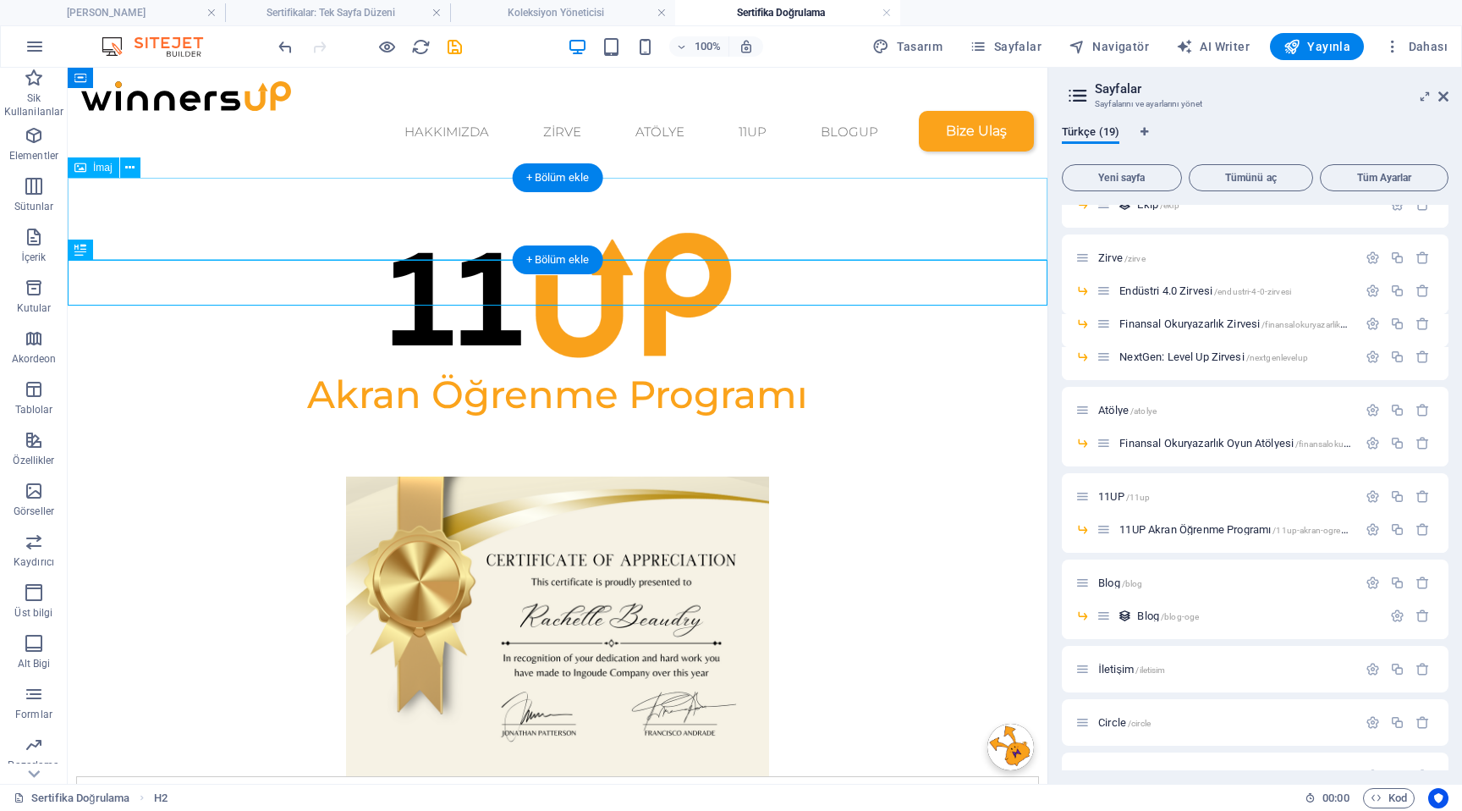
click at [855, 231] on figure at bounding box center [558, 289] width 980 height 164
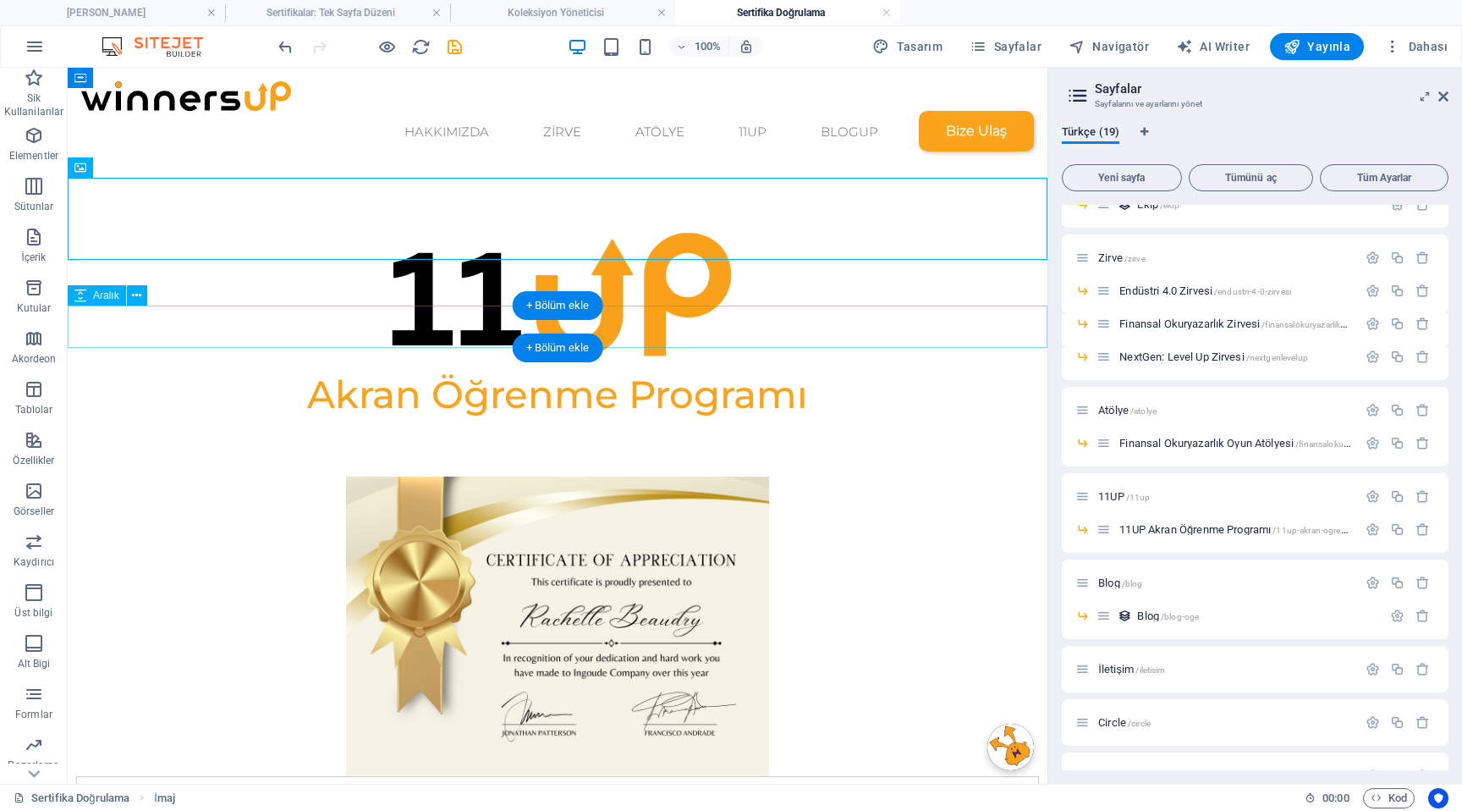
click at [715, 417] on div at bounding box center [558, 438] width 980 height 42
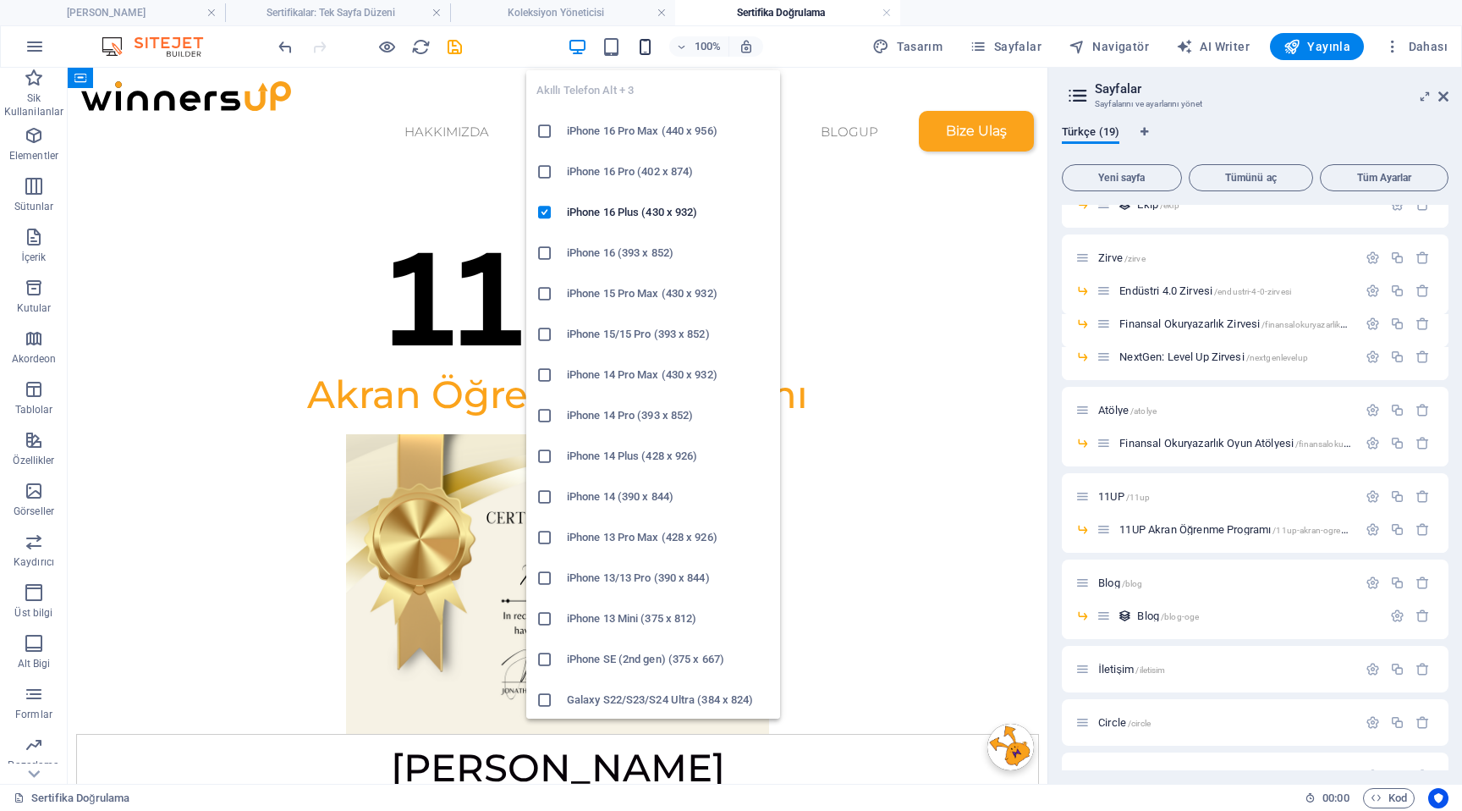
click at [650, 50] on icon "button" at bounding box center [644, 46] width 19 height 19
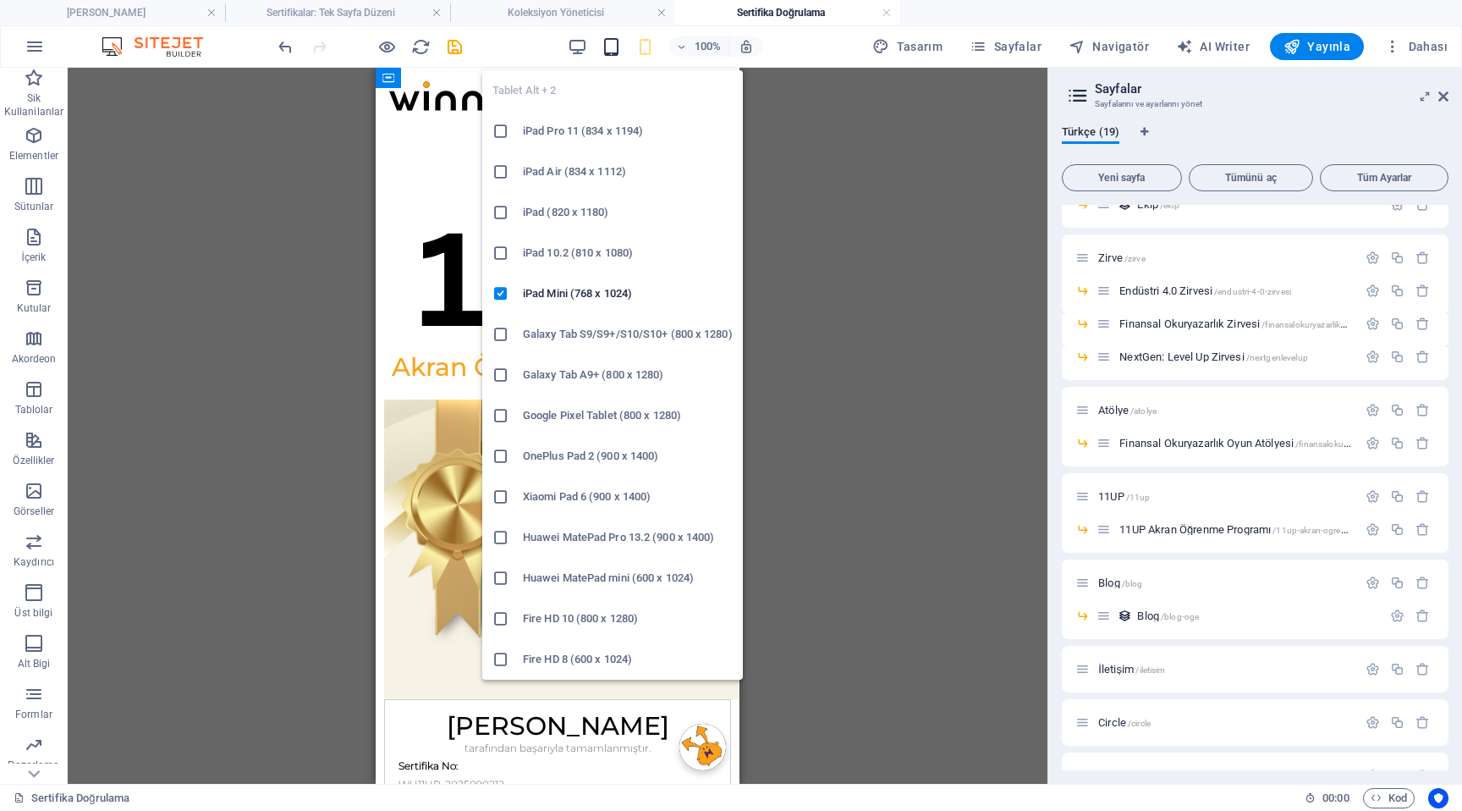
click at [618, 51] on icon "button" at bounding box center [611, 46] width 19 height 19
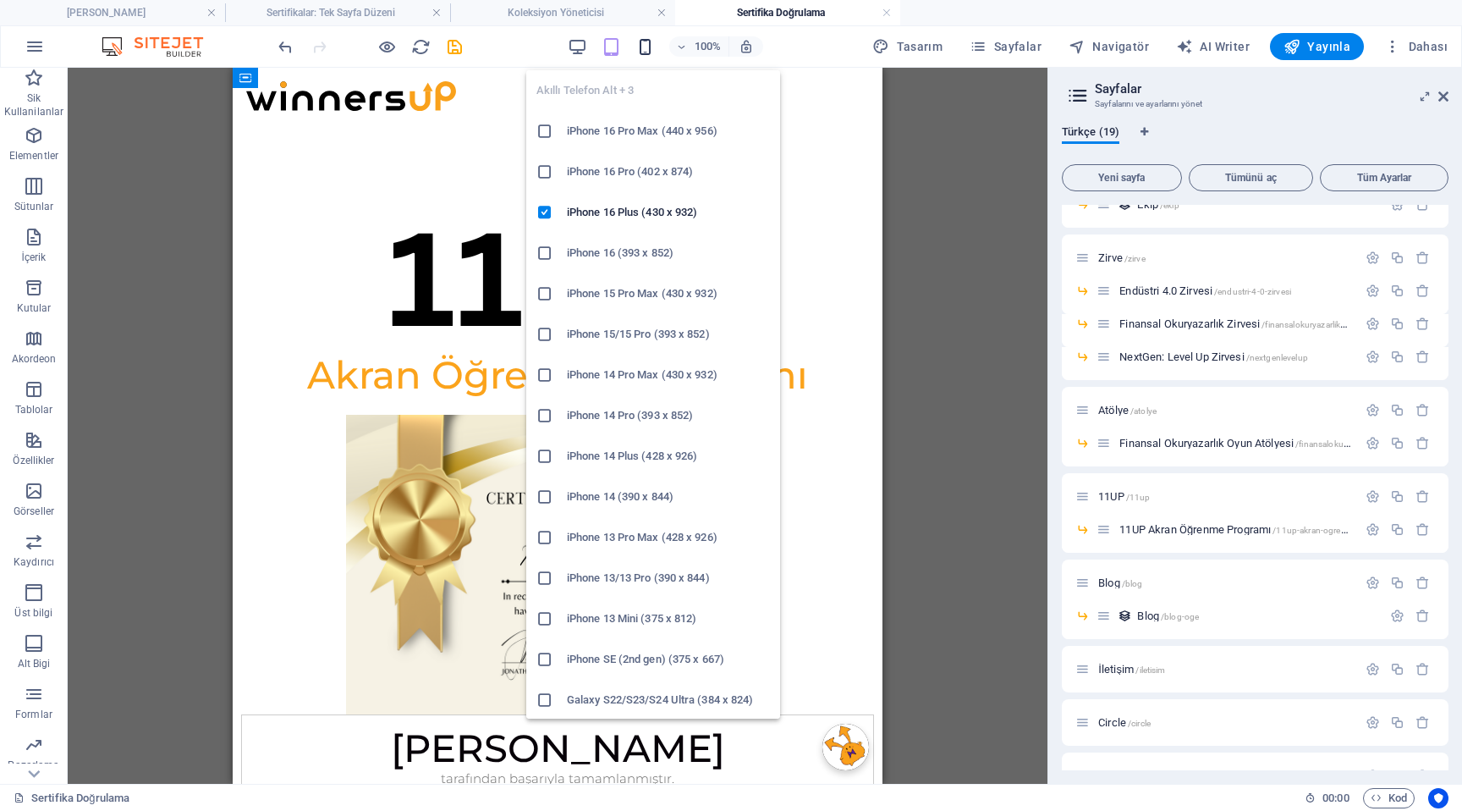
click at [649, 52] on icon "button" at bounding box center [644, 46] width 19 height 19
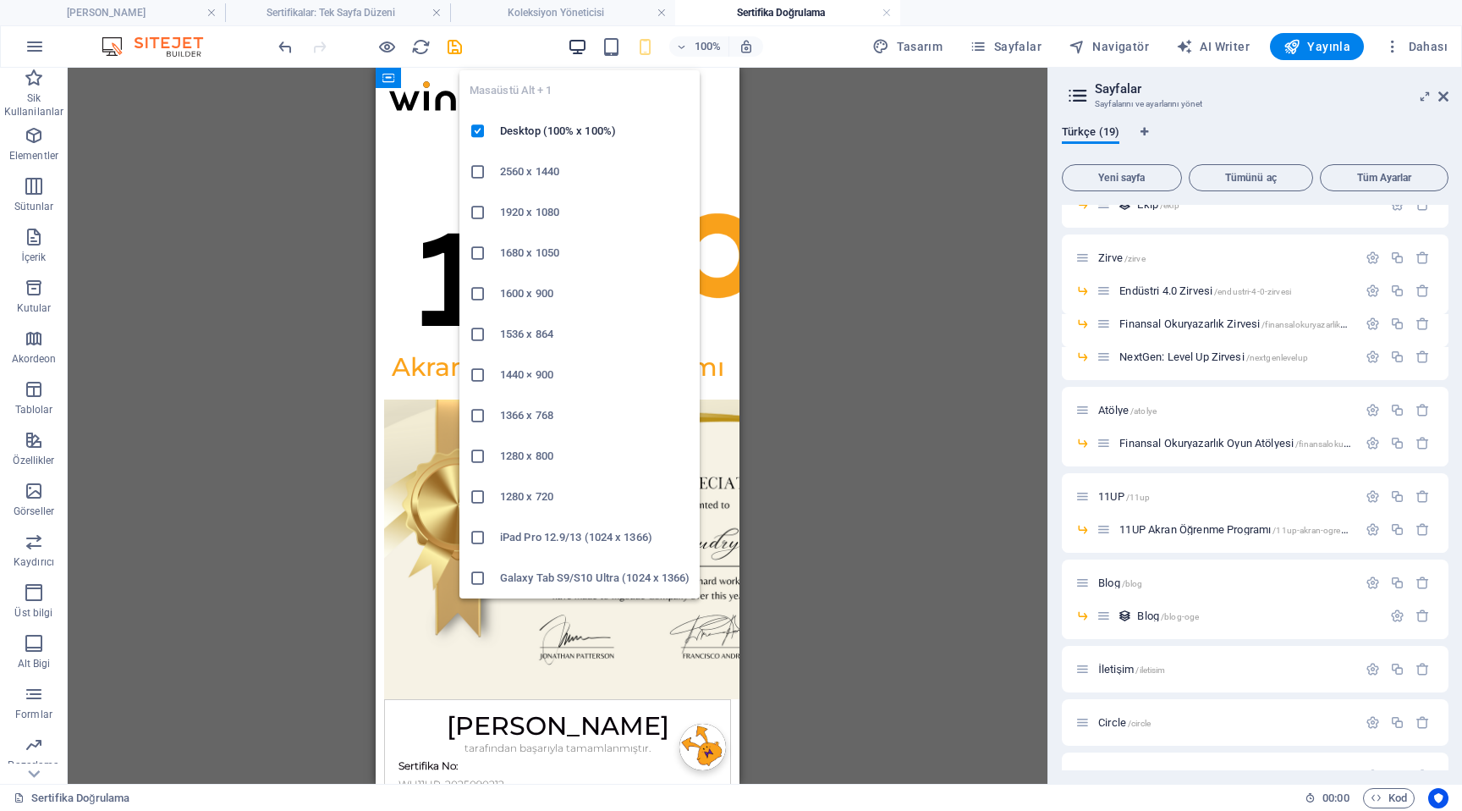
click at [583, 50] on icon "button" at bounding box center [577, 46] width 19 height 19
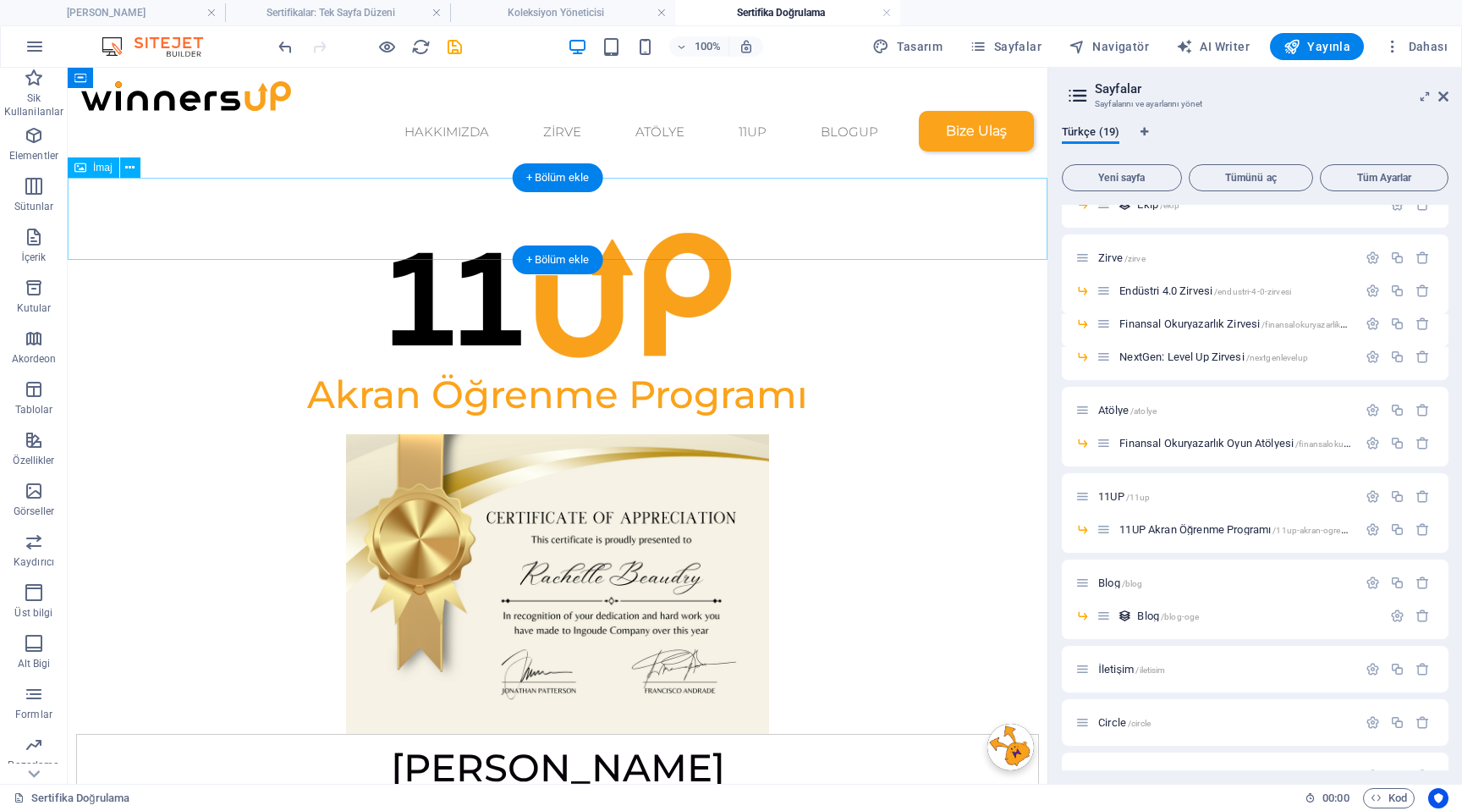
click at [587, 223] on figure at bounding box center [558, 289] width 980 height 164
click at [608, 219] on figure at bounding box center [558, 289] width 980 height 164
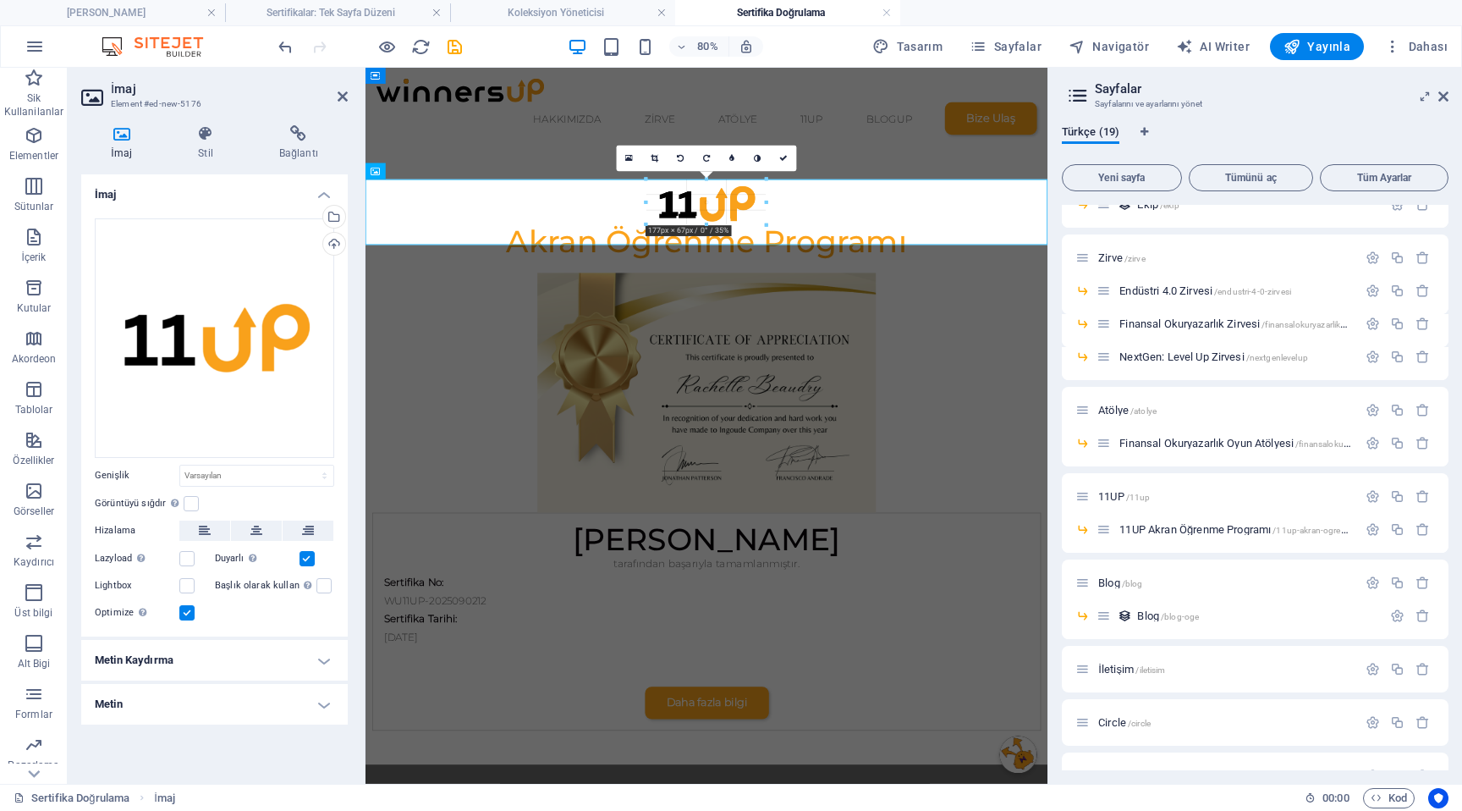
drag, startPoint x: 791, startPoint y: 249, endPoint x: 723, endPoint y: 210, distance: 78.1
type input "170"
select select "px"
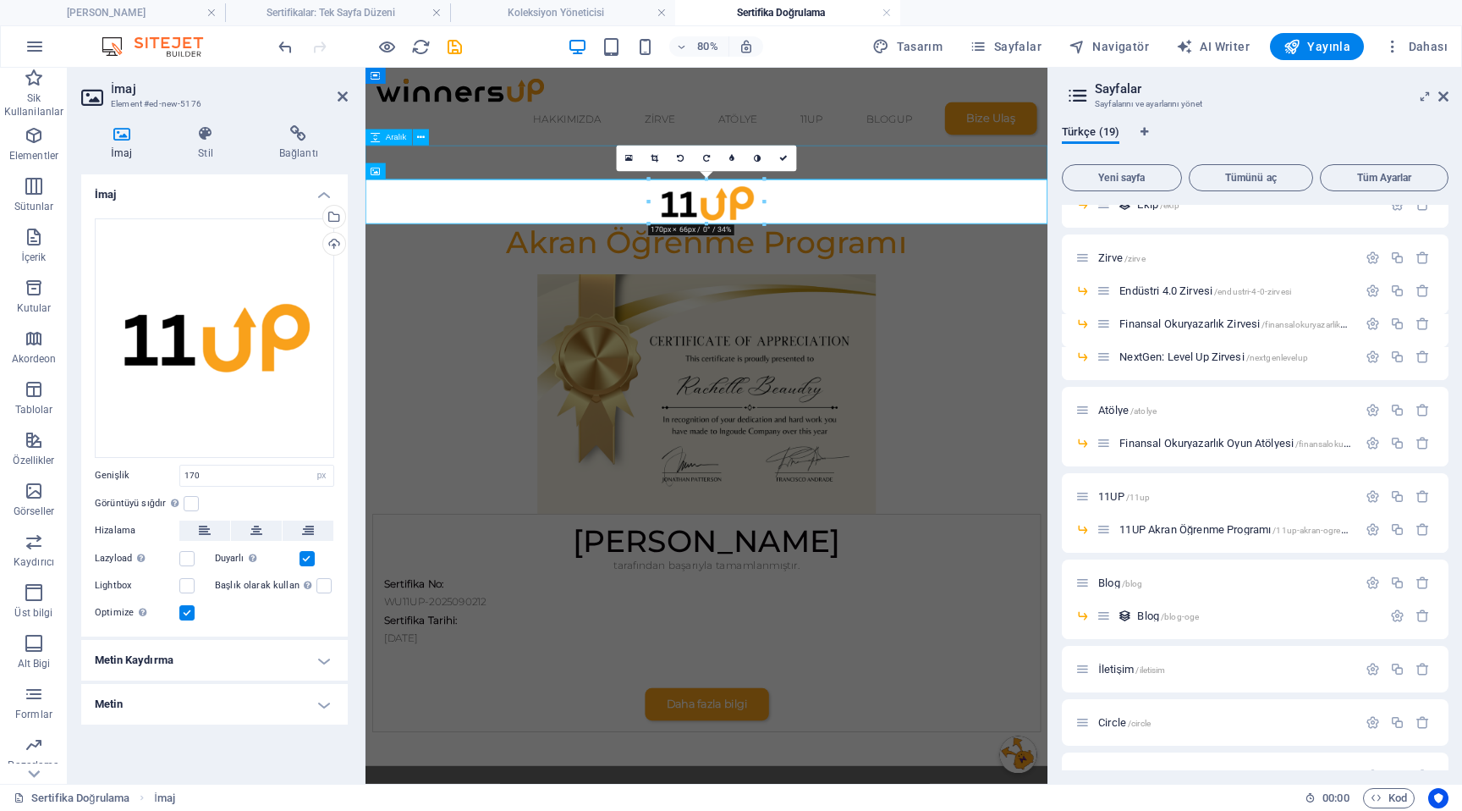
click at [943, 194] on div at bounding box center [792, 186] width 853 height 42
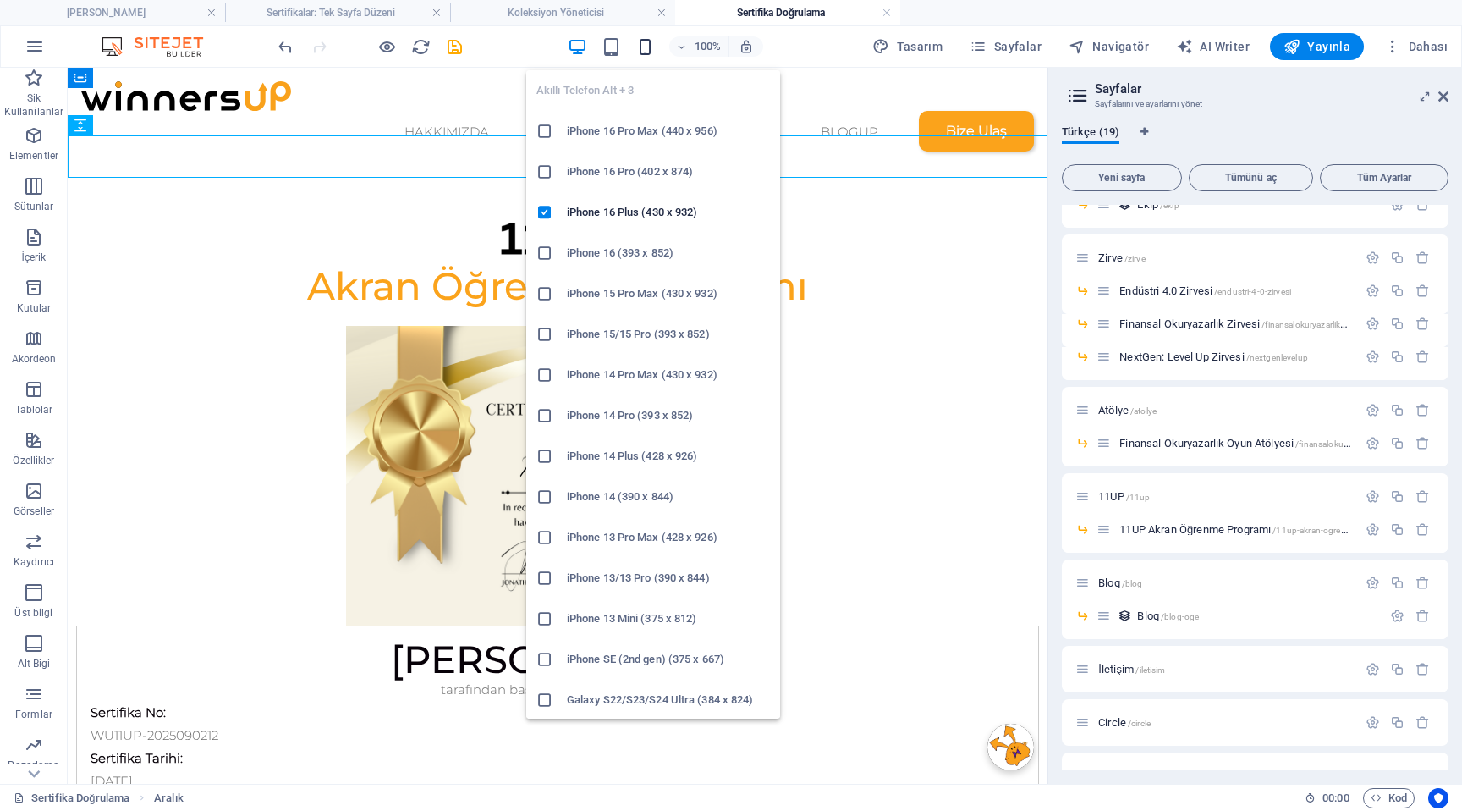
click at [647, 49] on icon "button" at bounding box center [644, 46] width 19 height 19
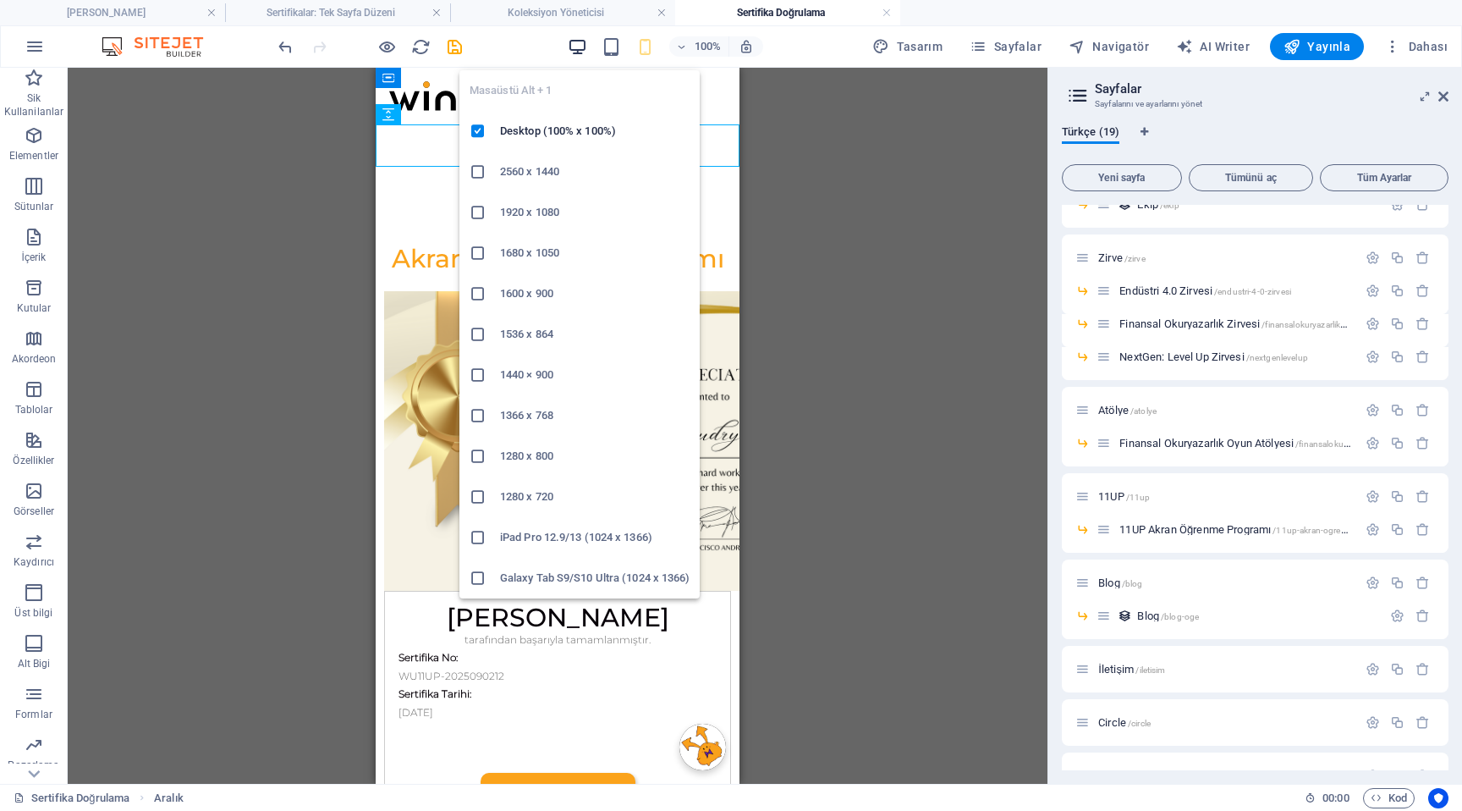
click at [583, 46] on icon "button" at bounding box center [577, 46] width 19 height 19
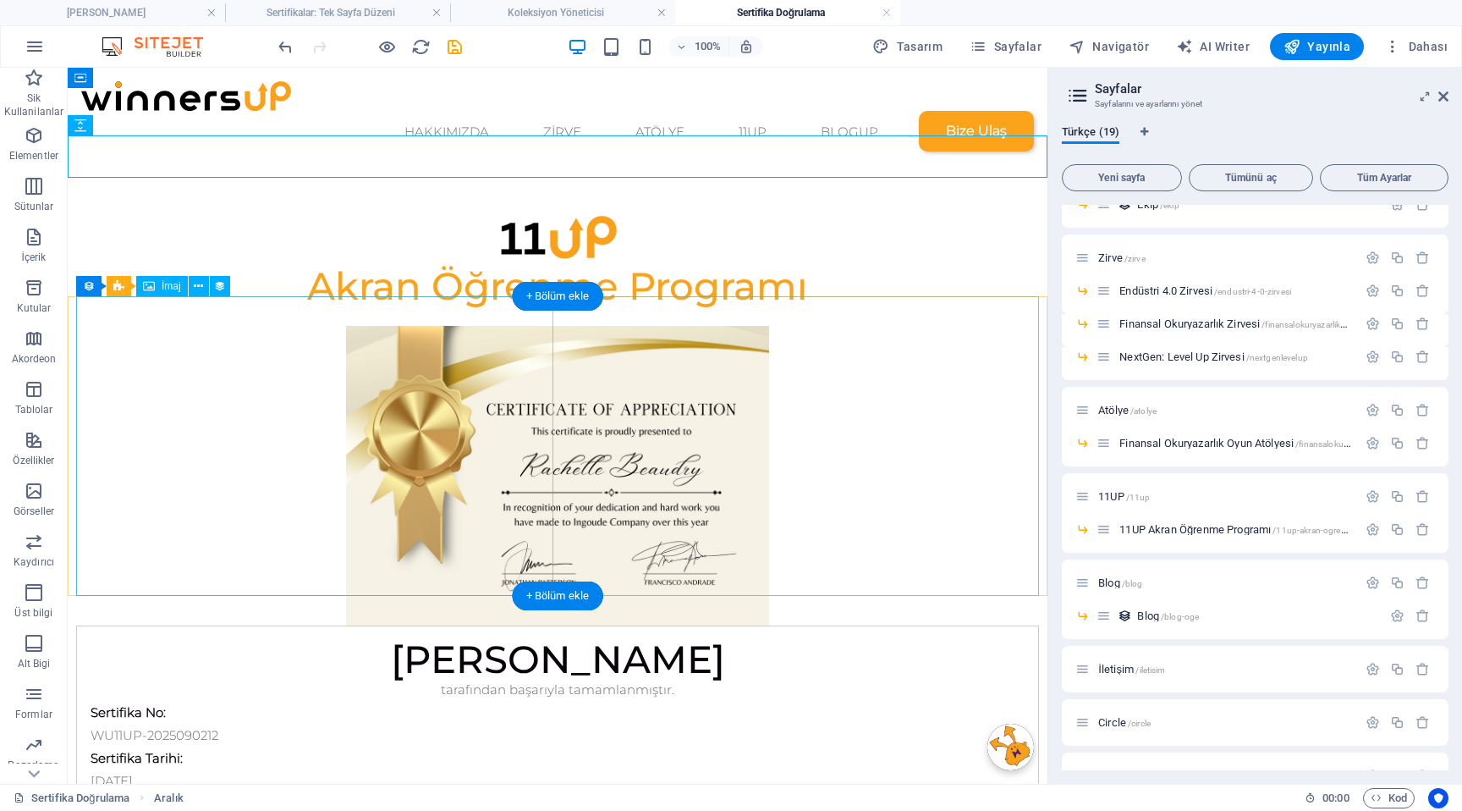
click at [388, 428] on figure at bounding box center [557, 476] width 963 height 300
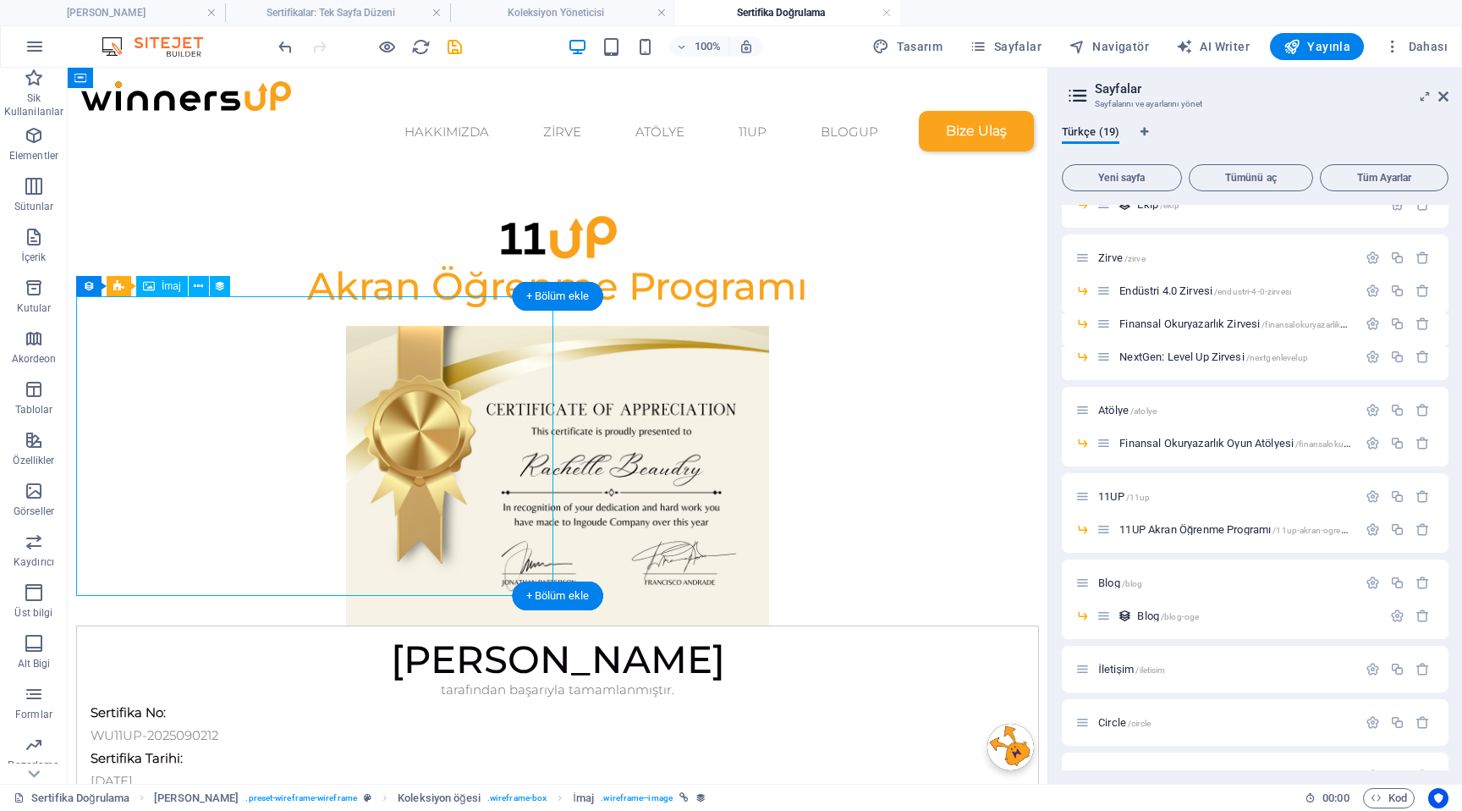
click at [388, 428] on figure at bounding box center [557, 476] width 963 height 300
select select "px"
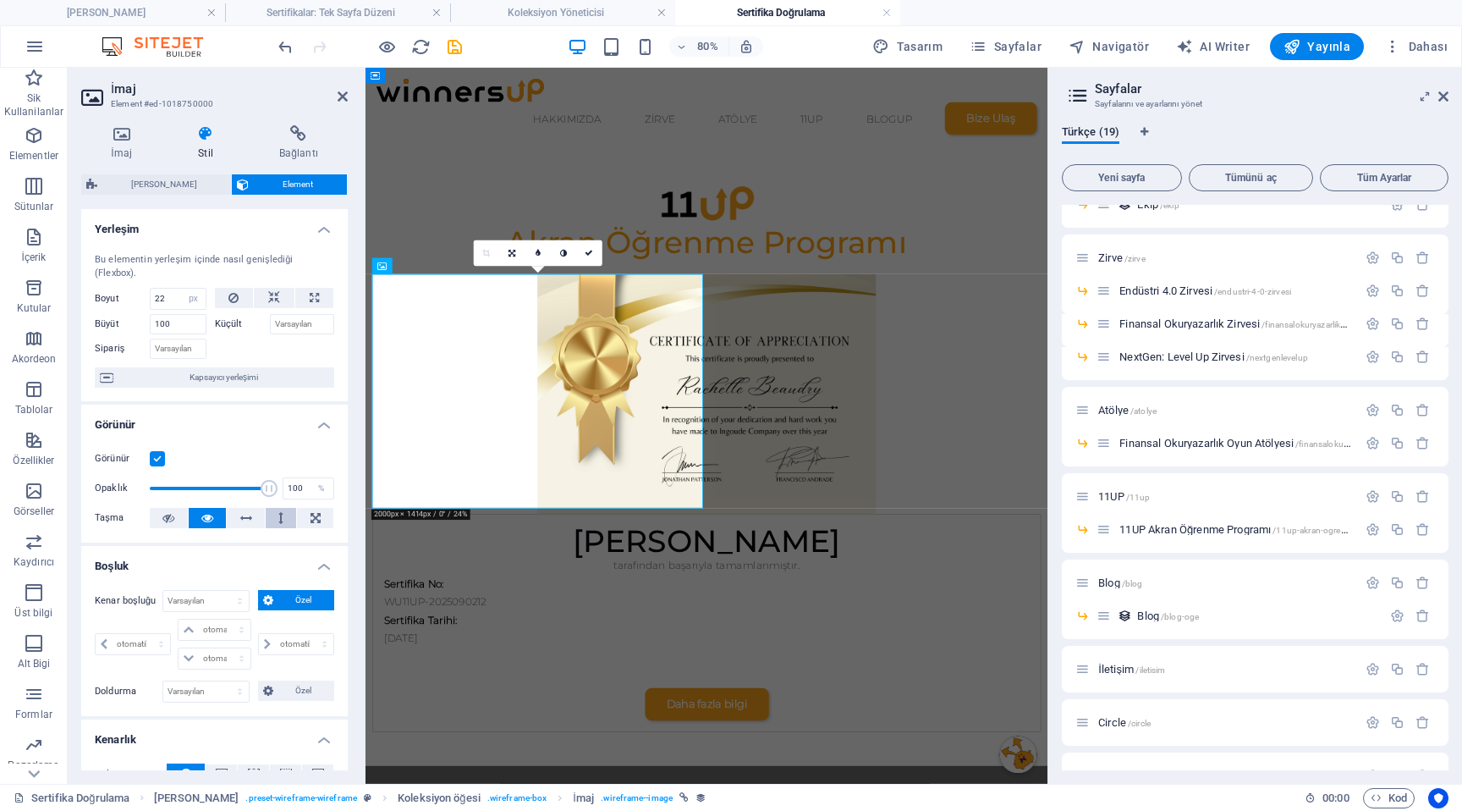
click at [281, 520] on button at bounding box center [281, 518] width 31 height 20
click at [464, 206] on div at bounding box center [792, 186] width 853 height 42
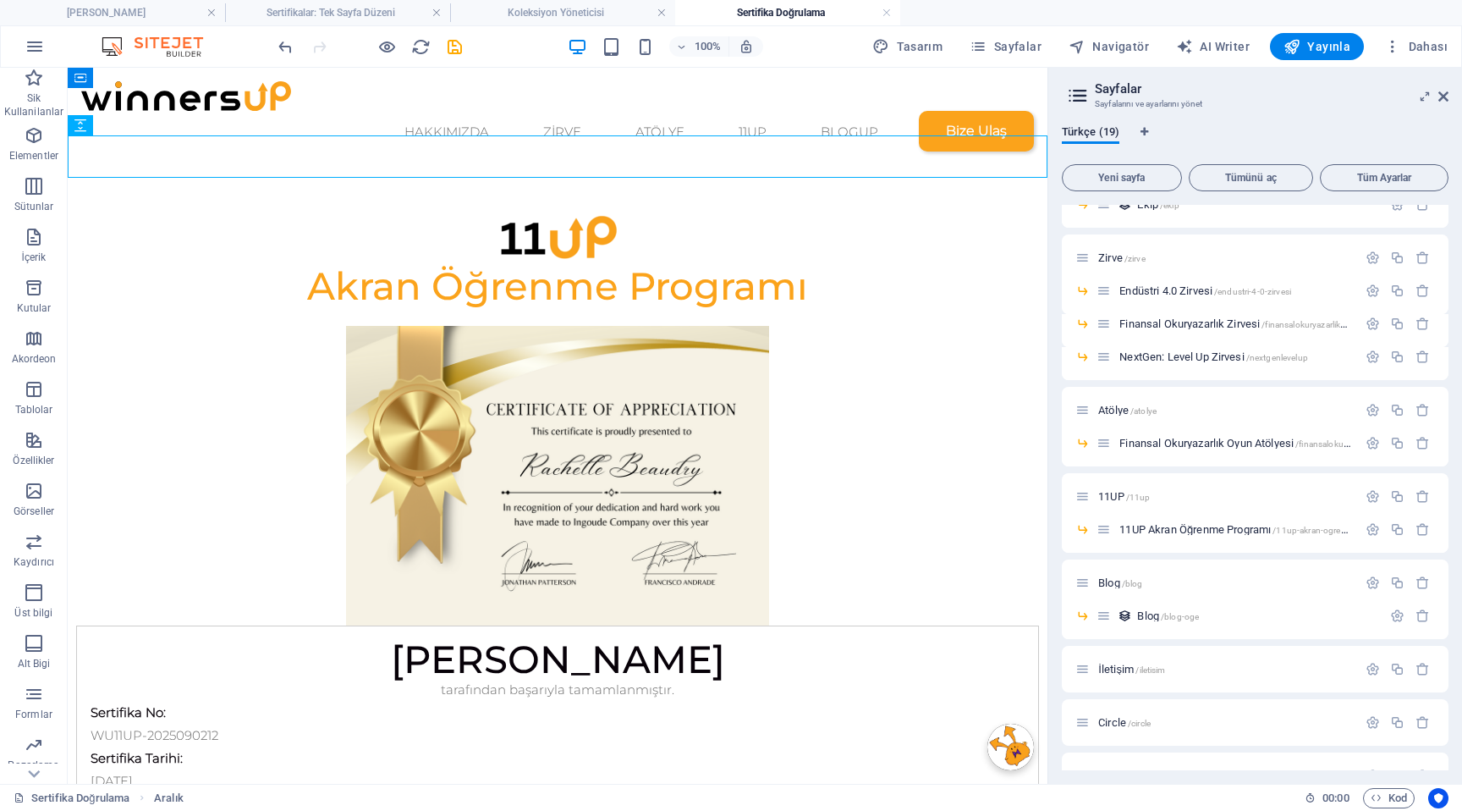
click at [649, 35] on div "100%" at bounding box center [665, 46] width 195 height 27
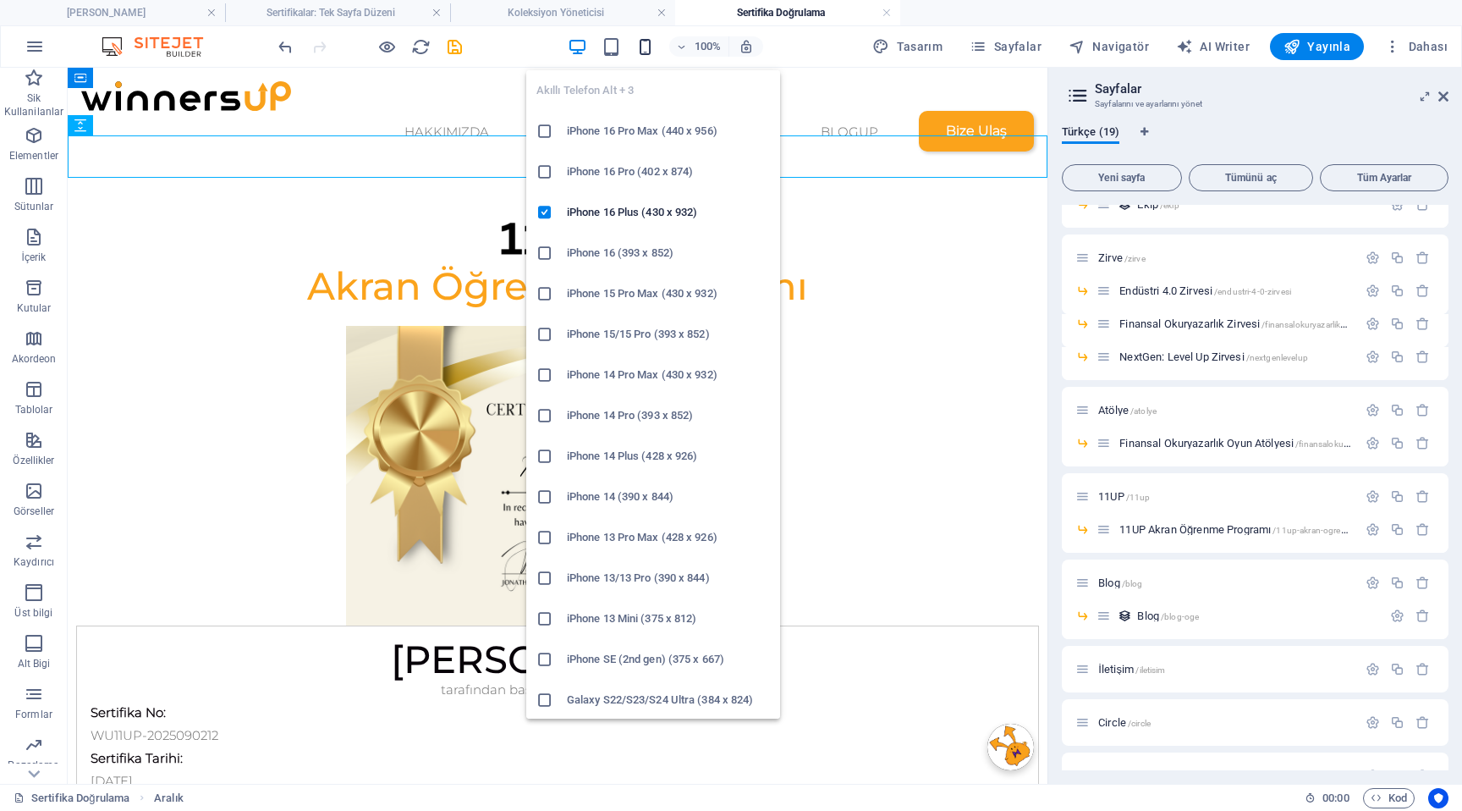
click at [649, 46] on icon "button" at bounding box center [644, 46] width 19 height 19
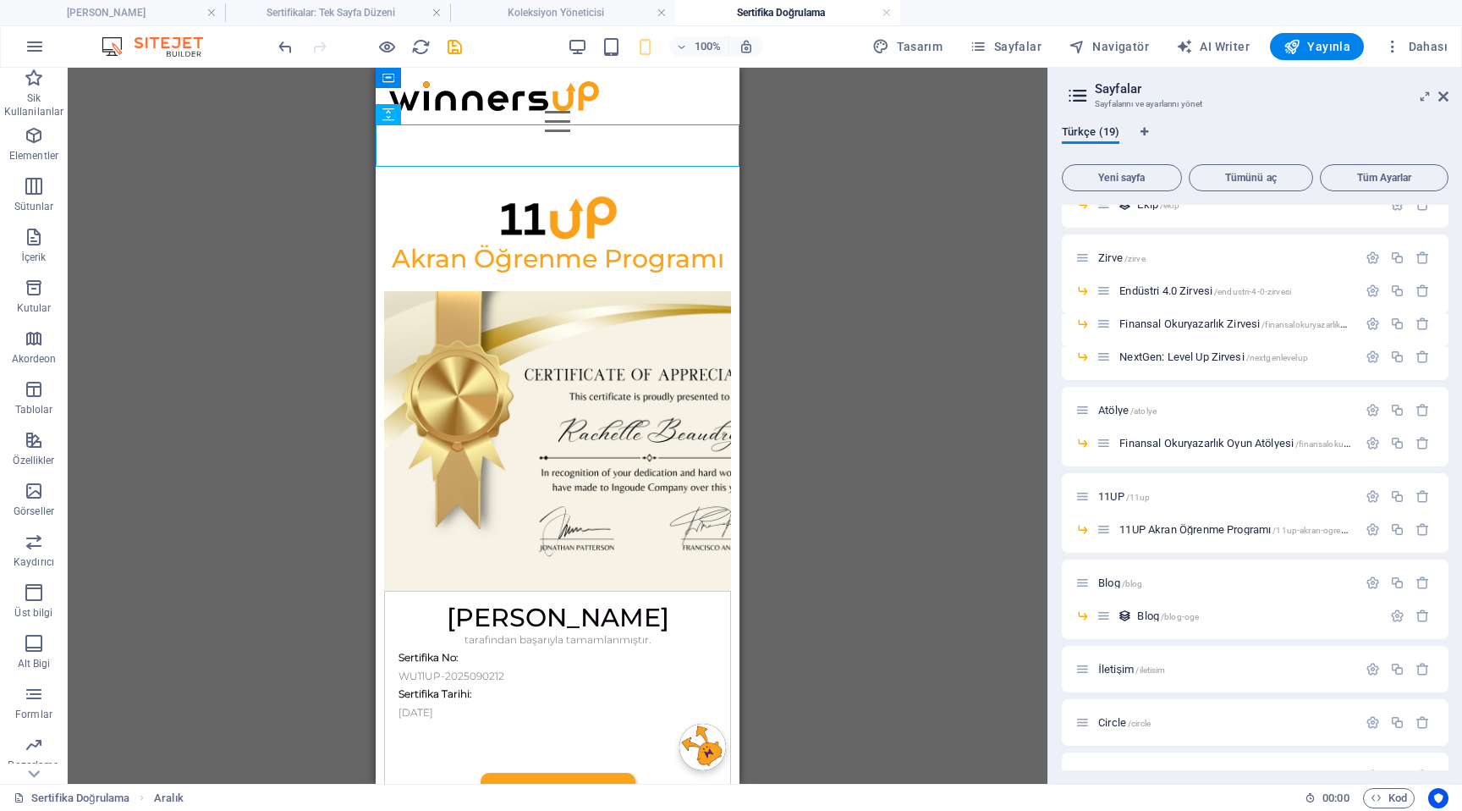
click at [900, 327] on div "Mevcut içeriği değiştirmek için buraya sürükleyin. Yeni bir element oluşturmak …" at bounding box center [558, 426] width 980 height 716
click at [487, 293] on figure at bounding box center [557, 441] width 347 height 300
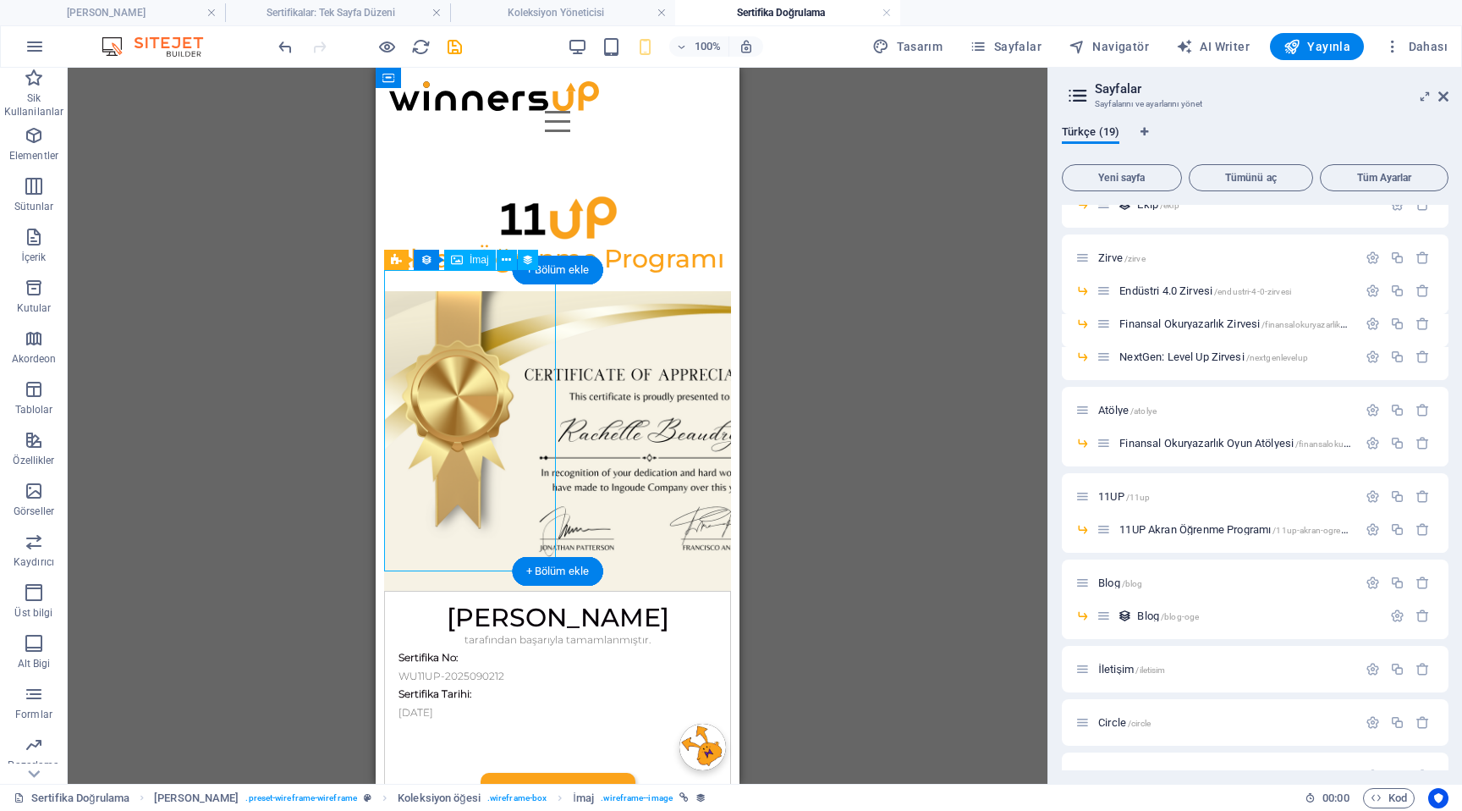
click at [487, 293] on figure at bounding box center [557, 441] width 347 height 300
select select "px"
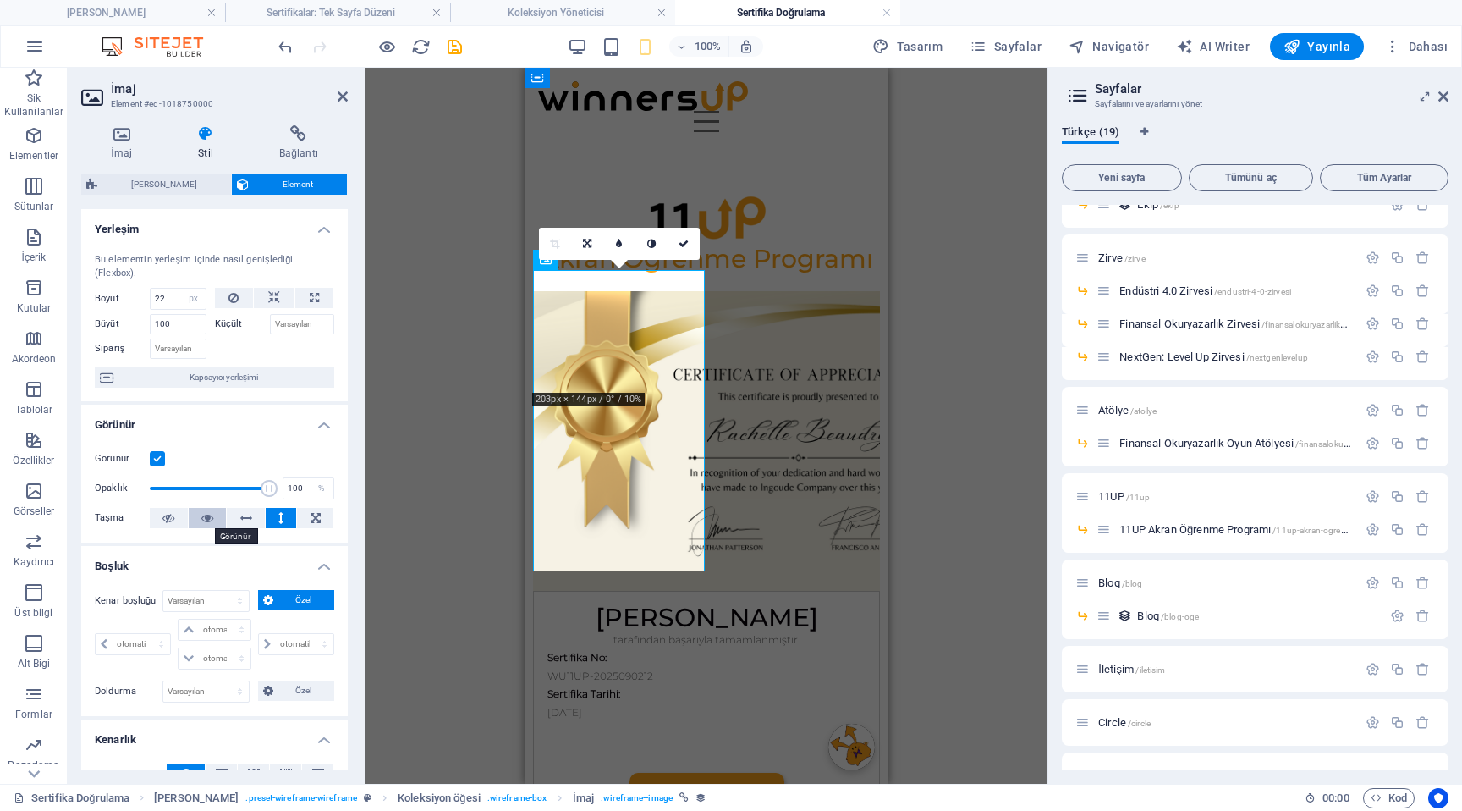
click at [201, 521] on icon at bounding box center [207, 518] width 12 height 20
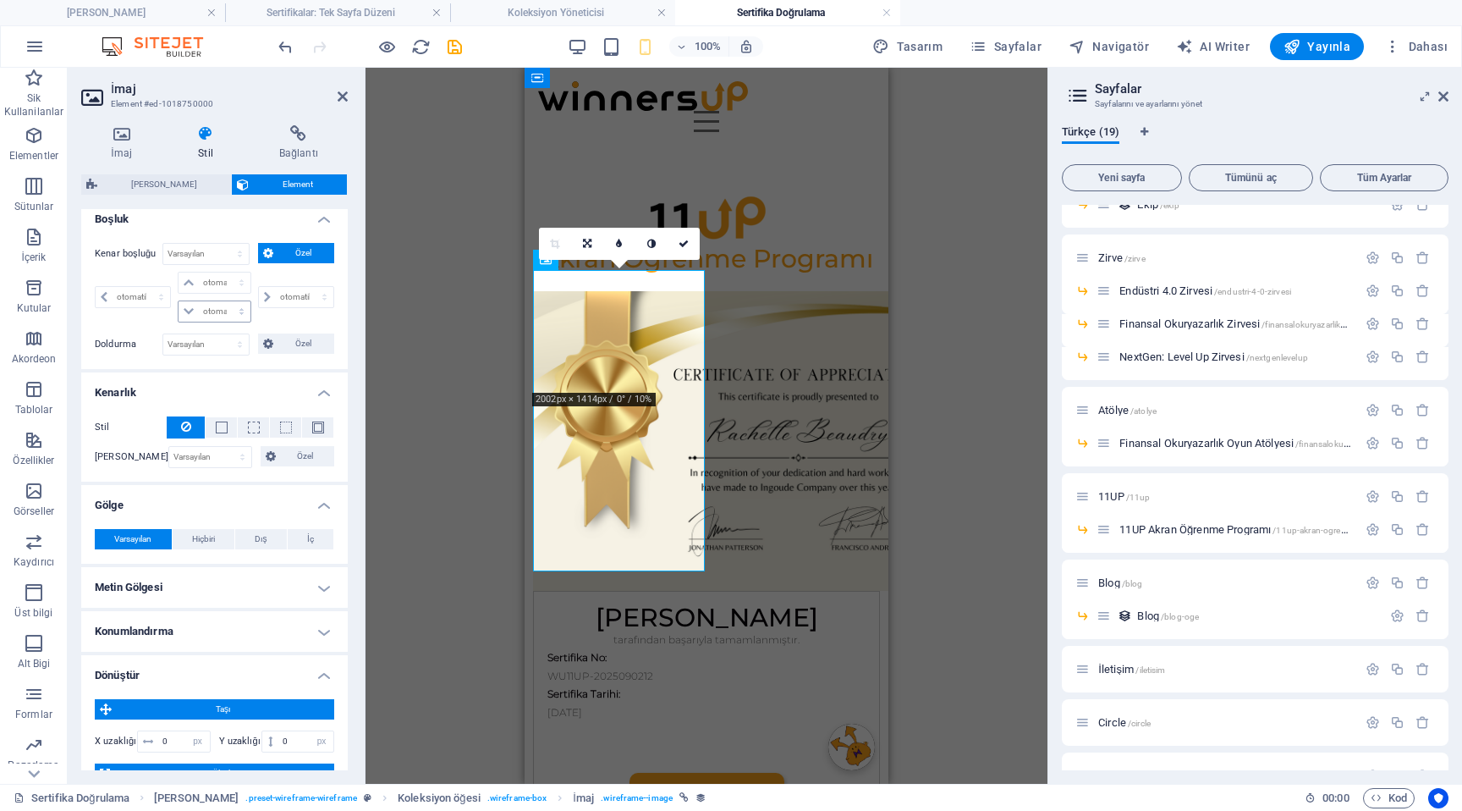
scroll to position [349, 0]
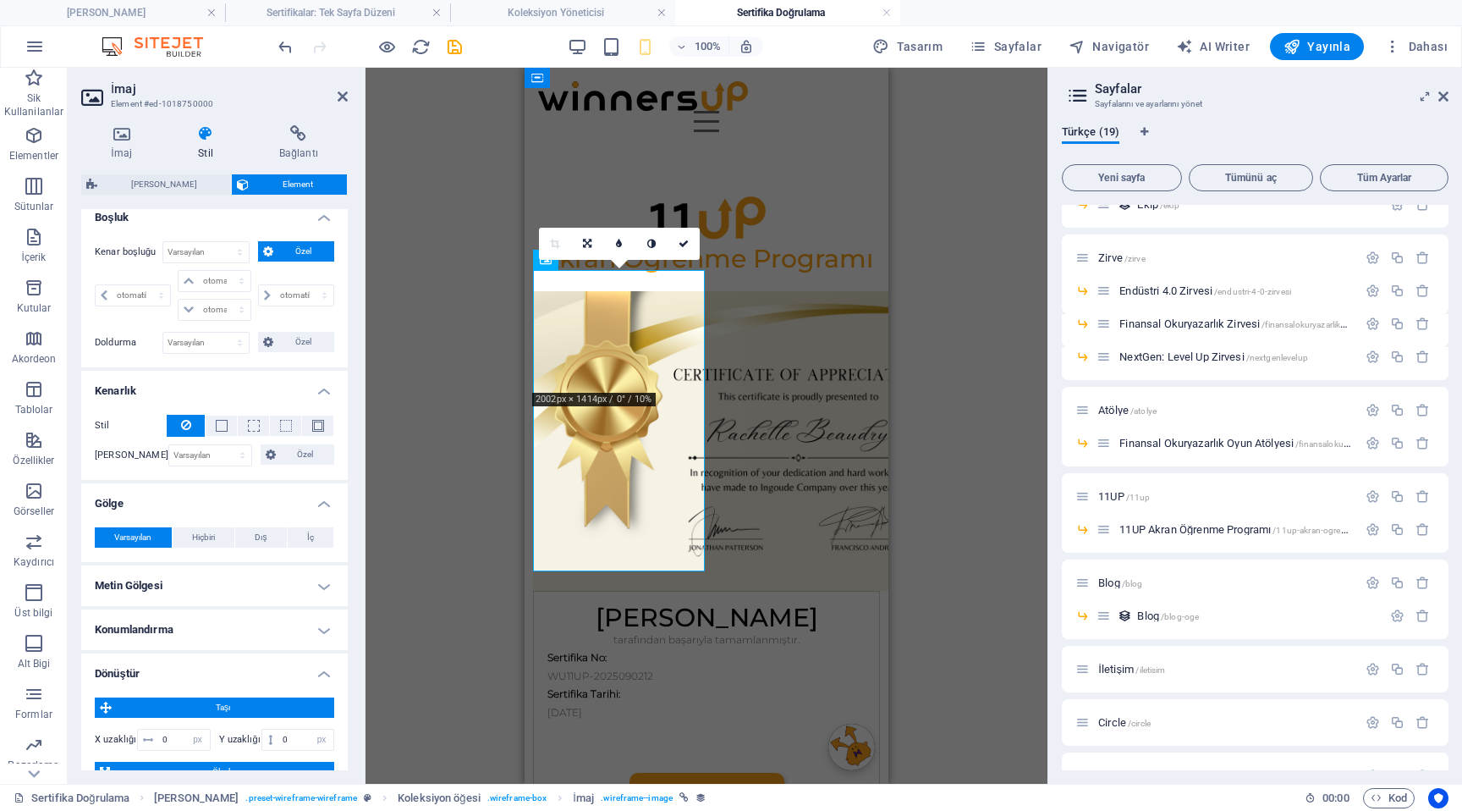
click at [228, 586] on h4 "Metin Gölgesi" at bounding box center [214, 585] width 267 height 41
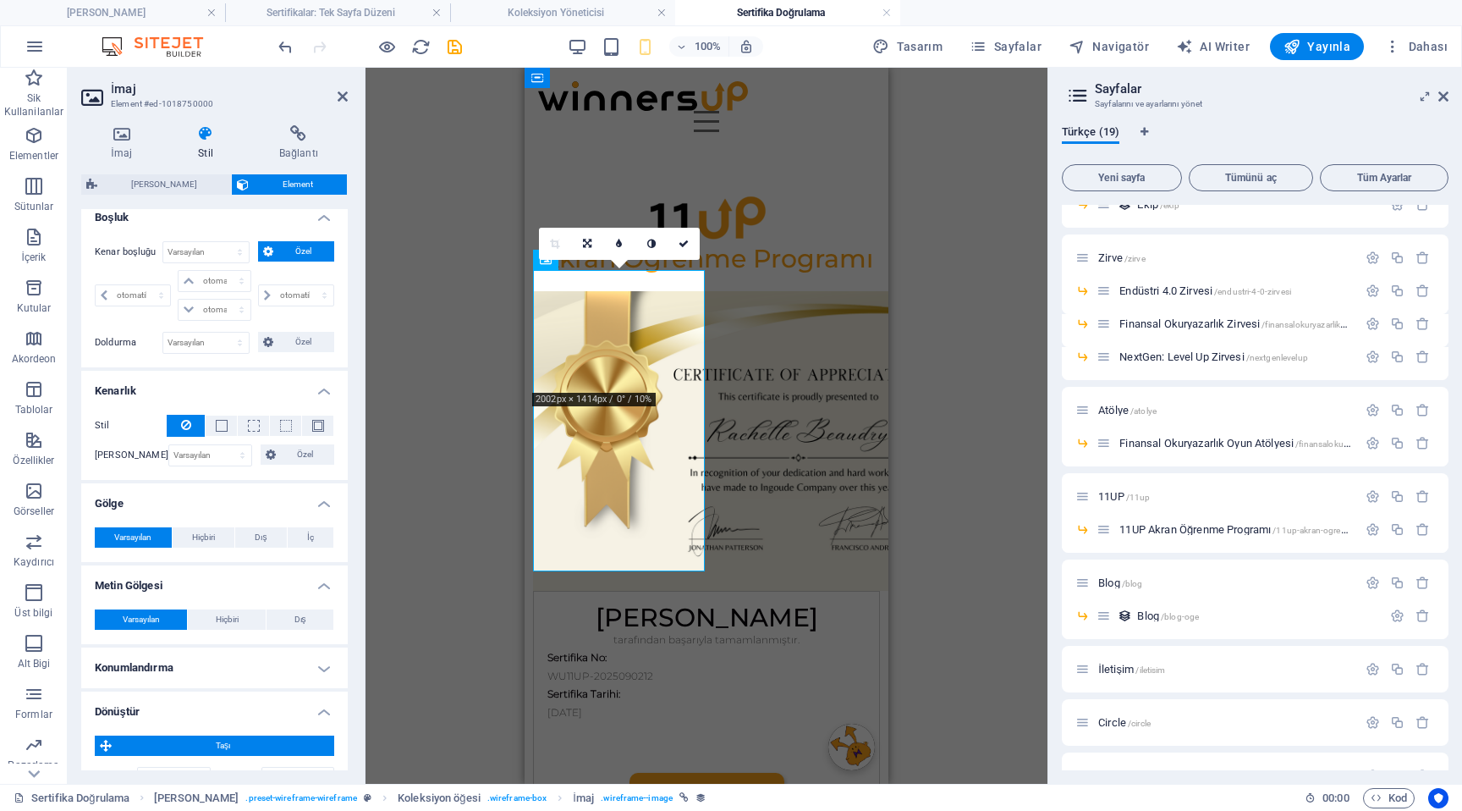
click at [228, 579] on h4 "Metin Gölgesi" at bounding box center [214, 580] width 267 height 30
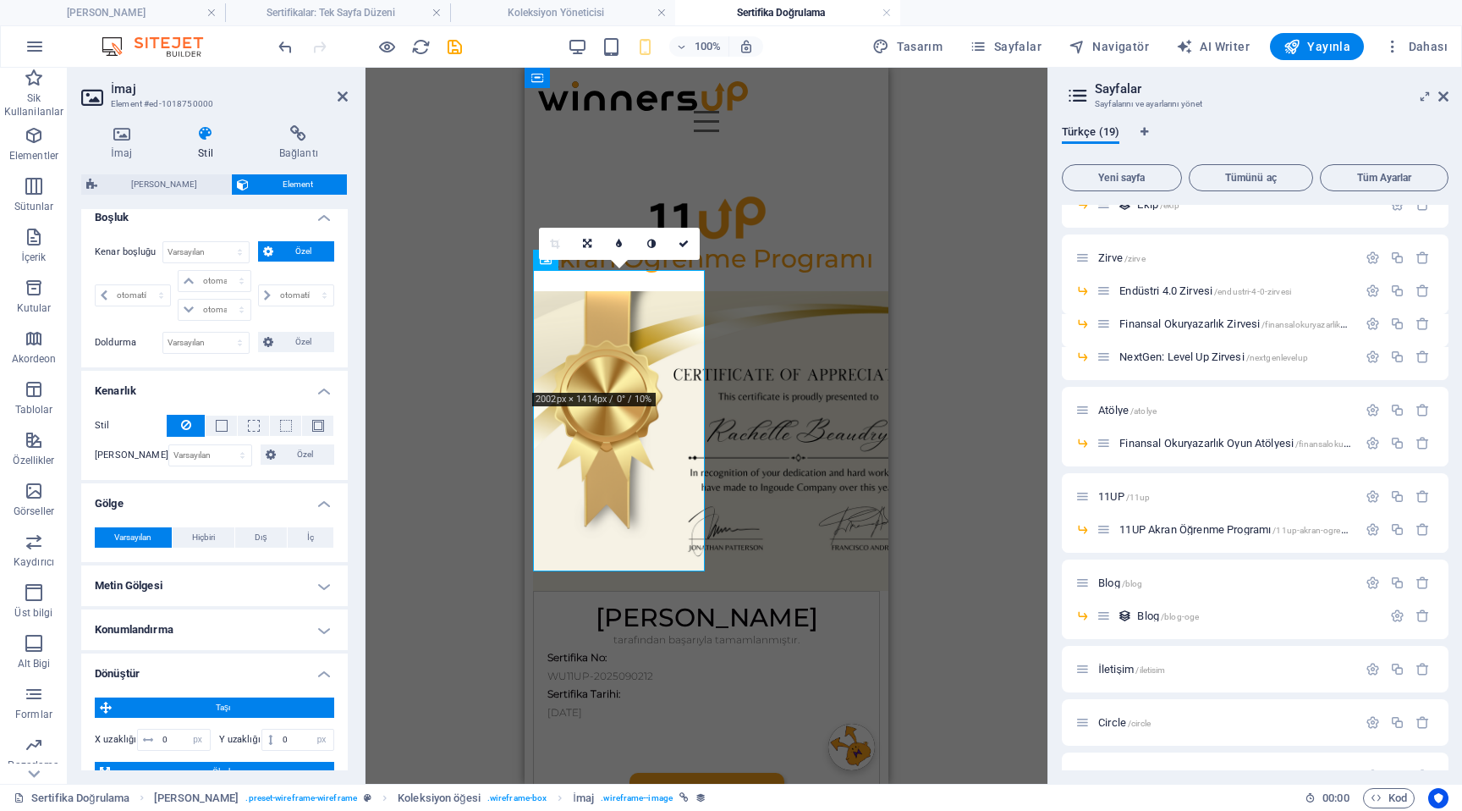
click at [216, 617] on h4 "Konumlandırma" at bounding box center [214, 629] width 267 height 41
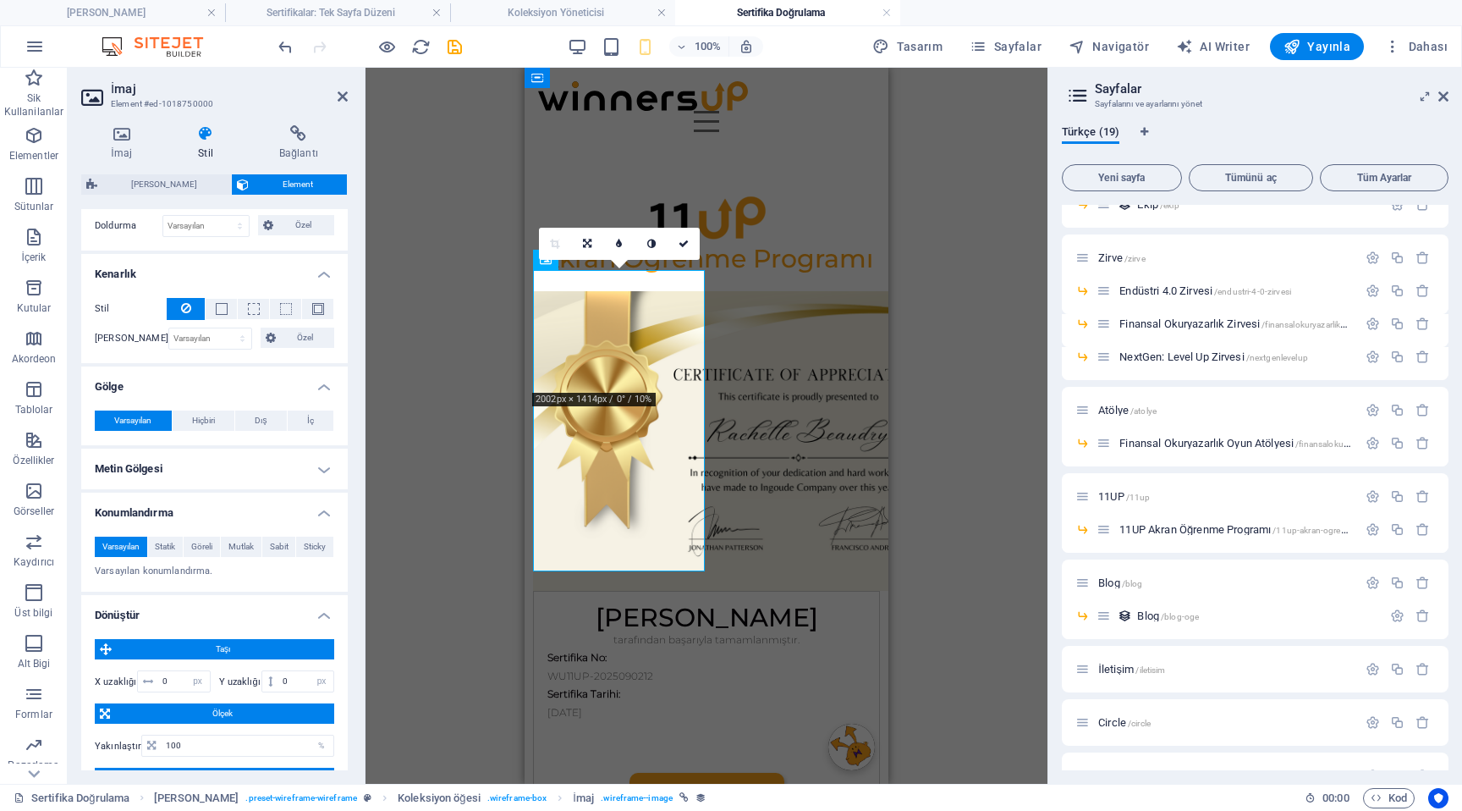
scroll to position [476, 0]
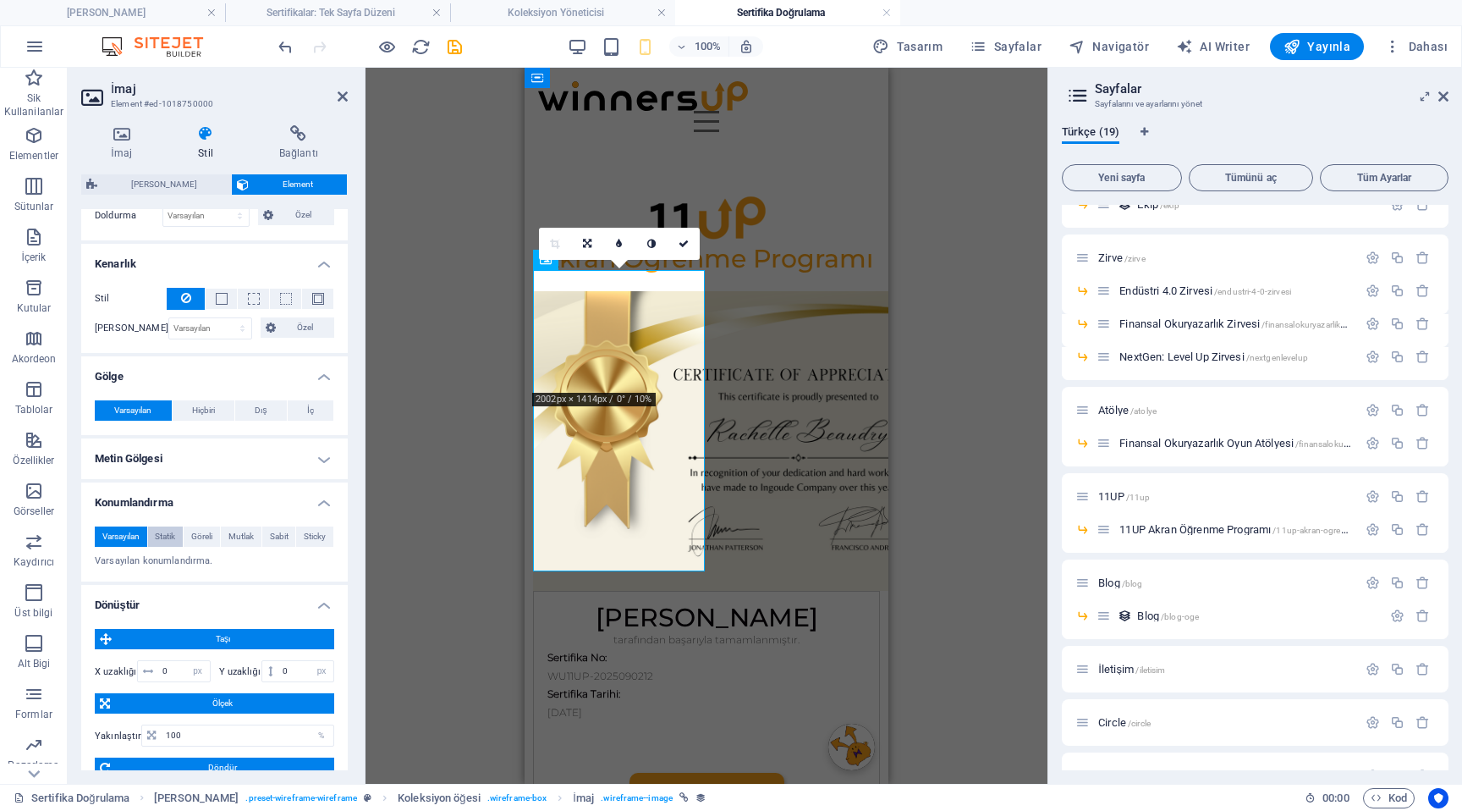
click at [168, 536] on span "Statik" at bounding box center [165, 536] width 20 height 20
click at [213, 543] on button "Göreli" at bounding box center [202, 536] width 36 height 20
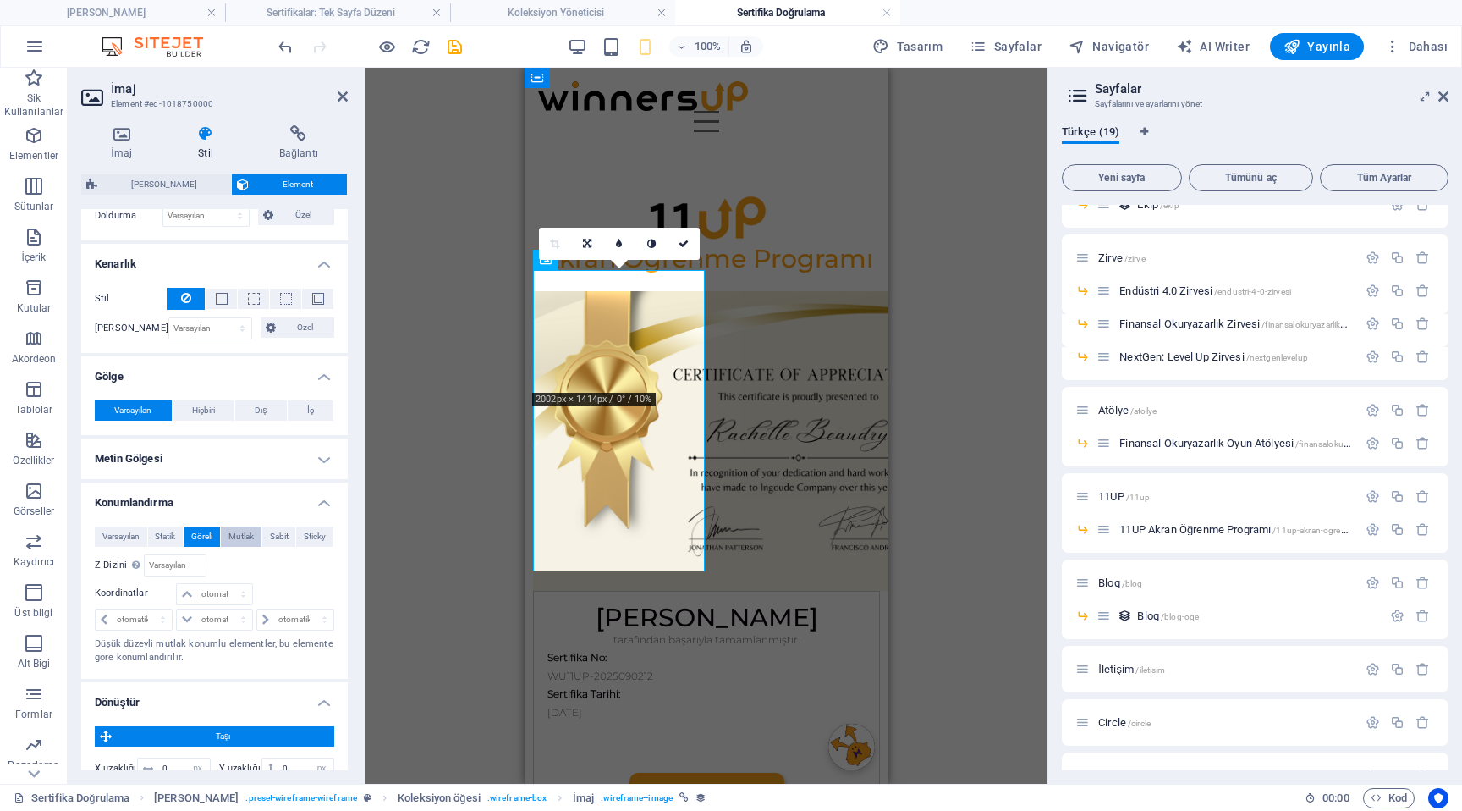
click at [235, 542] on span "Mutlak" at bounding box center [240, 536] width 25 height 20
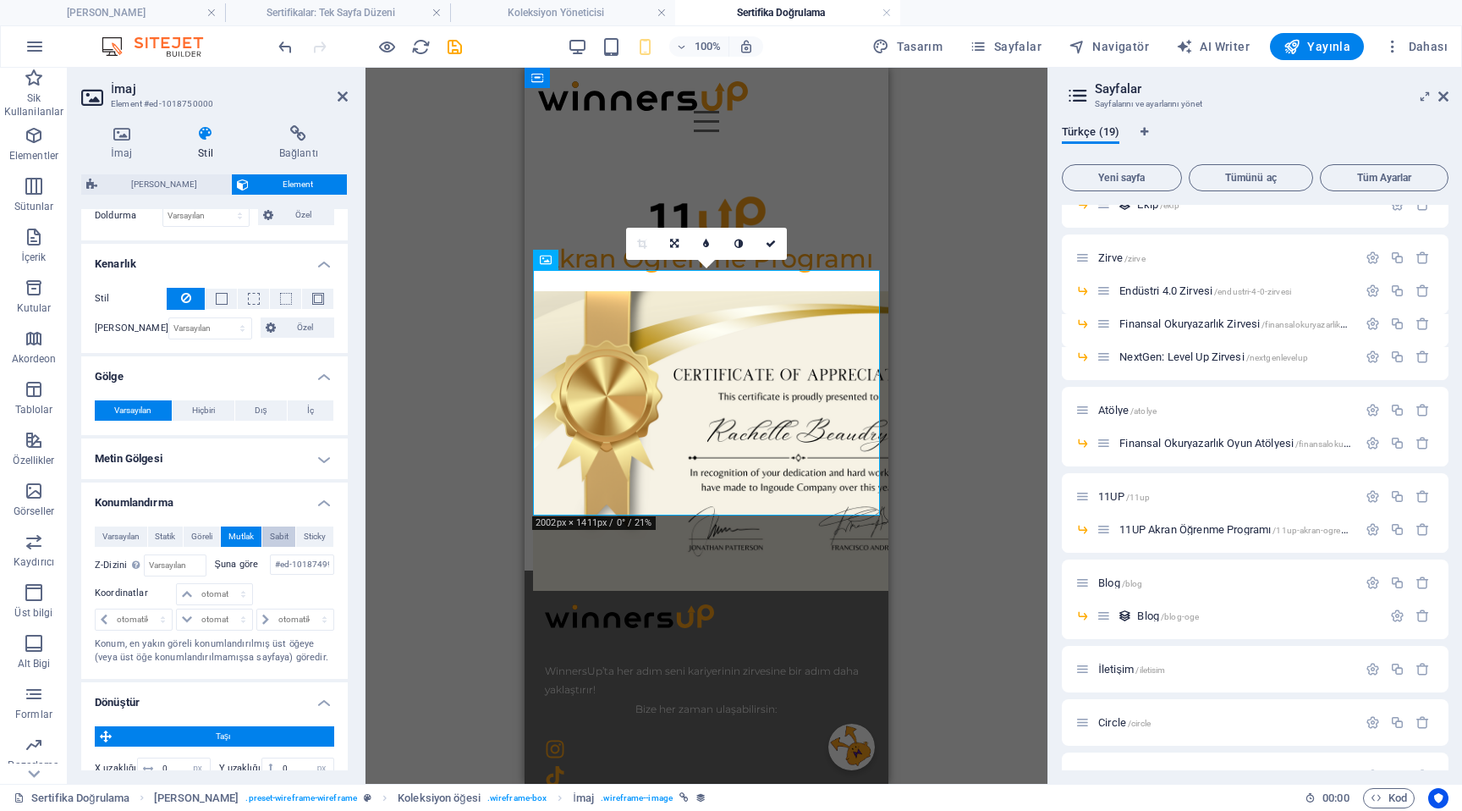
click at [272, 536] on span "Sabit" at bounding box center [279, 536] width 19 height 20
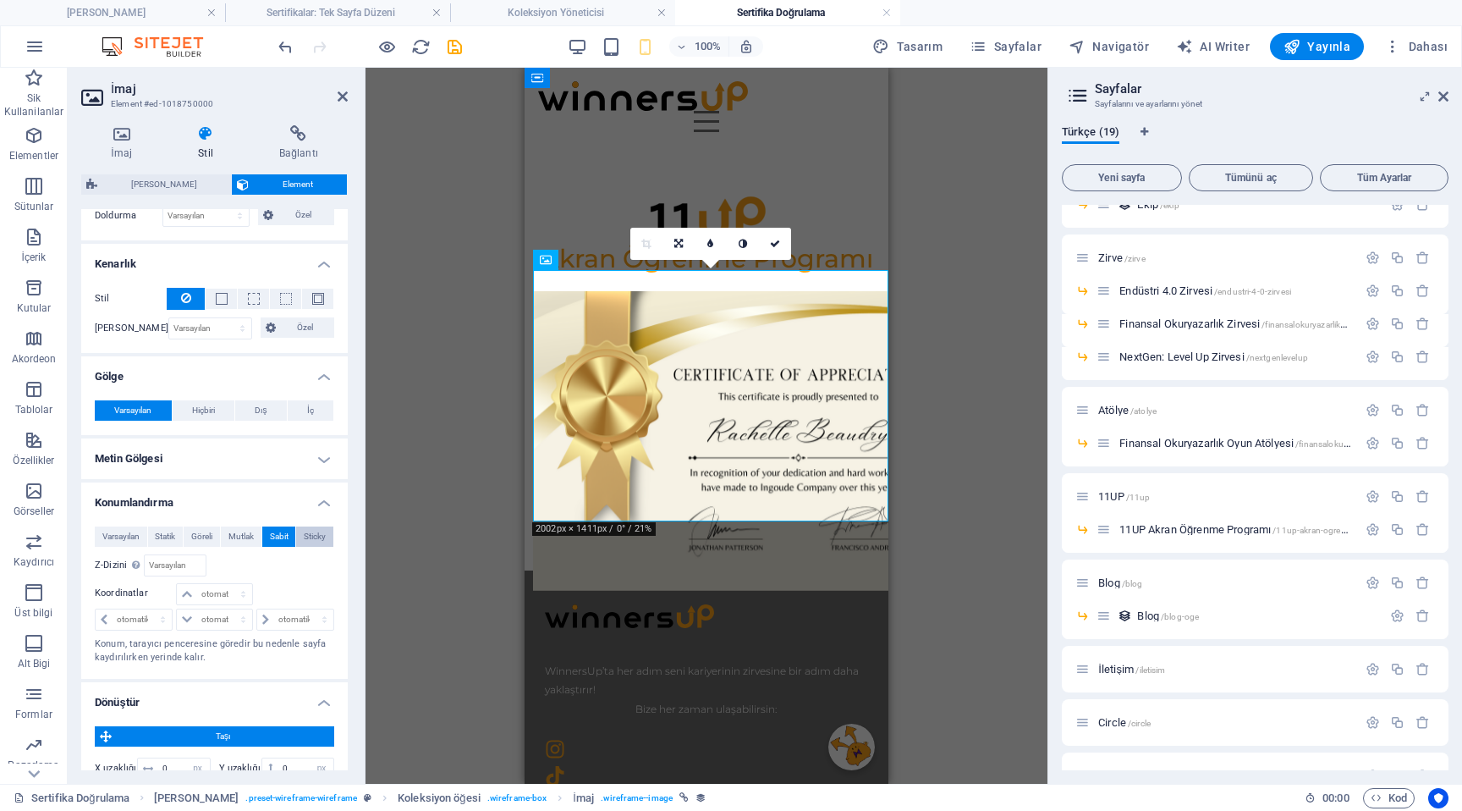
click at [310, 537] on span "Sticky" at bounding box center [315, 536] width 22 height 20
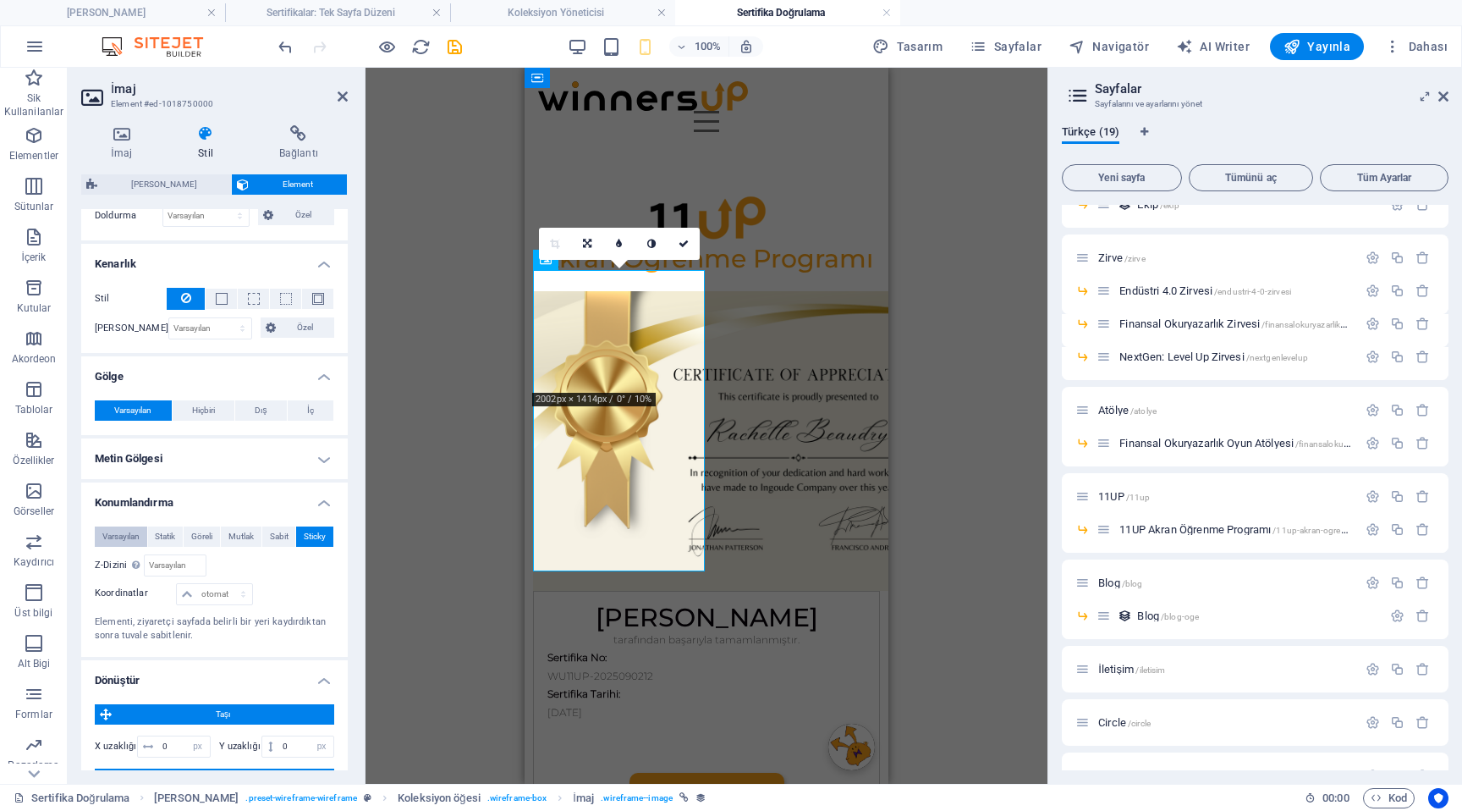
click at [118, 542] on span "Varsayılan" at bounding box center [120, 536] width 37 height 20
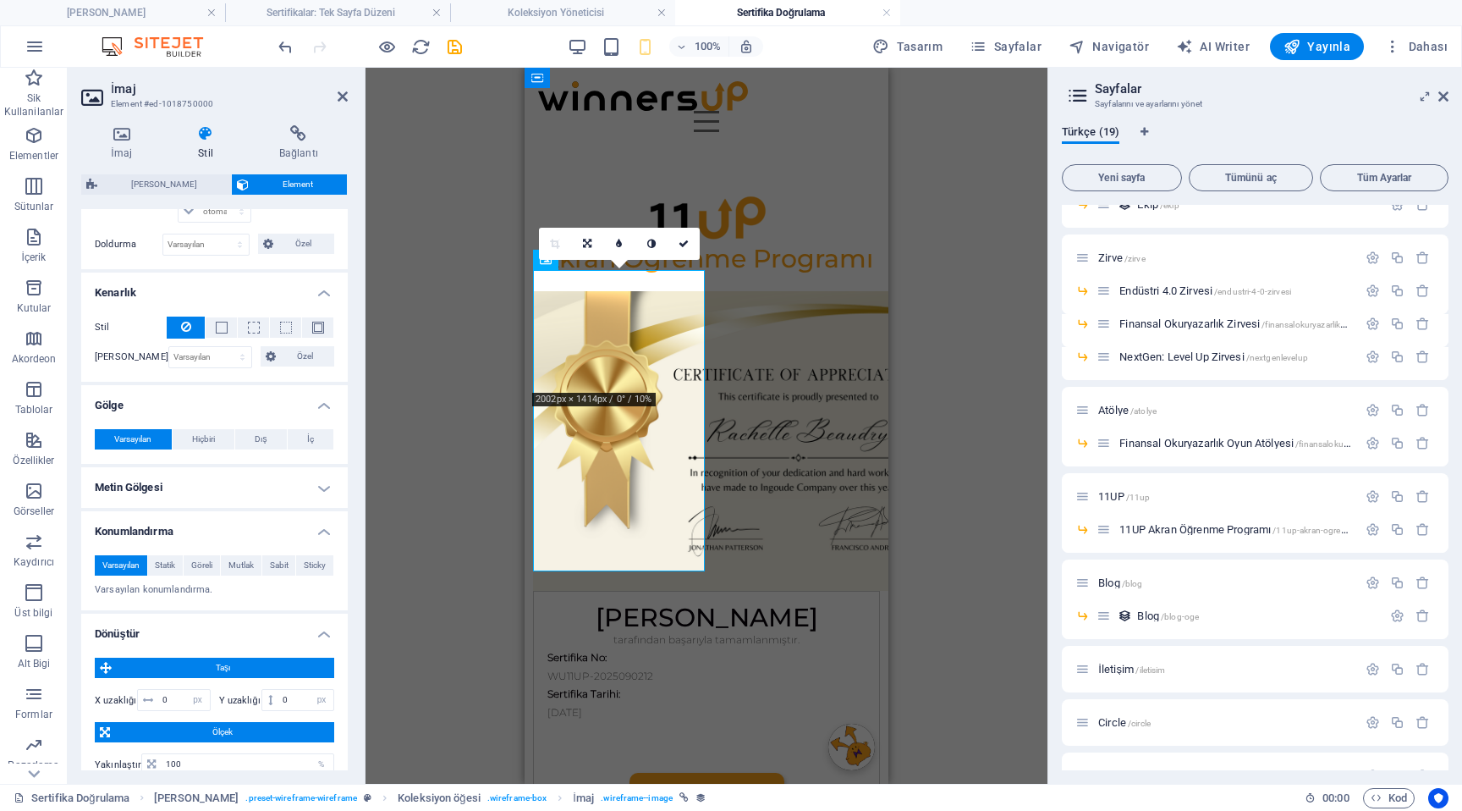
scroll to position [0, 0]
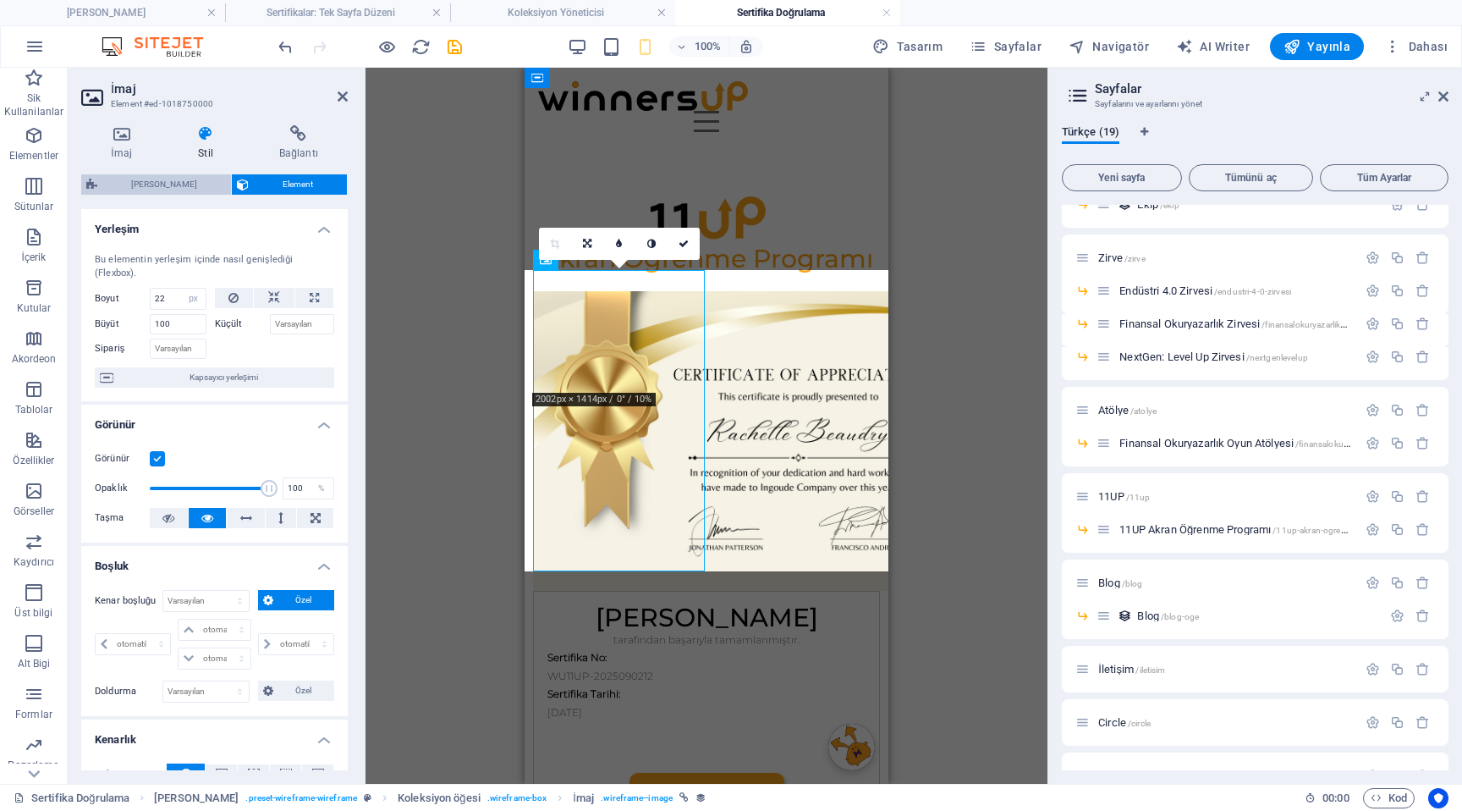
click at [179, 190] on span "[PERSON_NAME]" at bounding box center [164, 184] width 124 height 20
select select "rem"
select select "px"
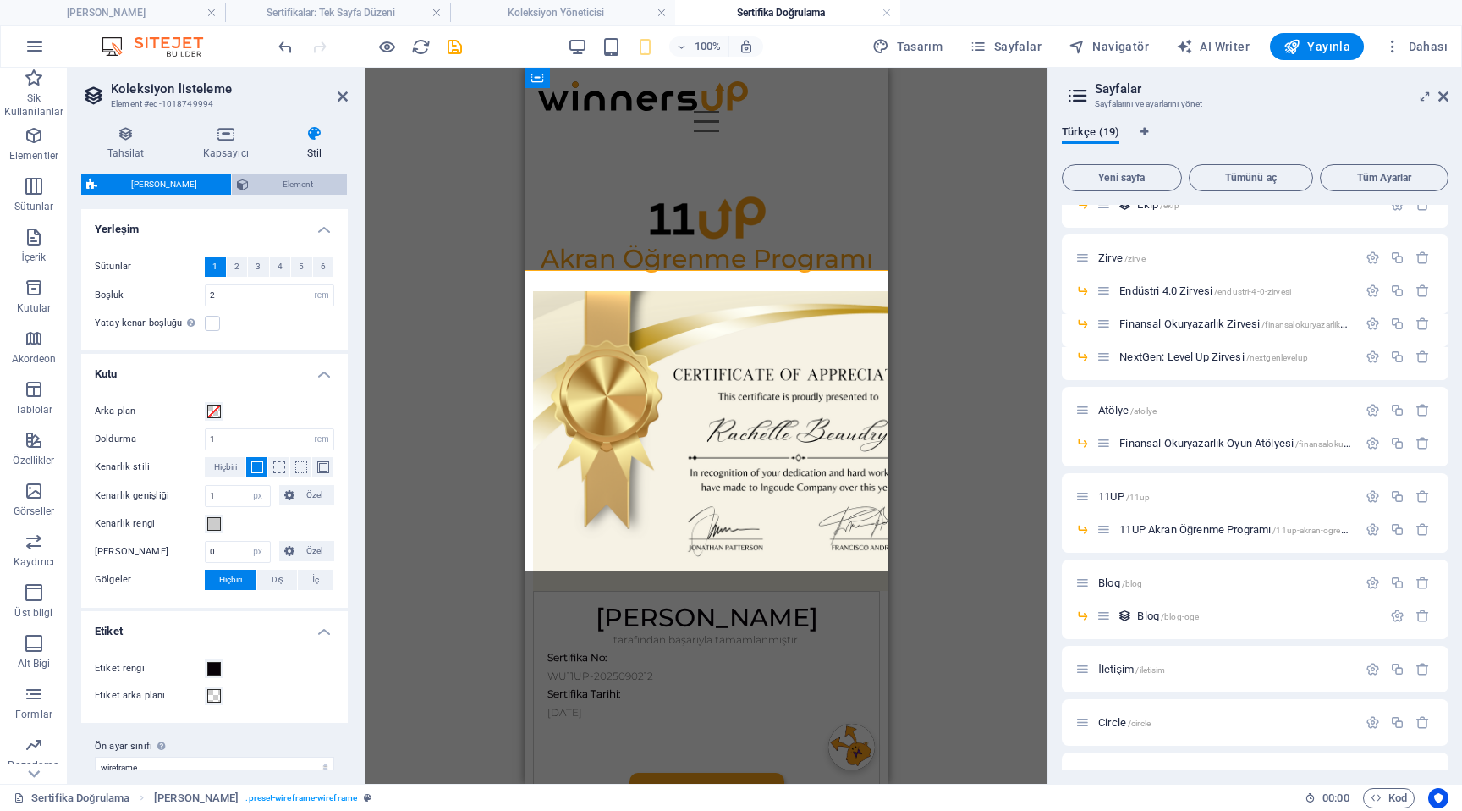
click at [254, 187] on span "Element" at bounding box center [298, 184] width 88 height 20
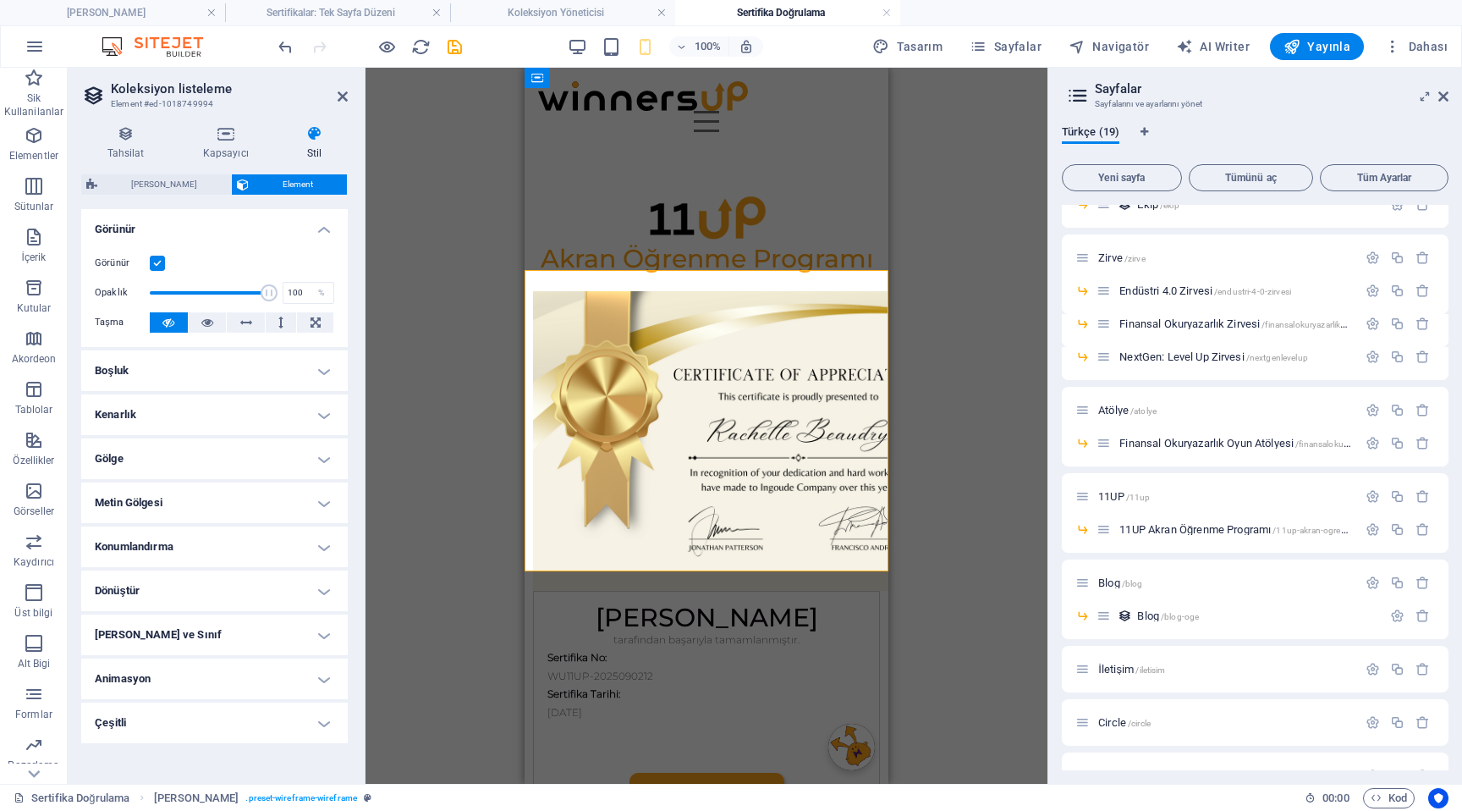
click at [284, 452] on h4 "Gölge" at bounding box center [214, 458] width 267 height 41
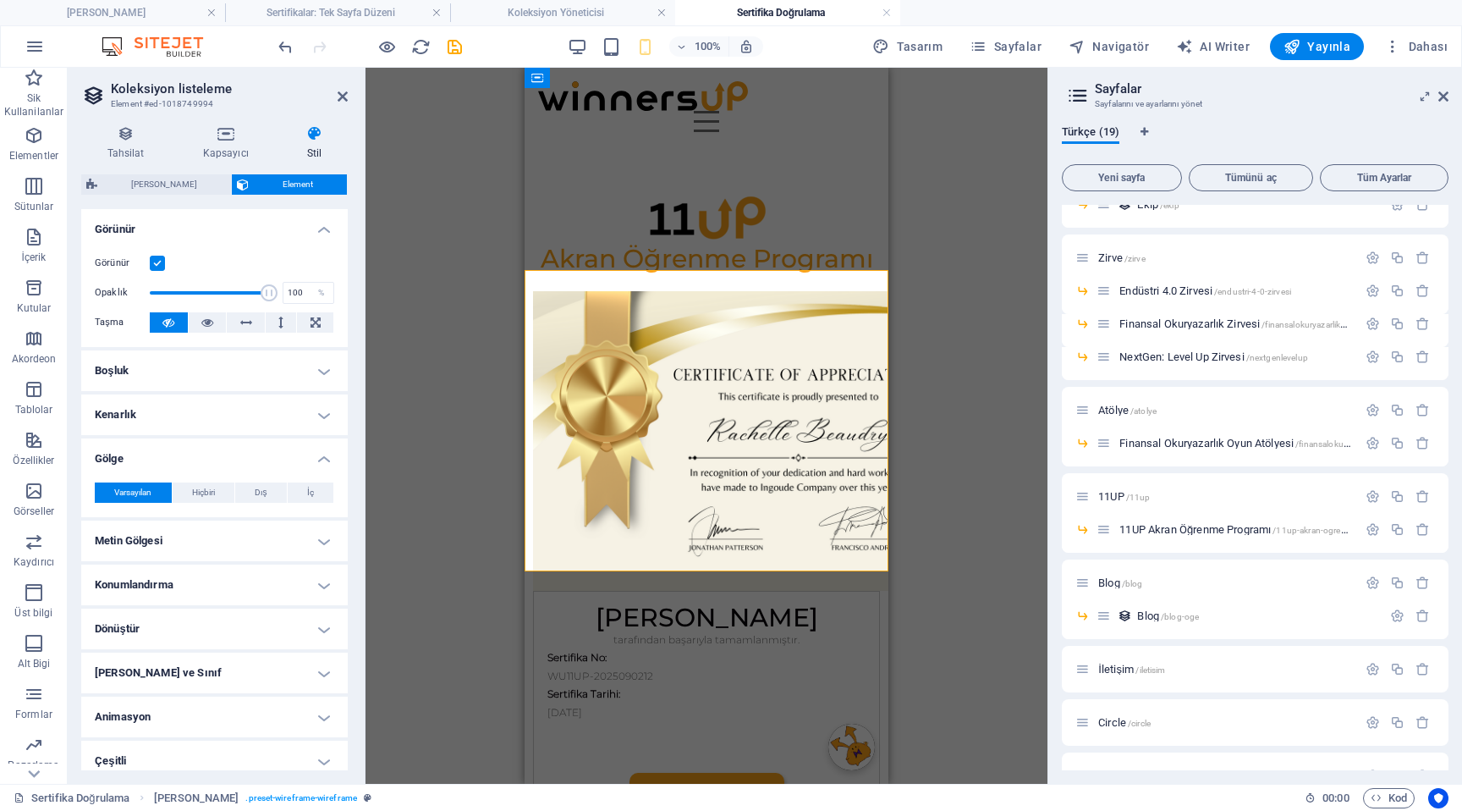
click at [284, 452] on h4 "Gölge" at bounding box center [214, 453] width 267 height 30
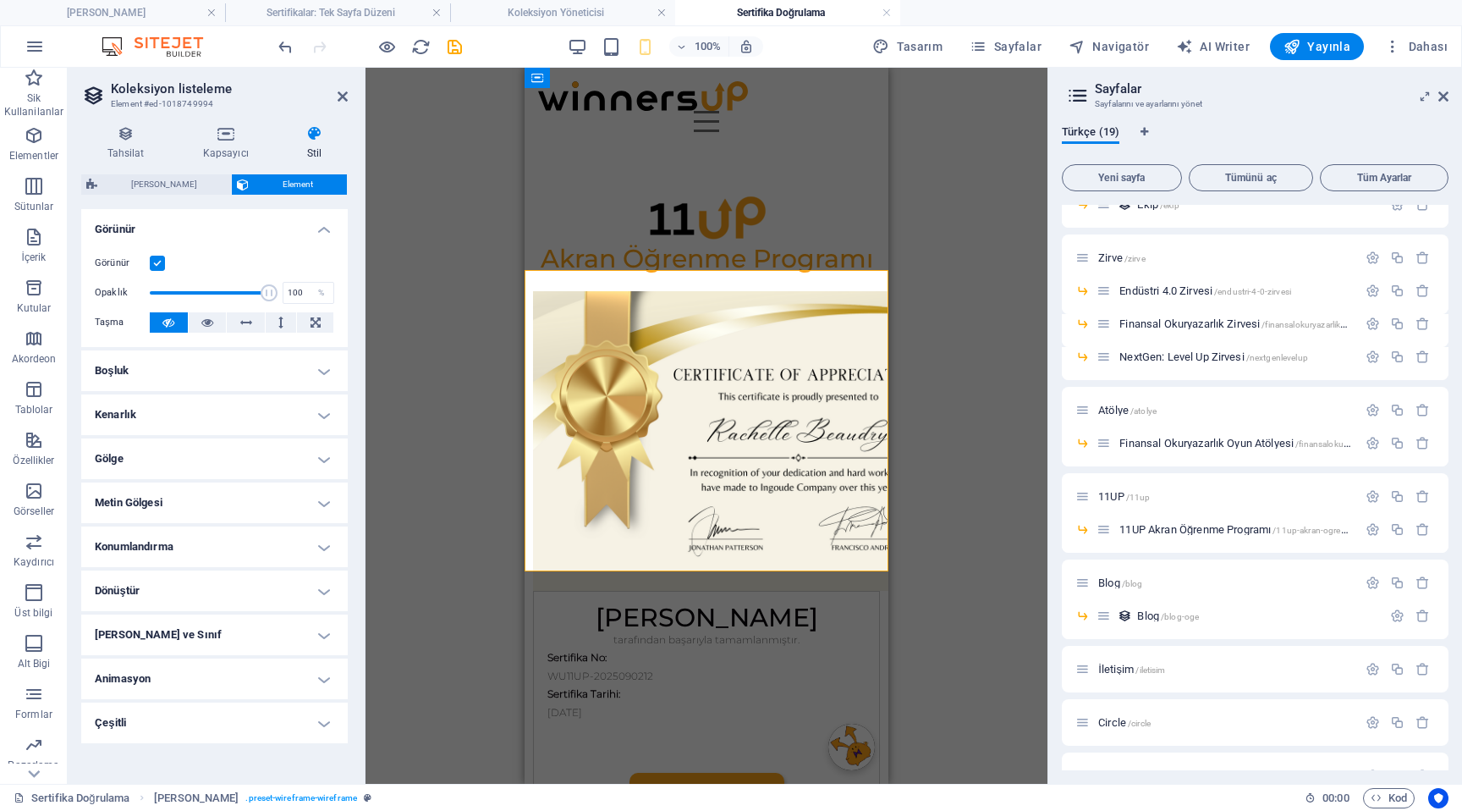
click at [258, 504] on h4 "Metin Gölgesi" at bounding box center [214, 502] width 267 height 41
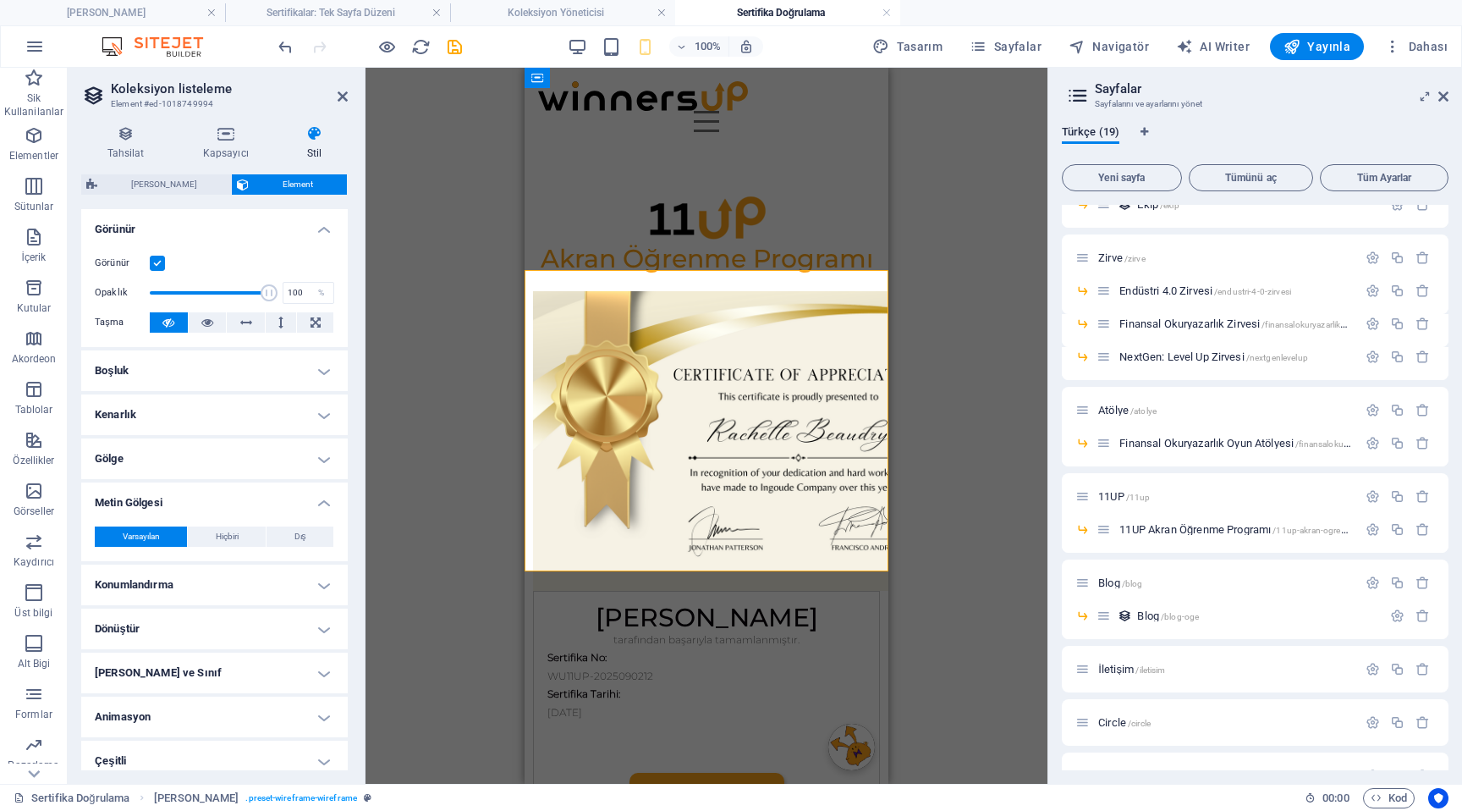
click at [258, 503] on h4 "Metin Gölgesi" at bounding box center [214, 497] width 267 height 30
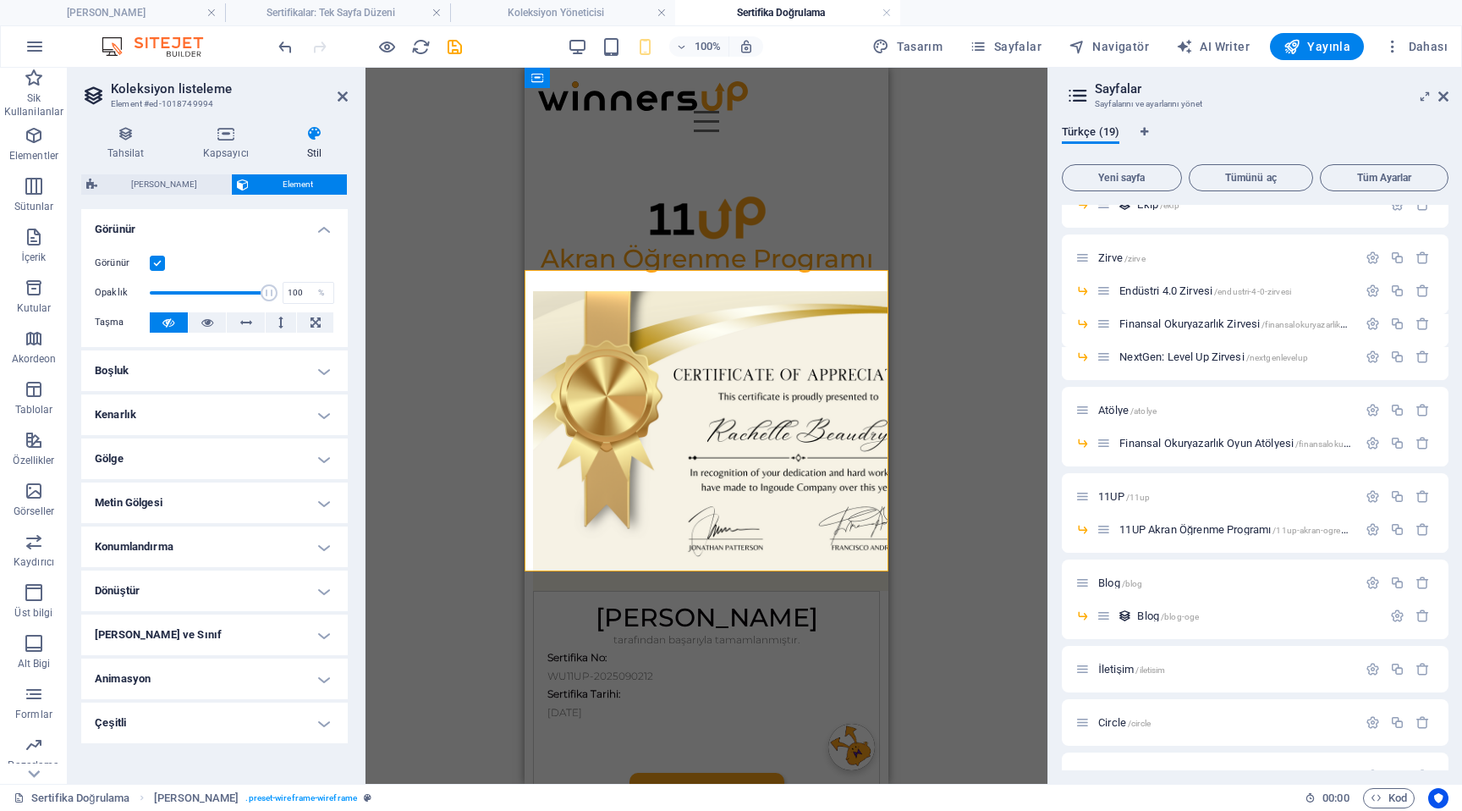
click at [245, 542] on h4 "Konumlandırma" at bounding box center [214, 546] width 267 height 41
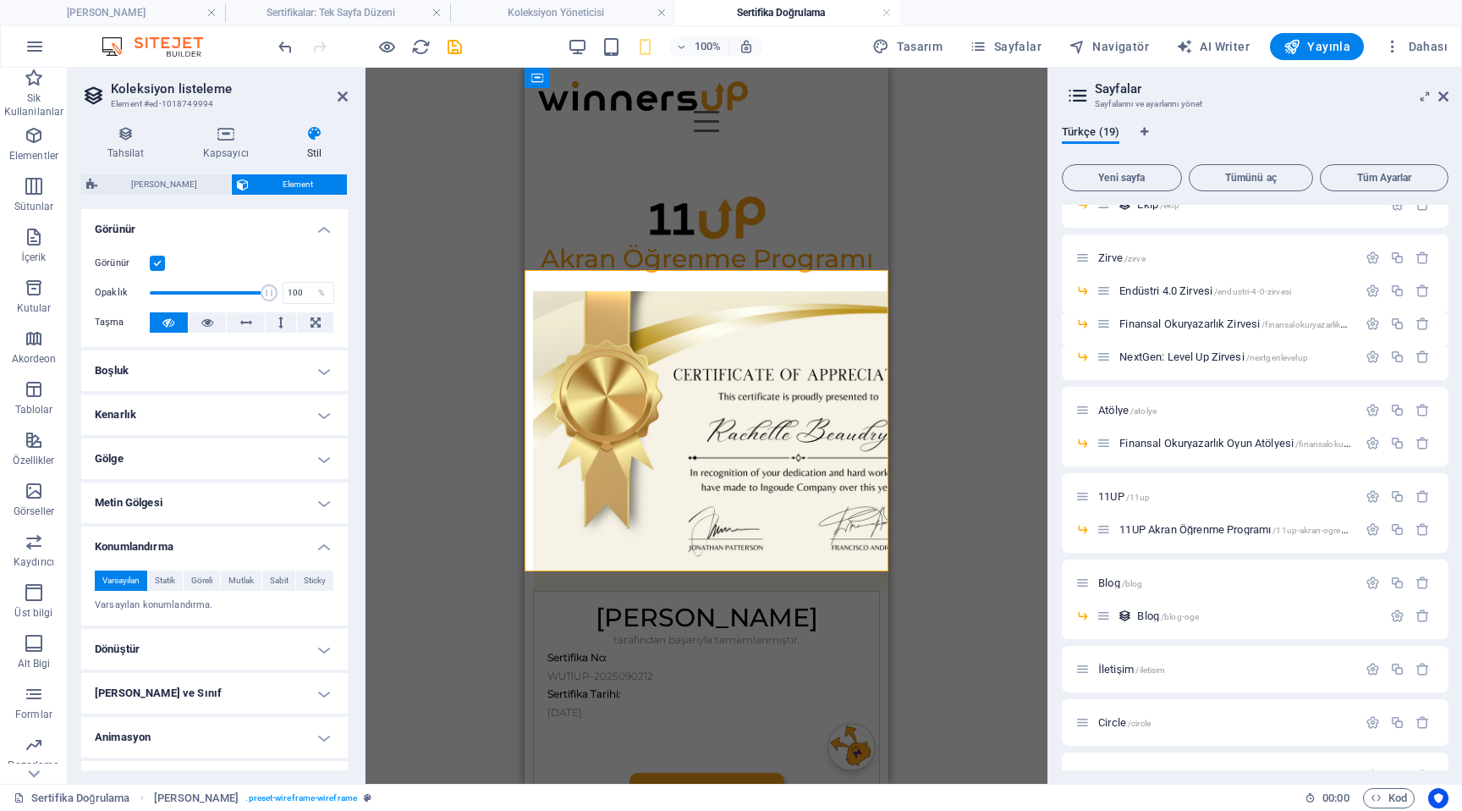
click at [245, 542] on h4 "Konumlandırma" at bounding box center [214, 541] width 267 height 30
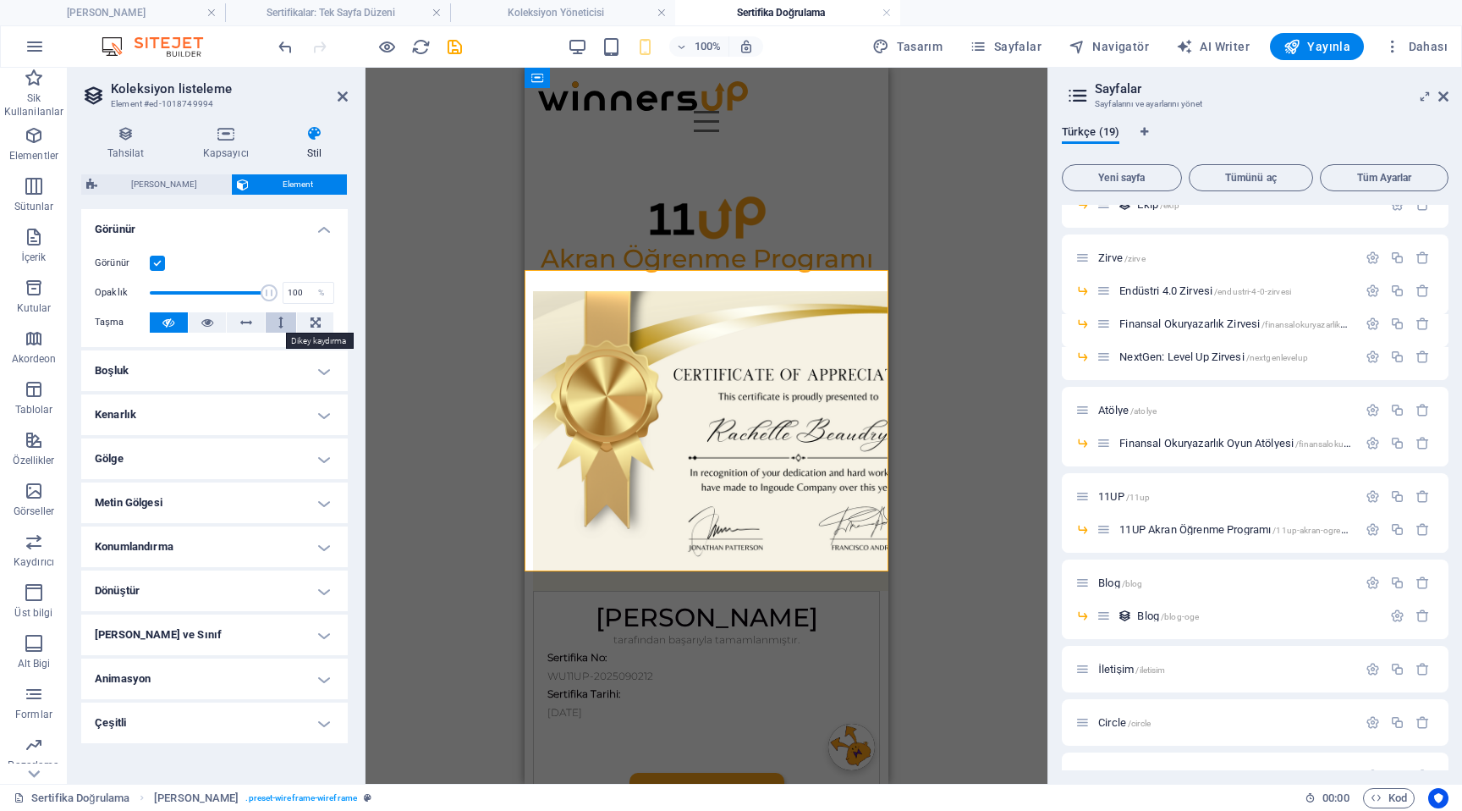
click at [276, 332] on button at bounding box center [281, 322] width 31 height 20
click at [197, 327] on button at bounding box center [208, 322] width 38 height 20
click at [168, 327] on icon at bounding box center [168, 322] width 12 height 20
click at [208, 326] on icon at bounding box center [207, 322] width 12 height 20
click at [184, 723] on h4 "Çeşitli" at bounding box center [214, 722] width 267 height 41
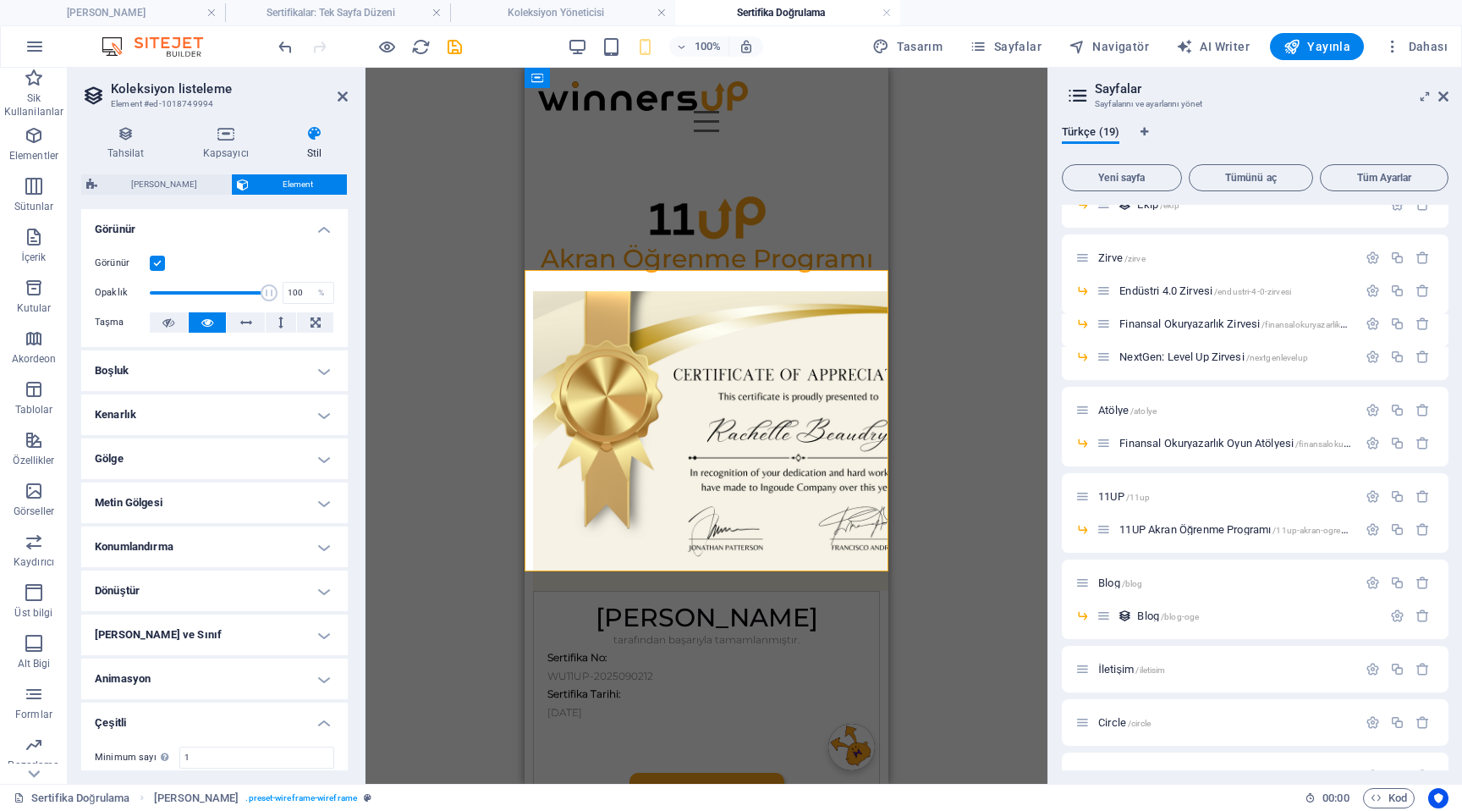
click at [207, 723] on h4 "Çeşitli" at bounding box center [214, 717] width 267 height 30
click at [189, 369] on h4 "Boşluk" at bounding box center [214, 370] width 267 height 41
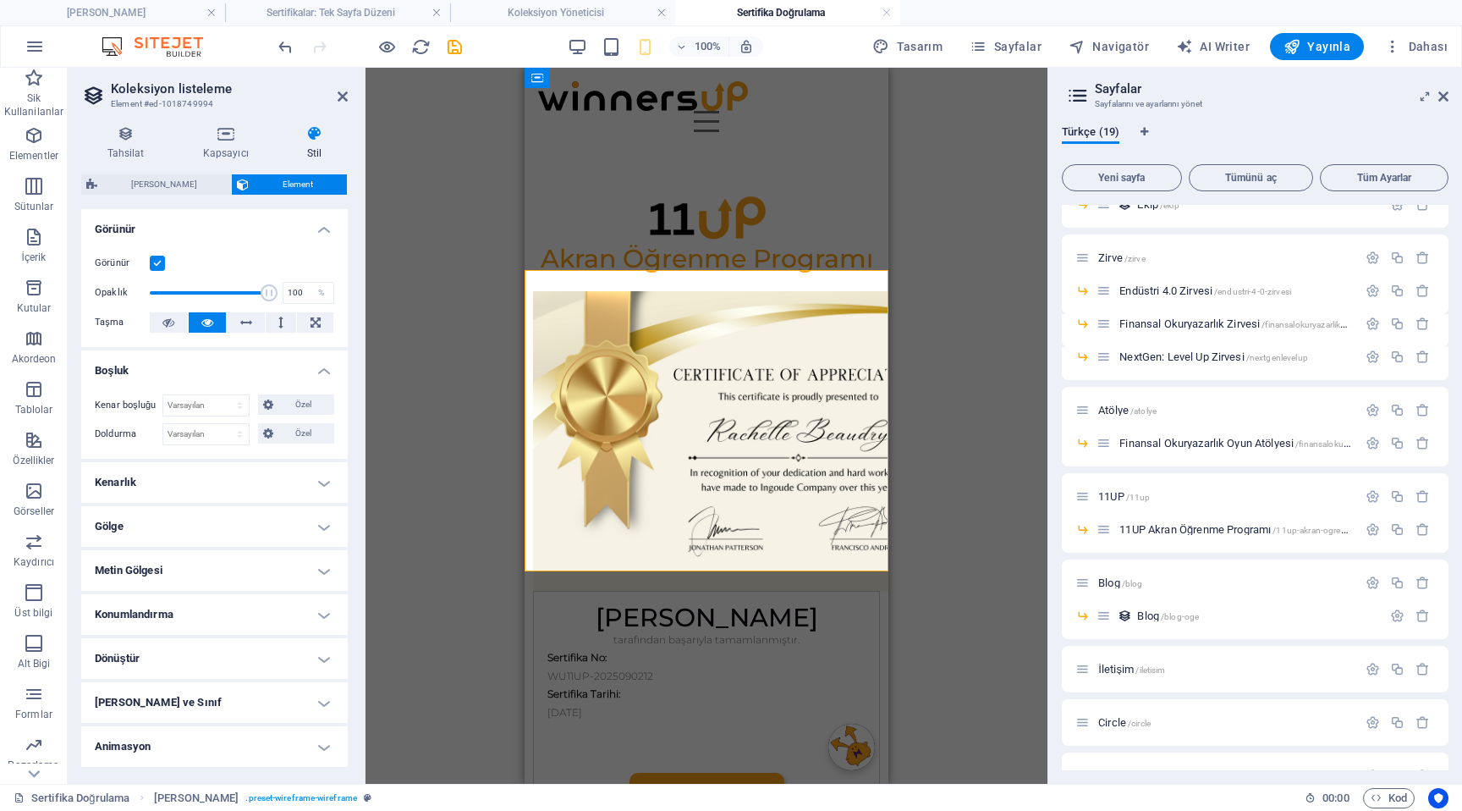
click at [201, 362] on h4 "Boşluk" at bounding box center [214, 365] width 267 height 30
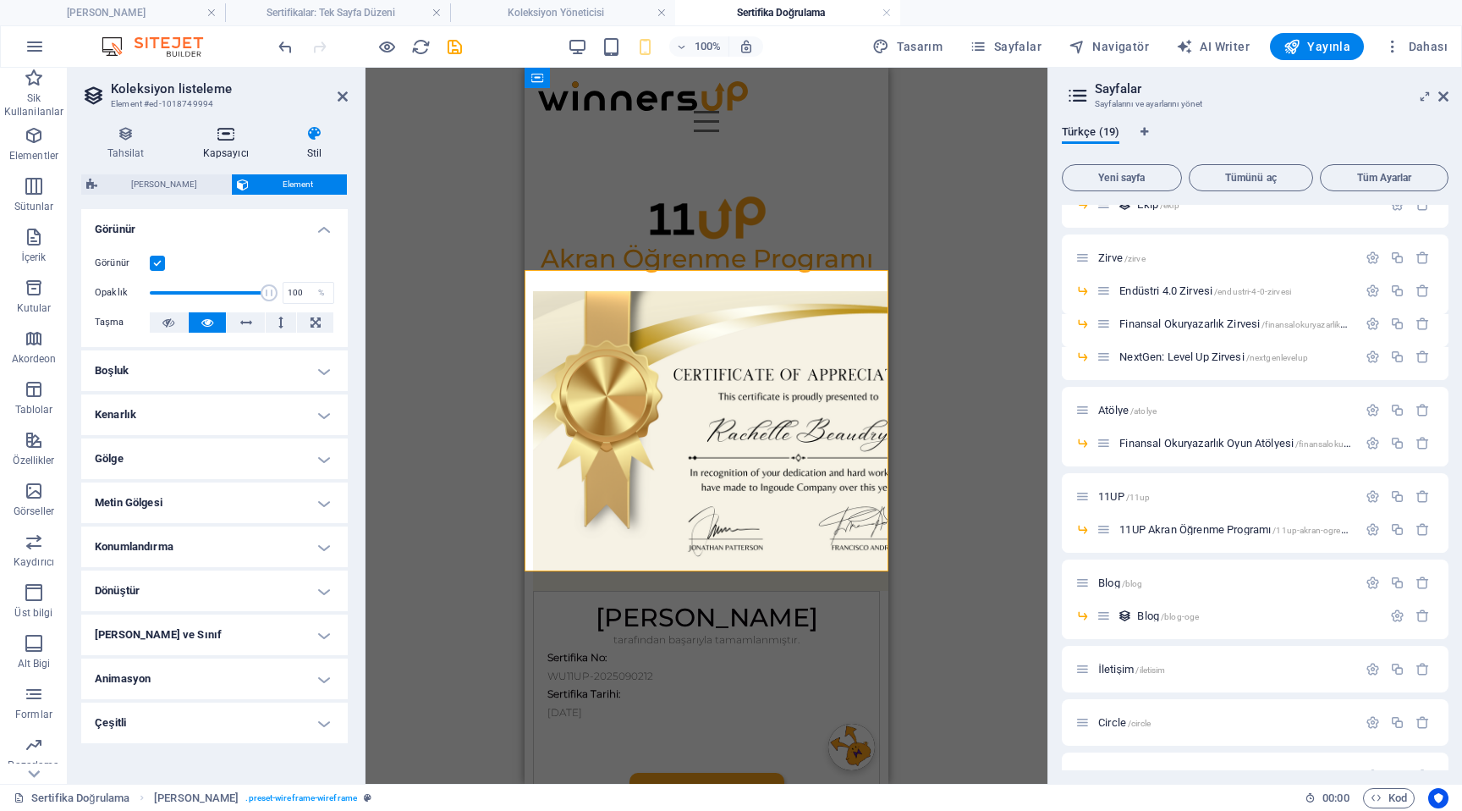
click at [236, 132] on icon at bounding box center [225, 133] width 97 height 17
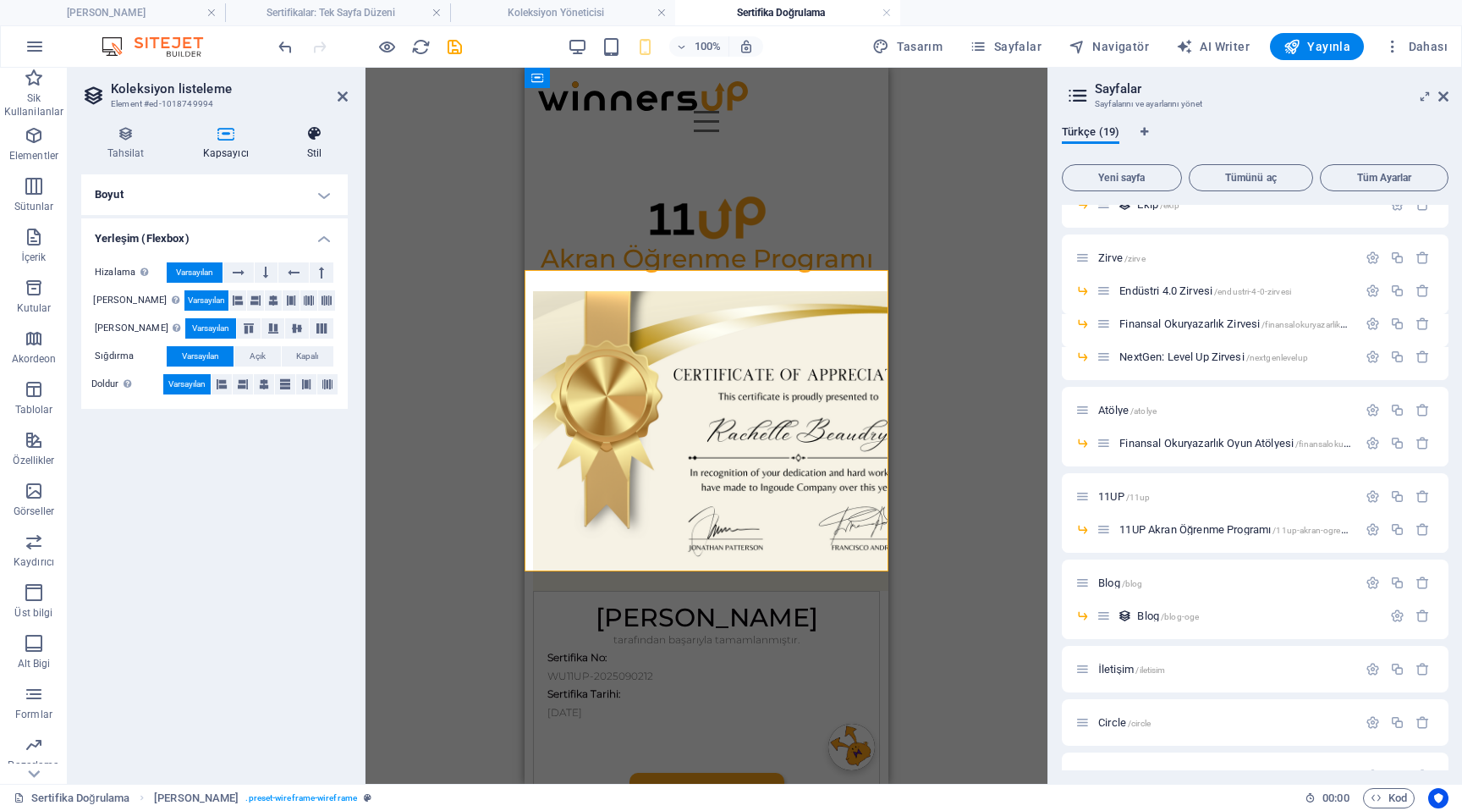
click at [312, 135] on icon at bounding box center [314, 133] width 67 height 17
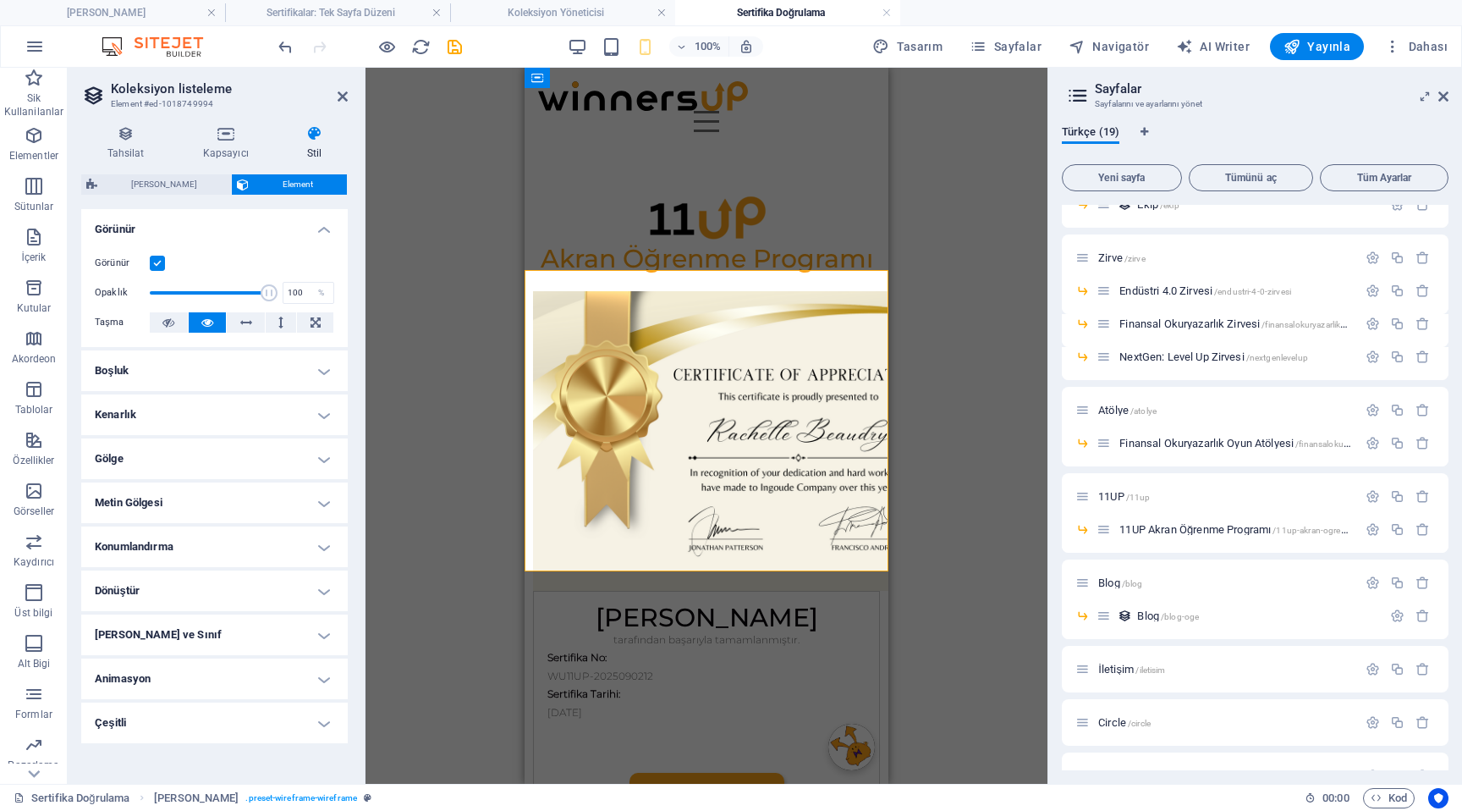
click at [190, 536] on h4 "Konumlandırma" at bounding box center [214, 546] width 267 height 41
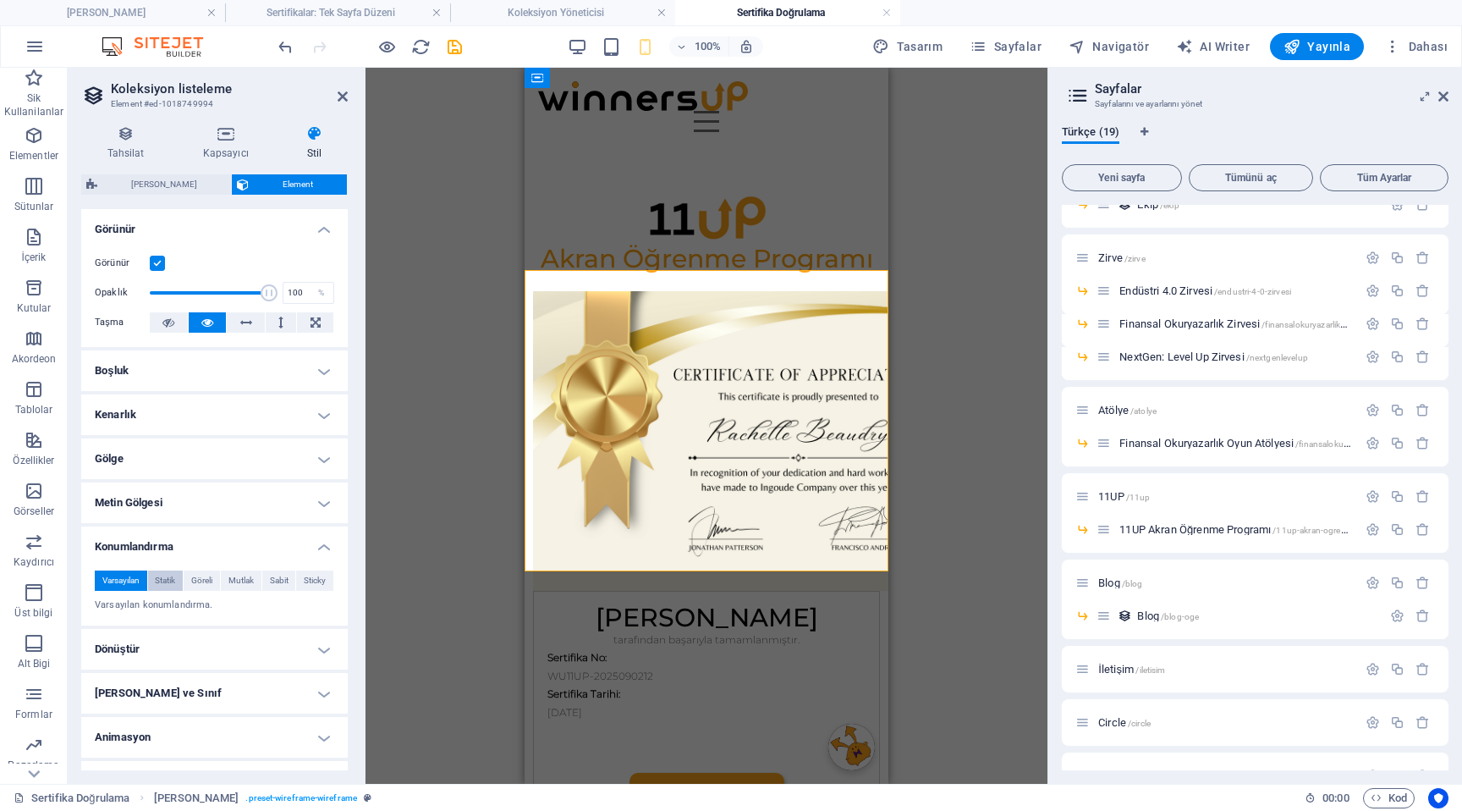
click at [161, 583] on span "Statik" at bounding box center [165, 580] width 20 height 20
click at [191, 580] on span "Göreli" at bounding box center [201, 580] width 21 height 20
click at [238, 583] on span "Mutlak" at bounding box center [240, 580] width 25 height 20
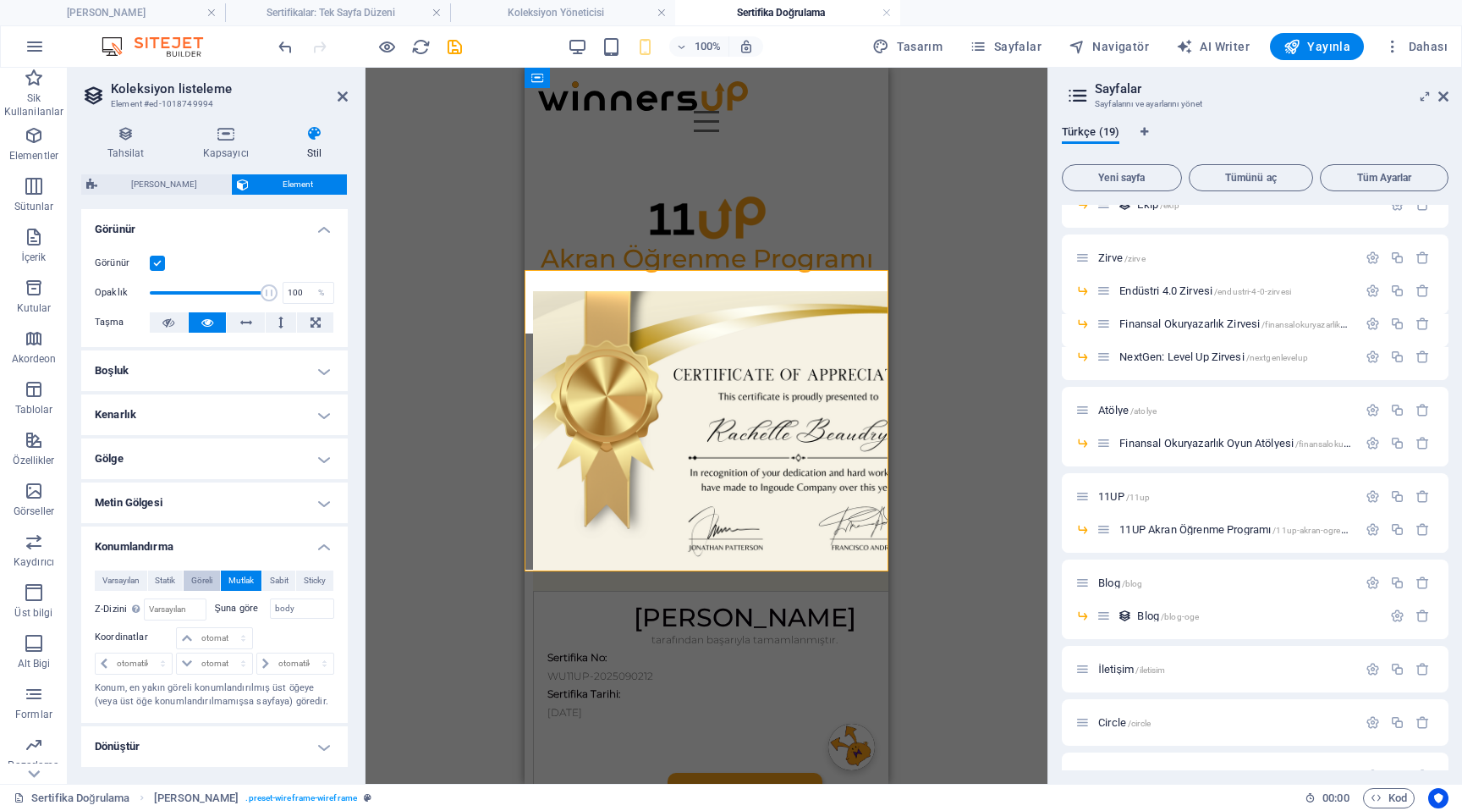
click at [200, 585] on span "Göreli" at bounding box center [201, 580] width 21 height 20
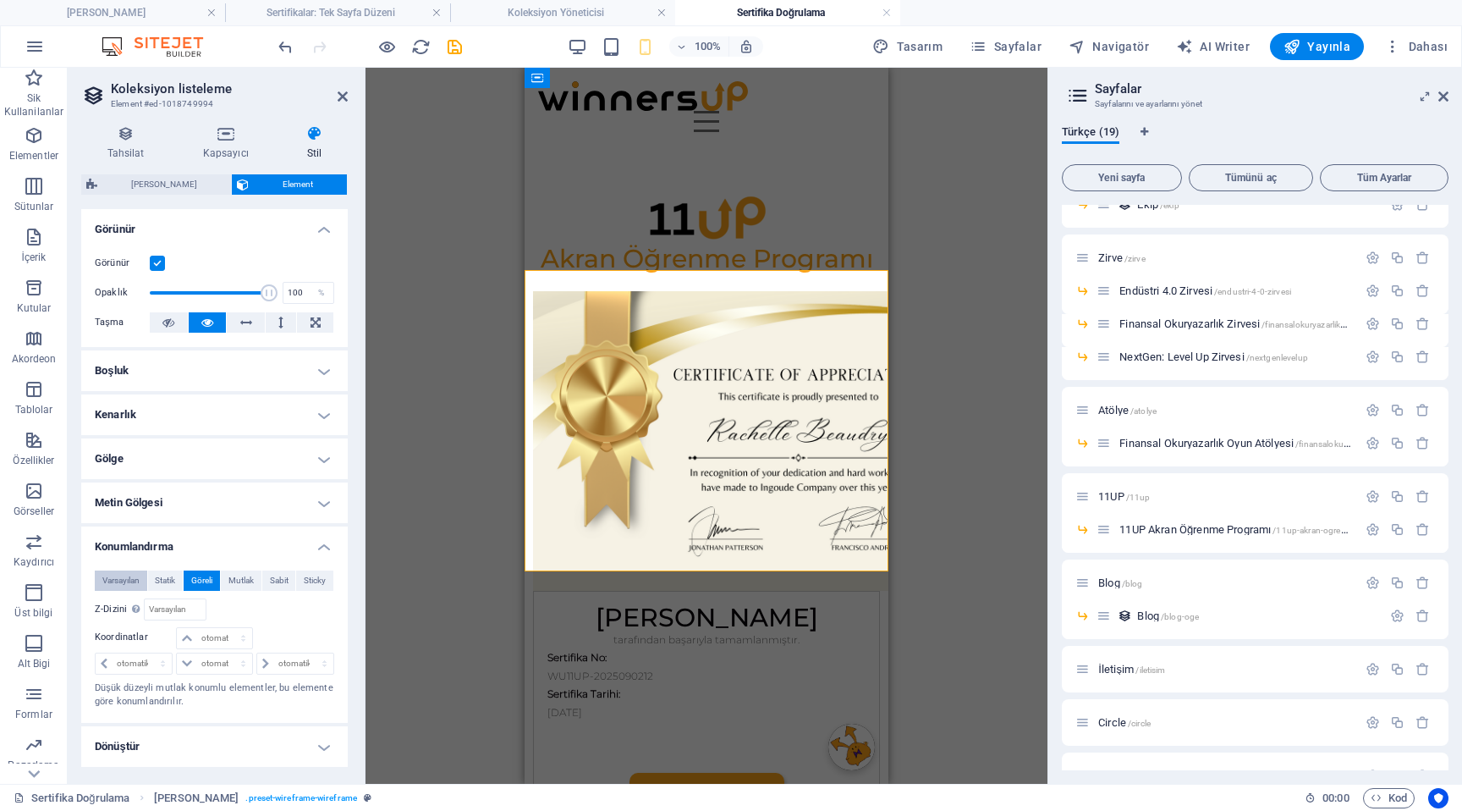
click at [123, 582] on span "Varsayılan" at bounding box center [120, 580] width 37 height 20
click at [337, 96] on header "Koleksiyon listeleme Element #ed-1018749994" at bounding box center [214, 90] width 267 height 44
click at [349, 96] on aside "Koleksiyon listeleme Element #ed-1018749994 Tahsilat Kapsayıcı Stil Genel Tahsi…" at bounding box center [217, 426] width 298 height 716
click at [338, 98] on icon at bounding box center [343, 97] width 10 height 14
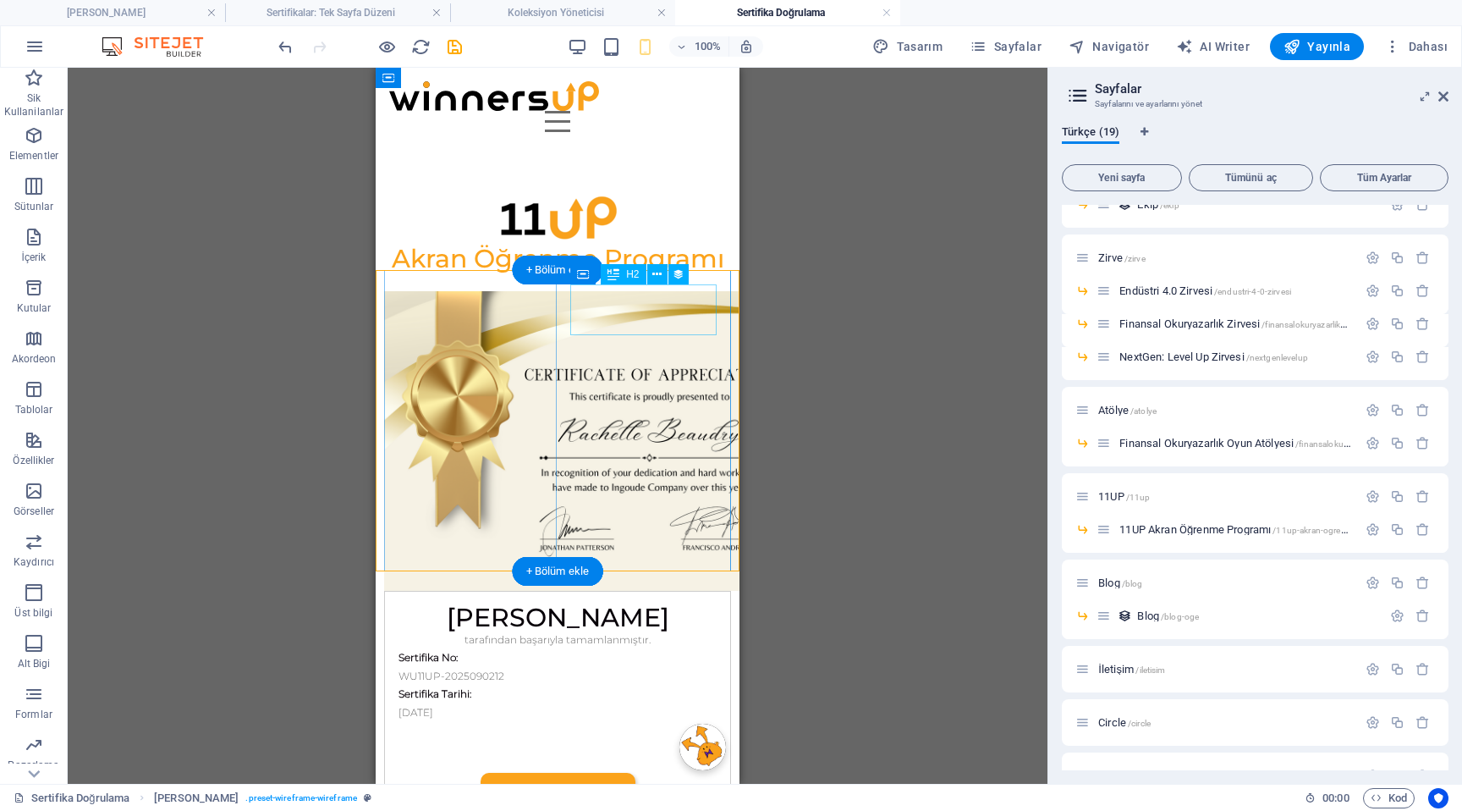
click at [662, 605] on div "[PERSON_NAME]" at bounding box center [558, 617] width 318 height 25
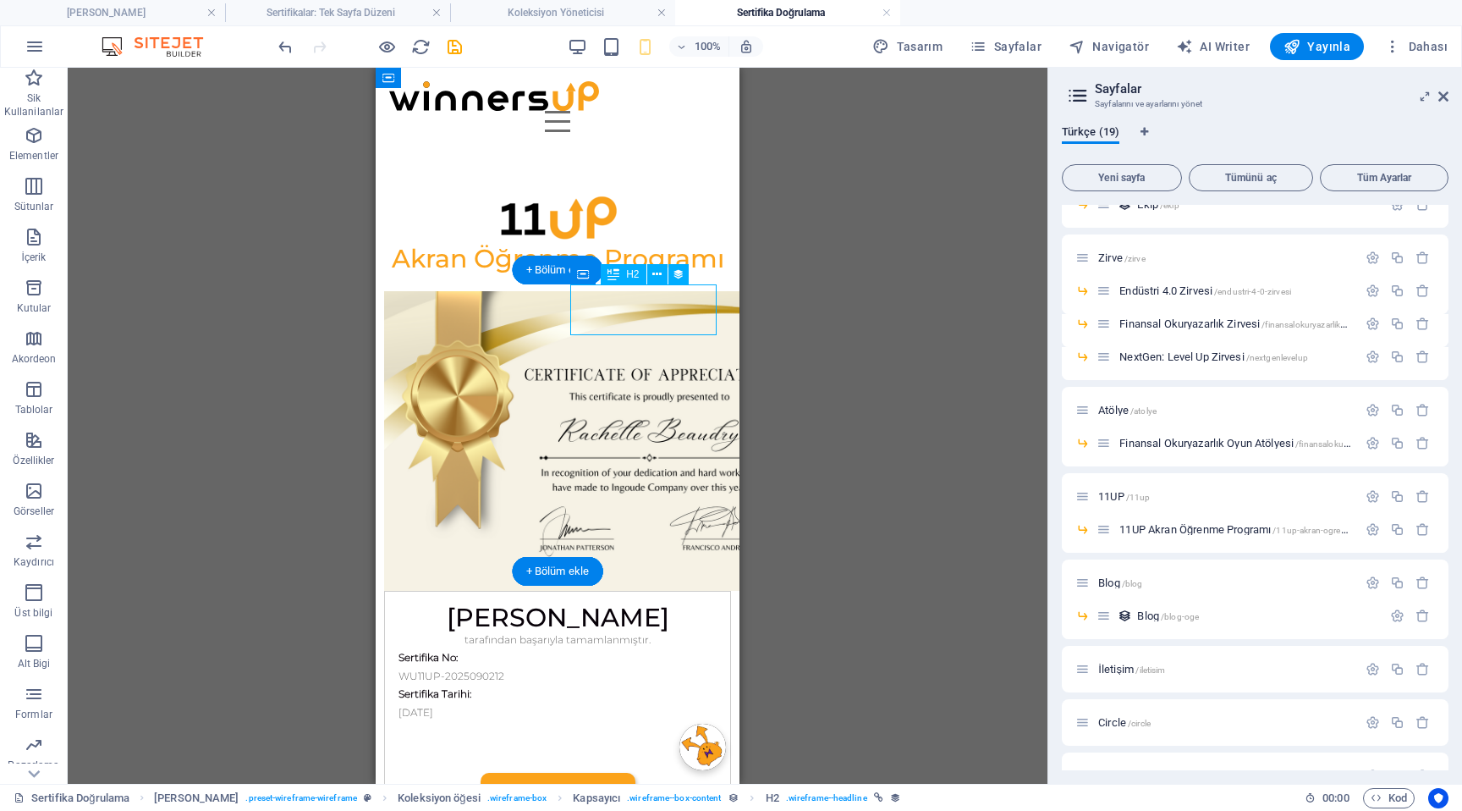
click at [646, 605] on div "[PERSON_NAME]" at bounding box center [558, 617] width 318 height 25
select select "isim-soyisim"
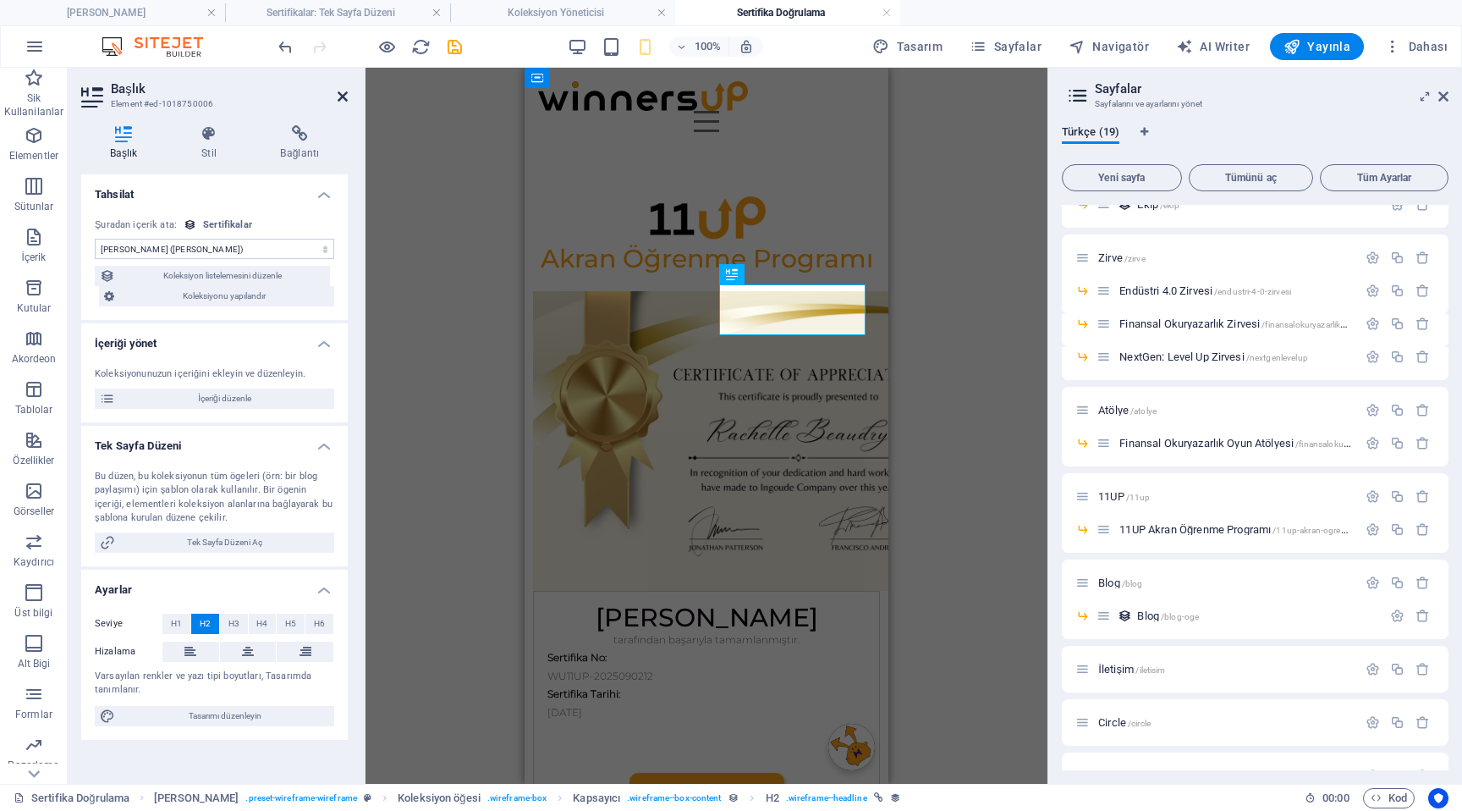
click at [344, 98] on icon at bounding box center [343, 97] width 10 height 14
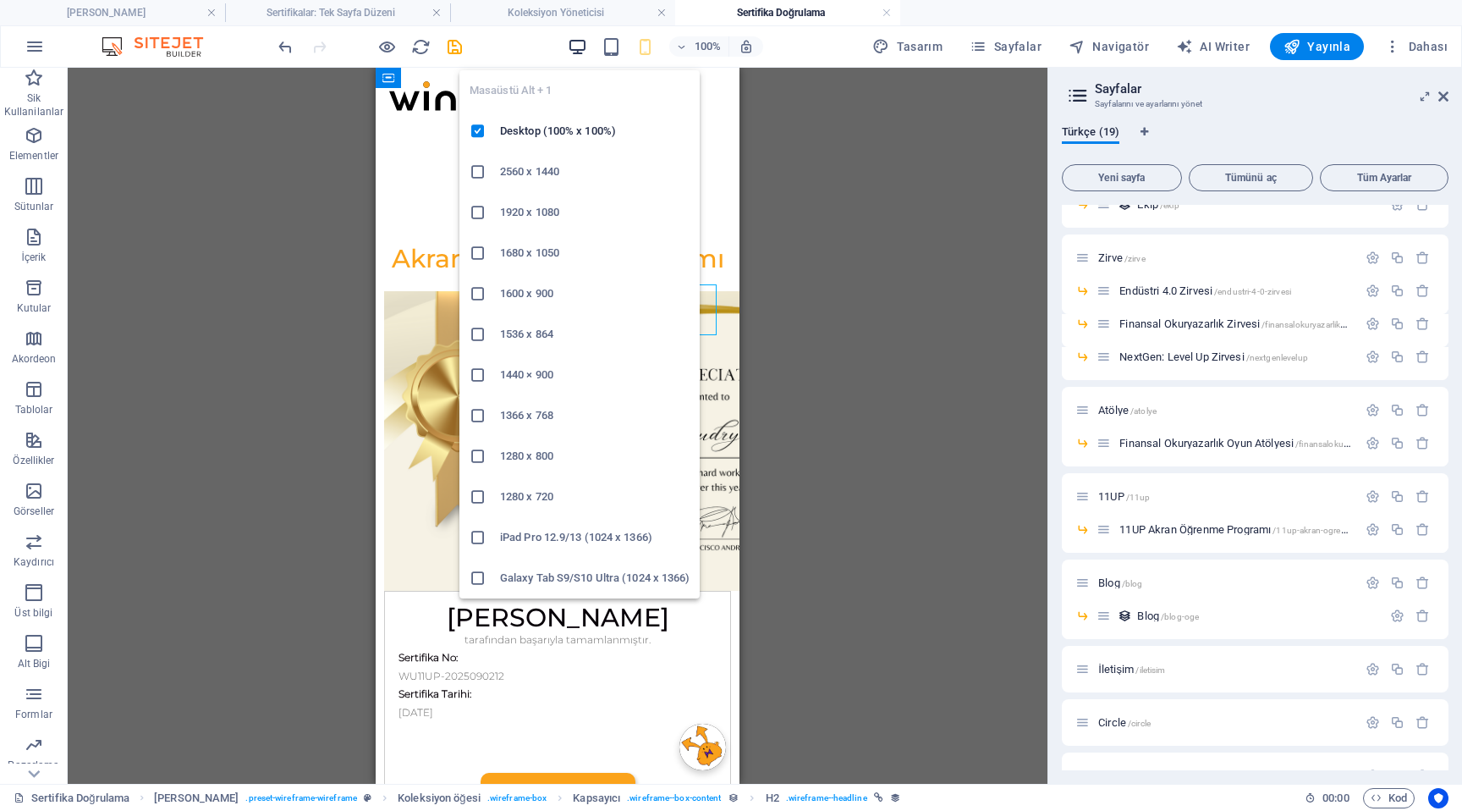
click at [573, 49] on icon "button" at bounding box center [577, 46] width 19 height 19
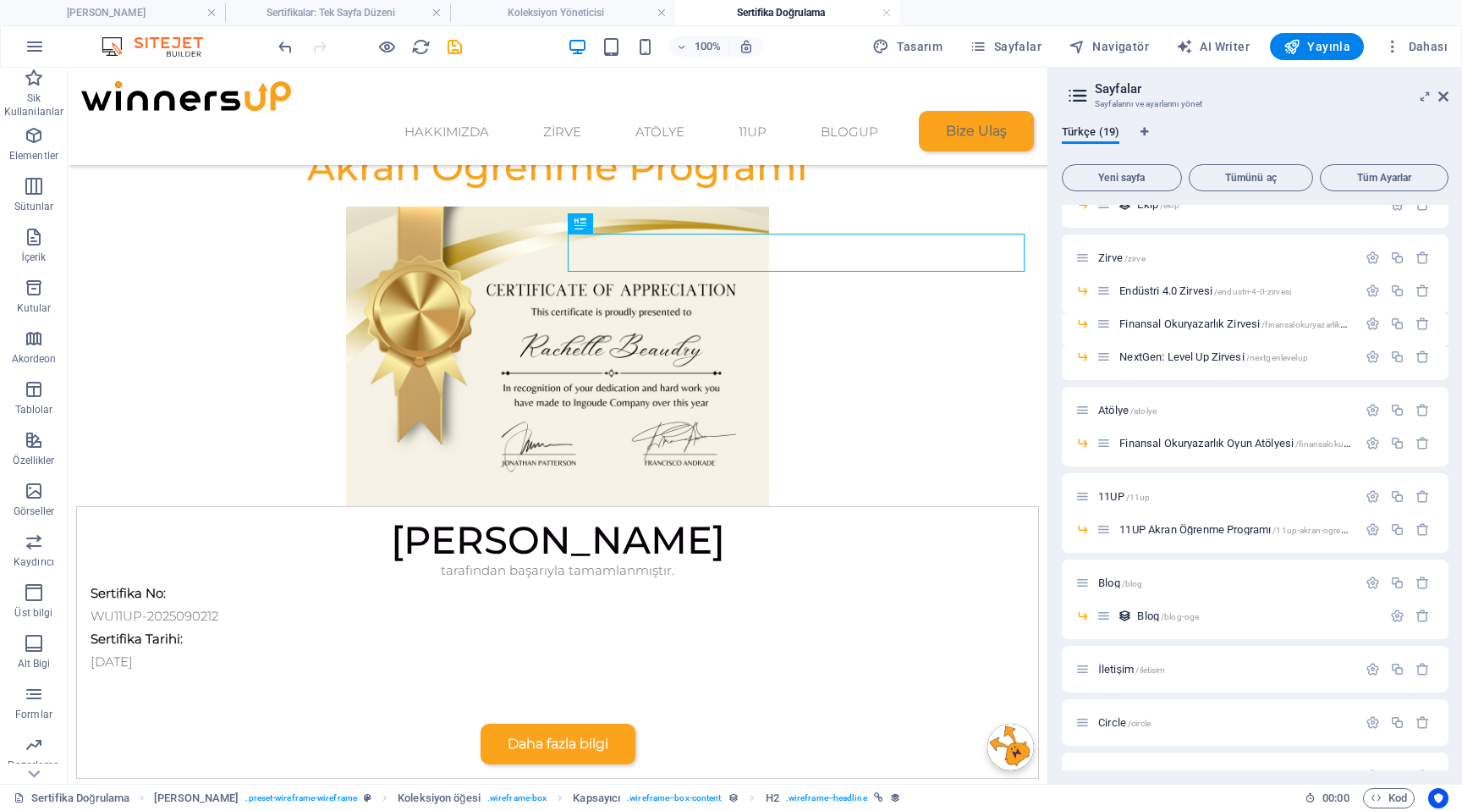
scroll to position [245, 0]
